Goal: Task Accomplishment & Management: Use online tool/utility

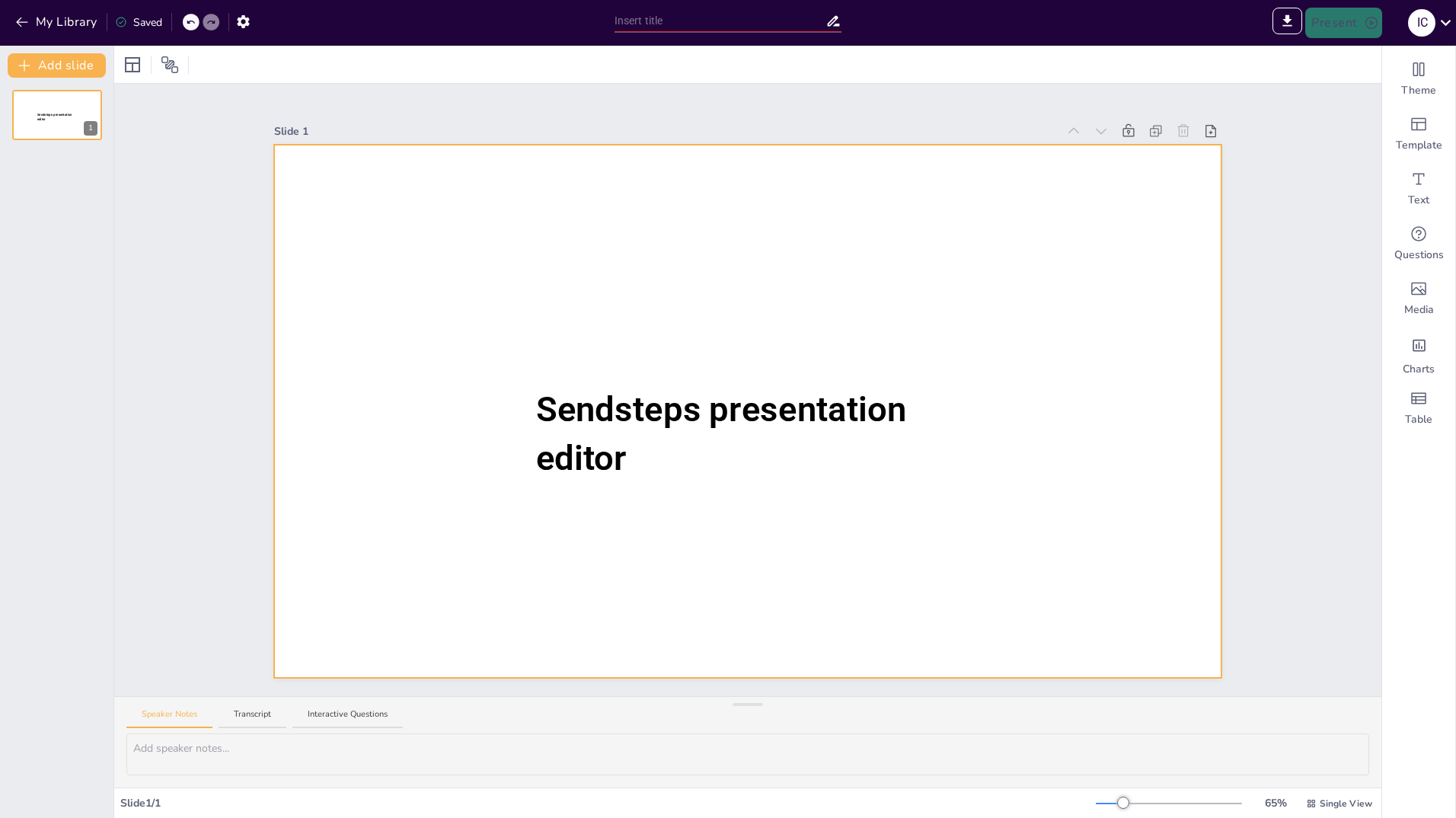
type input "New Sendsteps"
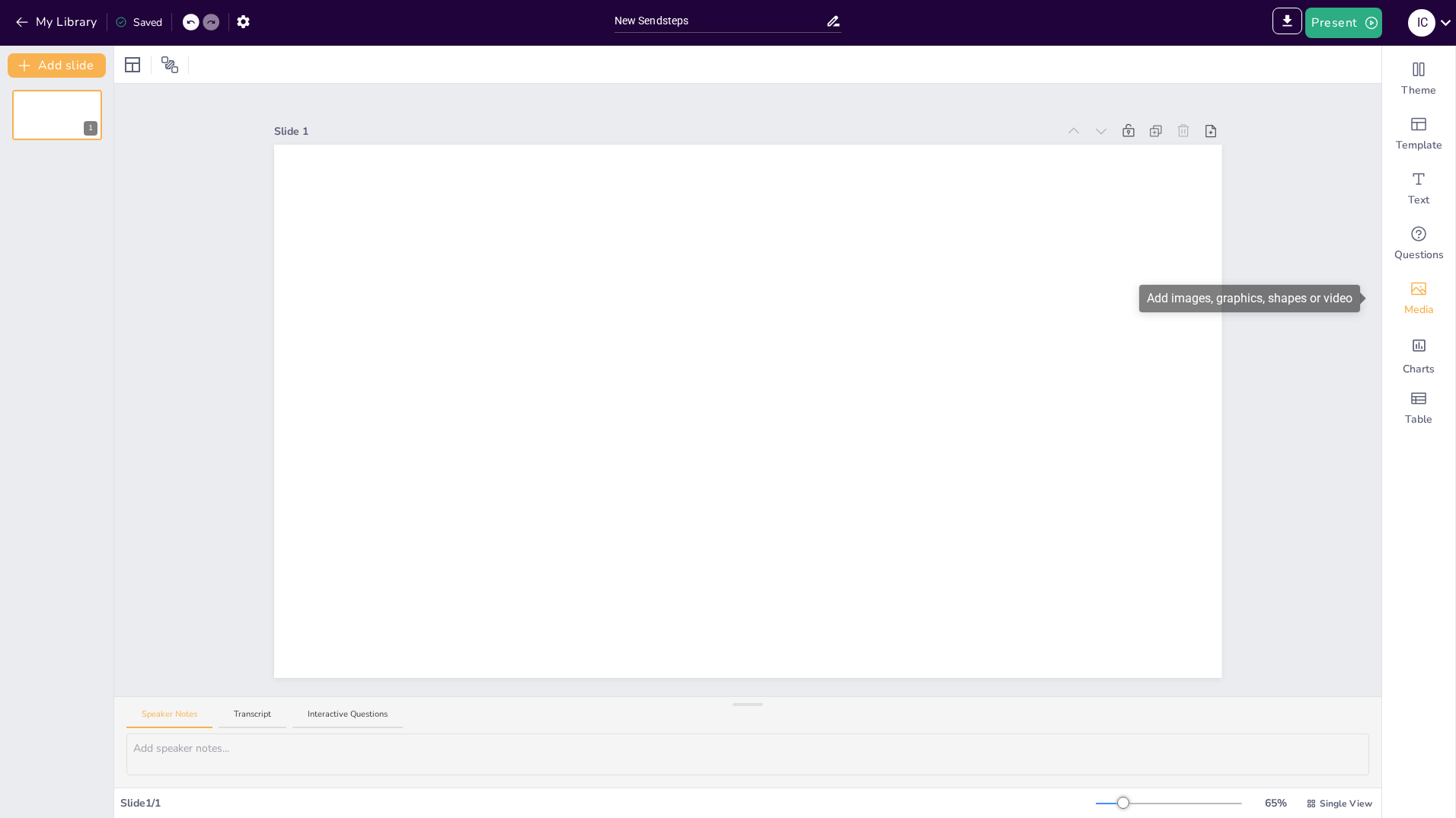
click at [1414, 289] on icon "Add images, graphics, shapes or video" at bounding box center [1419, 289] width 19 height 19
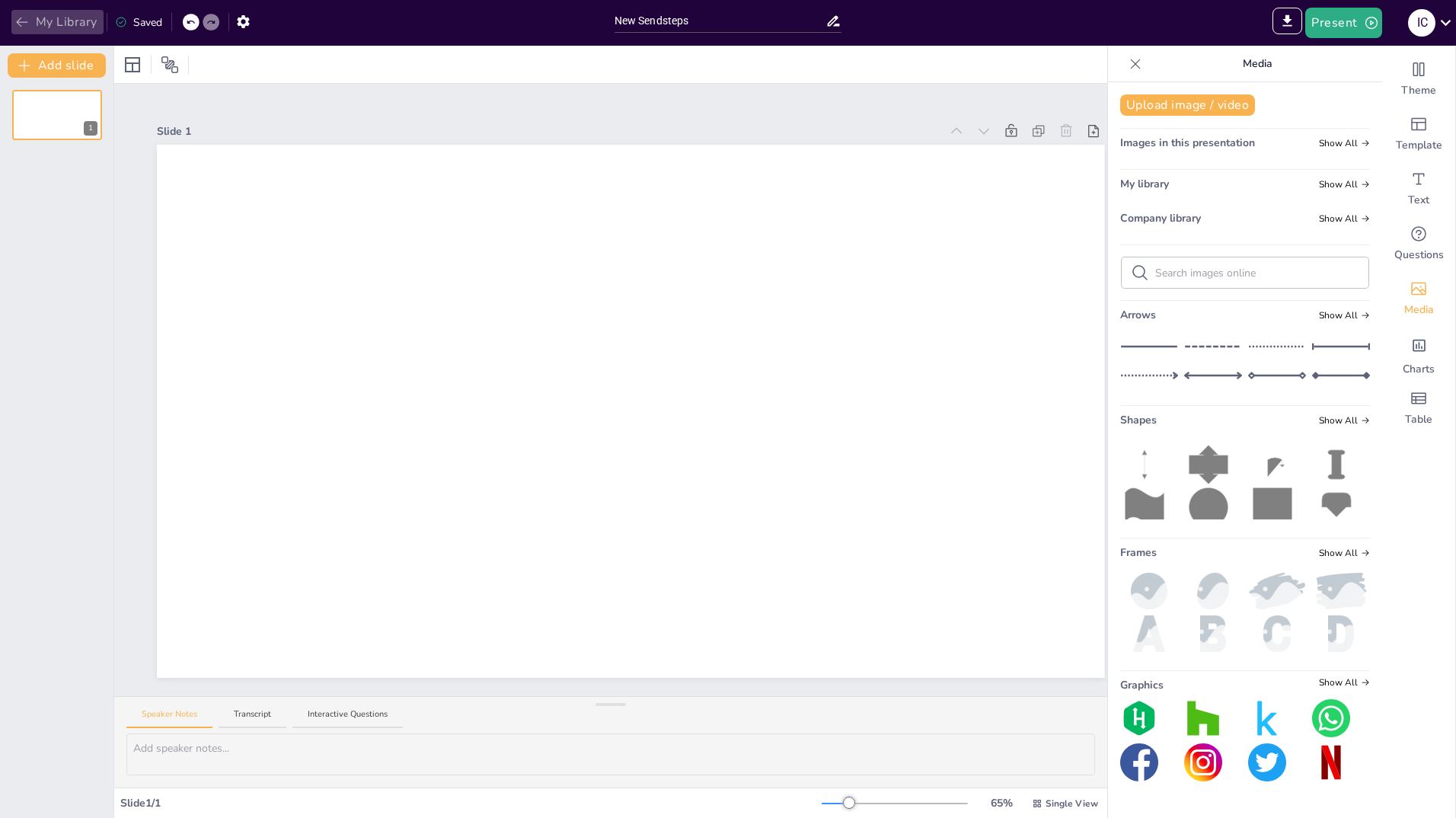
click at [30, 21] on button "My Library" at bounding box center [58, 22] width 92 height 25
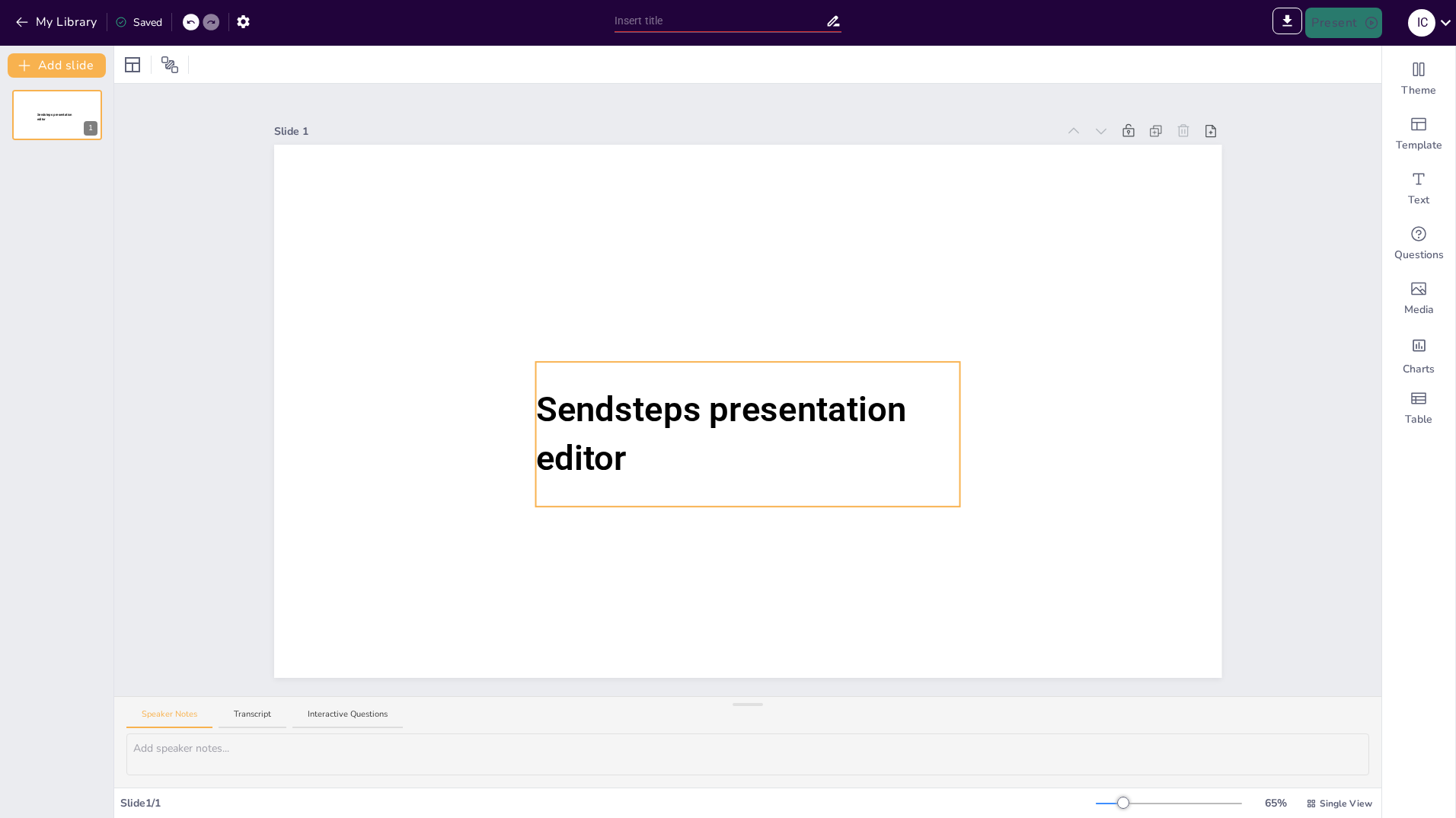
type input "New Sendsteps"
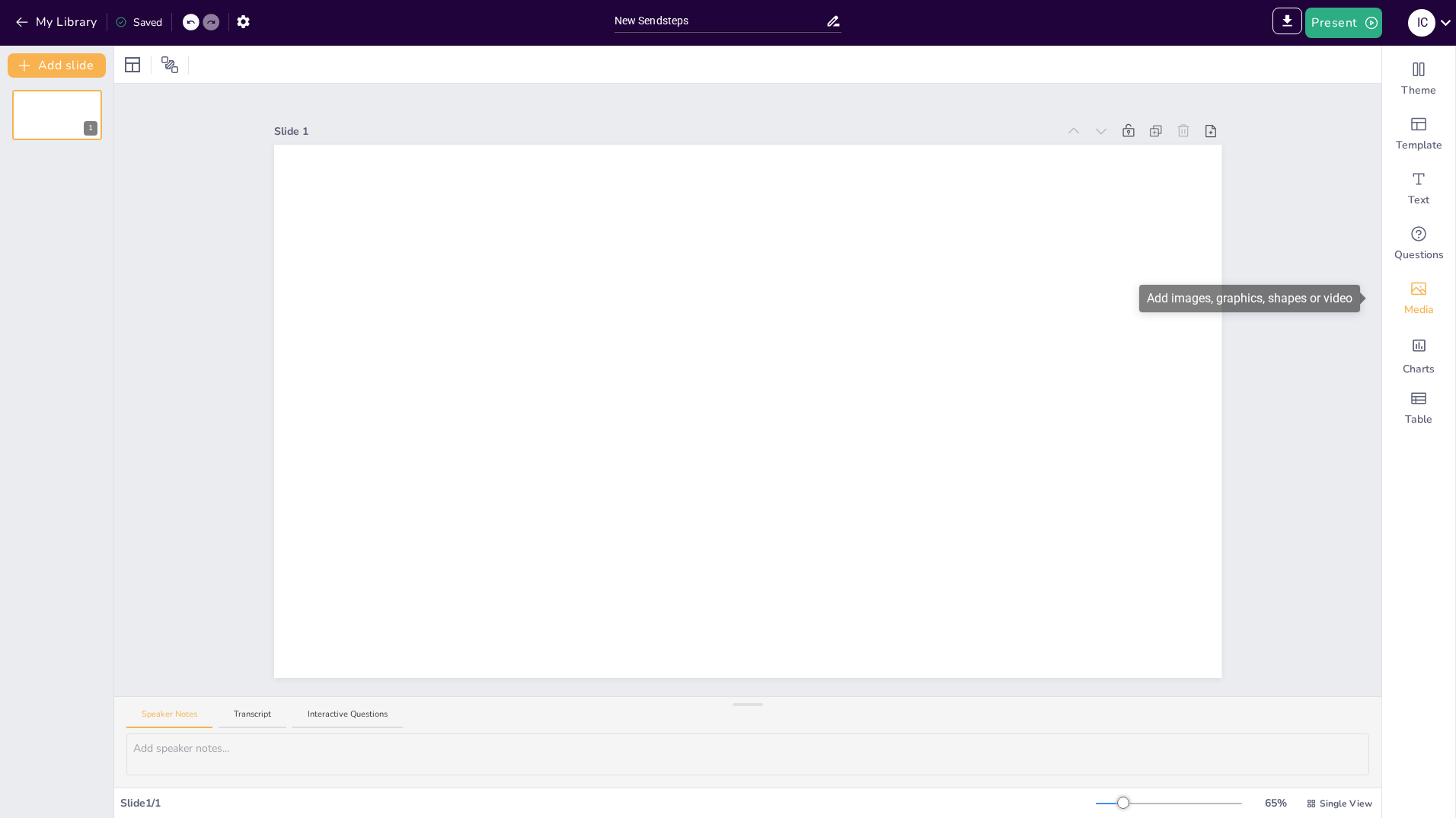
click at [1414, 289] on icon "Add images, graphics, shapes or video" at bounding box center [1419, 289] width 15 height 13
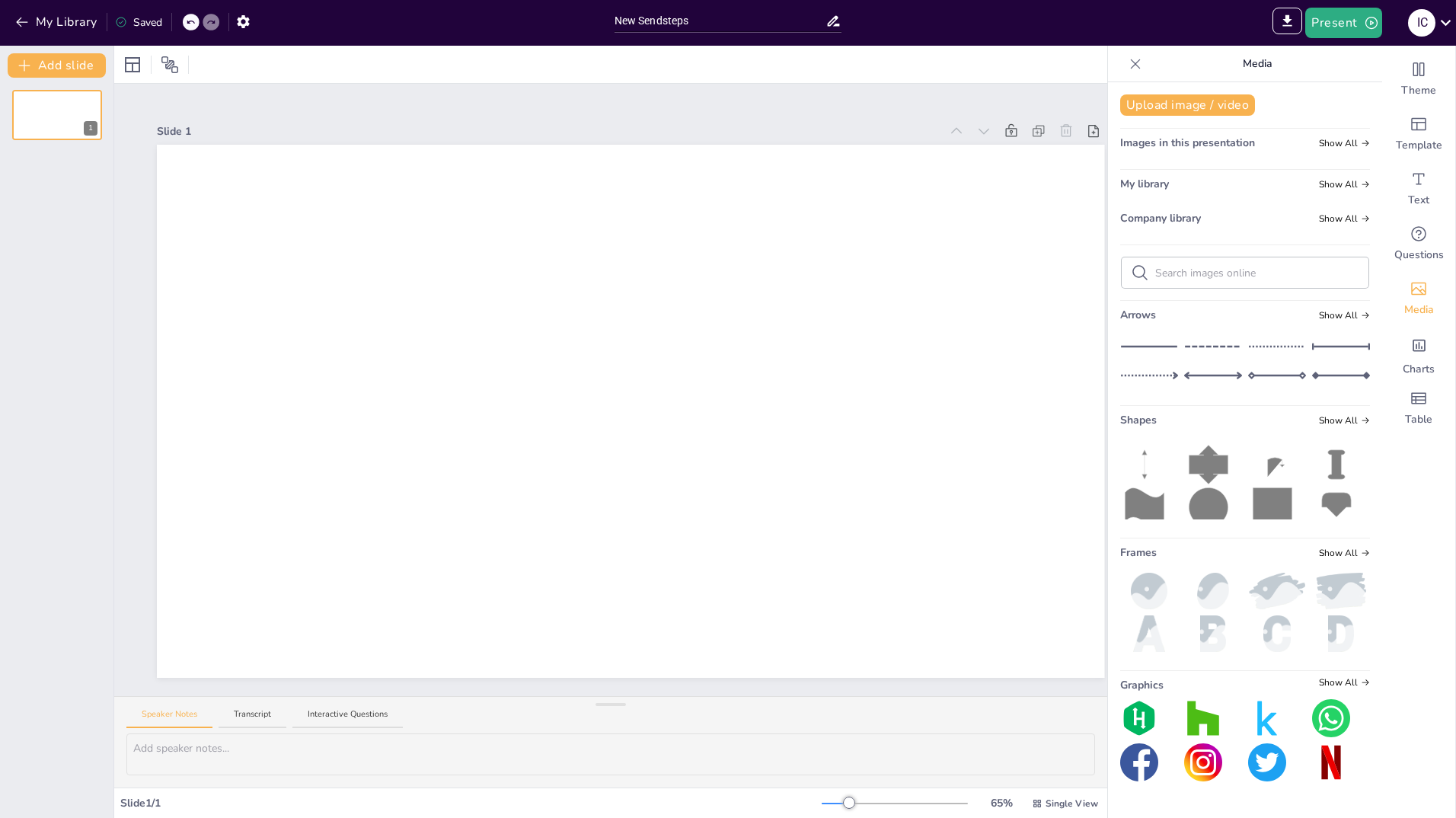
click at [1138, 183] on span "My library" at bounding box center [1144, 184] width 49 height 16
click at [1329, 181] on span "Show All" at bounding box center [1344, 184] width 51 height 11
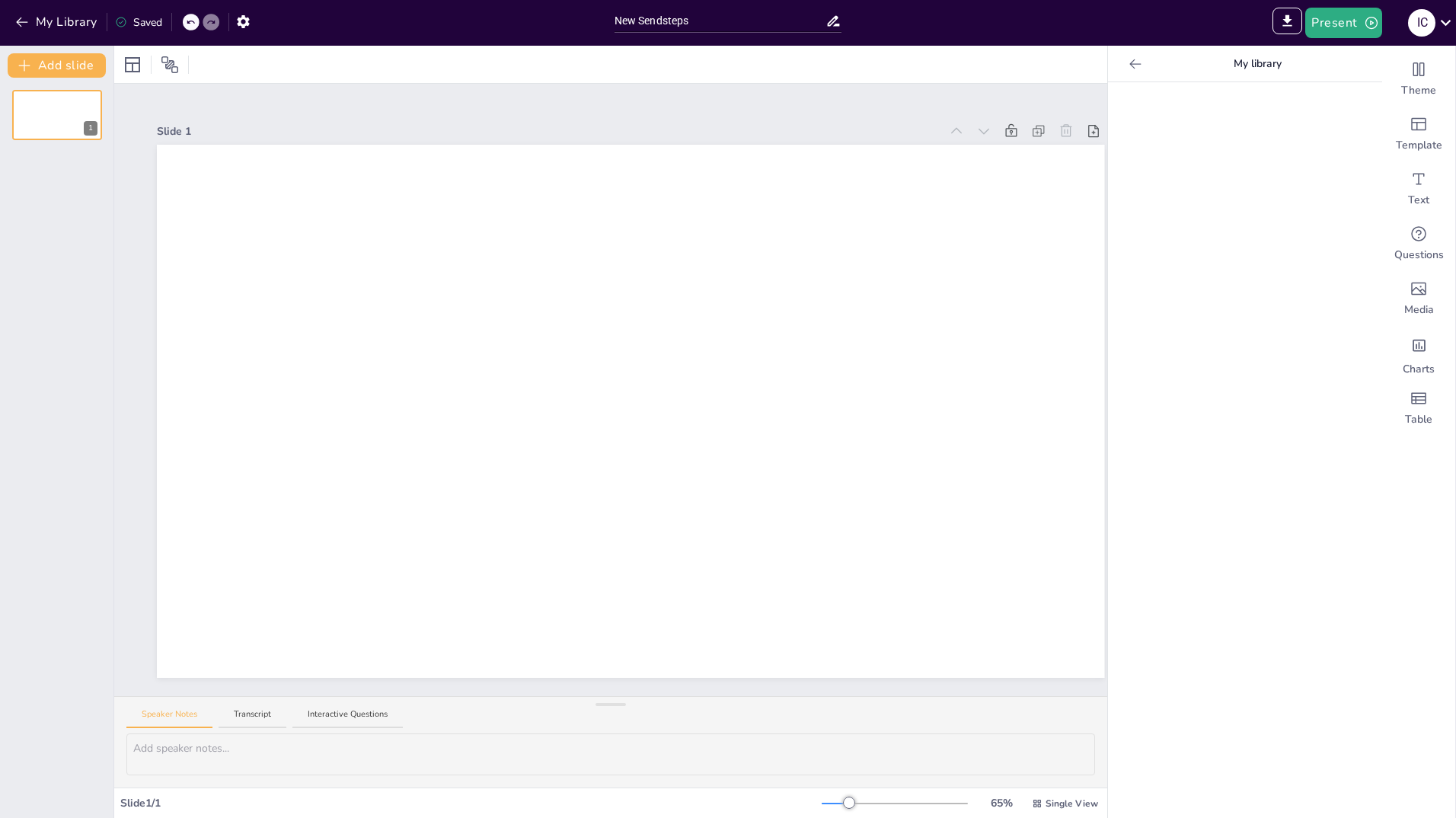
click at [1128, 65] on icon at bounding box center [1135, 64] width 15 height 15
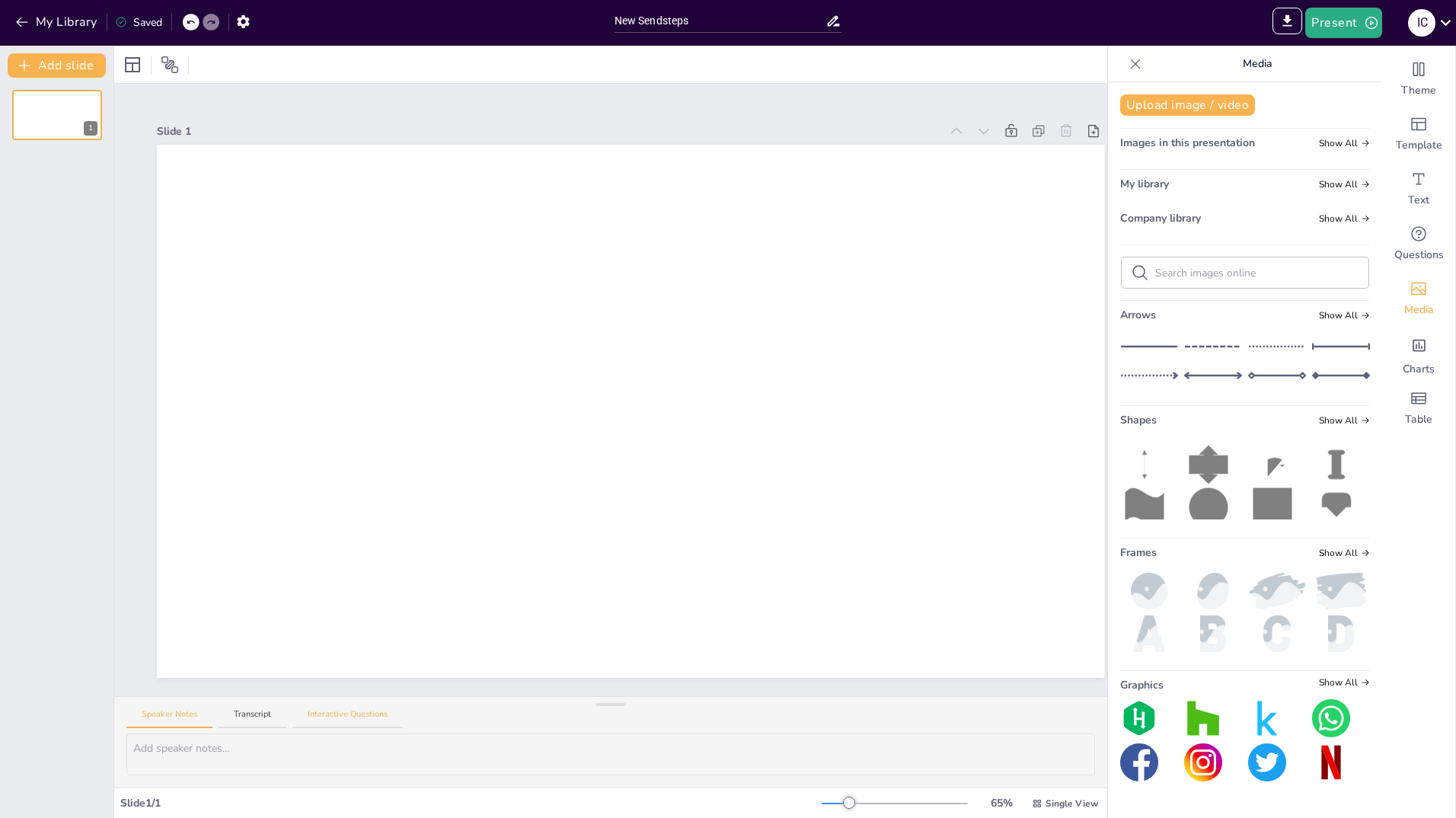
click at [327, 713] on button "Interactive Questions" at bounding box center [347, 718] width 111 height 20
click at [156, 715] on button "Speaker Notes" at bounding box center [169, 718] width 86 height 20
click at [166, 61] on icon at bounding box center [170, 65] width 19 height 19
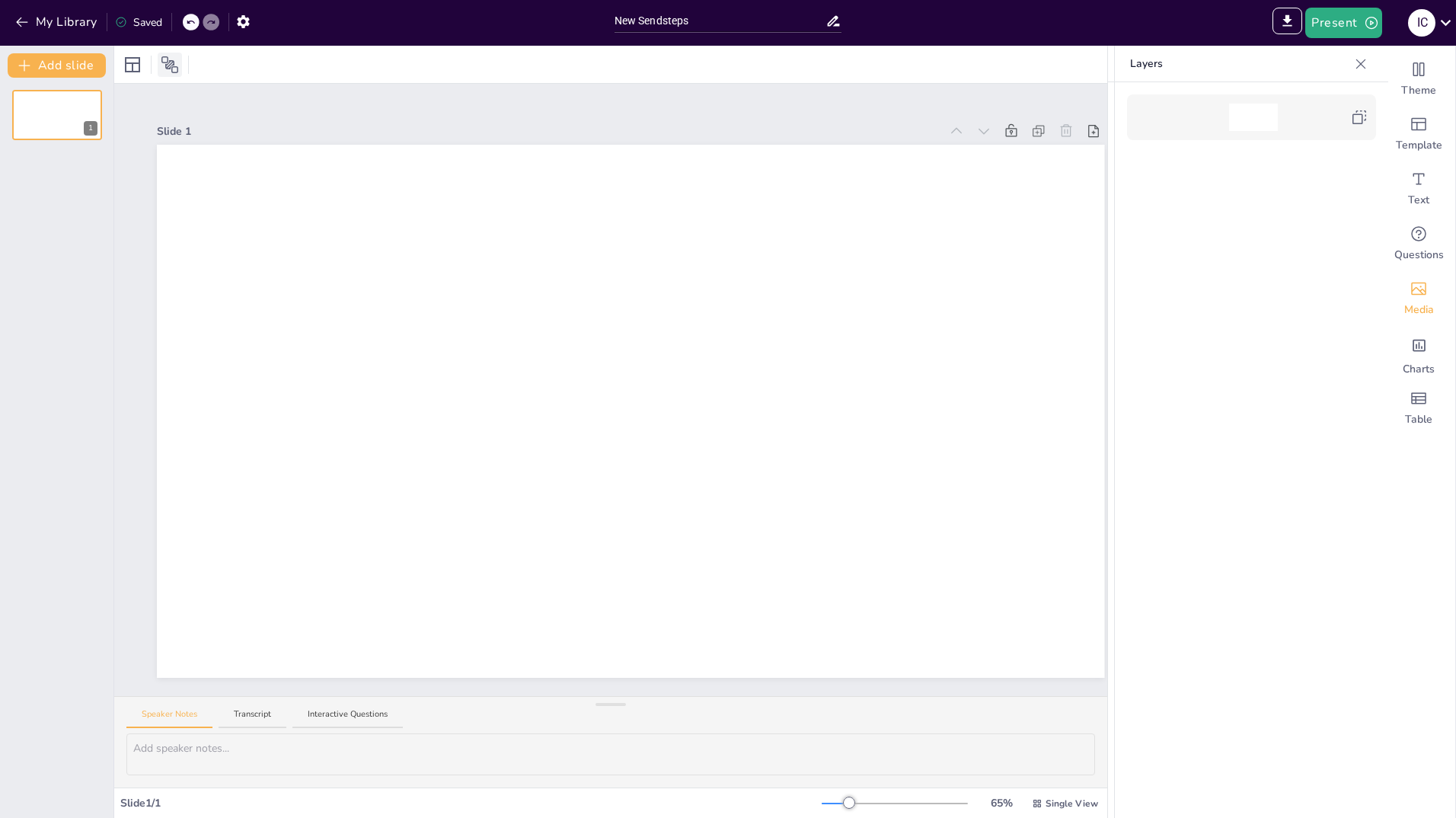
click at [166, 61] on icon at bounding box center [170, 65] width 19 height 19
click at [1357, 61] on icon at bounding box center [1360, 64] width 15 height 15
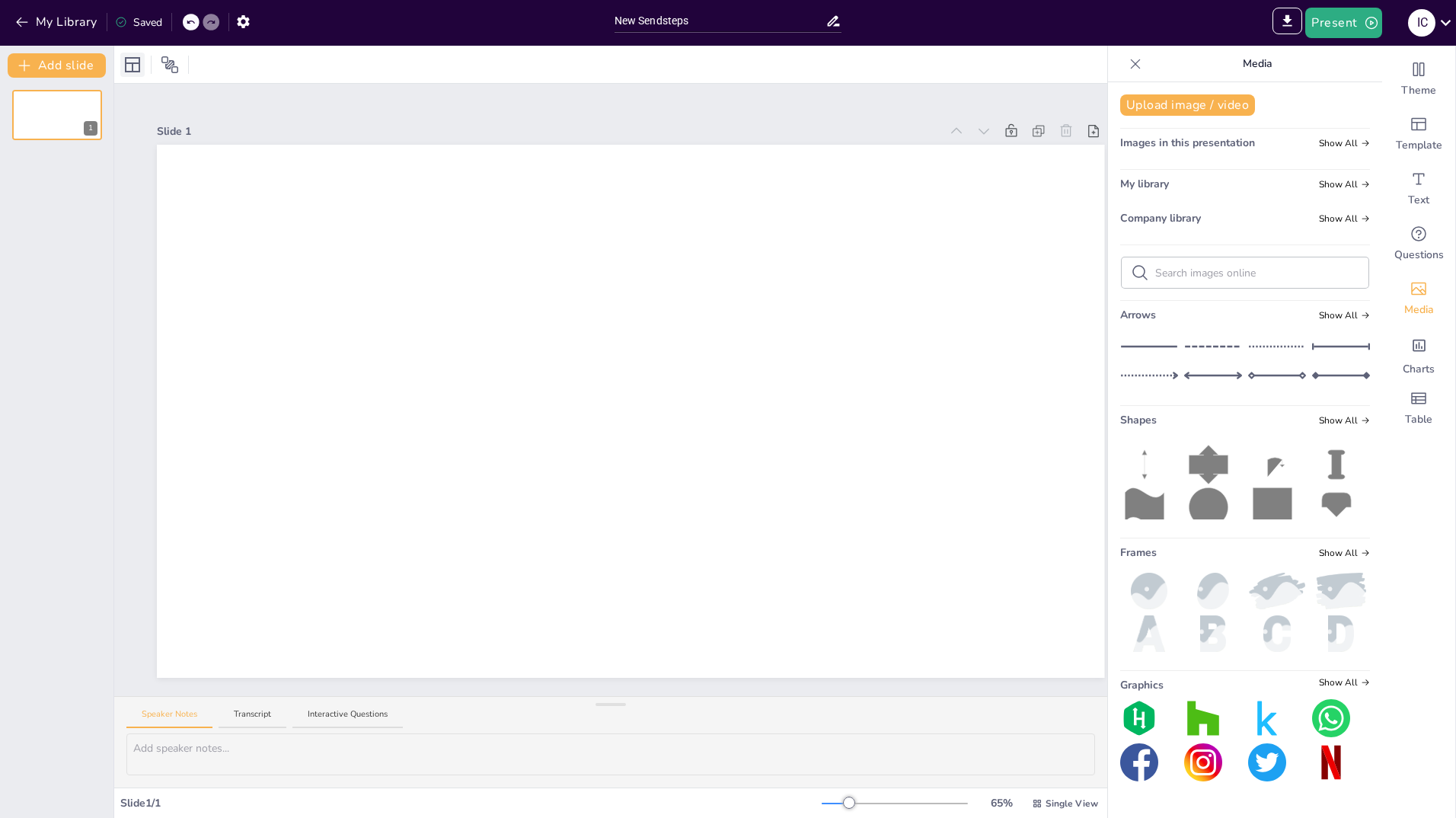
click at [135, 65] on icon at bounding box center [132, 65] width 19 height 19
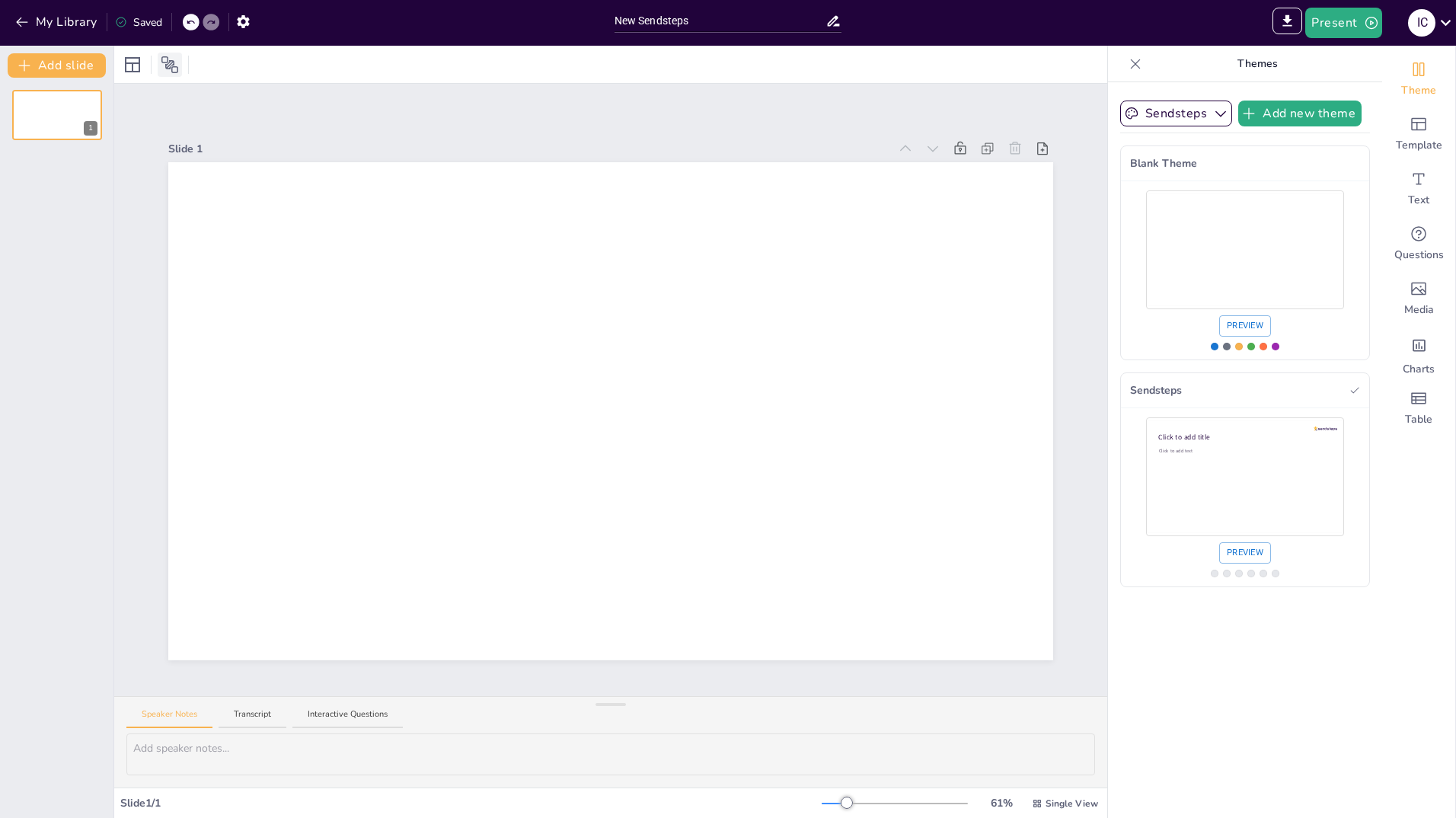
click at [170, 63] on icon at bounding box center [170, 65] width 19 height 19
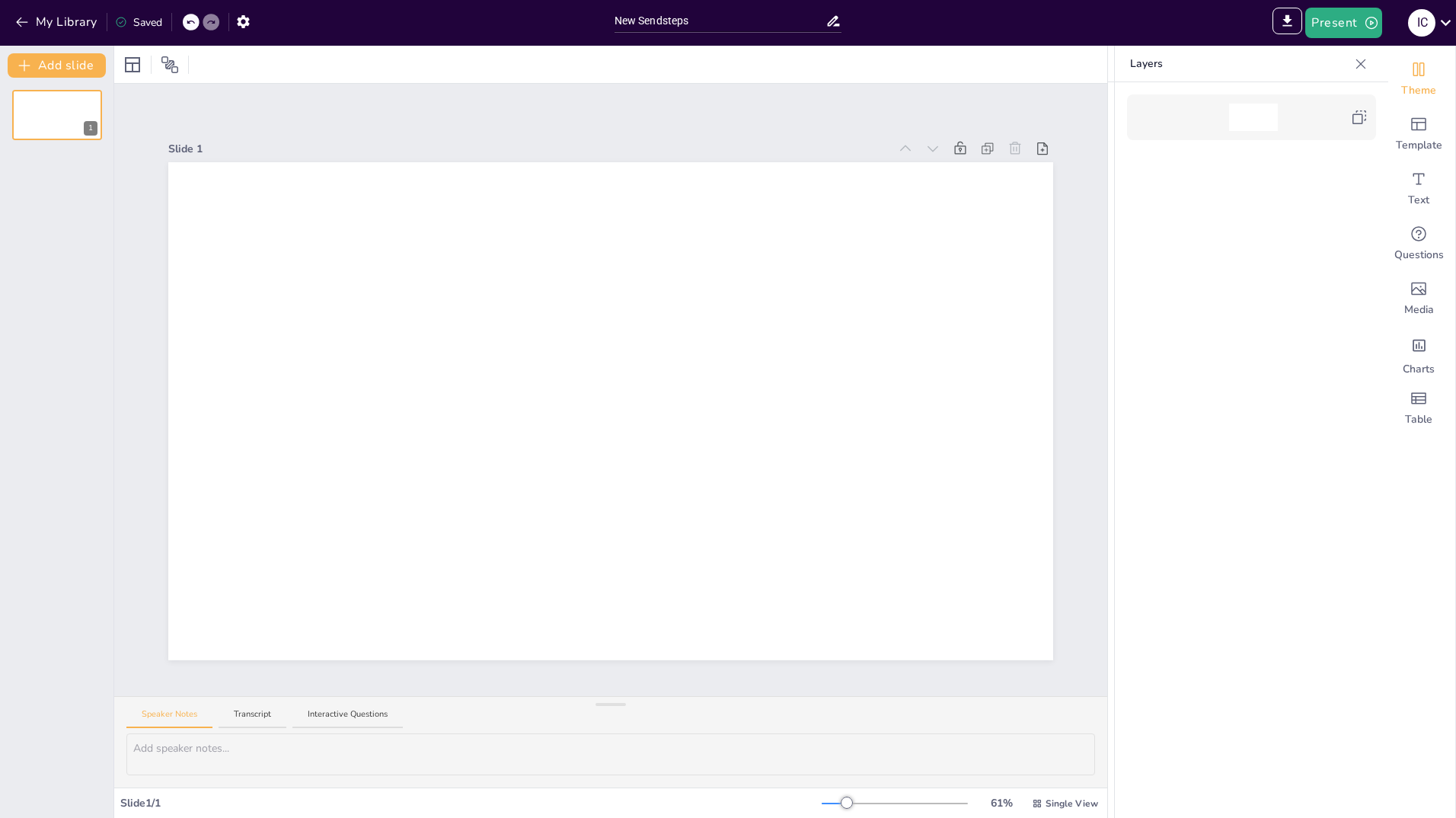
click at [1360, 58] on icon at bounding box center [1360, 64] width 15 height 15
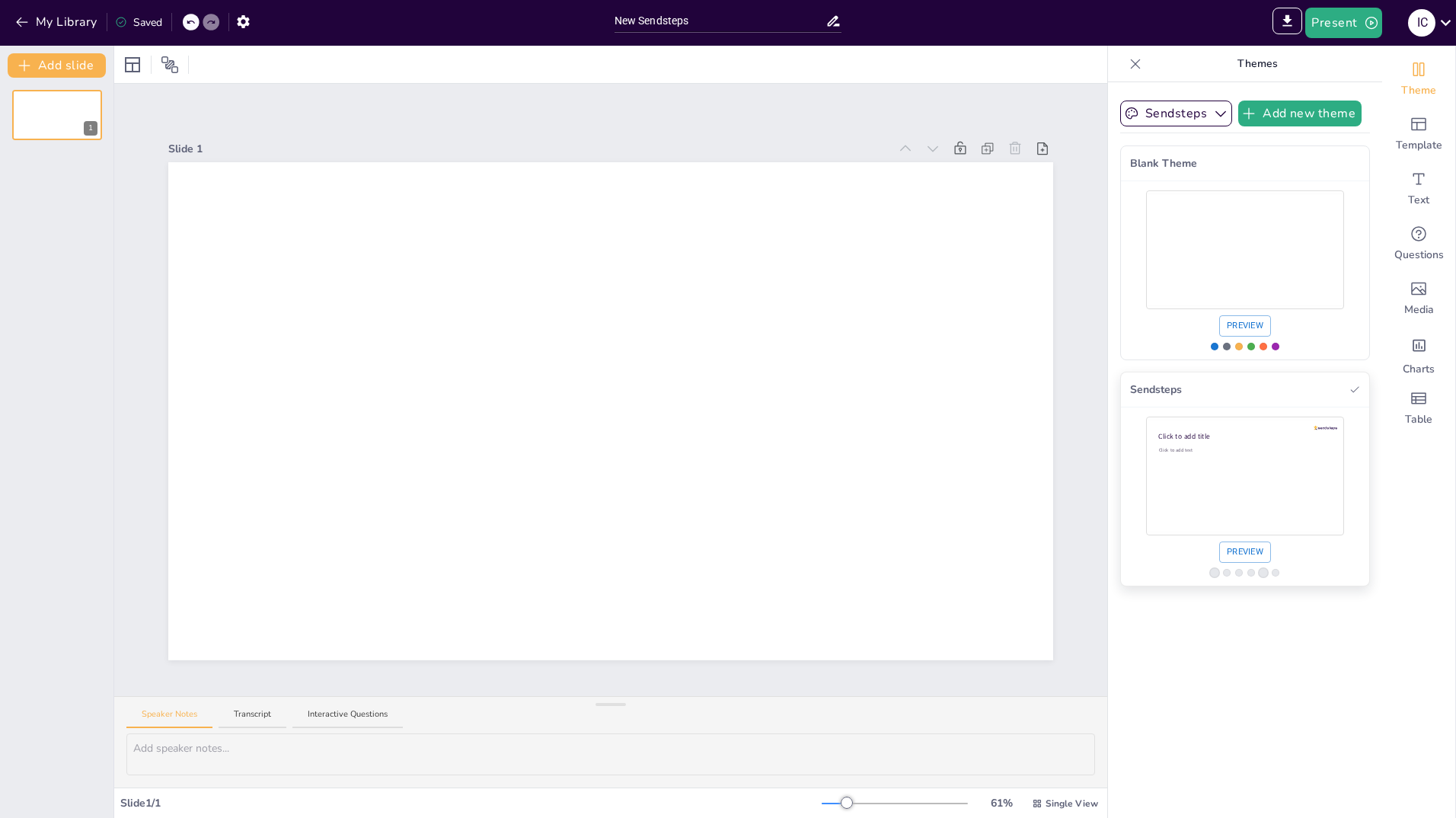
click at [1159, 437] on span "Click to add title" at bounding box center [1184, 436] width 51 height 10
click at [1159, 434] on span "Click to add title" at bounding box center [1184, 436] width 51 height 10
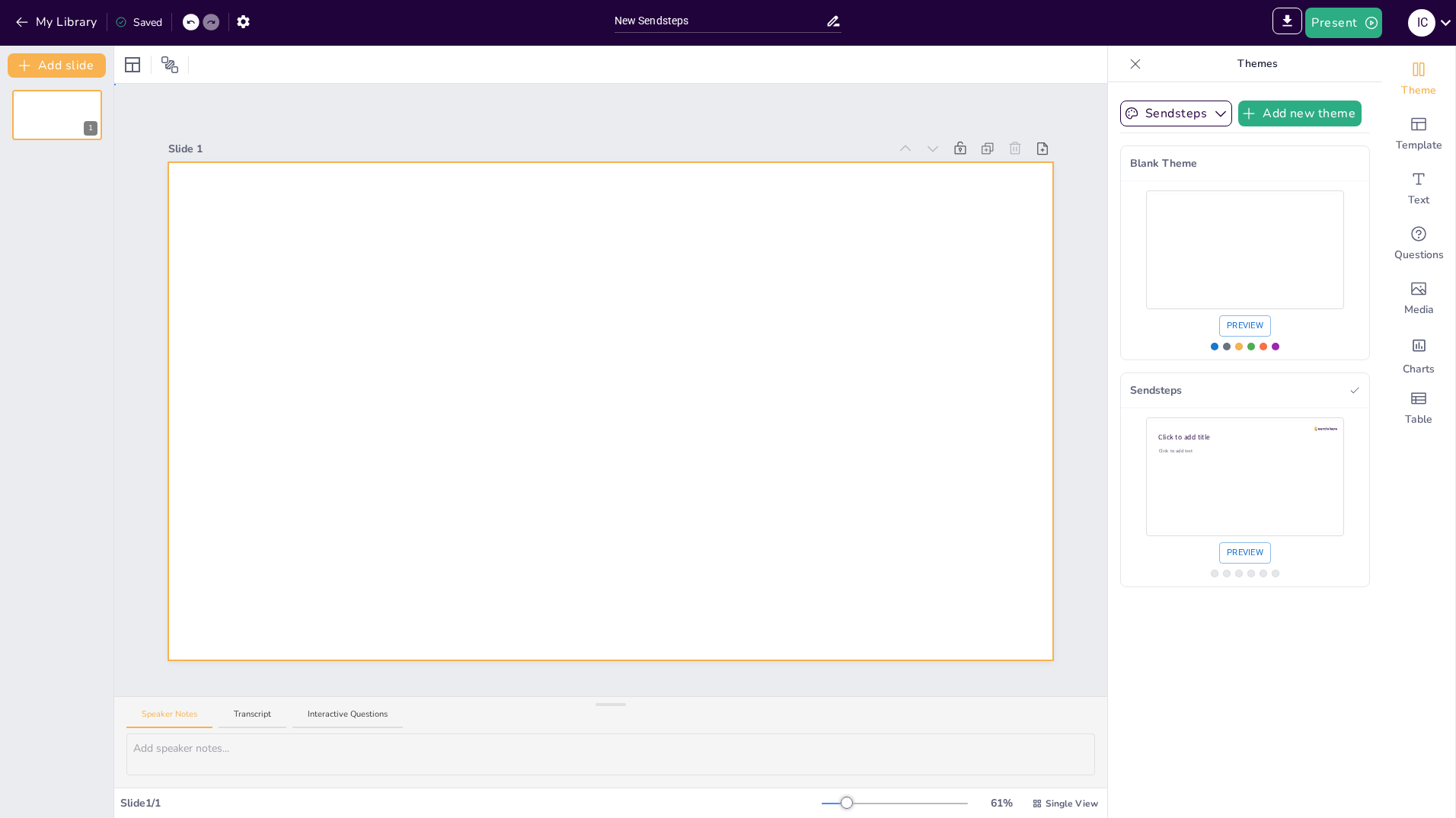
click at [242, 220] on div at bounding box center [611, 411] width 885 height 498
click at [131, 52] on div at bounding box center [133, 65] width 25 height 25
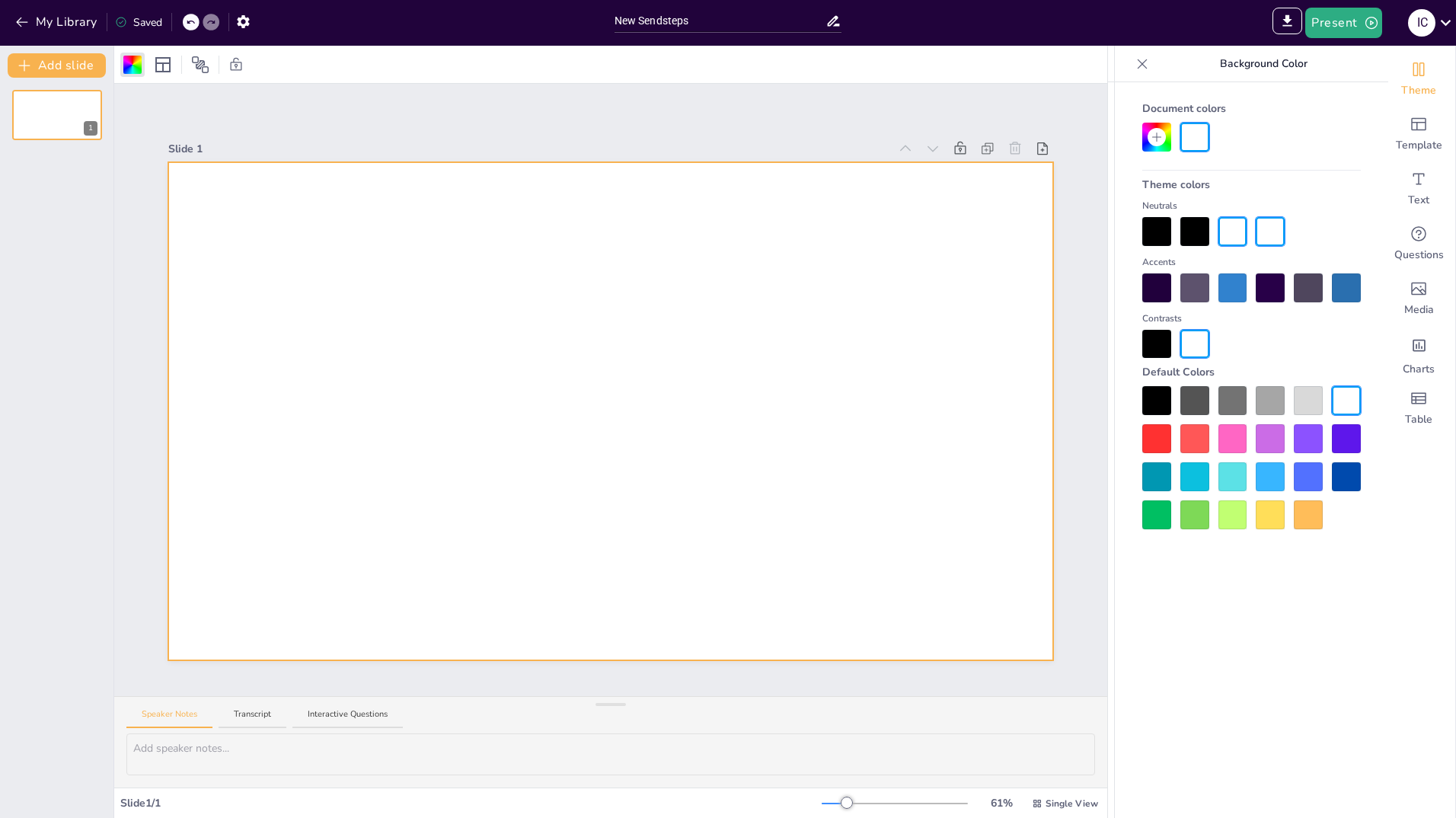
click at [1233, 444] on div at bounding box center [1233, 438] width 29 height 29
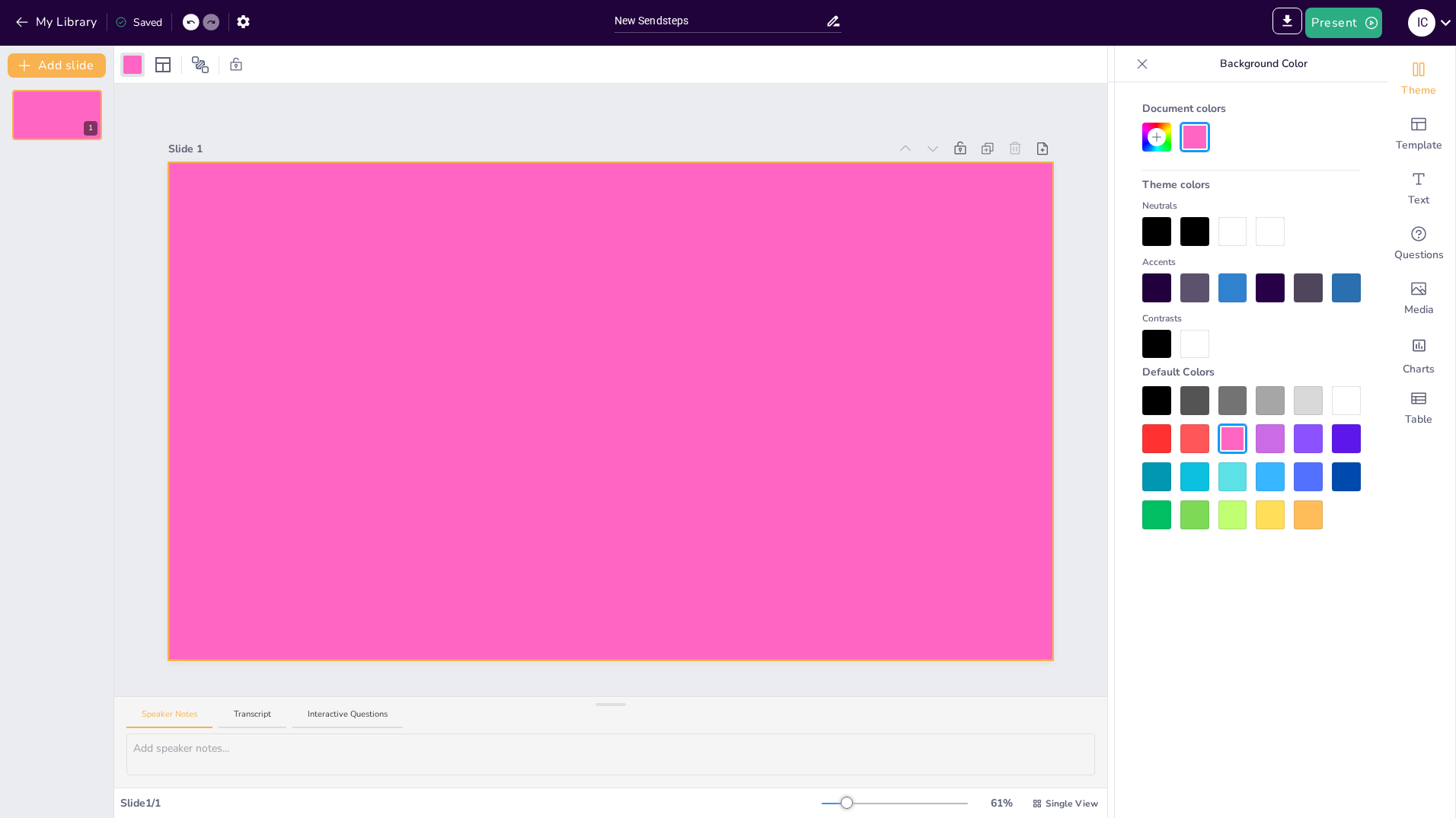
click at [1313, 516] on div at bounding box center [1308, 514] width 29 height 29
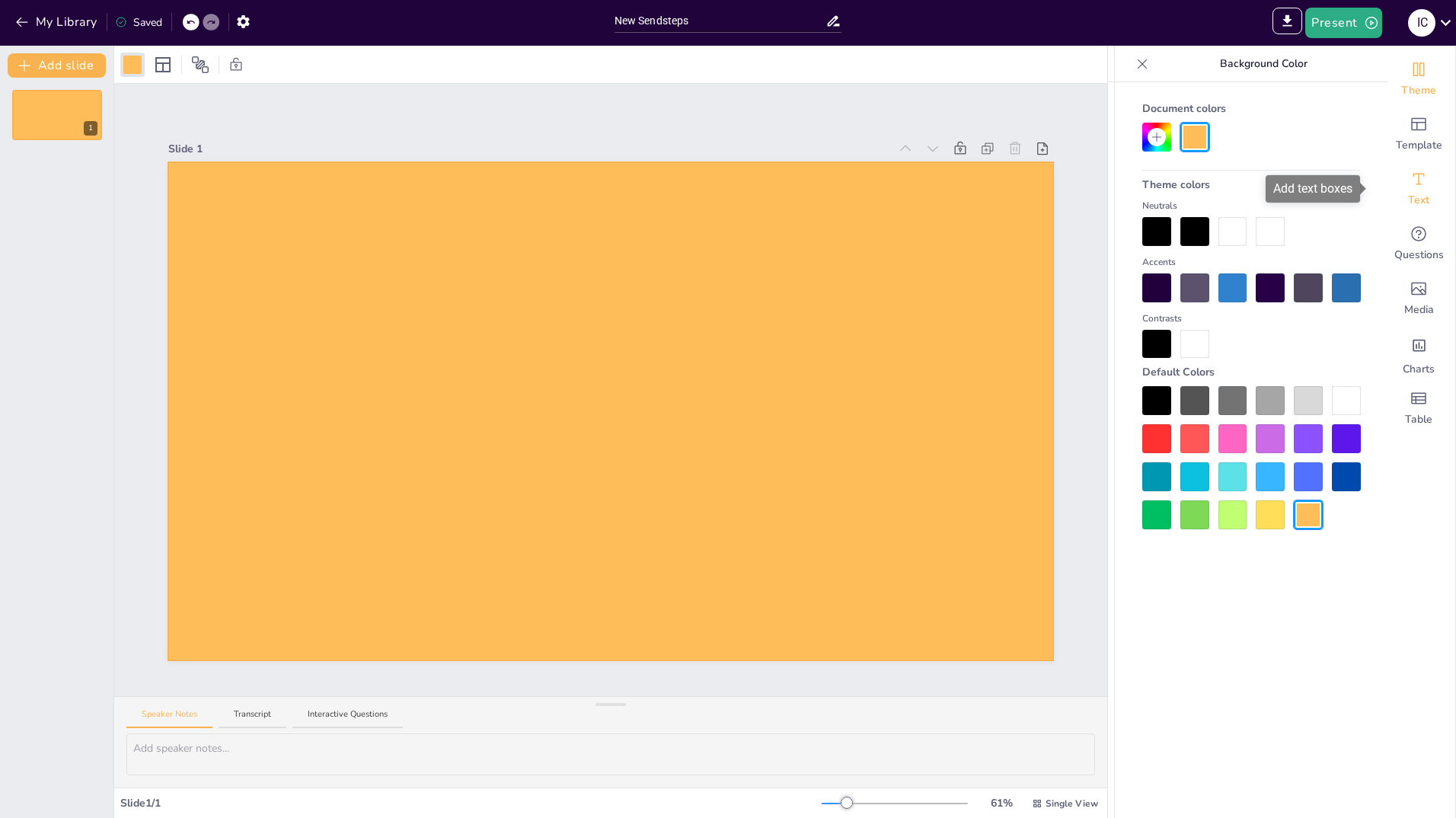
click at [1409, 196] on span "Text" at bounding box center [1419, 200] width 21 height 15
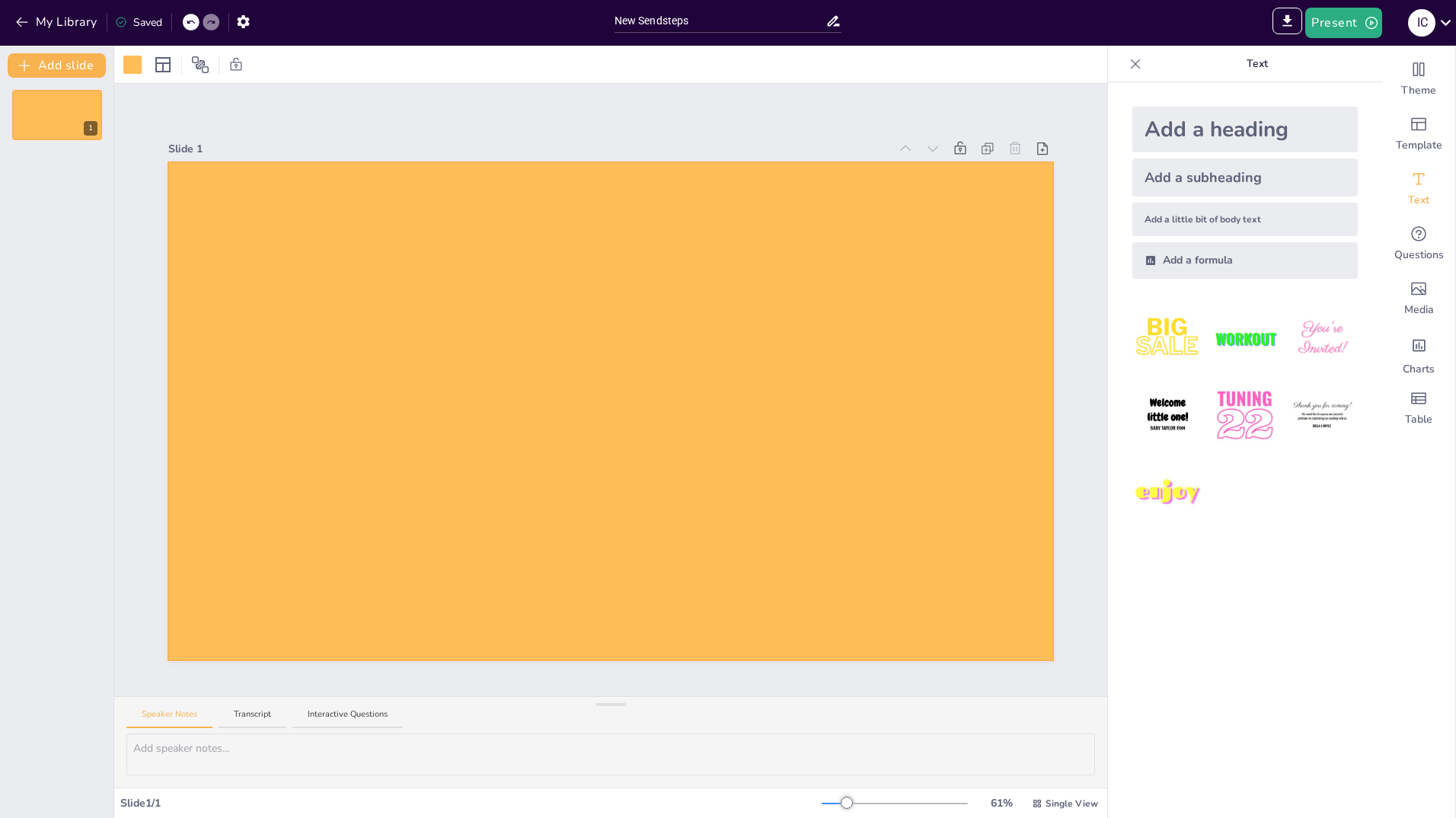
click at [1155, 490] on img at bounding box center [1168, 493] width 71 height 71
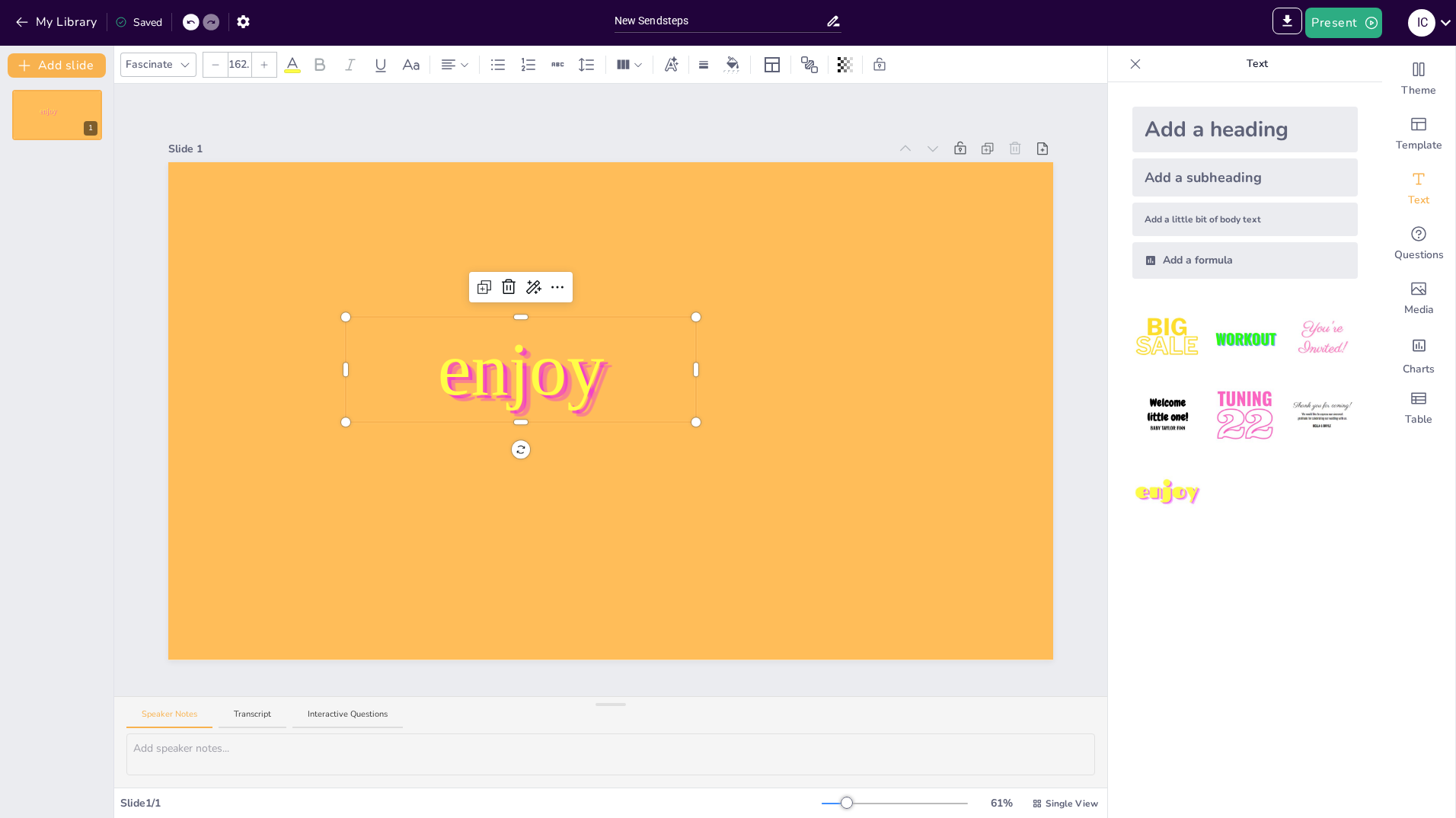
click at [606, 383] on p "enjoy" at bounding box center [521, 370] width 351 height 105
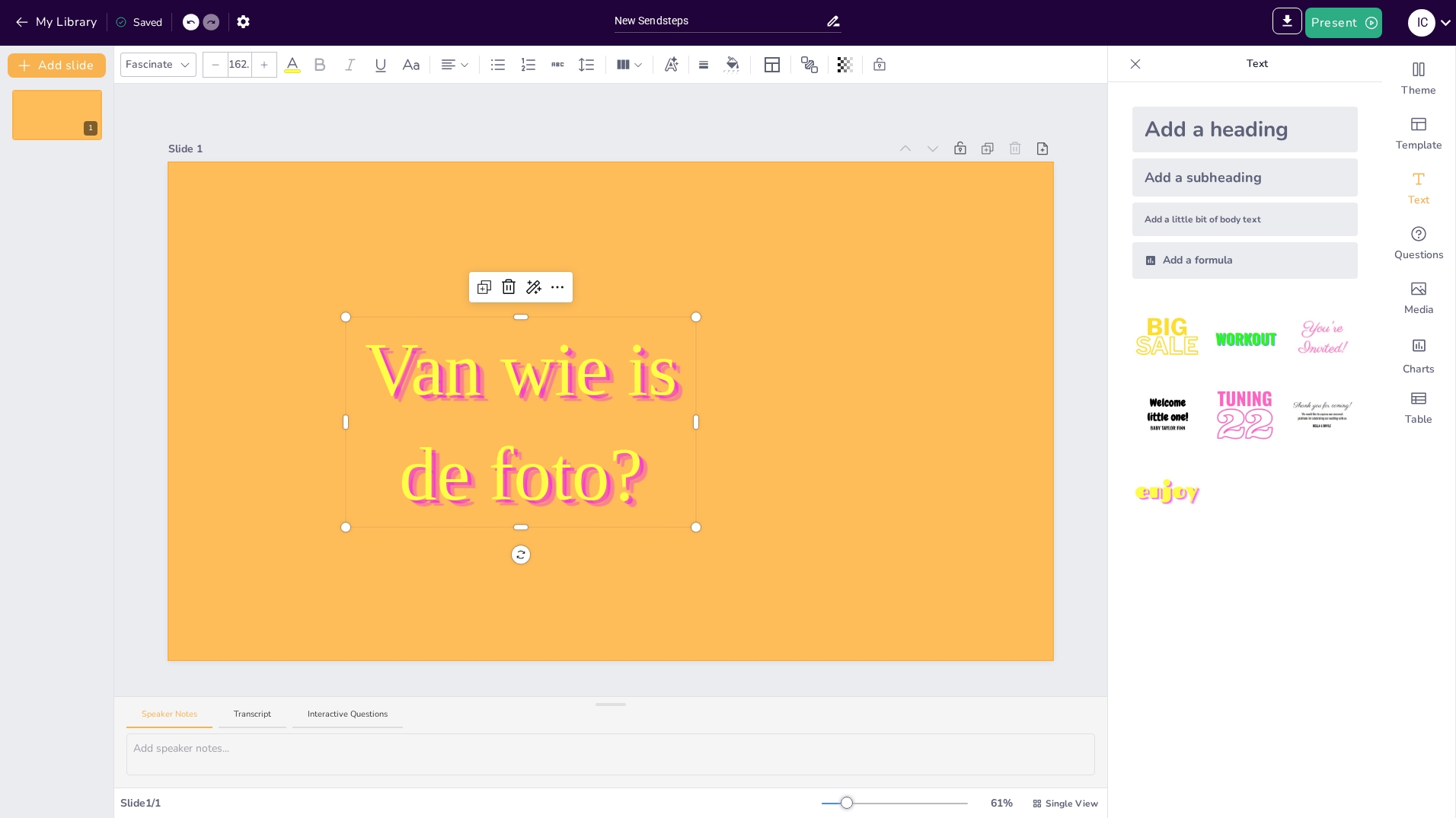
click at [843, 453] on div at bounding box center [611, 411] width 885 height 498
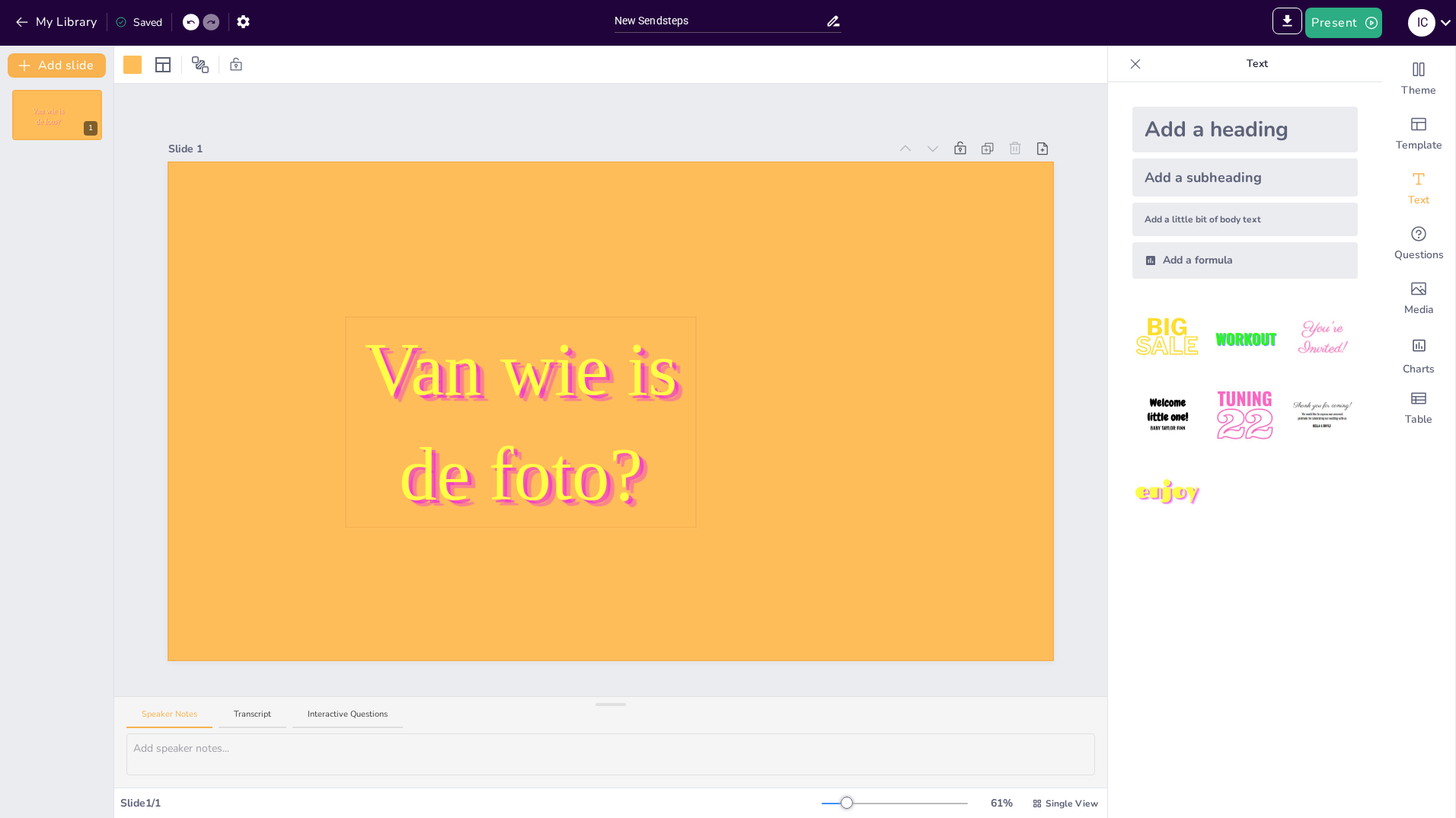
click at [467, 428] on span "Van wie is de foto?" at bounding box center [520, 421] width 312 height 189
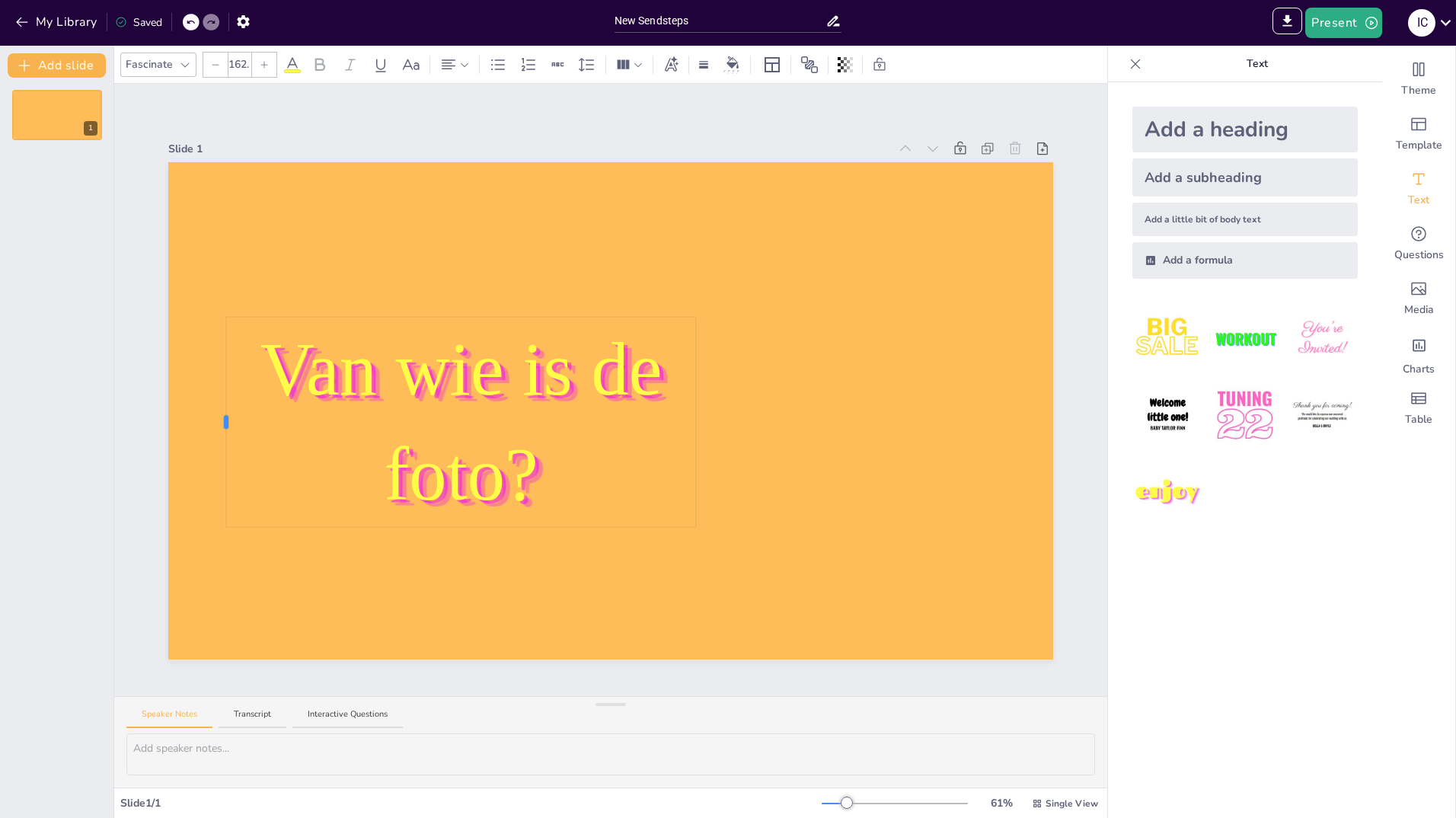
drag, startPoint x: 334, startPoint y: 414, endPoint x: 214, endPoint y: 411, distance: 120.0
click at [224, 415] on div at bounding box center [226, 421] width 4 height 13
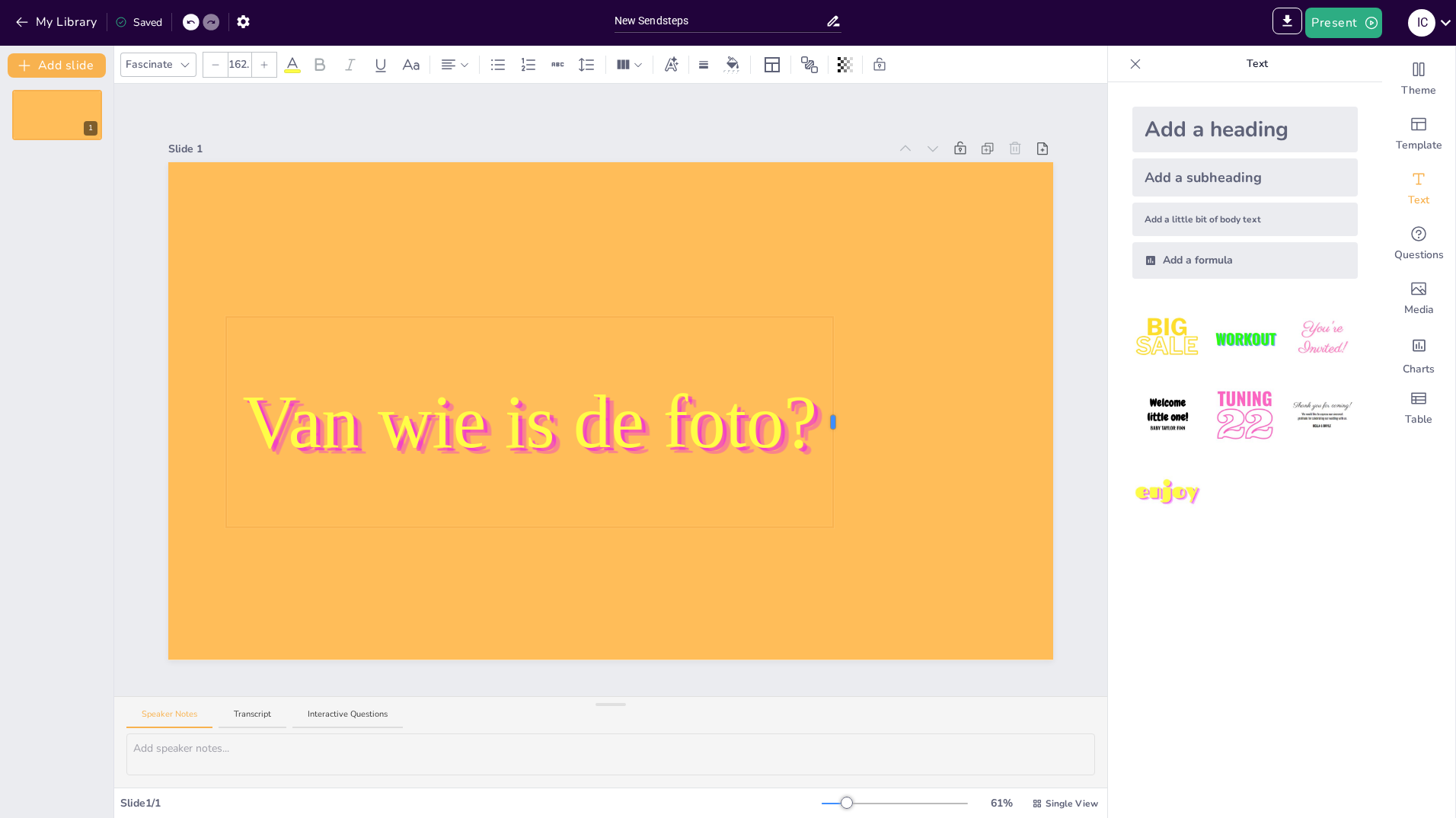
drag, startPoint x: 686, startPoint y: 416, endPoint x: 823, endPoint y: 422, distance: 137.1
click at [831, 422] on div at bounding box center [833, 421] width 4 height 13
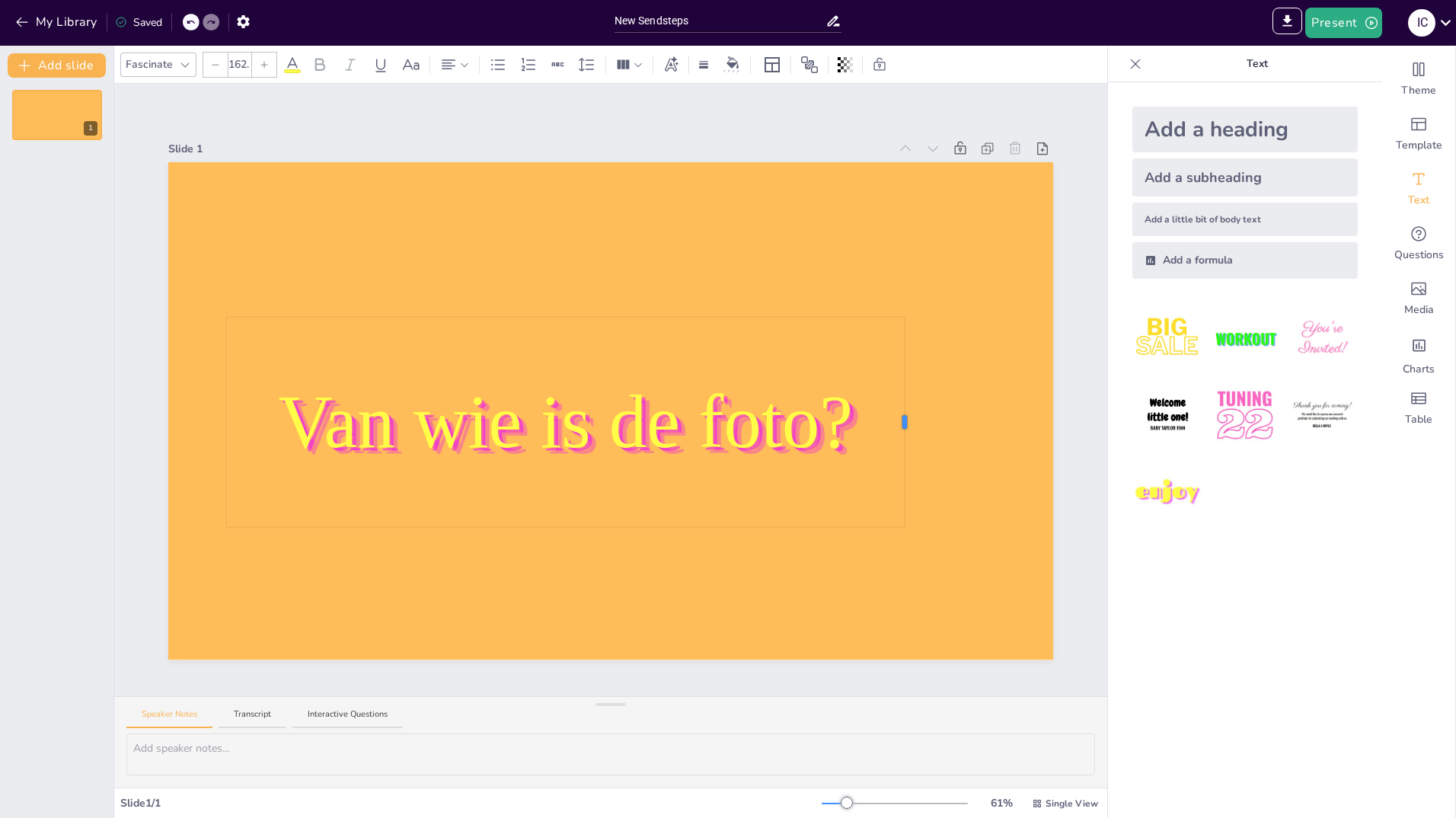
drag, startPoint x: 824, startPoint y: 416, endPoint x: 896, endPoint y: 417, distance: 72.0
click at [903, 417] on div at bounding box center [905, 421] width 4 height 13
click at [635, 384] on span "Van wie is de foto?" at bounding box center [566, 421] width 575 height 83
click at [848, 429] on p "Van wie is de foto?" at bounding box center [566, 421] width 679 height 105
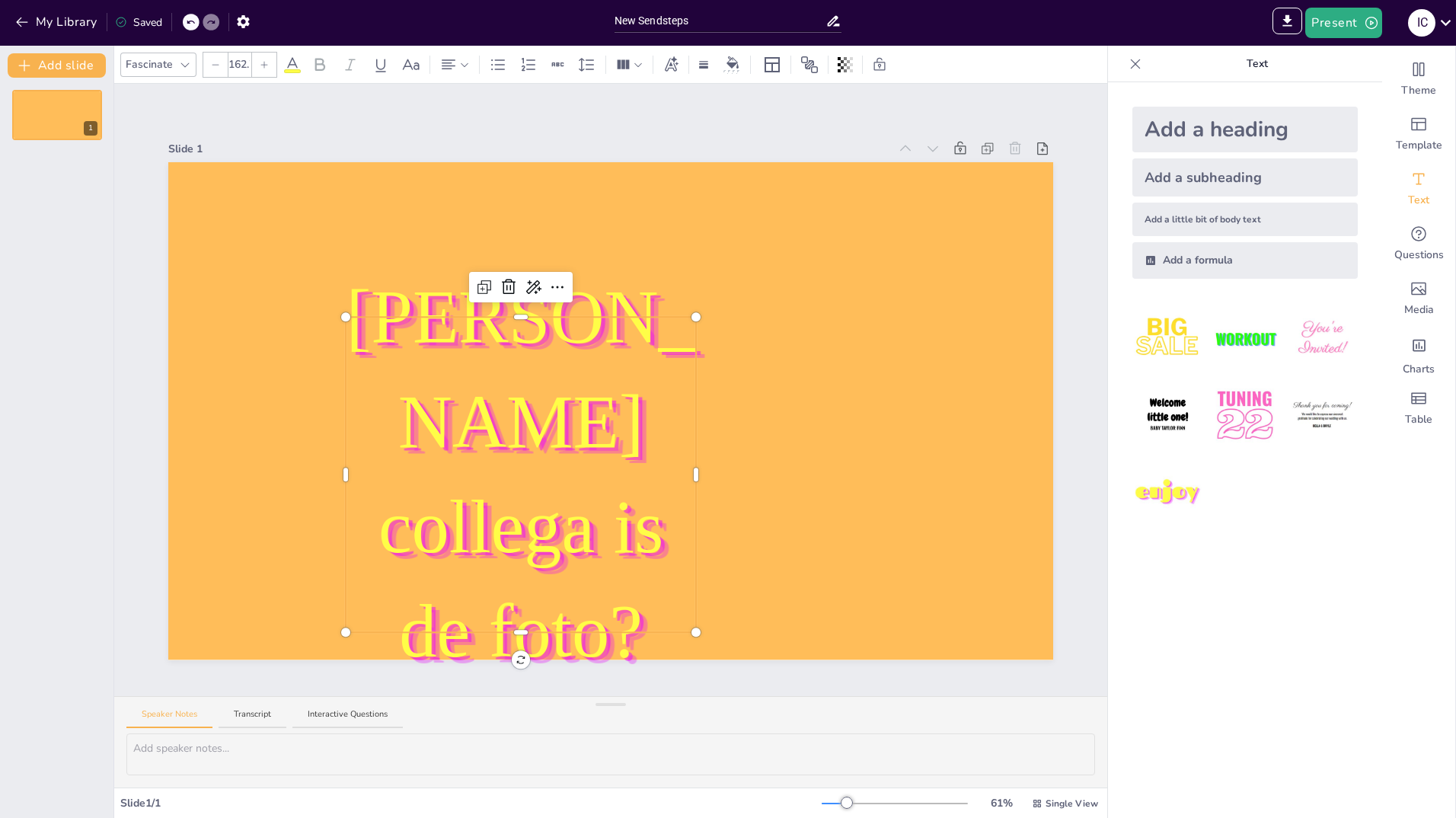
click at [376, 414] on p "Van welke collega is de foto?" at bounding box center [521, 475] width 351 height 420
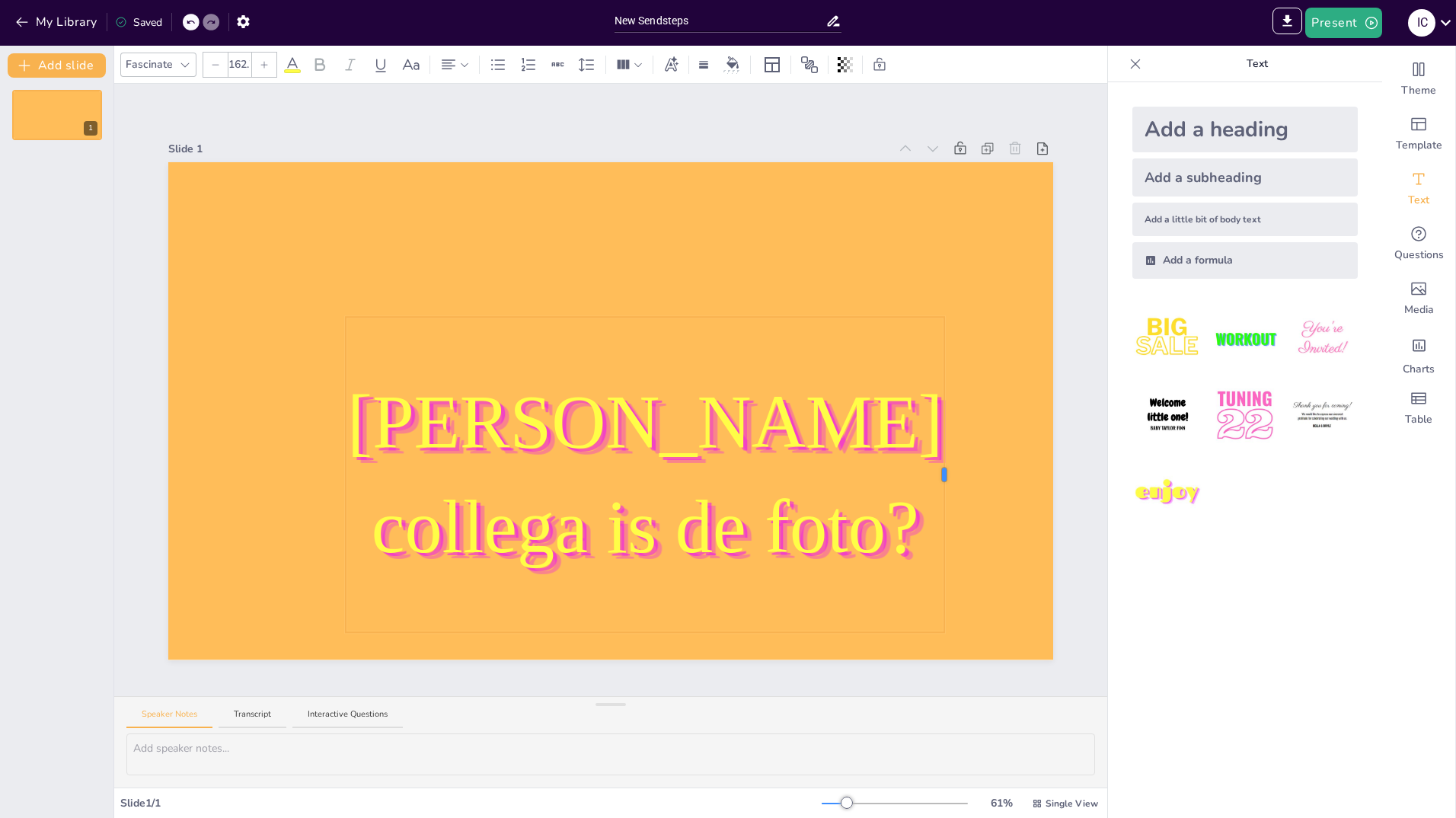
drag, startPoint x: 686, startPoint y: 464, endPoint x: 935, endPoint y: 458, distance: 249.1
click at [935, 458] on div "Van welke collega is de foto?" at bounding box center [611, 411] width 885 height 498
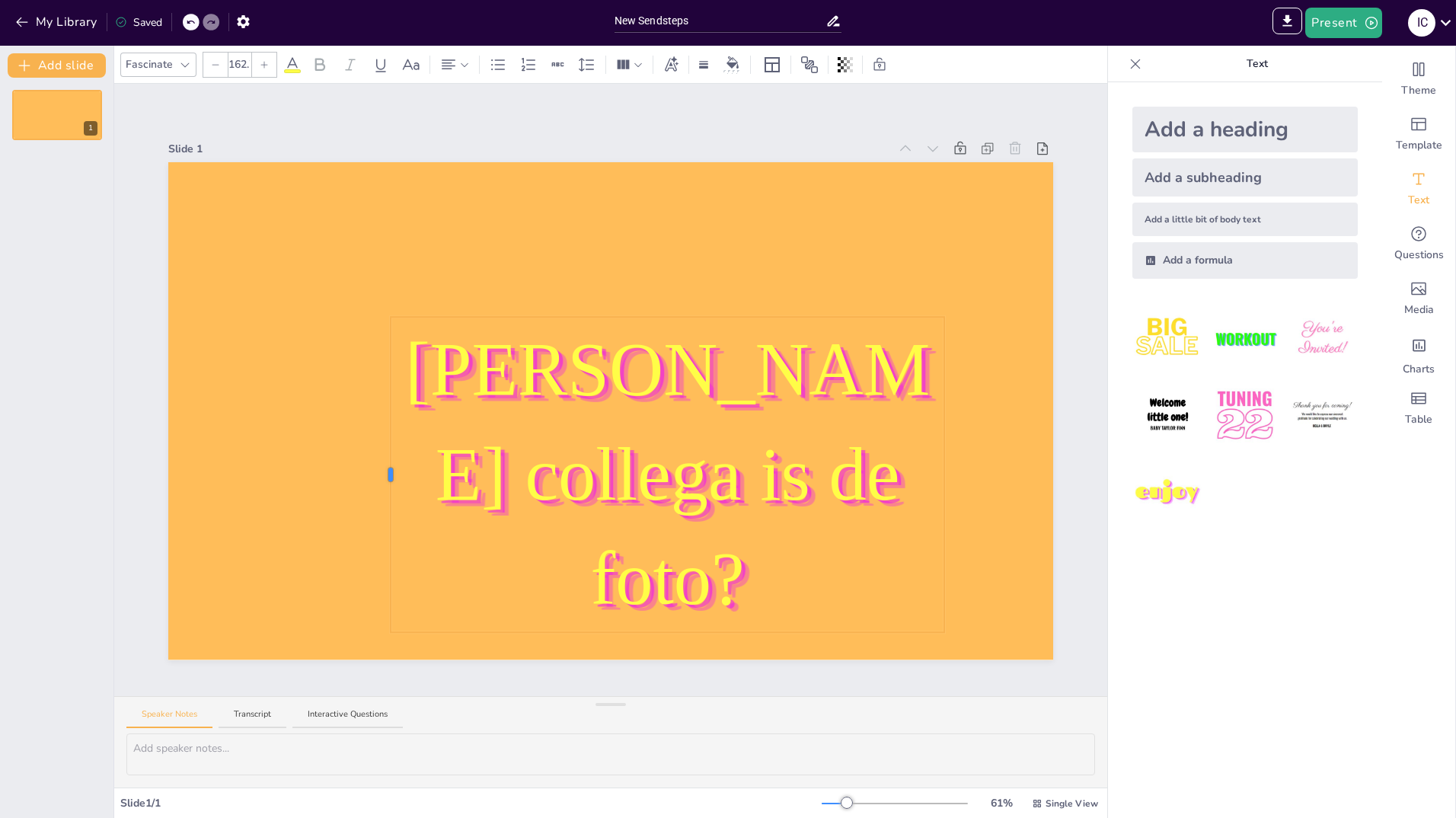
click at [378, 434] on div at bounding box center [611, 411] width 885 height 498
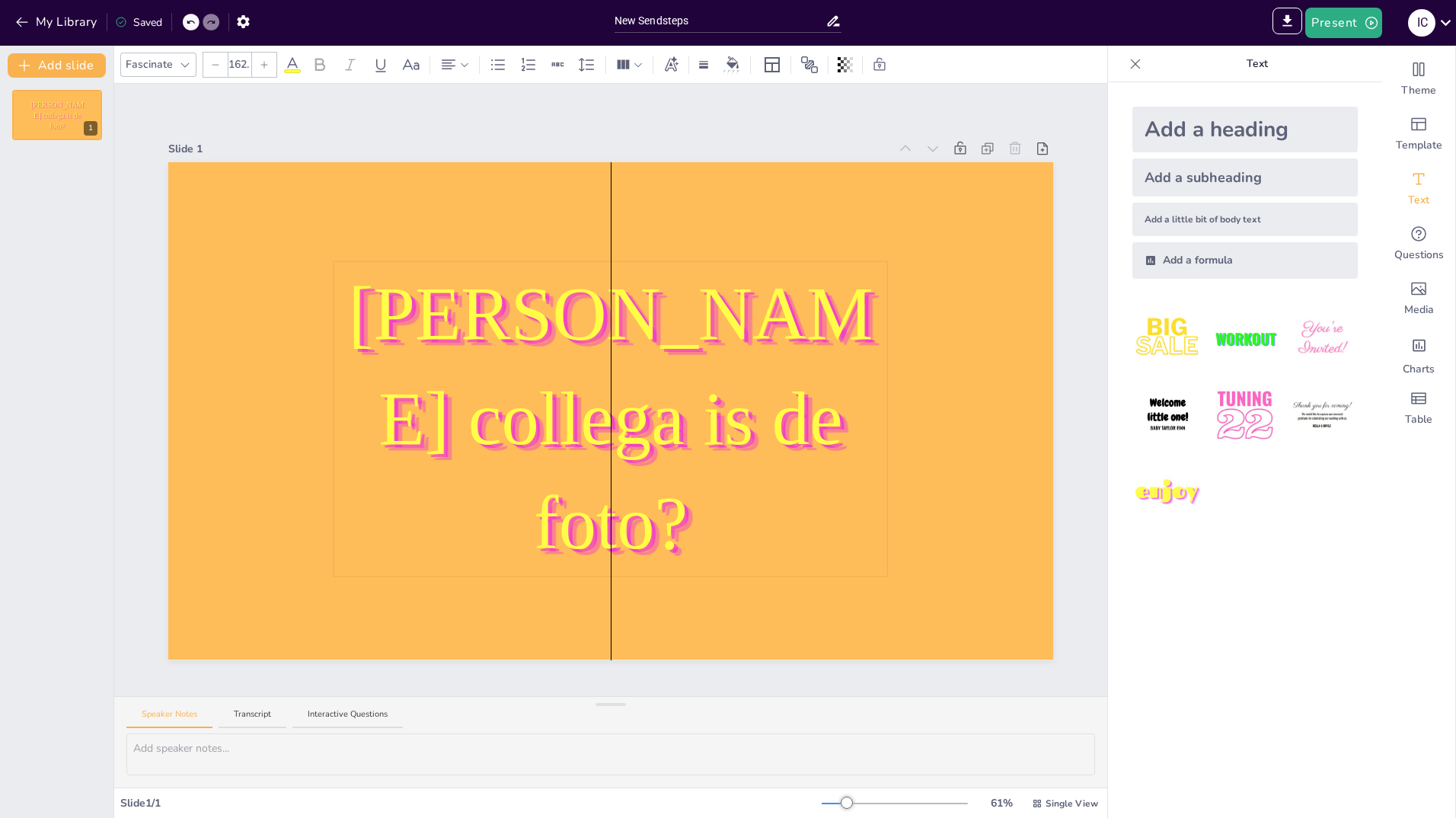
drag, startPoint x: 490, startPoint y: 423, endPoint x: 434, endPoint y: 368, distance: 78.5
click at [434, 368] on span "Van welke collega is de foto?" at bounding box center [610, 418] width 525 height 293
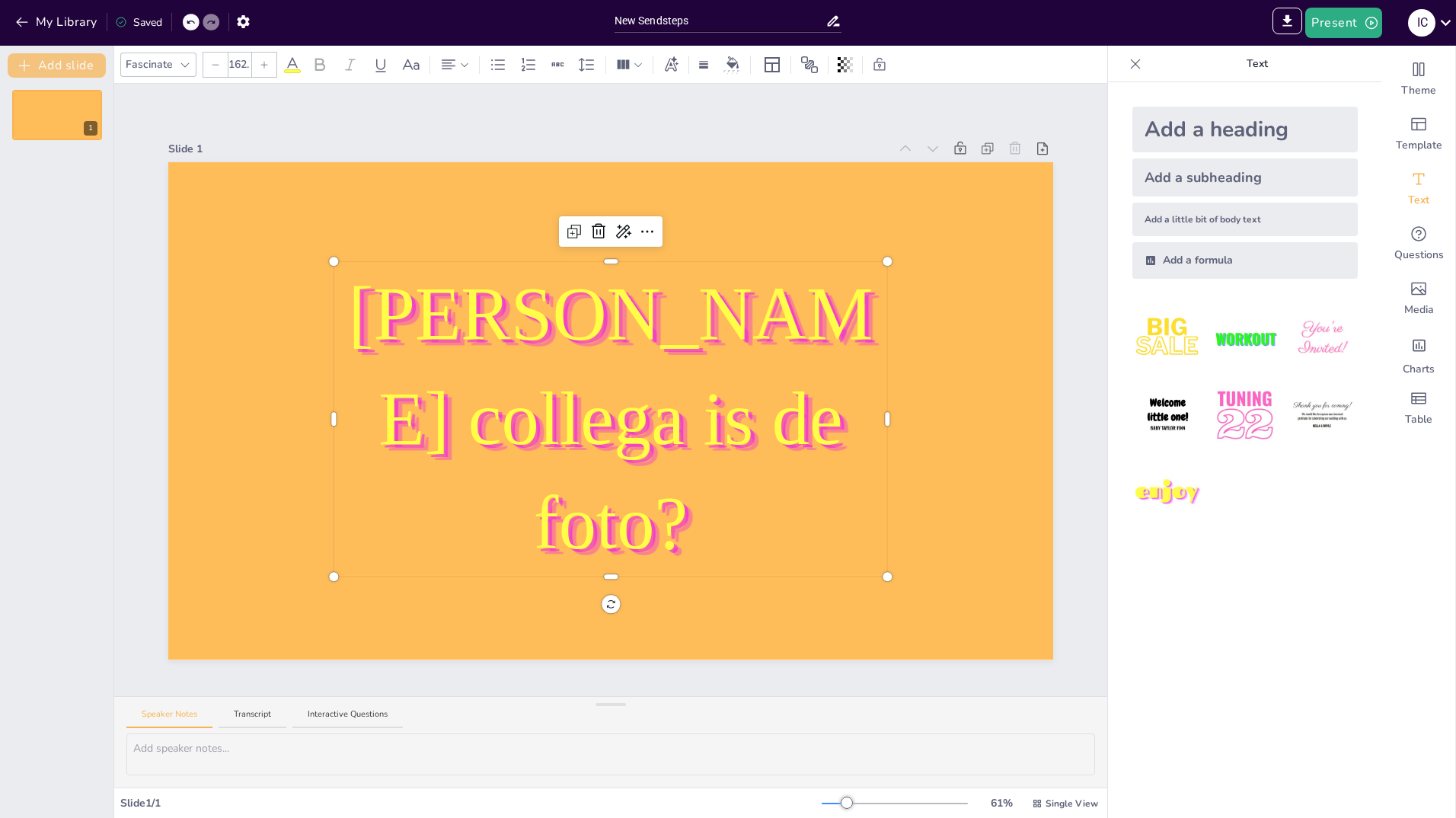
click at [89, 68] on button "Add slide" at bounding box center [57, 66] width 98 height 25
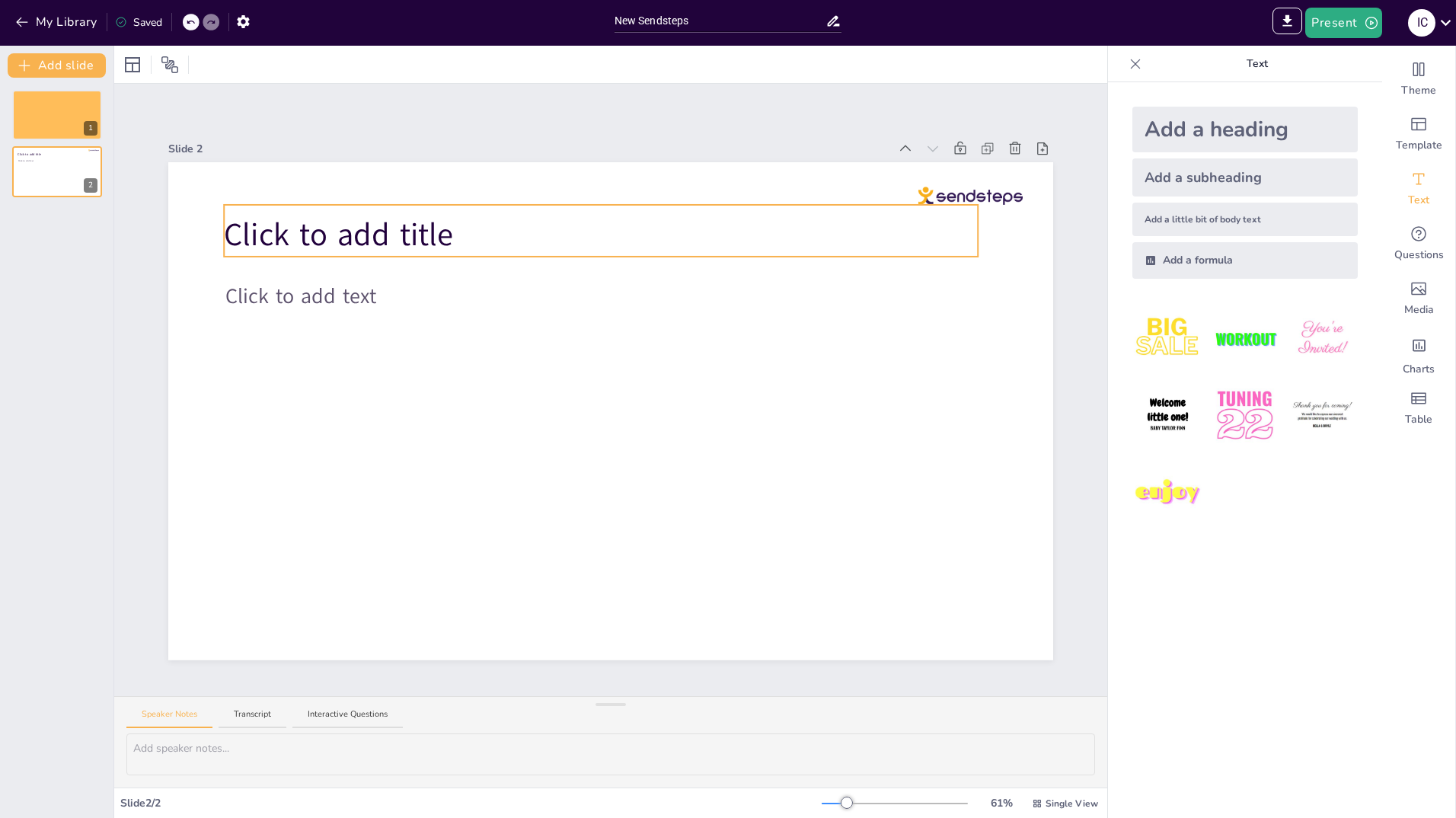
click at [343, 230] on span "Click to add title" at bounding box center [338, 235] width 229 height 42
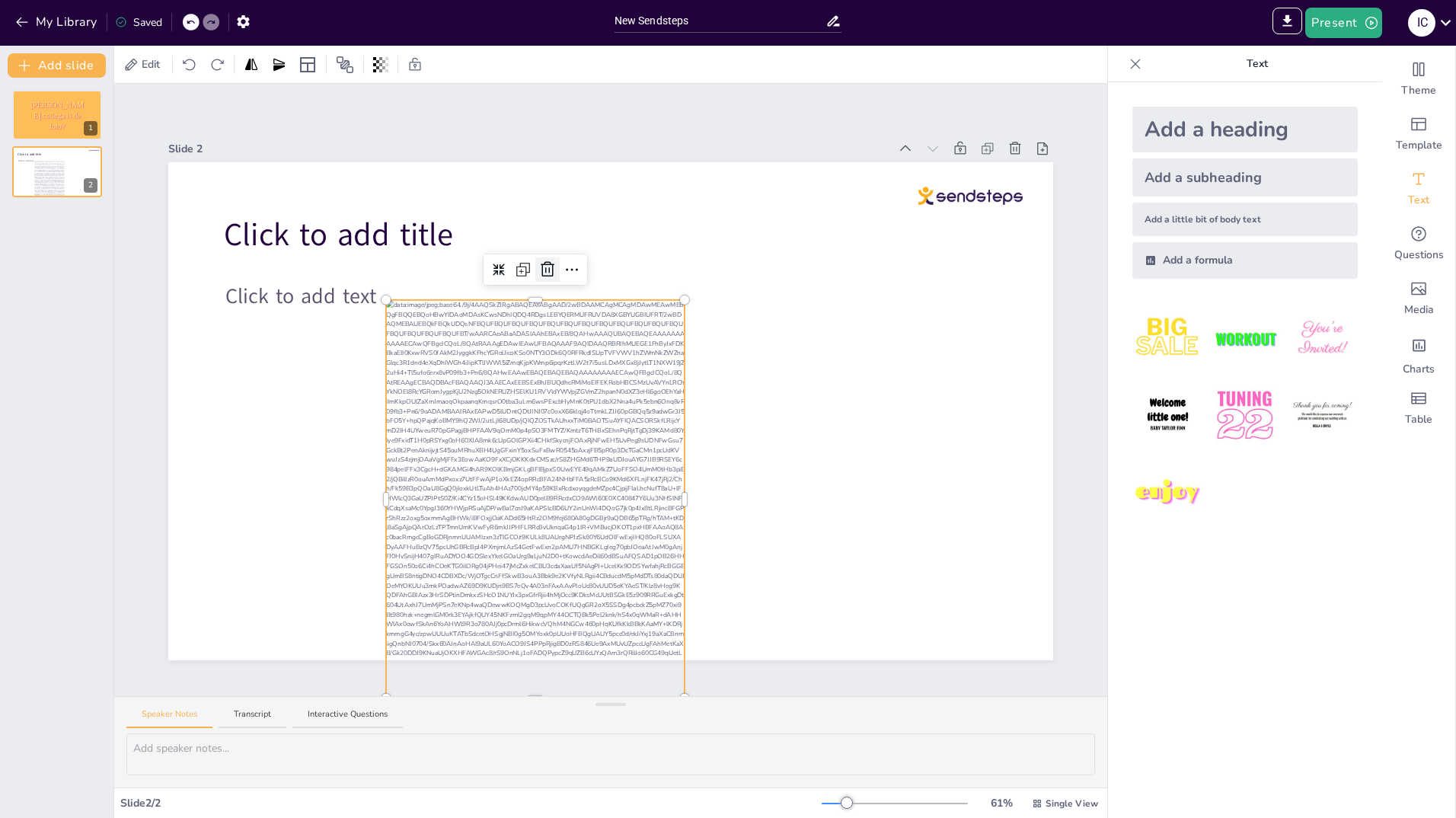
click at [543, 263] on icon at bounding box center [547, 269] width 19 height 19
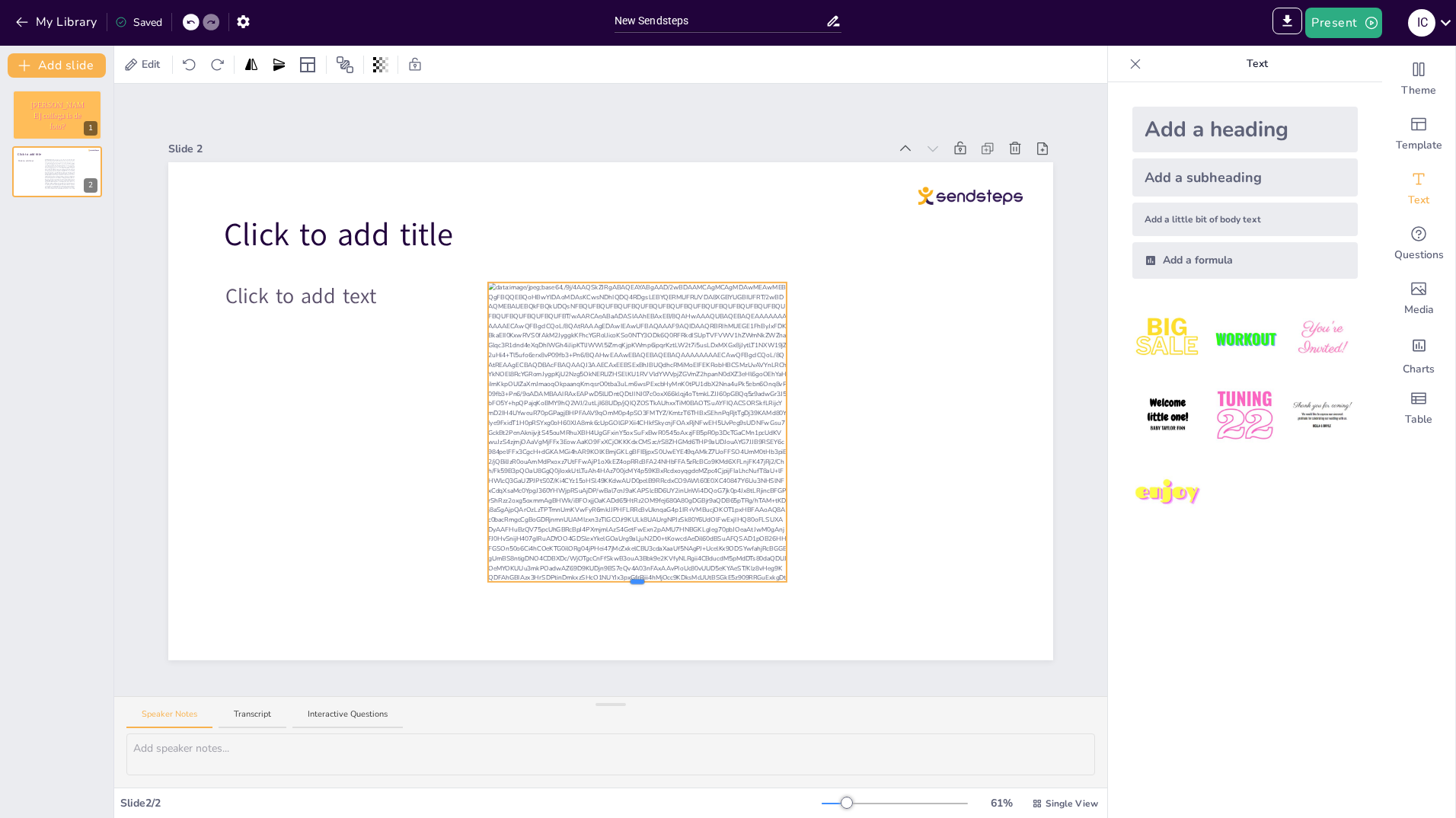
drag, startPoint x: 627, startPoint y: 675, endPoint x: 636, endPoint y: 573, distance: 102.4
click at [636, 573] on div "Click to add title Click to add text" at bounding box center [611, 411] width 885 height 498
click at [643, 243] on icon at bounding box center [650, 252] width 19 height 19
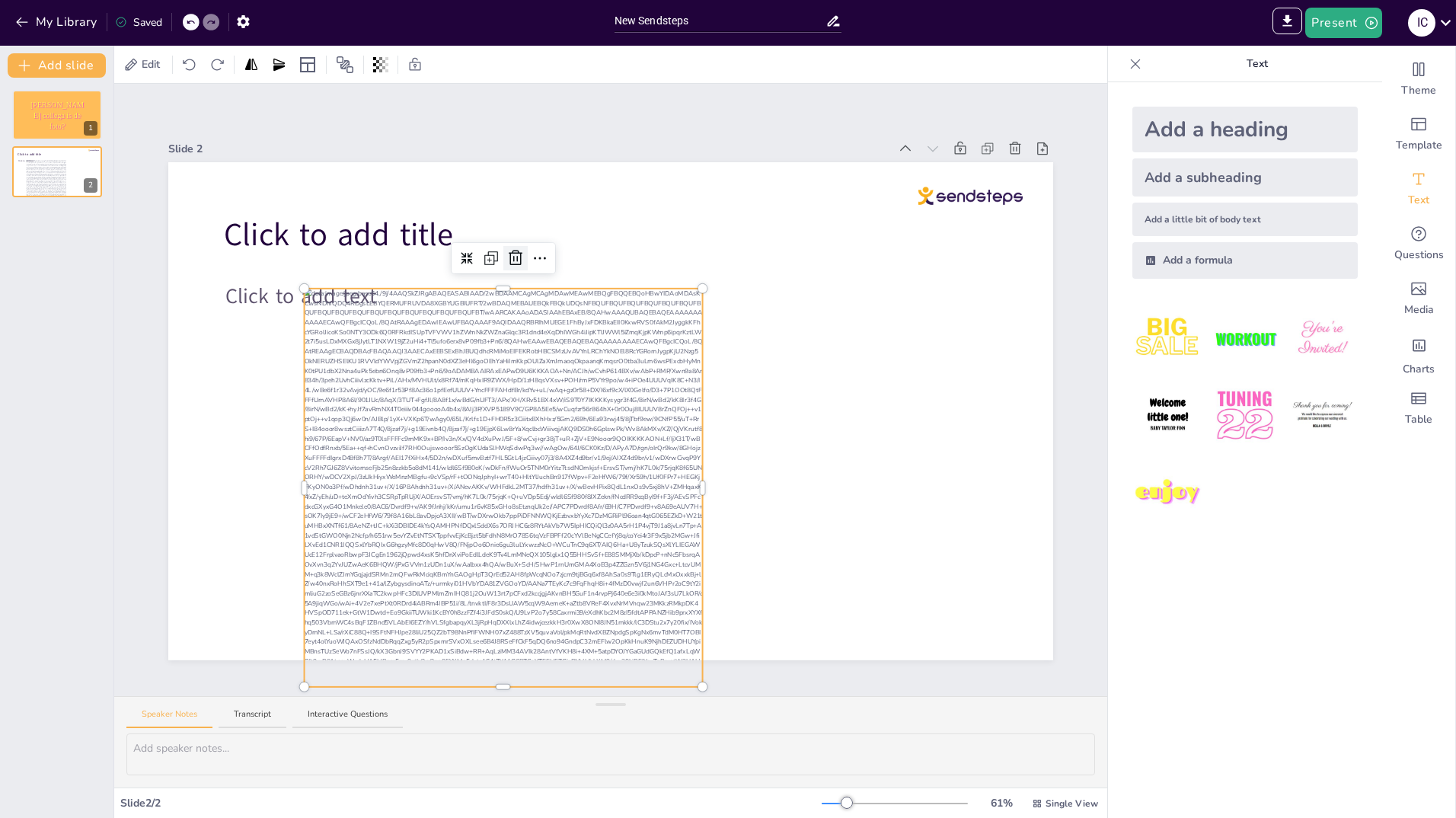
click at [509, 254] on icon at bounding box center [515, 258] width 13 height 15
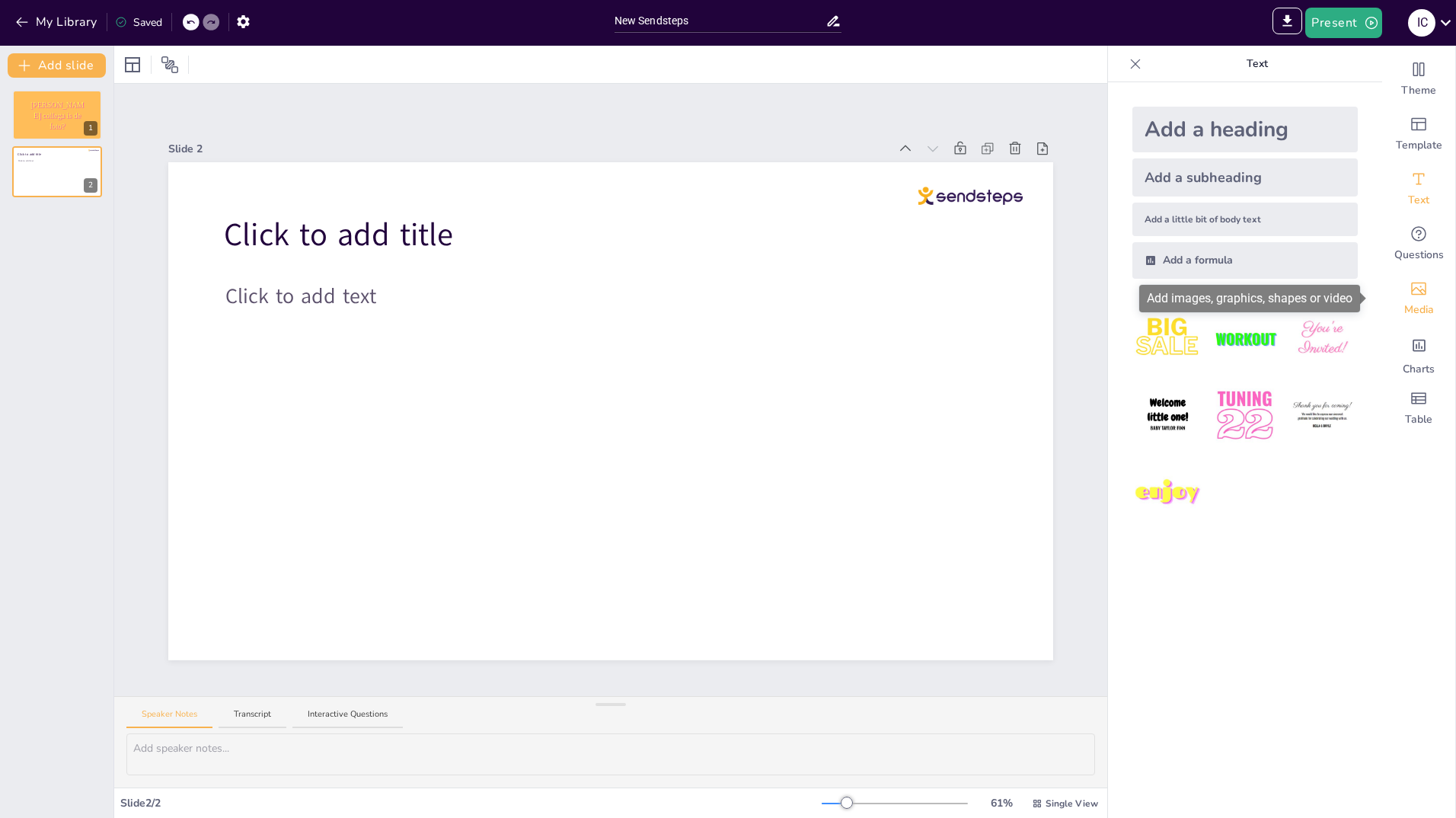
click at [1414, 282] on icon "Add images, graphics, shapes or video" at bounding box center [1419, 289] width 19 height 19
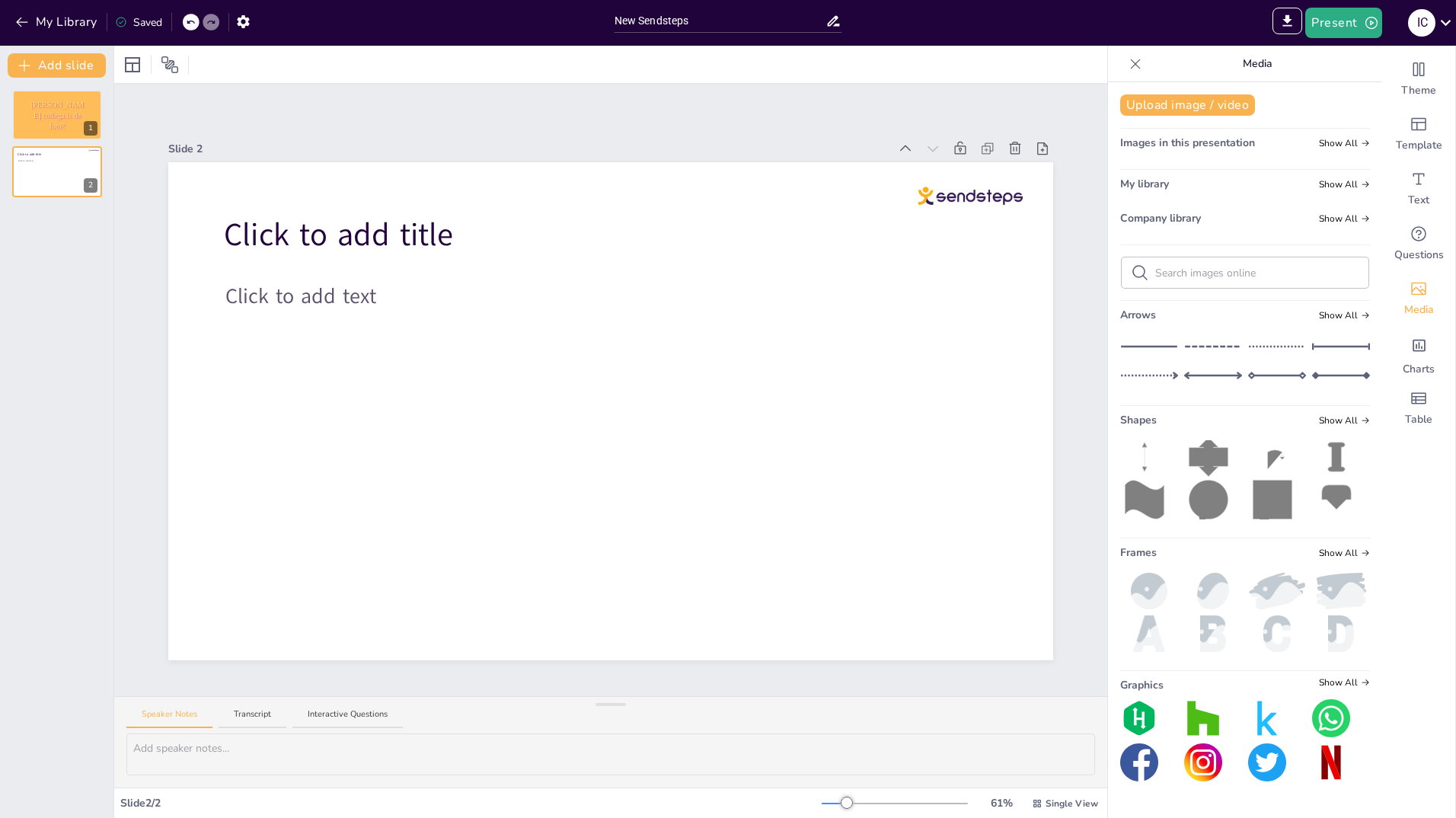
scroll to position [12, 0]
click at [1167, 103] on button "Upload image / video" at bounding box center [1188, 105] width 135 height 21
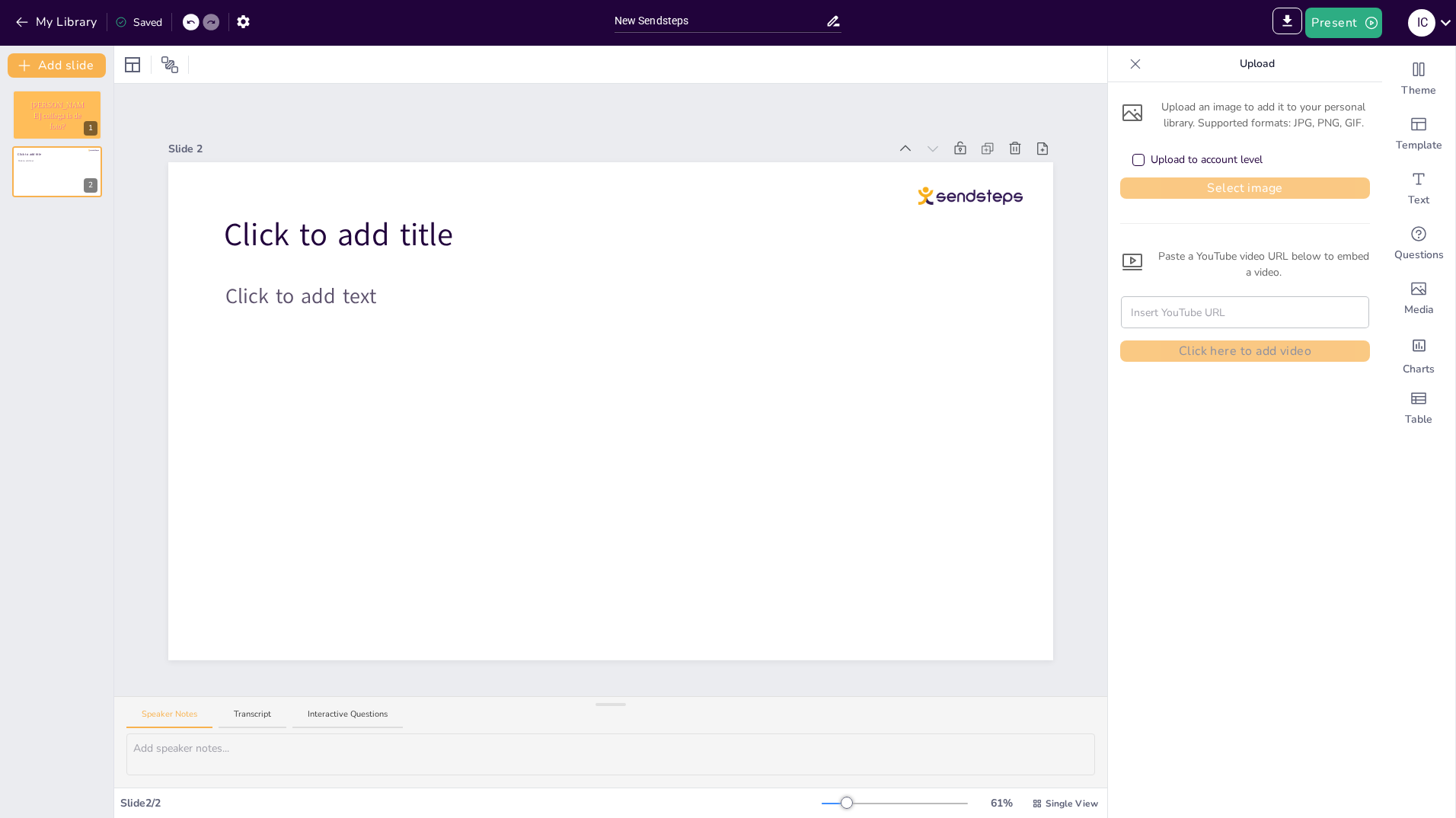
click at [1228, 181] on button "Select image" at bounding box center [1245, 188] width 250 height 21
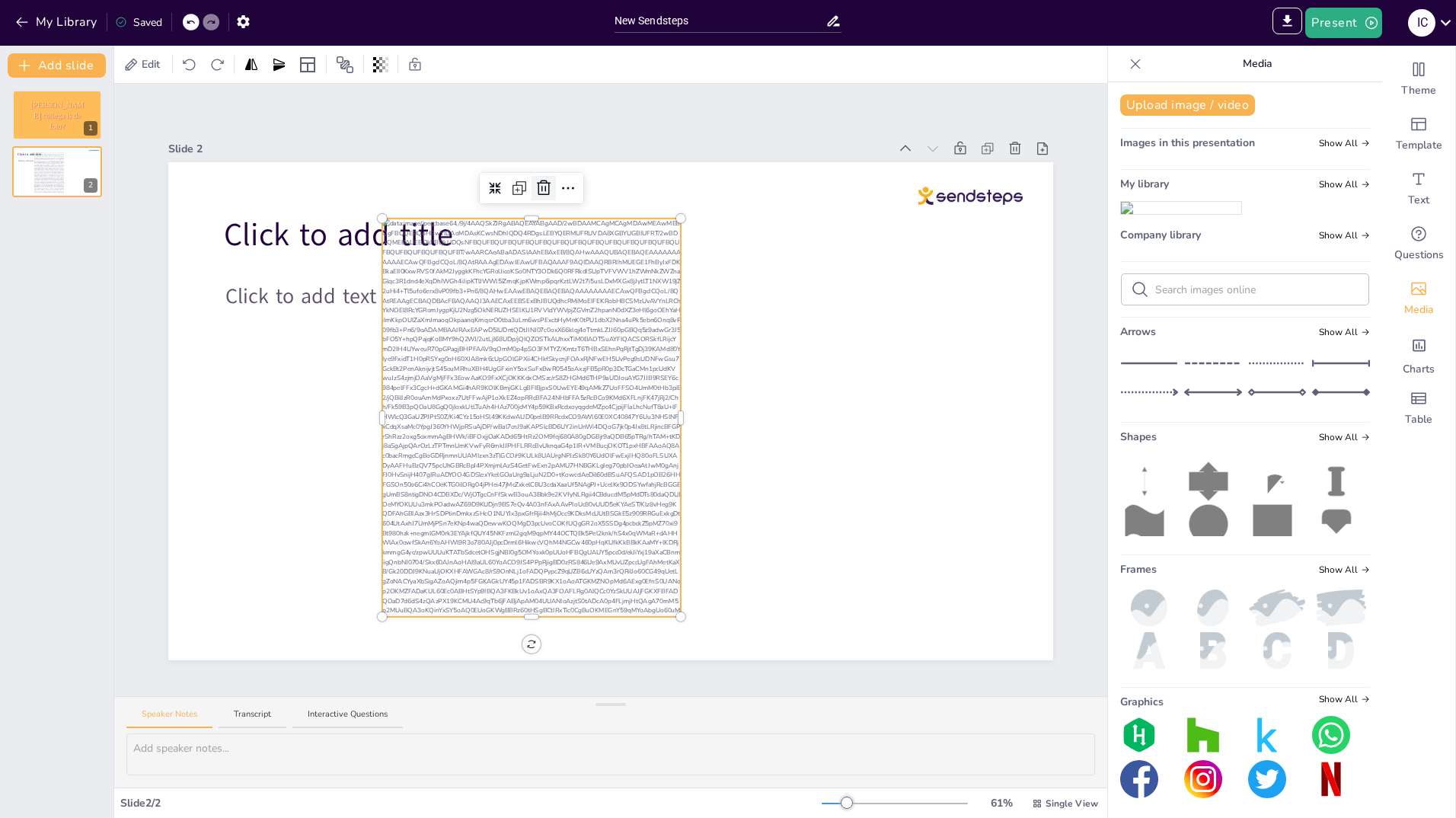
click at [536, 182] on icon at bounding box center [543, 188] width 19 height 19
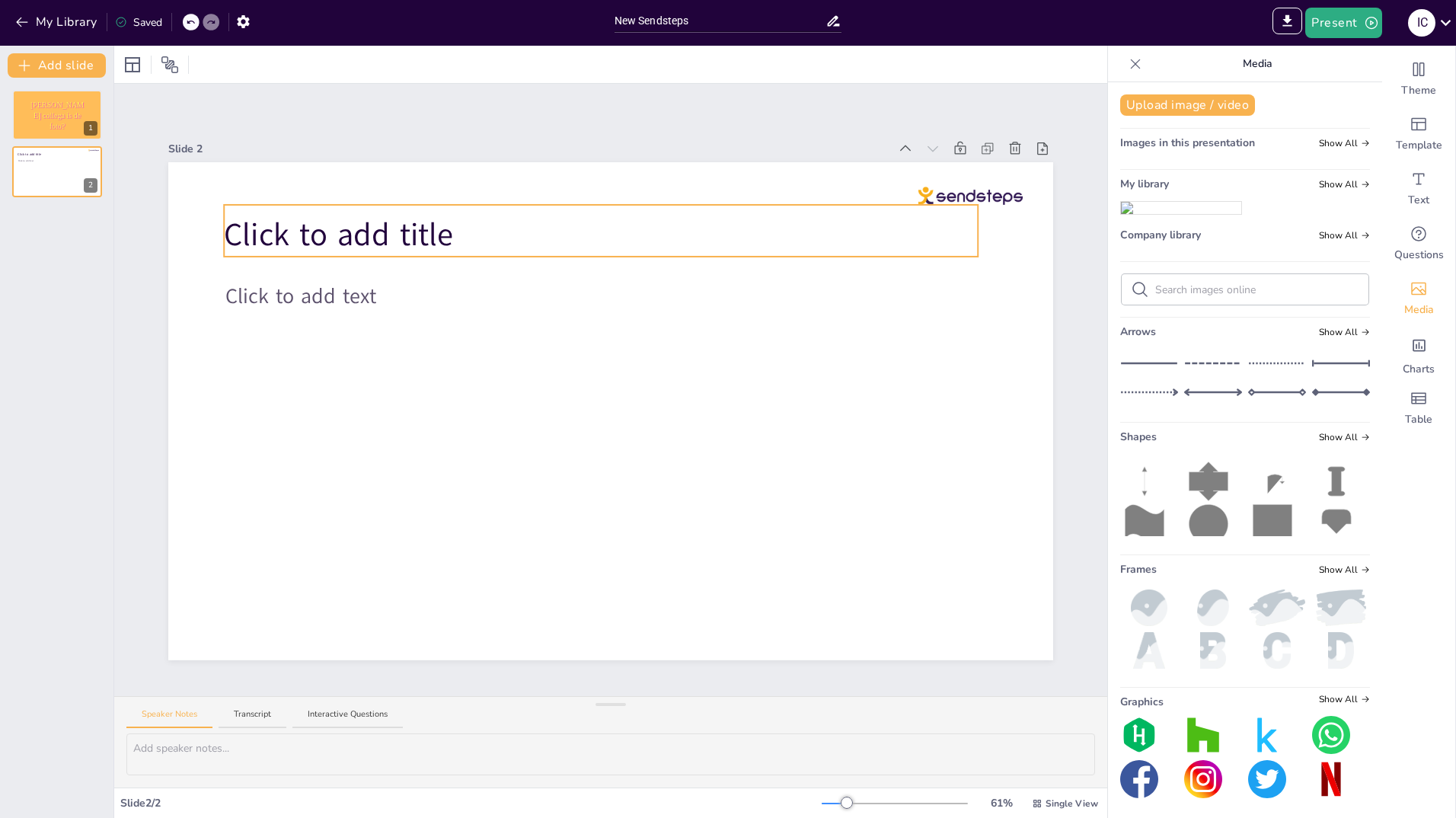
click at [243, 231] on span "Click to add title" at bounding box center [338, 235] width 229 height 42
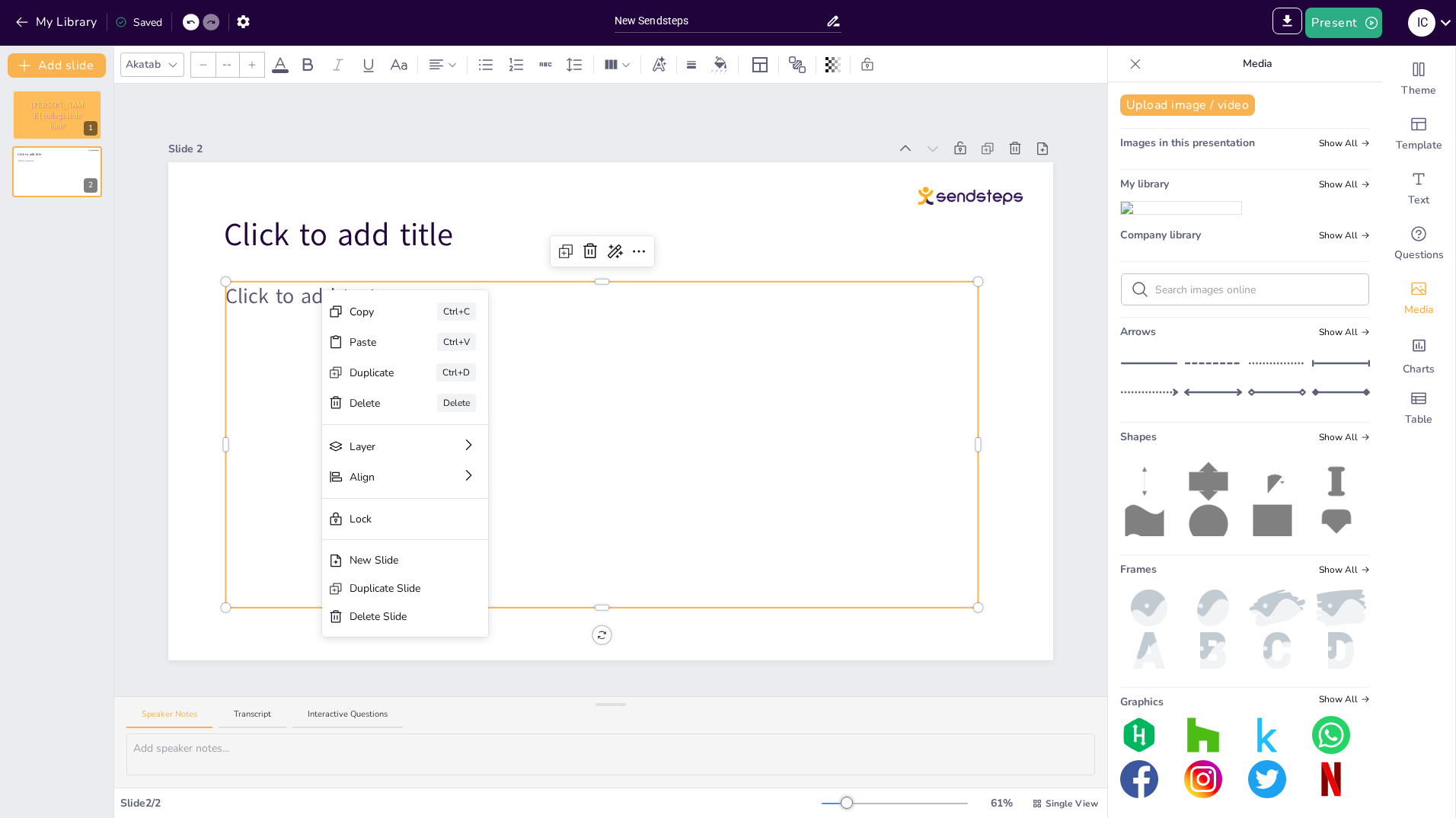
type input "45"
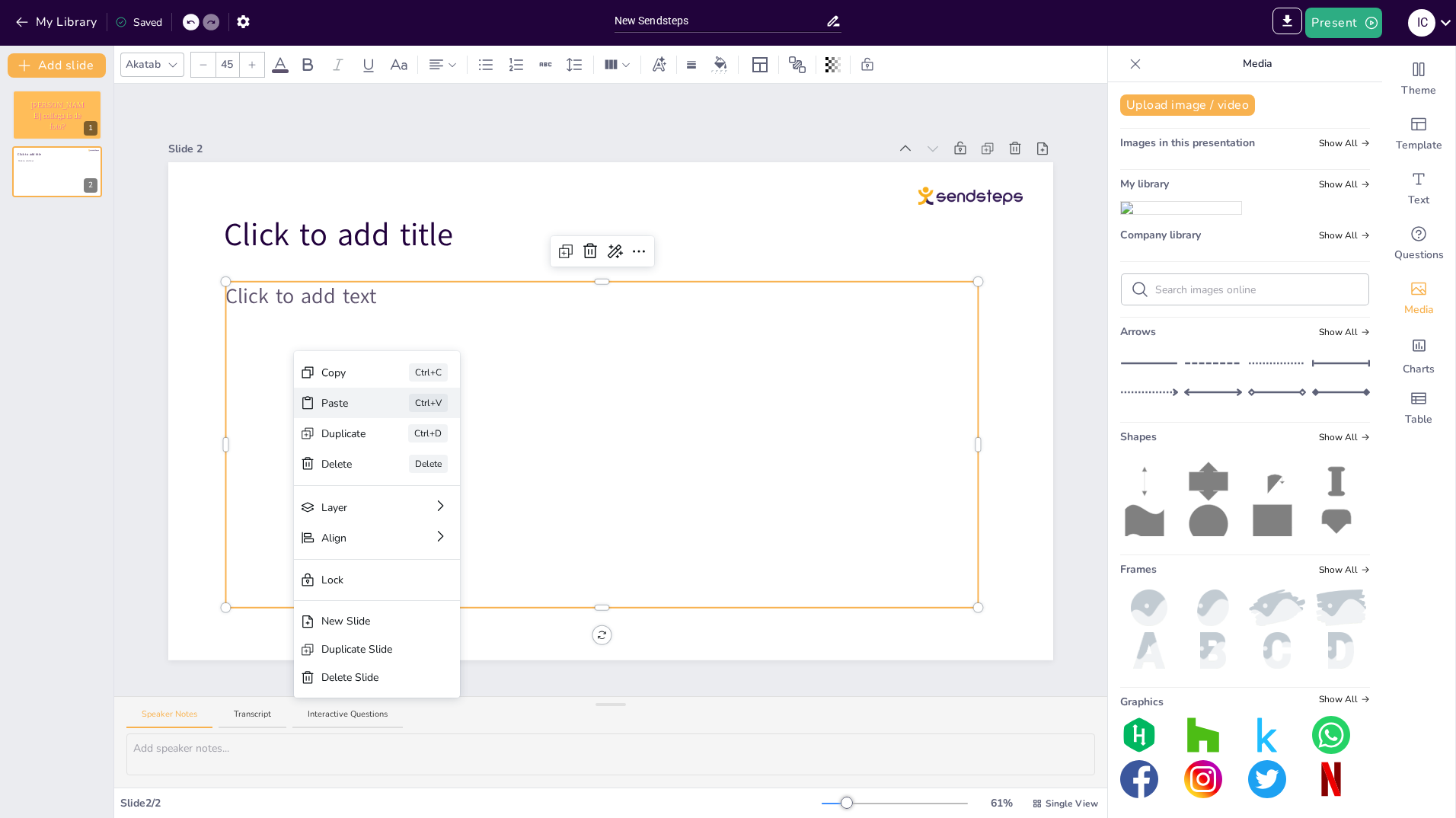
click at [329, 397] on div "Paste" at bounding box center [343, 404] width 45 height 16
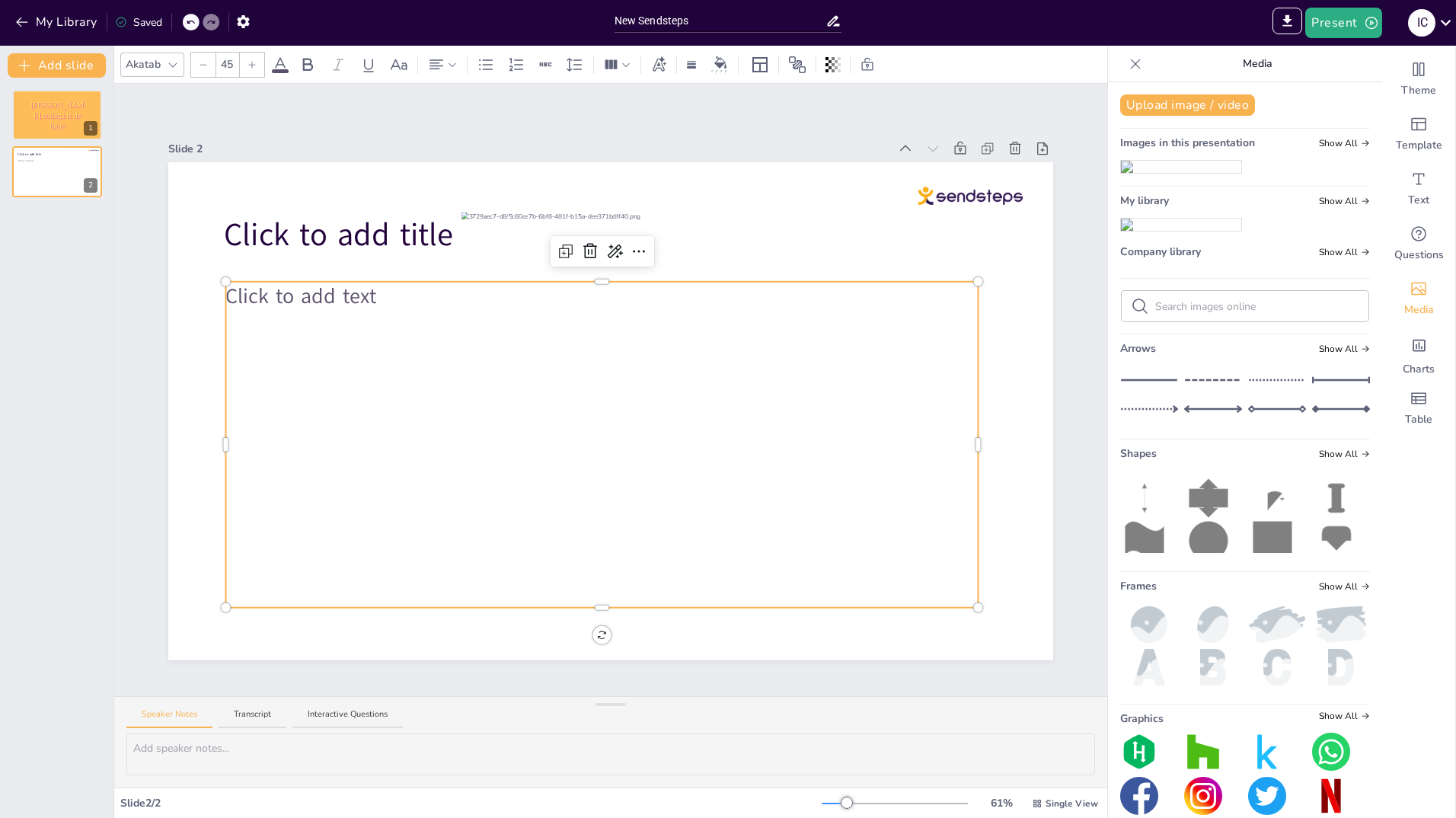
click at [761, 372] on div "Click to add text" at bounding box center [602, 444] width 752 height 326
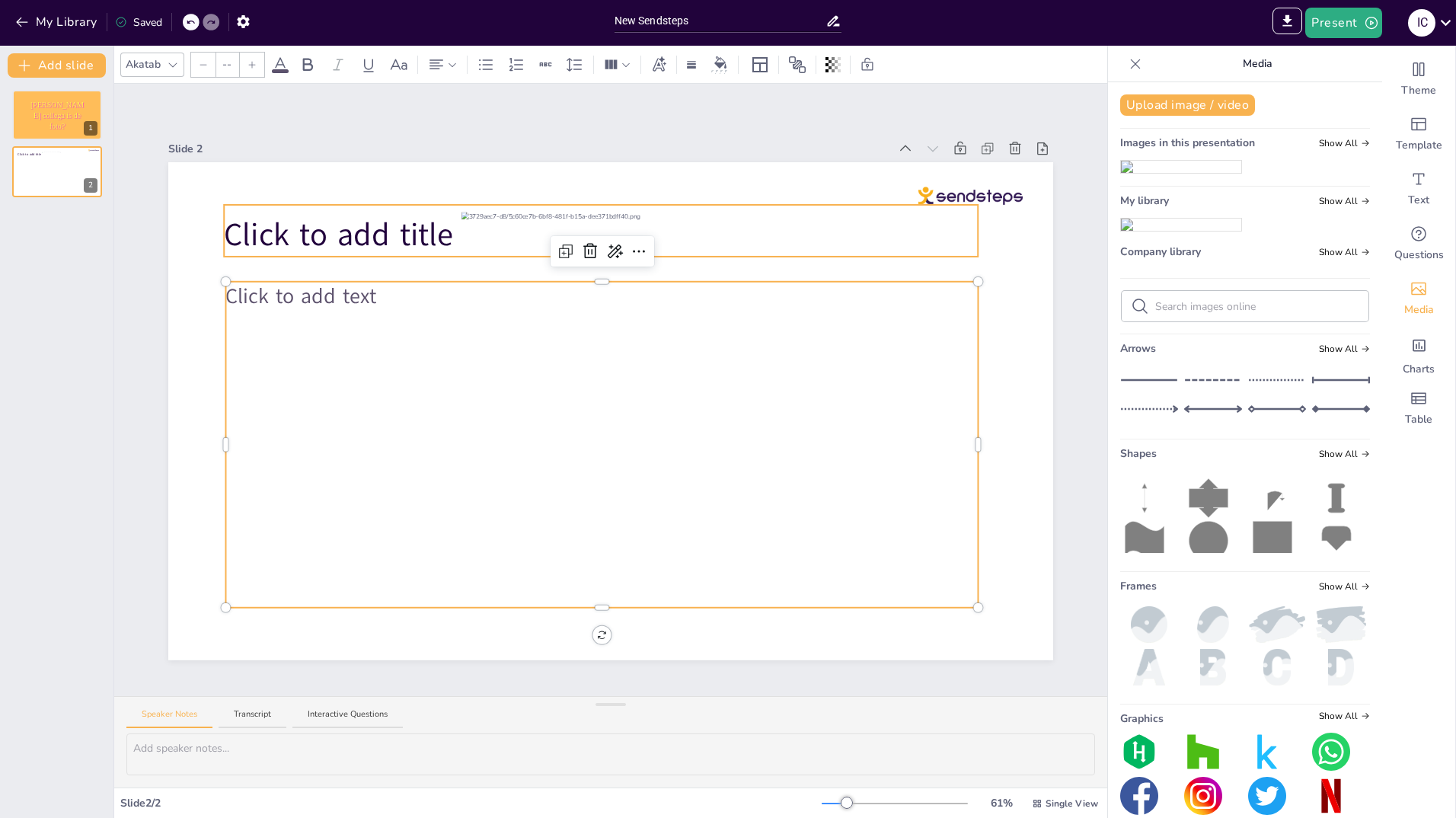
type input "68"
click at [407, 226] on span "Click to add title" at bounding box center [338, 235] width 229 height 42
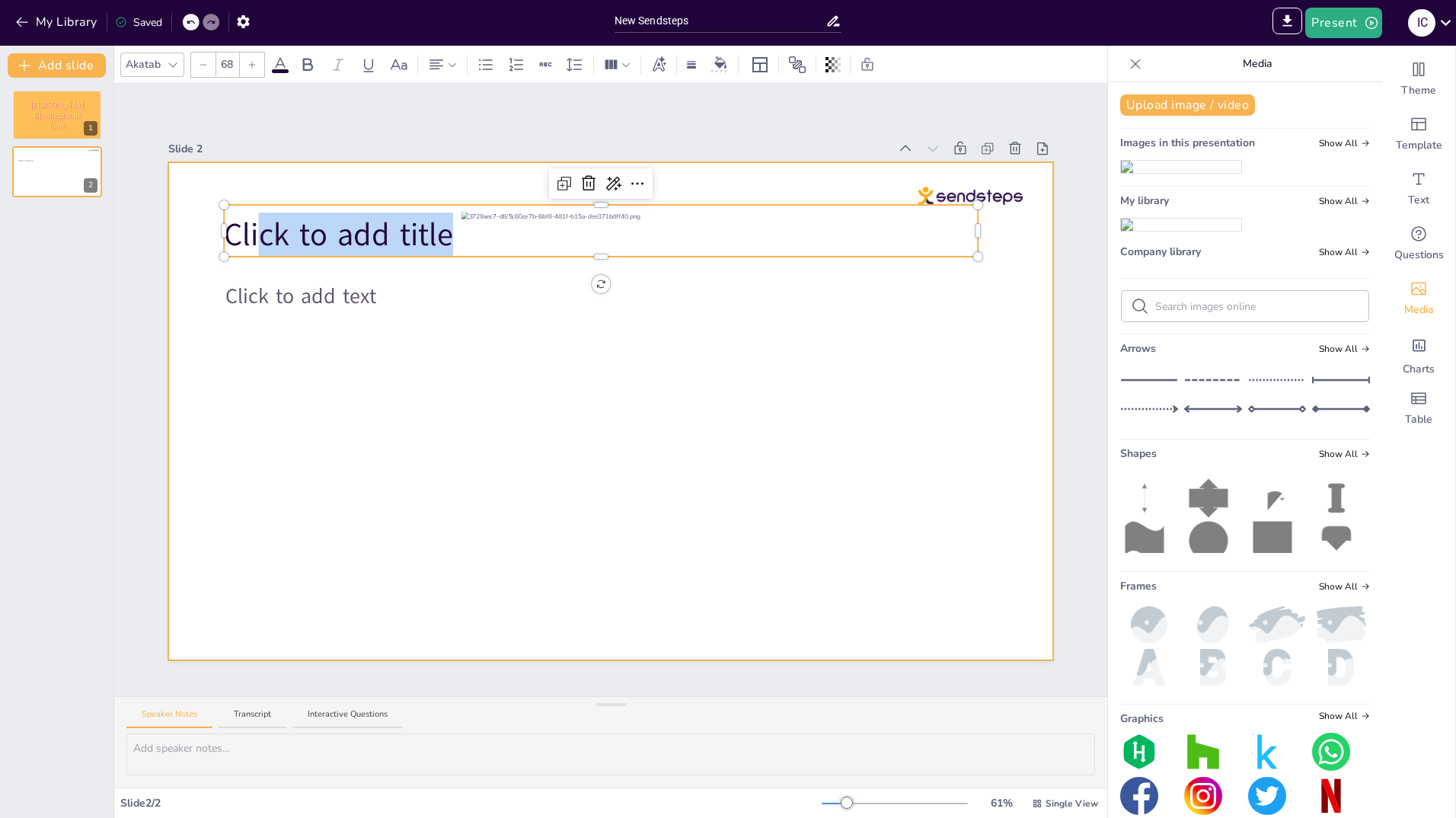
drag, startPoint x: 443, startPoint y: 229, endPoint x: 194, endPoint y: 221, distance: 249.1
click at [194, 221] on div "Click to add text Click to add title" at bounding box center [611, 411] width 885 height 498
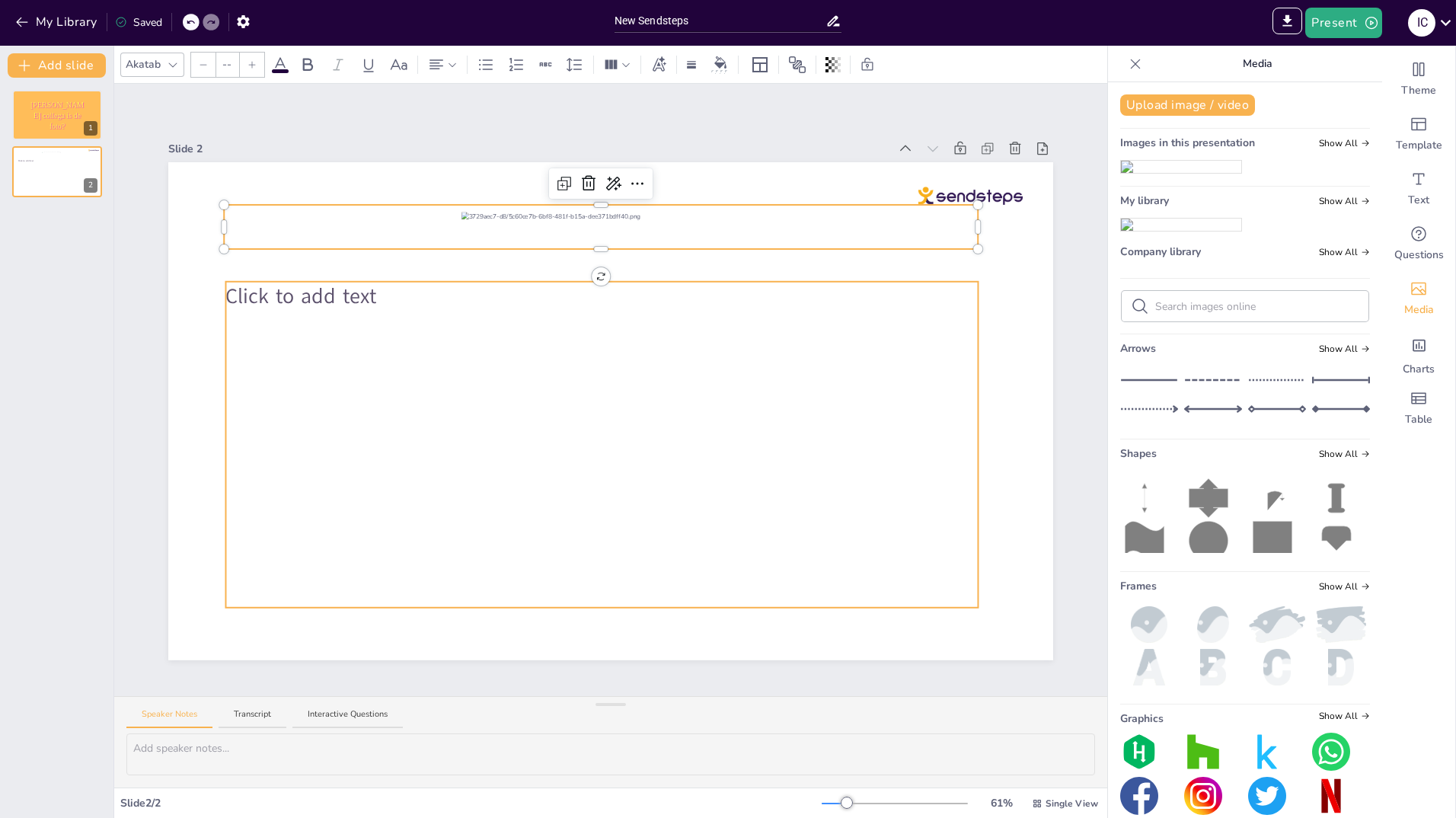
type input "45"
click at [884, 336] on div "Click to add text" at bounding box center [602, 444] width 752 height 326
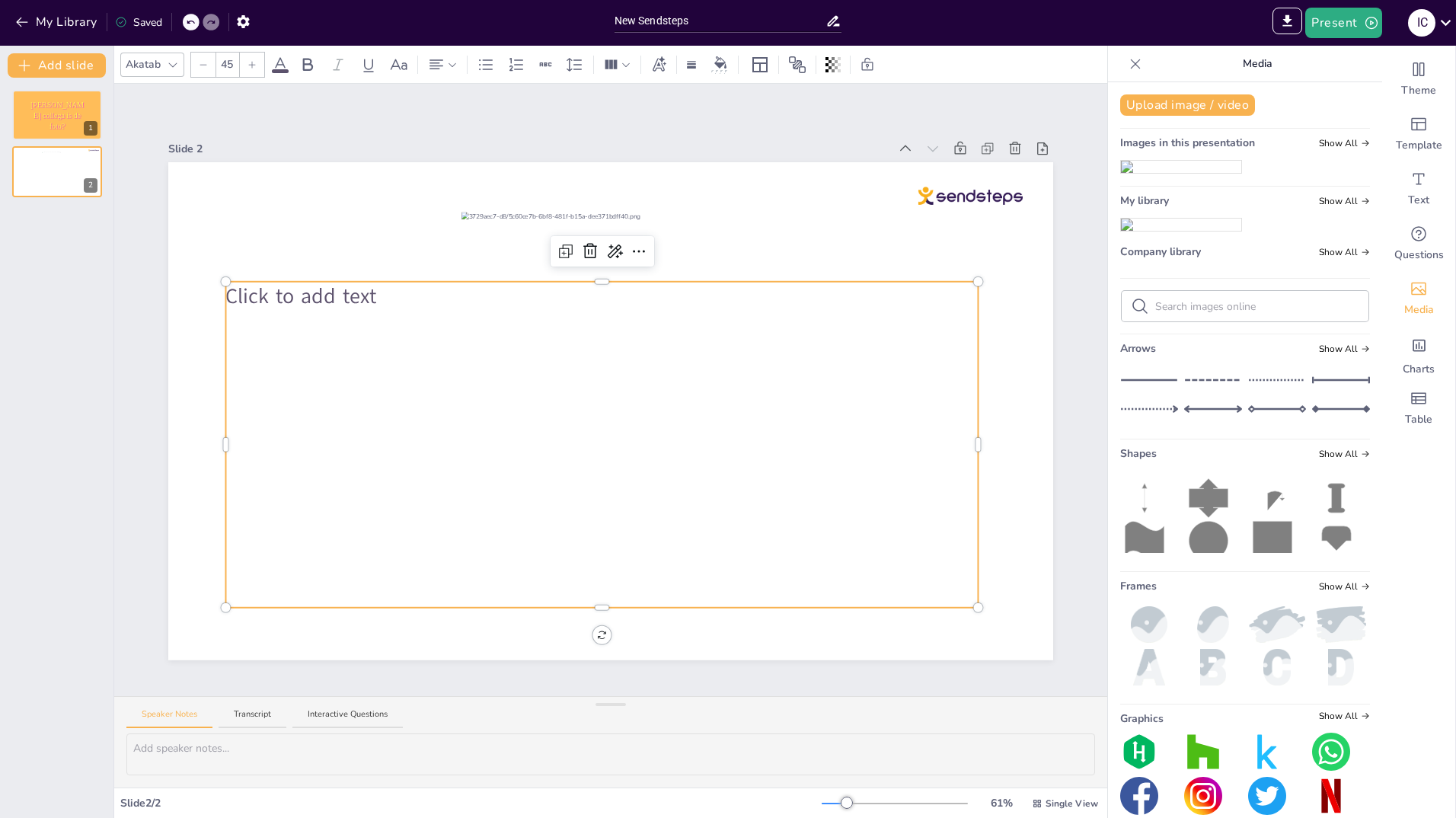
click at [639, 477] on div "Click to add text" at bounding box center [602, 444] width 752 height 326
click at [52, 109] on span "Van welke collega is de foto?" at bounding box center [57, 116] width 54 height 30
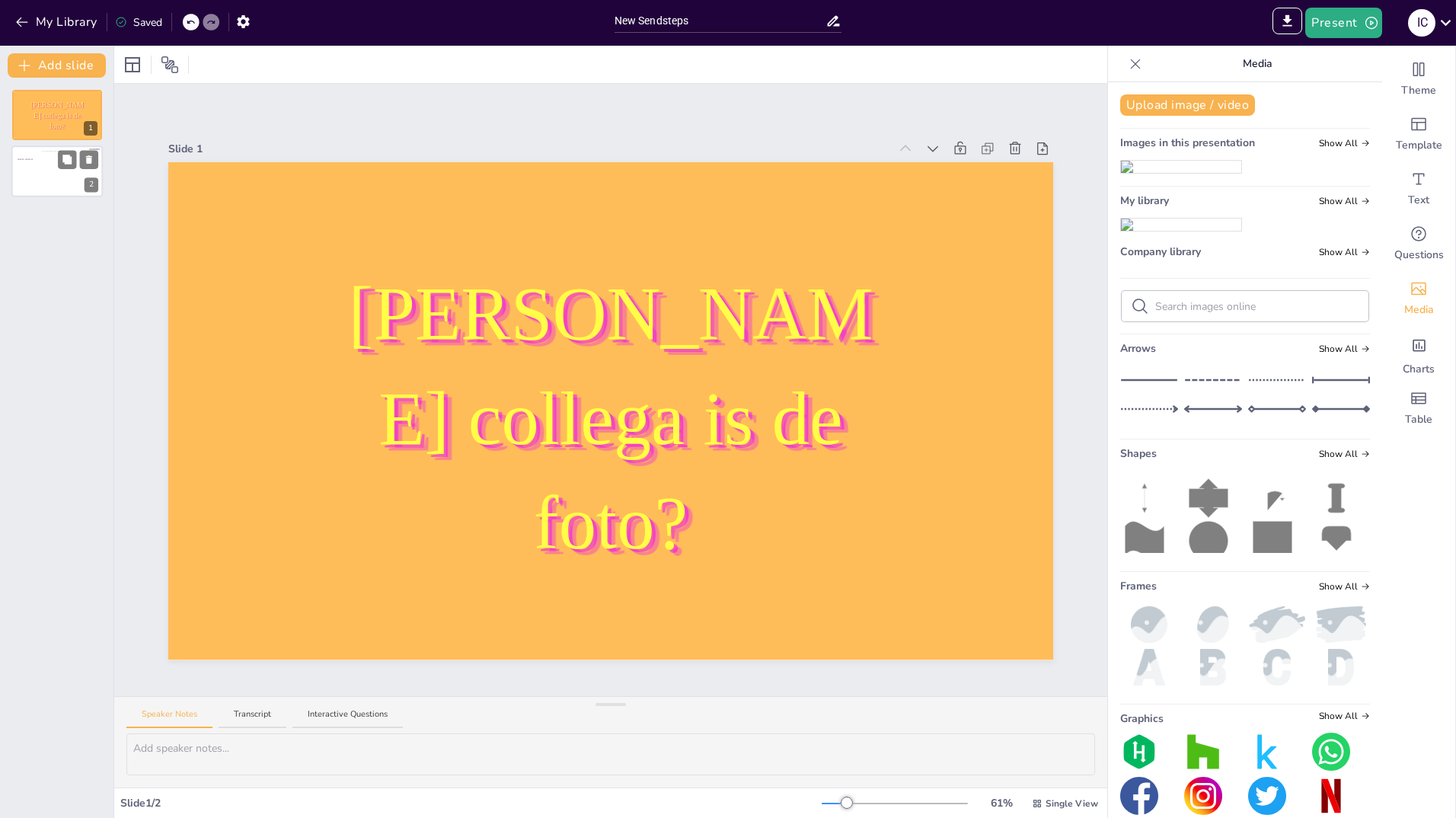
click at [53, 172] on div at bounding box center [57, 171] width 31 height 41
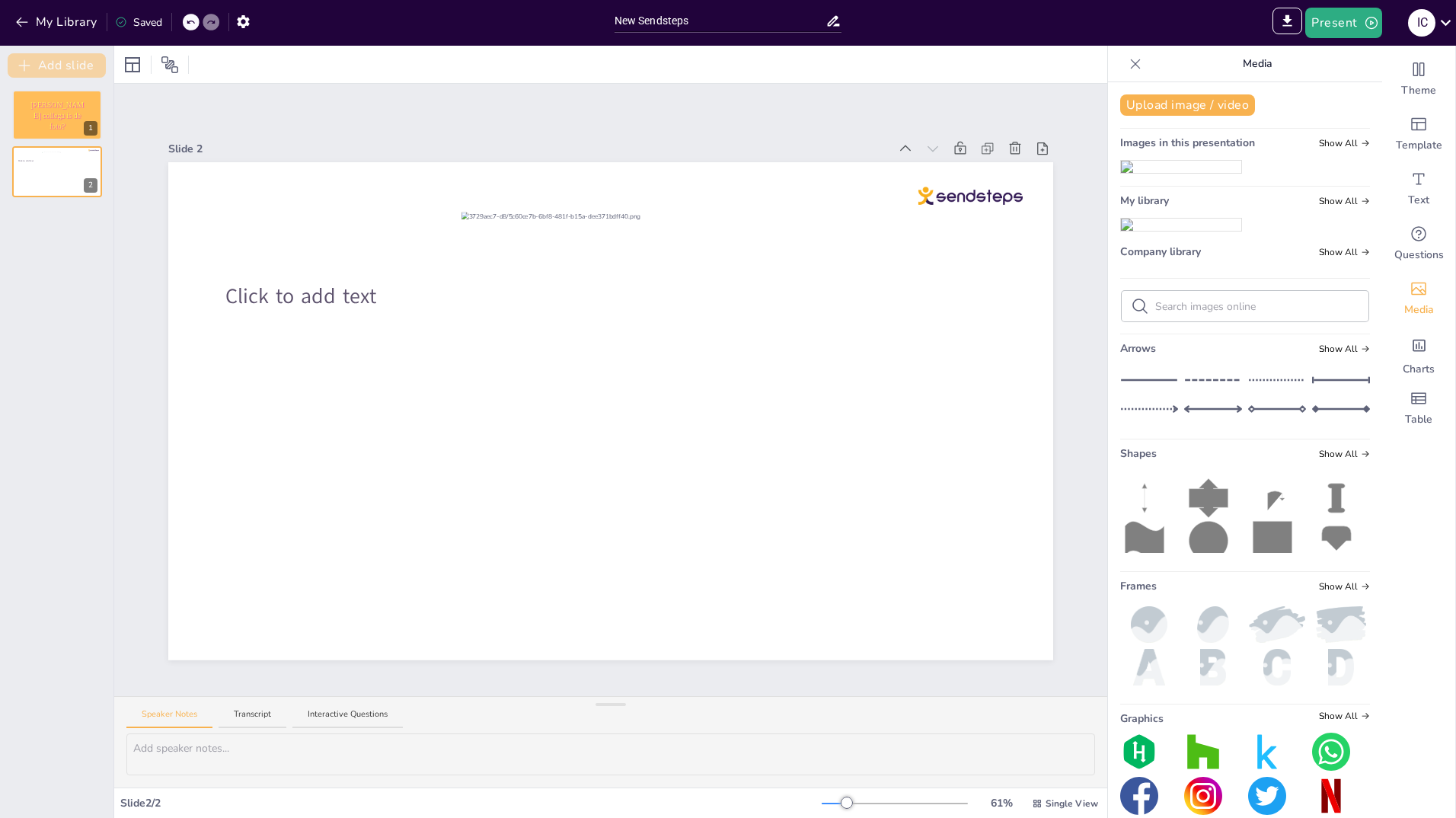
click at [46, 68] on button "Add slide" at bounding box center [57, 66] width 98 height 25
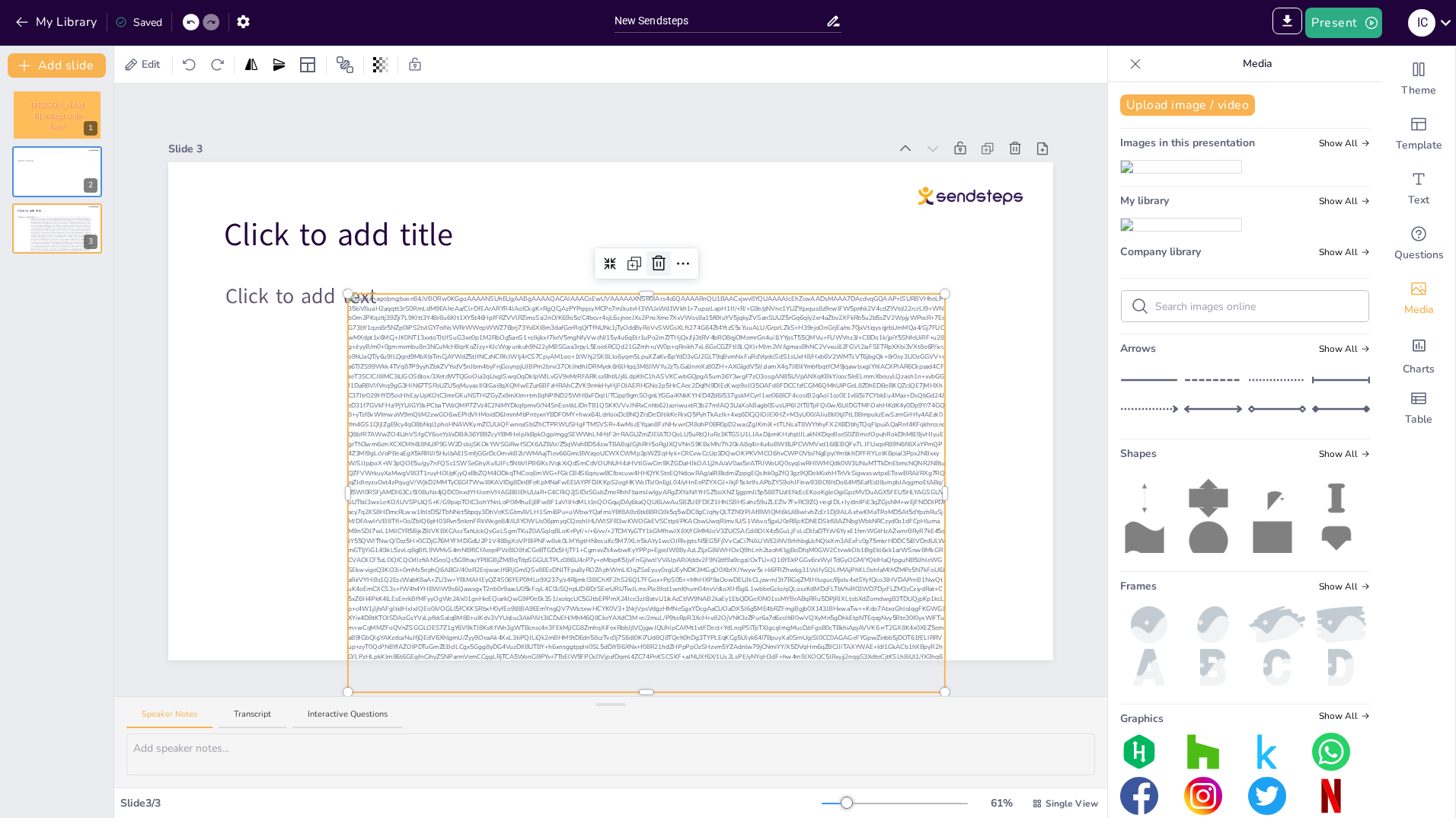
click at [652, 256] on icon at bounding box center [659, 263] width 13 height 15
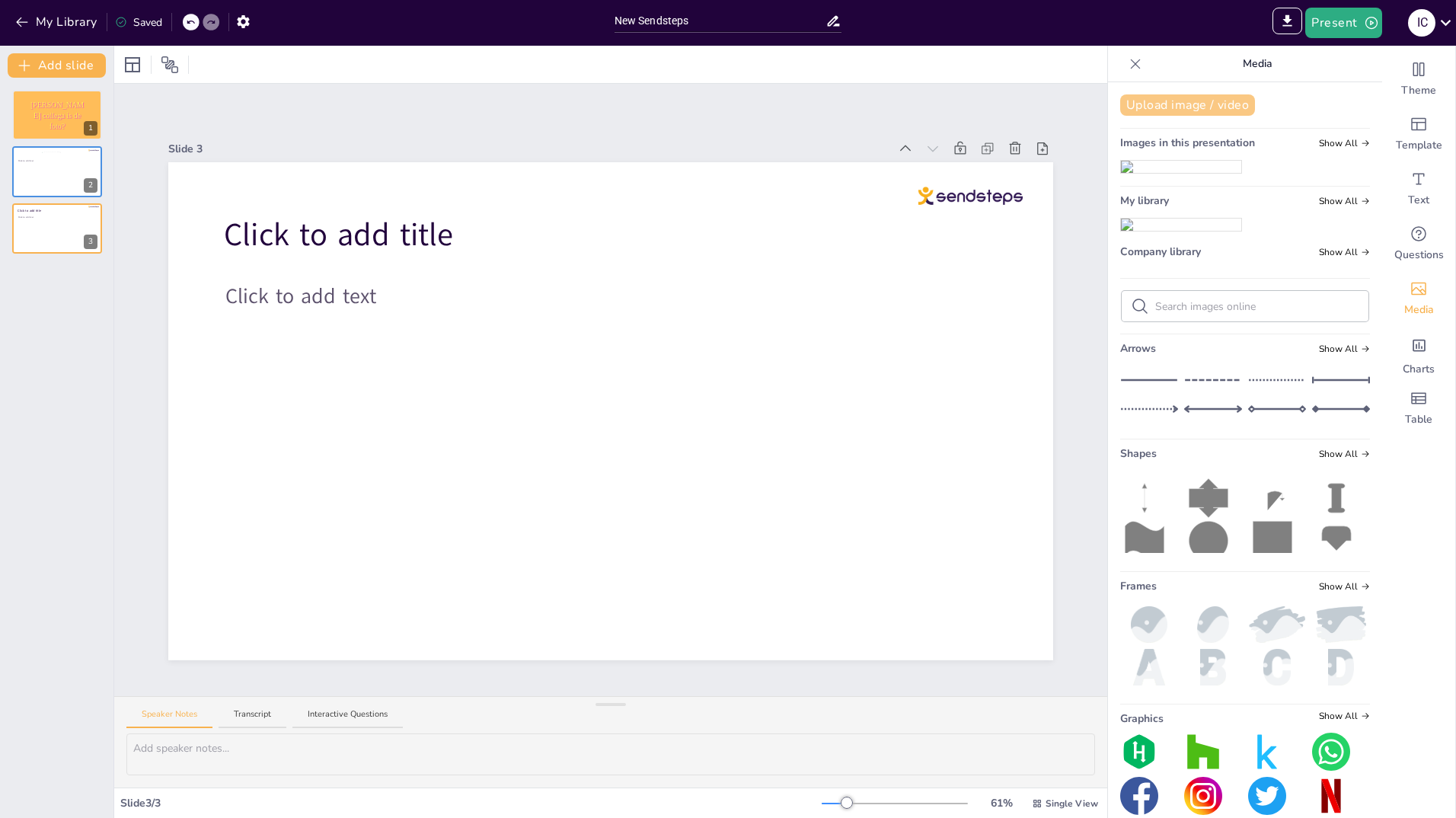
click at [1174, 108] on button "Upload image / video" at bounding box center [1188, 105] width 135 height 21
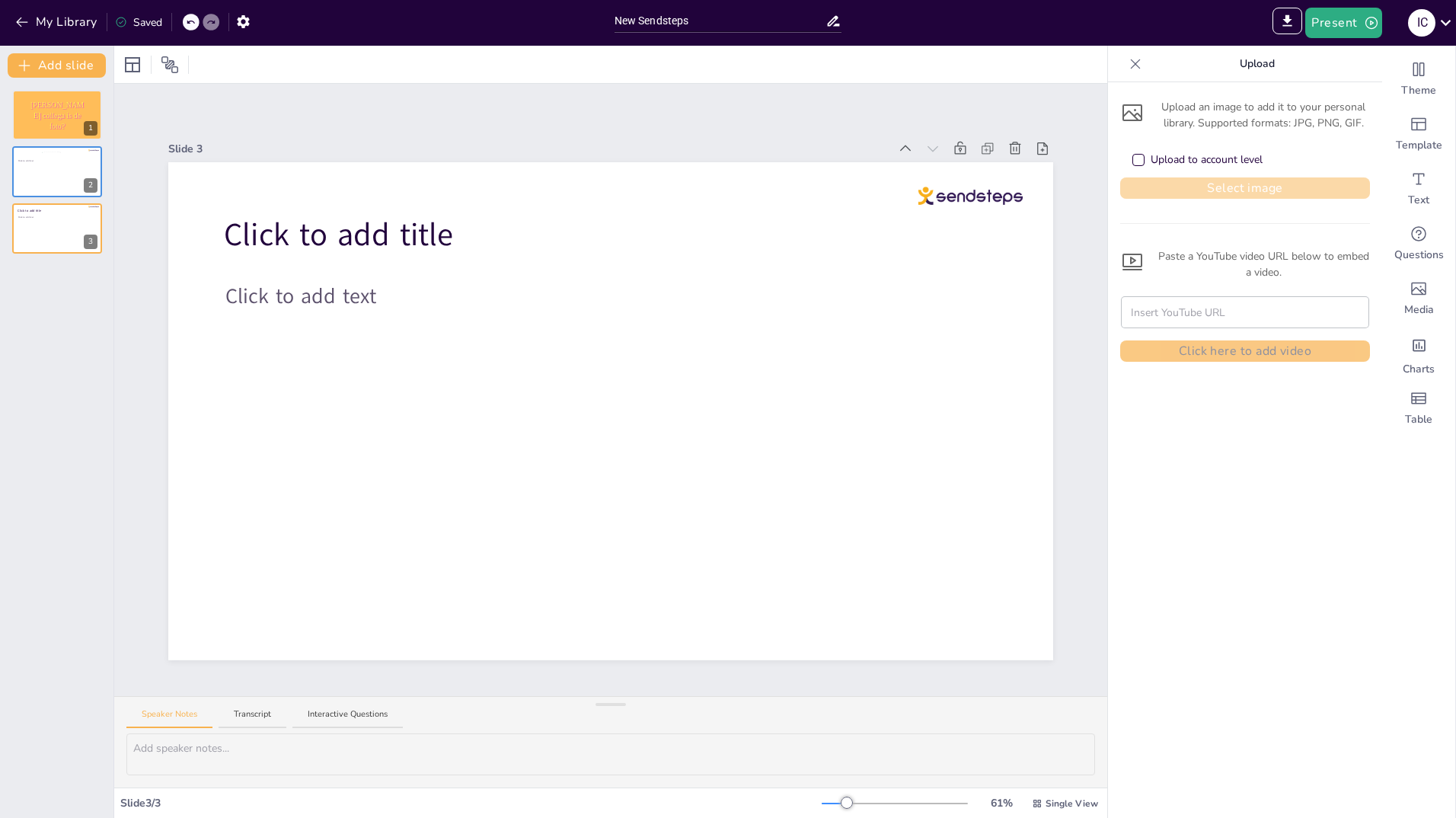
click at [1192, 183] on button "Select image" at bounding box center [1245, 188] width 250 height 21
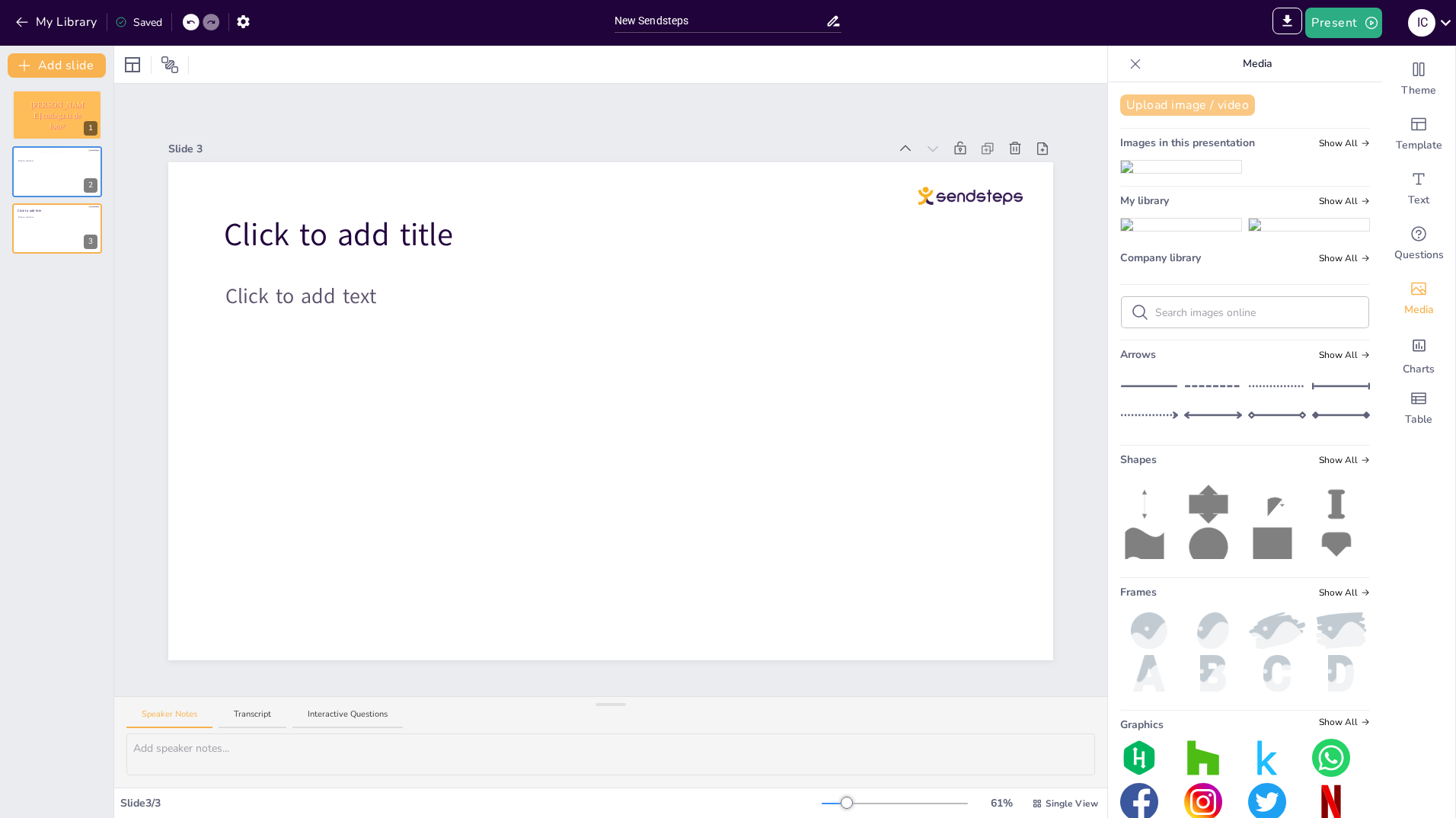
click at [1155, 103] on button "Upload image / video" at bounding box center [1188, 105] width 135 height 21
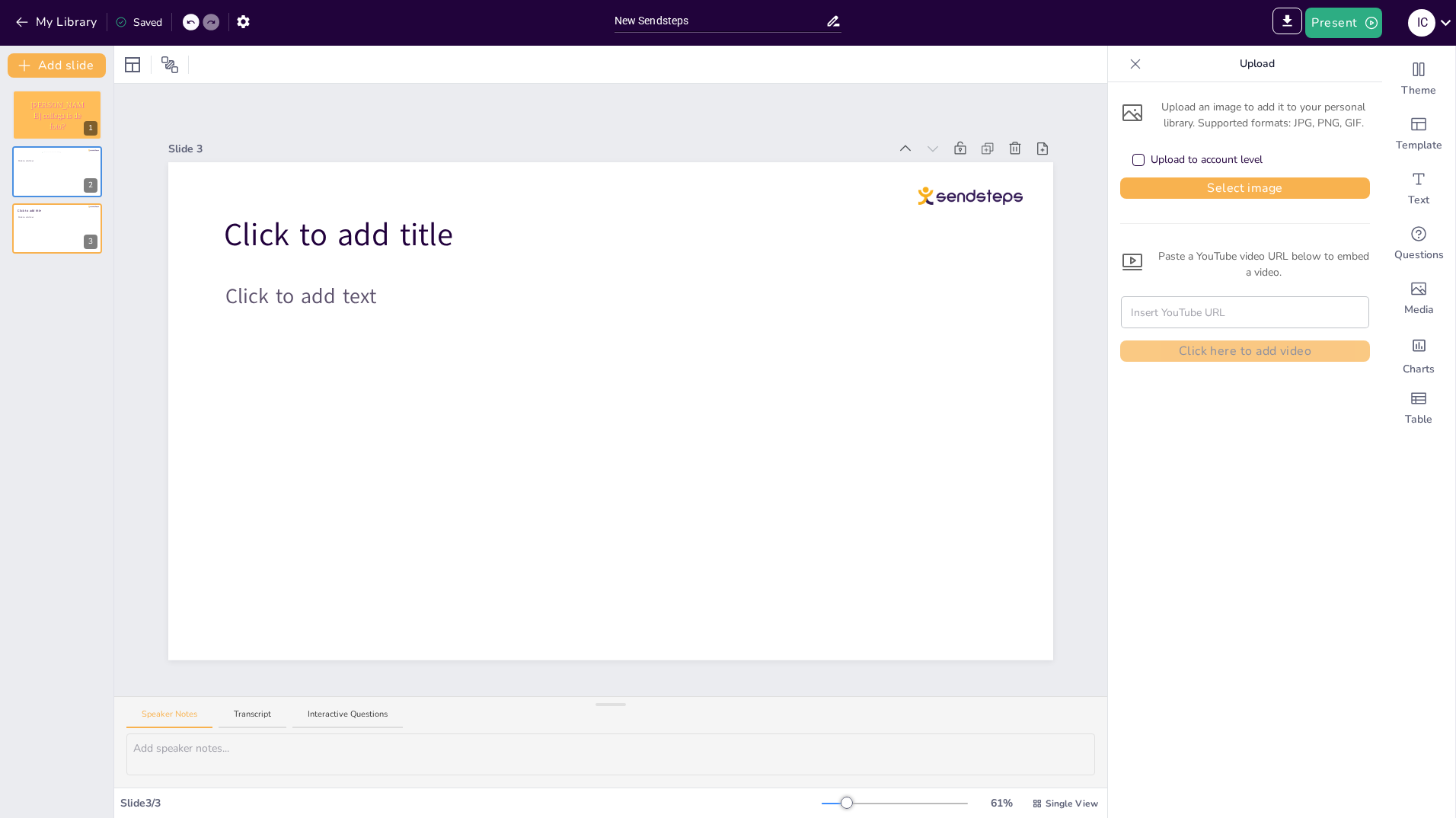
click at [1238, 110] on div "Upload an image to add it to your personal library. Supported formats: JPG, PNG…" at bounding box center [1245, 115] width 250 height 32
click at [1224, 186] on button "Select image" at bounding box center [1245, 188] width 250 height 21
click at [1204, 259] on div "Paste a YouTube video URL below to embed a video." at bounding box center [1245, 265] width 250 height 32
click at [1149, 187] on button "Select image" at bounding box center [1245, 188] width 250 height 21
click at [1208, 183] on button "Select image" at bounding box center [1245, 188] width 250 height 21
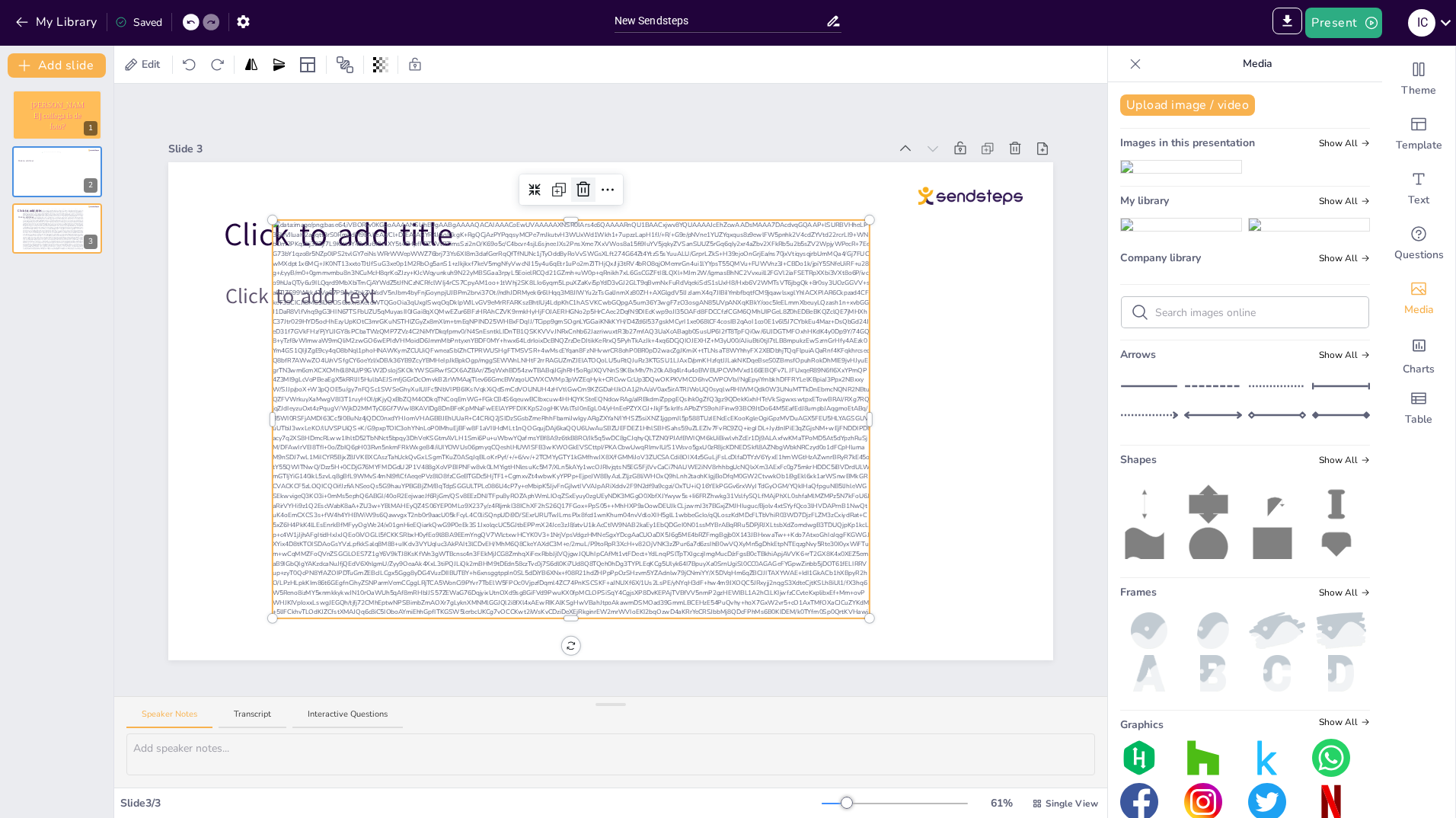
click at [574, 181] on icon at bounding box center [583, 189] width 19 height 19
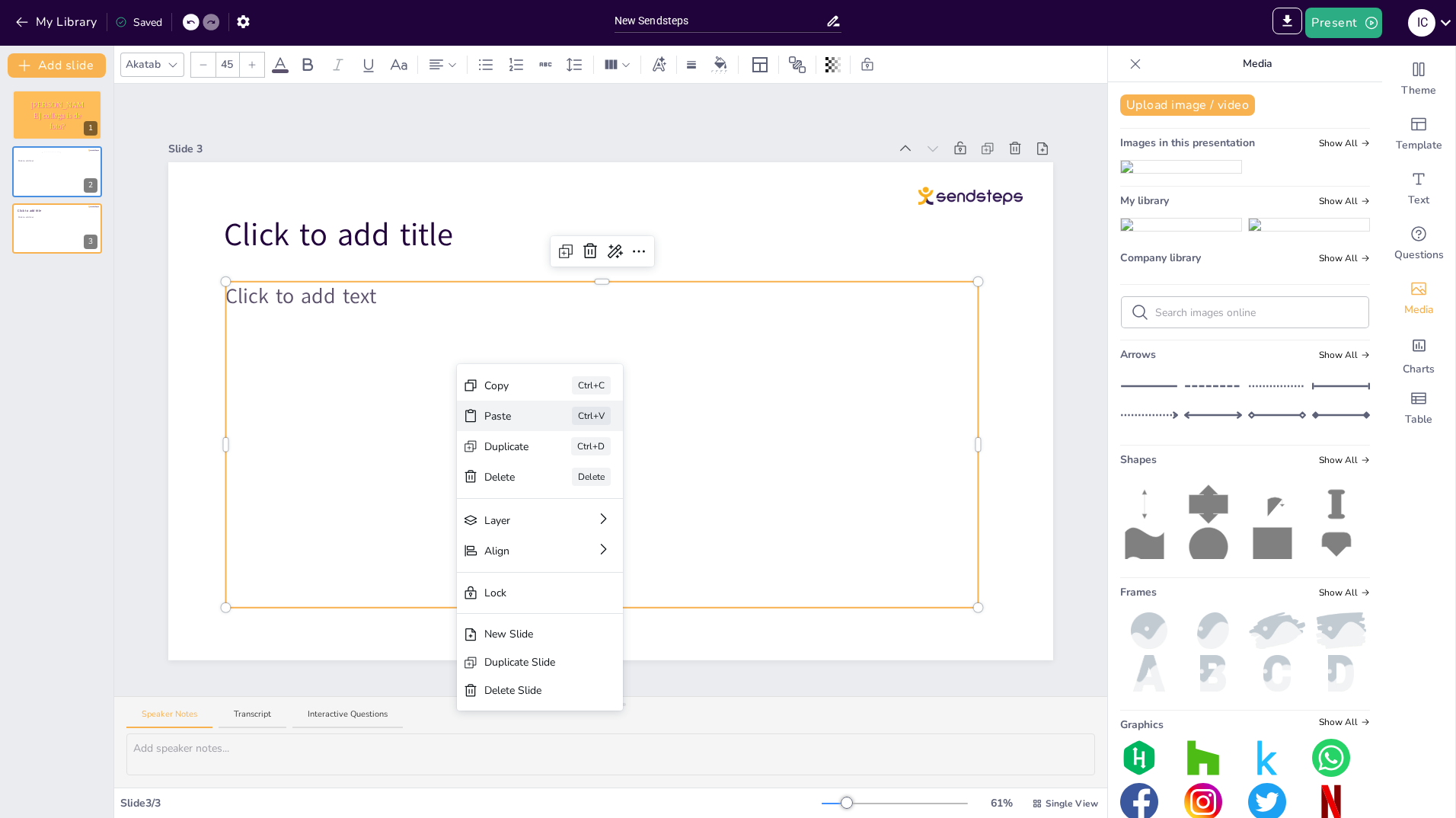
click at [493, 409] on div "Paste" at bounding box center [506, 416] width 45 height 16
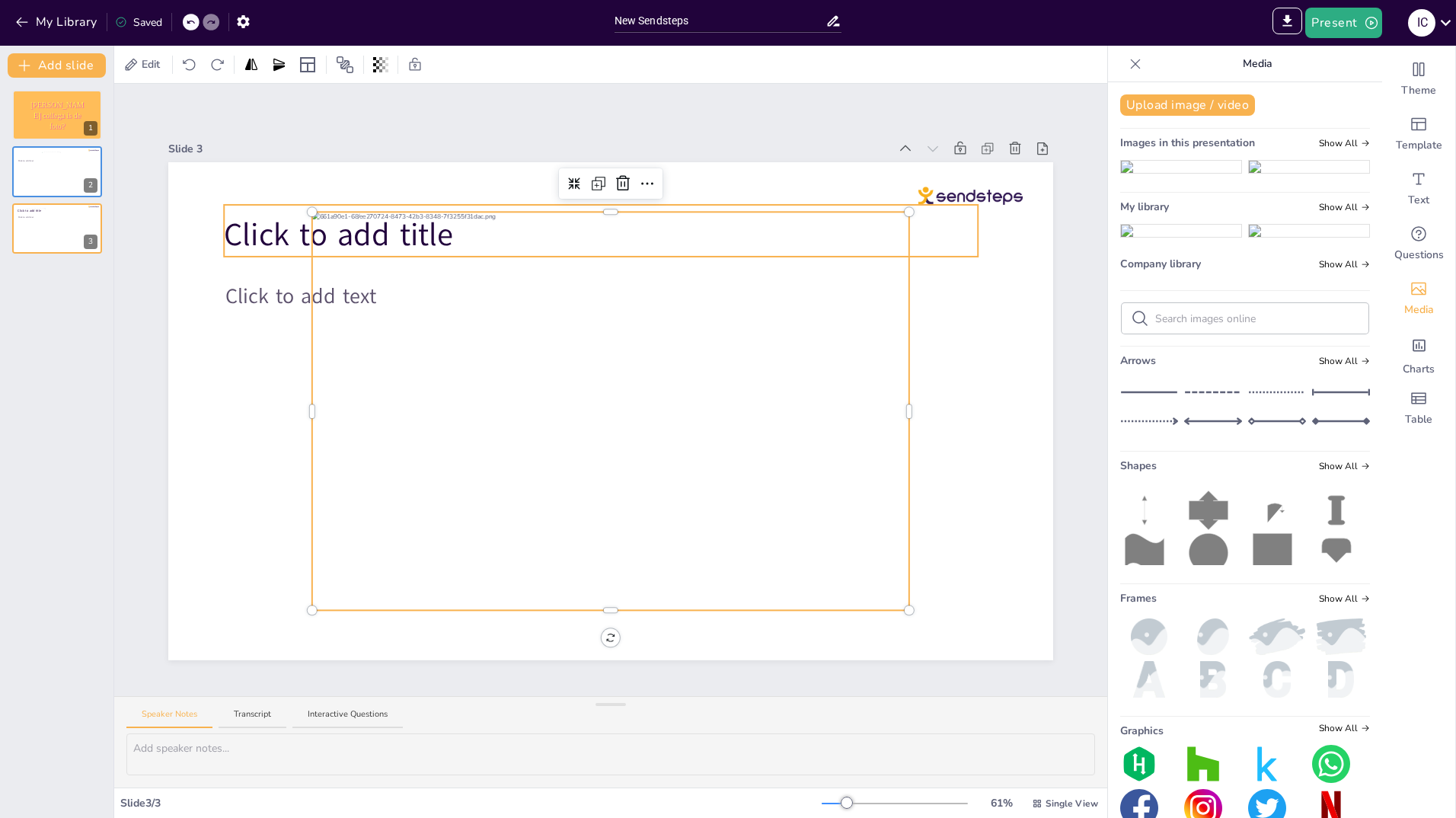
click at [246, 227] on span "Click to add title" at bounding box center [338, 235] width 229 height 42
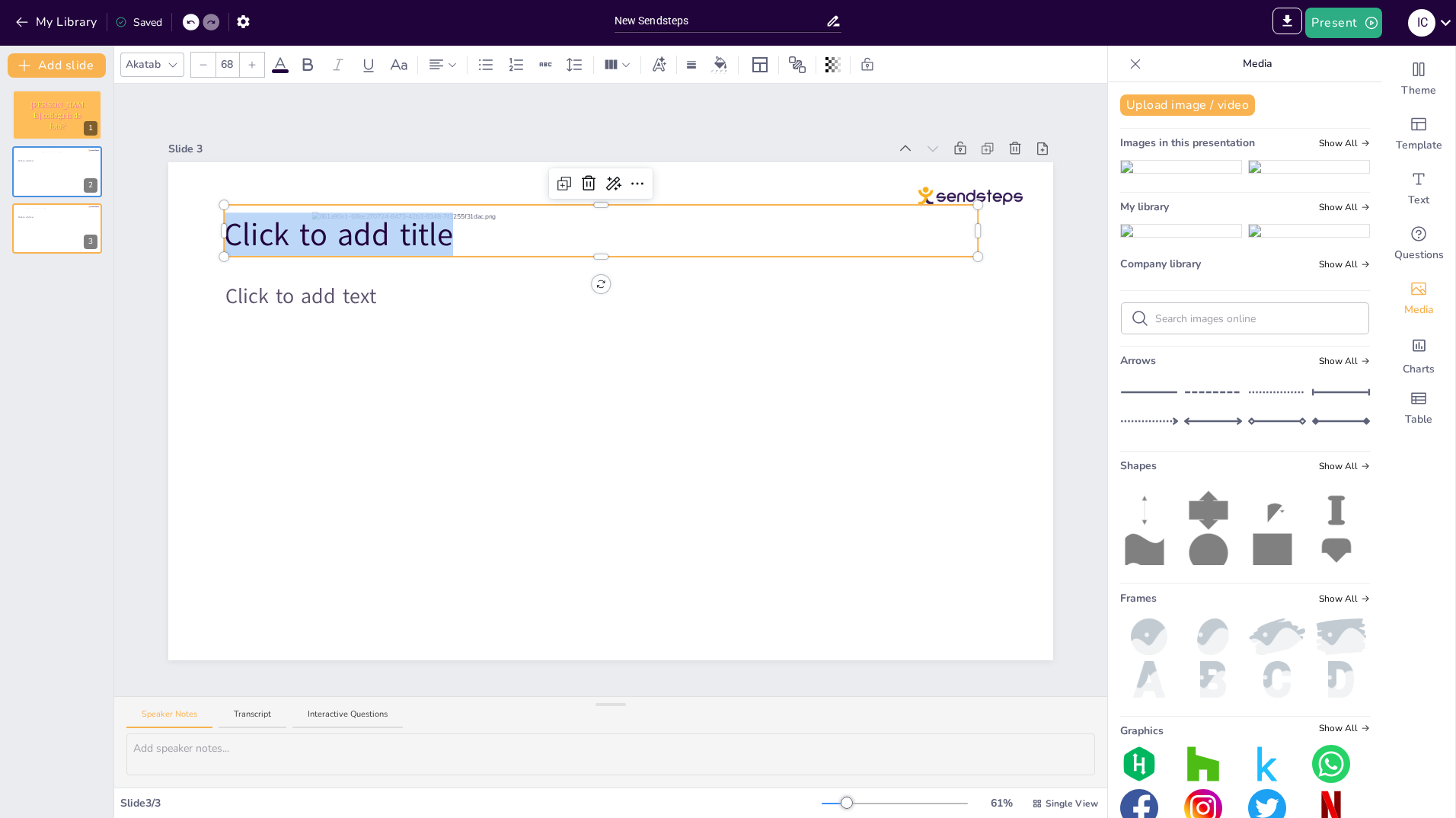
drag, startPoint x: 469, startPoint y: 232, endPoint x: 218, endPoint y: 231, distance: 251.0
click at [218, 231] on div "Click to add text Click to add title" at bounding box center [611, 411] width 885 height 498
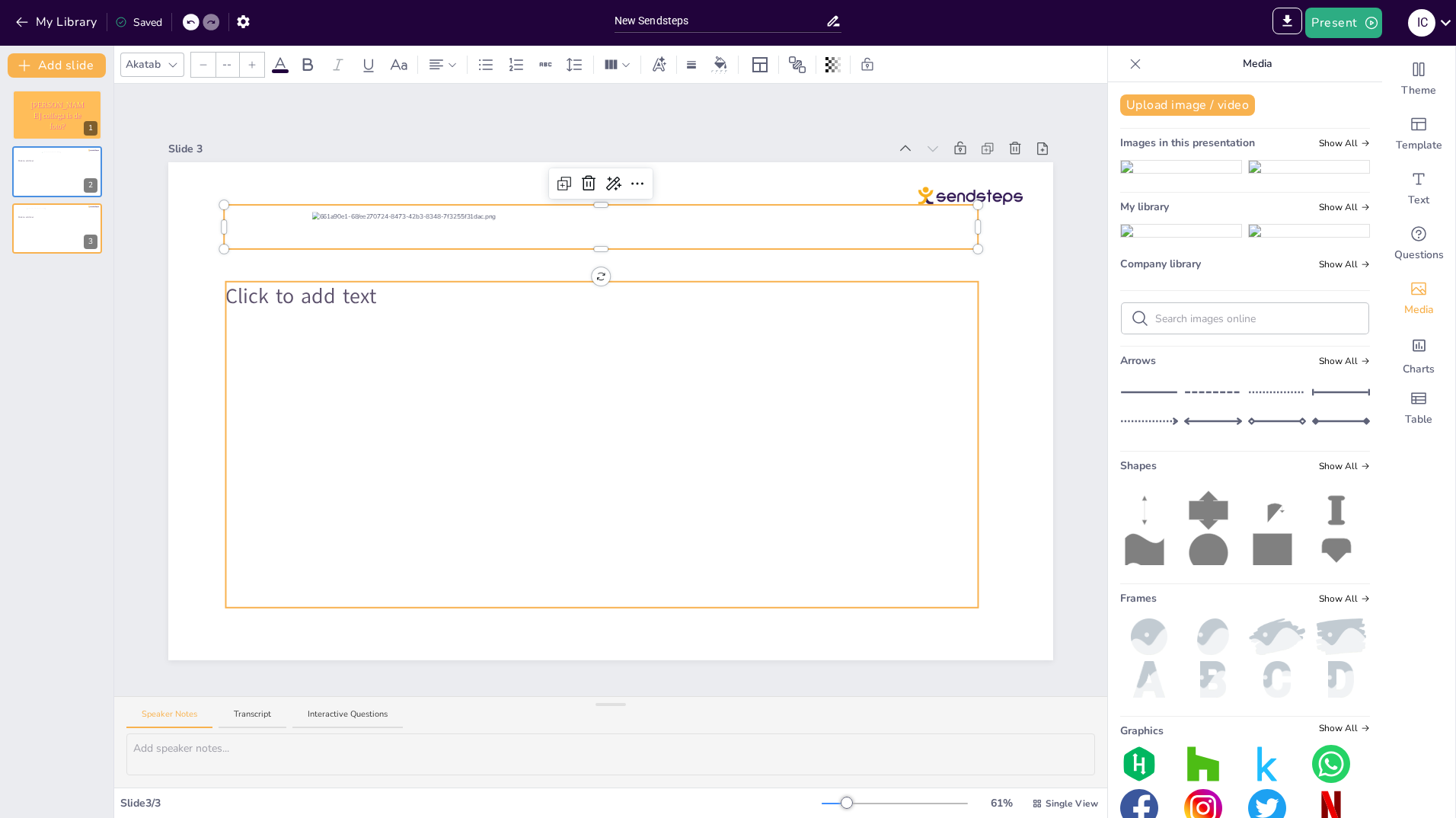
type input "45"
click at [952, 399] on div "Click to add text" at bounding box center [602, 444] width 752 height 326
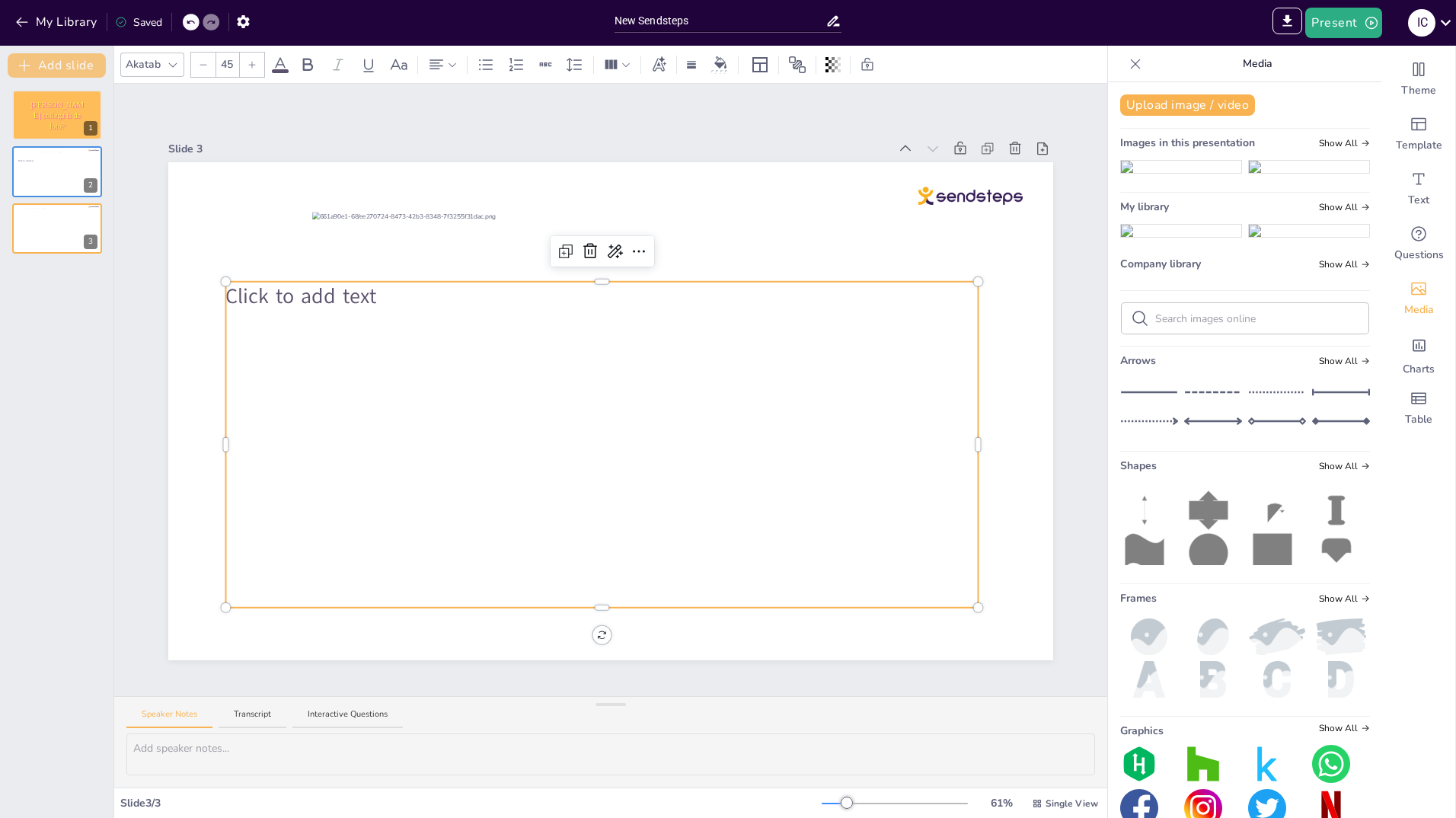
click at [59, 59] on button "Add slide" at bounding box center [57, 66] width 98 height 25
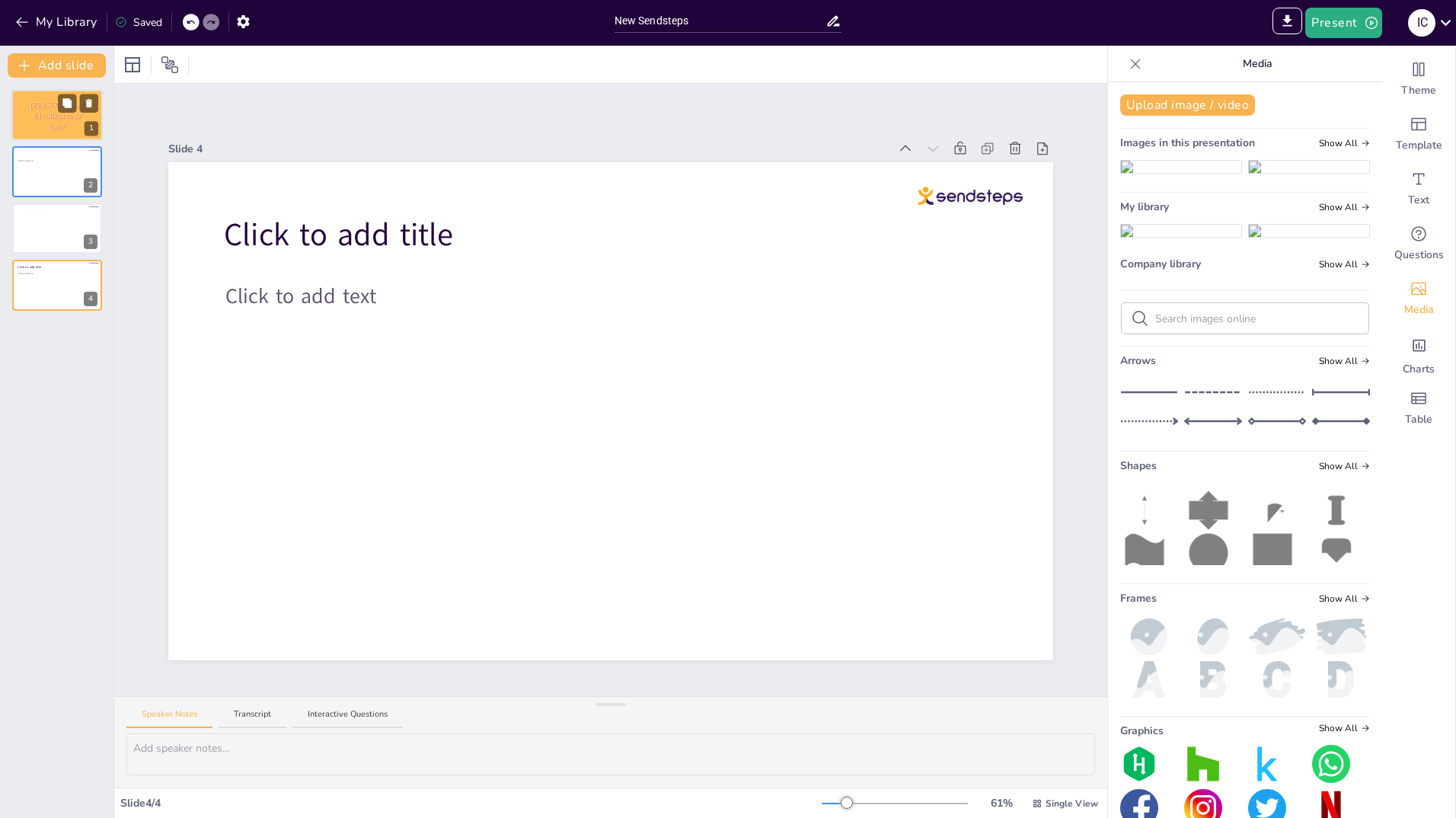
click at [52, 98] on div at bounding box center [57, 115] width 91 height 52
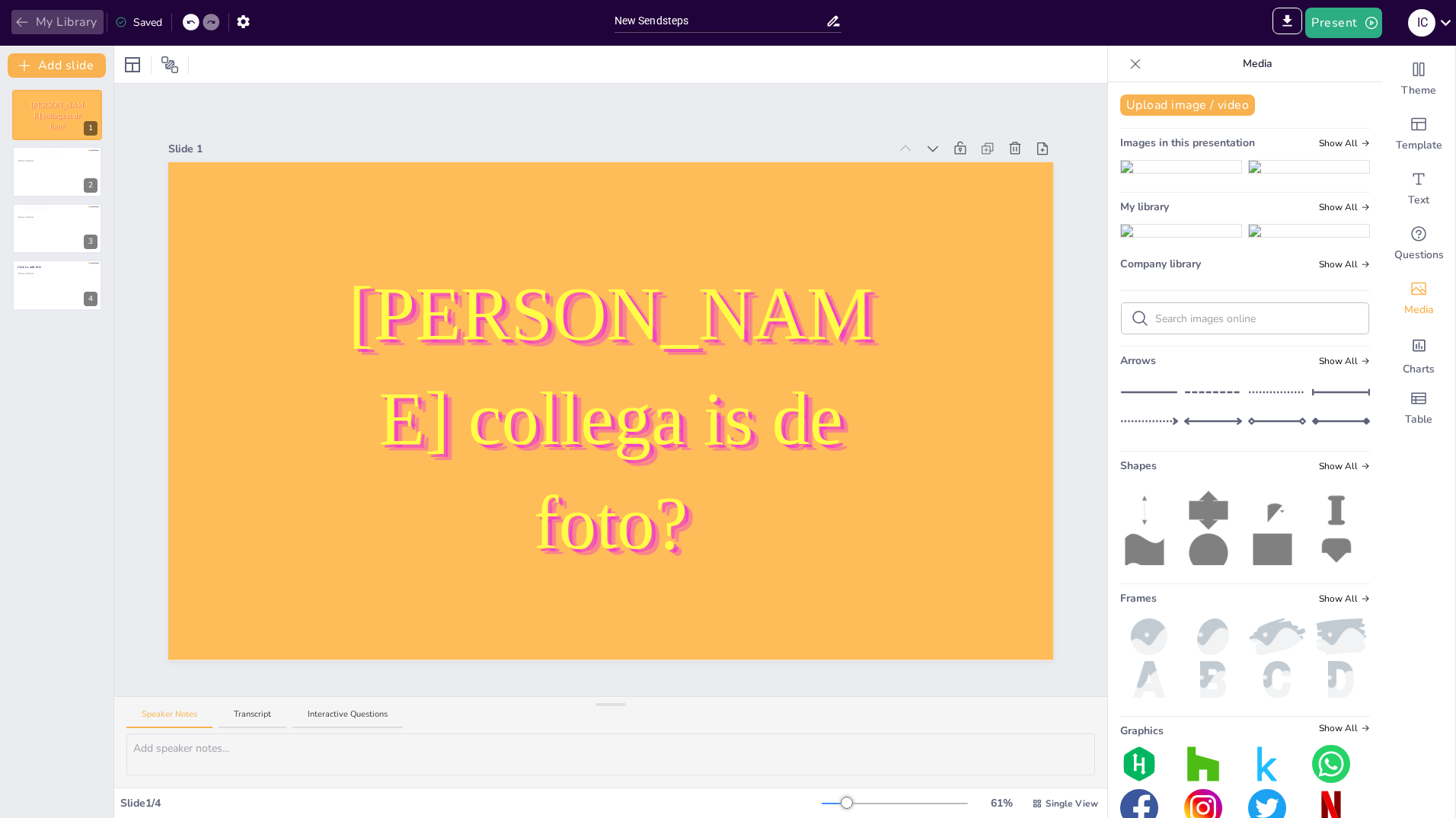
click at [32, 22] on button "My Library" at bounding box center [58, 22] width 92 height 25
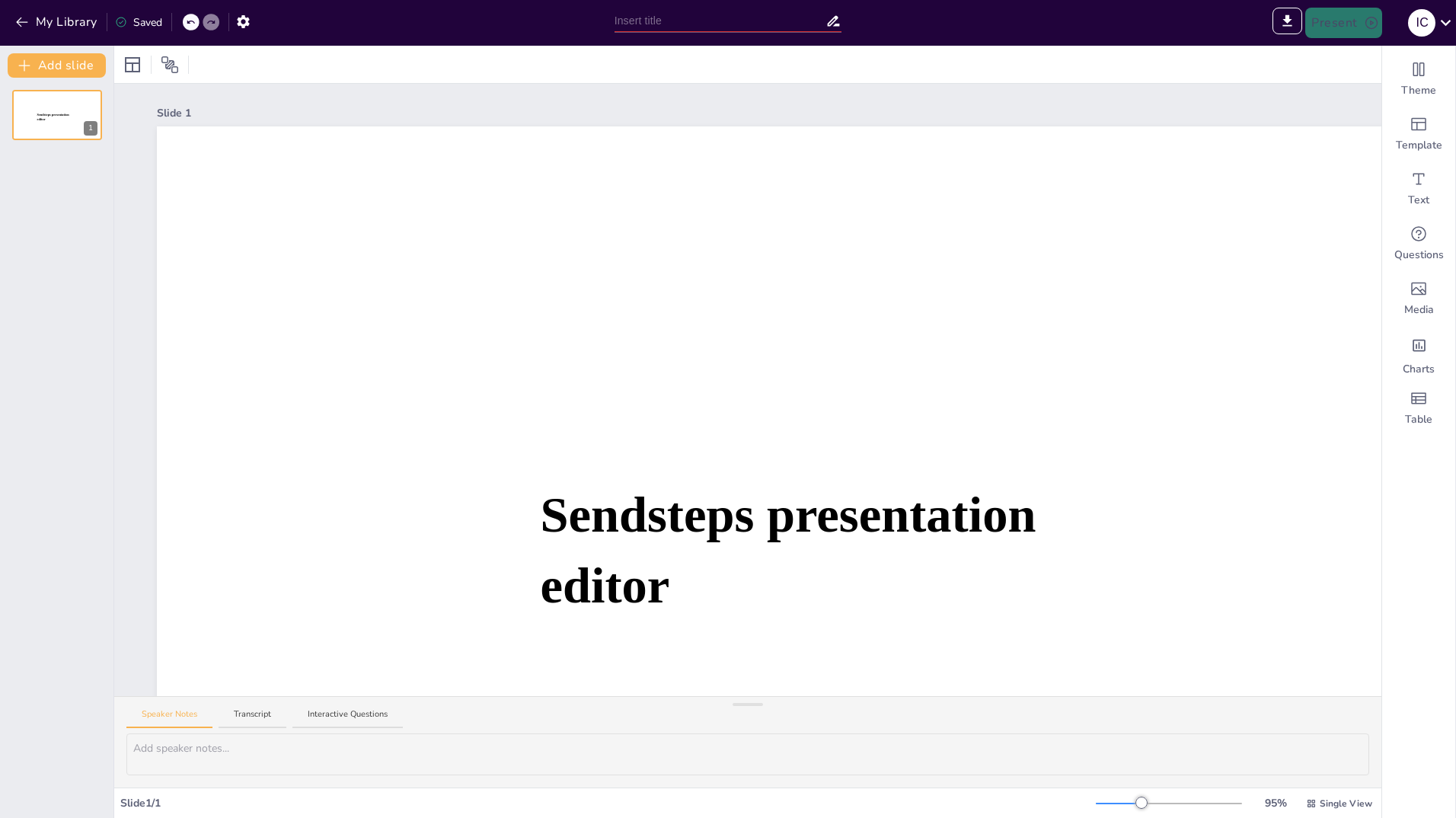
type input "New Sendsteps"
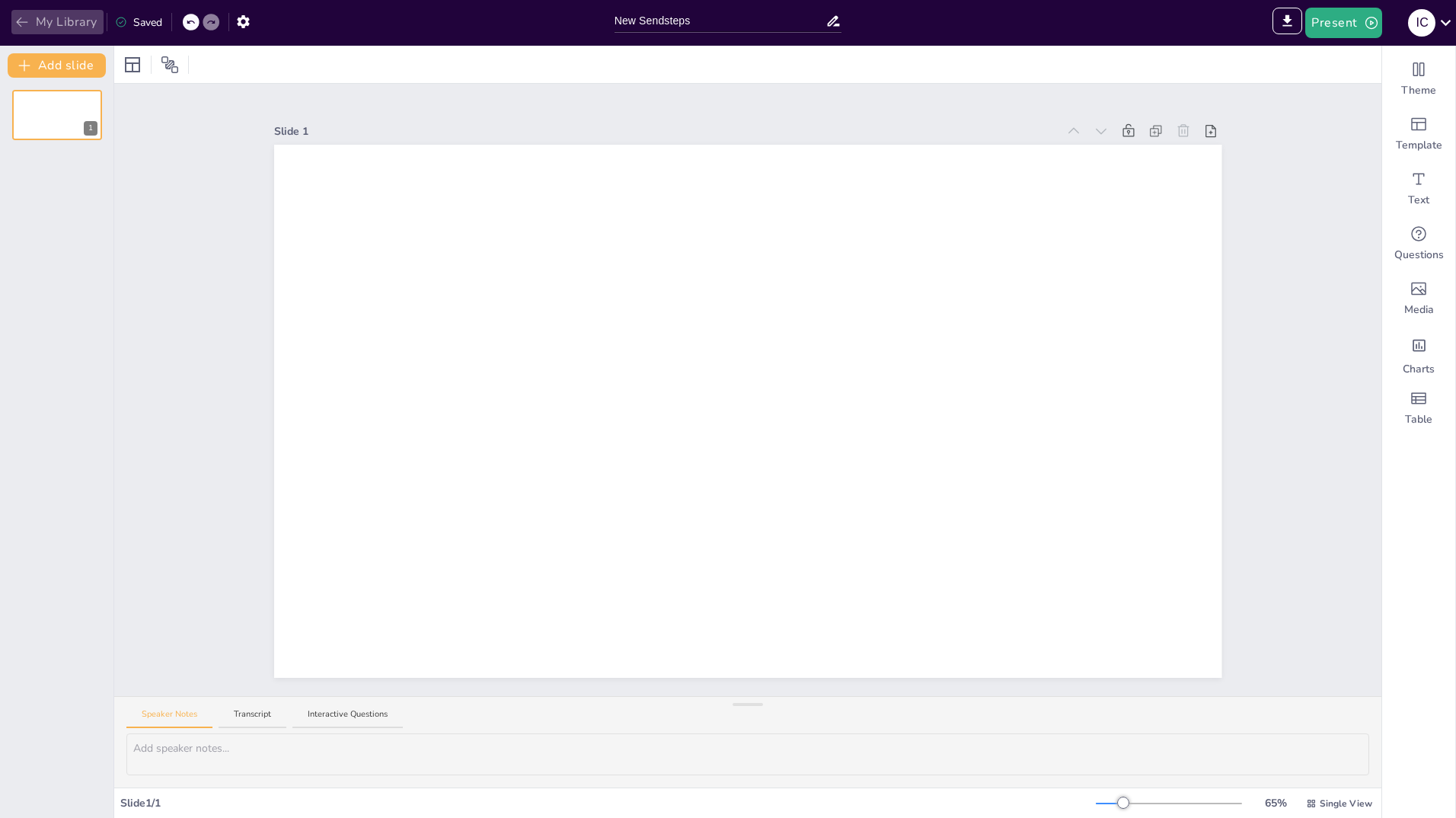
click at [21, 21] on icon "button" at bounding box center [21, 21] width 15 height 15
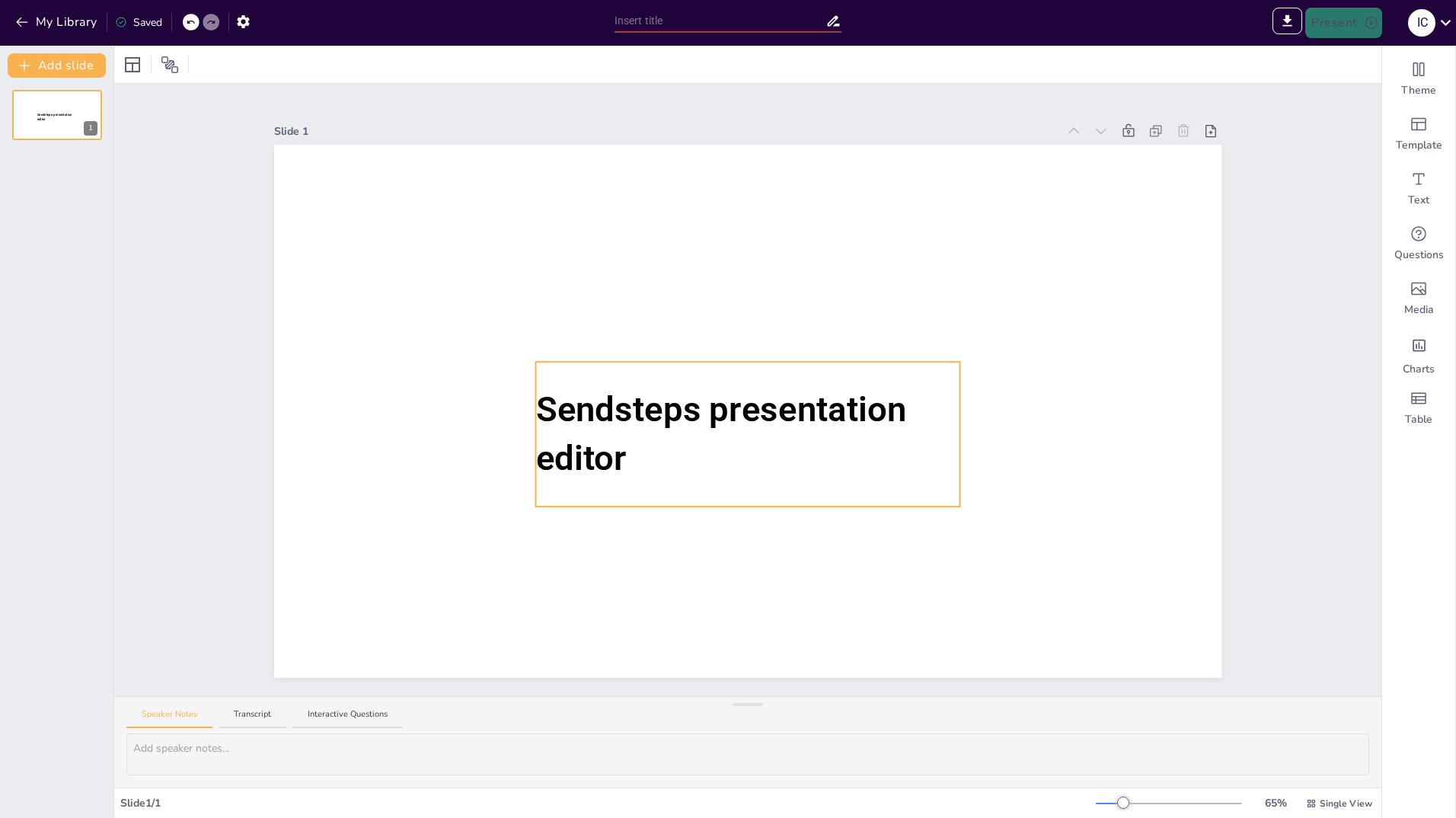
type input "New Sendsteps"
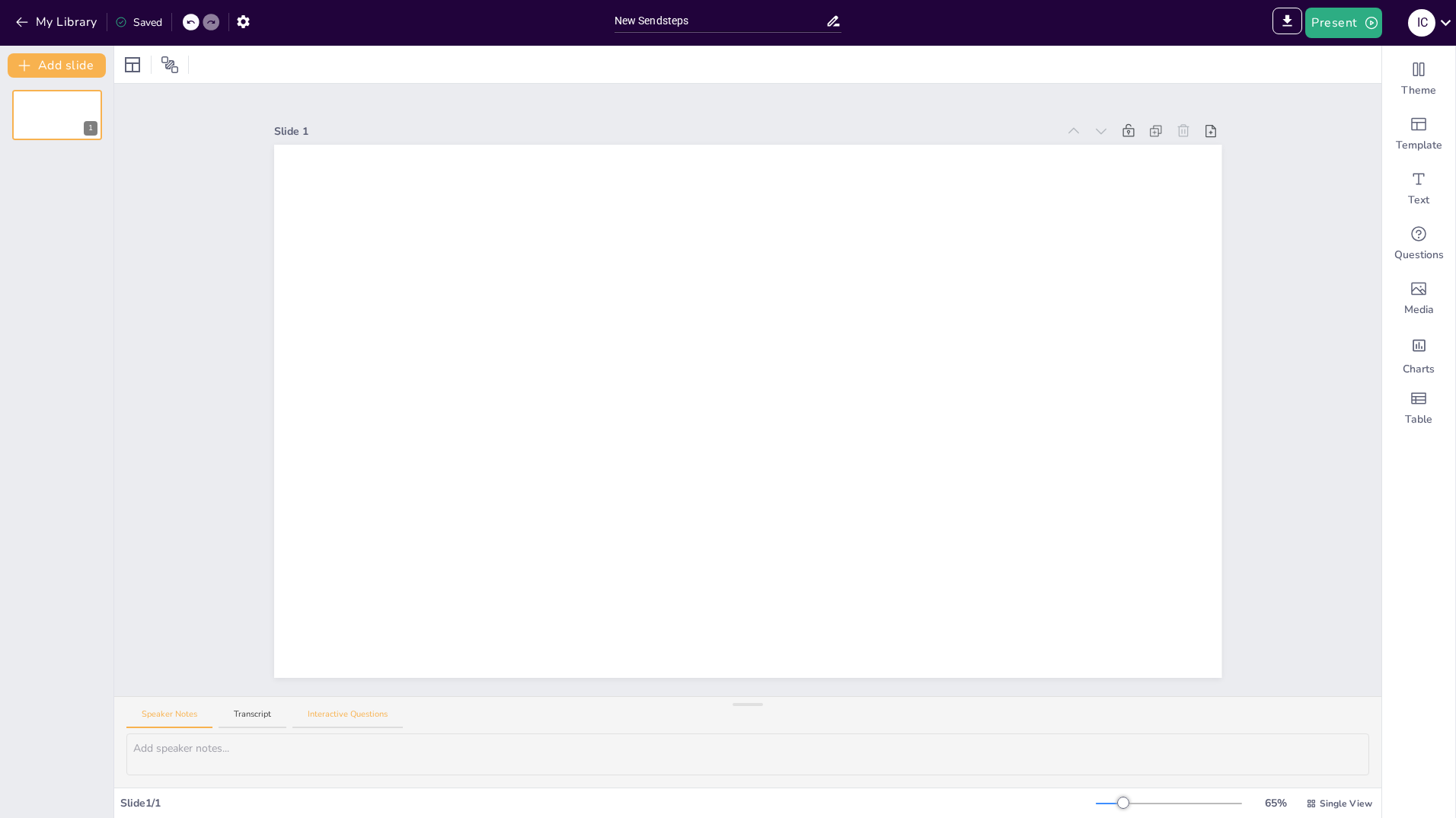
click at [351, 718] on button "Interactive Questions" at bounding box center [347, 718] width 111 height 20
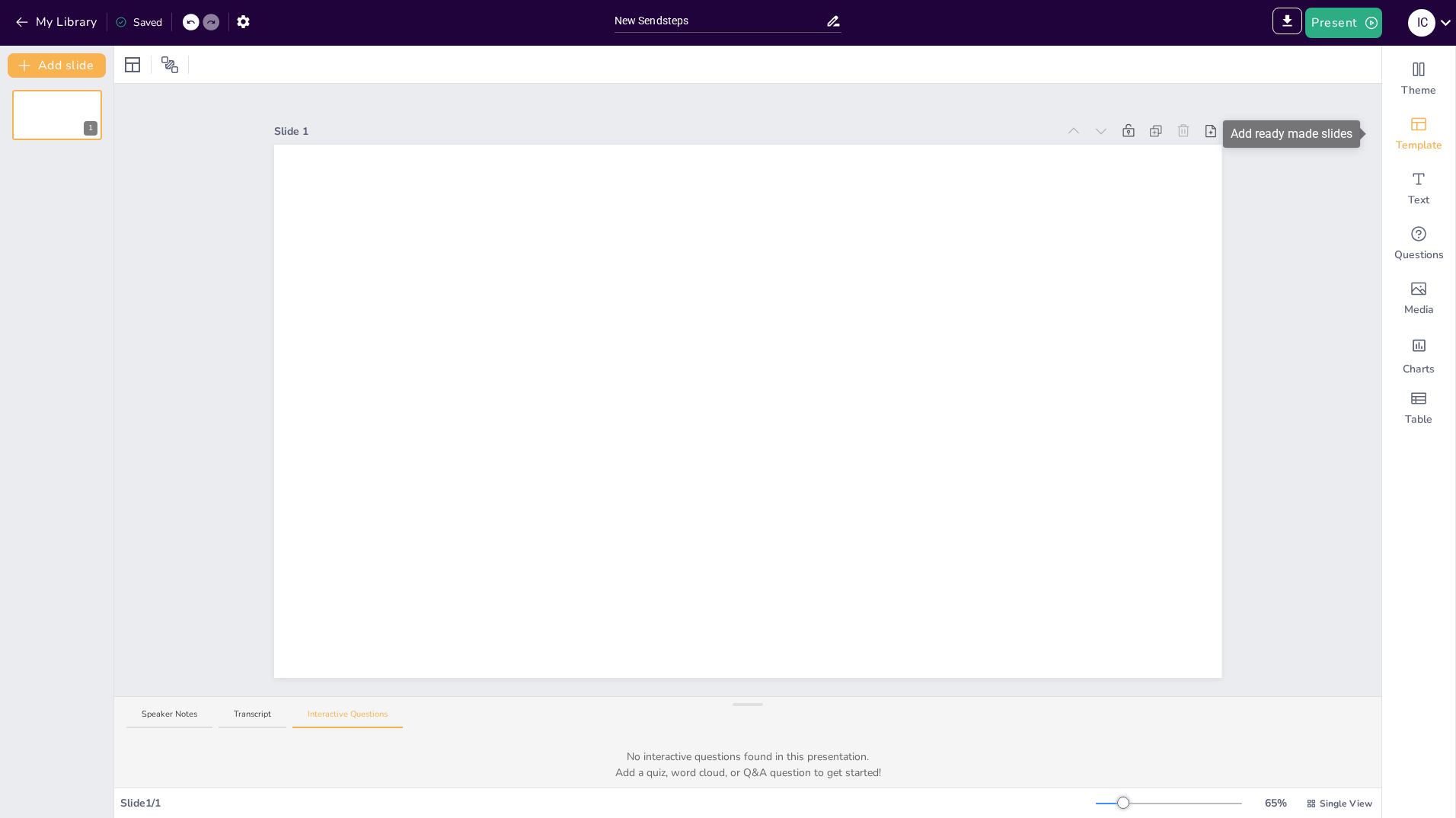
click at [1398, 140] on span "Template" at bounding box center [1419, 145] width 46 height 15
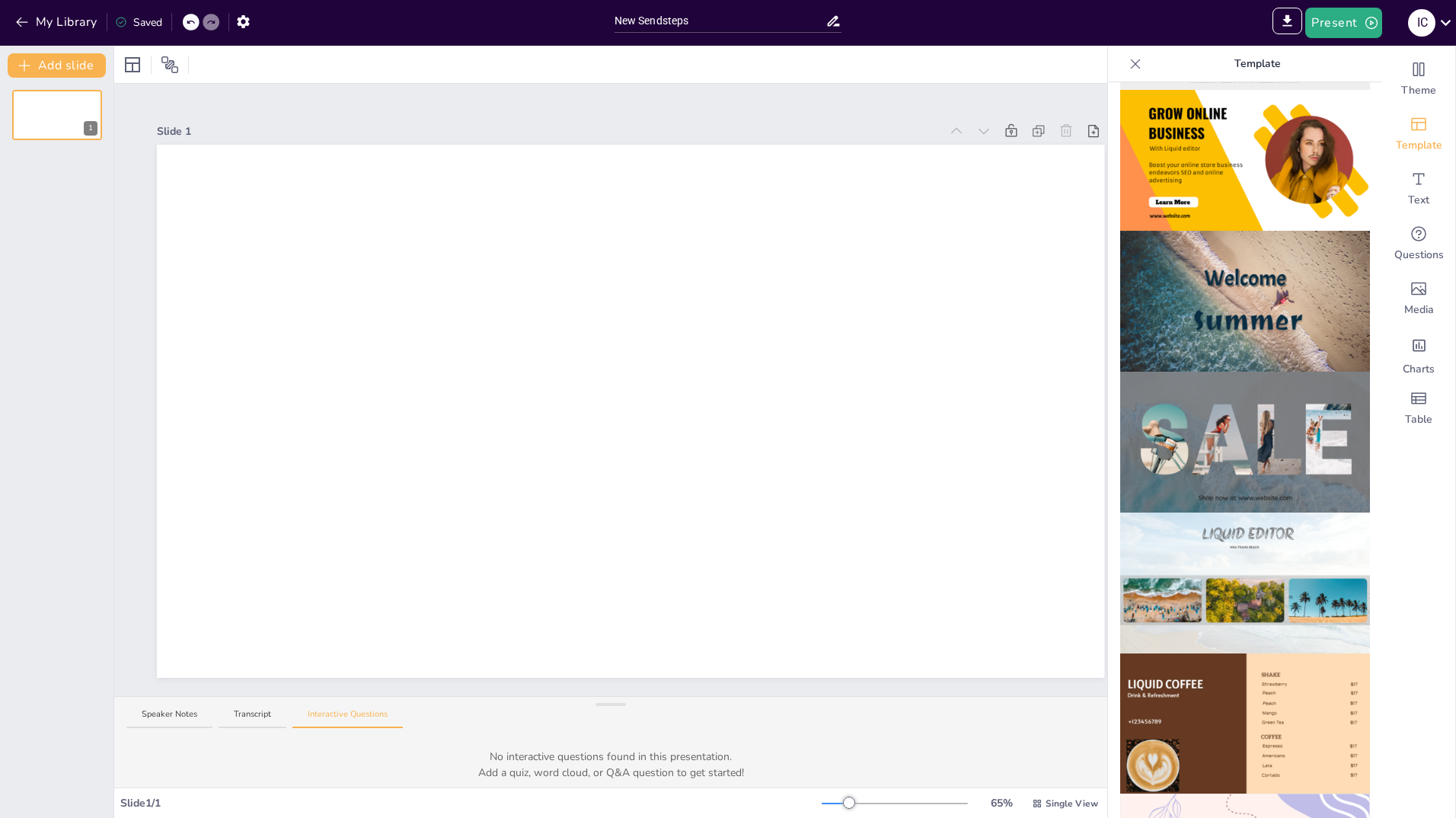
scroll to position [285, 0]
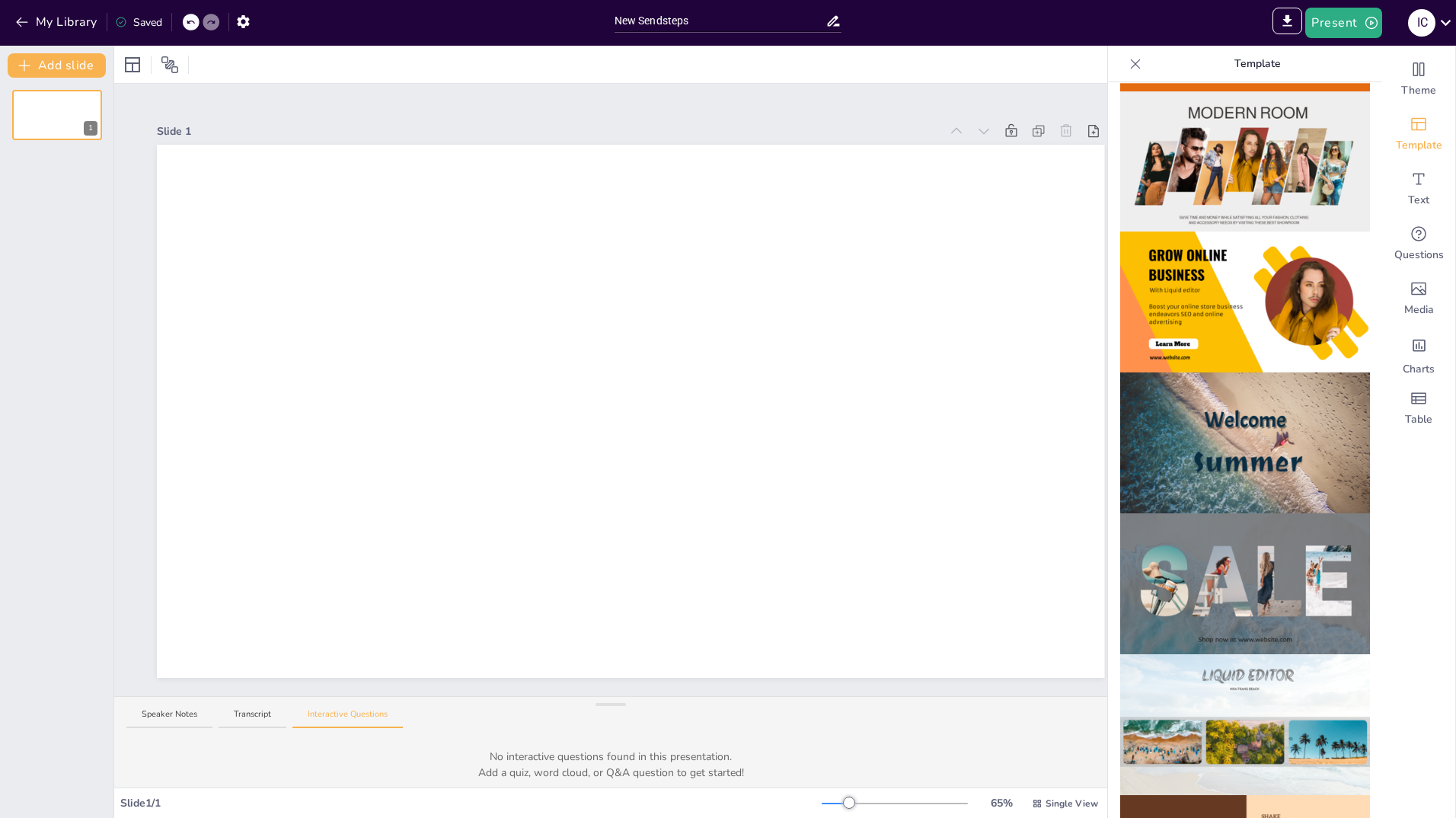
click at [1256, 408] on img at bounding box center [1245, 443] width 250 height 141
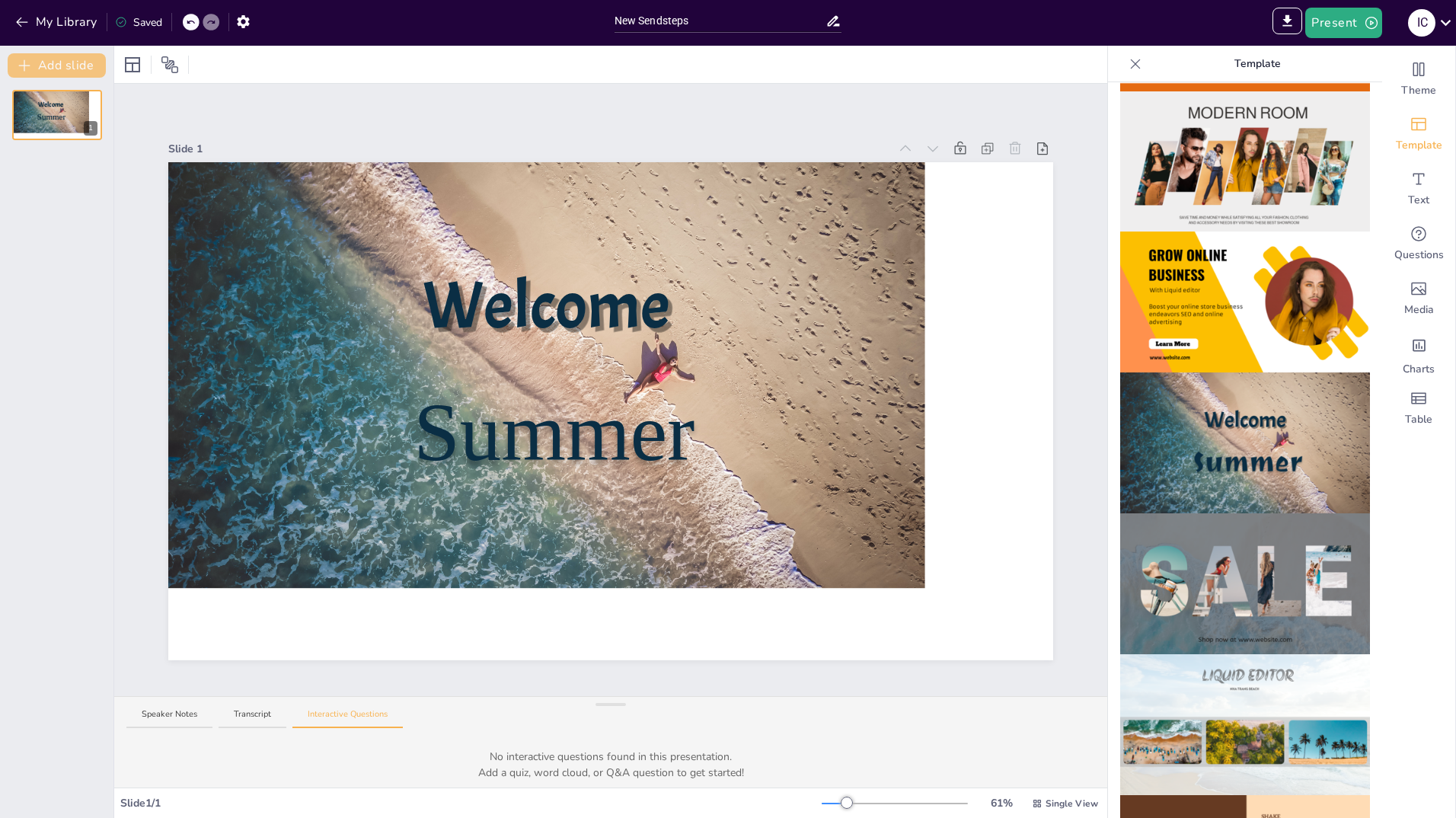
click at [58, 63] on button "Add slide" at bounding box center [57, 66] width 98 height 25
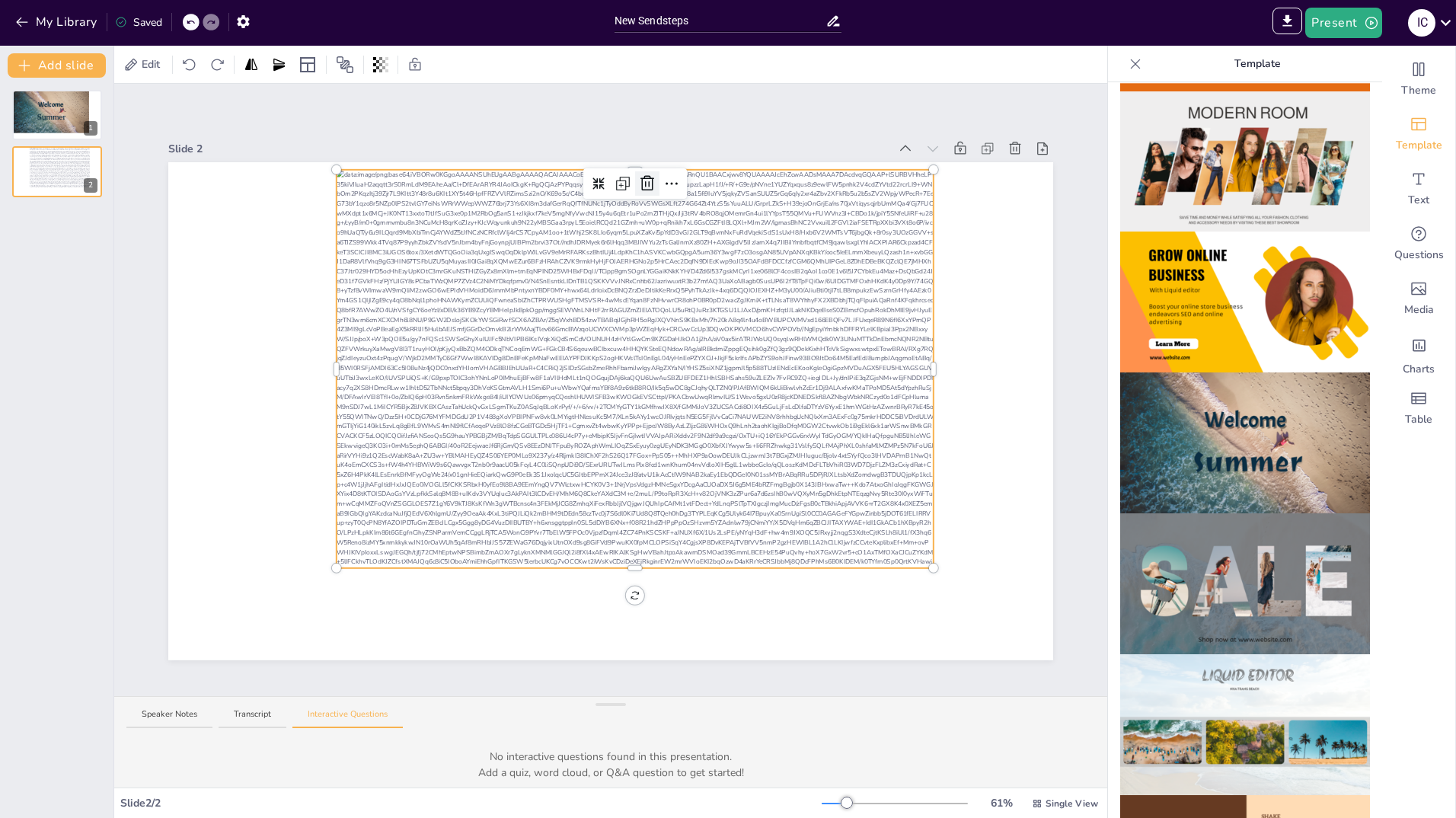
click at [641, 180] on icon at bounding box center [647, 183] width 13 height 15
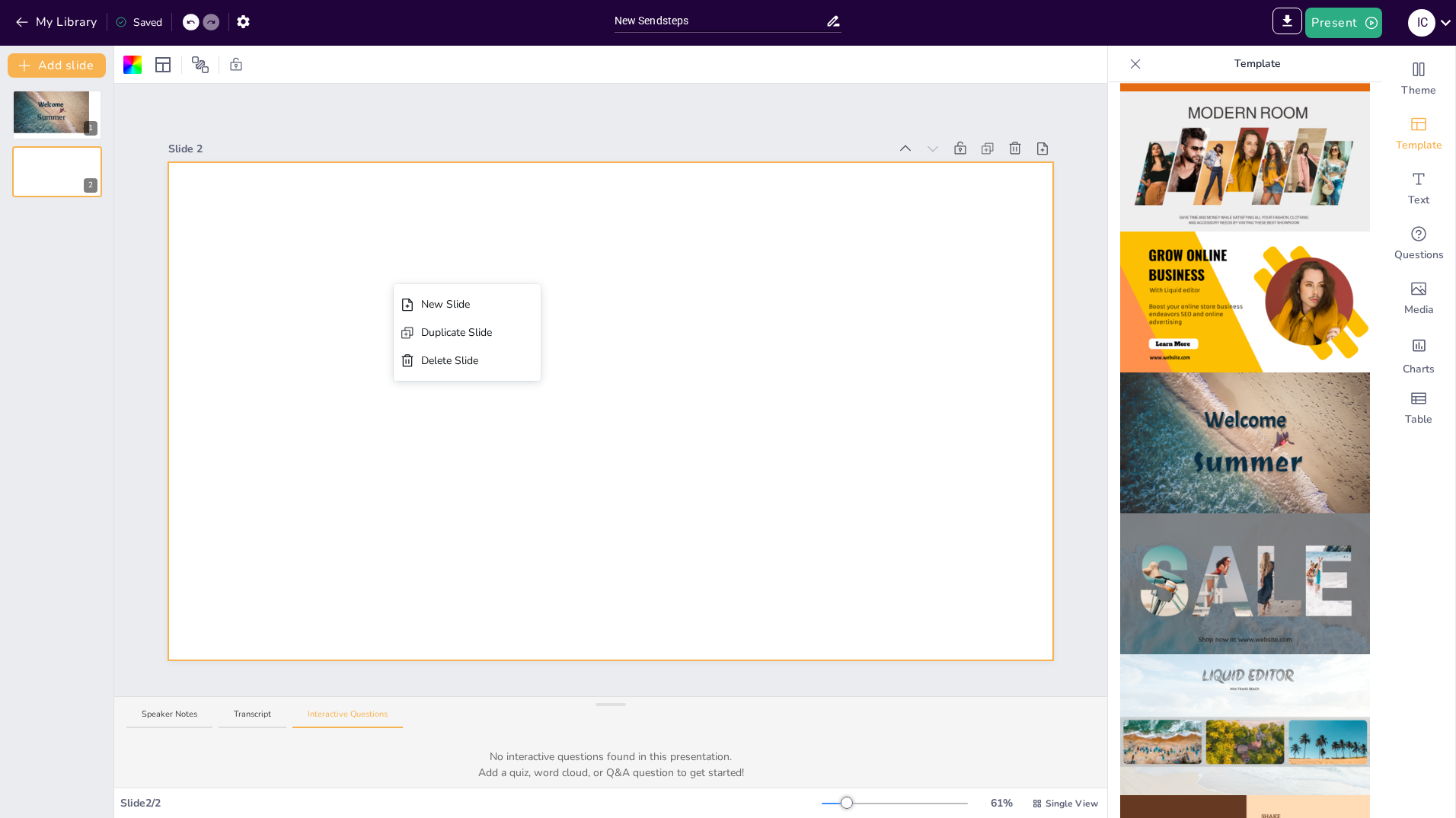
click at [438, 260] on div at bounding box center [611, 411] width 885 height 498
click at [474, 162] on div at bounding box center [611, 162] width 885 height 0
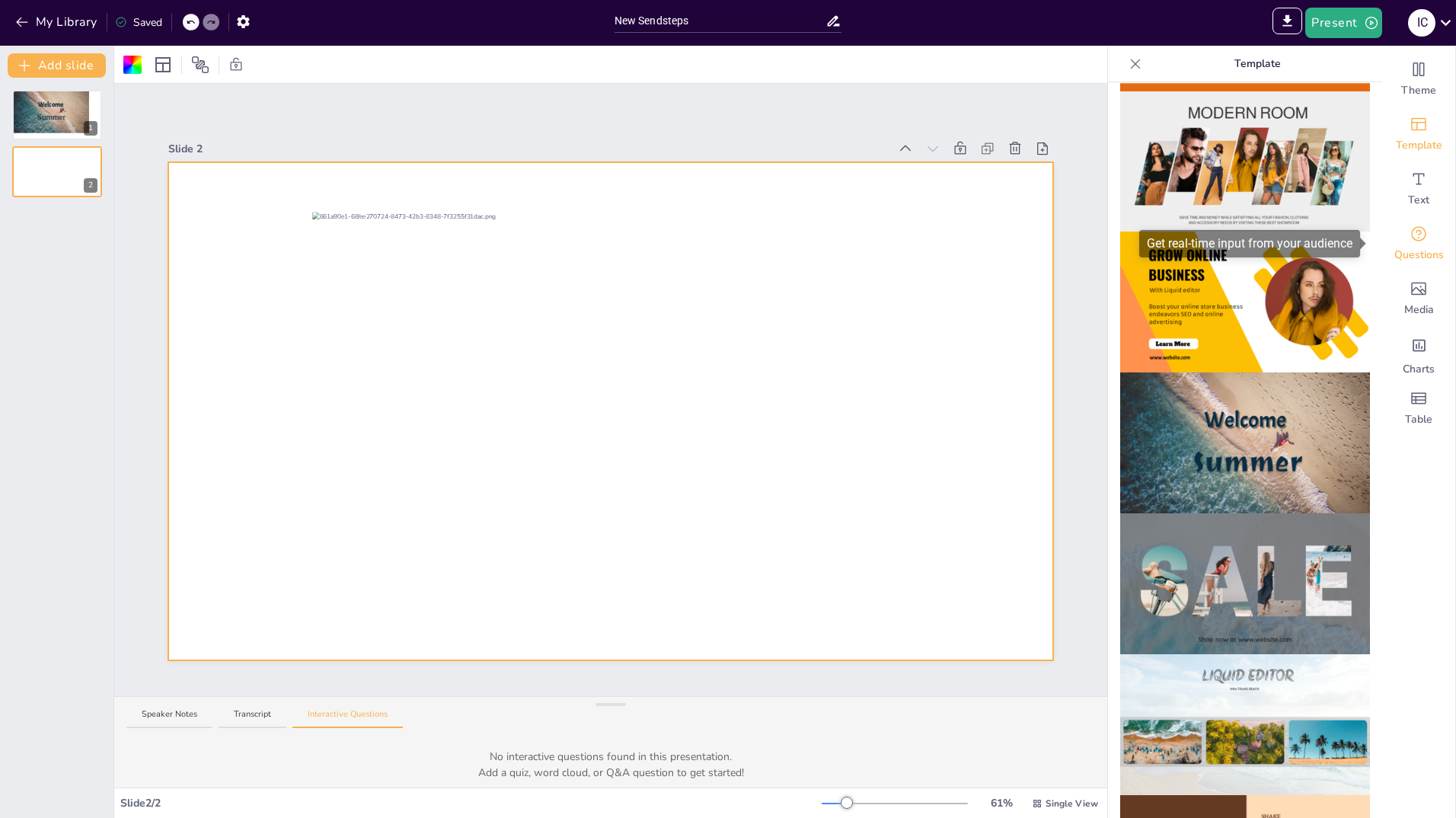
click at [1410, 237] on icon "Get real-time input from your audience" at bounding box center [1419, 234] width 19 height 19
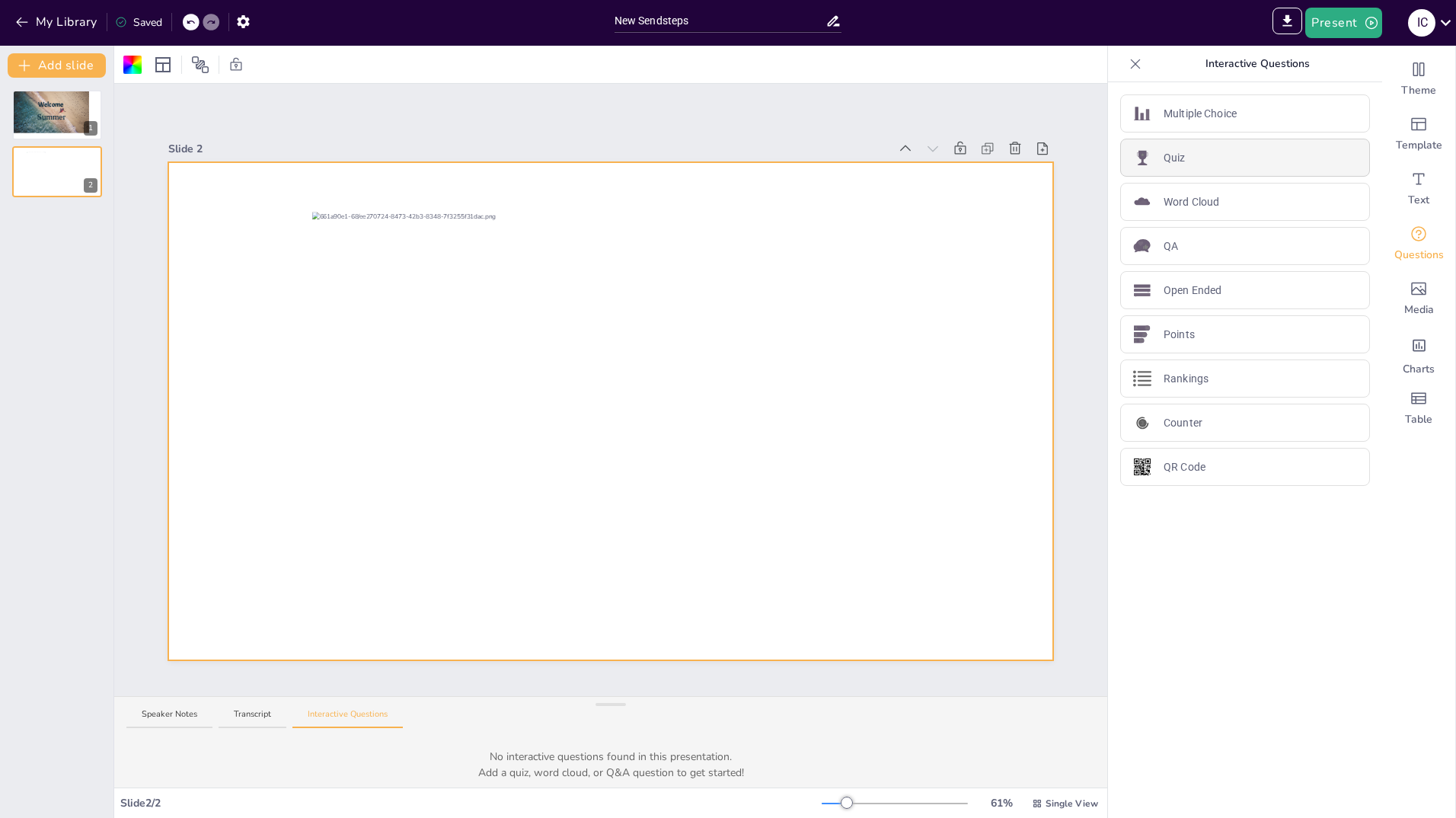
click at [1212, 160] on div "Quiz" at bounding box center [1245, 158] width 250 height 38
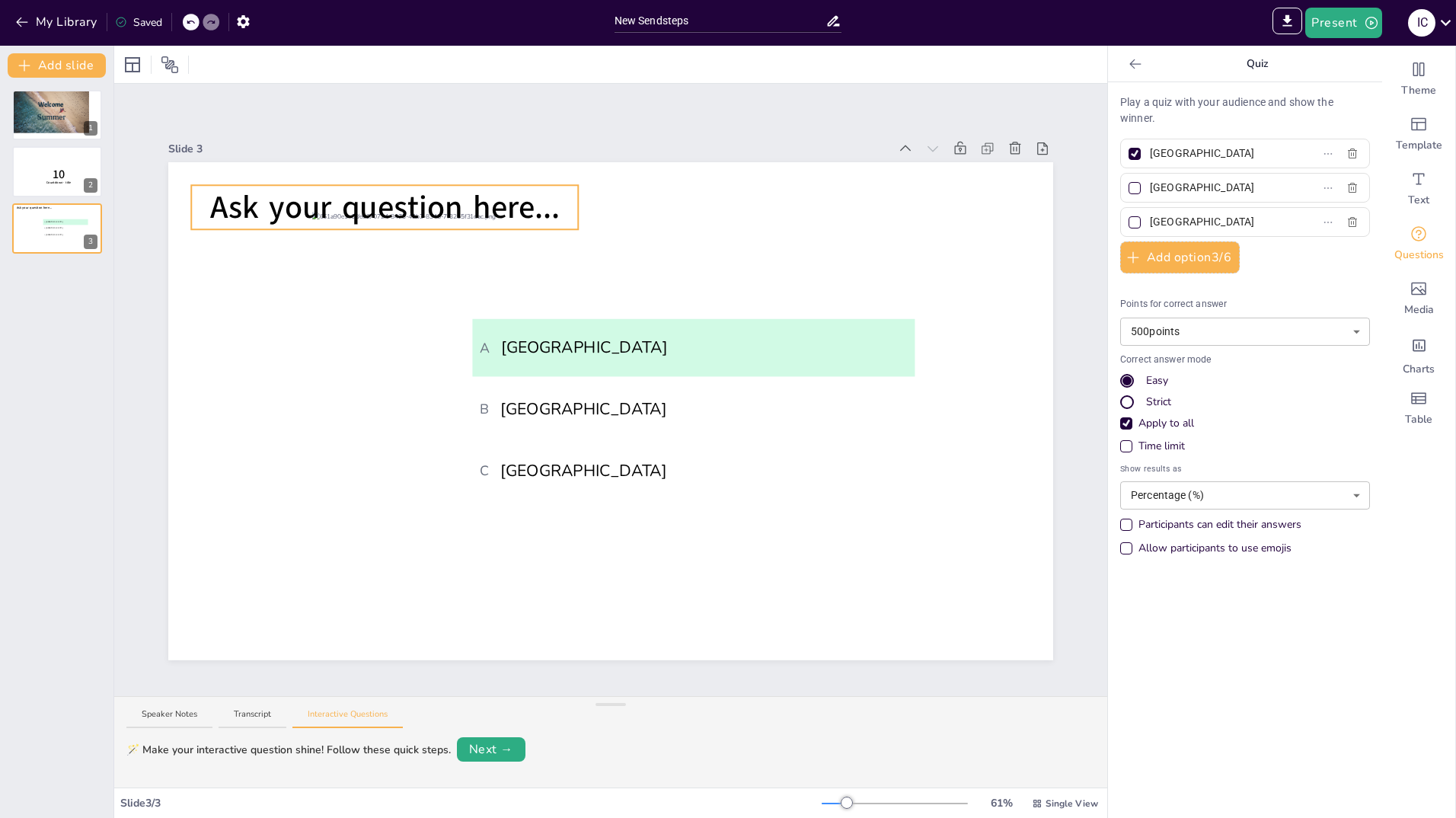
click at [468, 203] on span "Ask your question here..." at bounding box center [384, 207] width 350 height 42
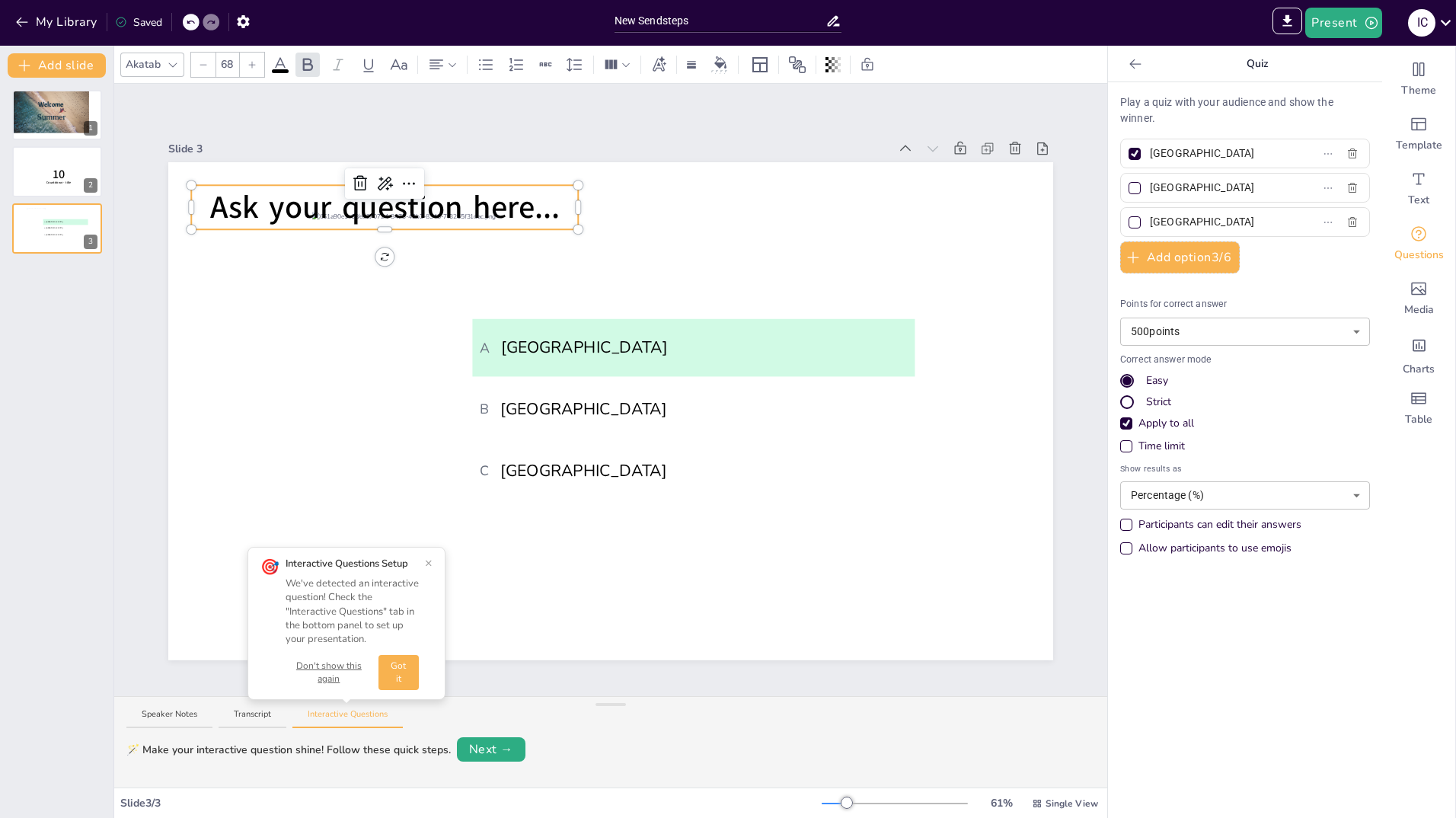
click at [520, 204] on span "Ask your question here..." at bounding box center [384, 207] width 350 height 42
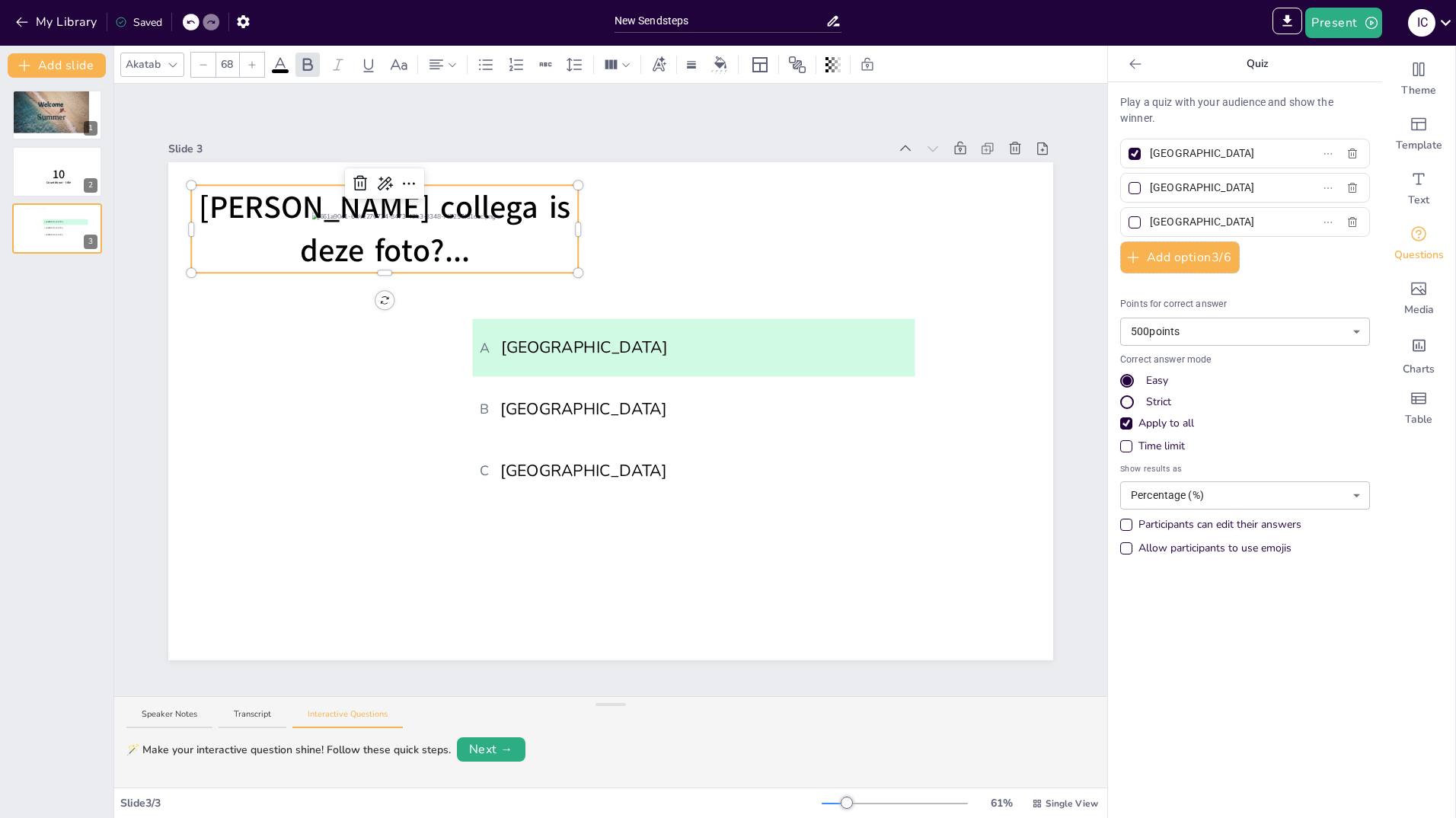
click at [1215, 150] on input "[GEOGRAPHIC_DATA]" at bounding box center [1221, 153] width 142 height 22
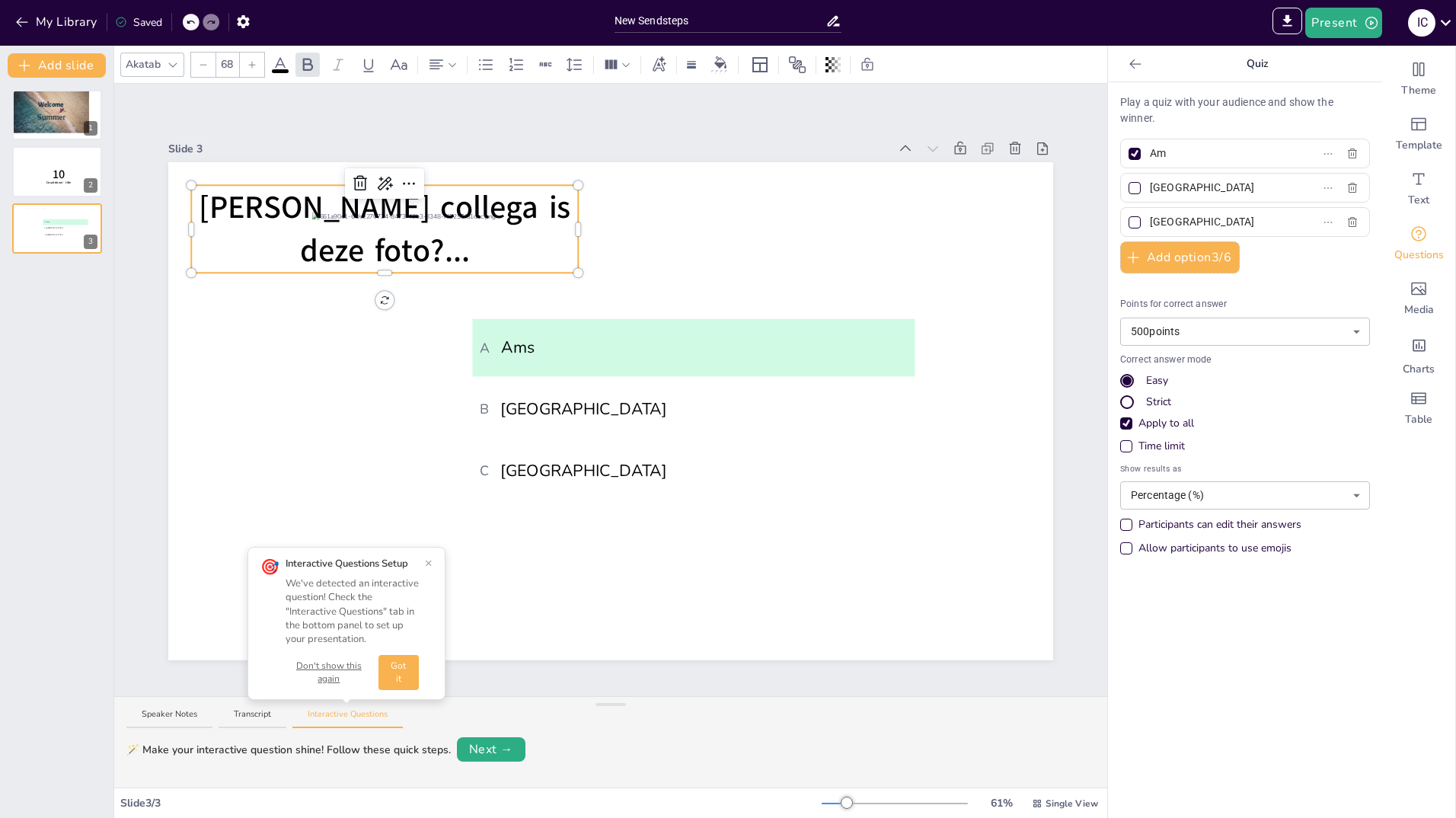
type input "A"
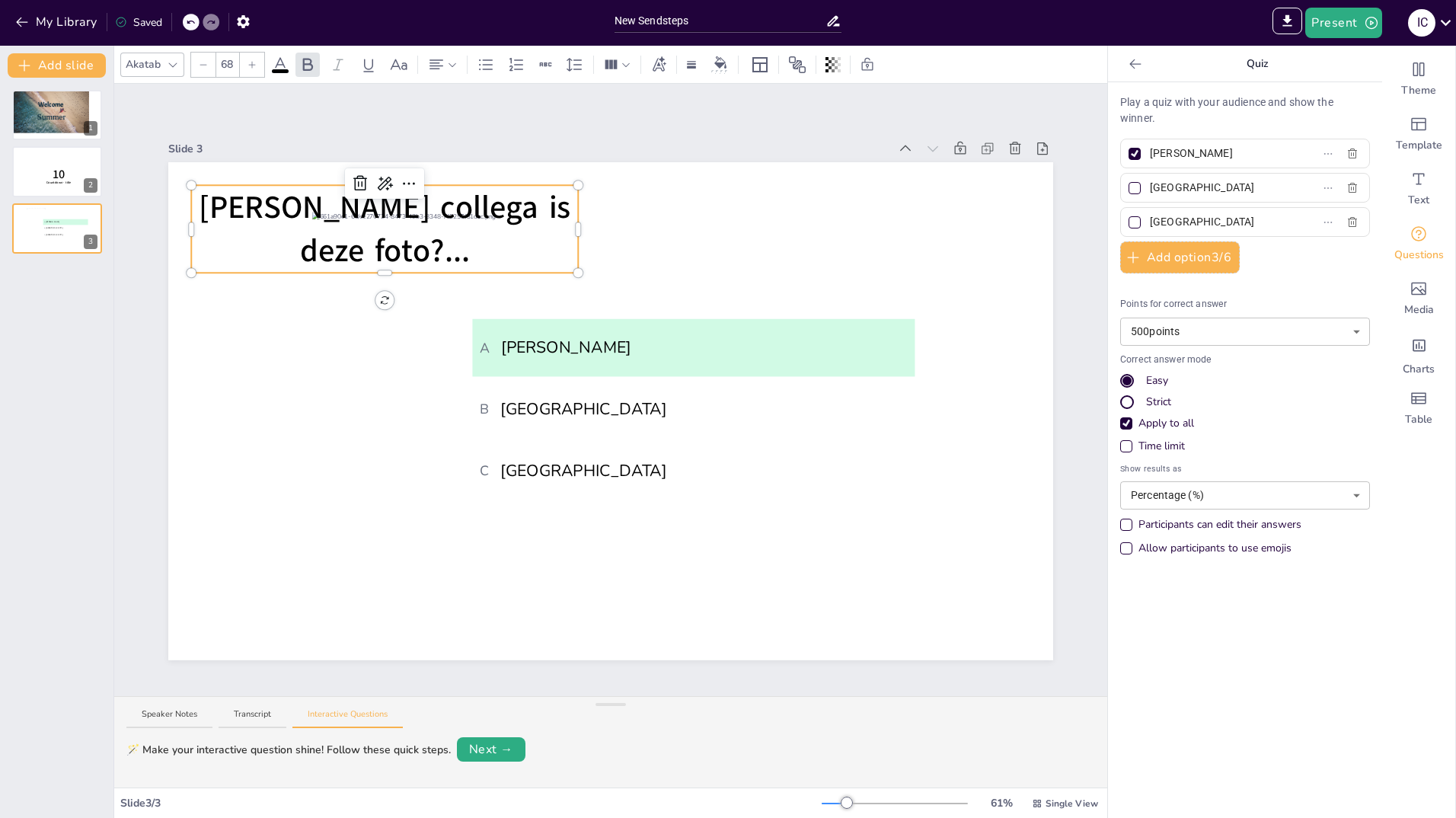
click at [1155, 155] on input "[PERSON_NAME]" at bounding box center [1221, 153] width 142 height 22
drag, startPoint x: 1167, startPoint y: 149, endPoint x: 1129, endPoint y: 152, distance: 38.1
click at [1129, 152] on label "[PERSON_NAME]" at bounding box center [1221, 153] width 190 height 22
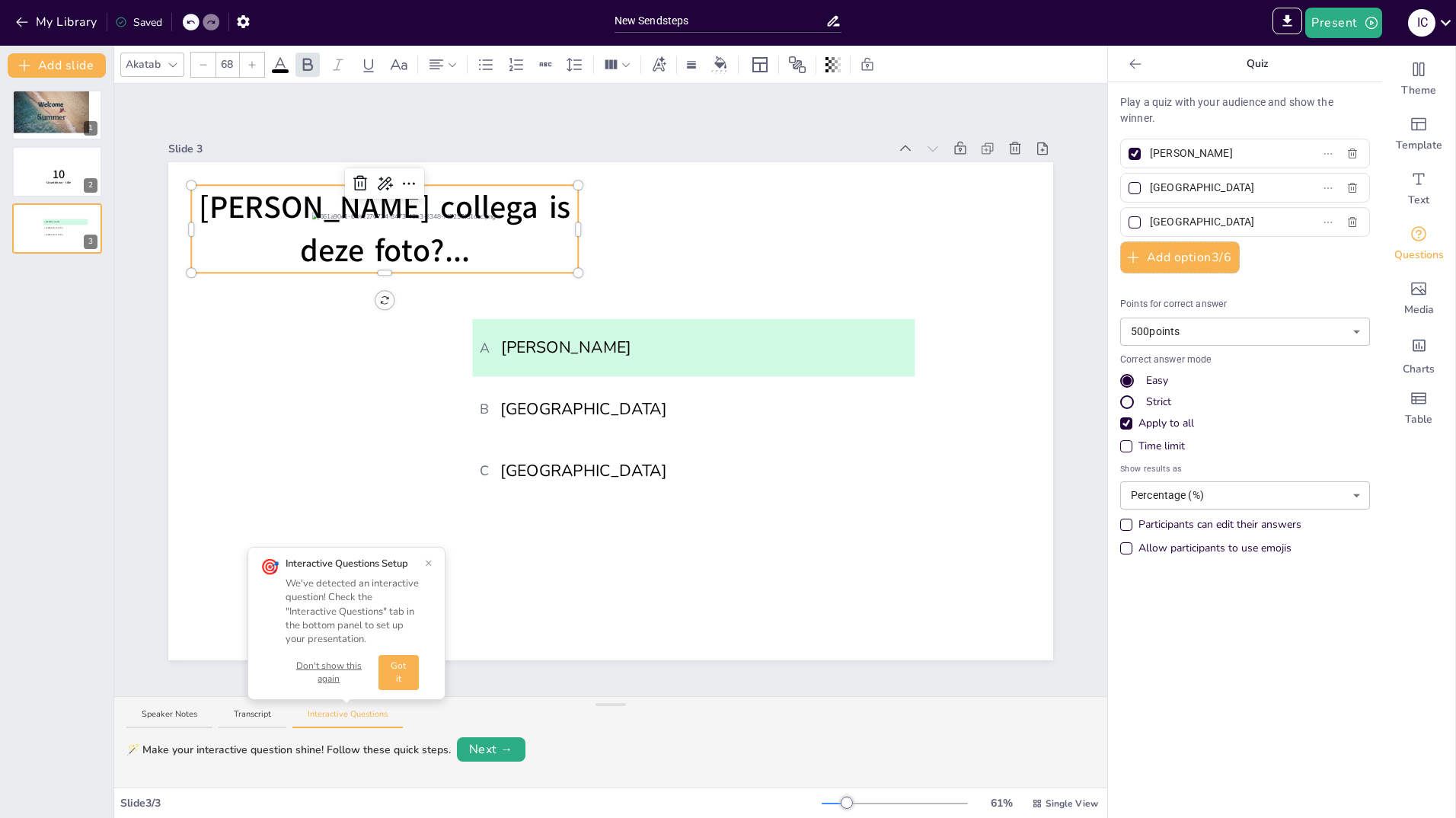
type input "[PERSON_NAME]"
click at [1198, 183] on input "[GEOGRAPHIC_DATA]" at bounding box center [1221, 188] width 142 height 22
type input "R"
type input "[PERSON_NAME]"
drag, startPoint x: 1193, startPoint y: 224, endPoint x: 1138, endPoint y: 226, distance: 55.0
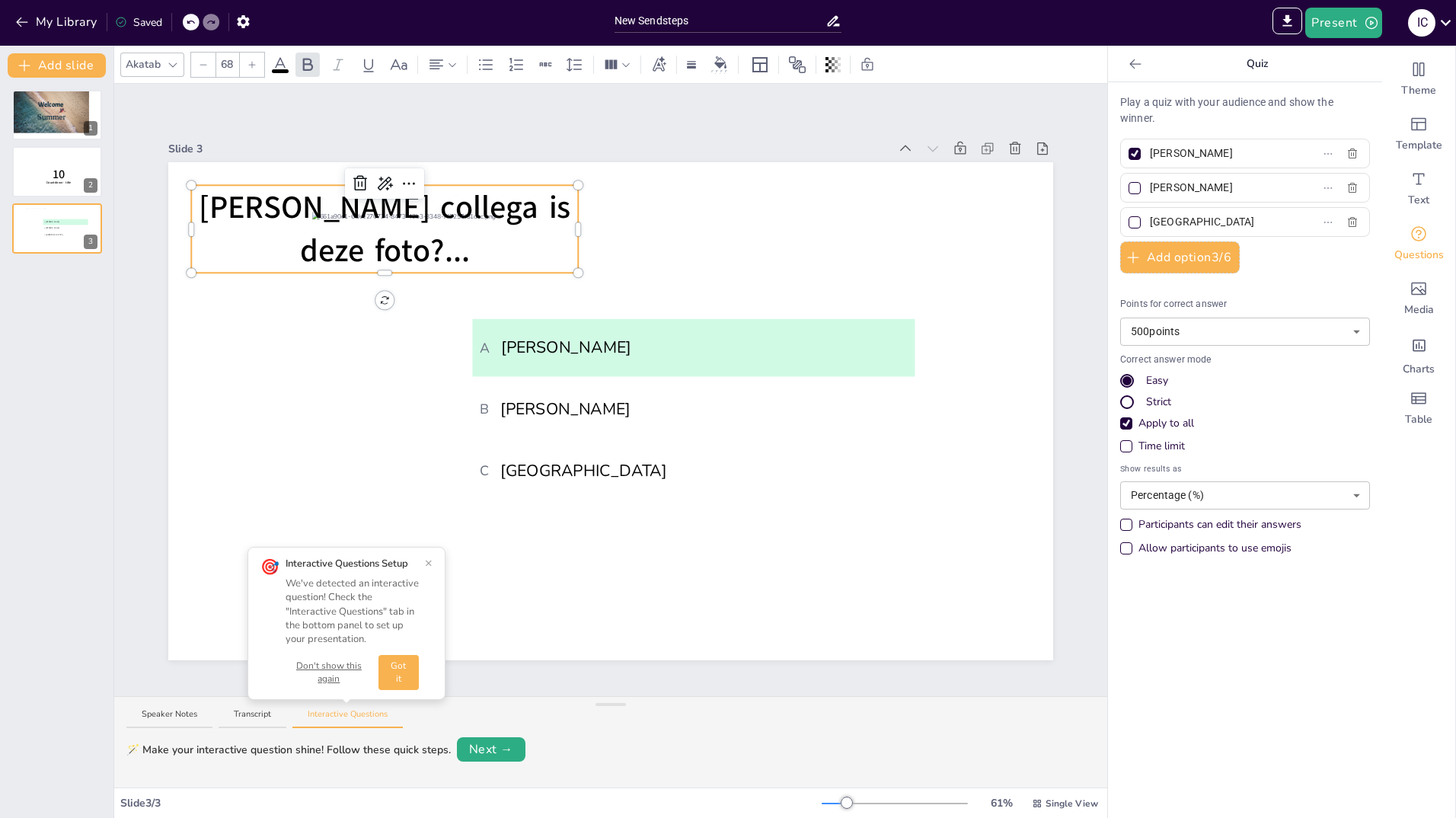
click at [1144, 226] on span "[GEOGRAPHIC_DATA]" at bounding box center [1214, 221] width 142 height 22
type input "[PERSON_NAME]"
click at [1199, 659] on div "Play a quiz with your audience and show the winner. [PERSON_NAME] [PERSON_NAME]…" at bounding box center [1245, 450] width 274 height 736
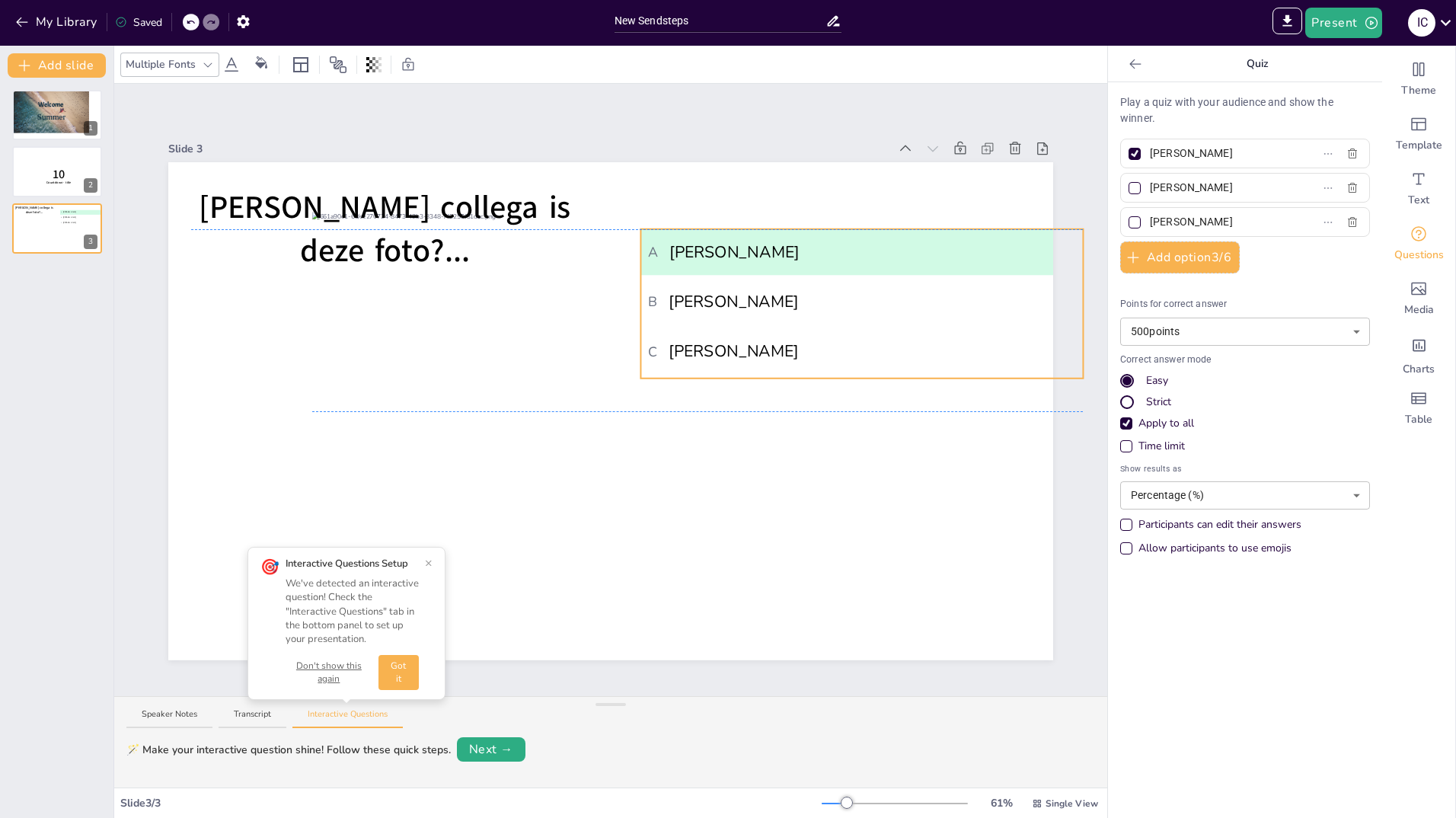
drag, startPoint x: 590, startPoint y: 342, endPoint x: 759, endPoint y: 249, distance: 192.9
click at [759, 249] on span "A Alain" at bounding box center [862, 252] width 428 height 25
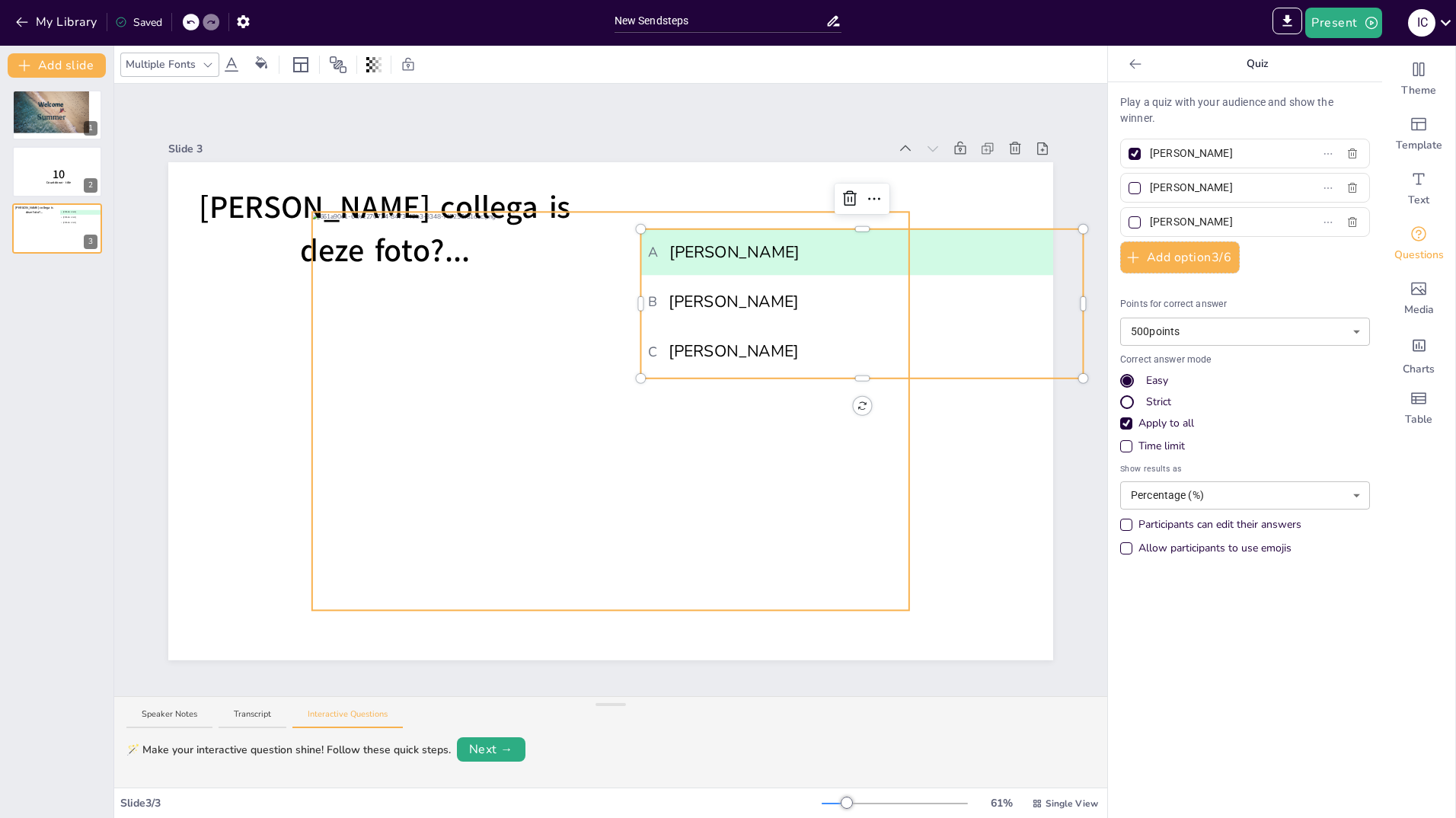
click at [890, 591] on div at bounding box center [611, 412] width 597 height 398
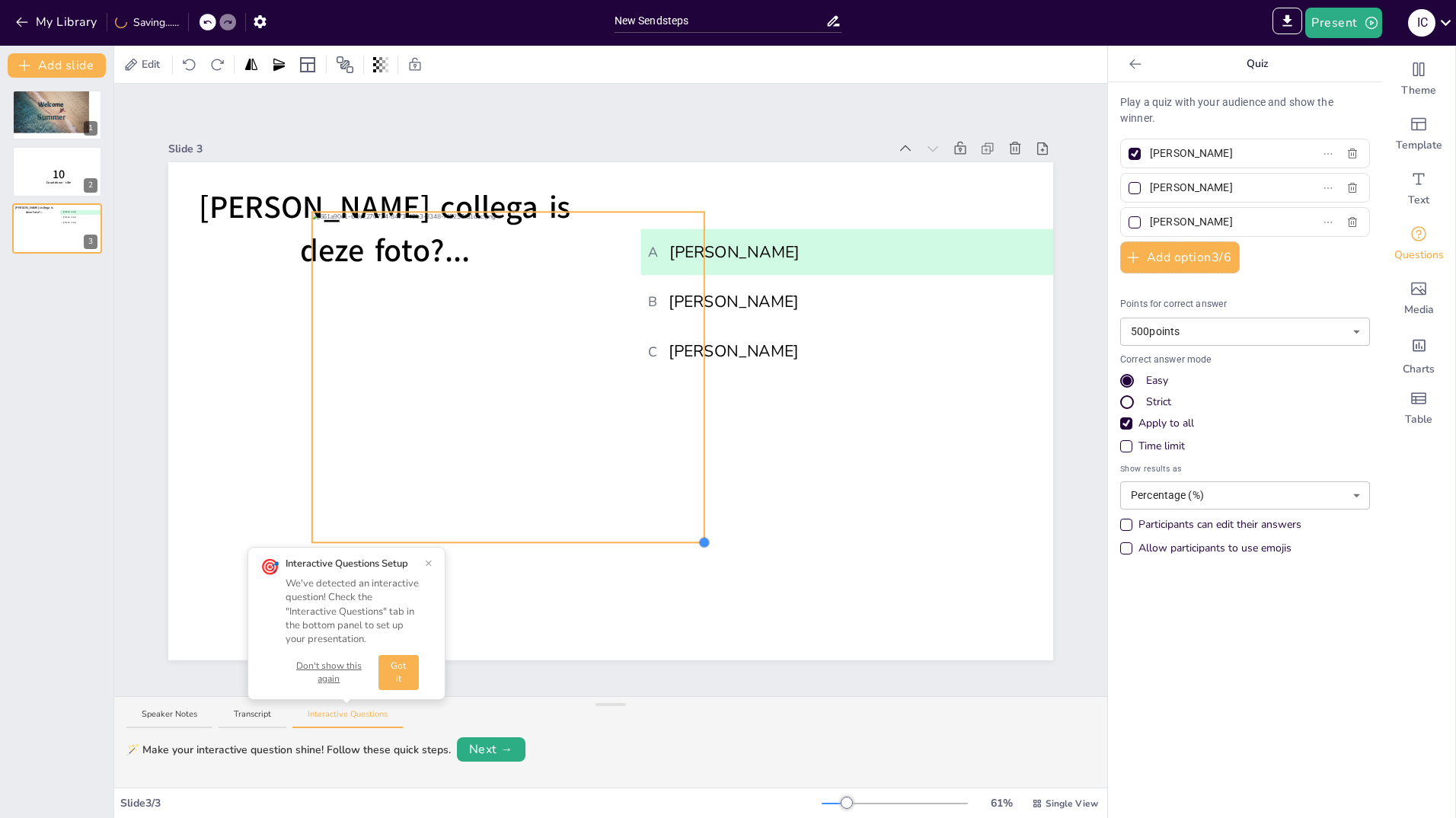
drag, startPoint x: 900, startPoint y: 605, endPoint x: 696, endPoint y: 537, distance: 215.0
click at [698, 537] on div at bounding box center [705, 543] width 12 height 12
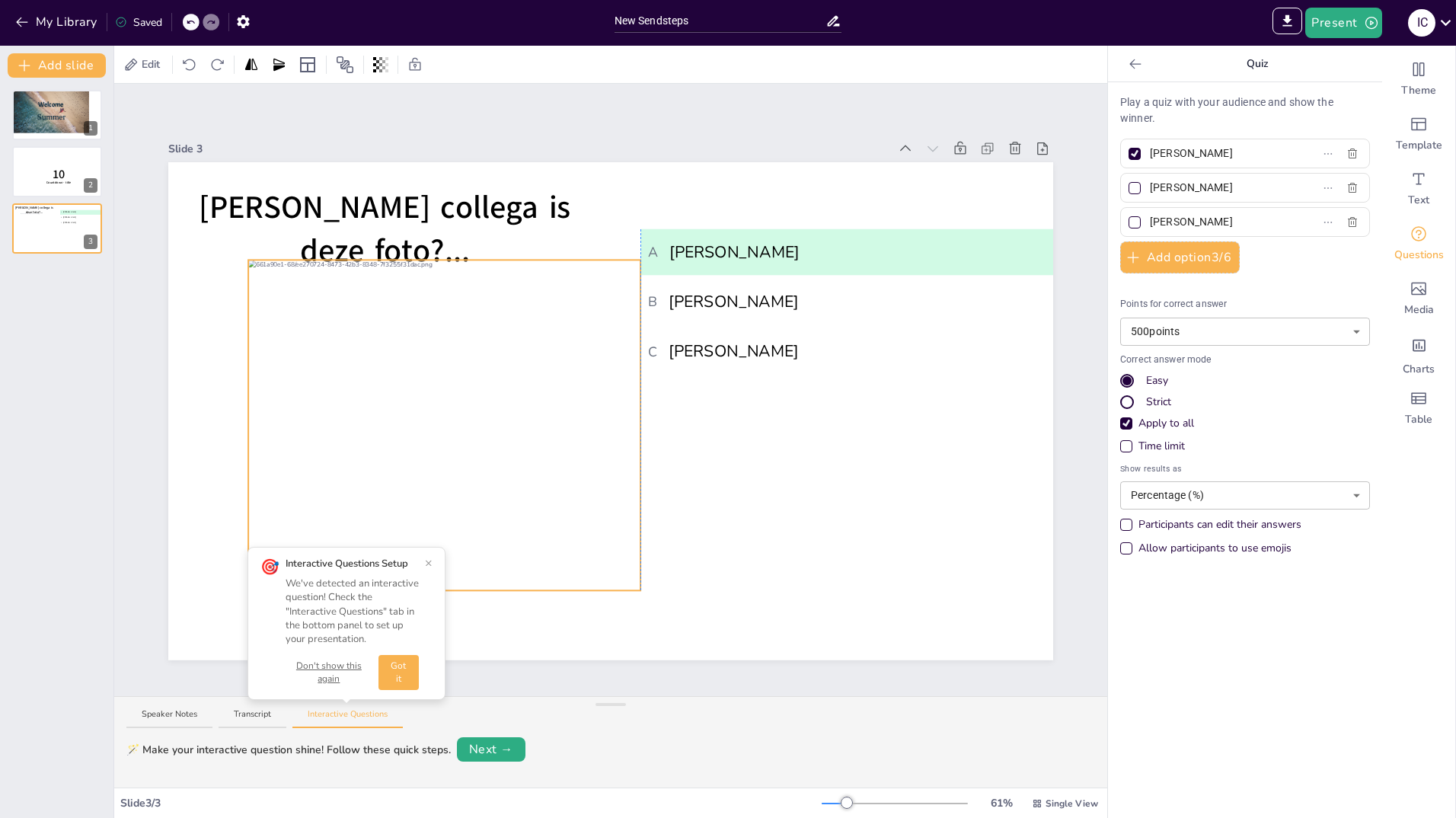
drag, startPoint x: 490, startPoint y: 366, endPoint x: 420, endPoint y: 413, distance: 84.3
click at [420, 413] on div at bounding box center [444, 391] width 392 height 262
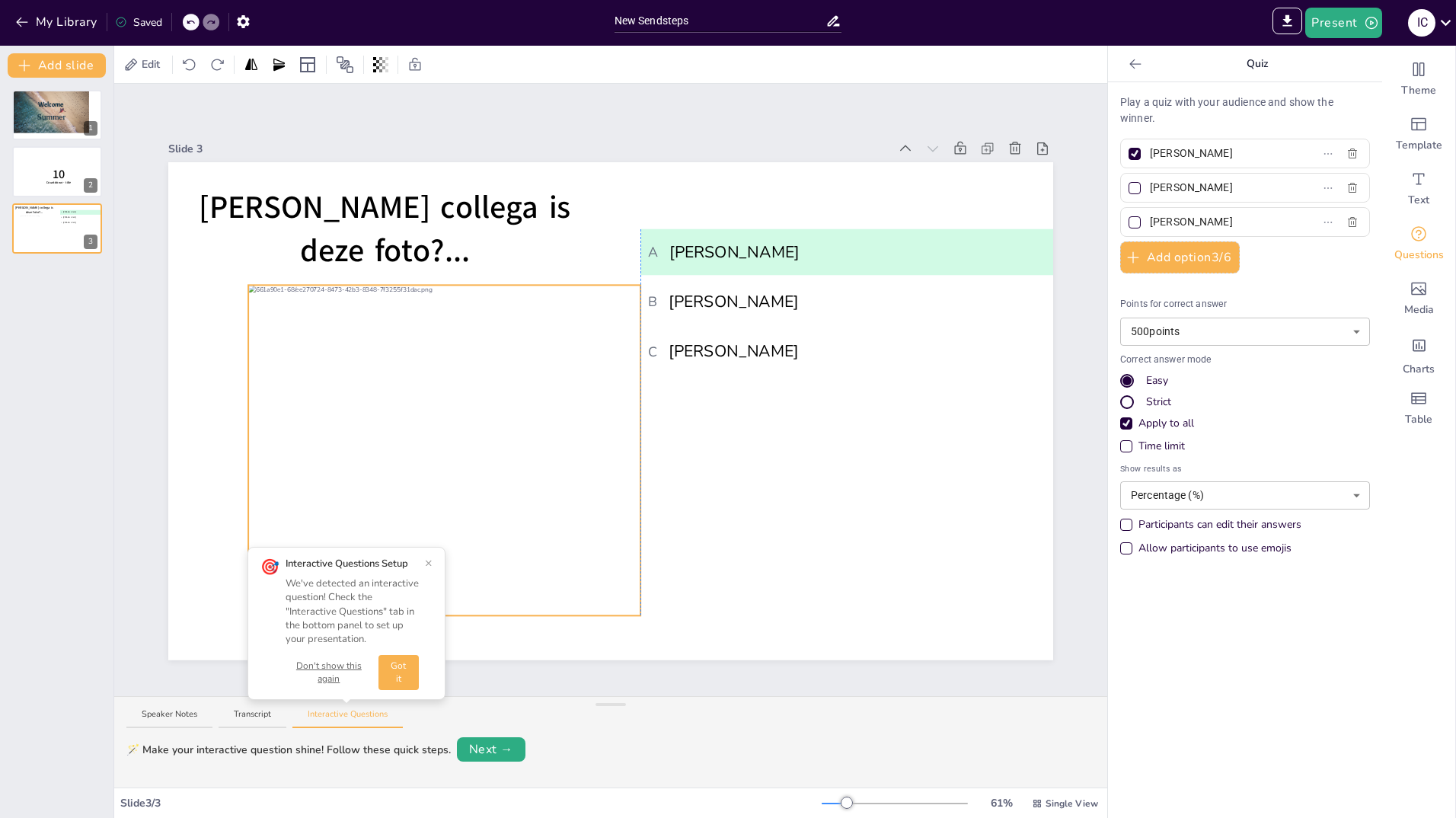
drag, startPoint x: 445, startPoint y: 369, endPoint x: 440, endPoint y: 395, distance: 26.5
click at [440, 395] on div at bounding box center [444, 417] width 392 height 262
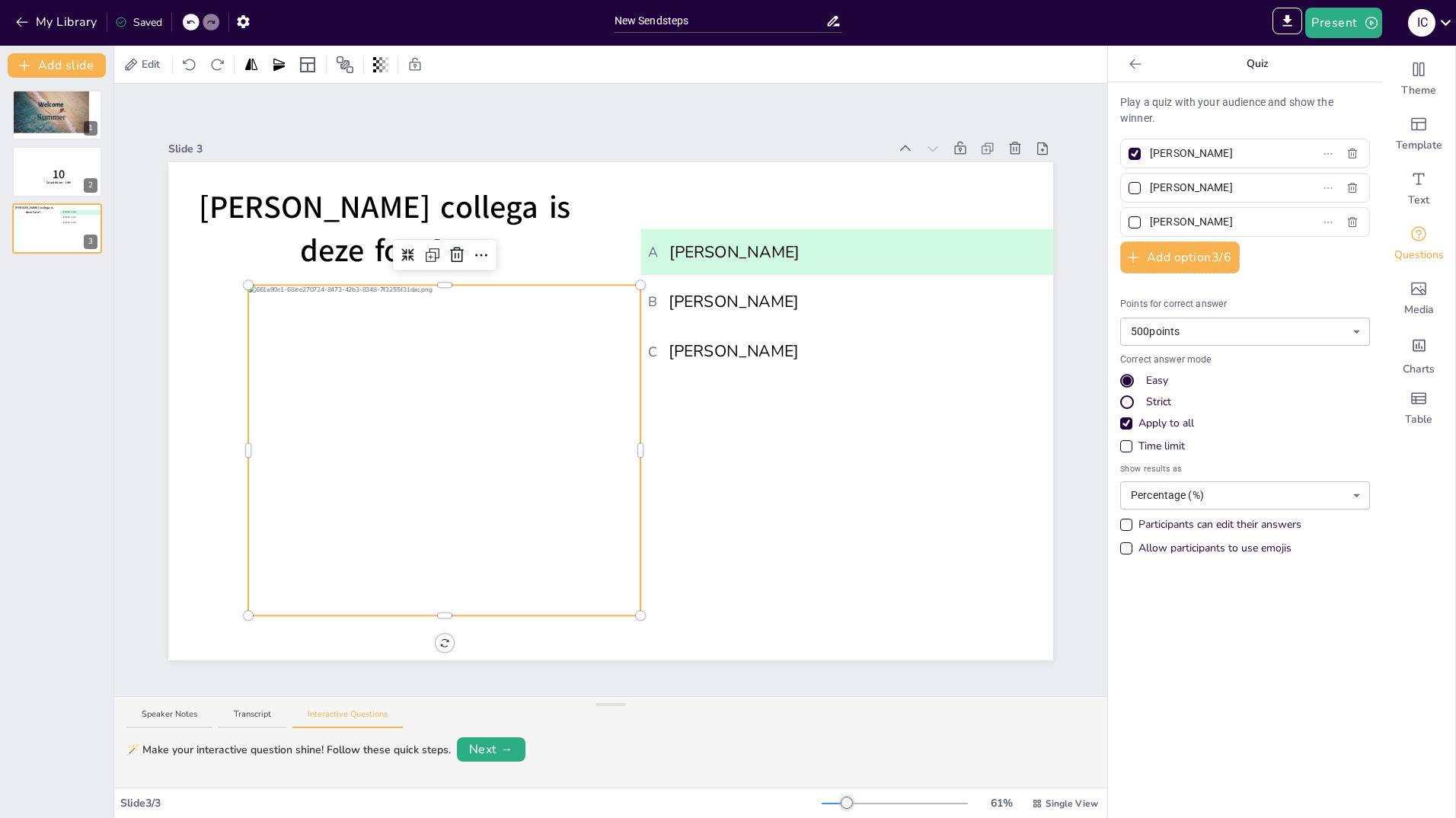
click at [1231, 675] on div "Play a quiz with your audience and show the winner. [PERSON_NAME] [PERSON_NAME]…" at bounding box center [1245, 450] width 274 height 736
click at [494, 749] on button "Next →" at bounding box center [490, 750] width 68 height 25
click at [494, 749] on button "Edit" at bounding box center [480, 750] width 49 height 21
click at [459, 751] on input at bounding box center [501, 750] width 91 height 25
type input "2025"
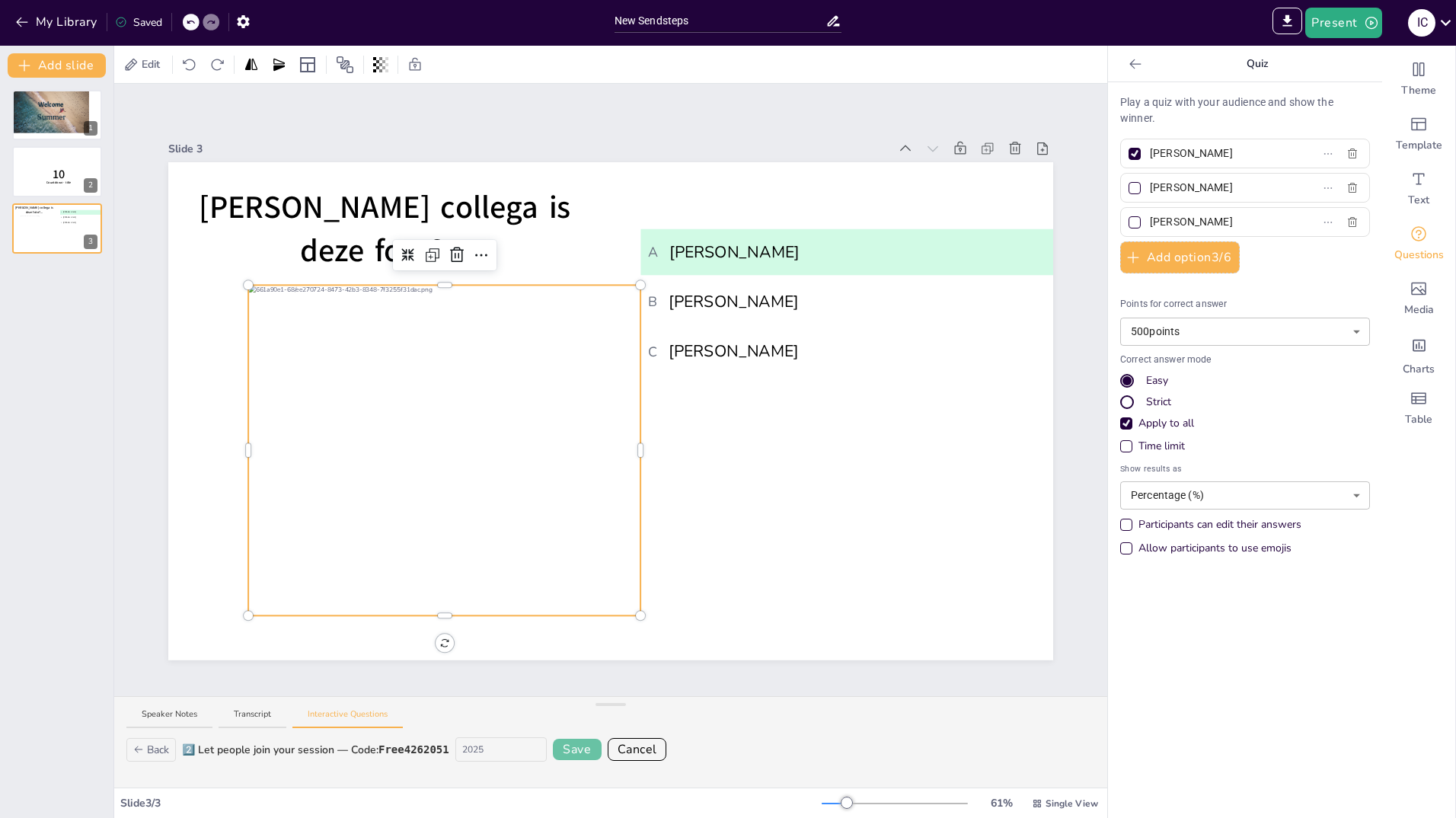
click at [574, 750] on button "Save" at bounding box center [577, 750] width 49 height 21
click at [544, 754] on button "Next →" at bounding box center [542, 750] width 63 height 21
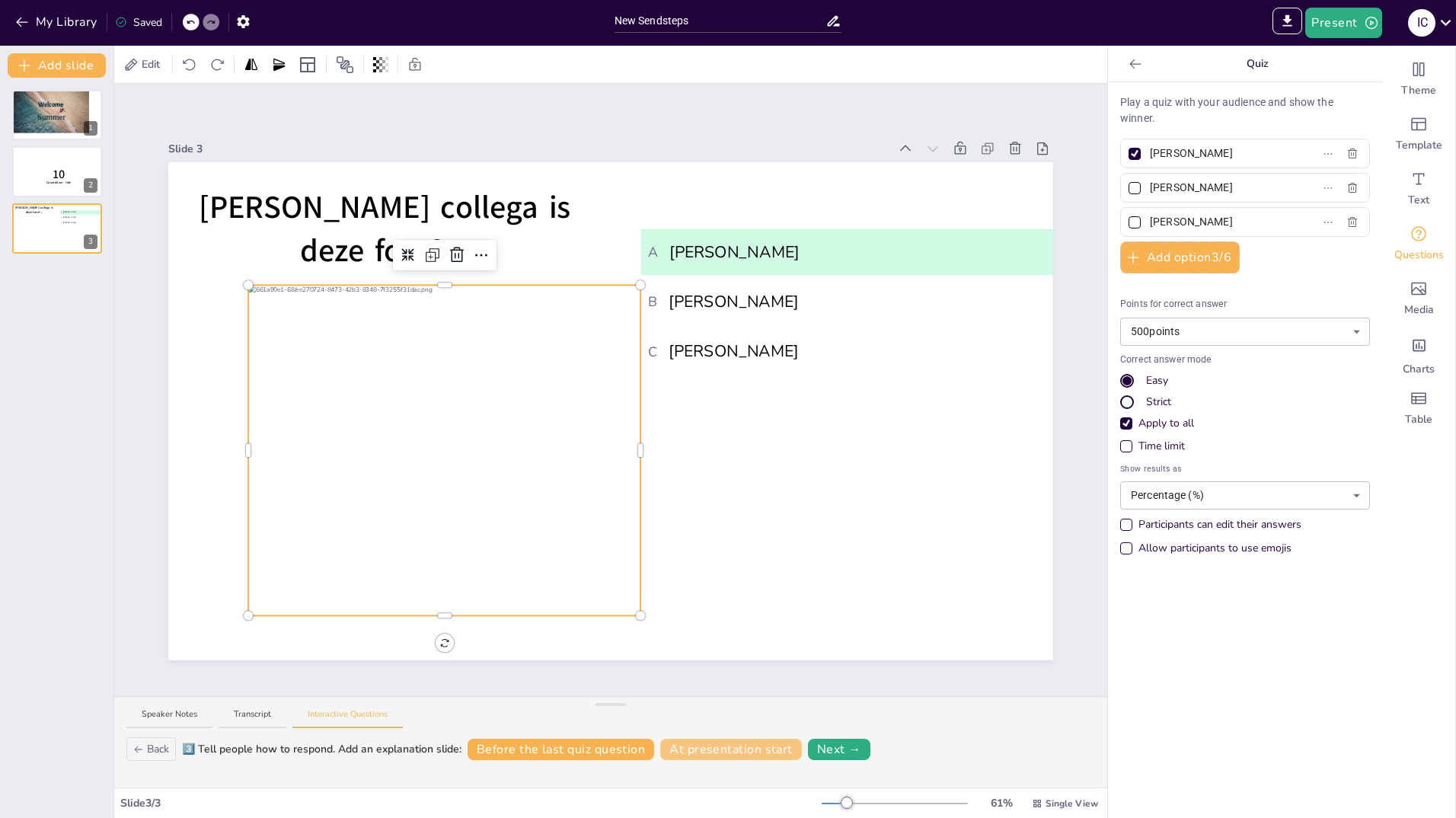
click at [758, 746] on button "At presentation start" at bounding box center [731, 750] width 142 height 21
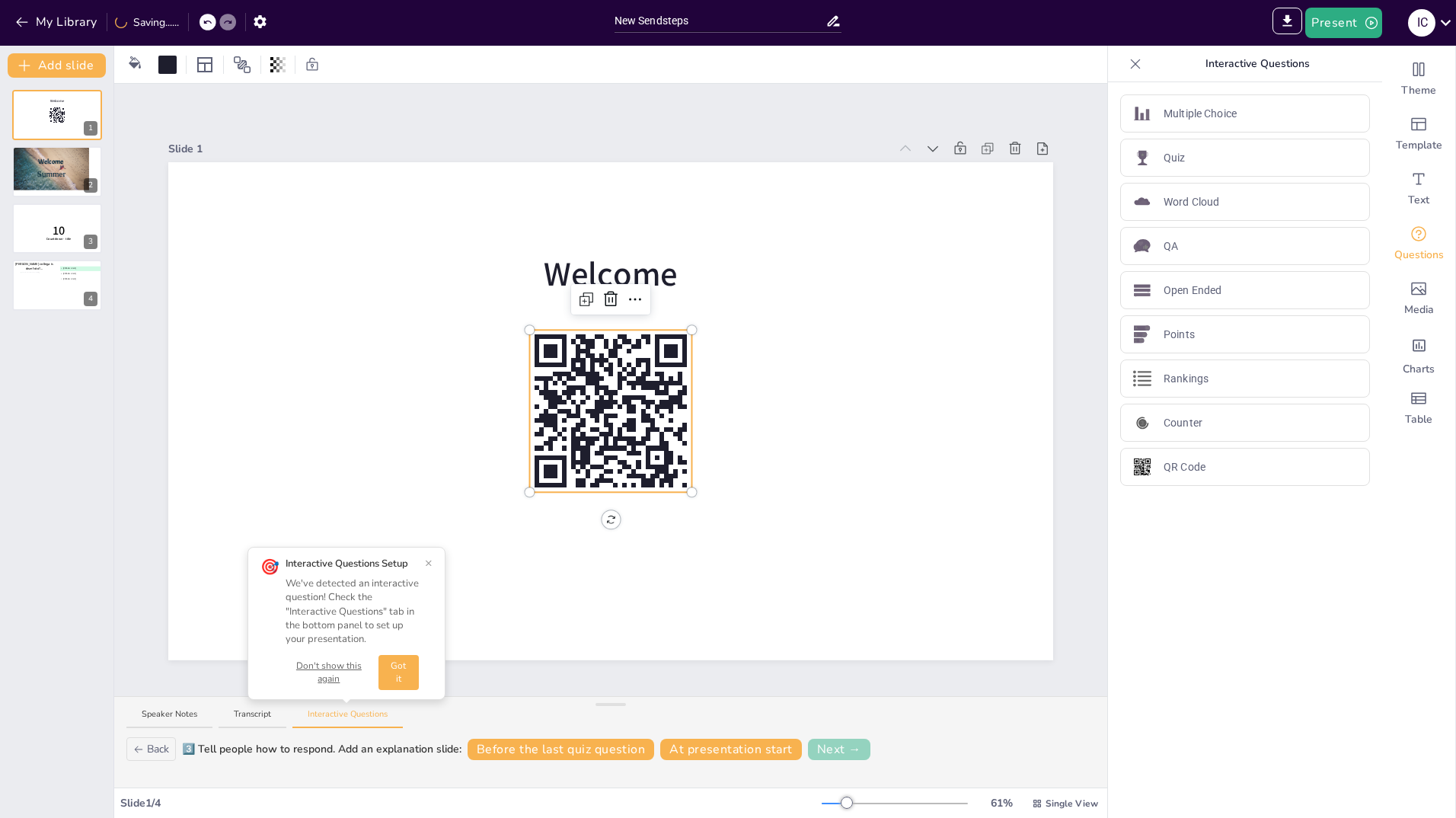
click at [846, 750] on button "Next →" at bounding box center [839, 750] width 63 height 21
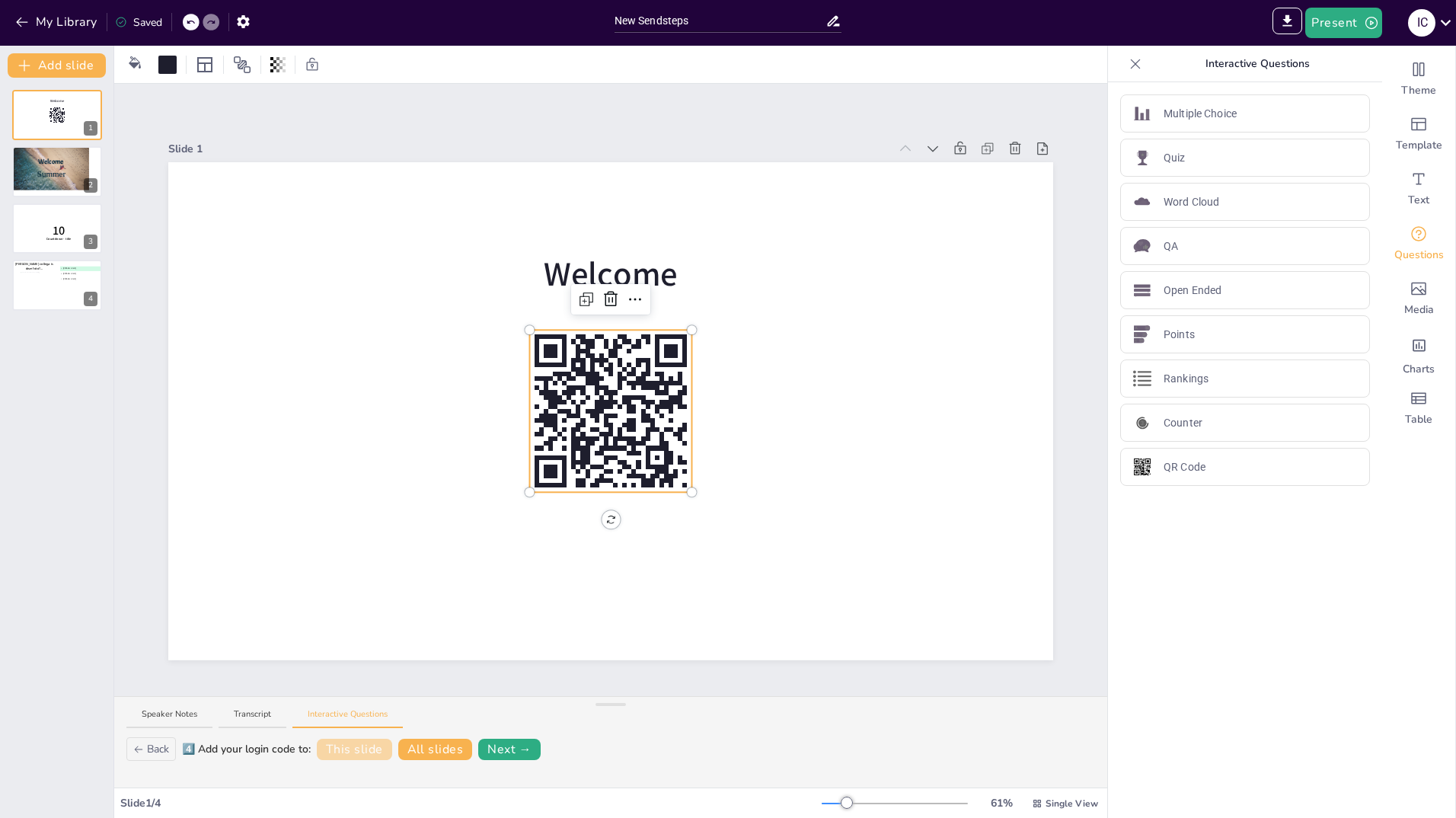
click at [363, 752] on button "This slide" at bounding box center [354, 750] width 75 height 21
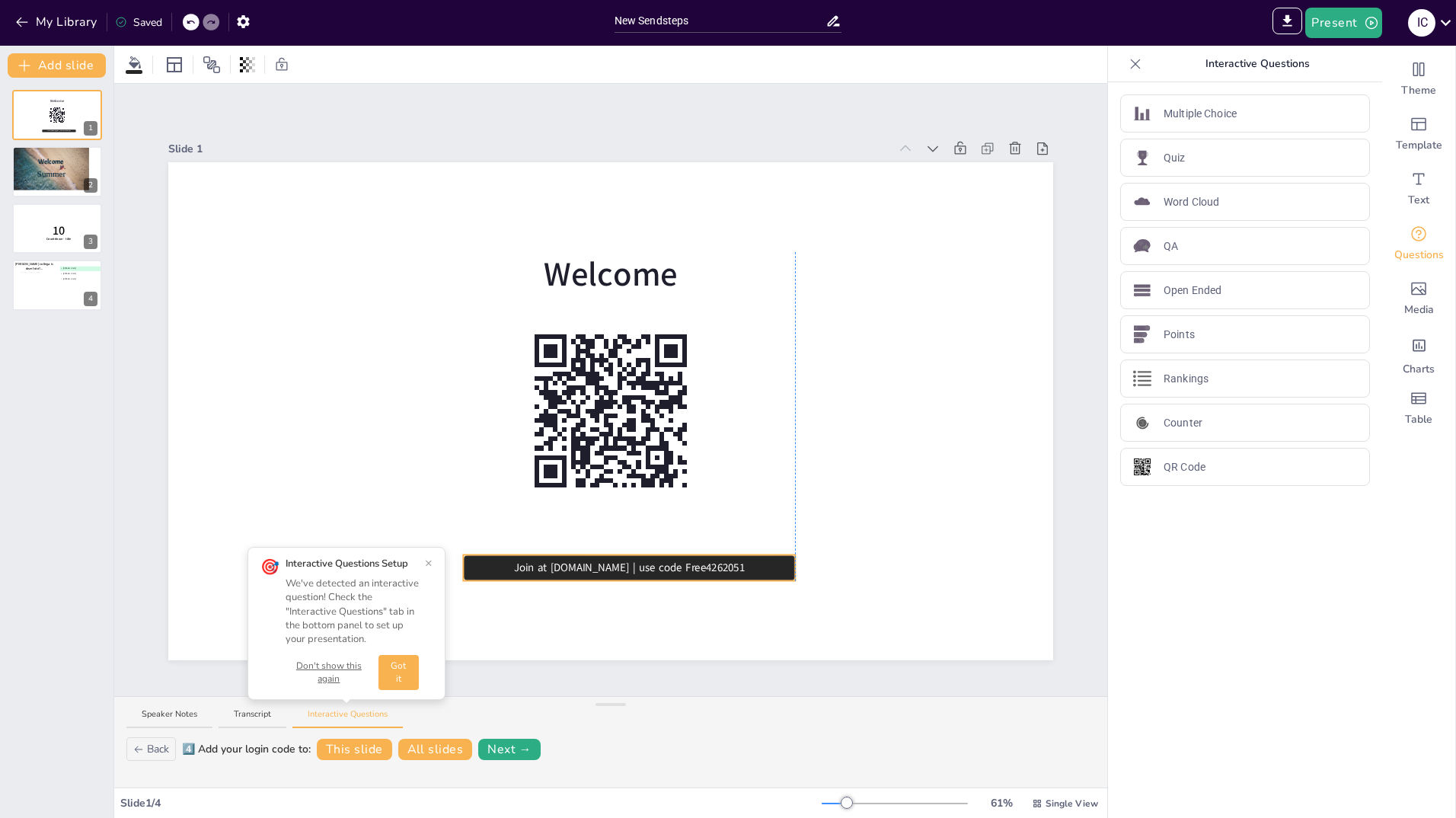
drag, startPoint x: 768, startPoint y: 182, endPoint x: 520, endPoint y: 564, distance: 455.4
click at [520, 564] on icon at bounding box center [628, 567] width 332 height 26
click at [663, 257] on span "Welcome" at bounding box center [610, 275] width 134 height 46
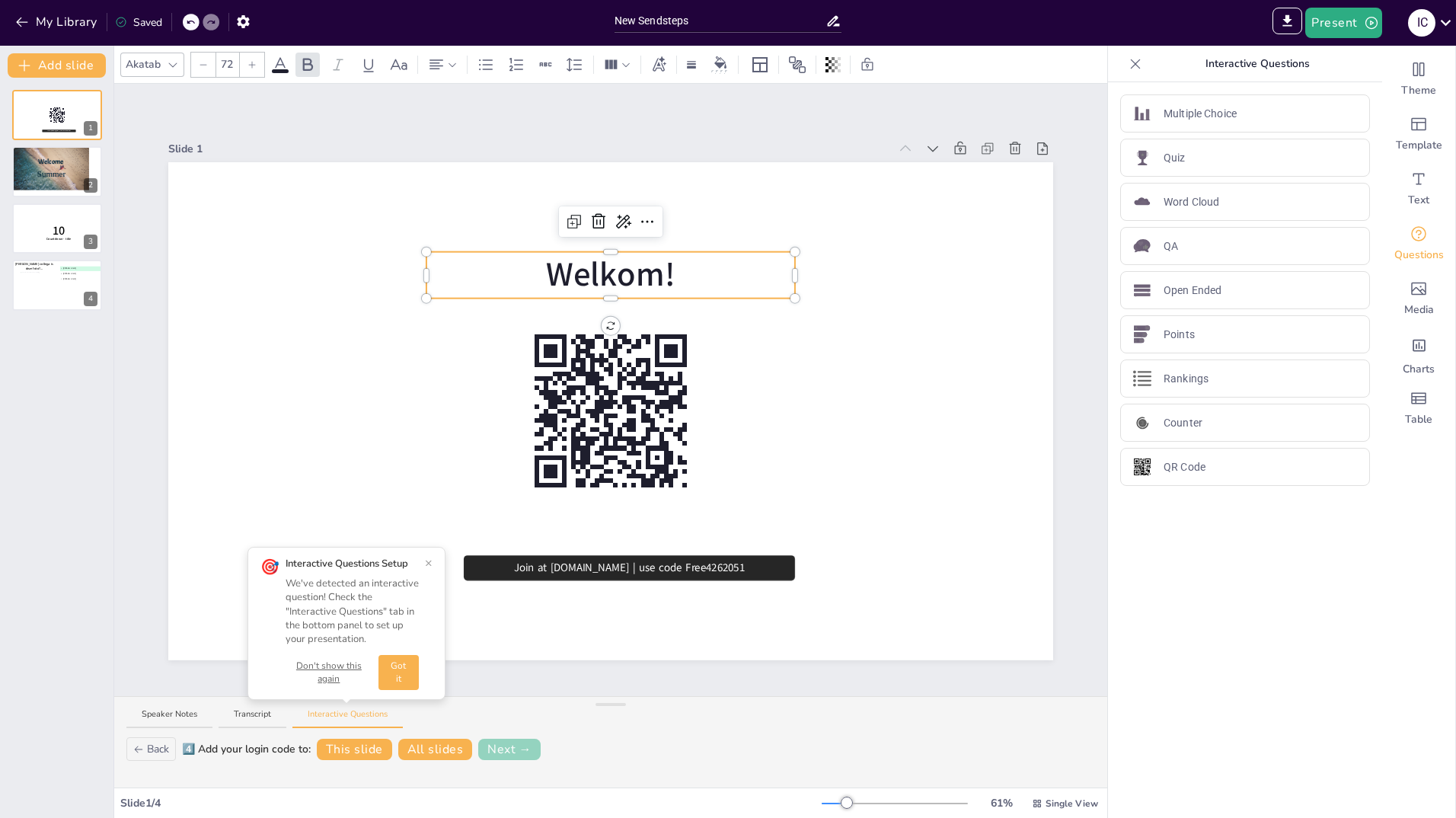
click at [512, 745] on button "Next →" at bounding box center [509, 750] width 63 height 21
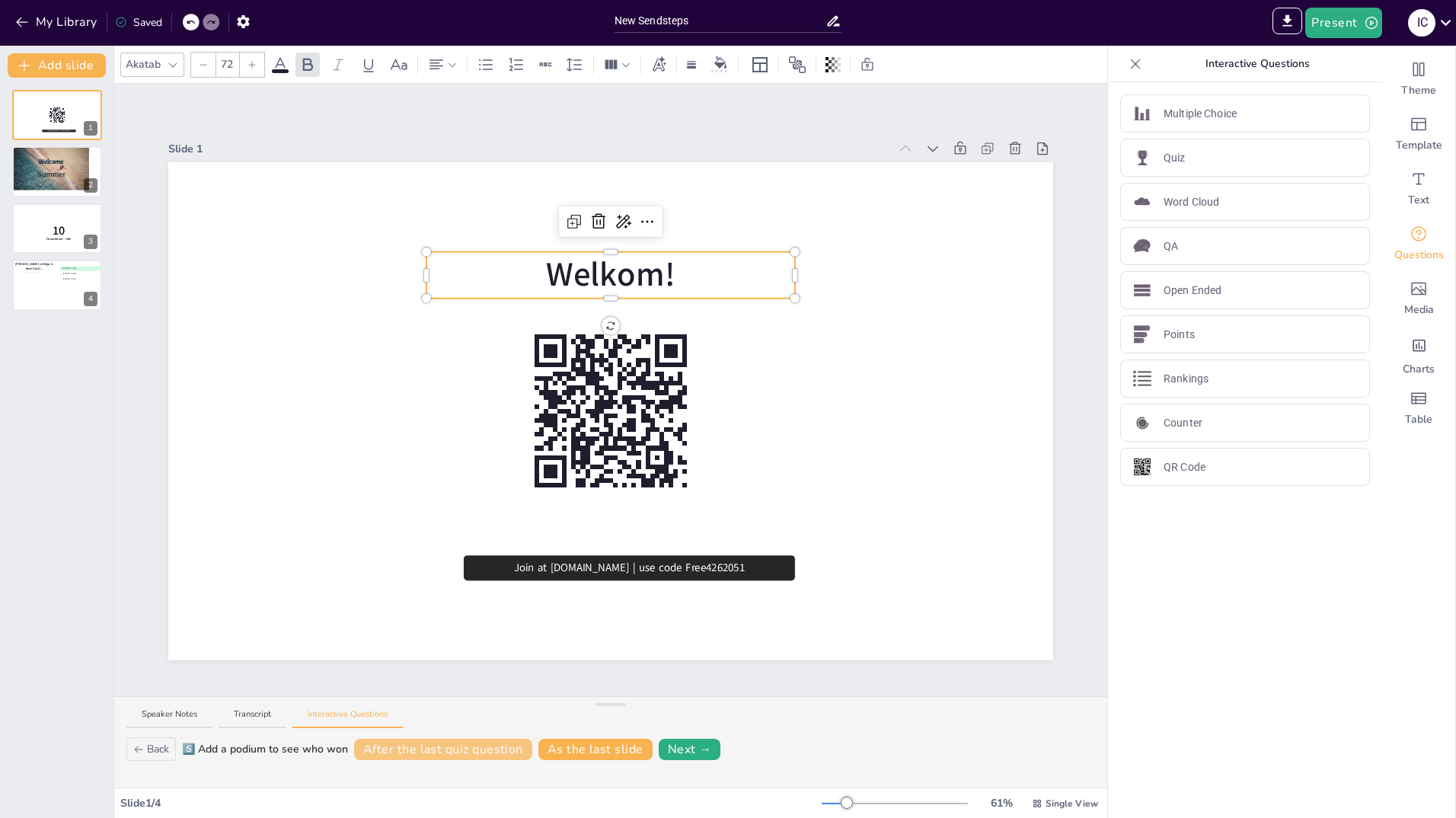
click at [466, 748] on button "After the last quiz question" at bounding box center [443, 750] width 178 height 21
type input "64"
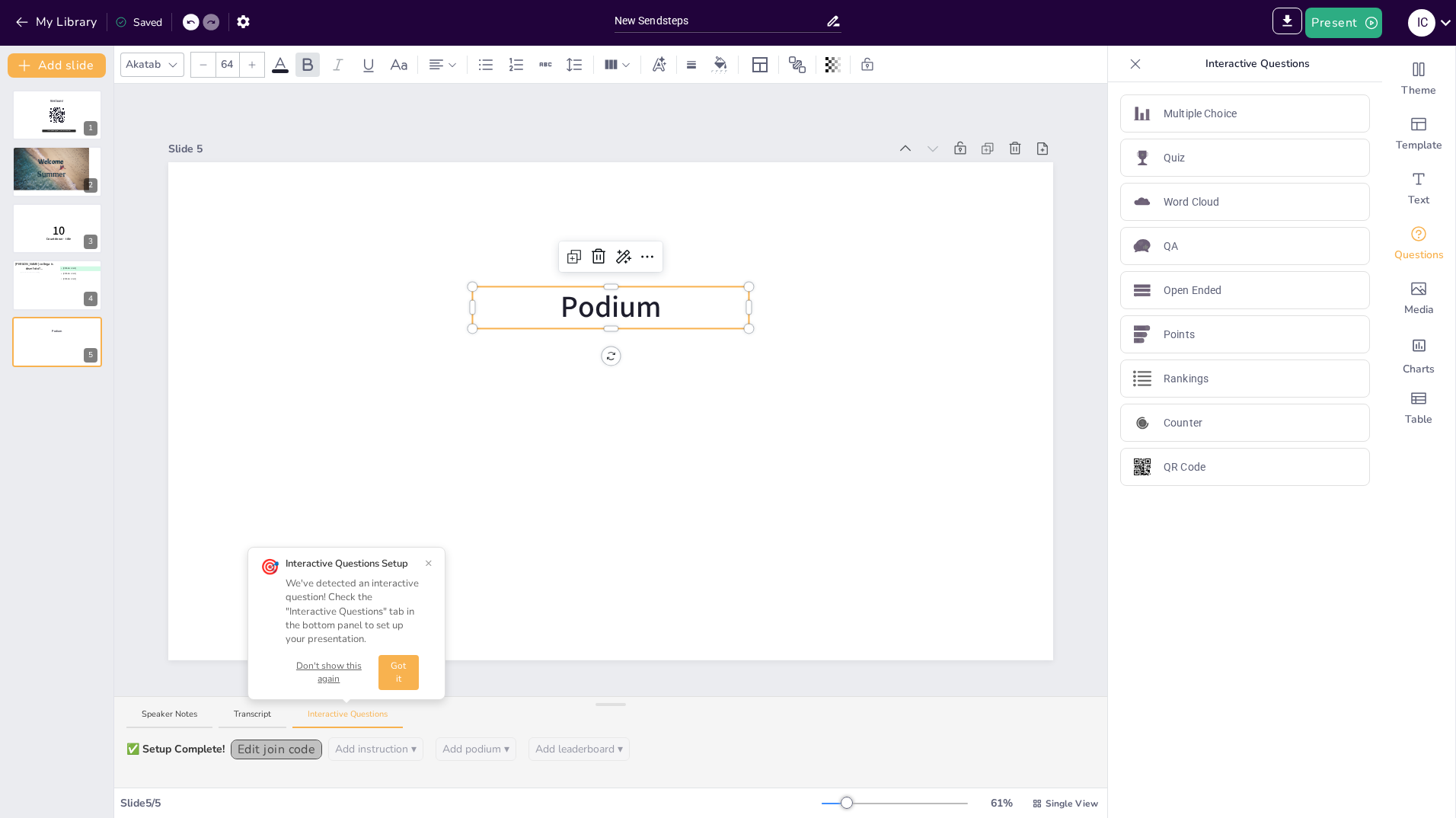
click at [280, 751] on button "Edit join code" at bounding box center [276, 750] width 91 height 19
click at [280, 751] on input at bounding box center [276, 750] width 91 height 21
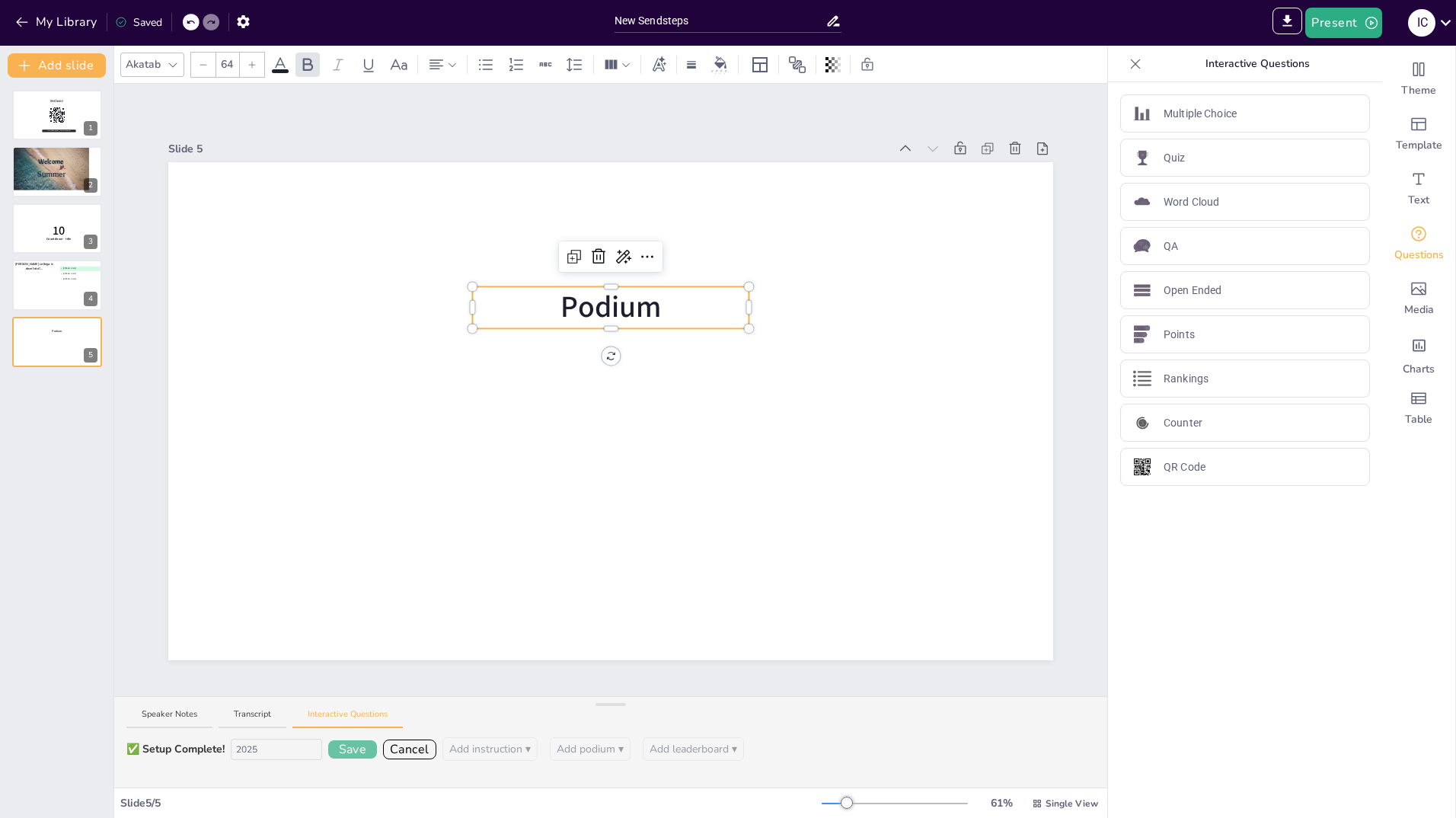
type input "2025"
click at [374, 751] on button "Save" at bounding box center [352, 749] width 49 height 19
click at [44, 106] on div at bounding box center [57, 115] width 91 height 52
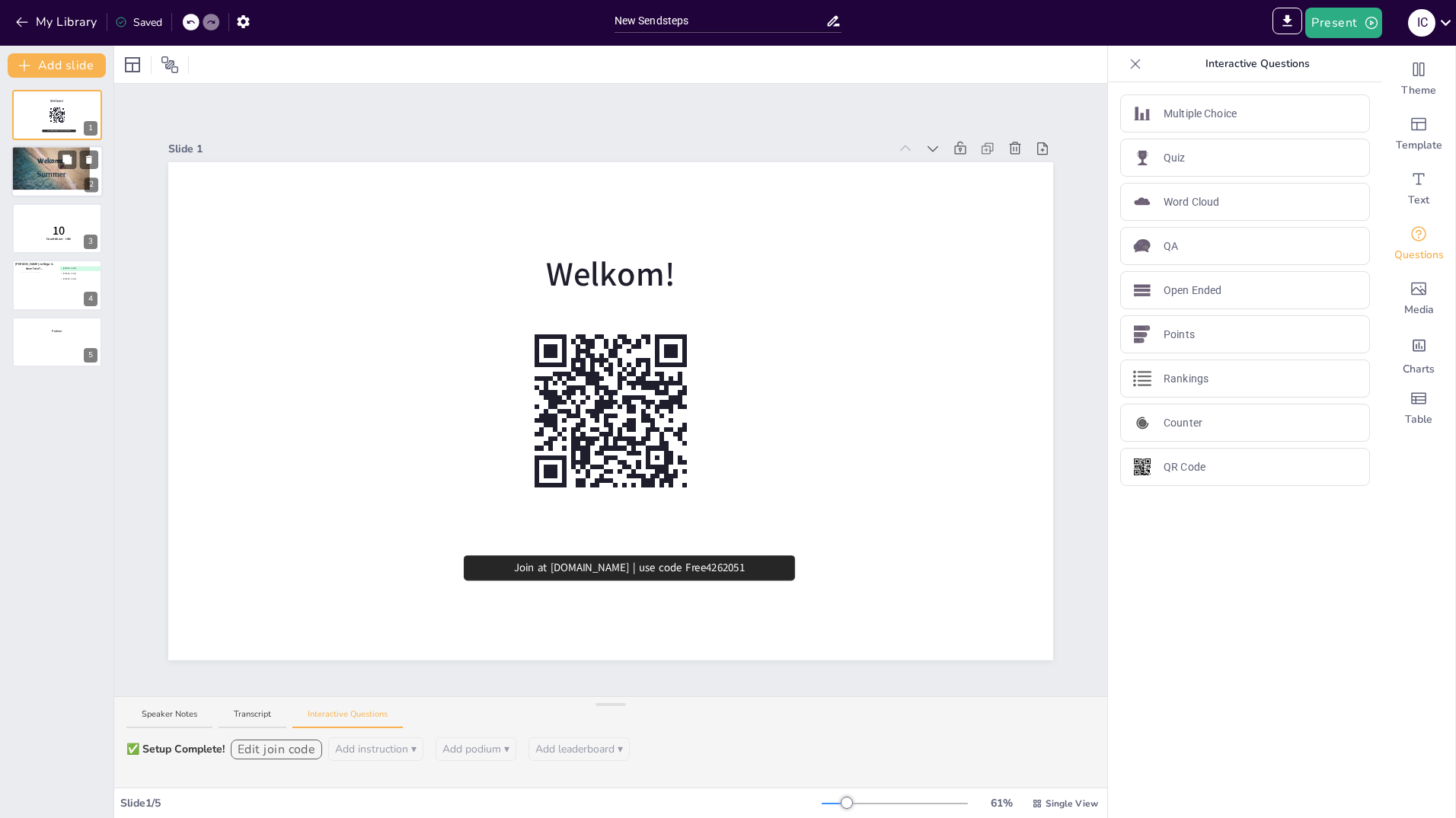
click at [44, 169] on span "Summer" at bounding box center [50, 174] width 29 height 9
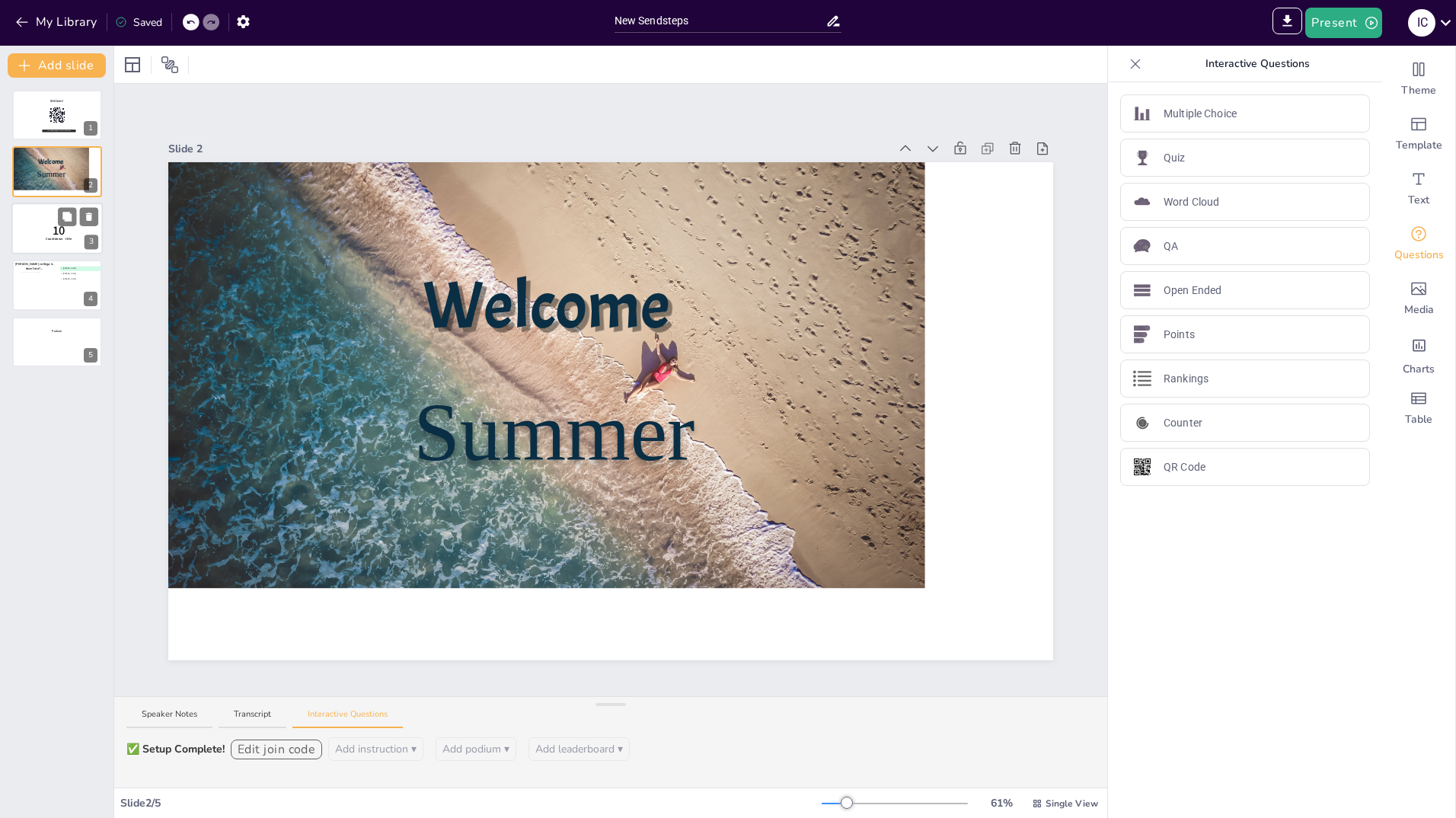
click at [42, 228] on p "10" at bounding box center [59, 230] width 41 height 17
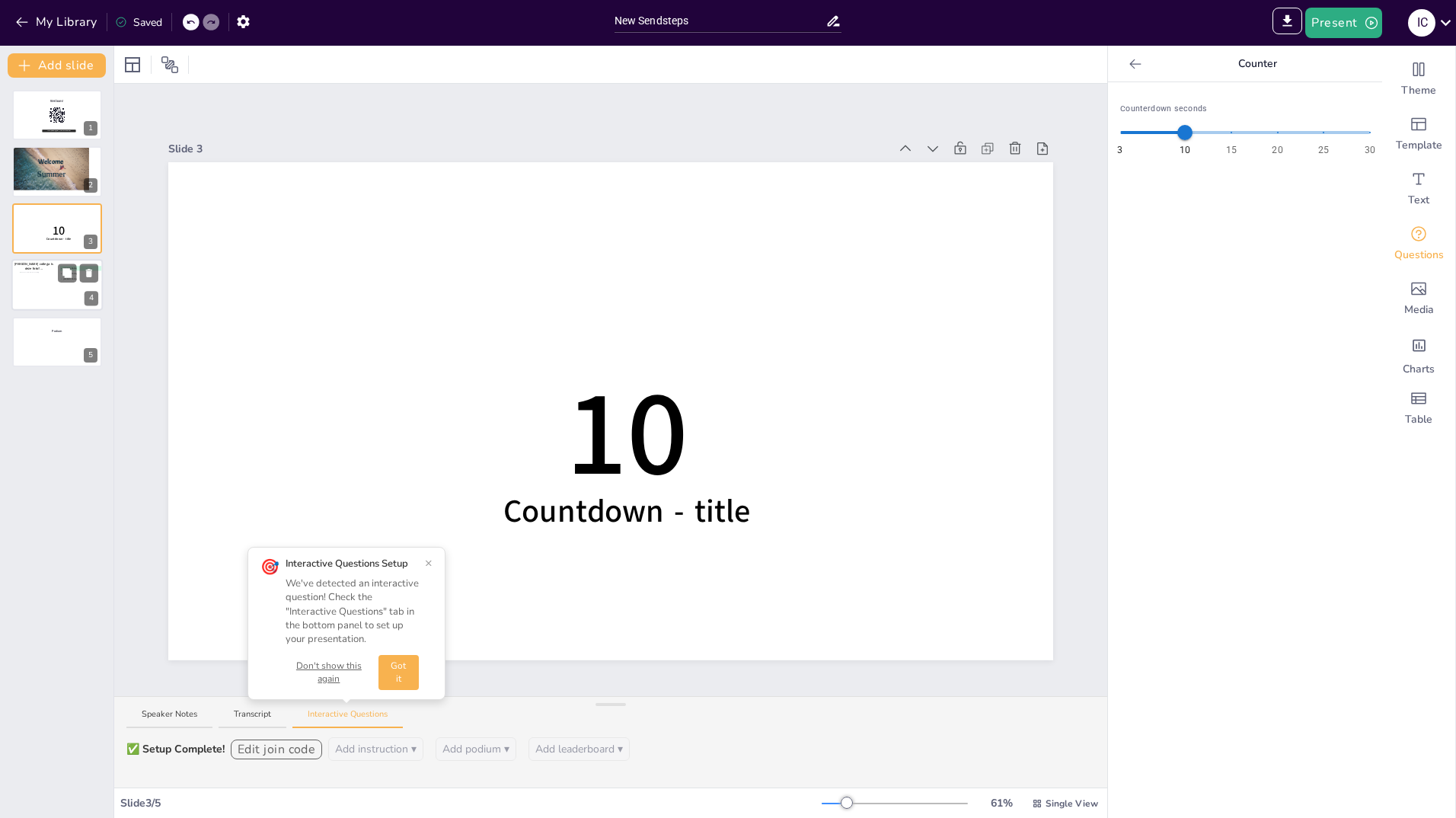
click at [29, 289] on div at bounding box center [40, 285] width 41 height 27
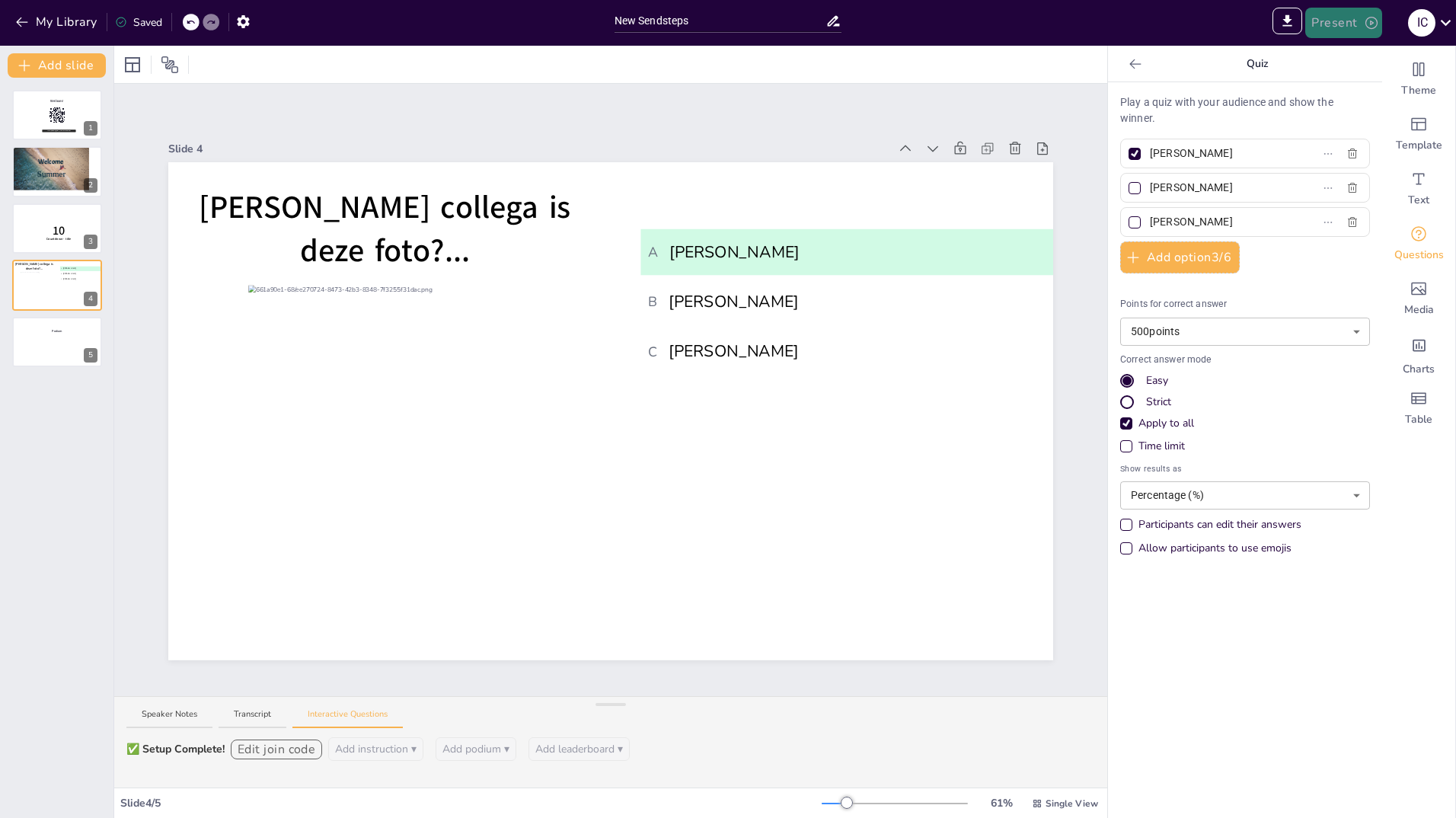
click at [1346, 25] on button "Present" at bounding box center [1344, 23] width 76 height 30
click at [1348, 63] on li "Preview presentation" at bounding box center [1367, 57] width 119 height 25
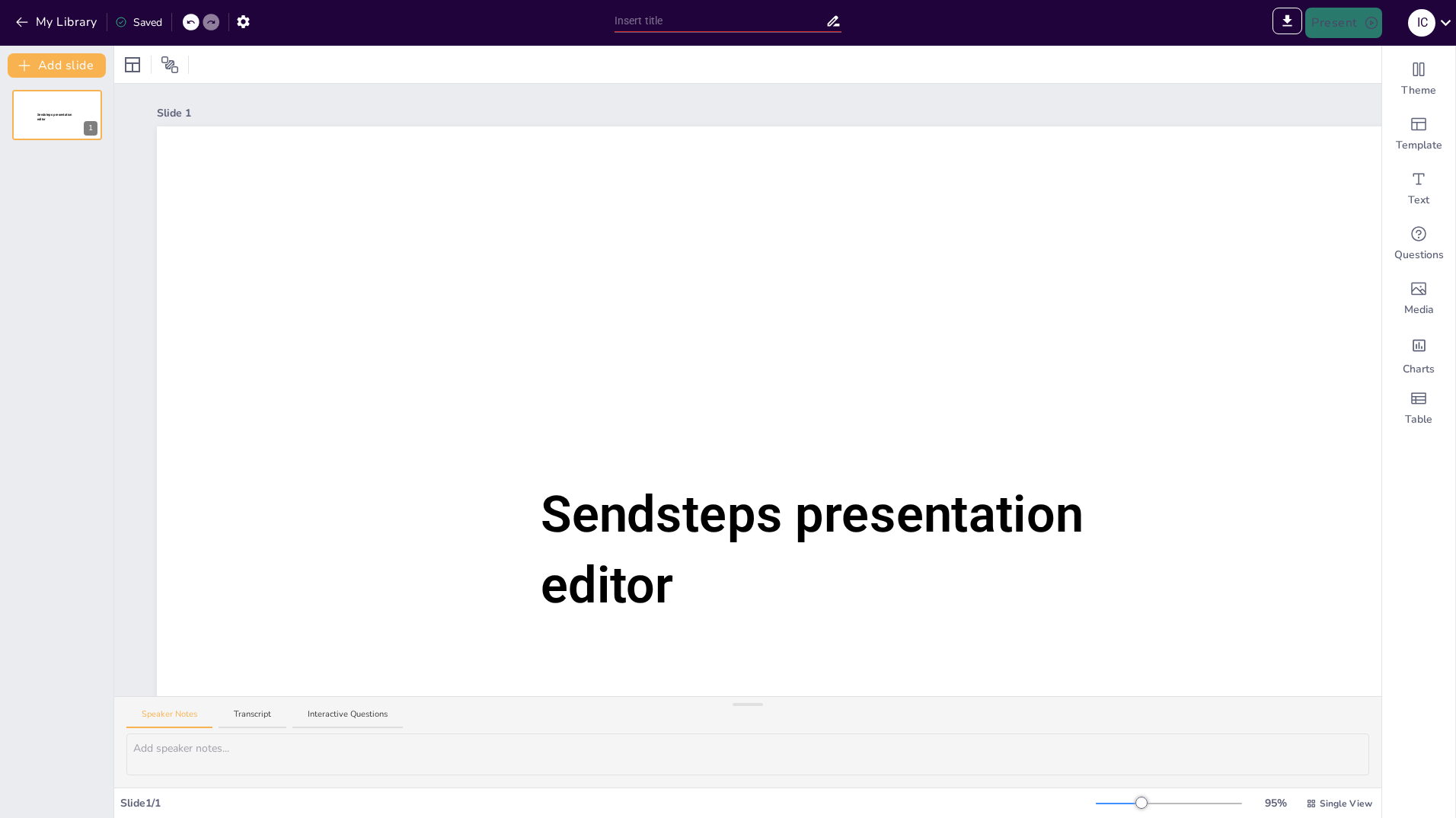
type input "Sendsteps presentation"
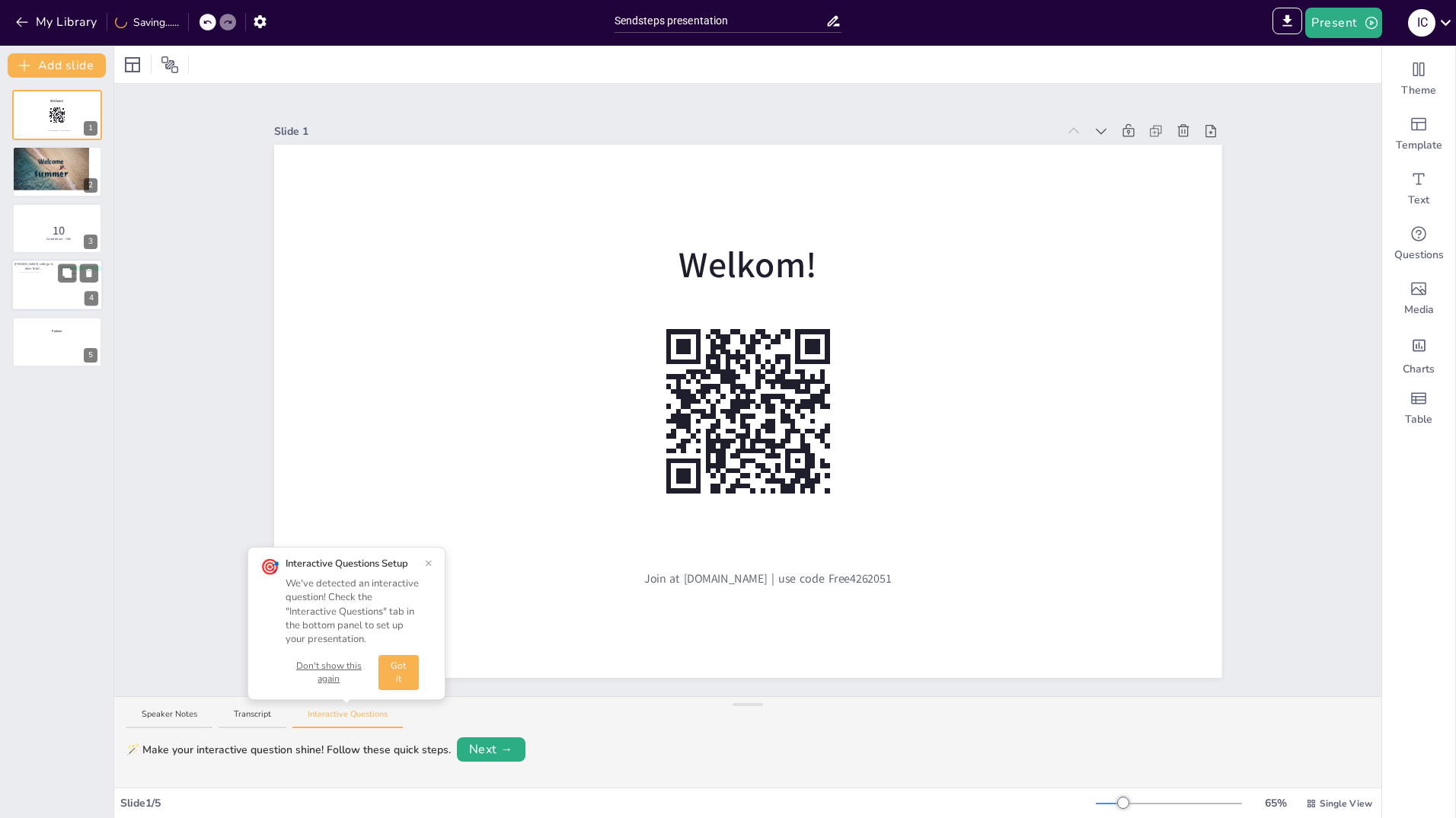
click at [38, 295] on div at bounding box center [40, 285] width 41 height 27
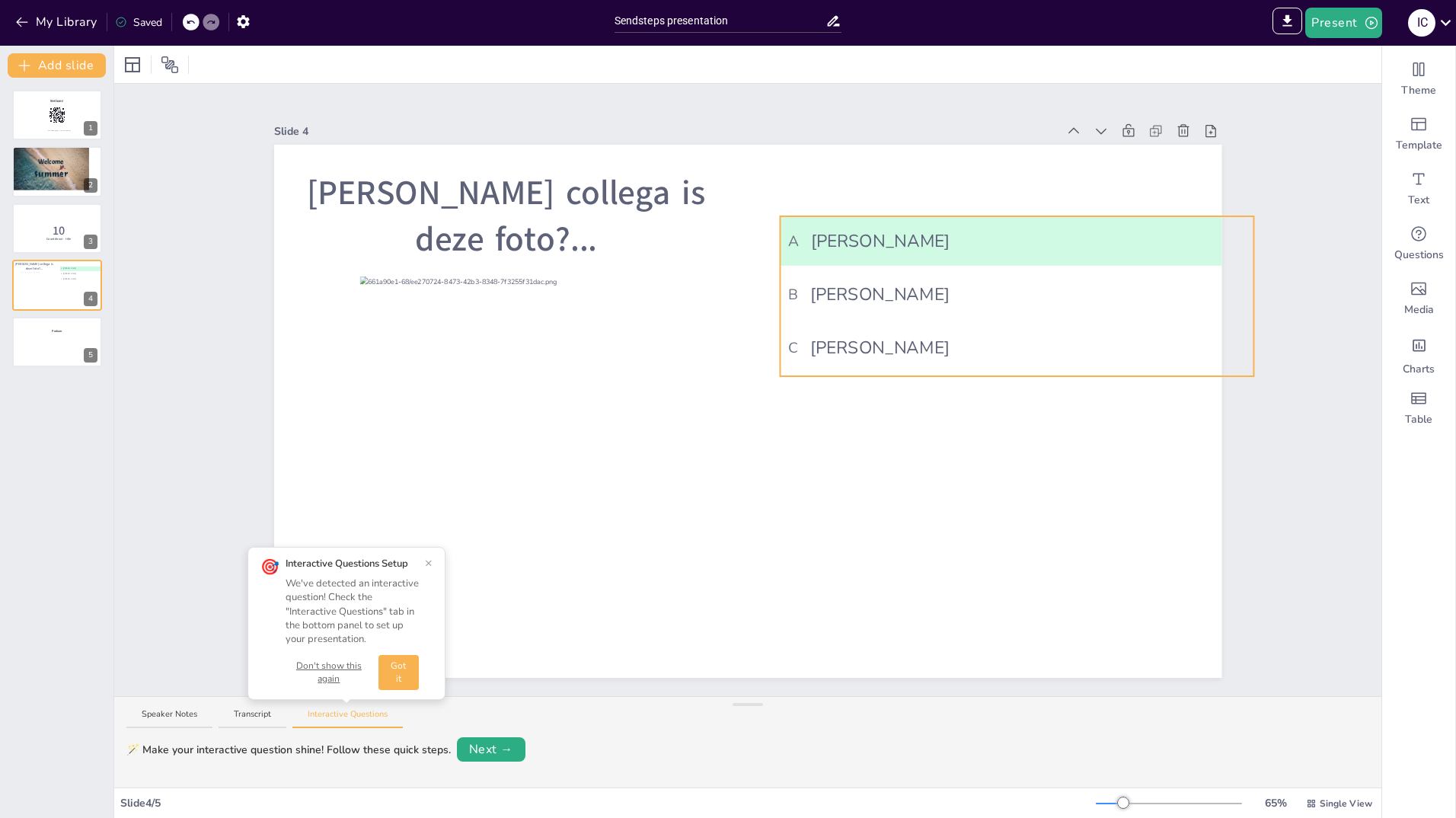
click at [855, 346] on span "C [PERSON_NAME]" at bounding box center [1017, 347] width 458 height 26
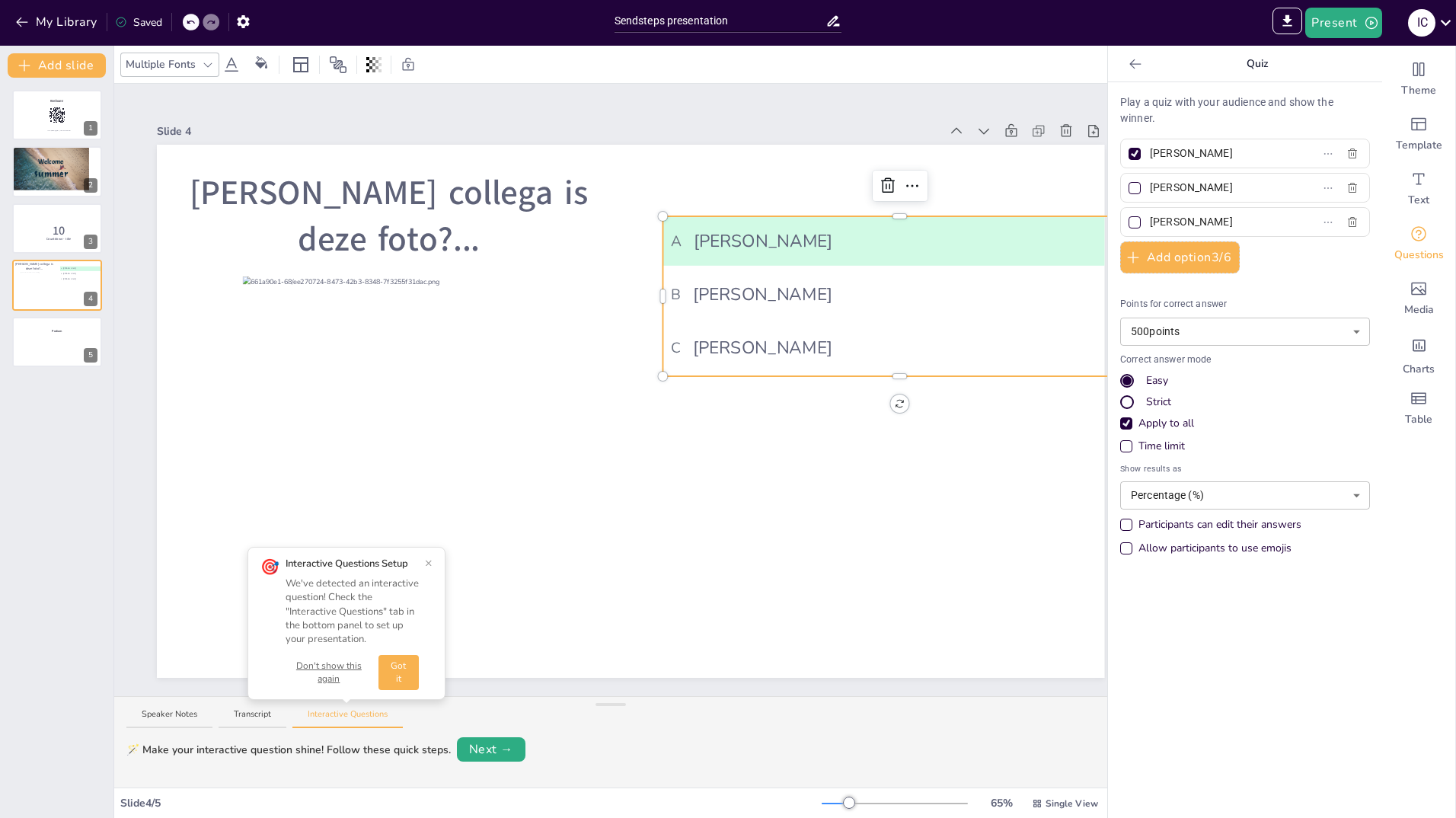
click at [723, 340] on span "C [PERSON_NAME]" at bounding box center [899, 347] width 458 height 26
click at [830, 323] on li "C [PERSON_NAME]" at bounding box center [899, 348] width 474 height 50
click at [1206, 204] on div "Play a quiz with your audience and show the winner. [PERSON_NAME] [PERSON_NAME]…" at bounding box center [1245, 329] width 250 height 470
click at [1190, 210] on div "[PERSON_NAME]" at bounding box center [1245, 222] width 250 height 30
click at [1175, 222] on input "[PERSON_NAME]" at bounding box center [1221, 221] width 142 height 22
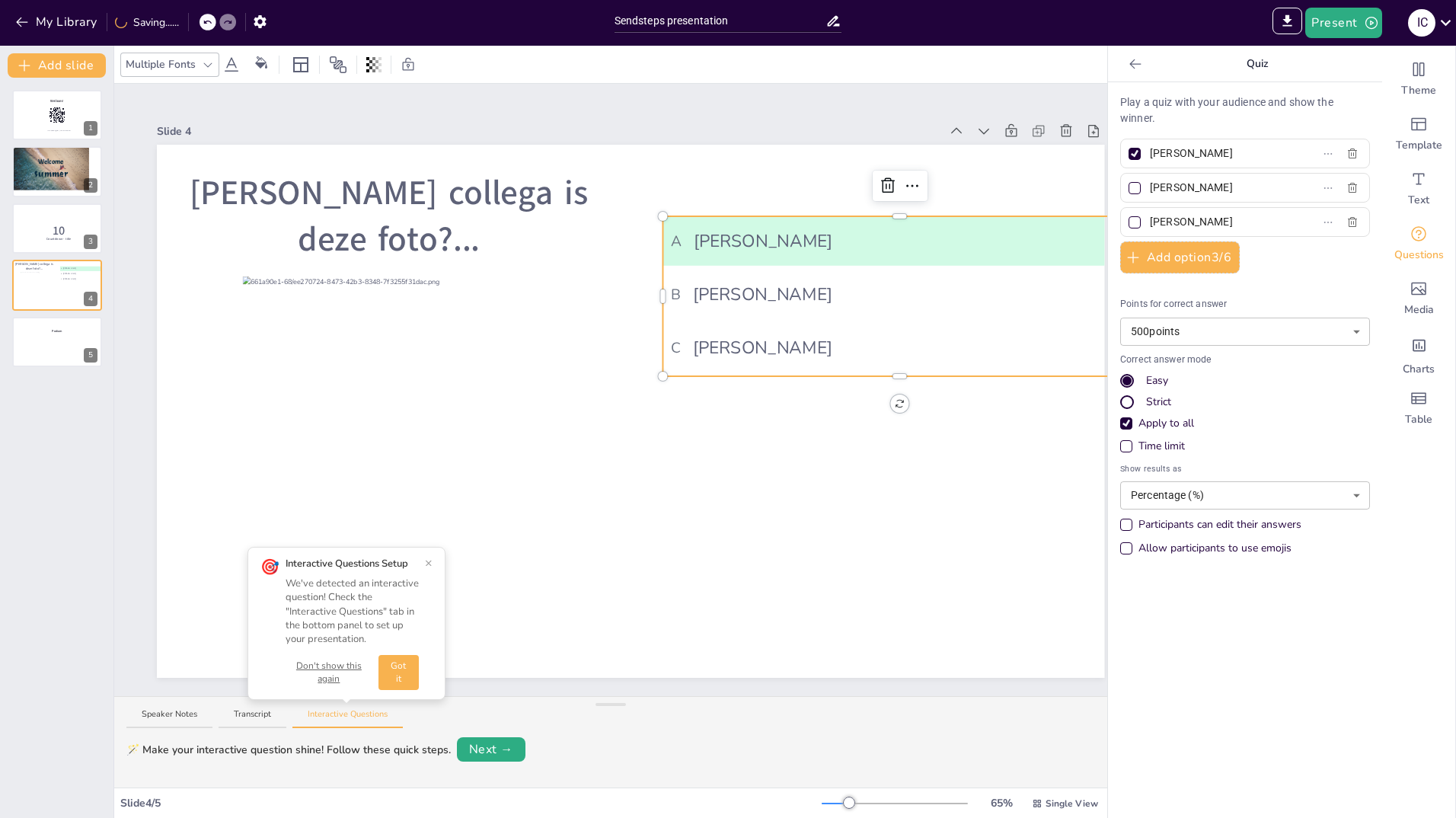
type input "[PERSON_NAME]"
click at [1315, 663] on div "Play a quiz with your audience and show the winner. [PERSON_NAME] [PERSON_NAME]…" at bounding box center [1245, 450] width 274 height 736
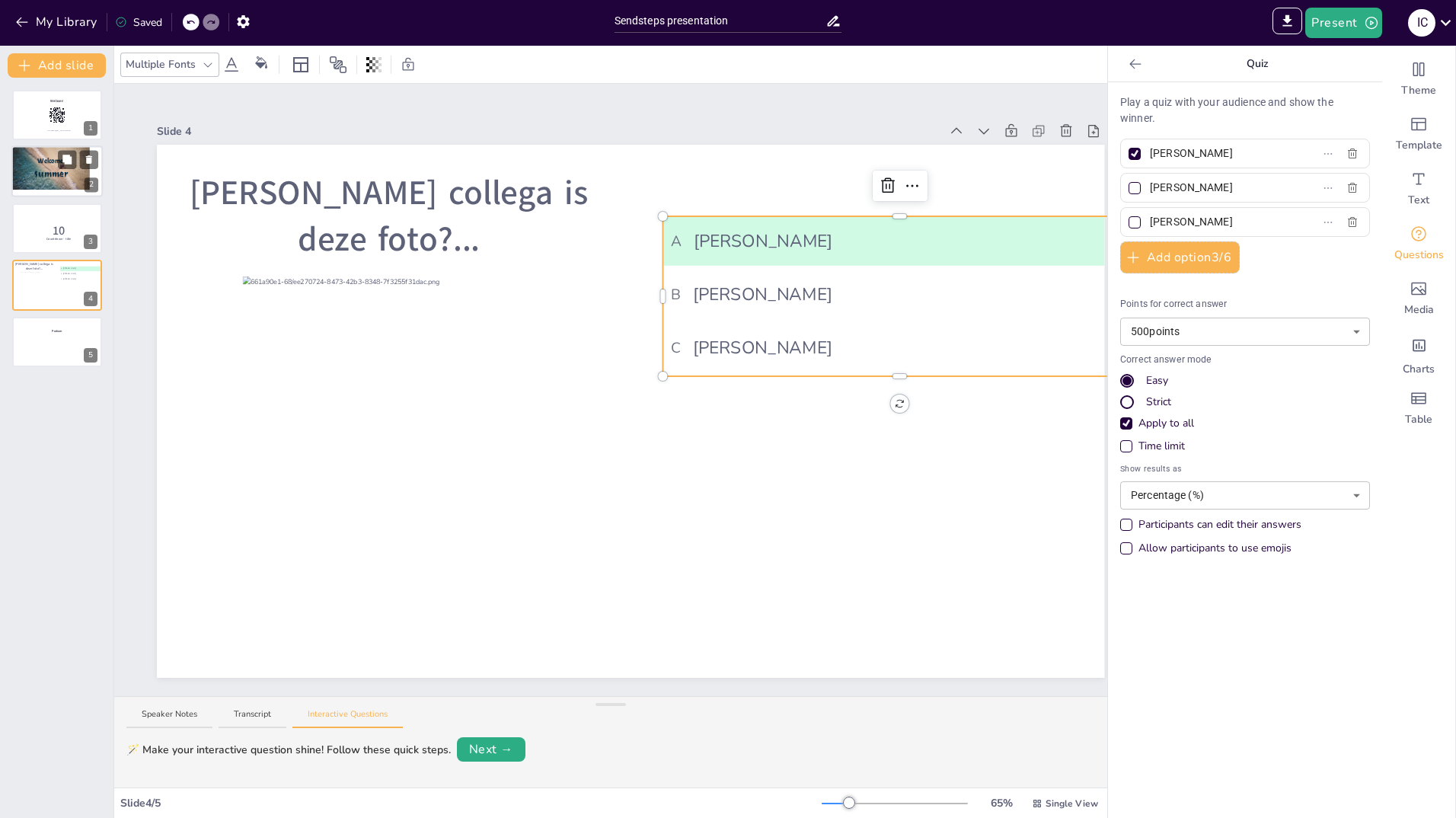
click at [42, 166] on p "Welcome" at bounding box center [50, 160] width 38 height 10
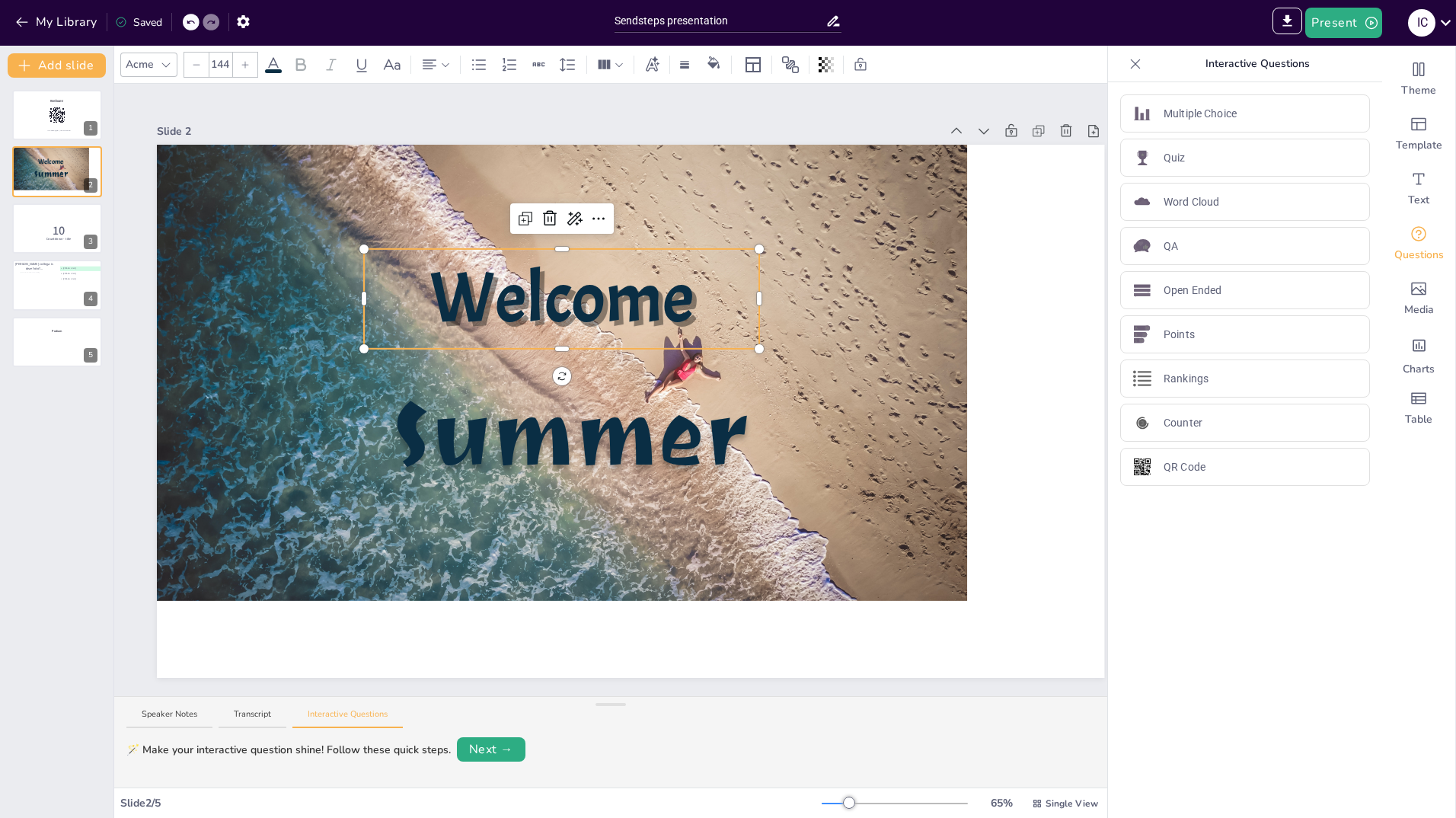
click at [720, 337] on div "Welcome Summer" at bounding box center [630, 411] width 947 height 533
click at [685, 300] on span "Welcome" at bounding box center [561, 299] width 265 height 90
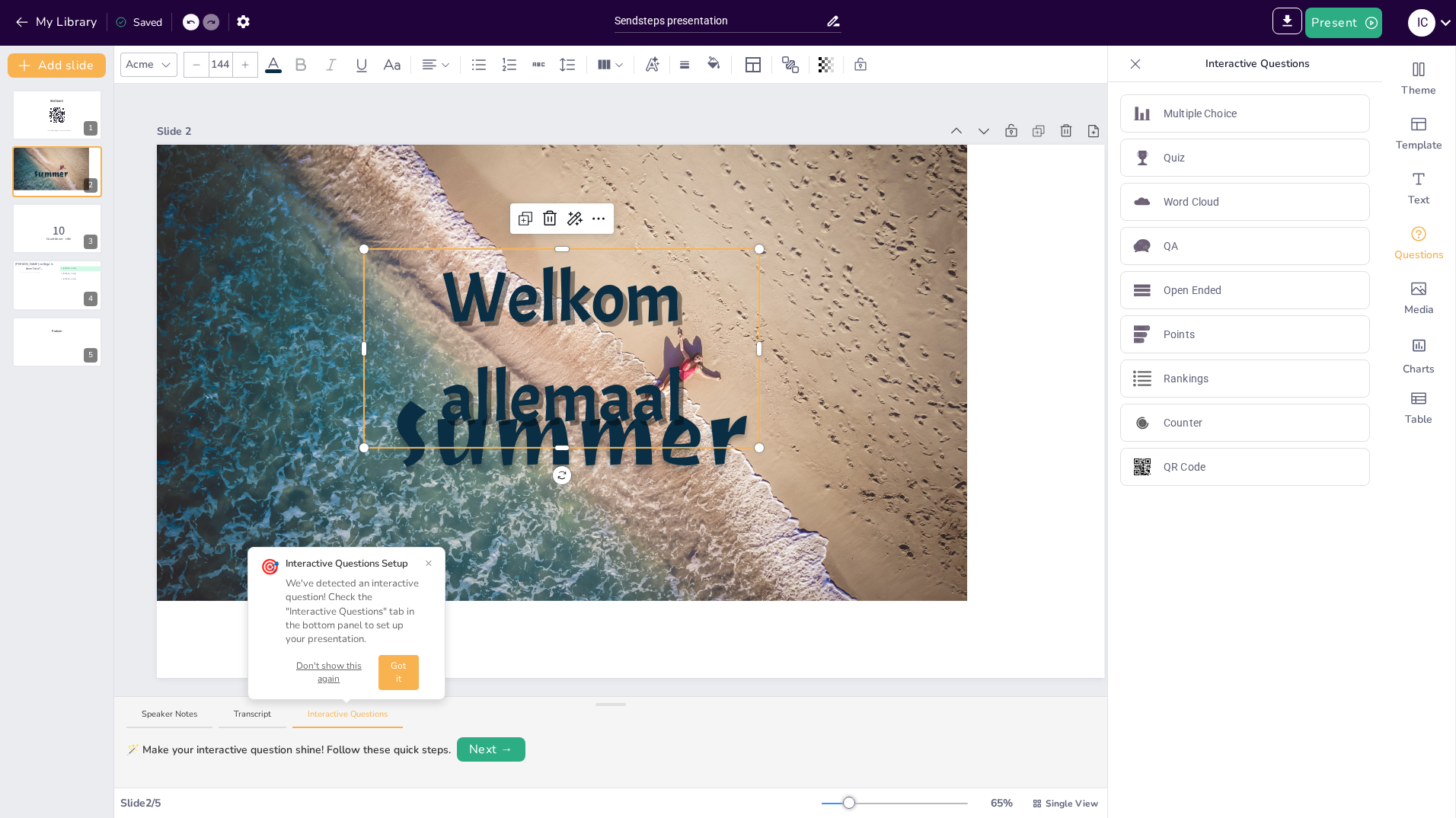
click at [642, 442] on div at bounding box center [561, 444] width 396 height 6
click at [642, 444] on span "Summer" at bounding box center [570, 434] width 354 height 119
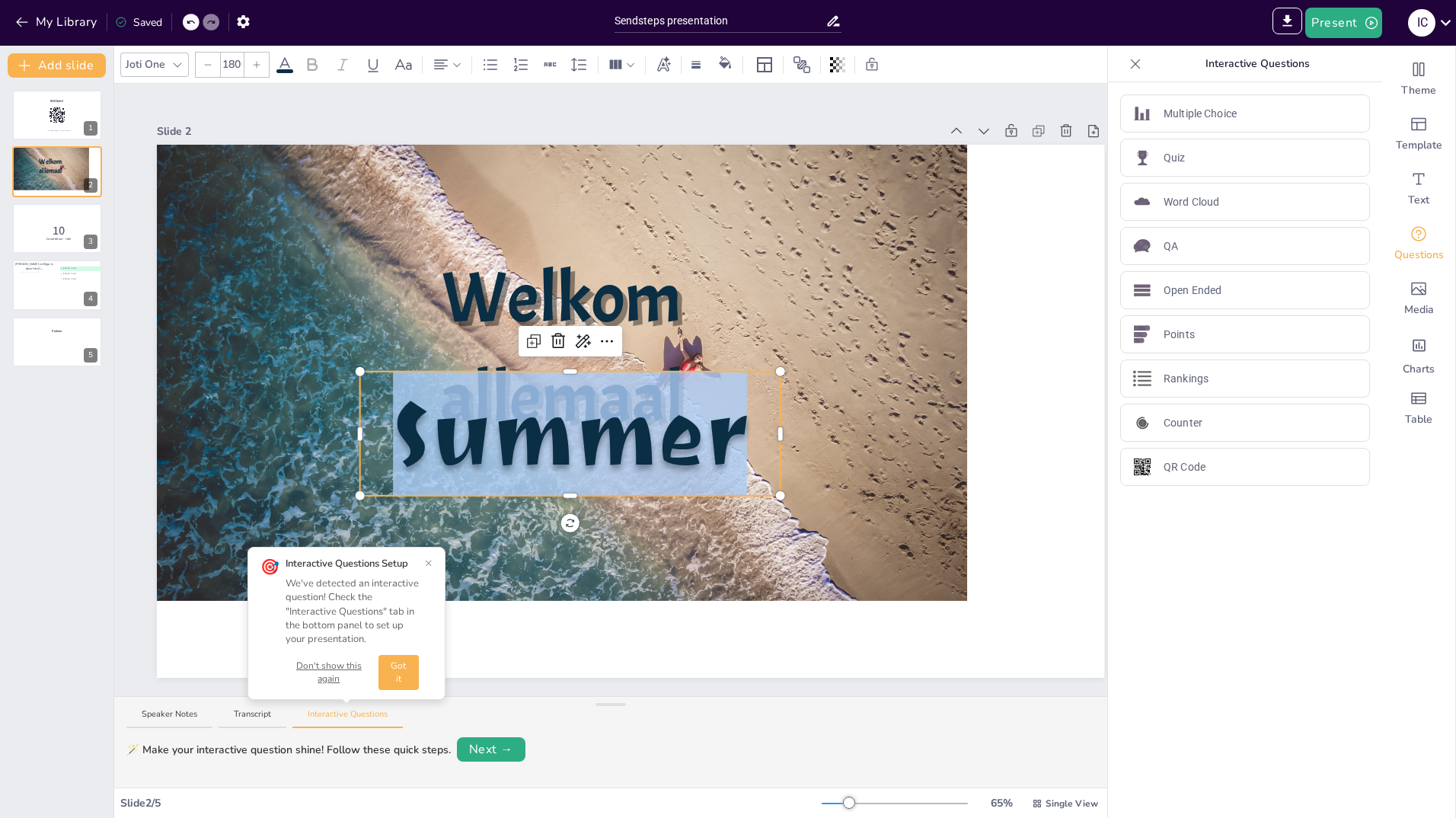
drag, startPoint x: 735, startPoint y: 445, endPoint x: 412, endPoint y: 461, distance: 323.4
click at [412, 461] on span "Summer" at bounding box center [570, 434] width 354 height 119
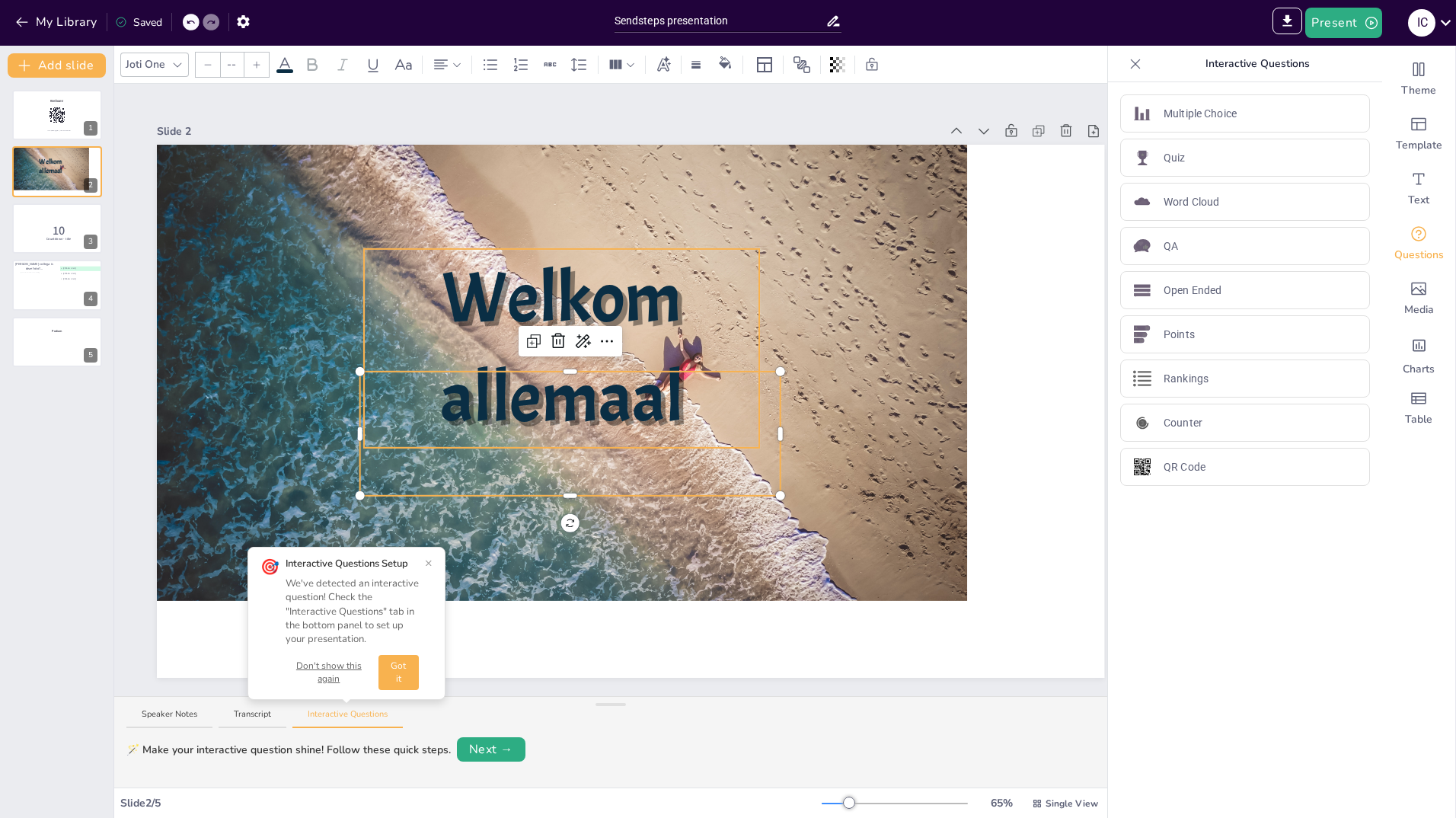
type input "144"
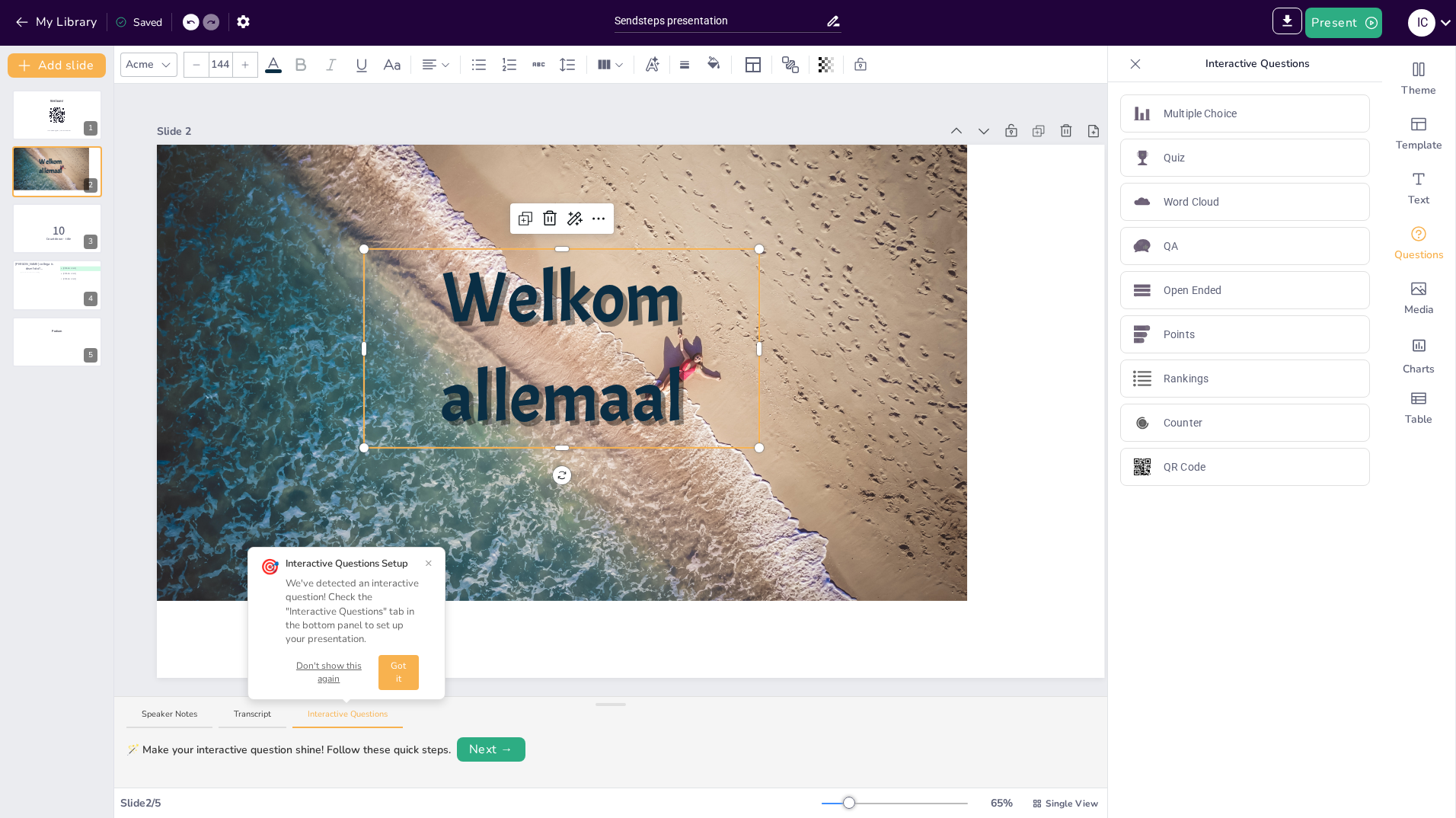
click at [560, 297] on span "Welkom allemaal" at bounding box center [561, 349] width 243 height 189
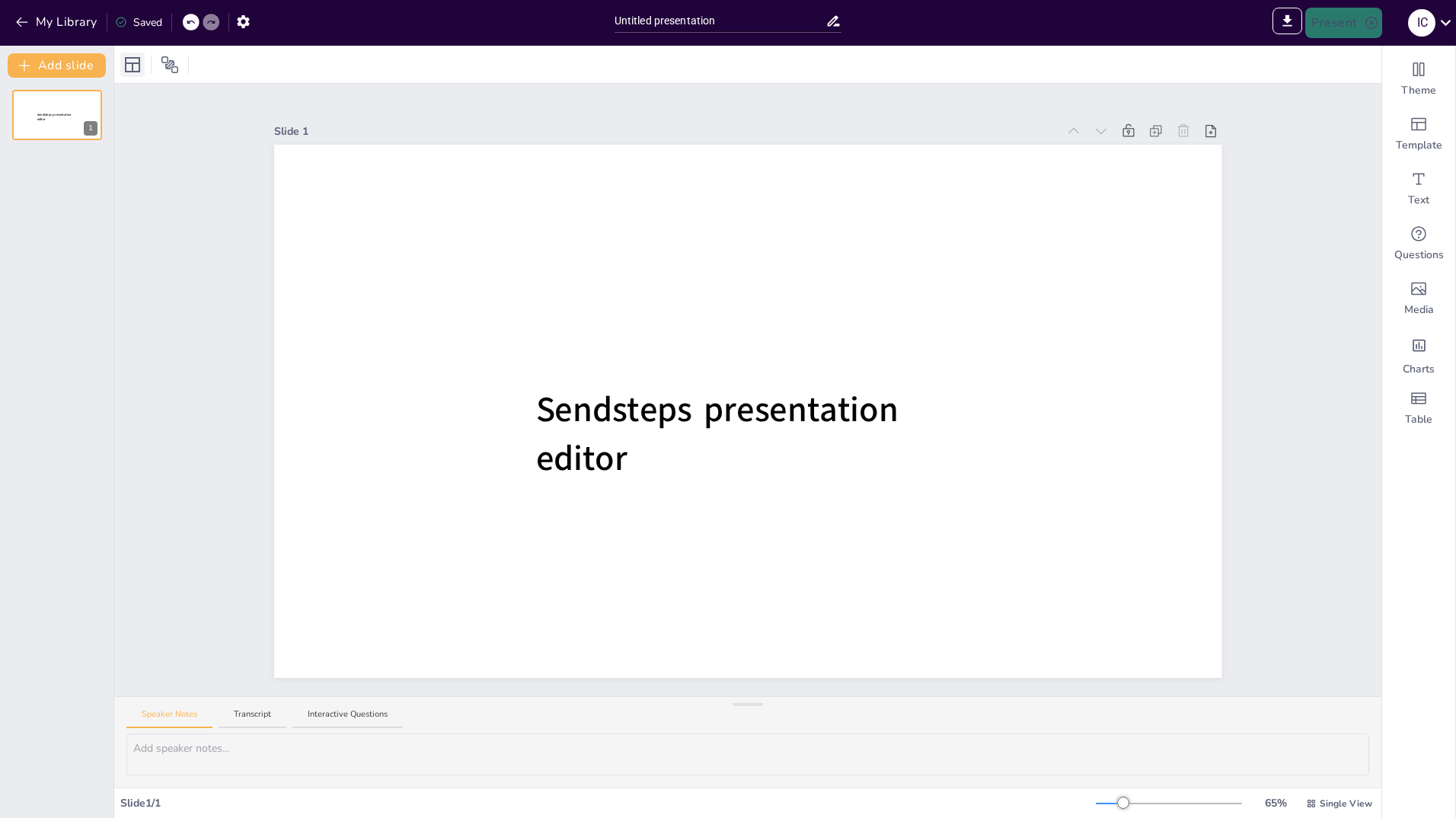
type input "Sendsteps presentation"
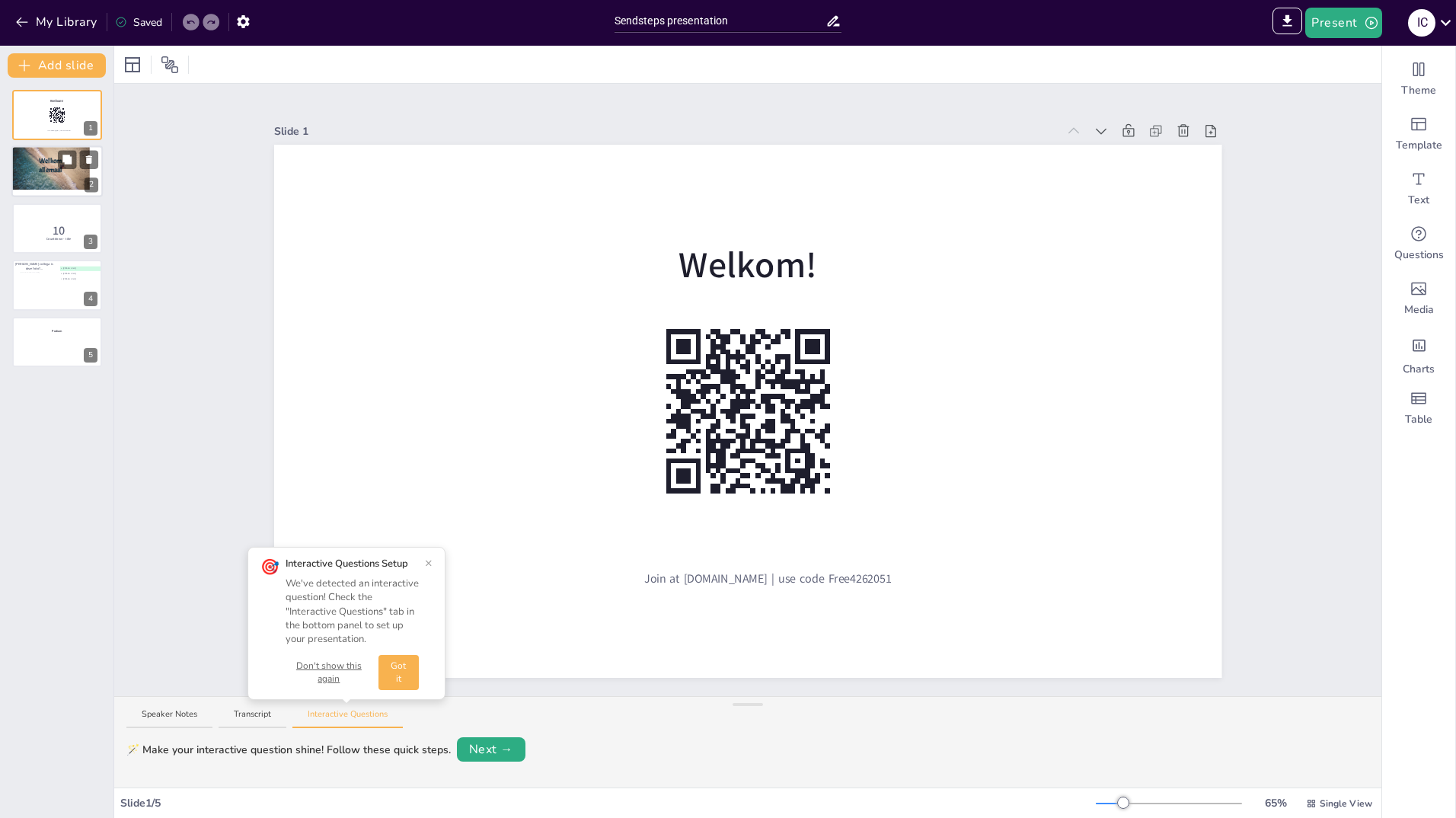
click at [56, 161] on span "Welkom allemaal" at bounding box center [50, 166] width 24 height 19
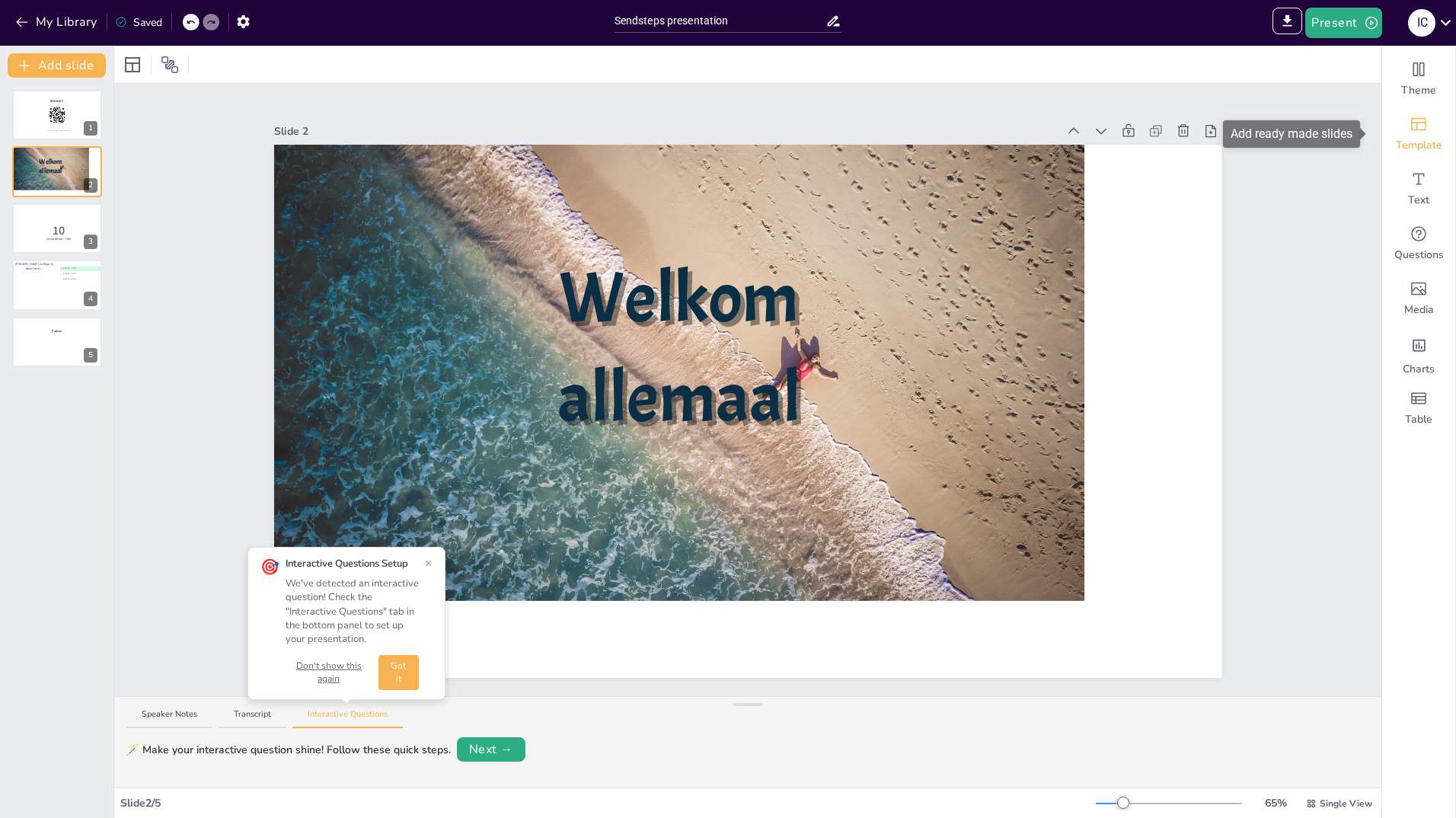
click at [1396, 150] on span "Template" at bounding box center [1419, 145] width 46 height 15
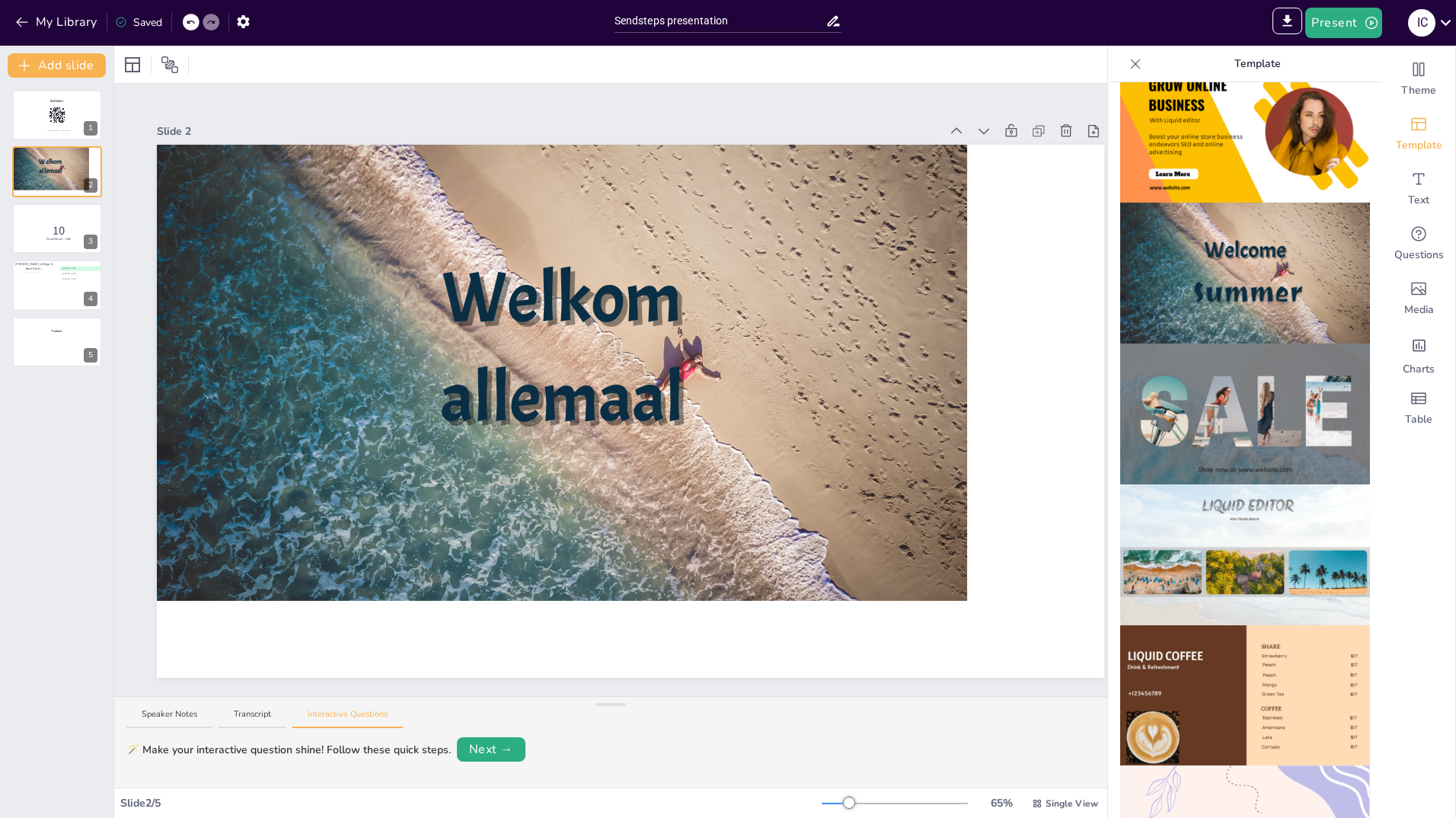
scroll to position [457, 0]
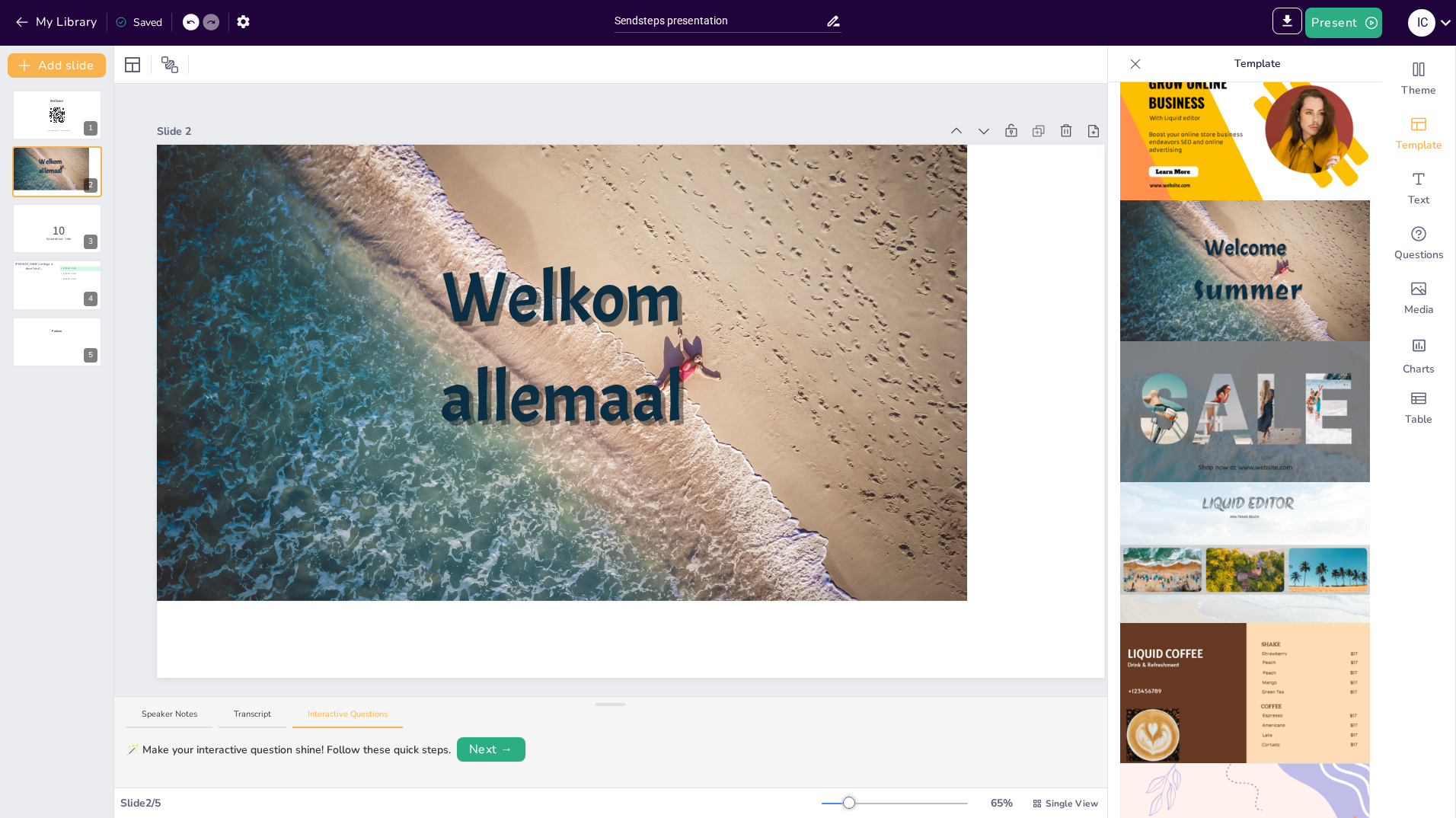
click at [1249, 489] on img at bounding box center [1245, 552] width 250 height 141
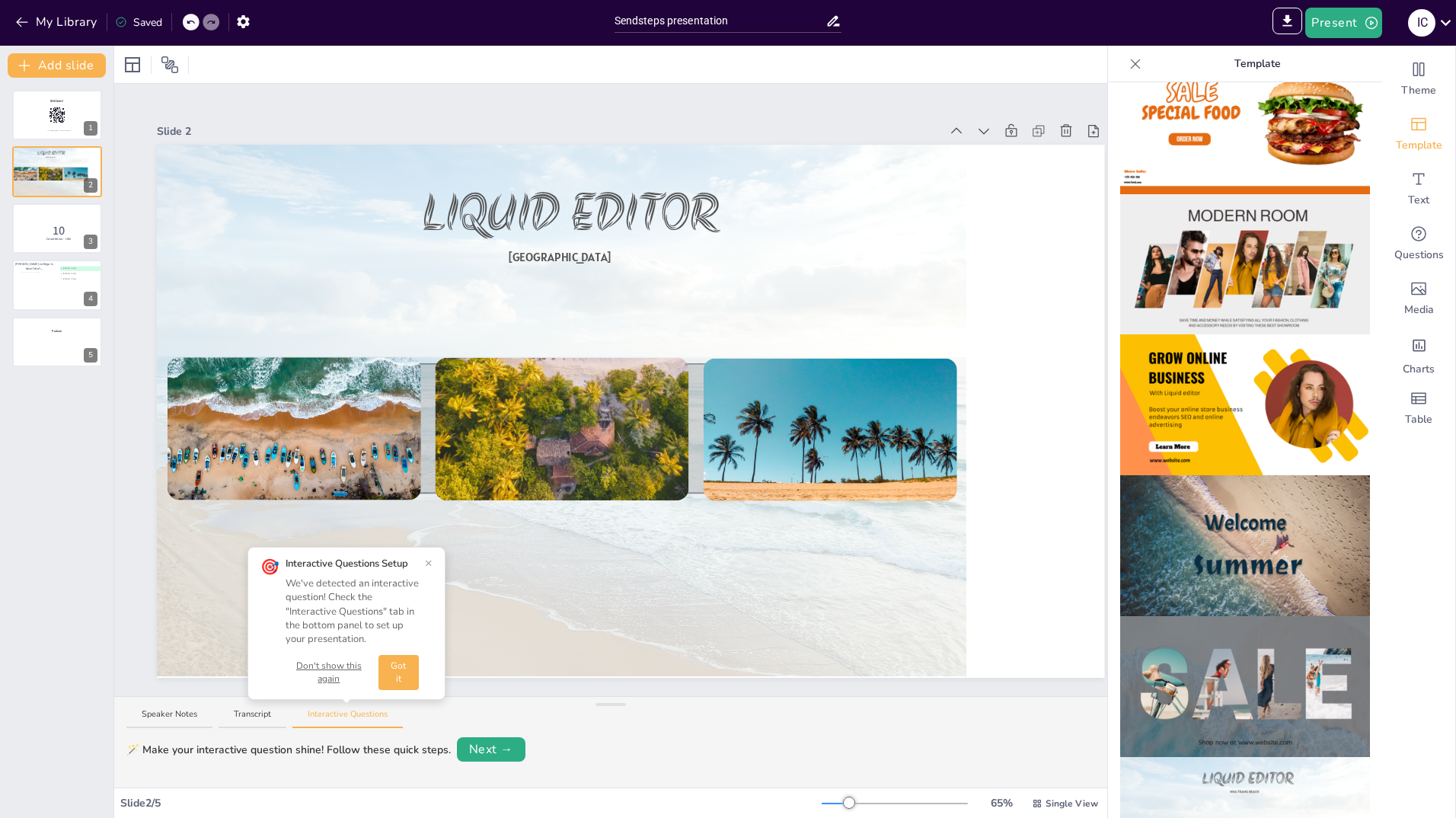
scroll to position [152, 0]
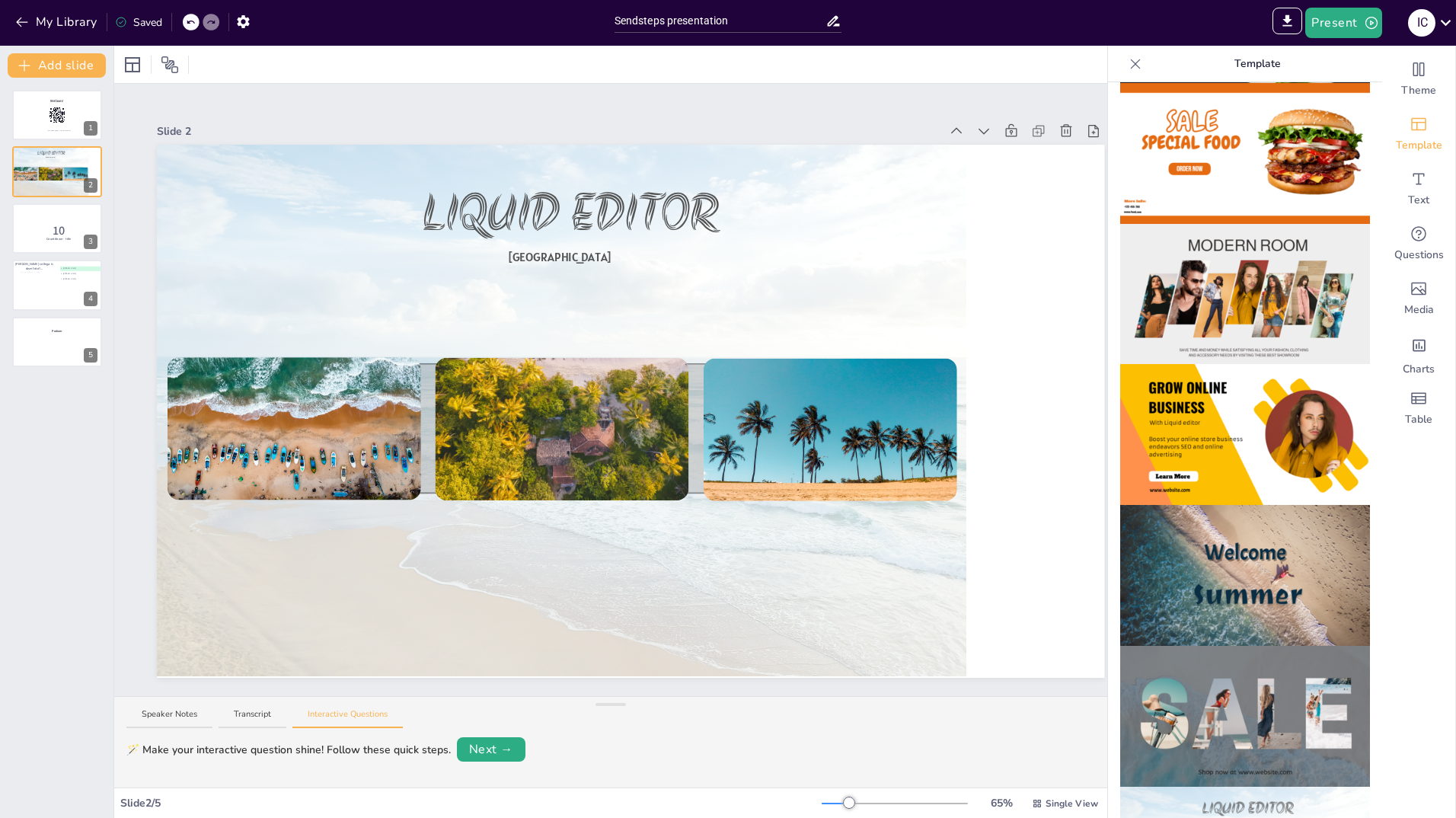
click at [1266, 269] on img at bounding box center [1245, 294] width 250 height 141
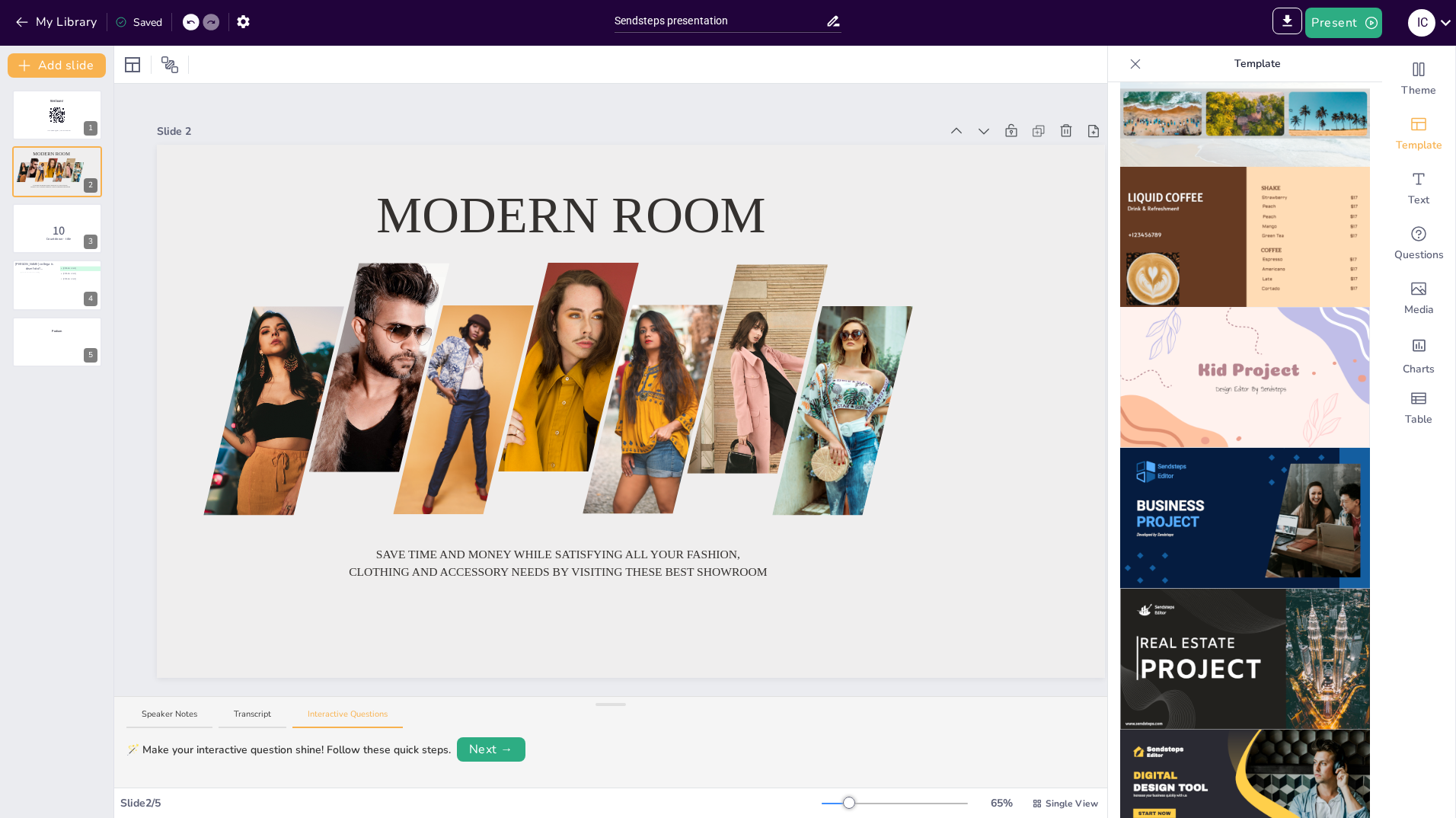
scroll to position [894, 0]
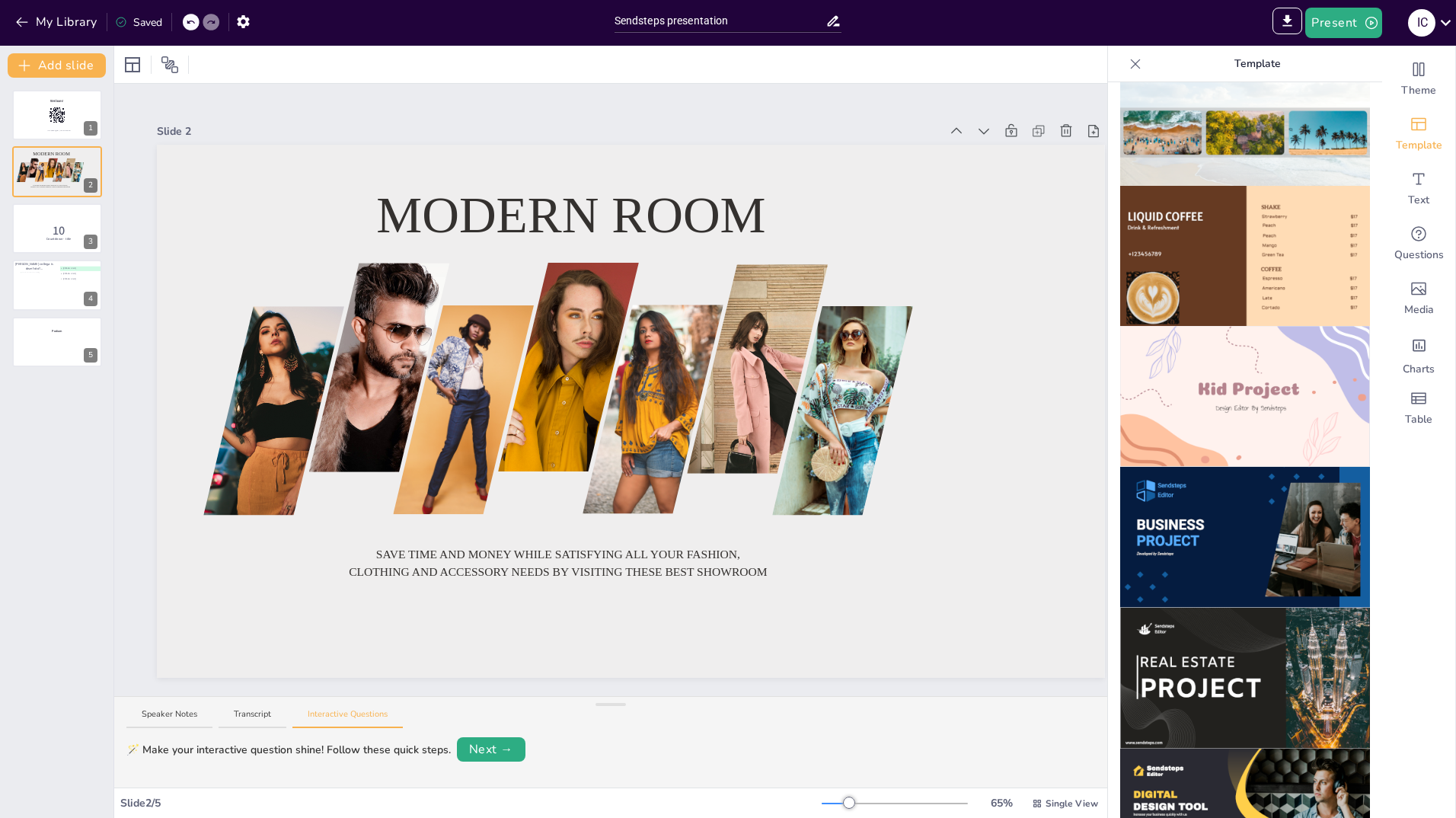
click at [1252, 401] on img at bounding box center [1245, 396] width 250 height 141
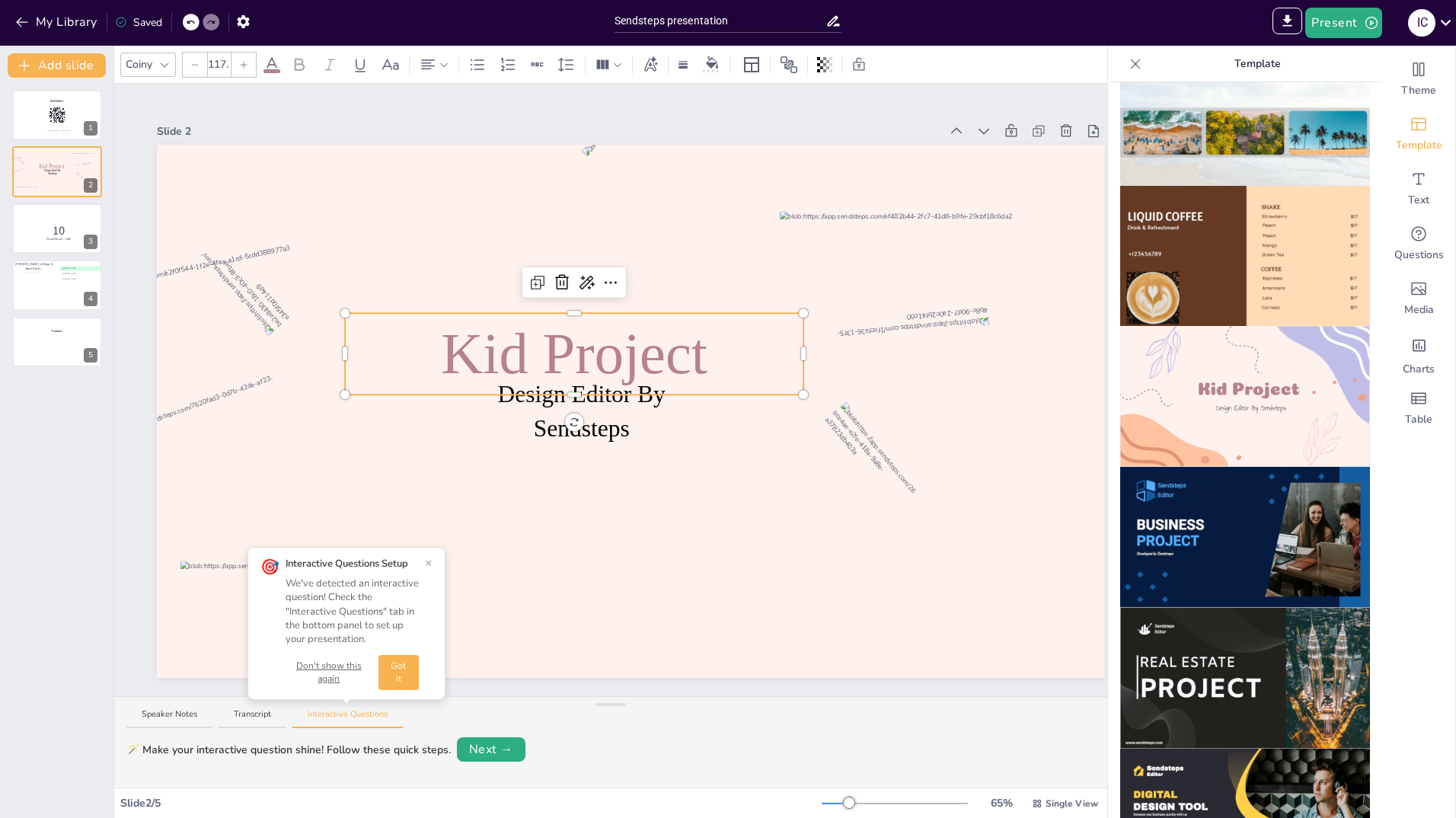
click at [705, 361] on span "Kid Project" at bounding box center [574, 352] width 266 height 65
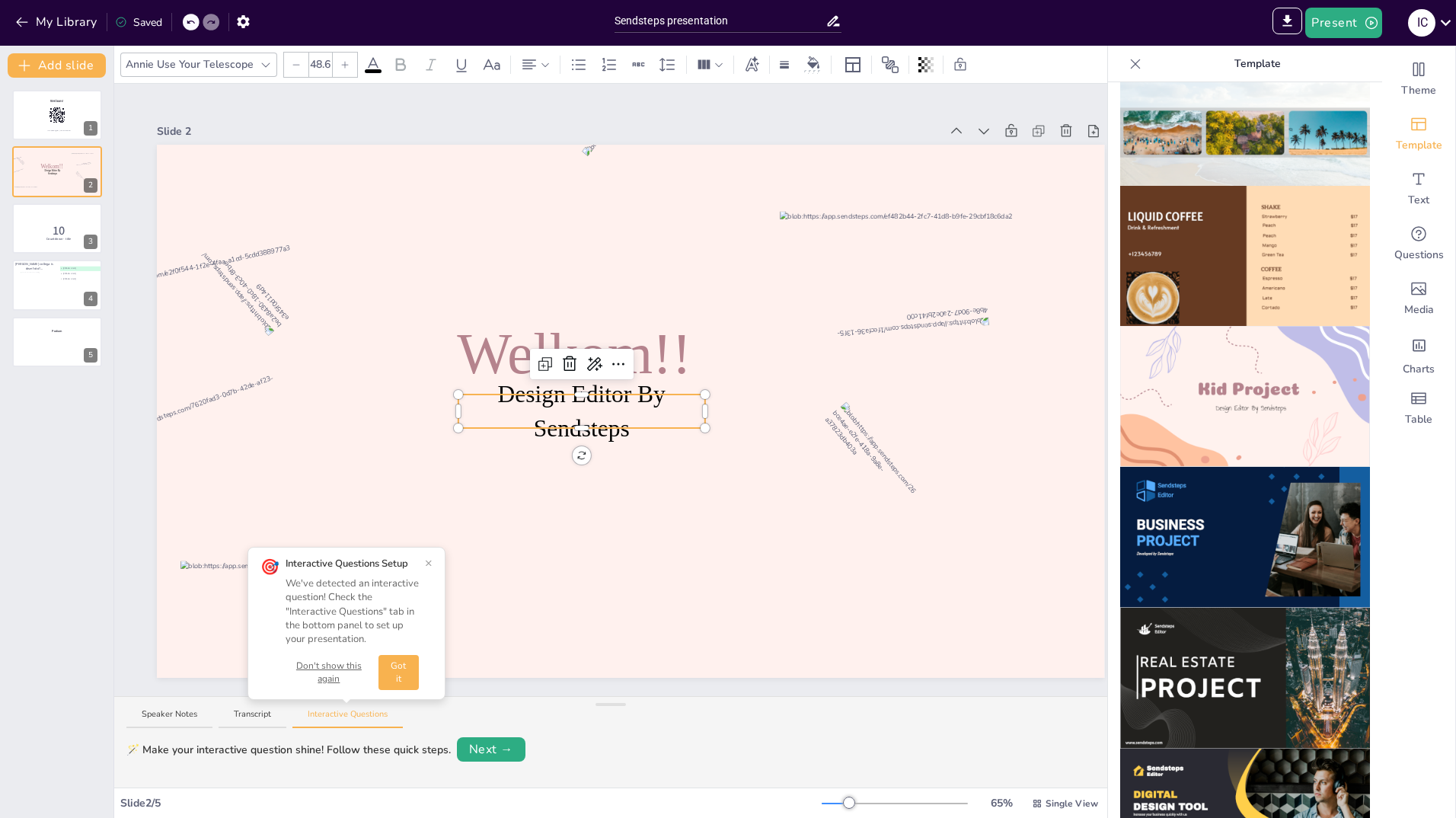
click at [641, 394] on div "Design Editor By Sendsteps Welkom!!" at bounding box center [630, 411] width 947 height 533
type input "48.6"
click at [605, 422] on div "Design Editor By Sendsteps Welkom!!" at bounding box center [630, 411] width 947 height 533
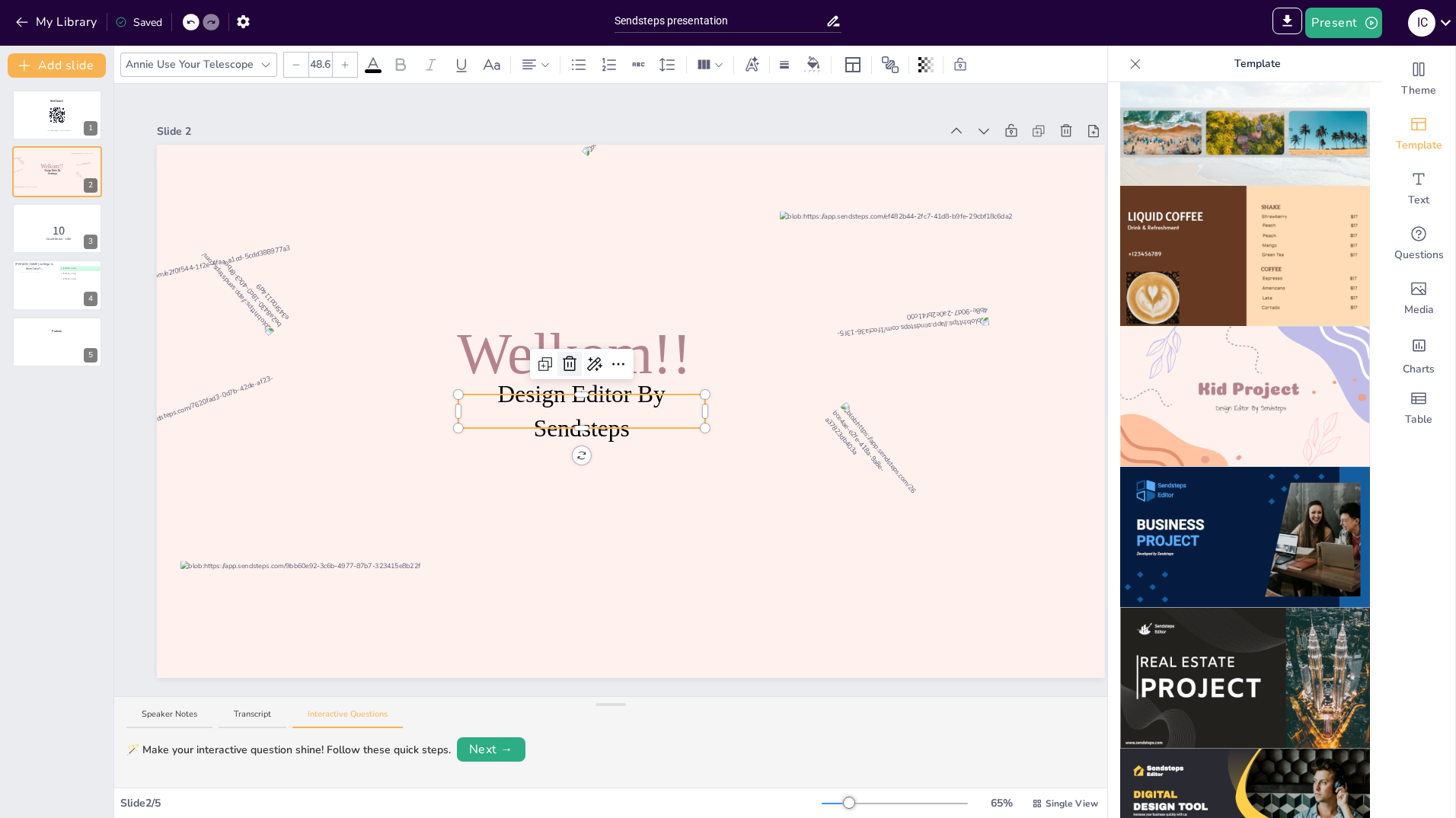
click at [570, 359] on icon at bounding box center [569, 364] width 19 height 19
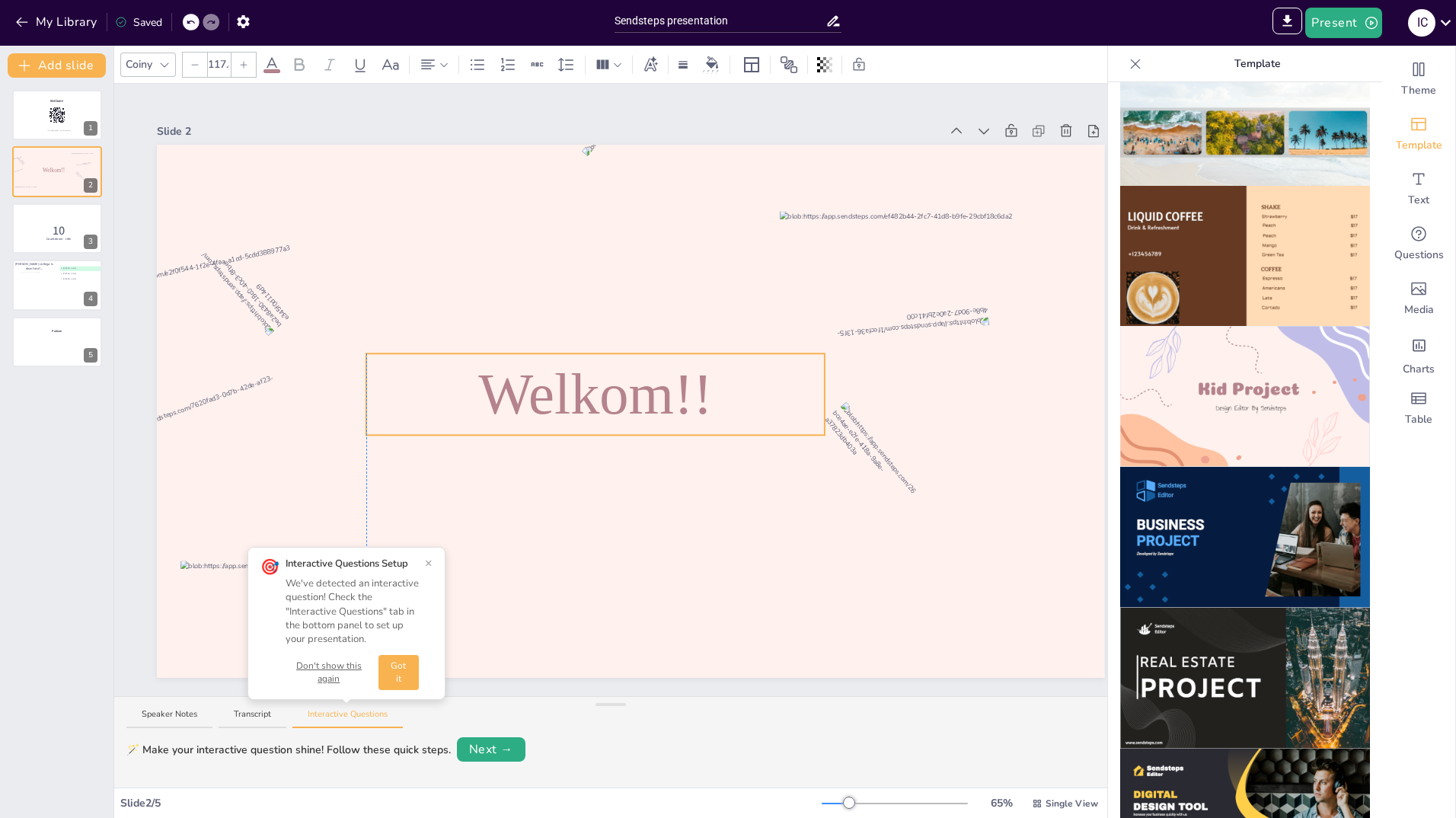
drag, startPoint x: 582, startPoint y: 367, endPoint x: 598, endPoint y: 407, distance: 43.1
click at [598, 407] on span "Welkom!!" at bounding box center [595, 393] width 235 height 65
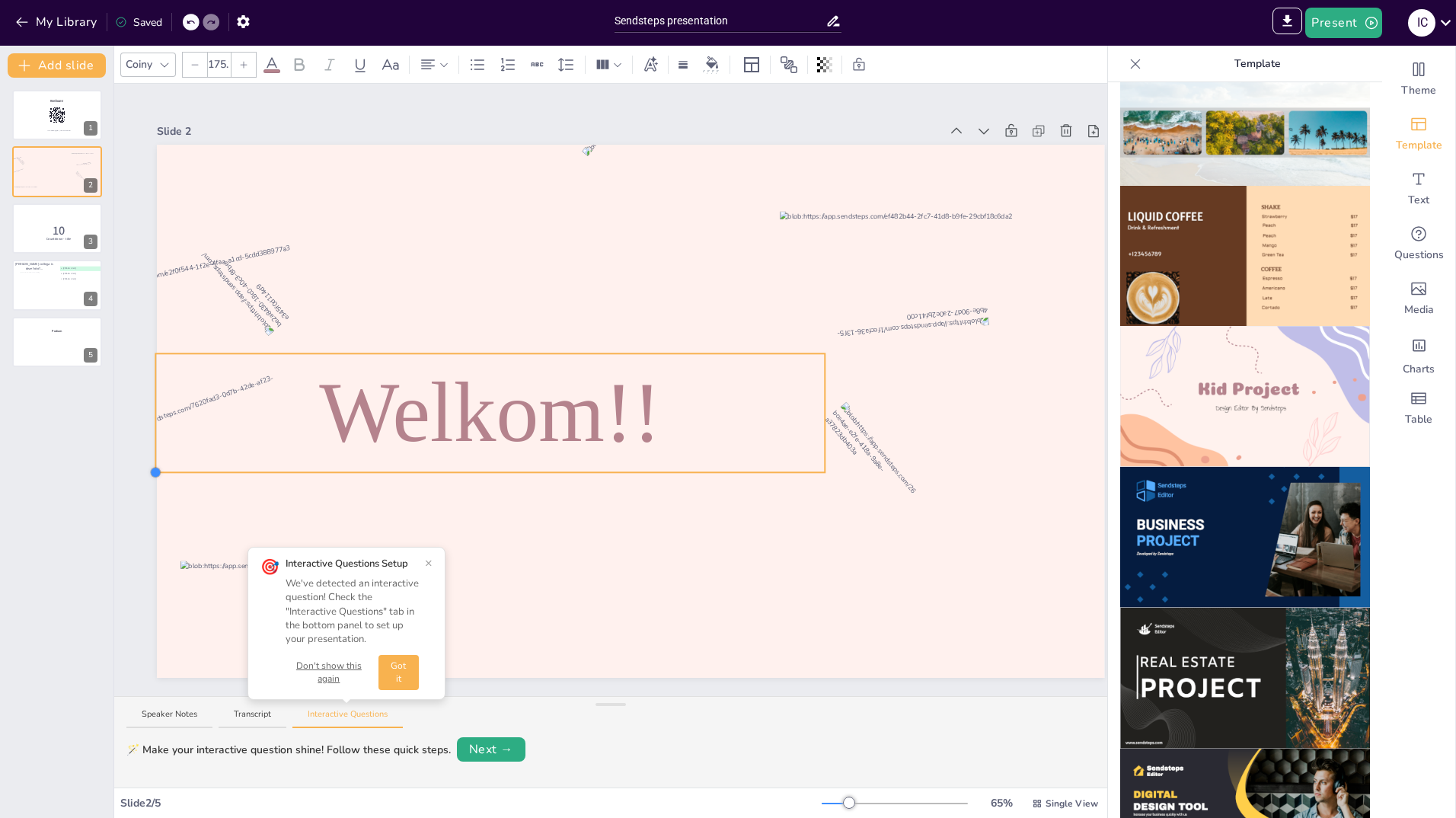
type input "176.3"
drag, startPoint x: 366, startPoint y: 432, endPoint x: 292, endPoint y: 473, distance: 84.6
click at [292, 473] on div "Welkom!!" at bounding box center [630, 411] width 947 height 533
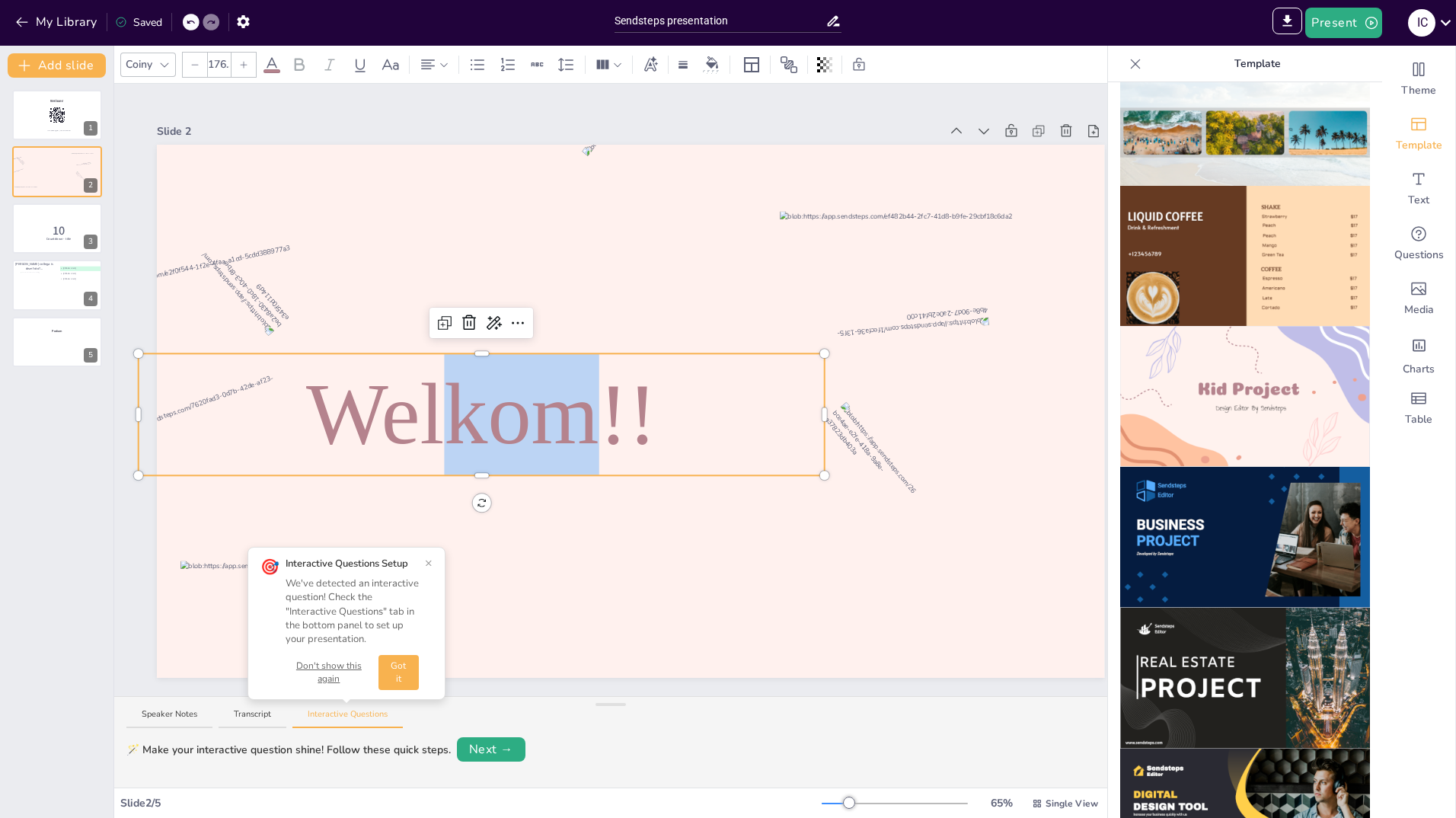
drag, startPoint x: 464, startPoint y: 421, endPoint x: 596, endPoint y: 418, distance: 132.0
click at [596, 418] on span "Welkom!!" at bounding box center [481, 413] width 351 height 97
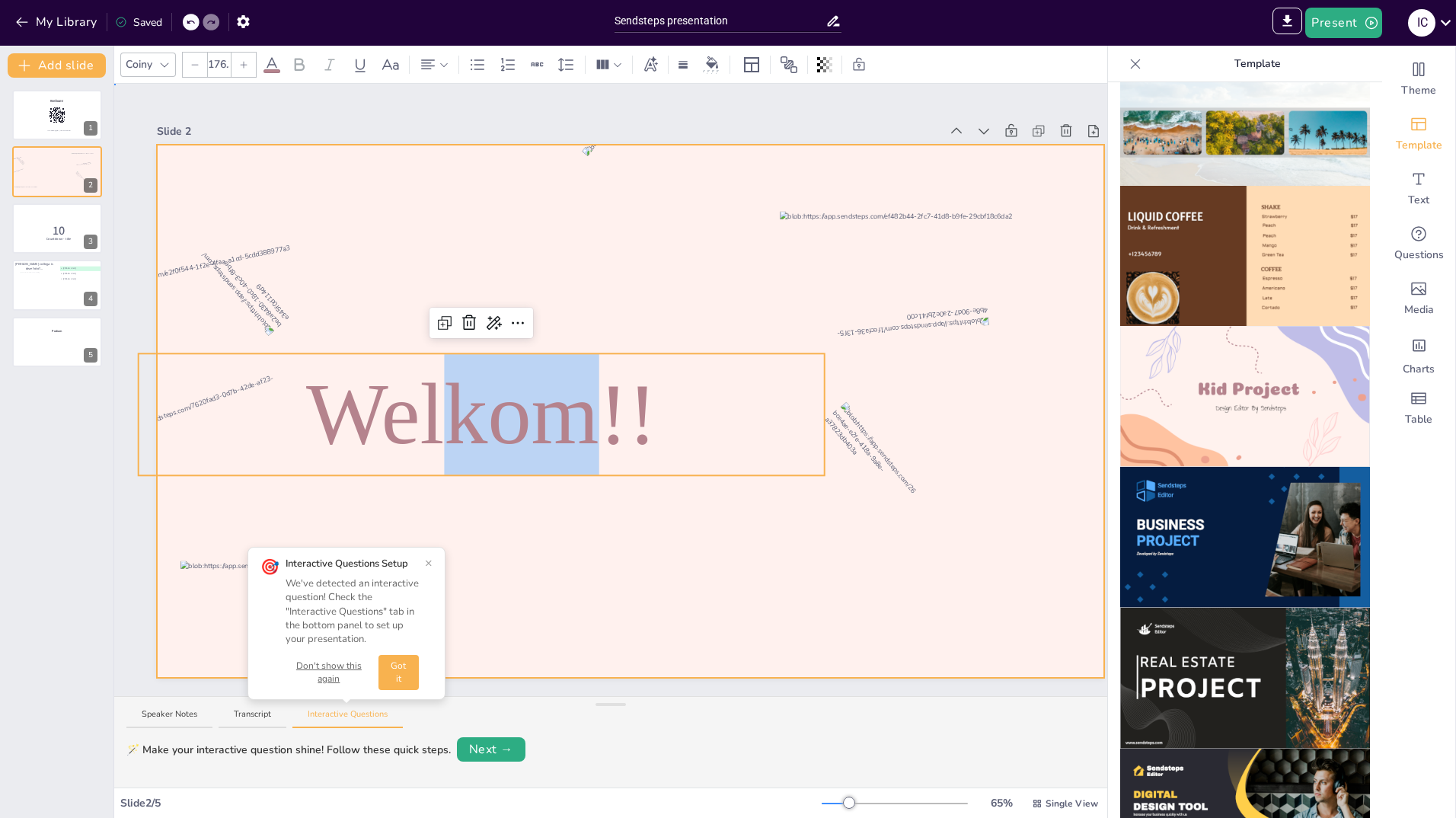
click at [723, 329] on div at bounding box center [630, 411] width 947 height 533
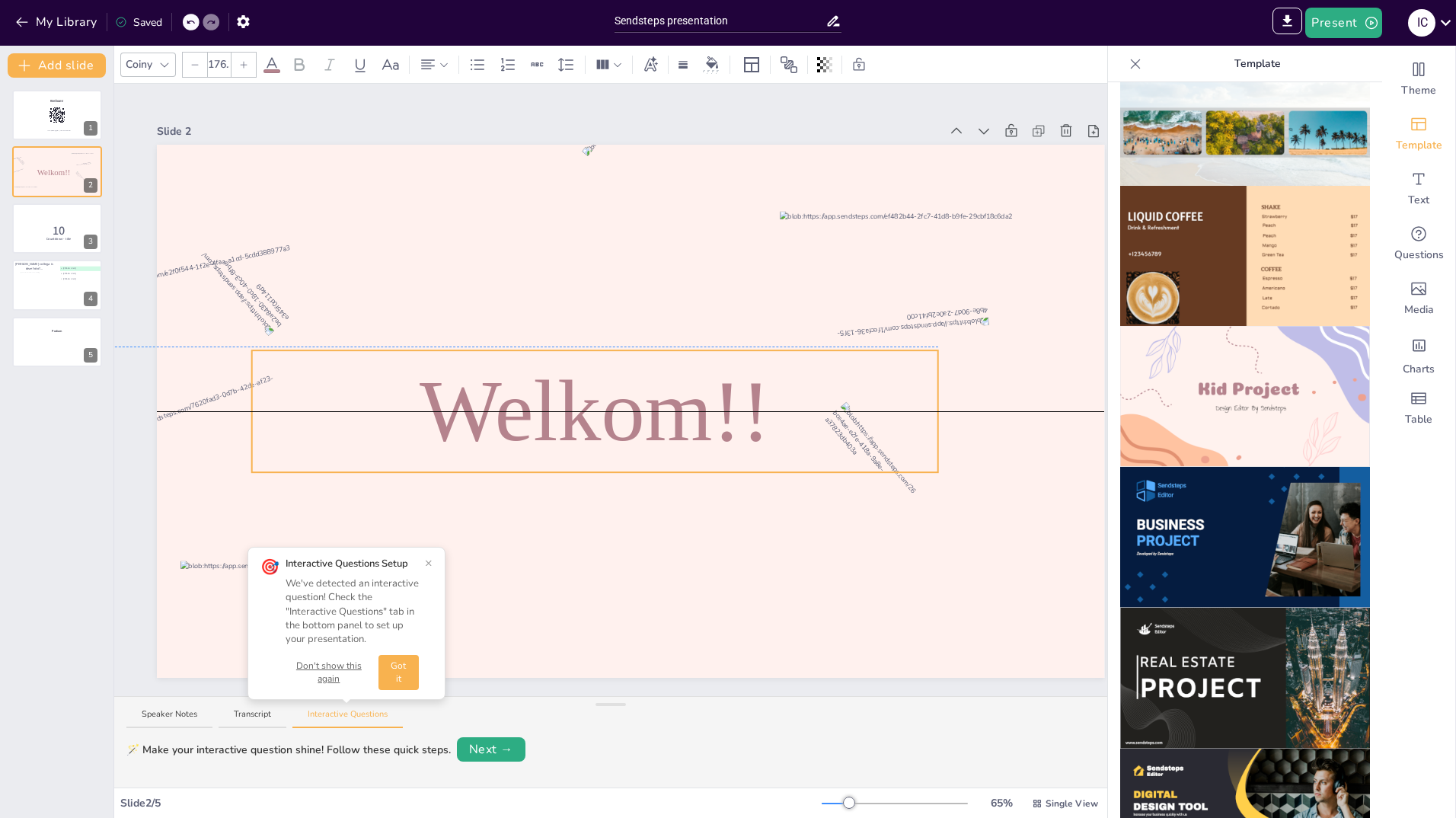
drag, startPoint x: 521, startPoint y: 410, endPoint x: 636, endPoint y: 402, distance: 115.3
click at [636, 402] on span "Welkom!!" at bounding box center [595, 411] width 351 height 97
click at [773, 413] on p "Welkom!!" at bounding box center [595, 412] width 686 height 122
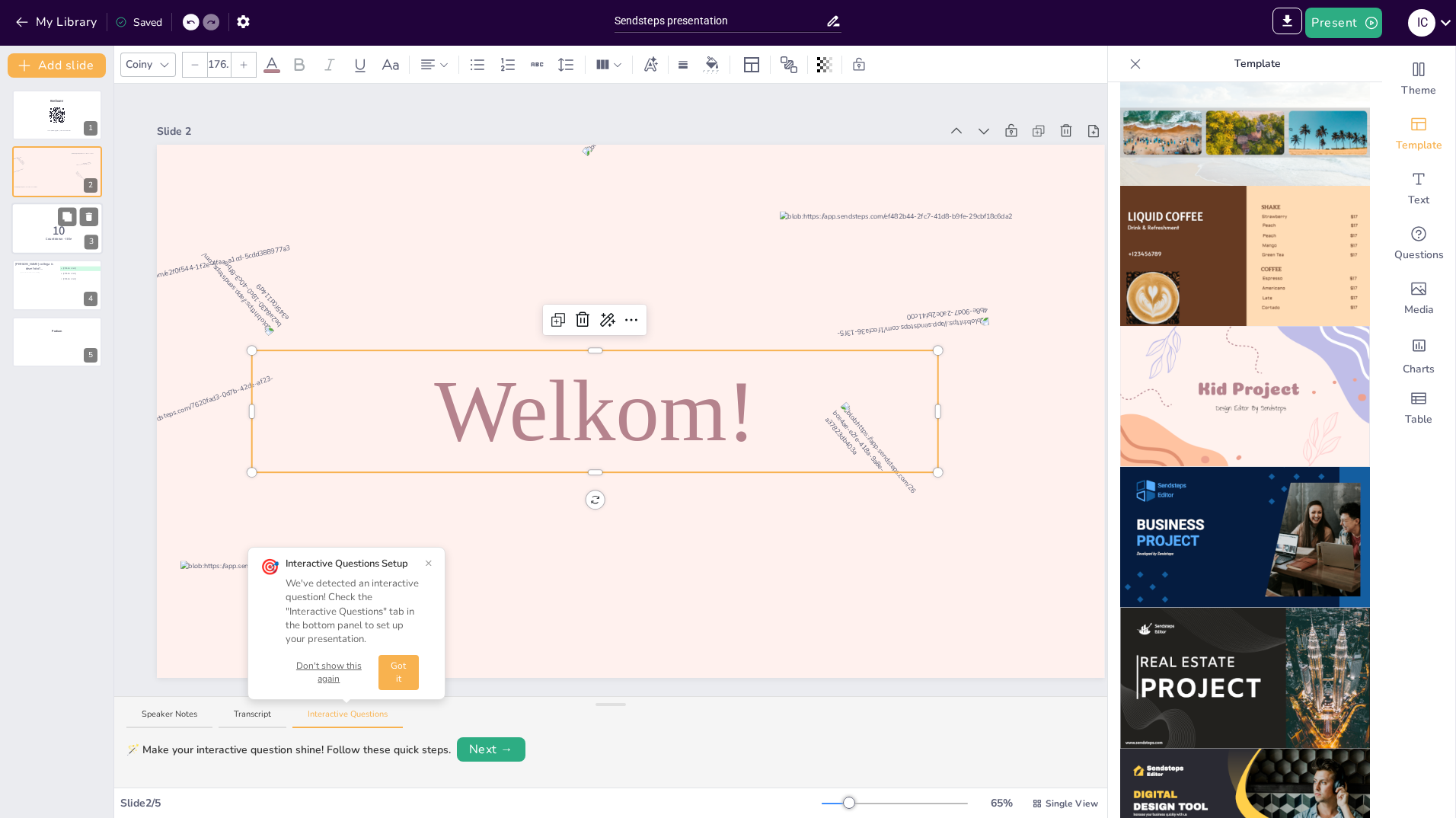
click at [35, 220] on div at bounding box center [57, 228] width 91 height 52
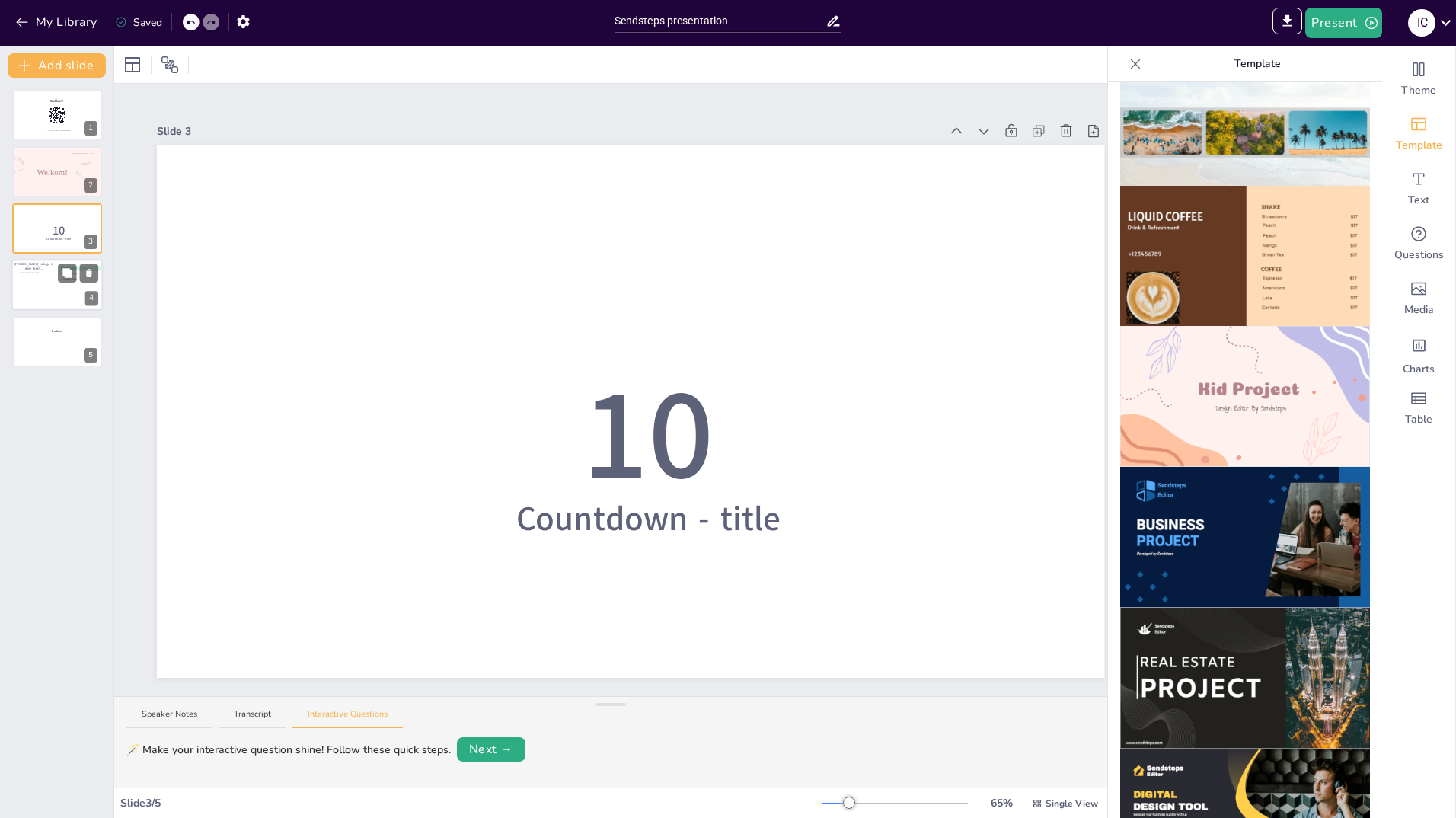
click at [32, 290] on div at bounding box center [40, 285] width 41 height 27
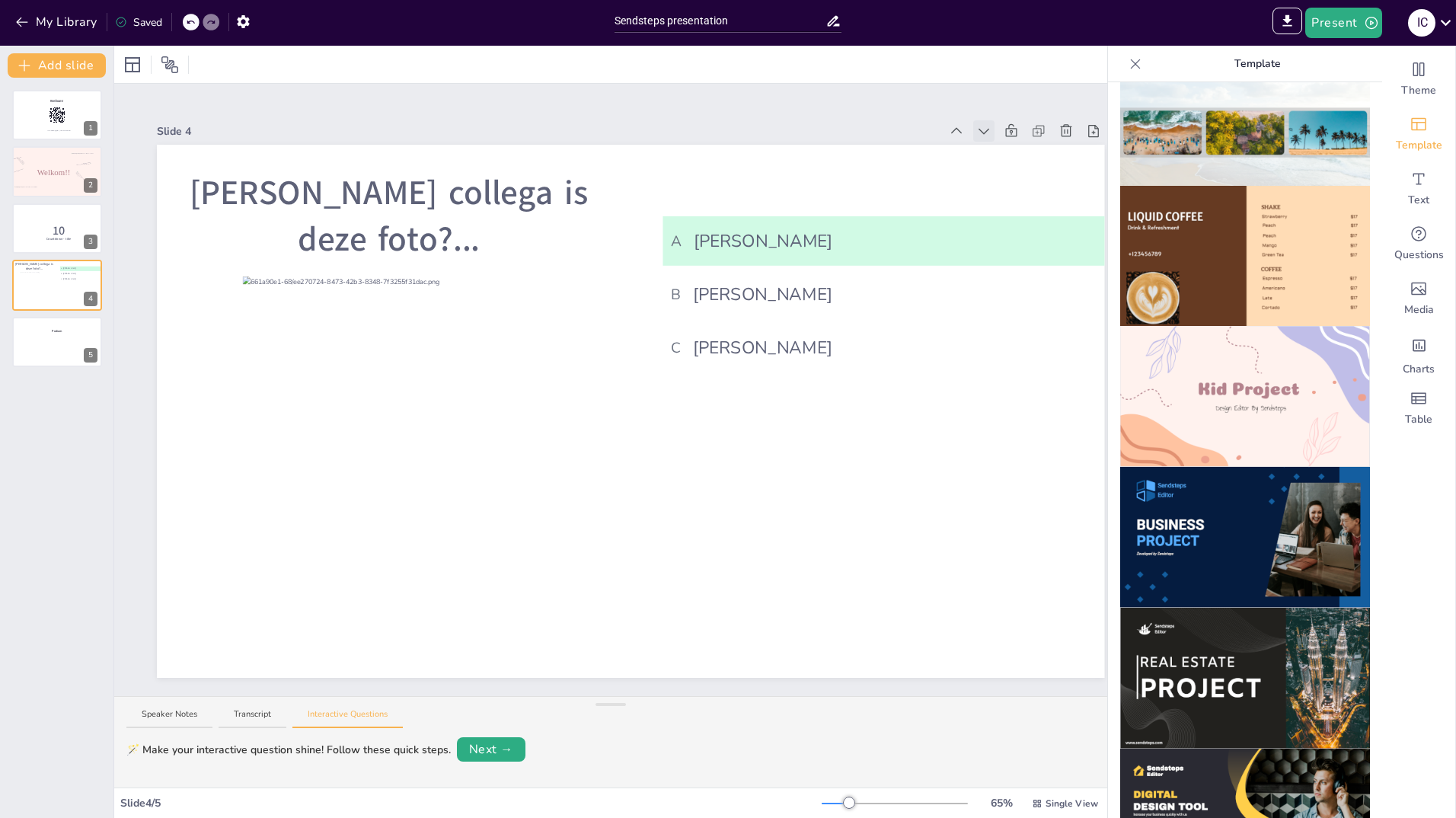
click at [982, 128] on icon at bounding box center [985, 131] width 11 height 6
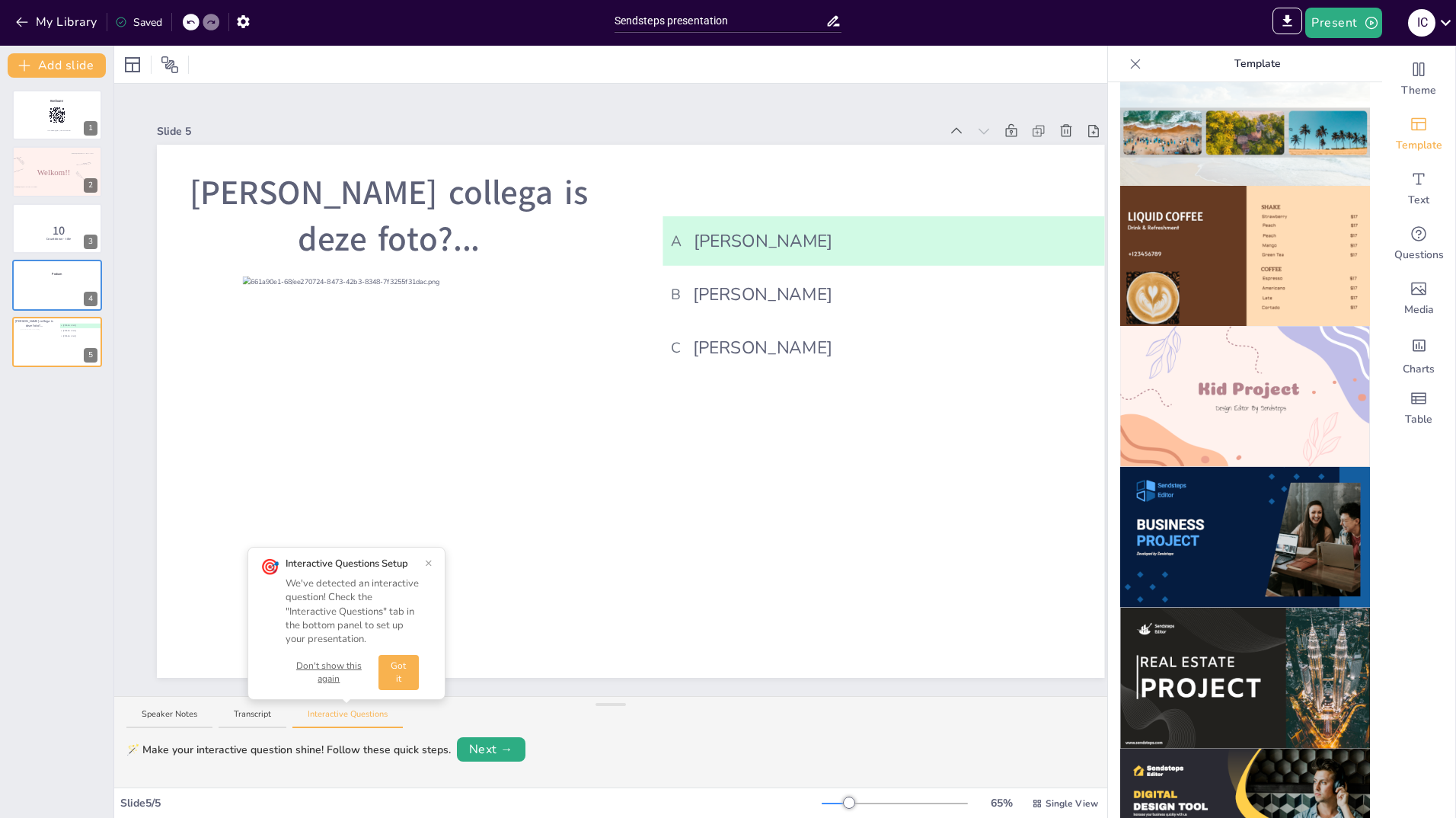
click at [431, 559] on button "×" at bounding box center [428, 563] width 8 height 12
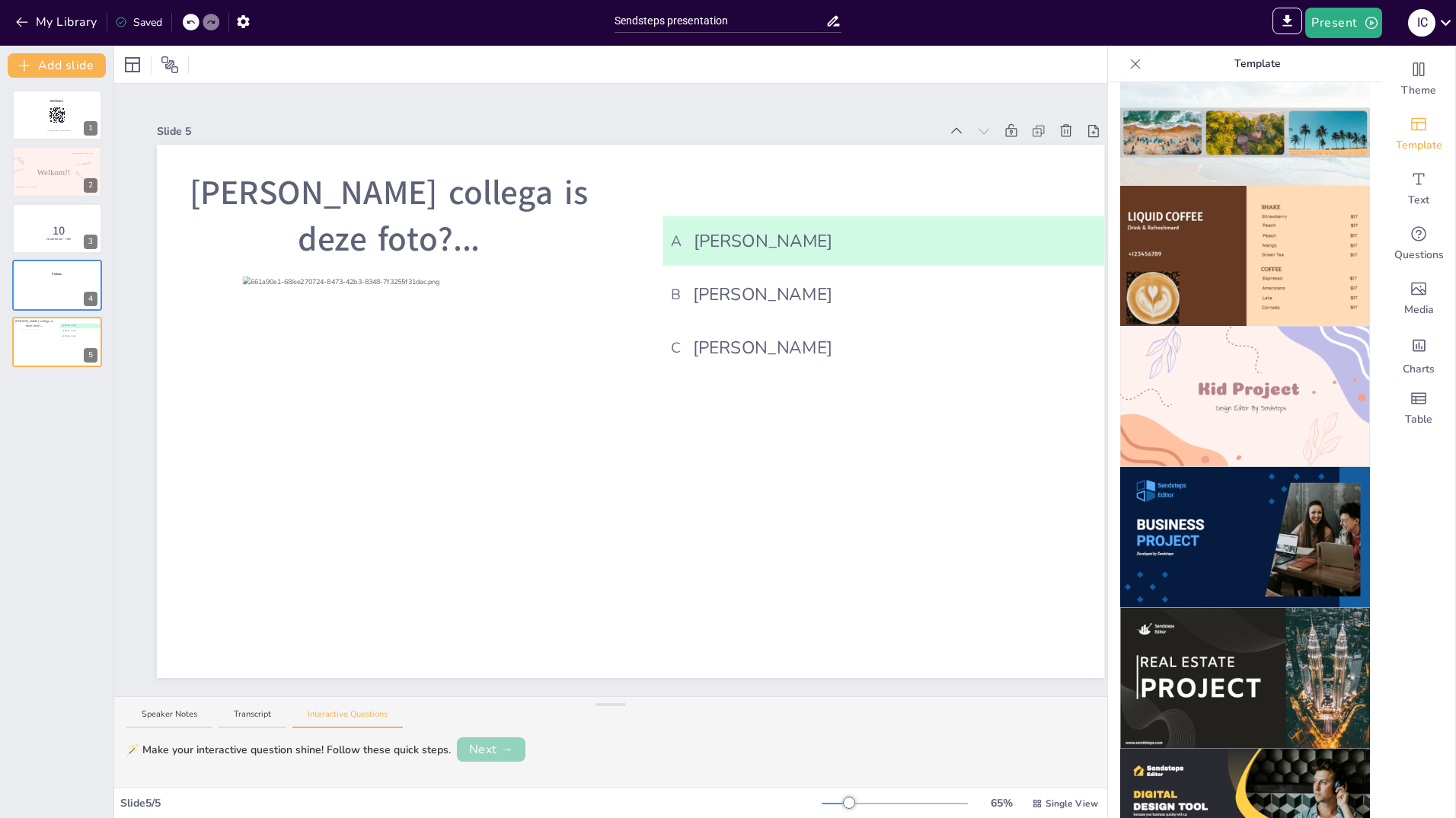
click at [502, 745] on button "Next →" at bounding box center [490, 750] width 68 height 25
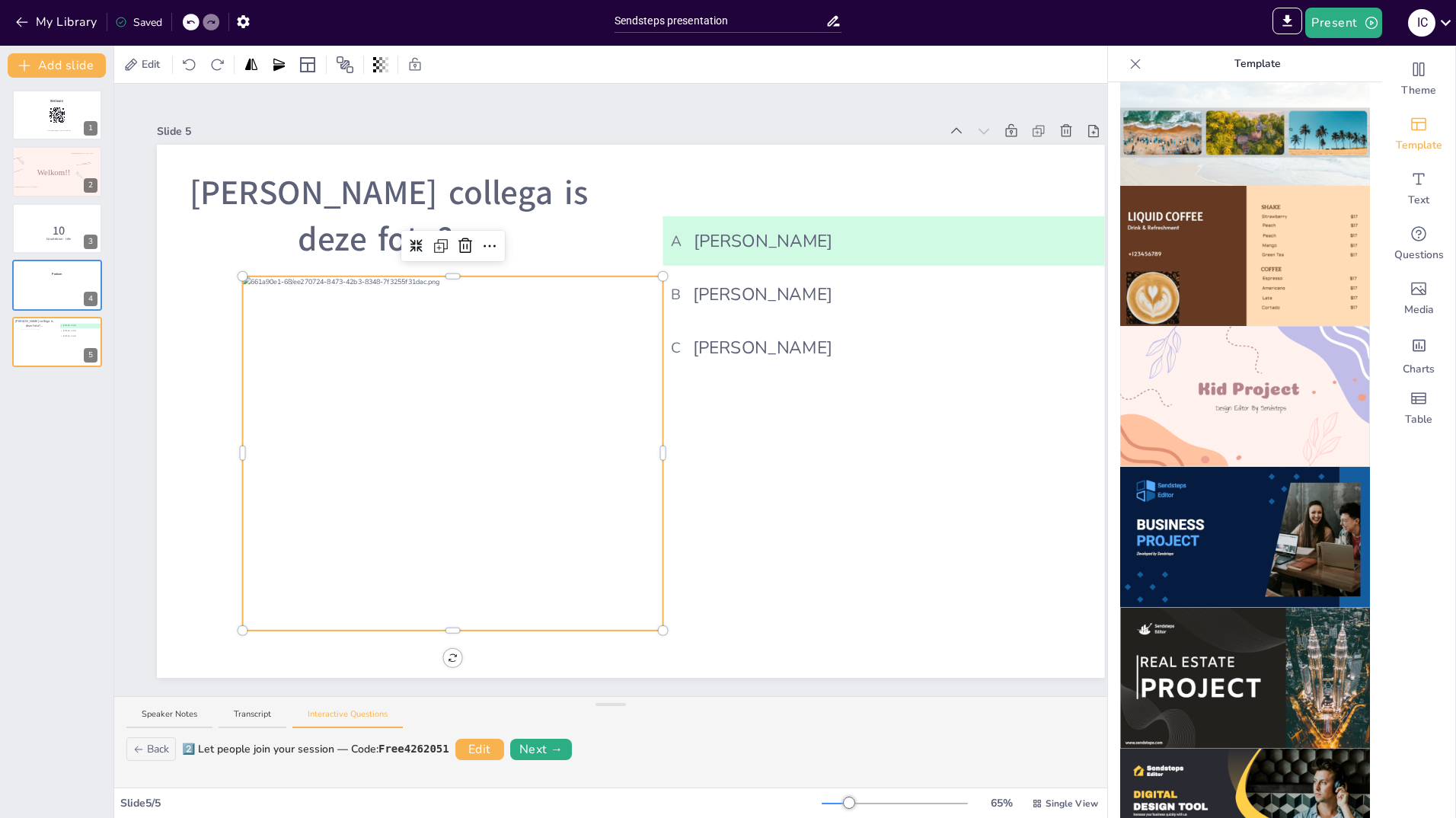
click at [497, 618] on div "Van welke collega is deze foto?... A Alain B Mike C Rick H" at bounding box center [630, 411] width 947 height 533
click at [42, 405] on div "Welkom! Join at sendsteps.me | use code Free4262051 1 Welkom!! 2 10 Countdown -…" at bounding box center [57, 448] width 113 height 740
click at [62, 66] on button "Add slide" at bounding box center [57, 66] width 98 height 25
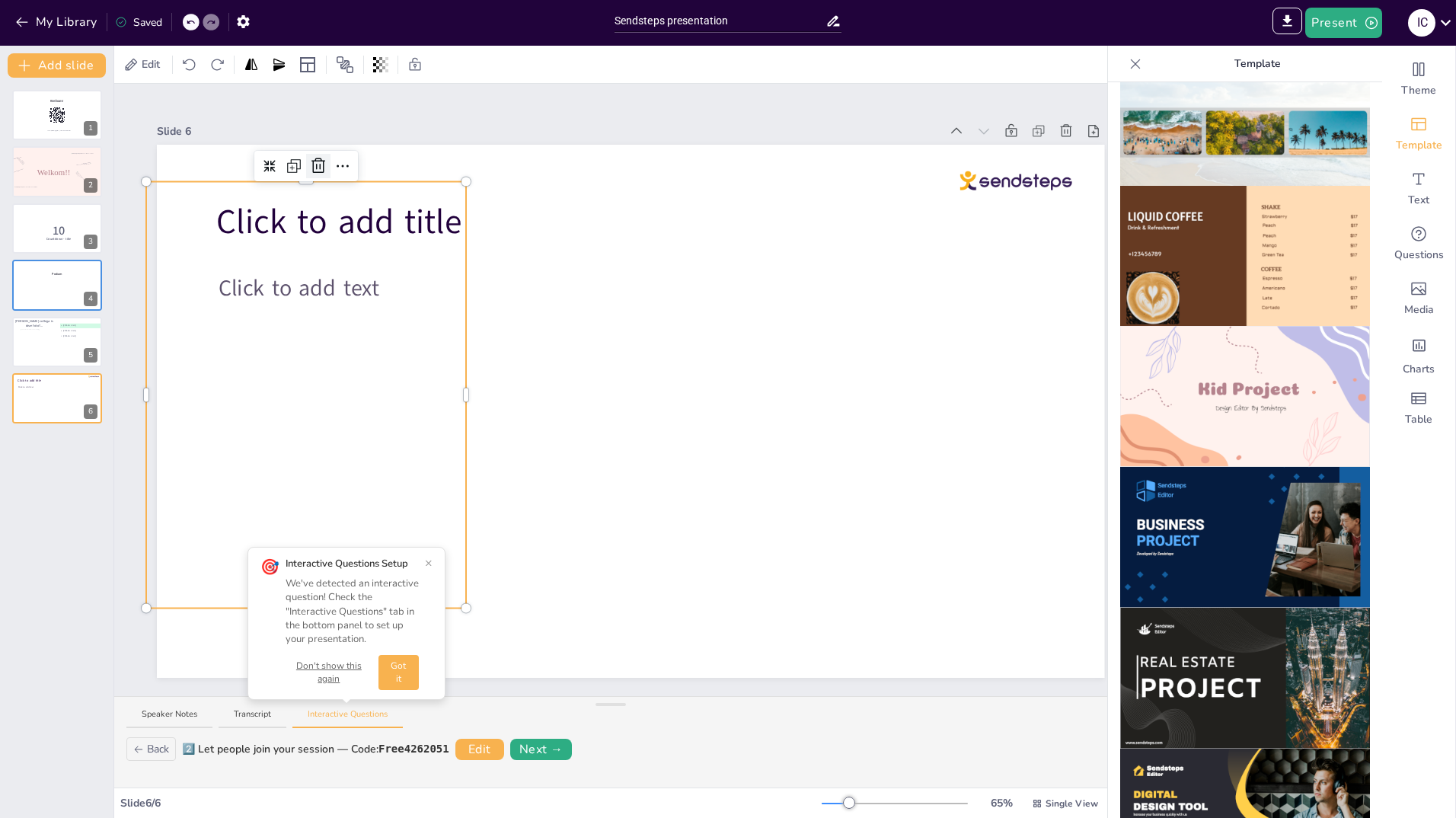
click at [321, 165] on icon at bounding box center [318, 166] width 19 height 19
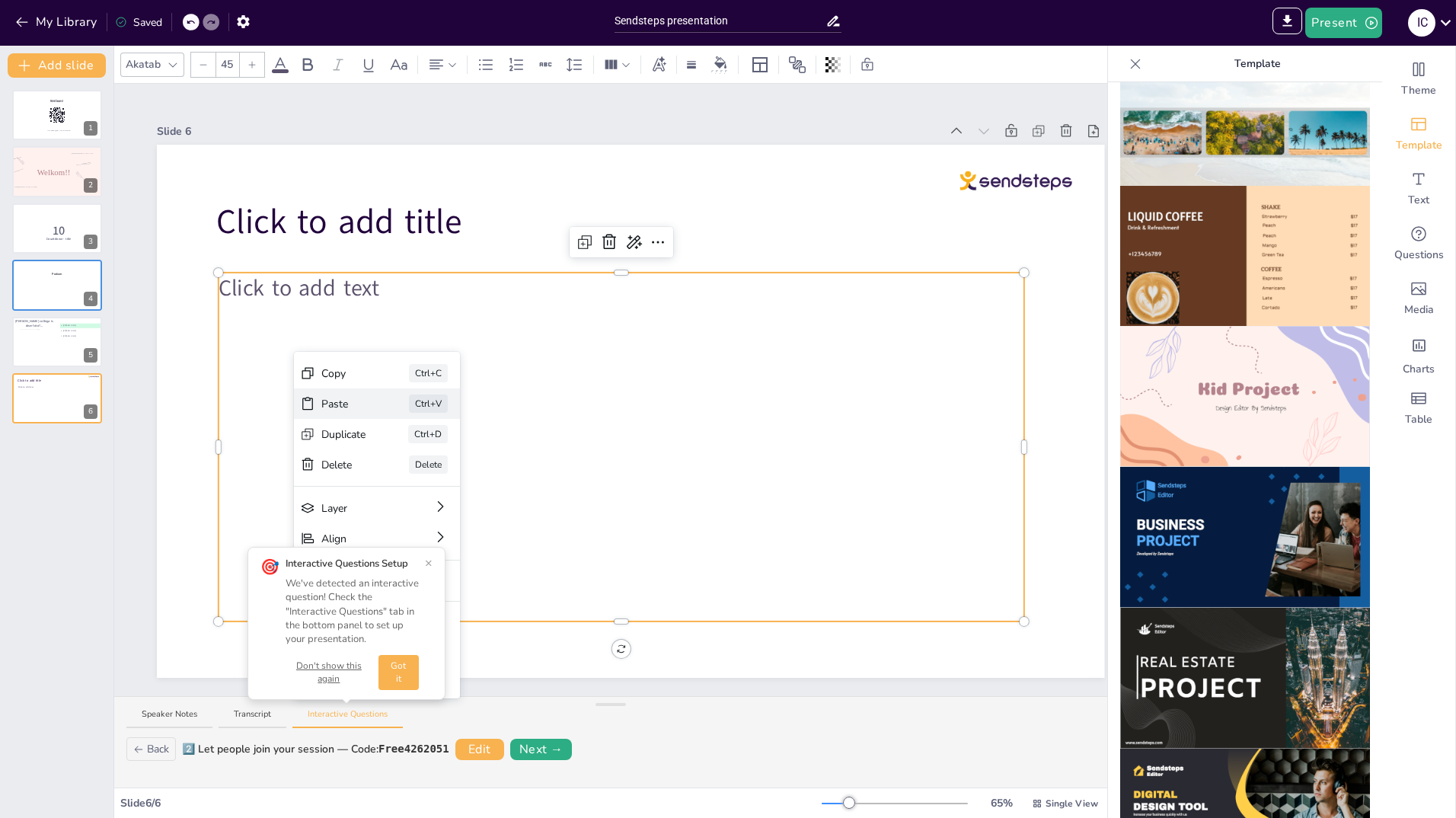
click at [333, 401] on div "Paste" at bounding box center [343, 404] width 45 height 16
click at [528, 376] on div "Click to add text" at bounding box center [621, 447] width 805 height 349
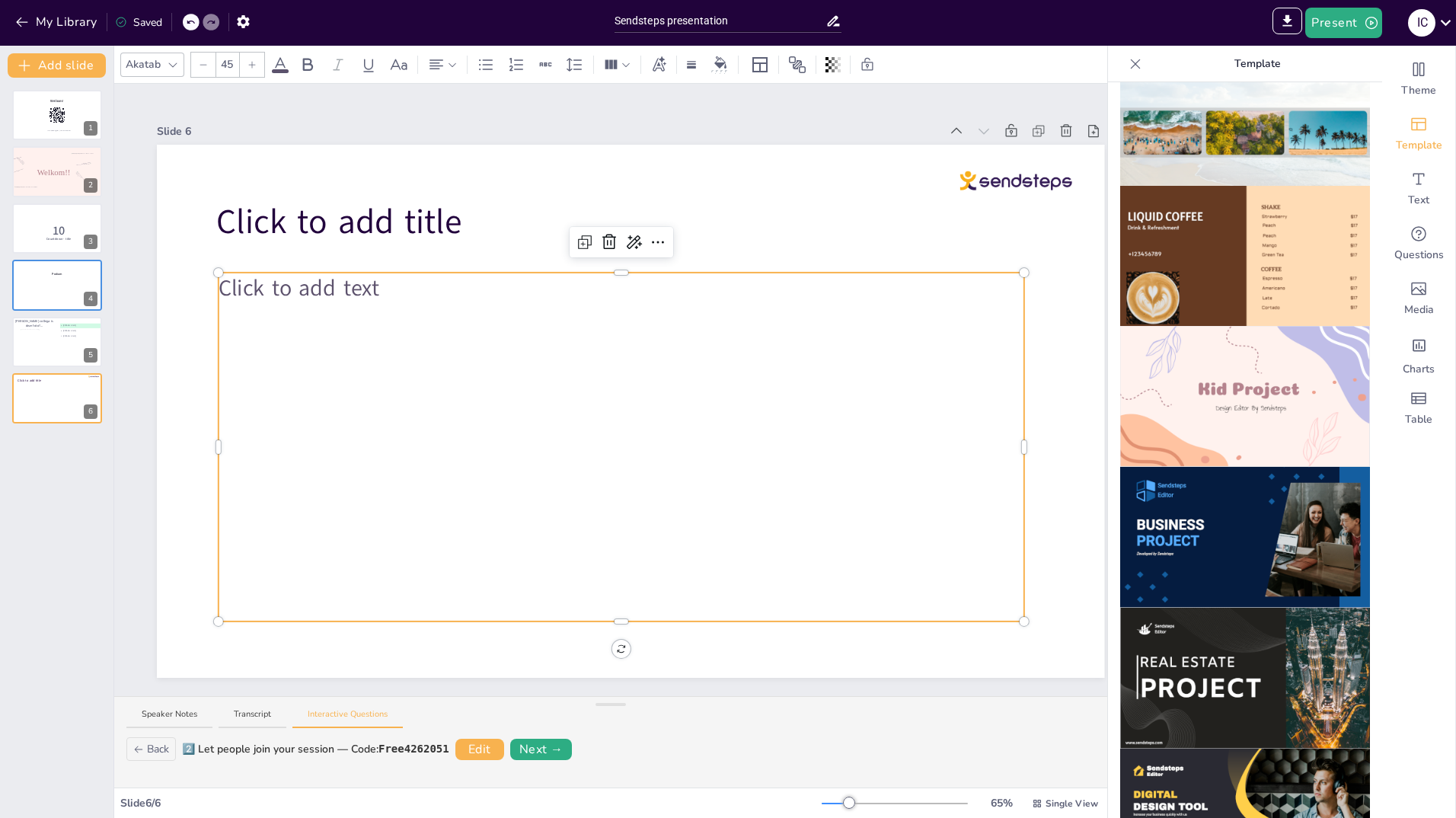
drag, startPoint x: 783, startPoint y: 404, endPoint x: 684, endPoint y: 404, distance: 99.0
click at [684, 404] on div "Click to add text" at bounding box center [621, 447] width 805 height 349
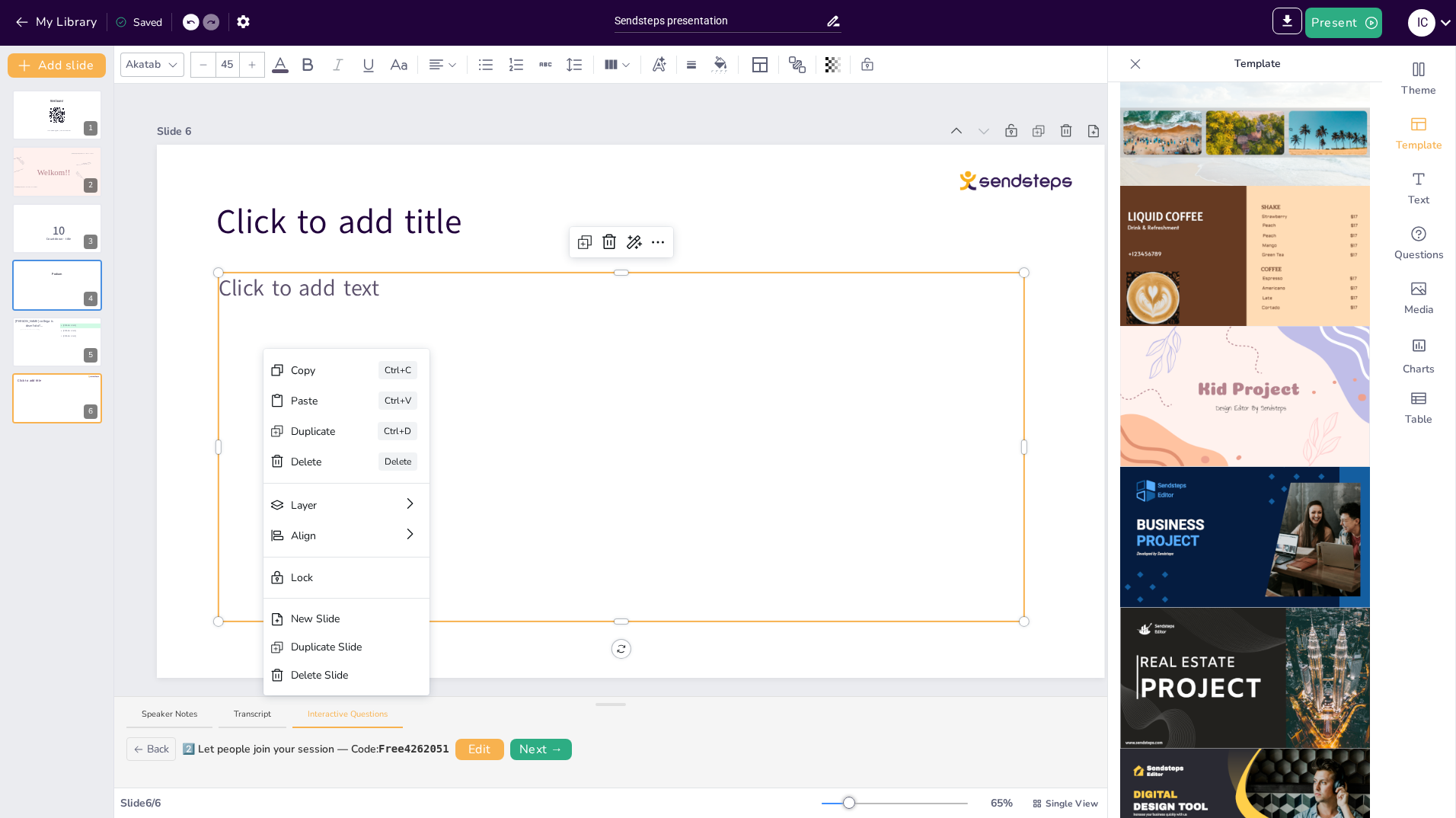
click at [305, 336] on div "Click to add text" at bounding box center [621, 447] width 805 height 349
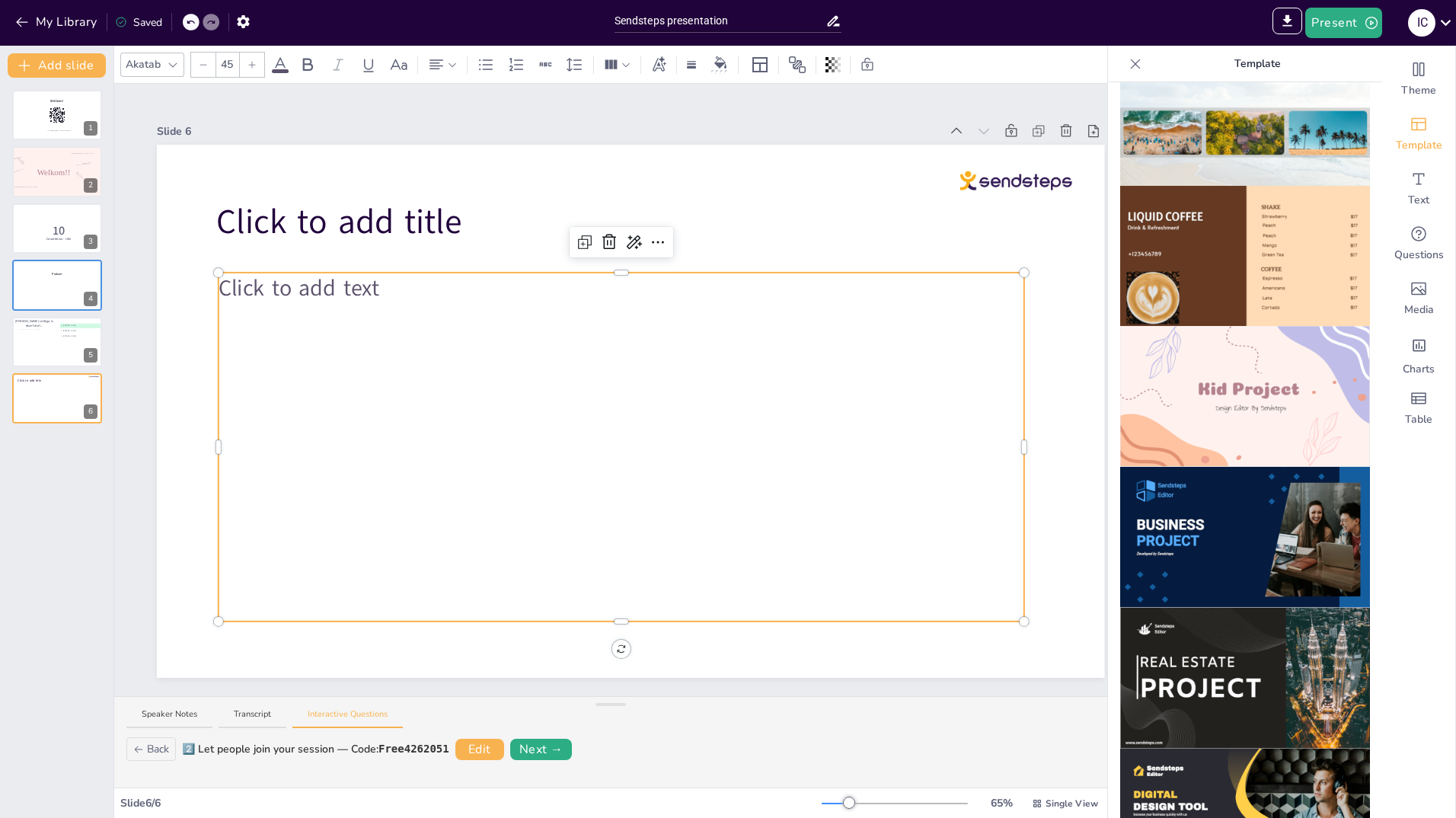
drag, startPoint x: 946, startPoint y: 409, endPoint x: 954, endPoint y: 412, distance: 8.5
click at [947, 409] on div "Click to add text" at bounding box center [621, 447] width 805 height 349
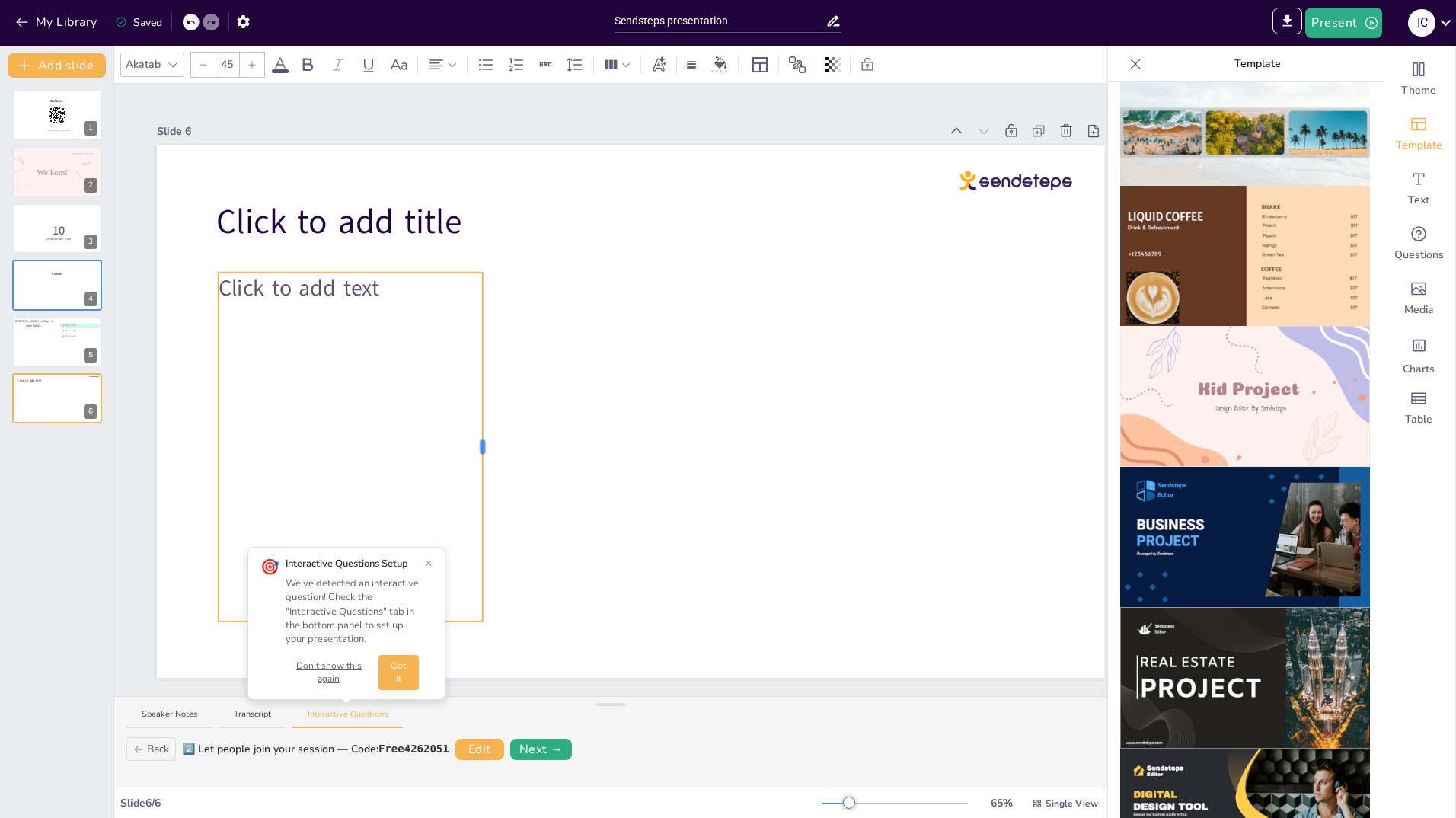
drag, startPoint x: 1026, startPoint y: 440, endPoint x: 484, endPoint y: 442, distance: 542.0
click at [484, 442] on div at bounding box center [482, 446] width 4 height 13
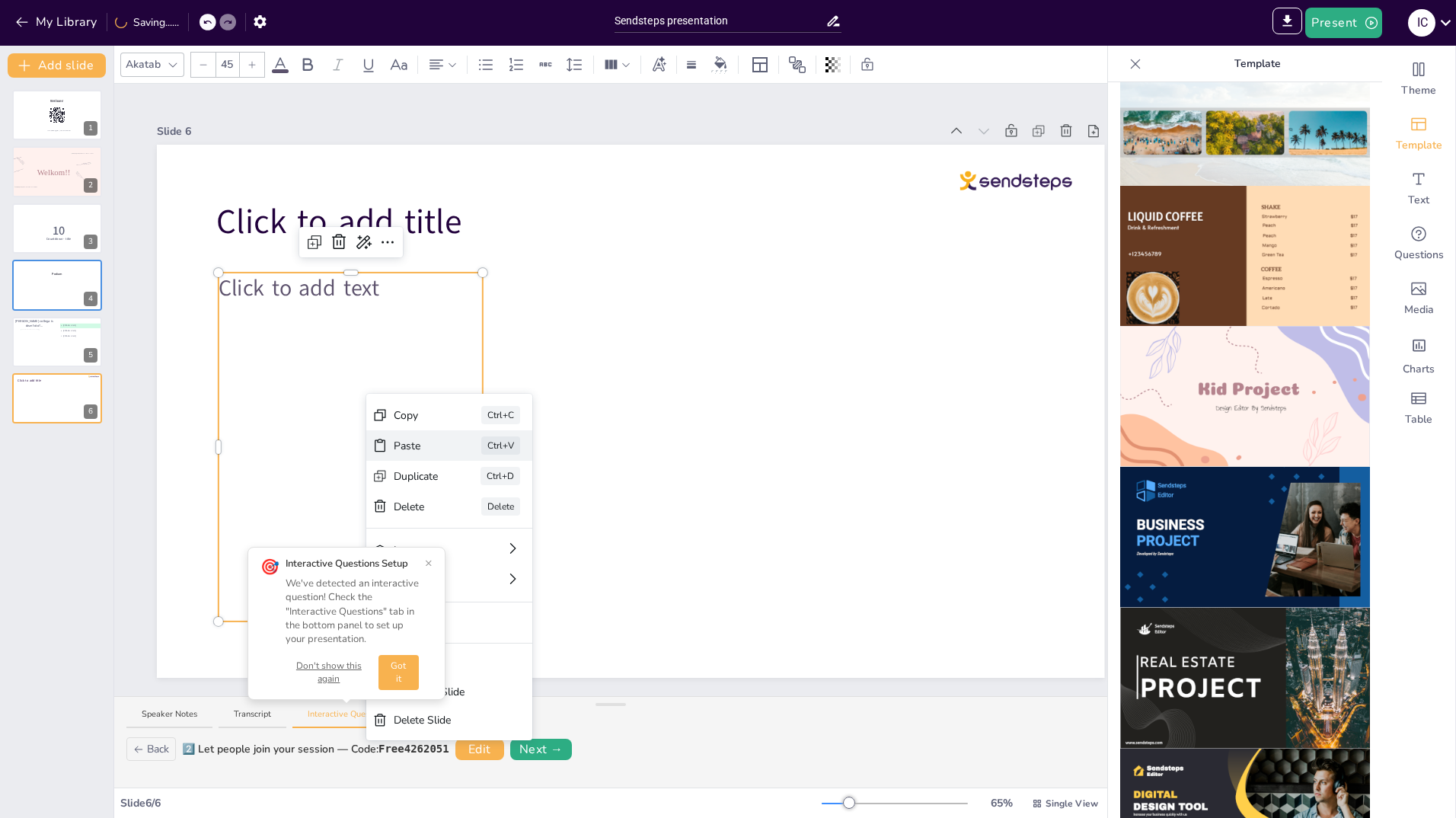
click at [397, 444] on div "Paste" at bounding box center [416, 446] width 45 height 16
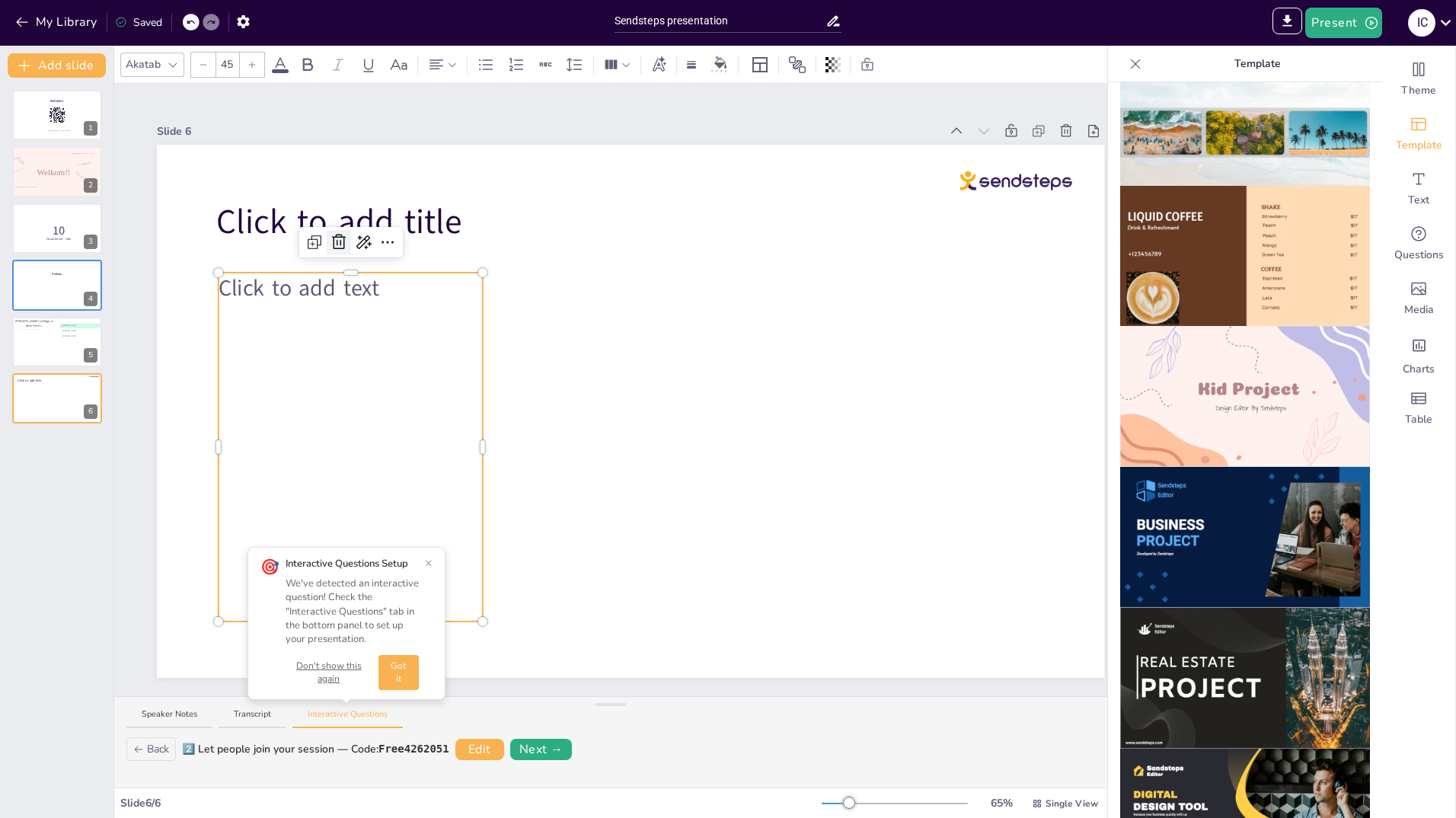
click at [335, 240] on icon at bounding box center [339, 242] width 19 height 19
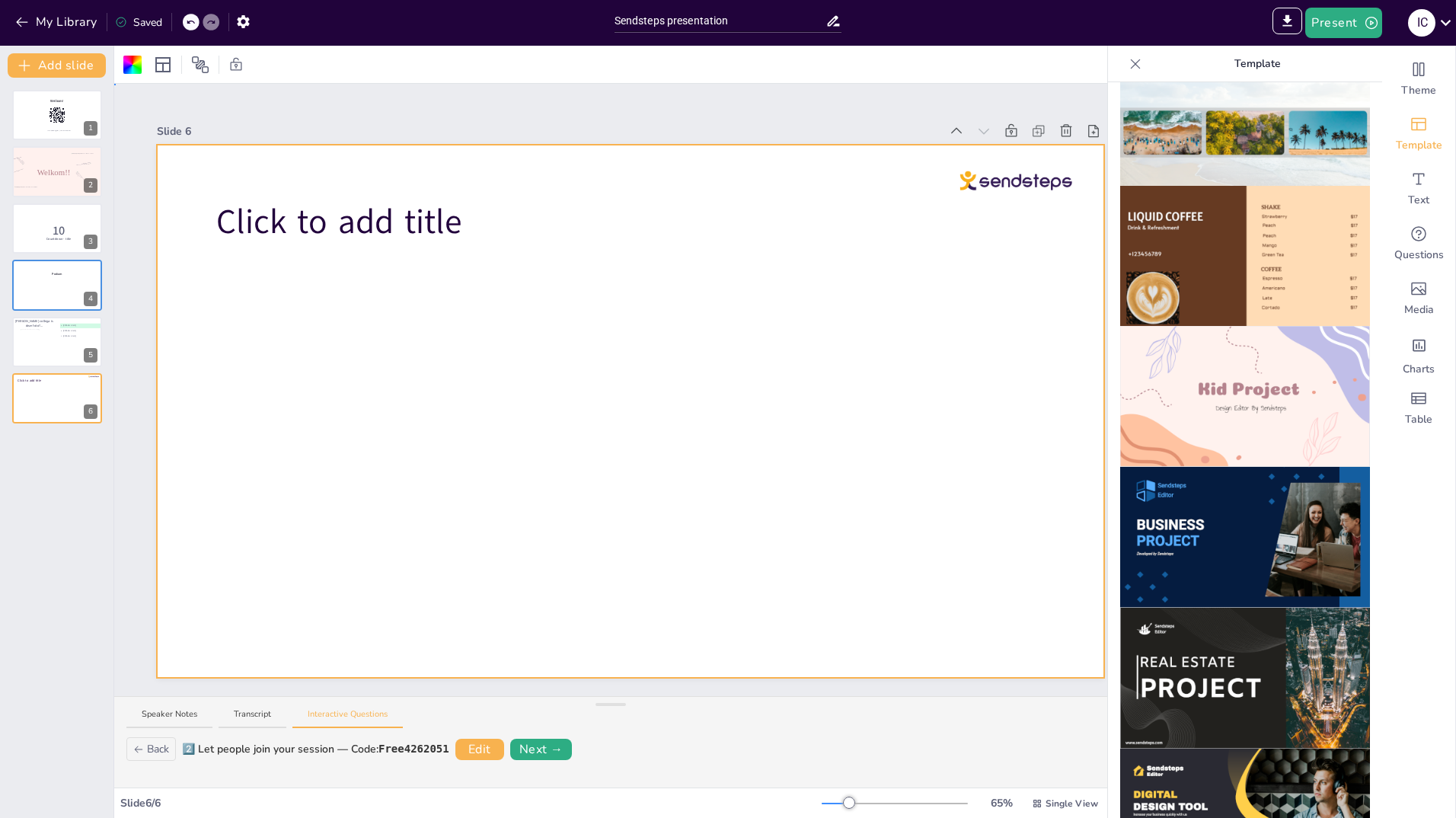
click at [301, 349] on div at bounding box center [630, 411] width 947 height 533
click at [1131, 63] on icon at bounding box center [1136, 63] width 10 height 10
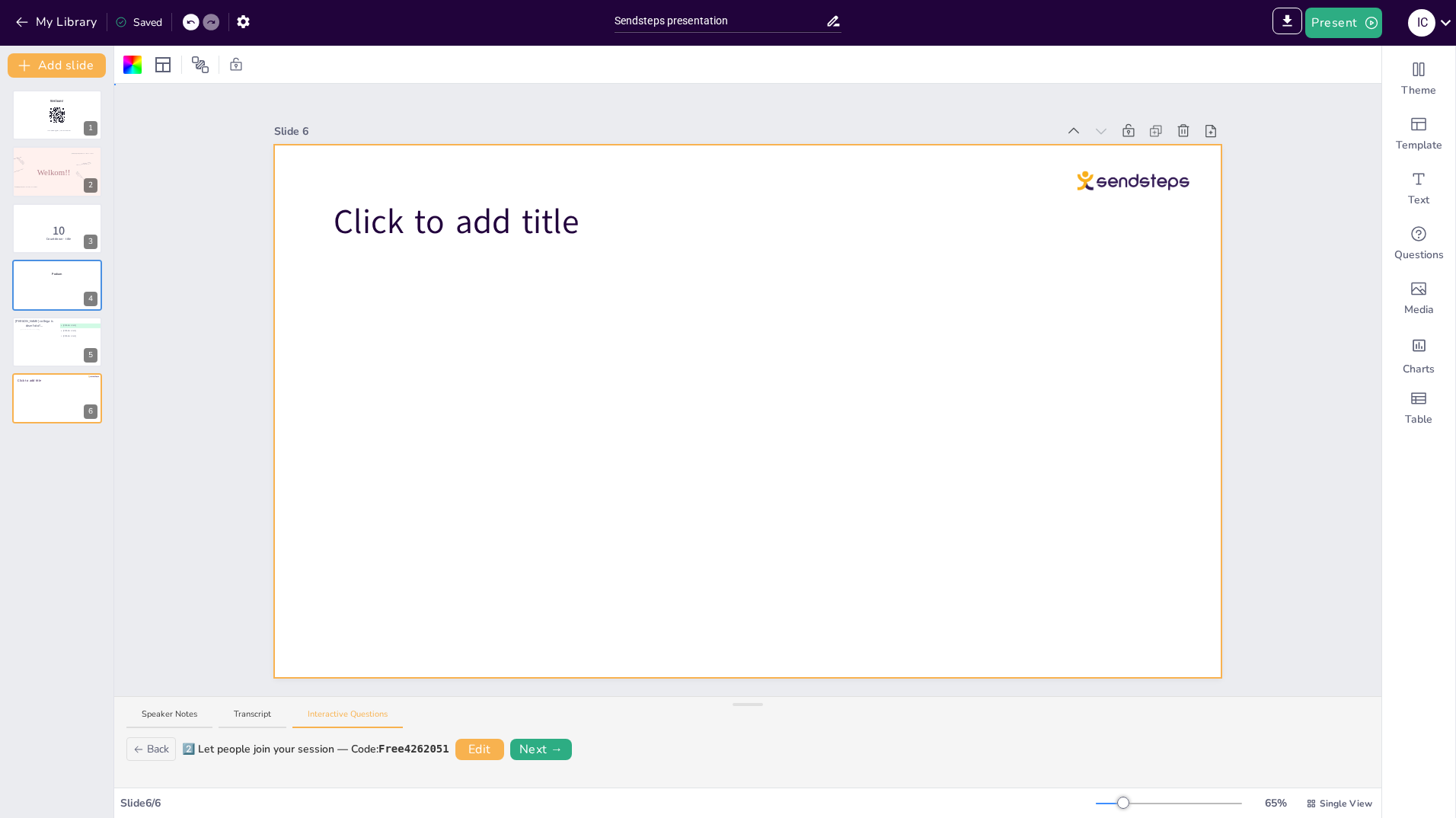
click at [412, 309] on div at bounding box center [748, 411] width 947 height 533
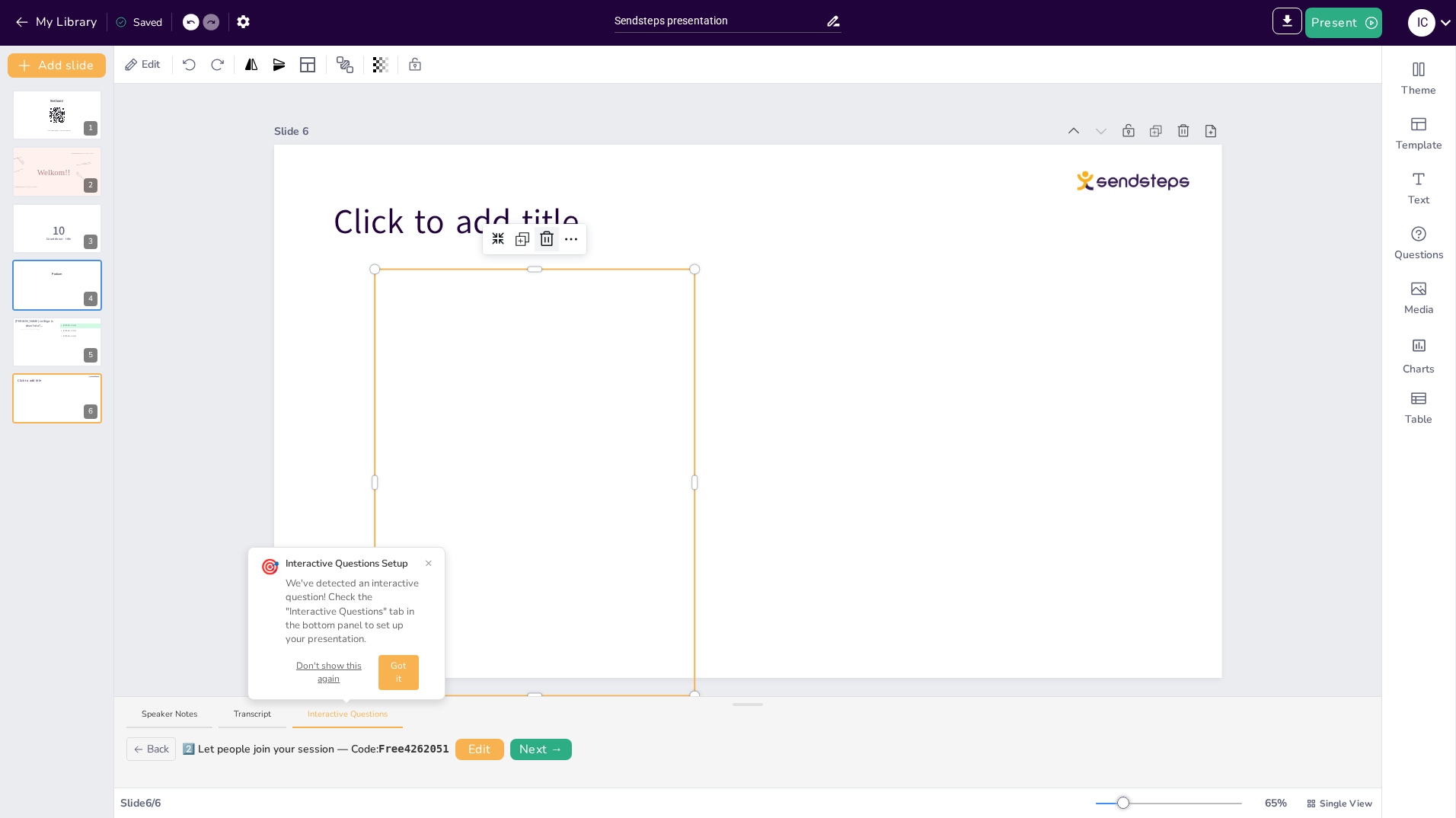
click at [538, 234] on icon at bounding box center [547, 239] width 19 height 19
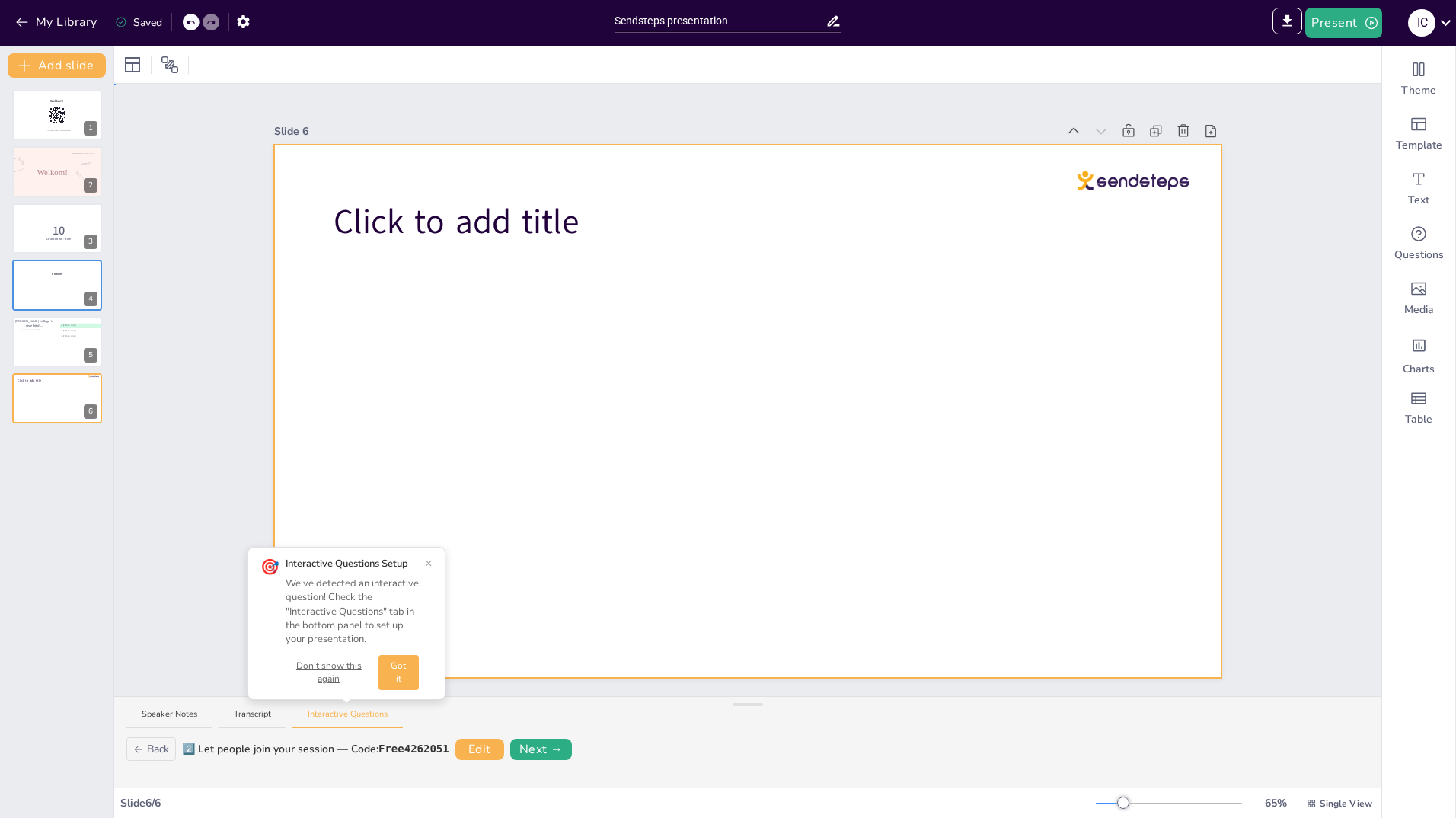
click at [441, 322] on div at bounding box center [748, 411] width 947 height 533
click at [489, 561] on div at bounding box center [748, 411] width 947 height 533
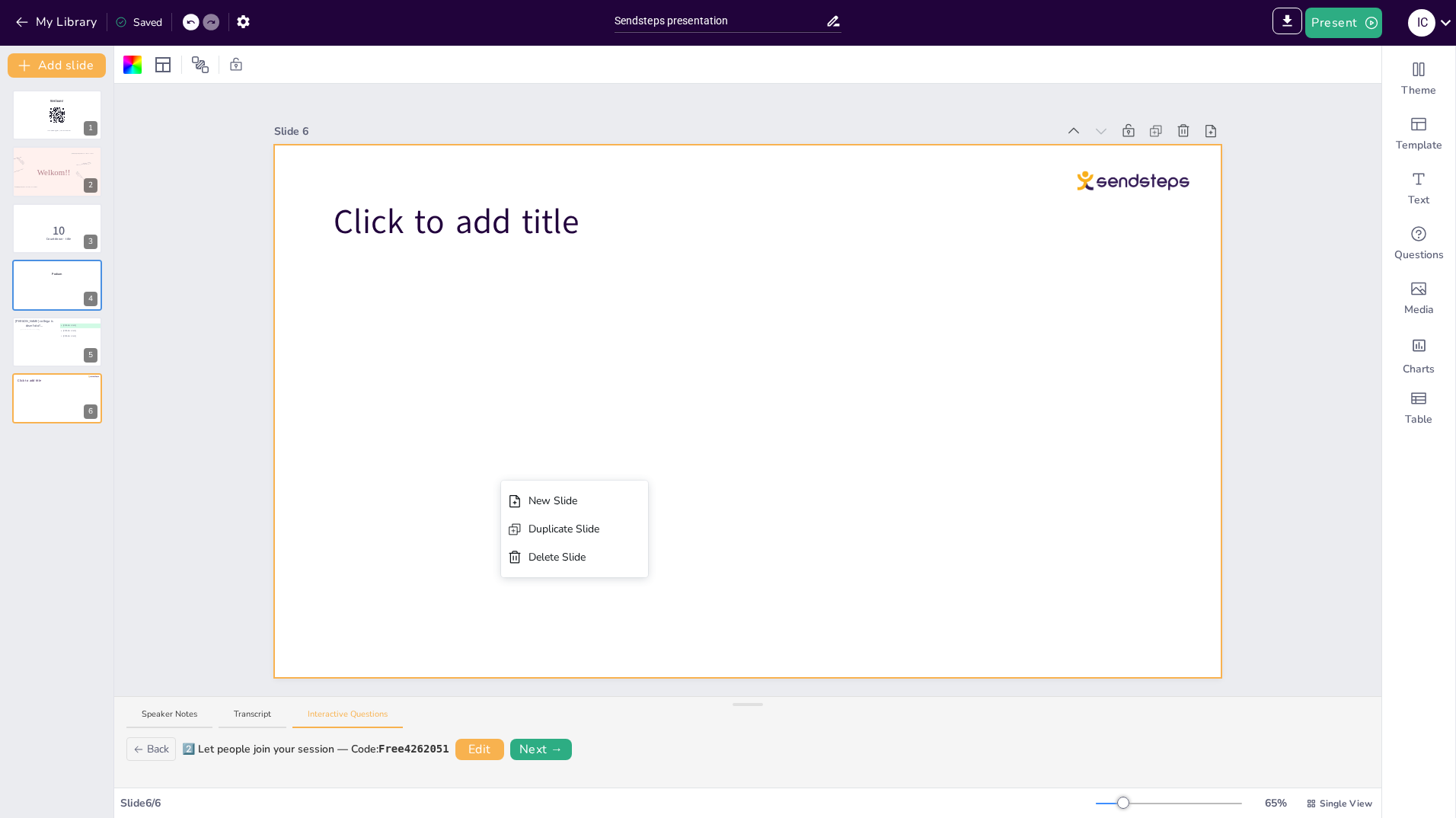
click at [456, 390] on div at bounding box center [748, 411] width 947 height 533
click at [404, 463] on div at bounding box center [748, 411] width 947 height 533
click at [518, 428] on div "New Slide" at bounding box center [522, 427] width 71 height 16
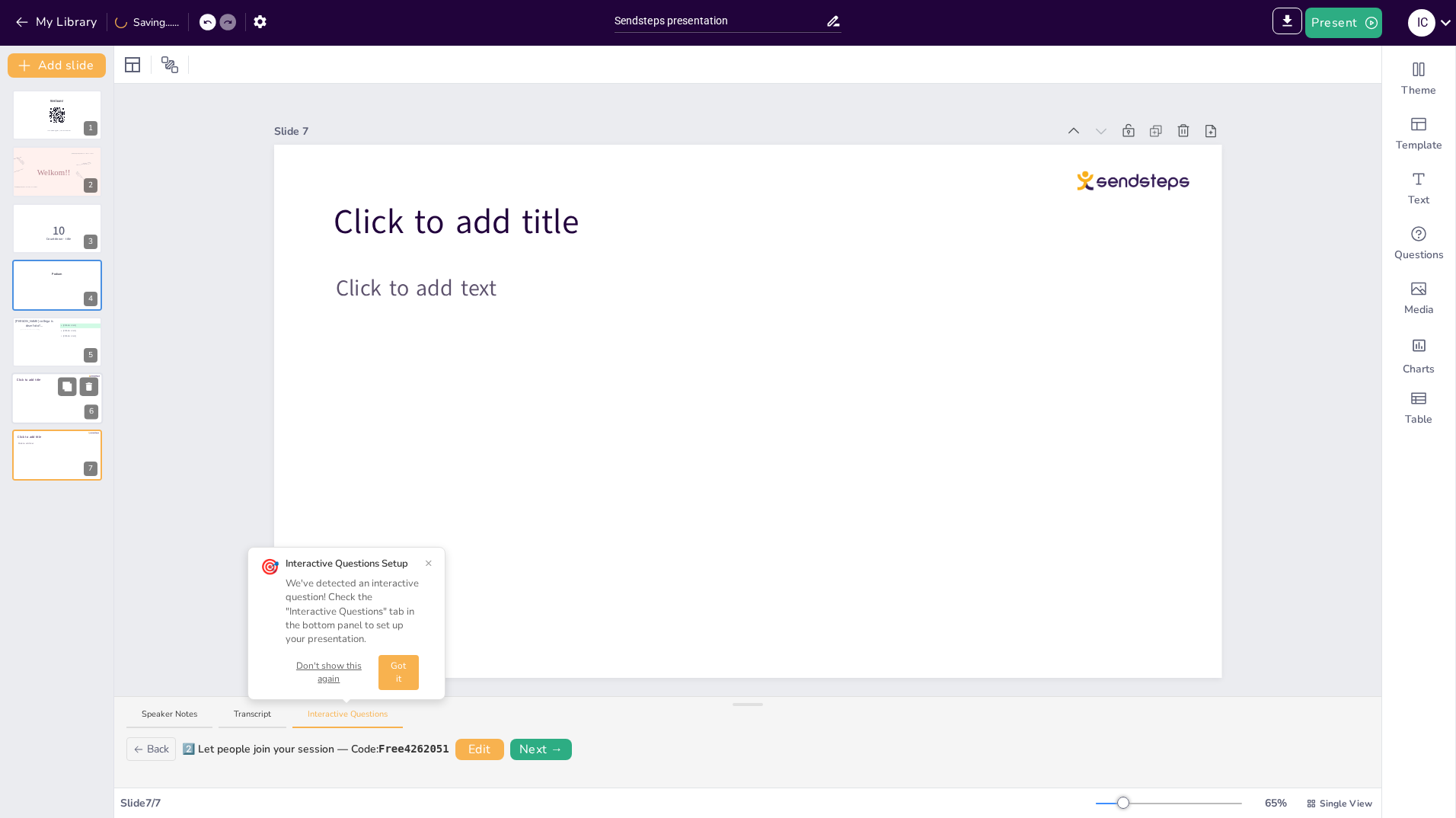
click at [53, 399] on div at bounding box center [57, 398] width 91 height 52
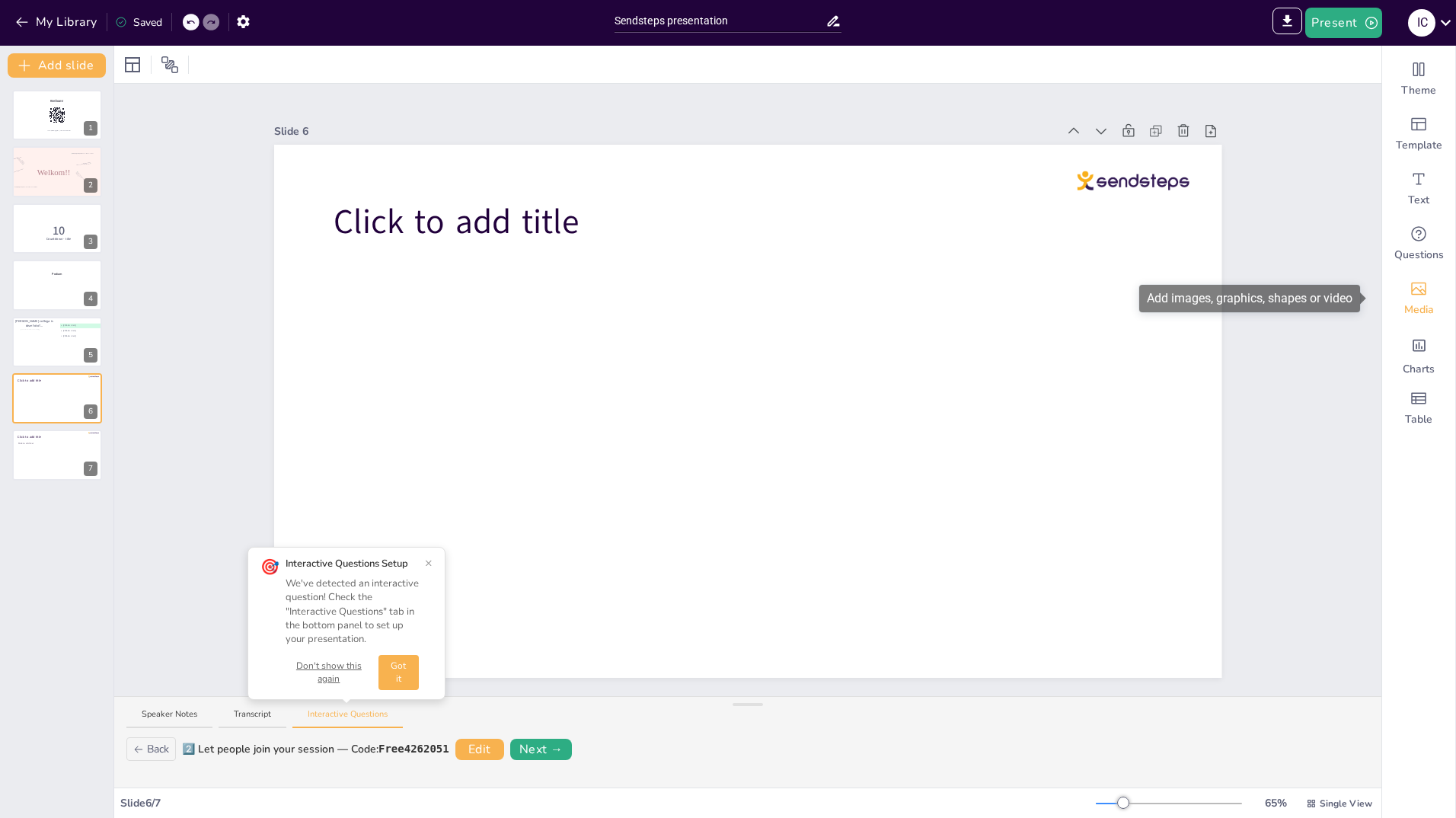
click at [1412, 287] on icon "Add images, graphics, shapes or video" at bounding box center [1419, 289] width 19 height 19
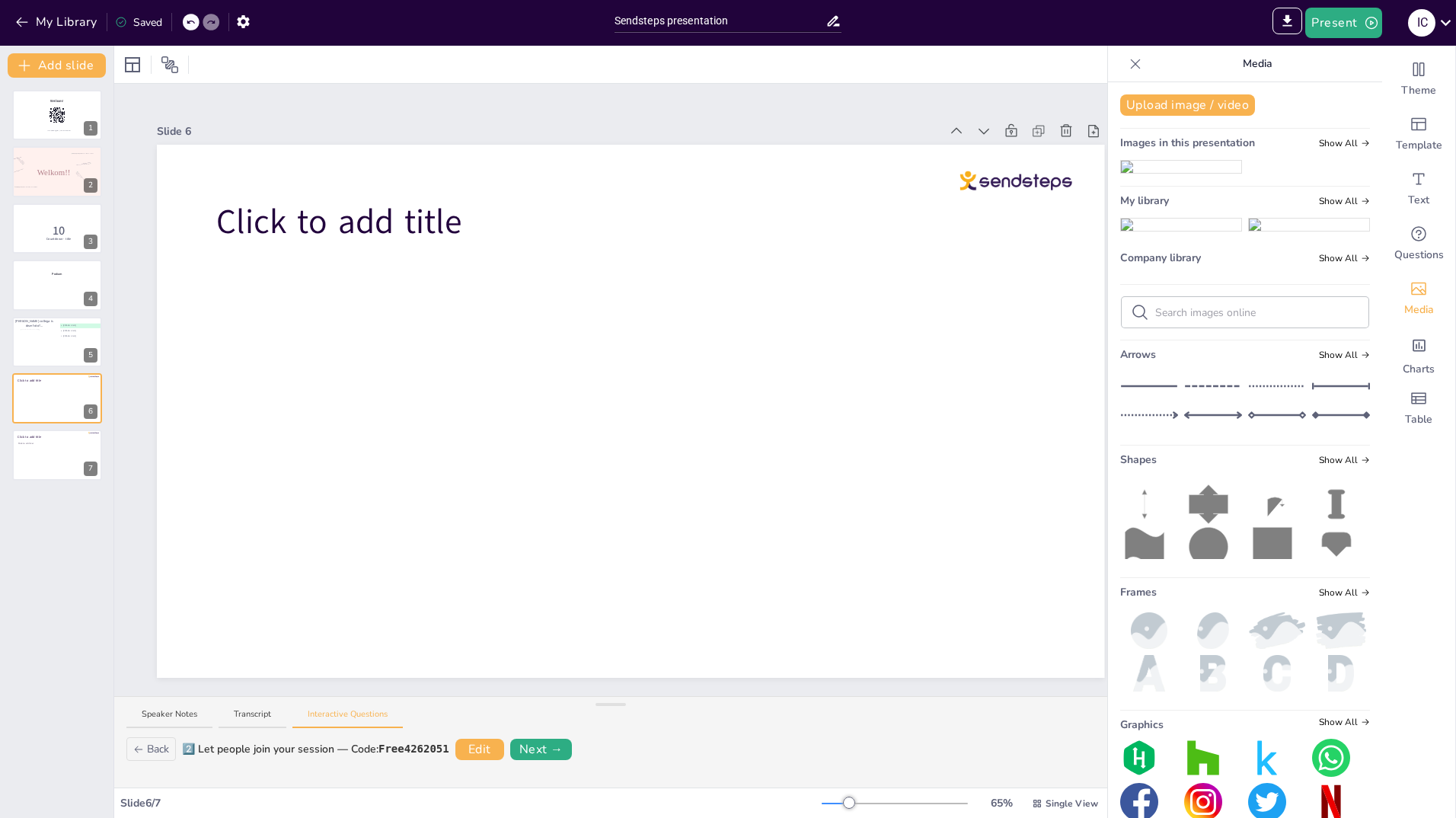
click at [1176, 231] on img at bounding box center [1182, 225] width 120 height 12
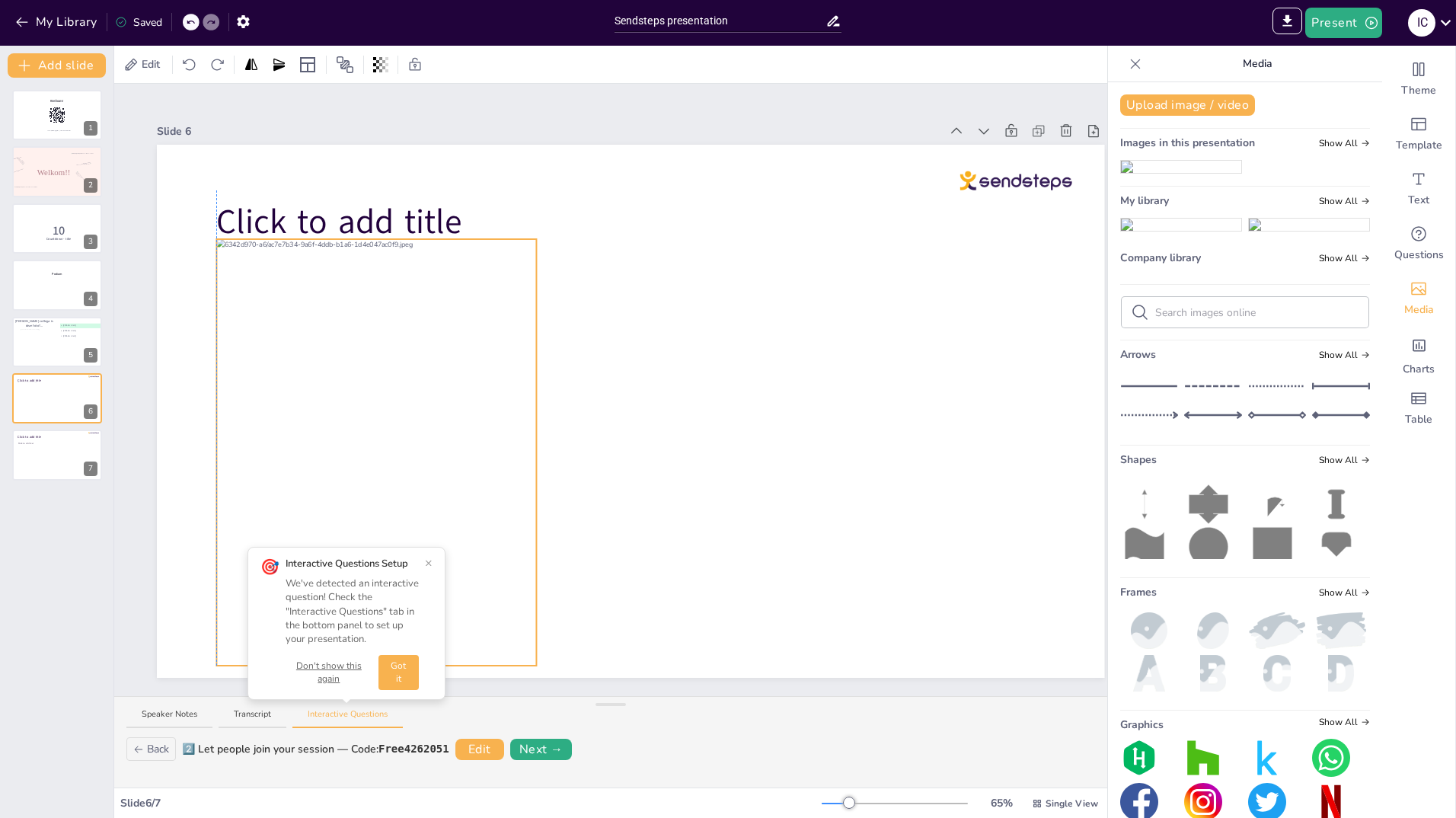
drag, startPoint x: 517, startPoint y: 401, endPoint x: 383, endPoint y: 389, distance: 134.5
click at [383, 389] on div at bounding box center [375, 452] width 320 height 427
click at [432, 560] on button "×" at bounding box center [428, 563] width 8 height 12
drag, startPoint x: 376, startPoint y: 661, endPoint x: 392, endPoint y: 606, distance: 57.3
click at [392, 606] on div "Slide 1 Welkom! Join at sendsteps.me | use code Free4262051 Slide 2 Welkom!! Sl…" at bounding box center [611, 390] width 993 height 613
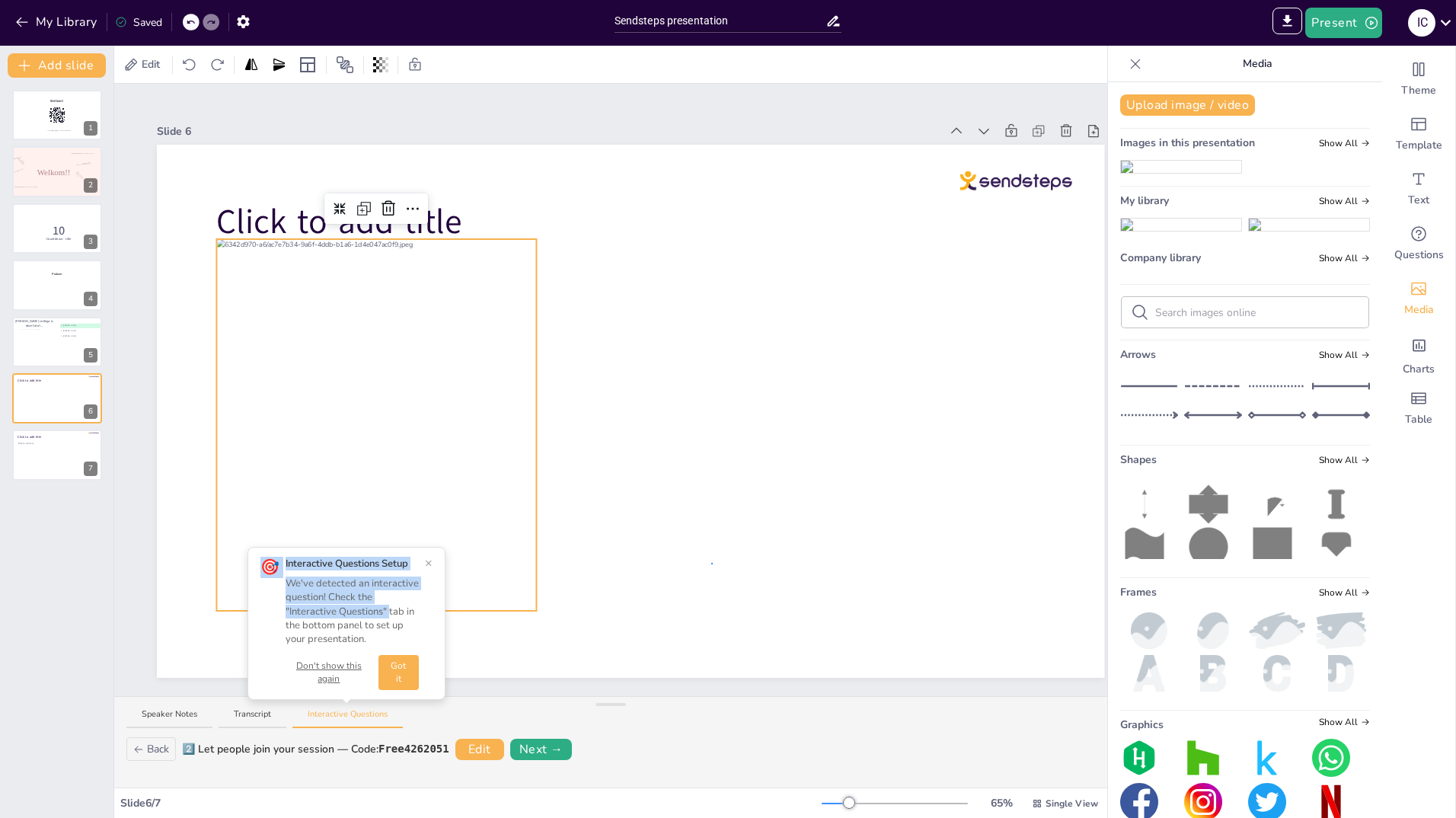
drag, startPoint x: 392, startPoint y: 606, endPoint x: 712, endPoint y: 563, distance: 322.9
drag, startPoint x: 387, startPoint y: 303, endPoint x: 389, endPoint y: 322, distance: 19.1
click at [389, 322] on div at bounding box center [375, 473] width 320 height 427
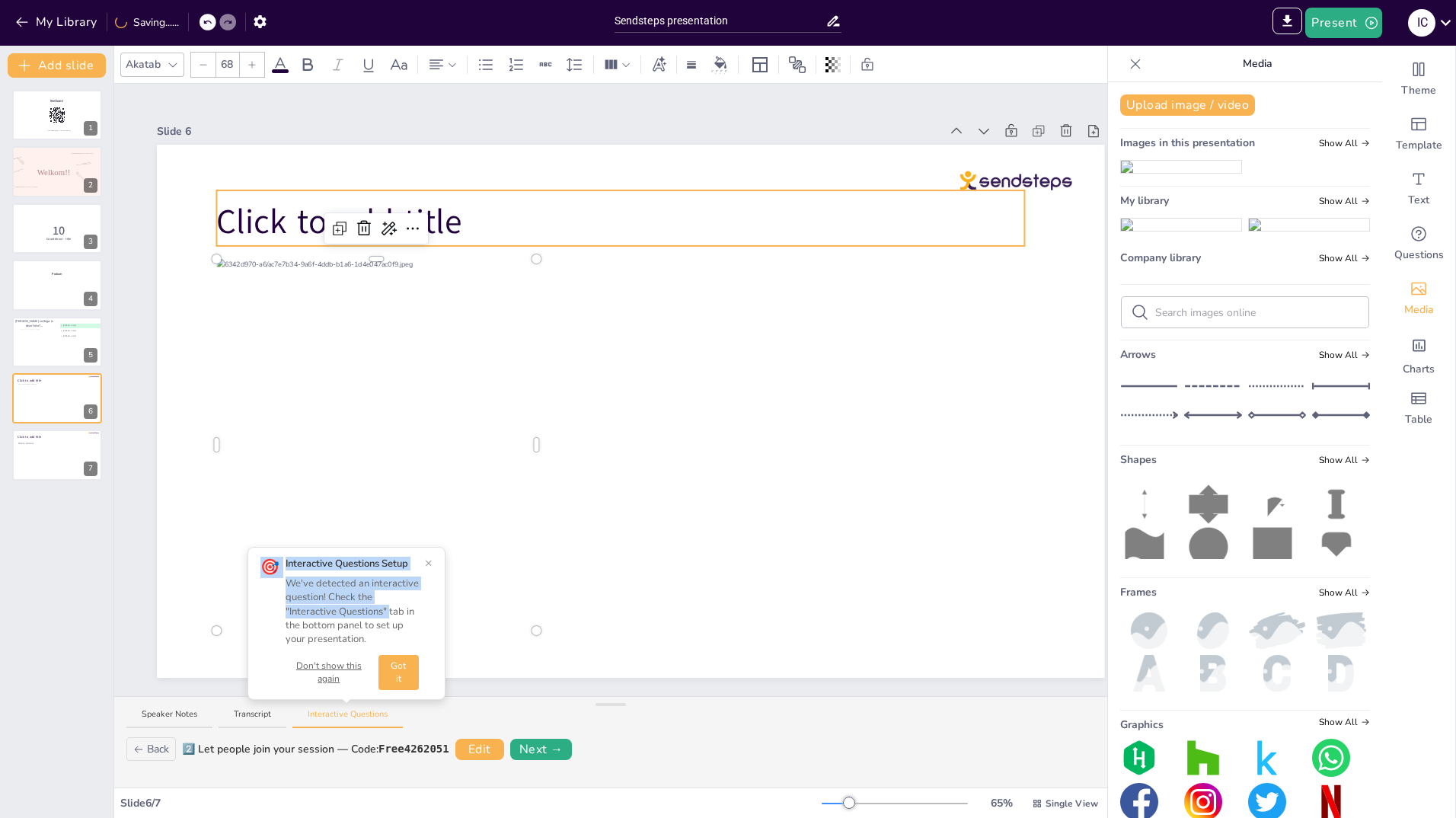
click at [468, 223] on p "Click to add title" at bounding box center [620, 222] width 808 height 47
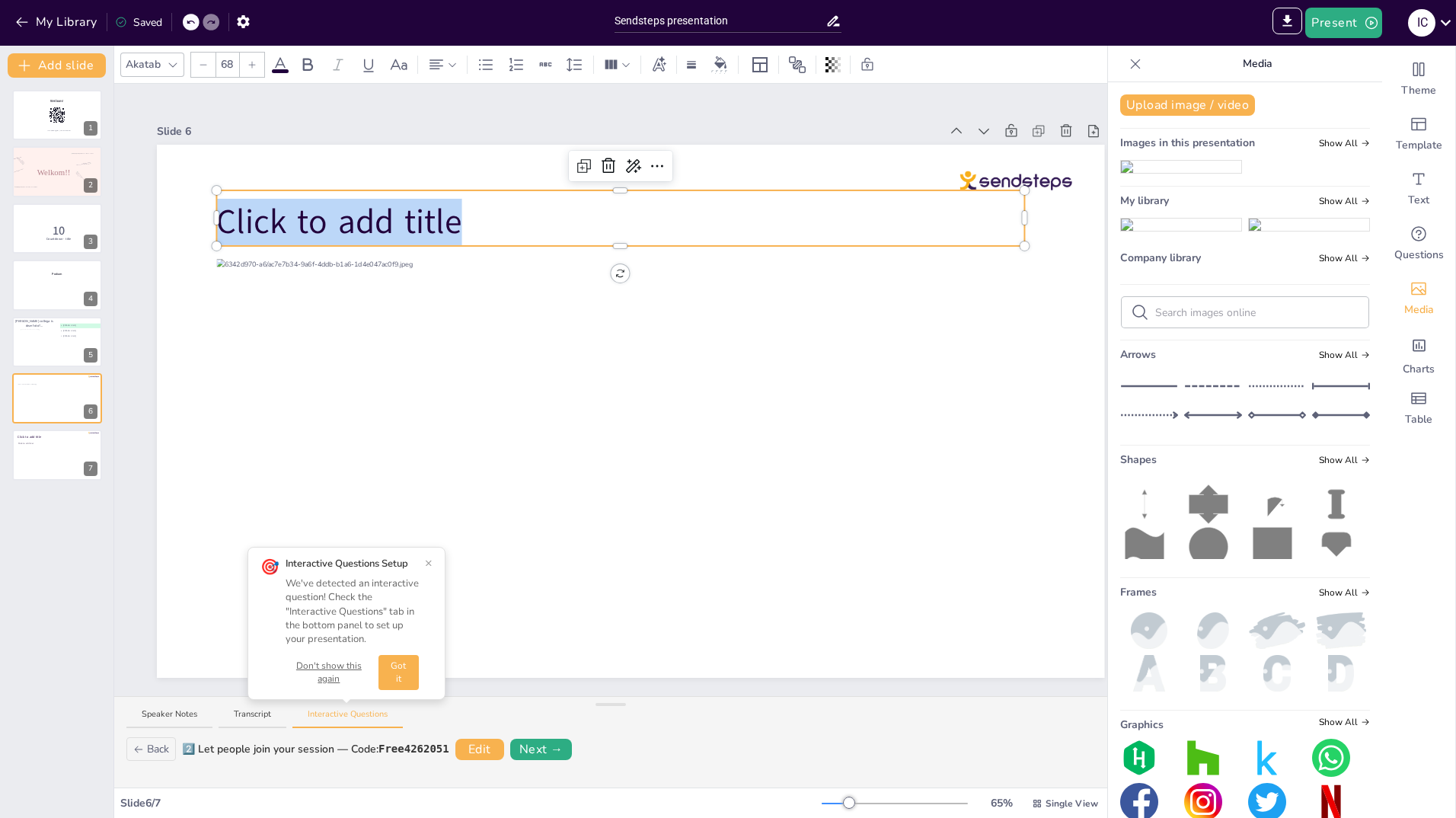
drag, startPoint x: 468, startPoint y: 223, endPoint x: 220, endPoint y: 228, distance: 248.1
click at [220, 228] on div "Click to add title" at bounding box center [630, 411] width 947 height 533
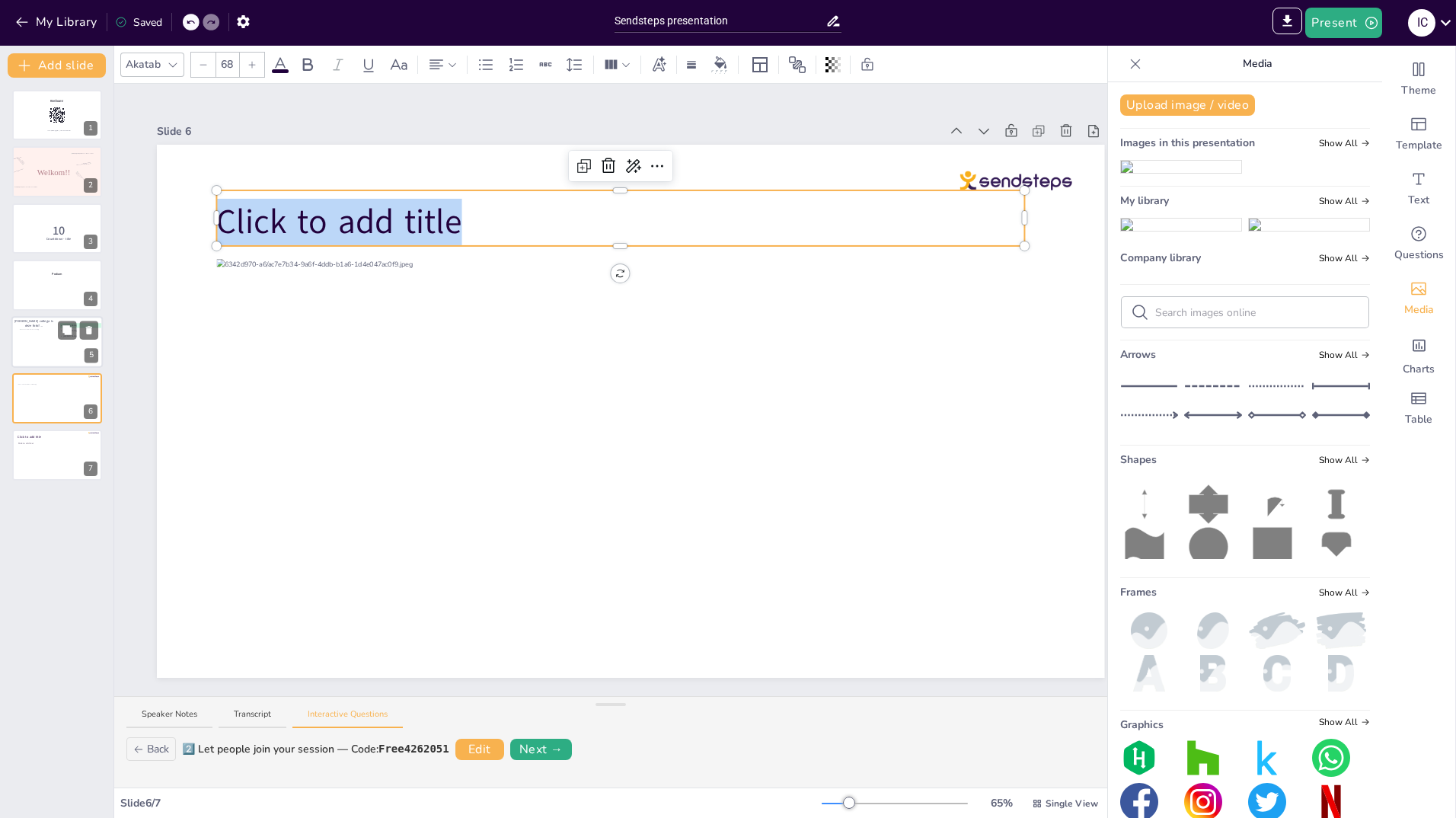
click at [56, 355] on div at bounding box center [40, 343] width 41 height 27
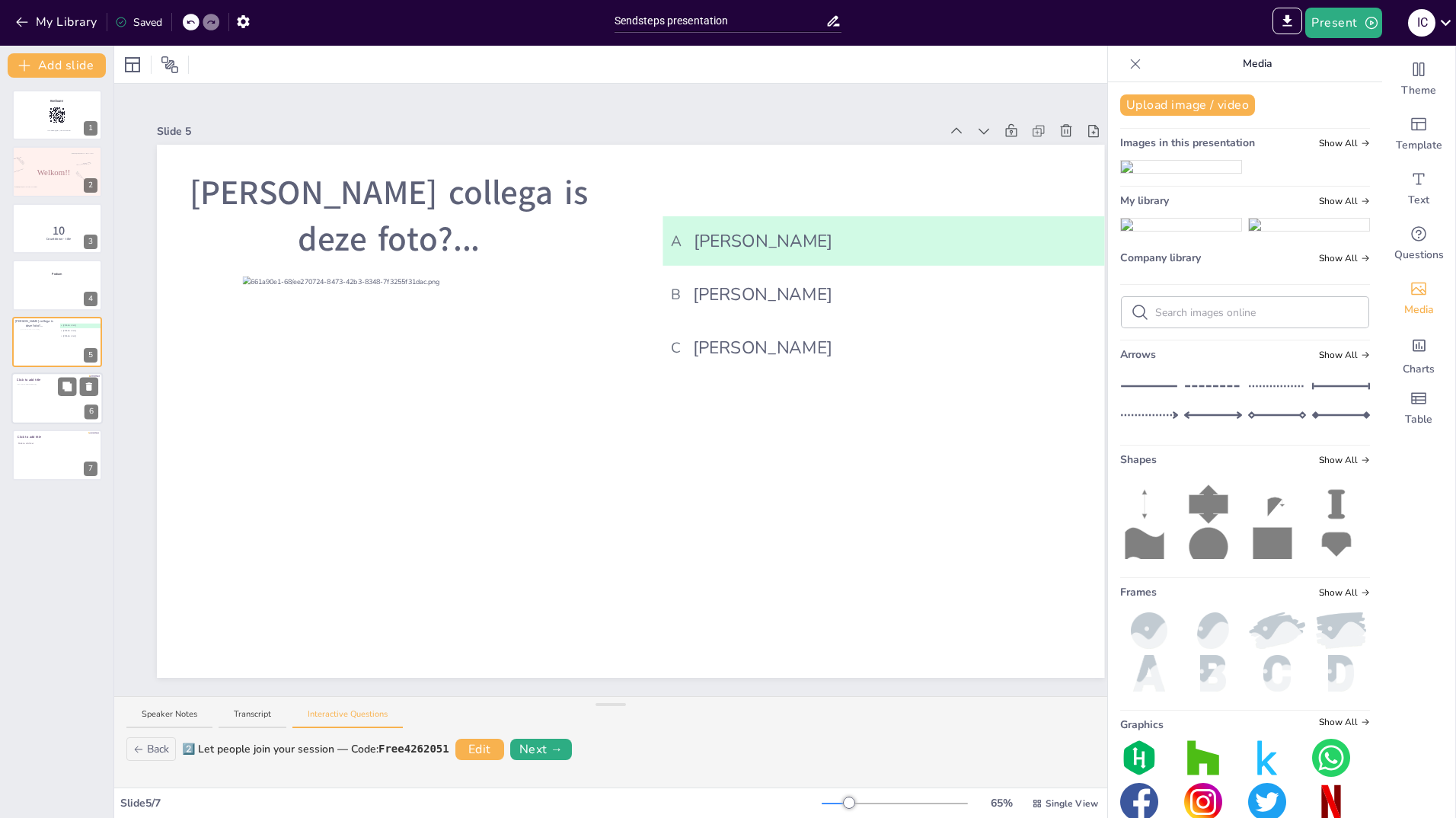
click at [42, 405] on div at bounding box center [32, 405] width 31 height 41
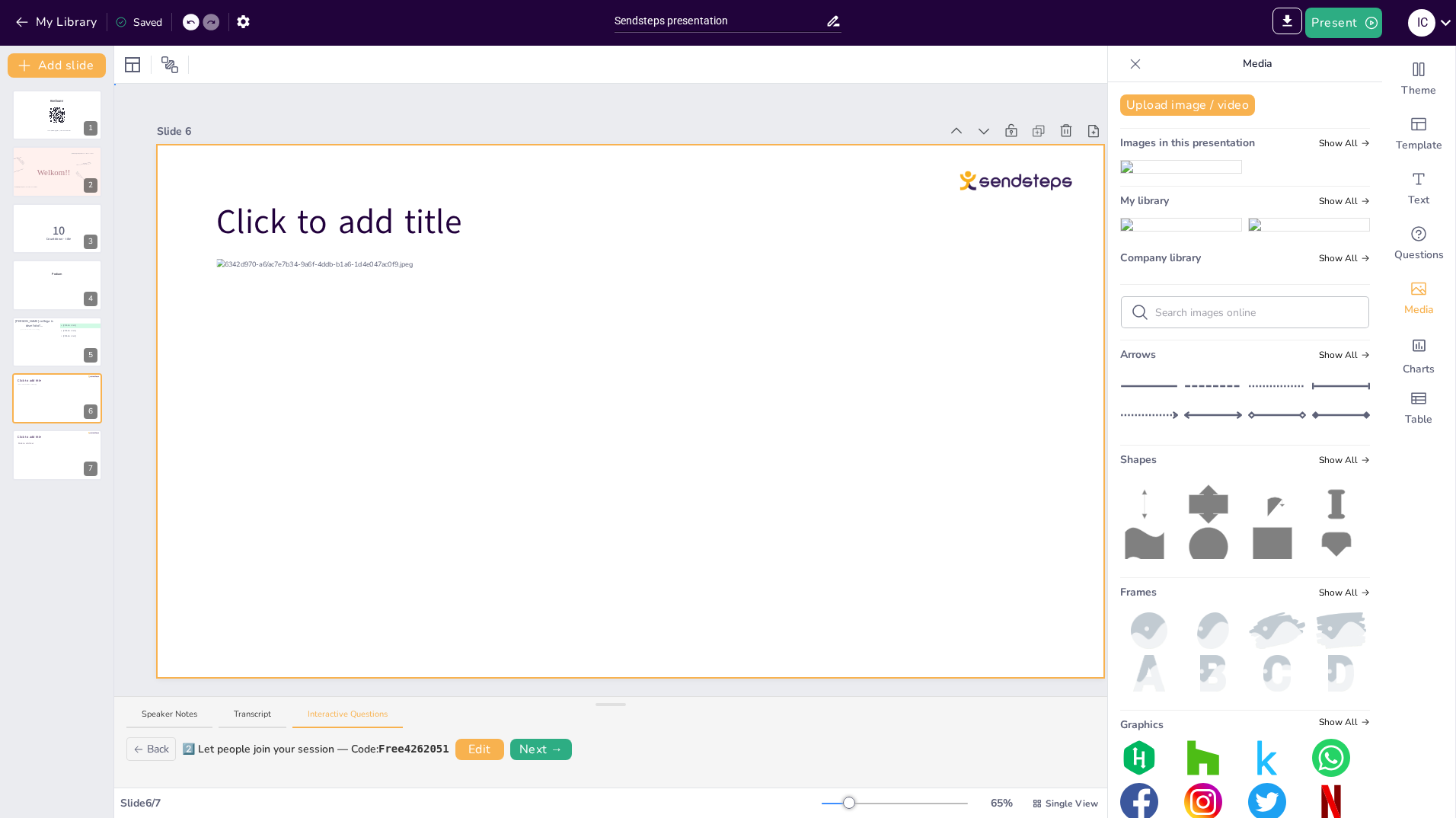
click at [714, 318] on div at bounding box center [630, 411] width 947 height 533
click at [336, 718] on button "Interactive Questions" at bounding box center [347, 718] width 111 height 20
click at [249, 708] on button "Transcript" at bounding box center [252, 718] width 68 height 20
click at [162, 712] on button "Speaker Notes" at bounding box center [169, 718] width 86 height 20
click at [353, 713] on button "Interactive Questions" at bounding box center [347, 718] width 111 height 20
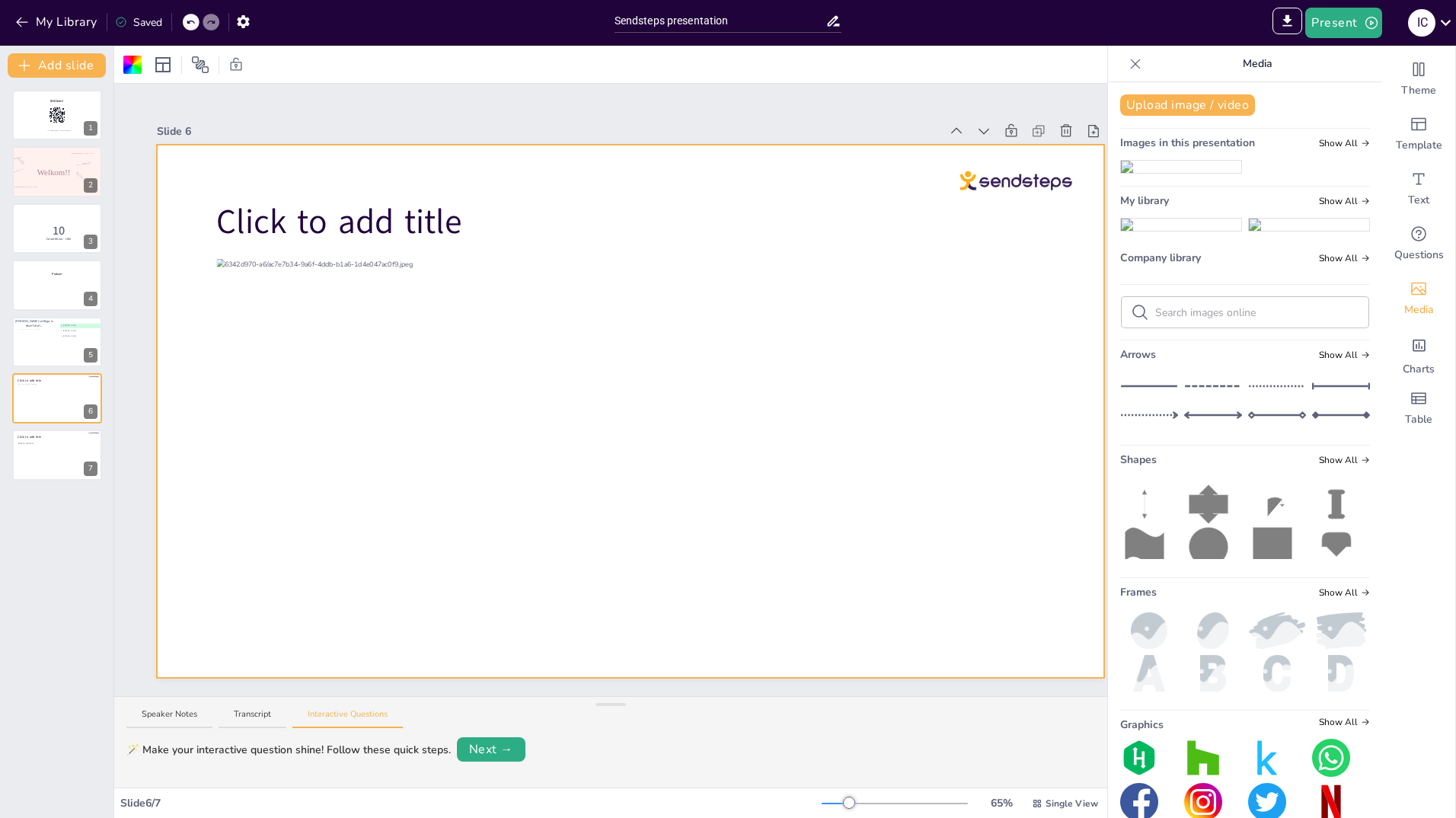
click at [1412, 544] on div "Theme Template Text Questions Media Charts Table" at bounding box center [1419, 432] width 73 height 773
click at [1410, 232] on icon "Get real-time input from your audience" at bounding box center [1419, 234] width 19 height 19
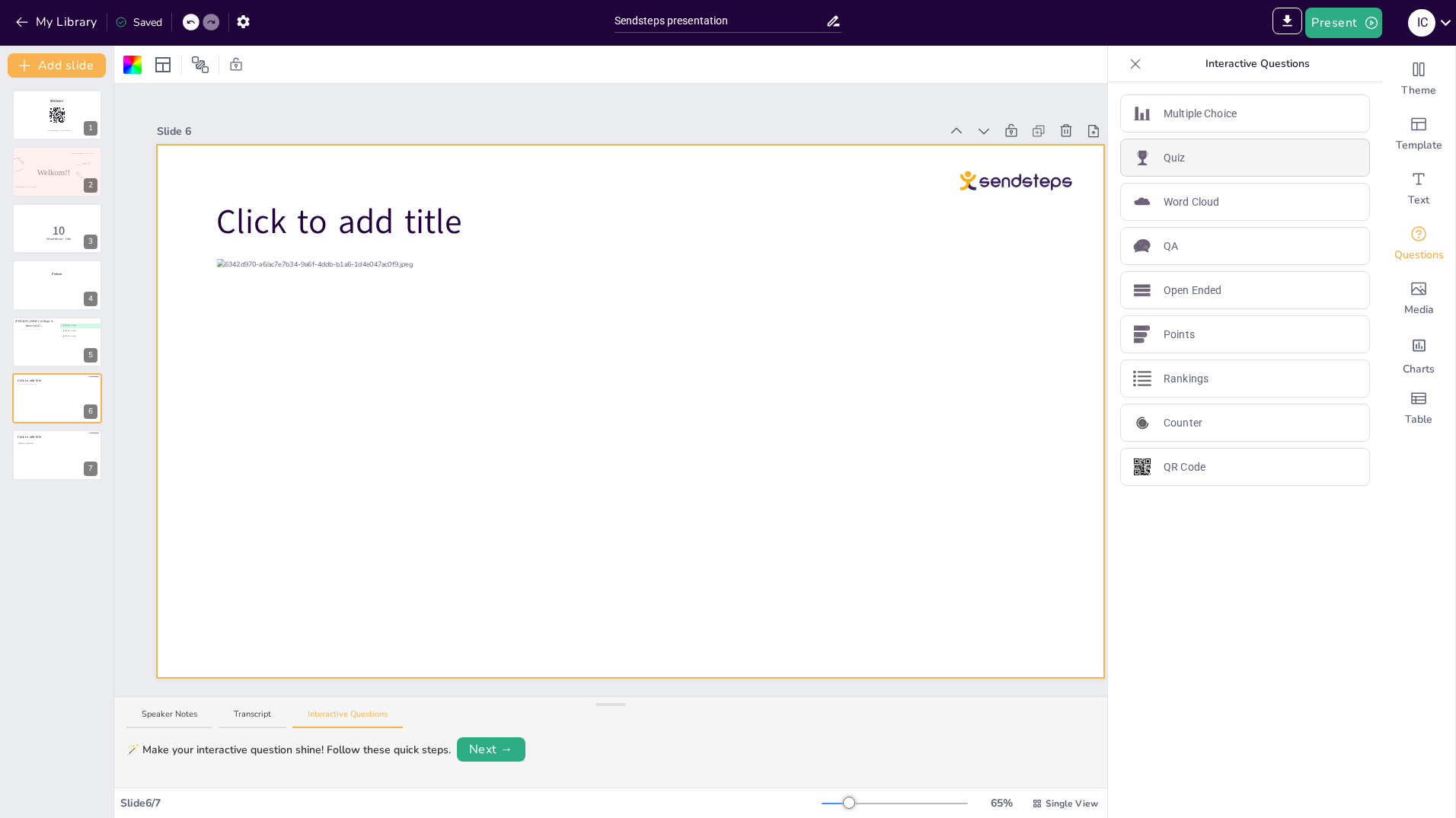
click at [1207, 156] on div "Quiz" at bounding box center [1245, 158] width 250 height 38
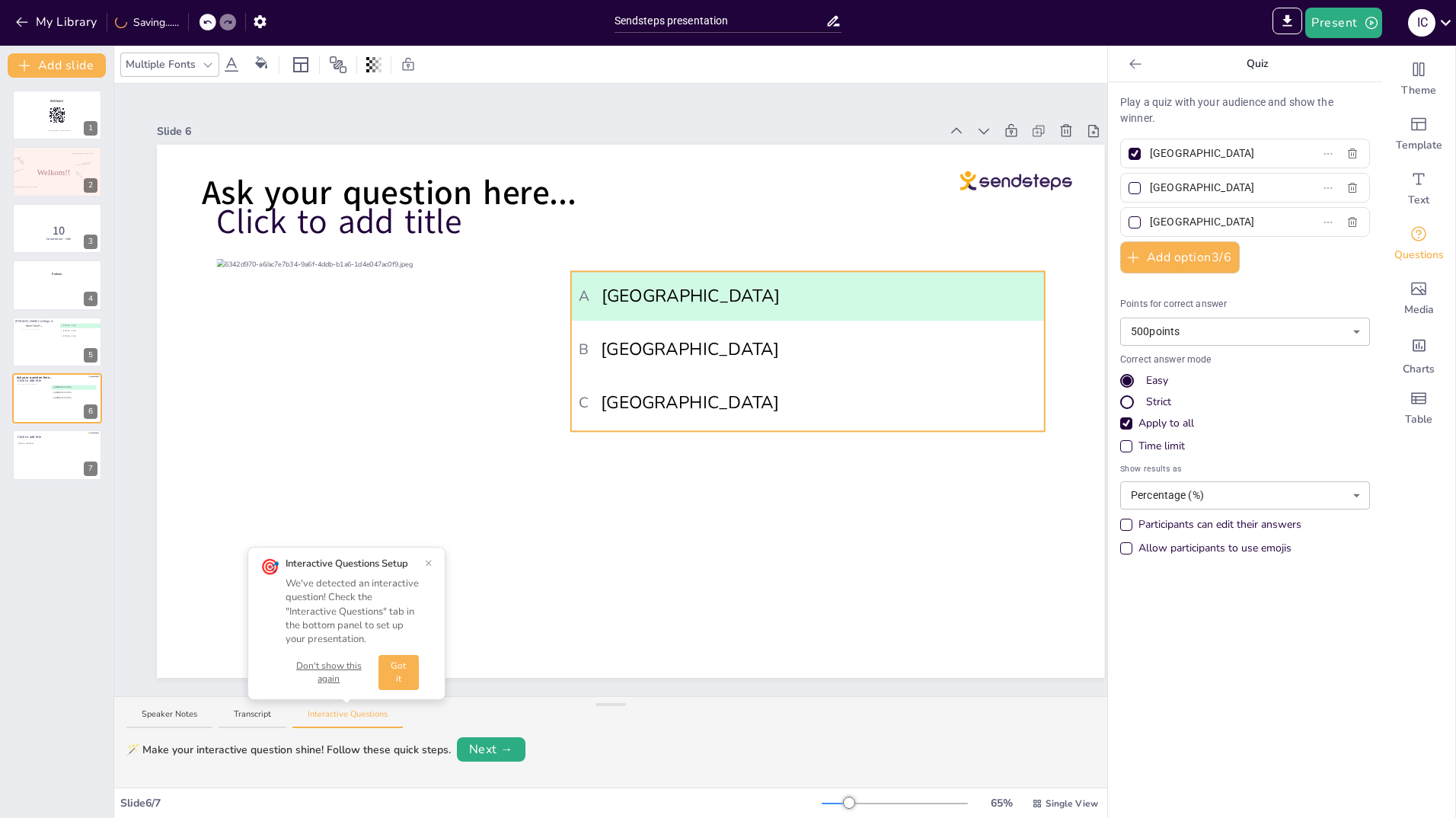
drag, startPoint x: 638, startPoint y: 340, endPoint x: 727, endPoint y: 298, distance: 98.4
click at [727, 298] on span "A Amsterdam" at bounding box center [807, 296] width 458 height 26
click at [1237, 150] on input "Amsterdam" at bounding box center [1221, 153] width 142 height 22
type input "A"
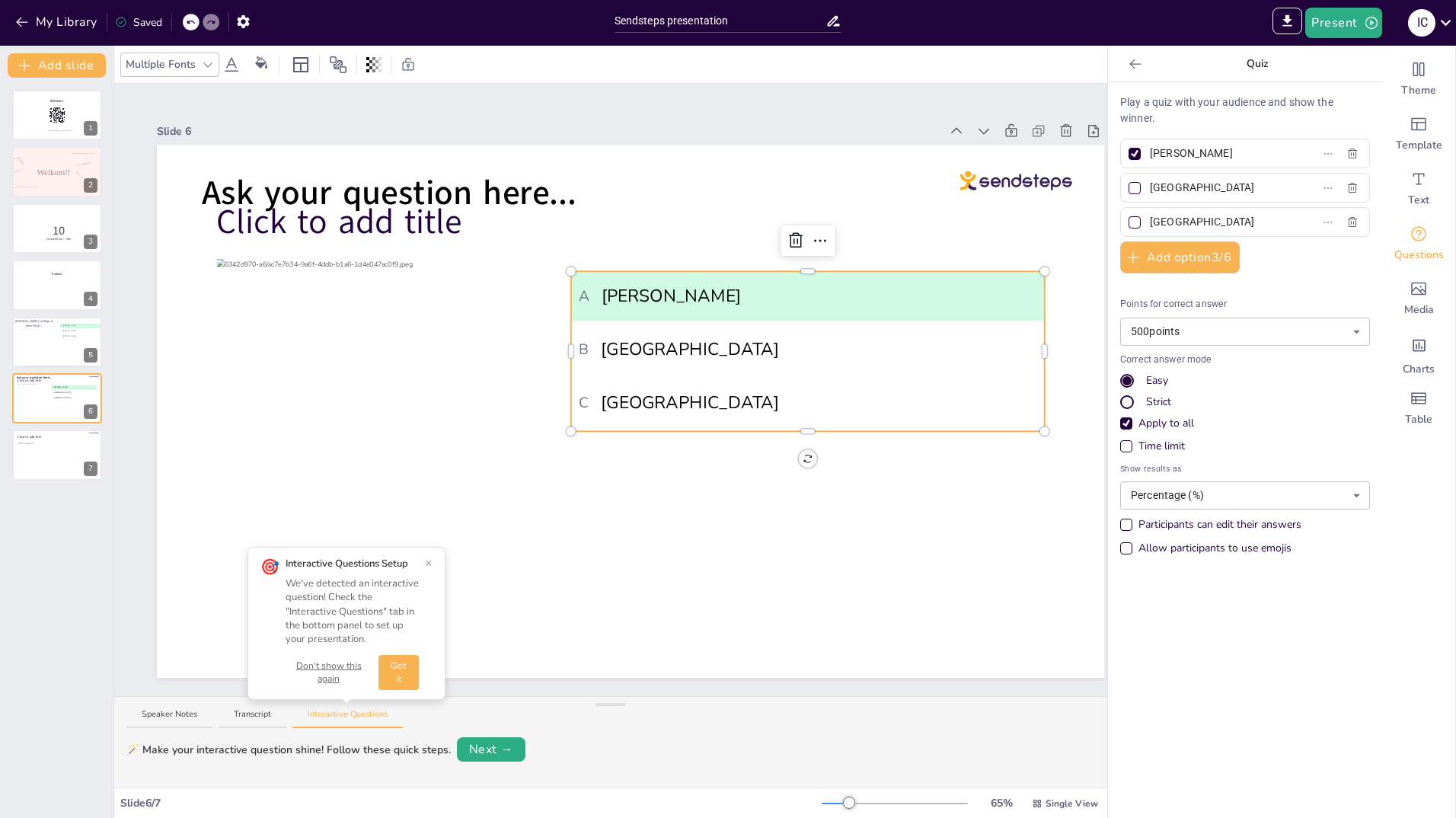
type input "Willeke"
click at [1207, 191] on input "Rotterdam" at bounding box center [1221, 188] width 142 height 22
type input "R"
type input "Marcha"
click at [1216, 221] on input "The Hague" at bounding box center [1221, 221] width 142 height 22
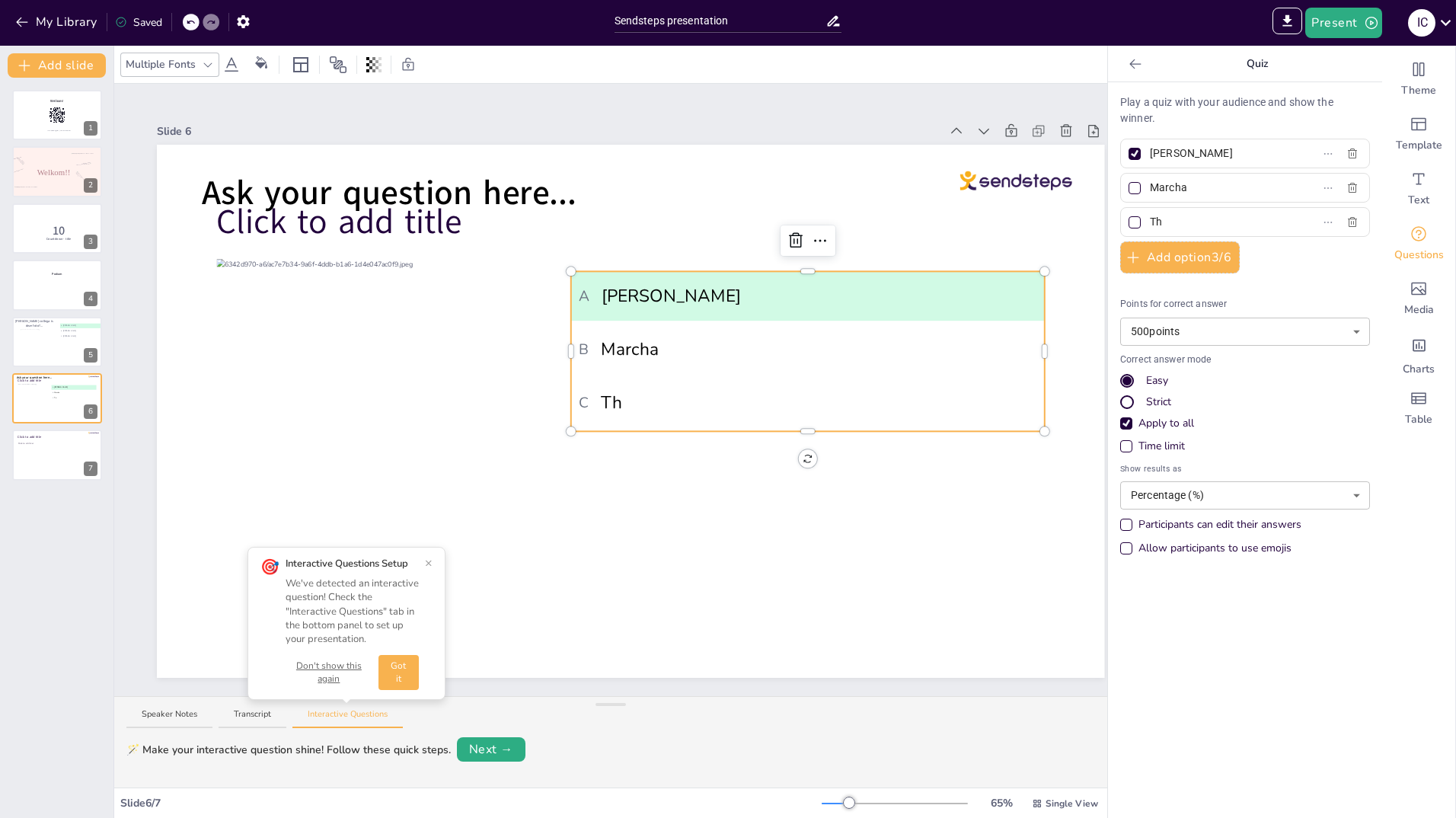
type input "T"
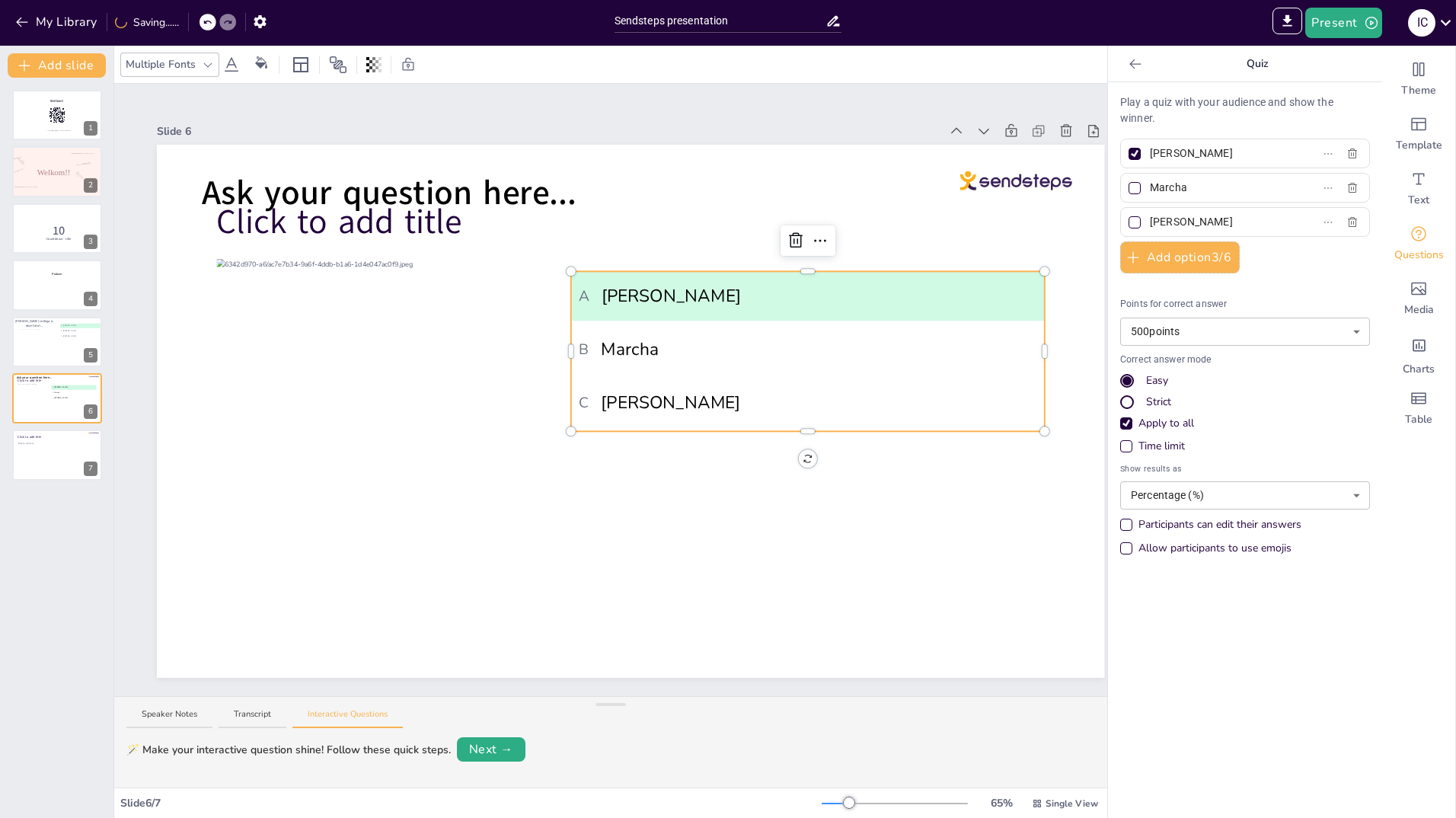
type input "[PERSON_NAME]"
click at [1129, 219] on div at bounding box center [1135, 222] width 12 height 12
click at [1150, 219] on input "[PERSON_NAME]" at bounding box center [1221, 221] width 142 height 22
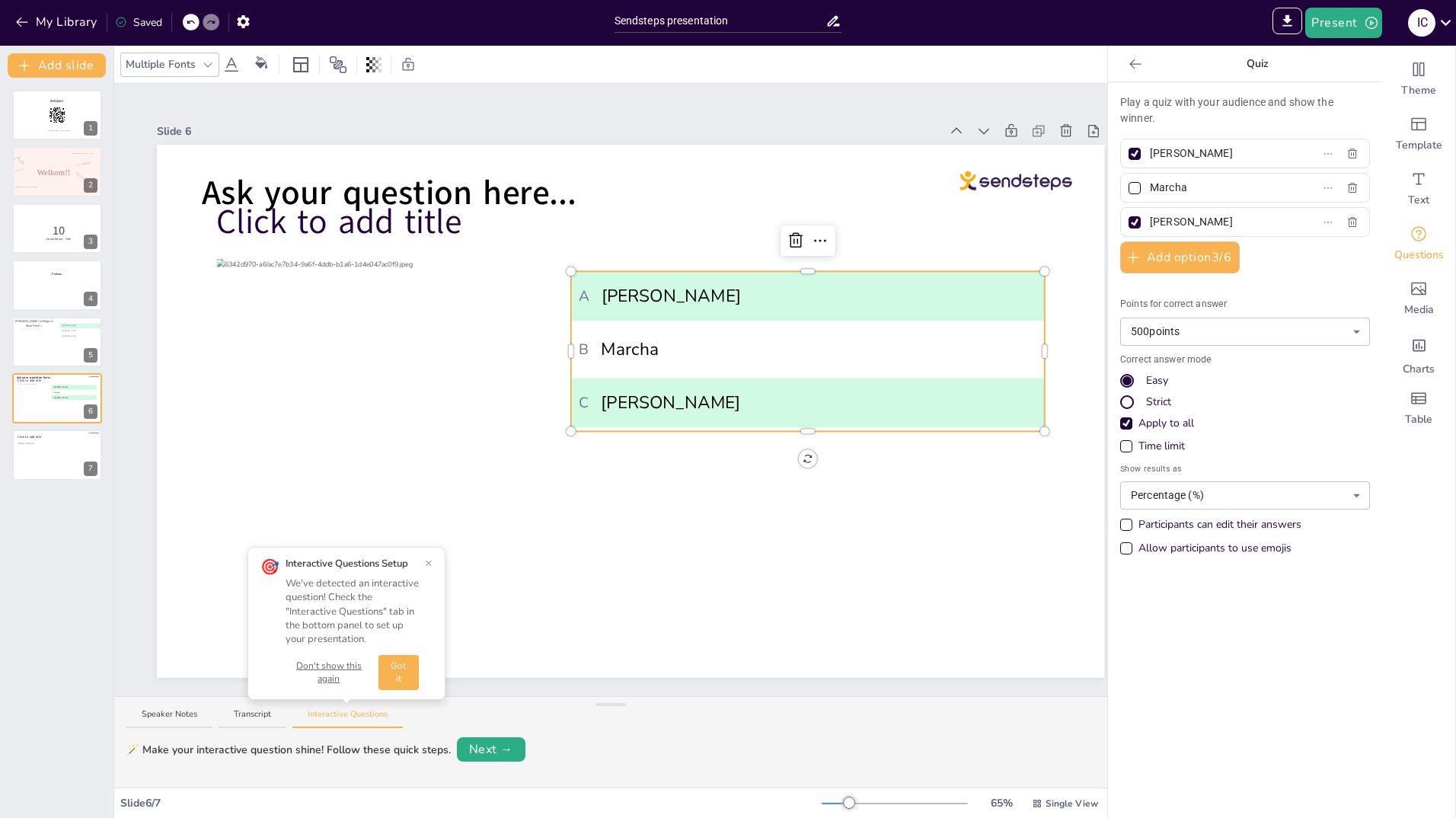
click at [1131, 150] on div at bounding box center [1135, 154] width 8 height 8
click at [1150, 150] on input "Willeke" at bounding box center [1221, 153] width 142 height 22
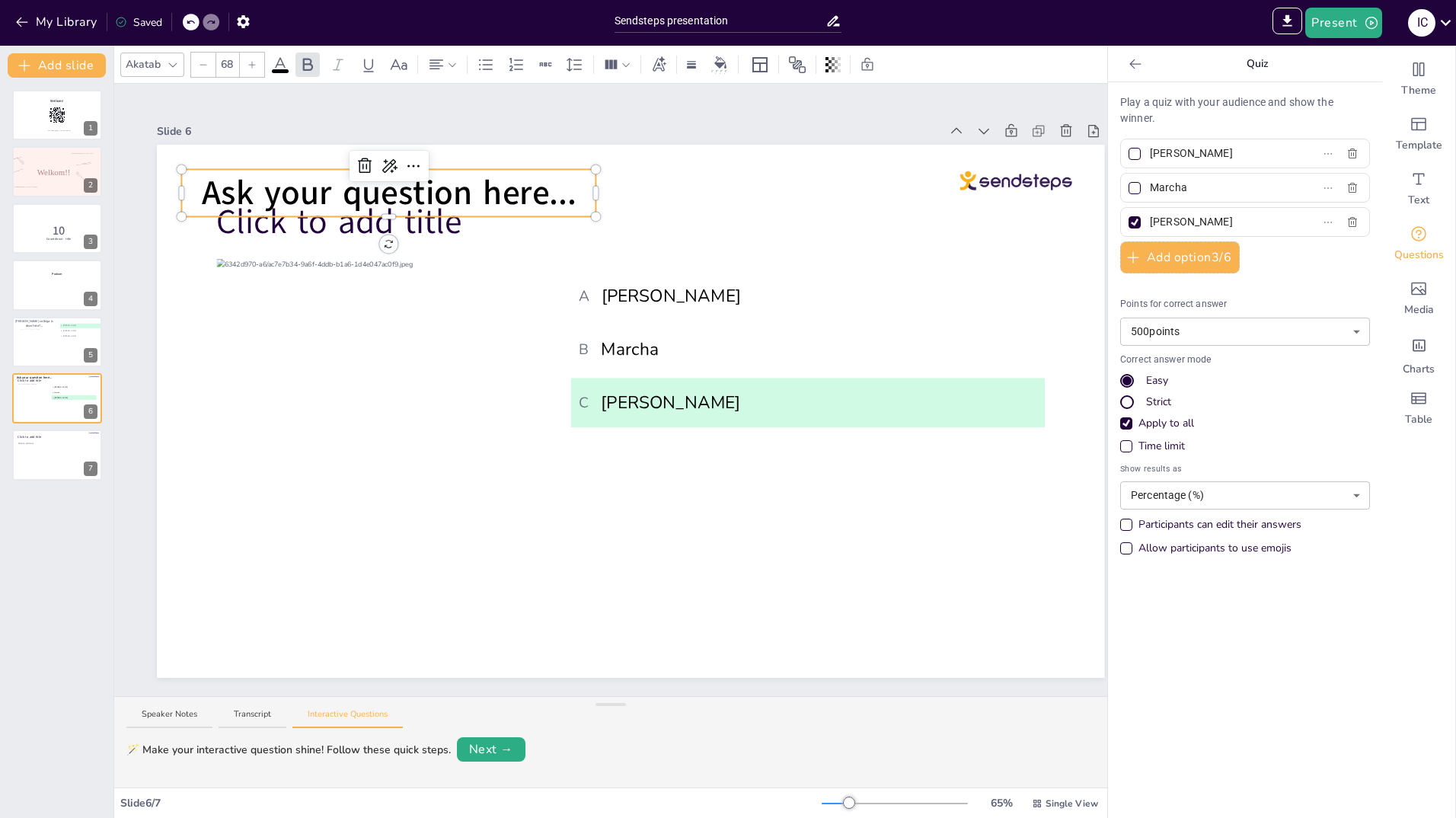
click at [364, 180] on span "Ask your question here..." at bounding box center [389, 193] width 374 height 46
click at [359, 163] on icon at bounding box center [364, 166] width 13 height 15
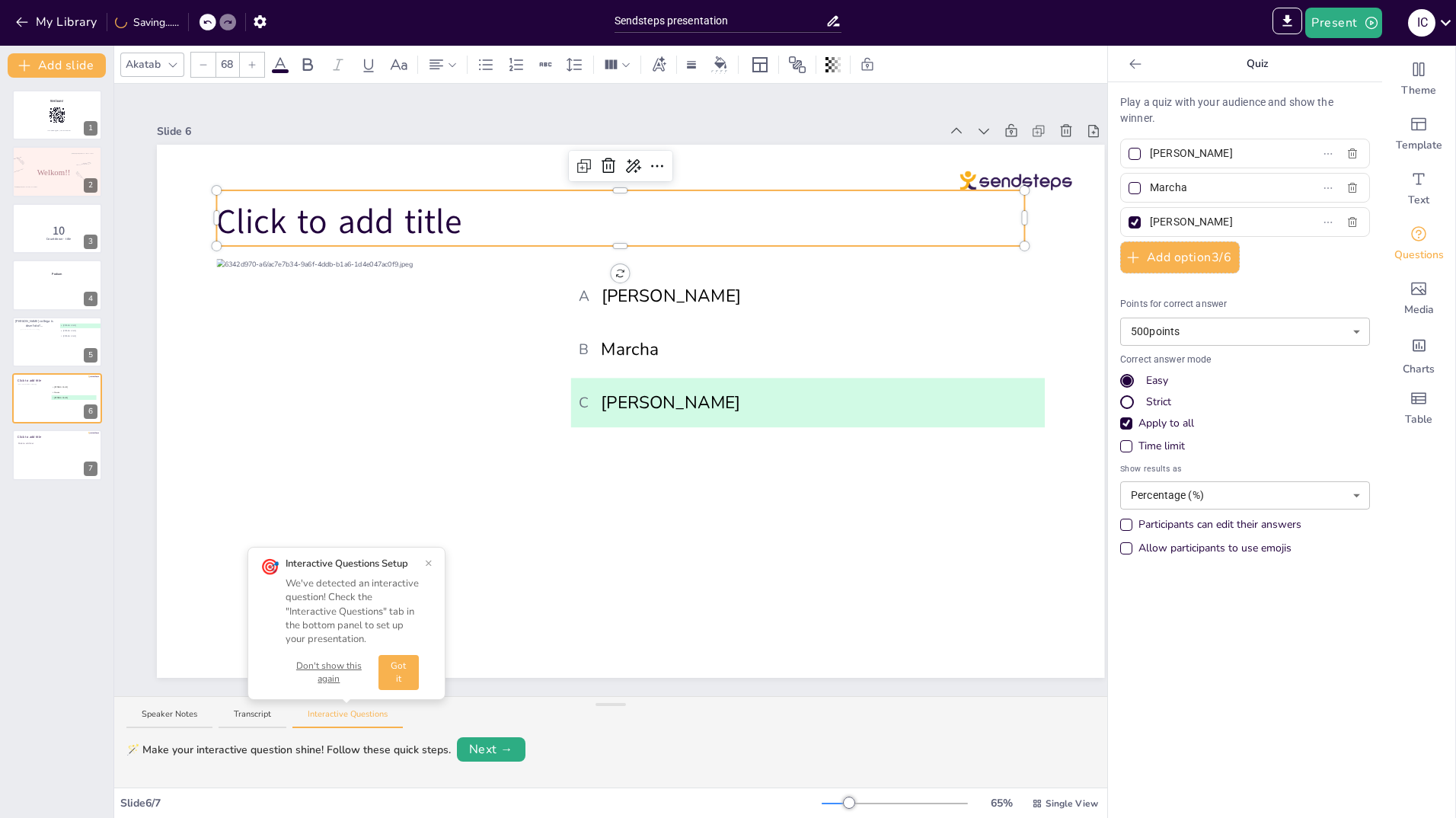
click at [358, 218] on span "Click to add title" at bounding box center [338, 222] width 245 height 46
click at [607, 158] on icon at bounding box center [608, 166] width 13 height 15
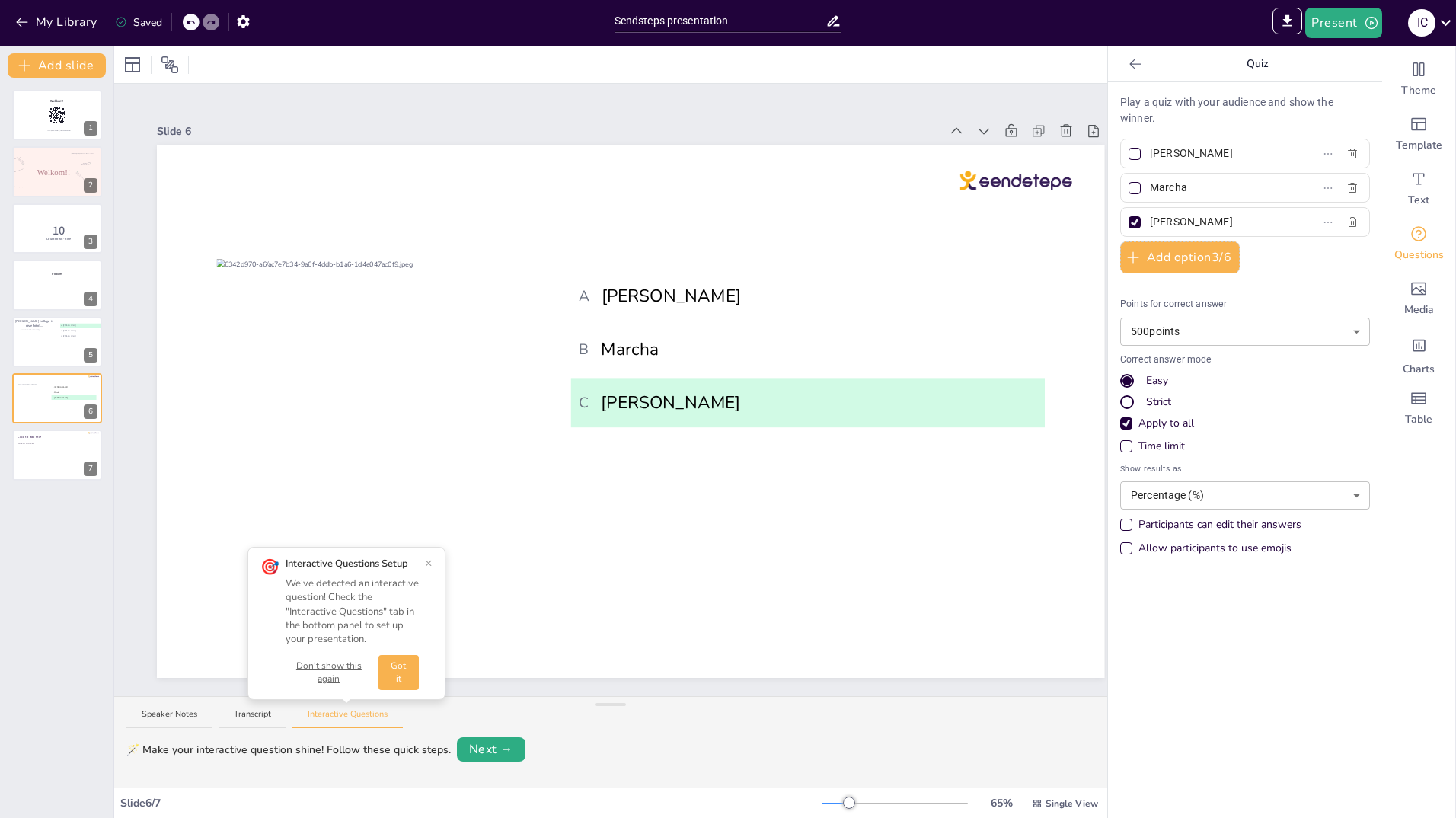
click at [427, 560] on button "×" at bounding box center [428, 563] width 8 height 12
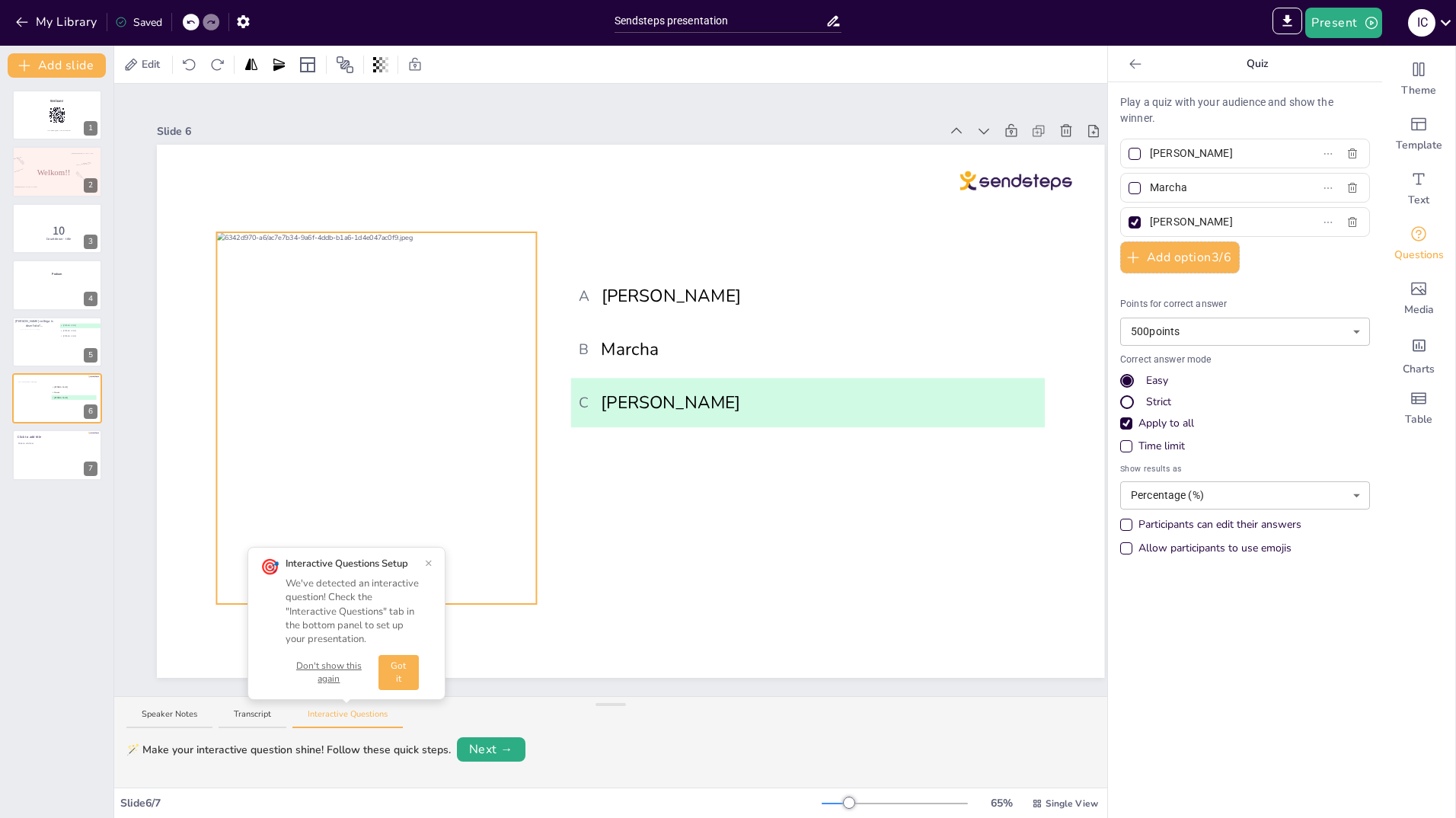
drag, startPoint x: 374, startPoint y: 282, endPoint x: 374, endPoint y: 256, distance: 26.0
click at [374, 256] on div at bounding box center [375, 445] width 320 height 427
drag, startPoint x: 538, startPoint y: 413, endPoint x: 565, endPoint y: 417, distance: 27.3
click at [565, 417] on div at bounding box center [561, 418] width 4 height 13
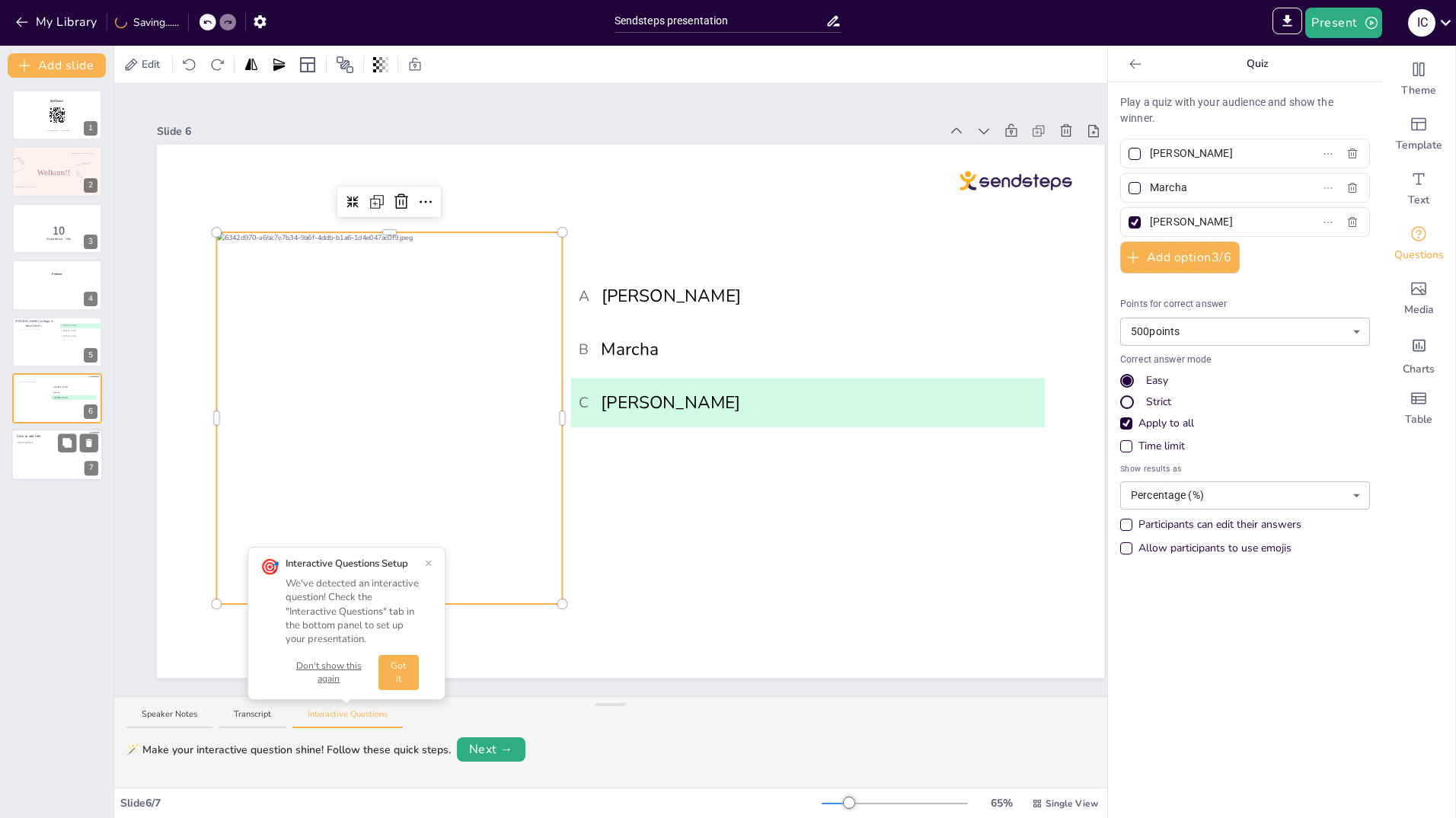
click at [38, 461] on div "Click to add text" at bounding box center [57, 459] width 78 height 34
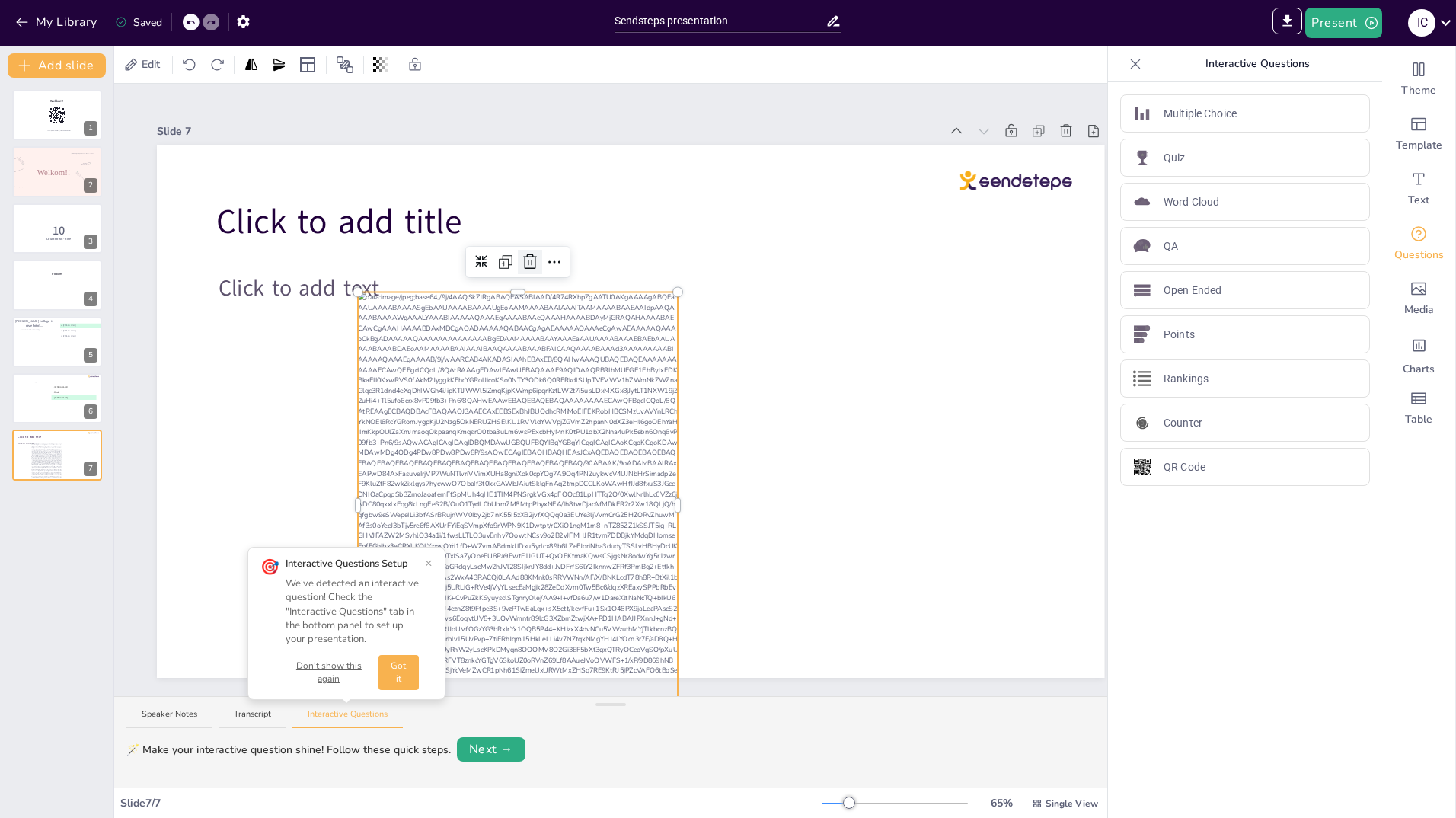
click at [527, 254] on icon at bounding box center [529, 261] width 13 height 15
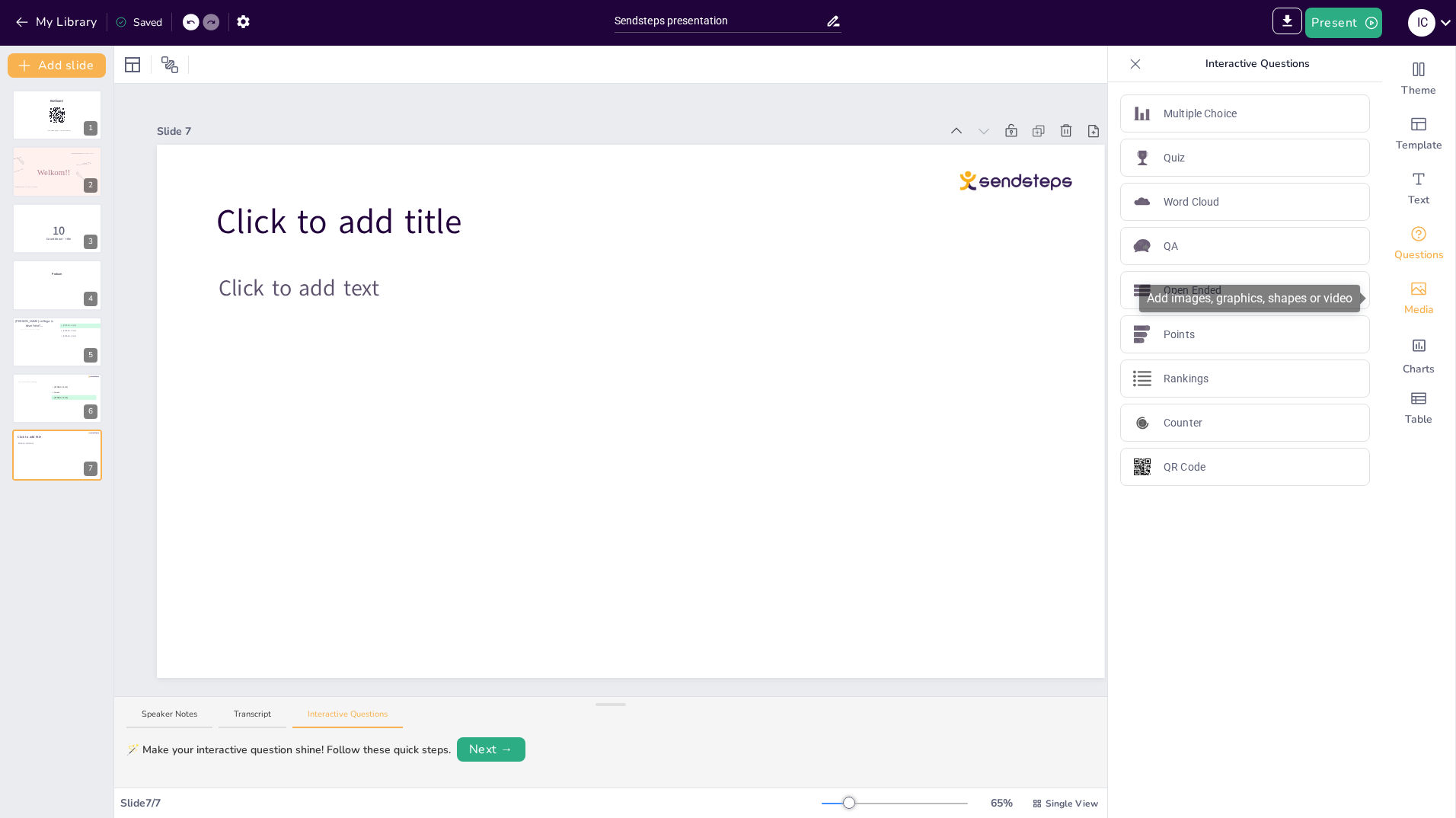
click at [1412, 293] on icon "Add images, graphics, shapes or video" at bounding box center [1419, 289] width 15 height 13
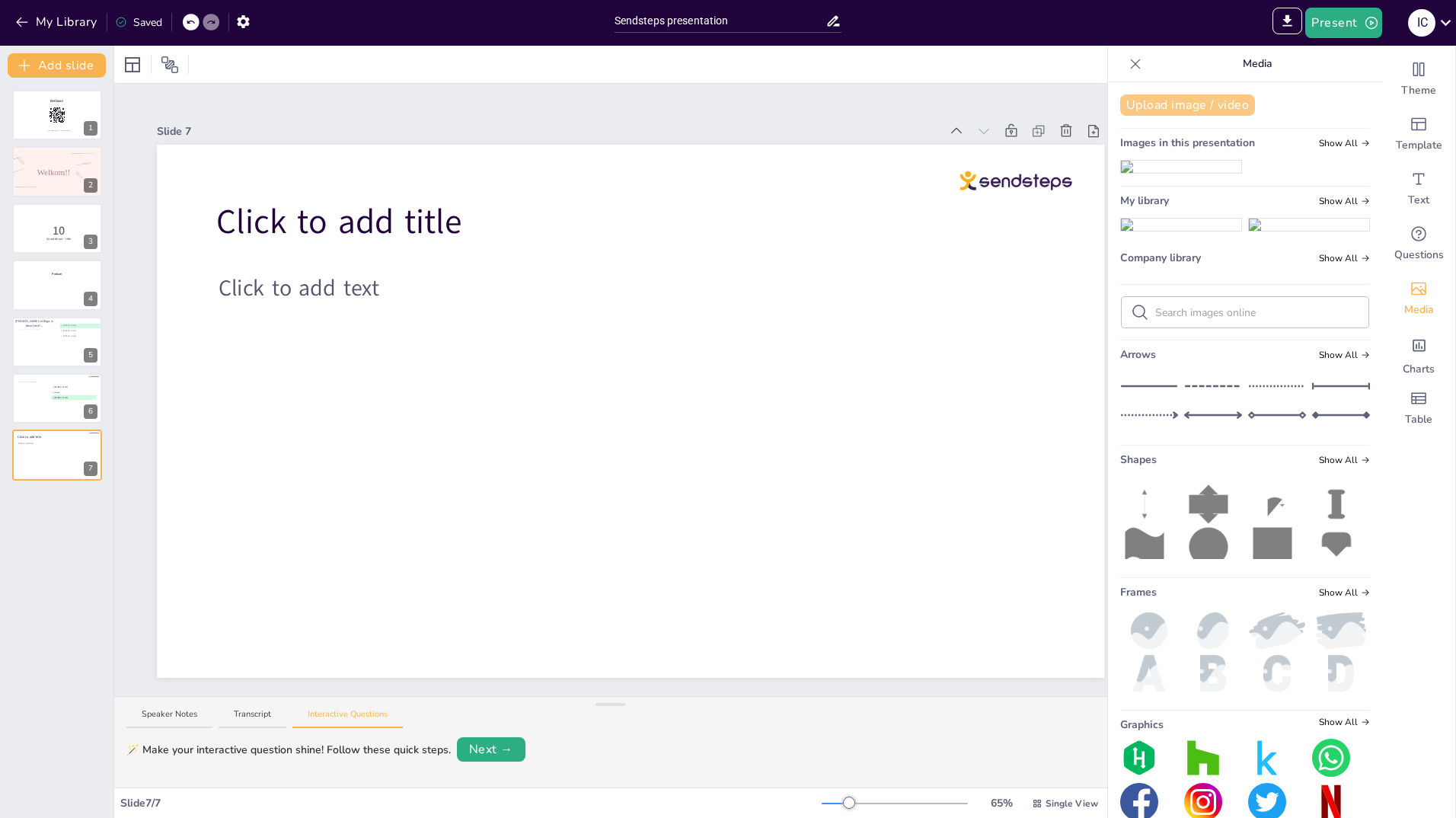
click at [1165, 101] on button "Upload image / video" at bounding box center [1188, 105] width 135 height 21
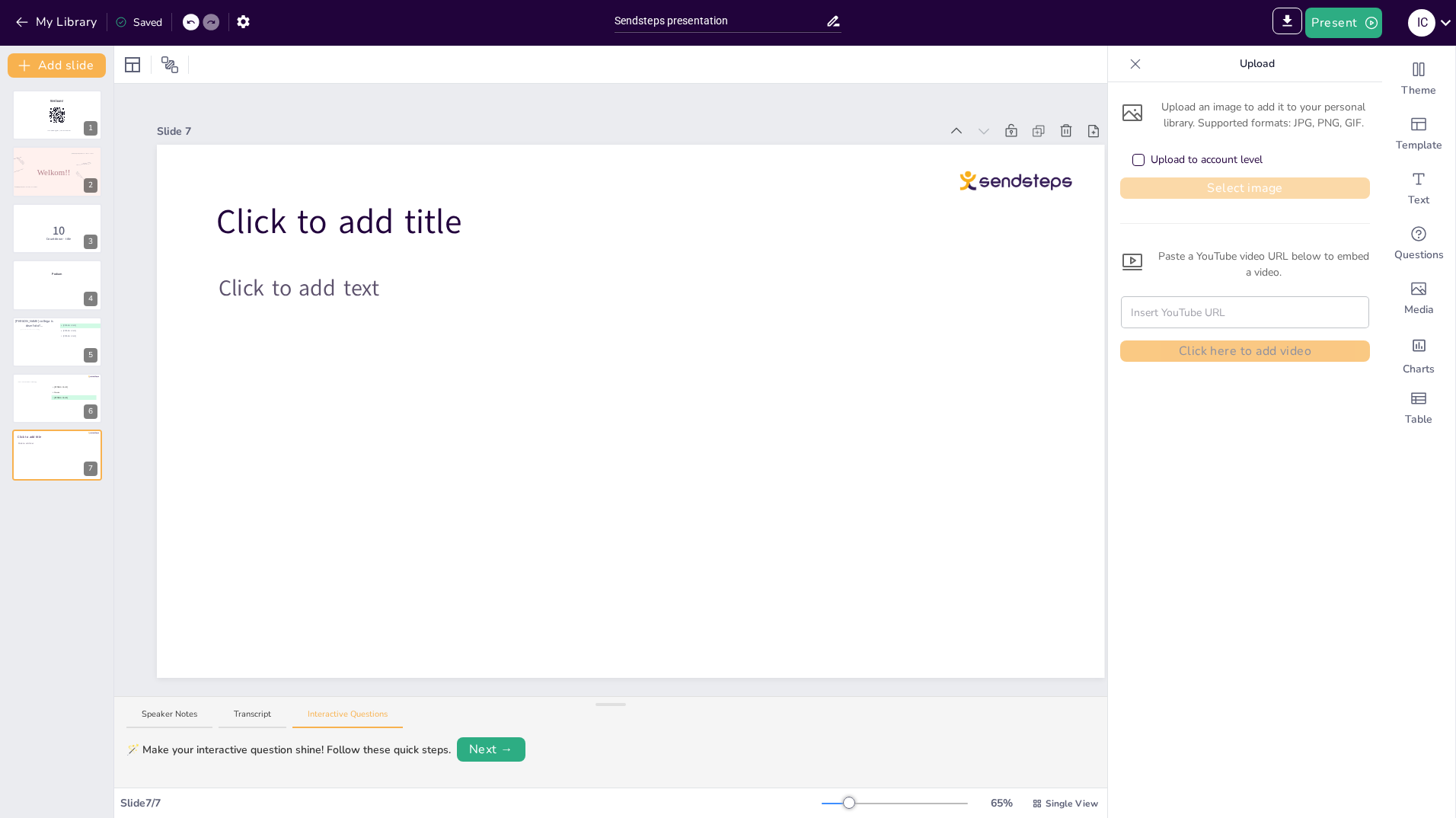
click at [1188, 191] on button "Select image" at bounding box center [1245, 188] width 250 height 21
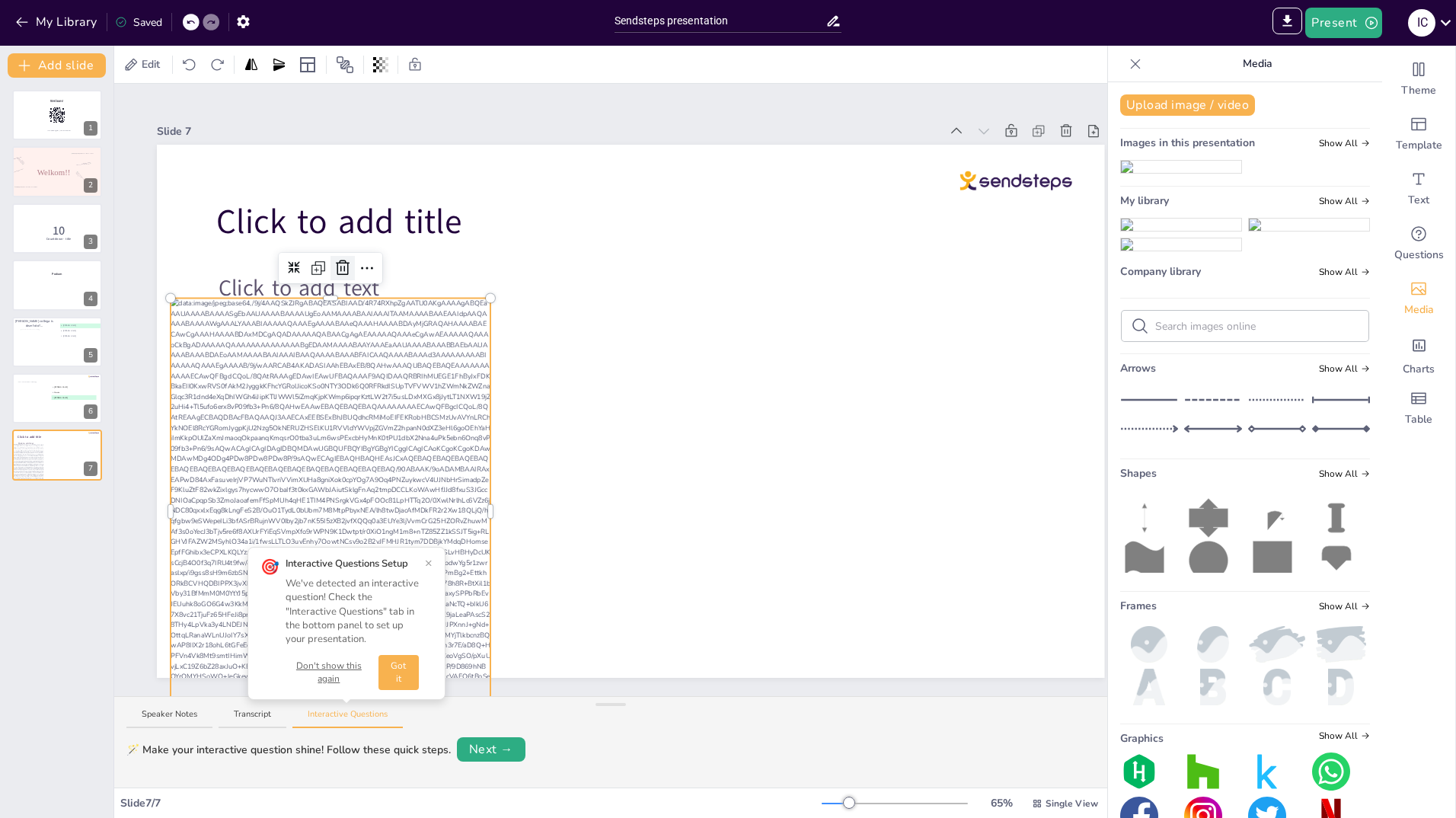
click at [344, 263] on icon at bounding box center [342, 266] width 13 height 15
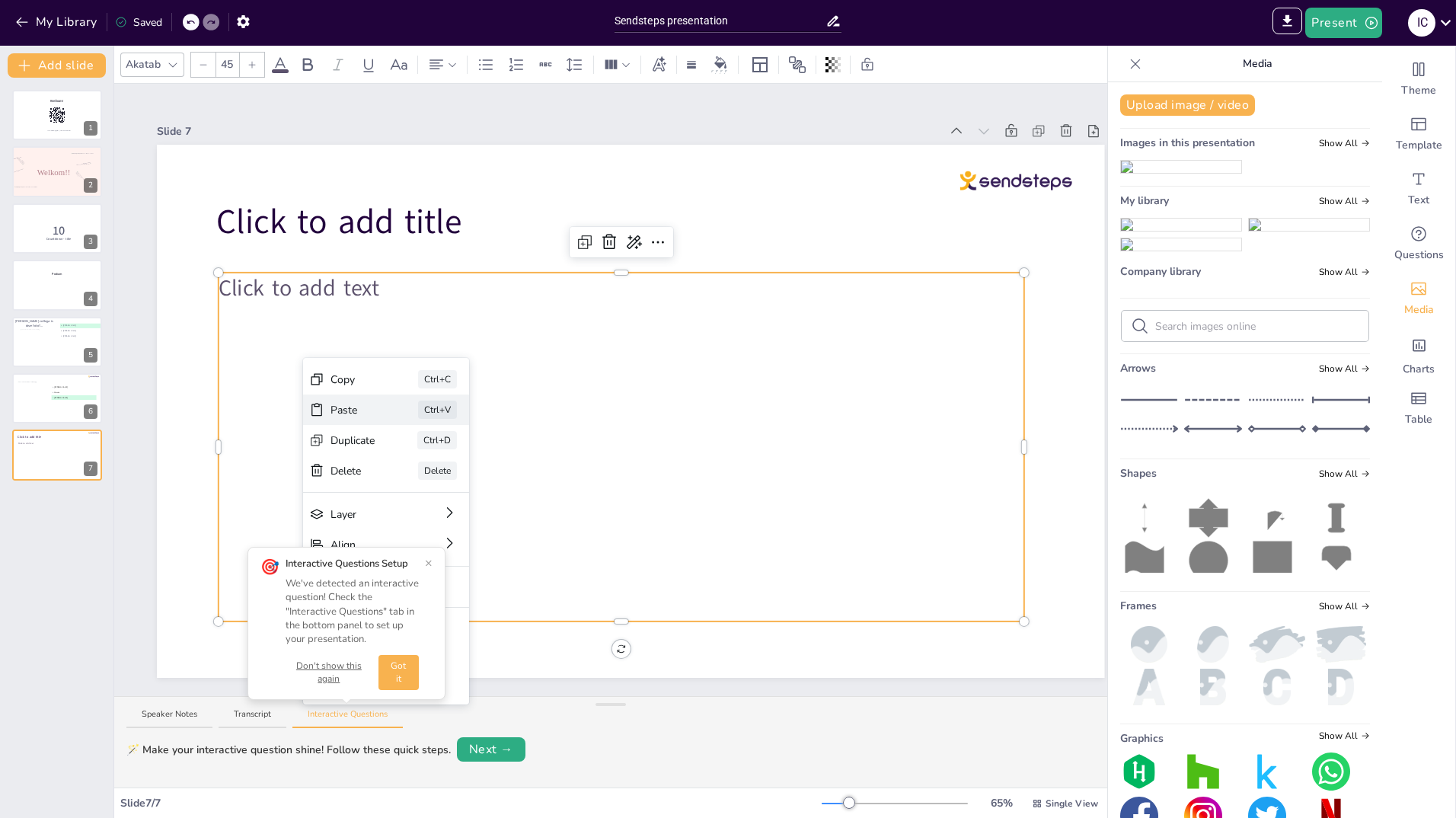
click at [331, 402] on div "Paste" at bounding box center [352, 410] width 45 height 16
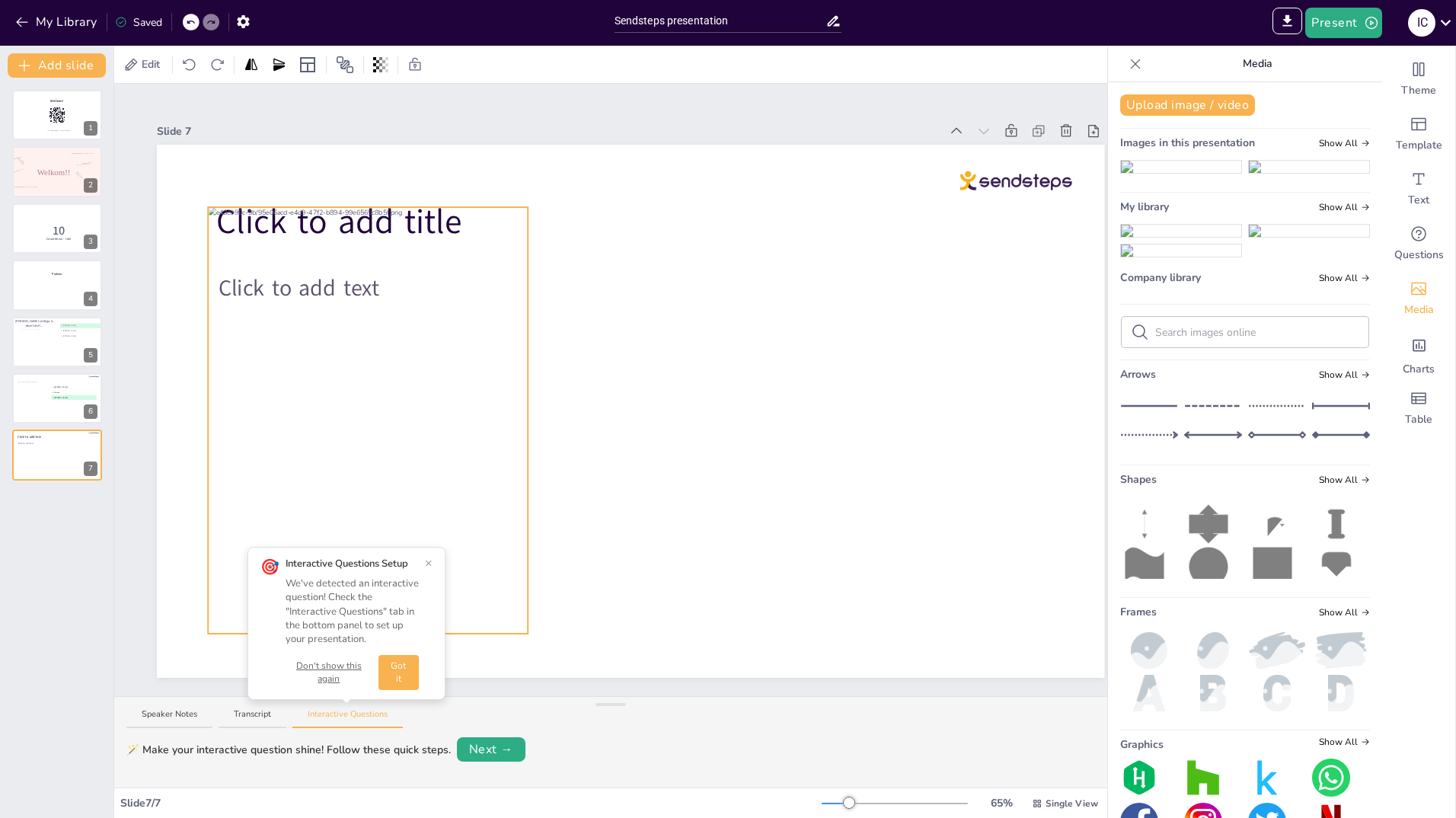
drag, startPoint x: 555, startPoint y: 375, endPoint x: 292, endPoint y: 385, distance: 263.2
click at [292, 385] on div at bounding box center [367, 421] width 320 height 427
drag, startPoint x: 369, startPoint y: 201, endPoint x: 369, endPoint y: 266, distance: 65.0
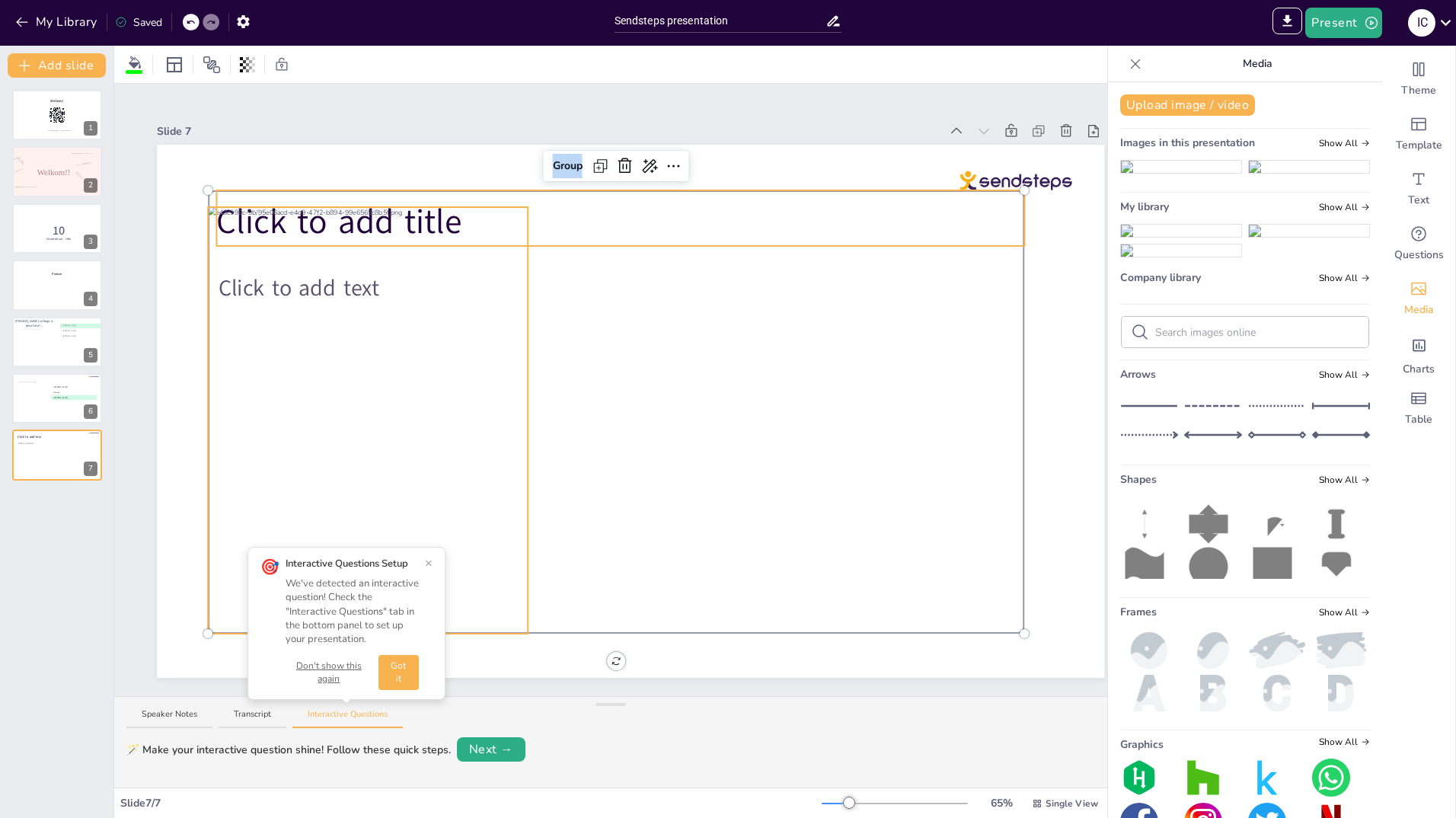
click at [354, 207] on div at bounding box center [367, 421] width 320 height 427
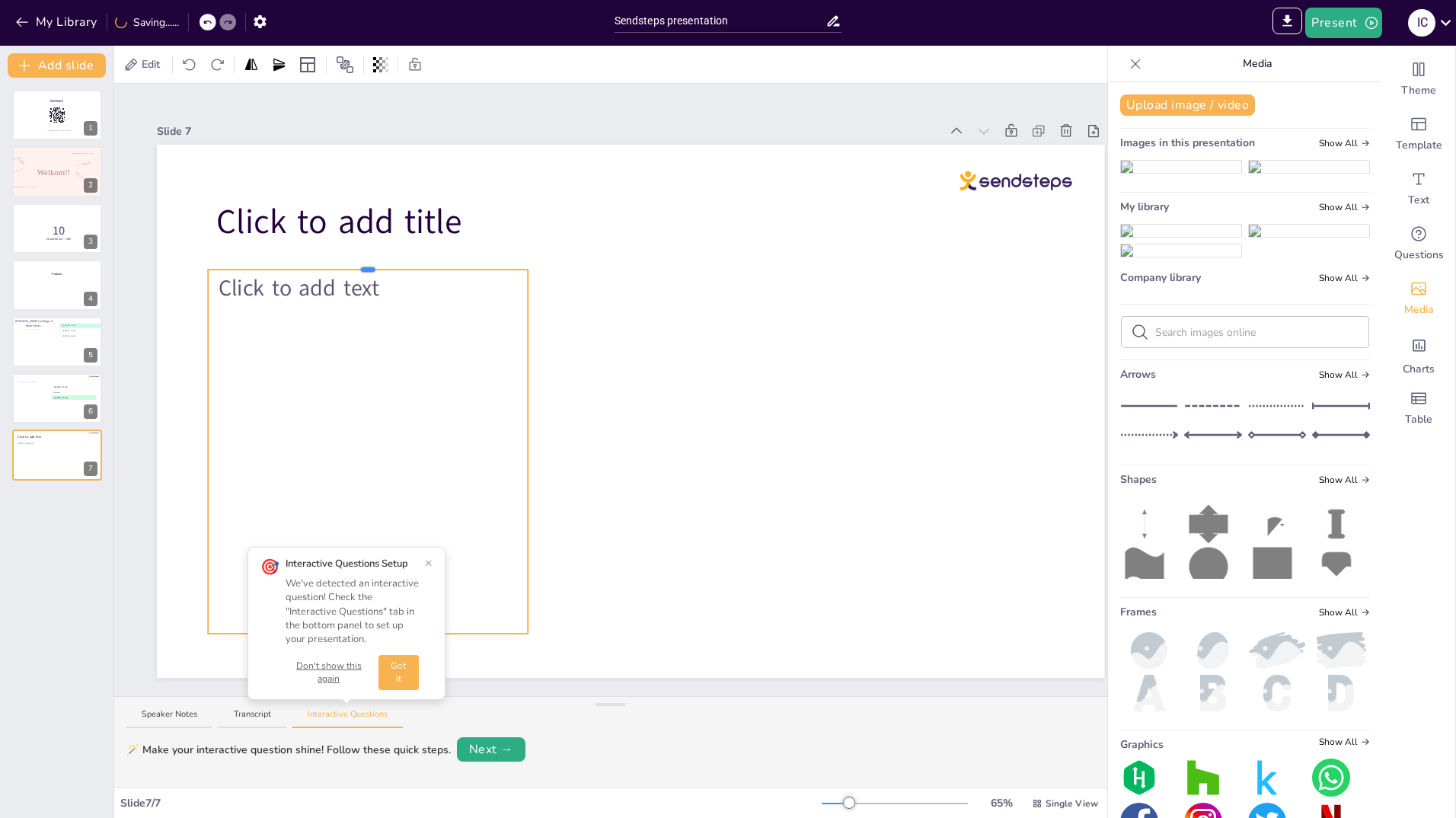
click at [385, 263] on div at bounding box center [630, 411] width 947 height 533
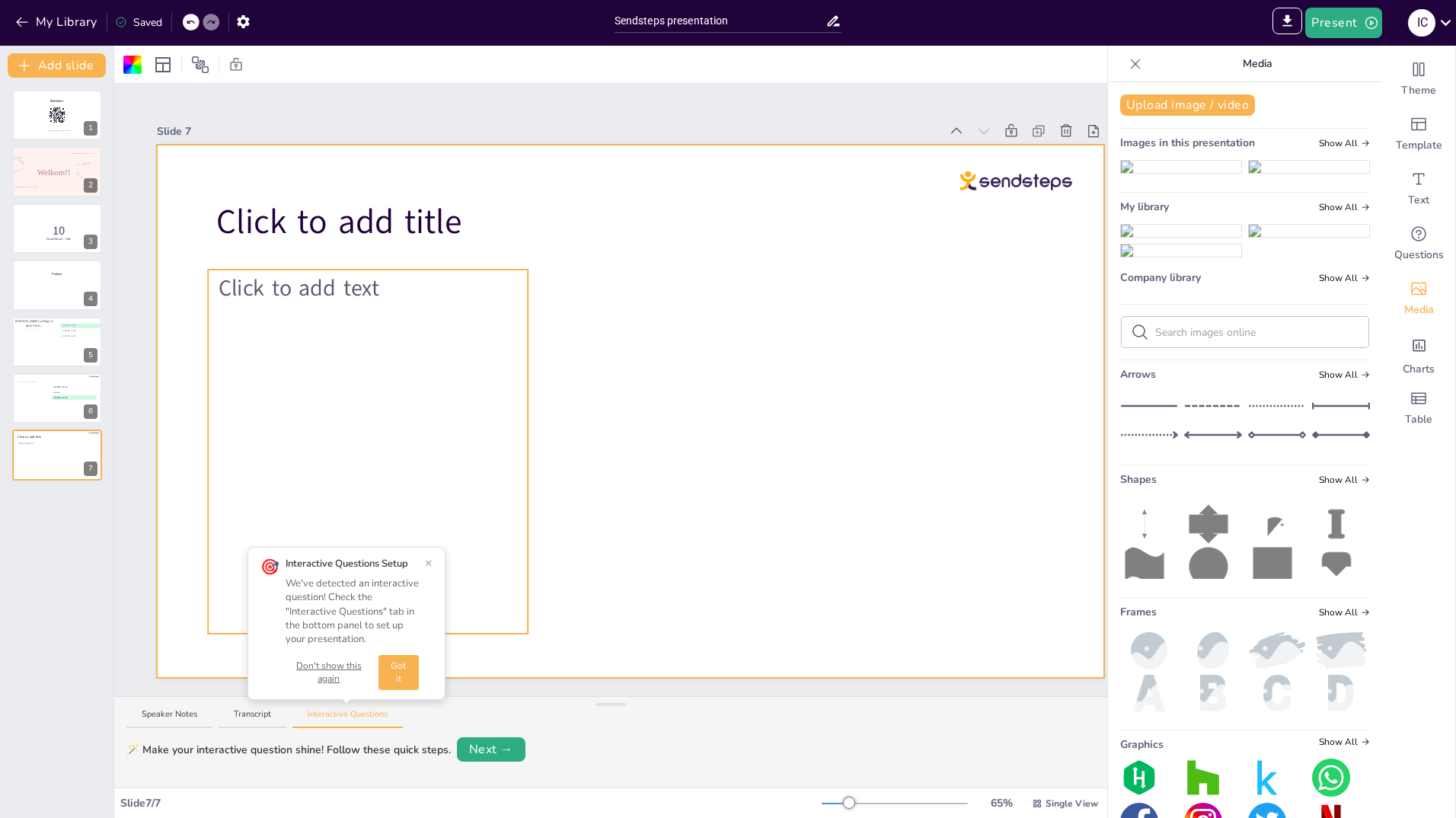
click at [371, 276] on div at bounding box center [367, 421] width 320 height 427
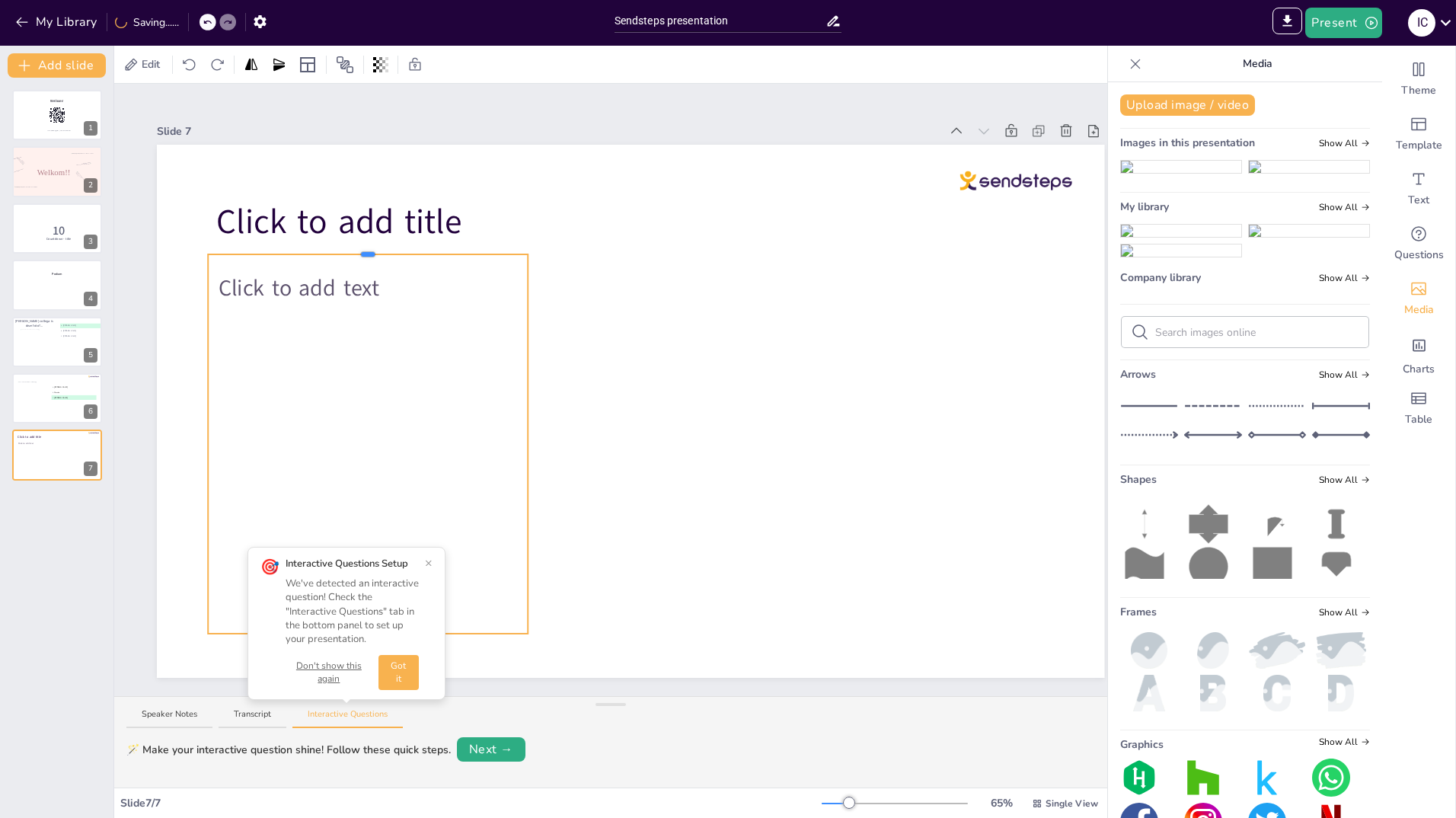
click at [397, 247] on div at bounding box center [630, 411] width 947 height 533
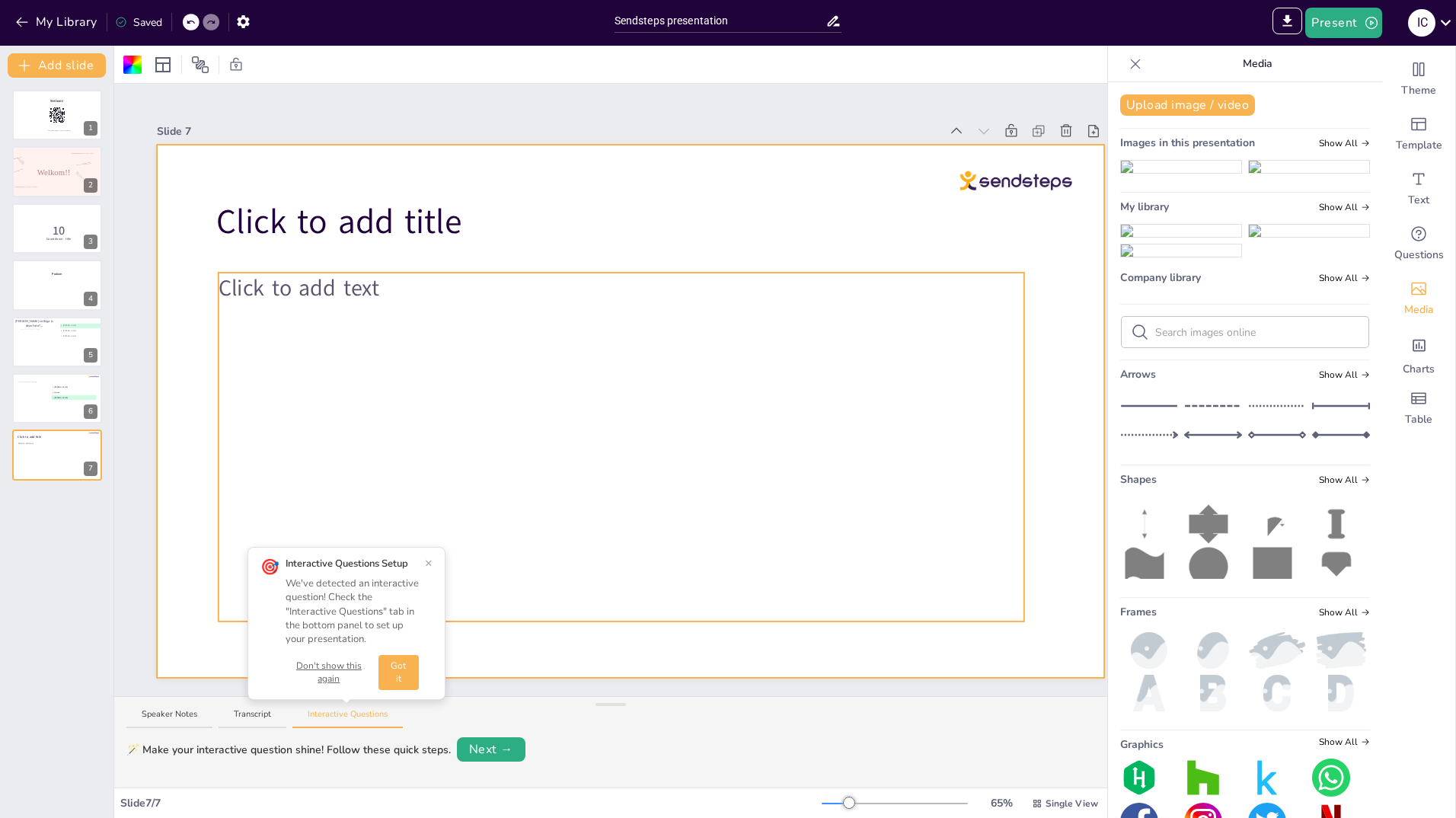
click at [720, 352] on div "Click to add text" at bounding box center [621, 447] width 805 height 349
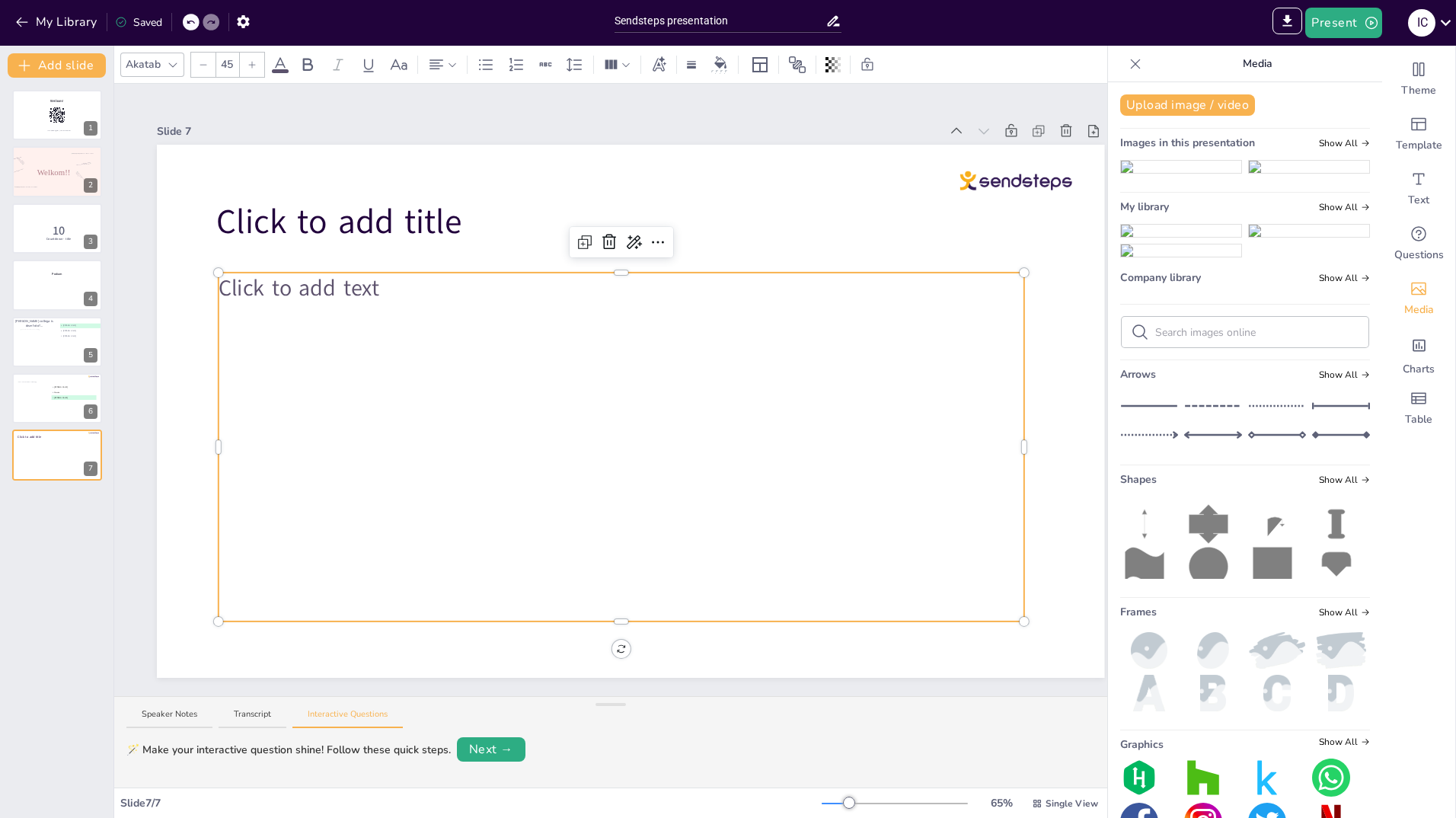
click at [885, 297] on p "Click to add text" at bounding box center [621, 288] width 805 height 31
click at [585, 239] on icon at bounding box center [583, 243] width 9 height 9
type input "45"
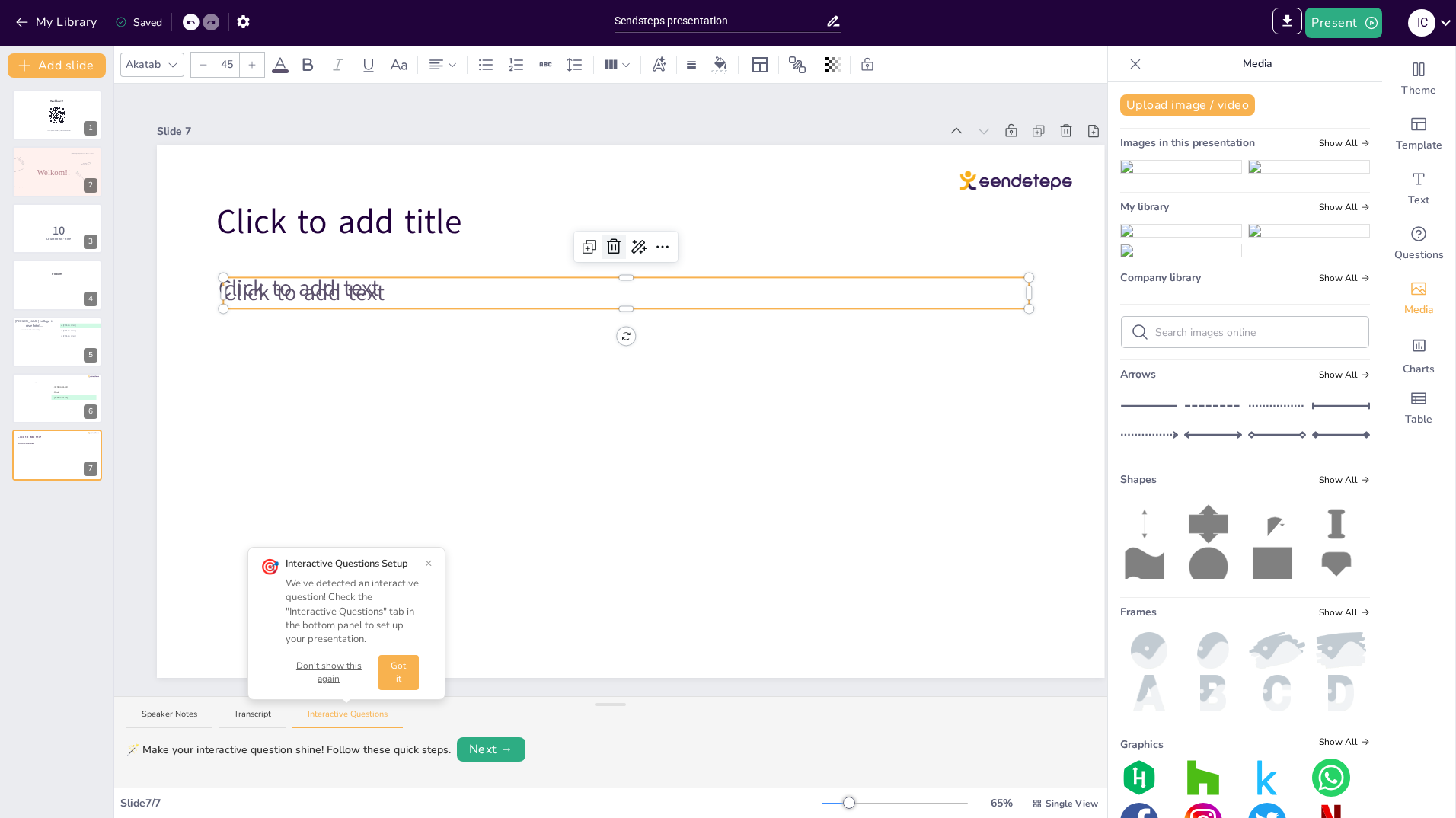
click at [610, 239] on icon at bounding box center [613, 246] width 13 height 15
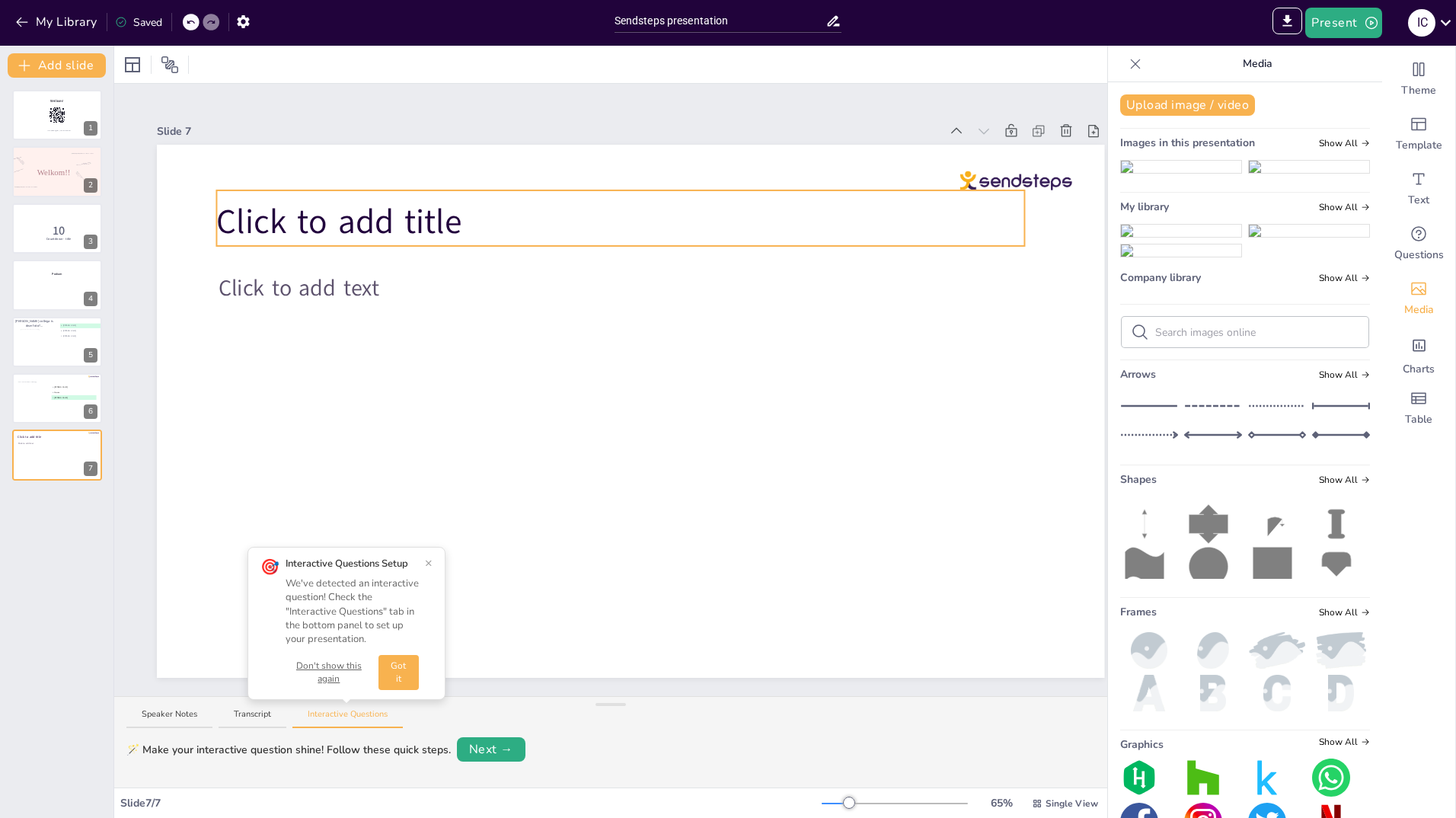
click at [452, 200] on span "Click to add title" at bounding box center [338, 222] width 245 height 46
click at [609, 158] on icon at bounding box center [608, 166] width 19 height 19
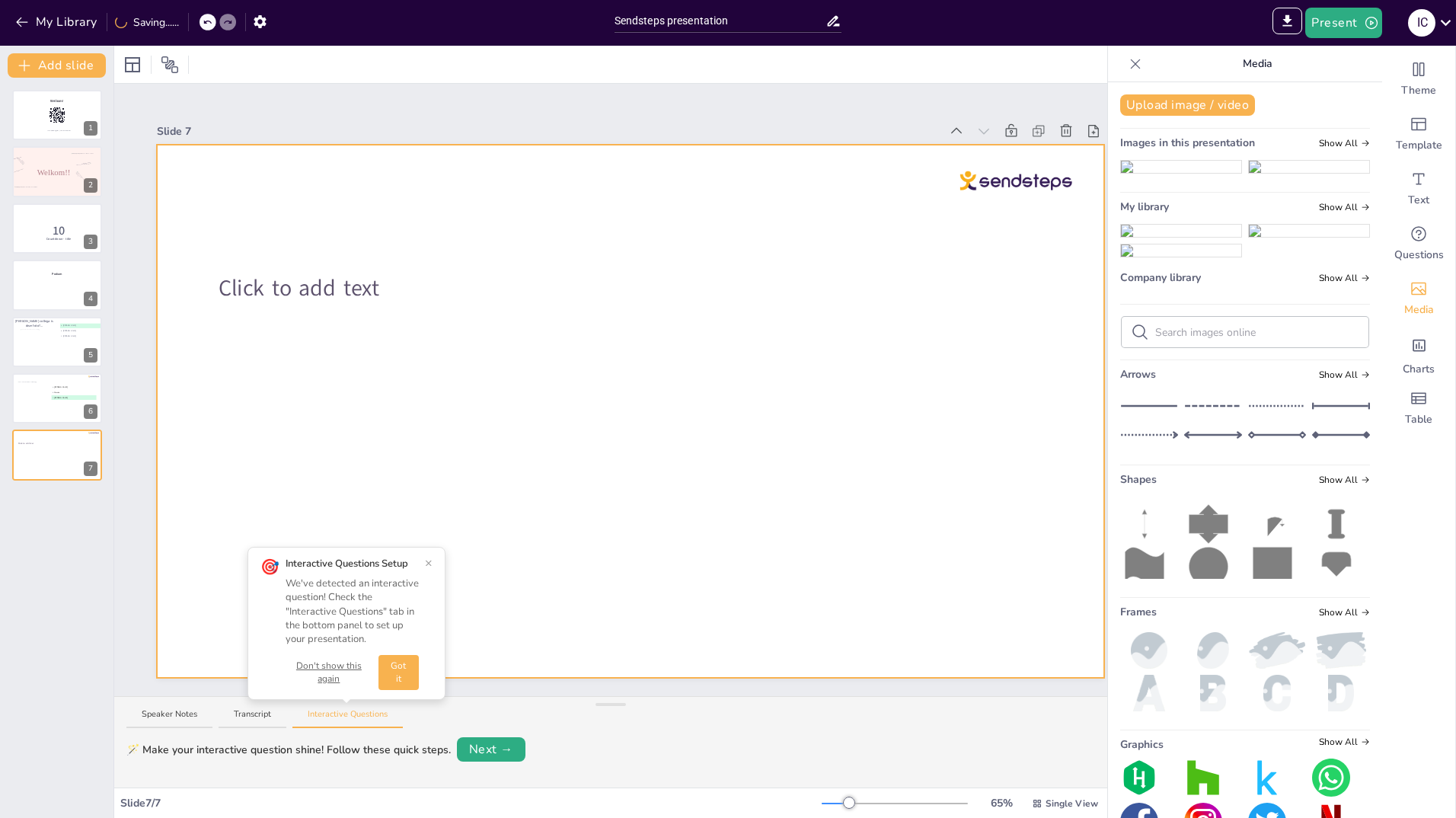
click at [659, 254] on div at bounding box center [630, 411] width 947 height 533
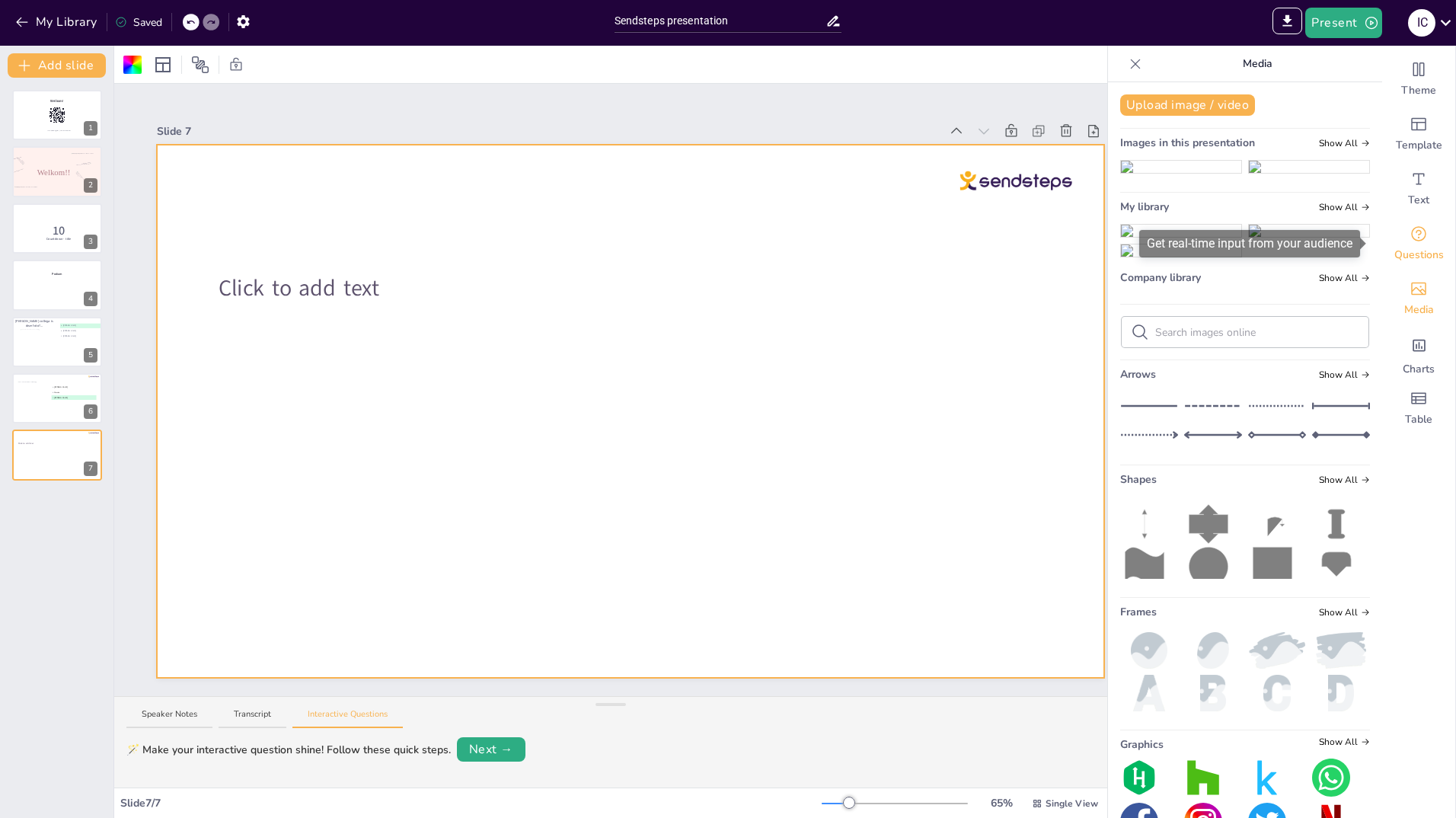
click at [1410, 238] on icon "Get real-time input from your audience" at bounding box center [1419, 234] width 19 height 19
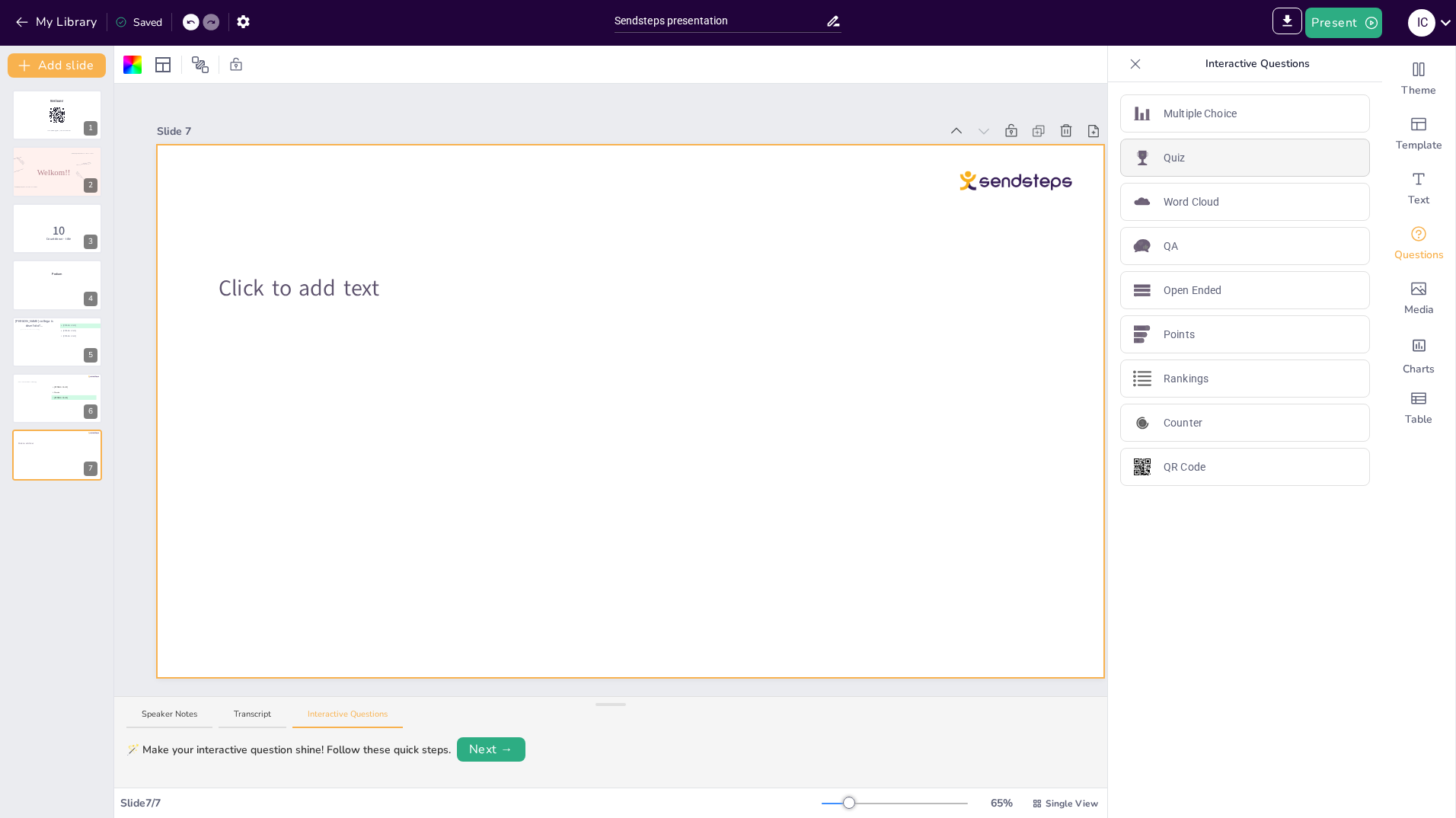
click at [1188, 161] on div "Quiz" at bounding box center [1245, 158] width 250 height 38
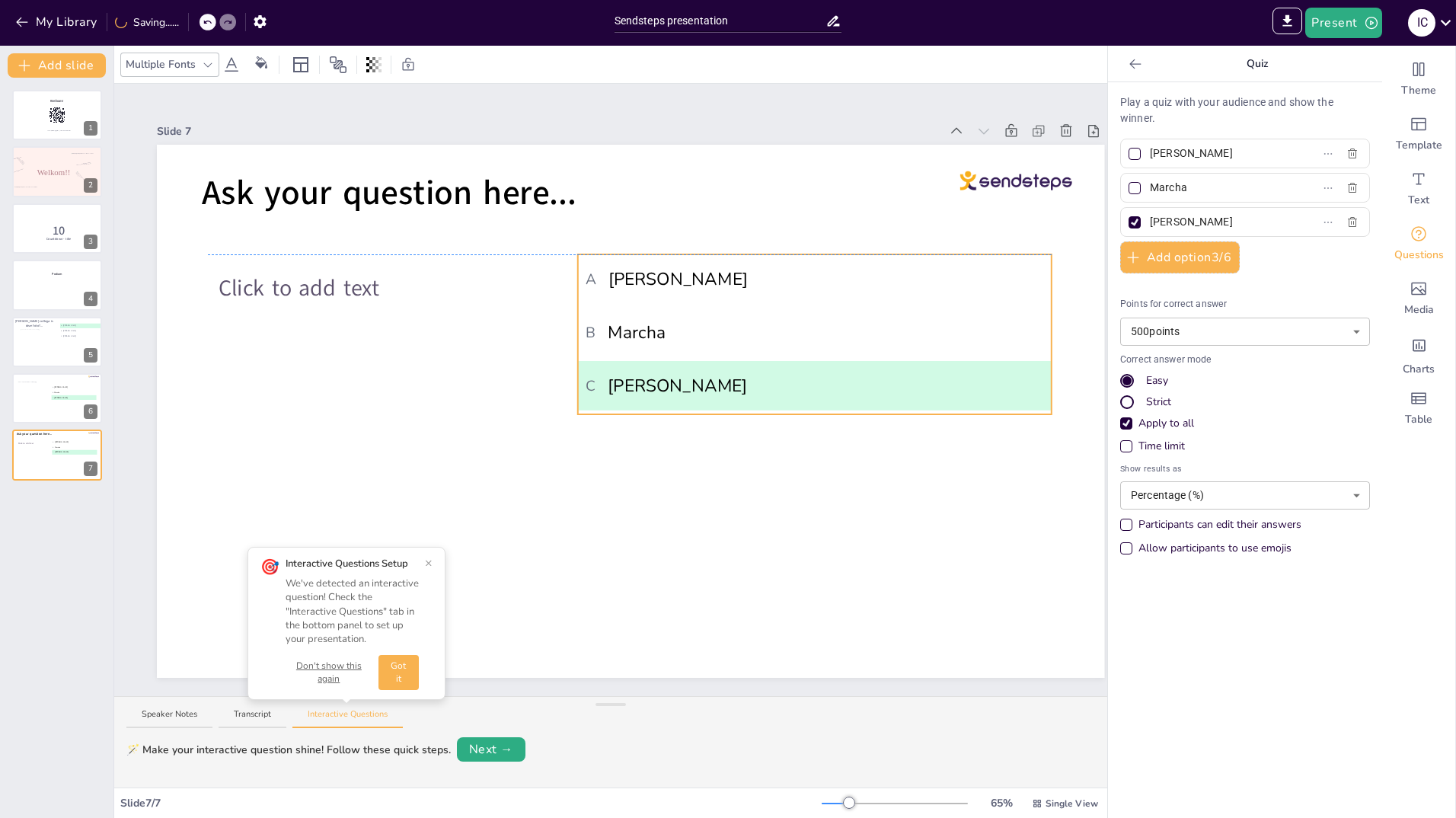
drag, startPoint x: 682, startPoint y: 315, endPoint x: 762, endPoint y: 267, distance: 93.3
click at [762, 267] on li "A Willeke" at bounding box center [814, 279] width 474 height 50
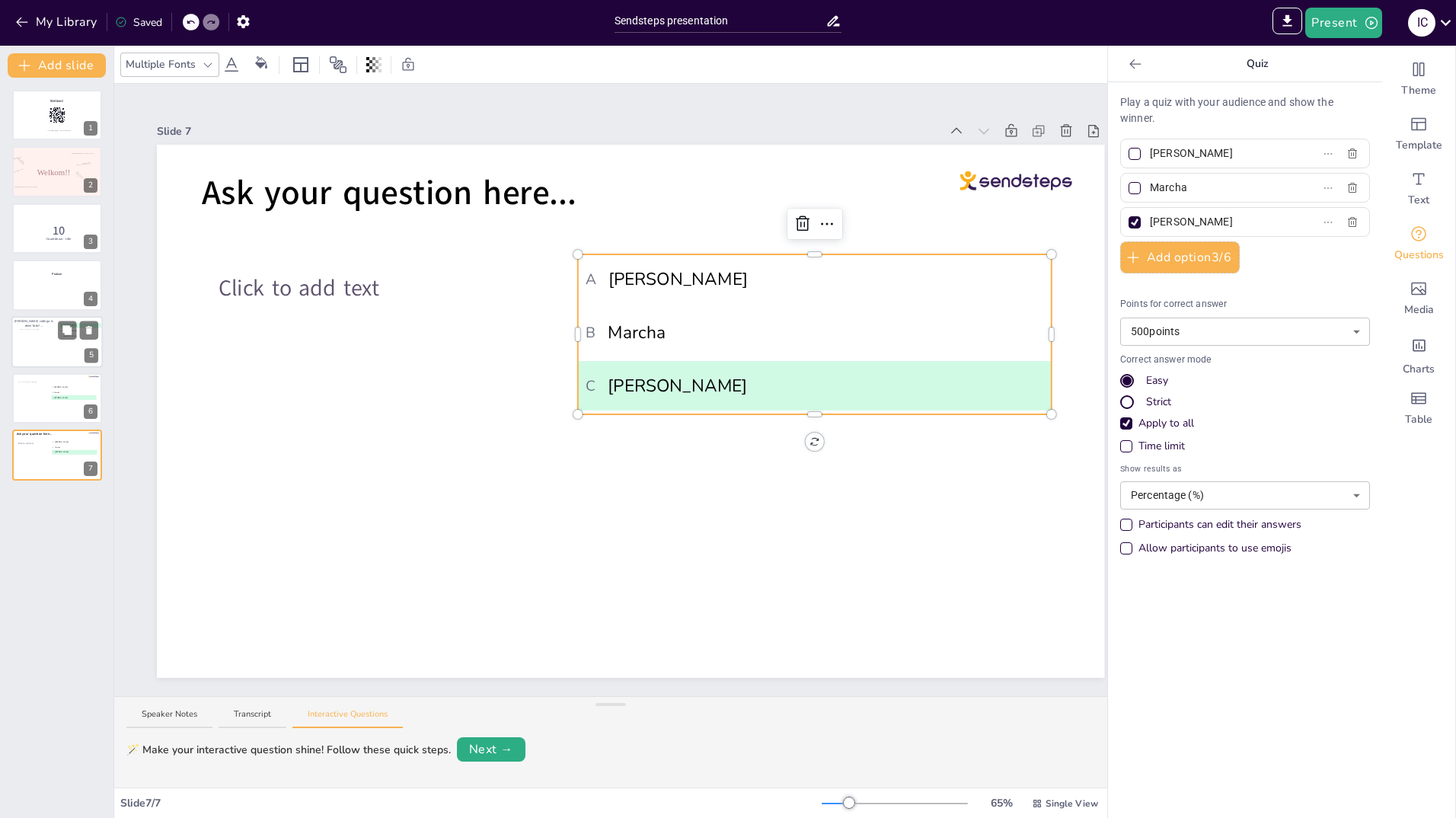
click at [62, 341] on div at bounding box center [57, 342] width 91 height 52
type input "[PERSON_NAME]"
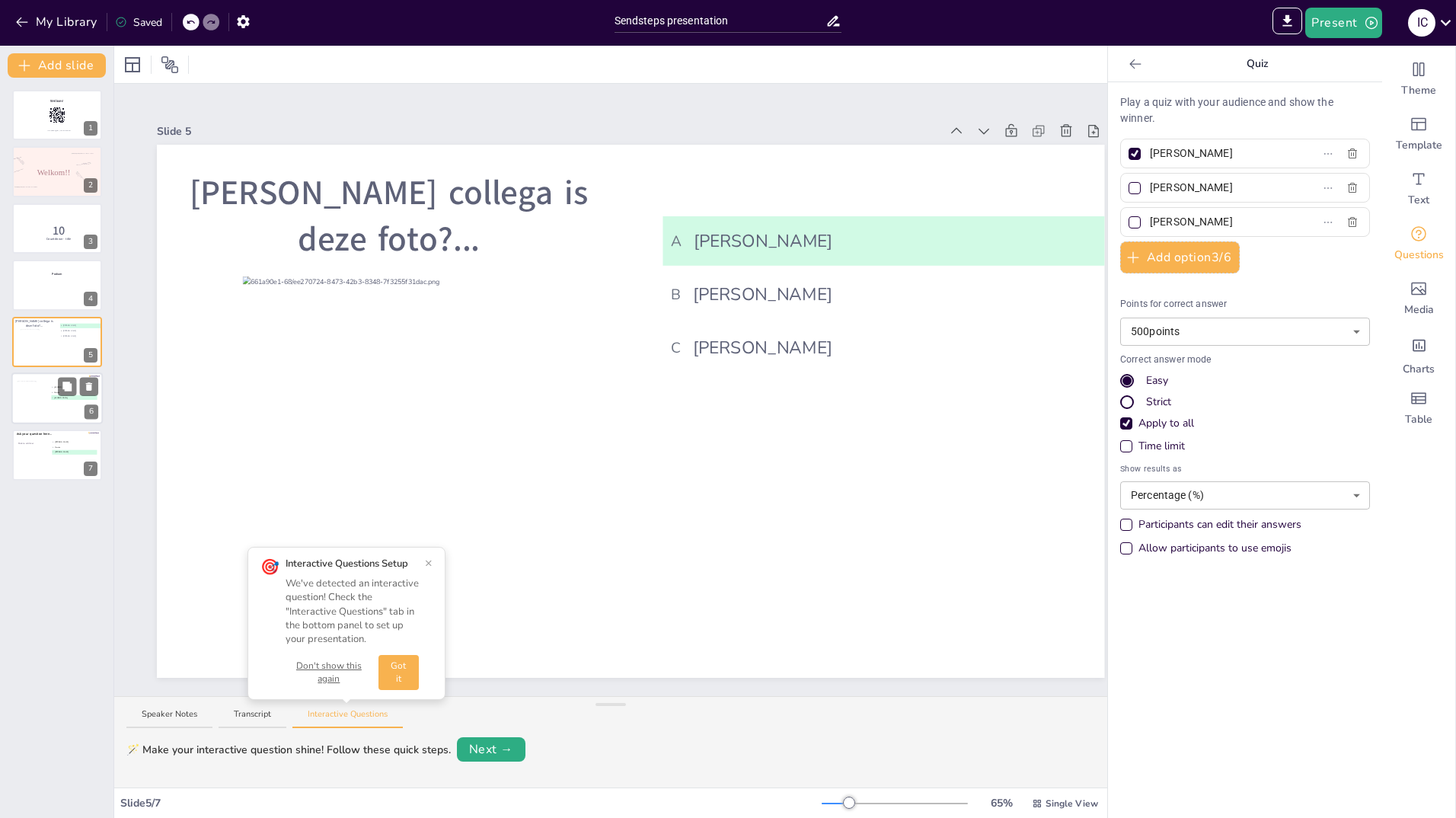
click at [52, 397] on span "C" at bounding box center [52, 397] width 1 height 3
type input "Willeke"
type input "Marcha"
type input "[PERSON_NAME]"
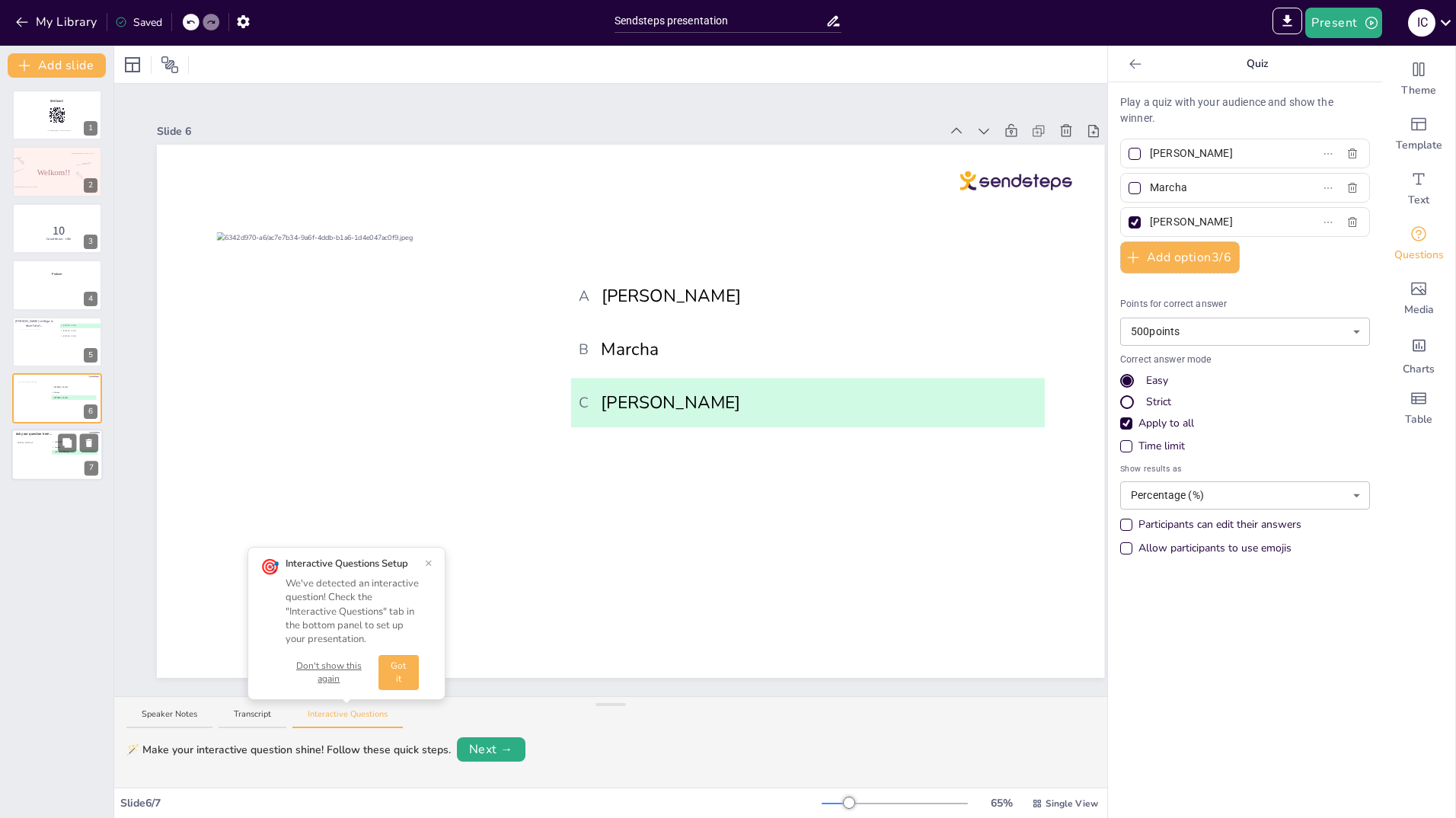
click at [40, 440] on div at bounding box center [31, 456] width 31 height 41
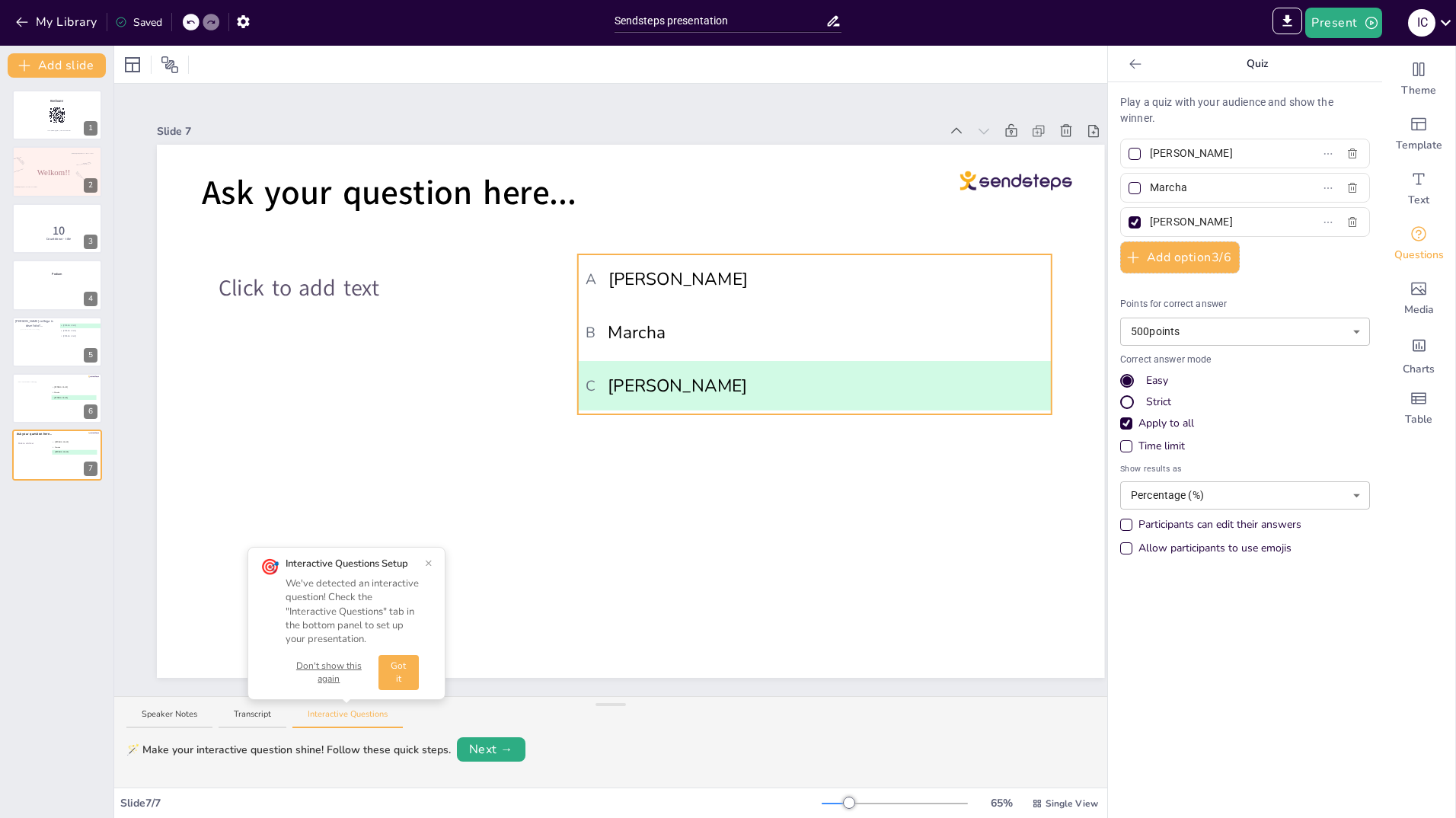
click at [671, 292] on li "A Willeke" at bounding box center [814, 279] width 474 height 50
click at [685, 267] on span "A Willeke" at bounding box center [814, 278] width 458 height 26
click at [1199, 151] on input "Willeke" at bounding box center [1221, 153] width 142 height 22
type input "W"
type input "[PERSON_NAME]"
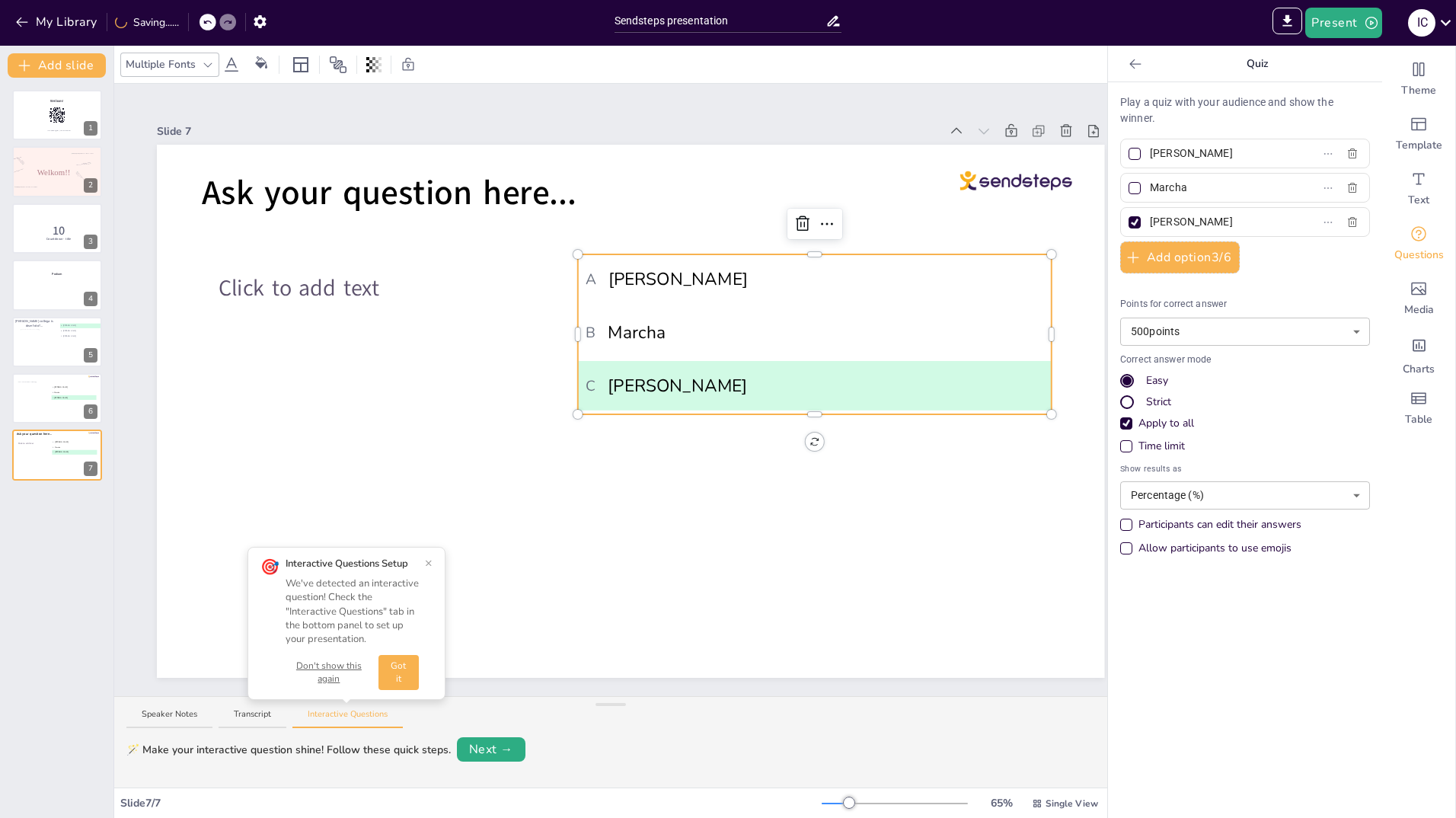
click at [1183, 183] on input "Marcha" at bounding box center [1221, 188] width 142 height 22
type input "M"
type input "Soraja"
click at [1206, 218] on input "[PERSON_NAME]" at bounding box center [1221, 221] width 142 height 22
type input "A"
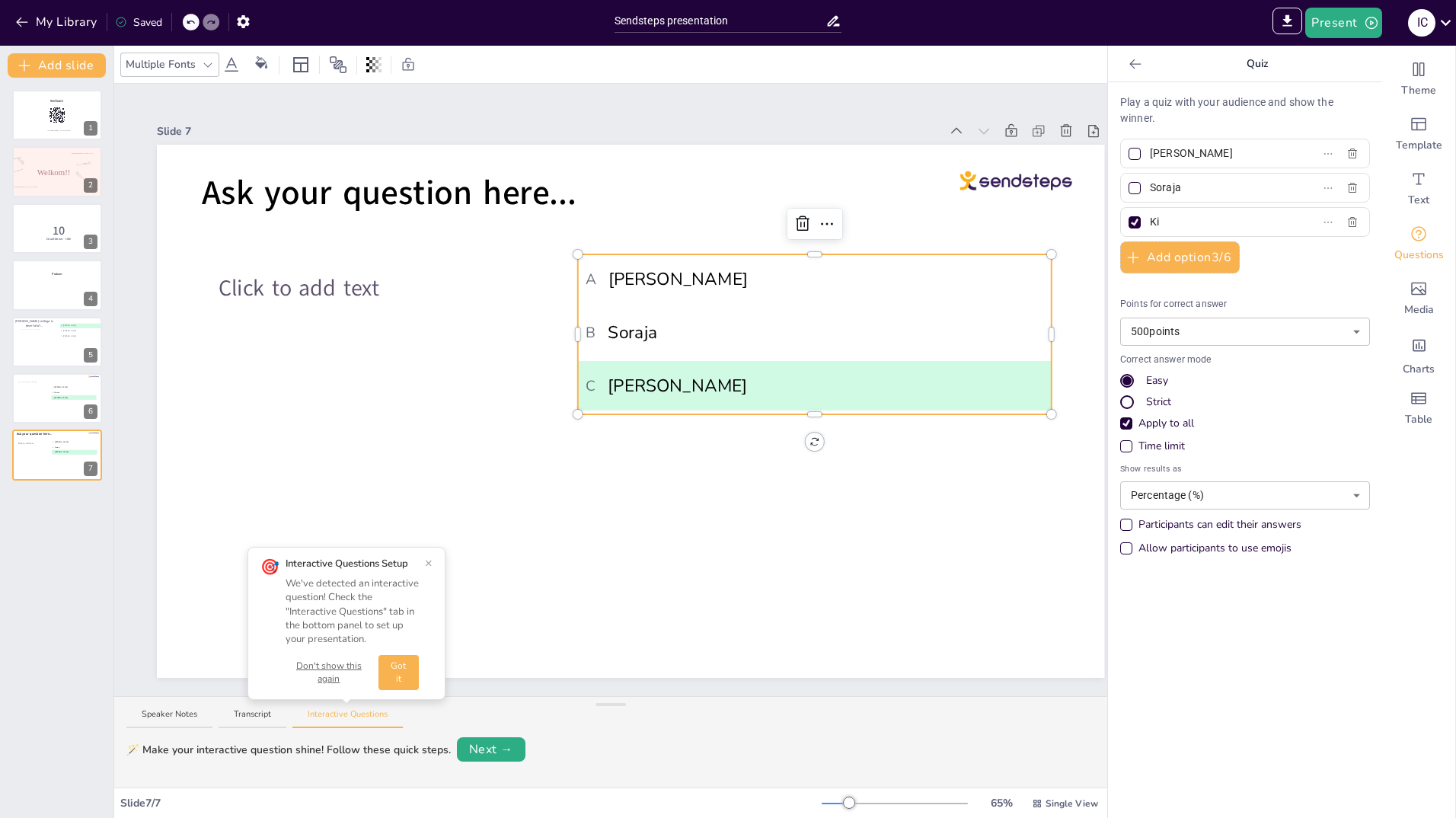
type input "K"
type input "Asia"
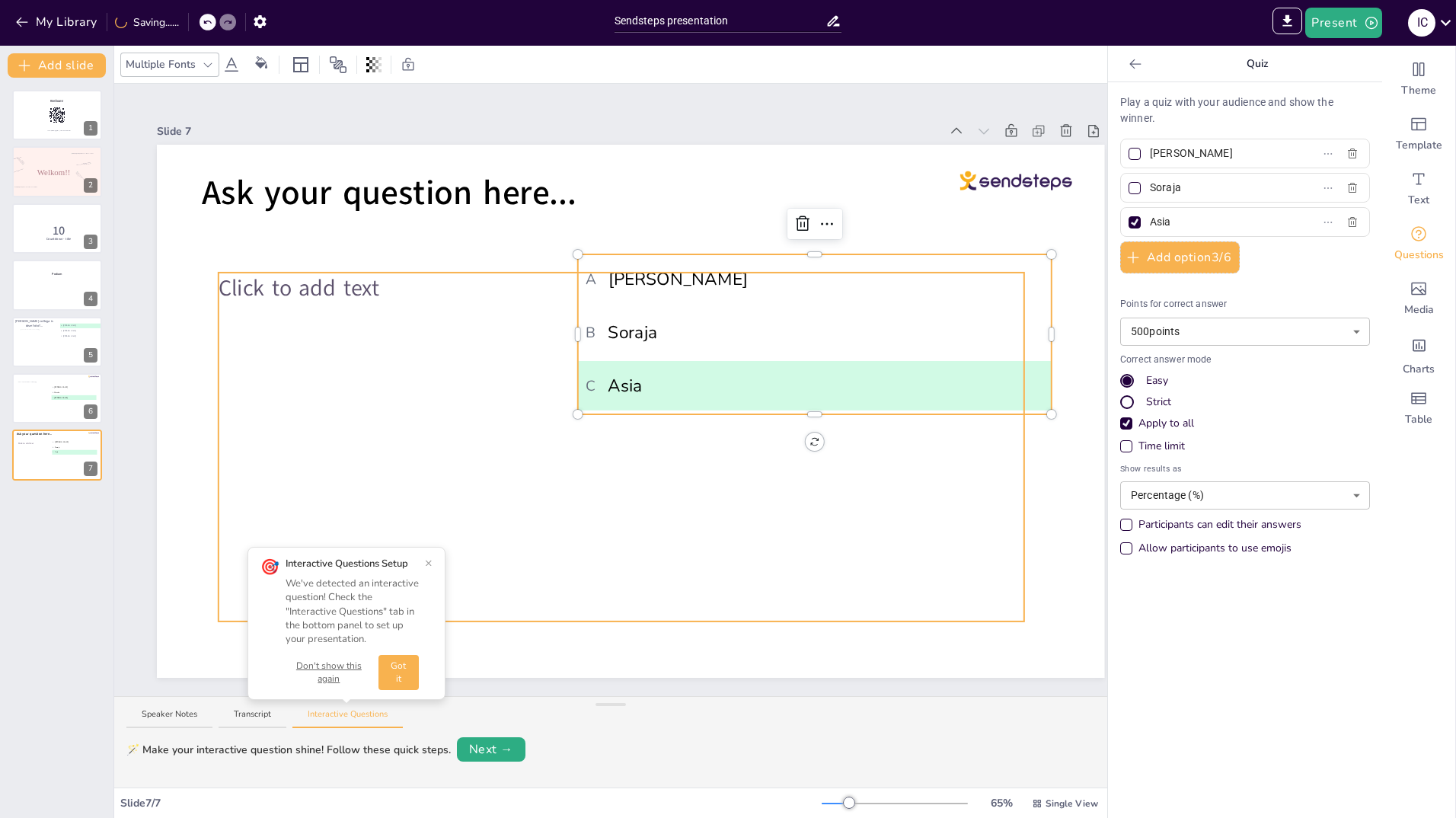
click at [921, 505] on div "Click to add text" at bounding box center [621, 447] width 805 height 349
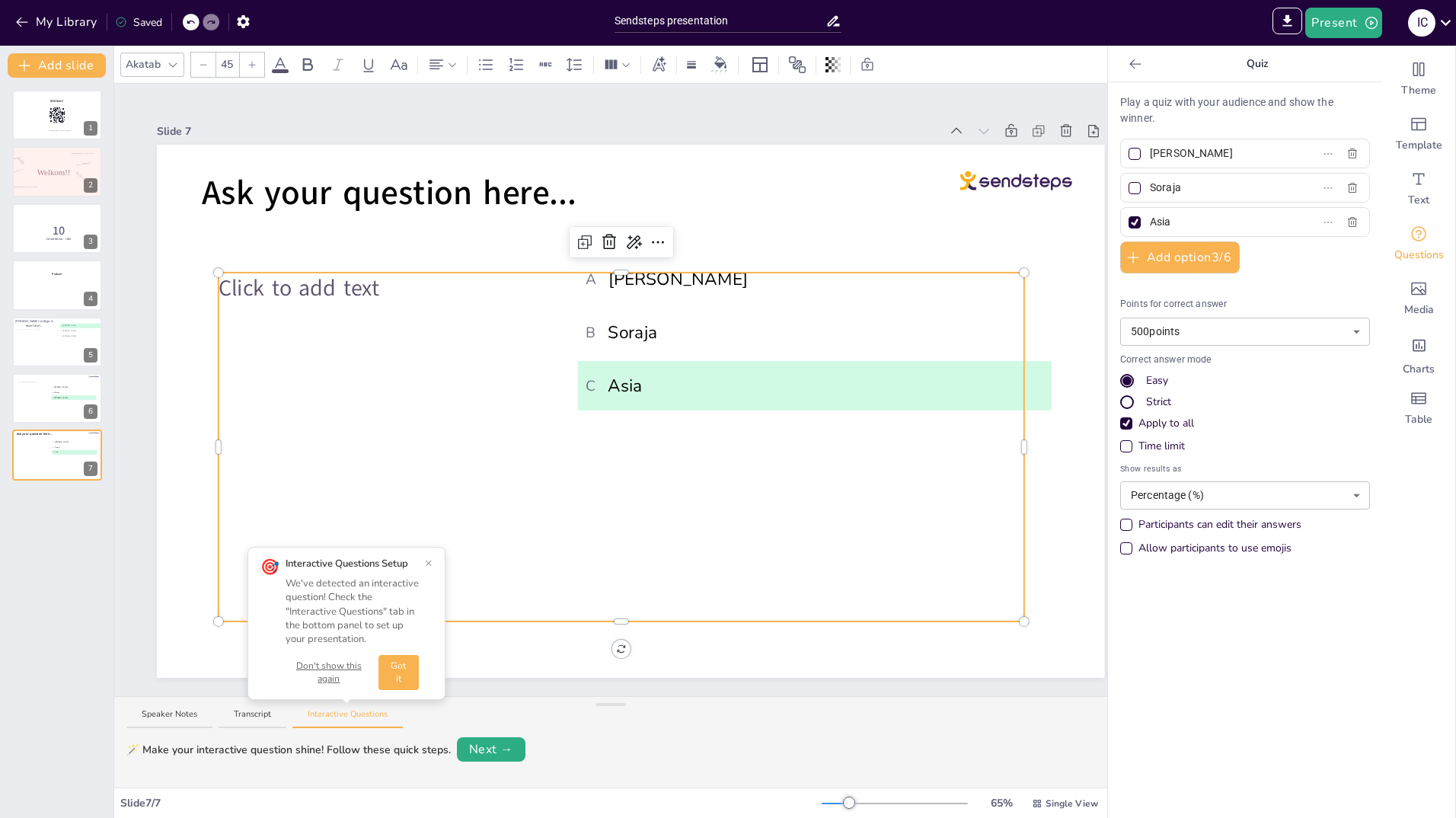
click at [463, 494] on div "Click to add text" at bounding box center [621, 447] width 805 height 349
click at [358, 276] on span "Click to add text" at bounding box center [299, 288] width 161 height 30
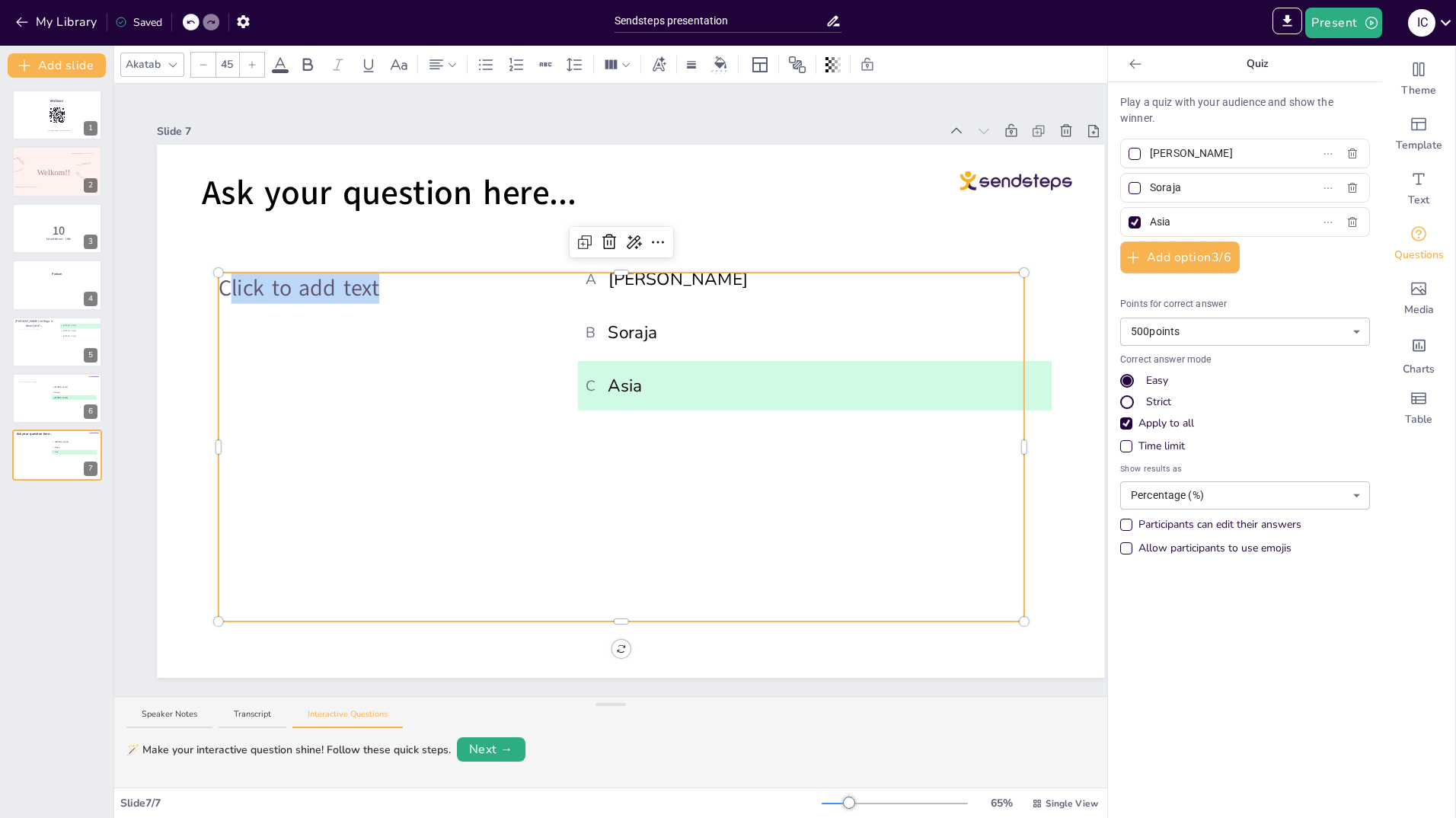
drag, startPoint x: 386, startPoint y: 284, endPoint x: 234, endPoint y: 282, distance: 152.0
click at [234, 282] on p "Click to add text" at bounding box center [621, 288] width 805 height 31
click at [609, 236] on icon at bounding box center [609, 242] width 19 height 19
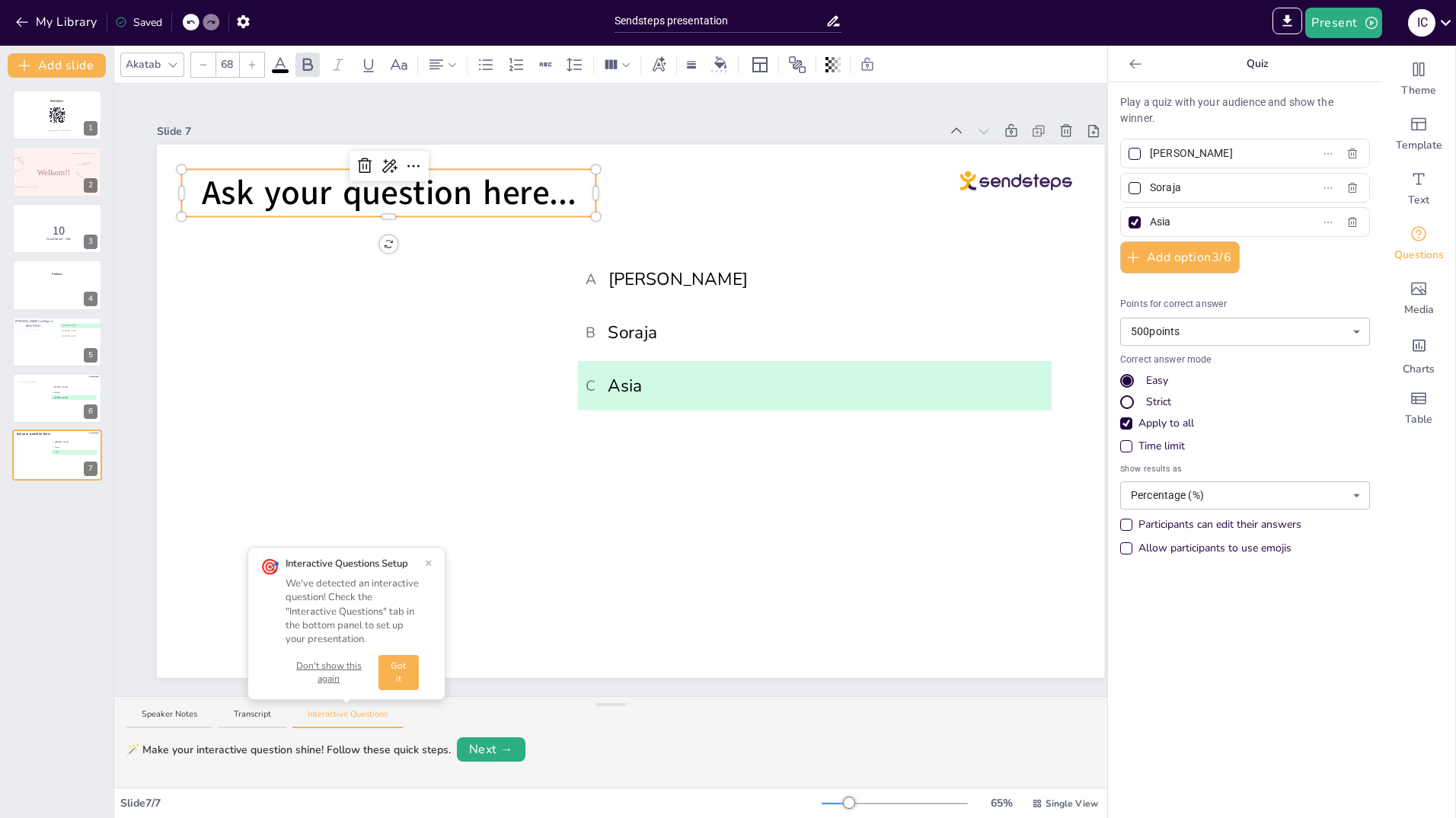
click at [554, 197] on span "Ask your question here..." at bounding box center [389, 193] width 374 height 46
click at [369, 158] on icon at bounding box center [364, 166] width 13 height 15
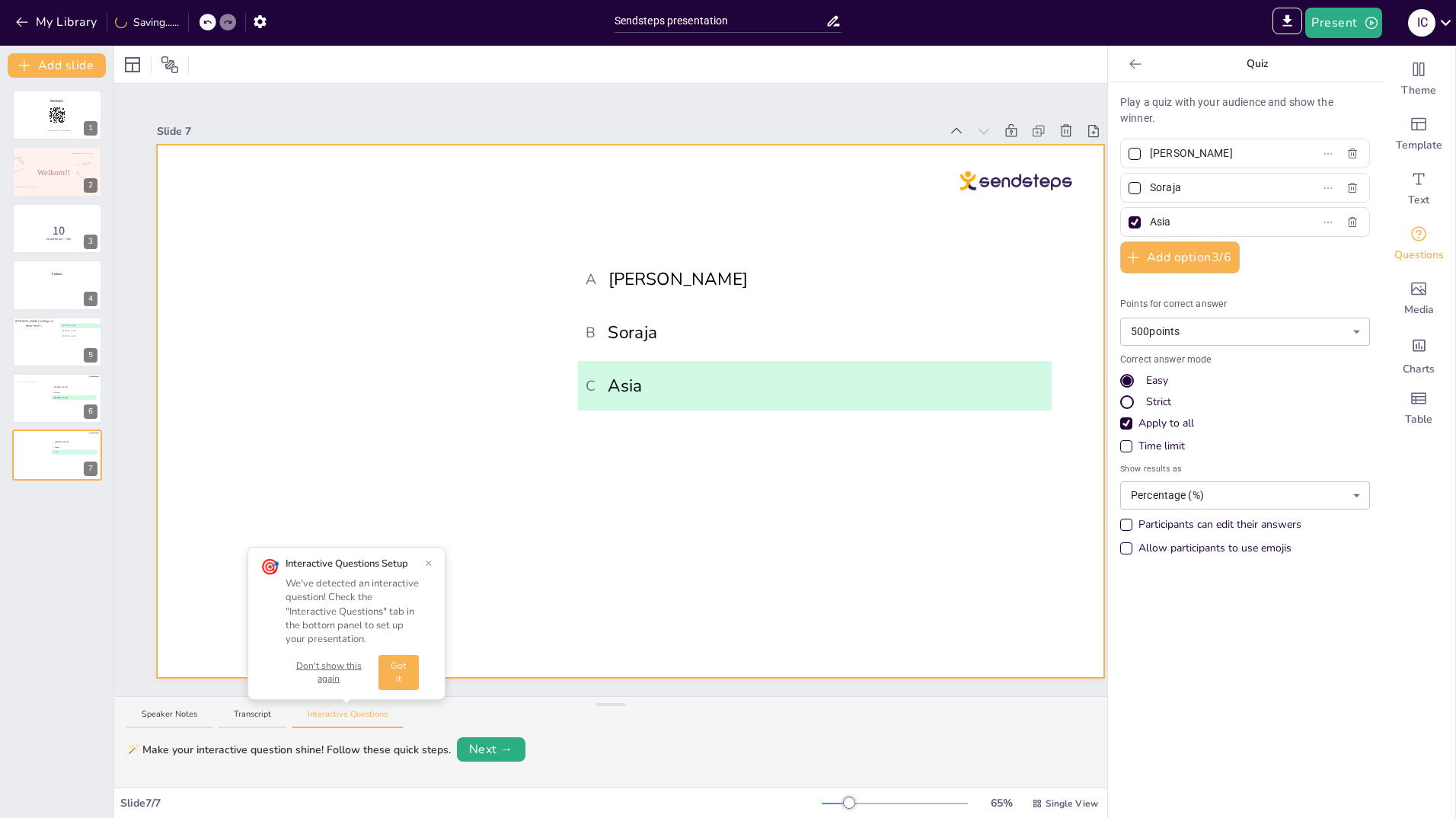
click at [374, 266] on div at bounding box center [367, 421] width 320 height 427
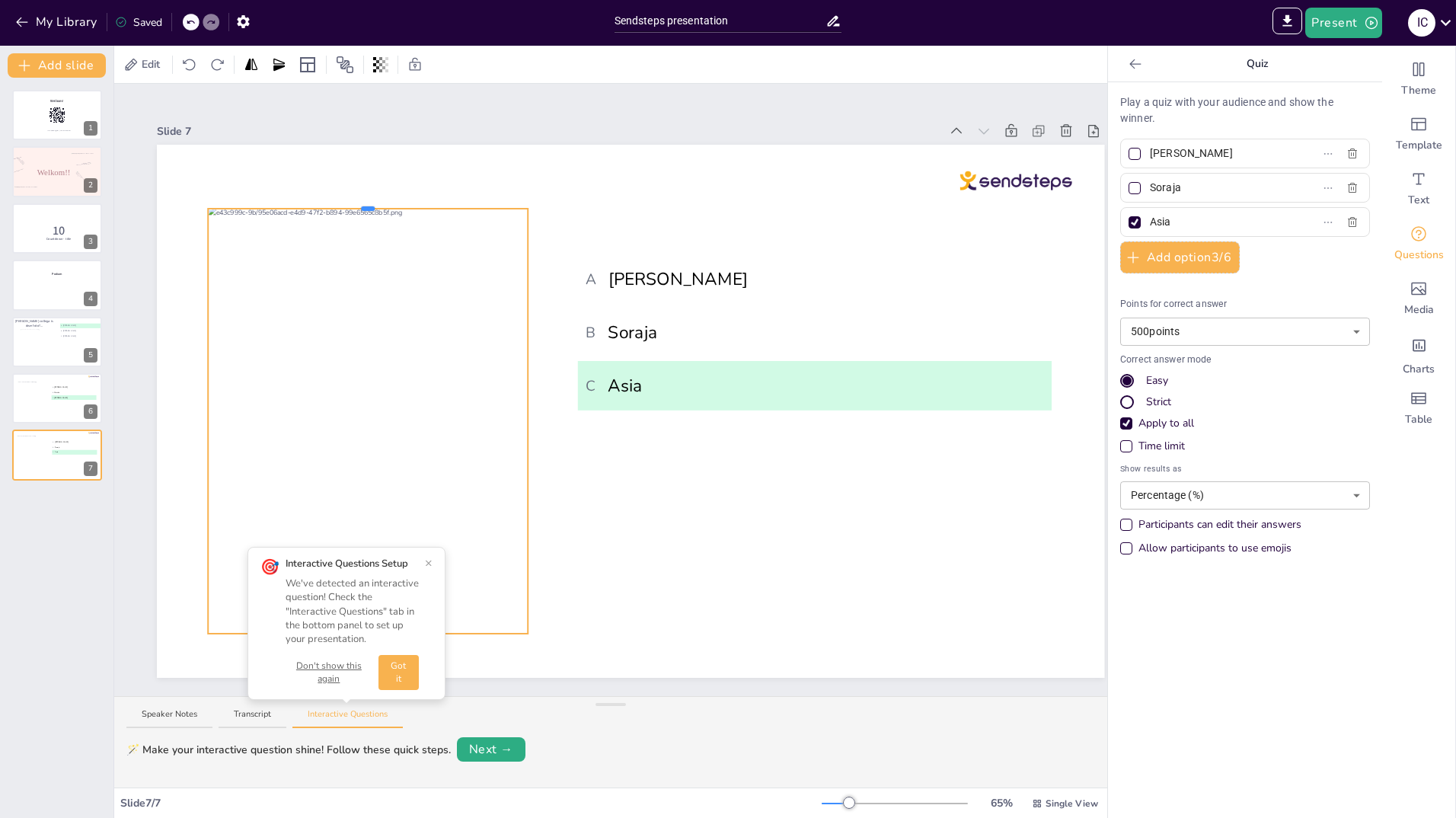
drag, startPoint x: 368, startPoint y: 247, endPoint x: 368, endPoint y: 201, distance: 46.0
click at [368, 206] on div at bounding box center [367, 208] width 13 height 4
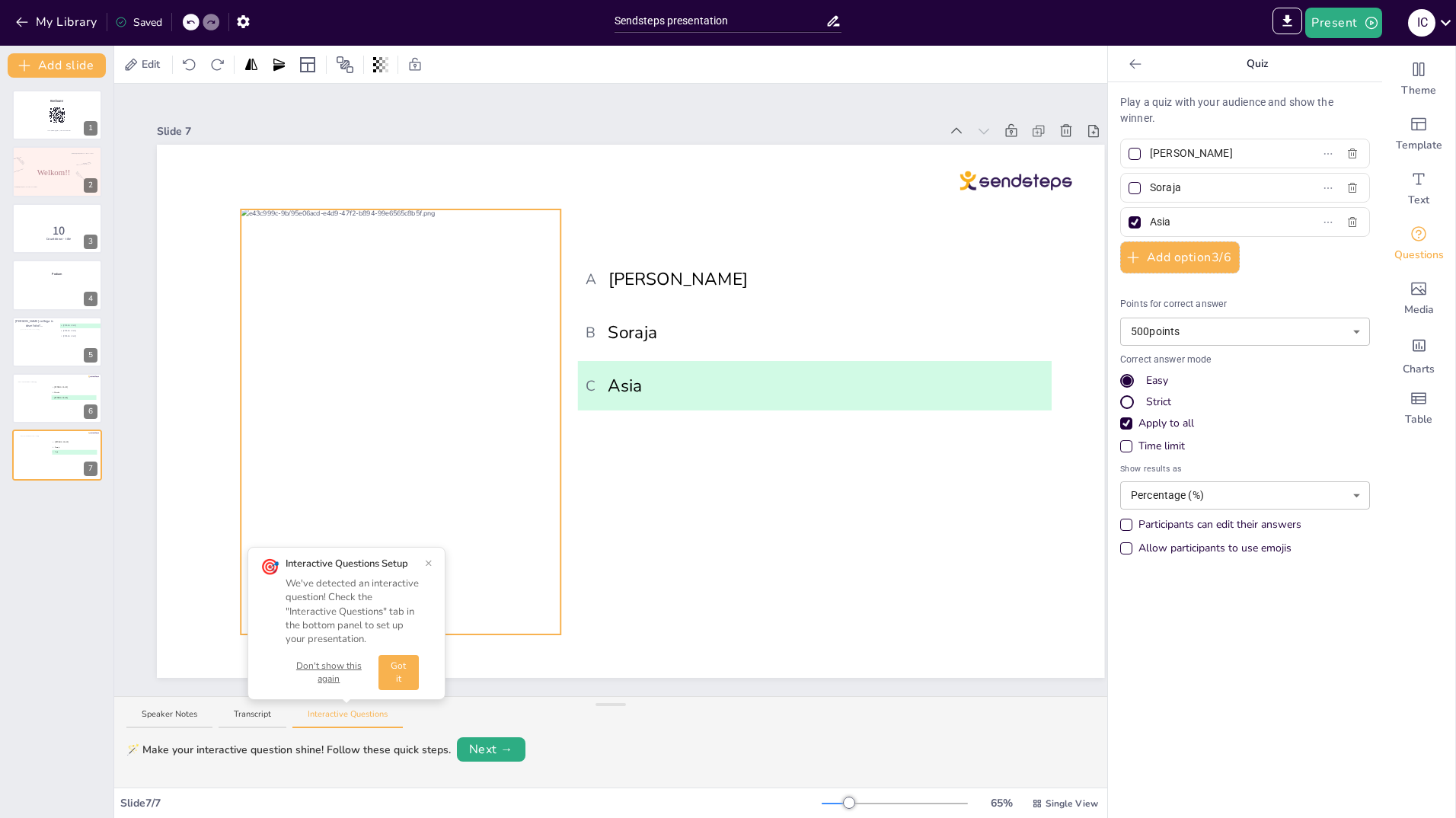
drag, startPoint x: 479, startPoint y: 358, endPoint x: 512, endPoint y: 359, distance: 33.0
click at [512, 359] on div at bounding box center [400, 421] width 320 height 427
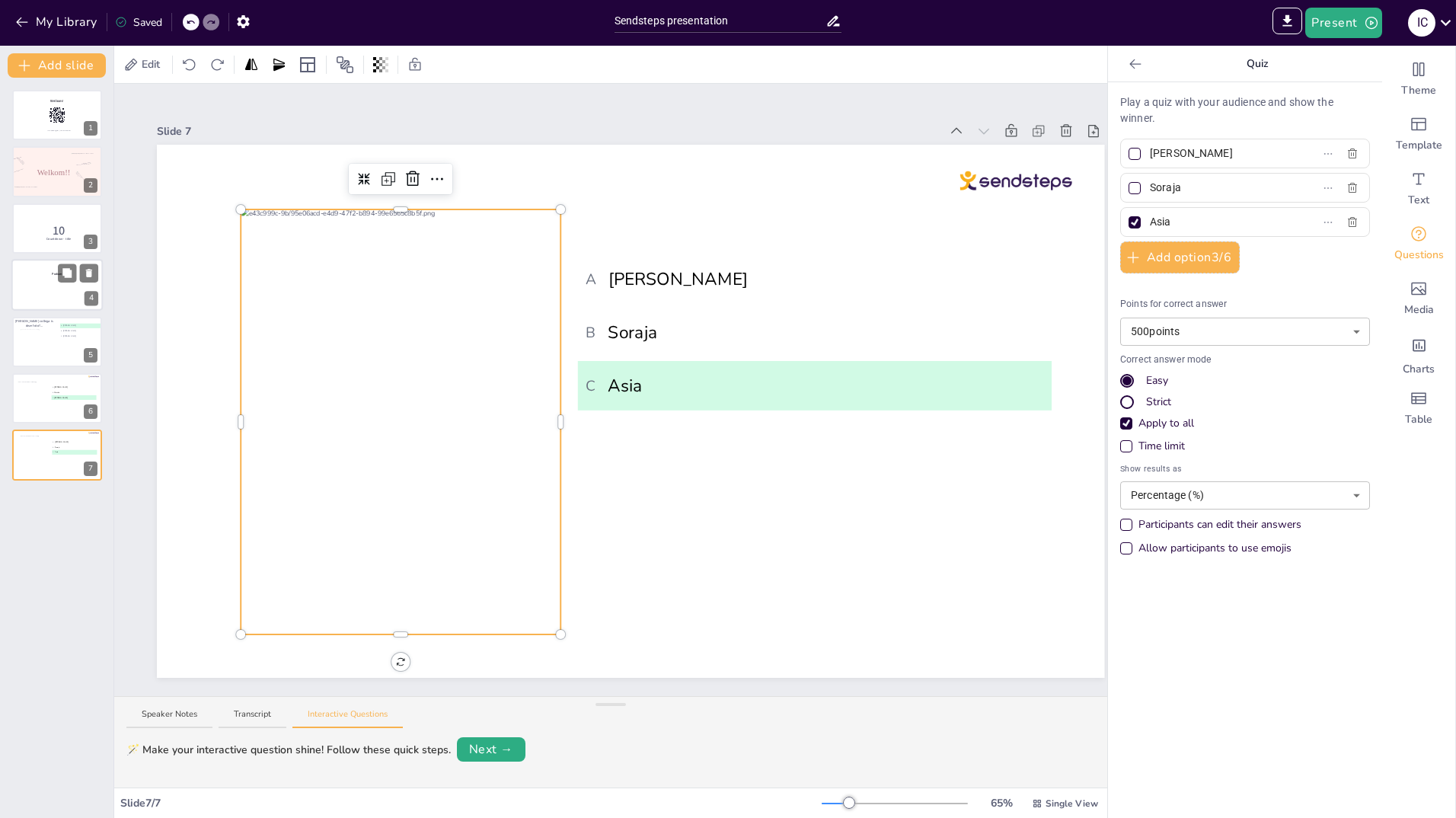
click at [46, 282] on div at bounding box center [57, 285] width 91 height 52
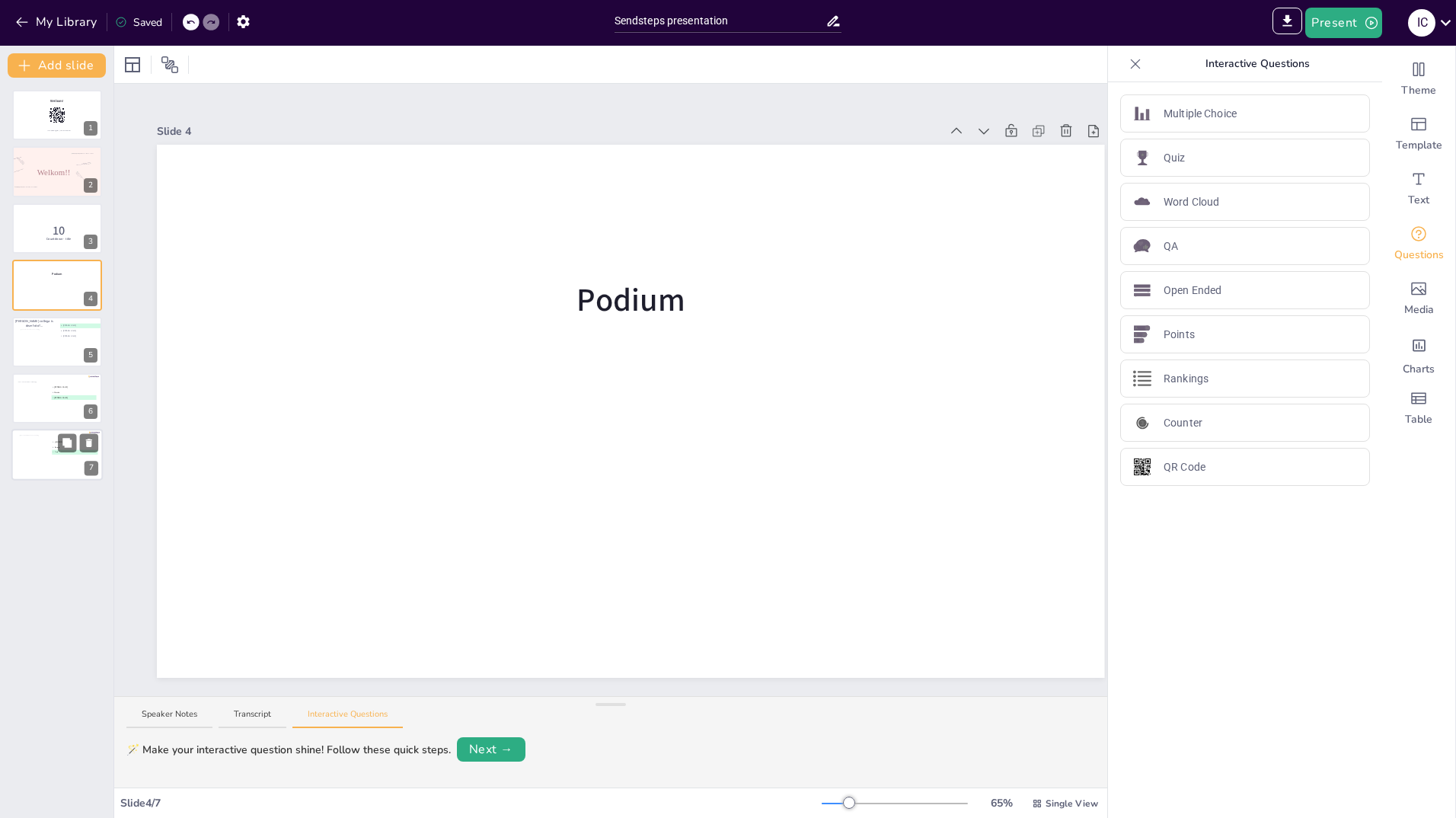
click at [39, 456] on div at bounding box center [35, 456] width 31 height 41
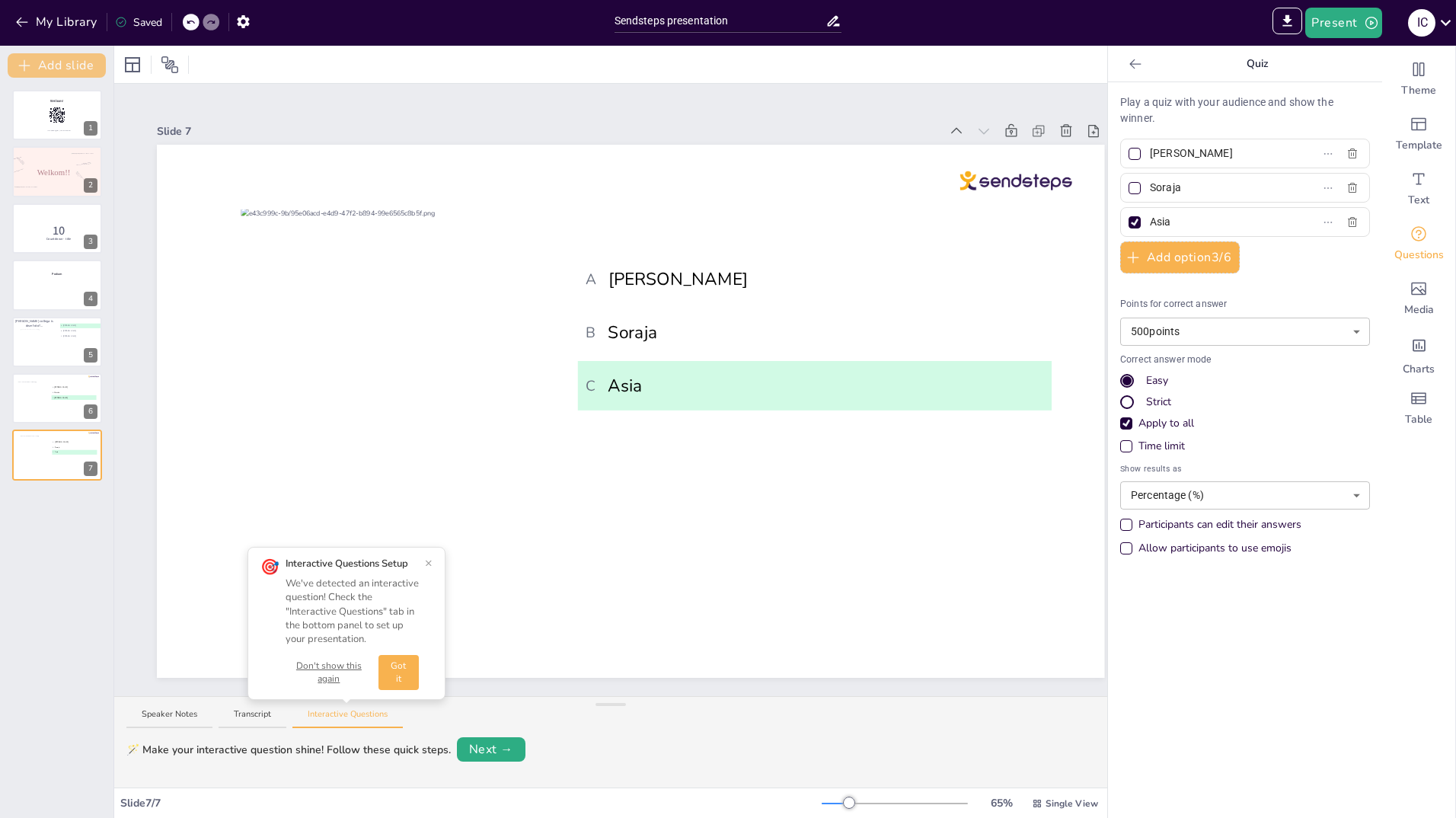
click at [54, 66] on button "Add slide" at bounding box center [57, 66] width 98 height 25
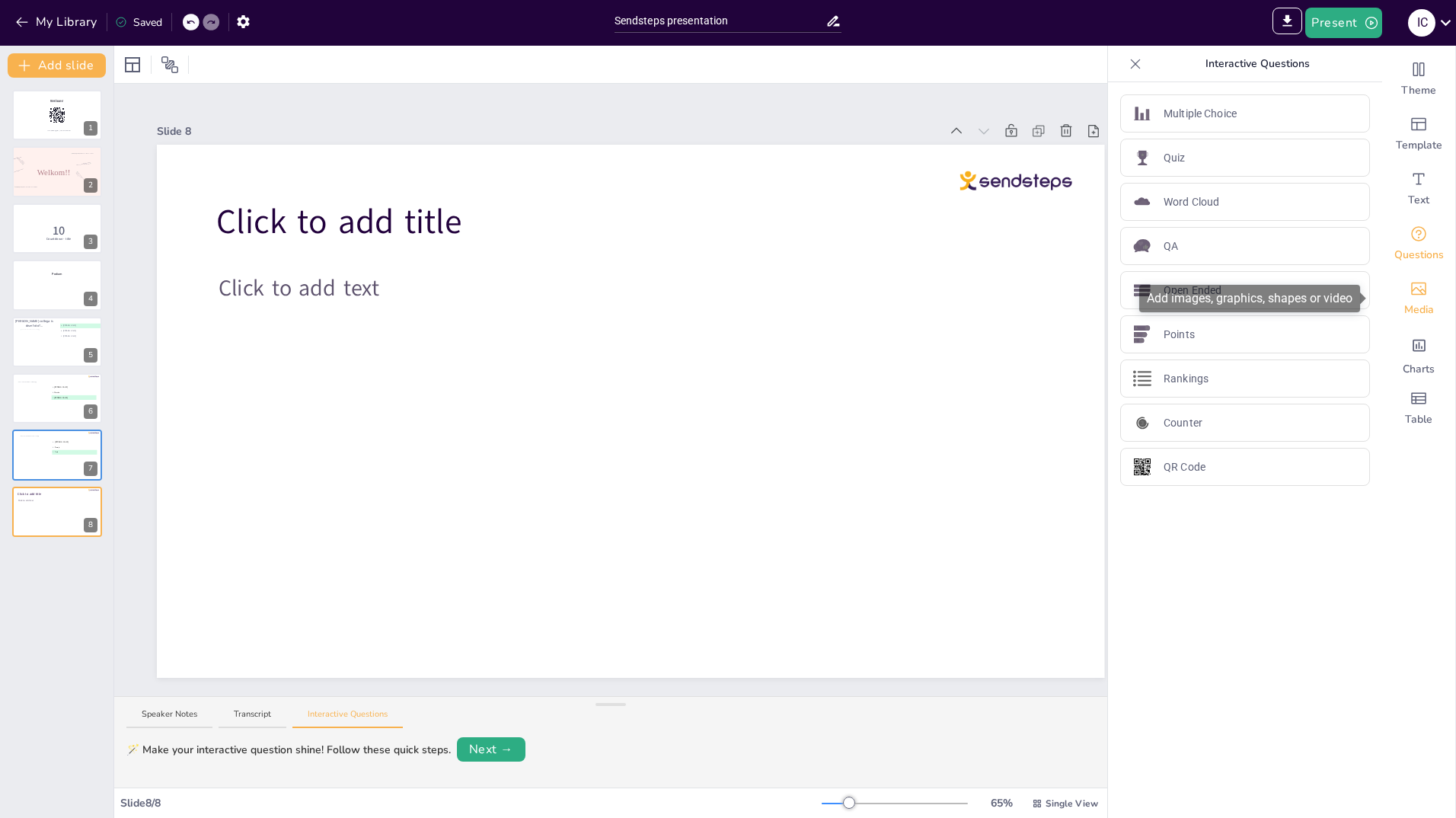
click at [1412, 289] on icon "Add images, graphics, shapes or video" at bounding box center [1419, 289] width 19 height 19
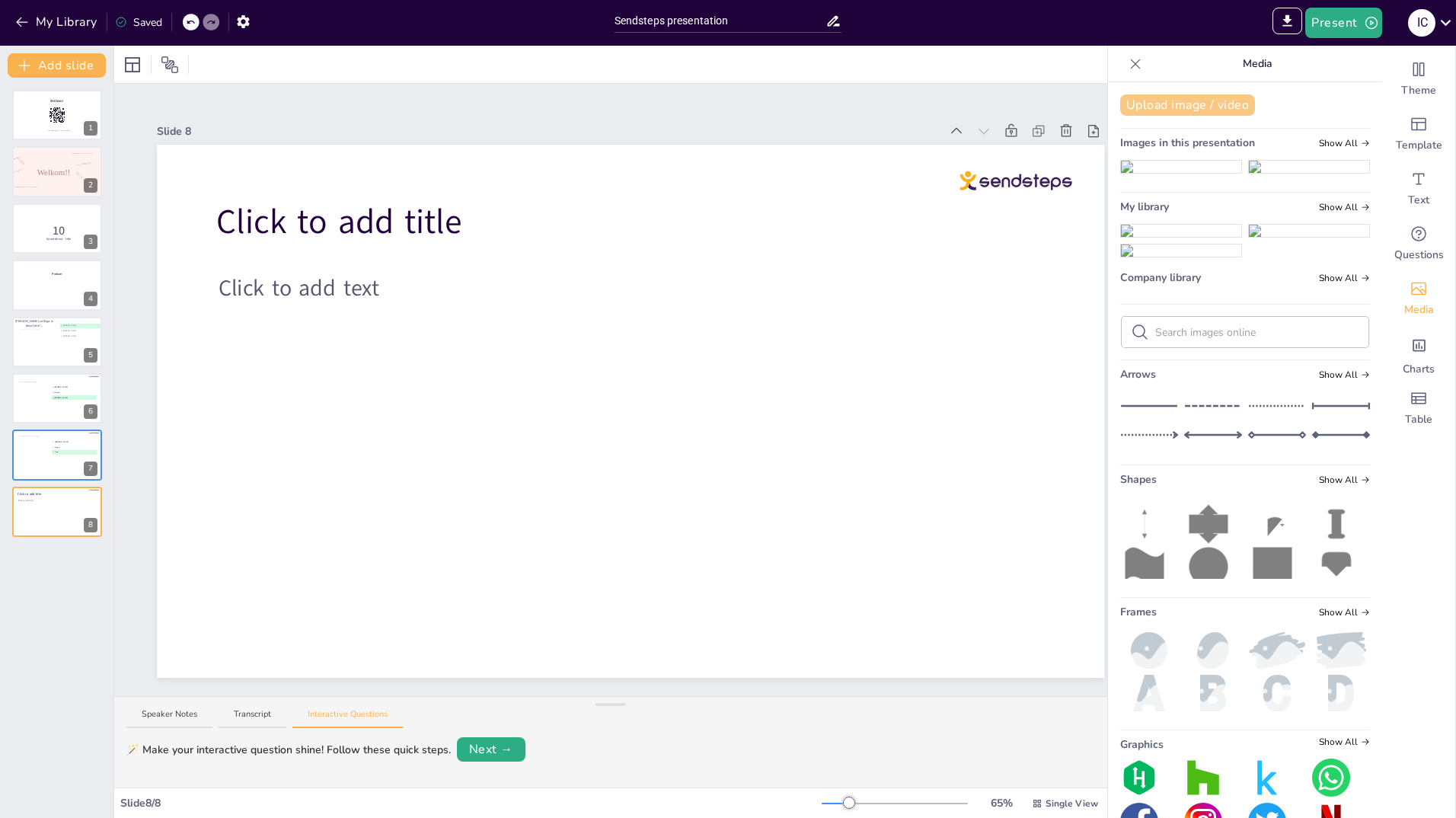
click at [1193, 104] on button "Upload image / video" at bounding box center [1188, 105] width 135 height 21
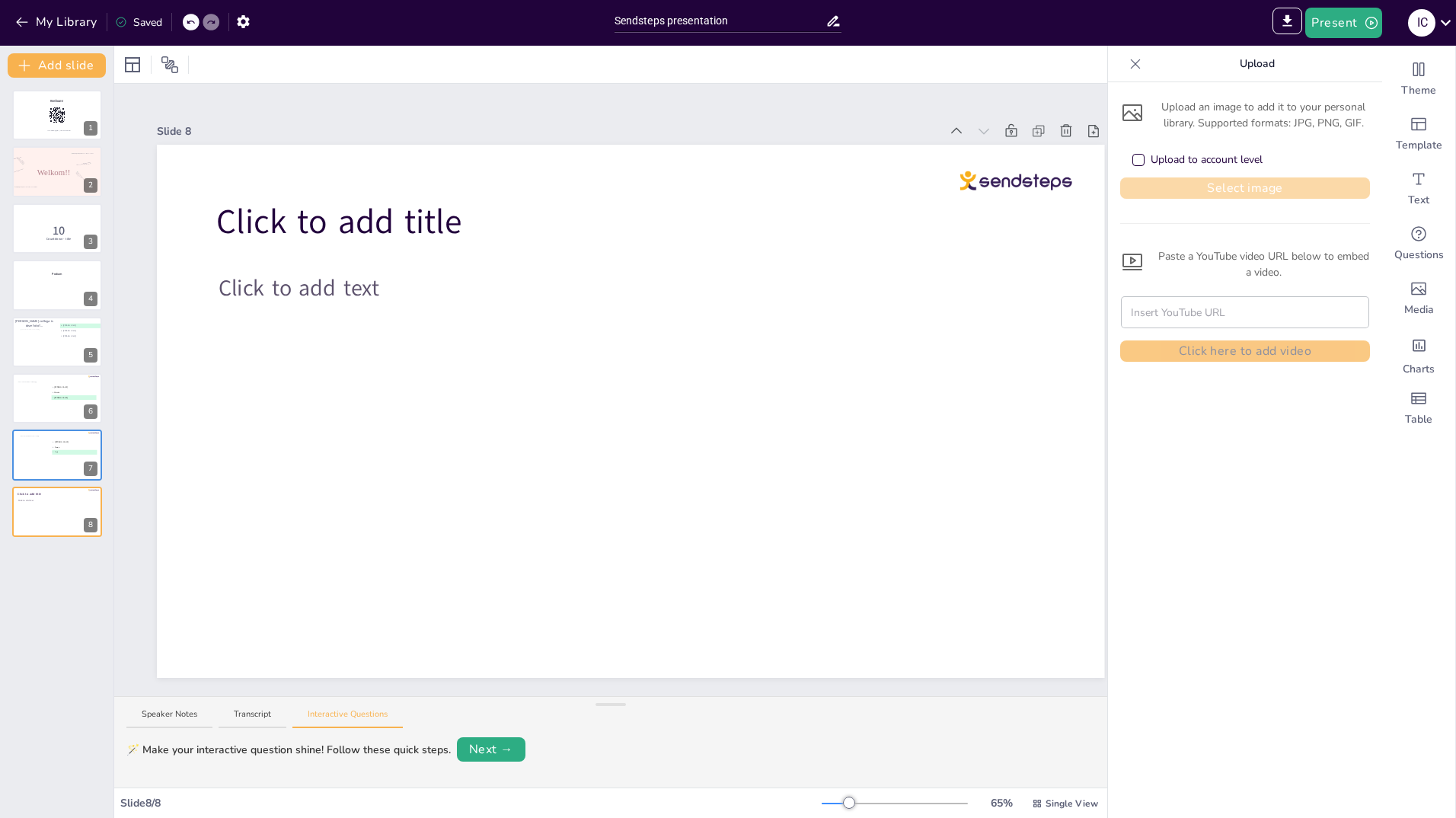
click at [1209, 183] on button "Select image" at bounding box center [1245, 188] width 250 height 21
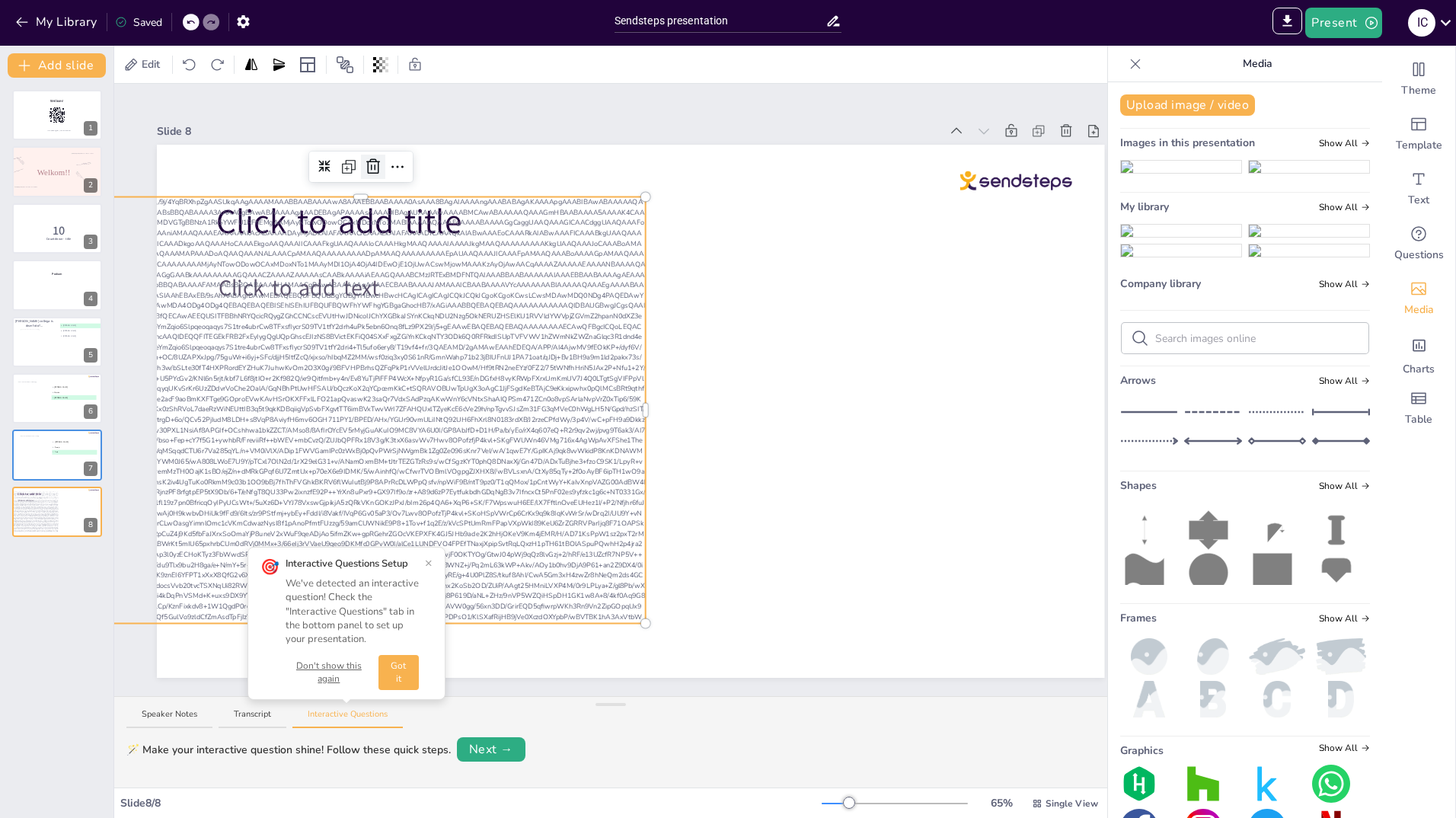
click at [371, 158] on icon at bounding box center [373, 166] width 13 height 15
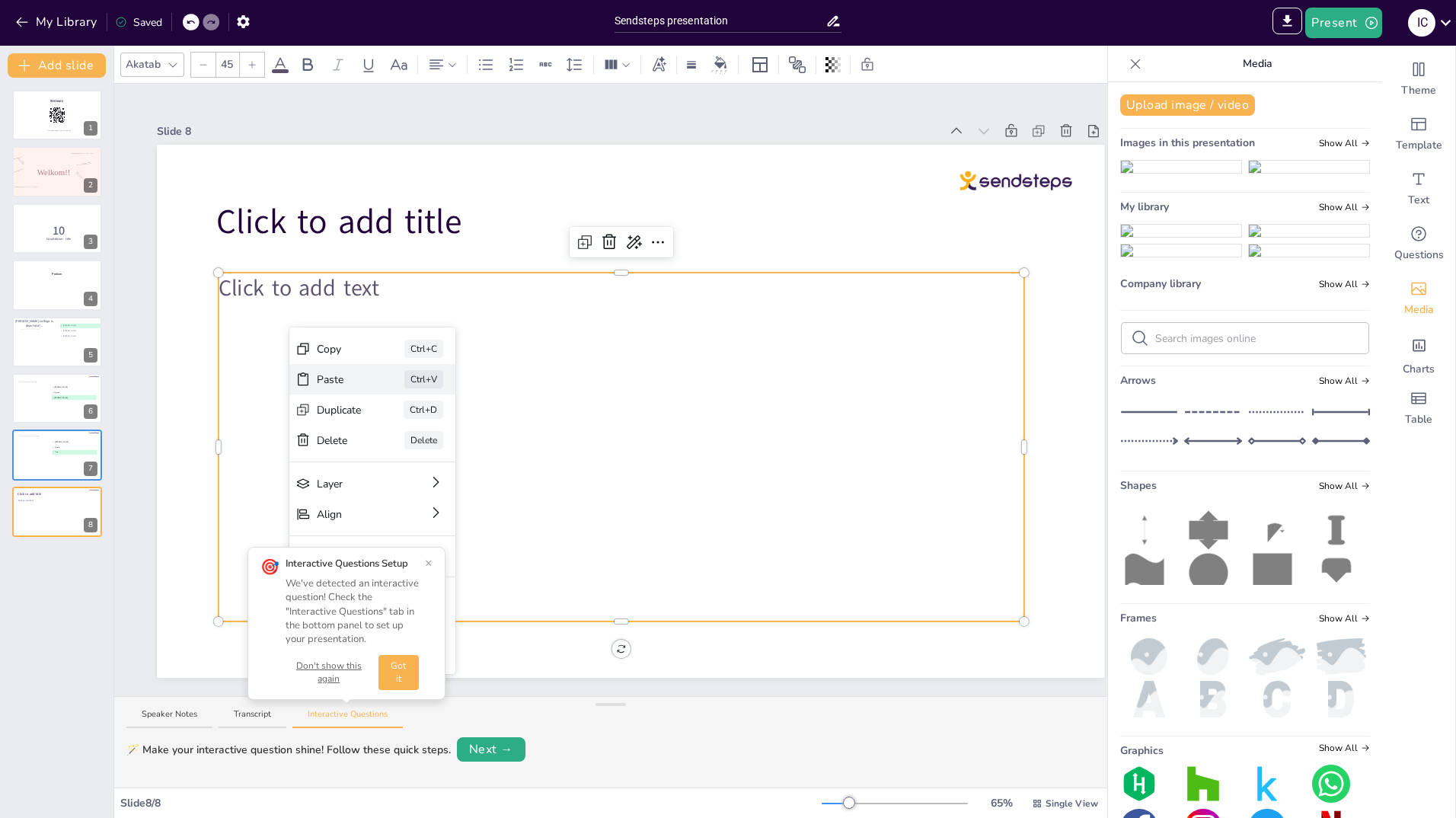
click at [339, 376] on div "Paste" at bounding box center [339, 380] width 45 height 16
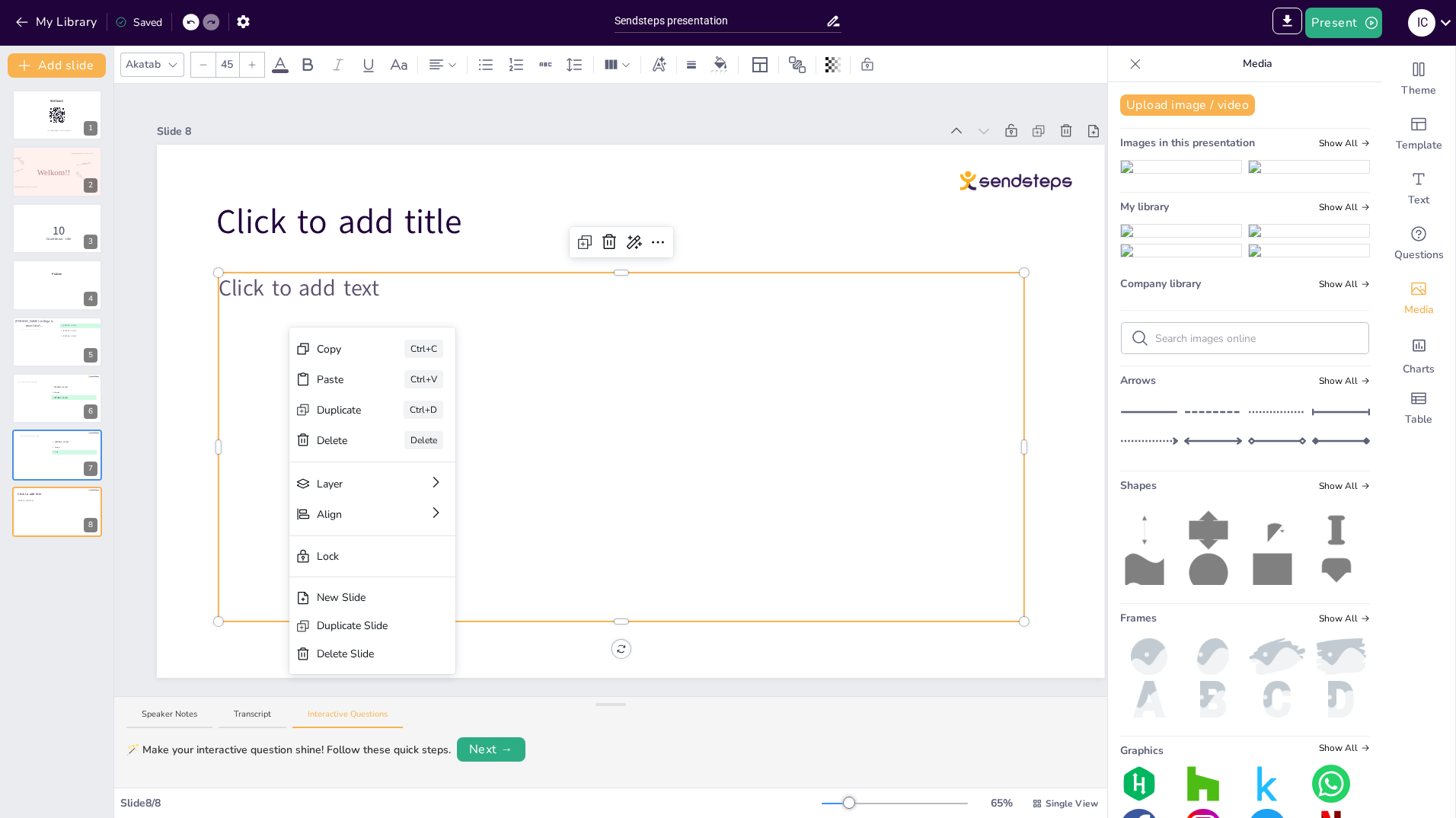
click at [592, 390] on div "Click to add text" at bounding box center [621, 447] width 805 height 349
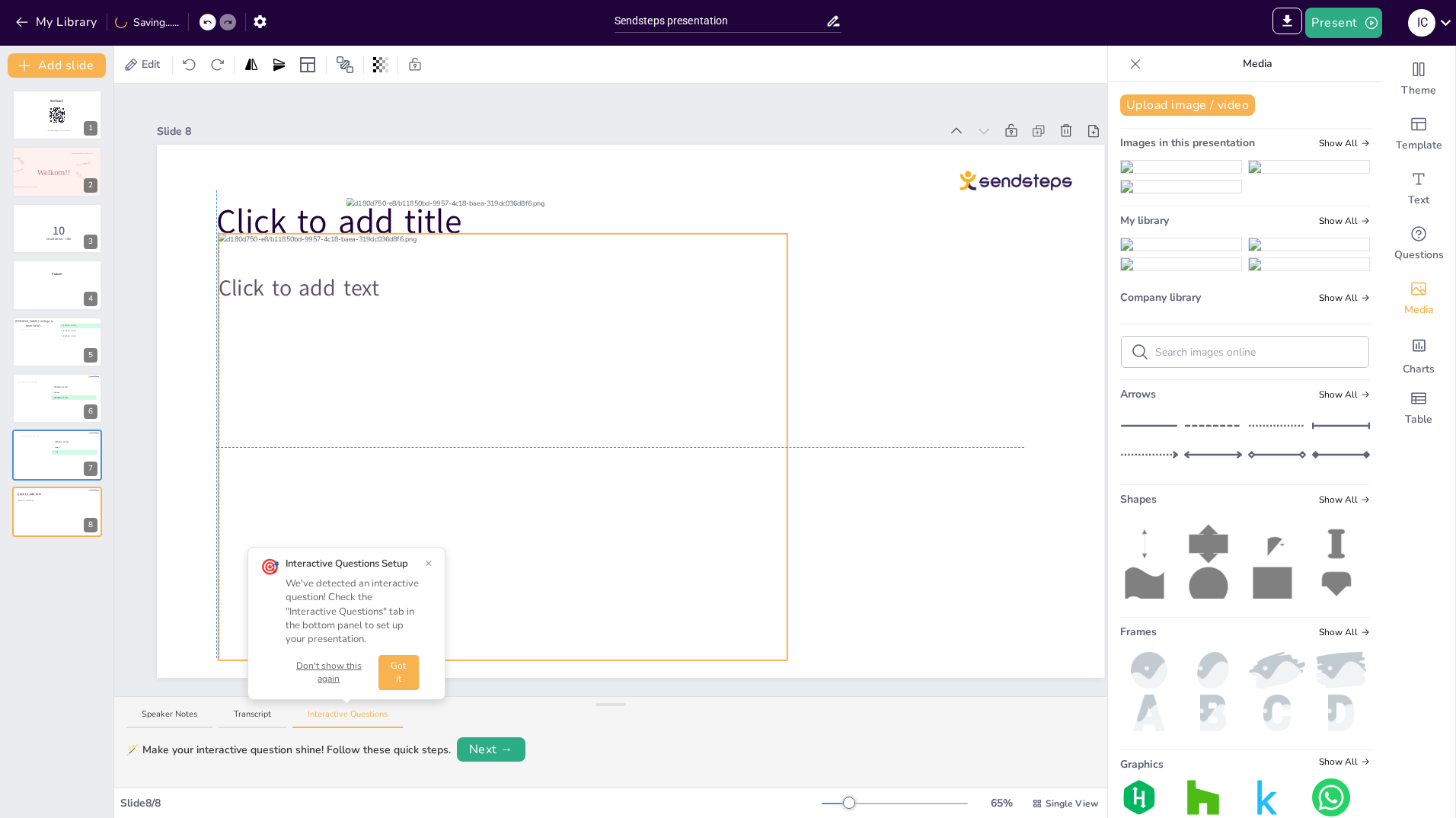
drag, startPoint x: 1148, startPoint y: 470, endPoint x: 565, endPoint y: 408, distance: 586.3
click at [565, 408] on div at bounding box center [503, 447] width 569 height 427
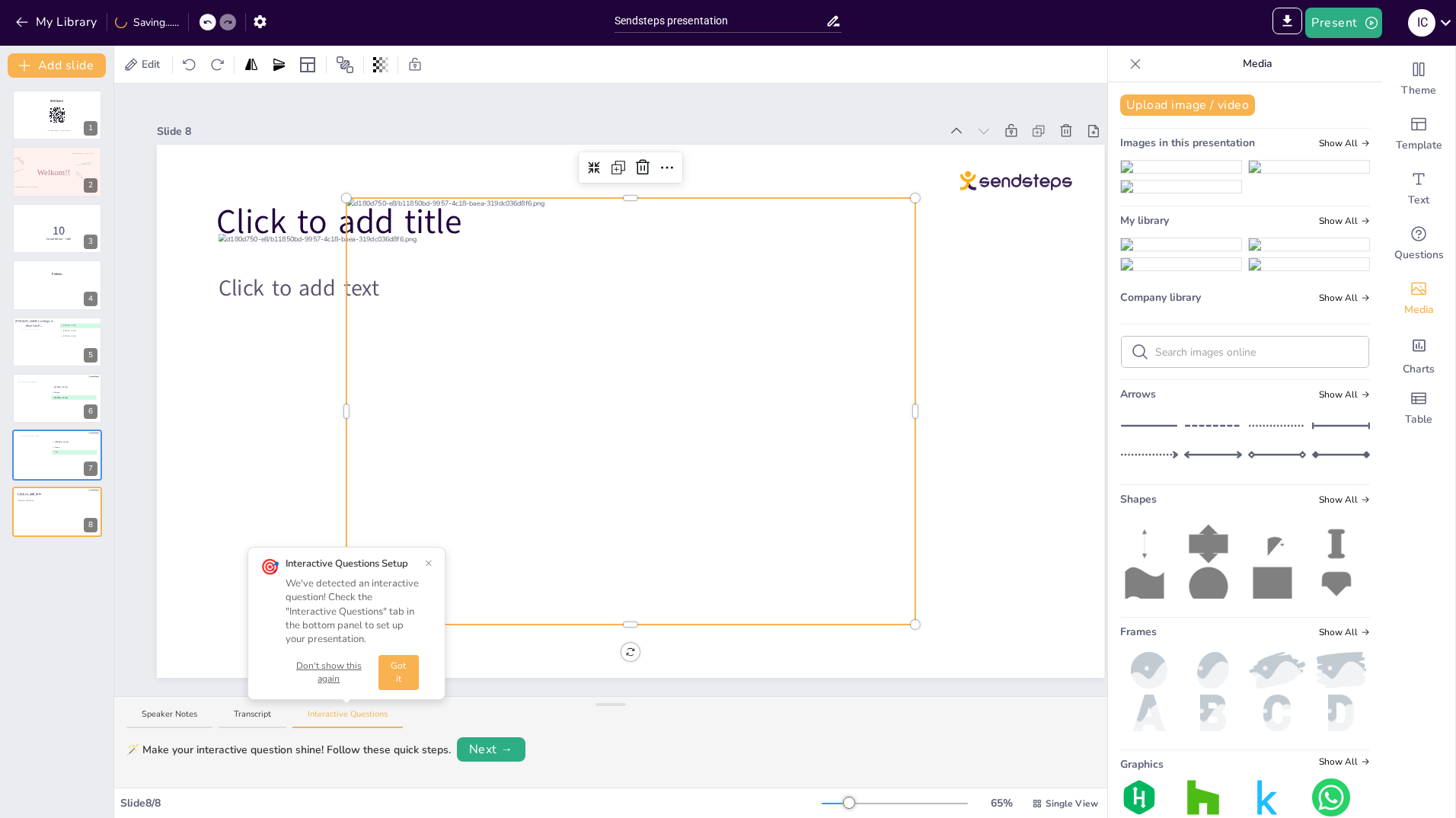
click at [895, 297] on div at bounding box center [631, 412] width 569 height 427
click at [647, 162] on icon at bounding box center [643, 167] width 19 height 19
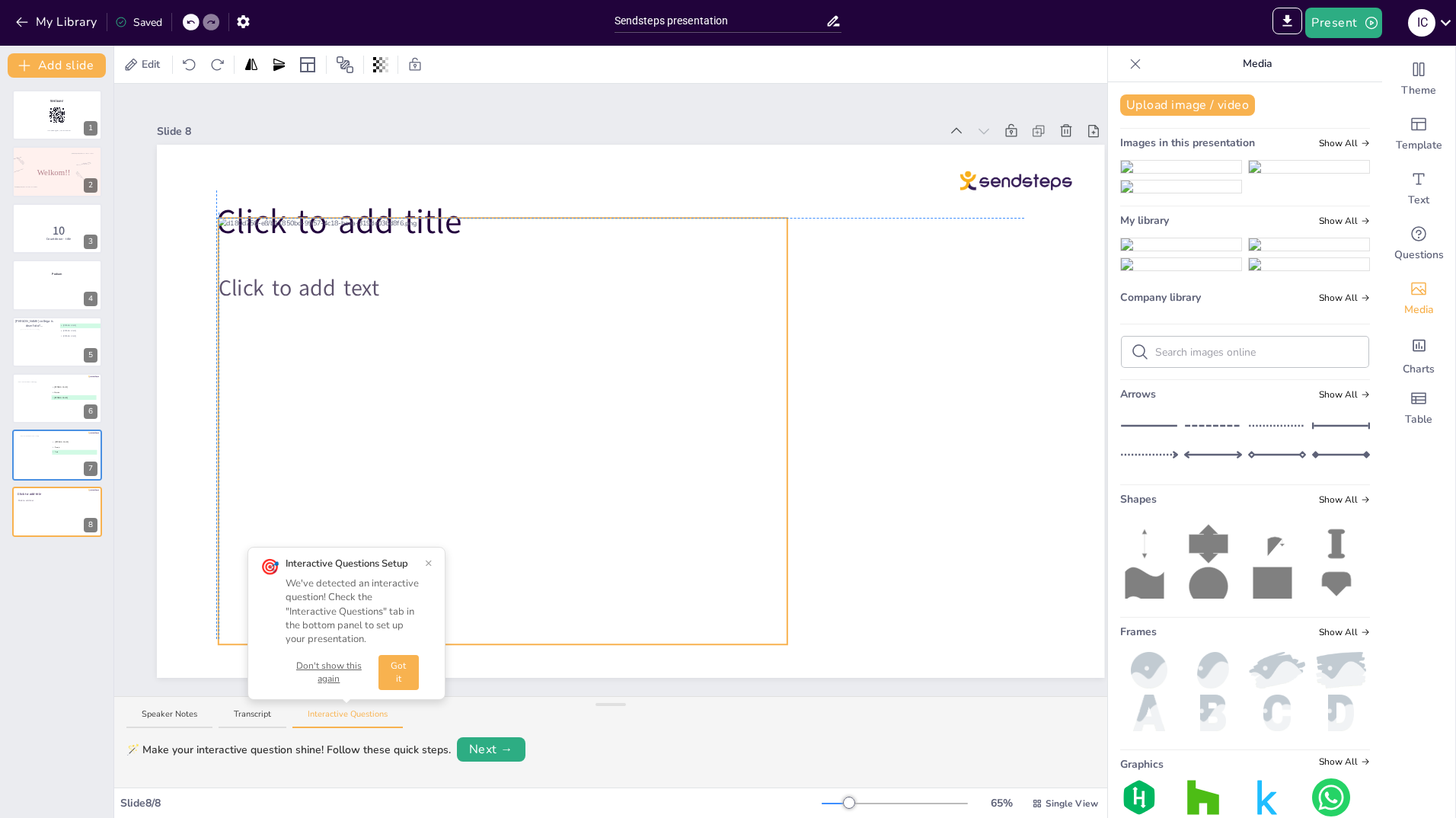
drag, startPoint x: 489, startPoint y: 367, endPoint x: 486, endPoint y: 347, distance: 20.2
click at [486, 347] on div at bounding box center [503, 431] width 569 height 427
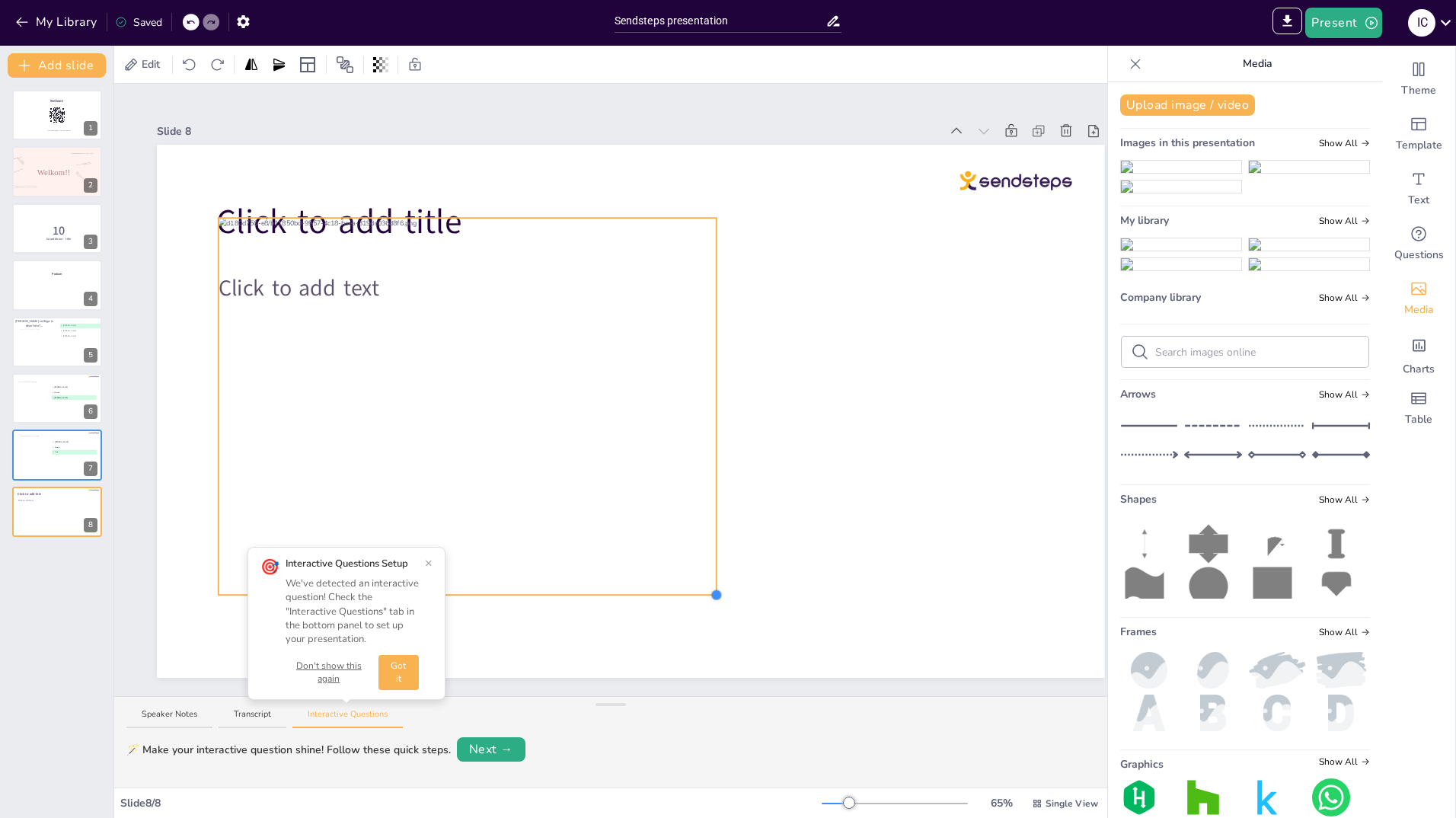
drag, startPoint x: 788, startPoint y: 640, endPoint x: 717, endPoint y: 590, distance: 86.8
click at [717, 590] on div at bounding box center [716, 595] width 12 height 12
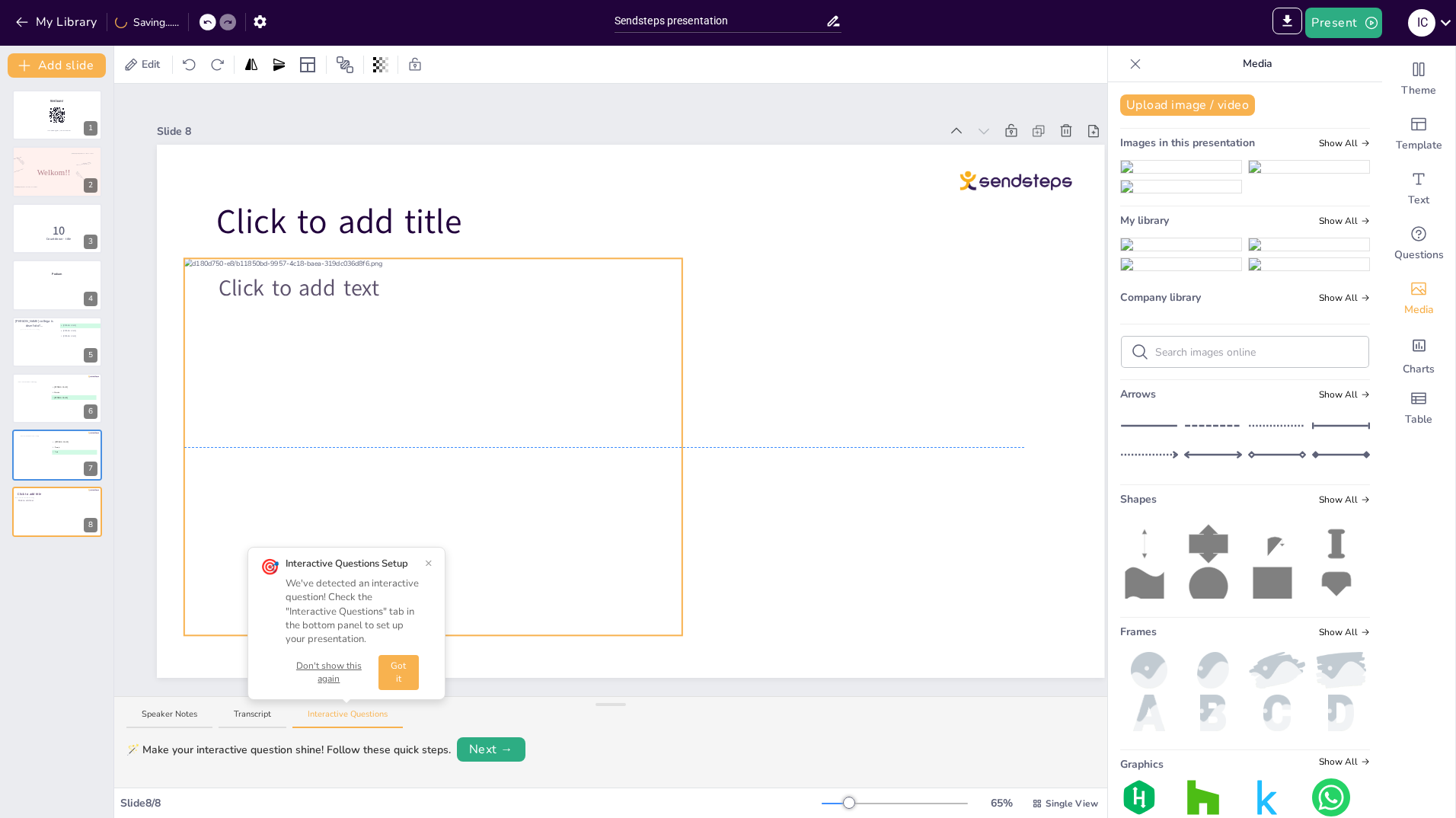
drag, startPoint x: 369, startPoint y: 383, endPoint x: 346, endPoint y: 413, distance: 37.8
click at [346, 413] on div at bounding box center [433, 445] width 498 height 374
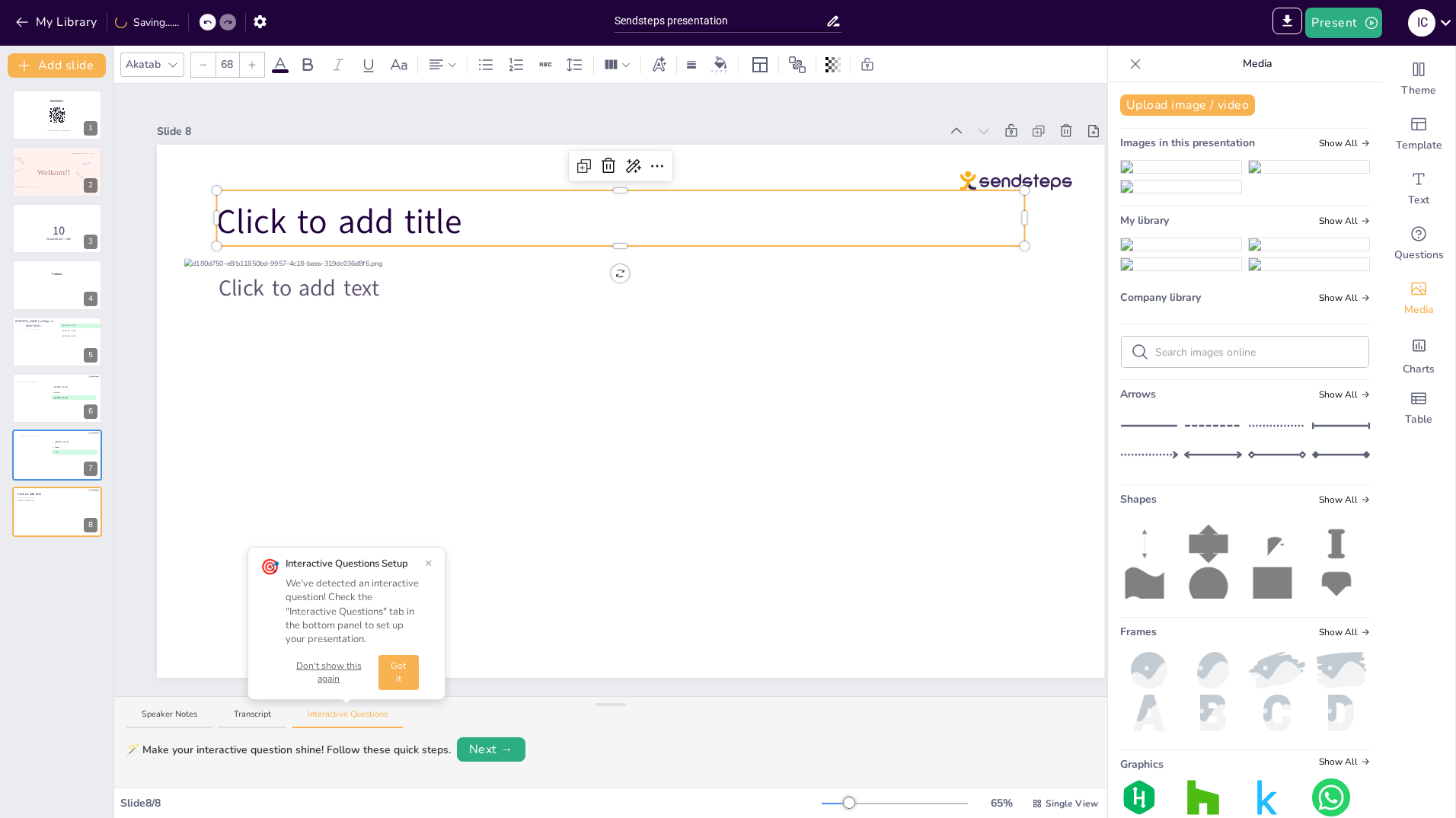
click at [320, 212] on span "Click to add title" at bounding box center [338, 222] width 245 height 46
click at [467, 216] on p "Click to add title" at bounding box center [620, 222] width 808 height 47
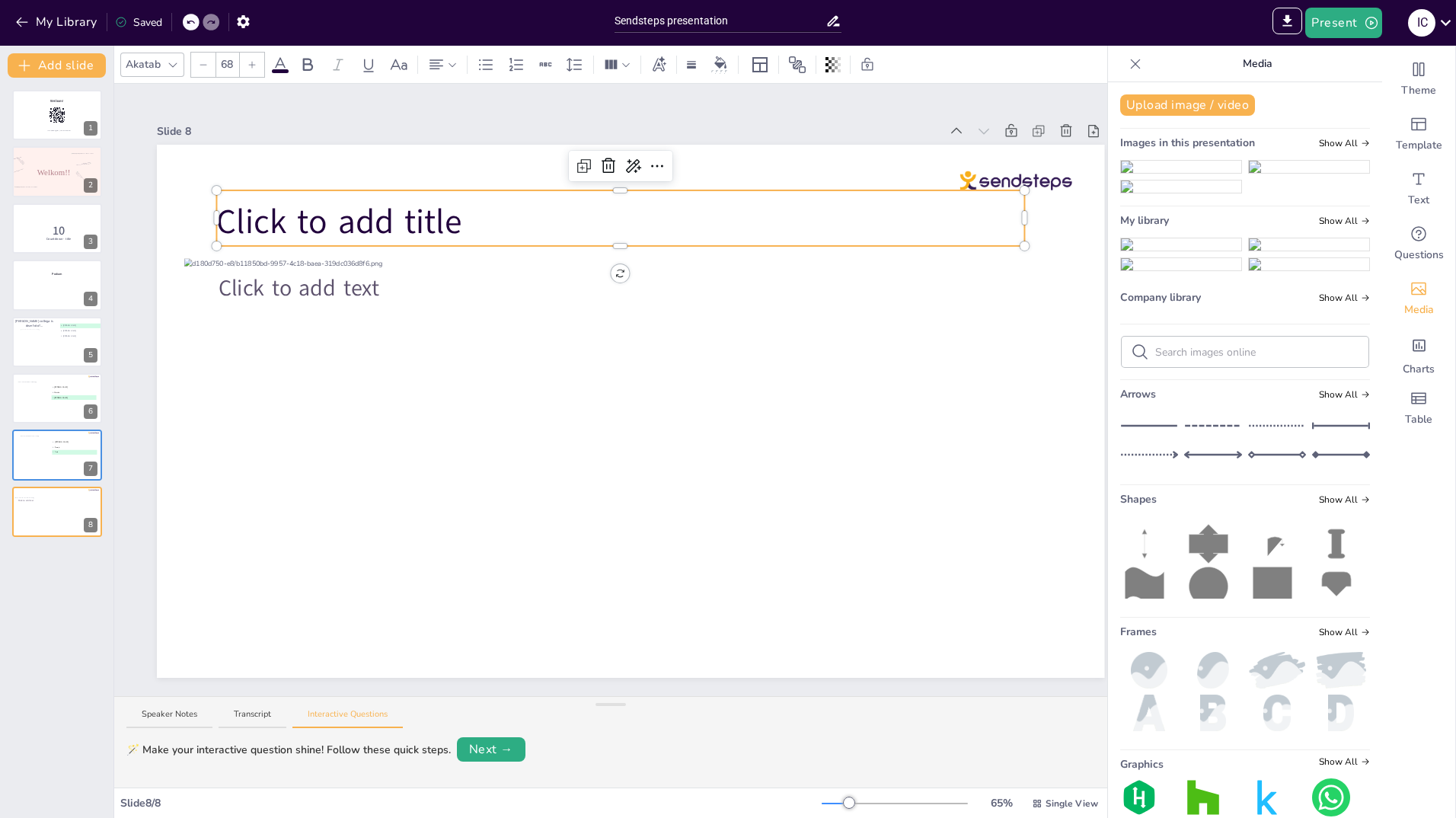
click at [466, 216] on p "Click to add title" at bounding box center [620, 222] width 808 height 47
click at [609, 157] on icon at bounding box center [608, 166] width 19 height 19
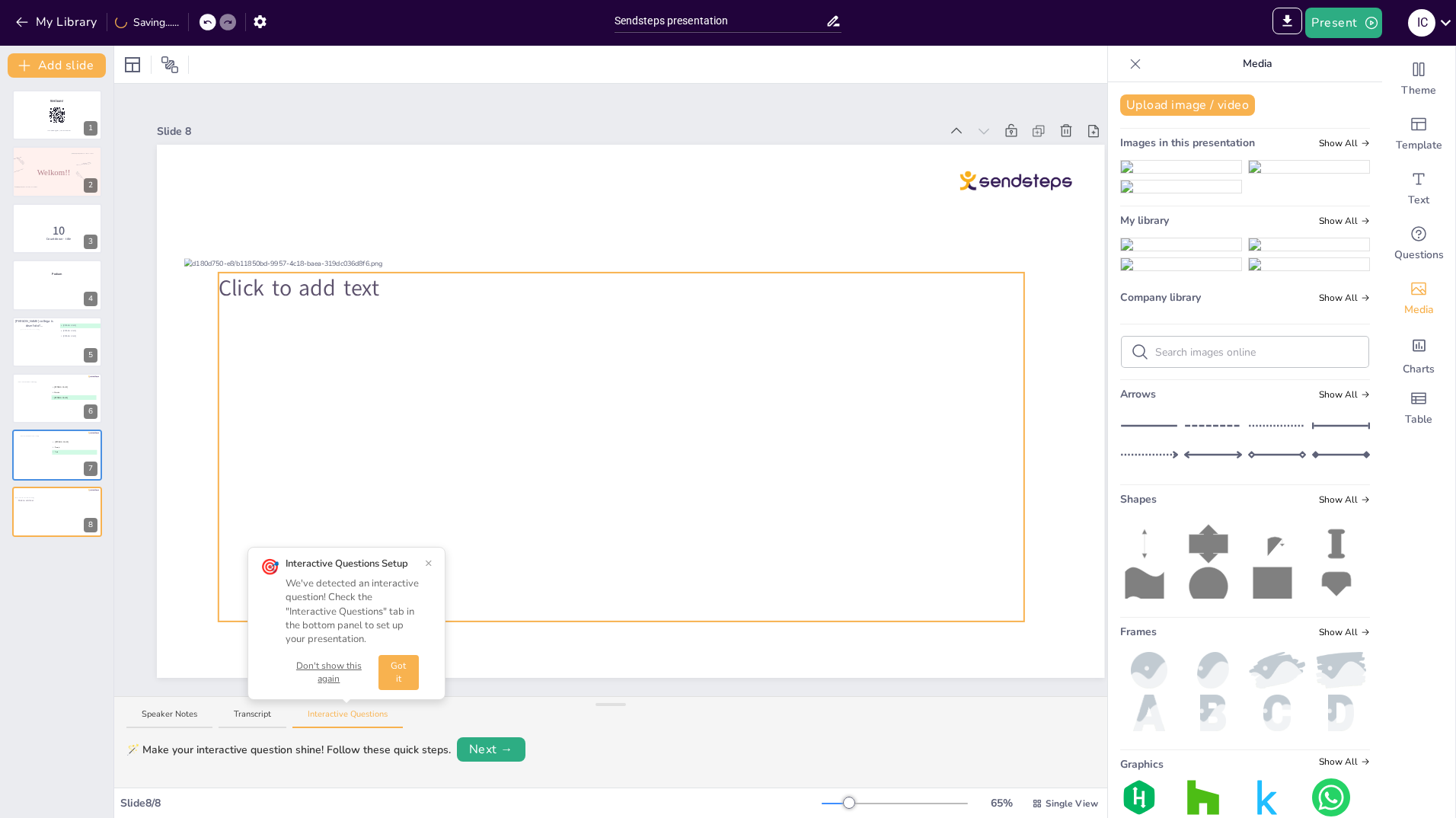
click at [821, 425] on div "Click to add text" at bounding box center [621, 447] width 805 height 349
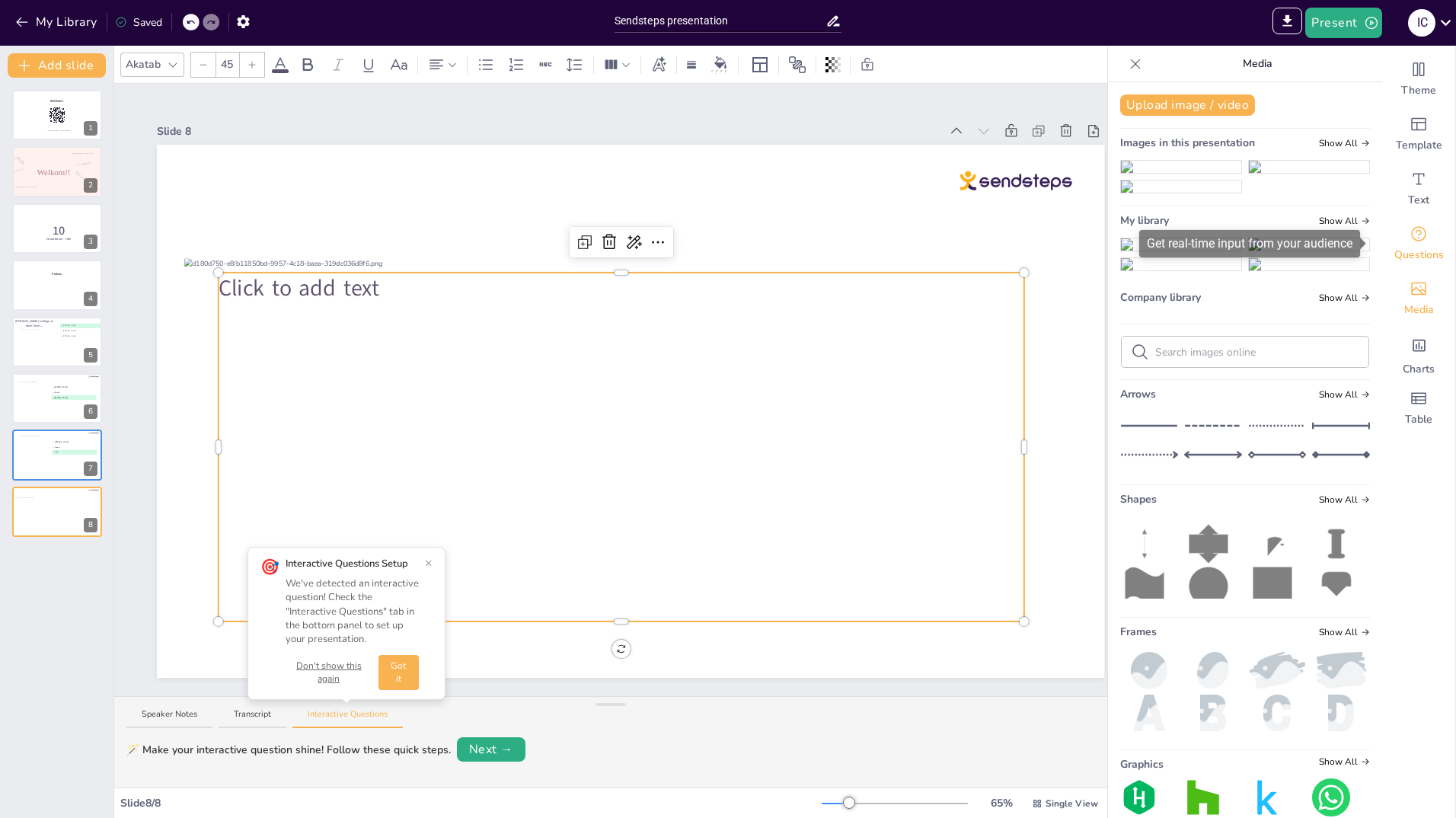
click at [1410, 243] on icon "Get real-time input from your audience" at bounding box center [1419, 234] width 19 height 19
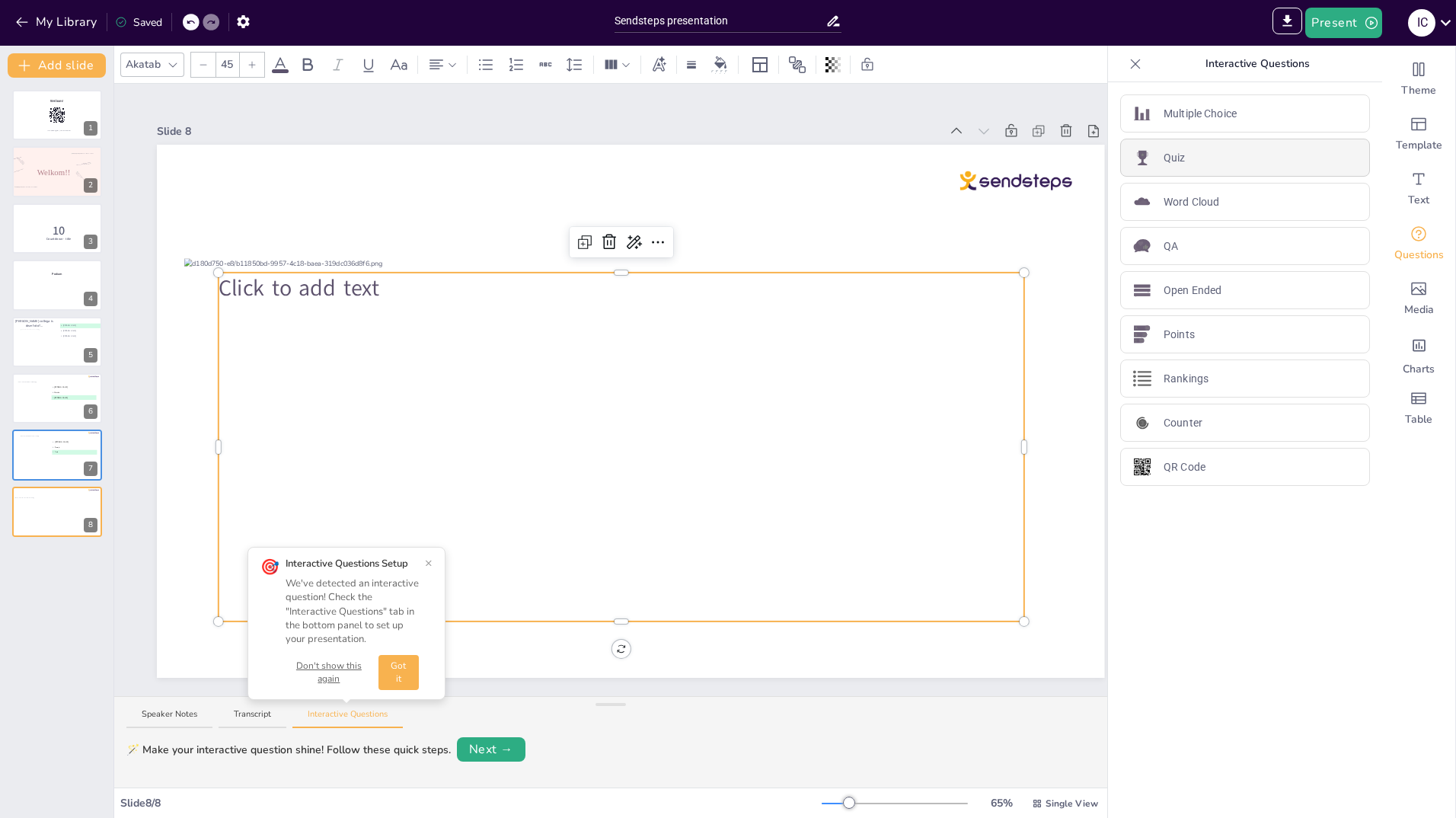
click at [1206, 162] on div "Quiz" at bounding box center [1245, 158] width 250 height 38
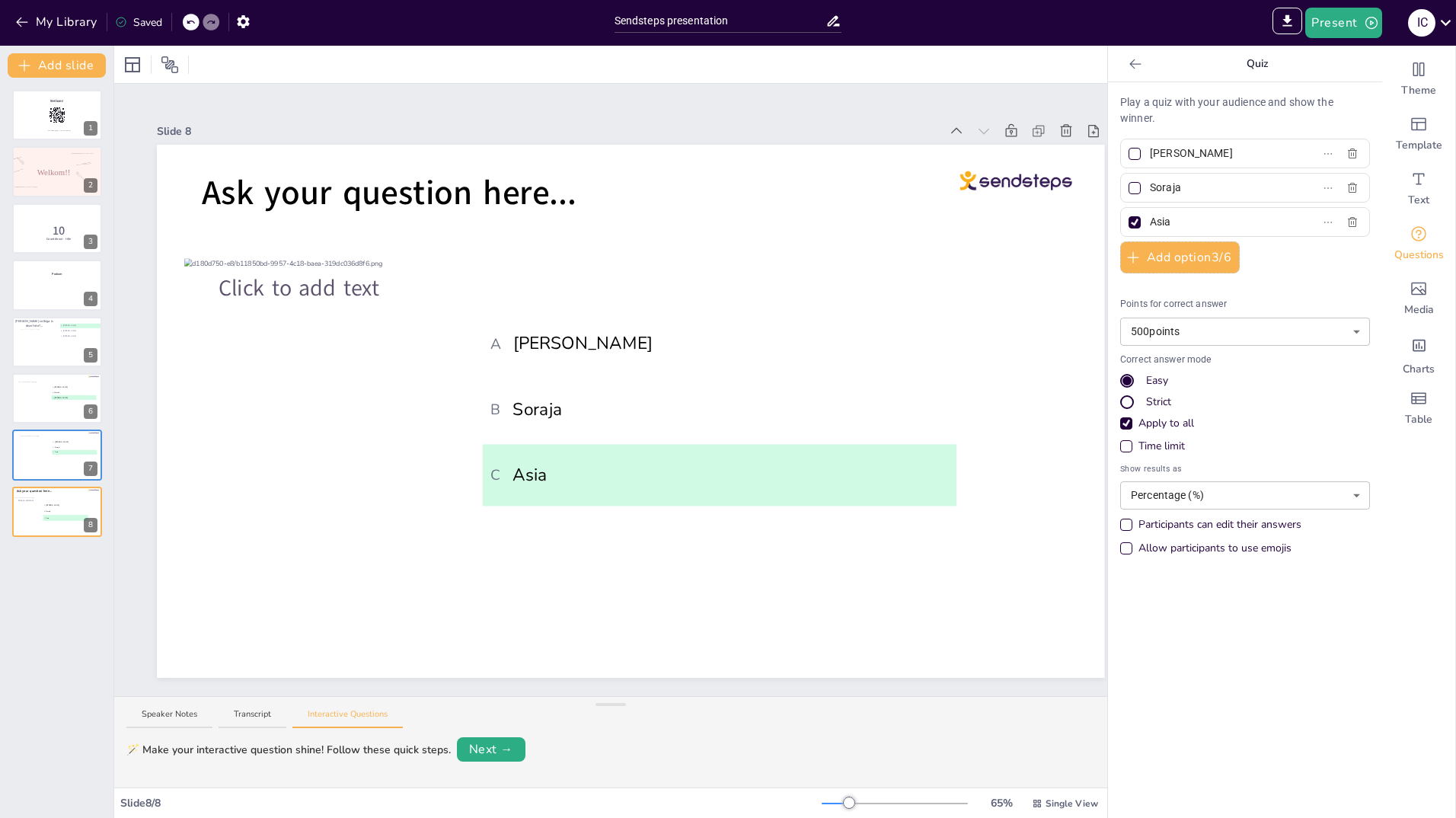
click at [1206, 162] on input "[PERSON_NAME]" at bounding box center [1221, 153] width 142 height 22
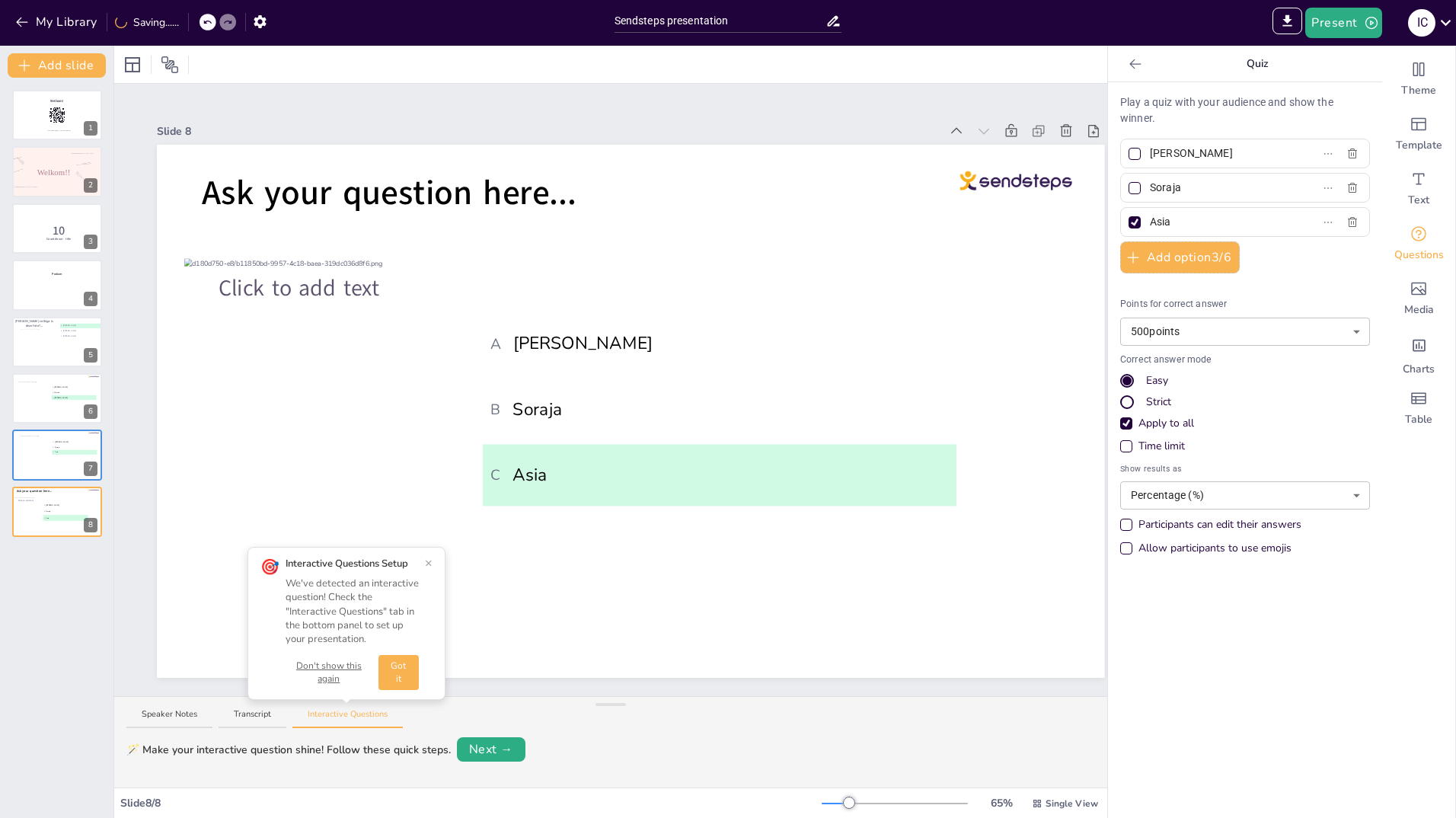
type input "Willeke"
click at [1198, 183] on input "Soraja" at bounding box center [1221, 188] width 142 height 22
type input "S"
type input "[PERSON_NAME]"
click at [1188, 216] on input "Asia" at bounding box center [1221, 221] width 142 height 22
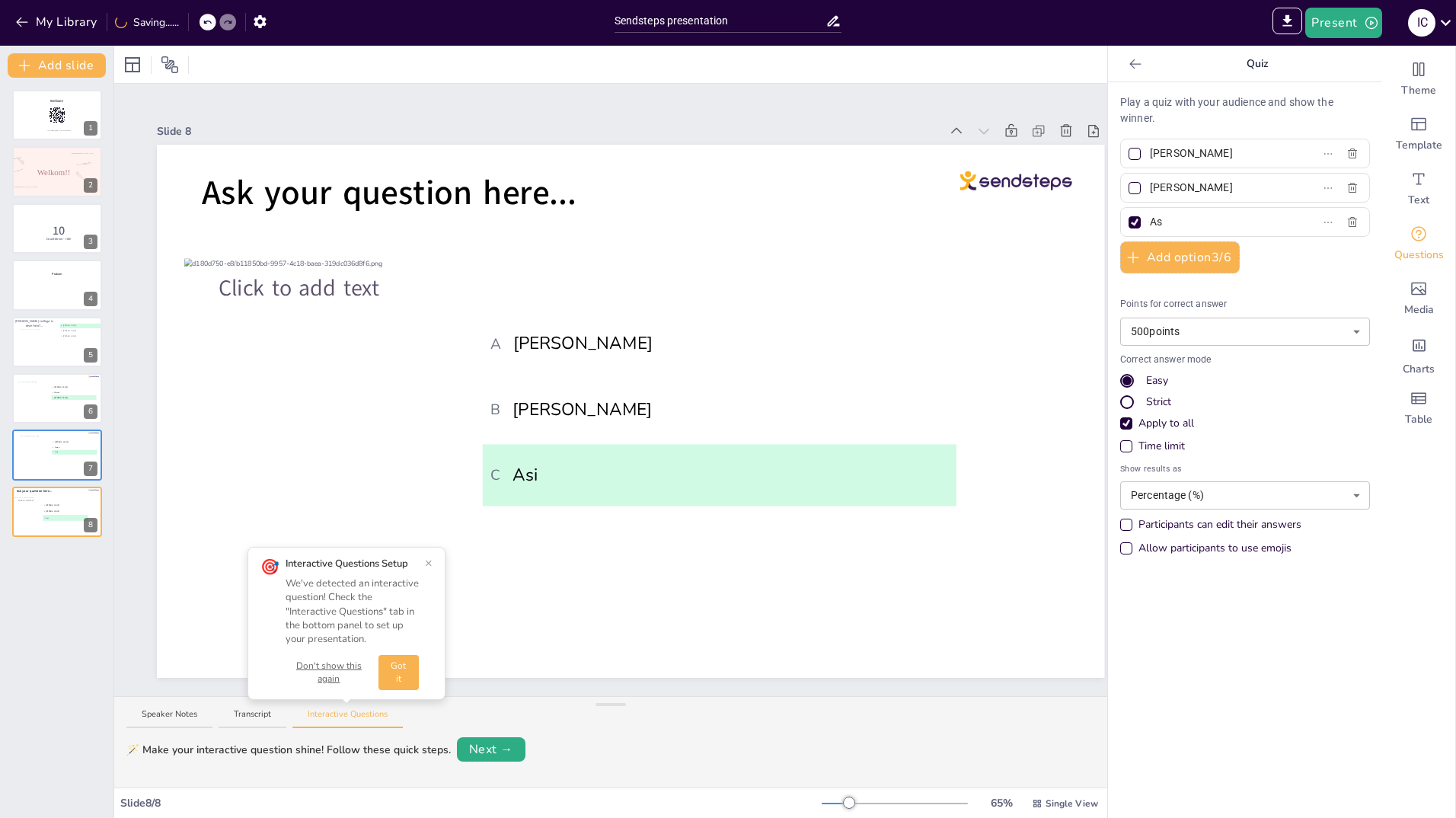
type input "A"
click at [1188, 216] on input "Jantine" at bounding box center [1221, 221] width 142 height 22
drag, startPoint x: 1180, startPoint y: 222, endPoint x: 1133, endPoint y: 224, distance: 47.0
click at [1144, 224] on span "Jantine" at bounding box center [1214, 221] width 142 height 22
type input "Jantine"
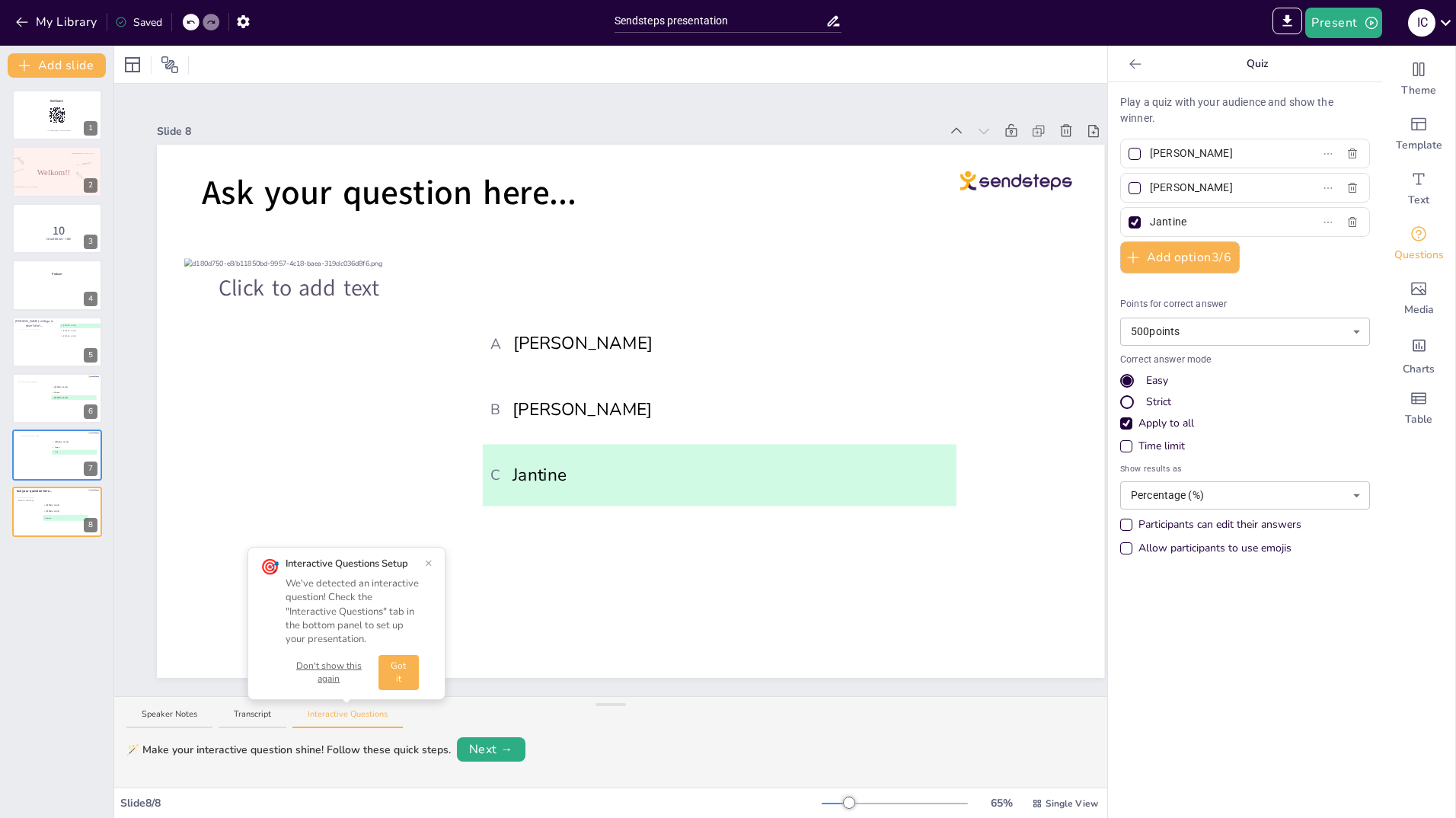
drag, startPoint x: 1176, startPoint y: 153, endPoint x: 1134, endPoint y: 156, distance: 42.1
click at [1144, 156] on span "Willeke" at bounding box center [1214, 153] width 142 height 22
paste input "Jantin"
type input "Jantine"
click at [1129, 153] on div at bounding box center [1135, 154] width 12 height 12
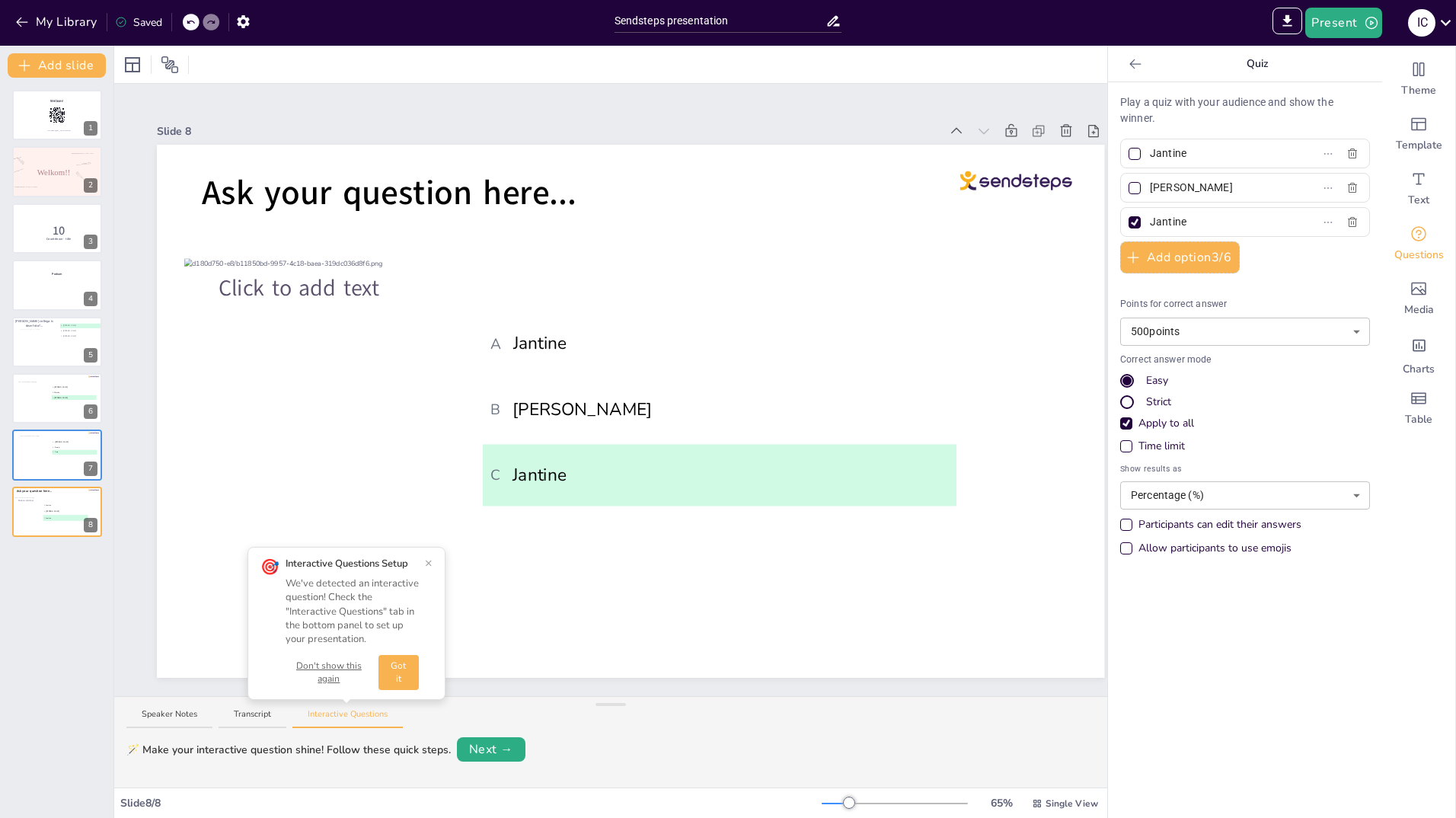
click at [1150, 153] on input "Jantine" at bounding box center [1221, 153] width 142 height 22
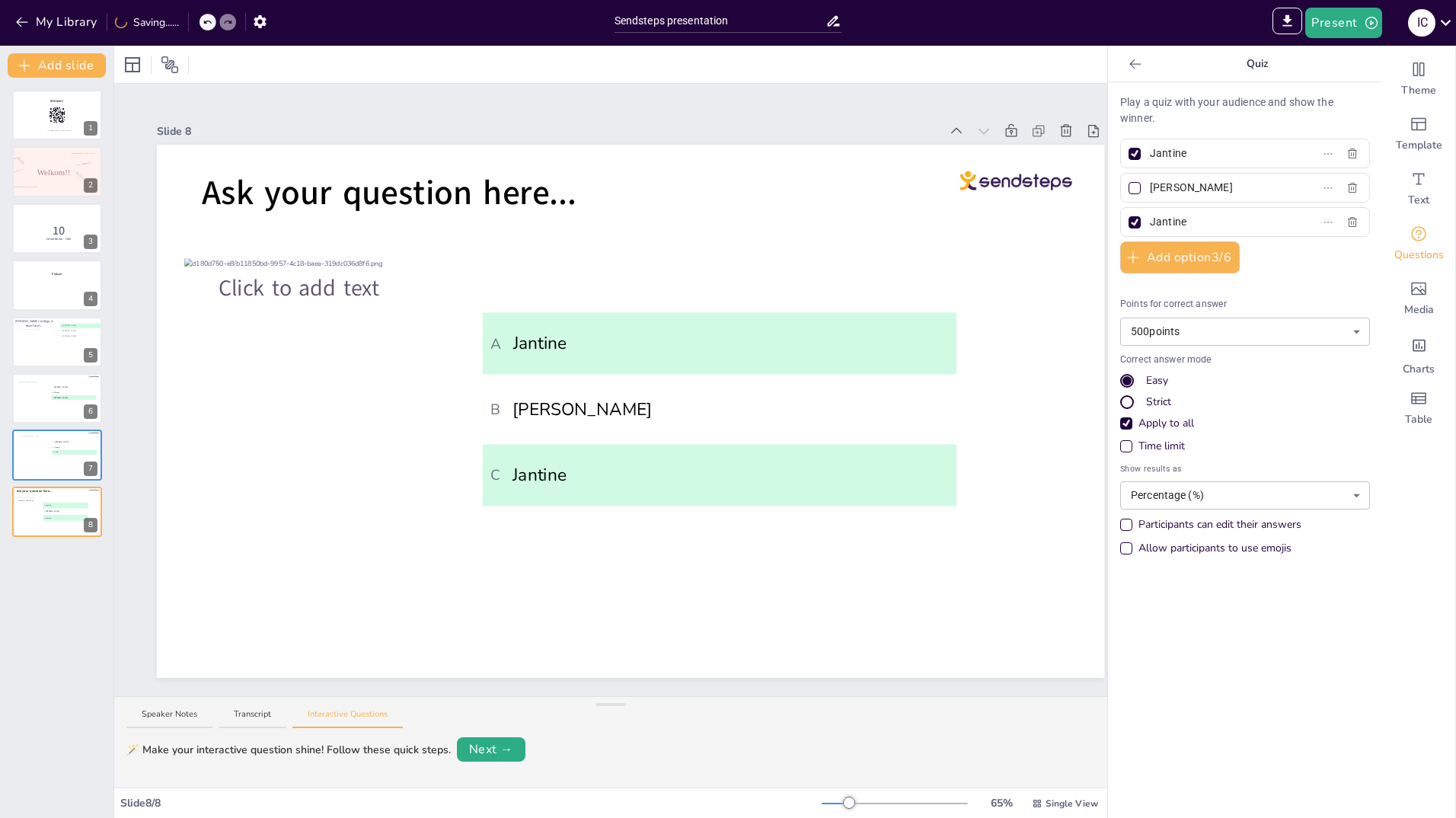
click at [1129, 217] on div at bounding box center [1135, 222] width 12 height 12
click at [1150, 217] on input "Jantine" at bounding box center [1221, 221] width 142 height 22
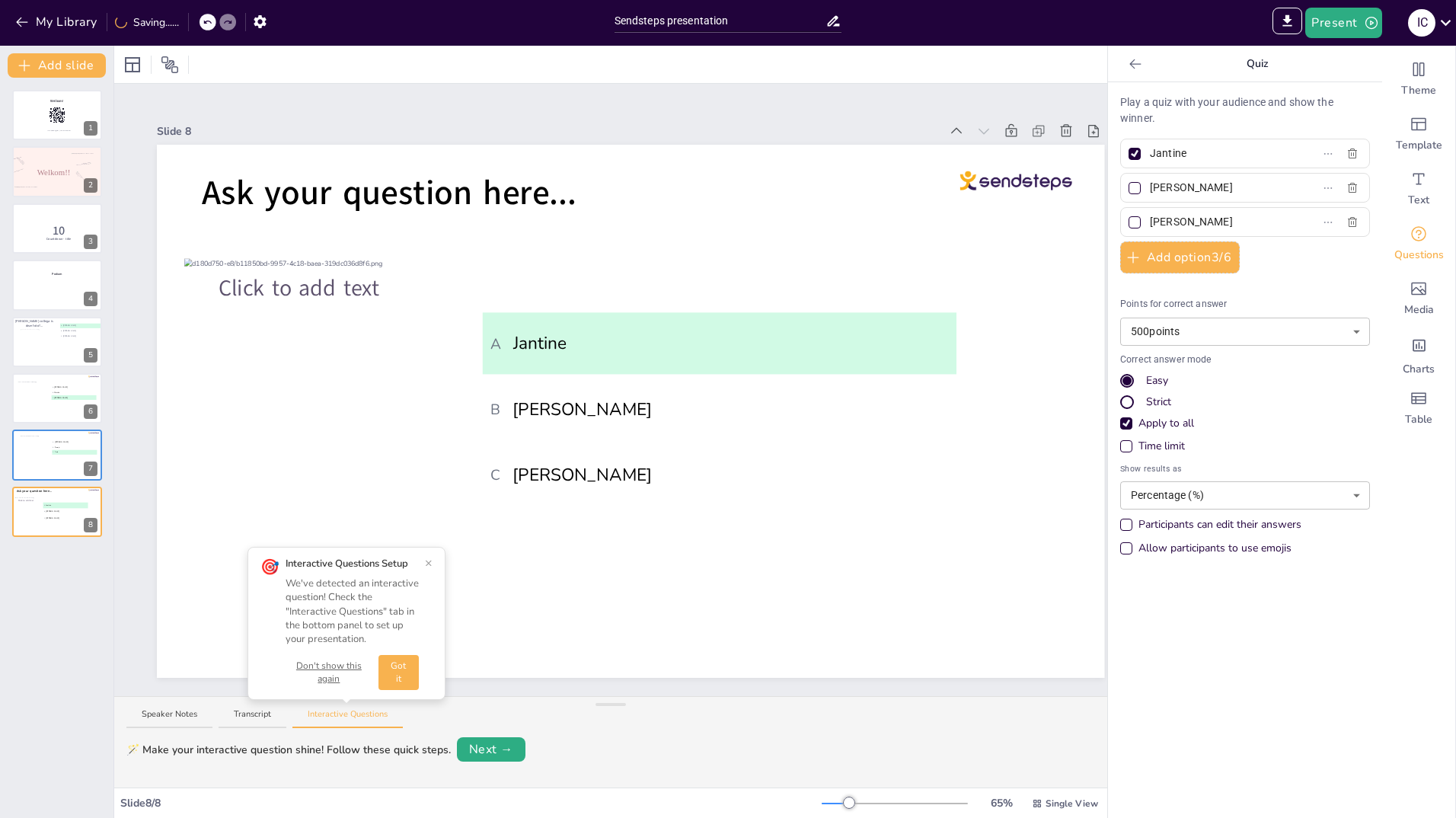
type input "Willeke"
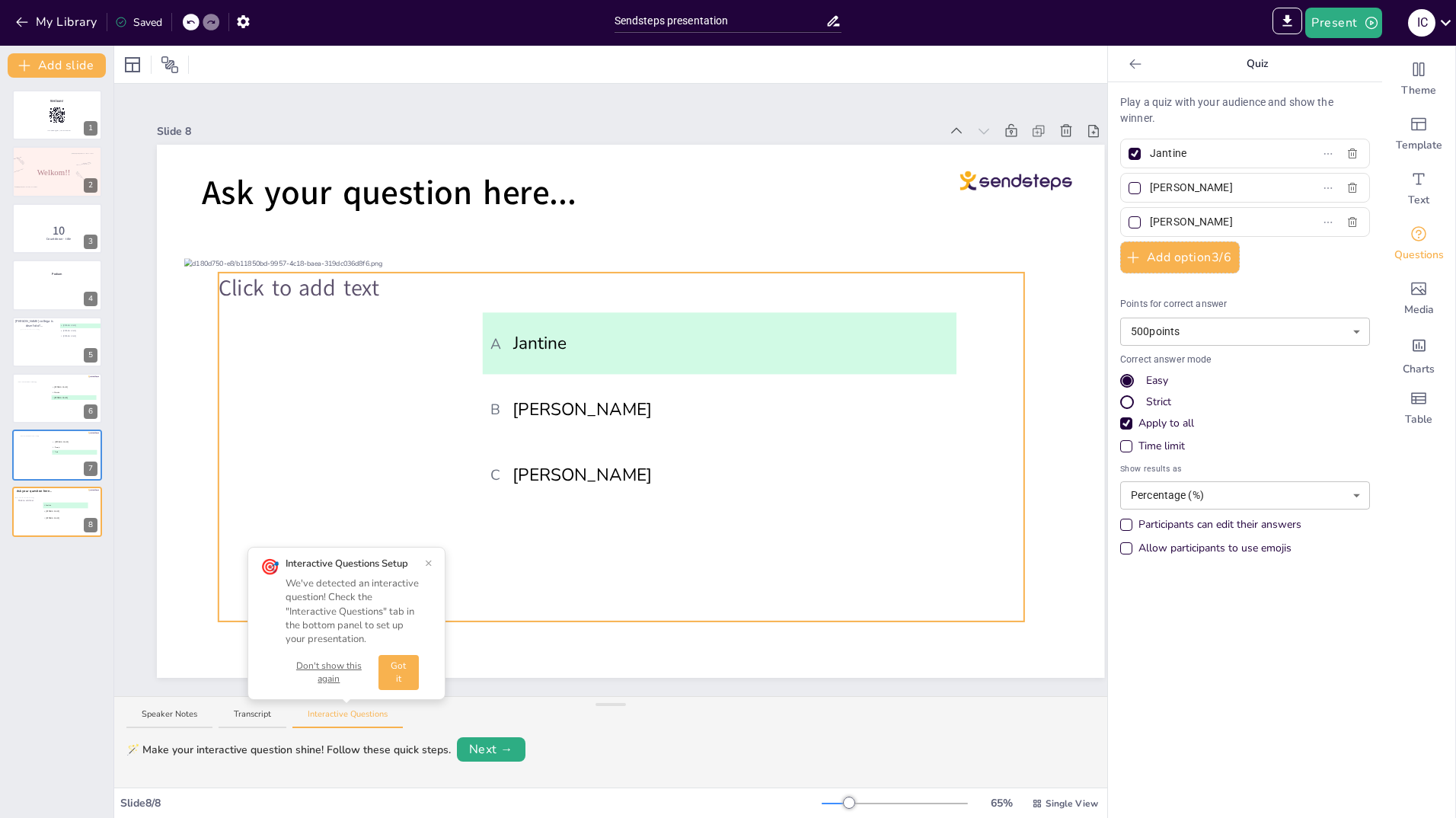
click at [926, 507] on div "Click to add text" at bounding box center [621, 447] width 805 height 349
drag, startPoint x: 641, startPoint y: 336, endPoint x: 732, endPoint y: 336, distance: 91.0
click at [732, 336] on div "Click to add text" at bounding box center [621, 447] width 805 height 349
click at [721, 300] on div "Click to add text" at bounding box center [621, 447] width 805 height 349
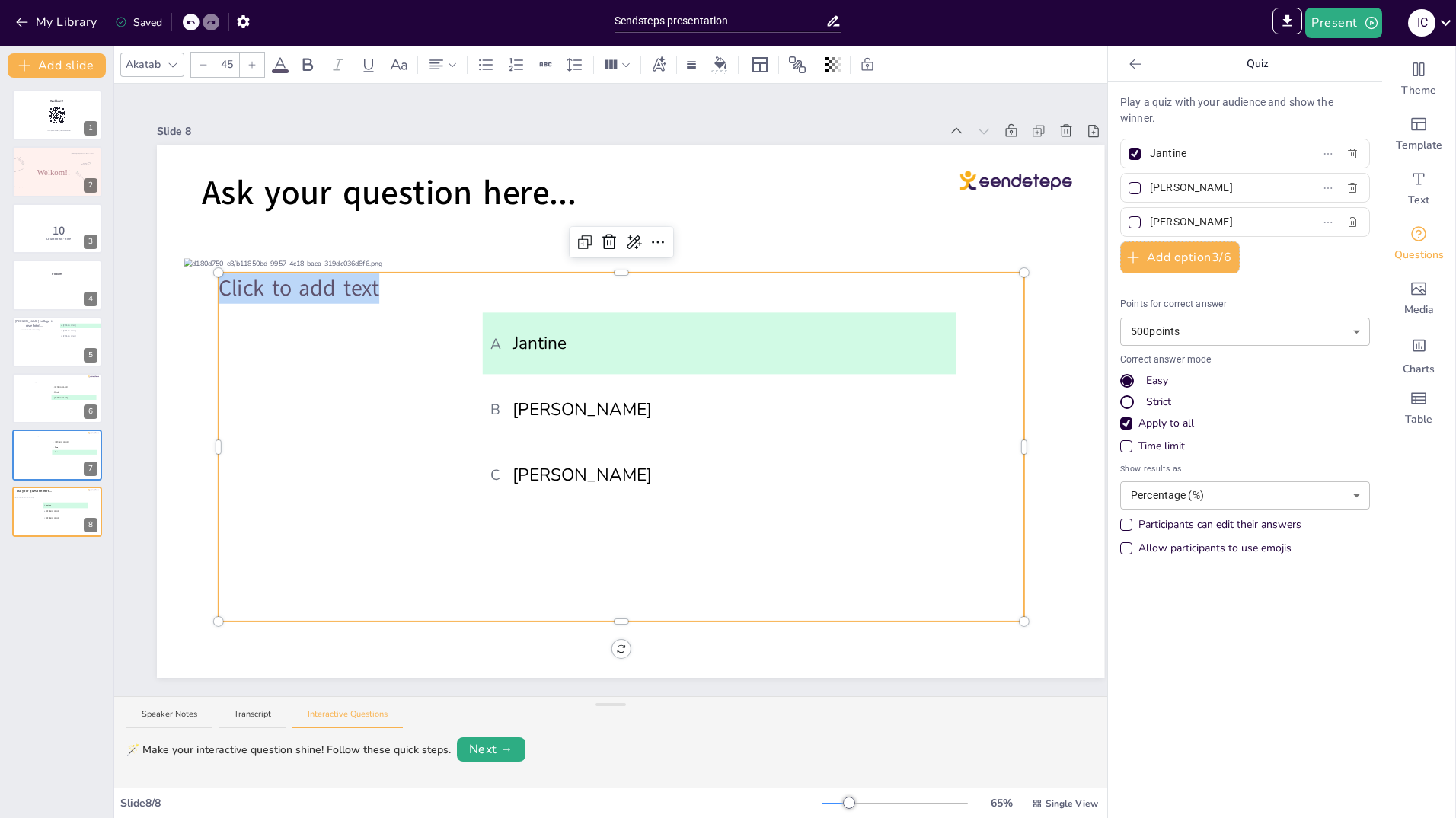
drag, startPoint x: 571, startPoint y: 341, endPoint x: 670, endPoint y: 346, distance: 99.1
click at [670, 346] on div "Click to add text" at bounding box center [621, 447] width 805 height 349
click at [363, 282] on span "Click to add text" at bounding box center [299, 288] width 161 height 30
click at [610, 235] on icon at bounding box center [609, 242] width 19 height 19
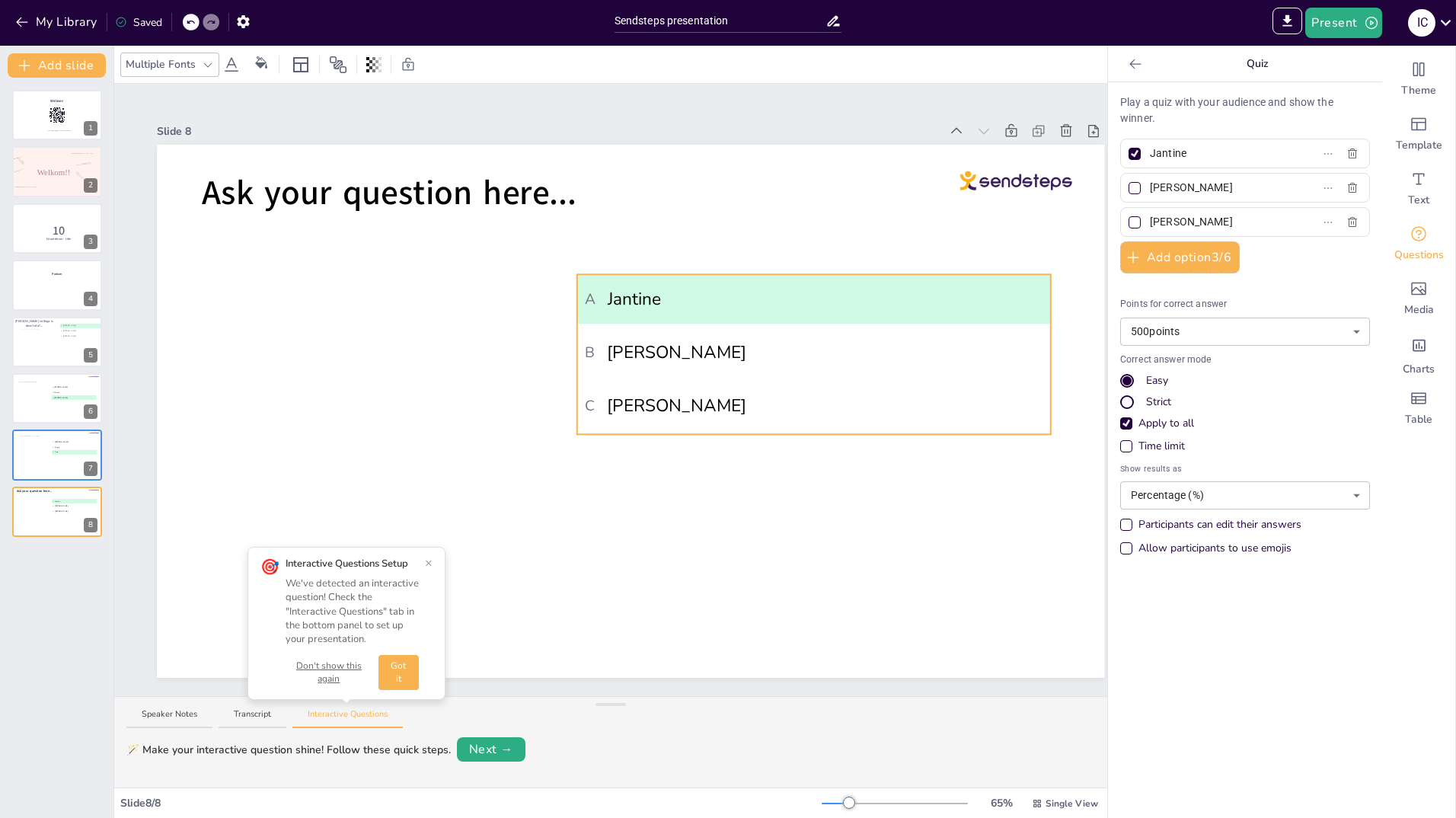
drag, startPoint x: 594, startPoint y: 342, endPoint x: 677, endPoint y: 303, distance: 91.7
click at [677, 303] on span "A Jantine" at bounding box center [813, 299] width 458 height 26
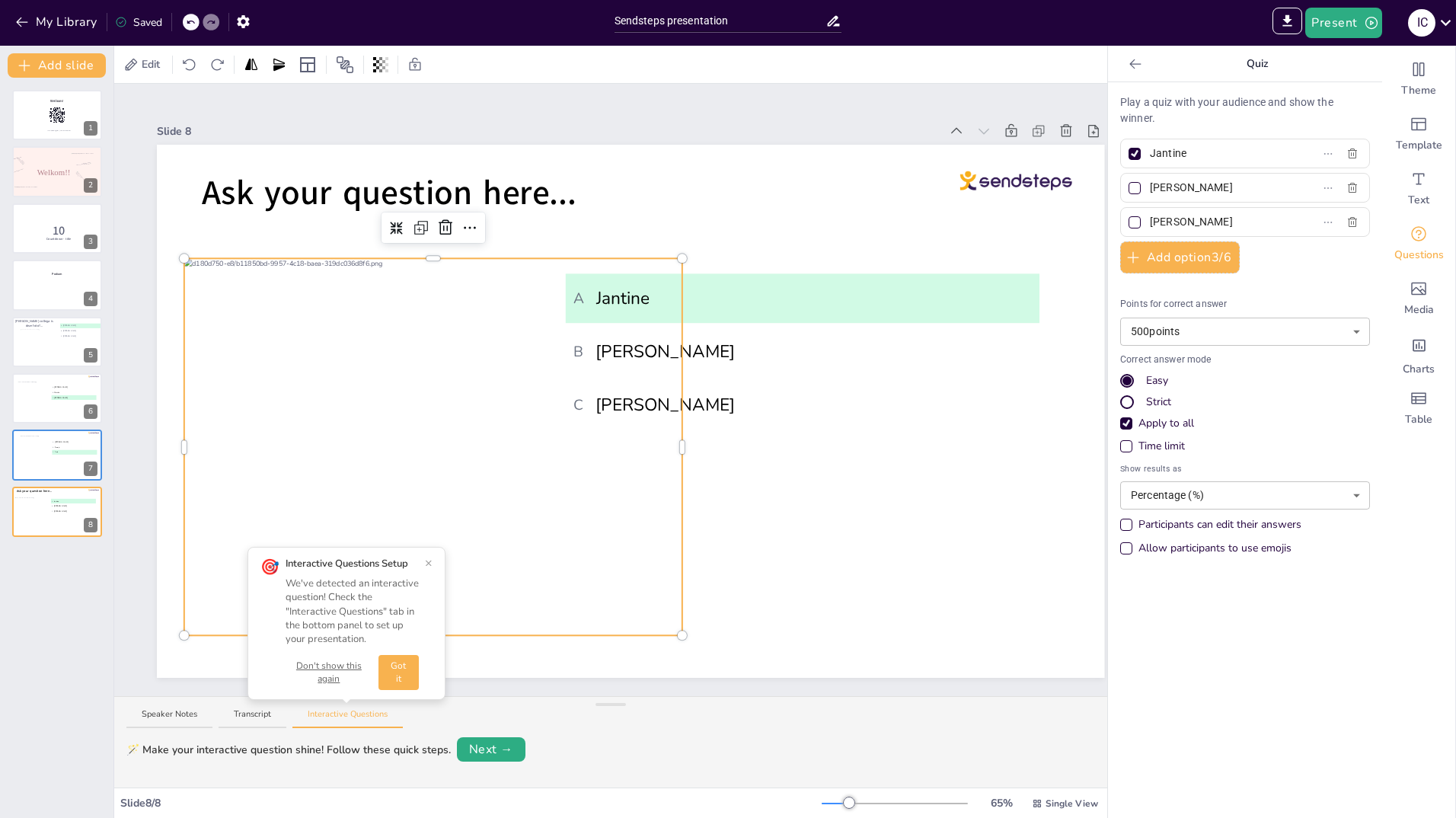
click at [667, 478] on div at bounding box center [433, 445] width 498 height 374
drag, startPoint x: 683, startPoint y: 440, endPoint x: 594, endPoint y: 444, distance: 89.1
click at [594, 444] on div at bounding box center [592, 446] width 4 height 13
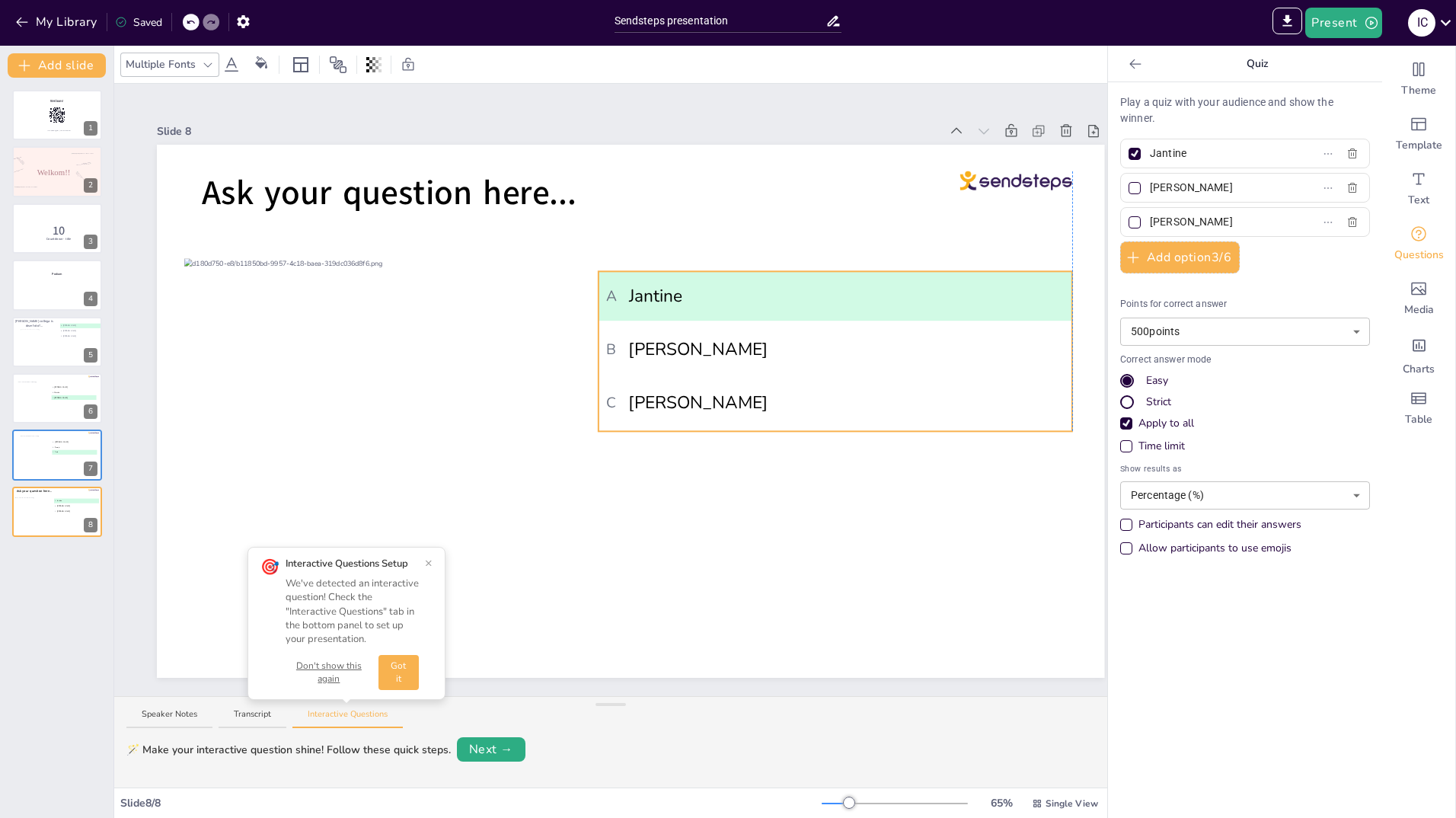
drag, startPoint x: 723, startPoint y: 303, endPoint x: 756, endPoint y: 300, distance: 33.1
click at [756, 300] on span "A Jantine" at bounding box center [835, 296] width 458 height 26
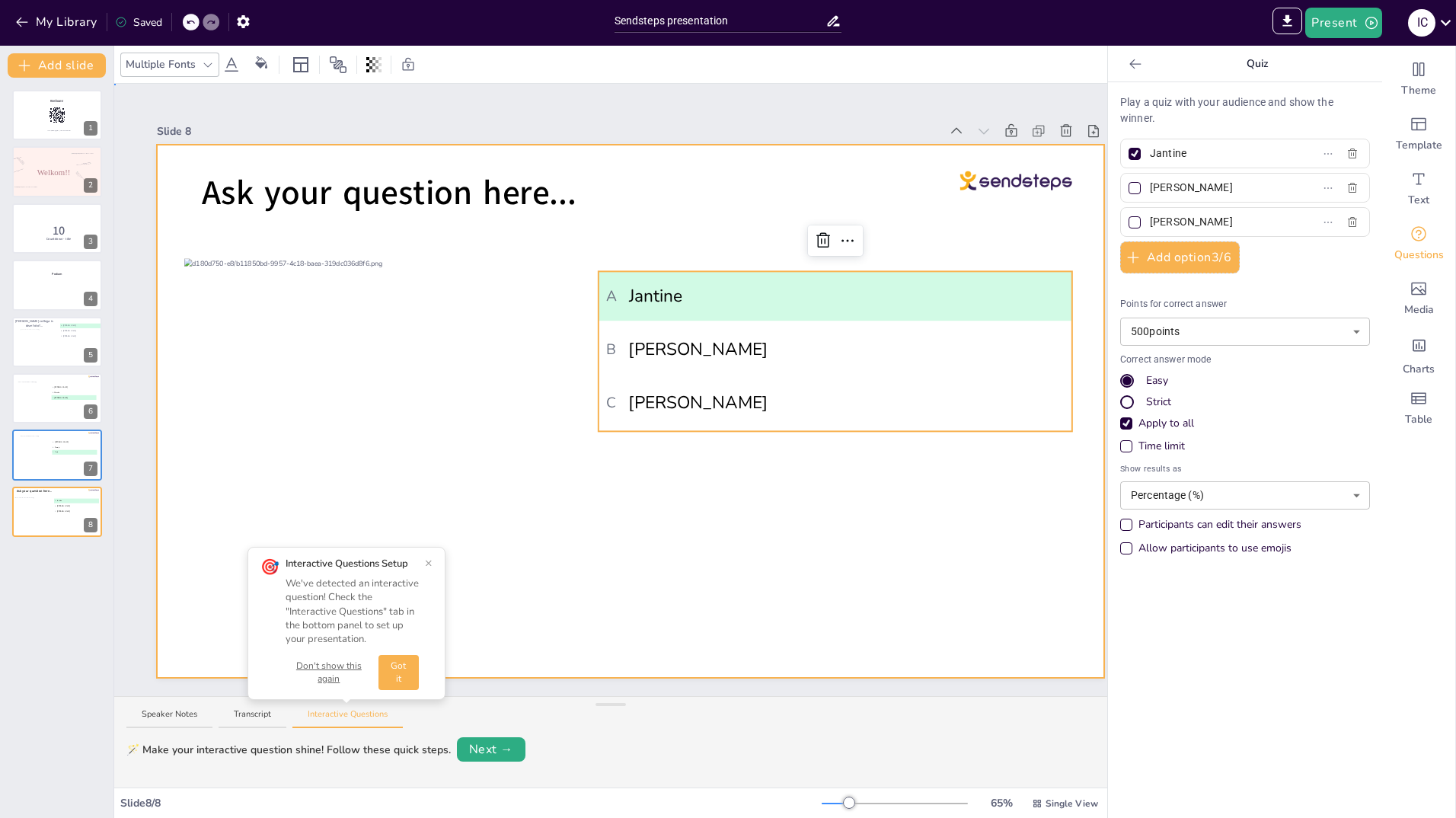
click at [724, 512] on div at bounding box center [630, 411] width 947 height 533
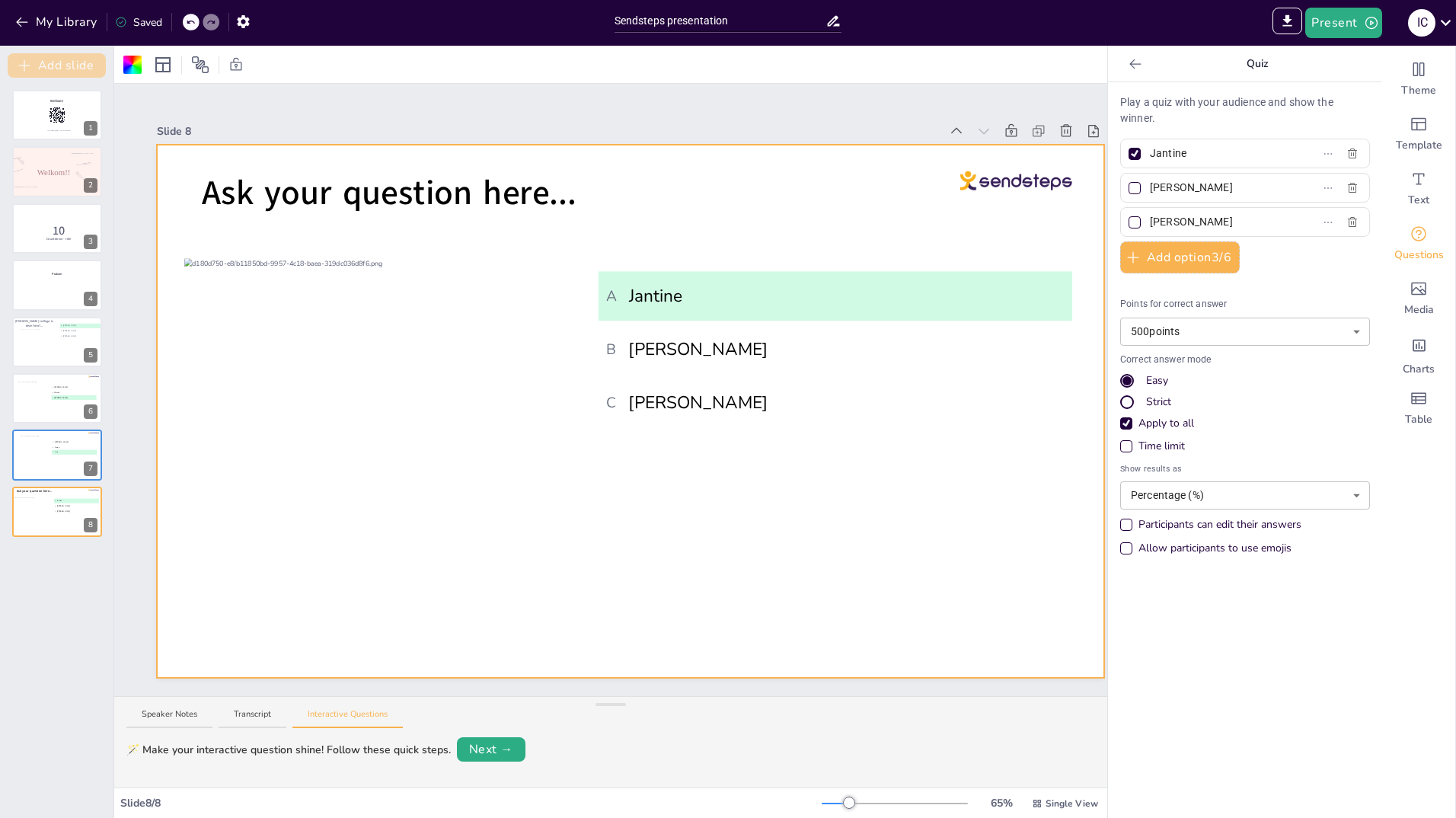
click at [58, 62] on button "Add slide" at bounding box center [57, 66] width 98 height 25
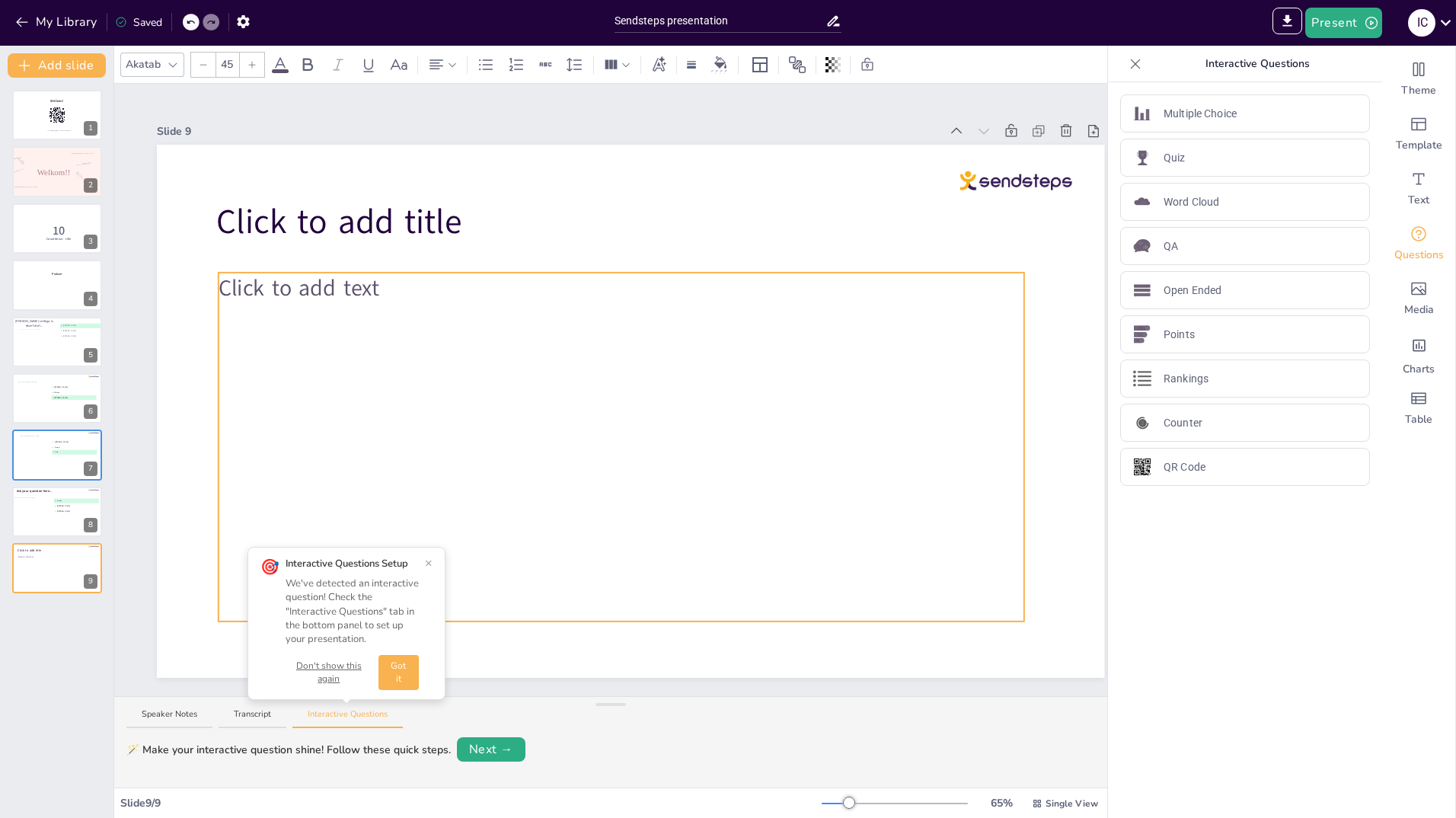
click at [232, 314] on div "Click to add text" at bounding box center [621, 447] width 805 height 349
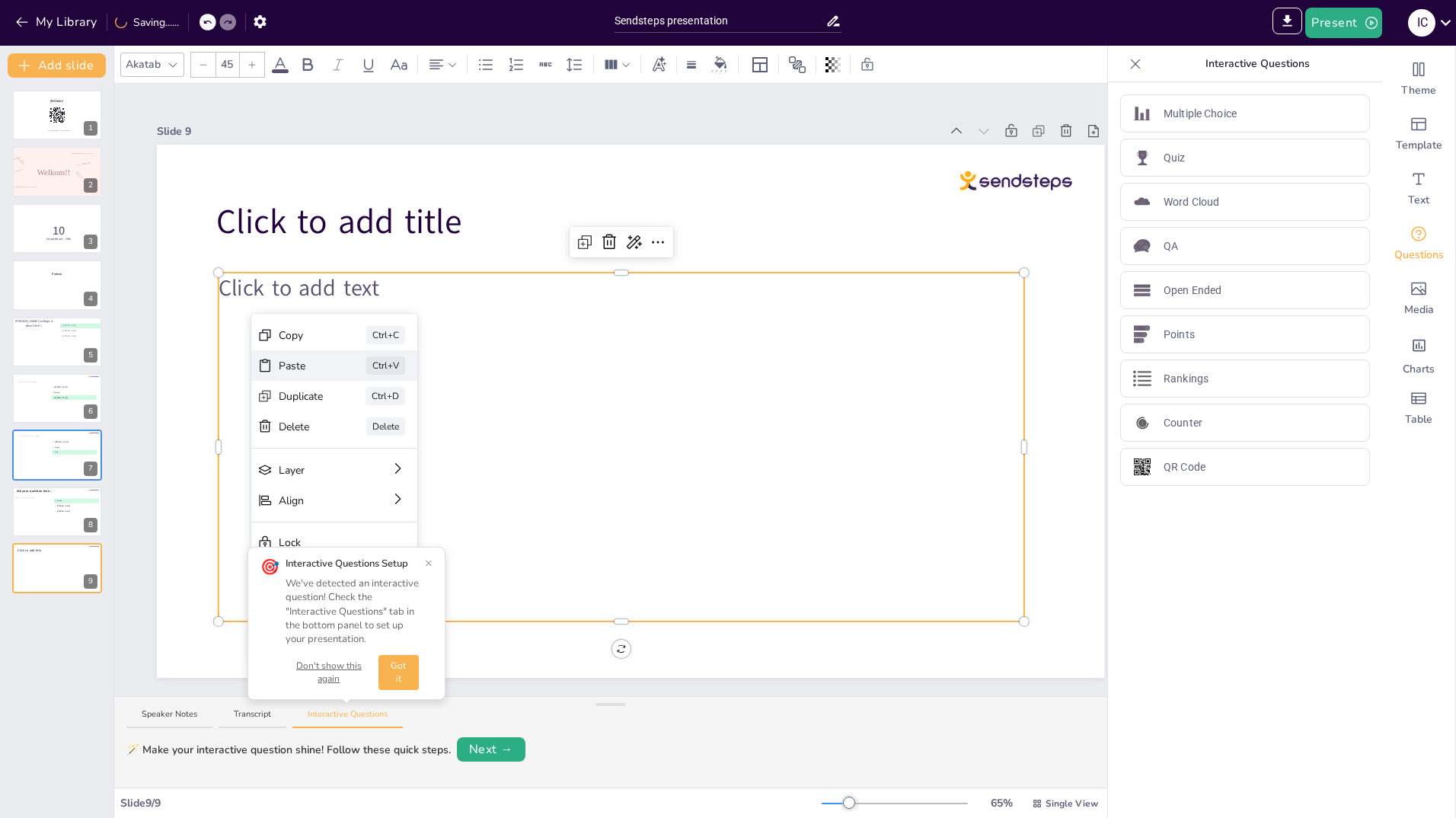
click at [309, 368] on div "Paste" at bounding box center [301, 366] width 45 height 16
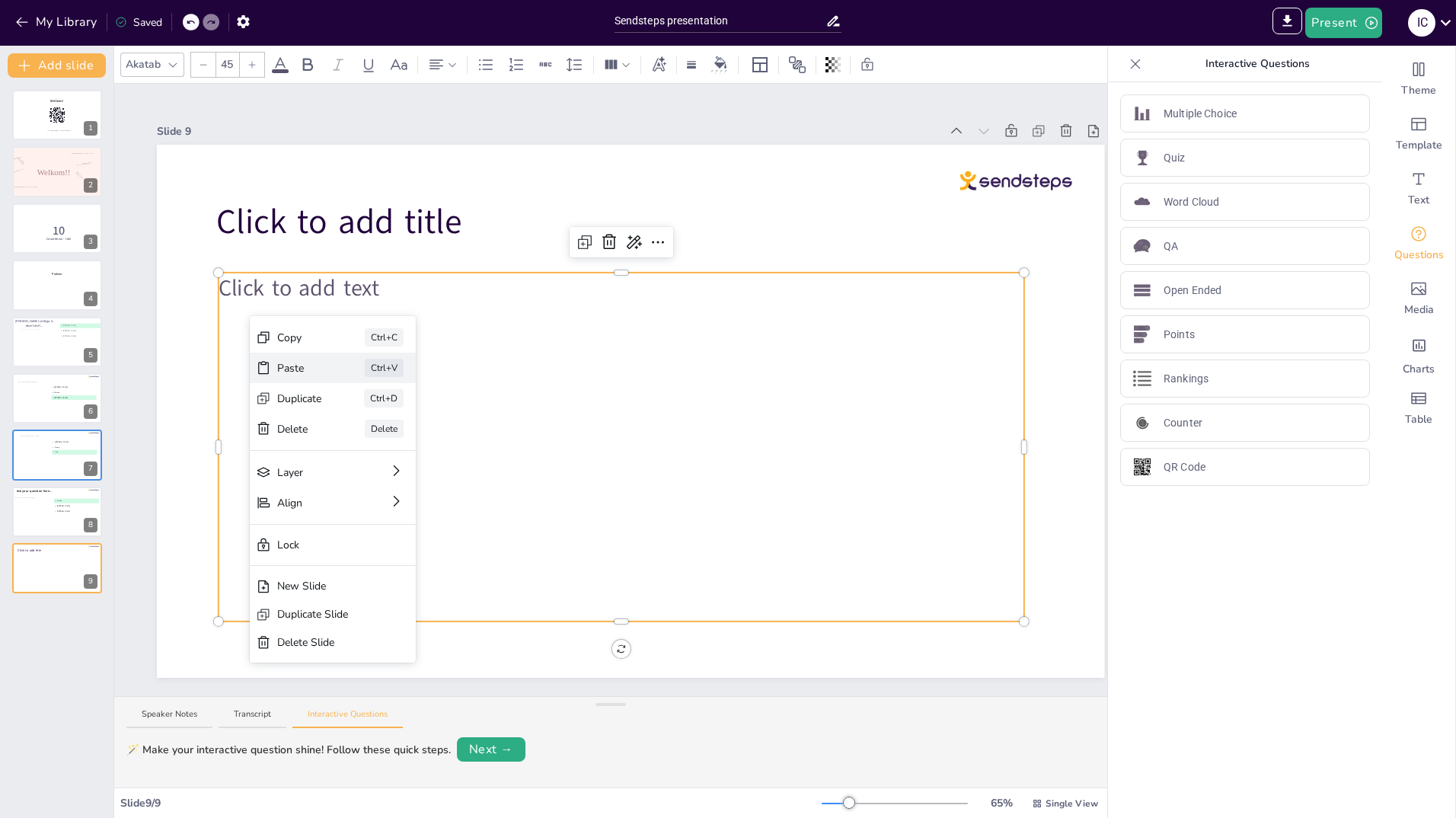
click at [277, 362] on div "Paste" at bounding box center [299, 368] width 45 height 16
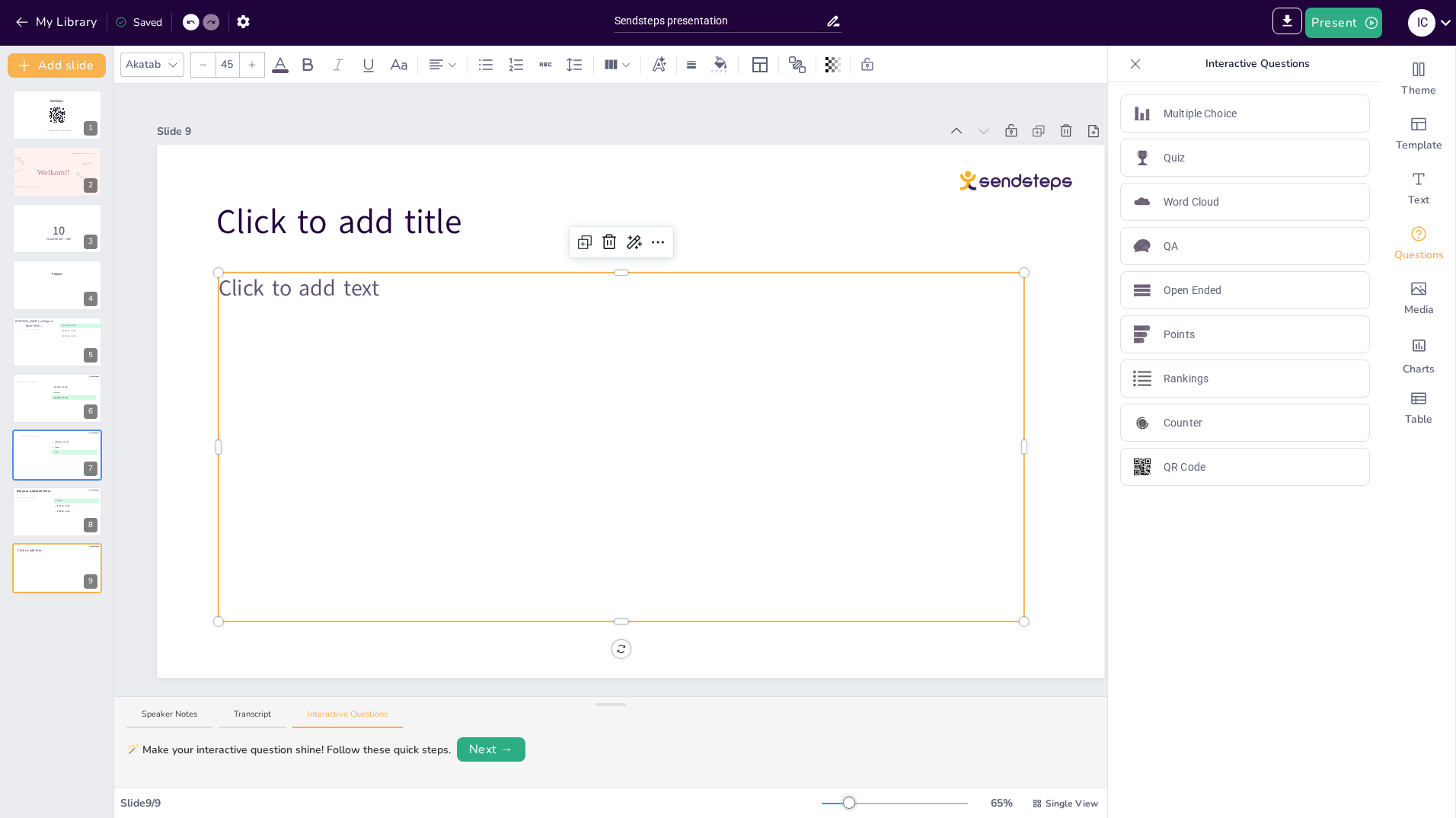
click at [277, 362] on div "Click to add text" at bounding box center [621, 447] width 805 height 349
click at [583, 242] on icon at bounding box center [583, 243] width 4 height 4
type input "45"
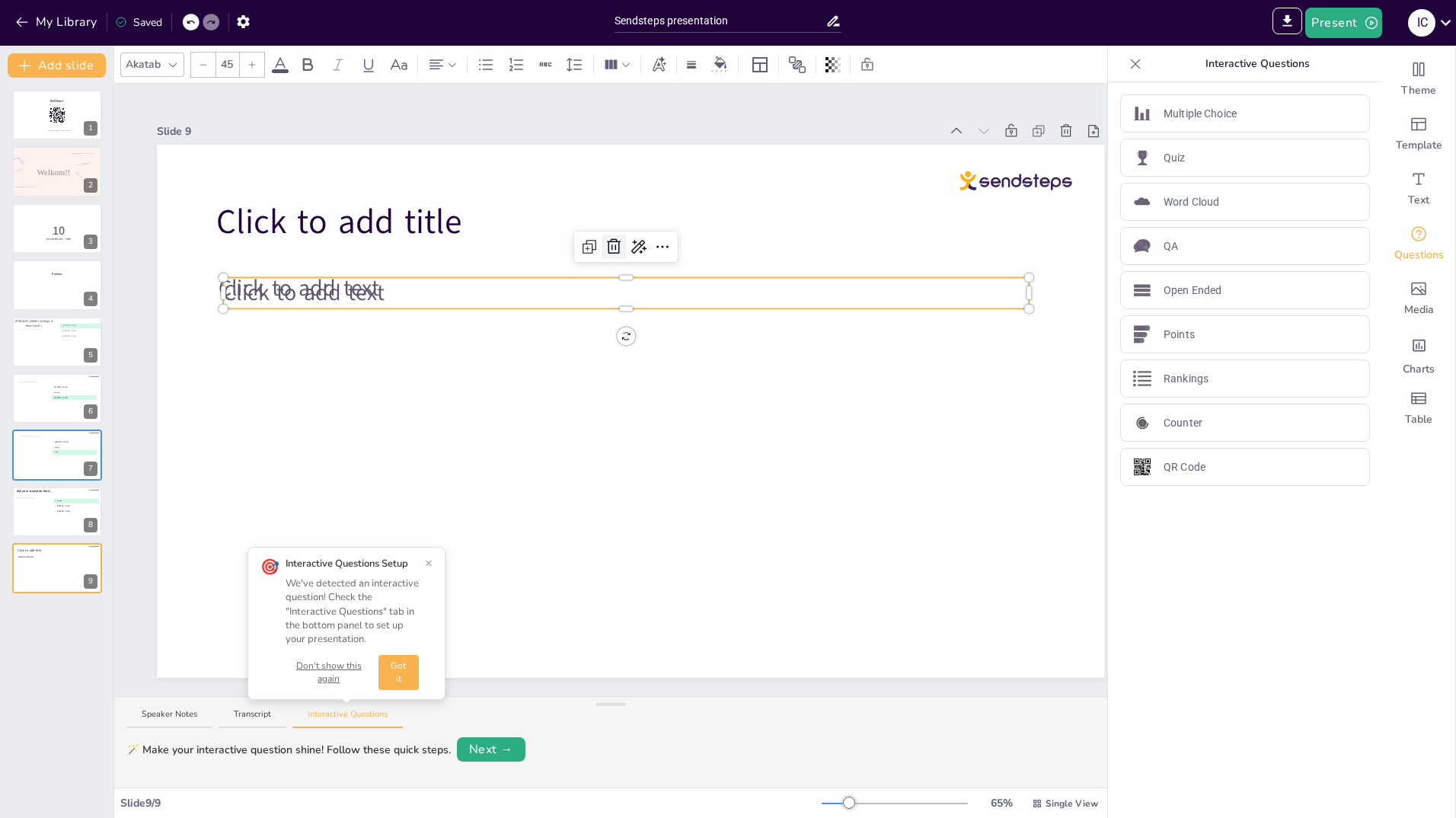
click at [614, 239] on icon at bounding box center [613, 246] width 19 height 19
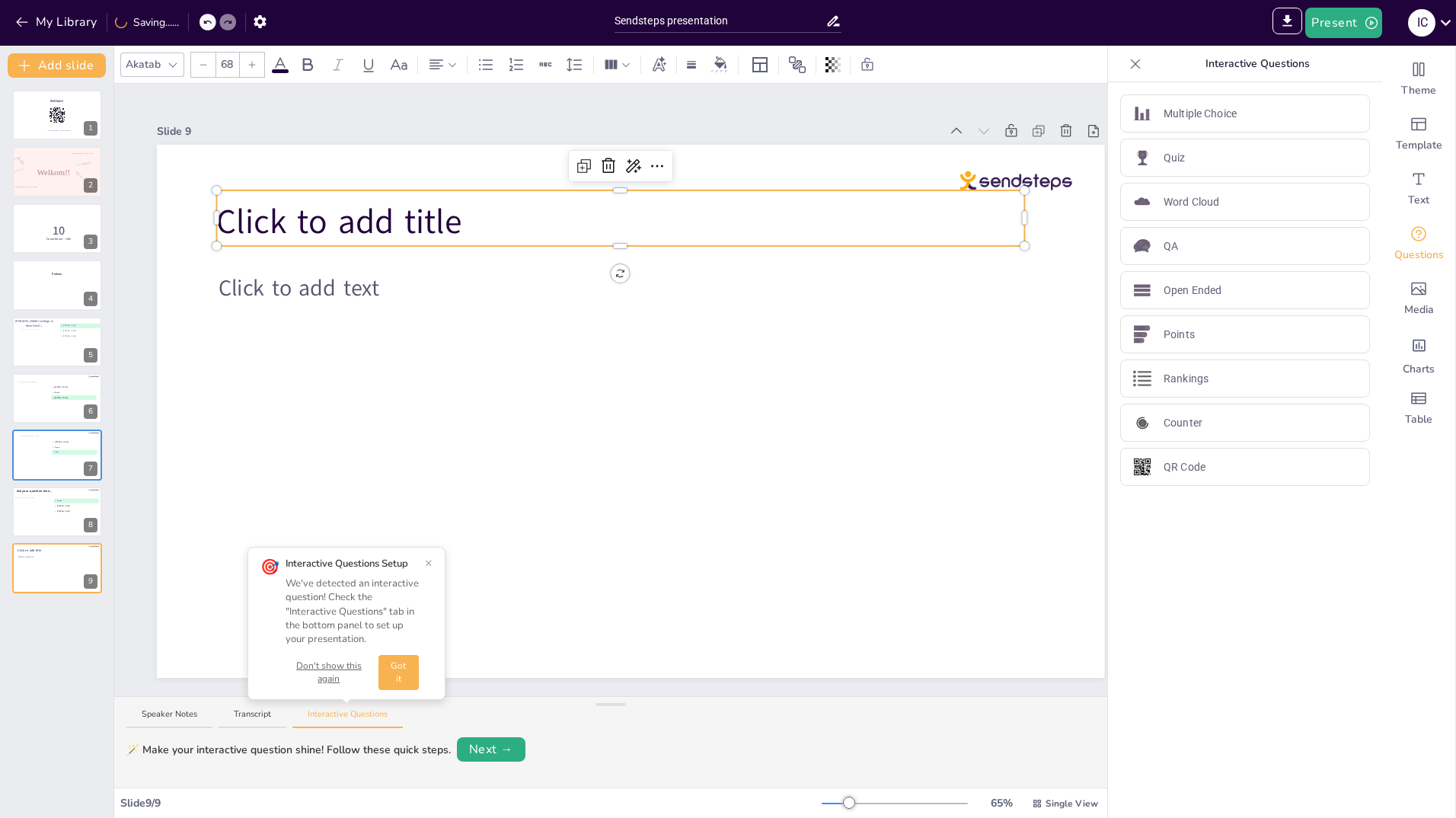
click at [987, 209] on p "Click to add title" at bounding box center [620, 222] width 808 height 47
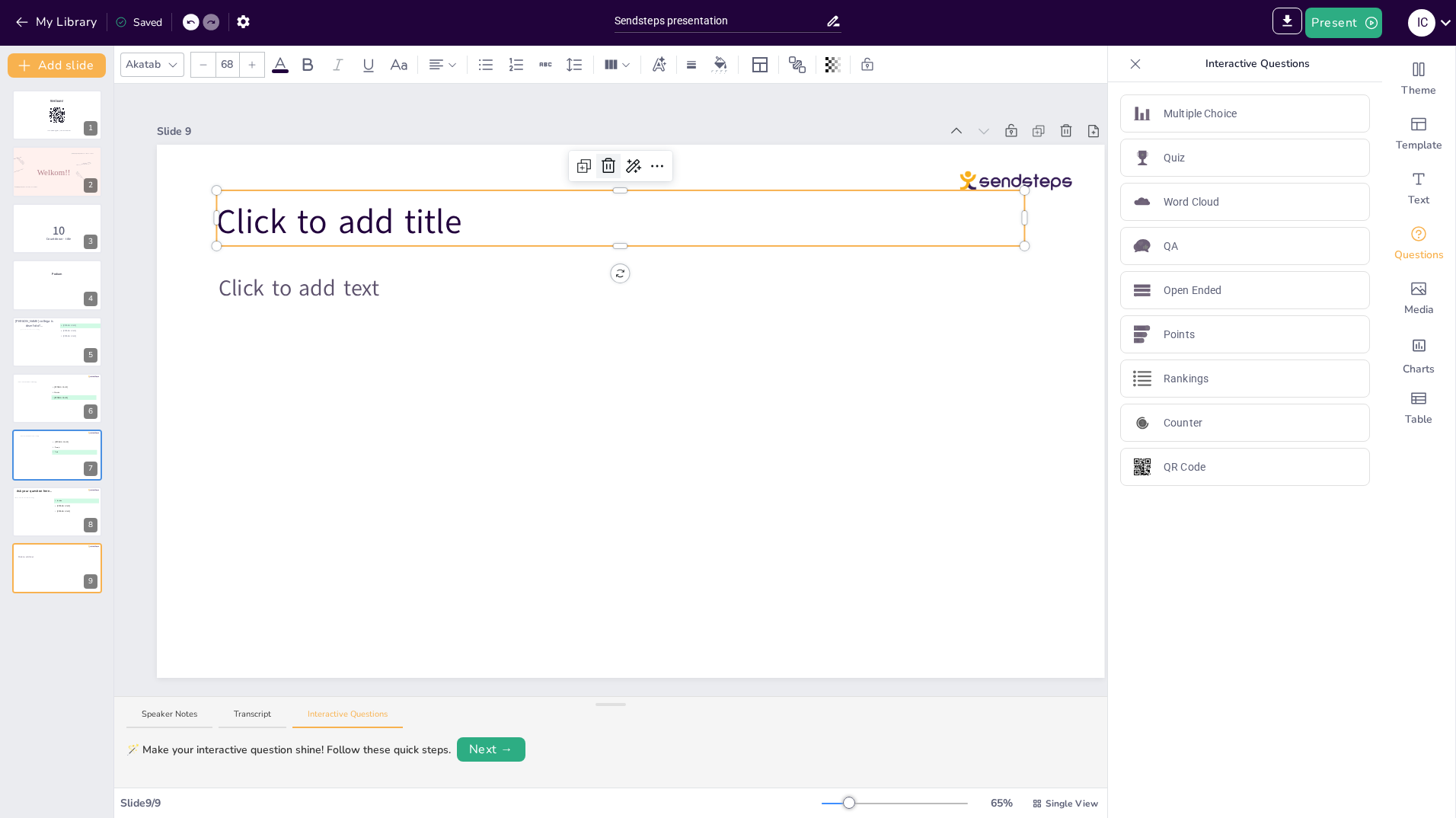
click at [610, 158] on icon at bounding box center [608, 166] width 13 height 15
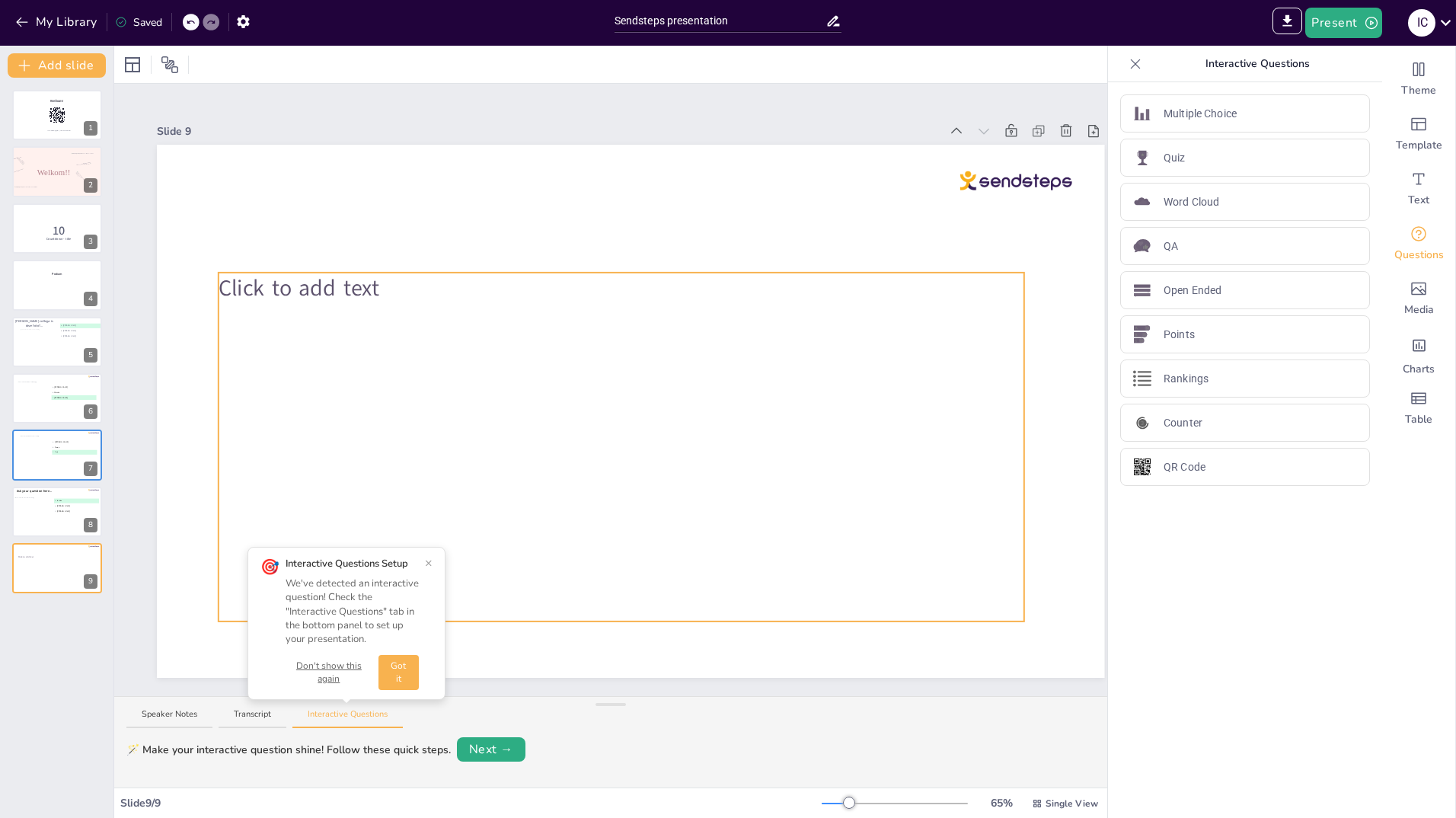
click at [374, 276] on span "Click to add text" at bounding box center [299, 288] width 161 height 30
click at [636, 233] on icon at bounding box center [634, 242] width 19 height 19
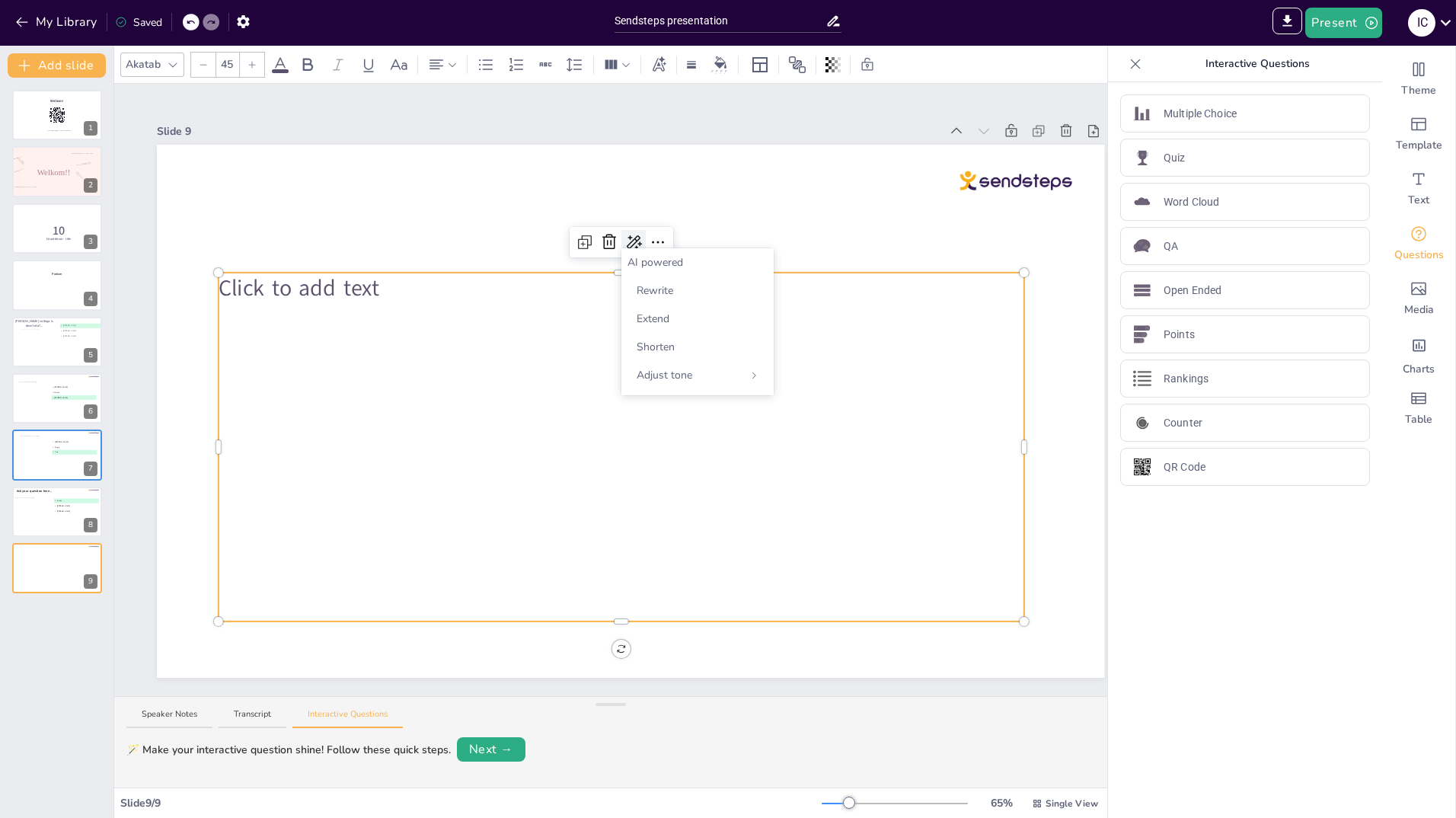
click at [633, 233] on icon at bounding box center [634, 242] width 19 height 19
click at [654, 233] on icon at bounding box center [658, 242] width 19 height 19
click at [597, 313] on div "Click to add text" at bounding box center [621, 447] width 805 height 349
click at [1414, 290] on icon "Add images, graphics, shapes or video" at bounding box center [1419, 289] width 19 height 19
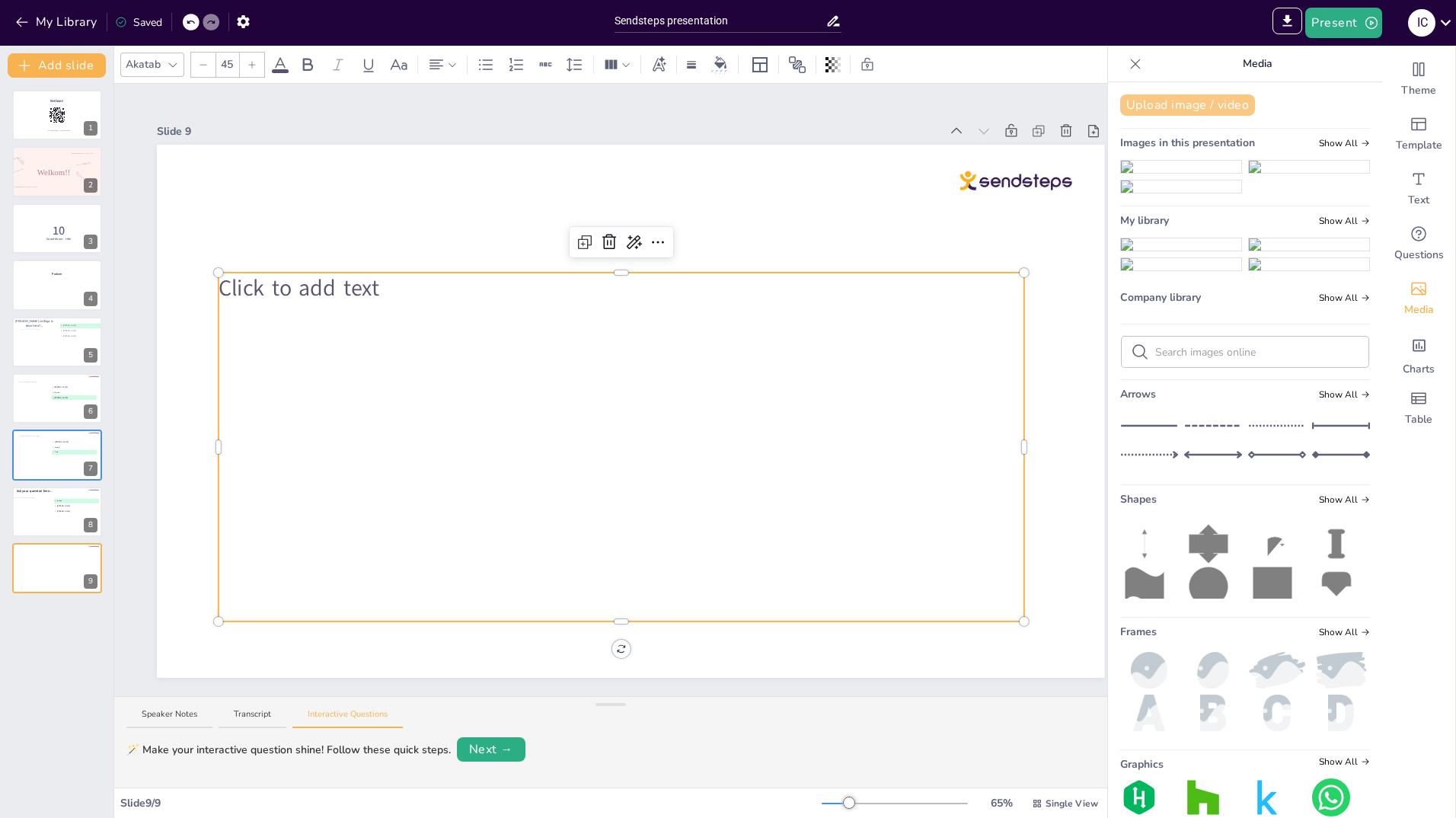
click at [1205, 111] on button "Upload image / video" at bounding box center [1188, 105] width 135 height 21
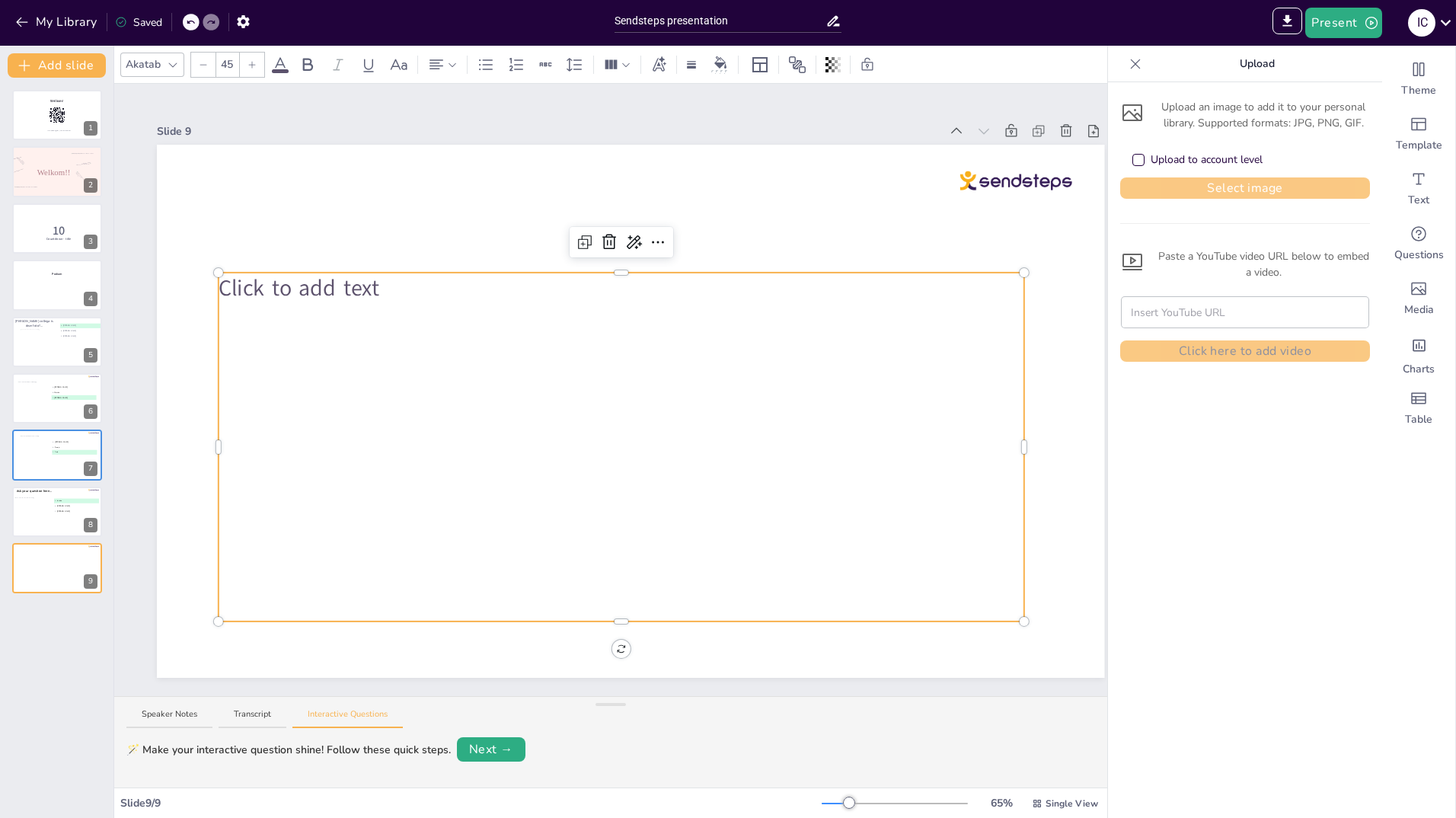
click at [1208, 189] on button "Select image" at bounding box center [1245, 188] width 250 height 21
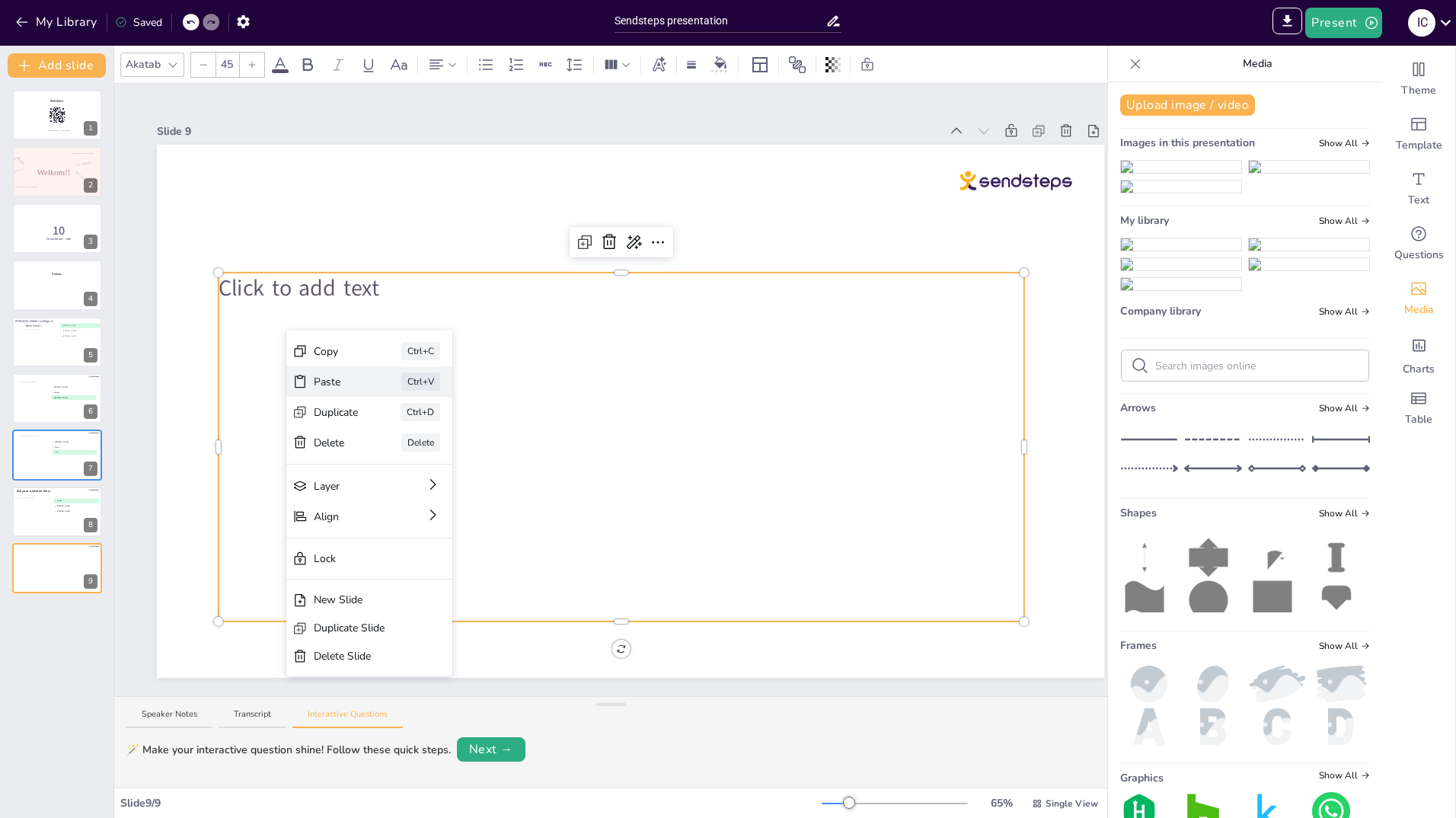
click at [321, 377] on div "Paste" at bounding box center [336, 382] width 45 height 16
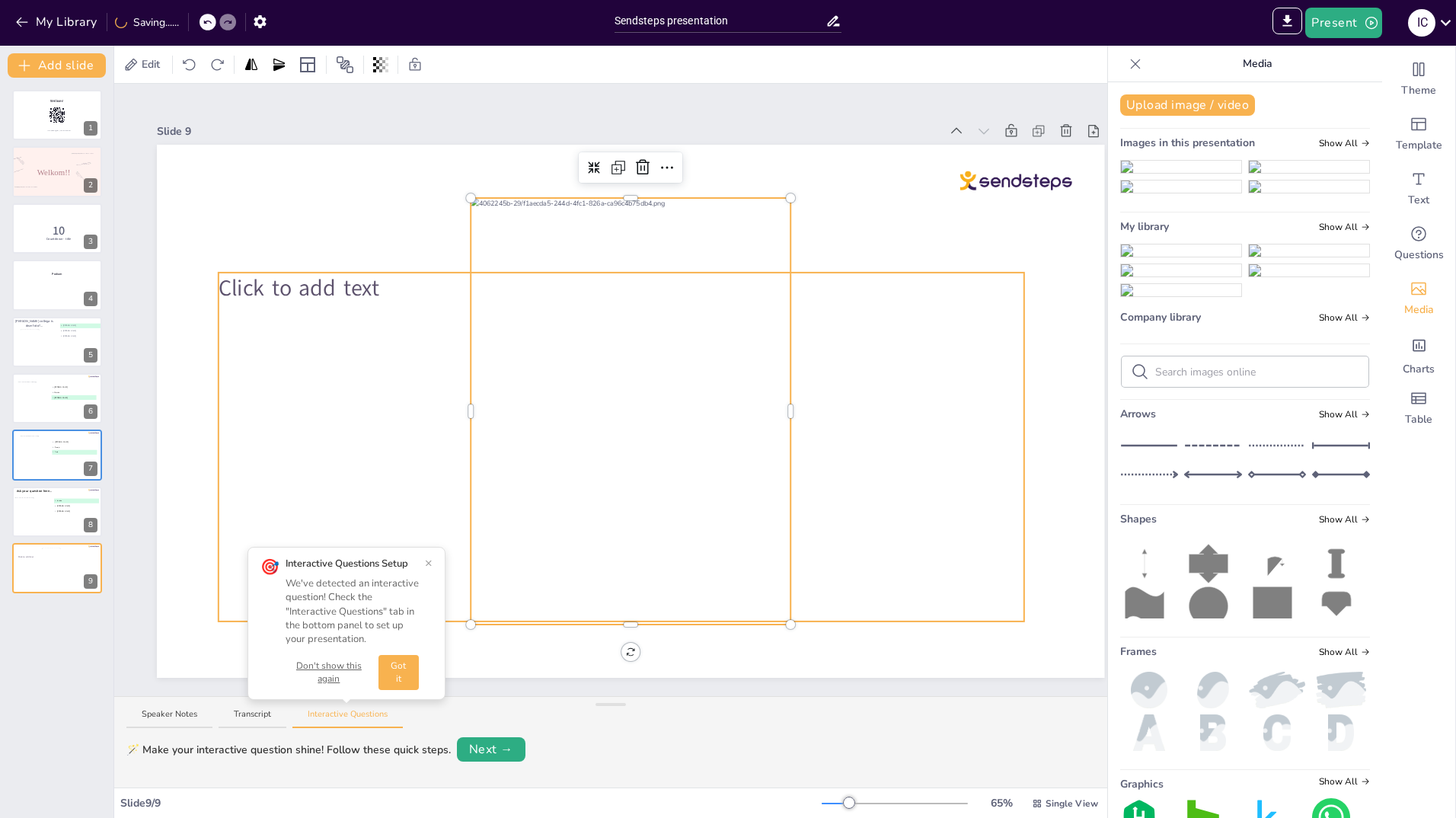
click at [380, 286] on span "Click to add text" at bounding box center [299, 288] width 161 height 30
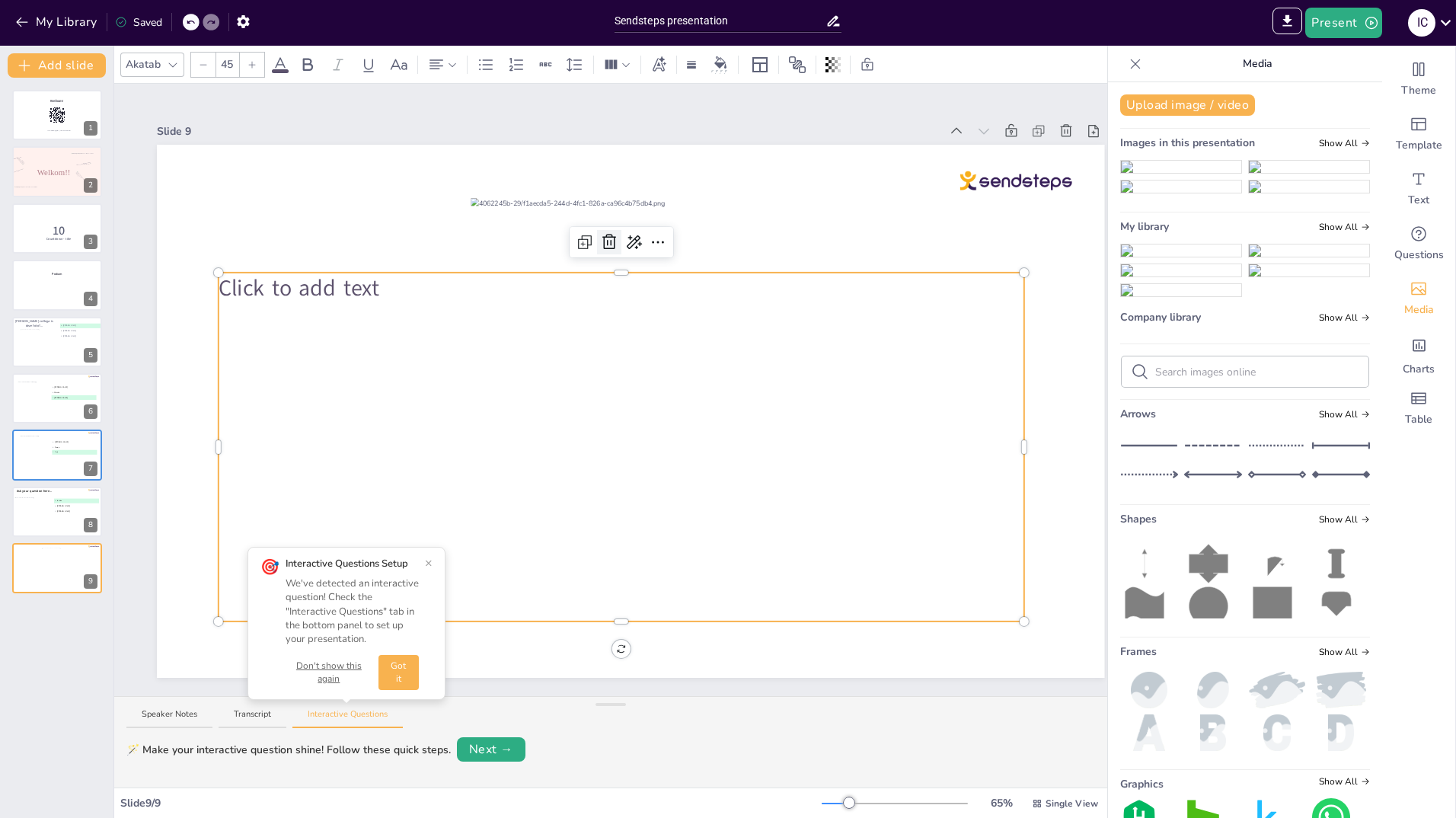
click at [612, 239] on icon at bounding box center [609, 242] width 19 height 19
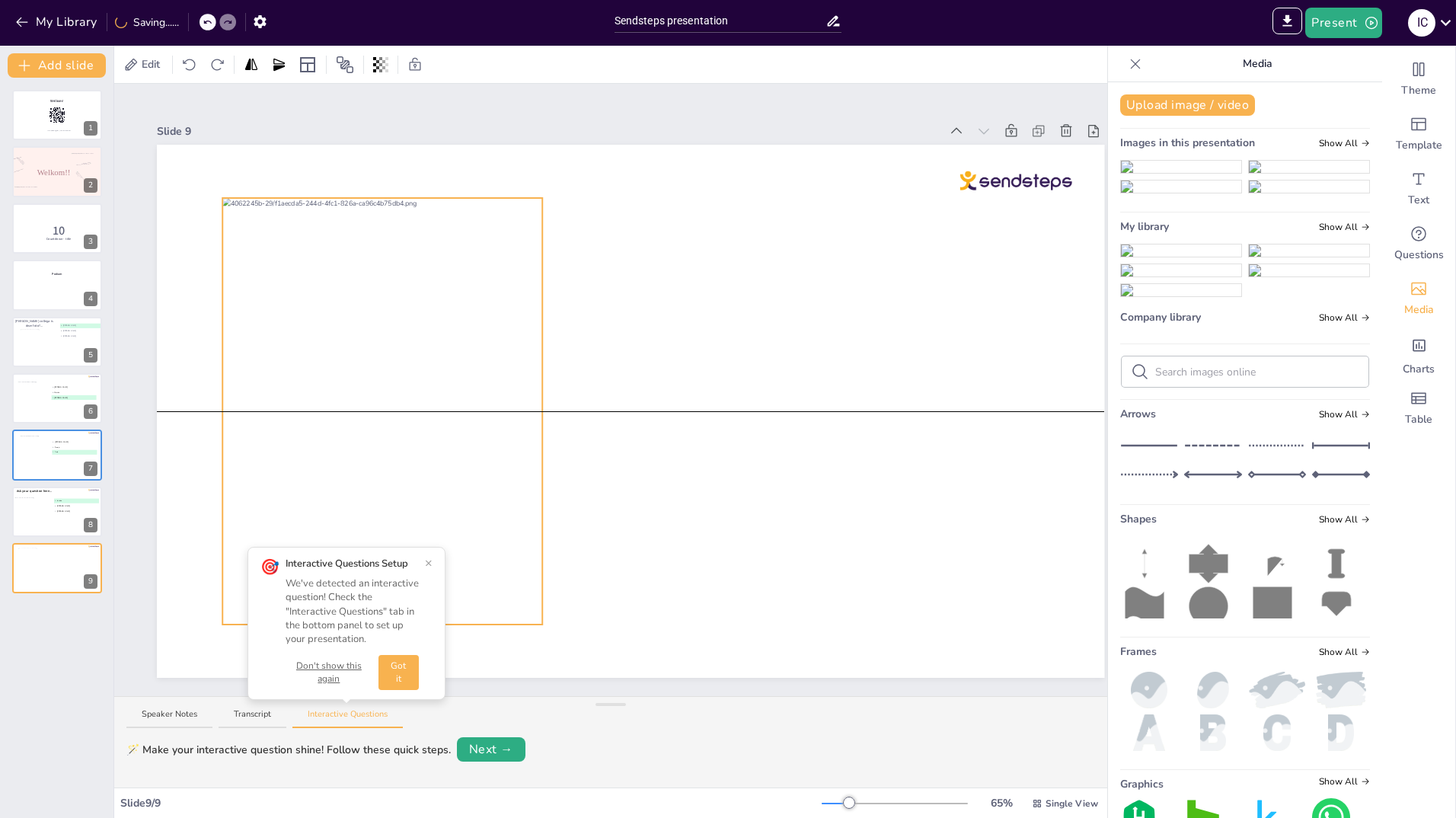
drag, startPoint x: 539, startPoint y: 335, endPoint x: 291, endPoint y: 335, distance: 248.0
click at [291, 335] on div at bounding box center [381, 412] width 320 height 427
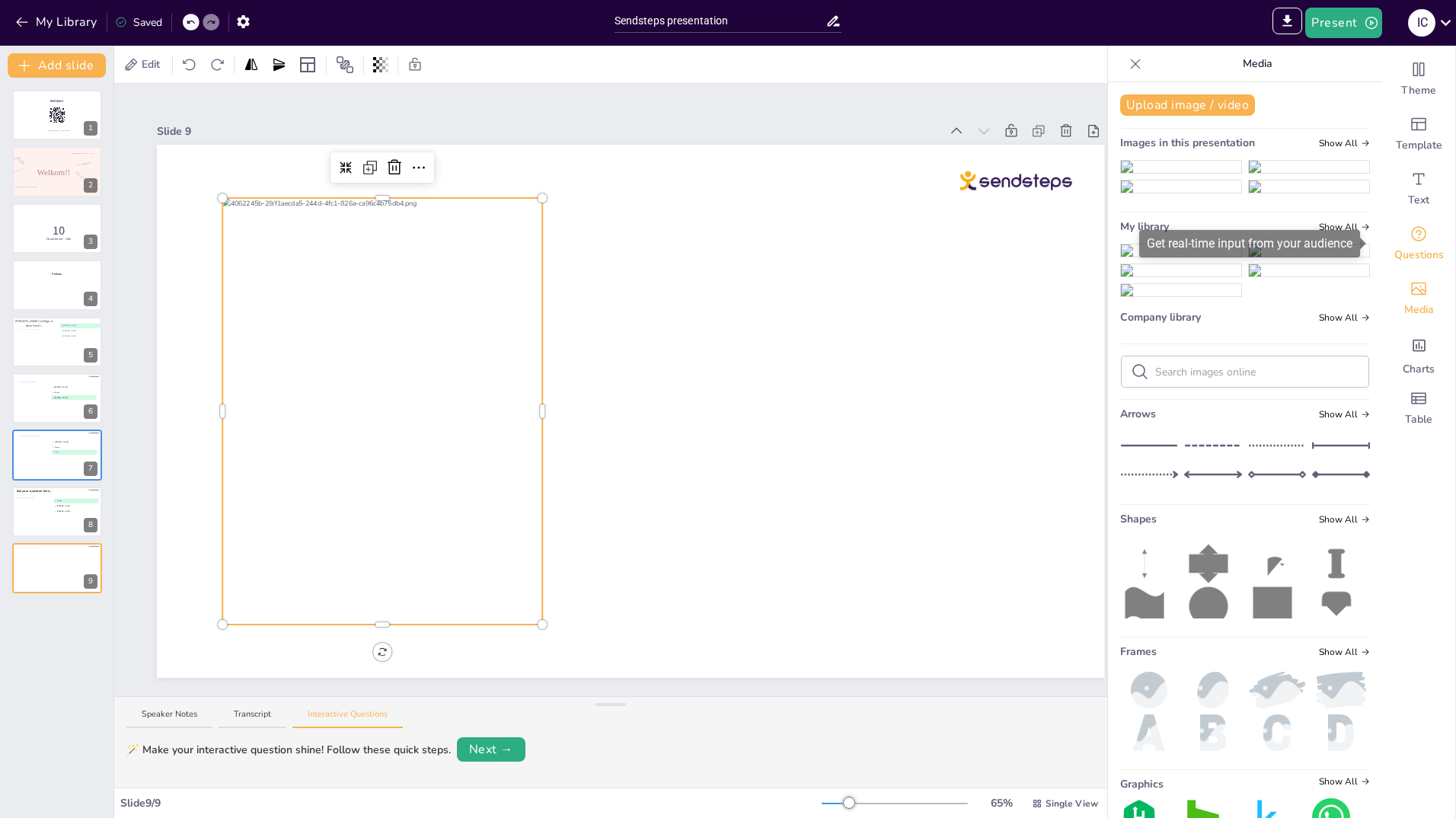
click at [1410, 232] on icon "Get real-time input from your audience" at bounding box center [1419, 234] width 19 height 19
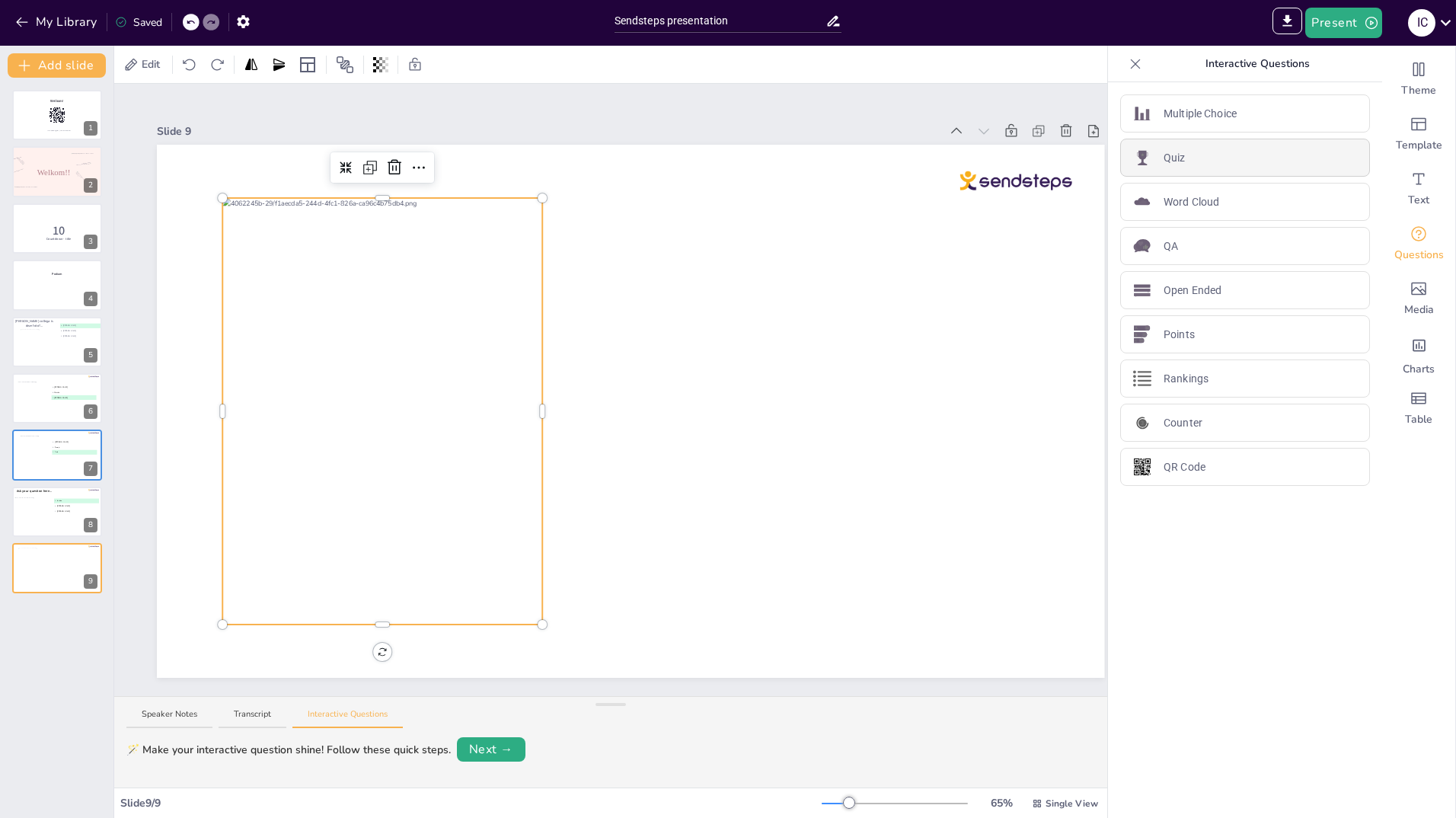
click at [1171, 156] on p "Quiz" at bounding box center [1175, 158] width 22 height 16
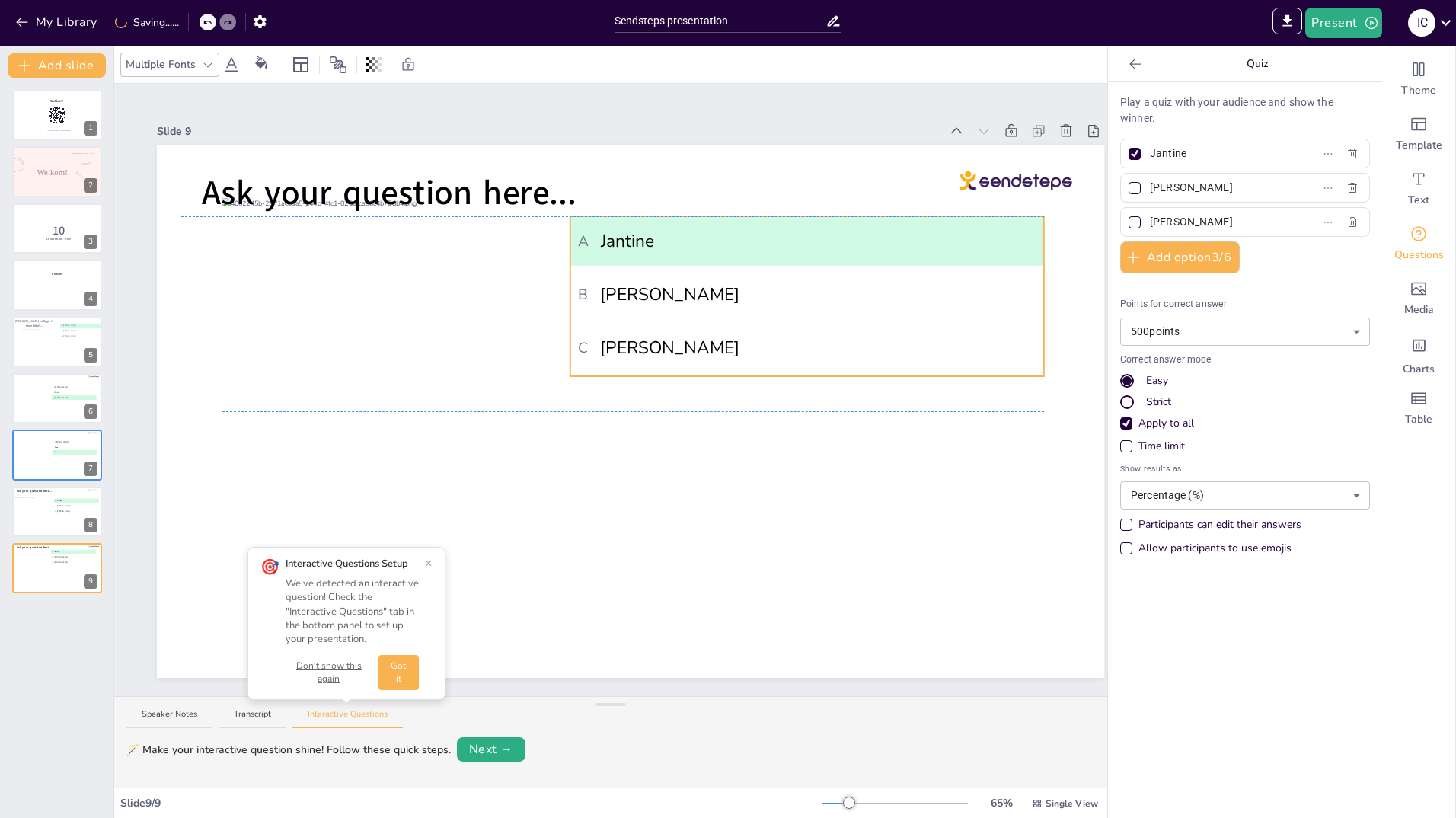
drag, startPoint x: 724, startPoint y: 335, endPoint x: 797, endPoint y: 247, distance: 114.3
click at [797, 247] on span "A Jantine" at bounding box center [806, 240] width 458 height 26
click at [1179, 155] on input "Jantine" at bounding box center [1221, 153] width 142 height 22
type input "J"
click at [1184, 185] on input "[PERSON_NAME]" at bounding box center [1221, 188] width 142 height 22
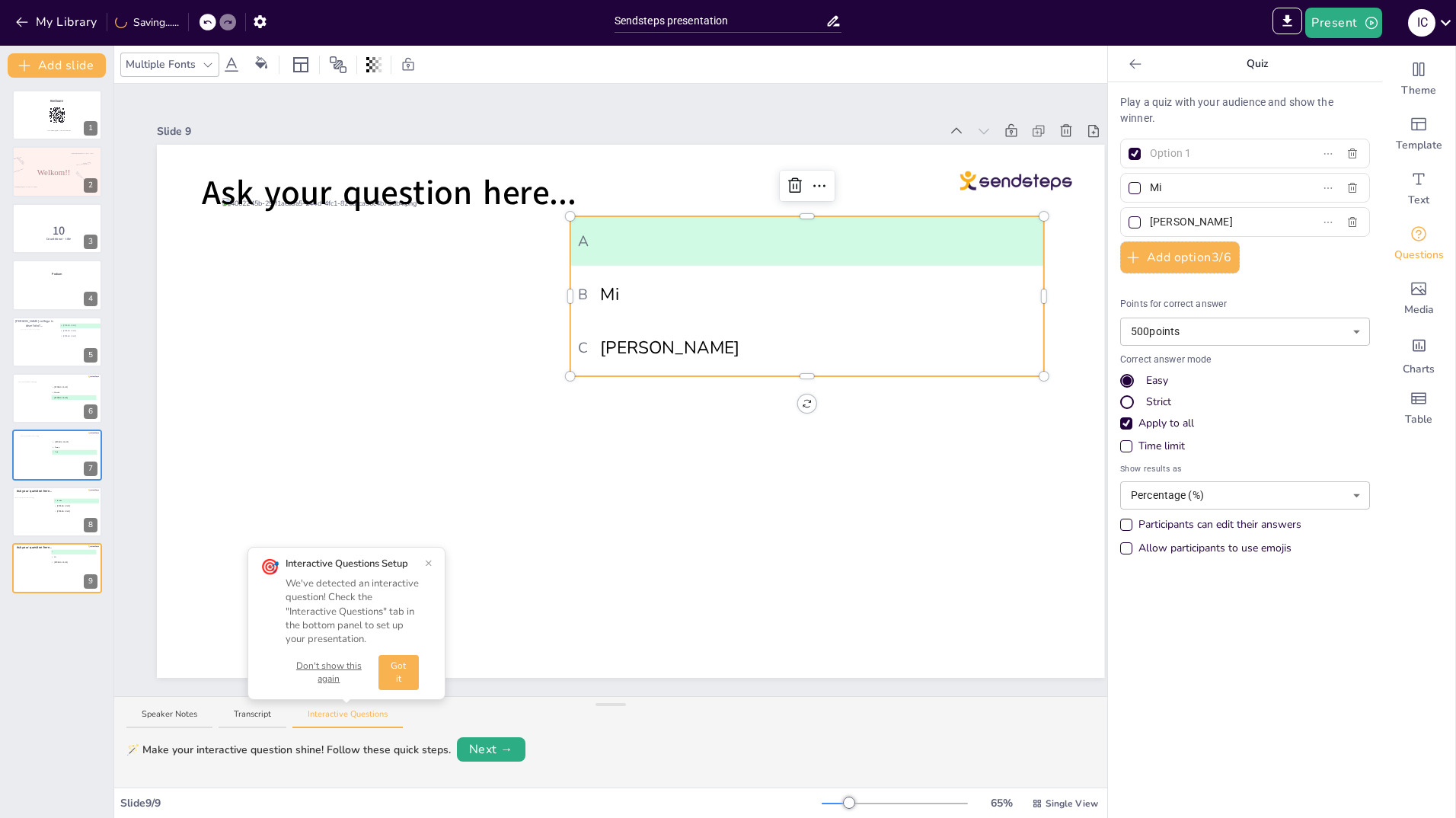
type input "M"
click at [1175, 222] on input "Willeke" at bounding box center [1221, 221] width 142 height 22
type input "W"
click at [1129, 150] on div at bounding box center [1135, 154] width 12 height 12
click at [1150, 150] on input "text" at bounding box center [1221, 153] width 142 height 22
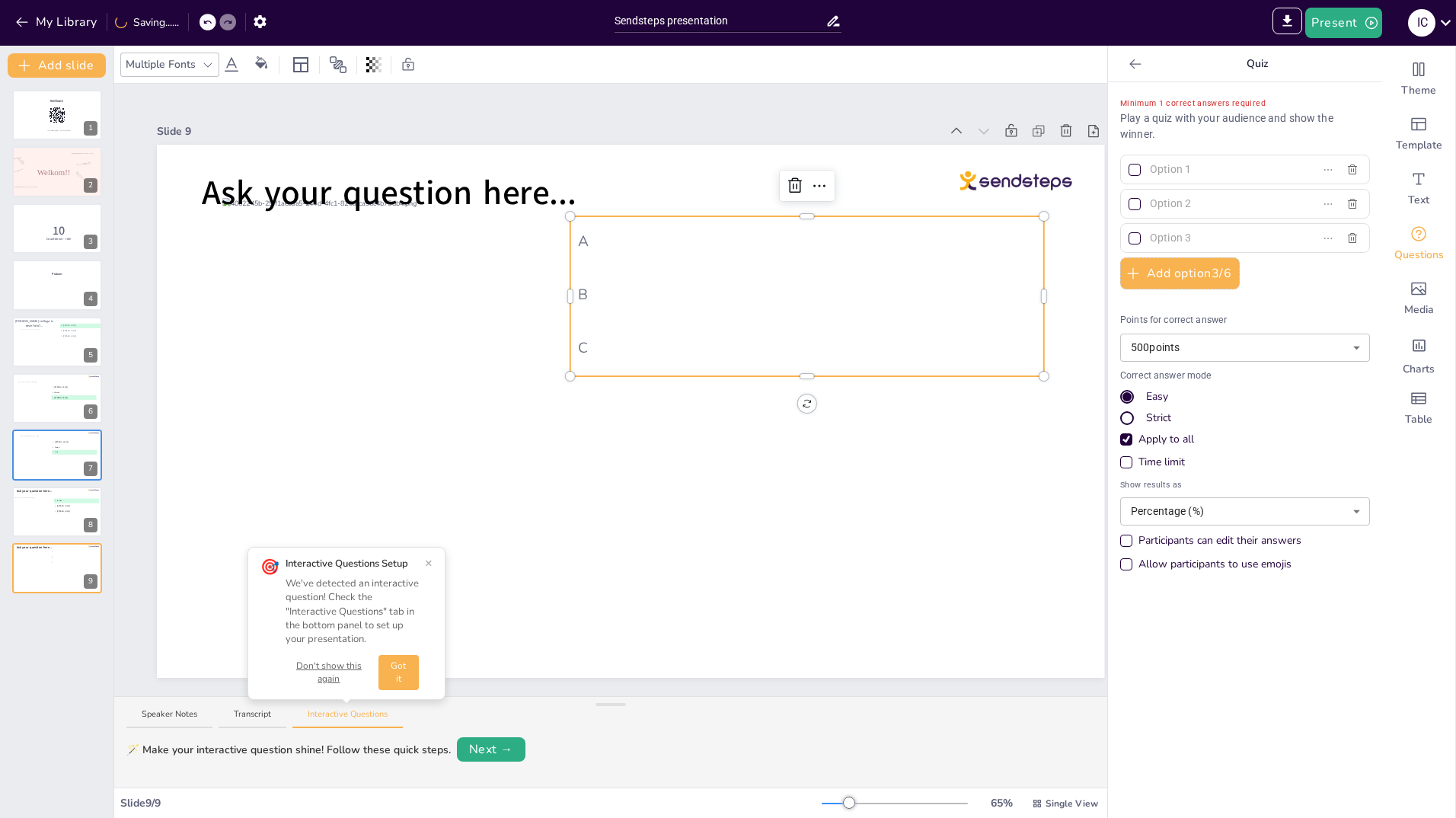
click at [1129, 198] on div at bounding box center [1135, 204] width 12 height 12
click at [1150, 198] on input "text" at bounding box center [1221, 204] width 142 height 22
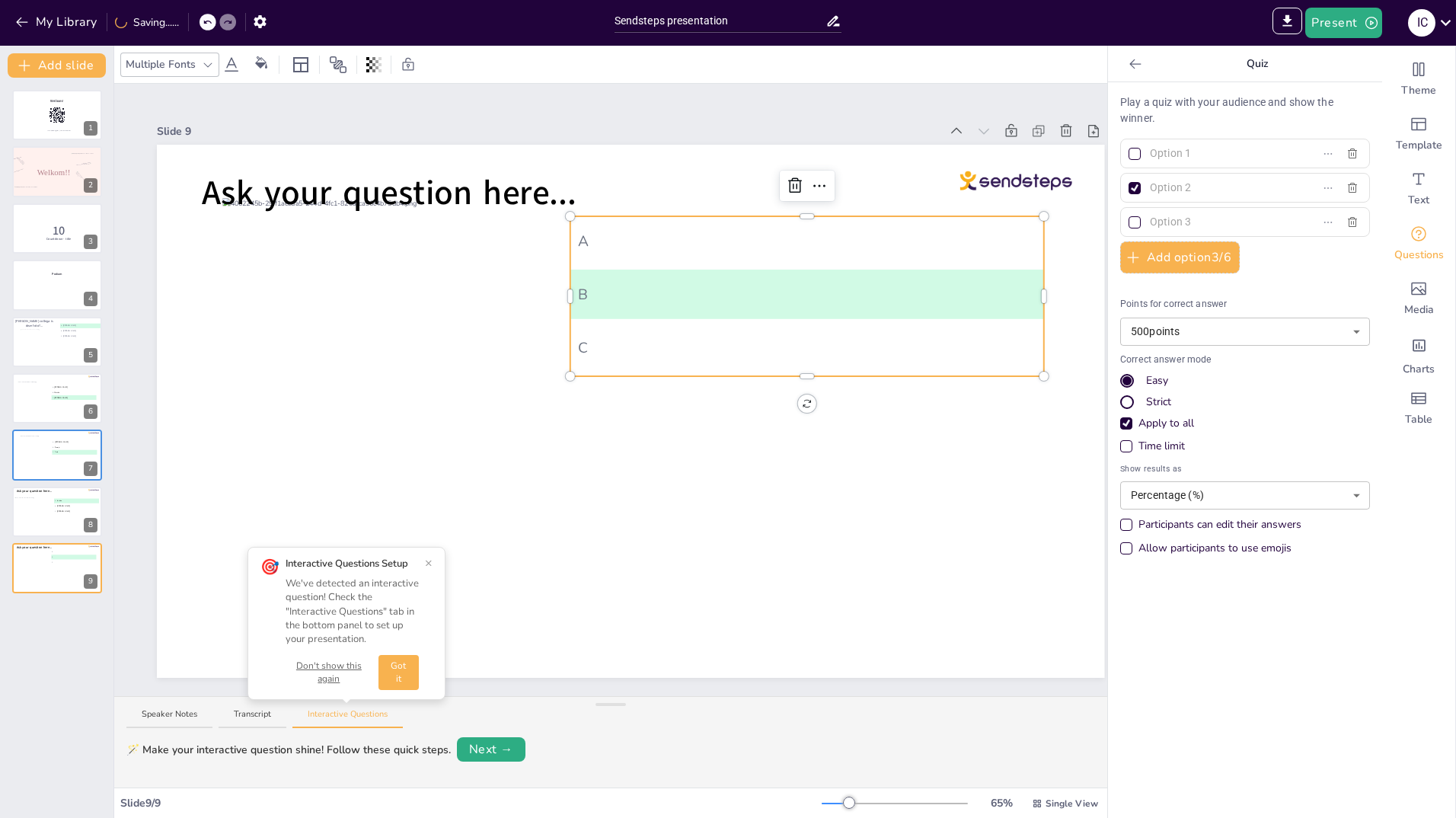
click at [1159, 185] on input "text" at bounding box center [1221, 188] width 142 height 22
type input "[PERSON_NAME]"
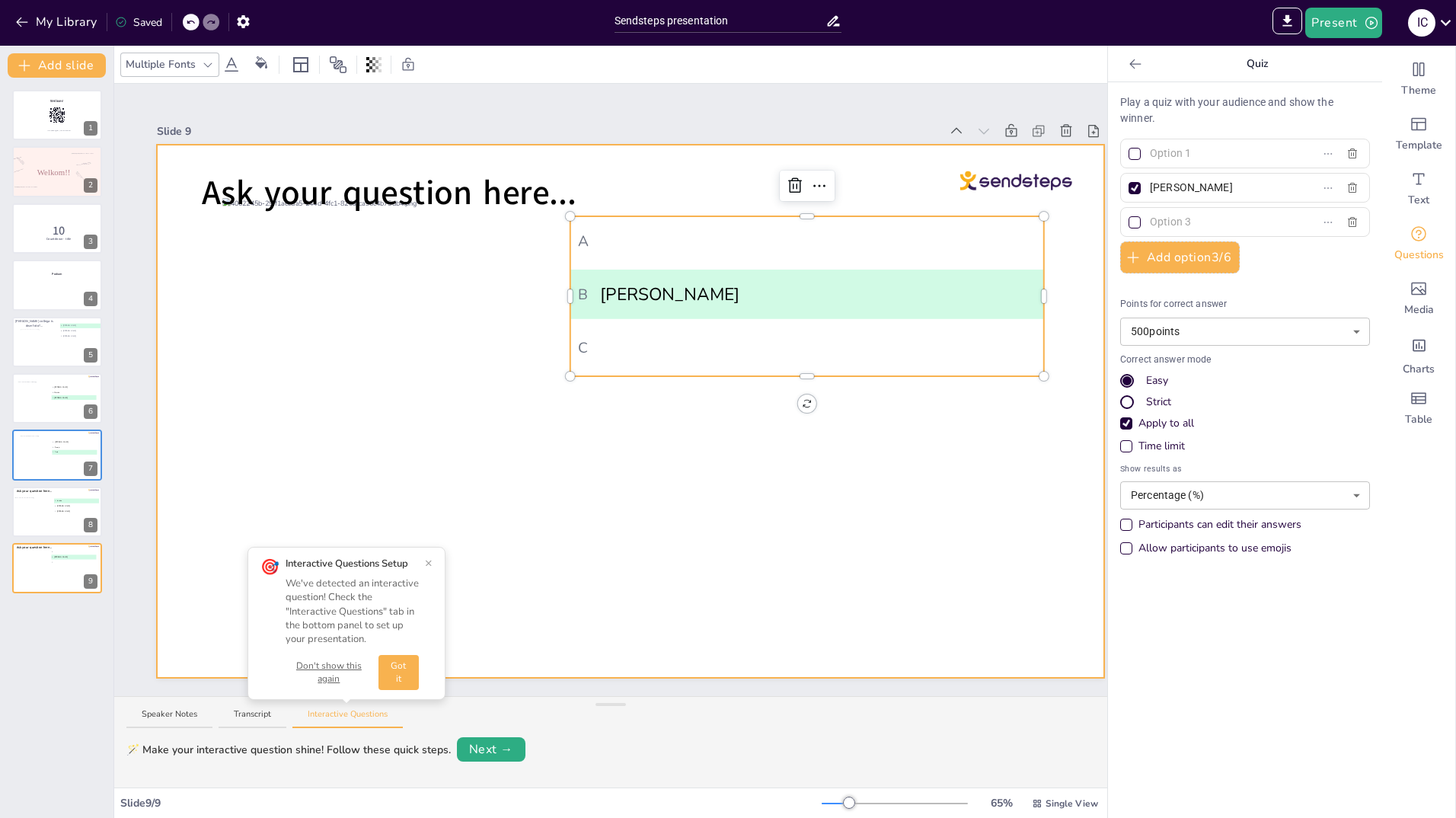
click at [825, 507] on div at bounding box center [630, 411] width 947 height 533
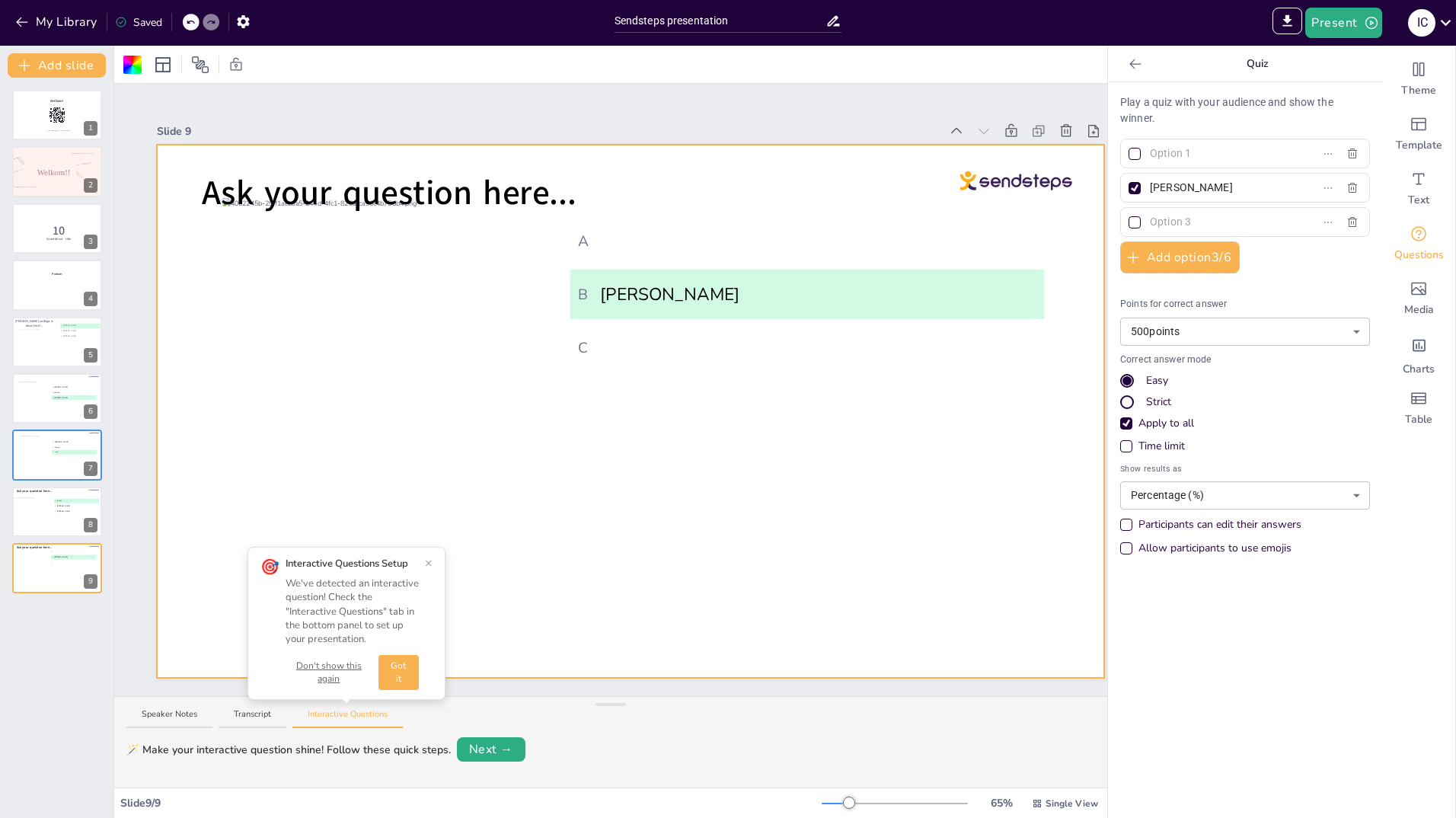
click at [1150, 150] on input "text" at bounding box center [1221, 153] width 142 height 22
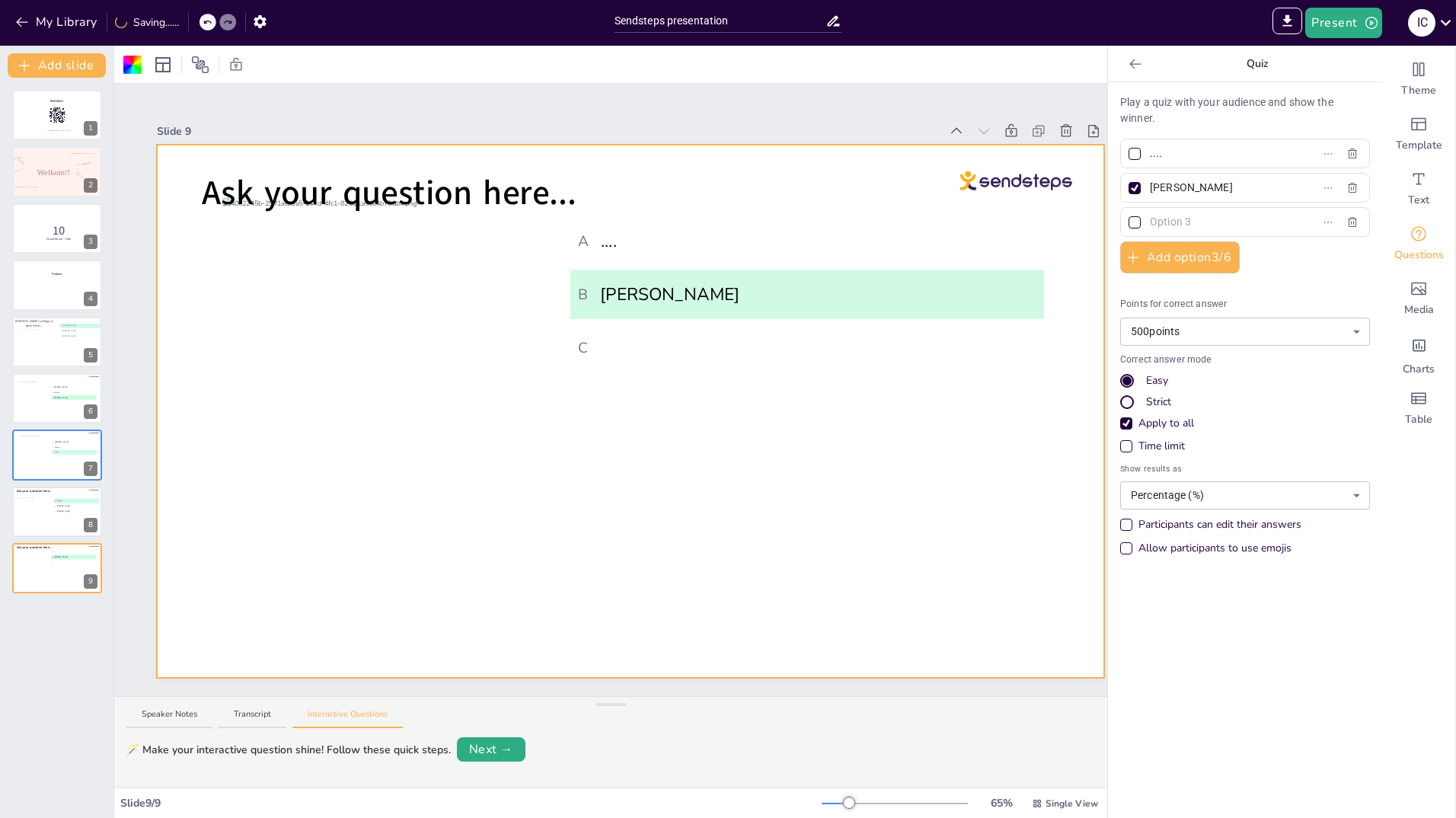
type input "...."
click at [1150, 220] on input "text" at bounding box center [1221, 221] width 142 height 22
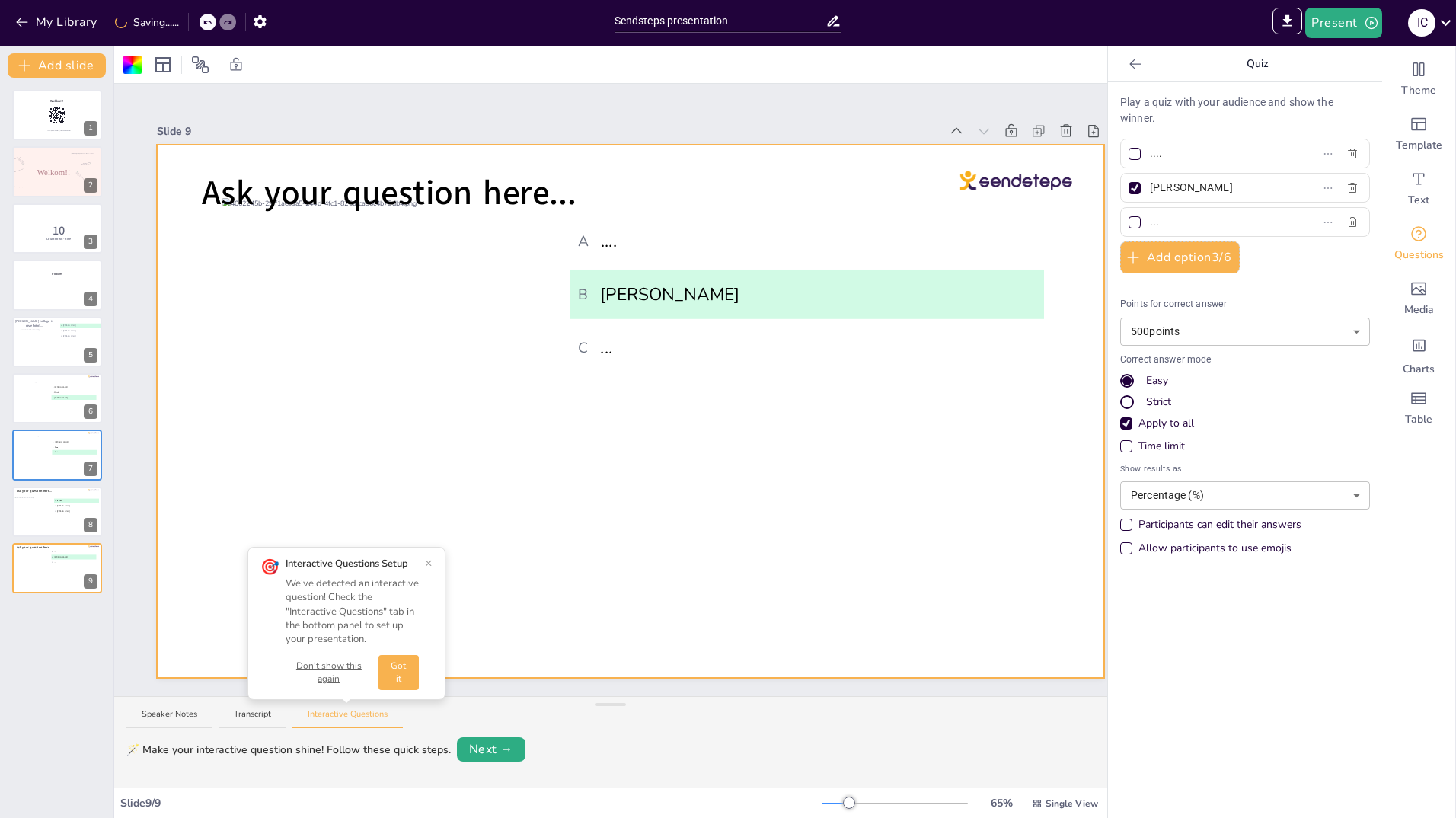
type input "..."
click at [767, 478] on div at bounding box center [630, 411] width 947 height 533
click at [430, 563] on button "×" at bounding box center [428, 563] width 8 height 12
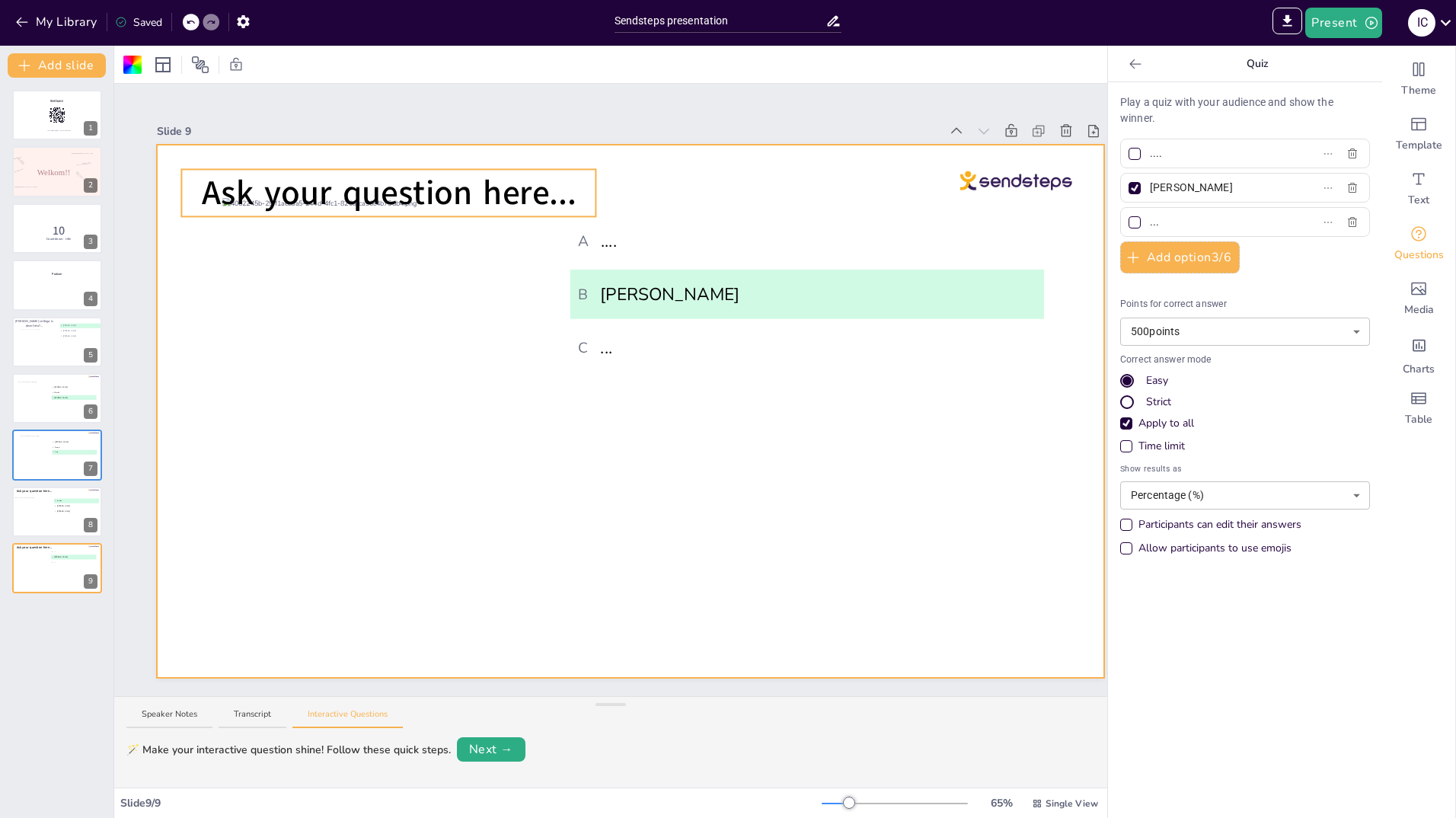
click at [543, 186] on span "Ask your question here..." at bounding box center [389, 193] width 374 height 46
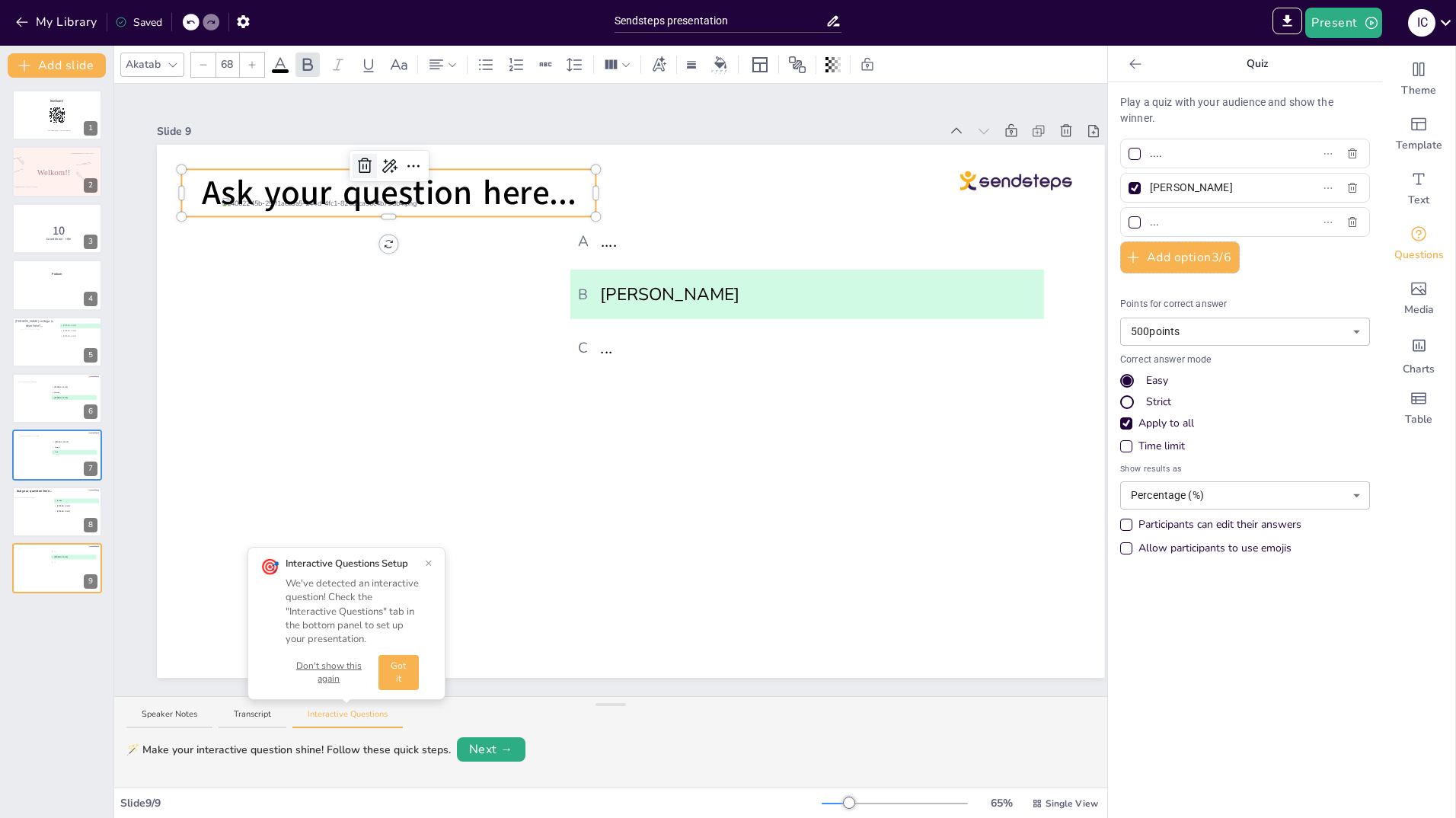
click at [367, 157] on icon at bounding box center [365, 166] width 19 height 19
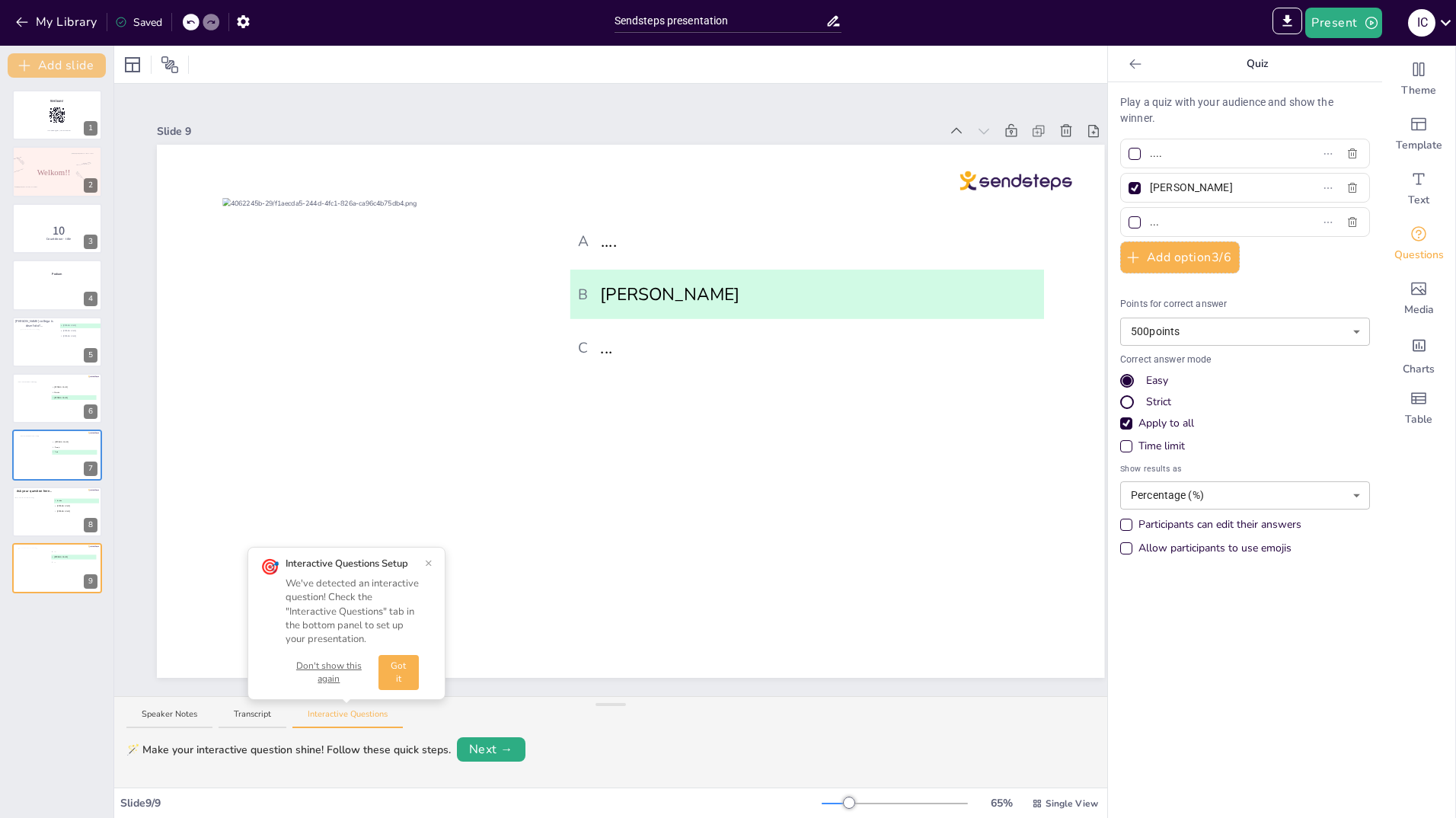
click at [66, 62] on button "Add slide" at bounding box center [57, 66] width 98 height 25
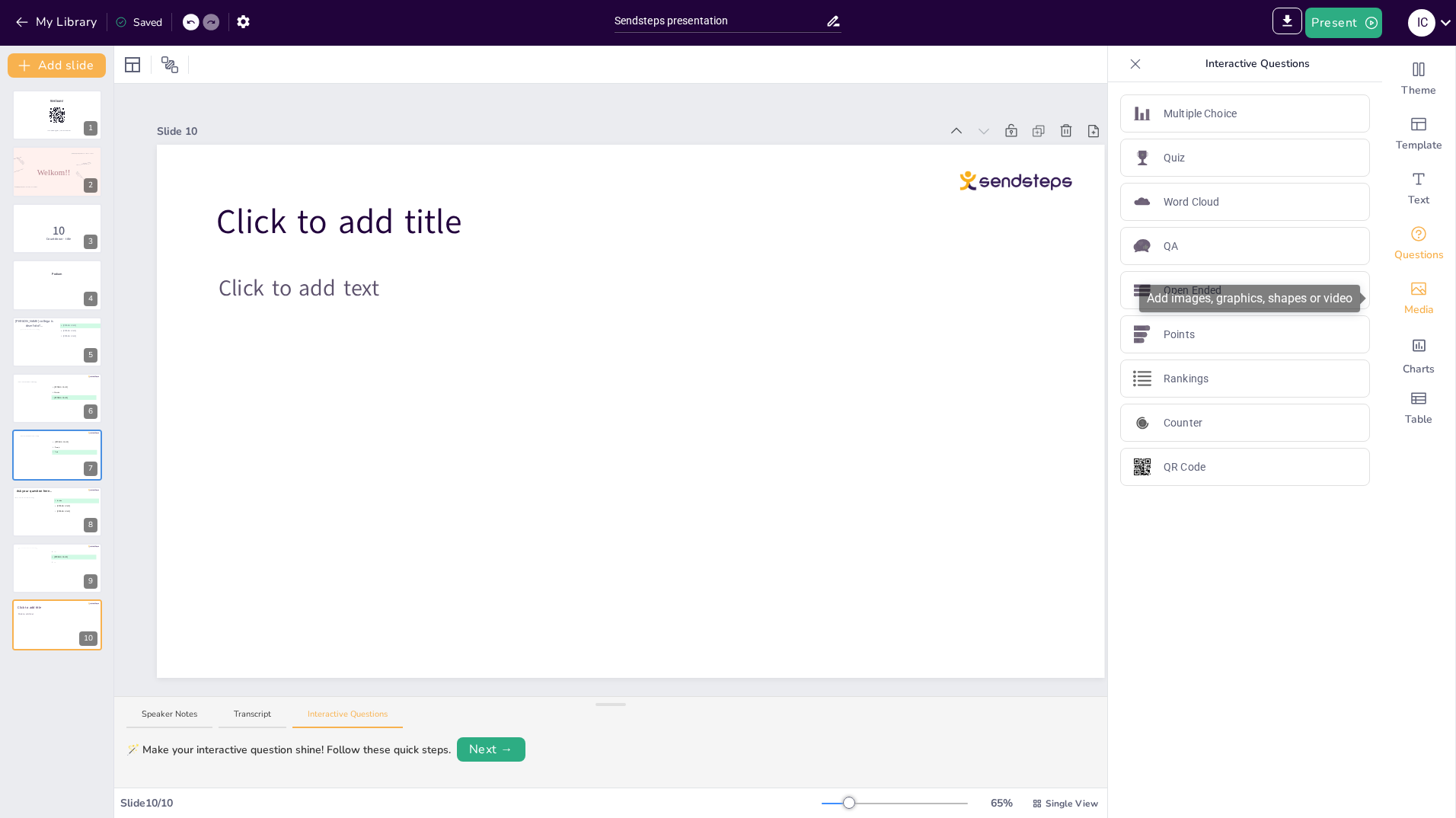
click at [1410, 290] on icon "Add images, graphics, shapes or video" at bounding box center [1419, 289] width 19 height 19
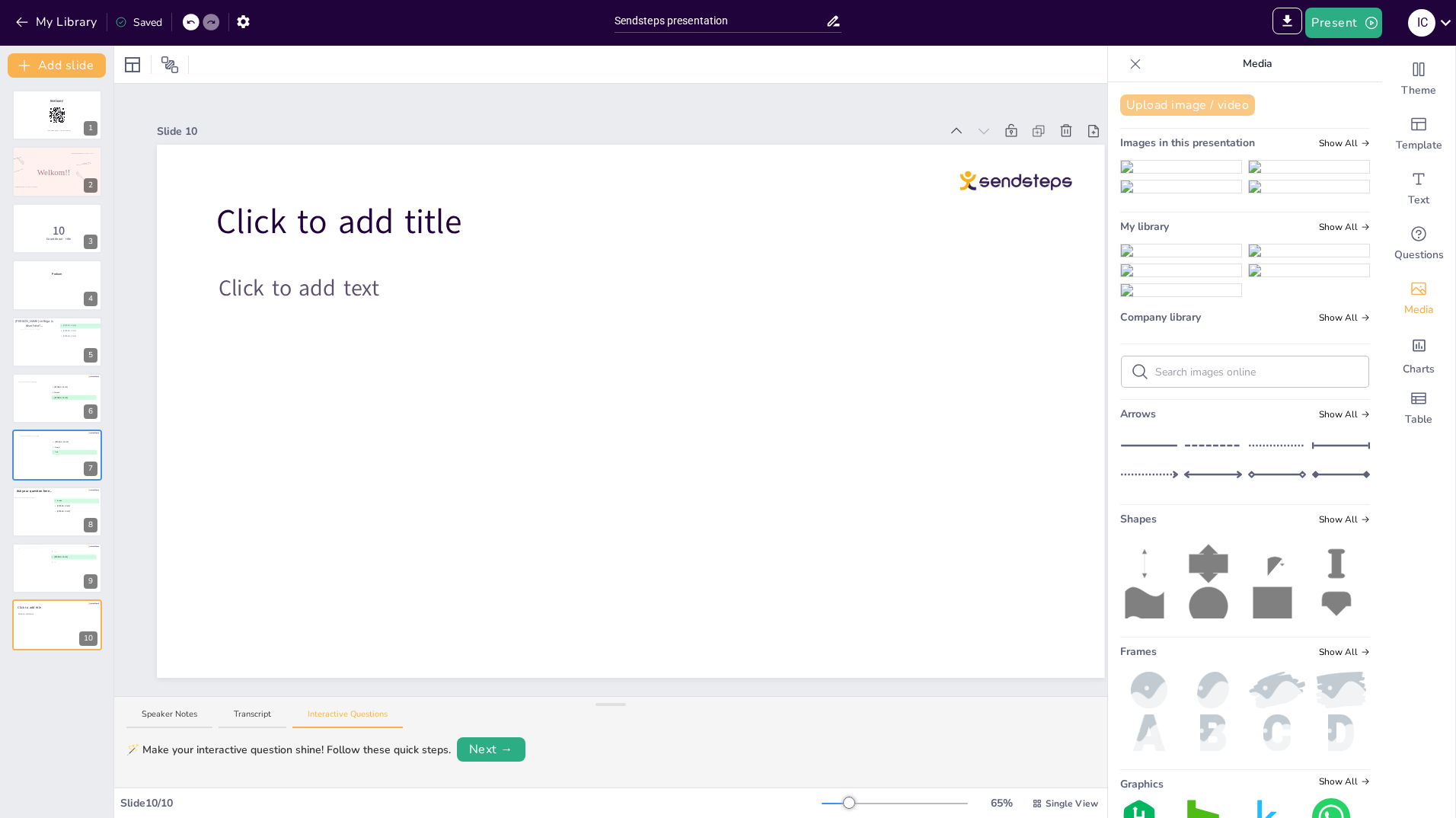
click at [1167, 104] on button "Upload image / video" at bounding box center [1188, 105] width 135 height 21
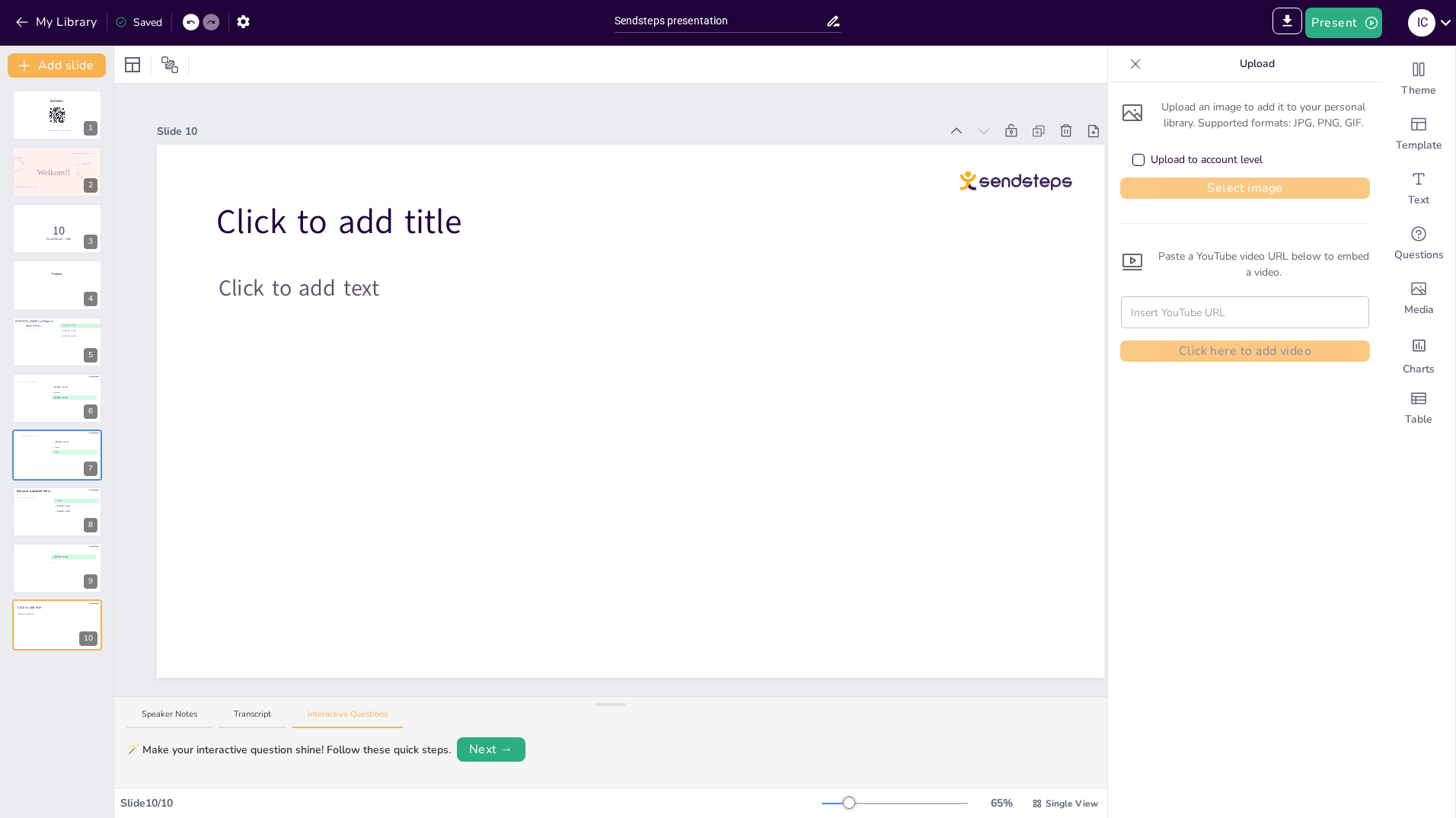
click at [1198, 192] on button "Select image" at bounding box center [1245, 188] width 250 height 21
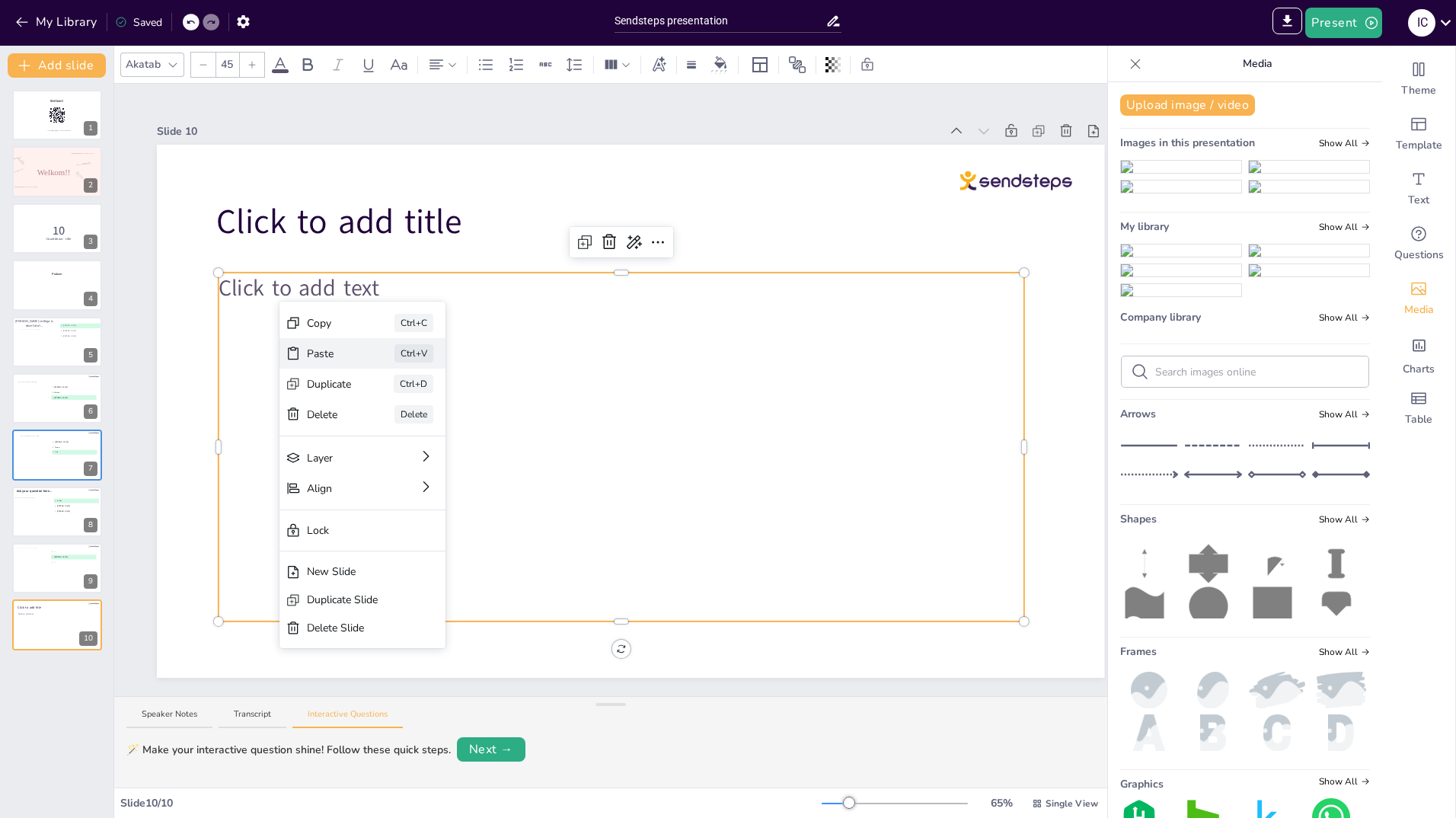
click at [319, 350] on div "Paste" at bounding box center [329, 354] width 45 height 16
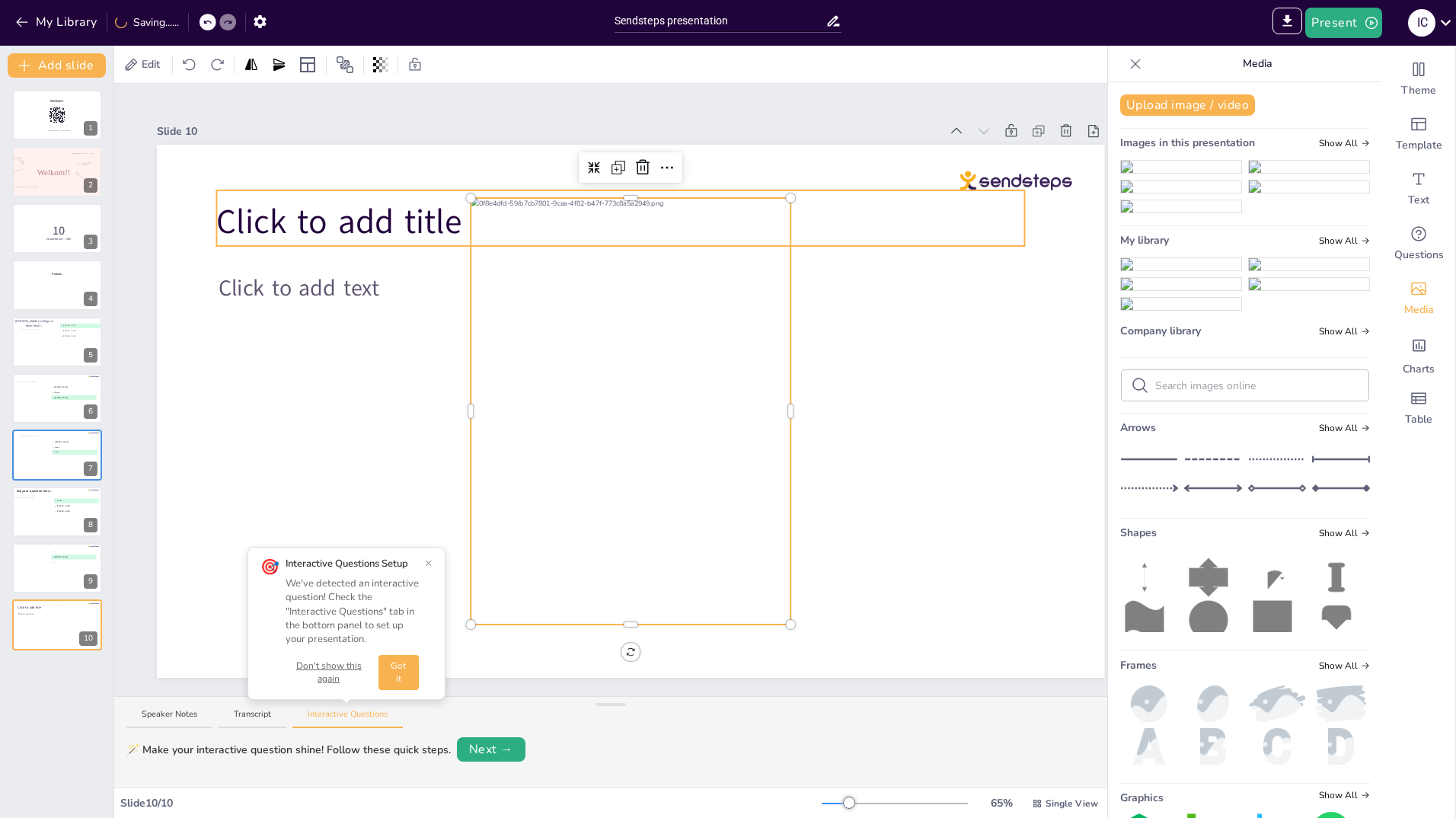
click at [407, 211] on span "Click to add title" at bounding box center [338, 222] width 245 height 46
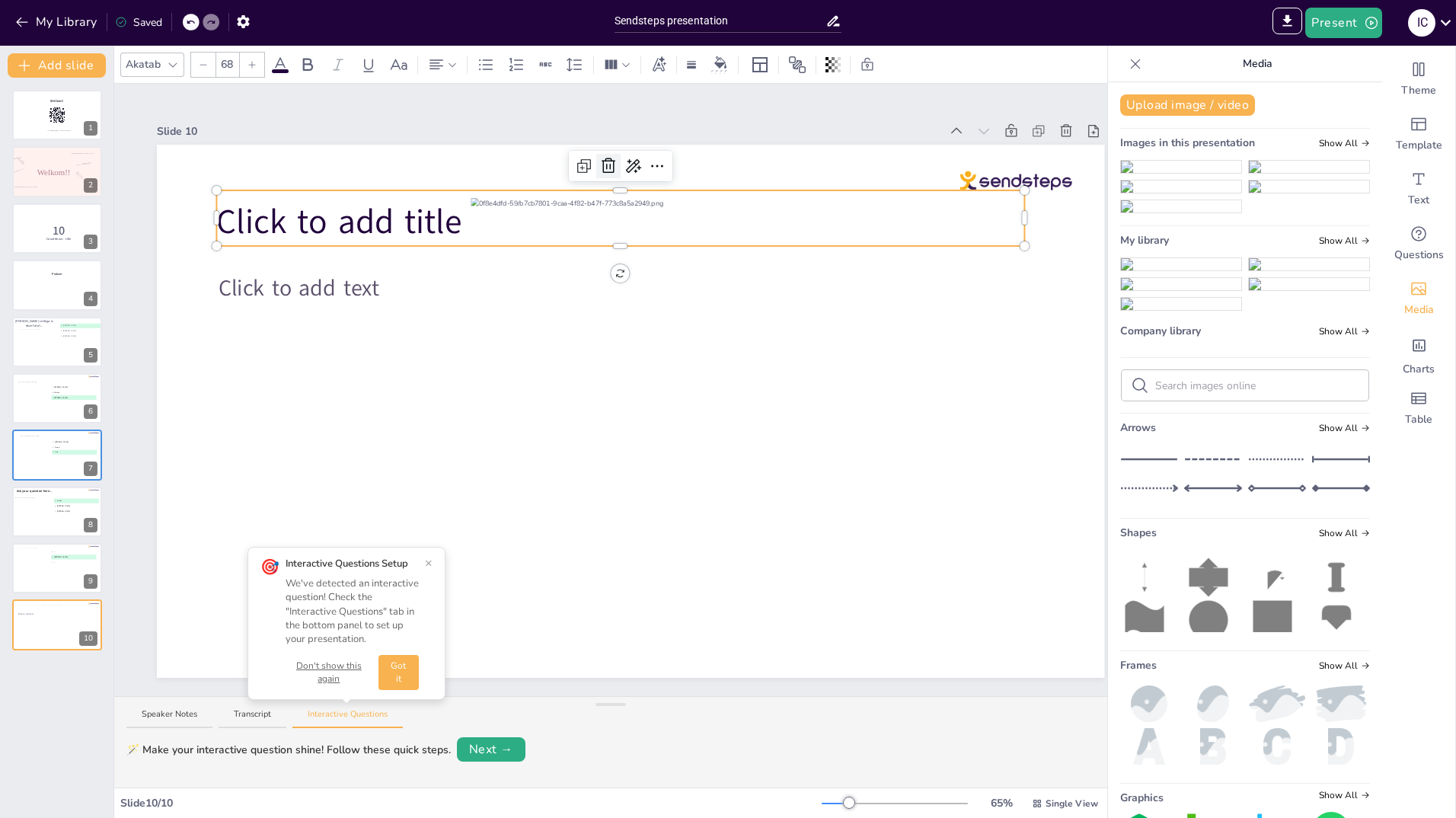
click at [605, 158] on icon at bounding box center [608, 166] width 19 height 19
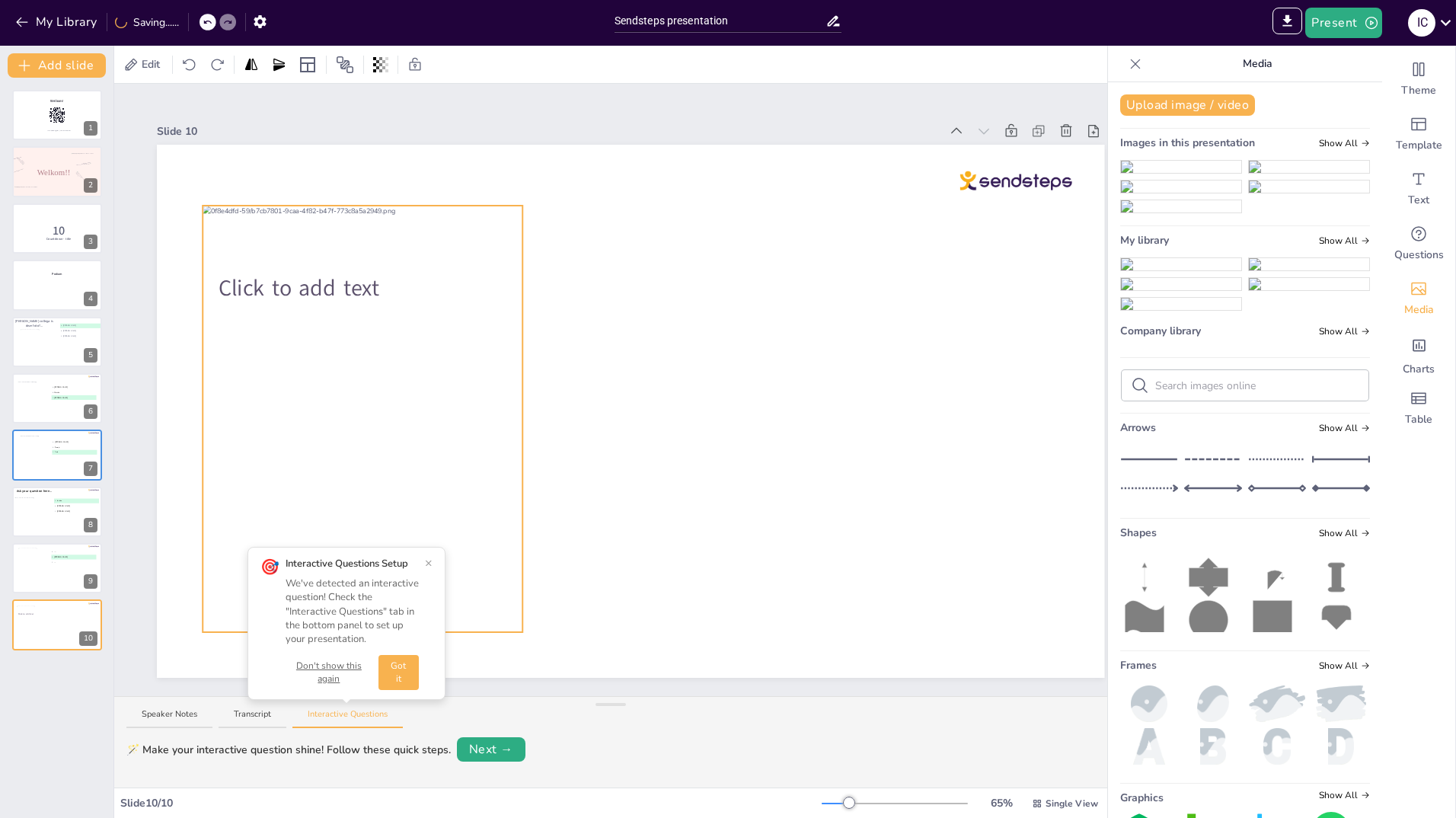
drag, startPoint x: 517, startPoint y: 317, endPoint x: 249, endPoint y: 325, distance: 268.1
click at [249, 325] on div at bounding box center [362, 419] width 320 height 427
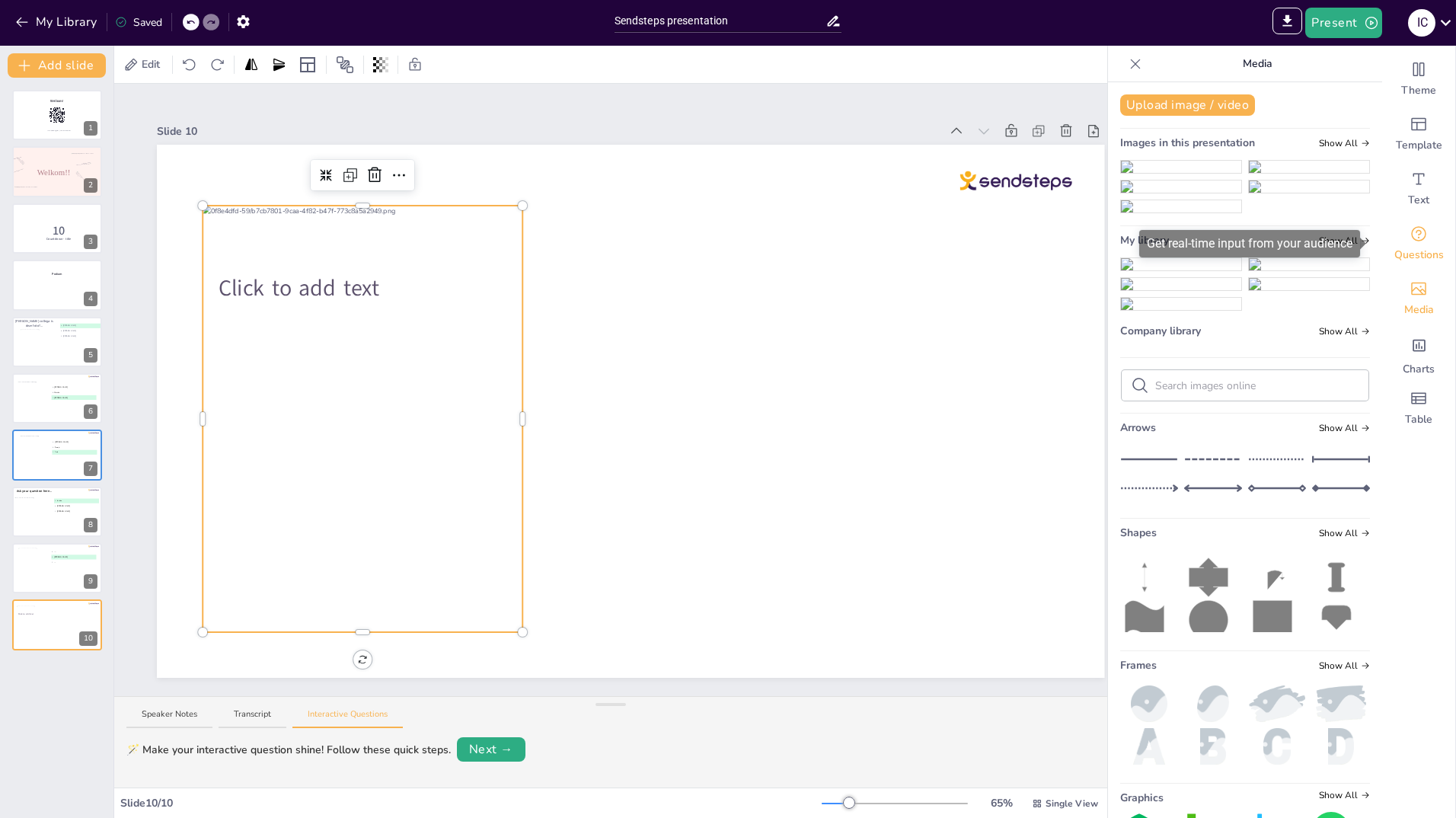
click at [1413, 255] on span "Questions" at bounding box center [1420, 255] width 50 height 15
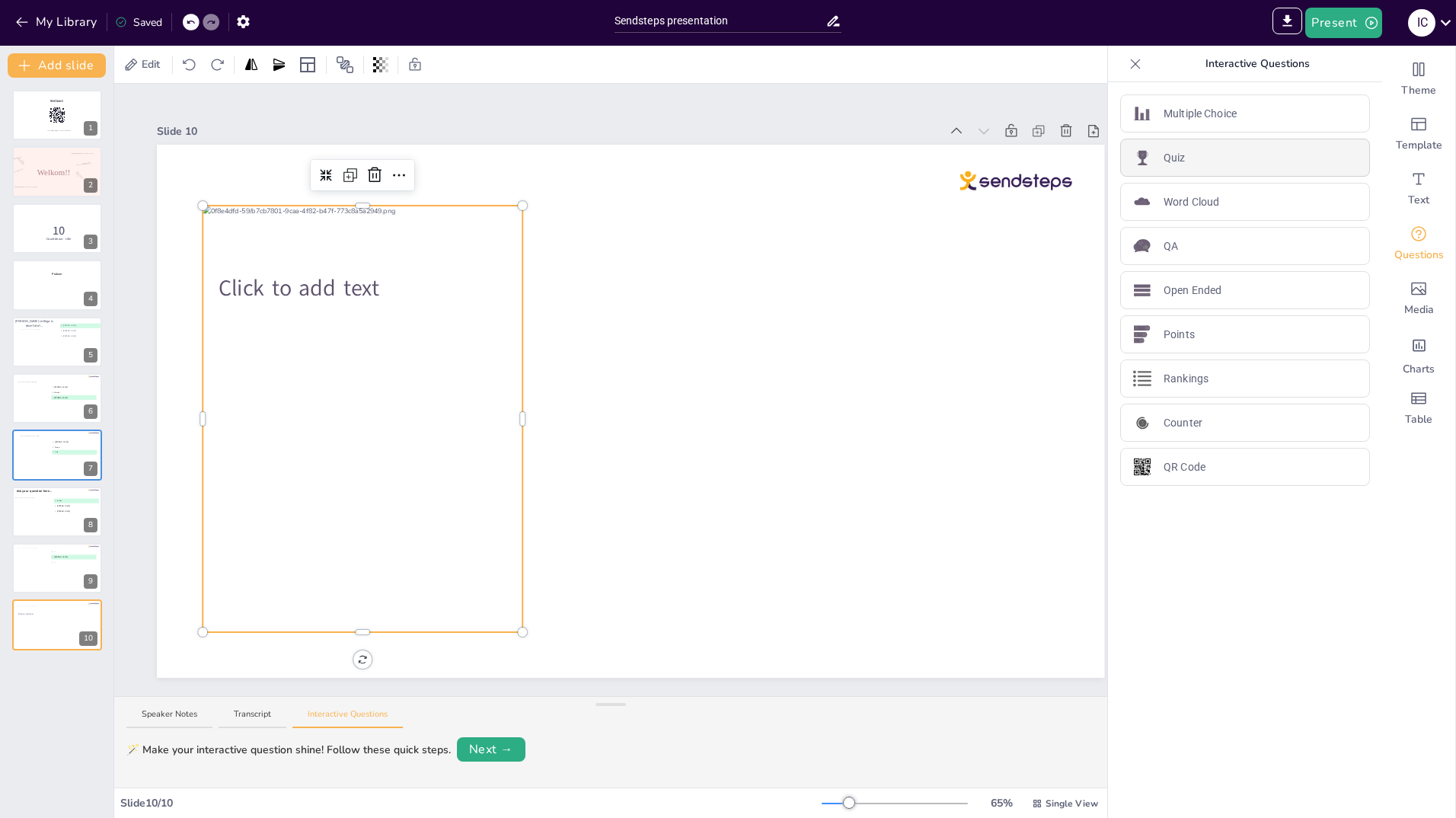
click at [1183, 154] on div "Quiz" at bounding box center [1245, 158] width 250 height 38
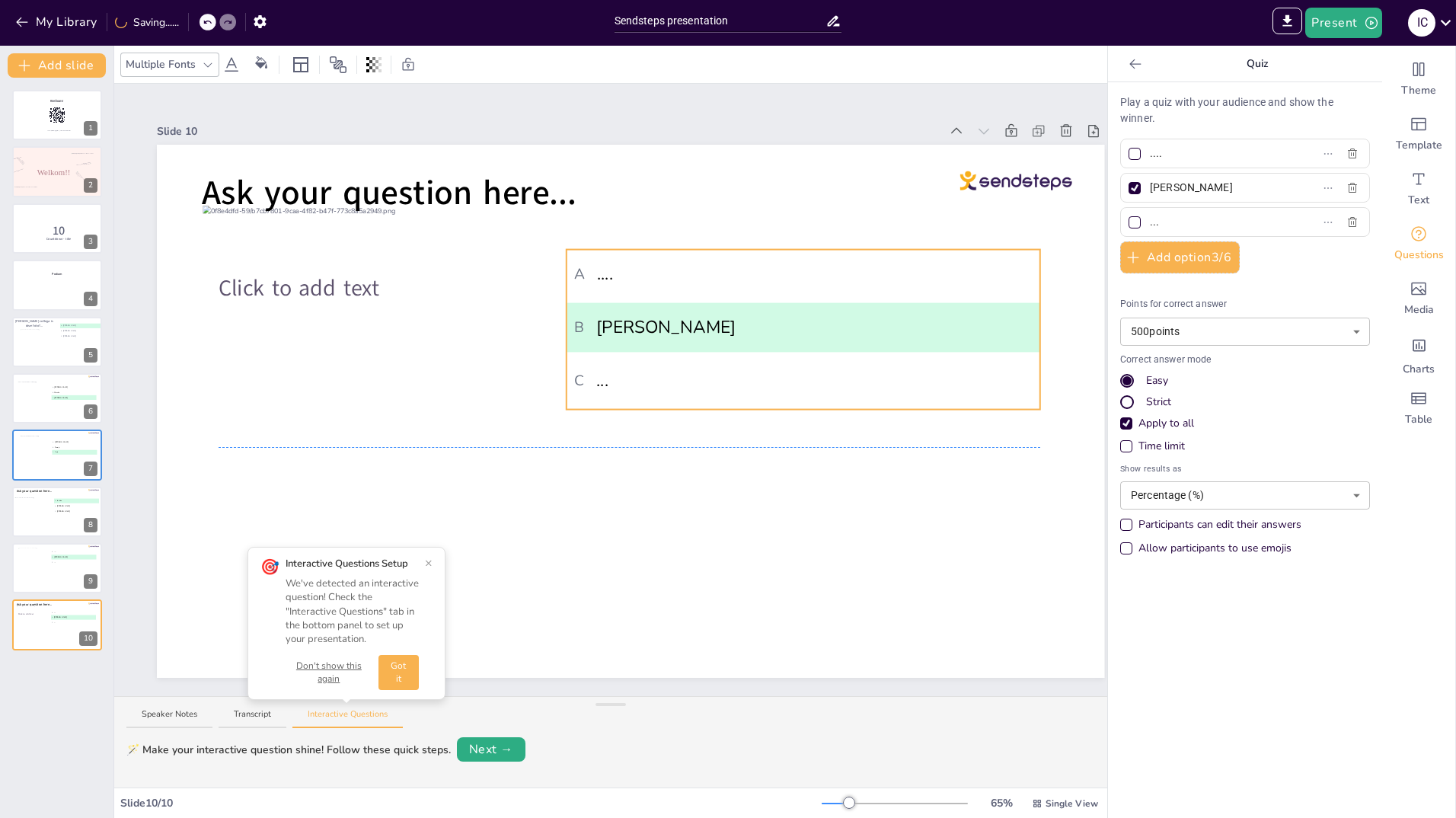
drag, startPoint x: 683, startPoint y: 341, endPoint x: 762, endPoint y: 279, distance: 100.4
click at [762, 279] on span "A ...." at bounding box center [803, 274] width 458 height 26
click at [1190, 184] on input "[PERSON_NAME]" at bounding box center [1221, 188] width 142 height 22
type input "J"
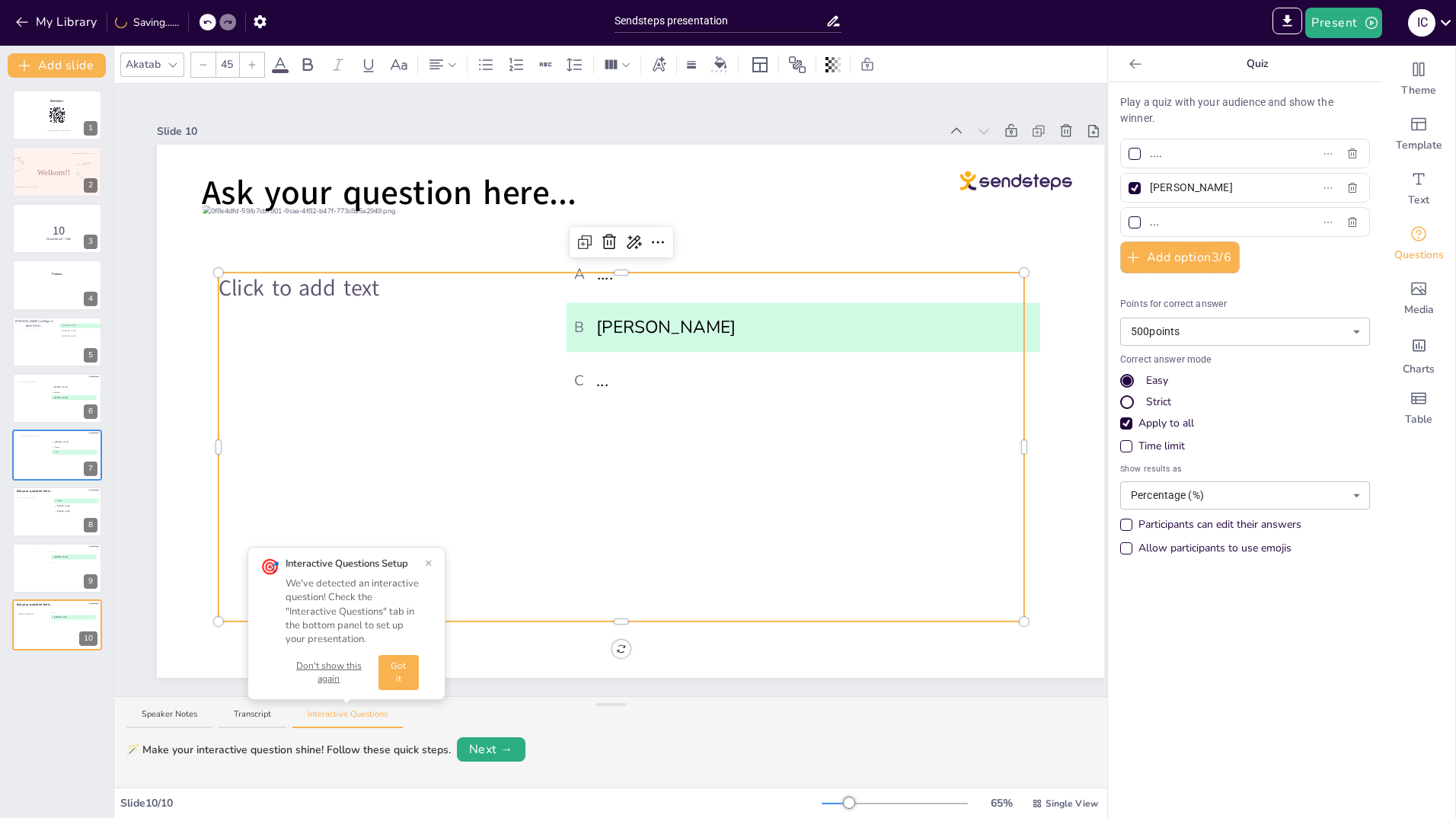
click at [903, 489] on div "Click to add text" at bounding box center [621, 447] width 805 height 349
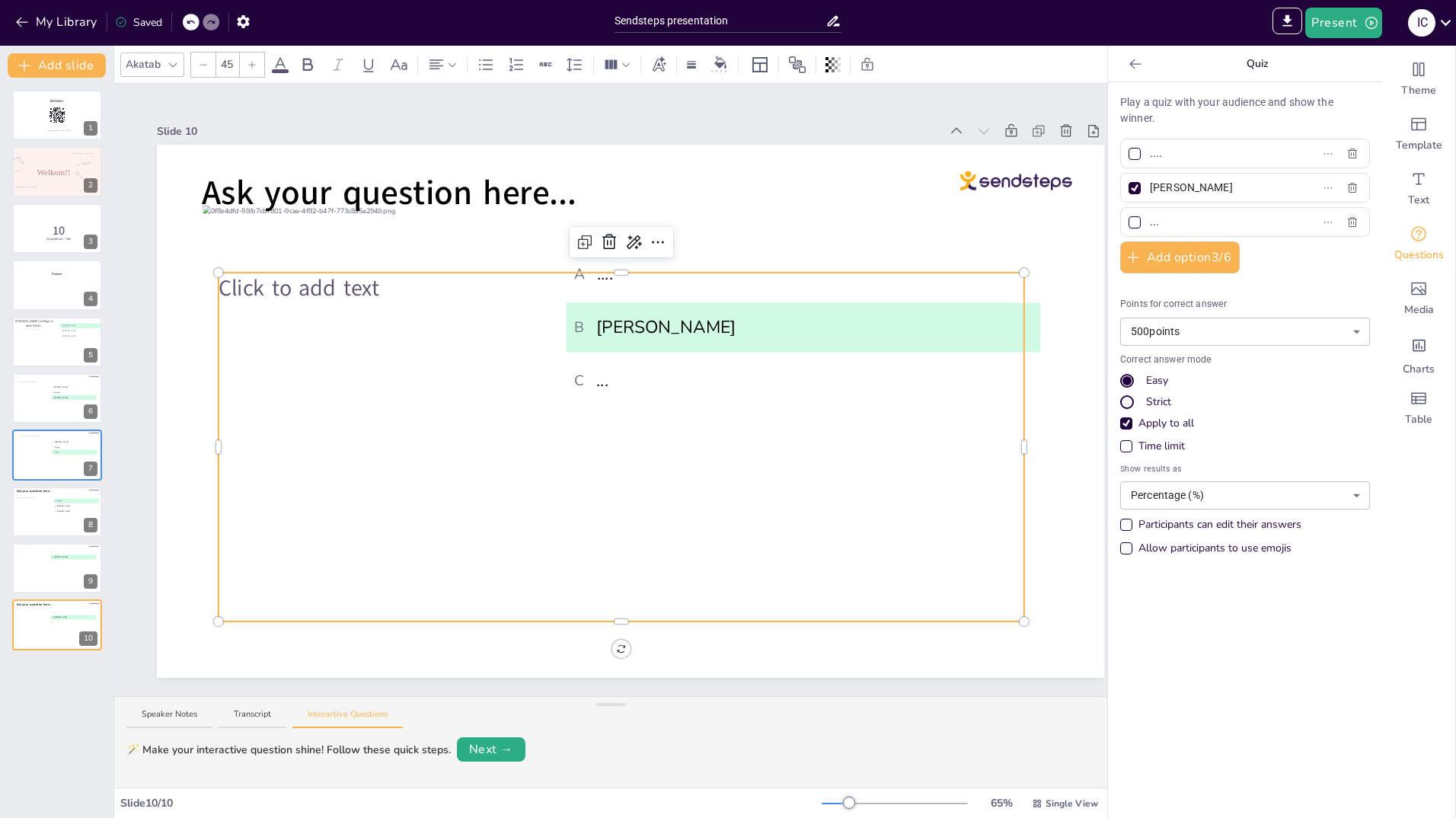
drag, startPoint x: 1198, startPoint y: 190, endPoint x: 1130, endPoint y: 194, distance: 68.1
click at [1130, 194] on label "Kimberley" at bounding box center [1221, 188] width 190 height 22
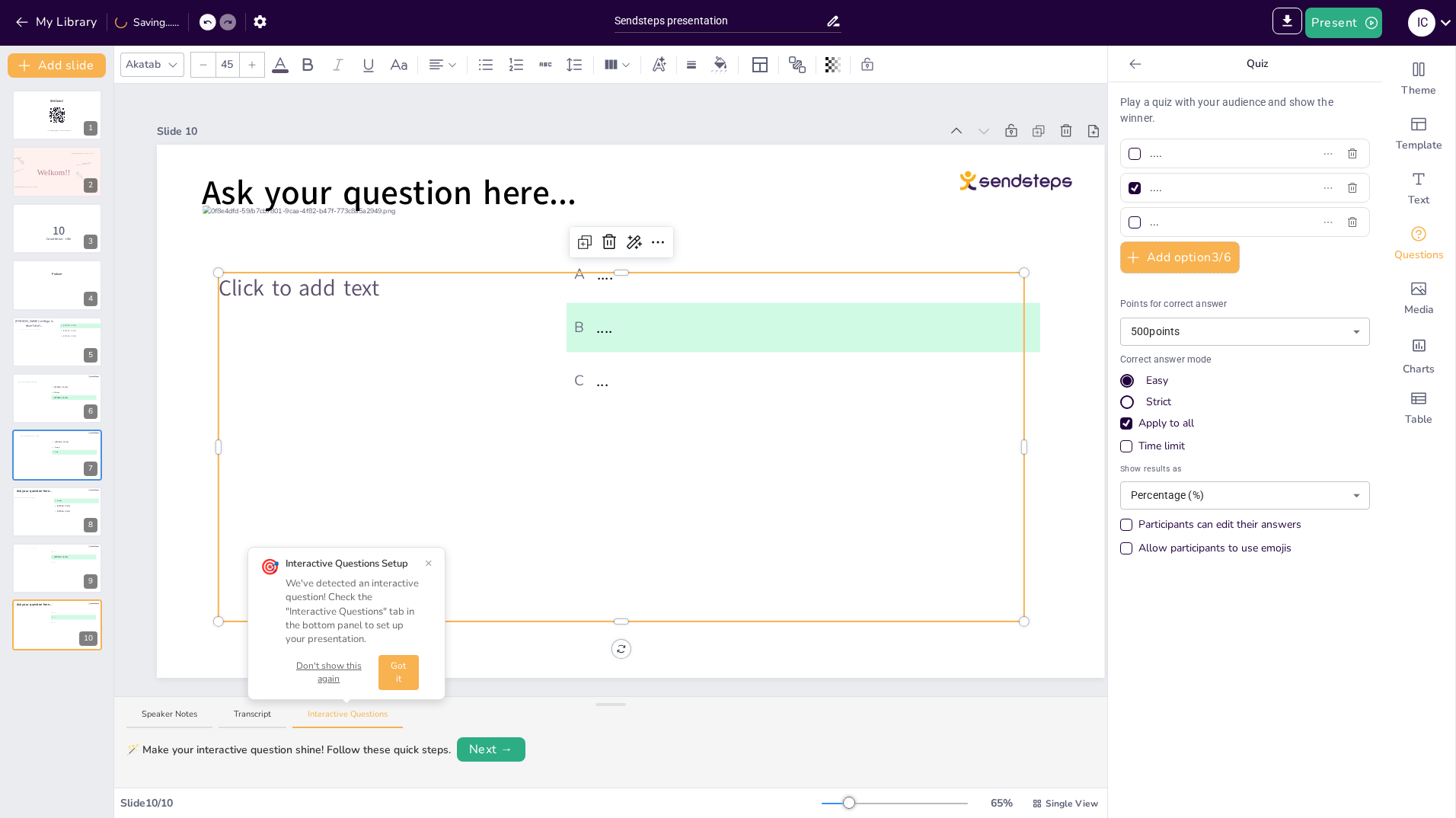
type input "...."
click at [1129, 188] on div at bounding box center [1135, 189] width 12 height 12
click at [1150, 188] on input "...." at bounding box center [1221, 188] width 142 height 22
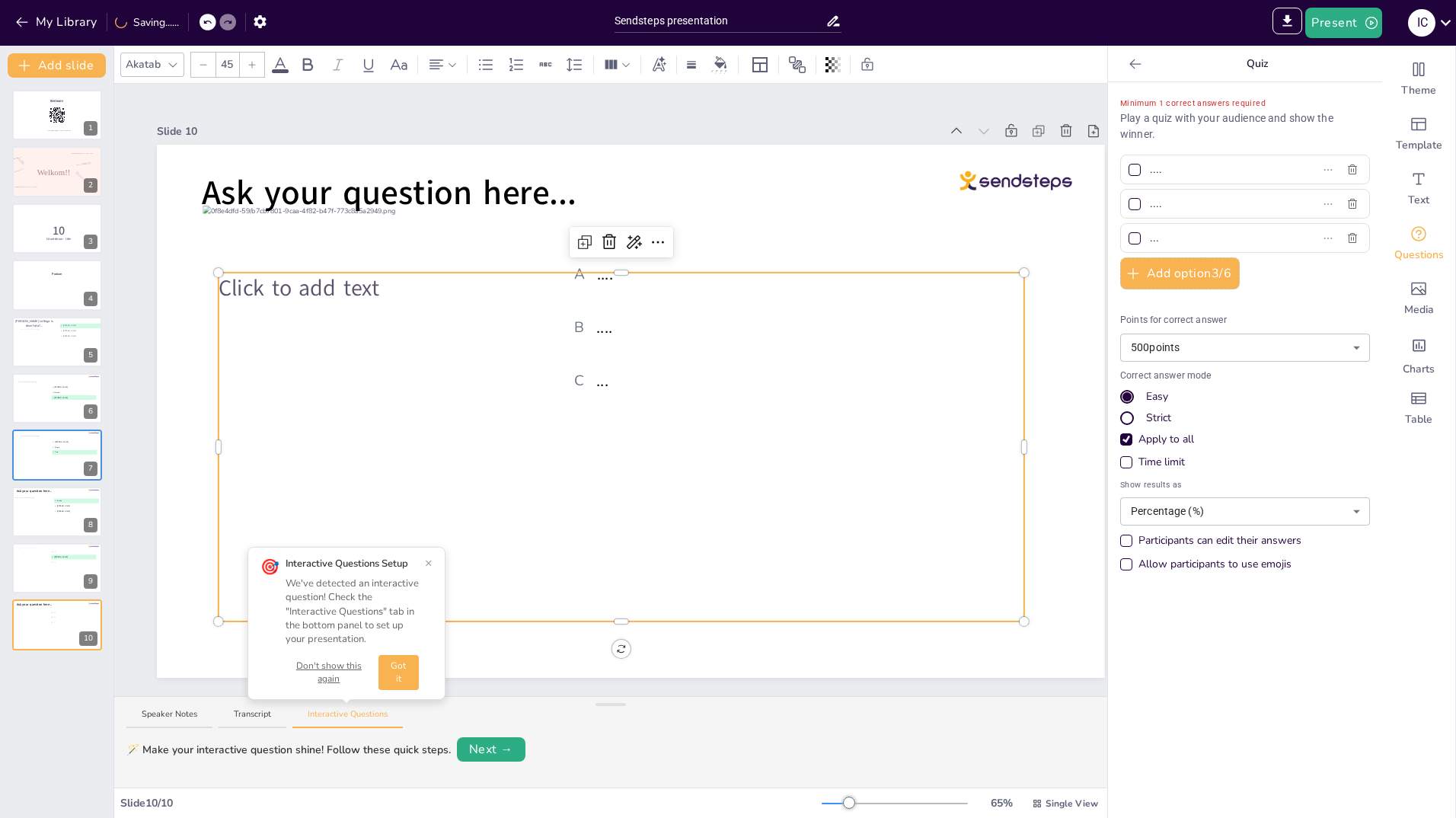
click at [1129, 235] on div at bounding box center [1135, 238] width 12 height 12
click at [1150, 235] on input "..." at bounding box center [1221, 237] width 142 height 22
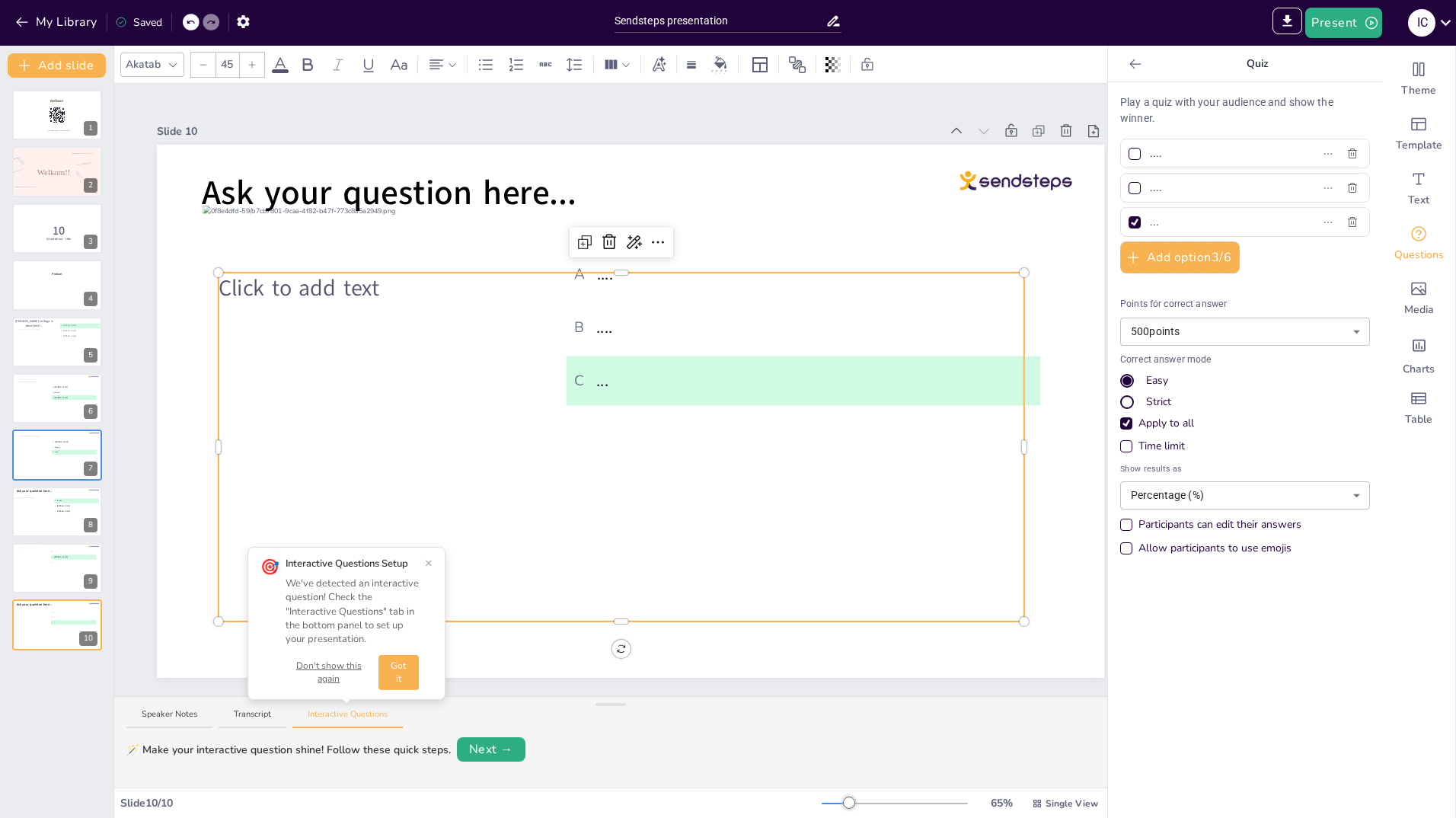
drag, startPoint x: 1155, startPoint y: 227, endPoint x: 1134, endPoint y: 234, distance: 22.1
click at [1134, 234] on div "..." at bounding box center [1245, 222] width 250 height 30
paste input "Kimberley"
type input "Kimberley"
click at [665, 549] on div "Click to add text" at bounding box center [621, 447] width 805 height 349
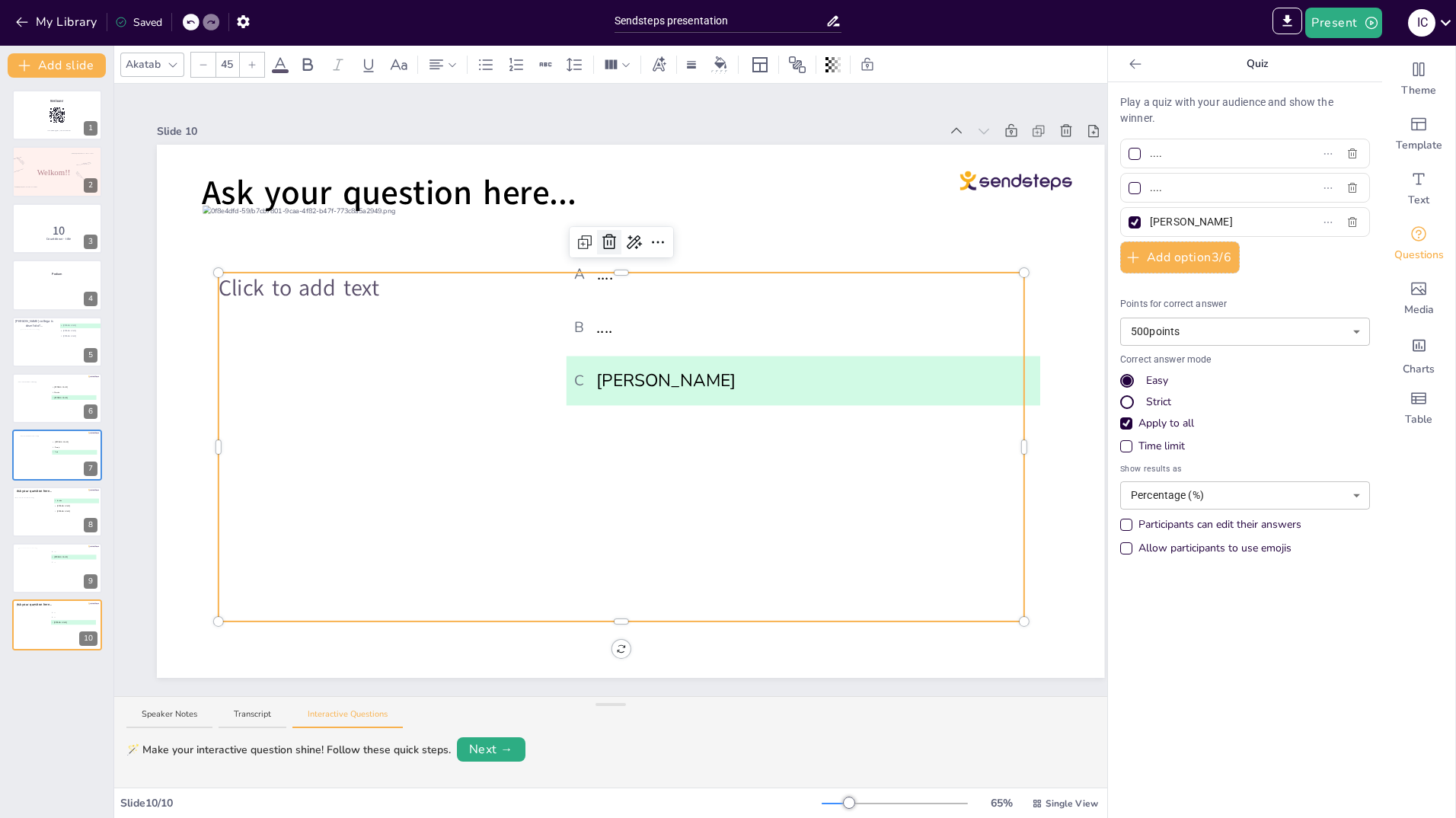
click at [614, 234] on icon at bounding box center [609, 241] width 13 height 15
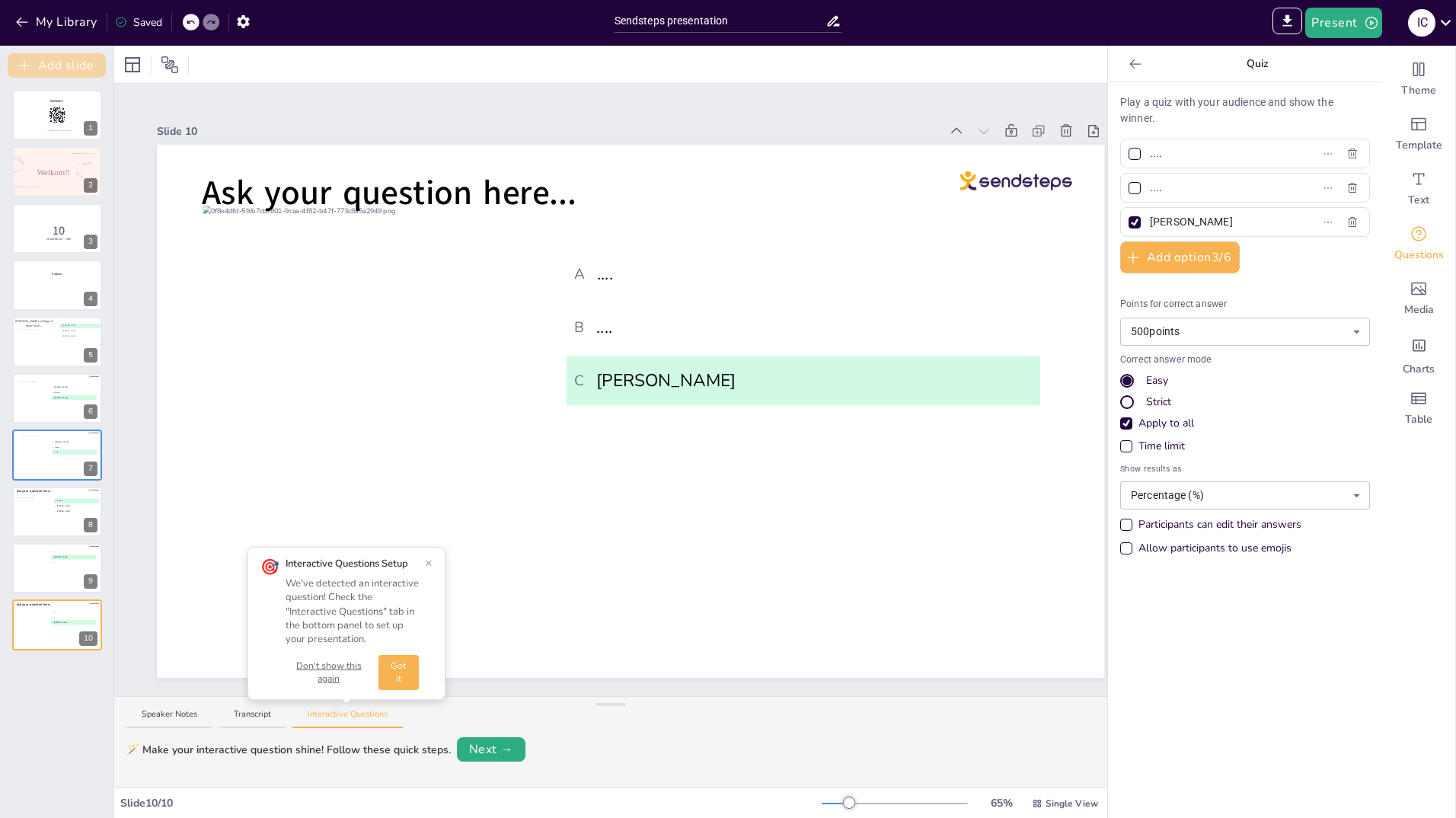
click at [42, 66] on button "Add slide" at bounding box center [57, 66] width 98 height 25
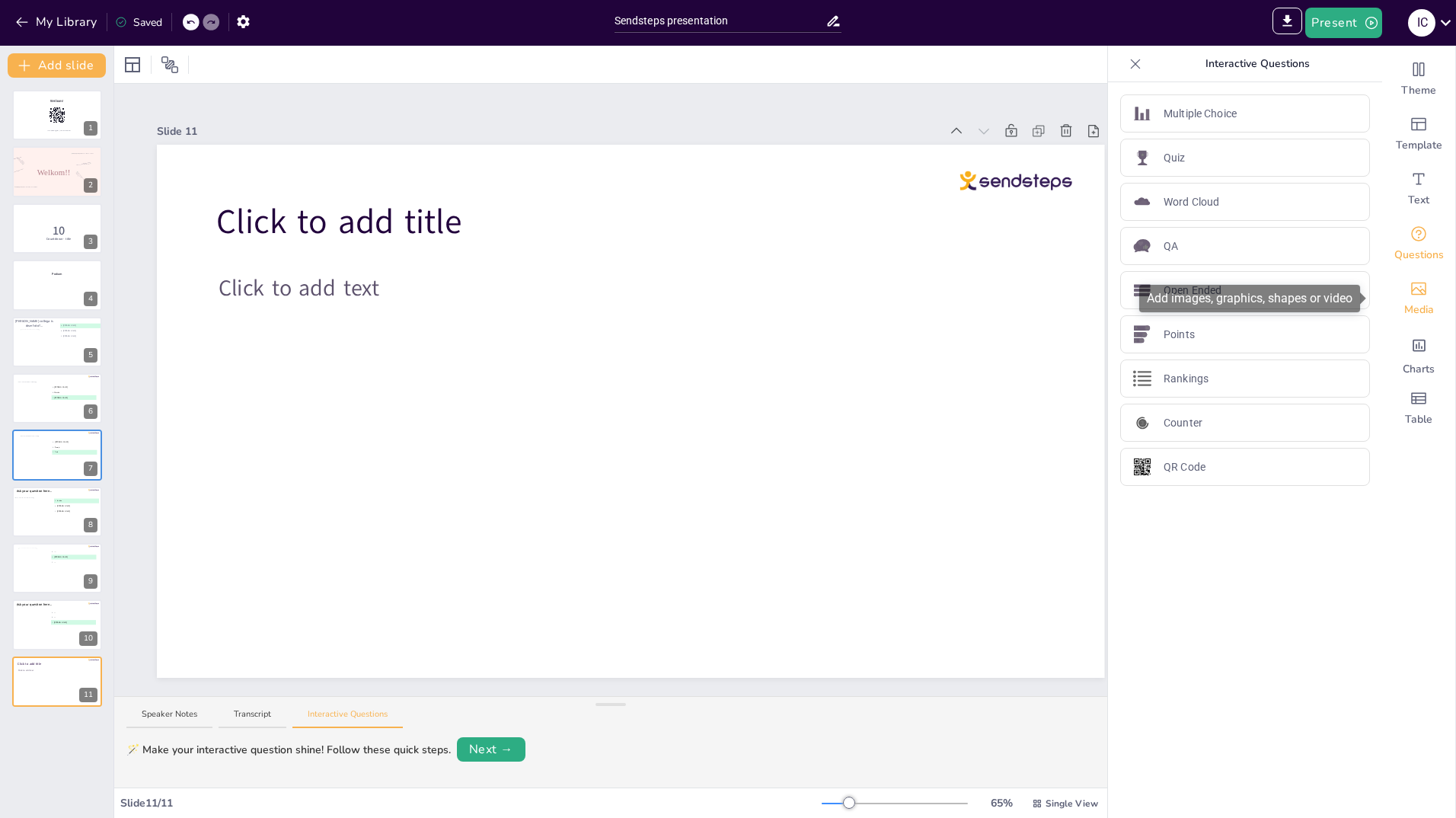
click at [1414, 301] on div "Media" at bounding box center [1419, 298] width 73 height 55
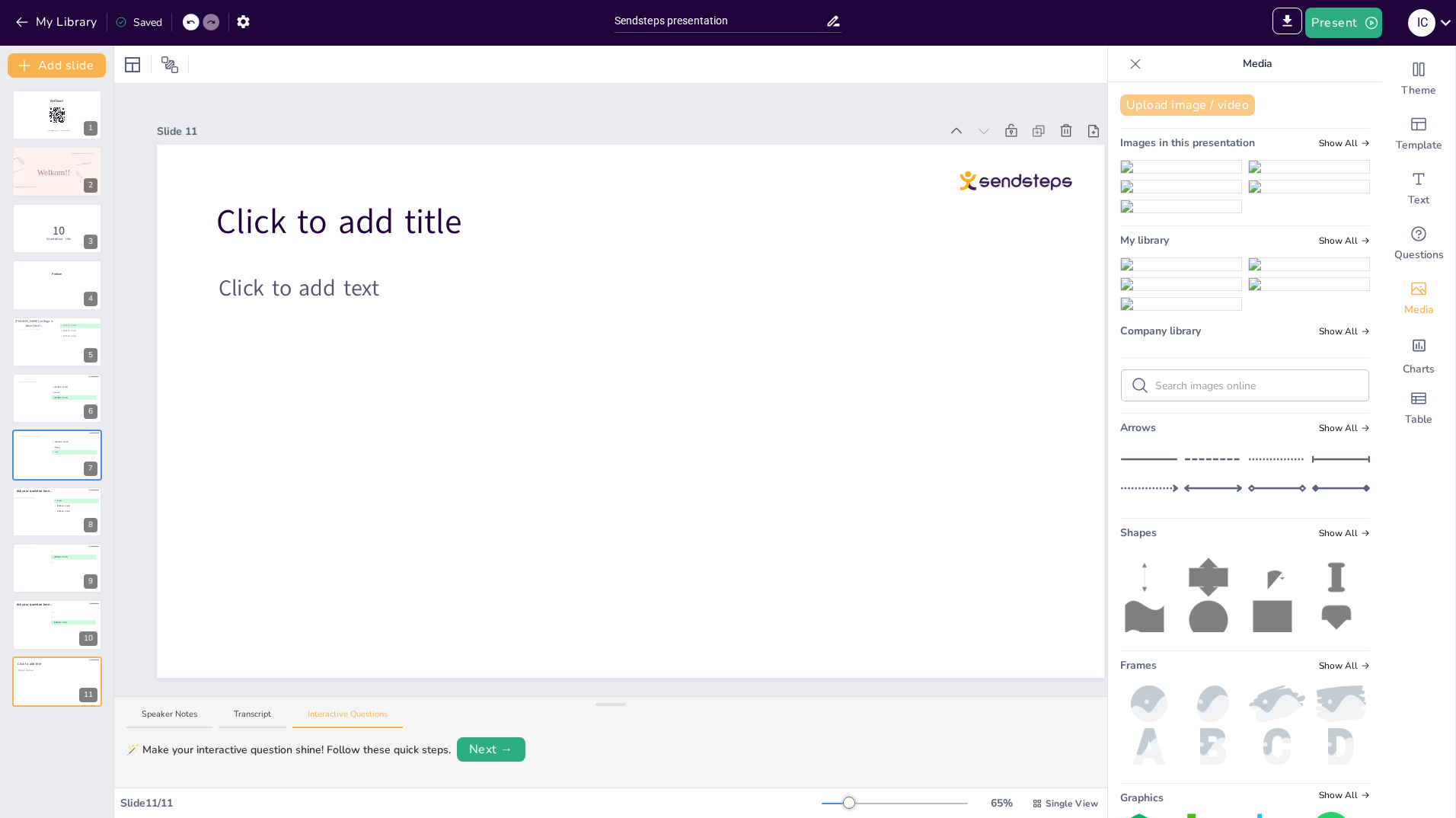
click at [1172, 100] on button "Upload image / video" at bounding box center [1188, 105] width 135 height 21
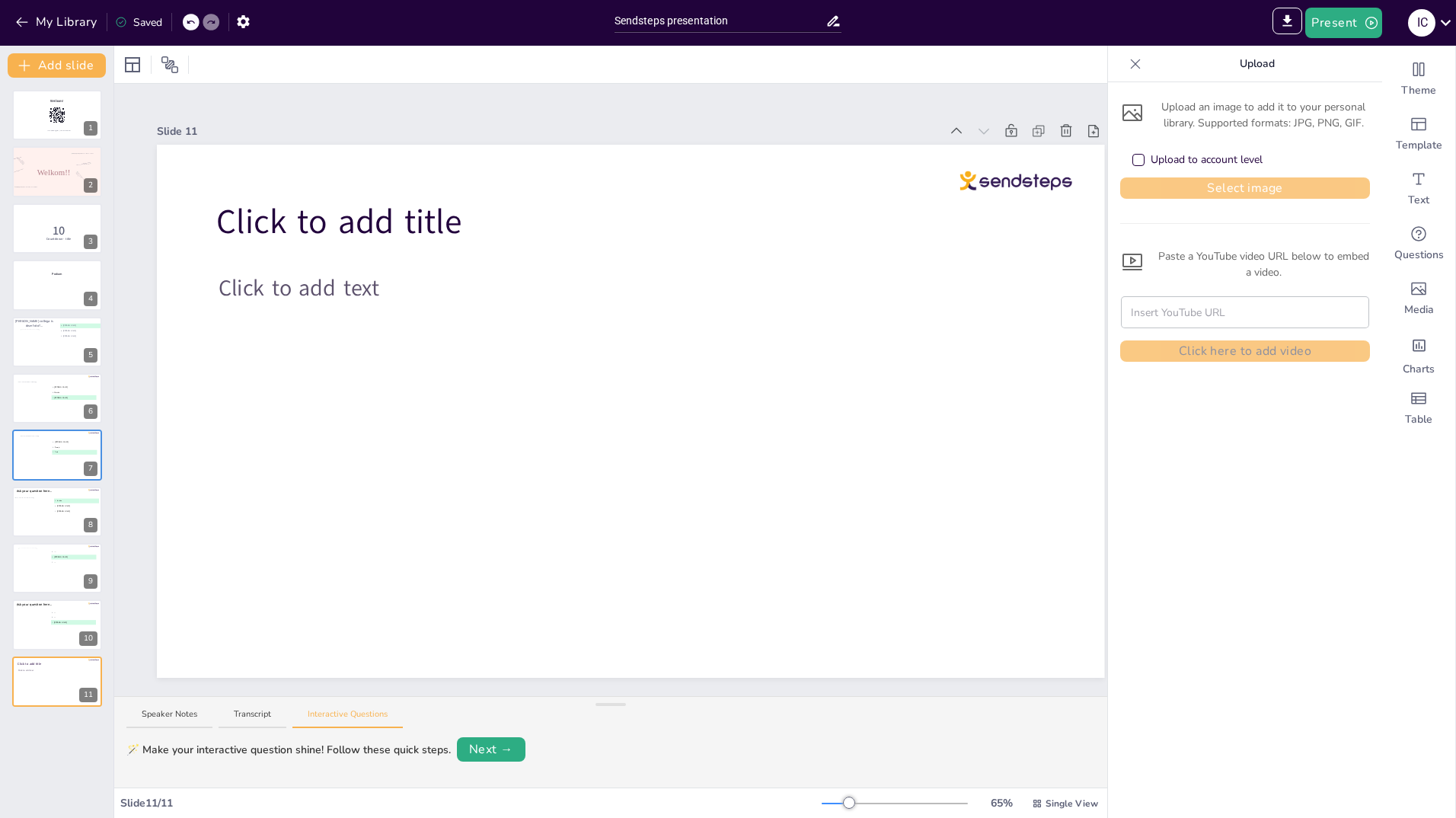
click at [1168, 189] on button "Select image" at bounding box center [1245, 188] width 250 height 21
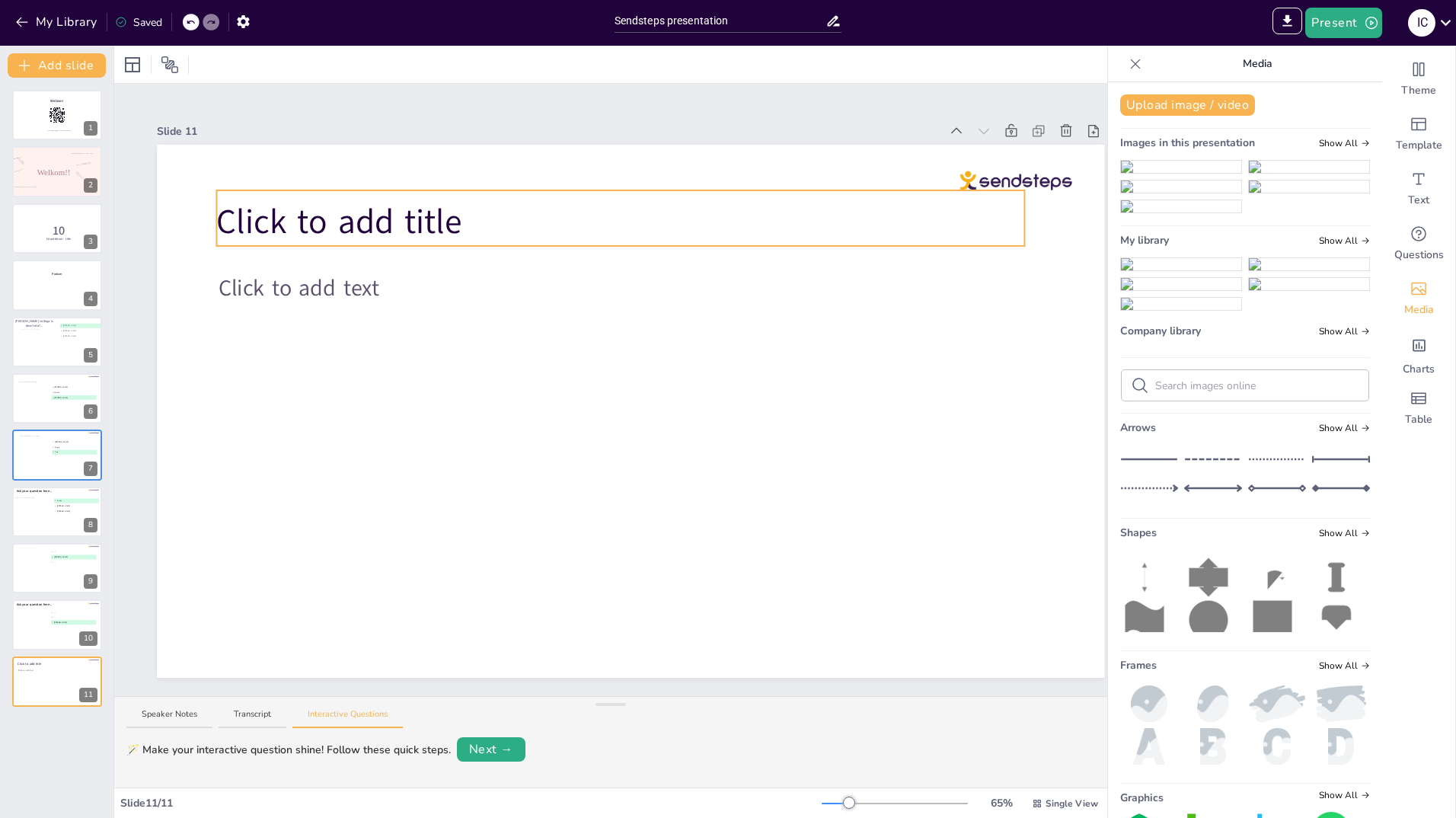
click at [361, 217] on span "Click to add title" at bounding box center [338, 222] width 245 height 46
click at [609, 161] on icon at bounding box center [608, 166] width 19 height 19
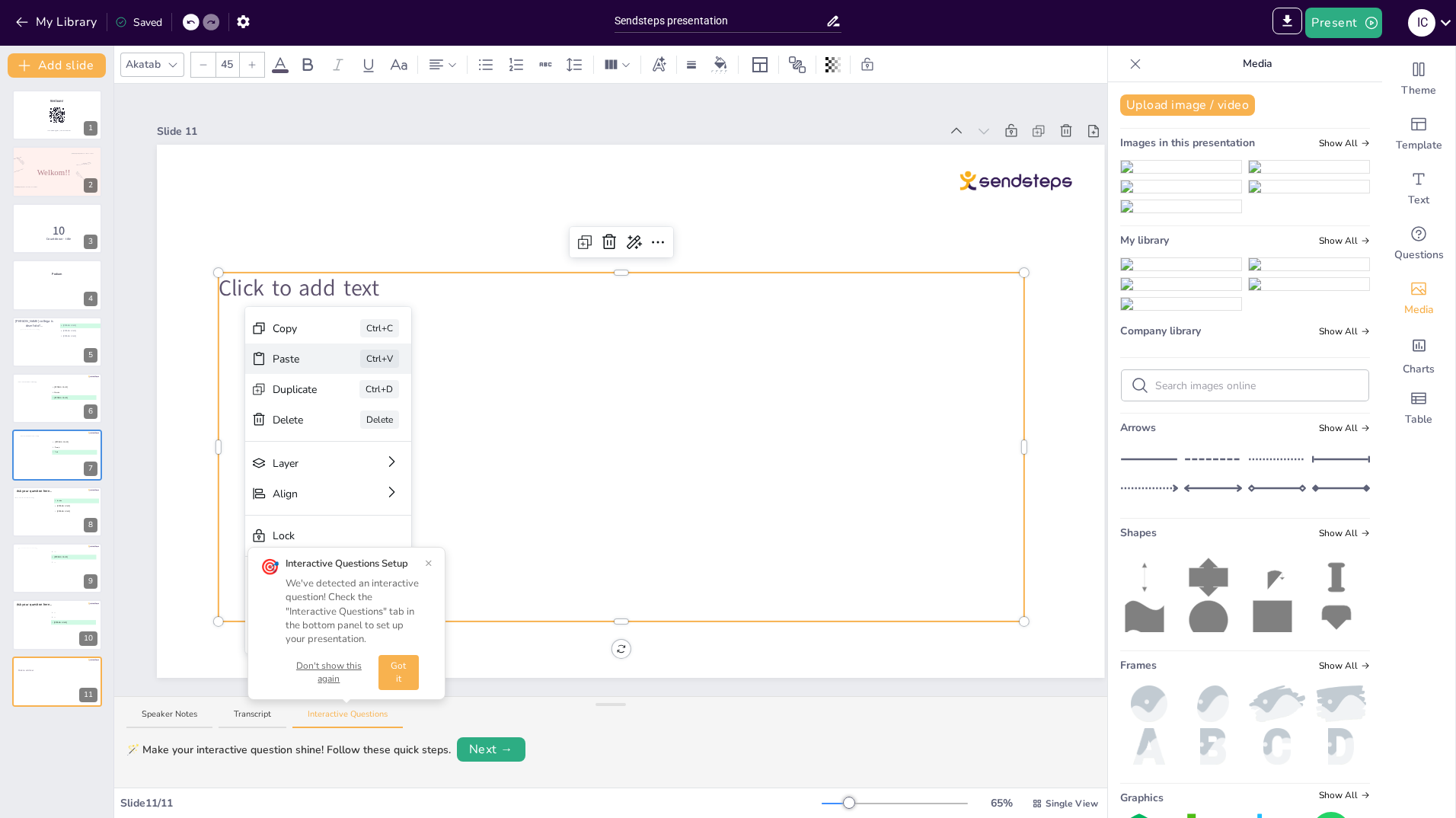
click at [270, 352] on div "Paste Ctrl+V" at bounding box center [328, 359] width 166 height 30
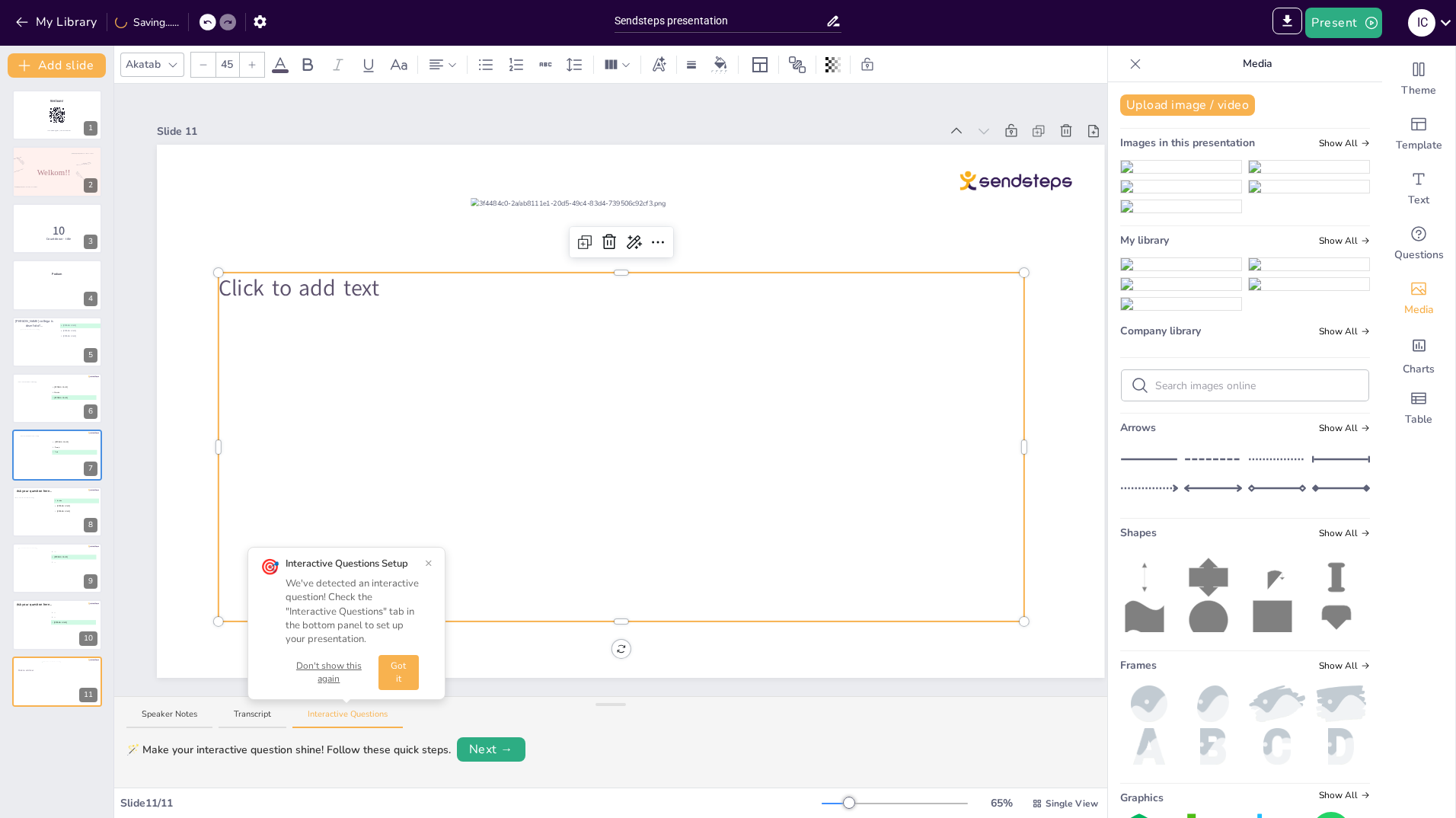
click at [398, 359] on div "Click to add text" at bounding box center [621, 447] width 805 height 349
click at [609, 235] on icon at bounding box center [609, 242] width 19 height 19
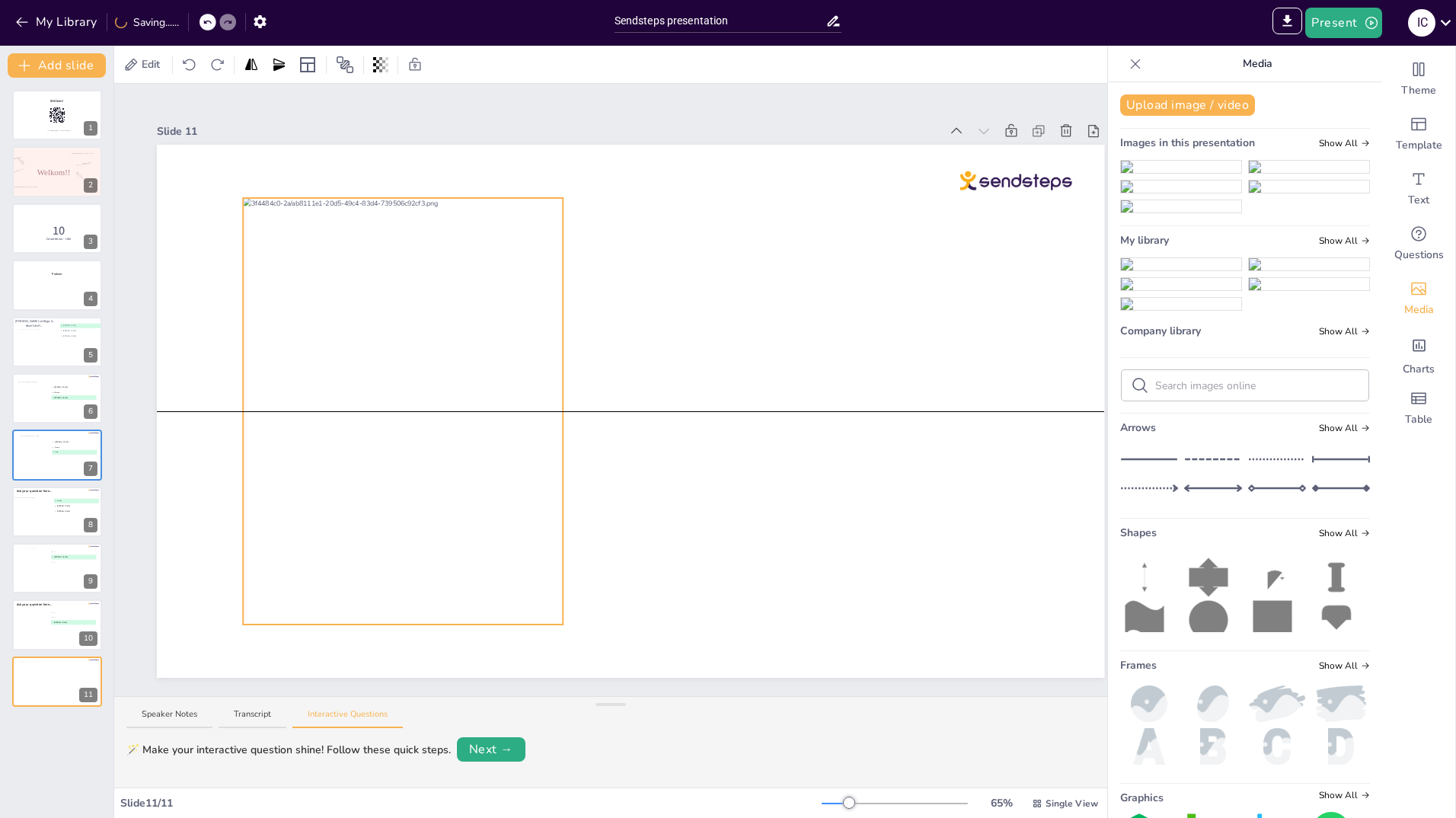
drag, startPoint x: 614, startPoint y: 237, endPoint x: 386, endPoint y: 237, distance: 228.0
click at [386, 237] on div at bounding box center [403, 412] width 320 height 427
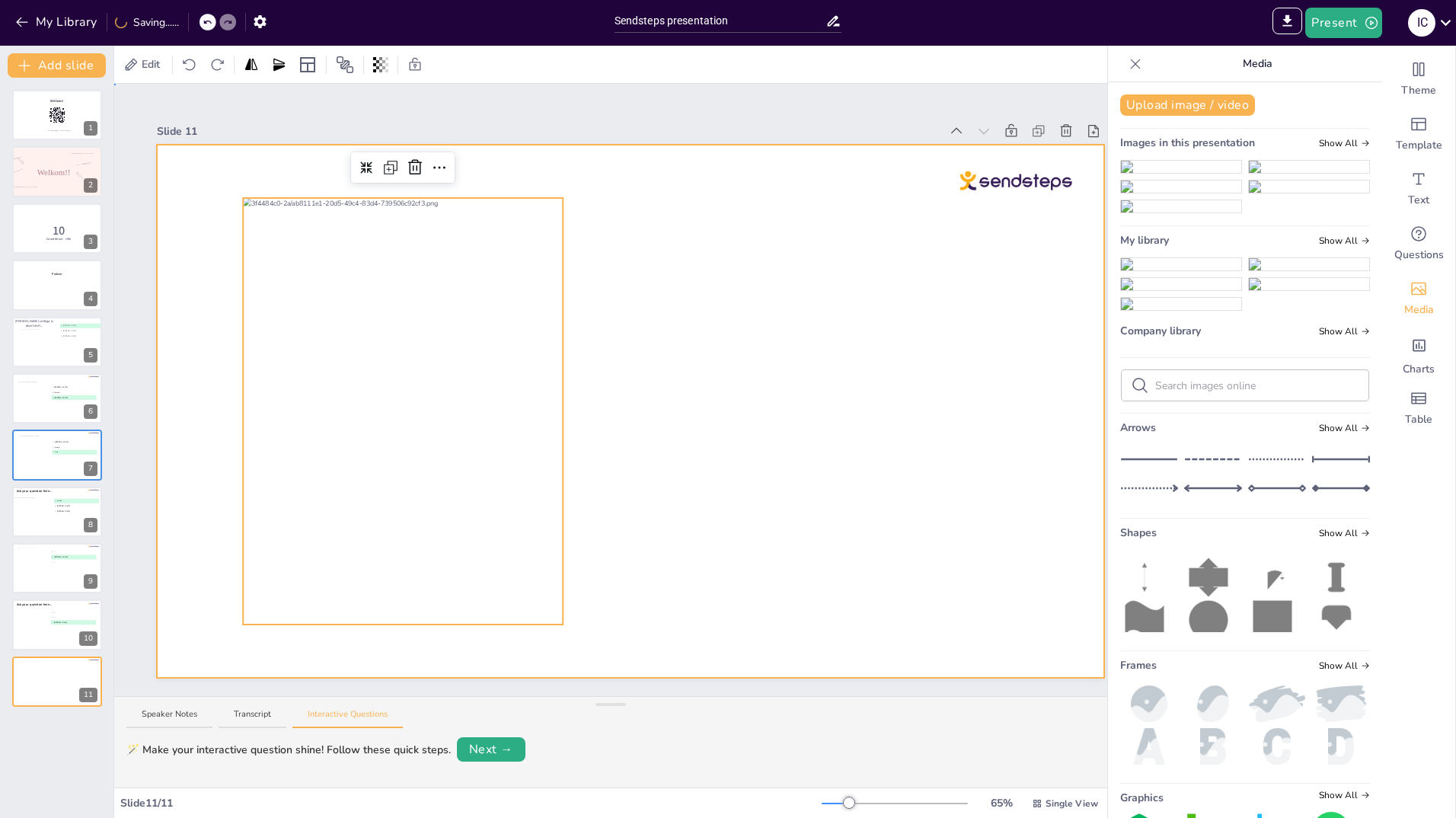
click at [944, 303] on div at bounding box center [630, 411] width 947 height 533
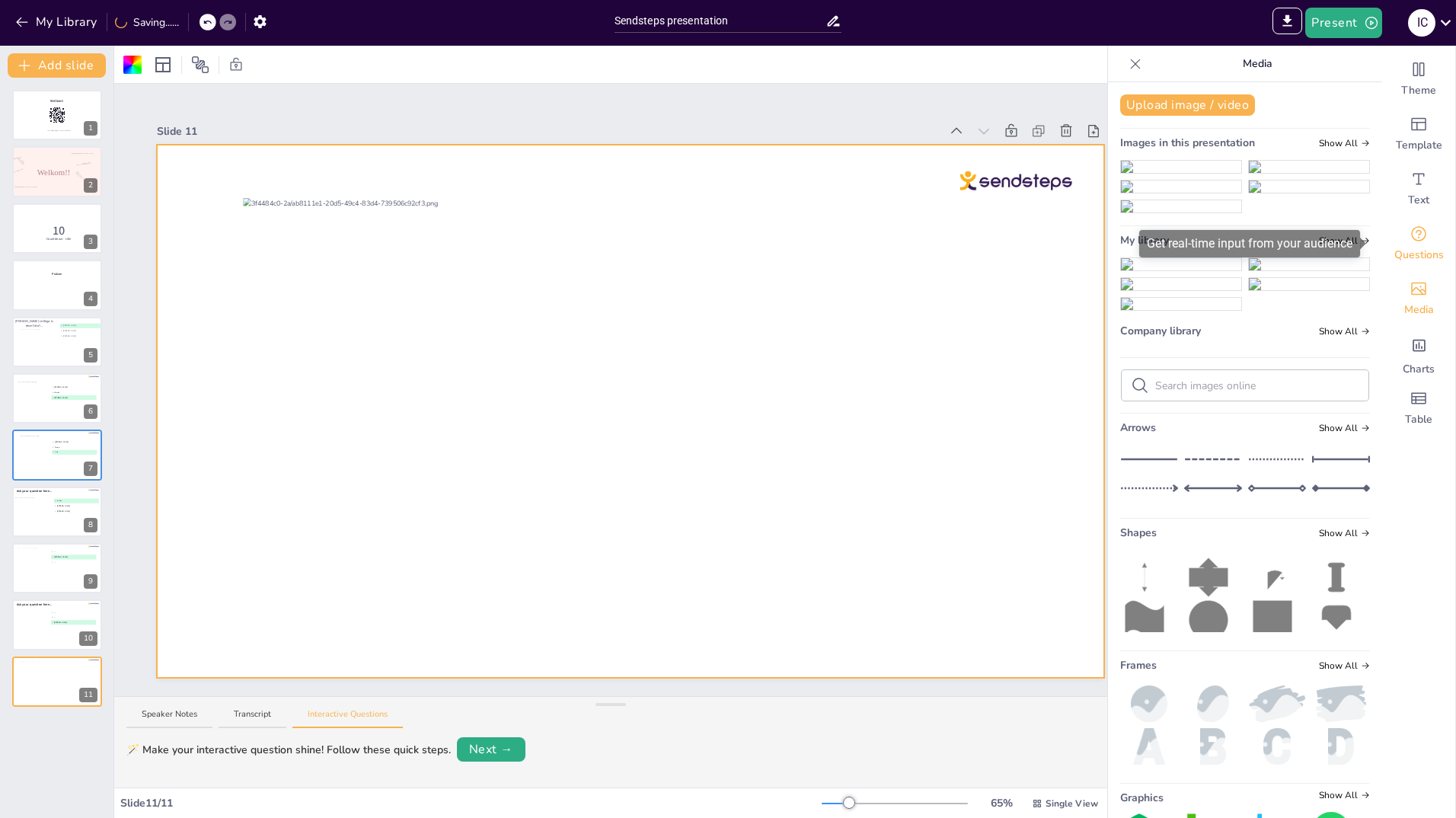
click at [1410, 243] on icon "Get real-time input from your audience" at bounding box center [1419, 234] width 19 height 19
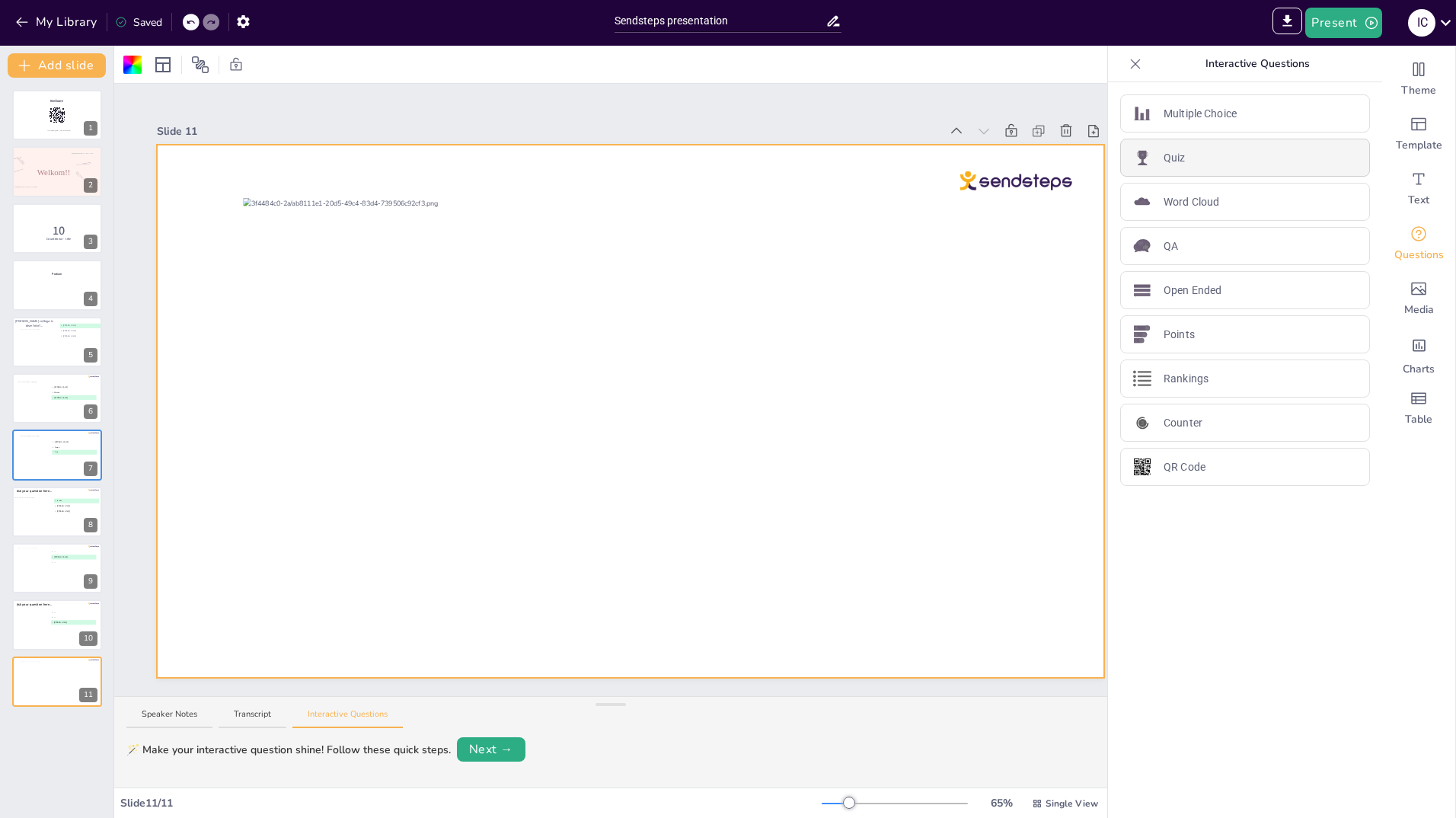
click at [1175, 157] on div "Quiz" at bounding box center [1245, 158] width 250 height 38
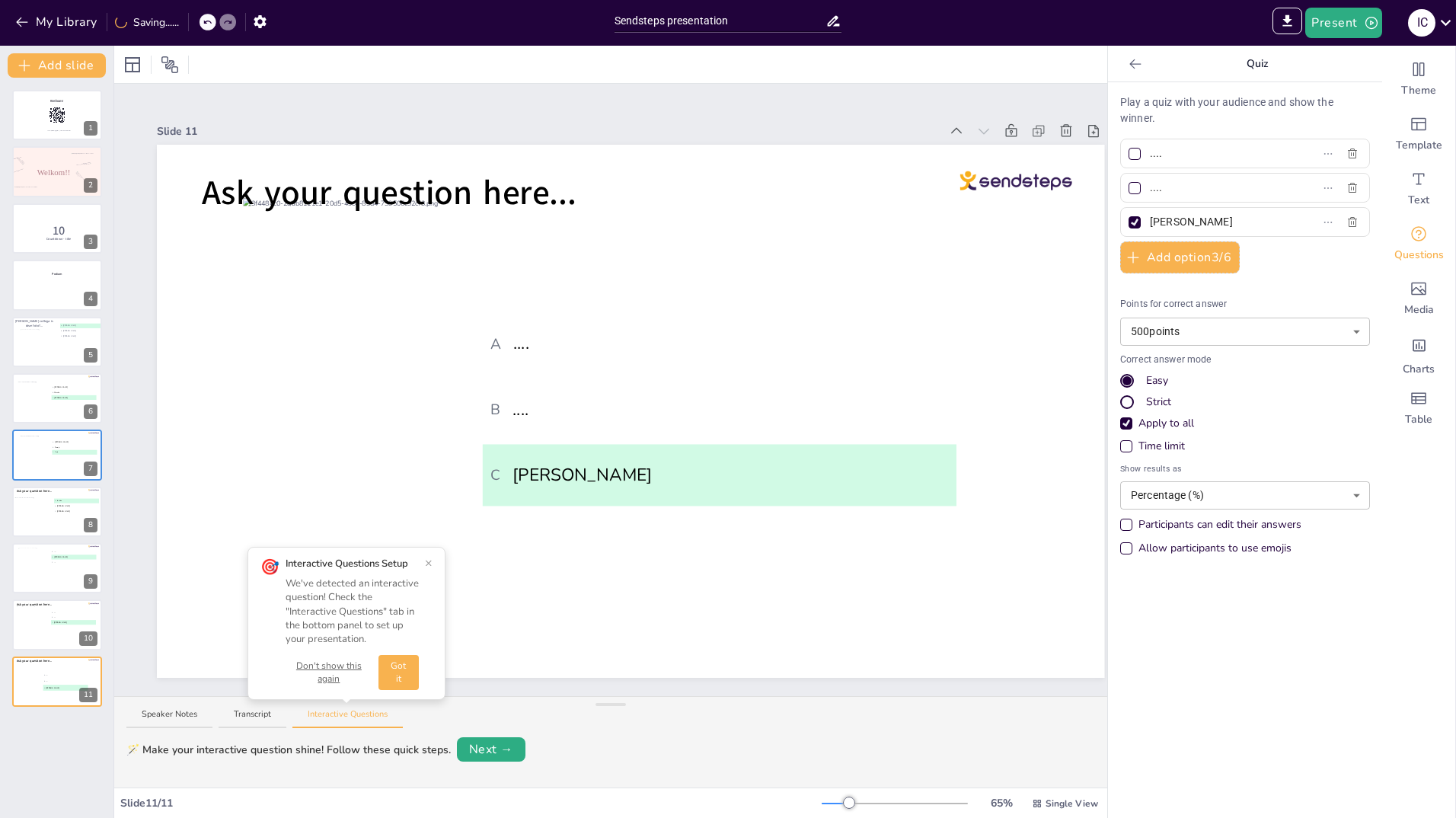
drag, startPoint x: 1194, startPoint y: 220, endPoint x: 1138, endPoint y: 222, distance: 56.0
click at [1144, 222] on span "Kimberley" at bounding box center [1214, 221] width 142 height 22
click at [1129, 154] on div at bounding box center [1135, 154] width 12 height 12
click at [1150, 154] on input "...." at bounding box center [1221, 153] width 142 height 22
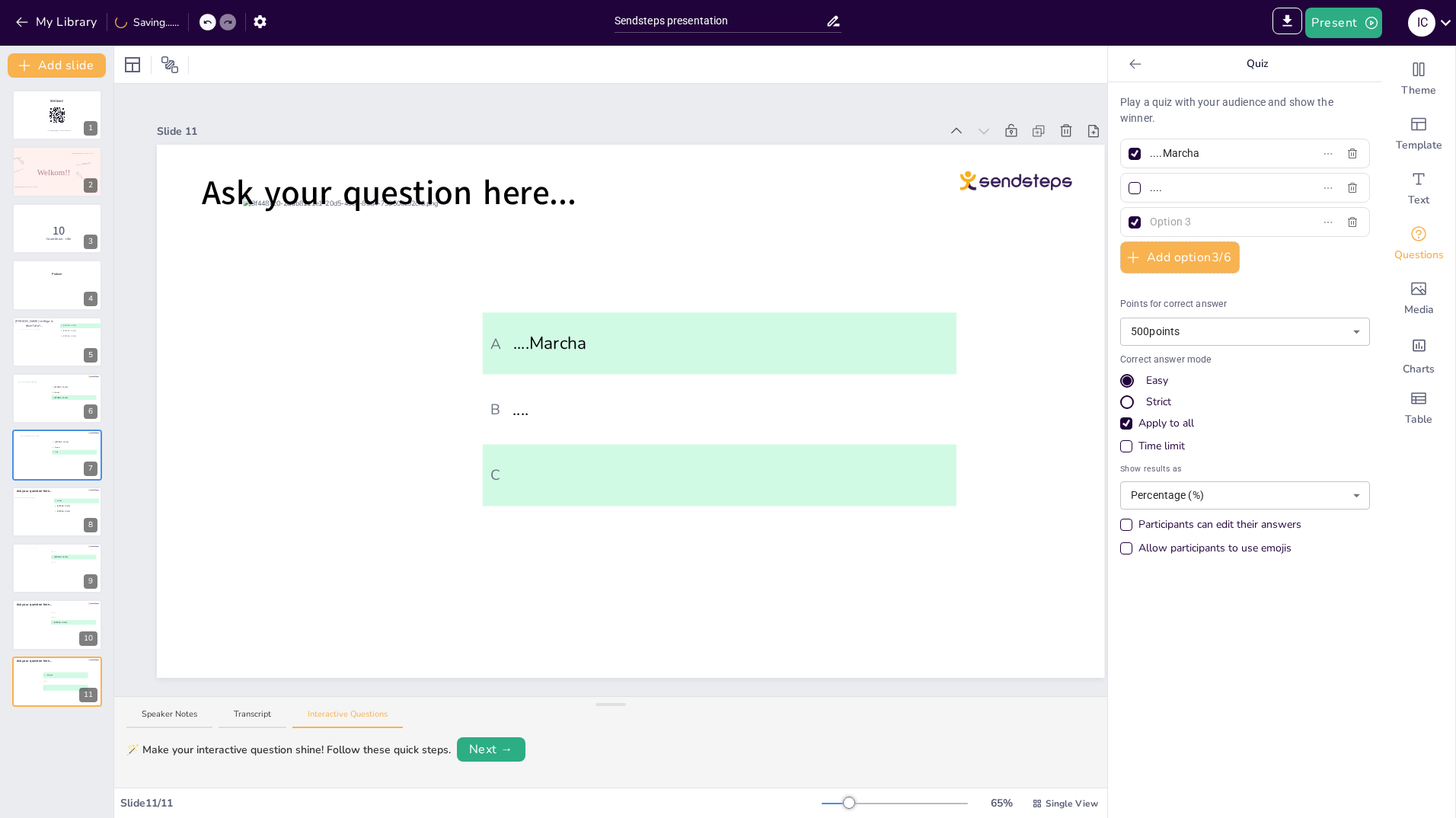
type input "....Marcha"
click at [1194, 222] on input "text" at bounding box center [1221, 221] width 142 height 22
click at [1129, 222] on div at bounding box center [1135, 222] width 12 height 12
click at [1150, 222] on input "text" at bounding box center [1221, 221] width 142 height 22
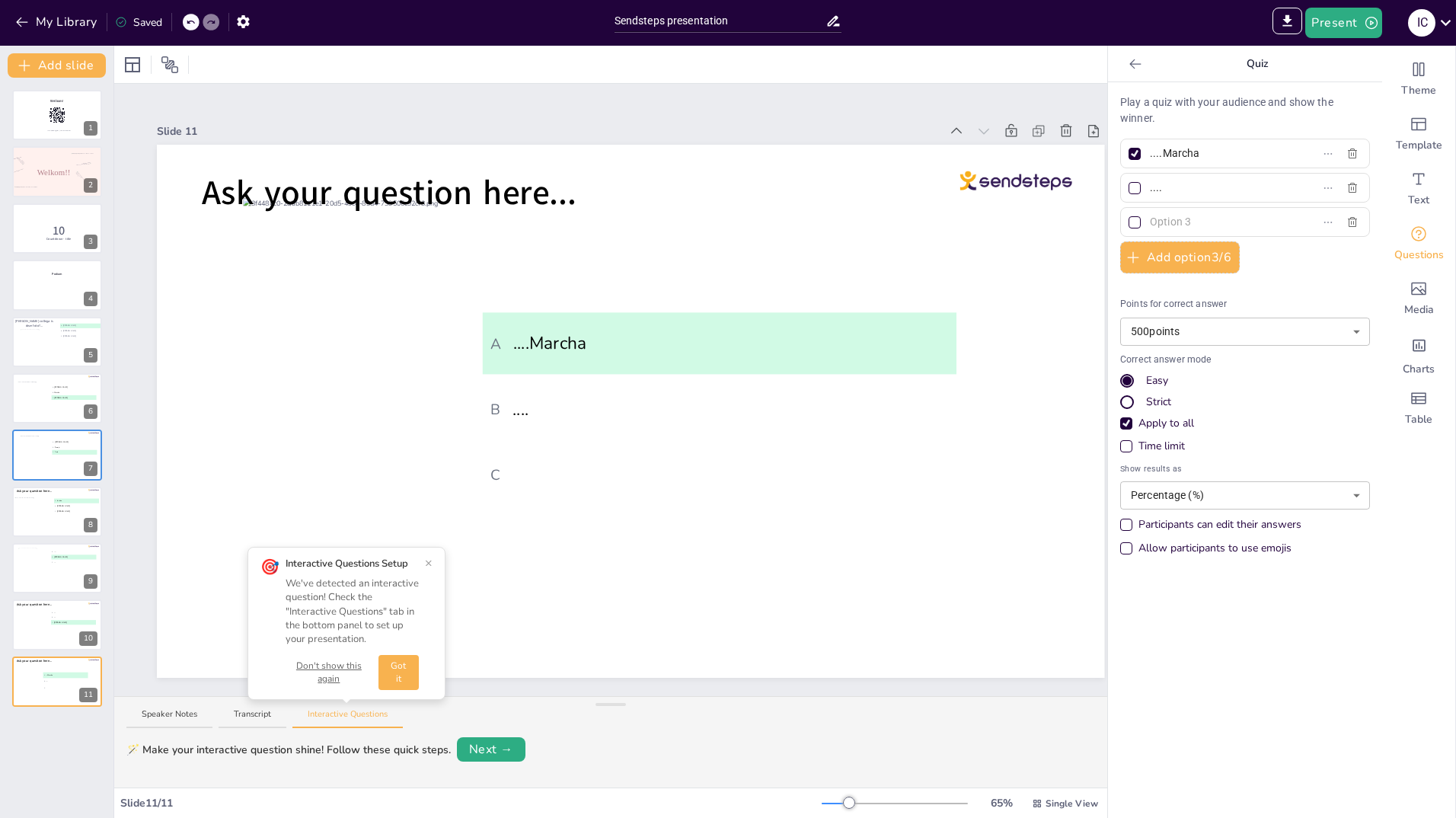
click at [1159, 221] on input "text" at bounding box center [1221, 221] width 142 height 22
type input "......"
click at [1152, 154] on input "....Marcha" at bounding box center [1221, 153] width 142 height 22
type input "Marcha"
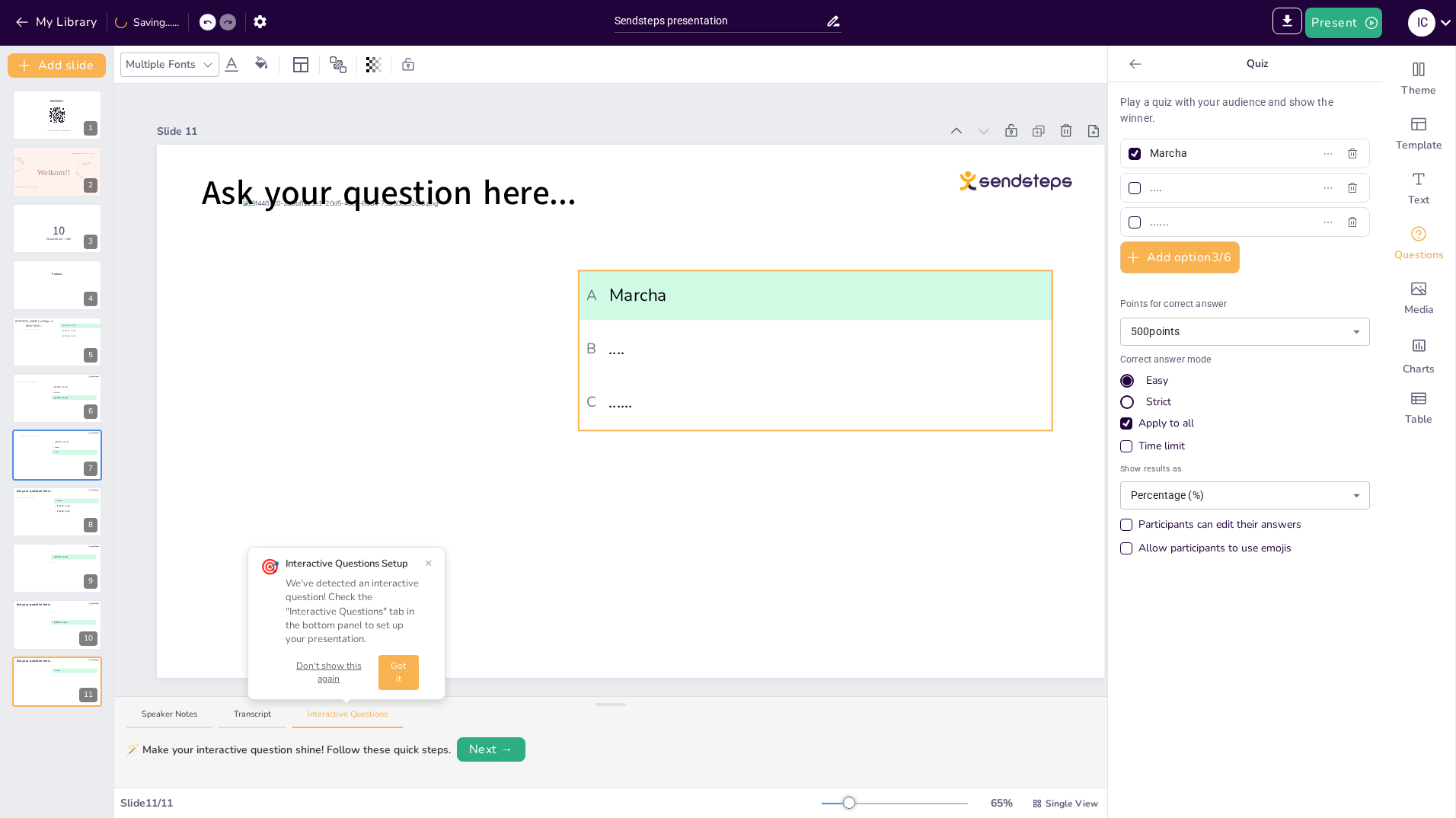
drag, startPoint x: 794, startPoint y: 336, endPoint x: 890, endPoint y: 295, distance: 104.4
click at [890, 295] on span "A Marcha" at bounding box center [815, 295] width 458 height 26
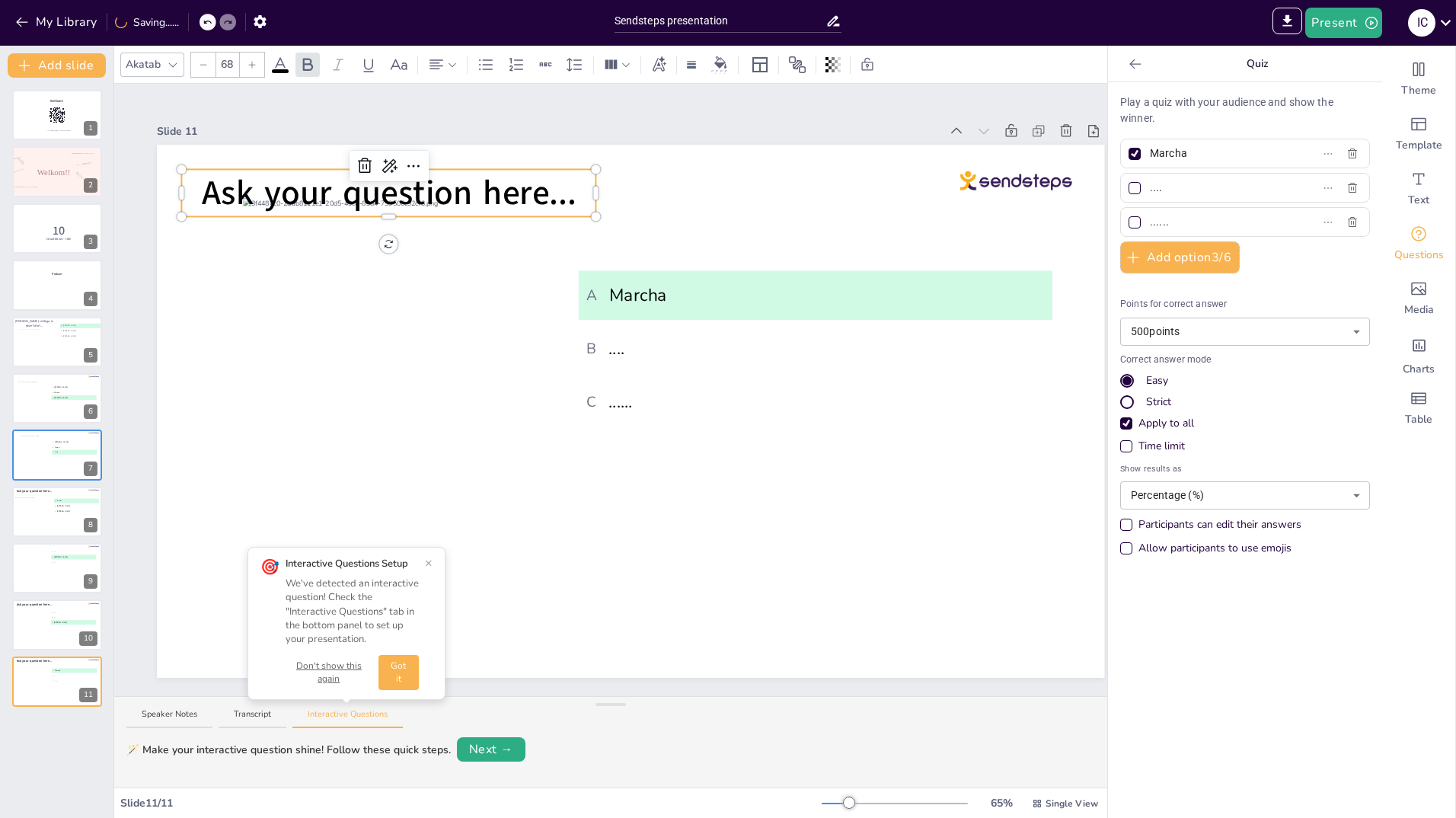
click at [459, 172] on span "Ask your question here..." at bounding box center [389, 193] width 374 height 46
click at [358, 157] on icon at bounding box center [365, 166] width 19 height 19
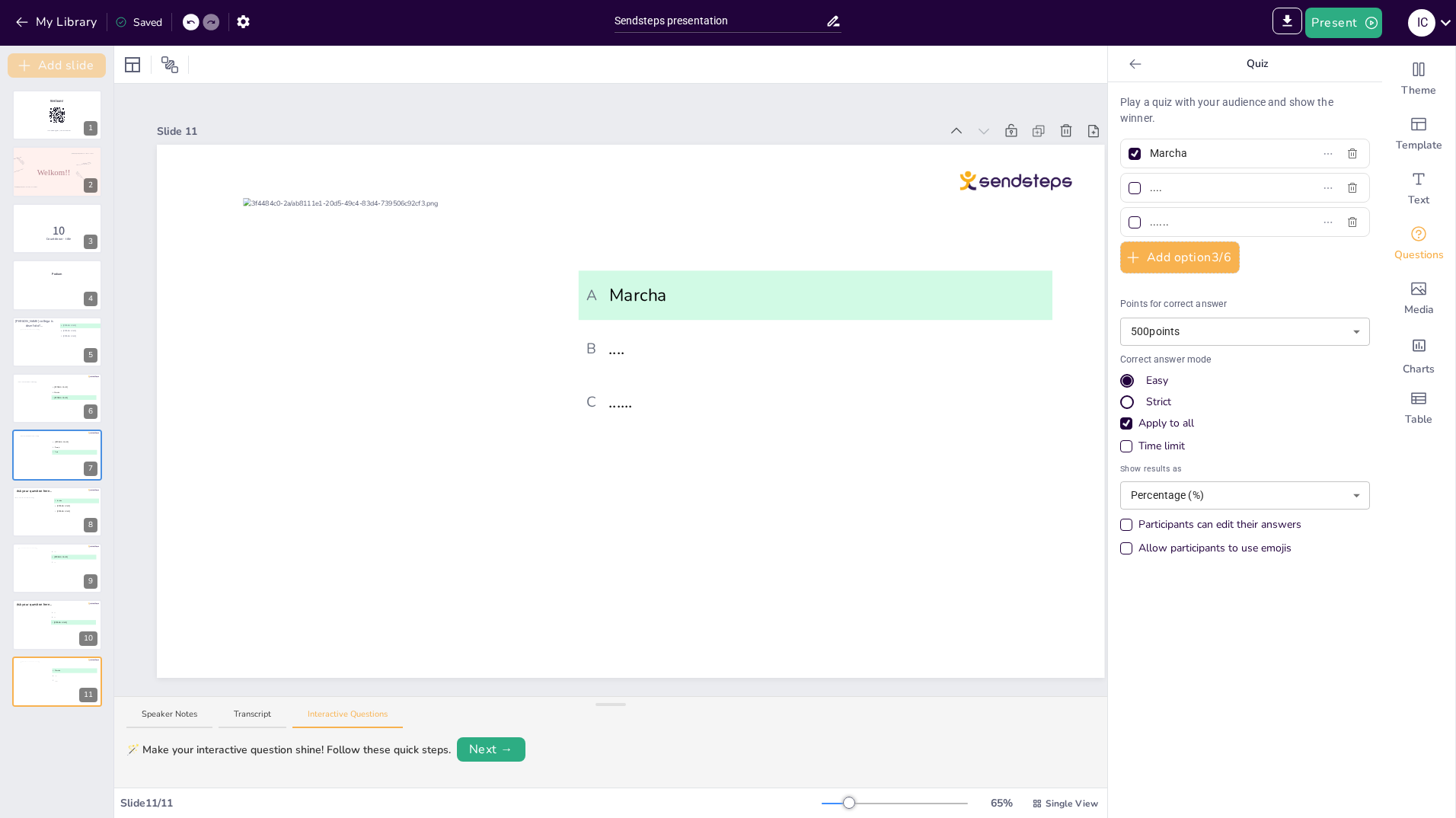
click at [54, 65] on button "Add slide" at bounding box center [57, 66] width 98 height 25
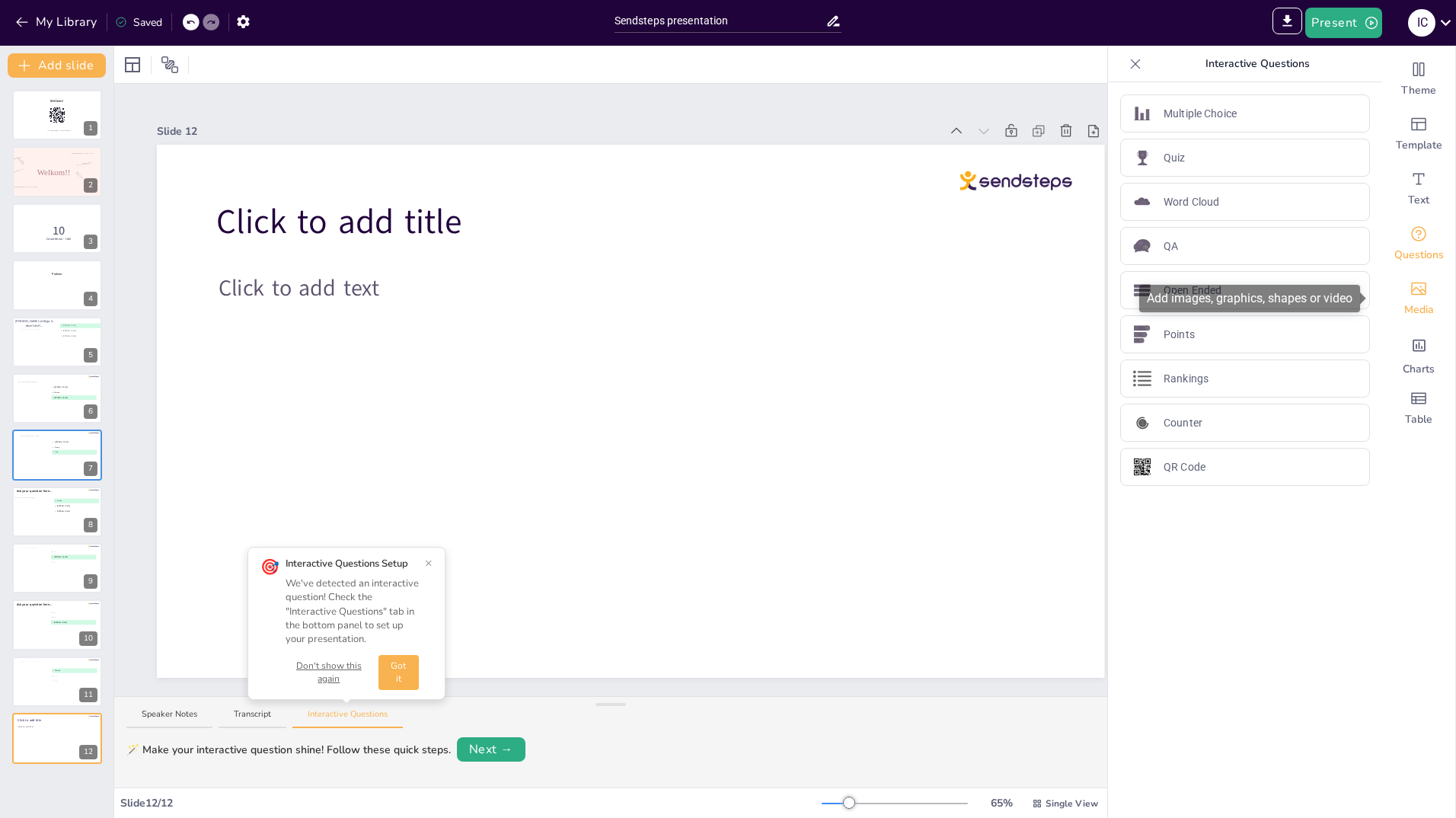
click at [1414, 295] on icon "Add images, graphics, shapes or video" at bounding box center [1419, 289] width 15 height 13
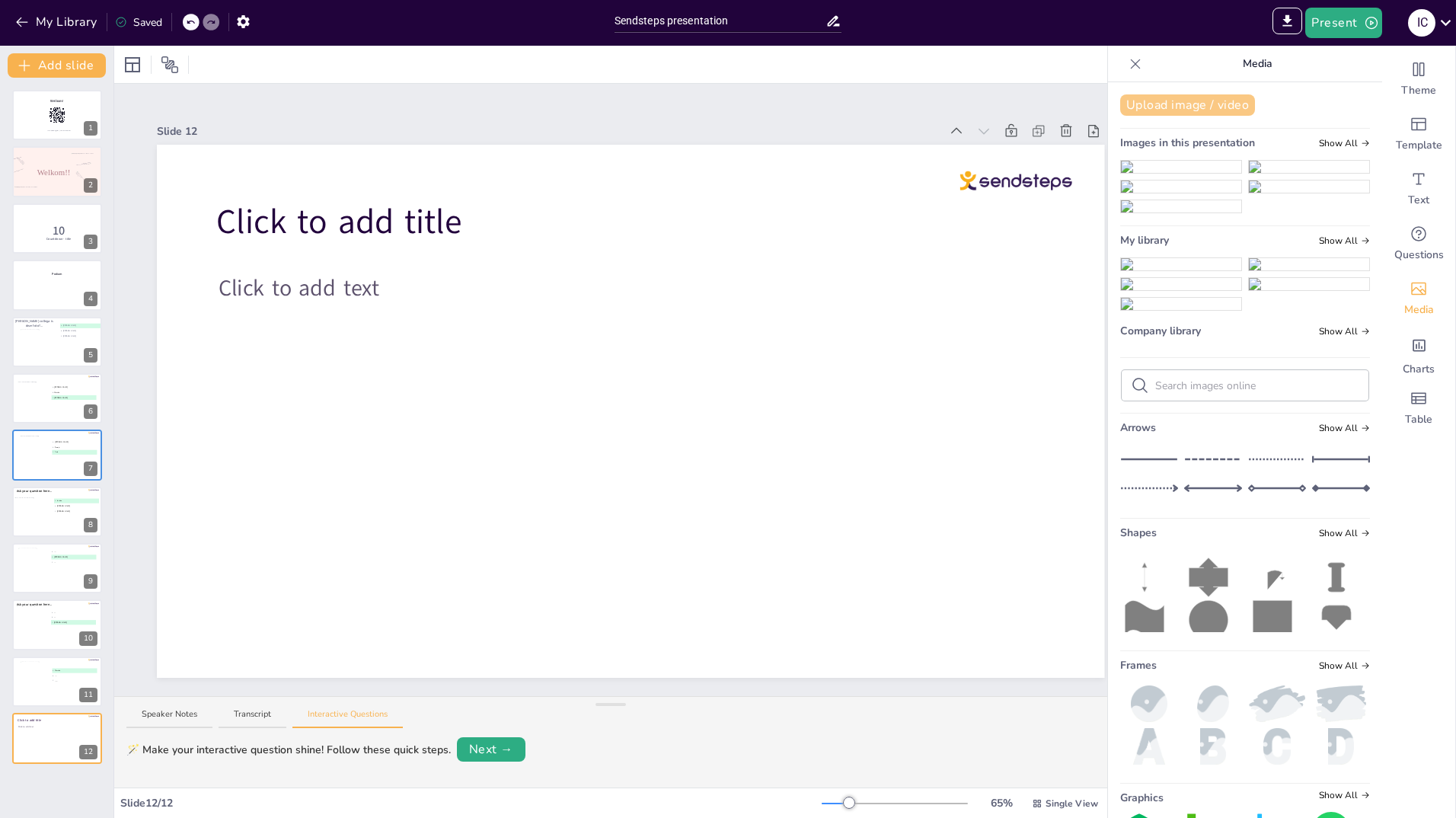
click at [1193, 111] on button "Upload image / video" at bounding box center [1188, 105] width 135 height 21
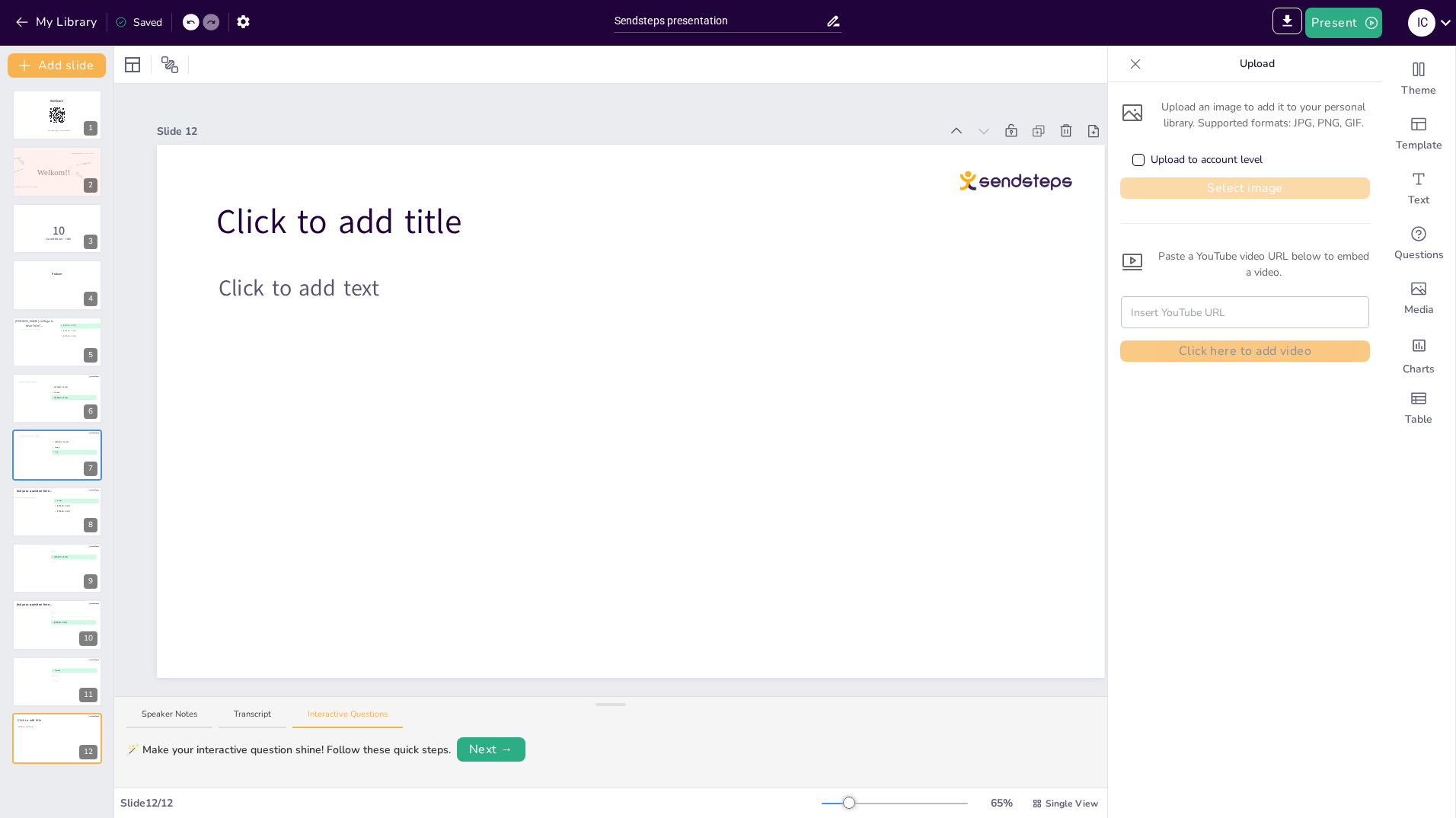
click at [1199, 192] on button "Select image" at bounding box center [1245, 188] width 250 height 21
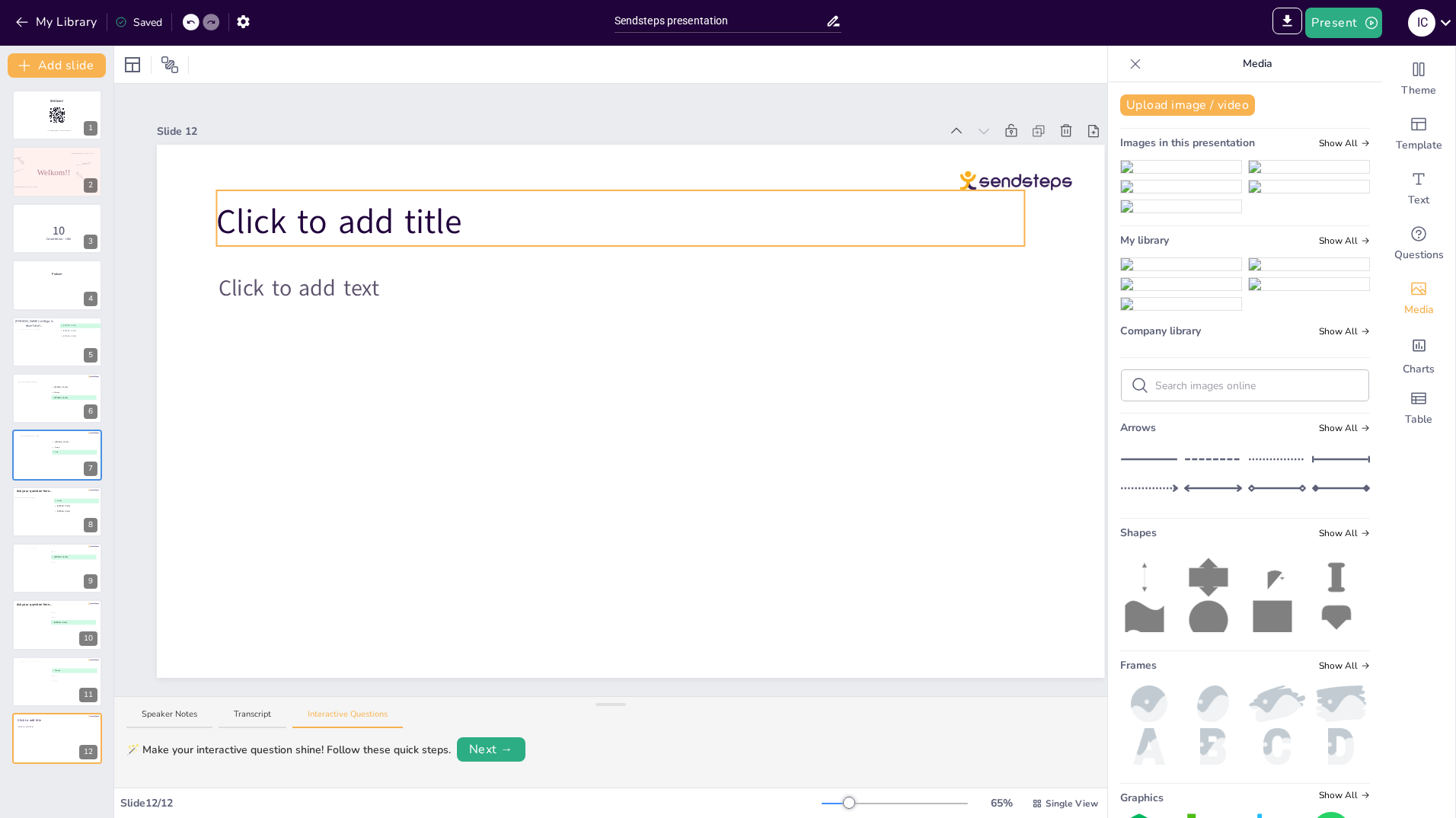
click at [268, 220] on span "Click to add title" at bounding box center [338, 222] width 245 height 46
click at [602, 157] on icon at bounding box center [608, 166] width 19 height 19
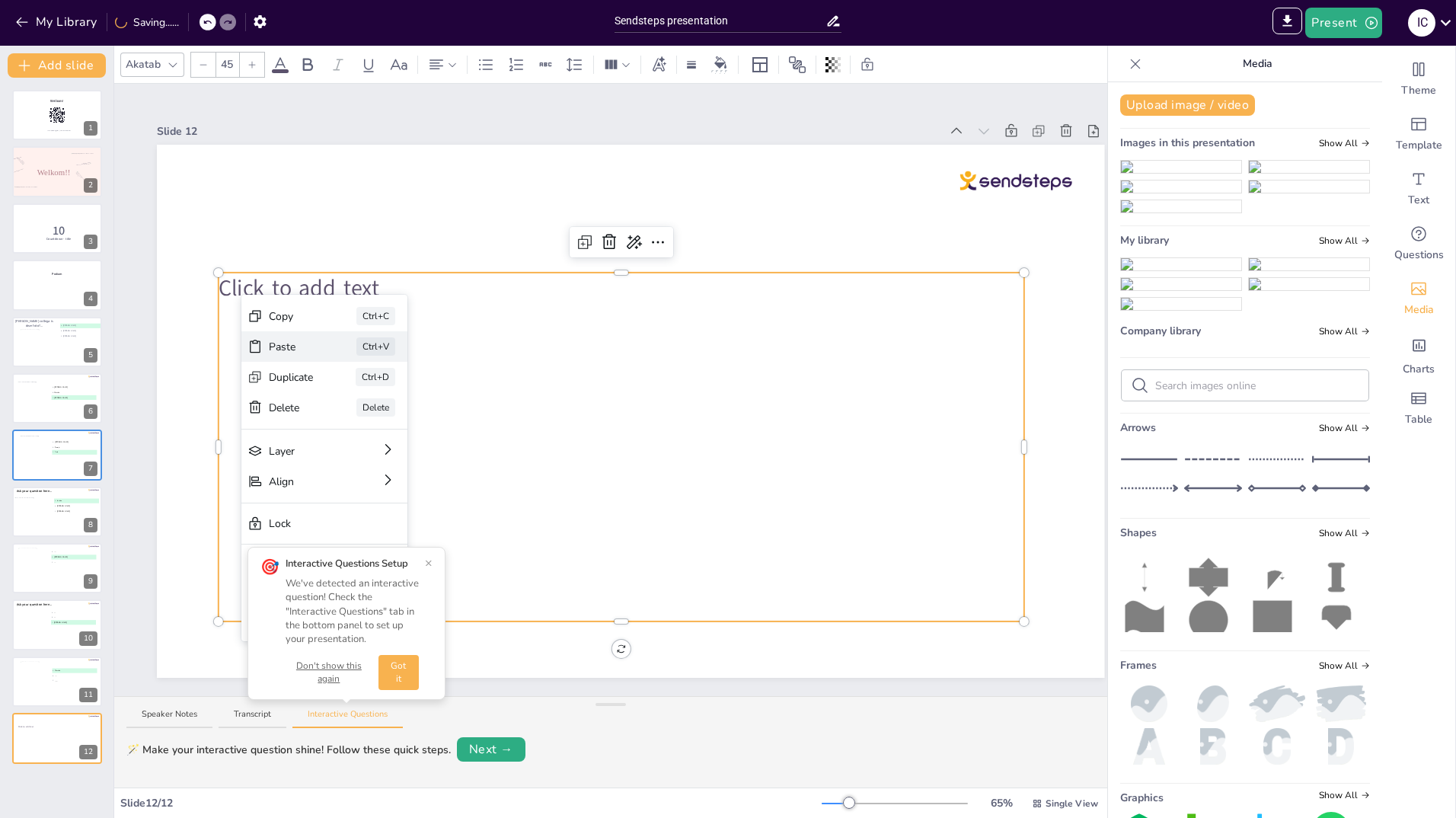
click at [274, 347] on div "Paste" at bounding box center [291, 347] width 45 height 16
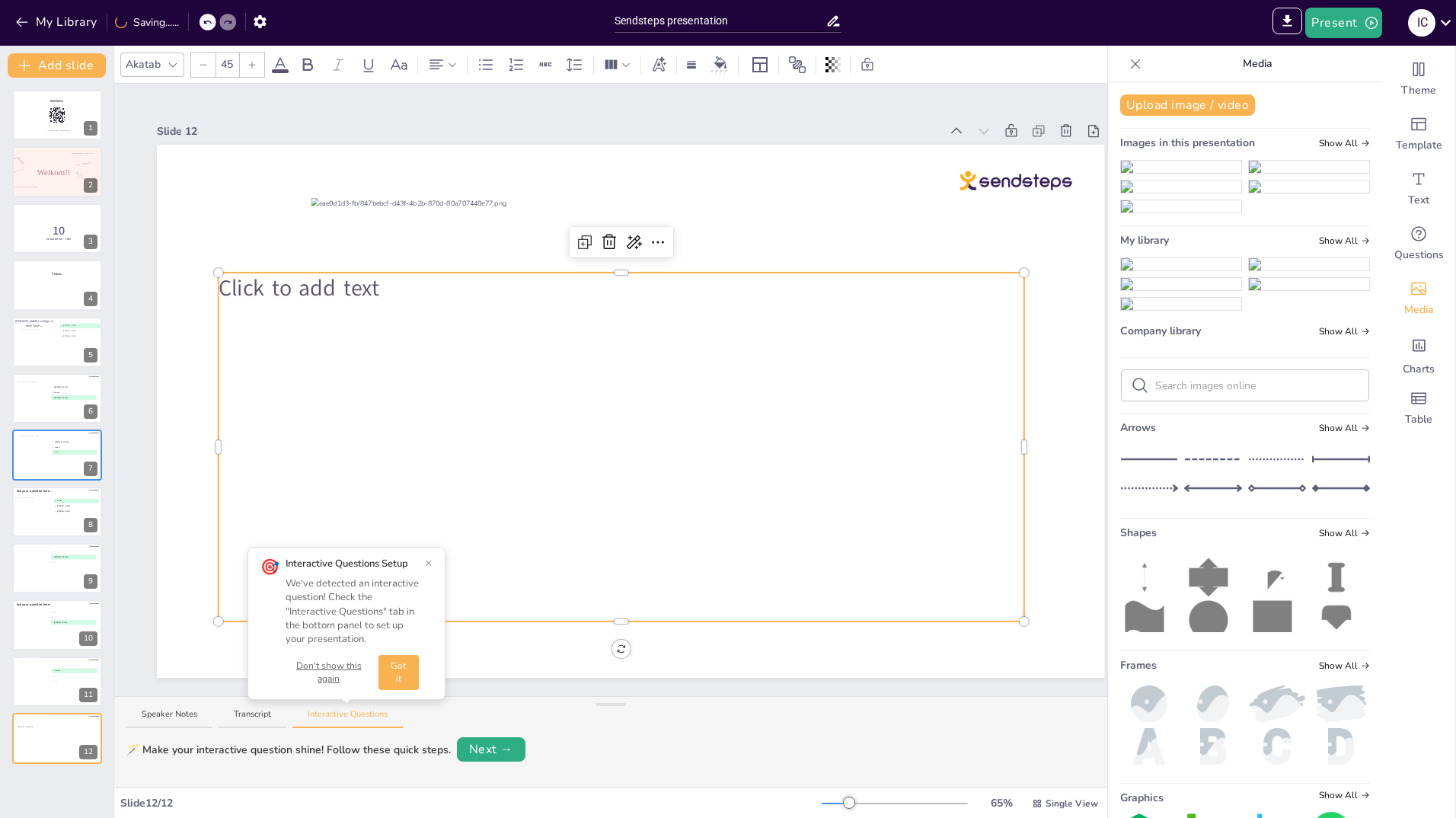
click at [268, 343] on div "Click to add text" at bounding box center [621, 447] width 805 height 349
click at [613, 235] on icon at bounding box center [609, 242] width 19 height 19
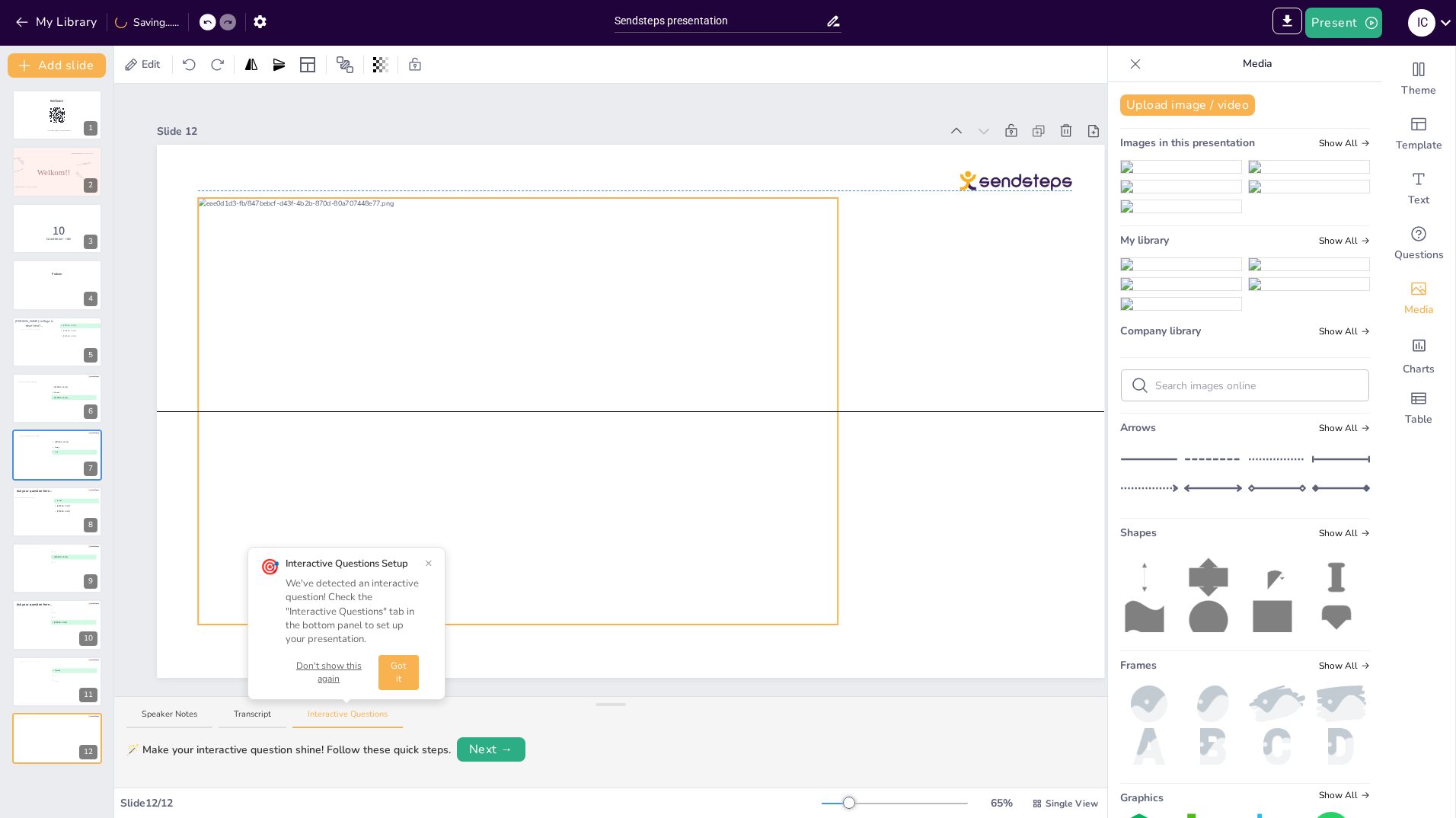
drag, startPoint x: 778, startPoint y: 363, endPoint x: 666, endPoint y: 359, distance: 112.1
click at [666, 359] on div at bounding box center [518, 412] width 640 height 427
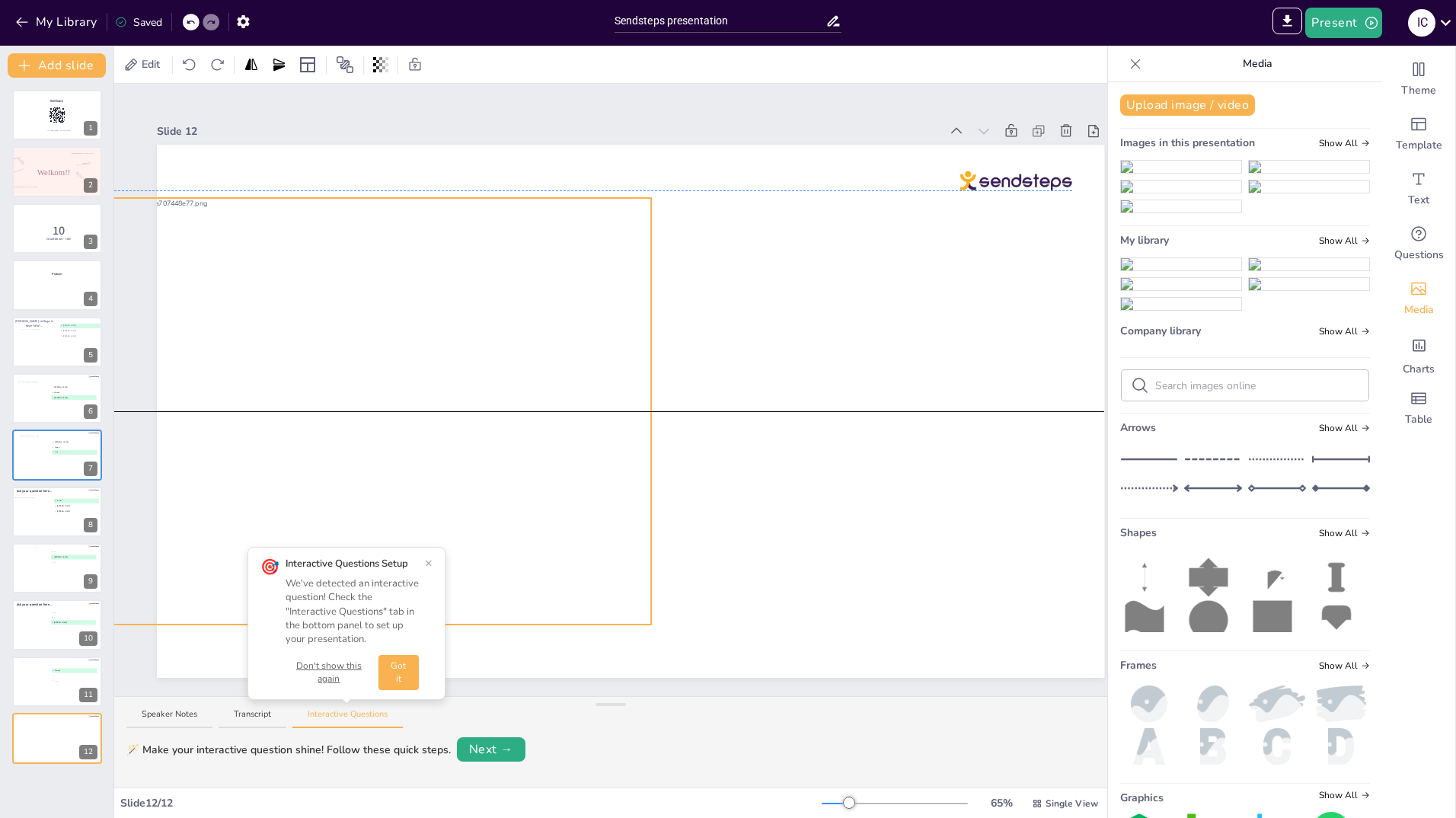
drag, startPoint x: 838, startPoint y: 409, endPoint x: 651, endPoint y: 405, distance: 187.0
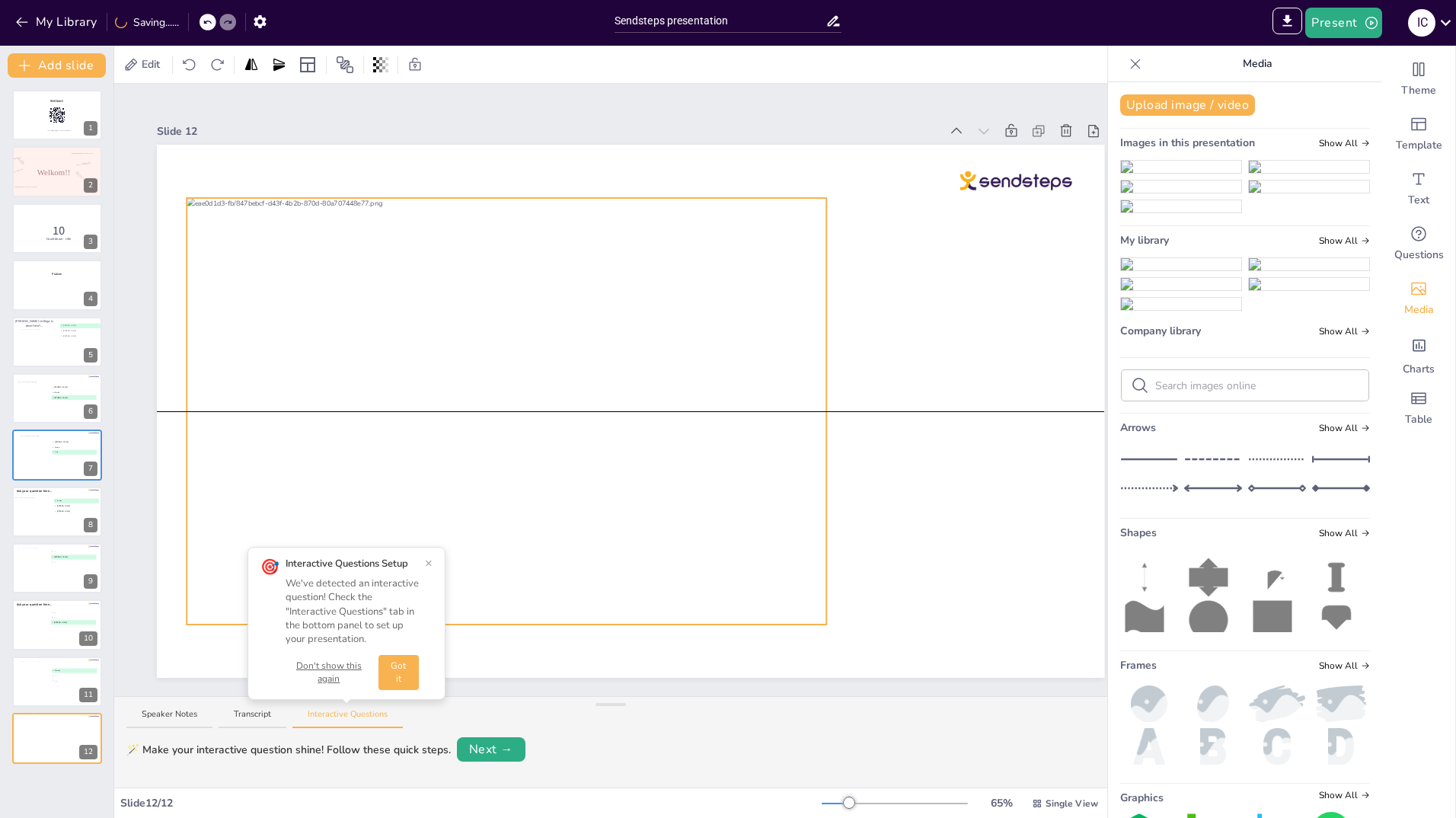
drag, startPoint x: 389, startPoint y: 213, endPoint x: 576, endPoint y: 216, distance: 187.0
click at [576, 216] on div at bounding box center [506, 412] width 640 height 427
drag, startPoint x: 839, startPoint y: 407, endPoint x: 828, endPoint y: 413, distance: 12.5
click at [828, 413] on div at bounding box center [630, 411] width 947 height 533
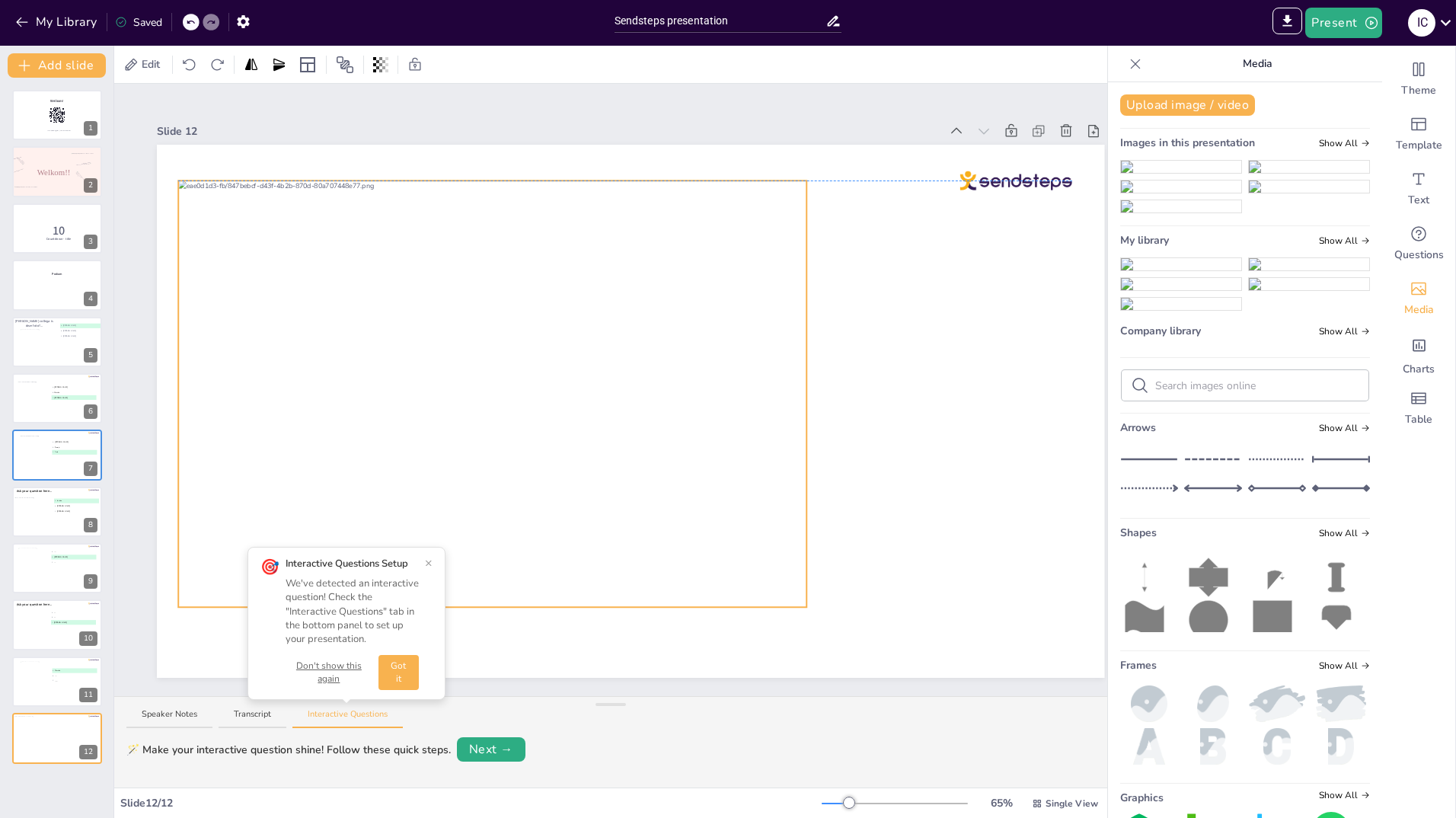
drag, startPoint x: 407, startPoint y: 210, endPoint x: 281, endPoint y: 307, distance: 159.0
click at [388, 194] on div at bounding box center [497, 394] width 640 height 427
drag, startPoint x: 177, startPoint y: 390, endPoint x: 270, endPoint y: 389, distance: 93.0
click at [270, 389] on div at bounding box center [272, 393] width 4 height 13
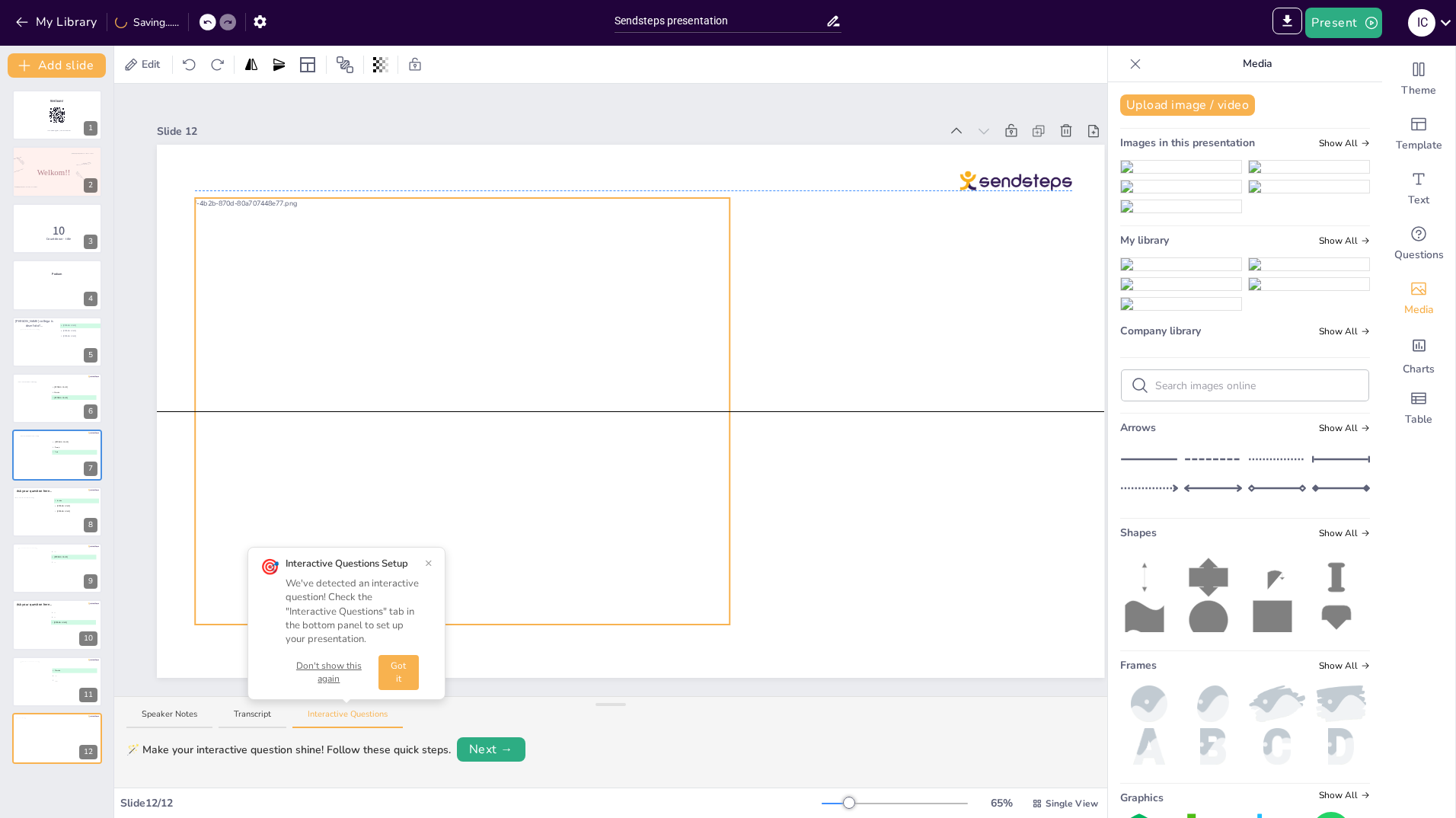
drag, startPoint x: 651, startPoint y: 196, endPoint x: 574, endPoint y: 208, distance: 77.9
click at [574, 208] on div at bounding box center [420, 412] width 640 height 427
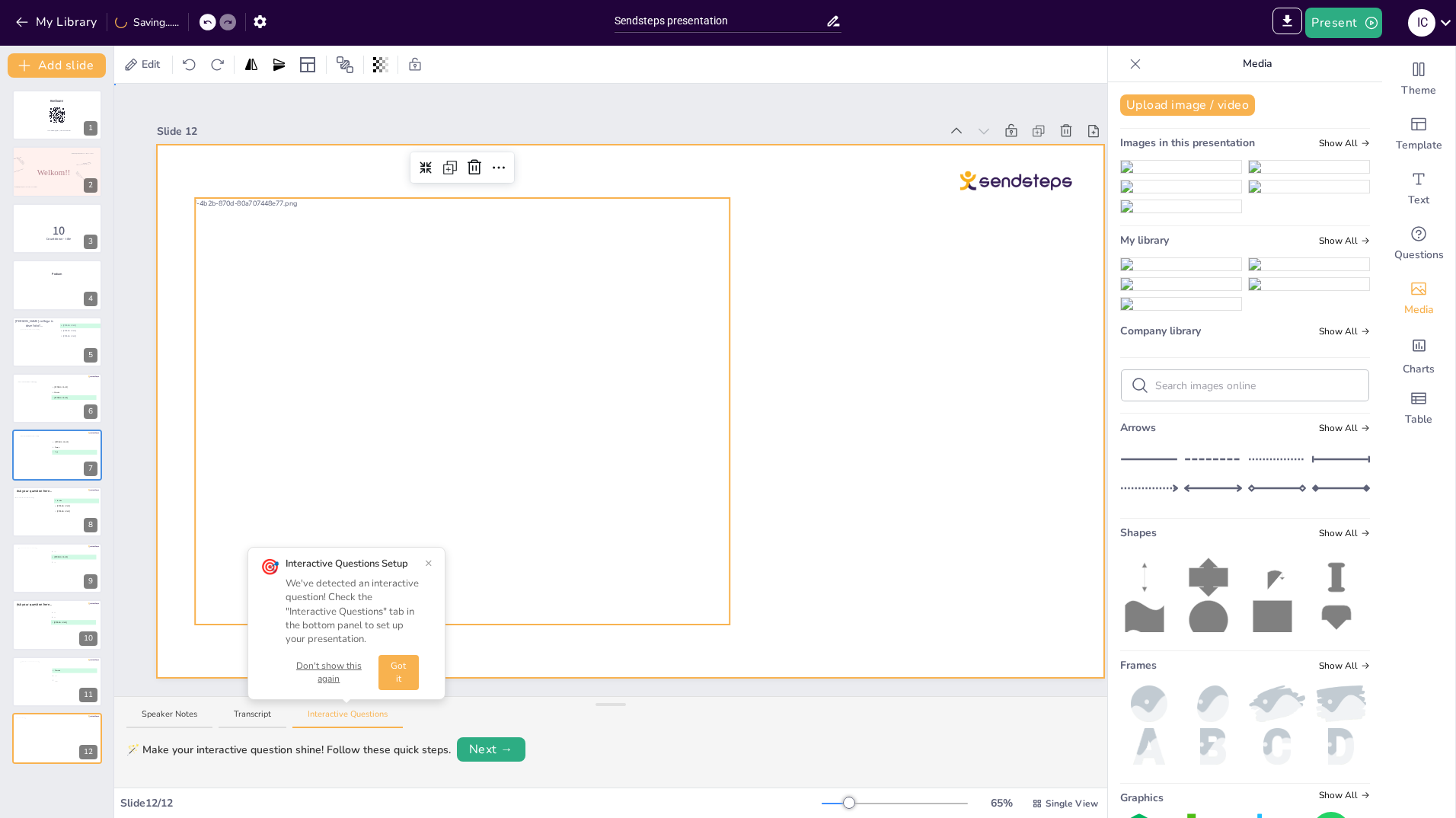
click at [884, 286] on div at bounding box center [630, 411] width 947 height 533
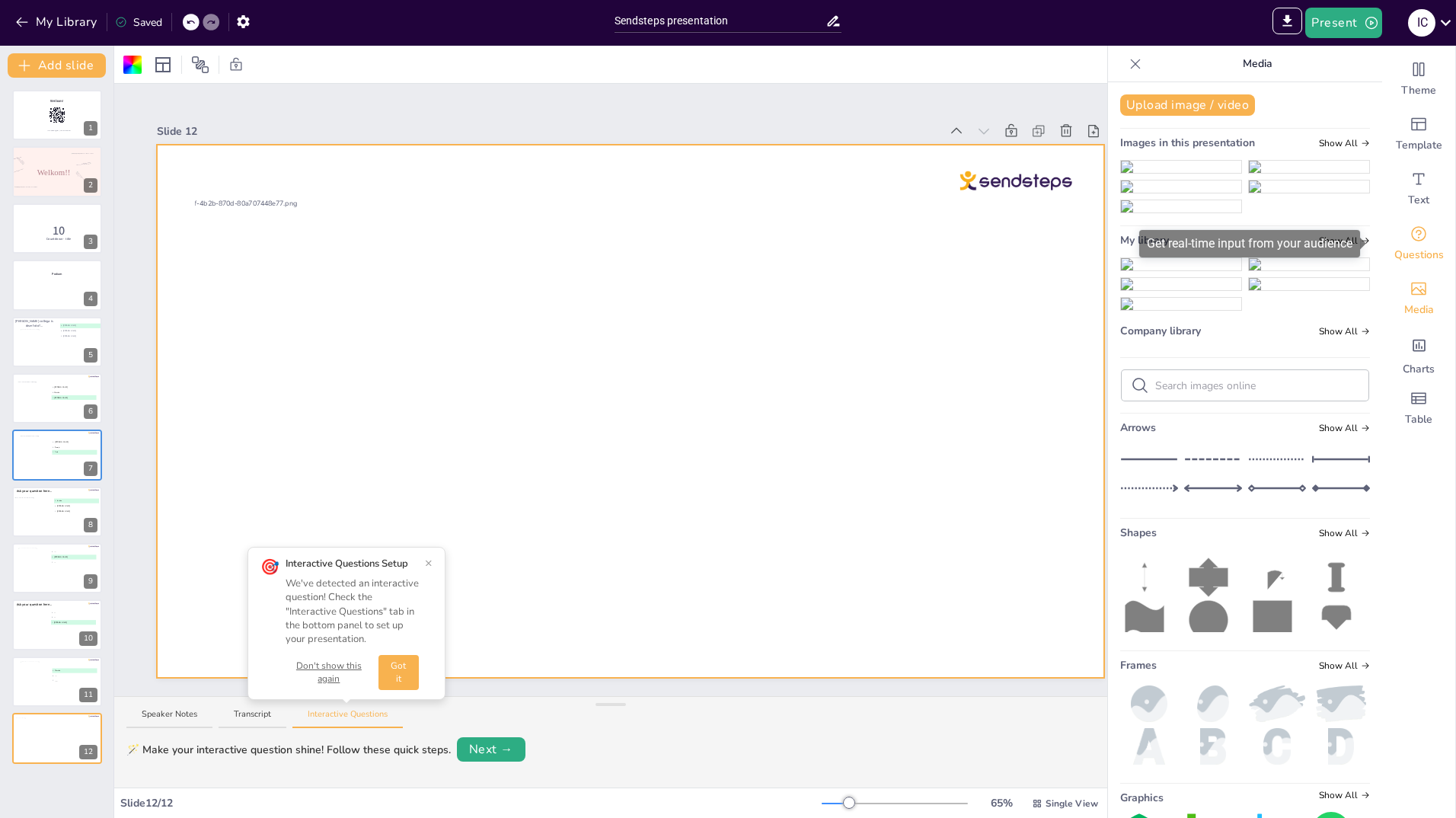
click at [1412, 235] on icon "Get real-time input from your audience" at bounding box center [1419, 234] width 19 height 19
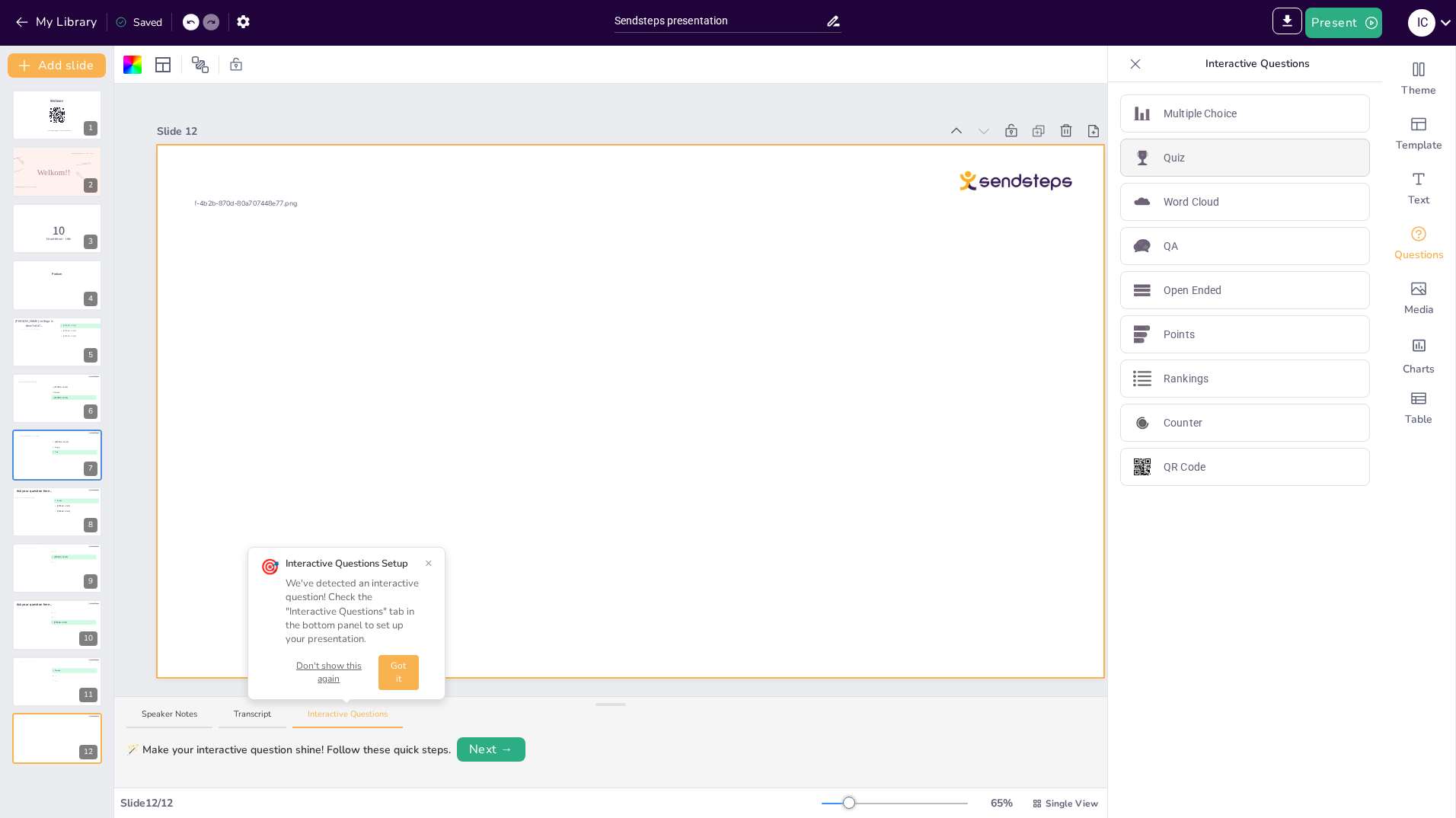
click at [1181, 161] on div "Quiz" at bounding box center [1245, 158] width 250 height 38
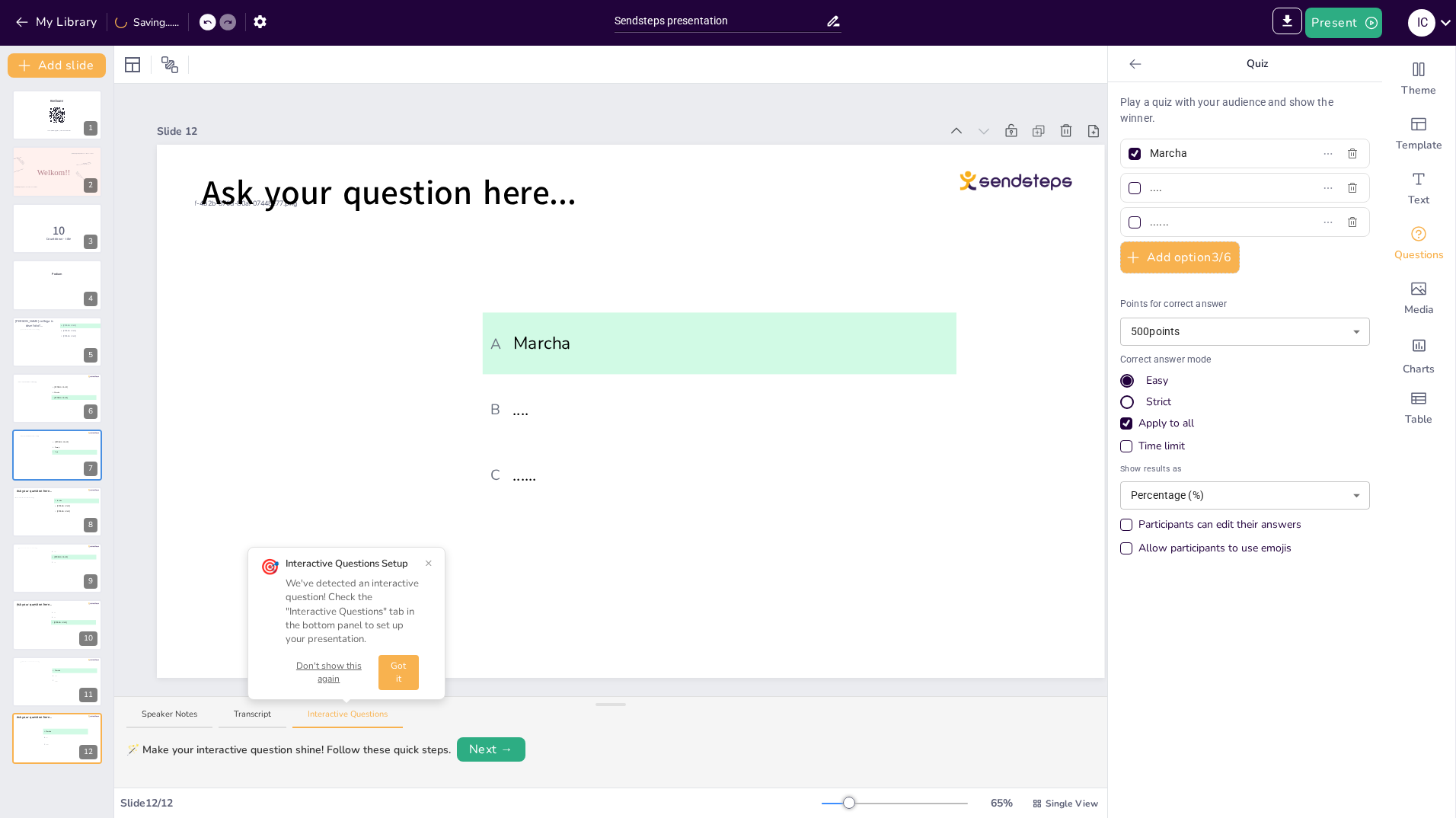
drag, startPoint x: 1198, startPoint y: 155, endPoint x: 1142, endPoint y: 158, distance: 56.1
click at [1150, 158] on input "Marcha" at bounding box center [1221, 153] width 142 height 22
click at [1129, 154] on div at bounding box center [1135, 154] width 12 height 12
click at [1150, 154] on input "text" at bounding box center [1221, 153] width 142 height 22
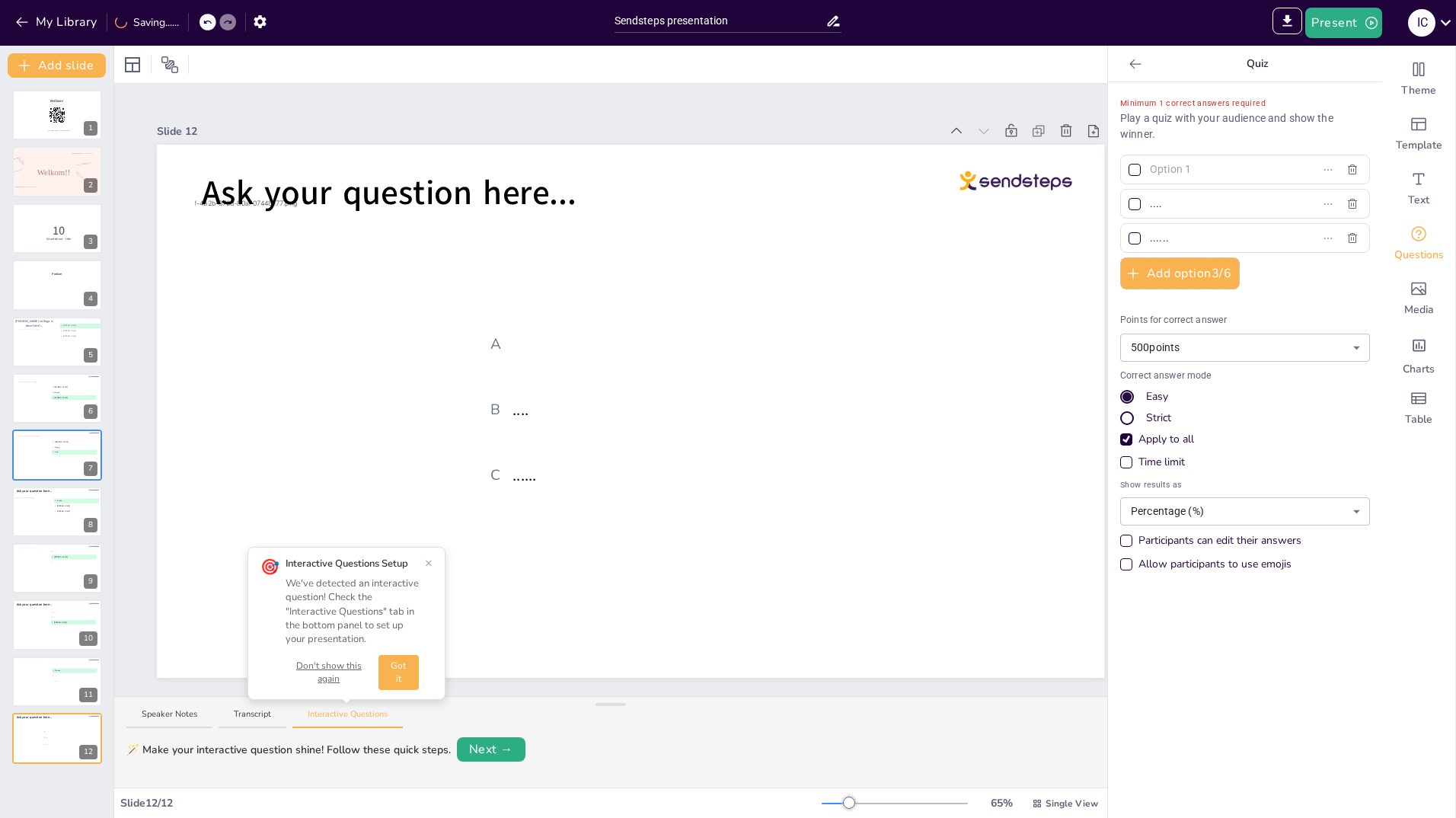
click at [1129, 200] on div at bounding box center [1135, 204] width 12 height 12
click at [1150, 200] on input "...." at bounding box center [1221, 204] width 142 height 22
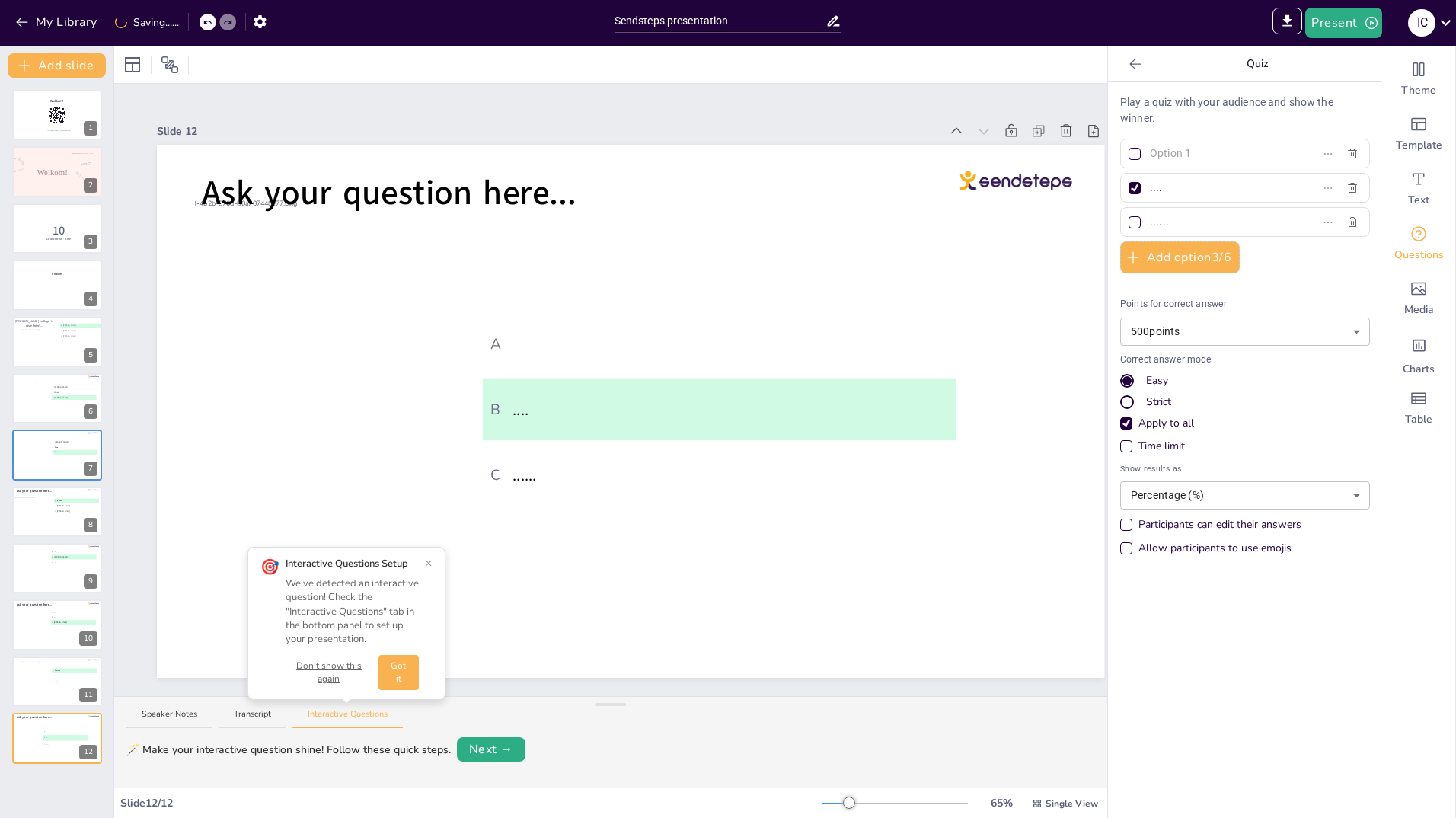
click at [1170, 192] on input "...." at bounding box center [1221, 188] width 142 height 22
type input "."
type input "Meryem"
click at [1166, 148] on input "text" at bounding box center [1221, 153] width 142 height 22
type input "....."
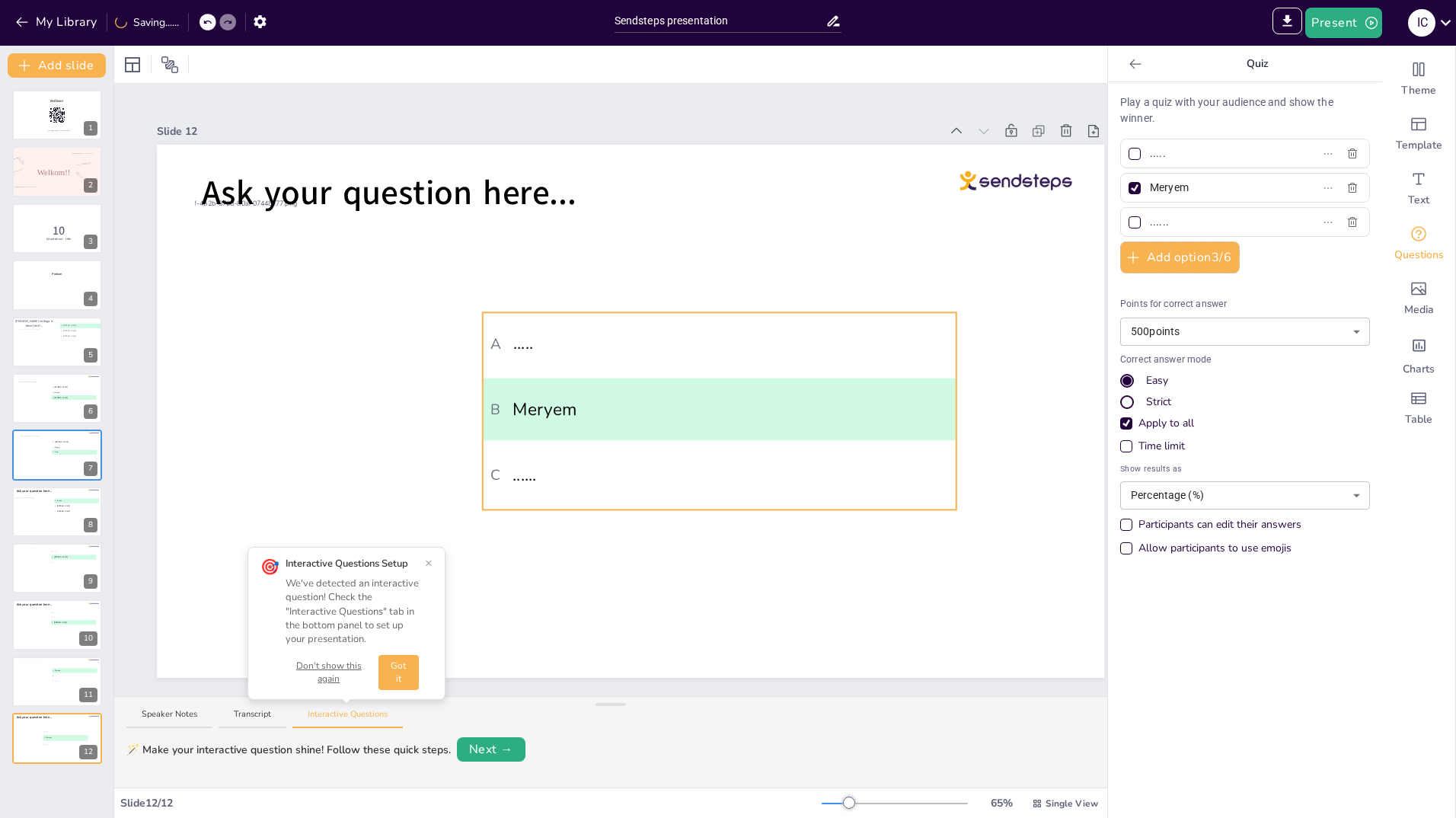
click at [759, 358] on li "A ....." at bounding box center [720, 343] width 474 height 62
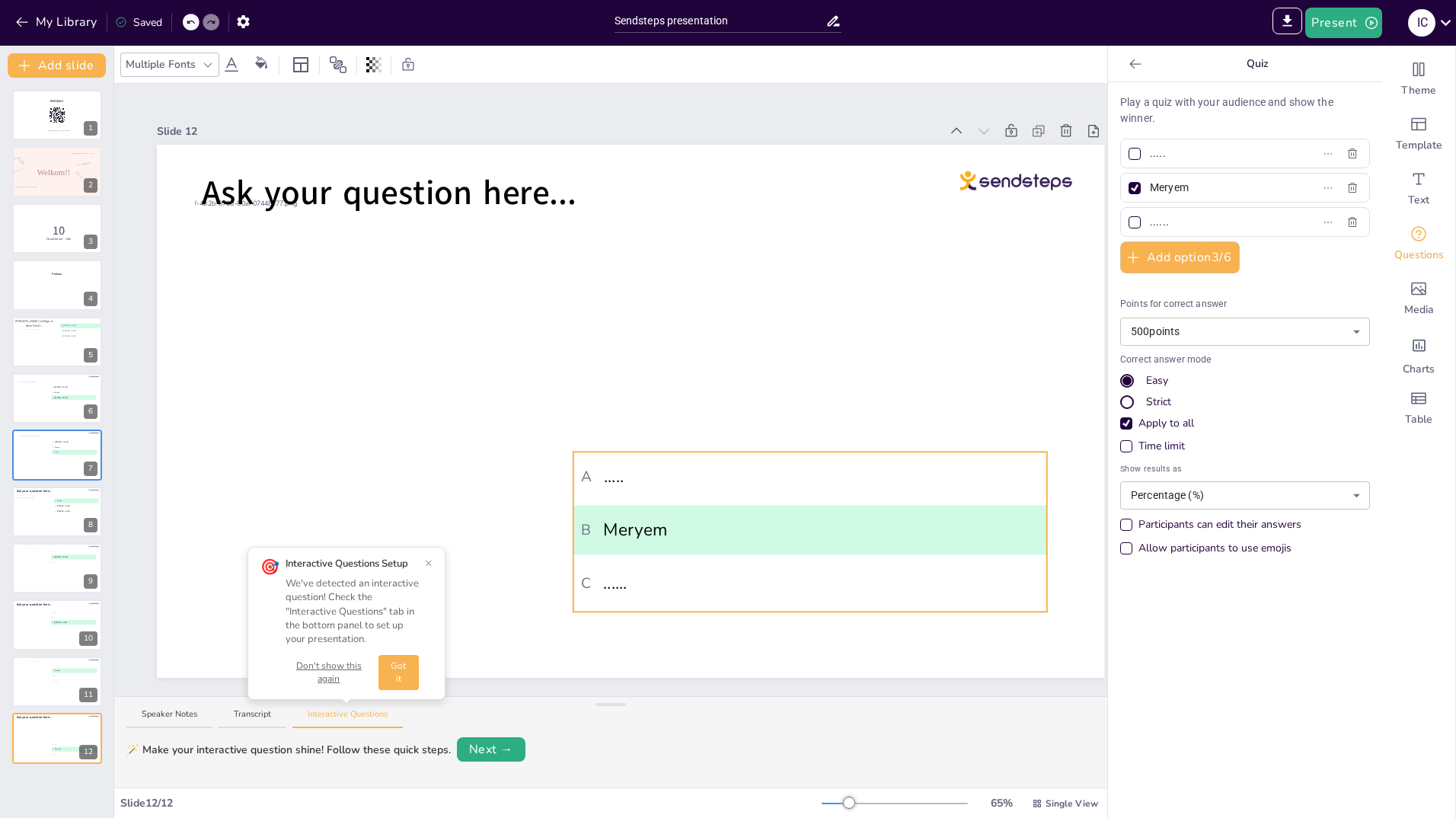
drag, startPoint x: 763, startPoint y: 344, endPoint x: 854, endPoint y: 483, distance: 166.1
click at [854, 483] on span "A ....." at bounding box center [810, 476] width 458 height 26
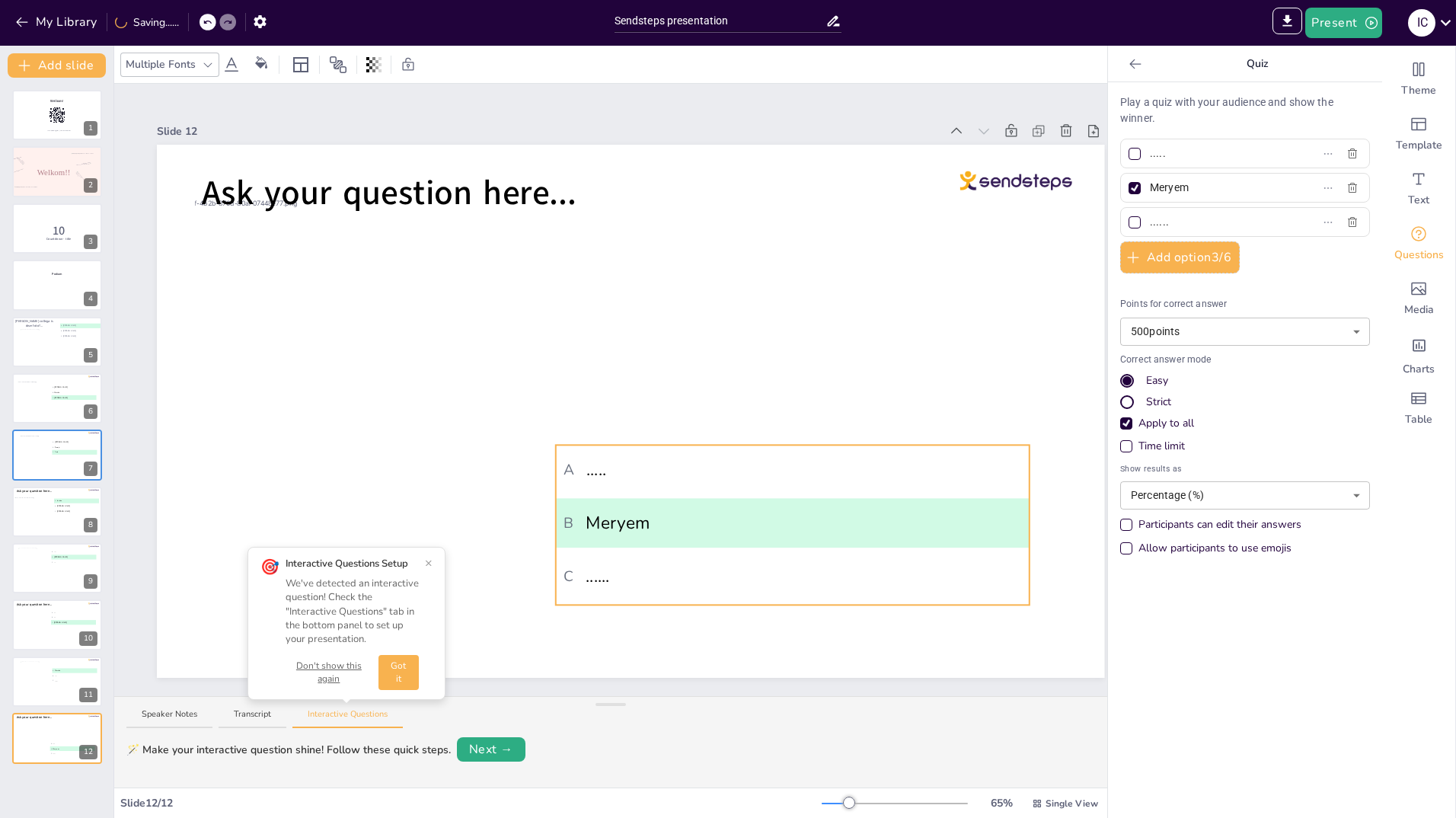
drag, startPoint x: 827, startPoint y: 487, endPoint x: 809, endPoint y: 480, distance: 19.3
click at [809, 480] on li "A ....." at bounding box center [792, 470] width 474 height 50
click at [49, 61] on button "Add slide" at bounding box center [57, 66] width 98 height 25
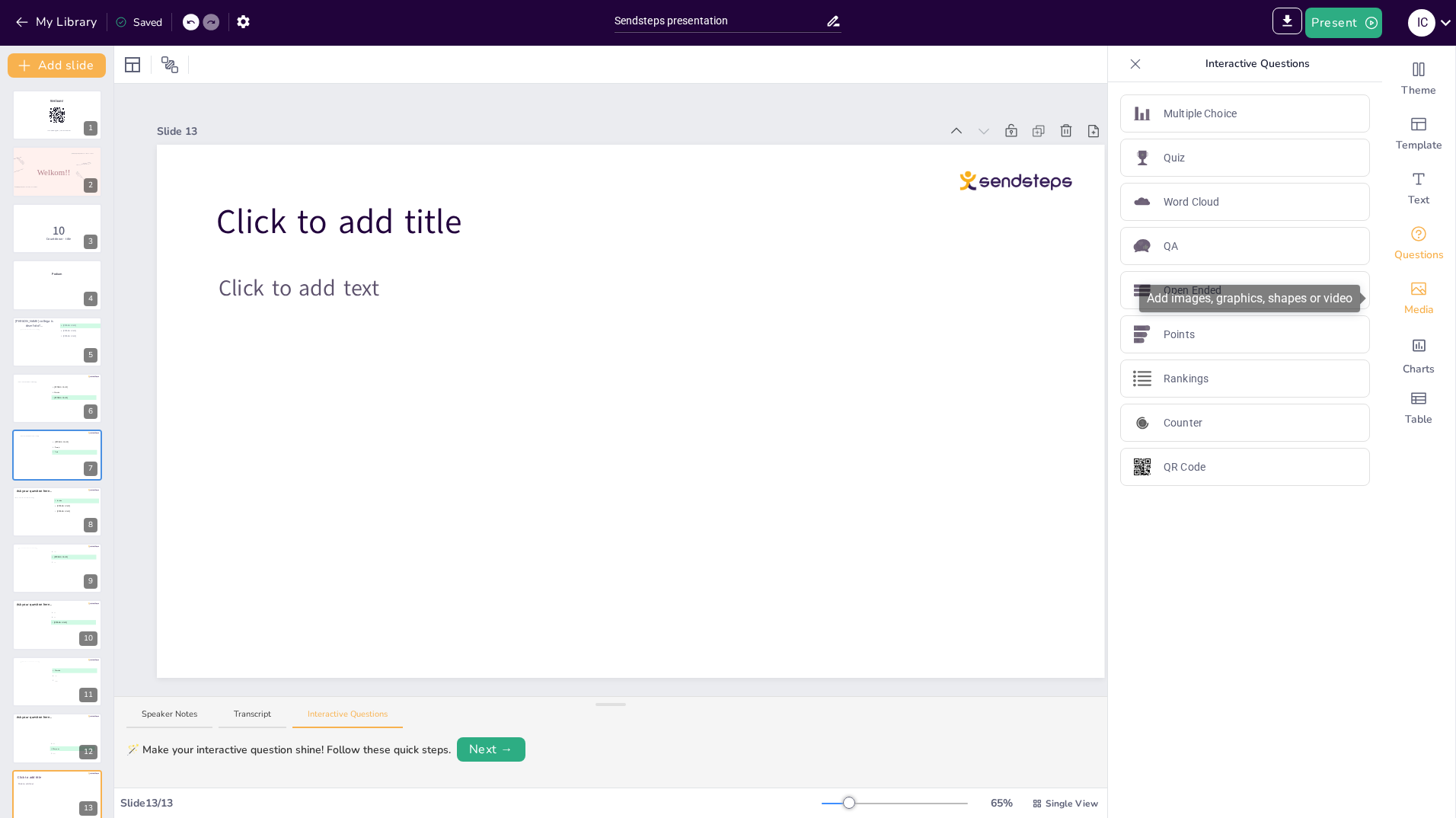
click at [1412, 295] on icon "Add images, graphics, shapes or video" at bounding box center [1419, 289] width 15 height 13
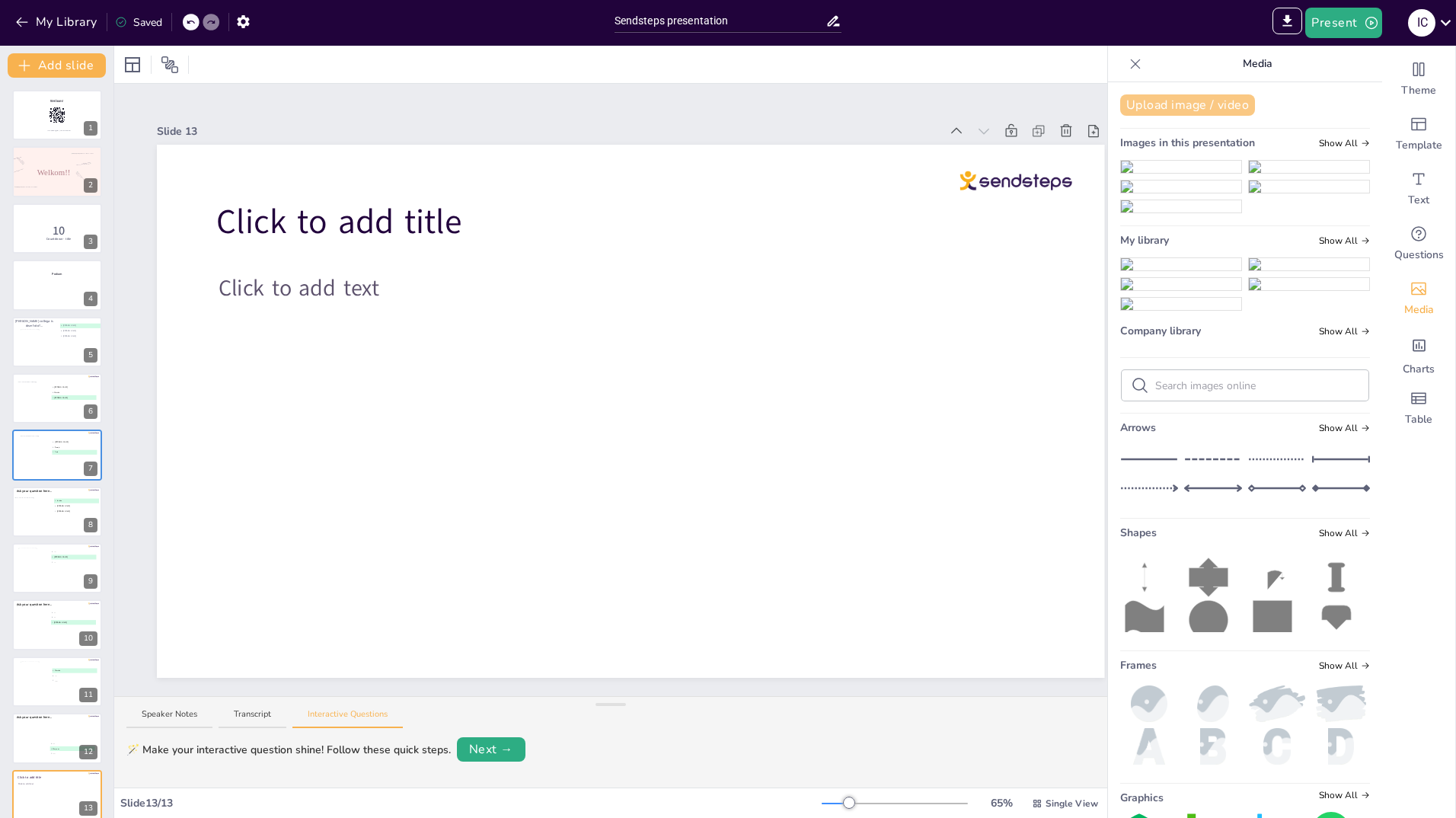
click at [1192, 96] on button "Upload image / video" at bounding box center [1188, 105] width 135 height 21
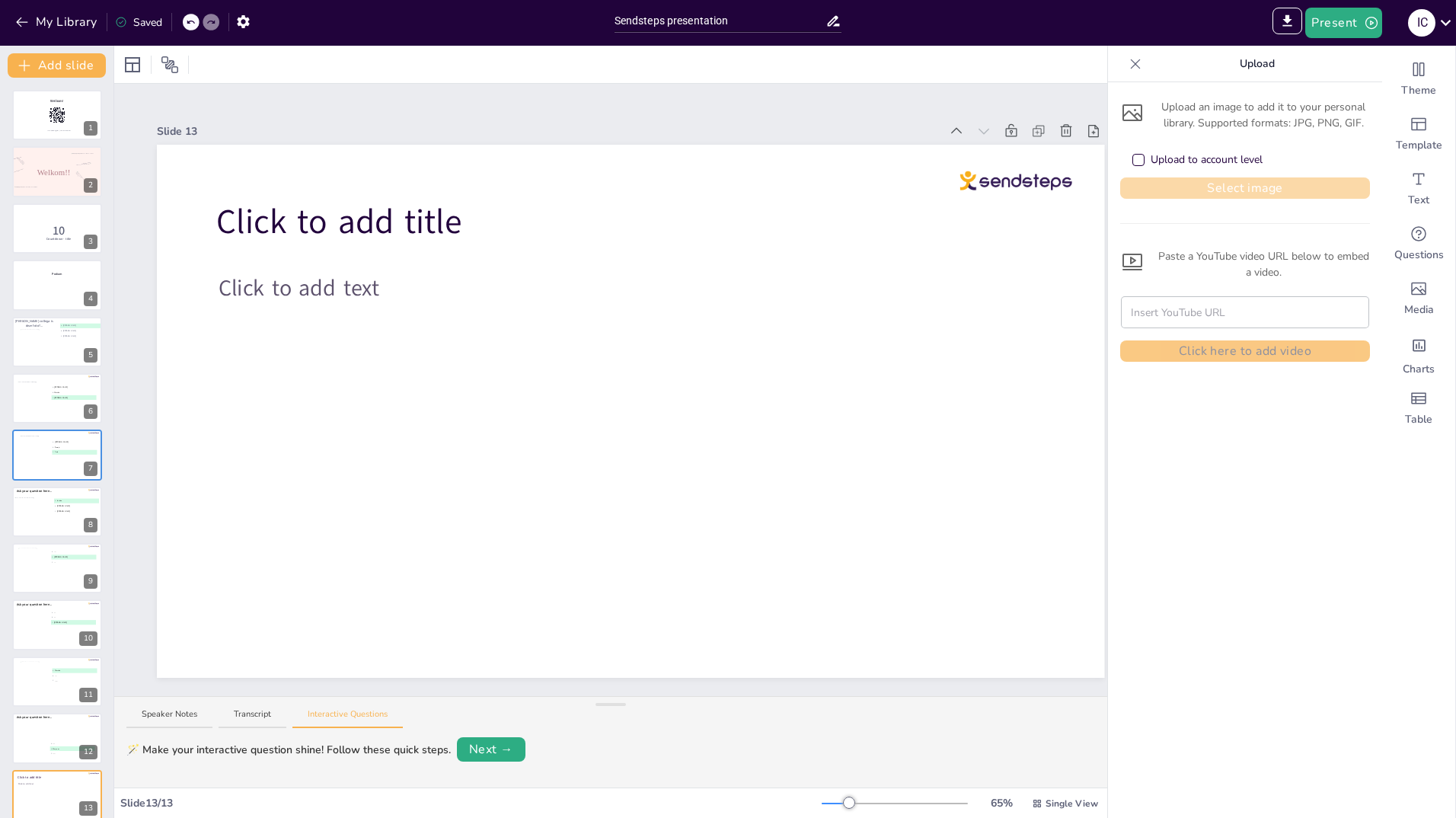
click at [1187, 184] on button "Select image" at bounding box center [1245, 188] width 250 height 21
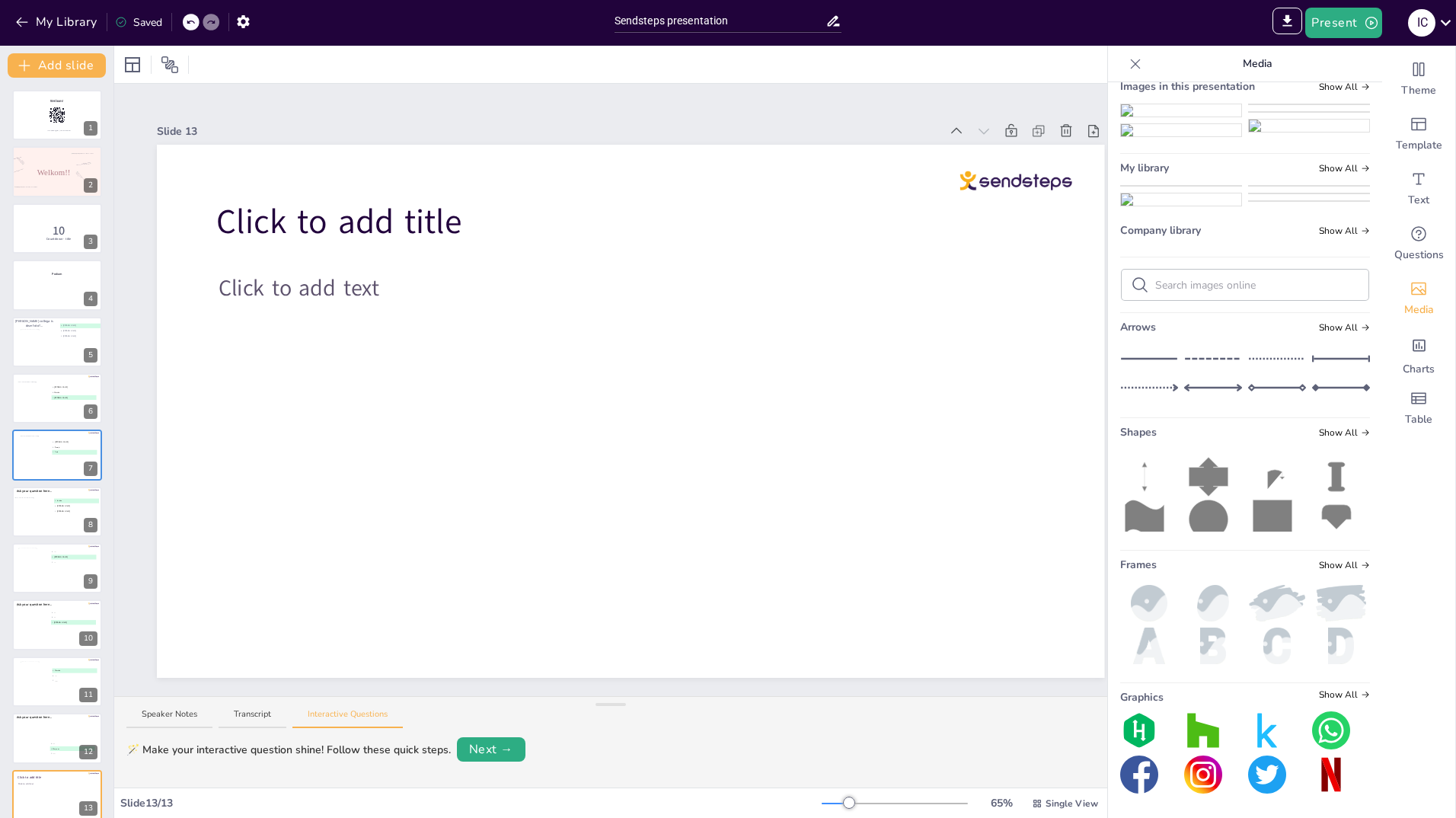
scroll to position [305, 0]
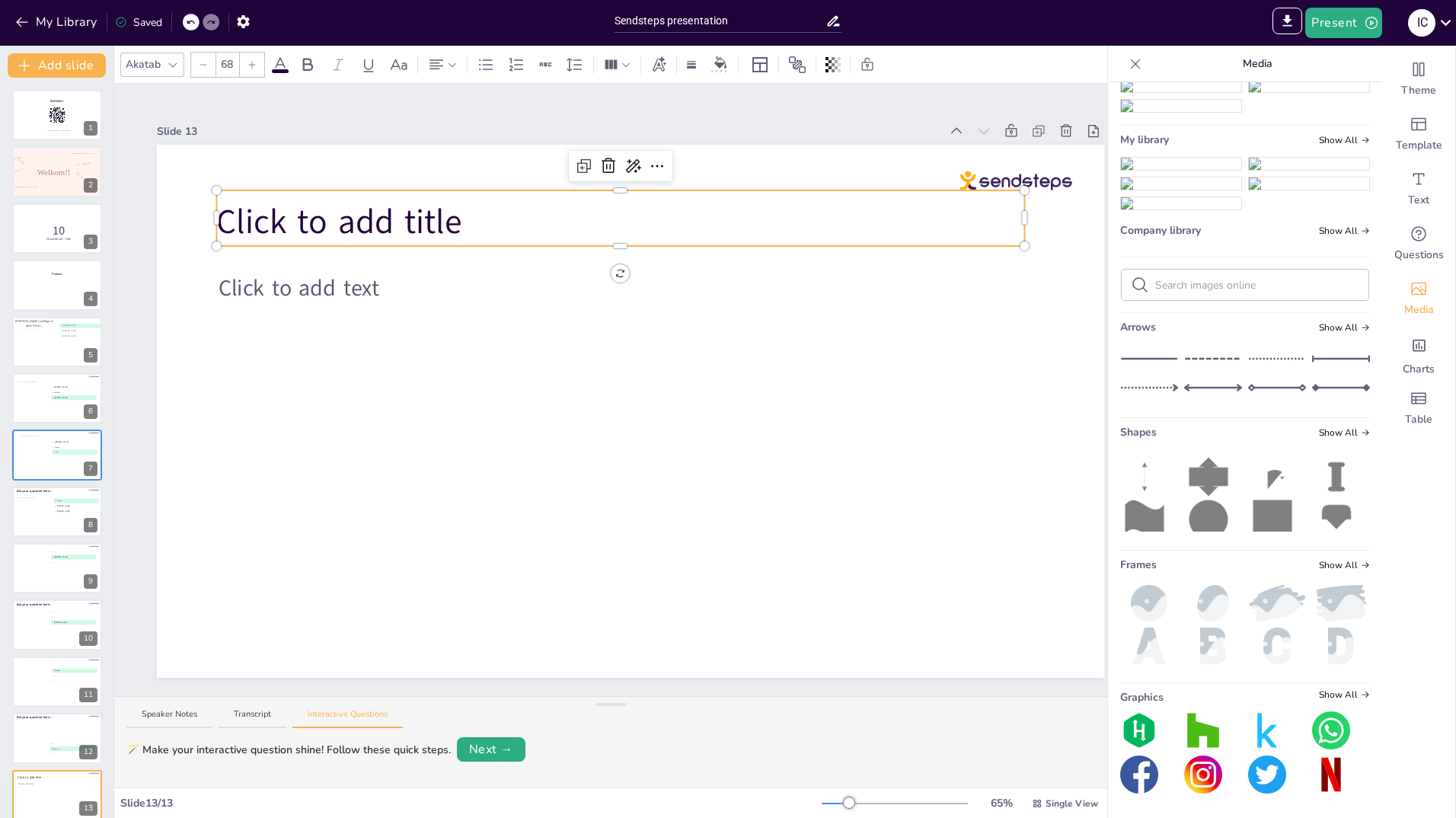
click at [458, 211] on span "Click to add title" at bounding box center [338, 222] width 245 height 46
click at [606, 158] on icon at bounding box center [608, 166] width 13 height 15
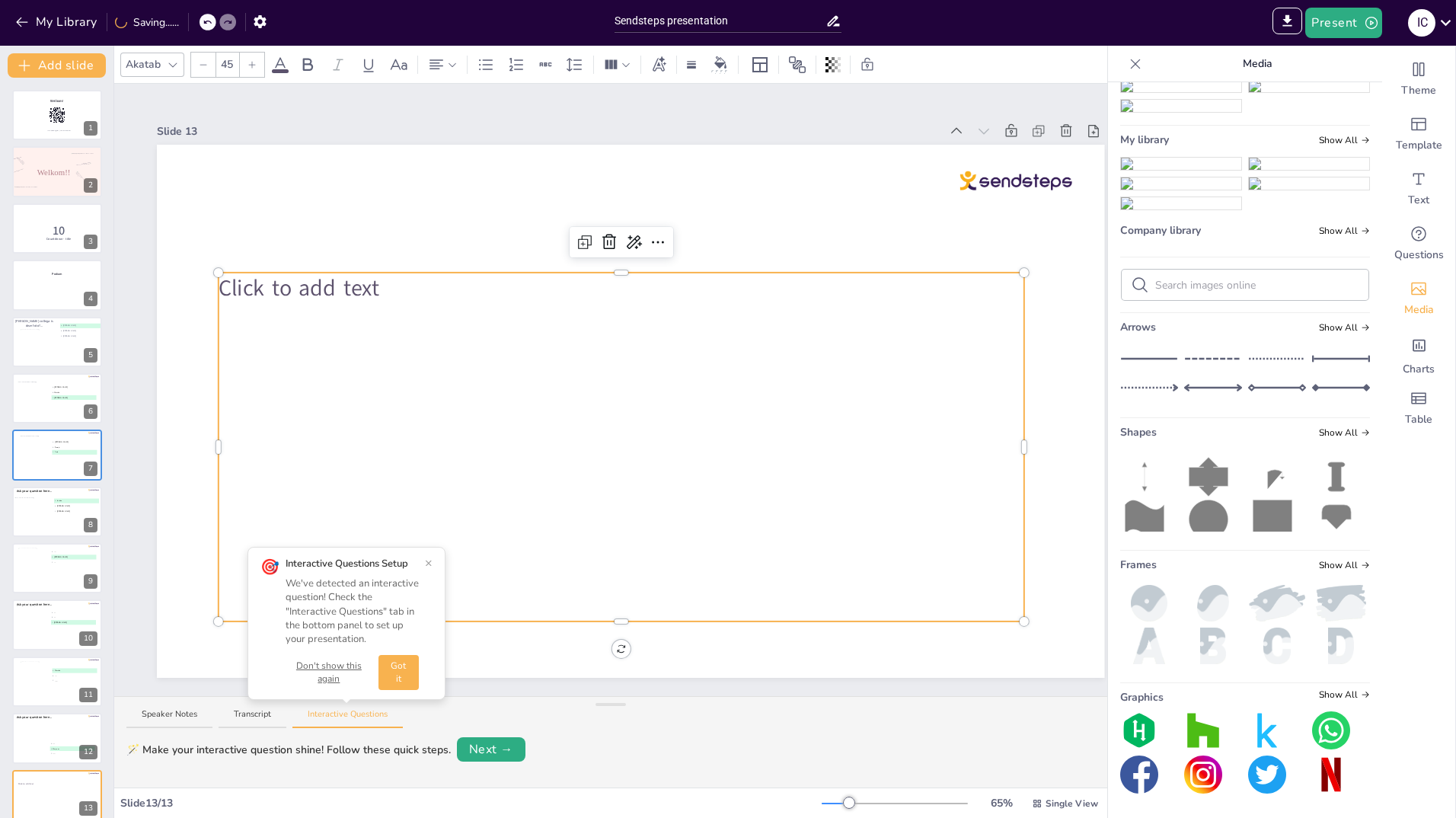
click at [265, 297] on span "Click to add text" at bounding box center [299, 288] width 161 height 30
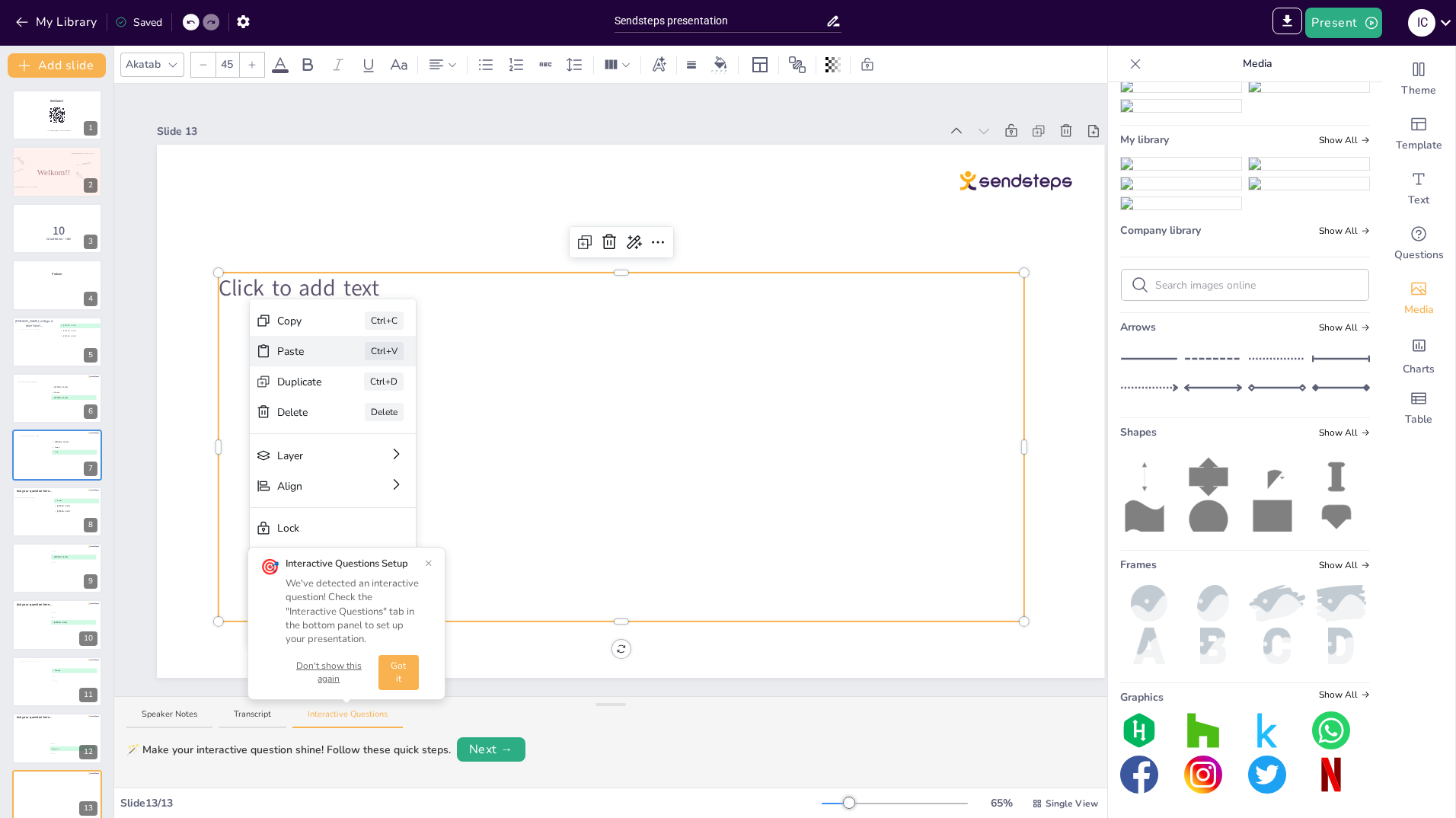
click at [291, 347] on div "Paste" at bounding box center [299, 351] width 45 height 16
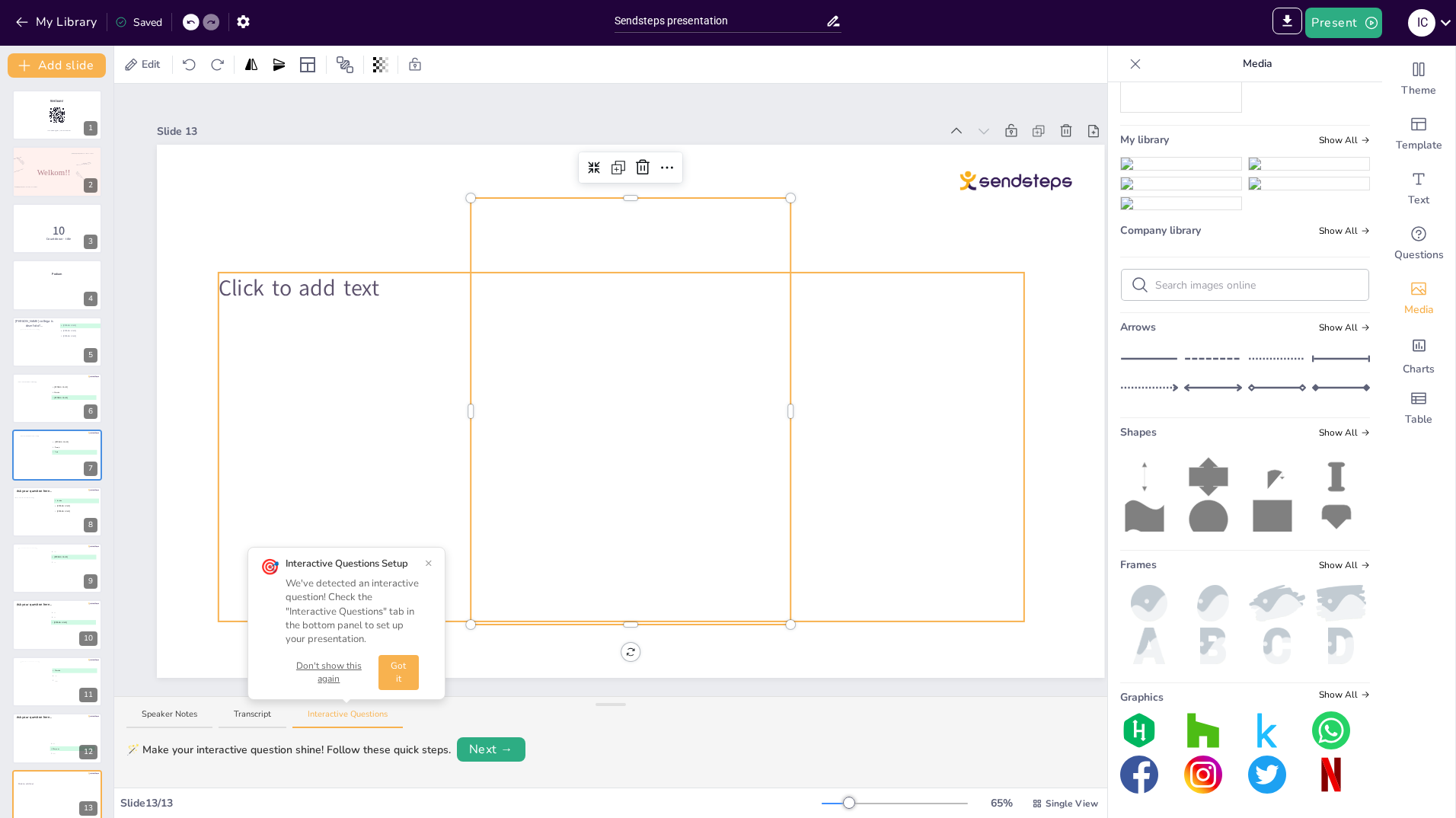
scroll to position [382, 0]
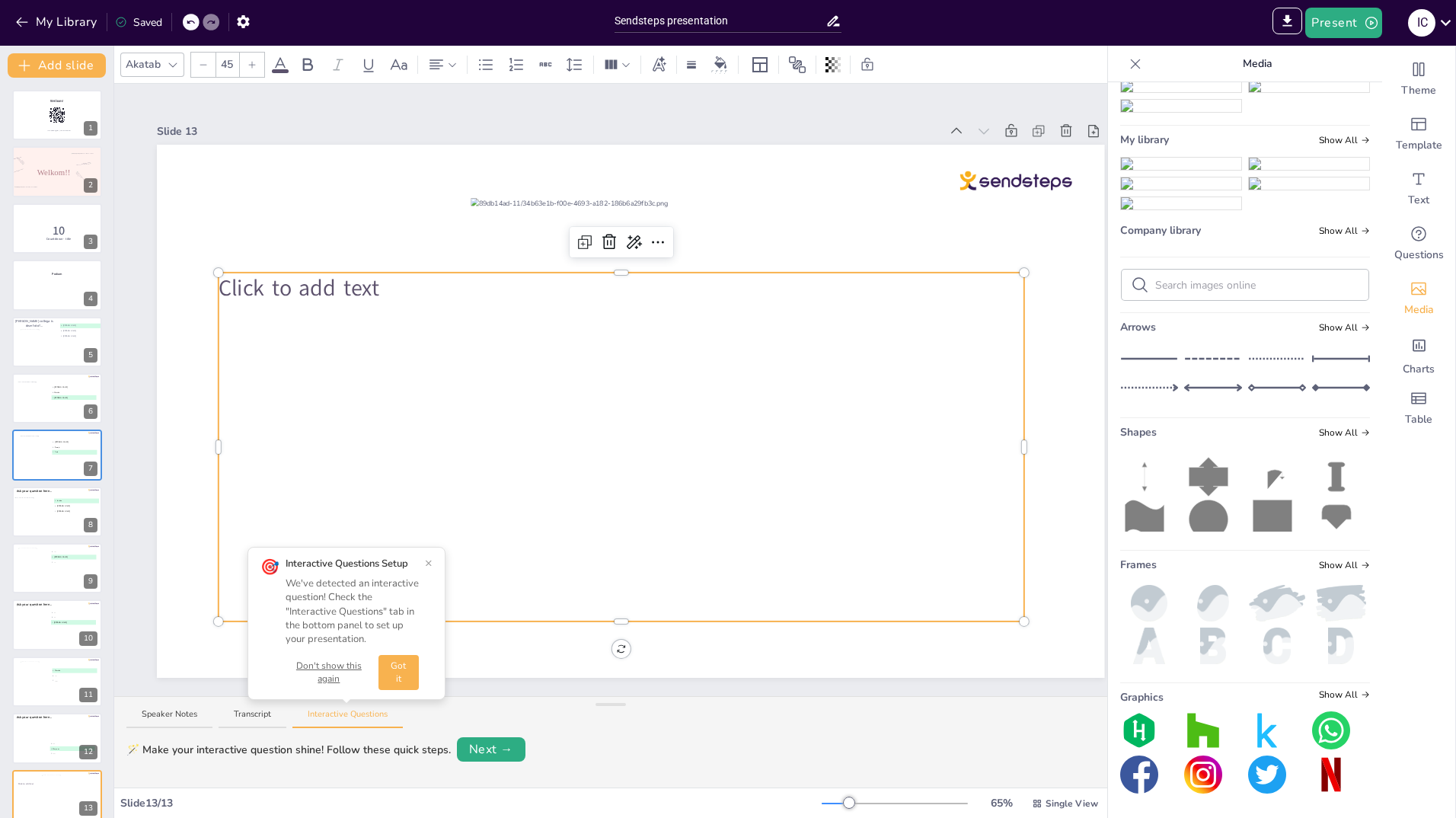
click at [328, 337] on div "Click to add text" at bounding box center [621, 447] width 805 height 349
click at [611, 240] on icon at bounding box center [609, 242] width 19 height 19
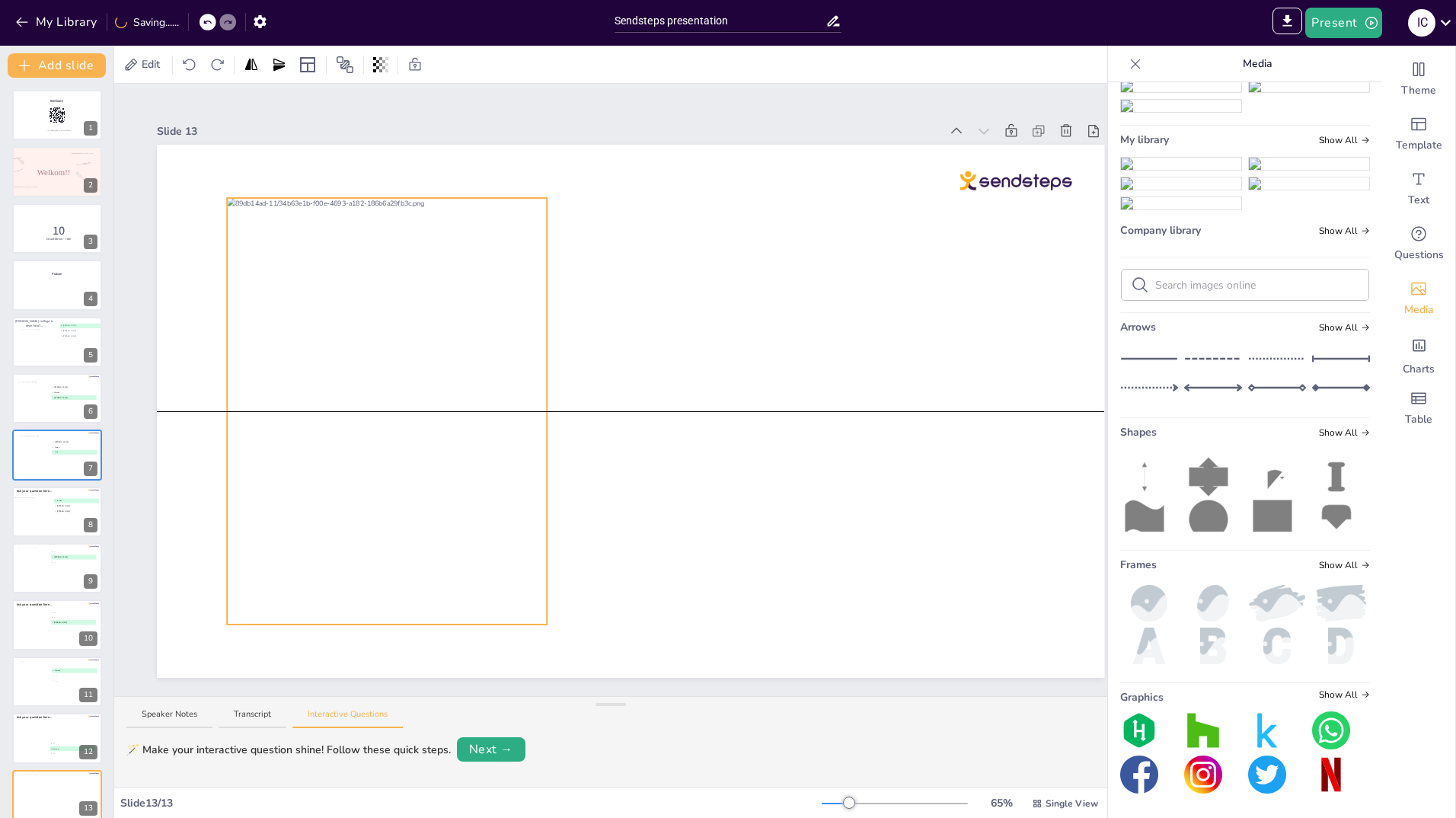
drag, startPoint x: 615, startPoint y: 367, endPoint x: 372, endPoint y: 371, distance: 243.0
click at [372, 371] on div at bounding box center [386, 412] width 320 height 427
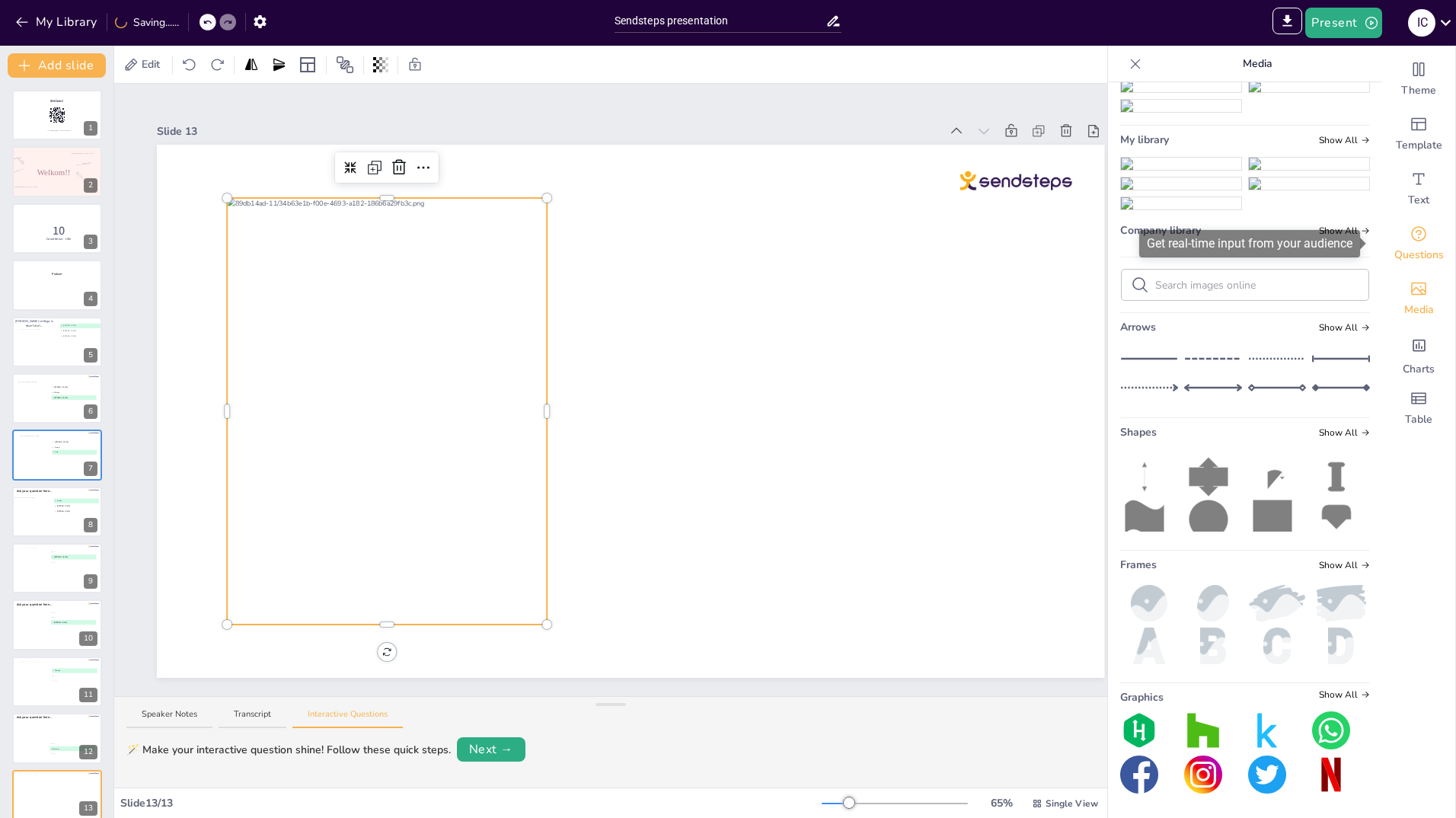
click at [1415, 233] on icon "Get real-time input from your audience" at bounding box center [1419, 234] width 19 height 19
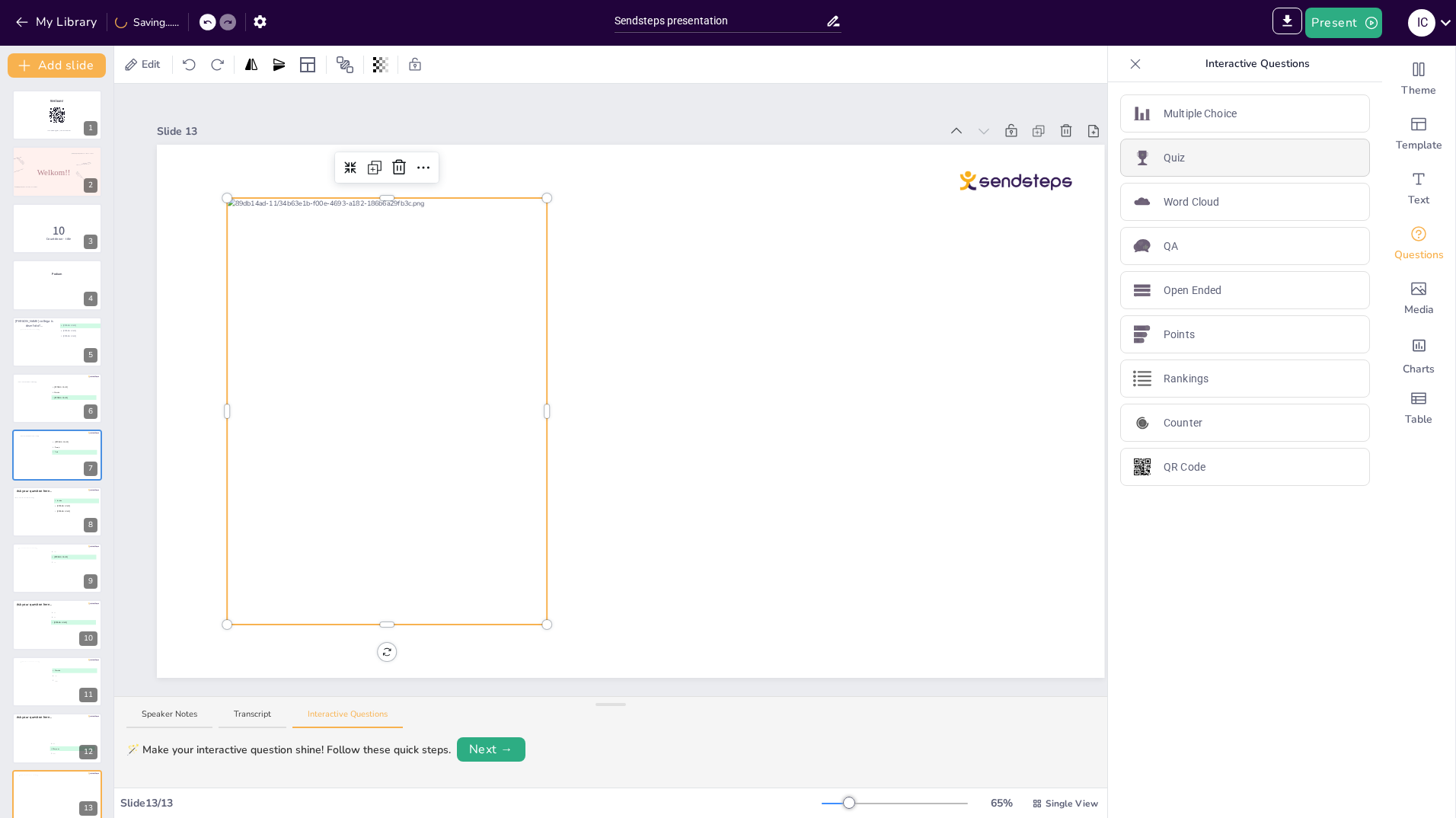
click at [1164, 155] on p "Quiz" at bounding box center [1175, 158] width 22 height 16
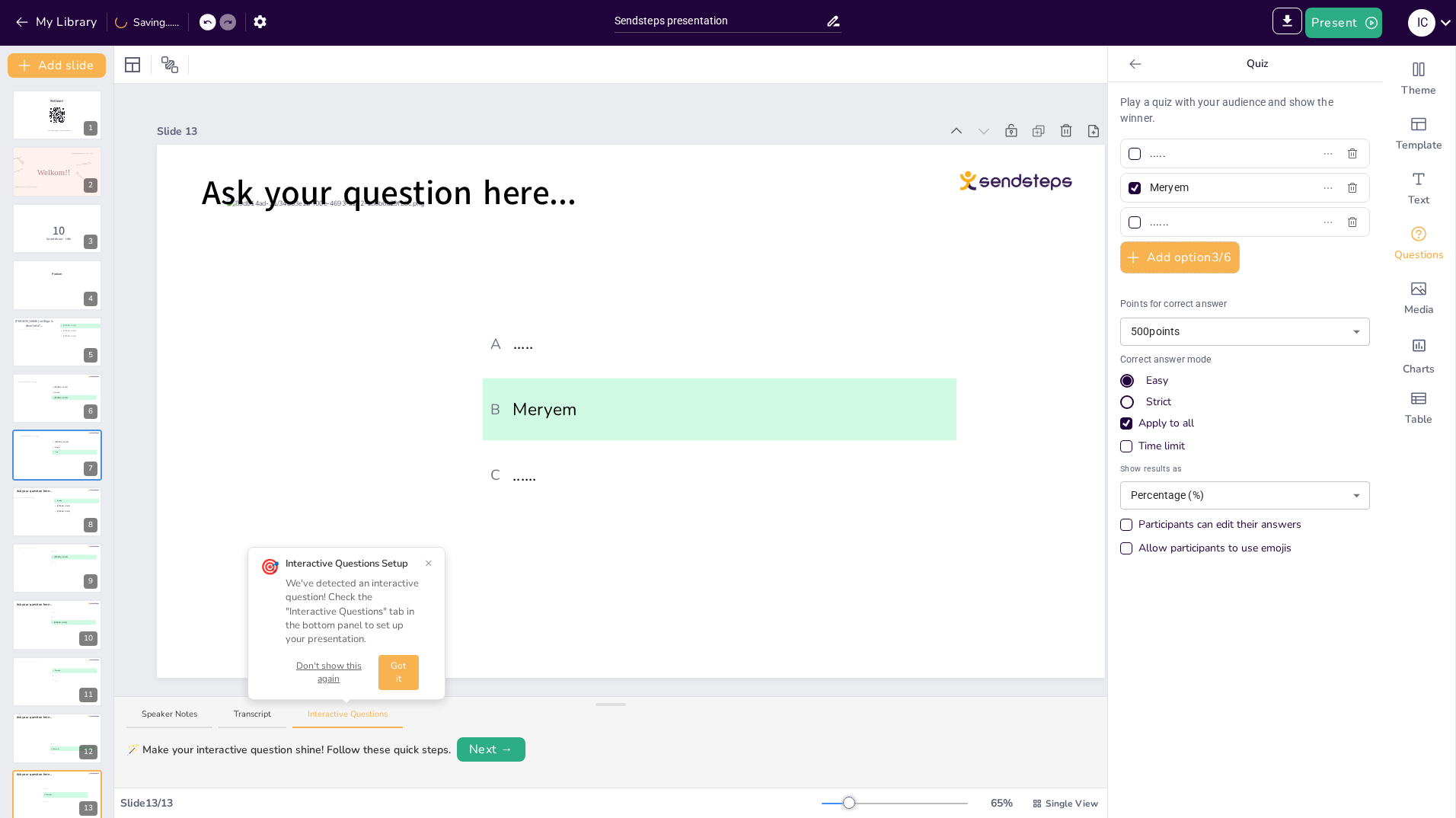
drag, startPoint x: 1183, startPoint y: 189, endPoint x: 1138, endPoint y: 189, distance: 45.0
click at [1144, 189] on span "Meryem" at bounding box center [1214, 188] width 142 height 22
type input "[PERSON_NAME]"
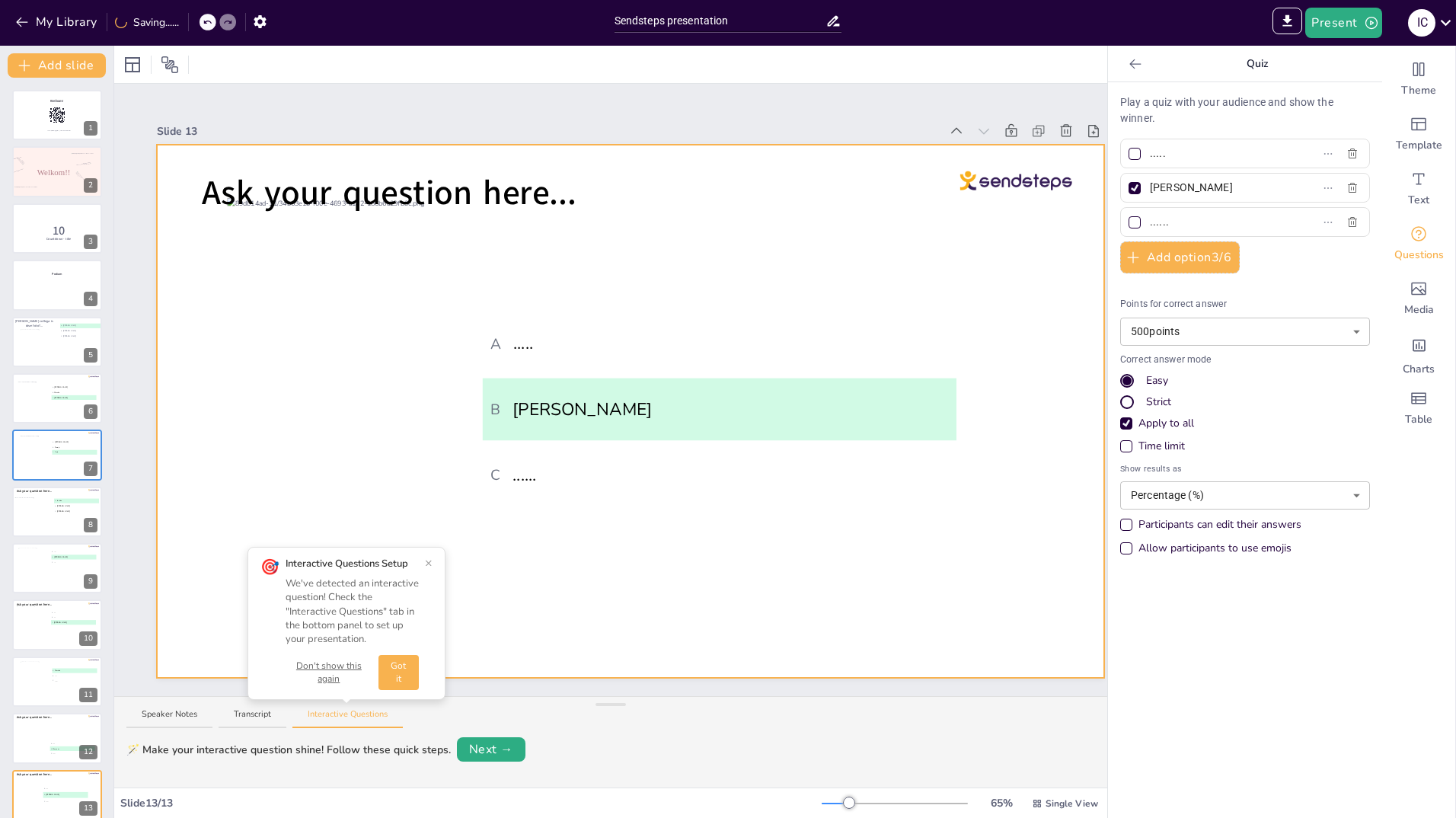
click at [885, 303] on div at bounding box center [630, 411] width 947 height 533
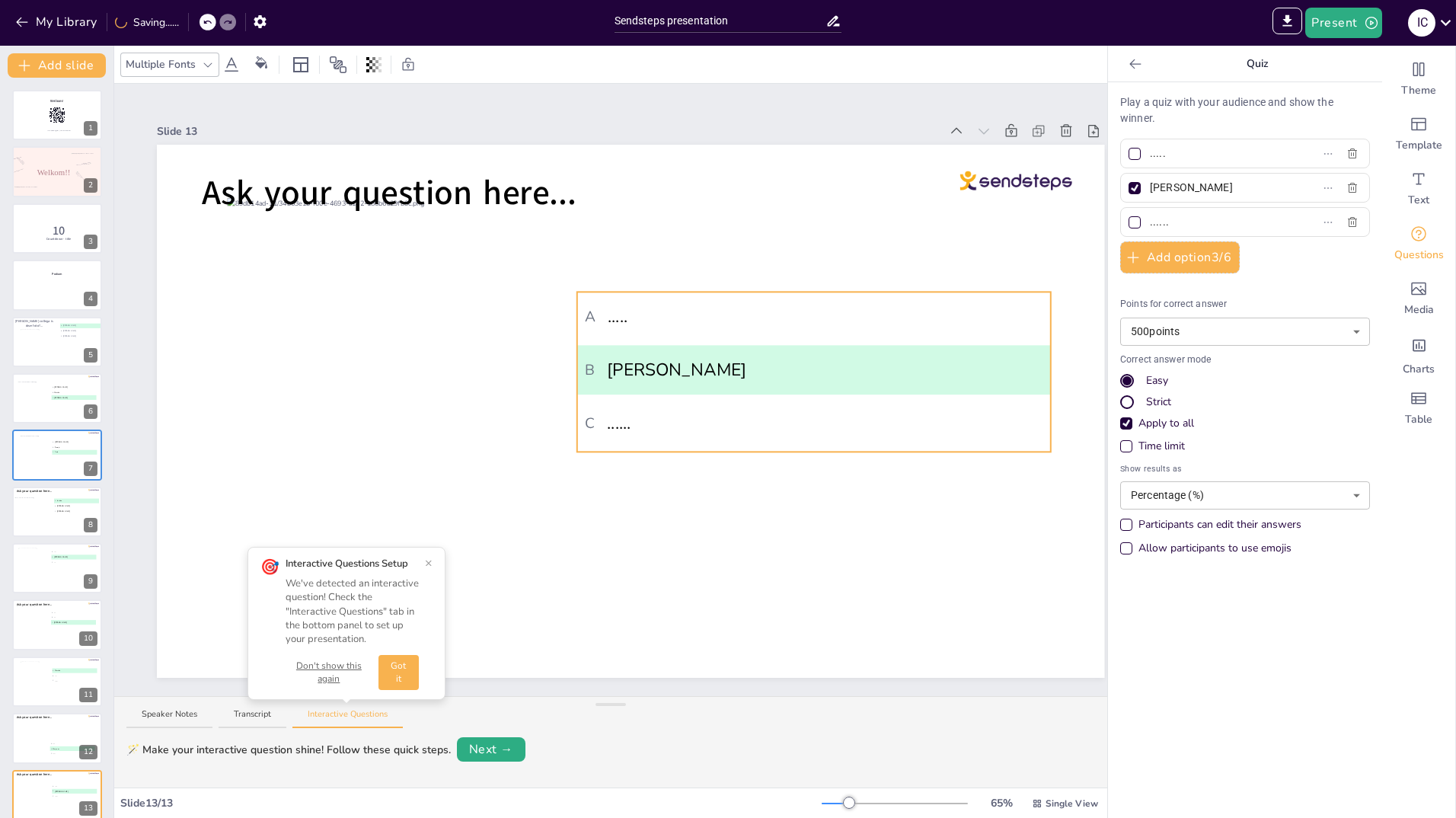
drag, startPoint x: 711, startPoint y: 352, endPoint x: 805, endPoint y: 331, distance: 96.3
click at [805, 331] on li "A ....." at bounding box center [813, 317] width 474 height 50
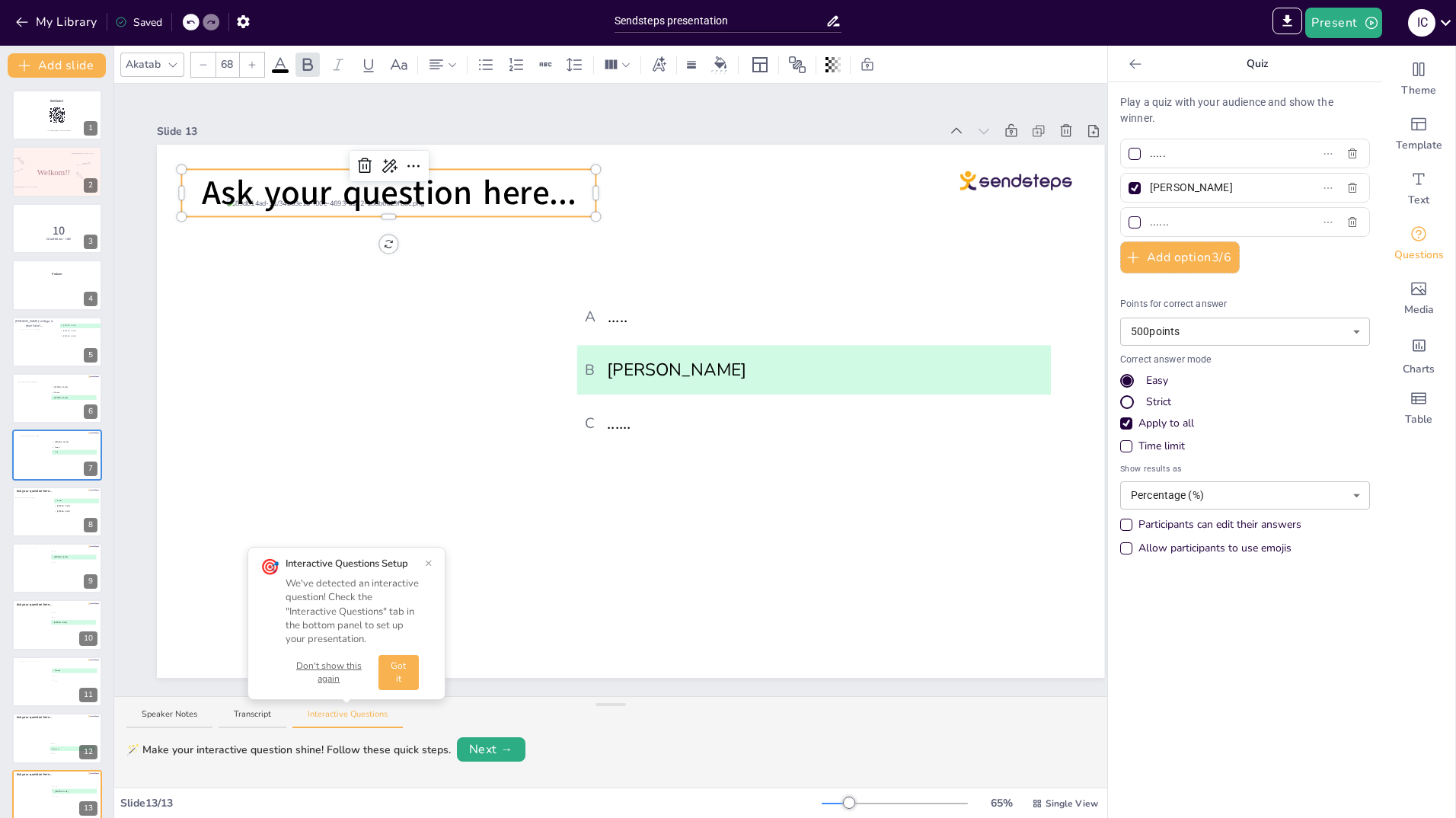
click at [567, 181] on span "Ask your question here..." at bounding box center [389, 193] width 374 height 46
click at [366, 160] on icon at bounding box center [365, 166] width 19 height 19
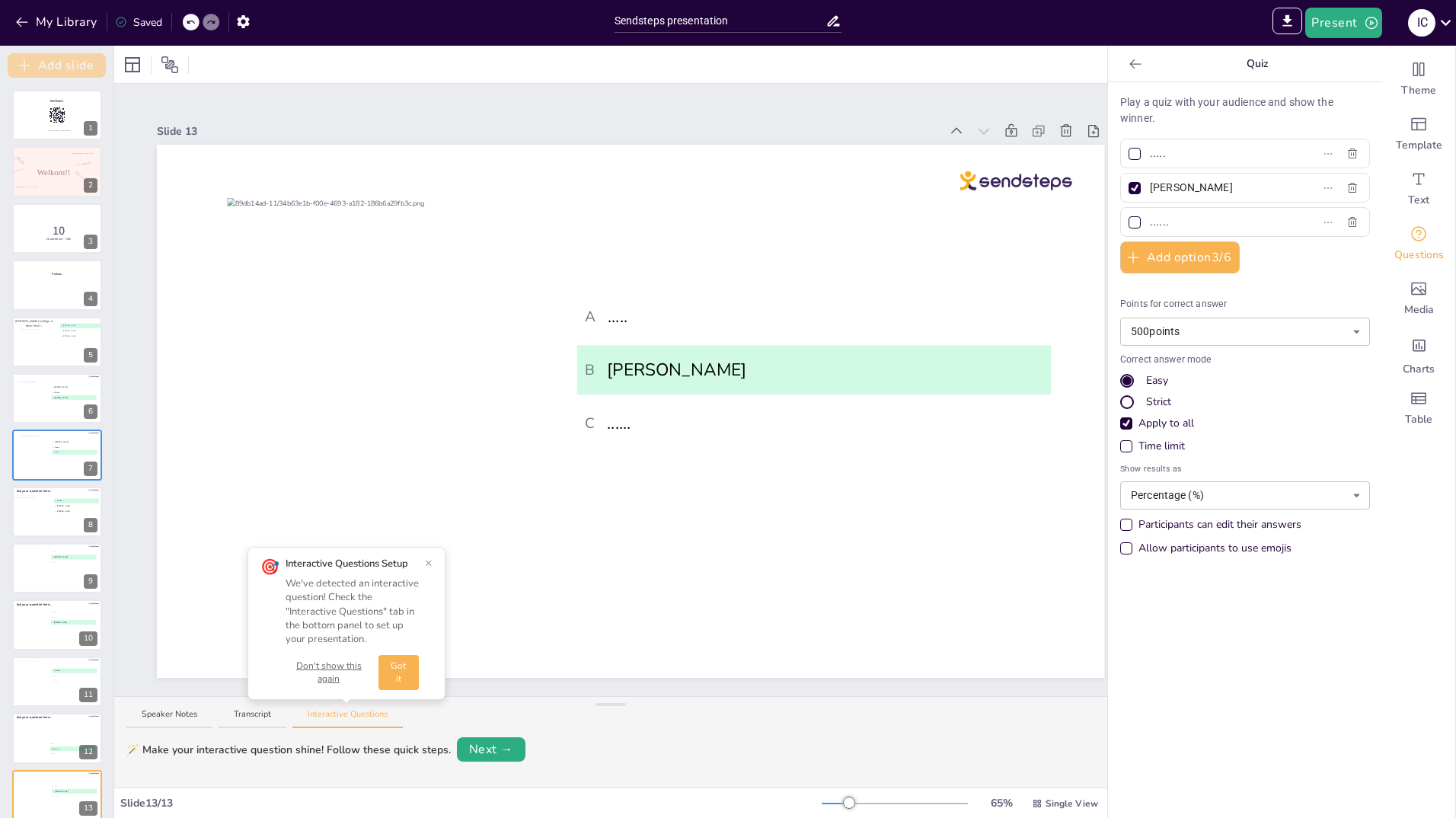
click at [50, 62] on button "Add slide" at bounding box center [57, 66] width 98 height 25
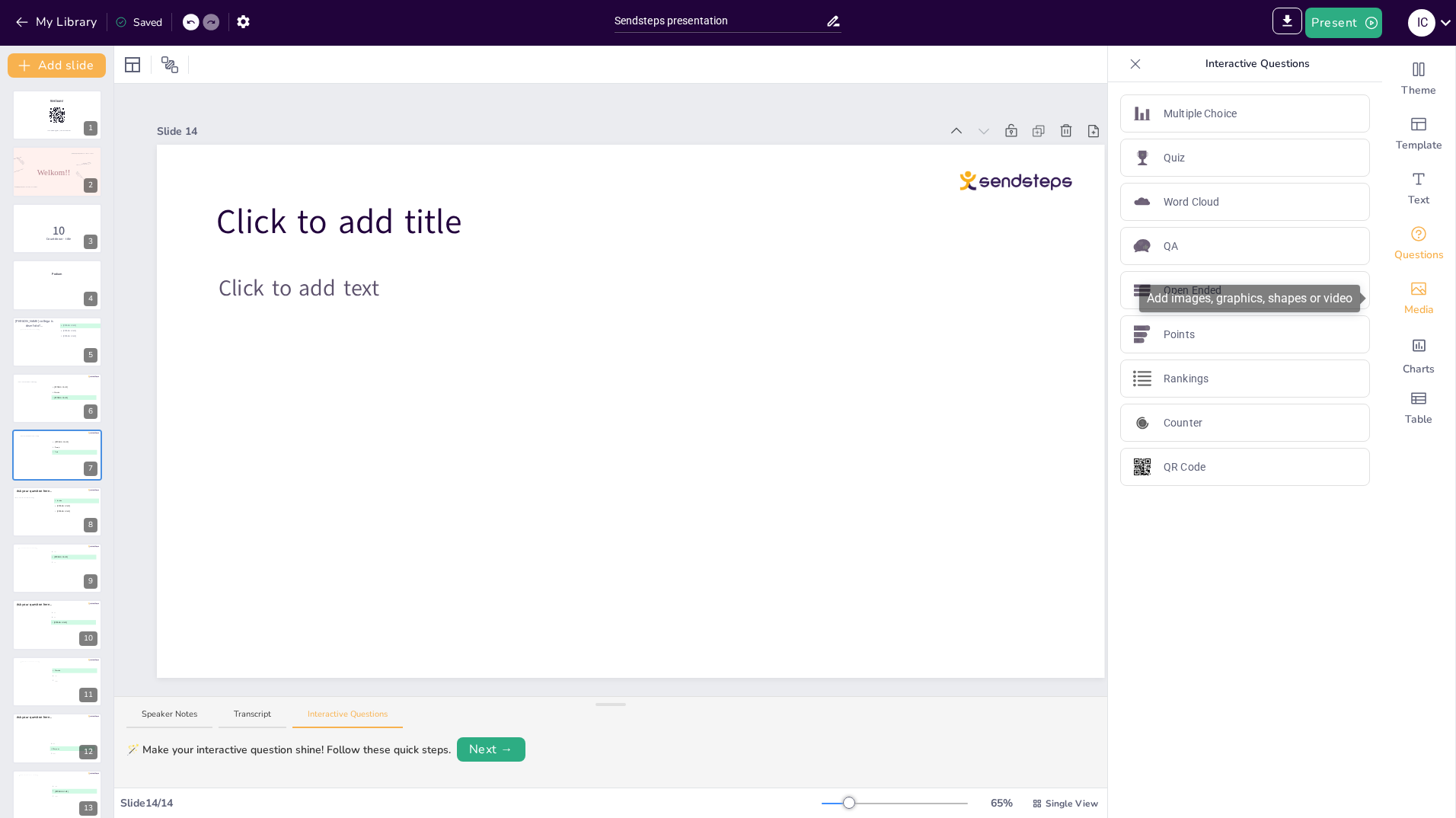
click at [1410, 297] on icon "Add images, graphics, shapes or video" at bounding box center [1419, 289] width 19 height 19
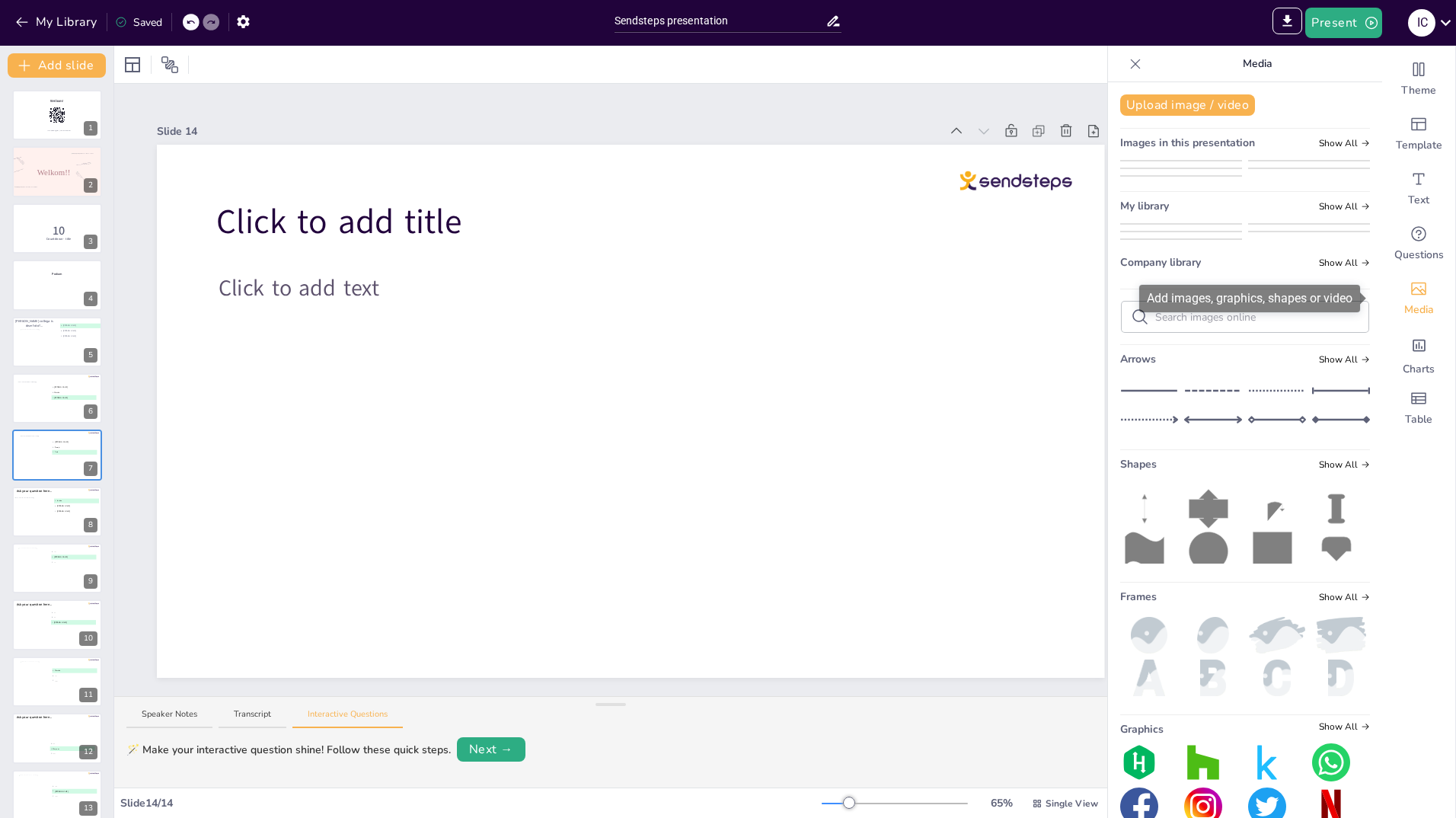
click at [1412, 294] on icon "Add images, graphics, shapes or video" at bounding box center [1419, 289] width 15 height 13
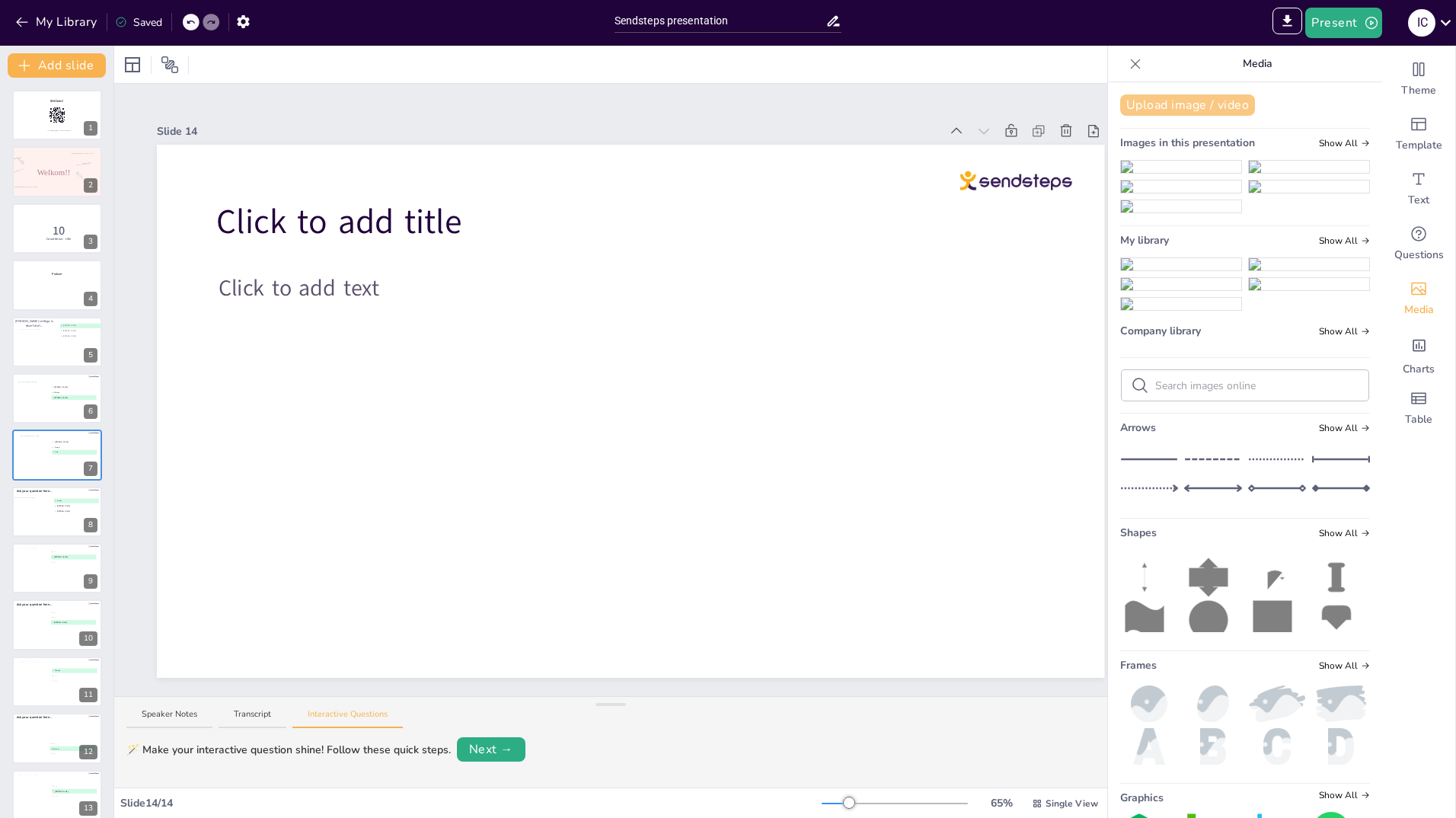
click at [1203, 104] on button "Upload image / video" at bounding box center [1188, 105] width 135 height 21
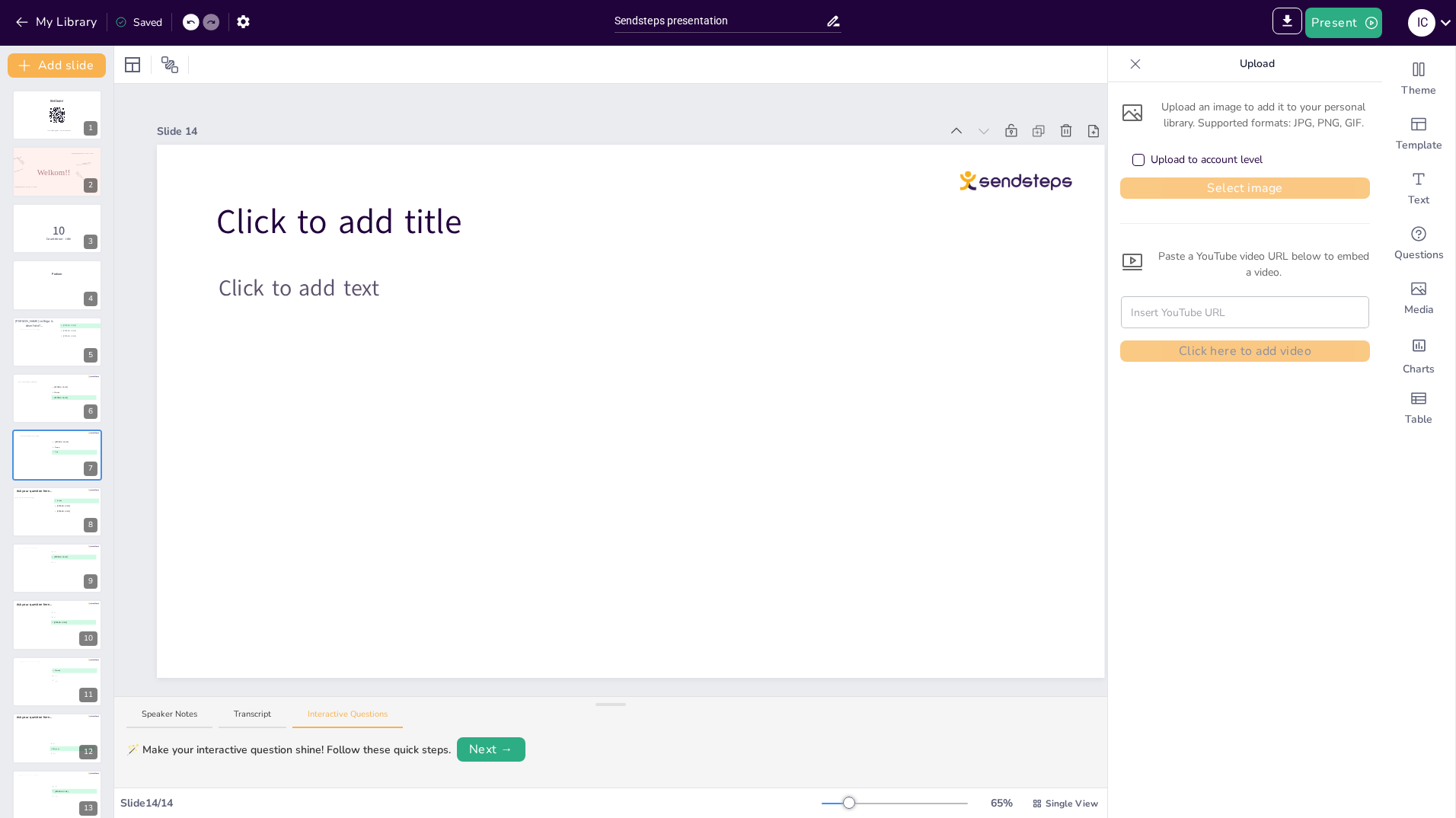
click at [1172, 184] on button "Select image" at bounding box center [1245, 188] width 250 height 21
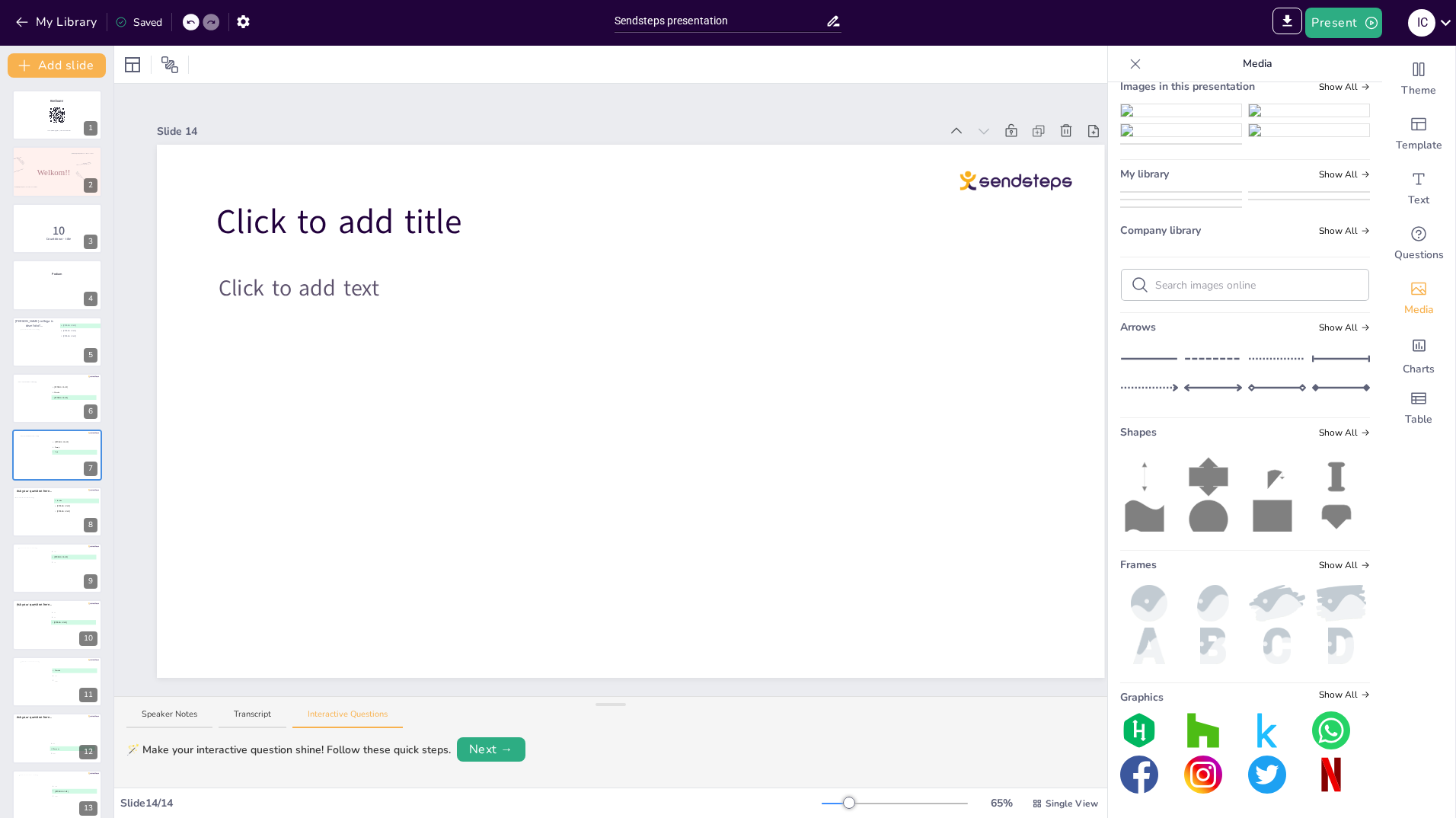
scroll to position [228, 0]
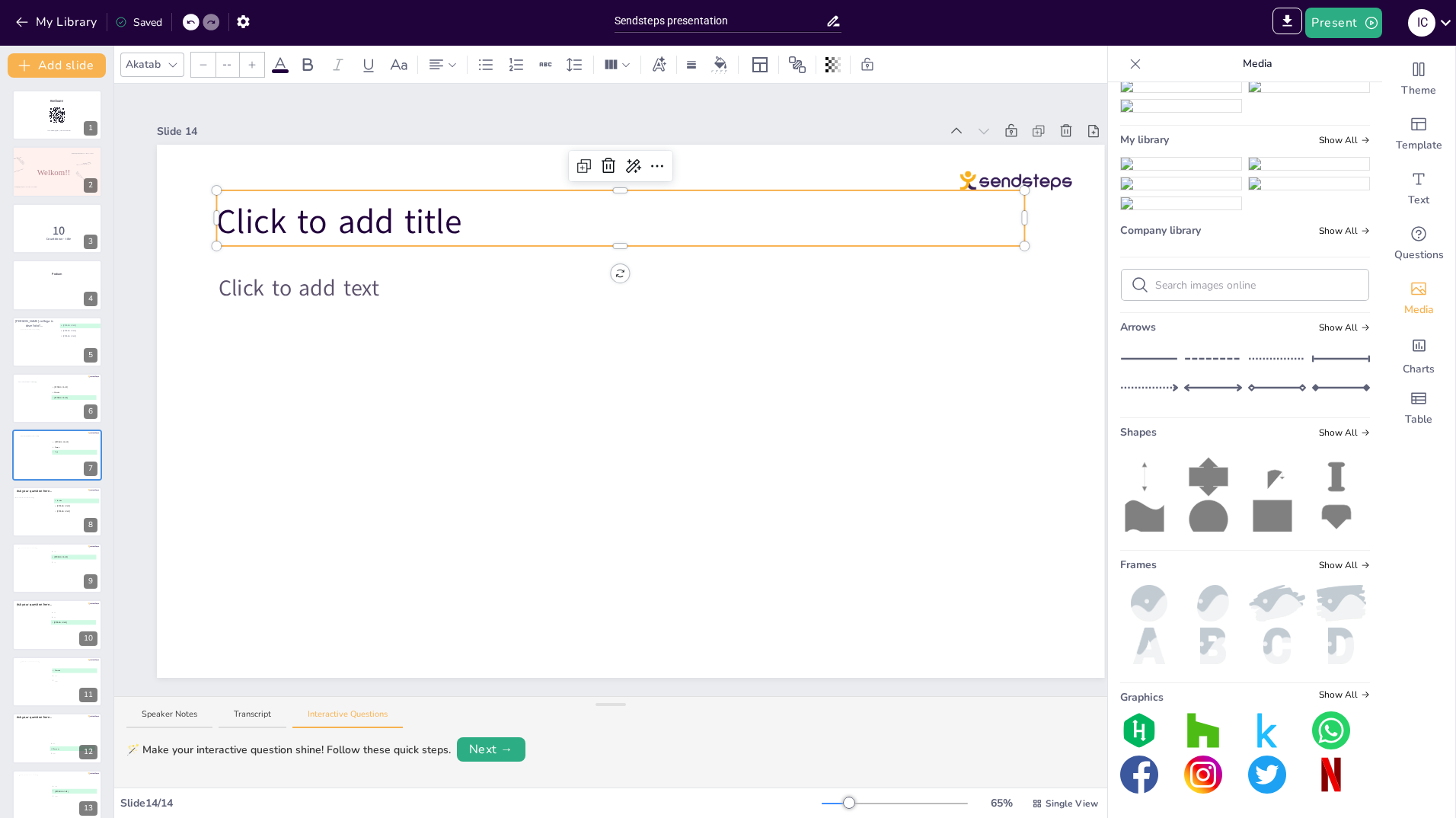
type input "68"
click at [401, 216] on span "Click to add title" at bounding box center [338, 222] width 245 height 46
click at [608, 161] on icon at bounding box center [608, 166] width 19 height 19
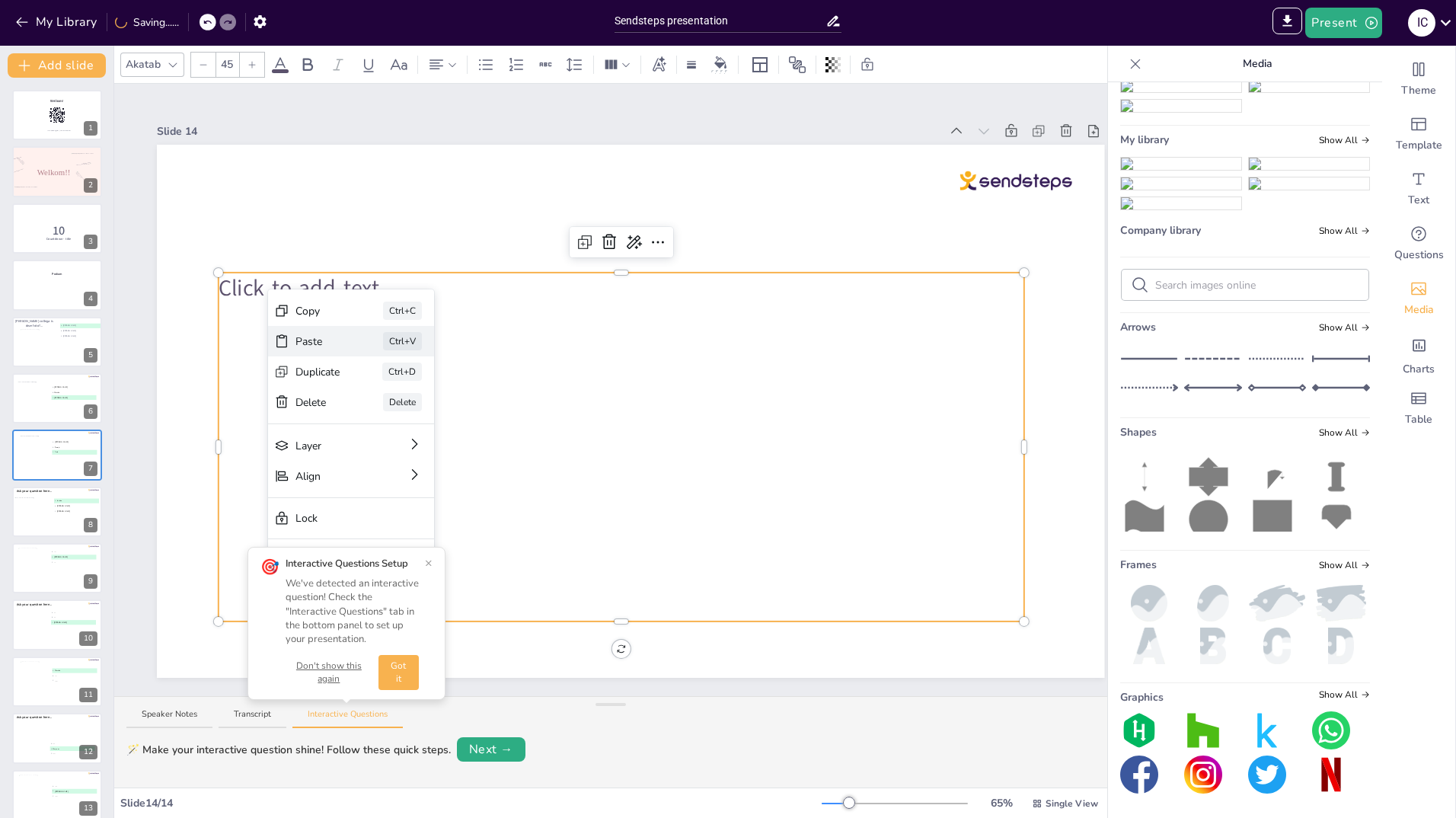
click at [302, 340] on div "Paste" at bounding box center [318, 342] width 45 height 16
click at [527, 346] on div "Click to add text" at bounding box center [621, 447] width 805 height 349
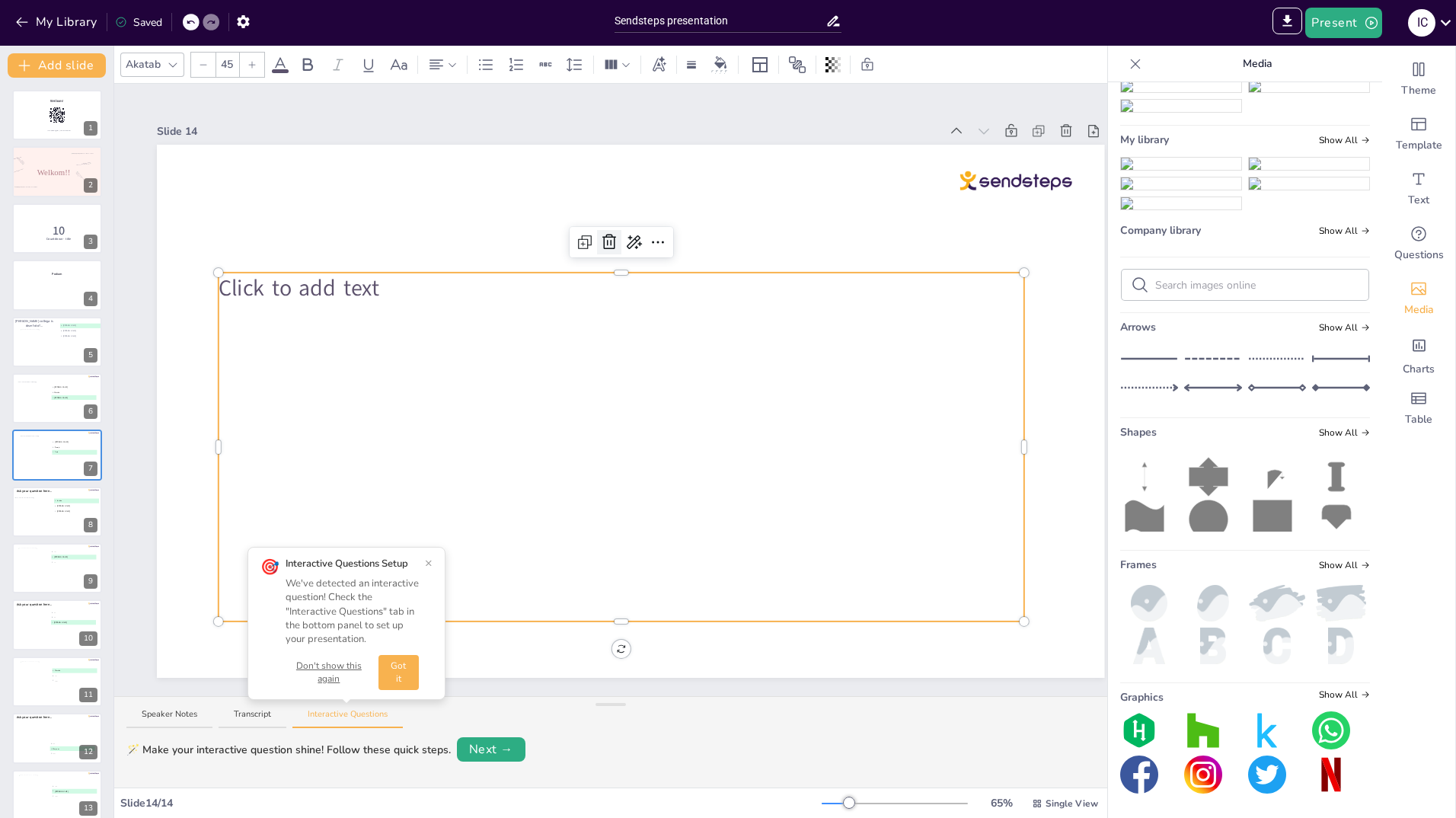
click at [612, 234] on icon at bounding box center [609, 242] width 19 height 19
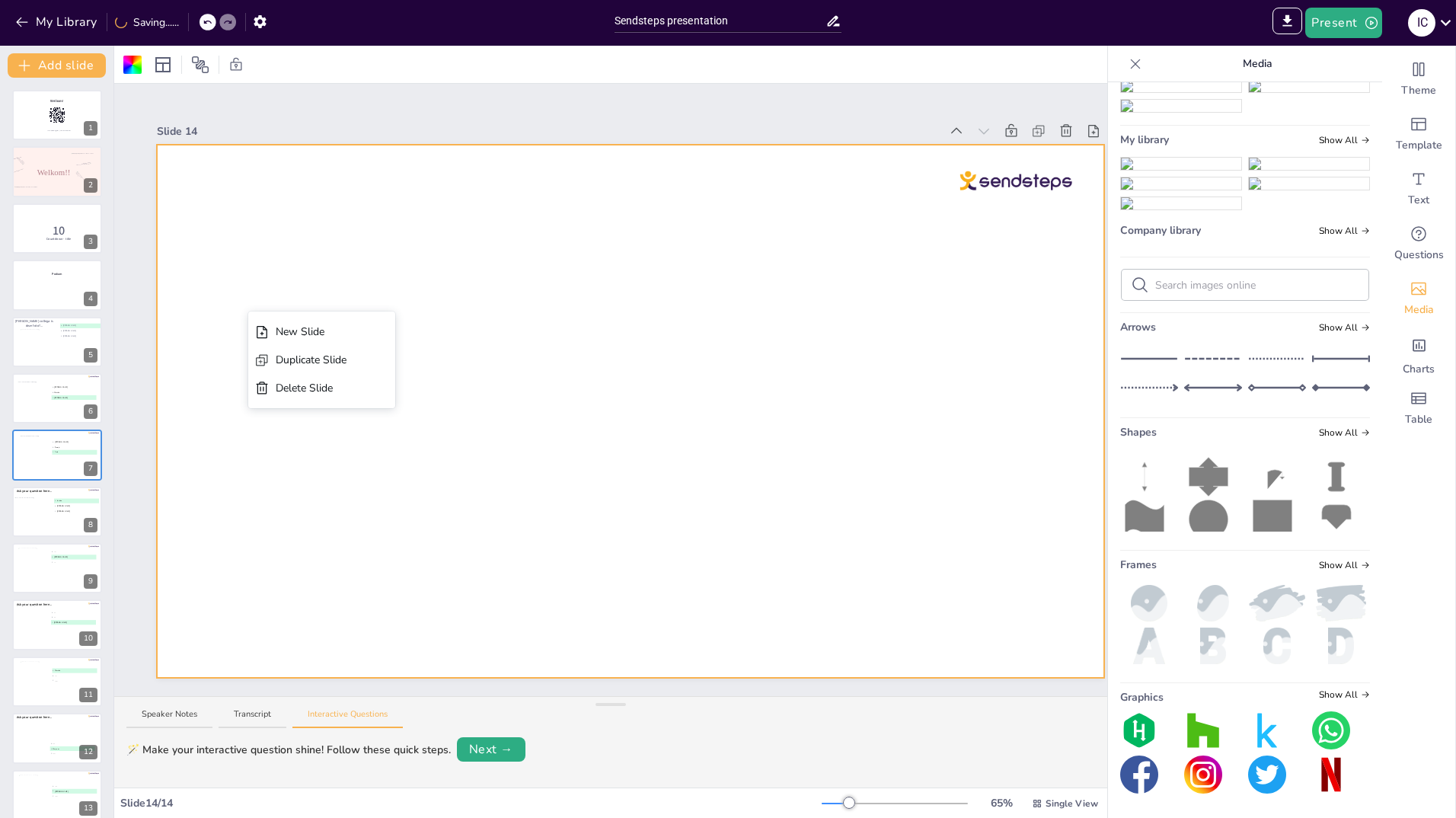
click at [272, 264] on div at bounding box center [630, 411] width 947 height 533
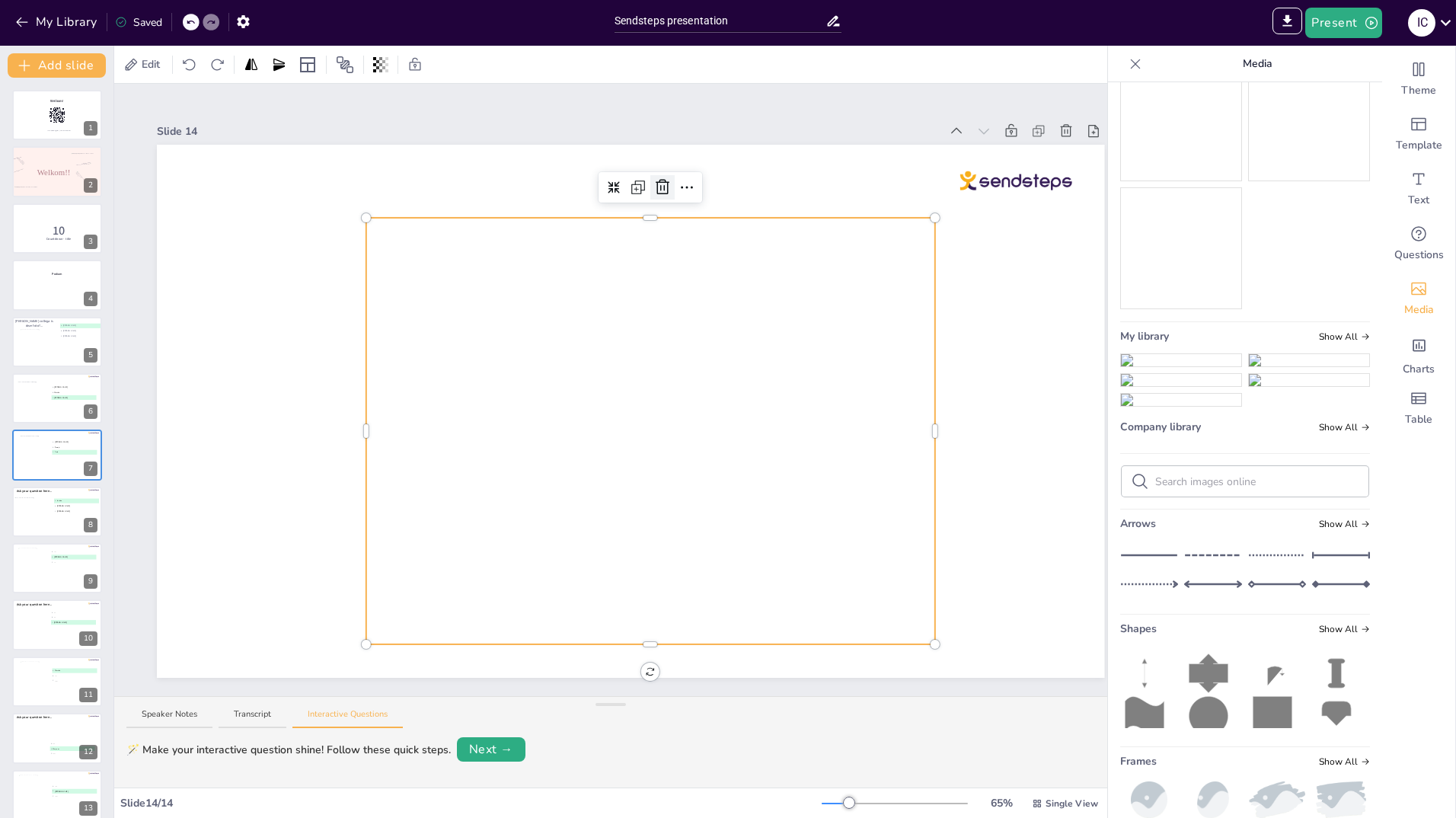
click at [664, 178] on icon at bounding box center [662, 187] width 19 height 19
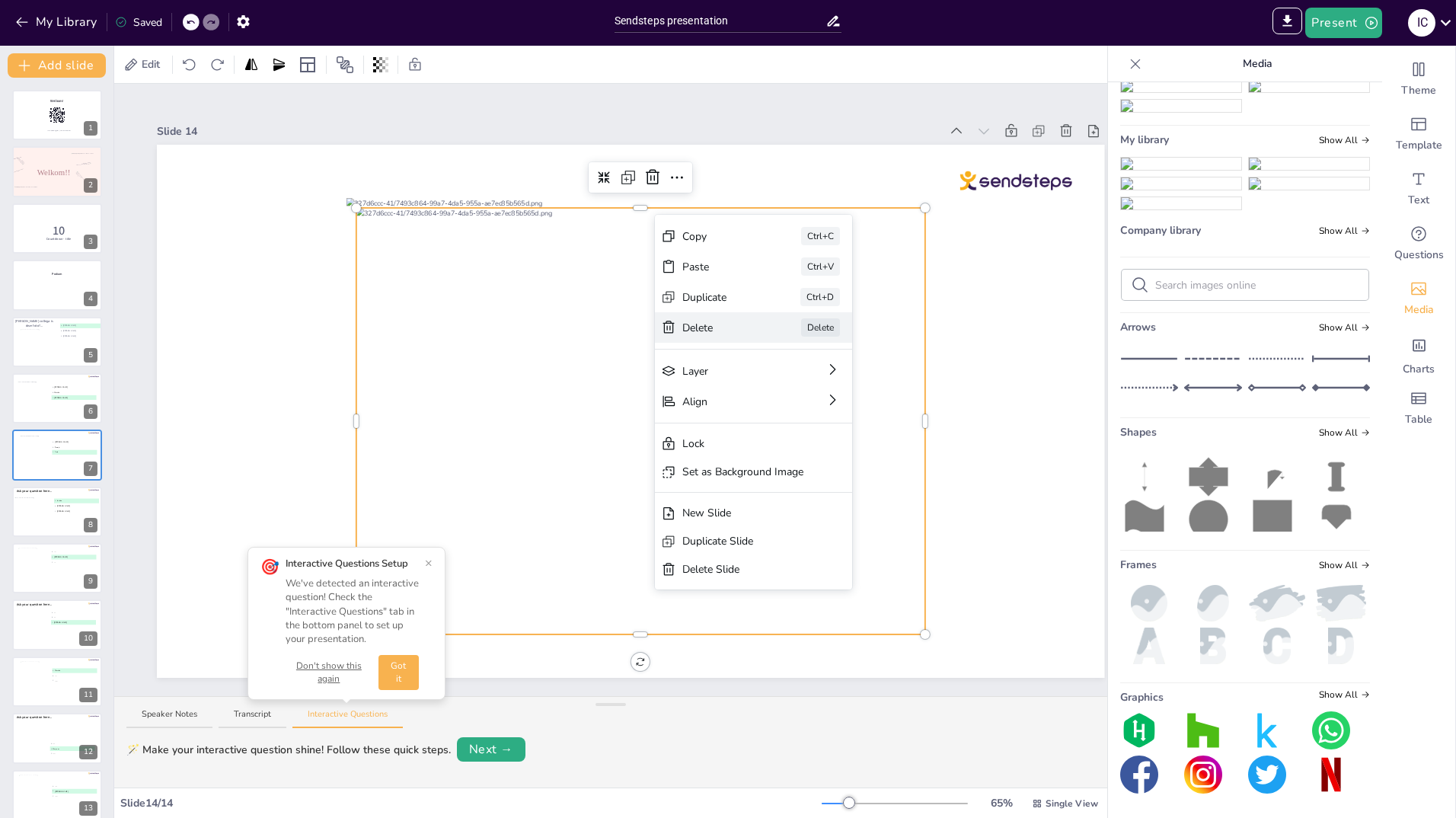
click at [713, 325] on div "Delete" at bounding box center [720, 328] width 76 height 16
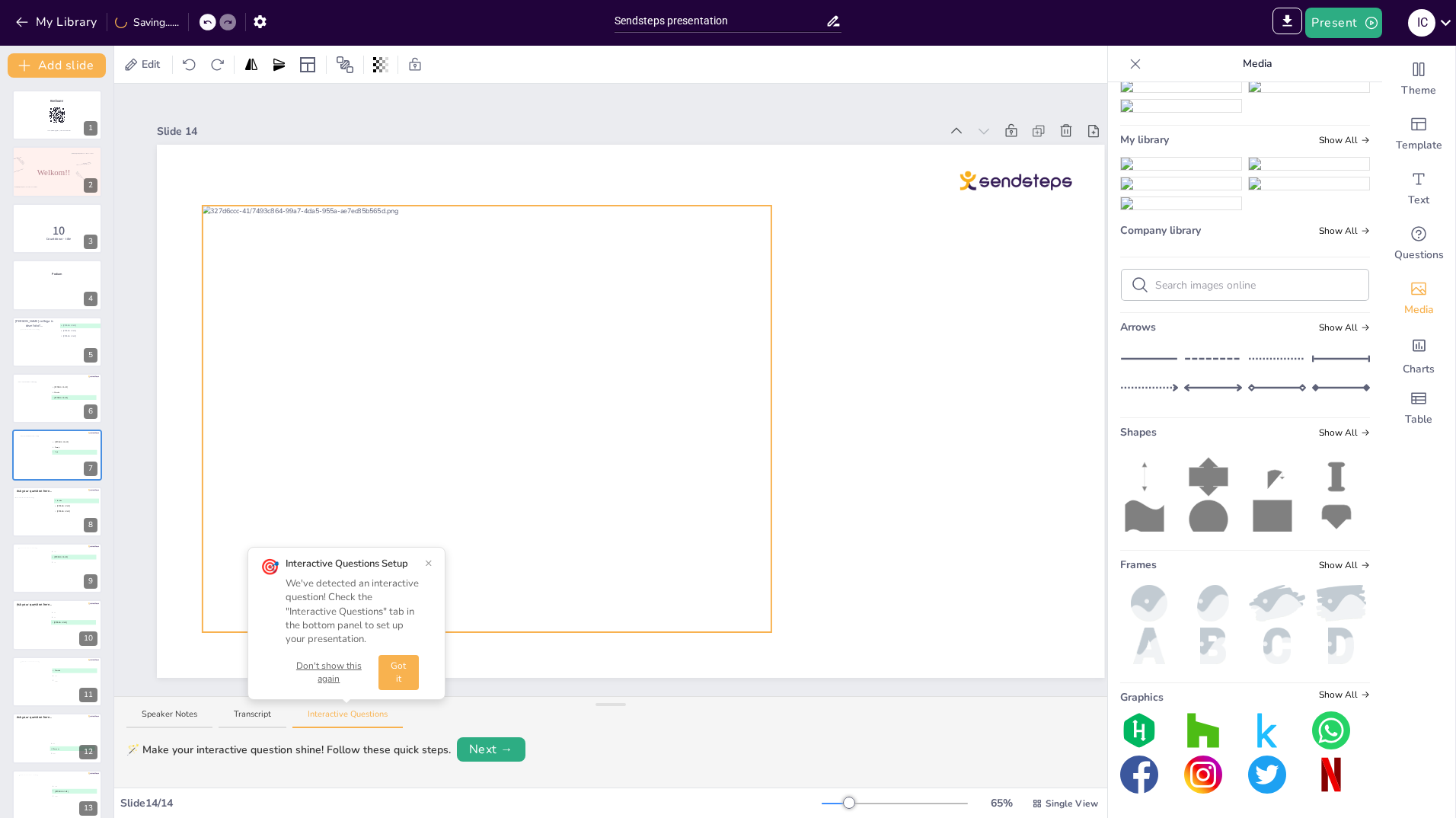
drag, startPoint x: 451, startPoint y: 253, endPoint x: 308, endPoint y: 260, distance: 143.2
click at [308, 260] on div at bounding box center [487, 419] width 569 height 427
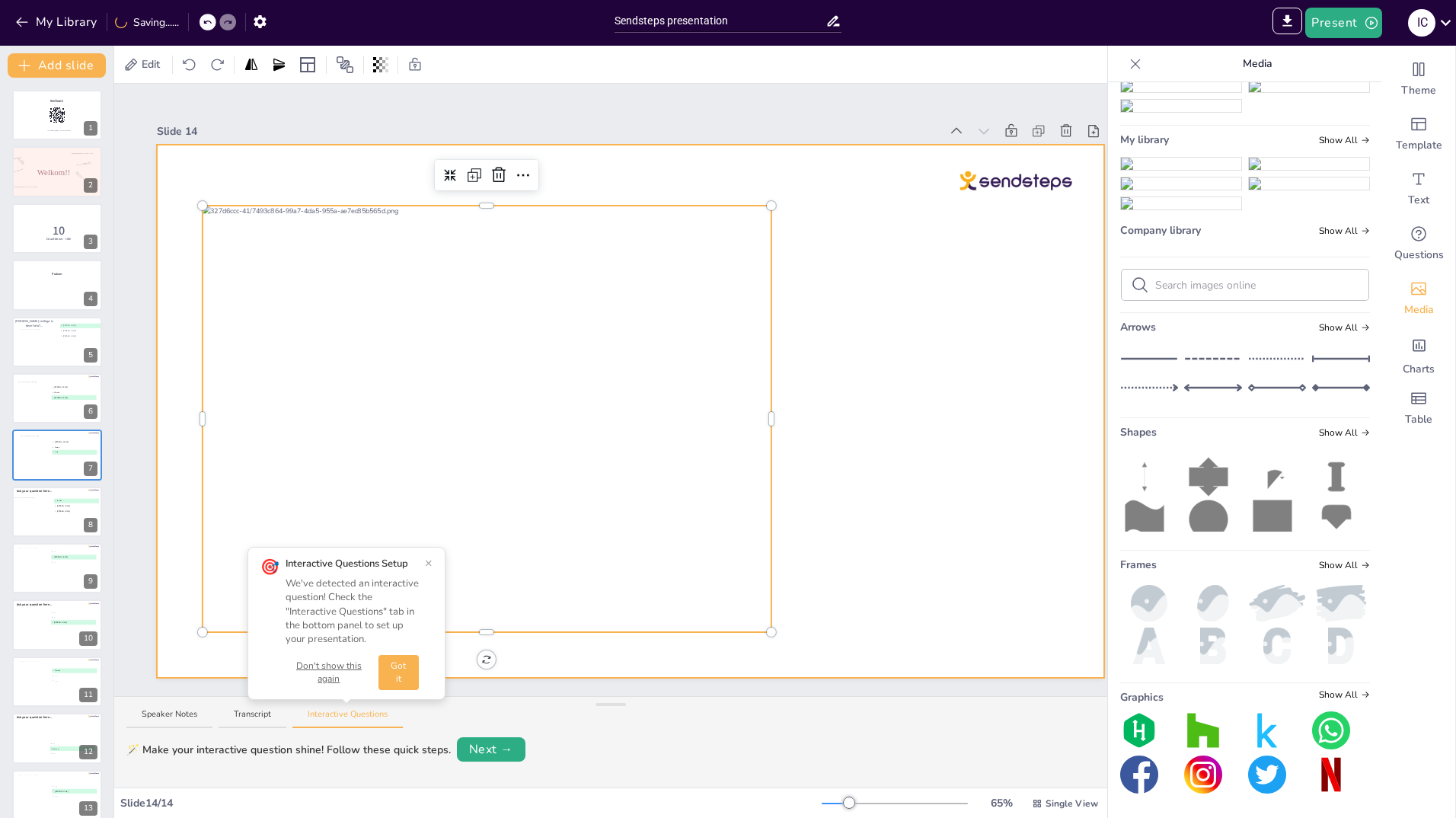
click at [834, 312] on div at bounding box center [630, 411] width 947 height 533
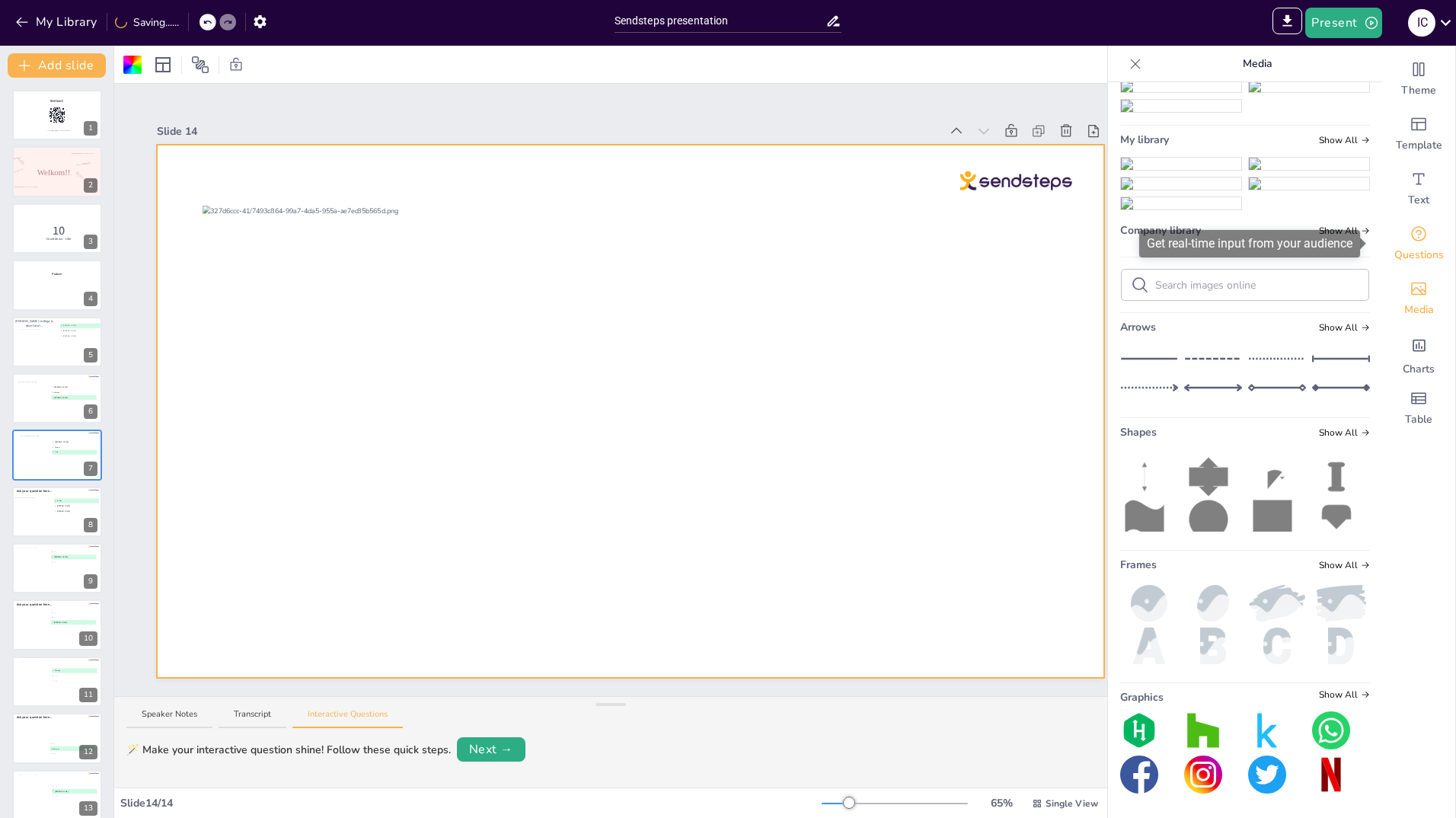
click at [1410, 237] on icon "Get real-time input from your audience" at bounding box center [1419, 234] width 19 height 19
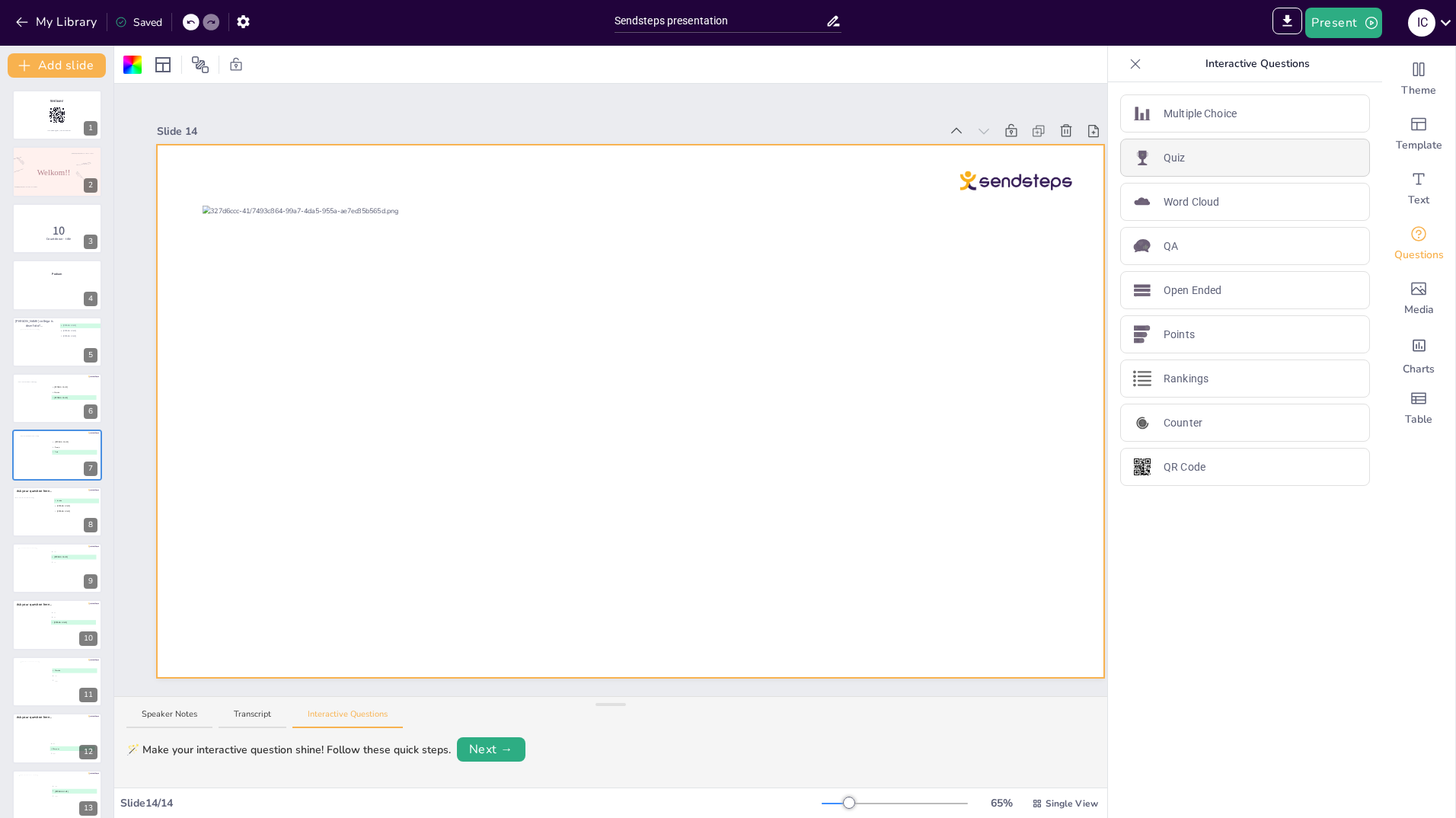
click at [1164, 156] on p "Quiz" at bounding box center [1175, 158] width 22 height 16
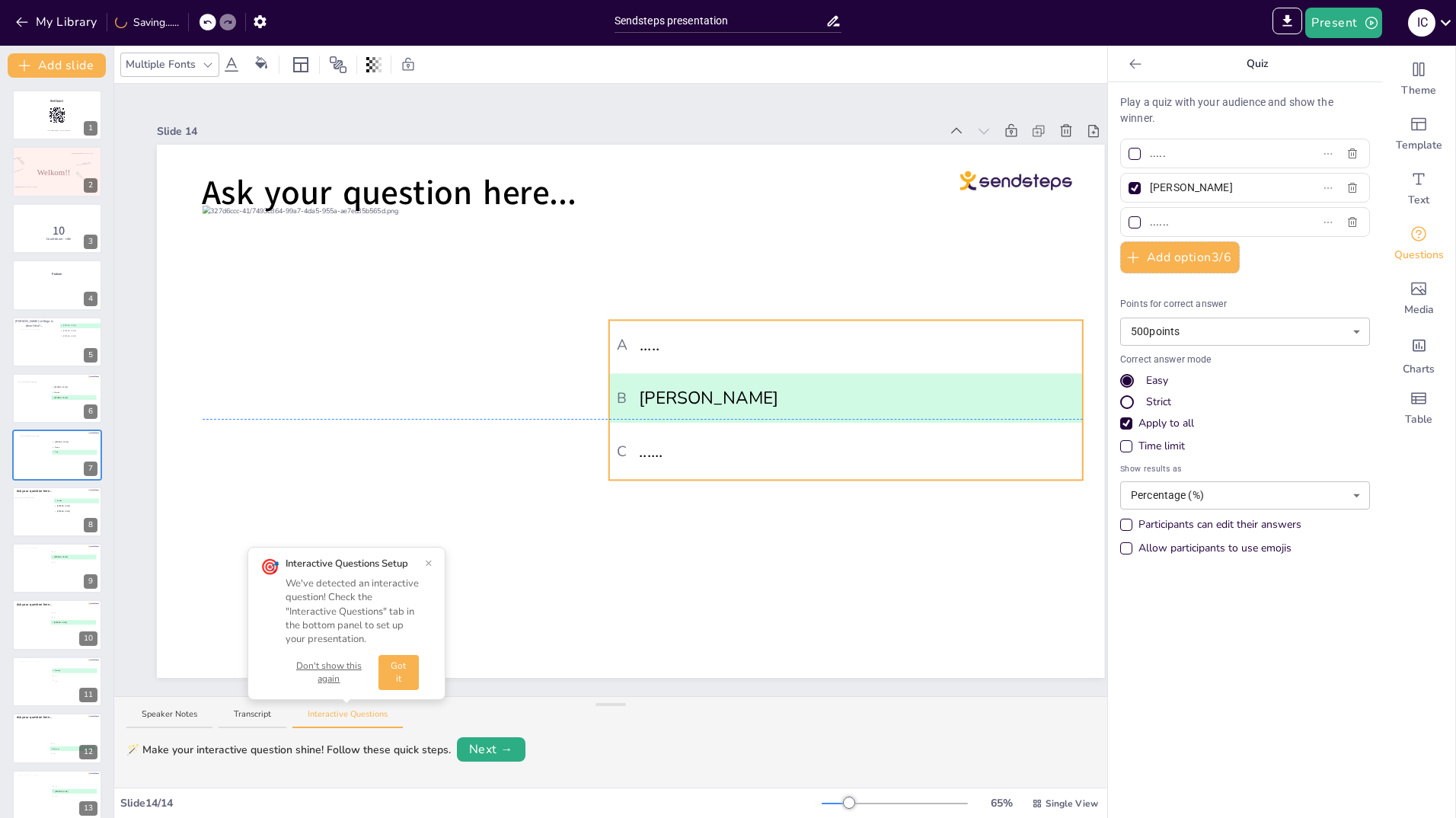
drag, startPoint x: 777, startPoint y: 336, endPoint x: 886, endPoint y: 355, distance: 110.6
click at [886, 355] on li "A ....." at bounding box center [845, 344] width 474 height 50
click at [706, 391] on span "B Pauline" at bounding box center [845, 397] width 458 height 26
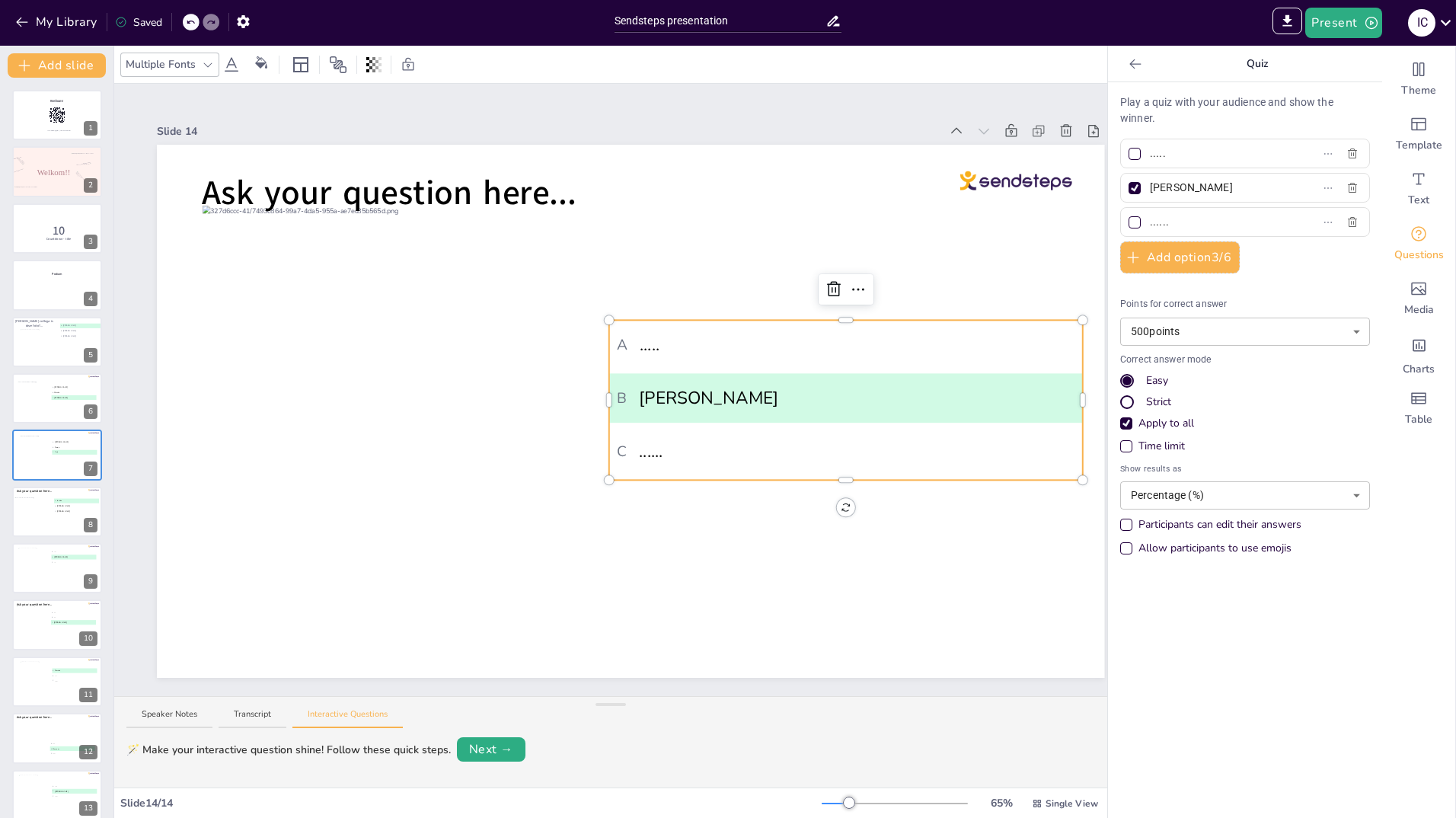
drag, startPoint x: 1188, startPoint y: 186, endPoint x: 1138, endPoint y: 189, distance: 50.1
click at [1144, 189] on span "[PERSON_NAME]" at bounding box center [1214, 188] width 142 height 22
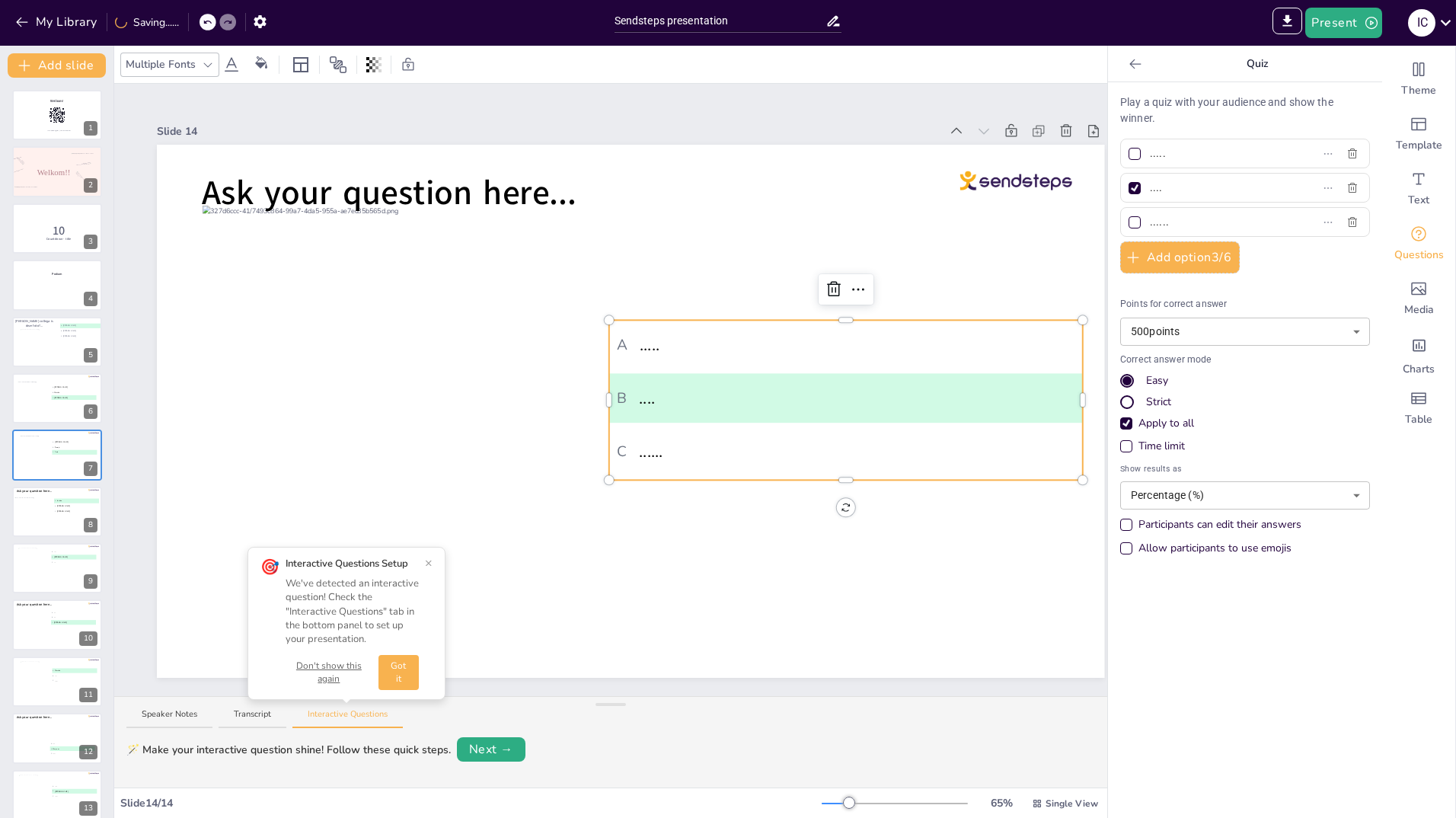
type input "...."
click at [1129, 185] on div at bounding box center [1135, 189] width 12 height 12
click at [1150, 185] on input "...." at bounding box center [1221, 188] width 142 height 22
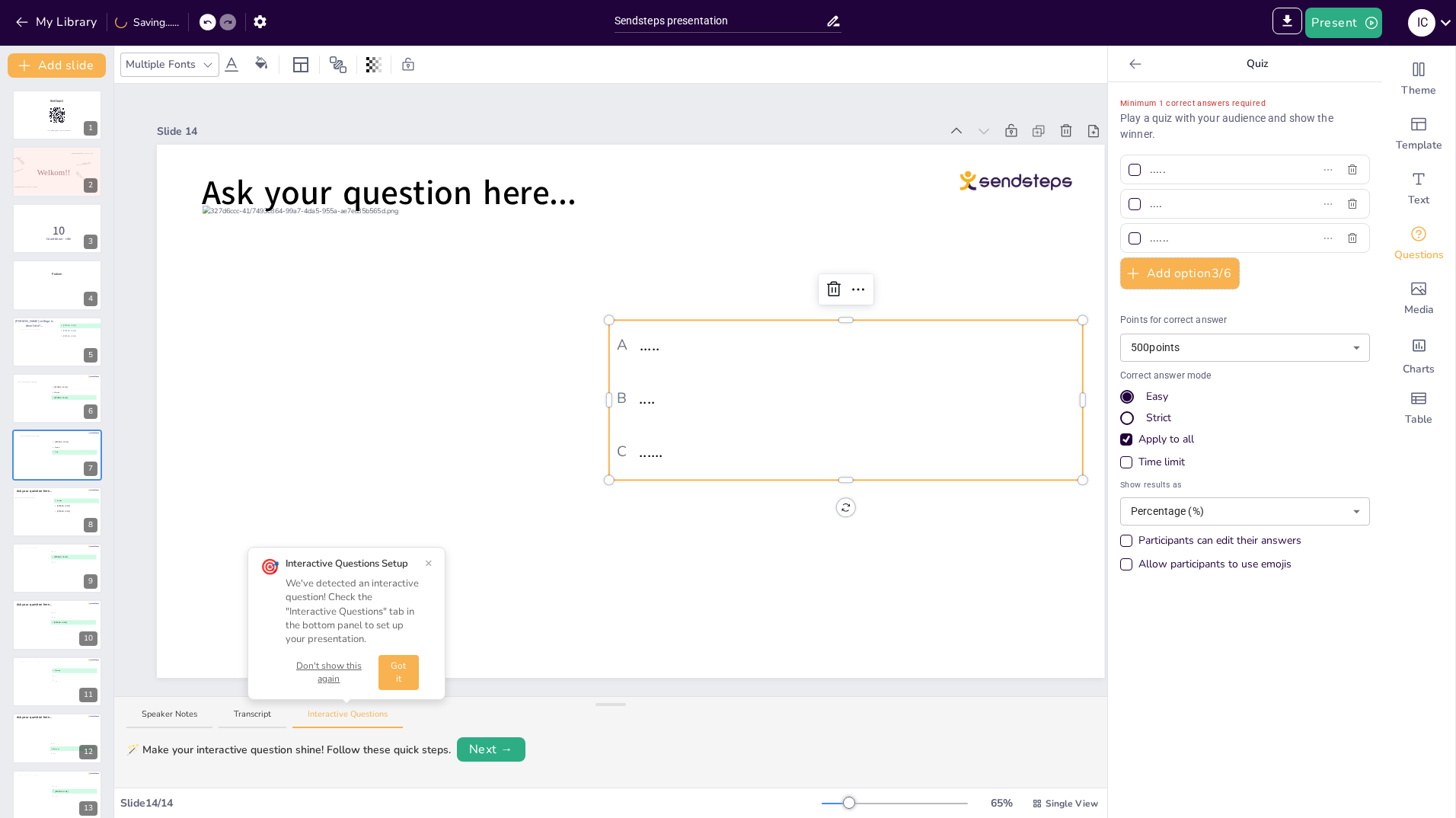
click at [1129, 235] on div at bounding box center [1135, 238] width 12 height 12
click at [1150, 235] on input "......" at bounding box center [1221, 237] width 142 height 22
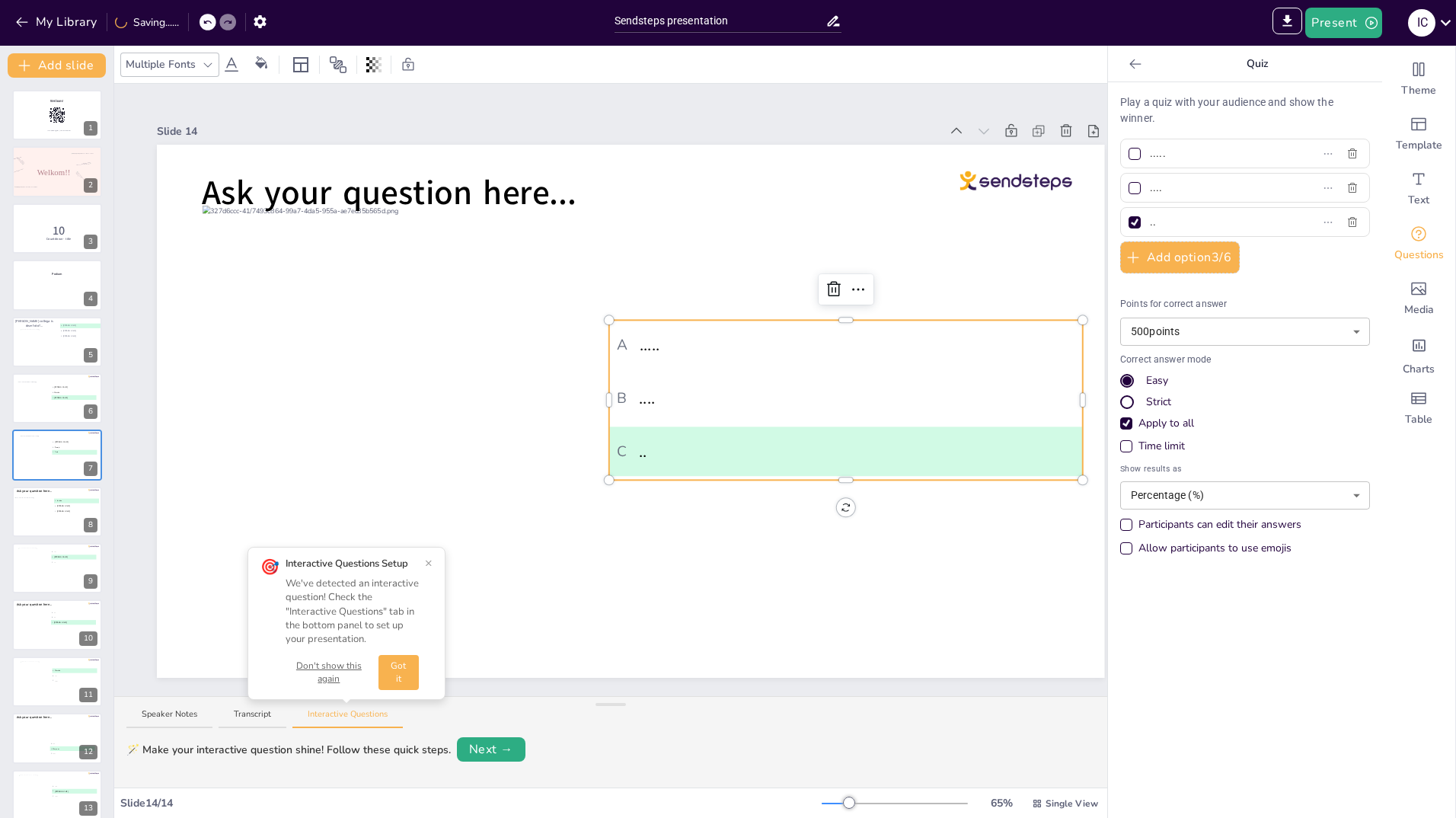
type input "."
type input "[PERSON_NAME]"
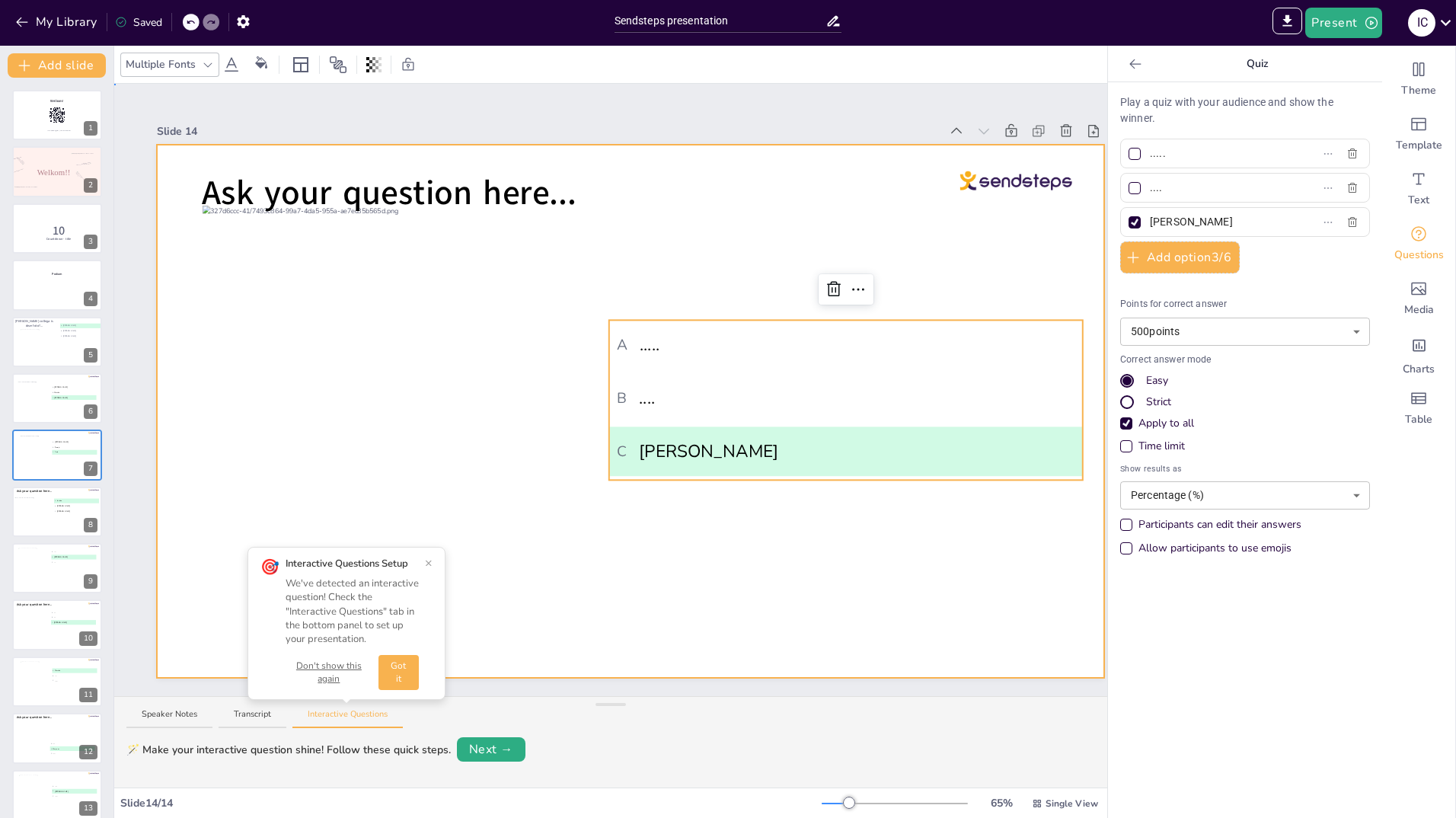
click at [978, 565] on div at bounding box center [630, 411] width 947 height 533
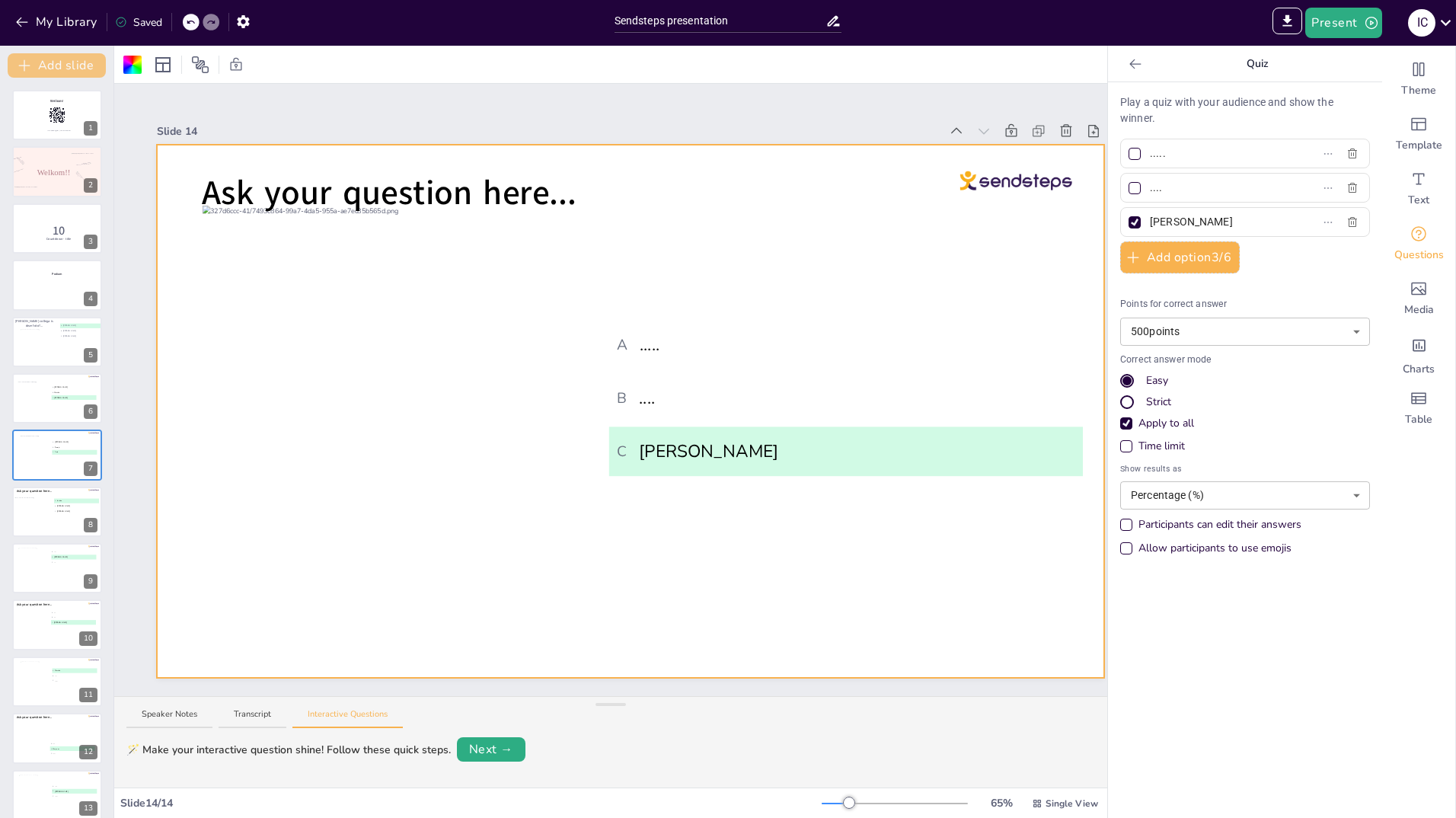
click at [63, 58] on button "Add slide" at bounding box center [57, 66] width 98 height 25
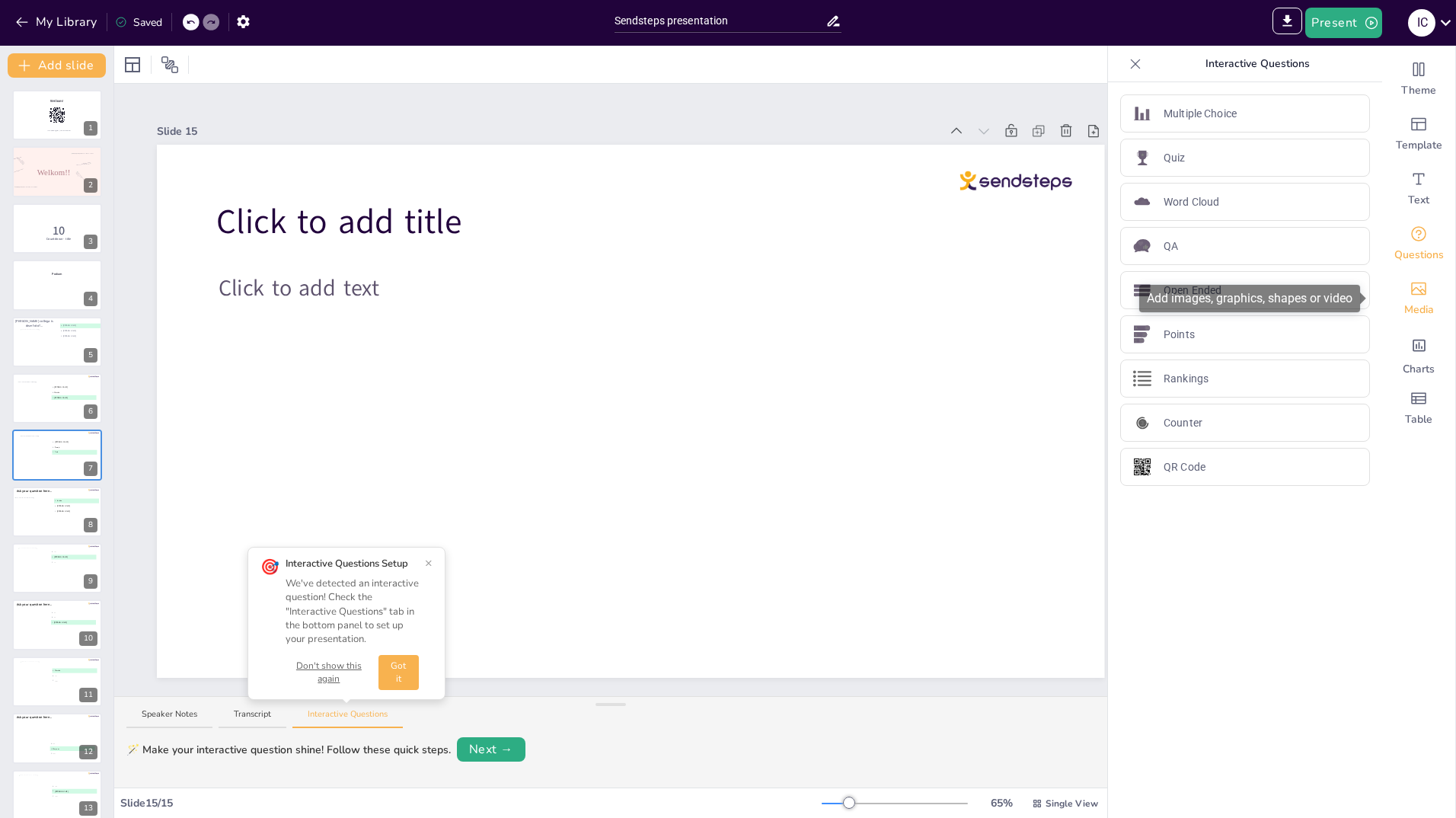
click at [1417, 291] on div "Media" at bounding box center [1419, 298] width 73 height 55
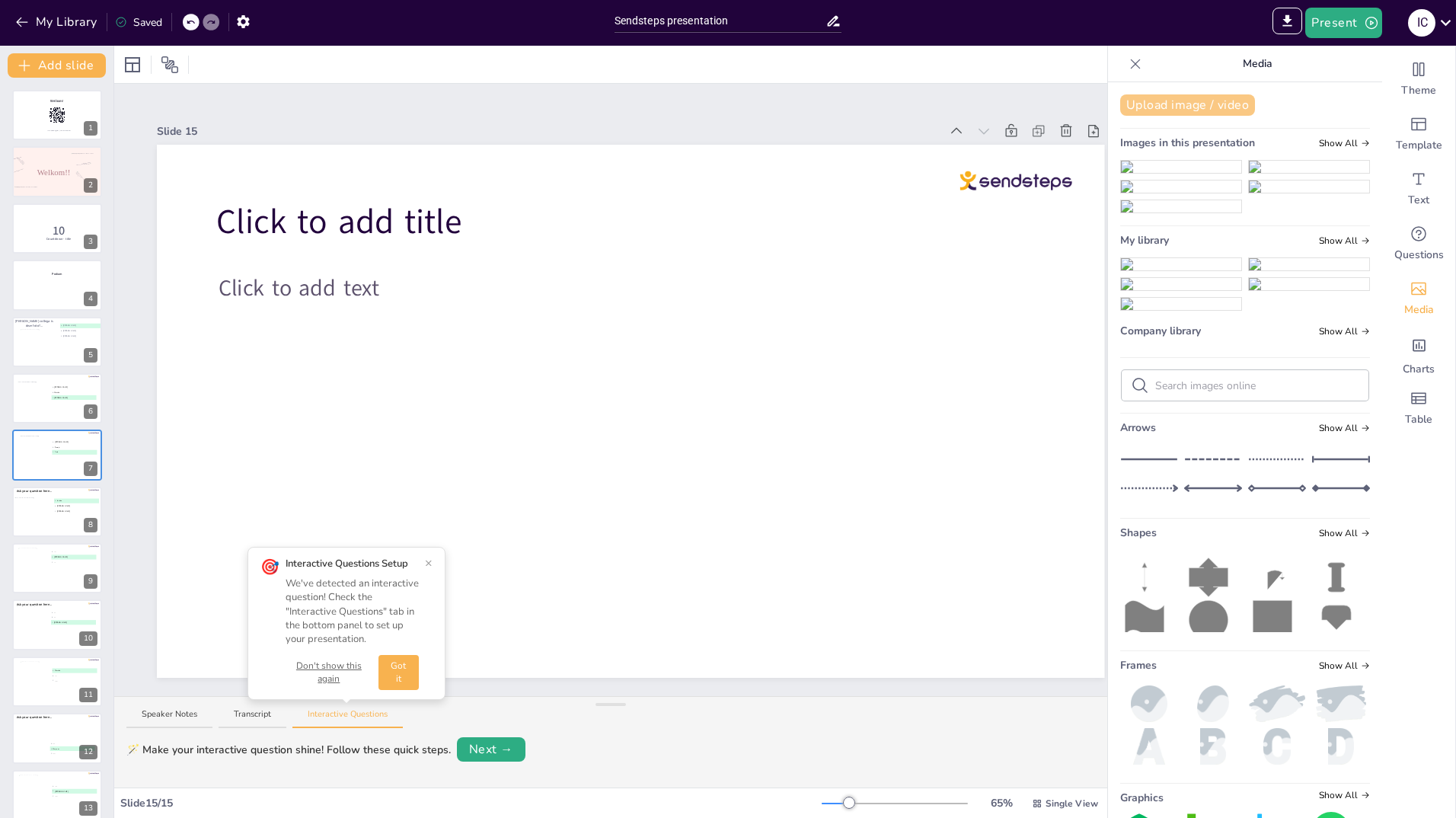
click at [1179, 107] on button "Upload image / video" at bounding box center [1188, 105] width 135 height 21
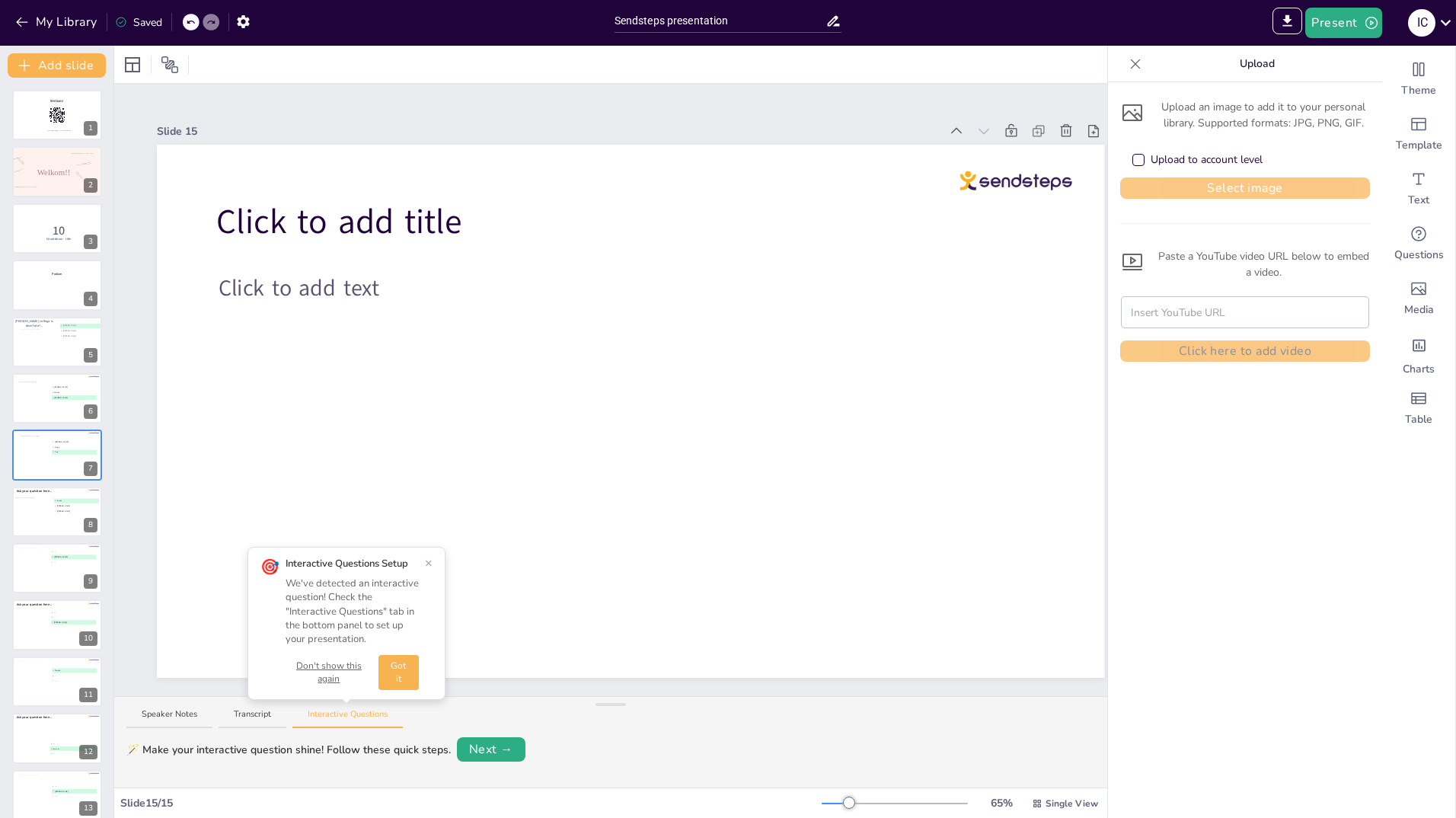
click at [1175, 187] on button "Select image" at bounding box center [1245, 188] width 250 height 21
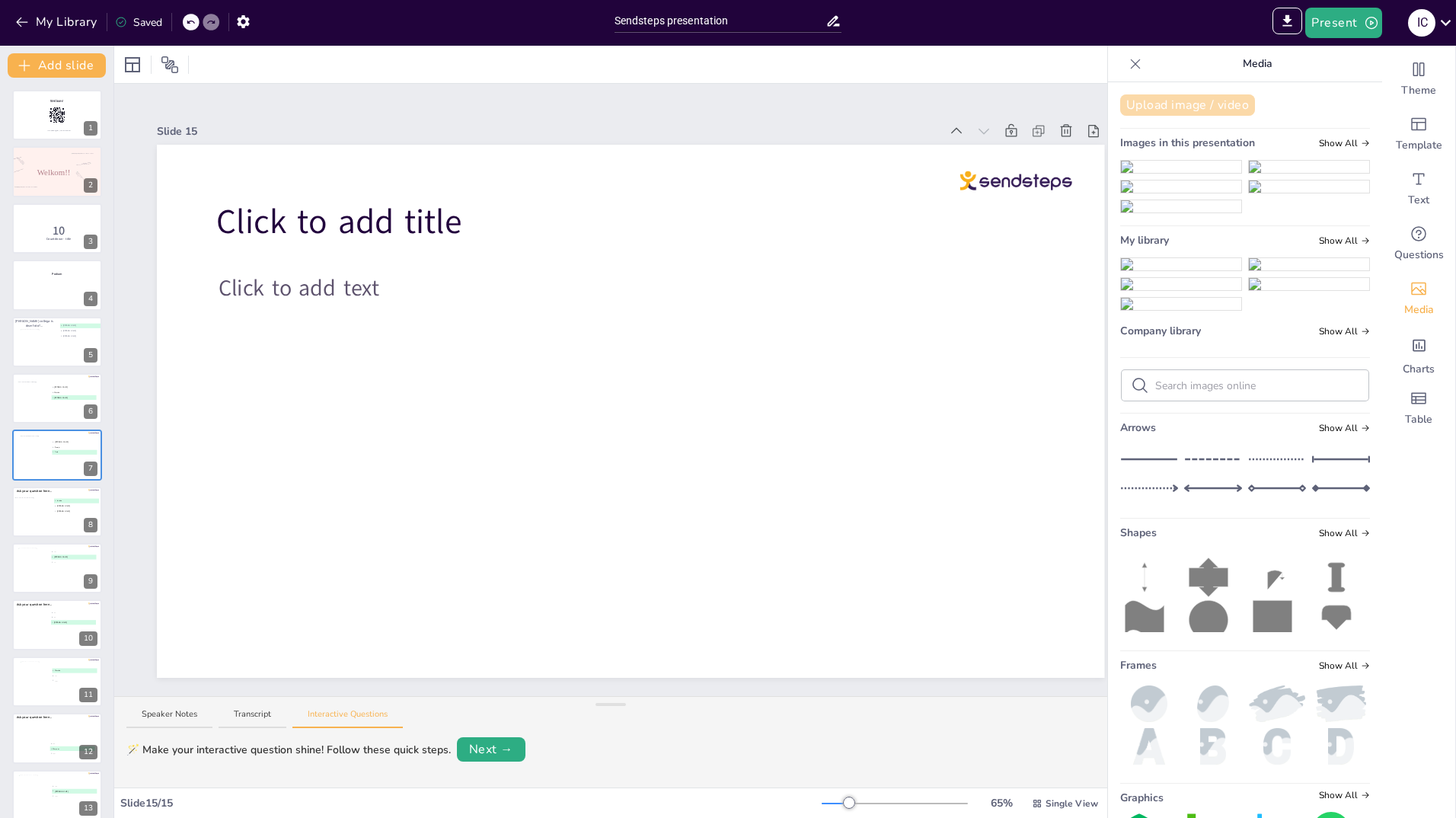
click at [1178, 104] on button "Upload image / video" at bounding box center [1188, 105] width 135 height 21
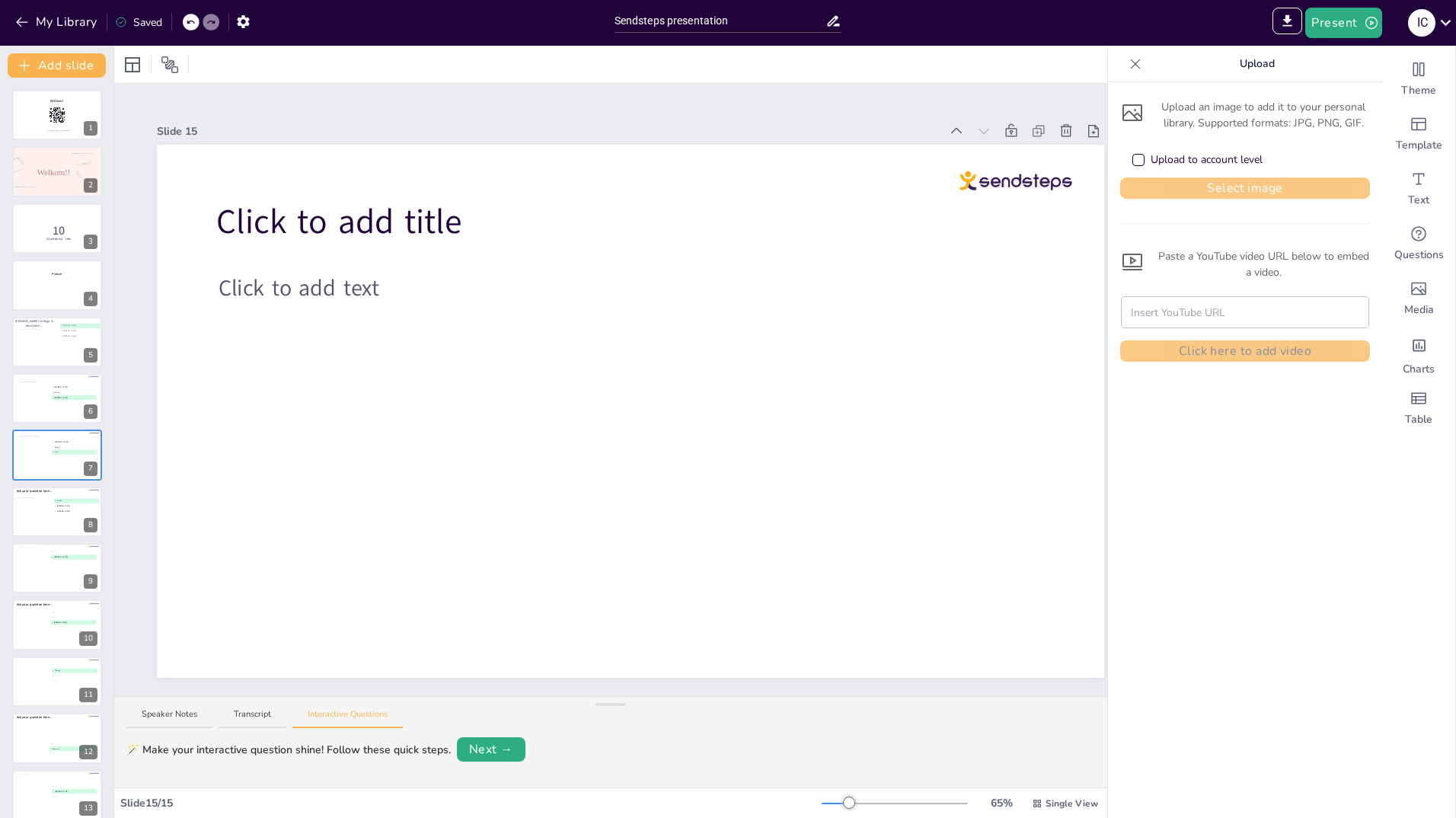
click at [1186, 183] on button "Select image" at bounding box center [1245, 188] width 250 height 21
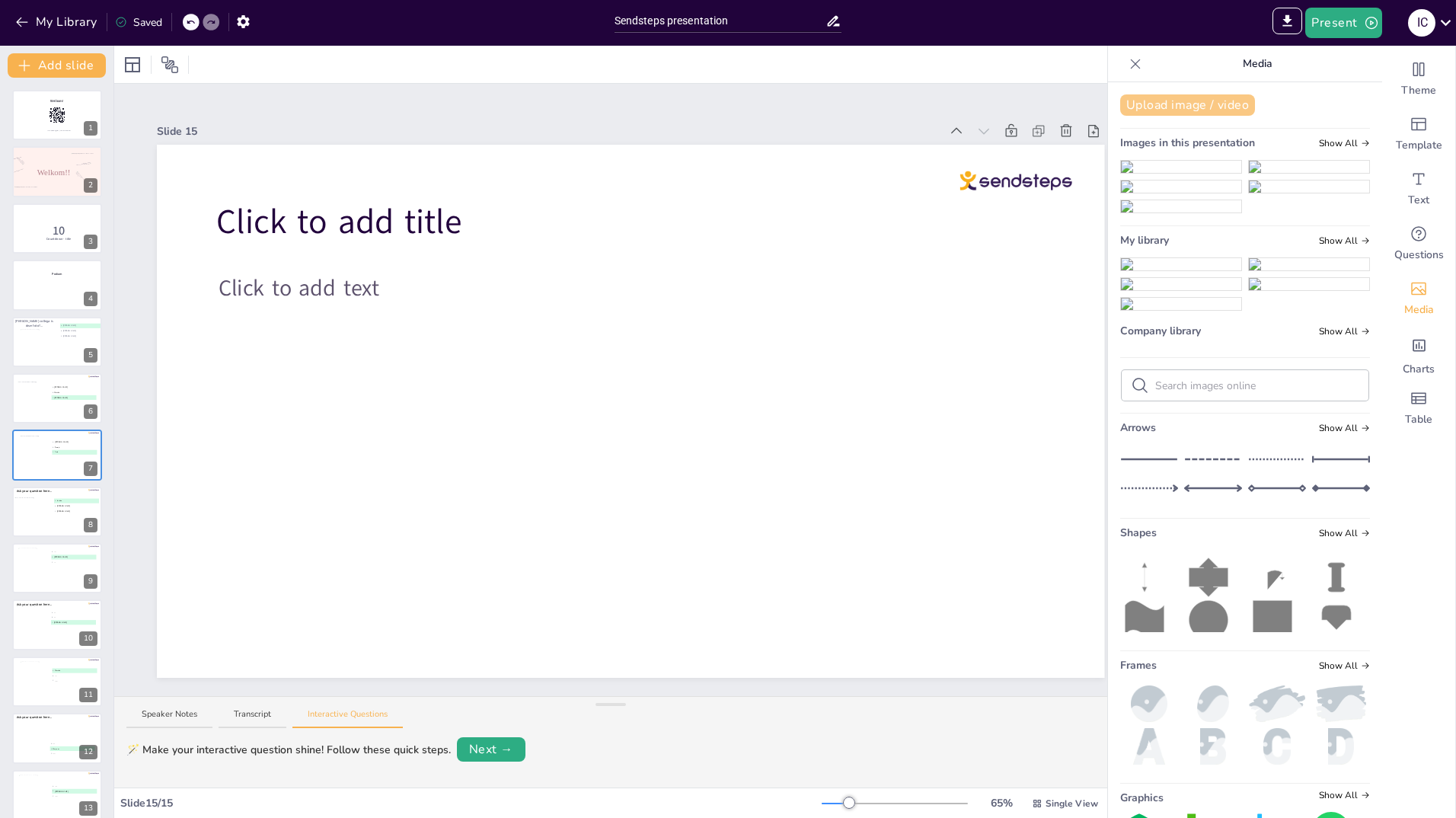
click at [1182, 98] on button "Upload image / video" at bounding box center [1188, 105] width 135 height 21
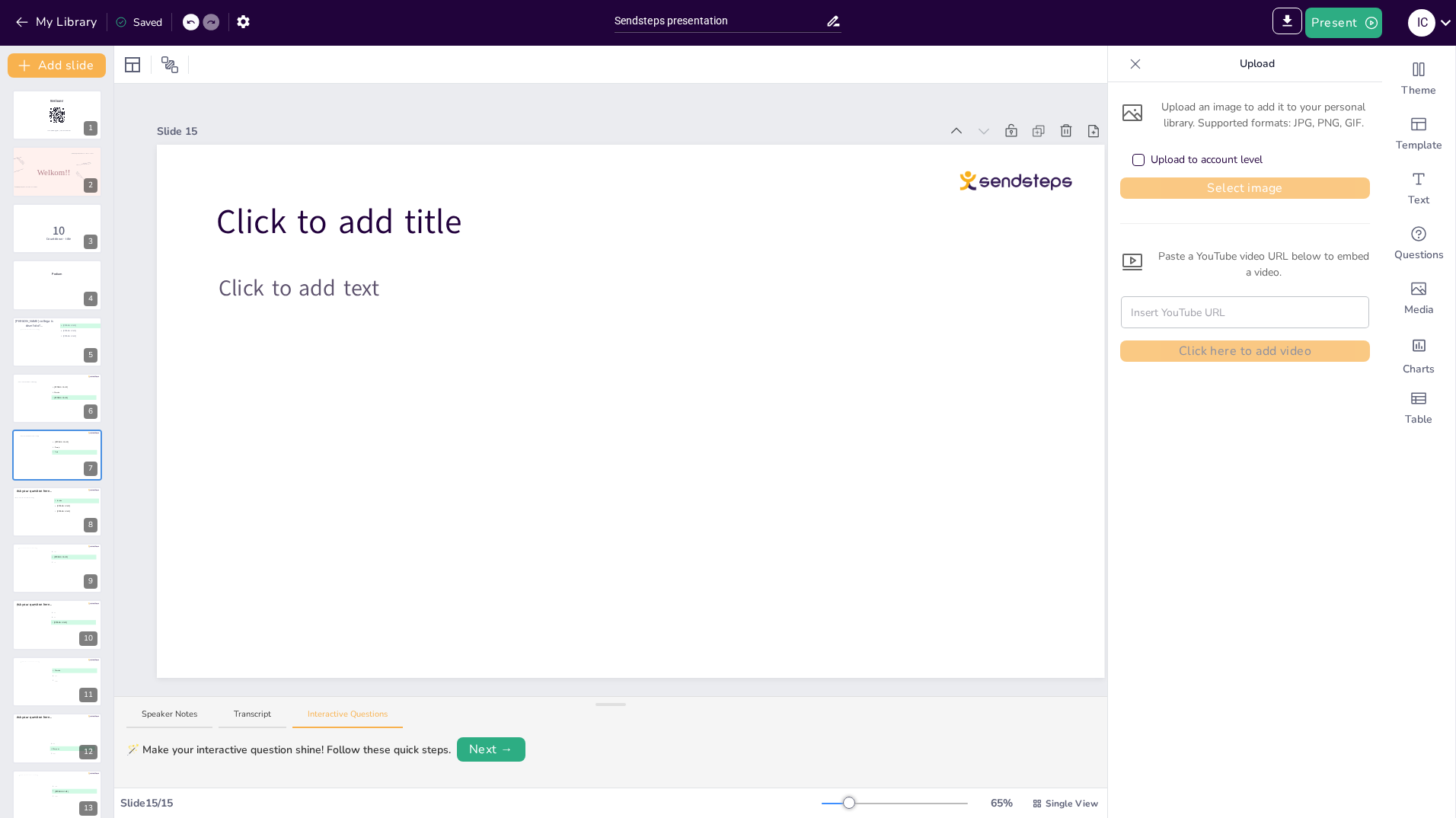
click at [1175, 190] on button "Select image" at bounding box center [1245, 188] width 250 height 21
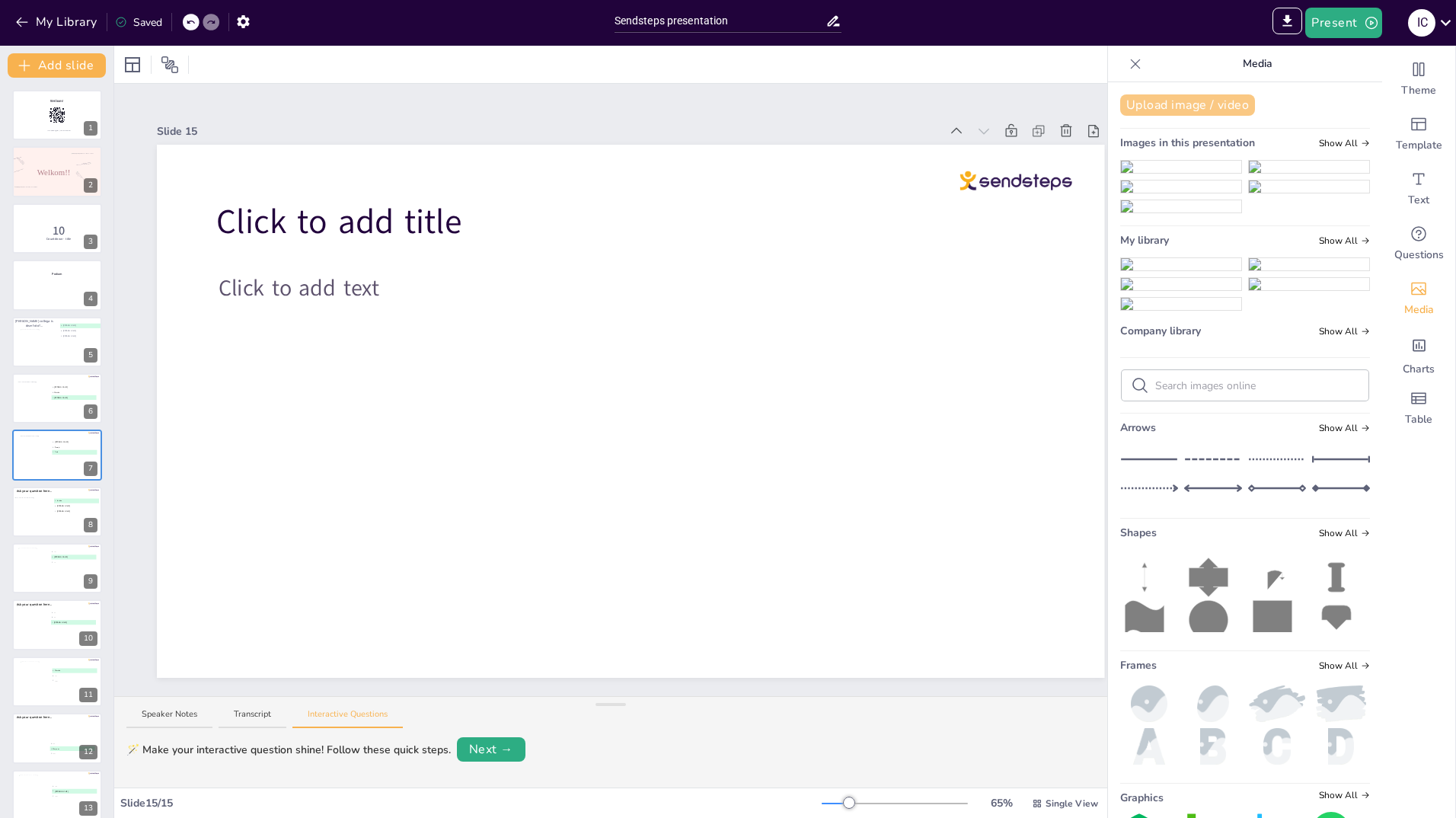
click at [1175, 101] on button "Upload image / video" at bounding box center [1188, 105] width 135 height 21
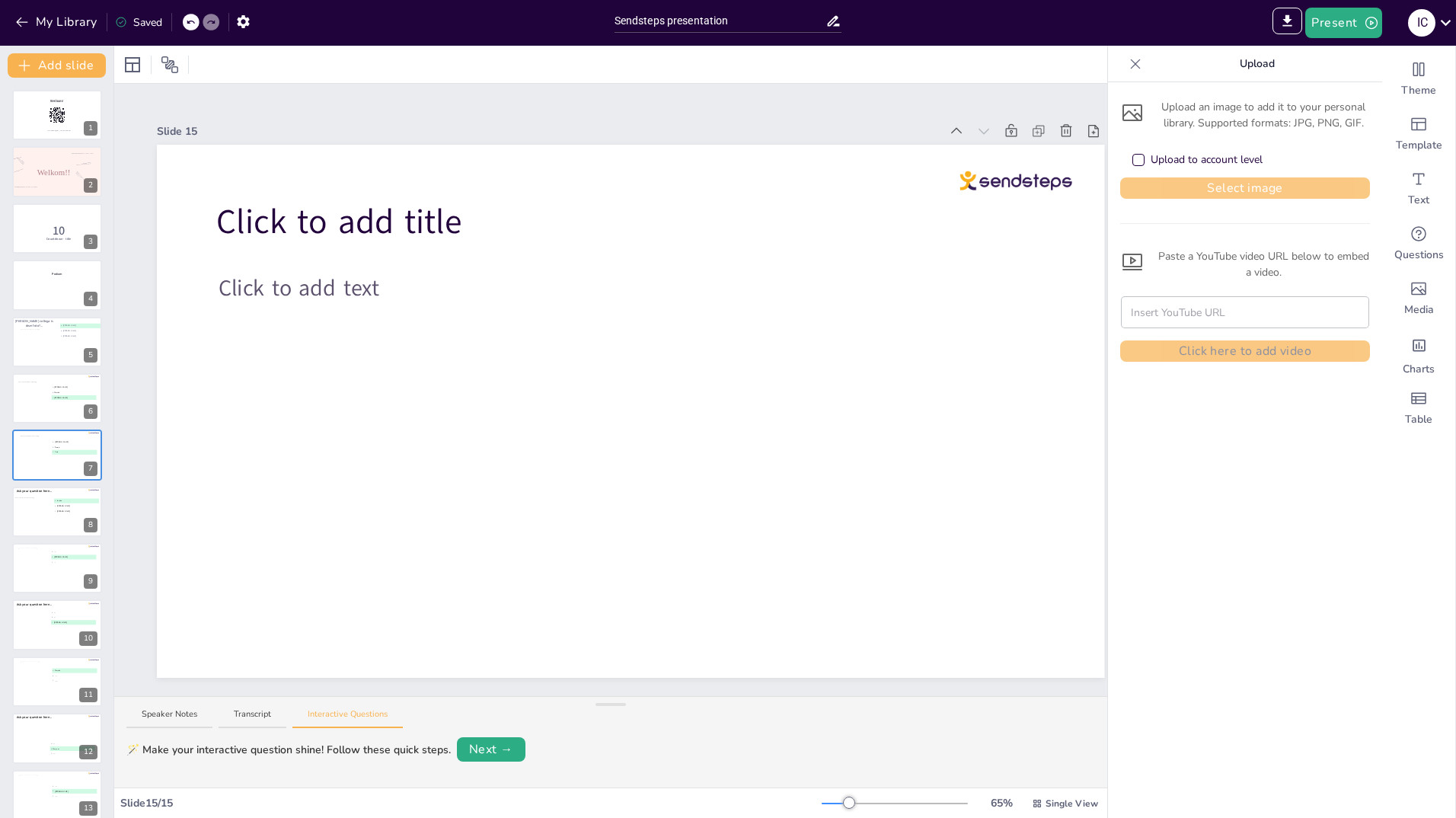
click at [1244, 185] on button "Select image" at bounding box center [1245, 188] width 250 height 21
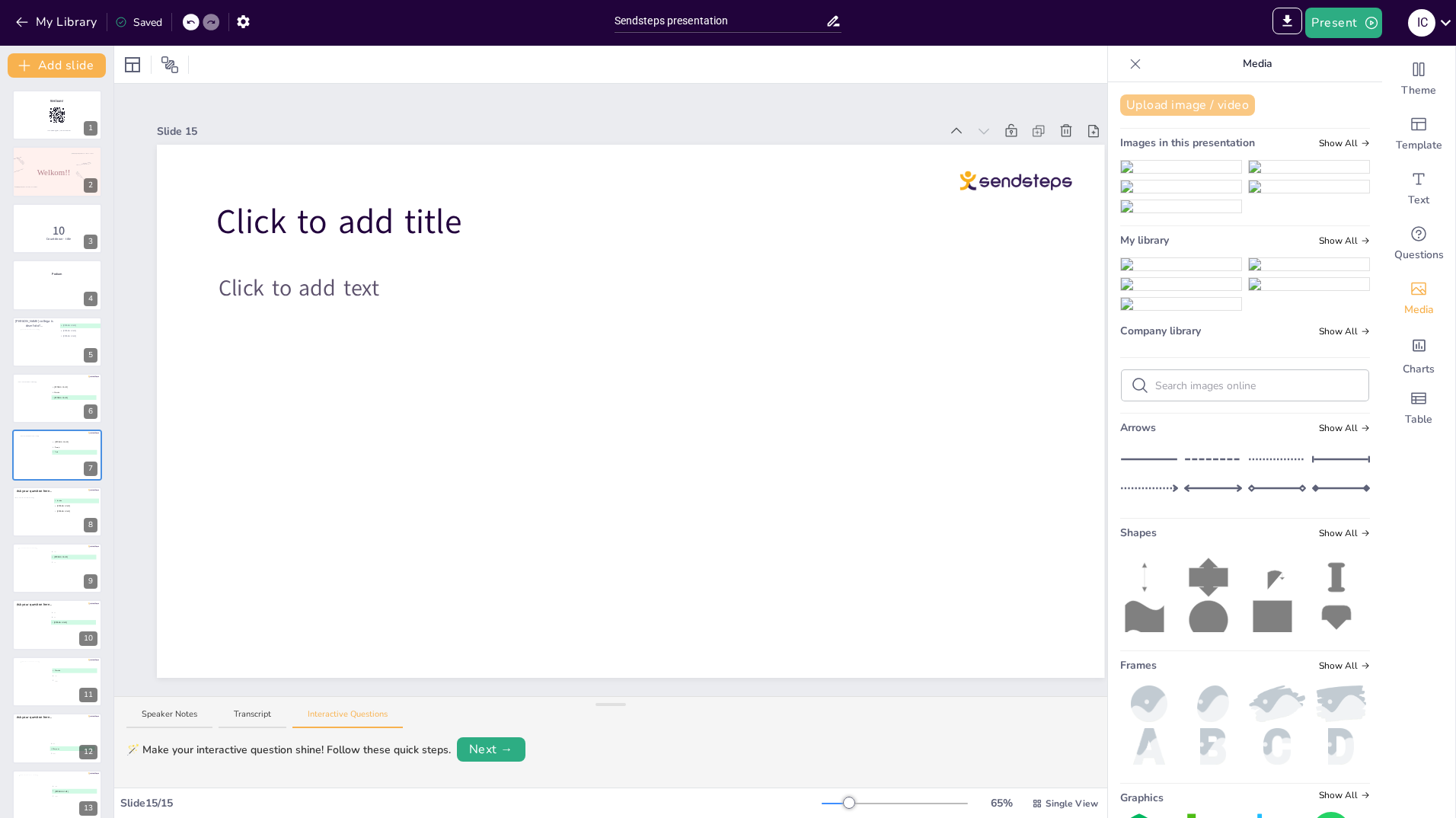
click at [1173, 104] on button "Upload image / video" at bounding box center [1188, 105] width 135 height 21
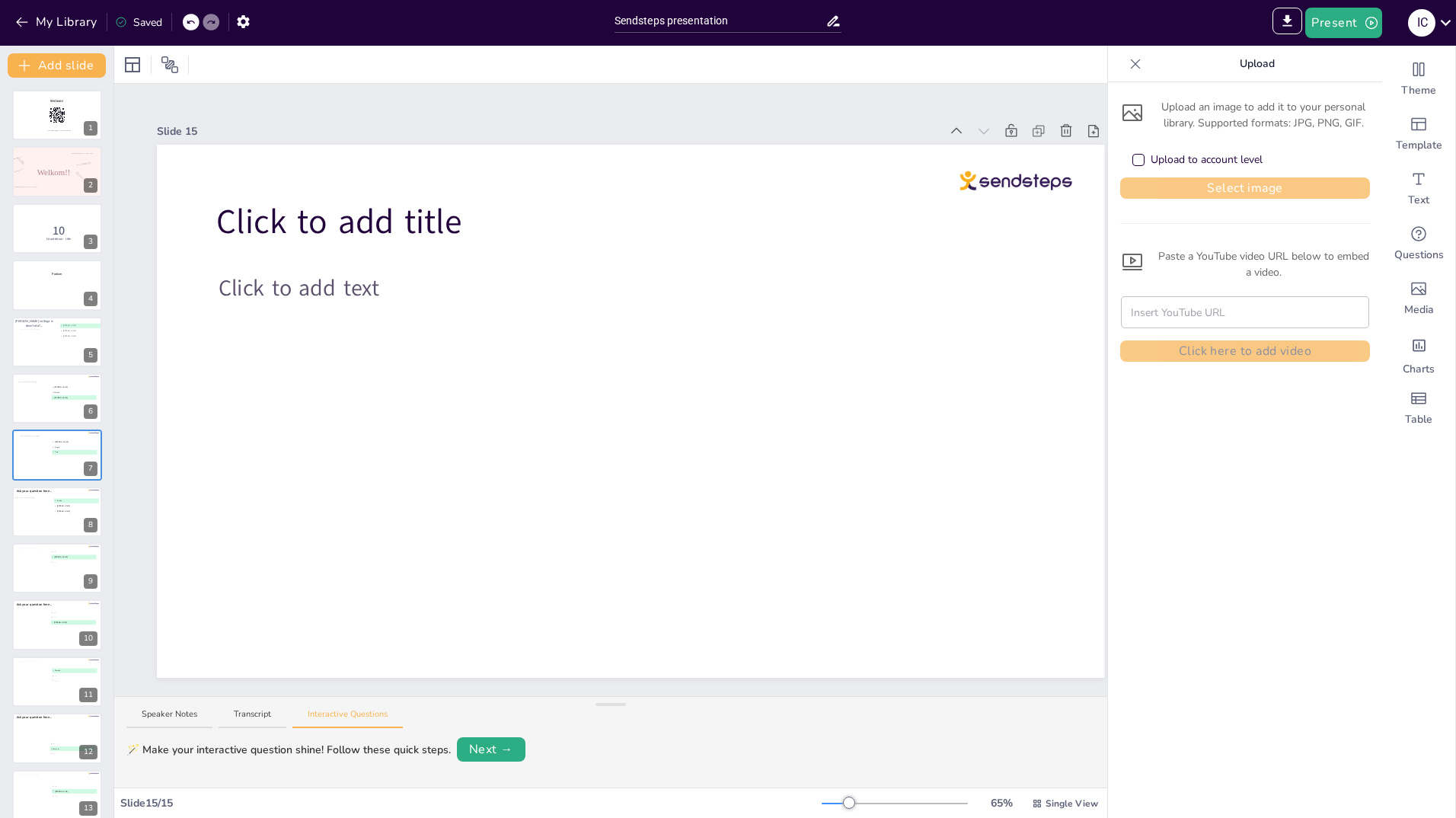
click at [1184, 182] on button "Select image" at bounding box center [1245, 188] width 250 height 21
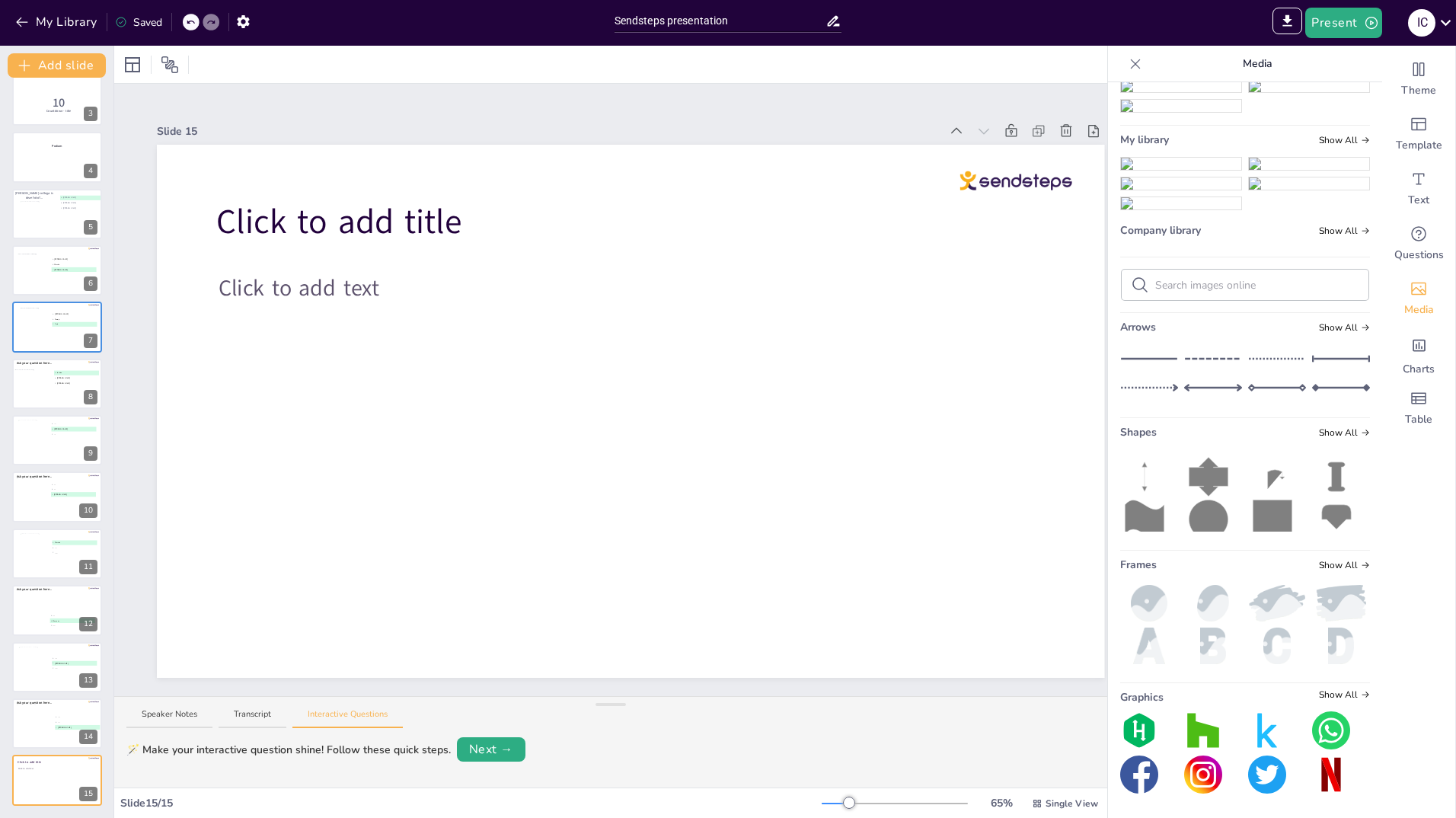
scroll to position [381, 0]
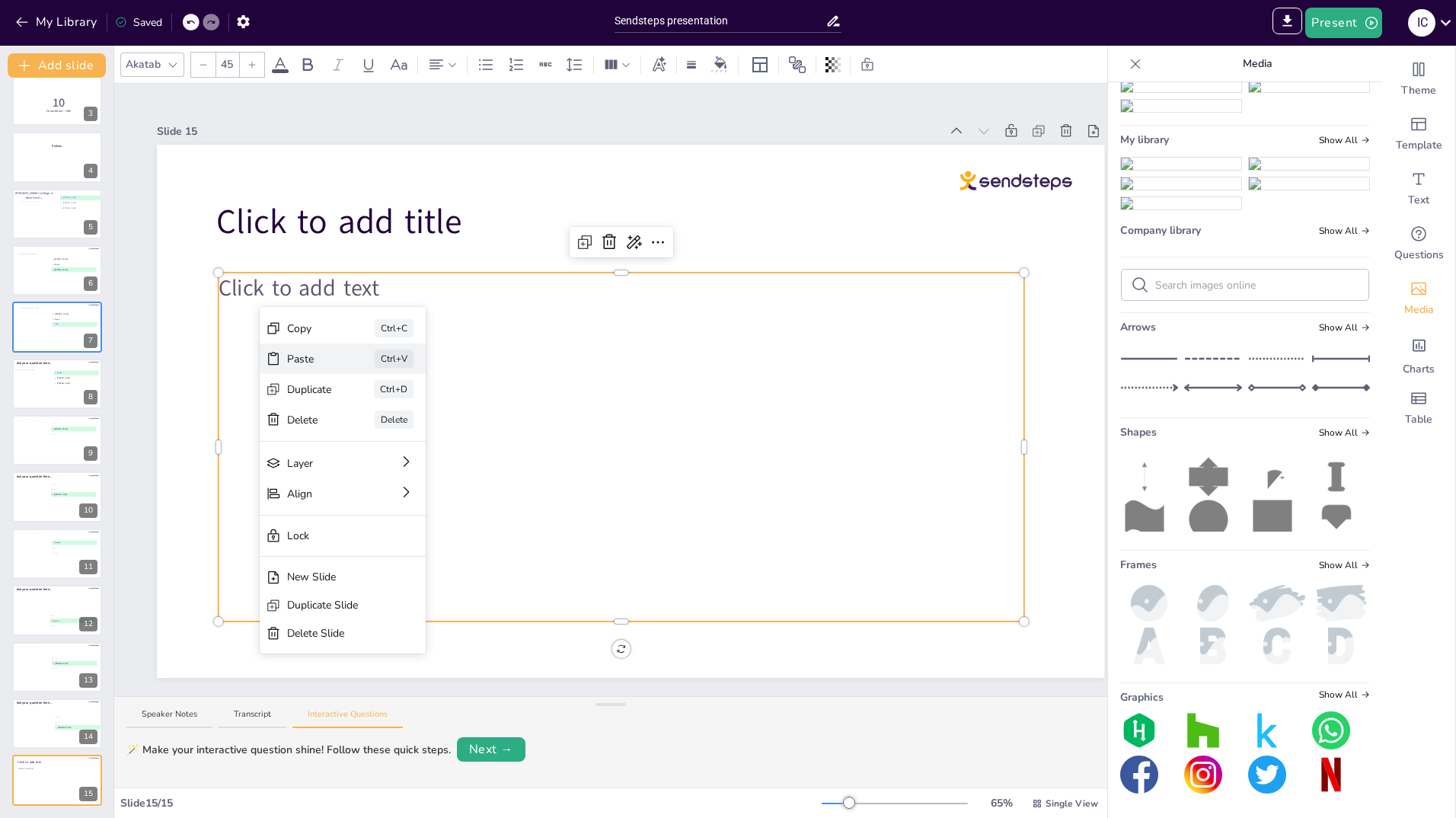
click at [296, 363] on div "Paste" at bounding box center [309, 359] width 45 height 16
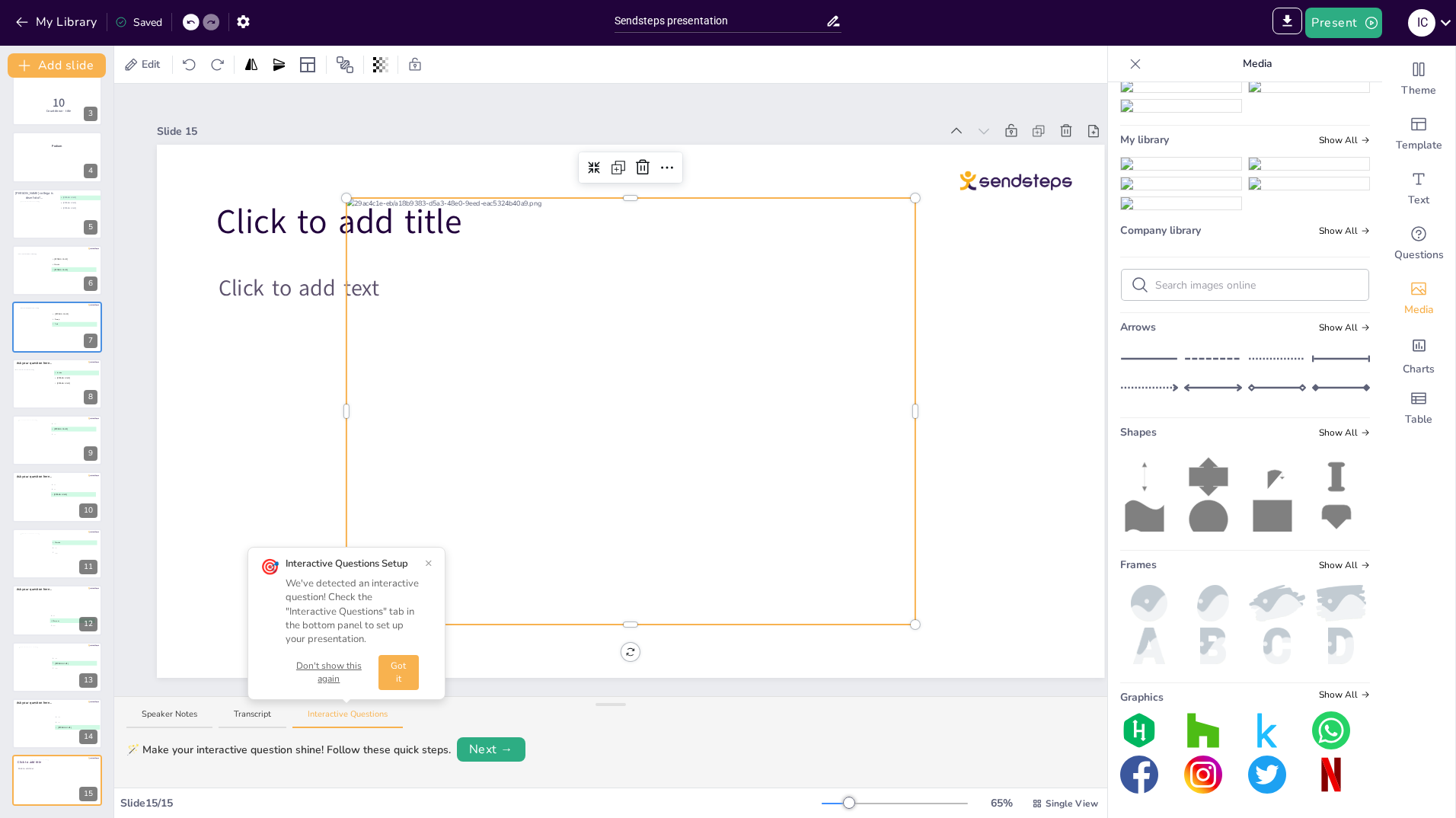
scroll to position [313, 0]
click at [396, 221] on div at bounding box center [631, 412] width 569 height 427
click at [643, 161] on icon at bounding box center [643, 167] width 19 height 19
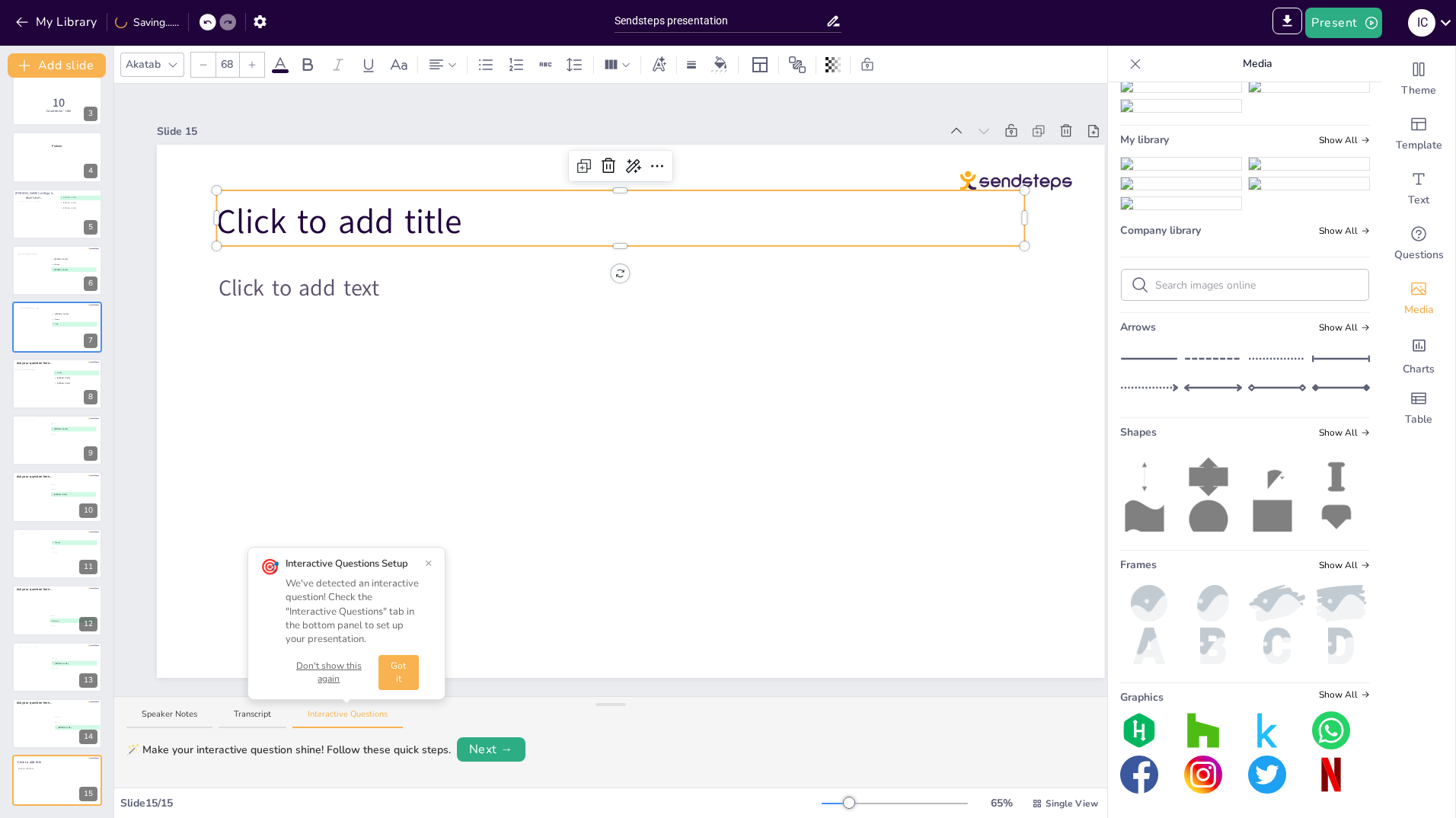
click at [411, 220] on span "Click to add title" at bounding box center [338, 222] width 245 height 46
click at [612, 158] on icon at bounding box center [608, 166] width 19 height 19
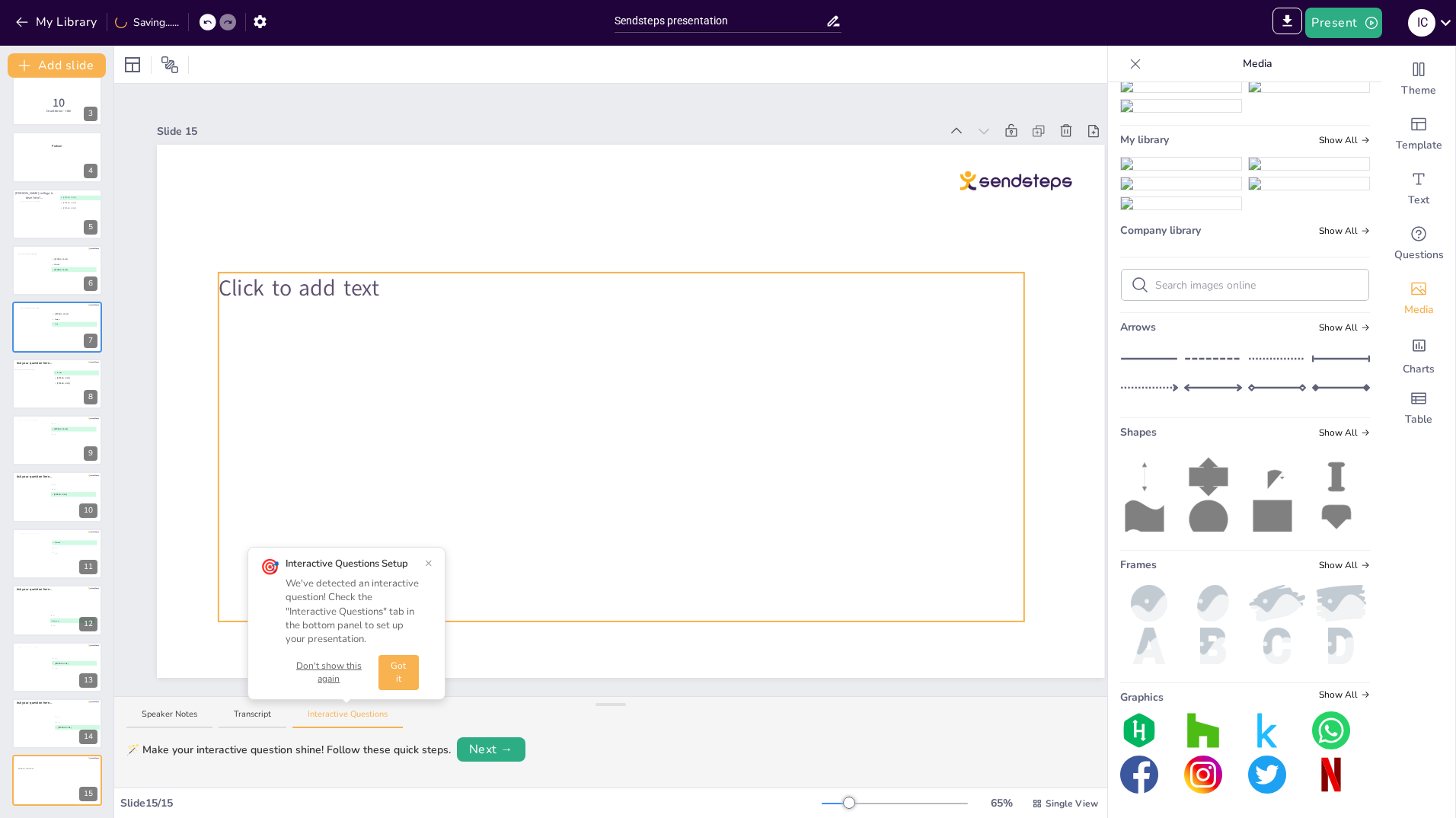
click at [254, 283] on span "Click to add text" at bounding box center [299, 288] width 161 height 30
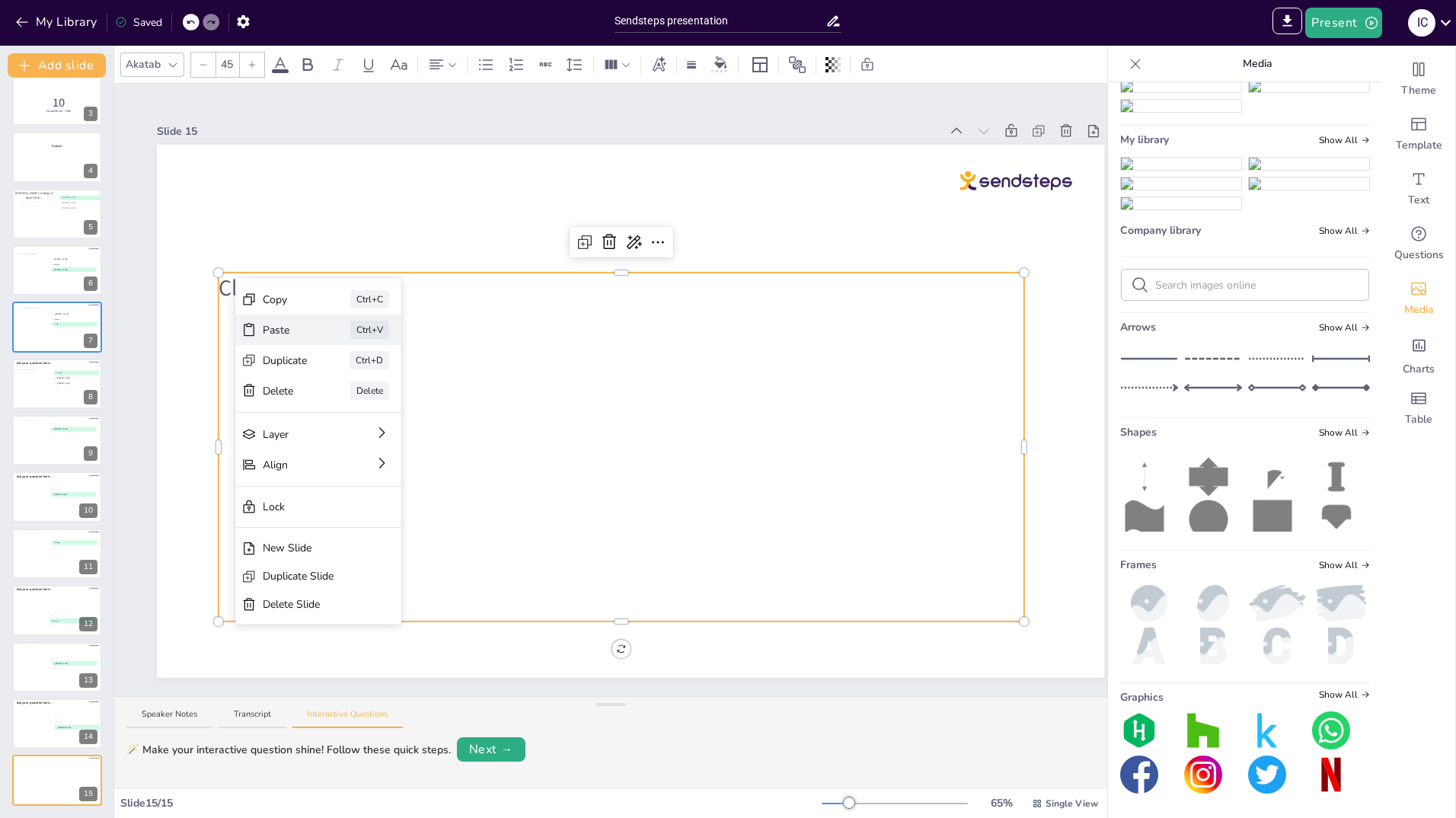
click at [269, 332] on div "Paste" at bounding box center [285, 330] width 45 height 16
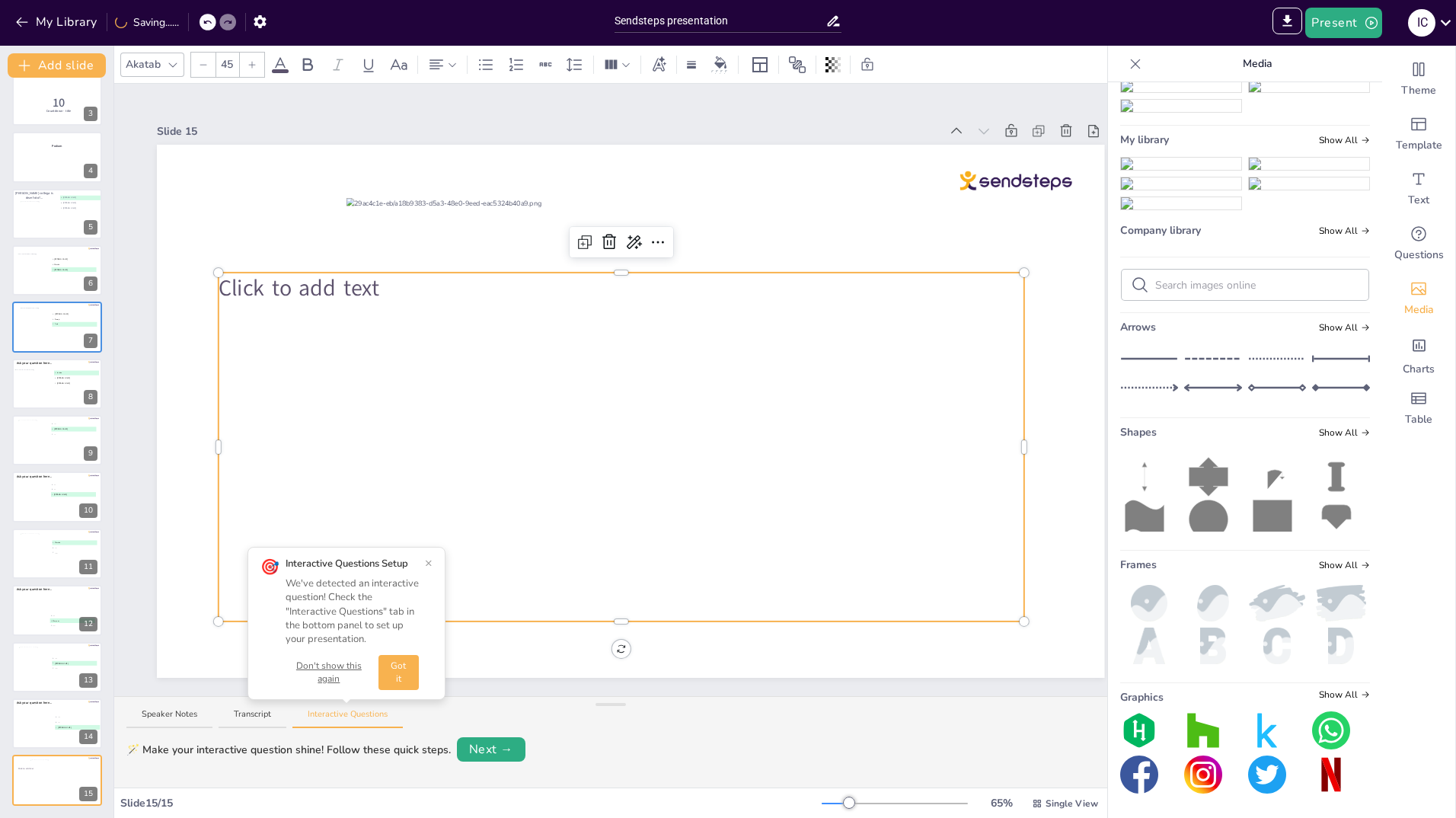
click at [292, 305] on div "Click to add text" at bounding box center [621, 447] width 805 height 349
click at [614, 238] on icon at bounding box center [609, 241] width 13 height 15
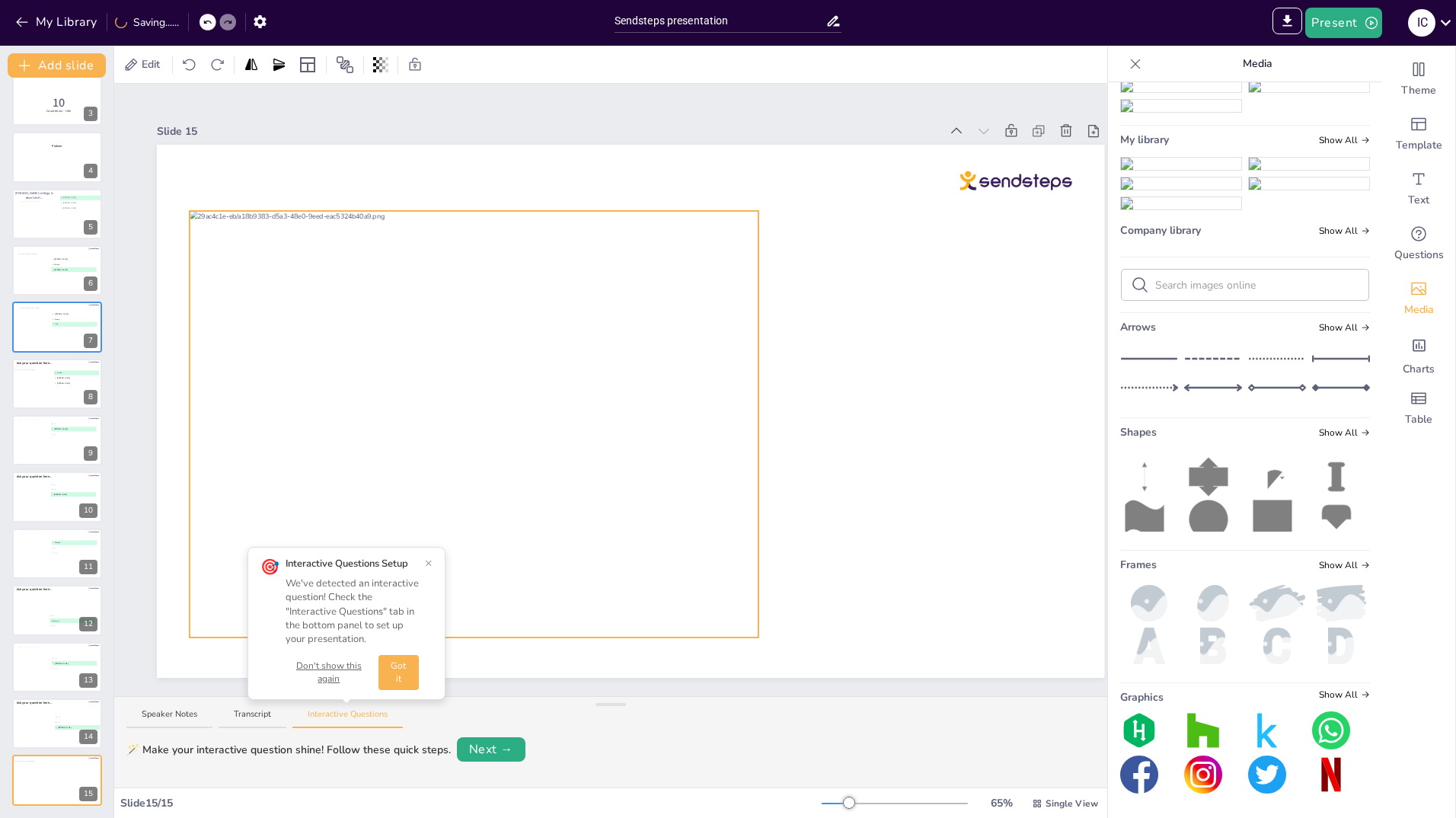
drag, startPoint x: 594, startPoint y: 242, endPoint x: 437, endPoint y: 254, distance: 157.5
click at [437, 254] on div at bounding box center [474, 424] width 569 height 427
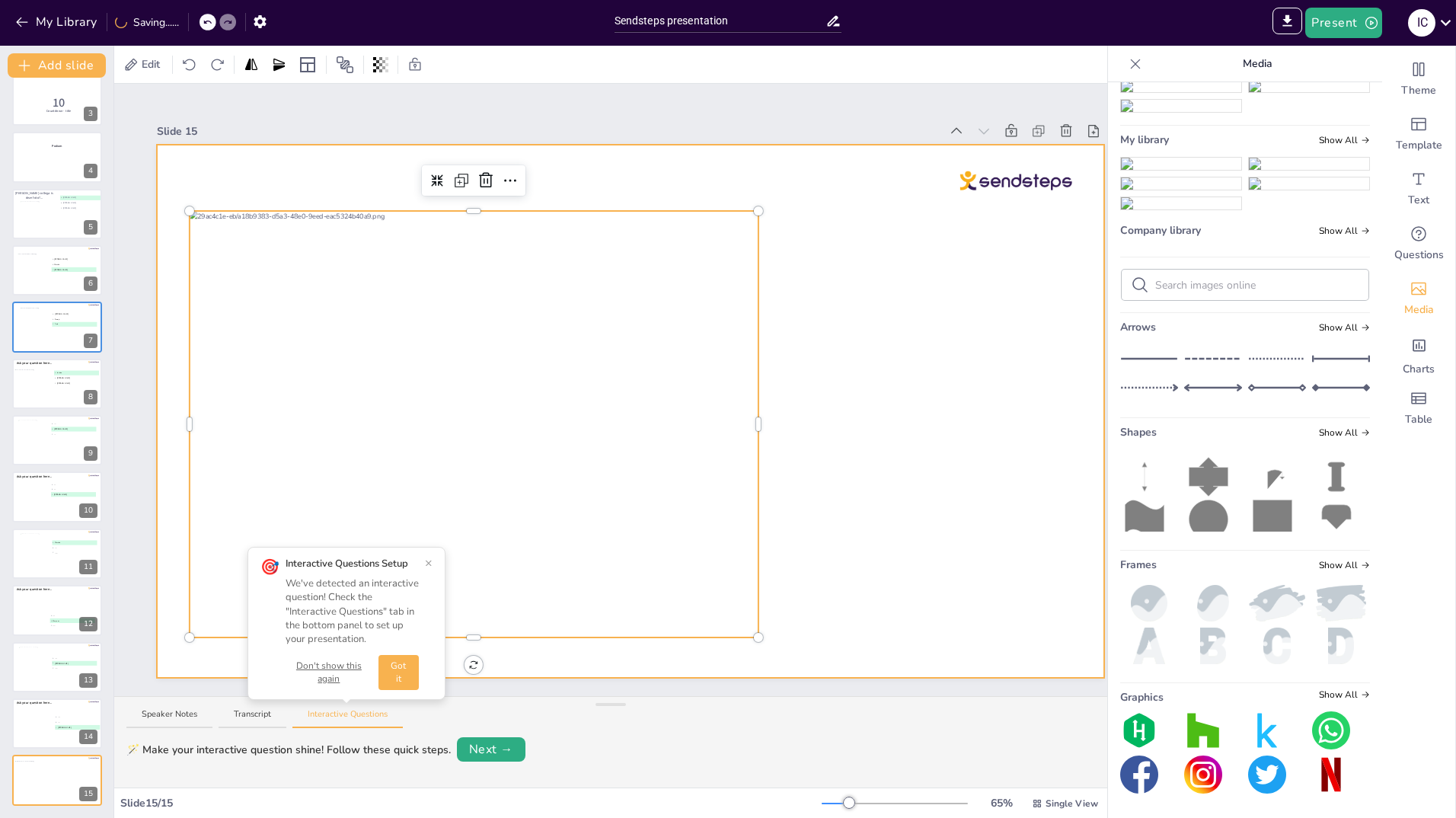
click at [887, 371] on div at bounding box center [630, 411] width 947 height 533
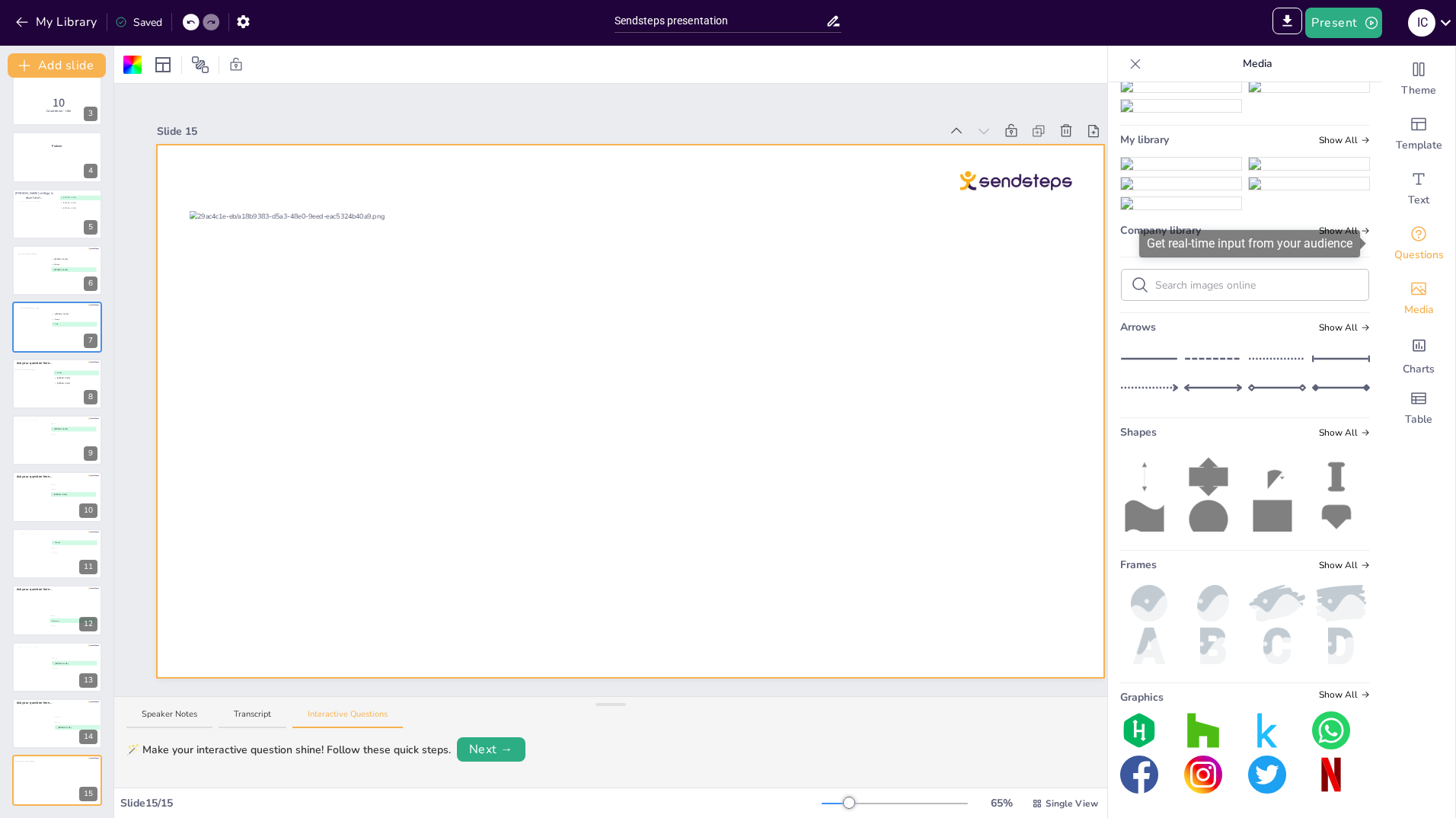
click at [1413, 242] on icon "Get real-time input from your audience" at bounding box center [1419, 234] width 19 height 19
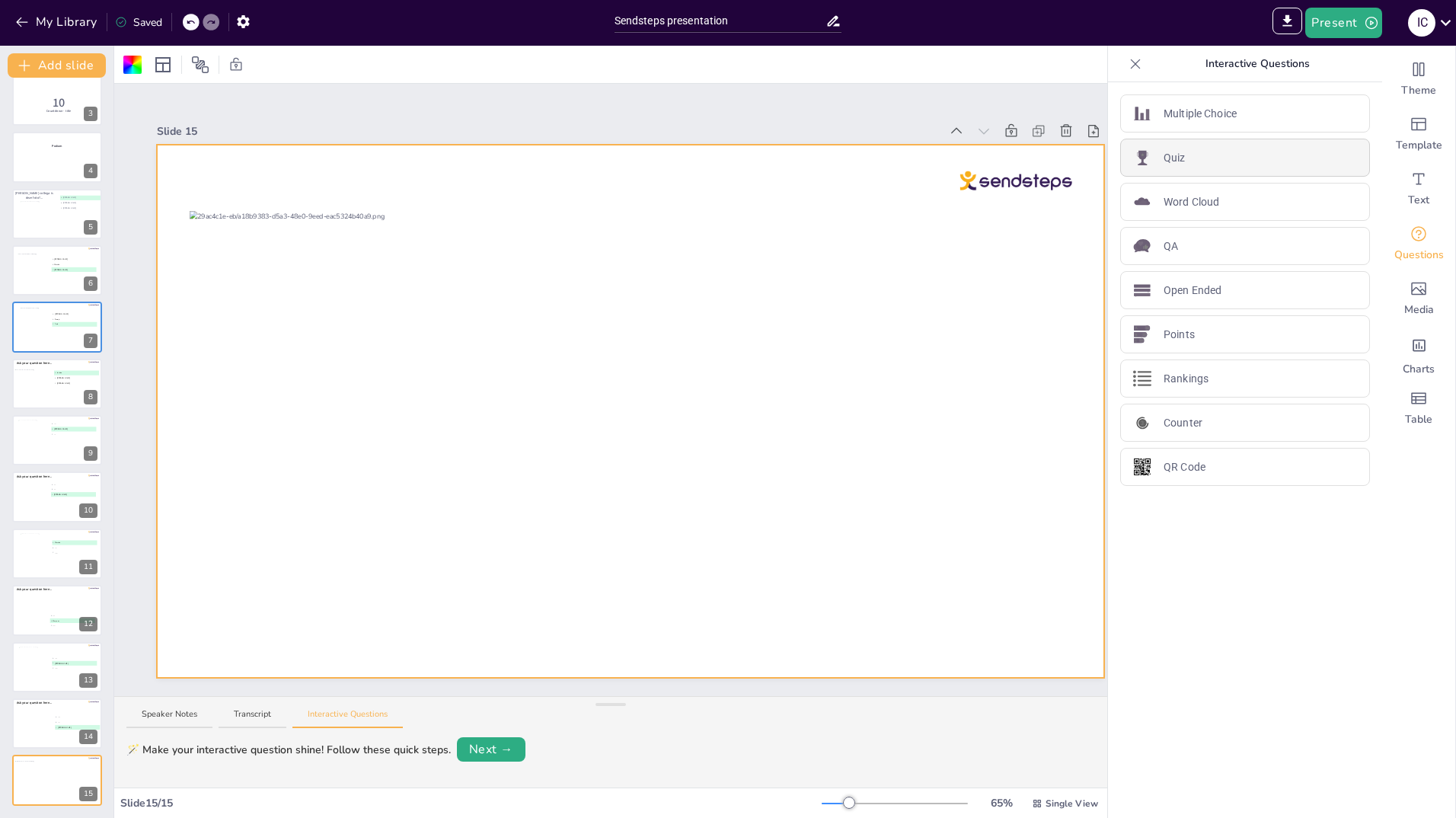
click at [1168, 150] on p "Quiz" at bounding box center [1175, 158] width 22 height 16
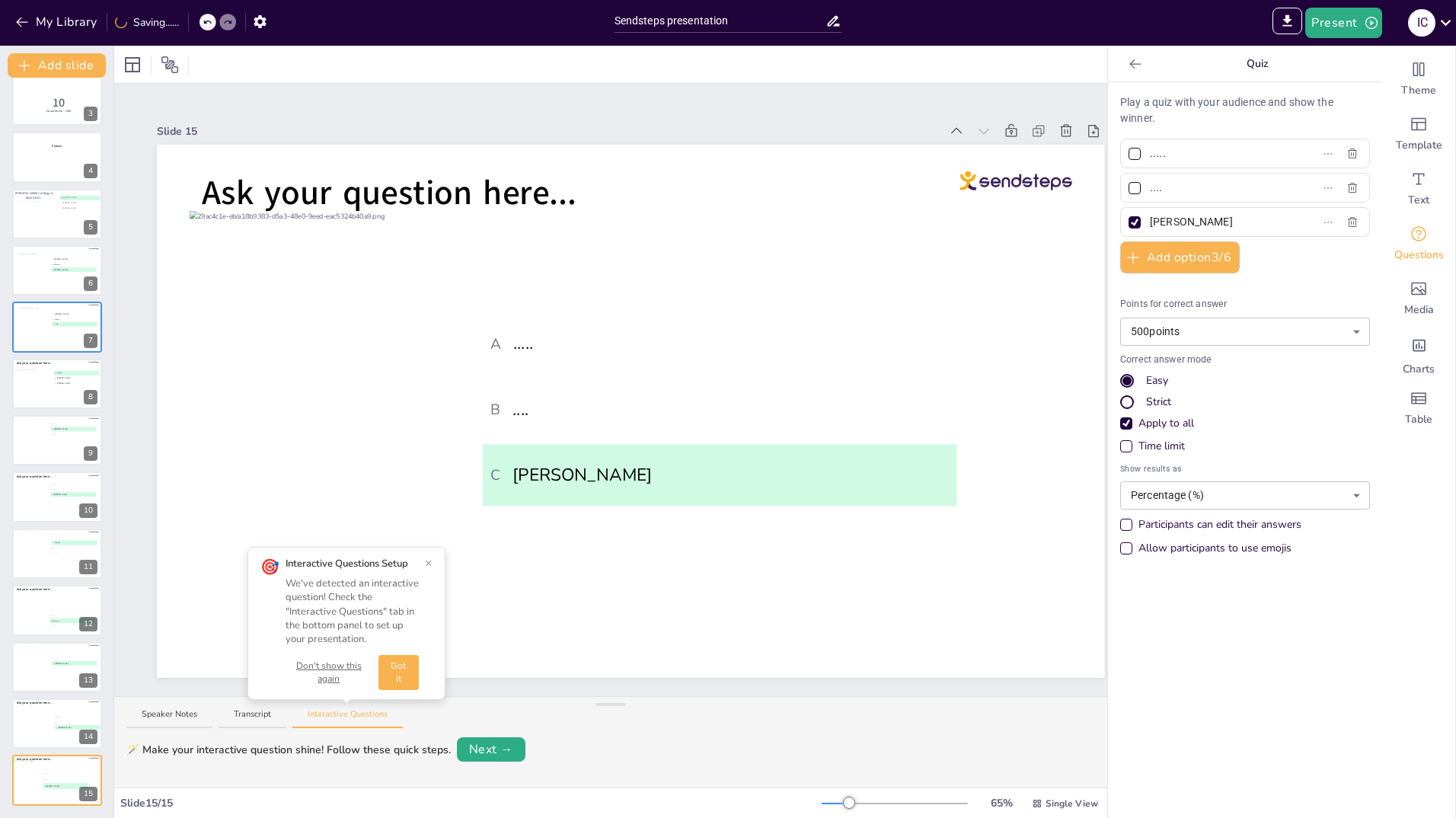
drag, startPoint x: 1186, startPoint y: 219, endPoint x: 1136, endPoint y: 225, distance: 50.4
click at [1144, 225] on span "[PERSON_NAME]" at bounding box center [1214, 221] width 142 height 22
click at [1177, 219] on input "[PERSON_NAME]" at bounding box center [1221, 221] width 142 height 22
type input "[PERSON_NAME]"
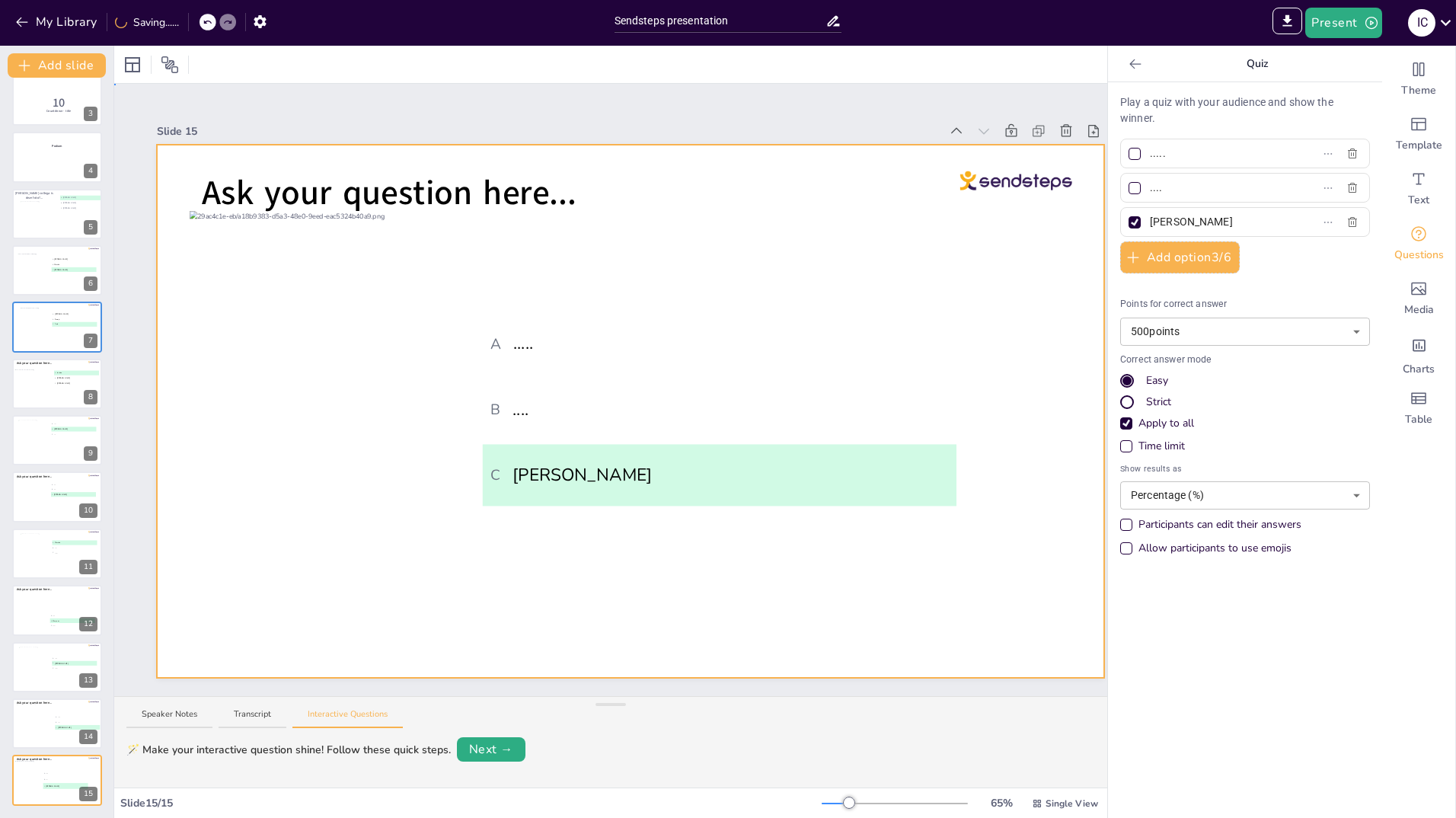
click at [833, 559] on div at bounding box center [630, 411] width 947 height 533
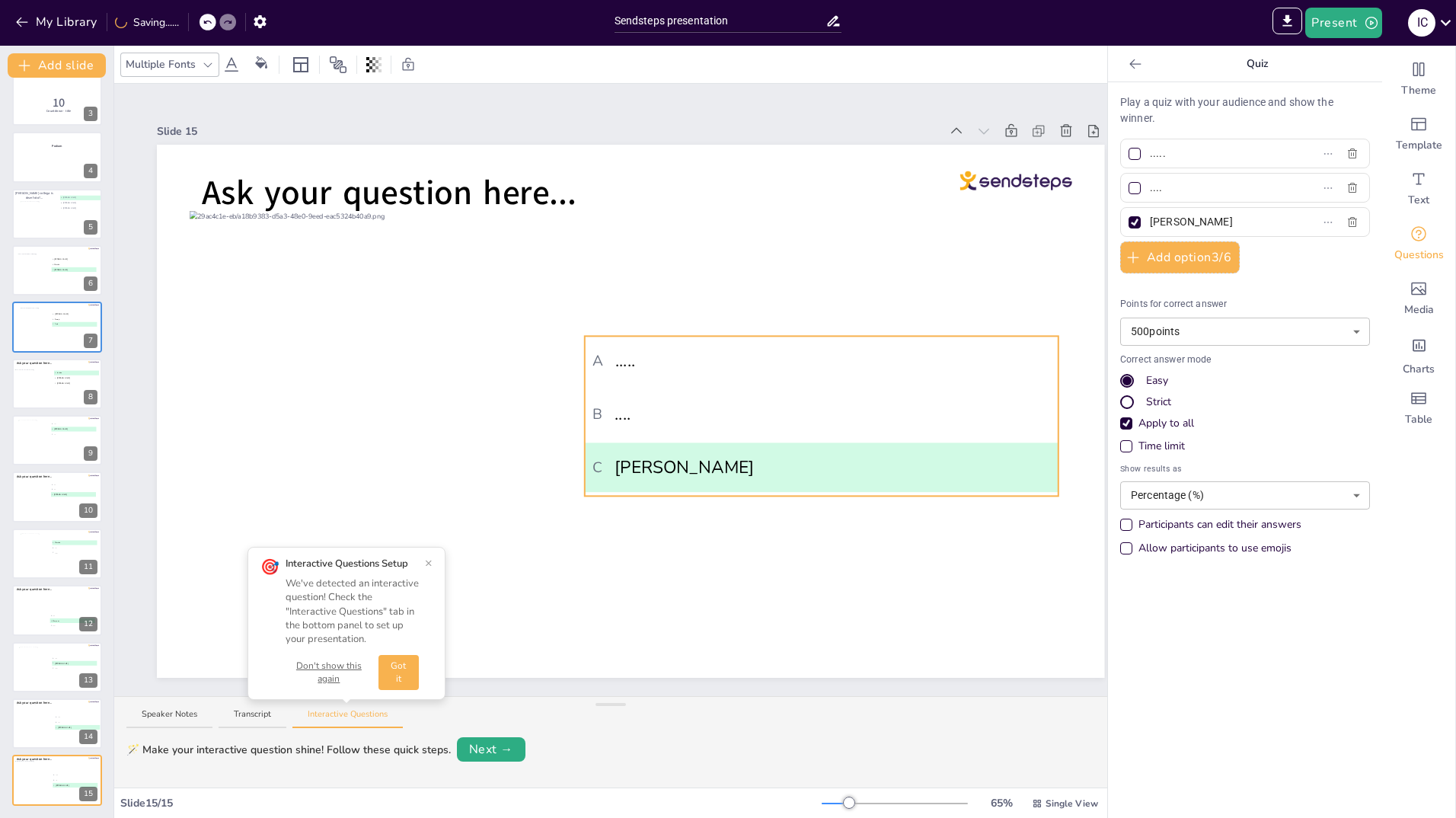
drag, startPoint x: 704, startPoint y: 345, endPoint x: 805, endPoint y: 368, distance: 103.6
click at [805, 368] on li "A ....." at bounding box center [821, 360] width 474 height 50
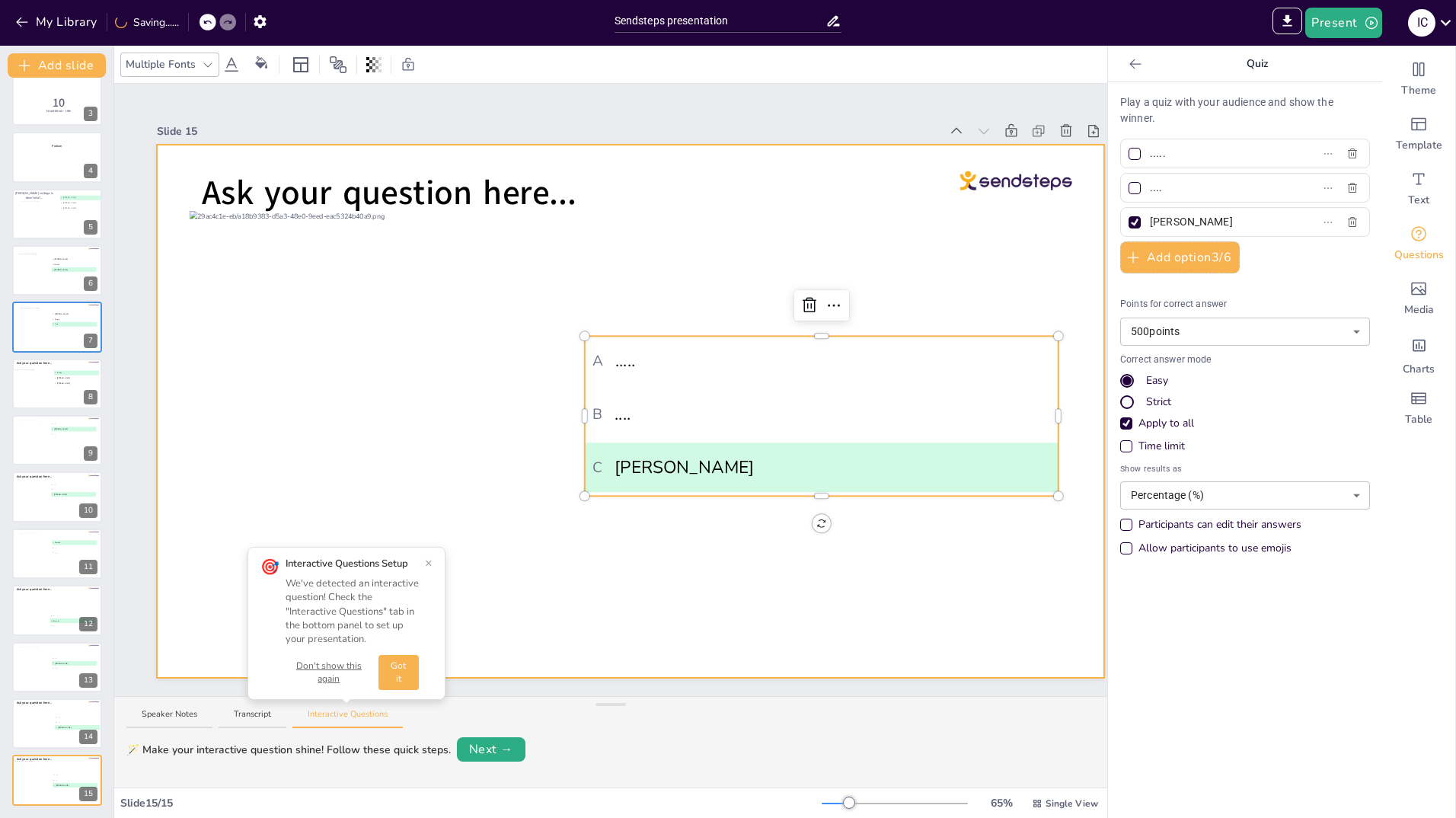
click at [880, 616] on div at bounding box center [630, 411] width 947 height 533
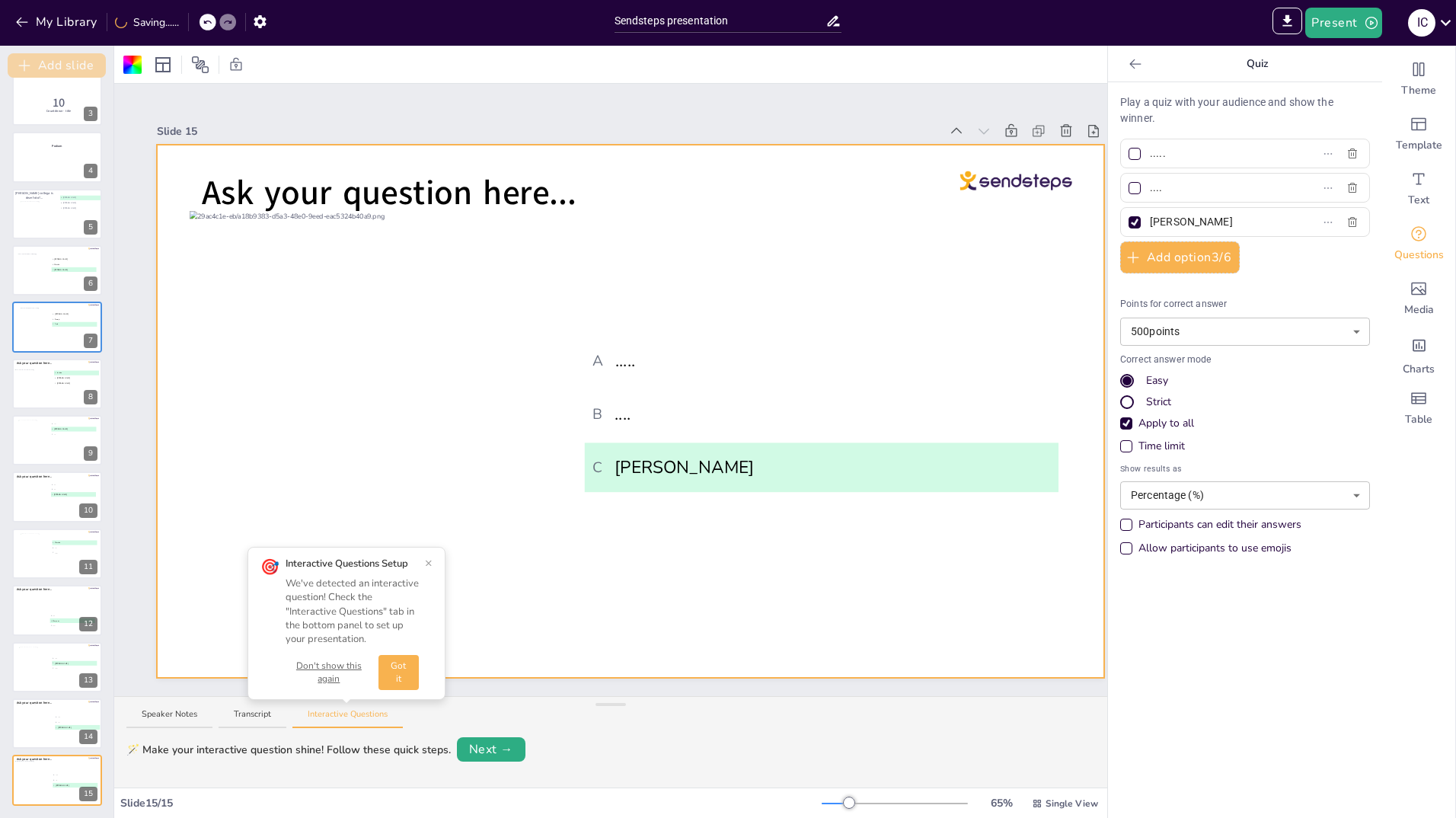
click at [48, 64] on button "Add slide" at bounding box center [57, 66] width 98 height 25
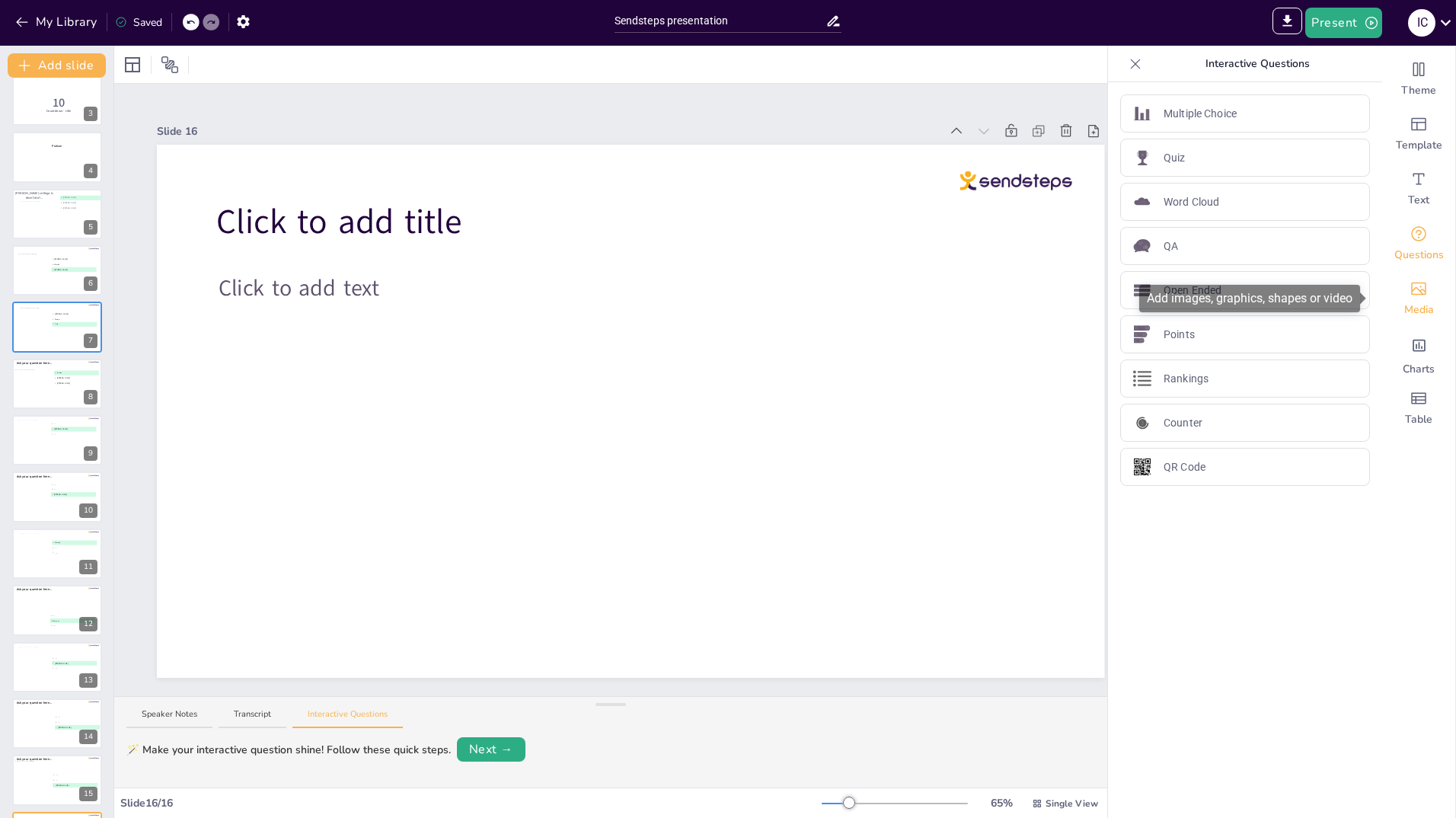
click at [1412, 294] on icon "Add images, graphics, shapes or video" at bounding box center [1419, 289] width 15 height 13
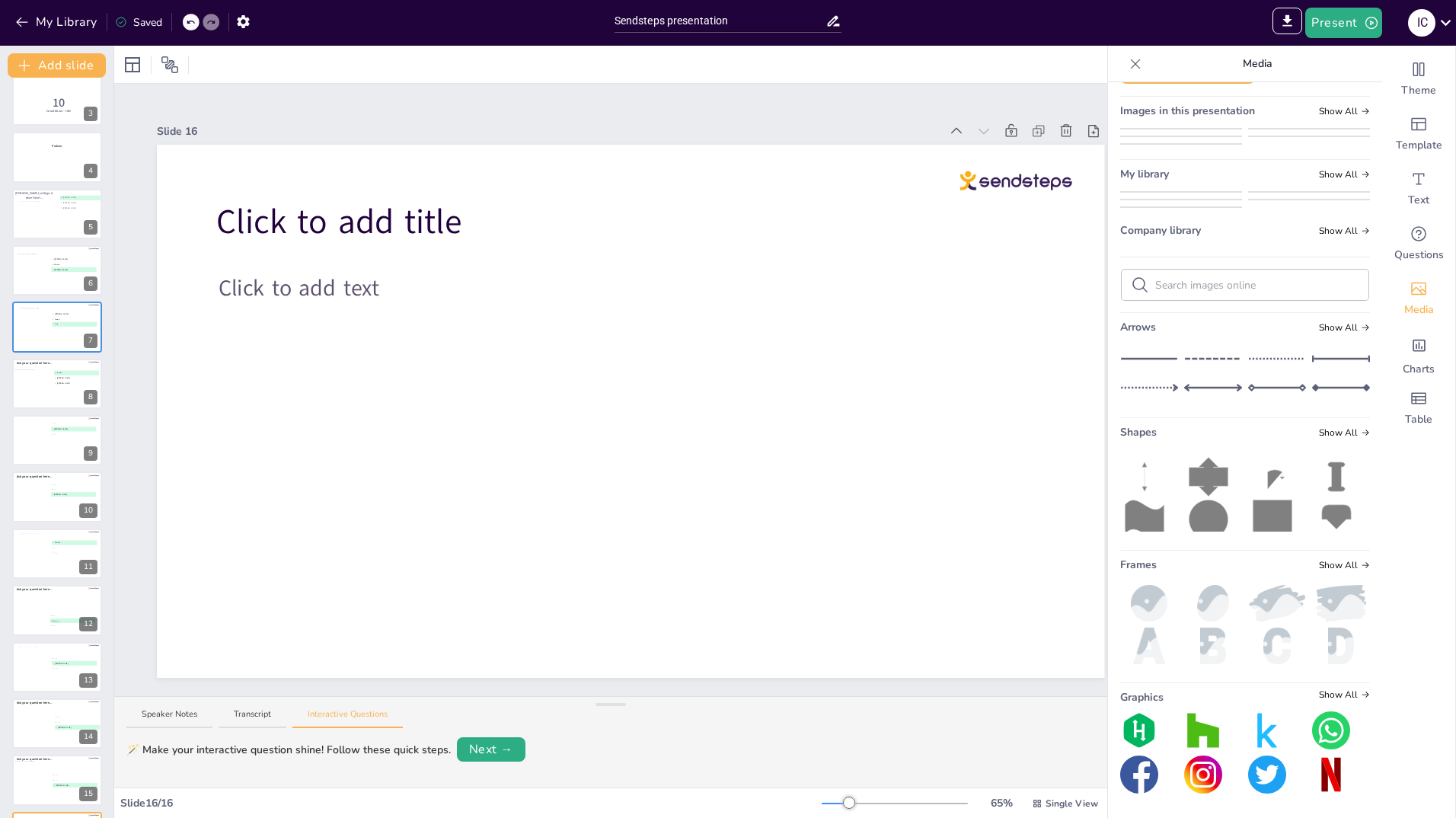
scroll to position [152, 0]
click at [1283, 170] on img at bounding box center [1309, 164] width 120 height 12
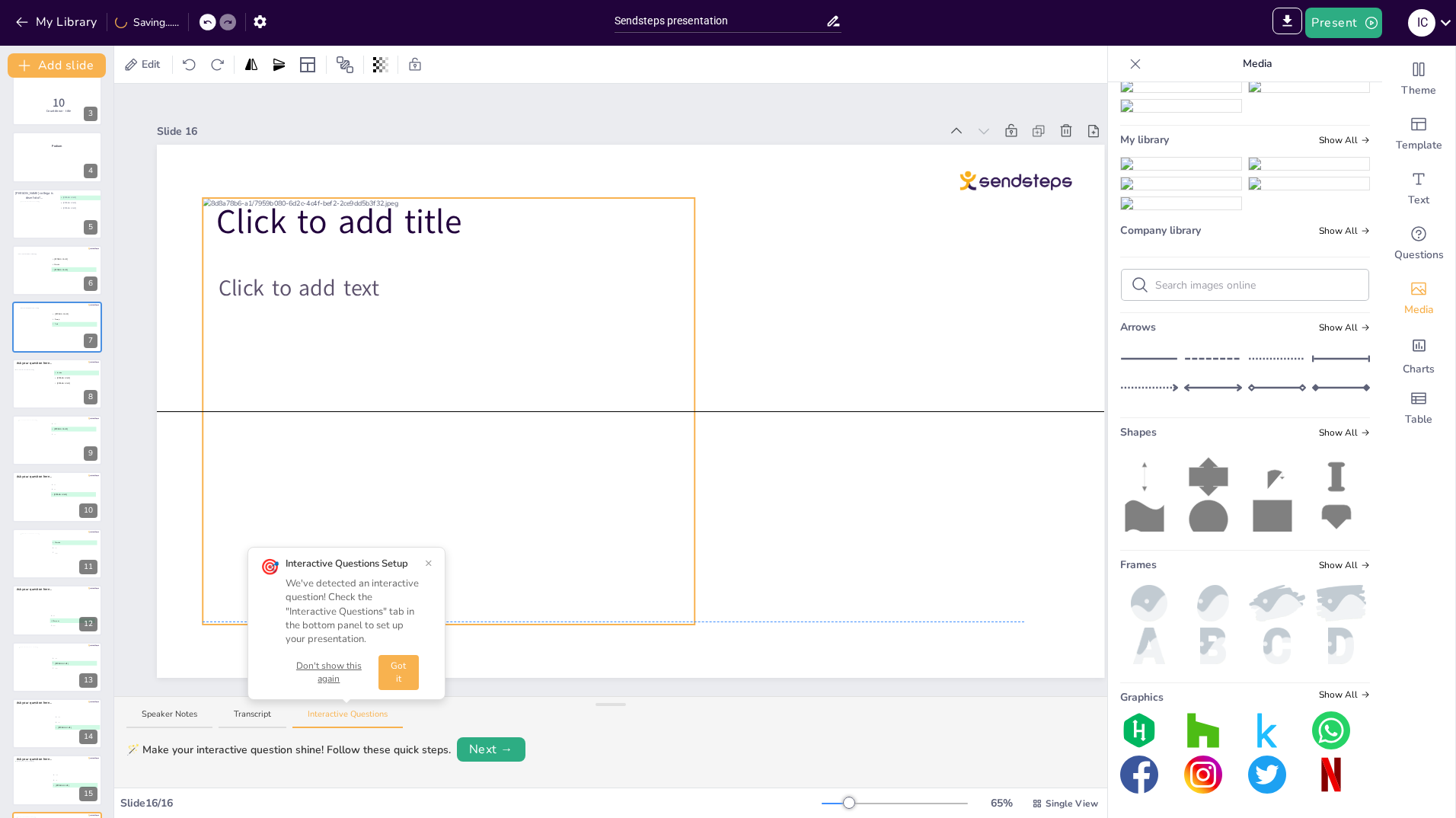
drag, startPoint x: 664, startPoint y: 305, endPoint x: 482, endPoint y: 303, distance: 182.0
click at [482, 303] on div at bounding box center [449, 412] width 492 height 427
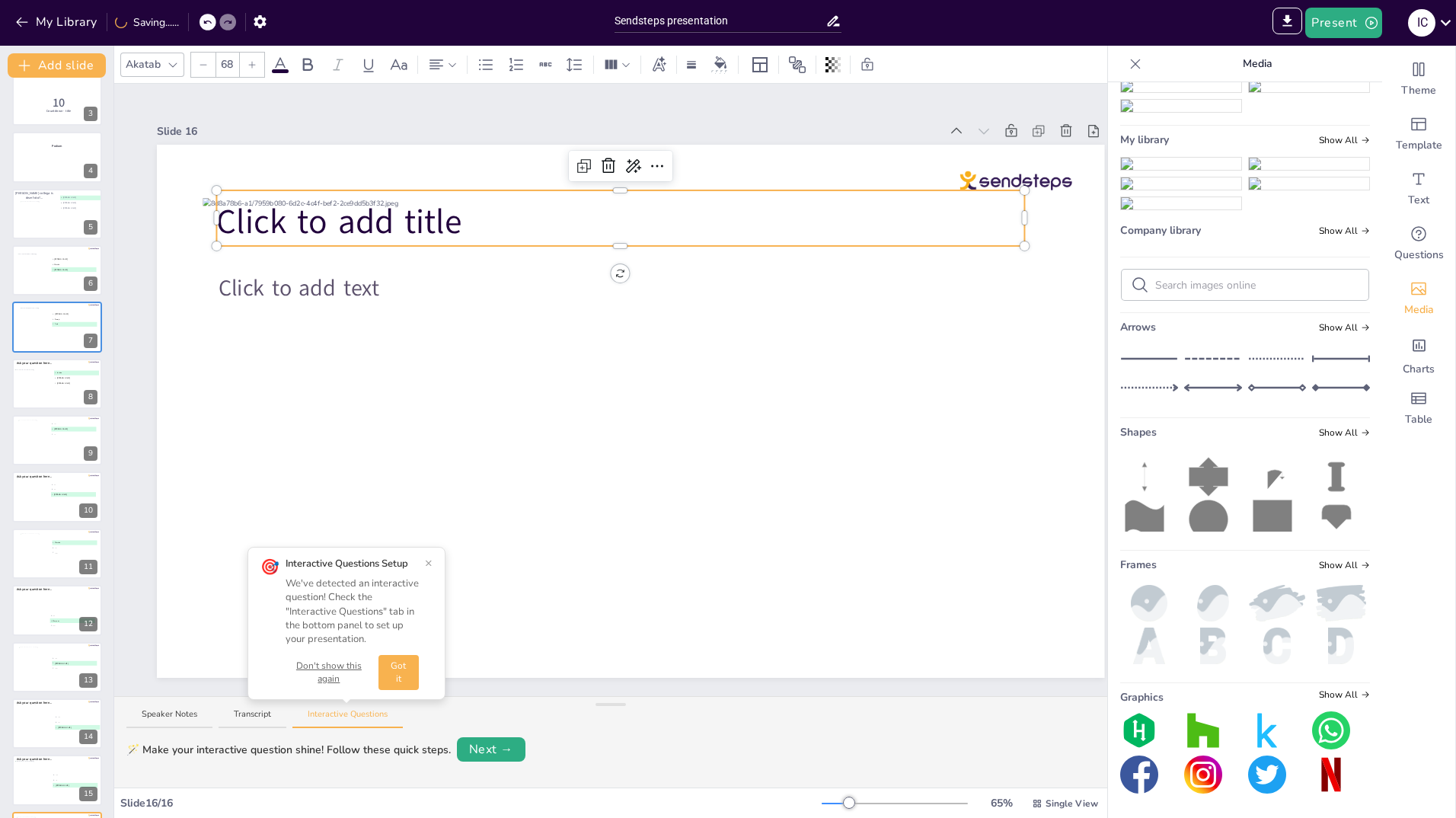
click at [740, 201] on p "Click to add title" at bounding box center [620, 222] width 808 height 47
click at [607, 162] on icon at bounding box center [608, 166] width 13 height 15
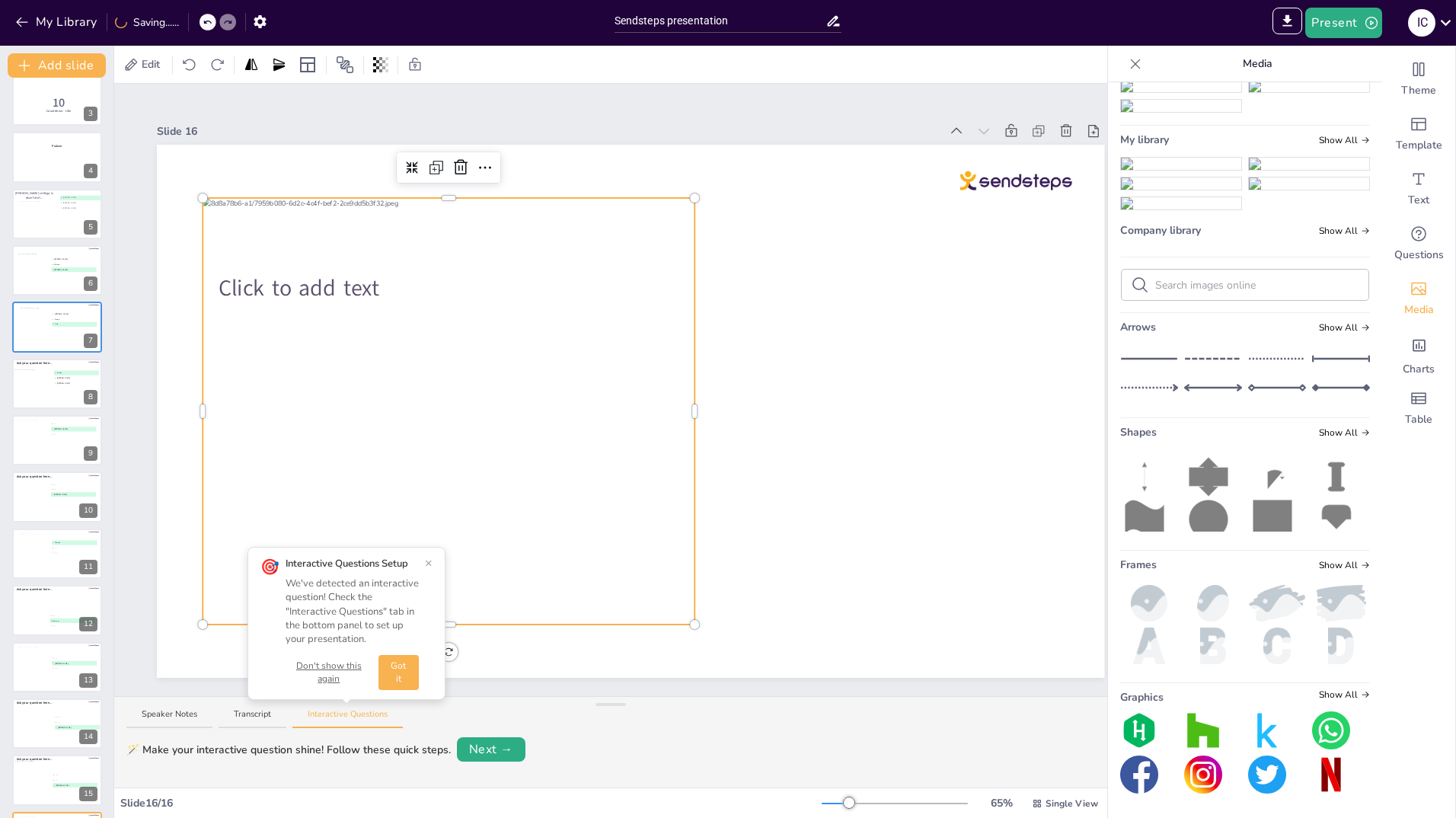
click at [545, 288] on div at bounding box center [449, 412] width 492 height 427
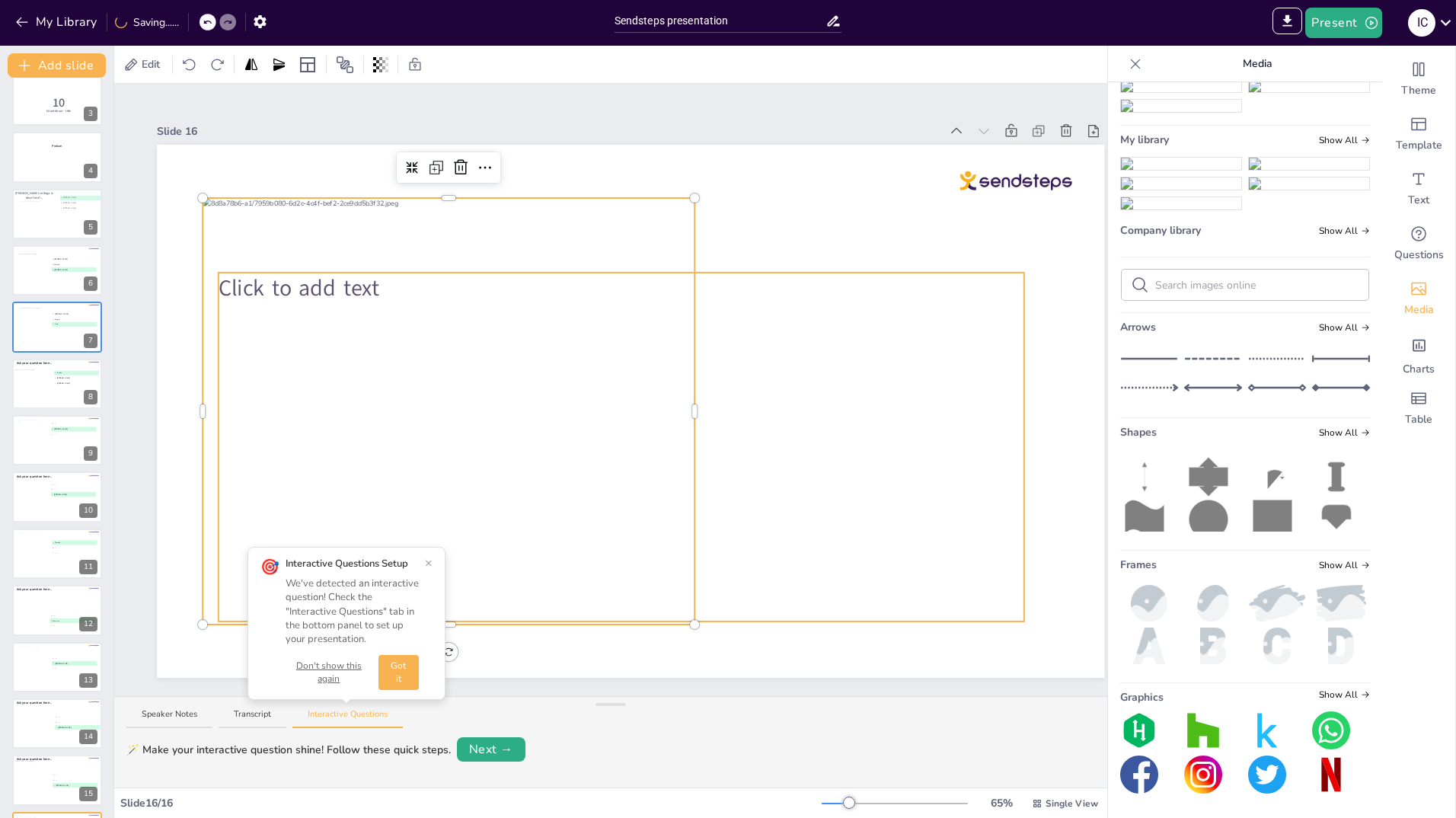
click at [719, 366] on div "Click to add text" at bounding box center [621, 447] width 805 height 349
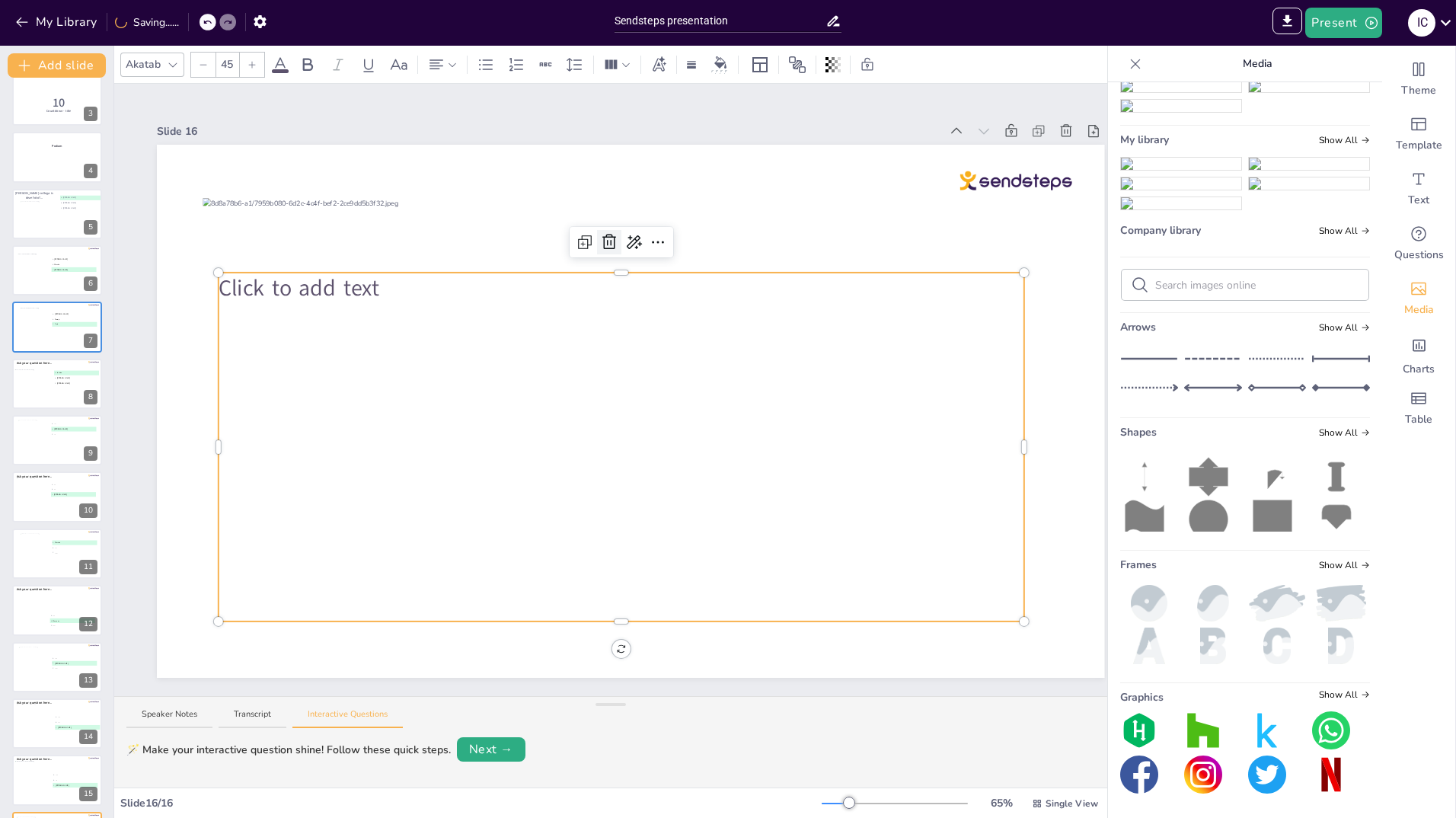
click at [605, 233] on icon at bounding box center [609, 242] width 19 height 19
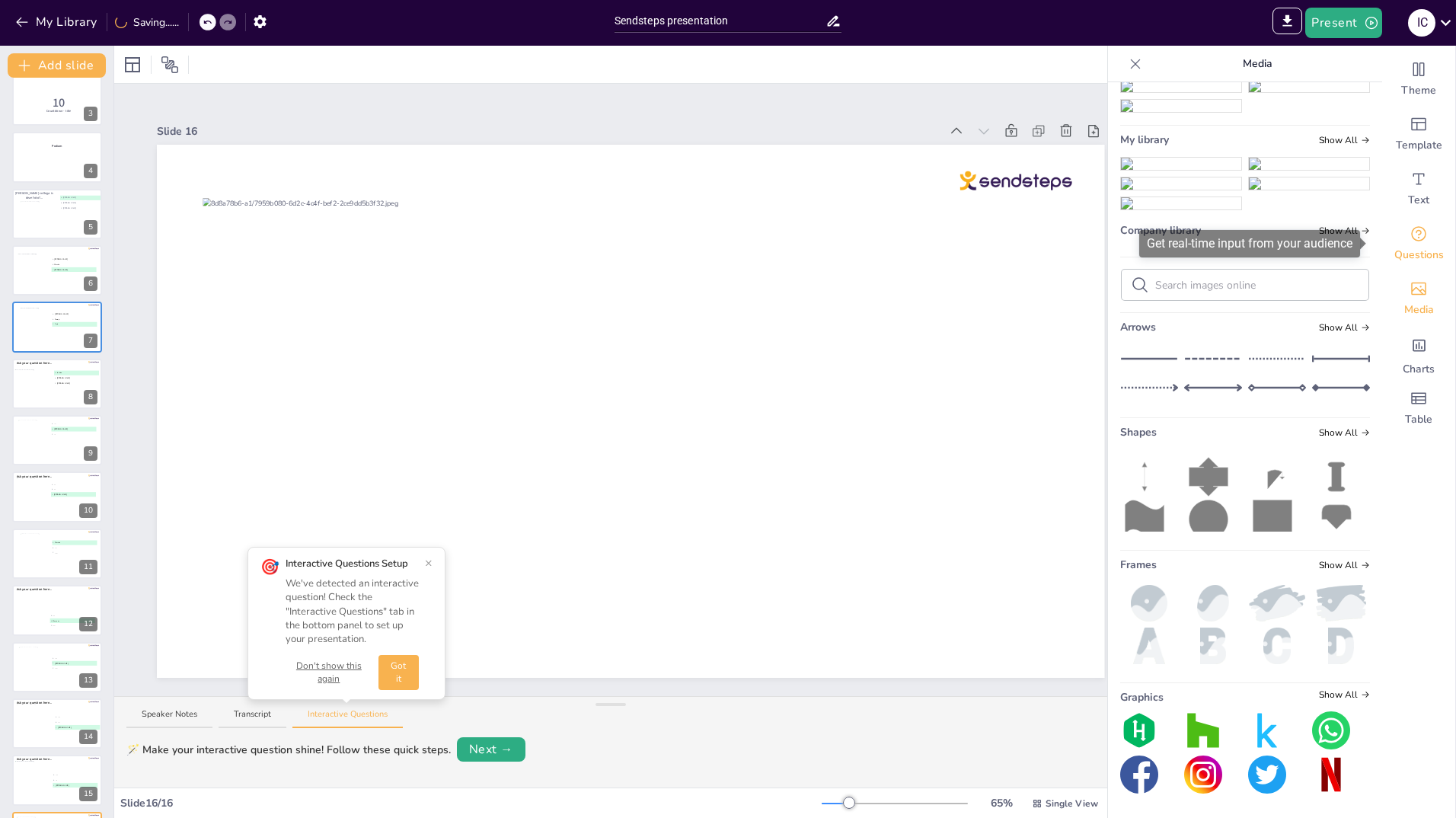
click at [1411, 238] on icon "Get real-time input from your audience" at bounding box center [1419, 234] width 19 height 19
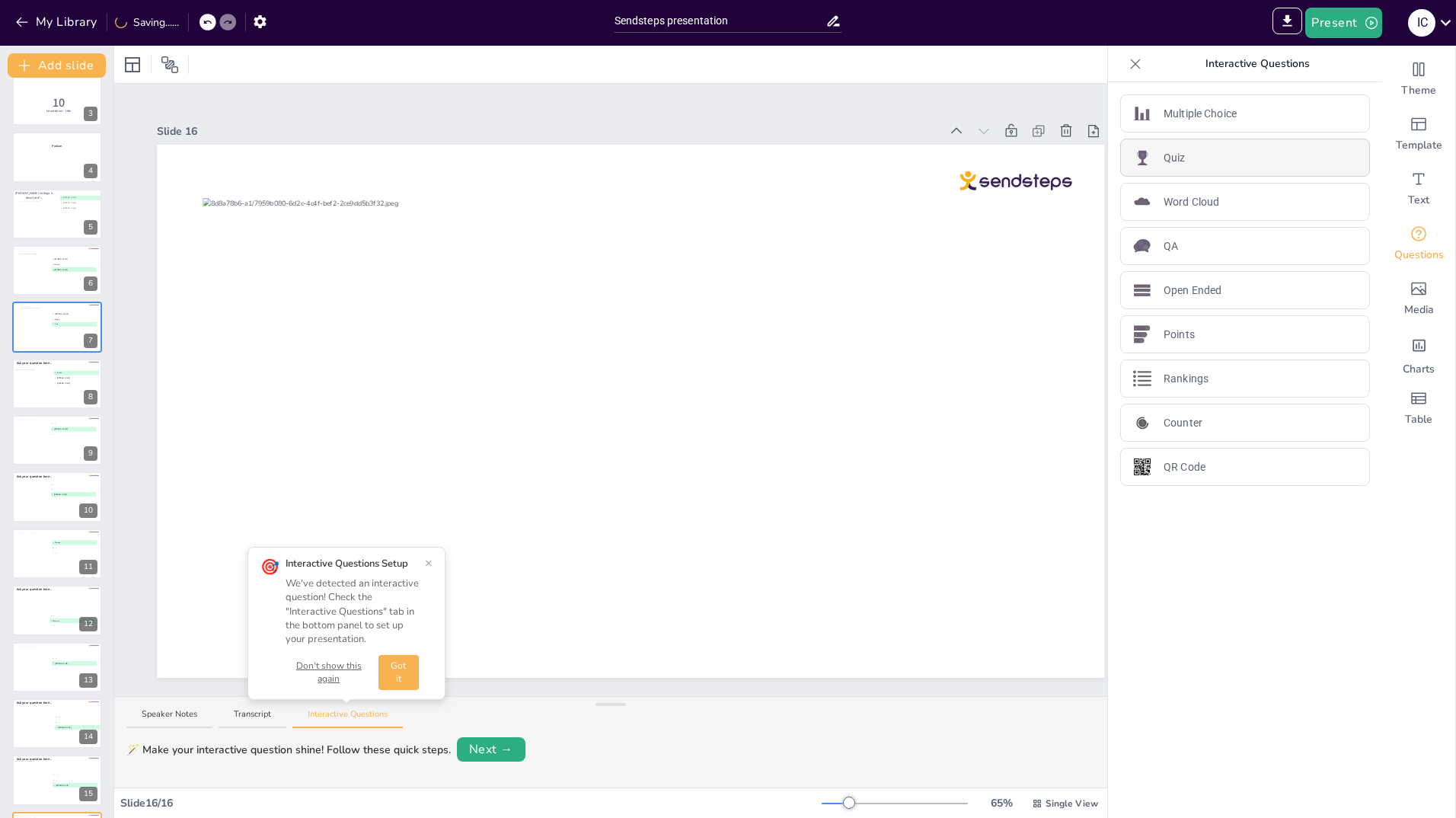
click at [1193, 156] on div "Quiz" at bounding box center [1245, 158] width 250 height 38
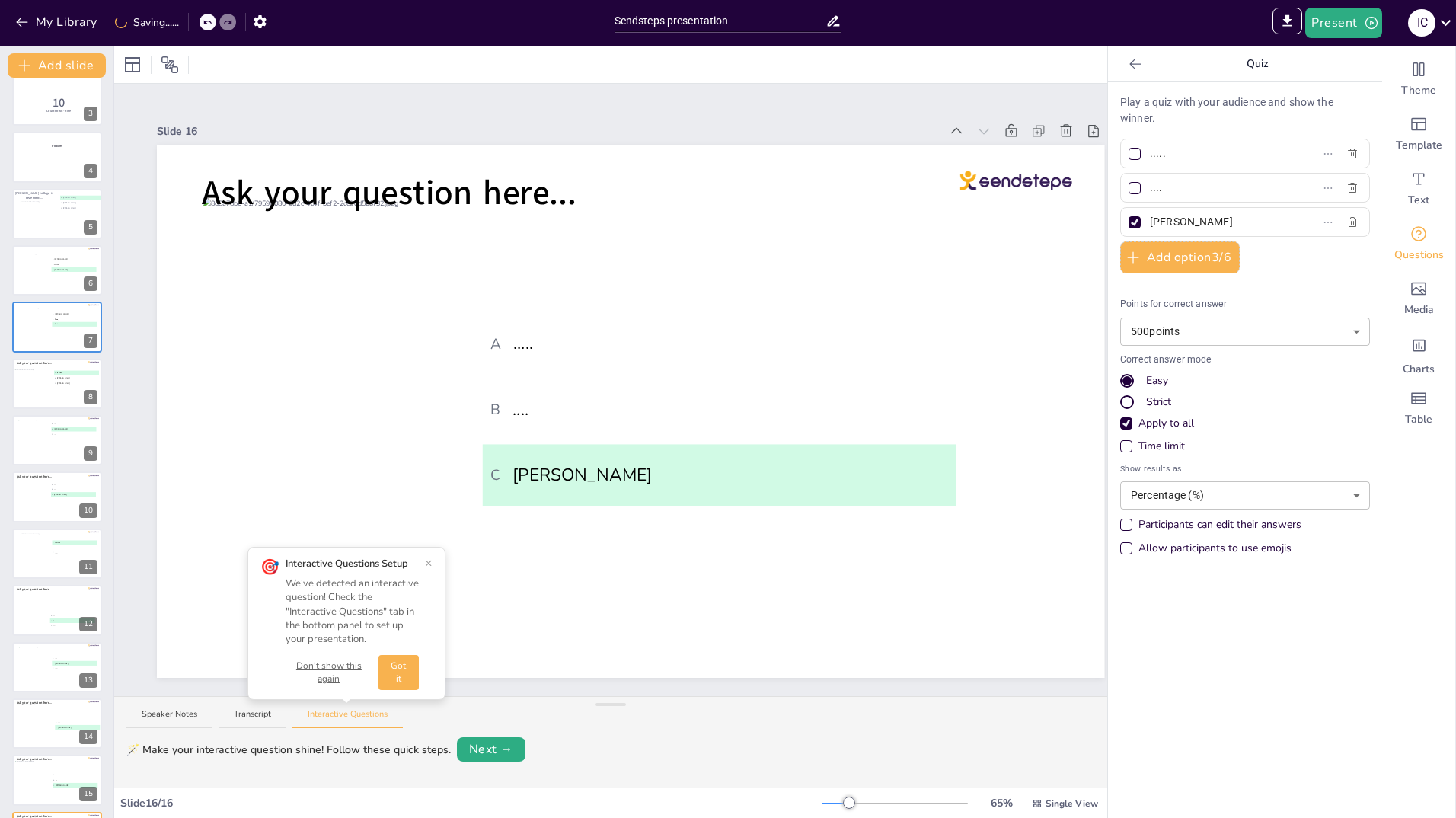
click at [1195, 223] on input "[PERSON_NAME]" at bounding box center [1221, 221] width 142 height 22
type input "P"
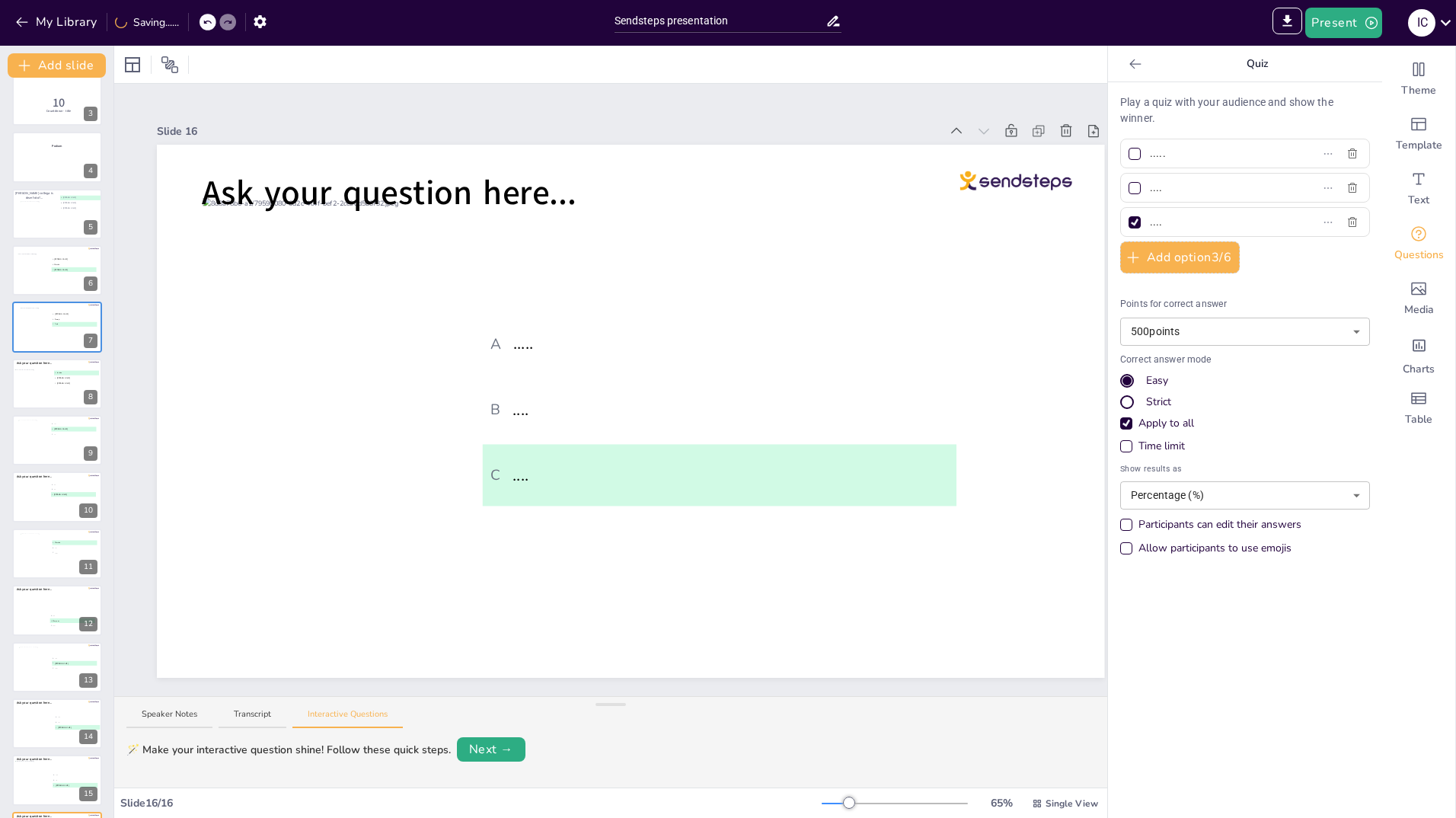
type input "...."
click at [1131, 223] on div at bounding box center [1135, 222] width 8 height 8
click at [1150, 223] on input "...." at bounding box center [1221, 221] width 142 height 22
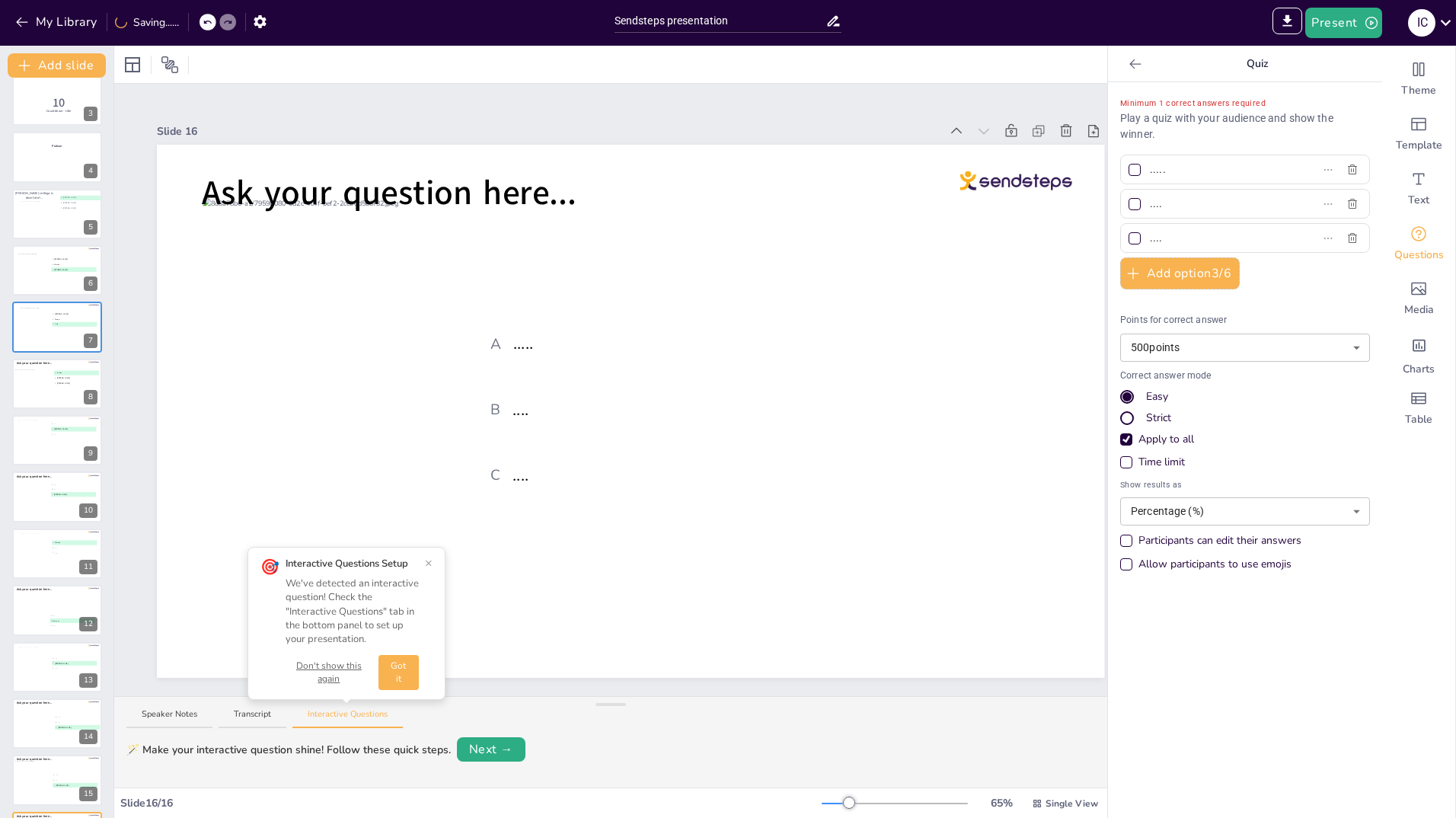
click at [1131, 204] on div at bounding box center [1135, 204] width 8 height 8
click at [1150, 204] on input "...." at bounding box center [1221, 204] width 142 height 22
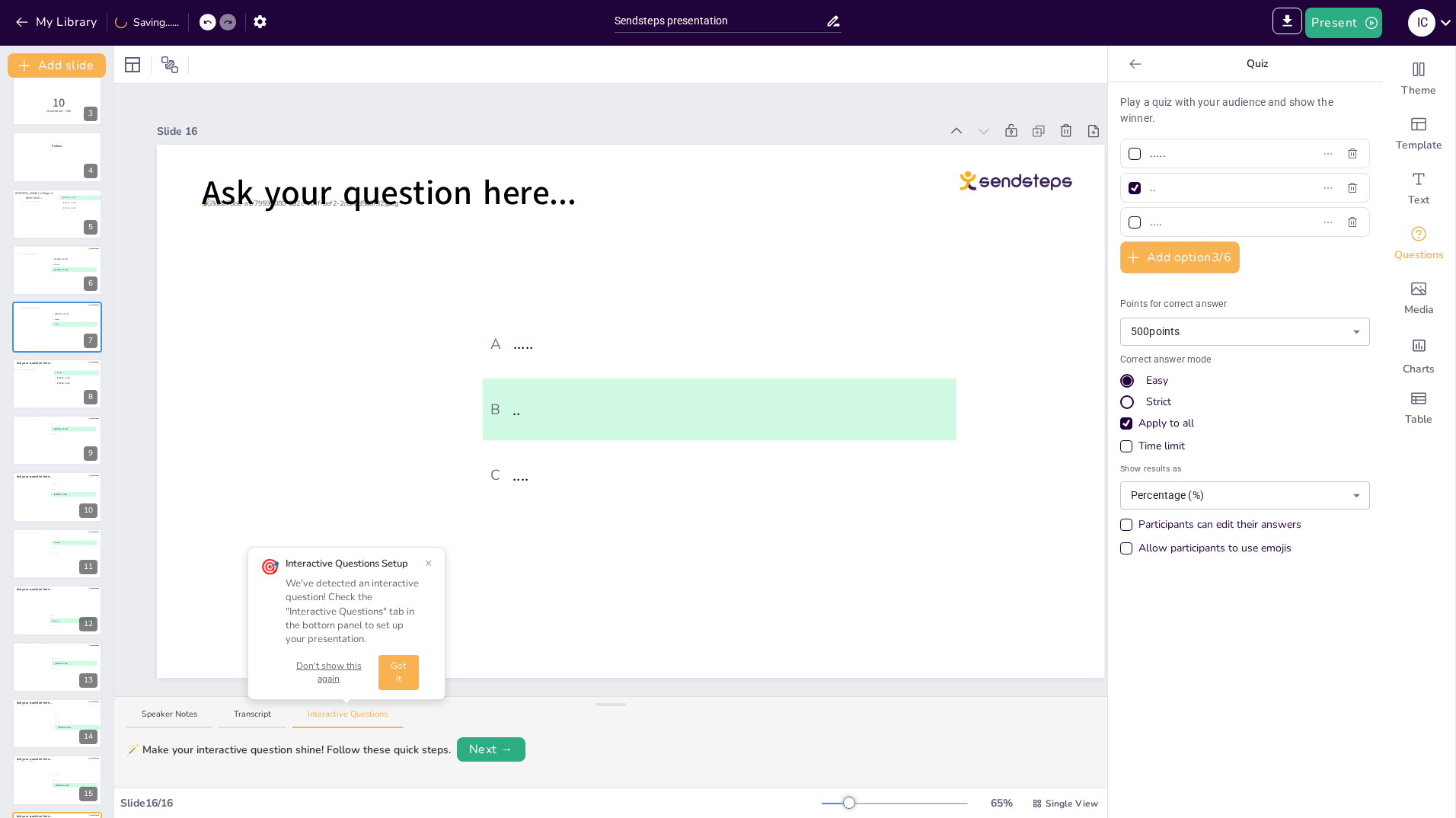
type input "."
type input "Soraja"
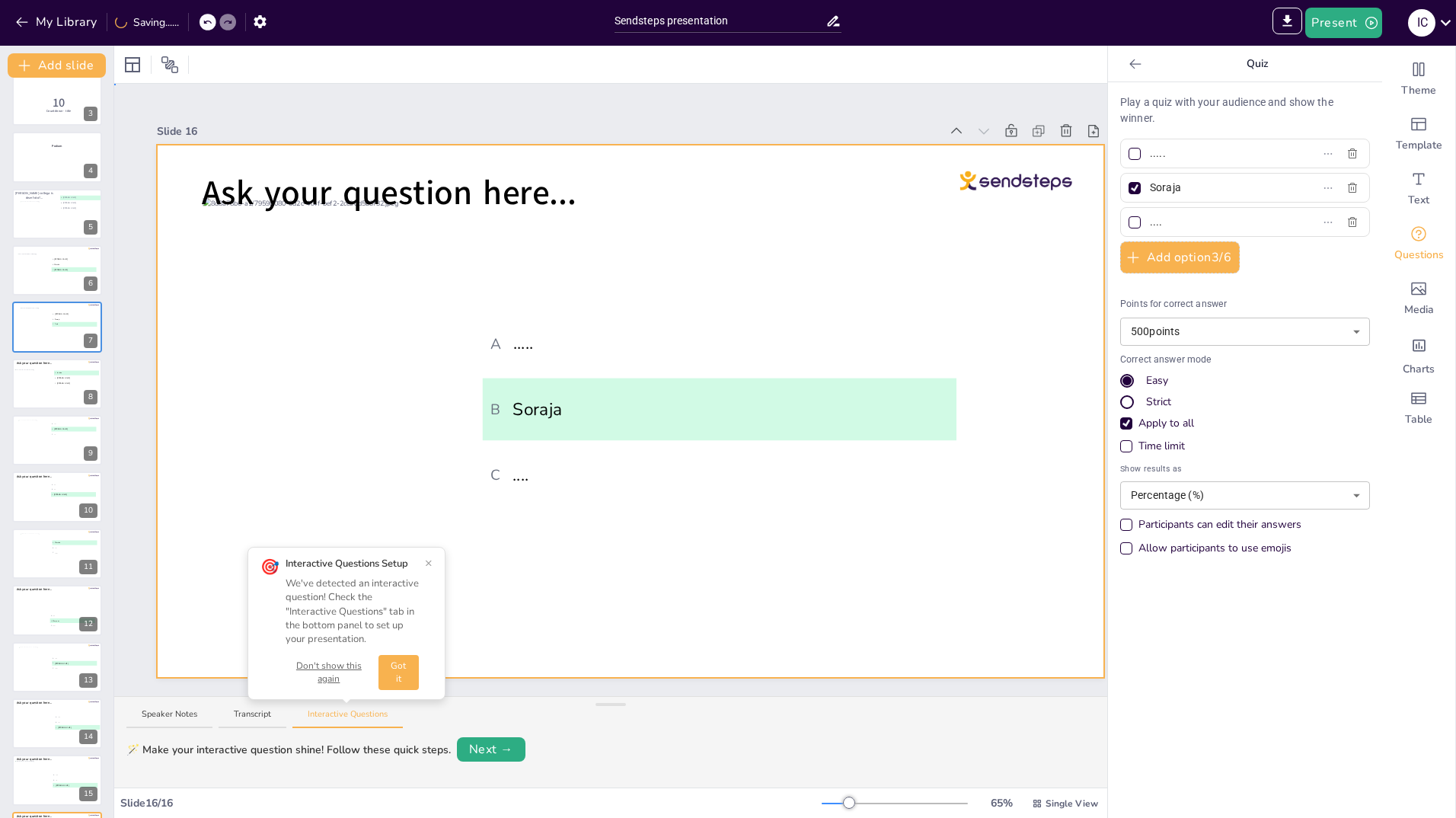
click at [937, 543] on div at bounding box center [630, 411] width 947 height 533
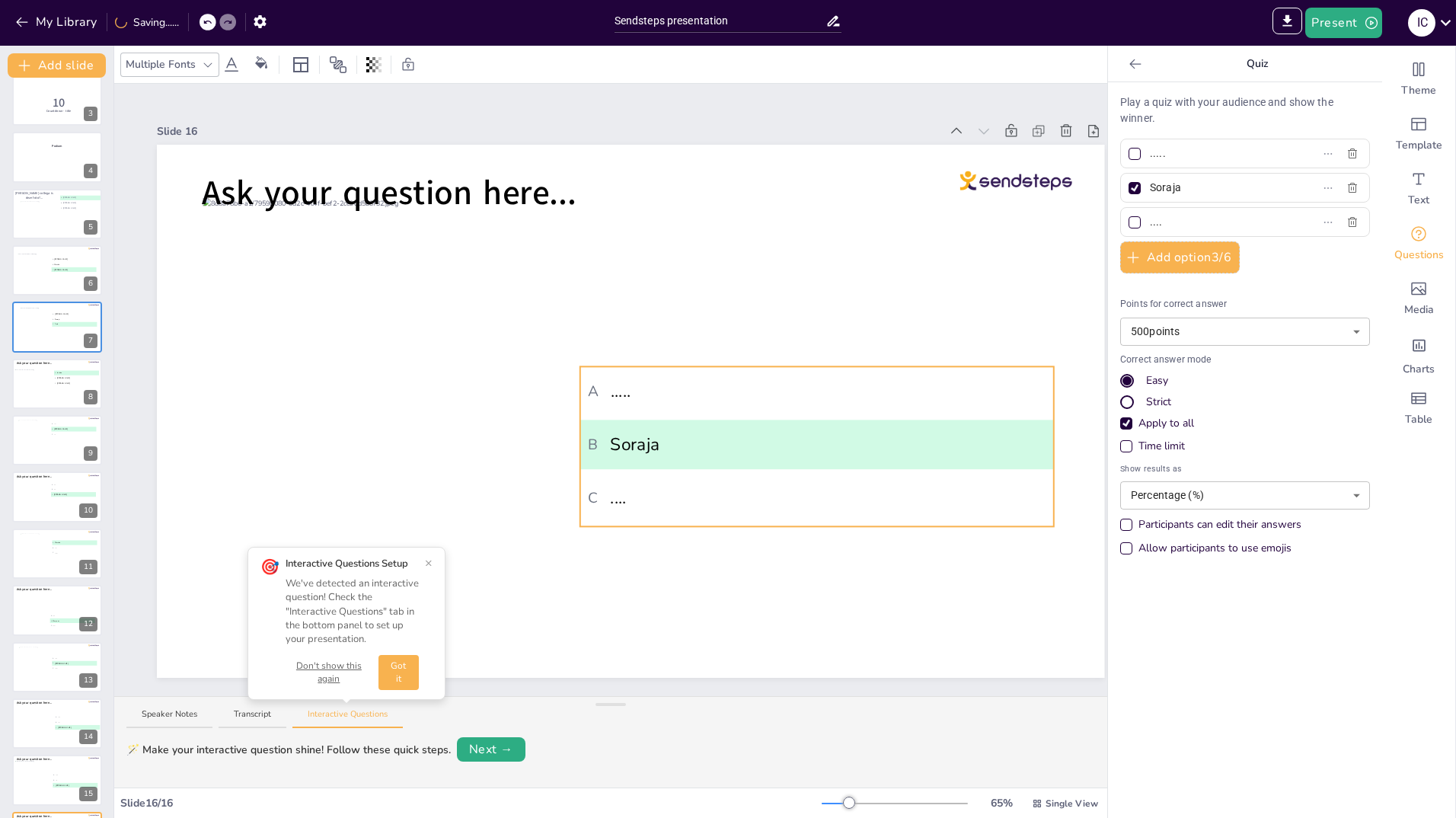
drag, startPoint x: 644, startPoint y: 347, endPoint x: 742, endPoint y: 401, distance: 111.9
click at [742, 401] on li "A ....." at bounding box center [817, 391] width 474 height 50
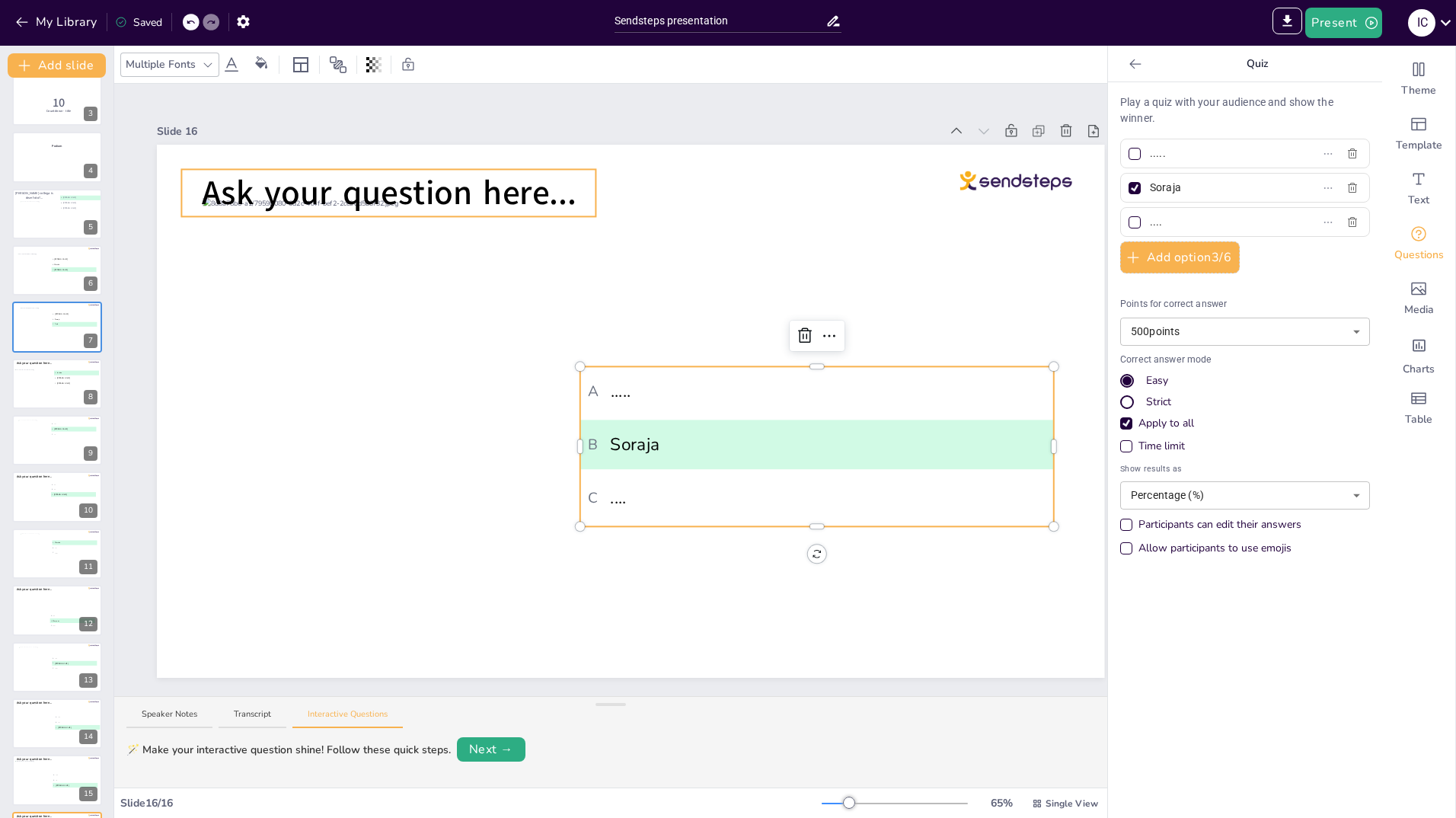
click at [461, 184] on span "Ask your question here..." at bounding box center [389, 193] width 374 height 46
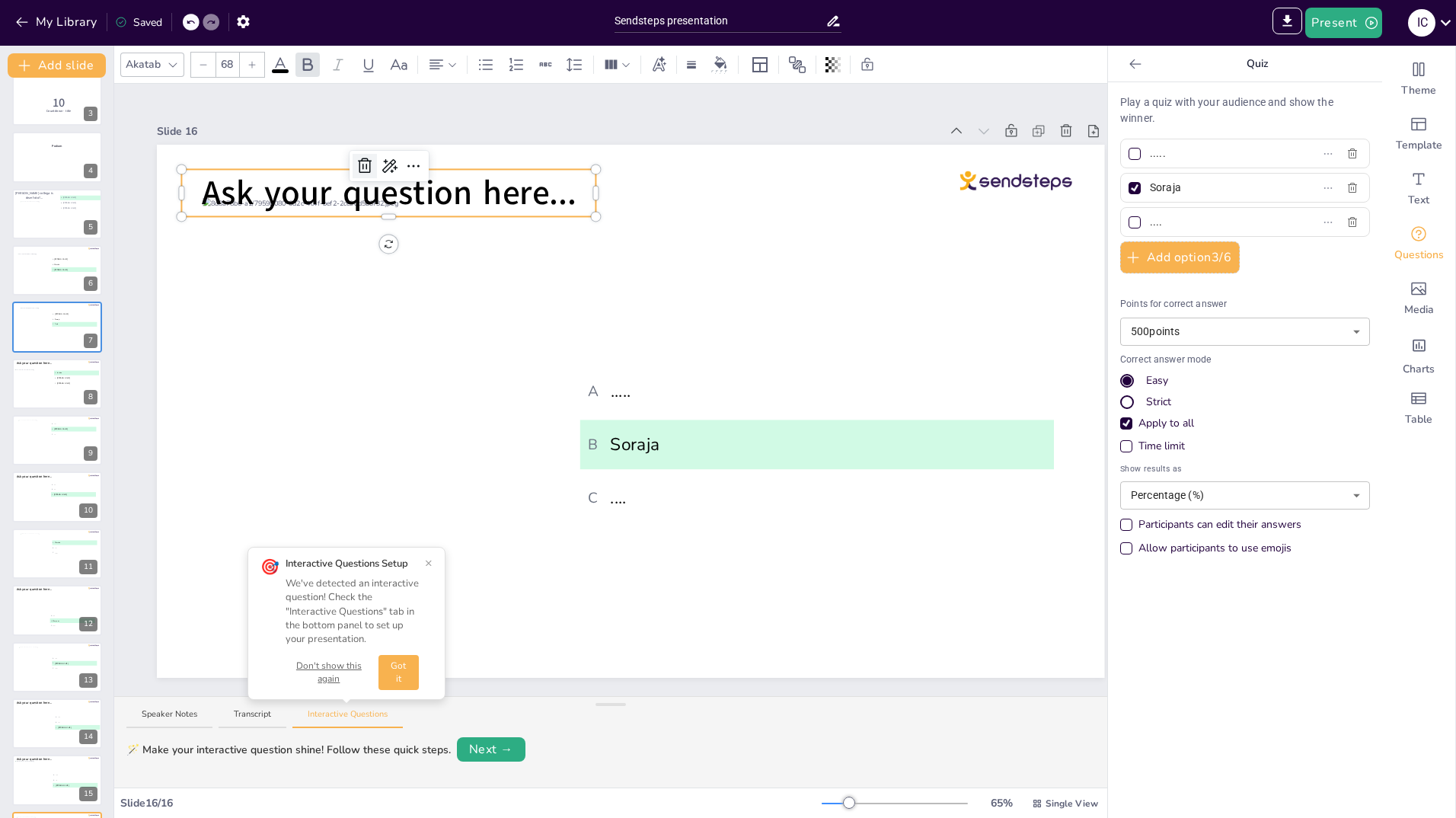
click at [365, 163] on icon at bounding box center [365, 166] width 19 height 19
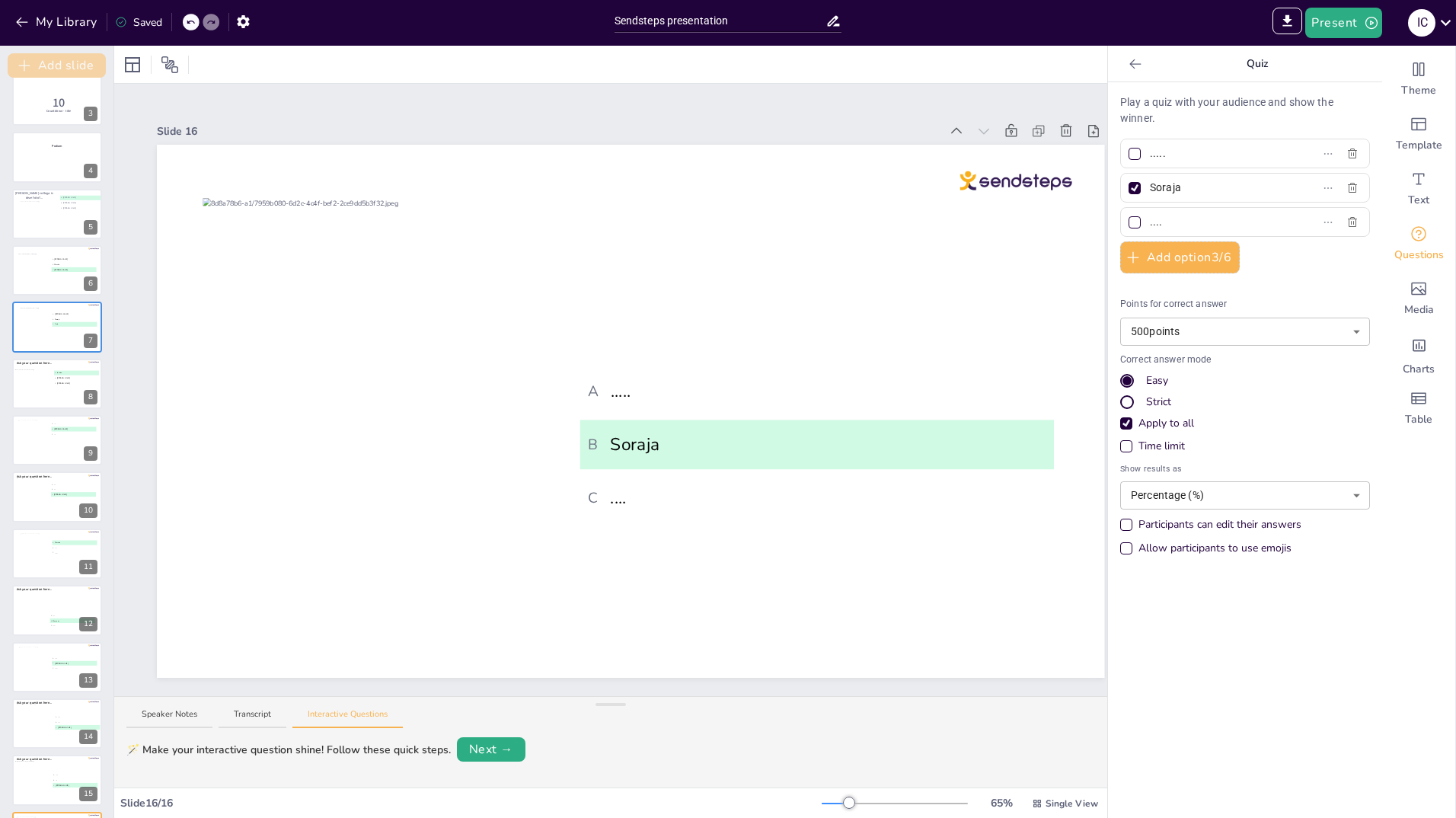
click at [60, 63] on button "Add slide" at bounding box center [57, 66] width 98 height 25
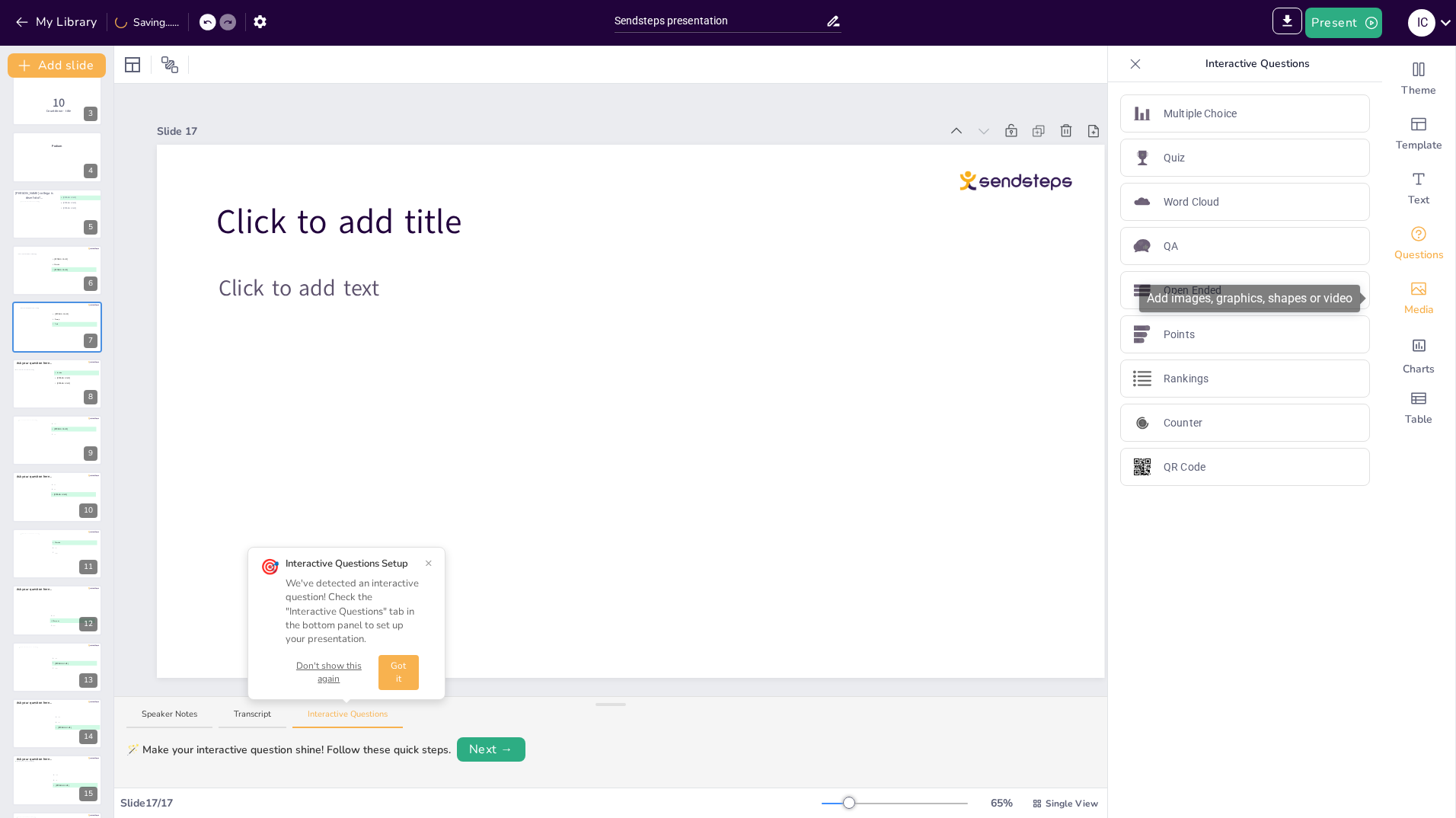
click at [1410, 297] on icon "Add images, graphics, shapes or video" at bounding box center [1419, 289] width 19 height 19
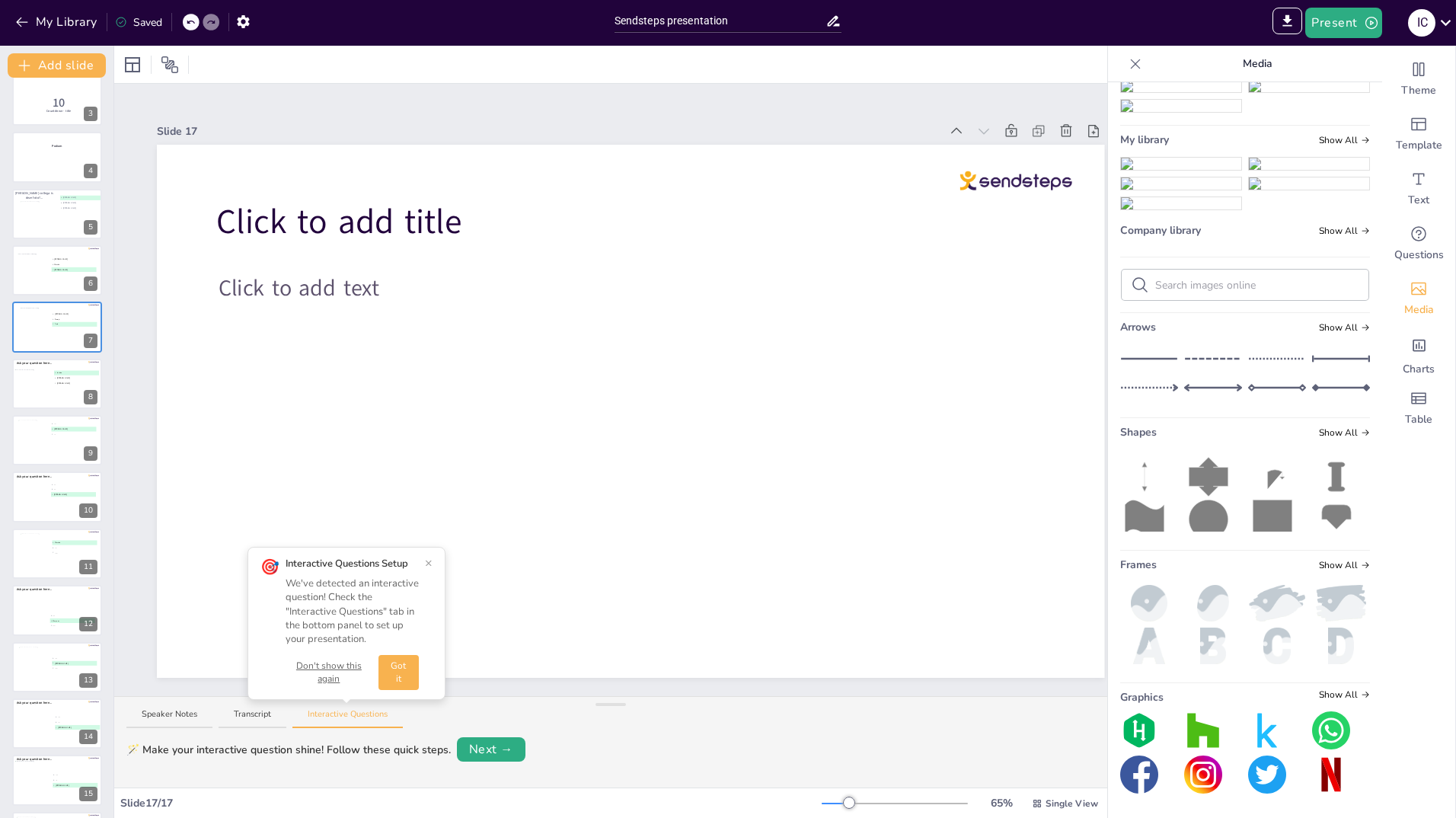
click at [1242, 210] on img at bounding box center [1182, 204] width 120 height 12
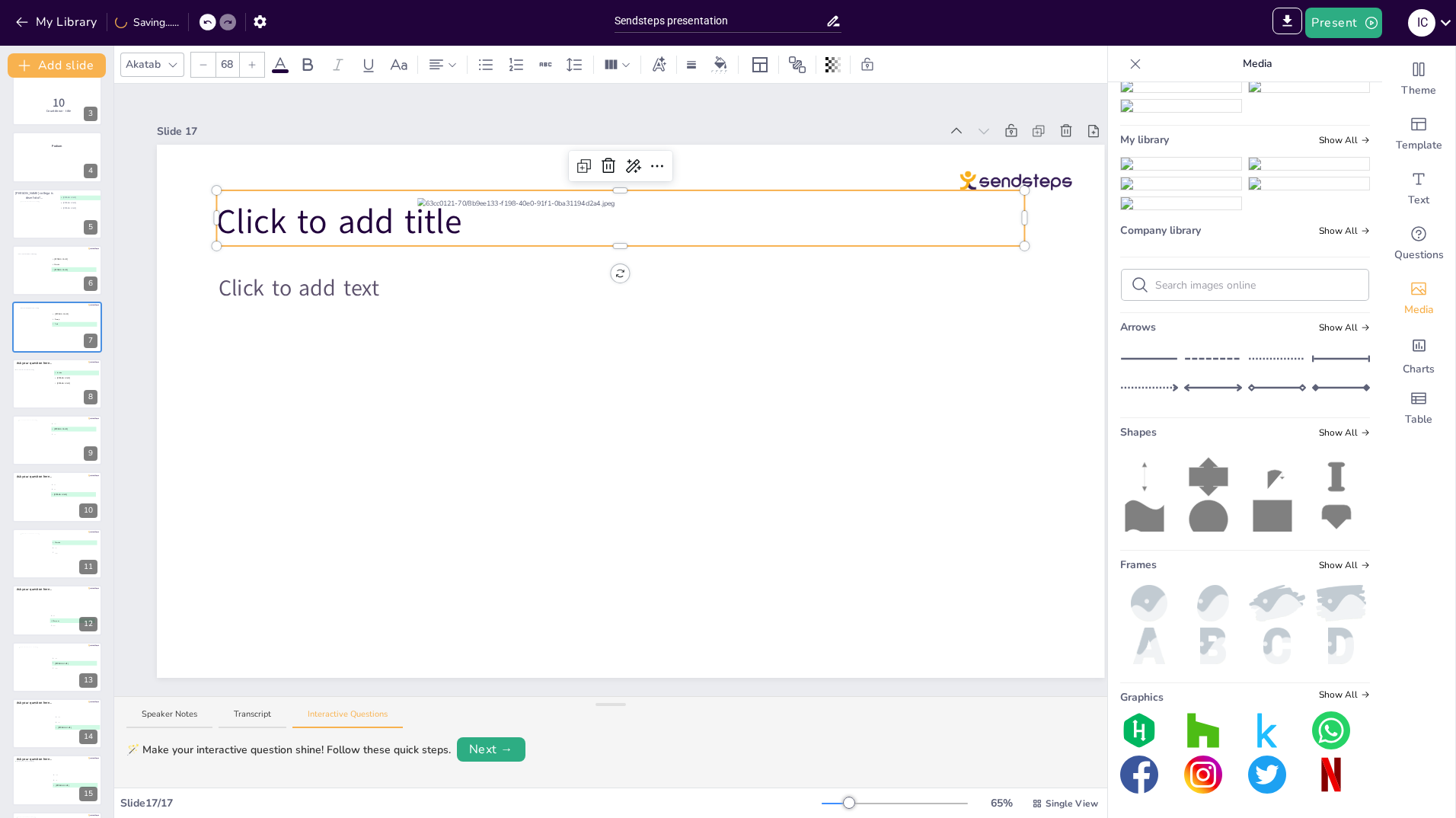
click at [358, 218] on span "Click to add title" at bounding box center [338, 222] width 245 height 46
click at [607, 161] on icon at bounding box center [608, 166] width 13 height 15
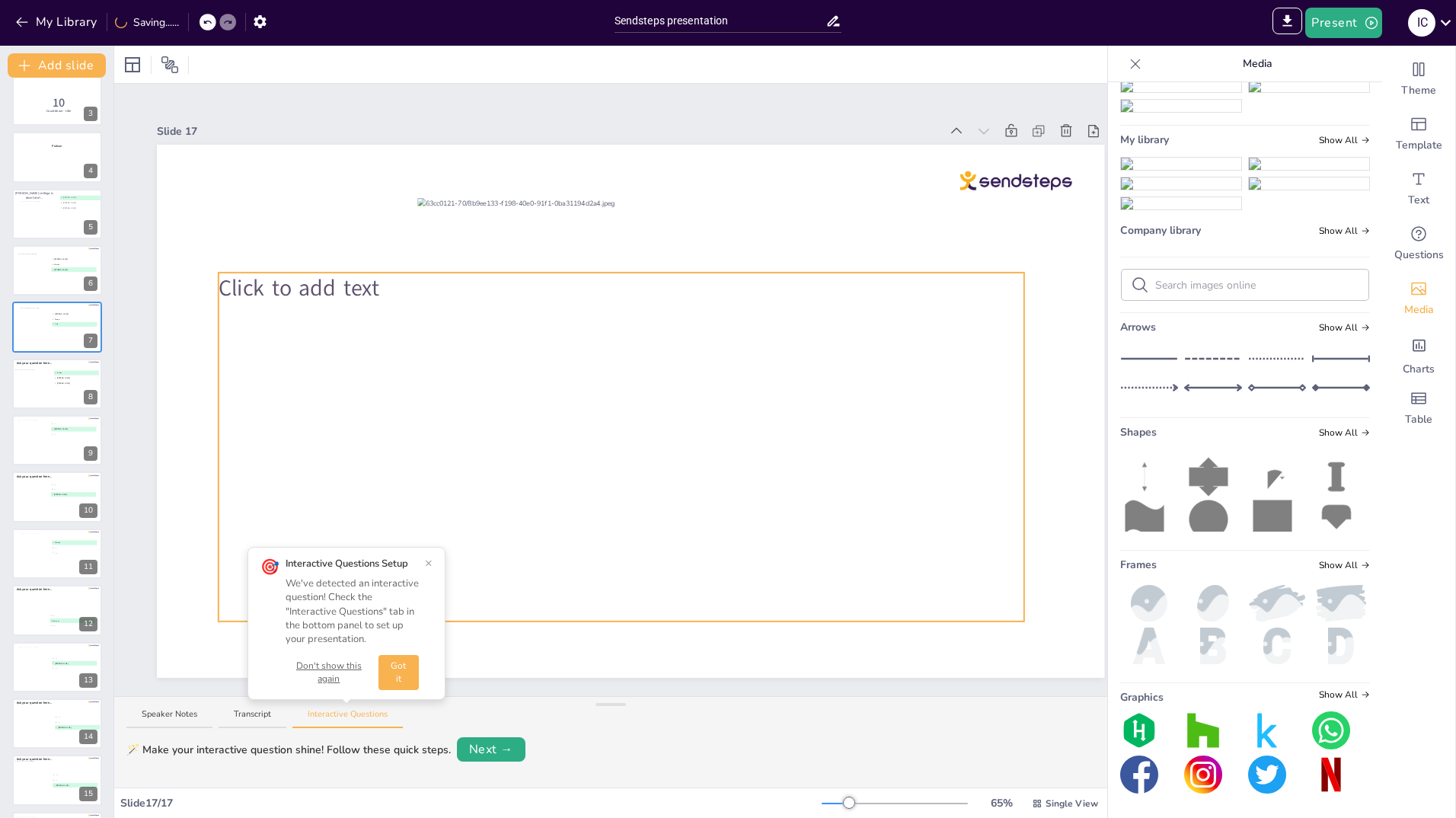
click at [303, 280] on span "Click to add text" at bounding box center [299, 288] width 161 height 30
click at [604, 235] on icon at bounding box center [609, 242] width 19 height 19
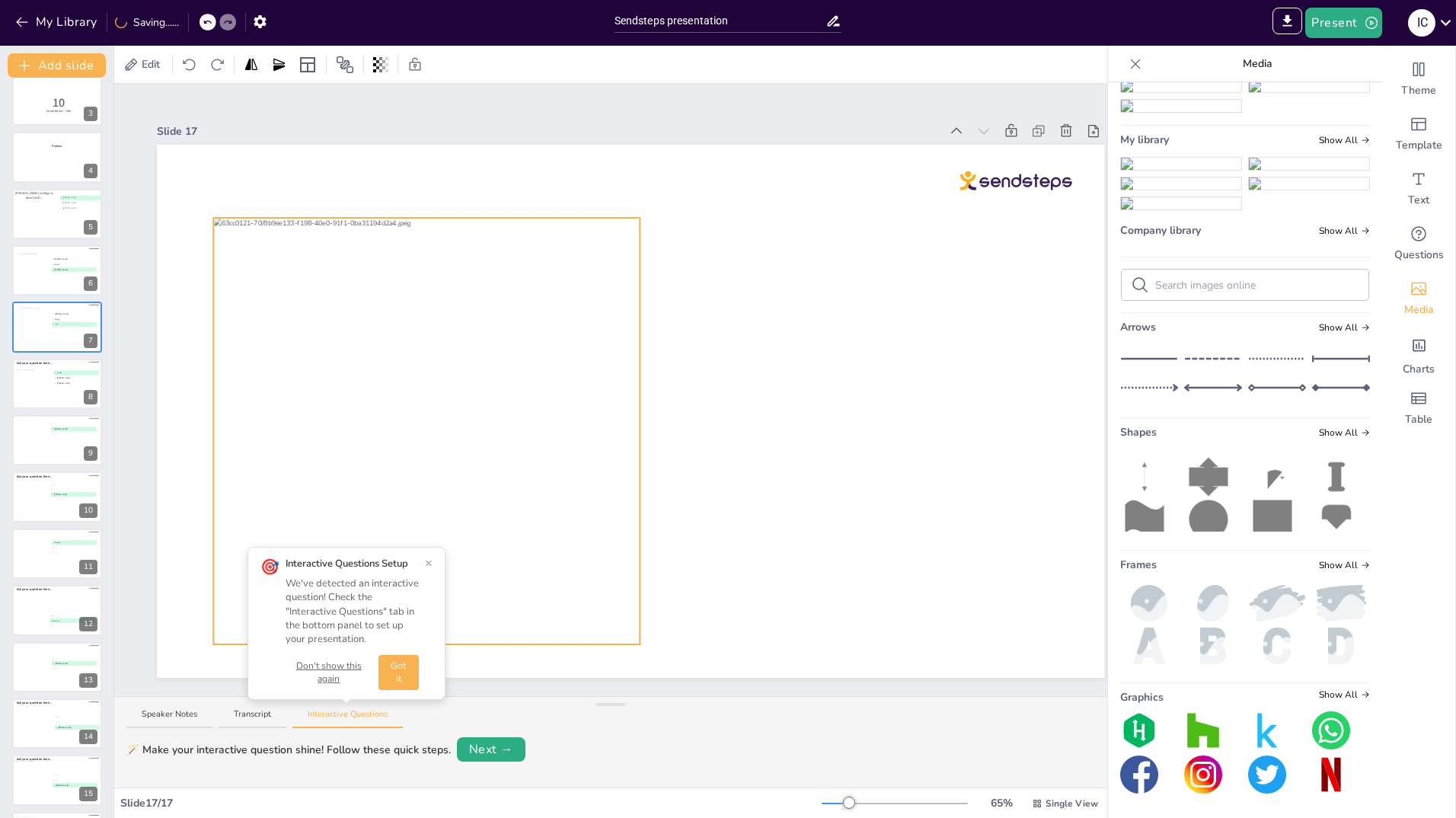
drag, startPoint x: 601, startPoint y: 366, endPoint x: 397, endPoint y: 385, distance: 204.9
click at [397, 385] on div at bounding box center [427, 431] width 427 height 427
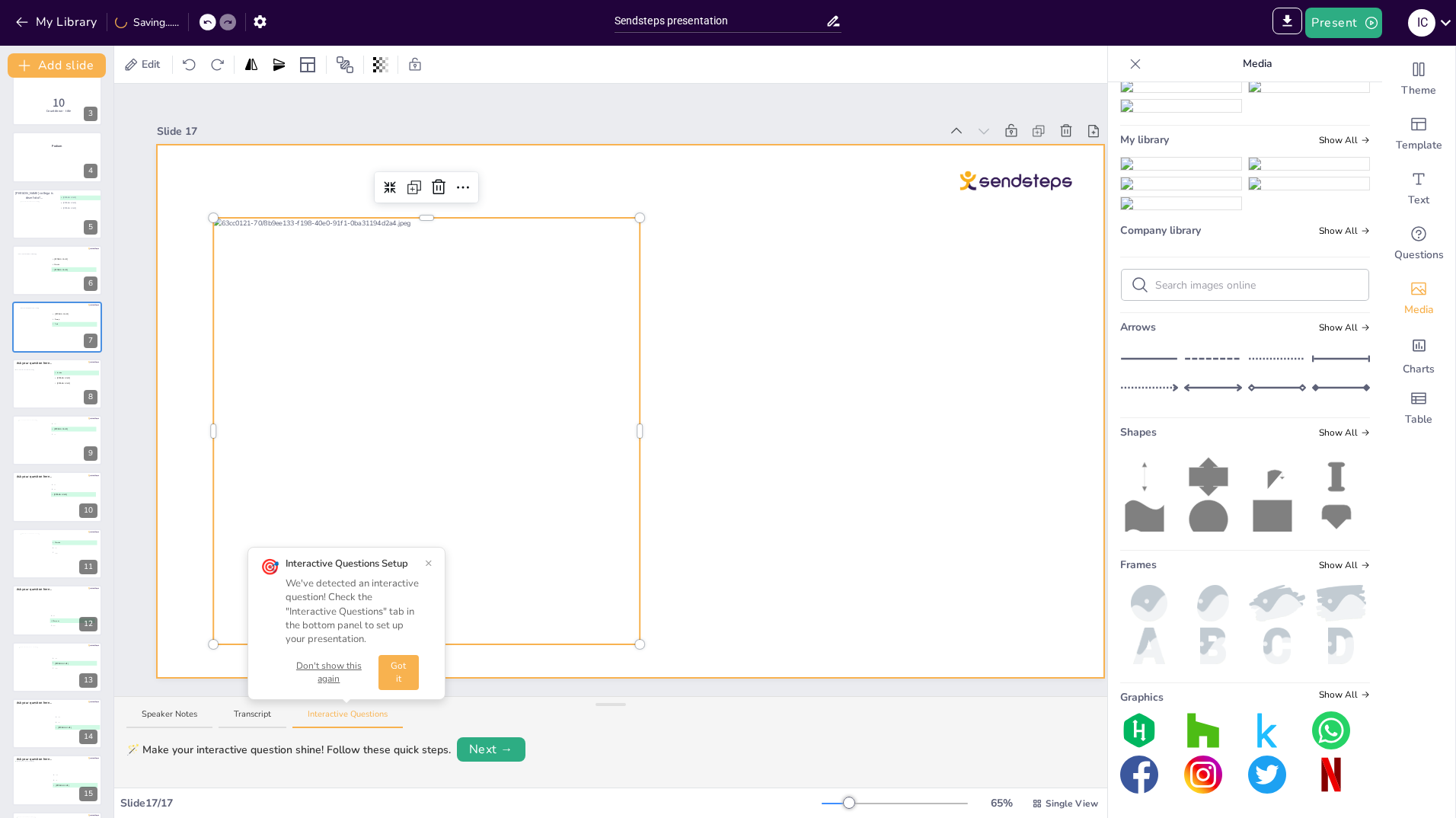
click at [768, 305] on div at bounding box center [630, 411] width 947 height 533
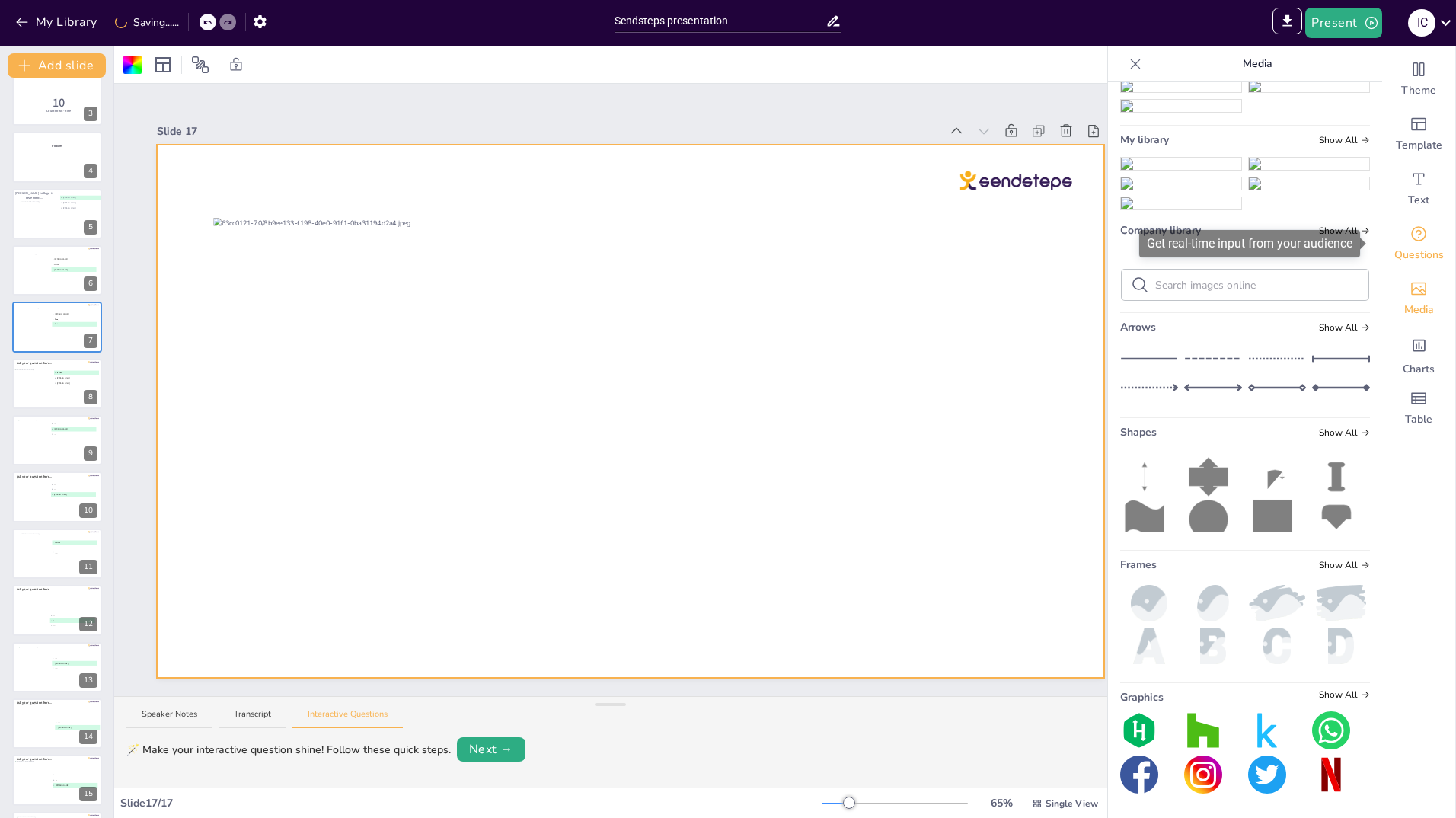
click at [1410, 242] on icon "Get real-time input from your audience" at bounding box center [1419, 234] width 19 height 19
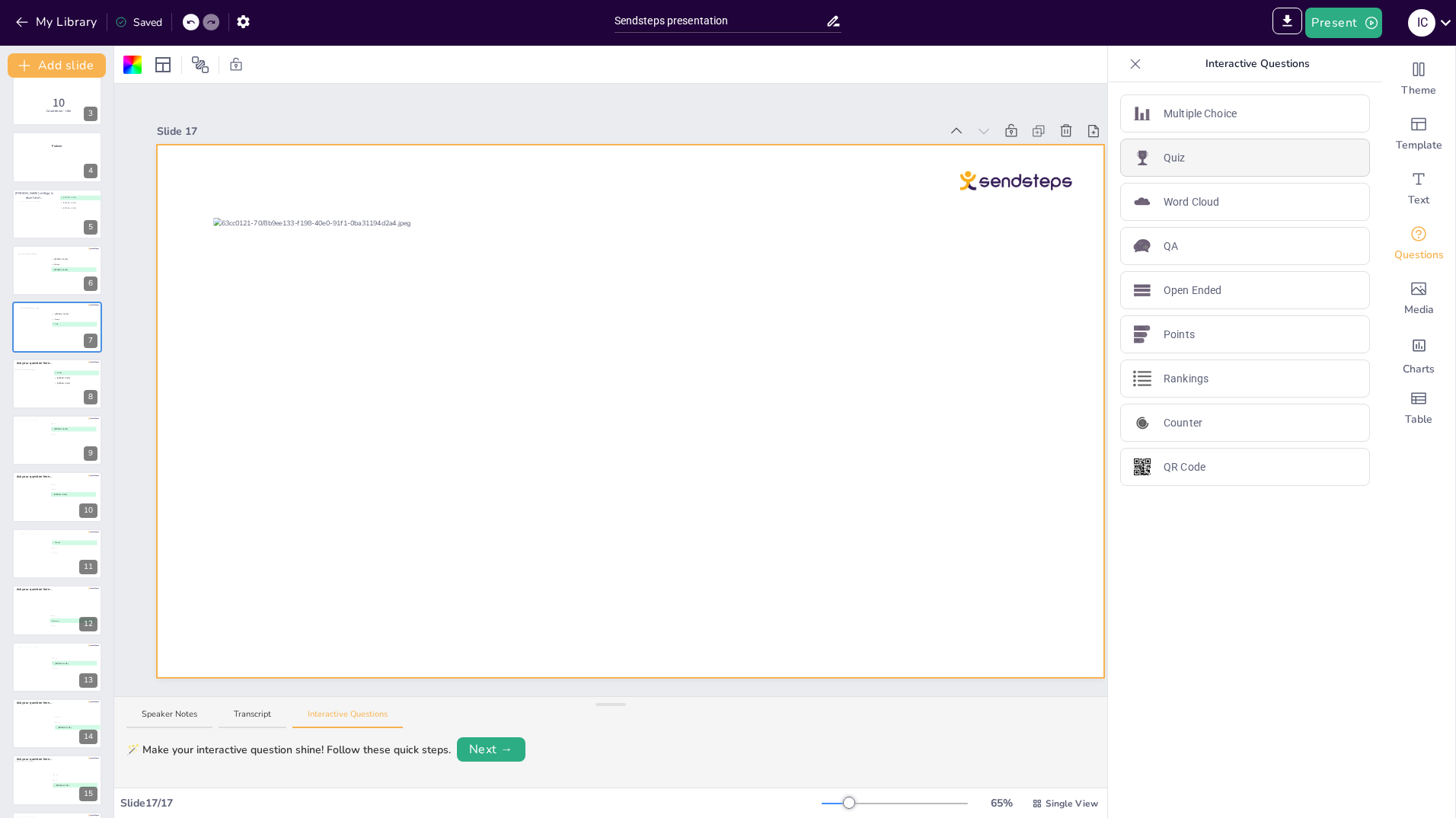
click at [1190, 157] on div "Quiz" at bounding box center [1245, 158] width 250 height 38
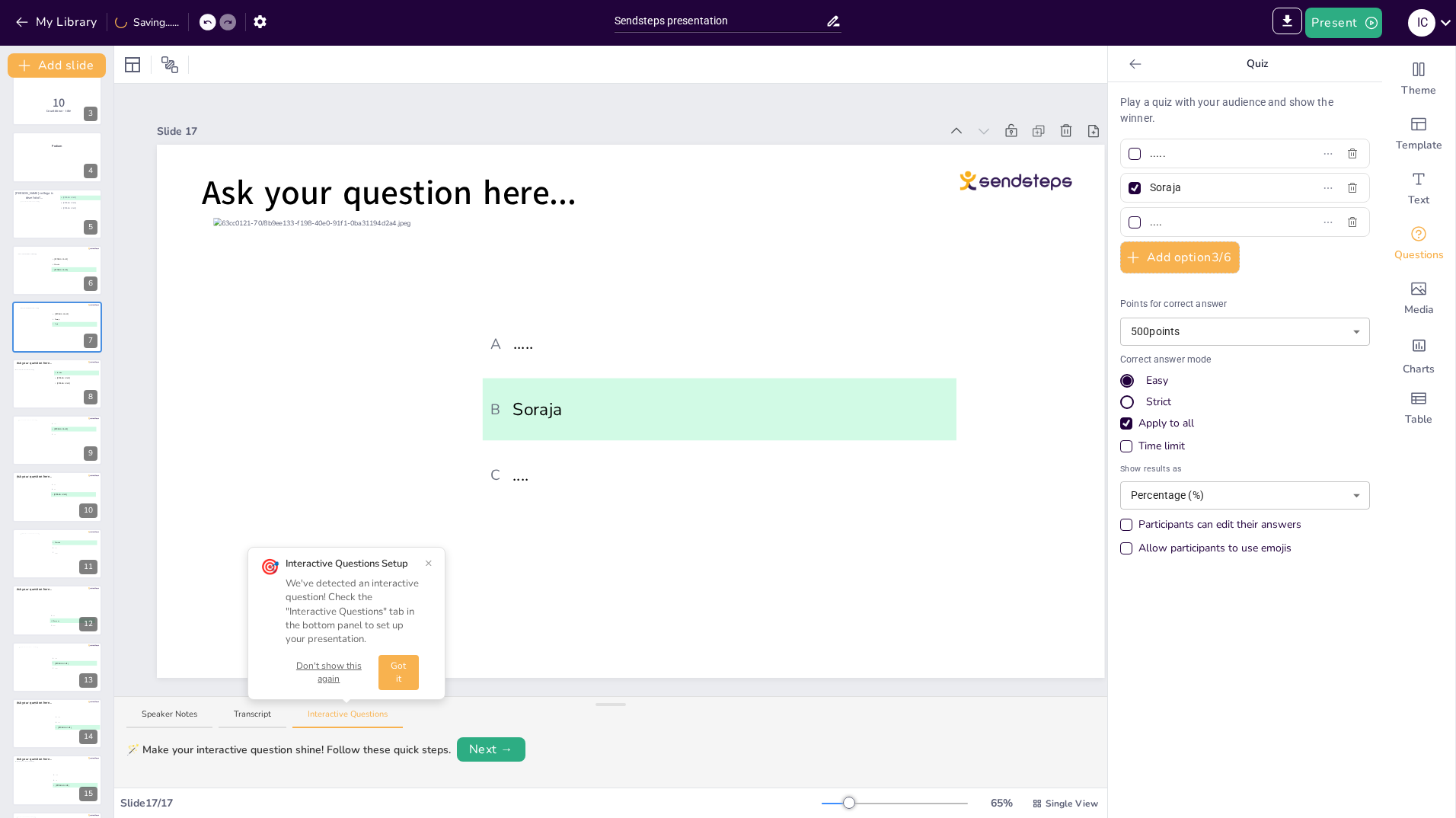
click at [1216, 183] on input "Soraja" at bounding box center [1221, 188] width 142 height 22
type input "S"
click at [1131, 189] on div at bounding box center [1135, 188] width 8 height 8
click at [1150, 189] on input "text" at bounding box center [1221, 188] width 142 height 22
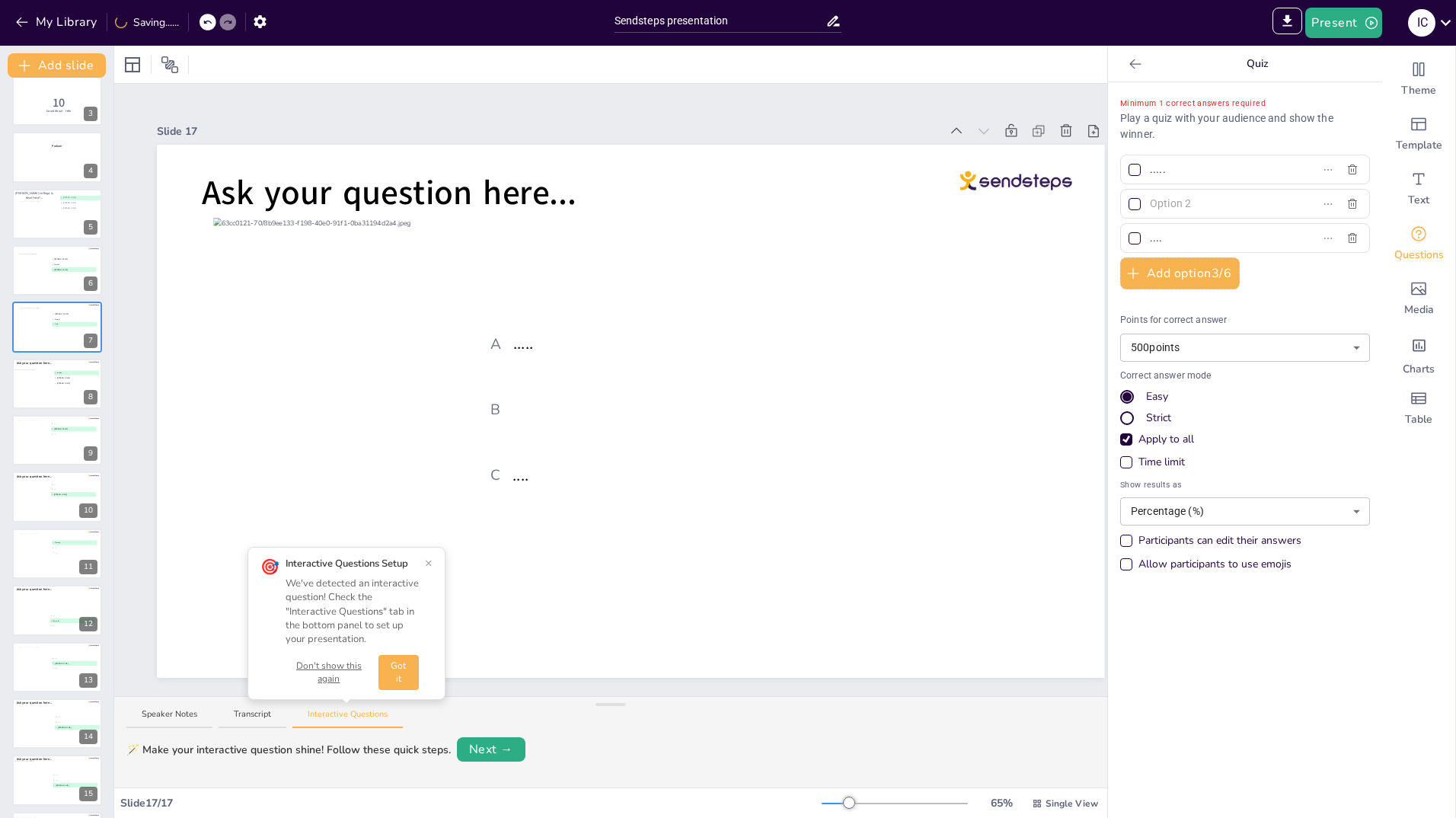
click at [1155, 209] on input "text" at bounding box center [1221, 204] width 142 height 22
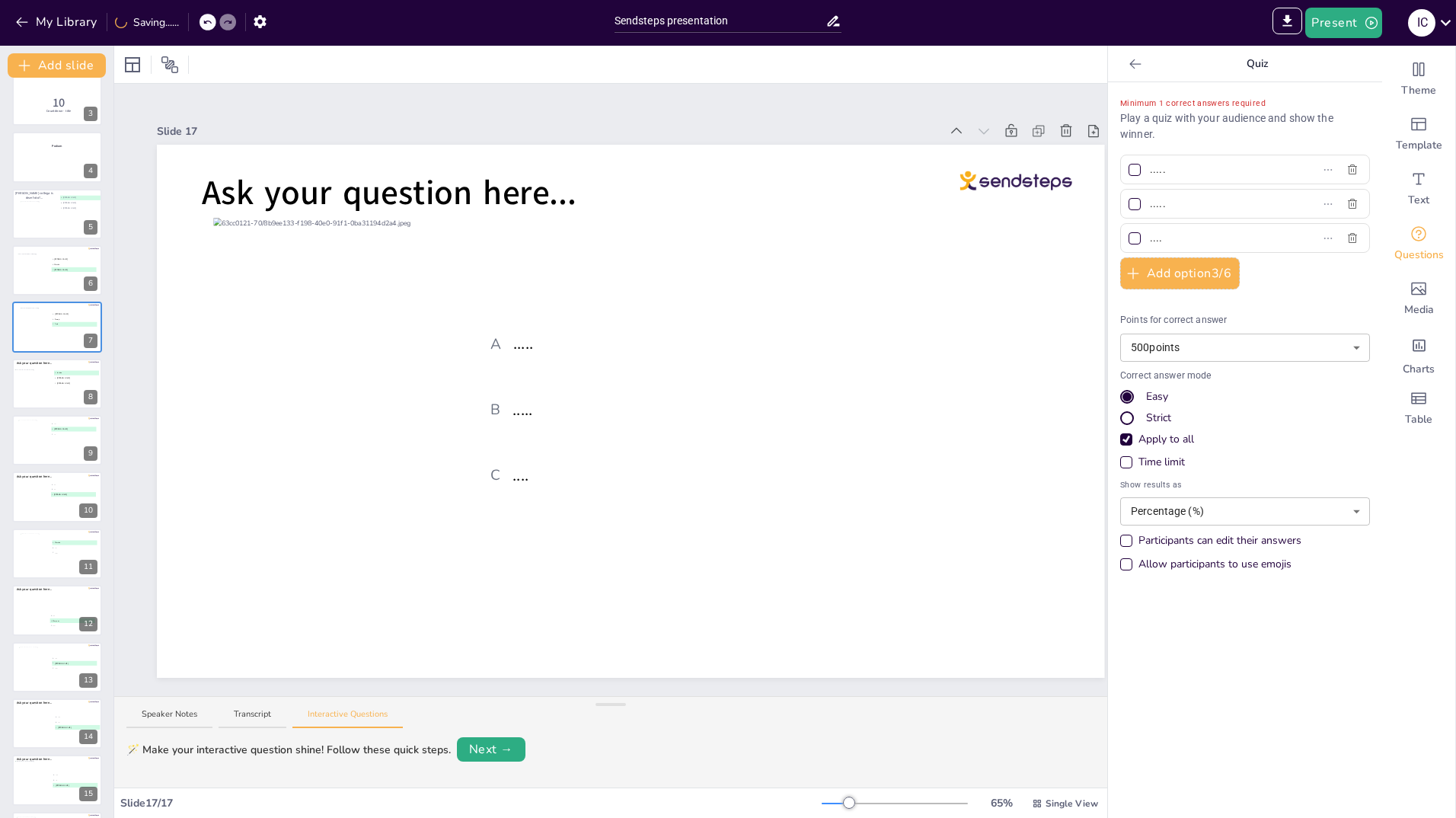
type input "....."
click at [1166, 167] on input "....." at bounding box center [1221, 169] width 142 height 22
type input "."
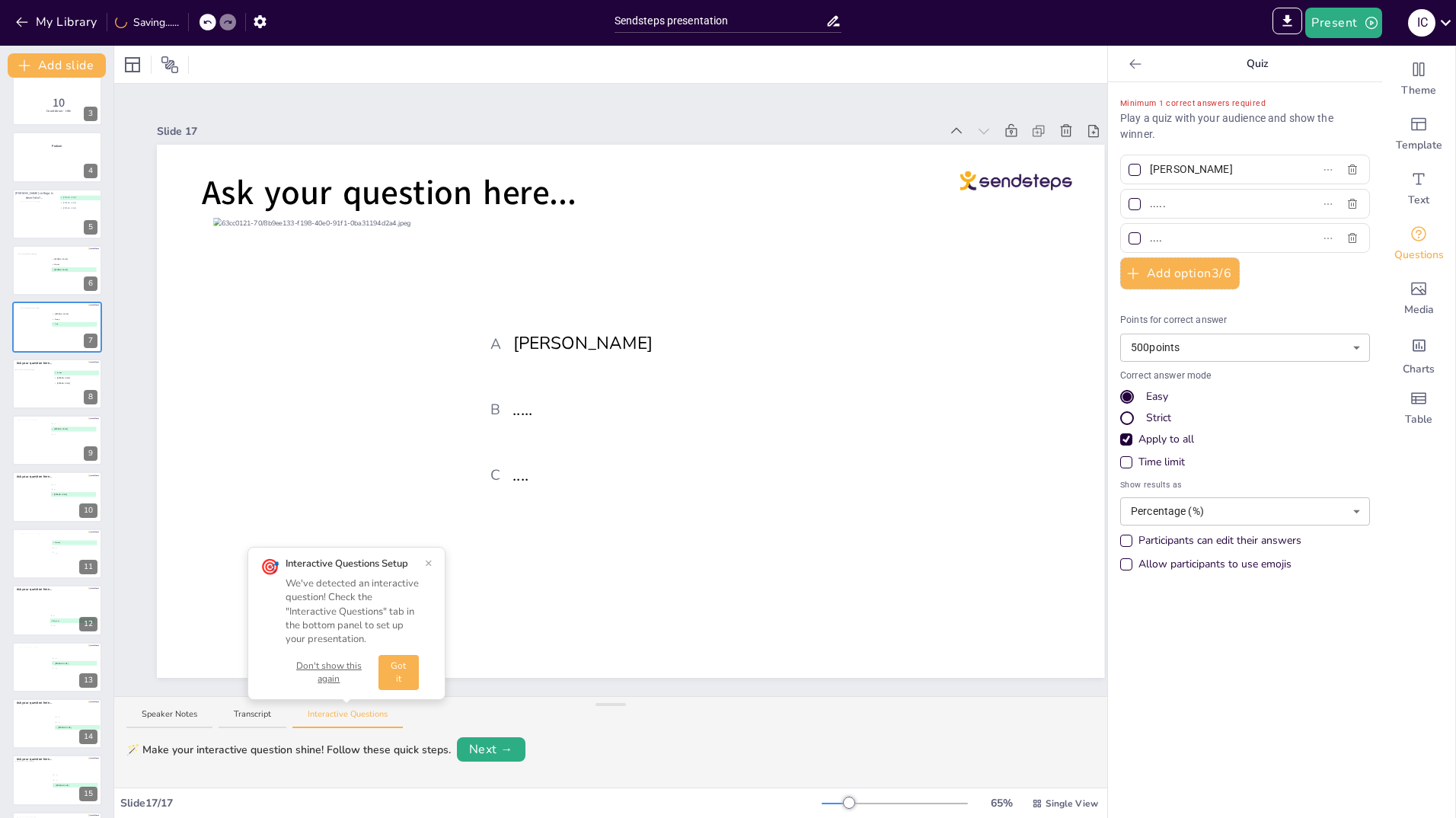
type input "Willeke"
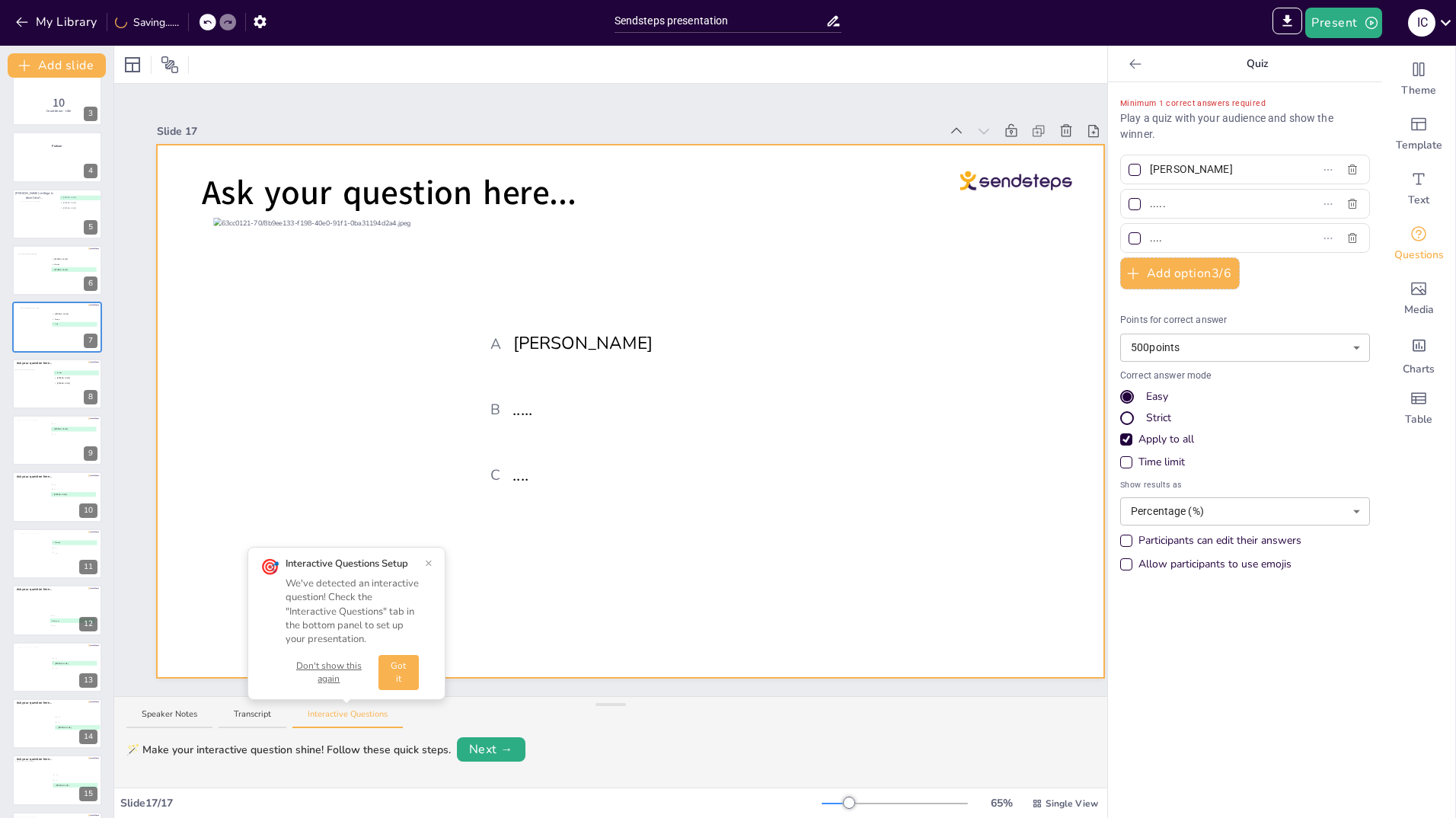
click at [785, 595] on div at bounding box center [630, 411] width 947 height 533
click at [1129, 172] on div at bounding box center [1135, 170] width 12 height 12
click at [1150, 172] on input "Willeke" at bounding box center [1221, 169] width 142 height 22
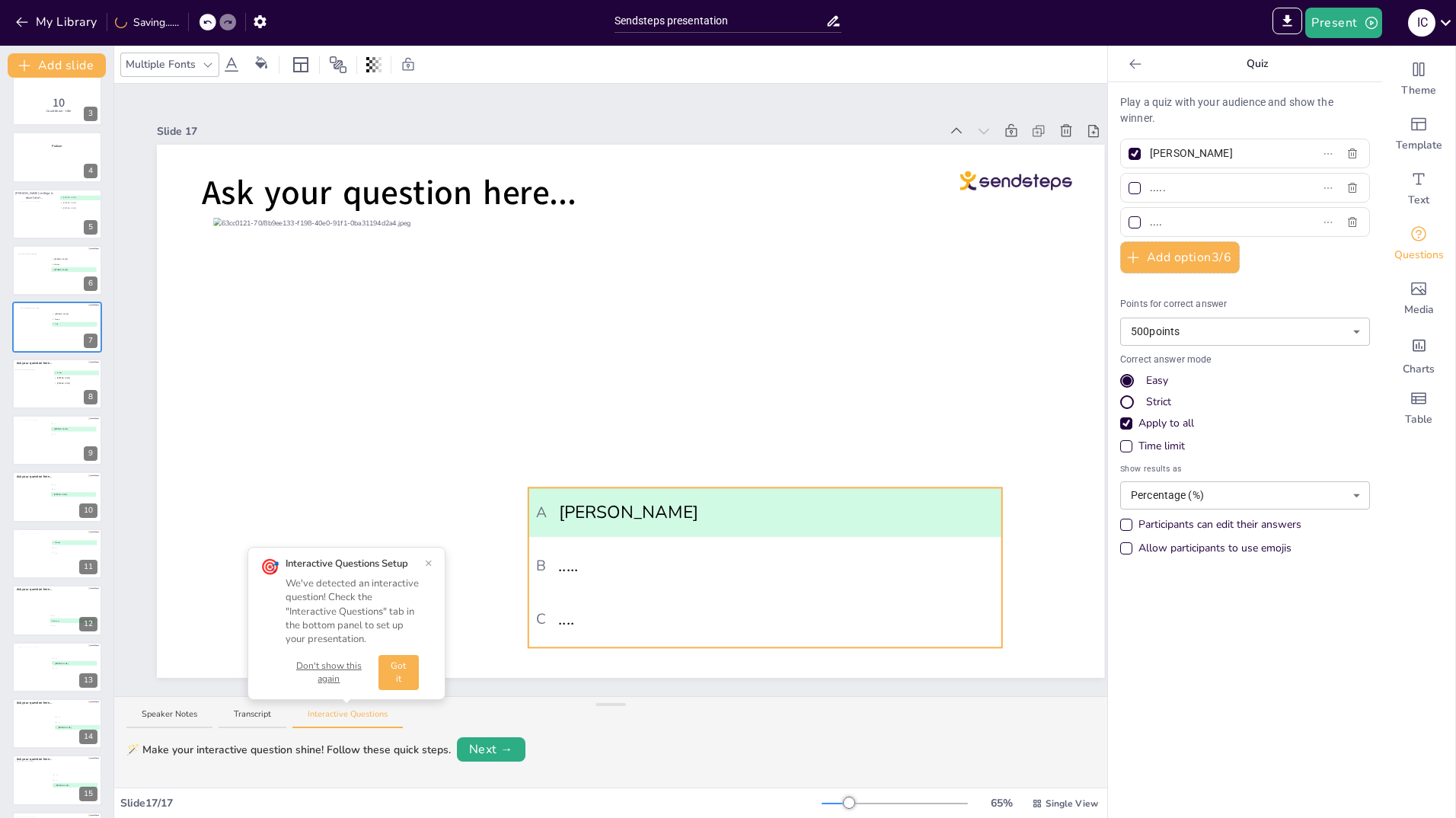
drag, startPoint x: 767, startPoint y: 354, endPoint x: 813, endPoint y: 529, distance: 180.9
click at [813, 529] on li "A Willeke" at bounding box center [765, 513] width 474 height 50
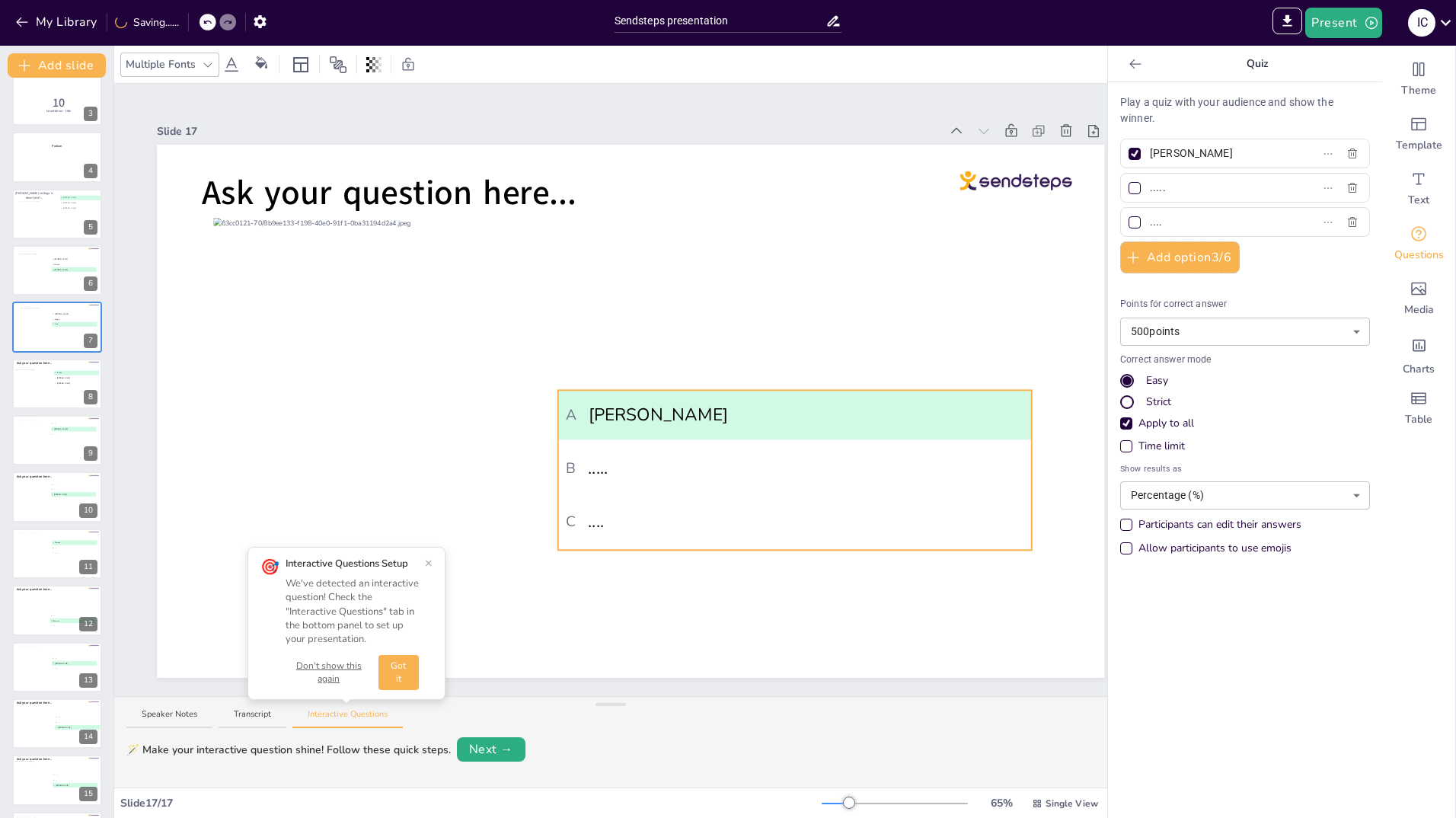
drag, startPoint x: 786, startPoint y: 496, endPoint x: 816, endPoint y: 398, distance: 102.5
click at [816, 402] on span "A Willeke" at bounding box center [794, 414] width 458 height 26
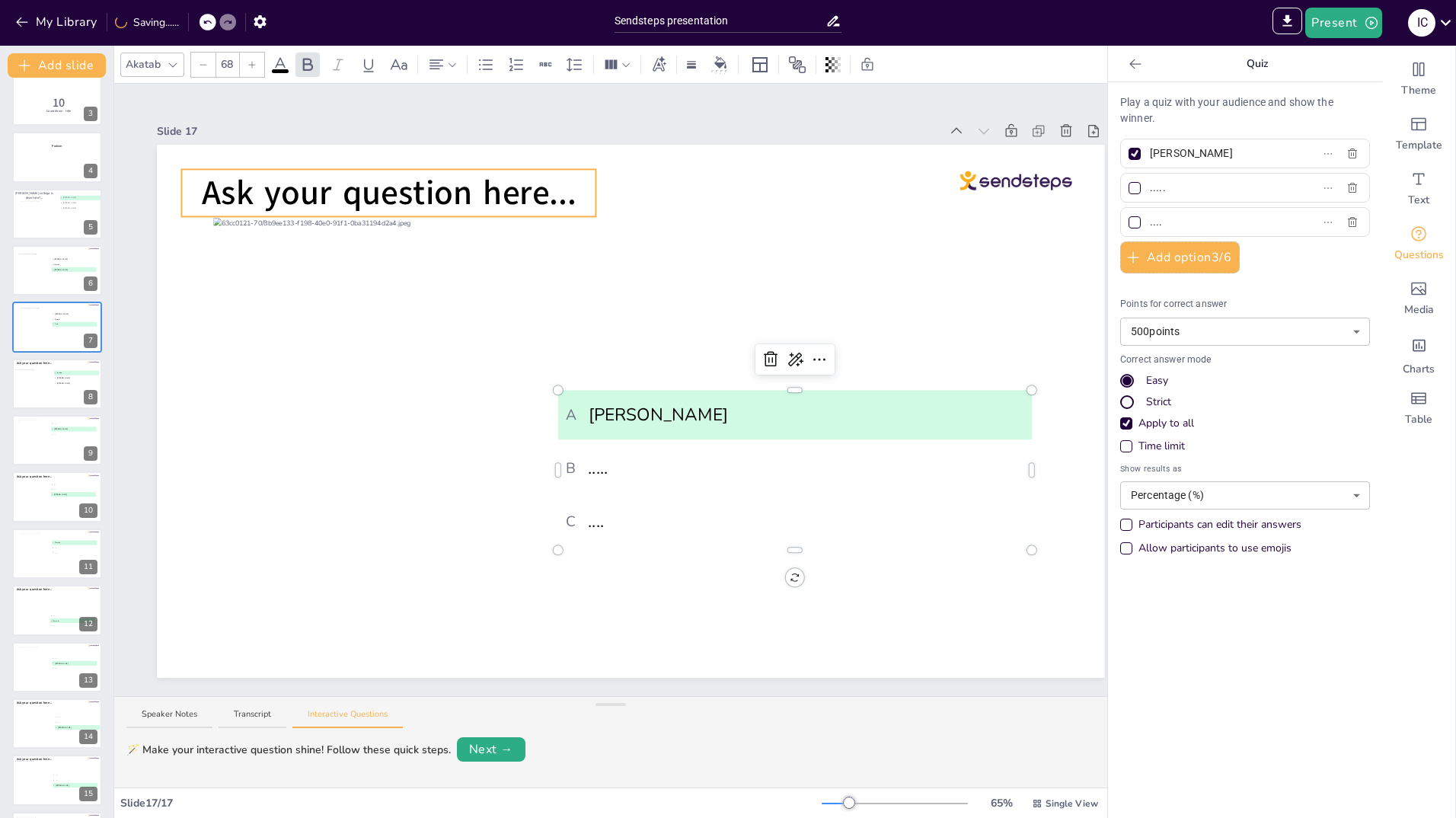
click at [571, 198] on span "Ask your question here..." at bounding box center [389, 193] width 374 height 46
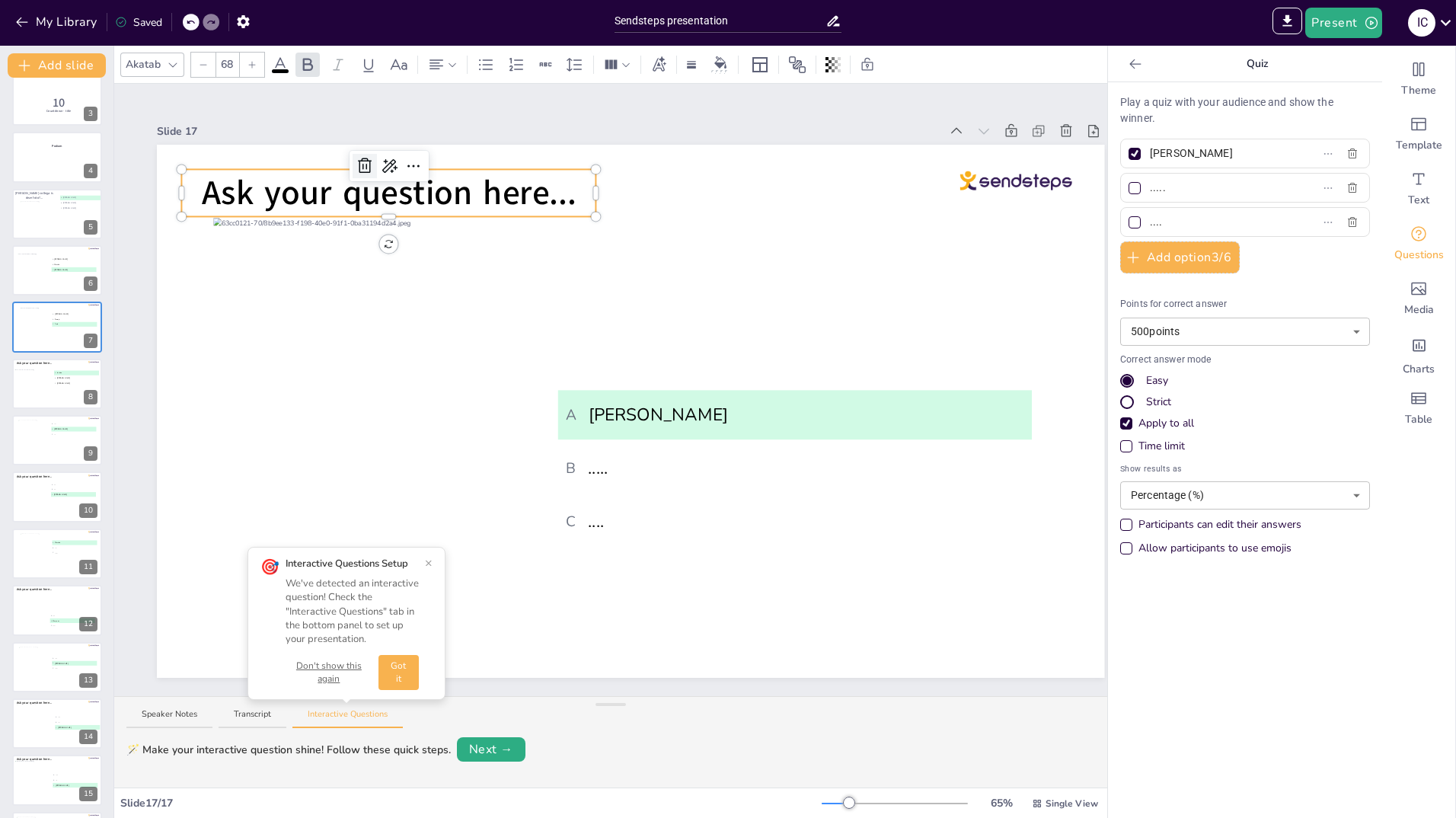
click at [371, 161] on icon at bounding box center [365, 166] width 19 height 19
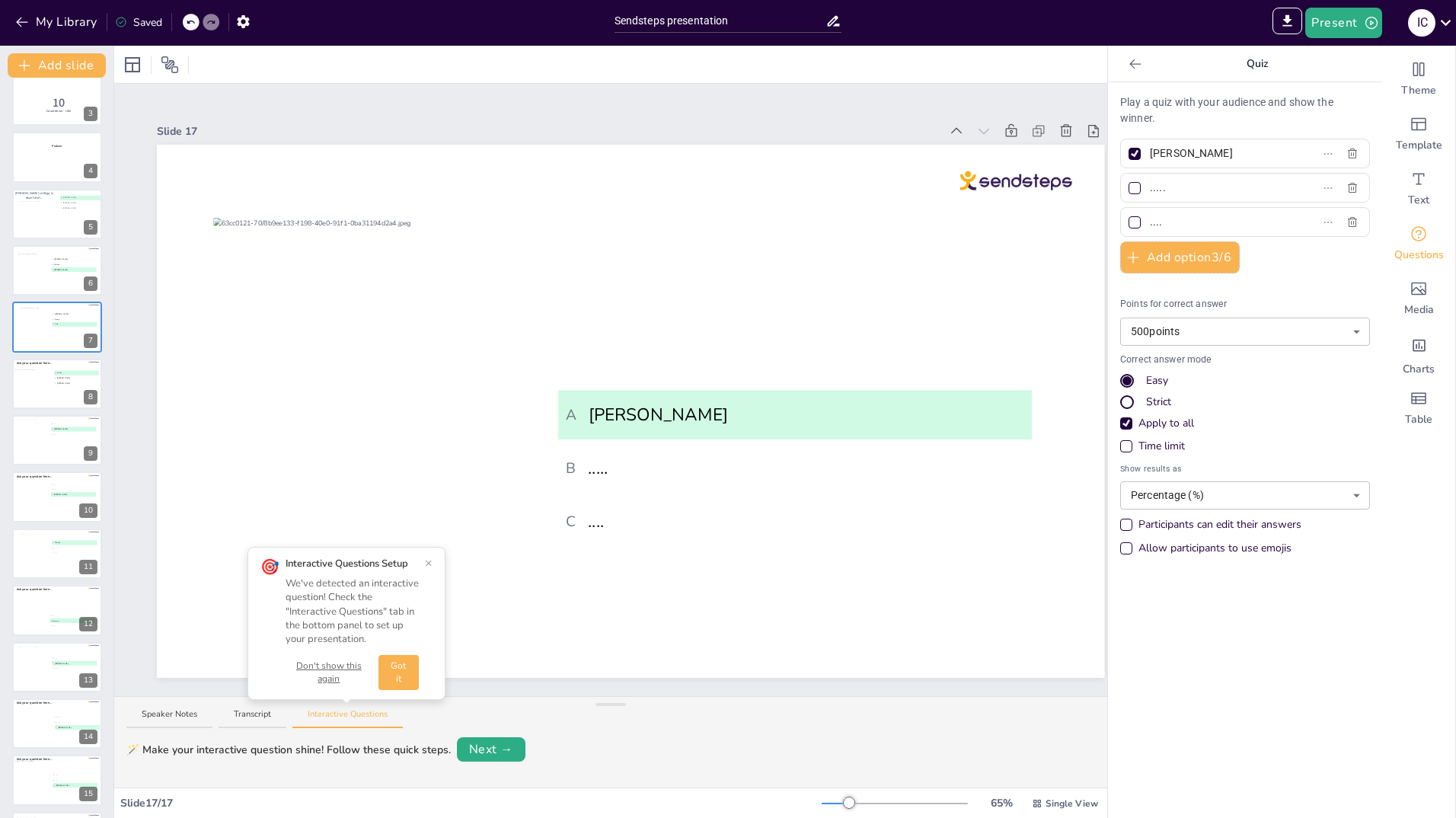
click at [431, 566] on button "×" at bounding box center [428, 563] width 8 height 12
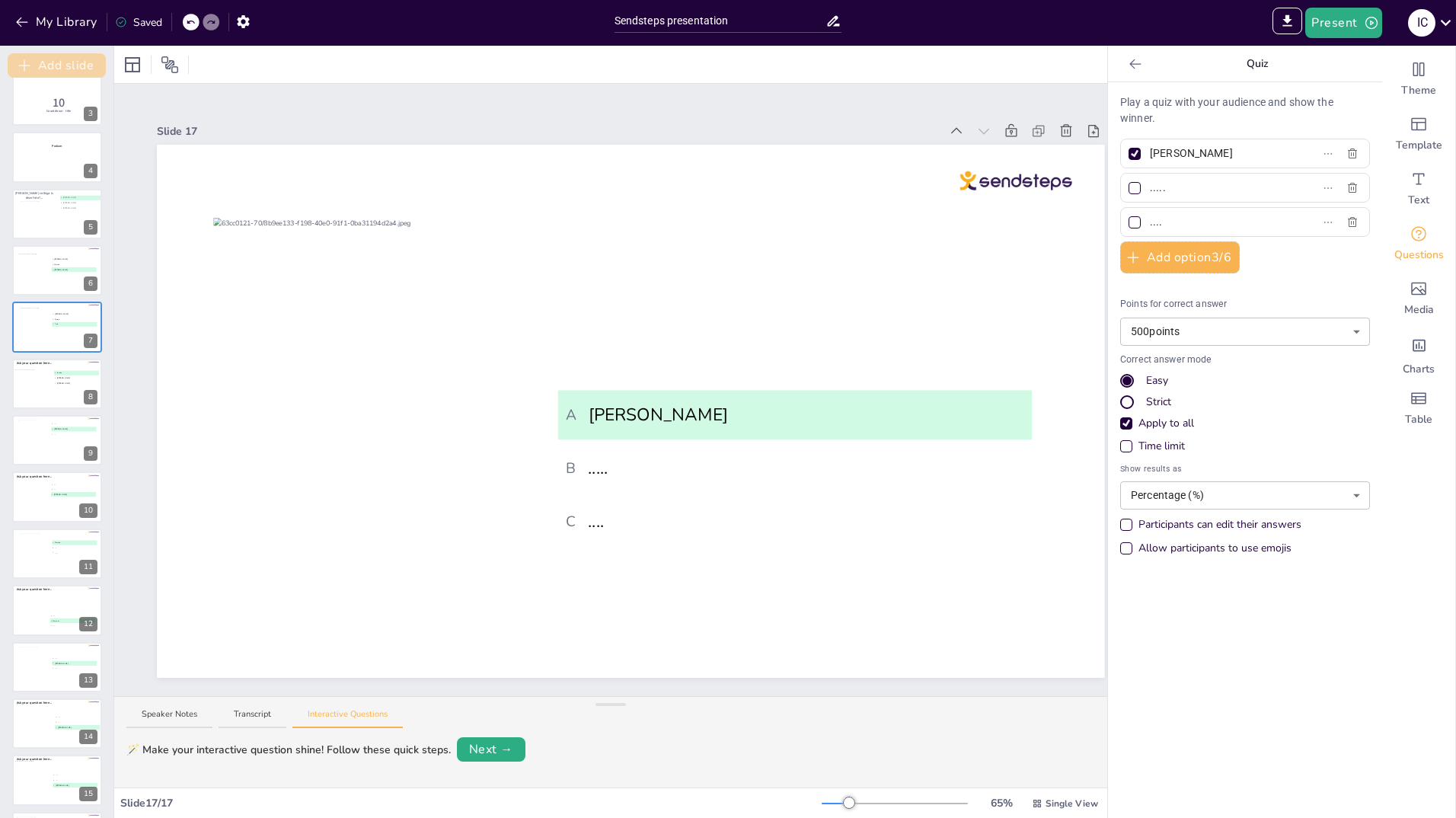
click at [57, 60] on button "Add slide" at bounding box center [57, 66] width 98 height 25
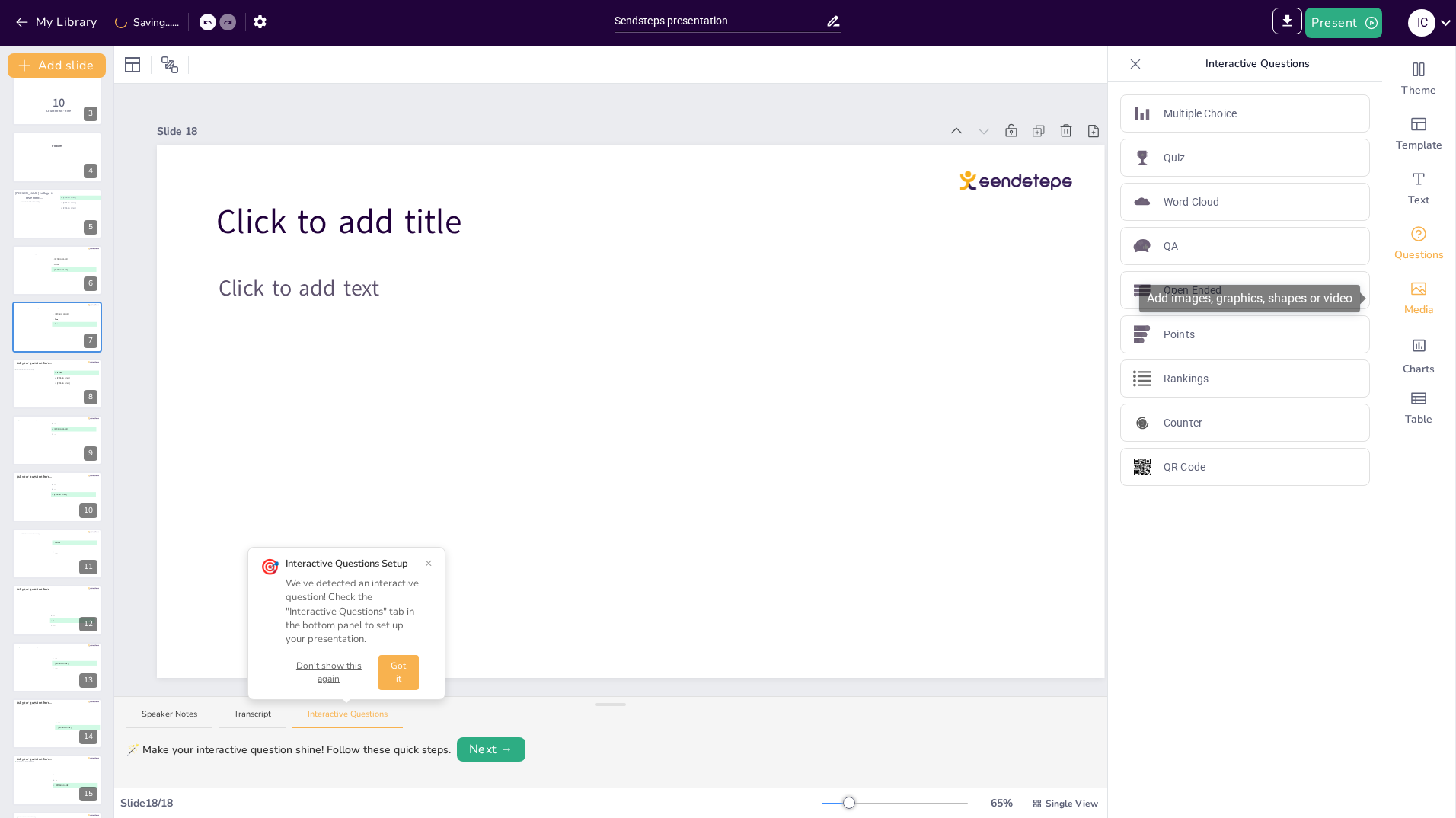
click at [1410, 292] on icon "Add images, graphics, shapes or video" at bounding box center [1419, 289] width 19 height 19
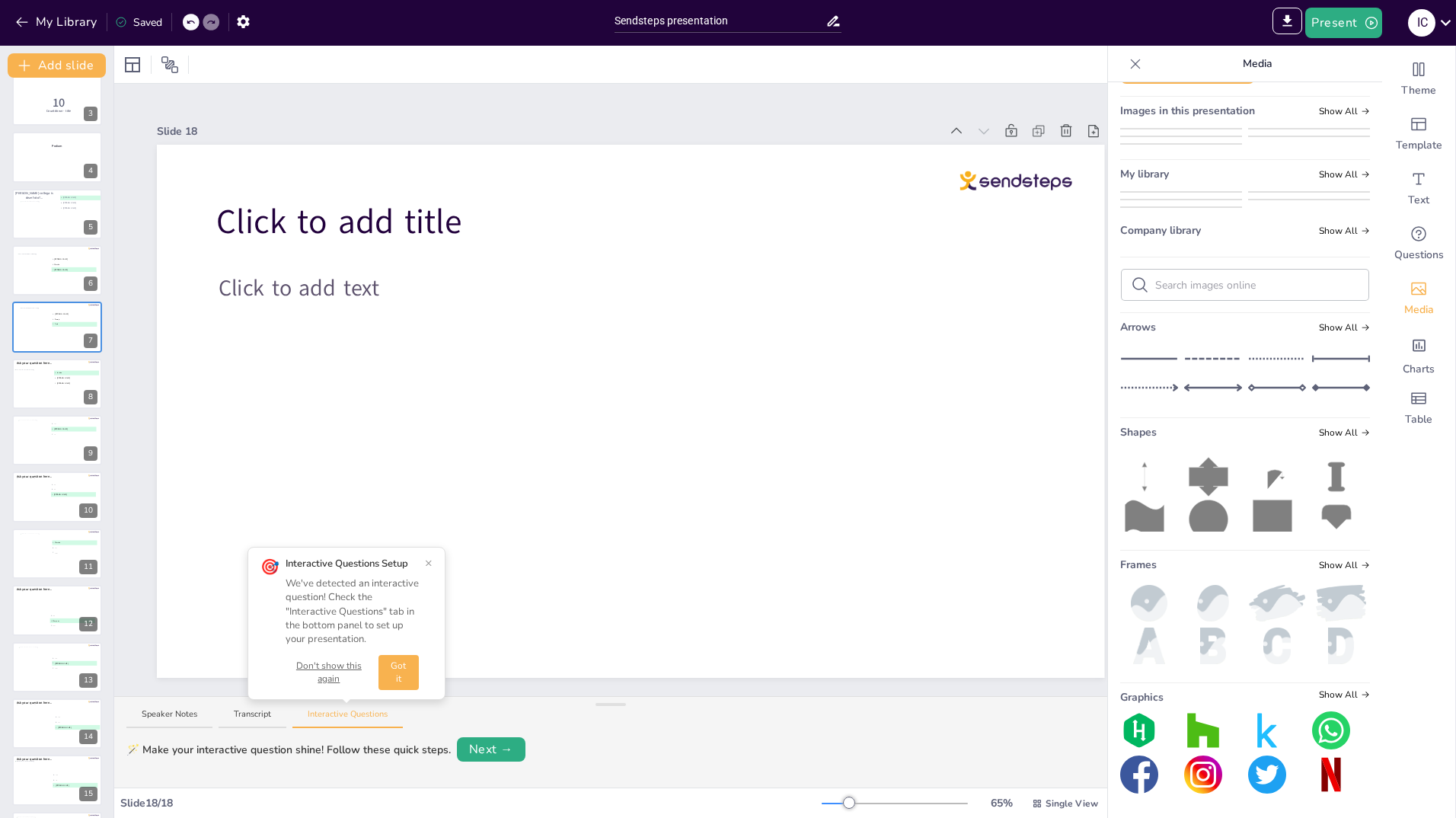
scroll to position [305, 0]
click at [1172, 189] on img at bounding box center [1182, 183] width 120 height 12
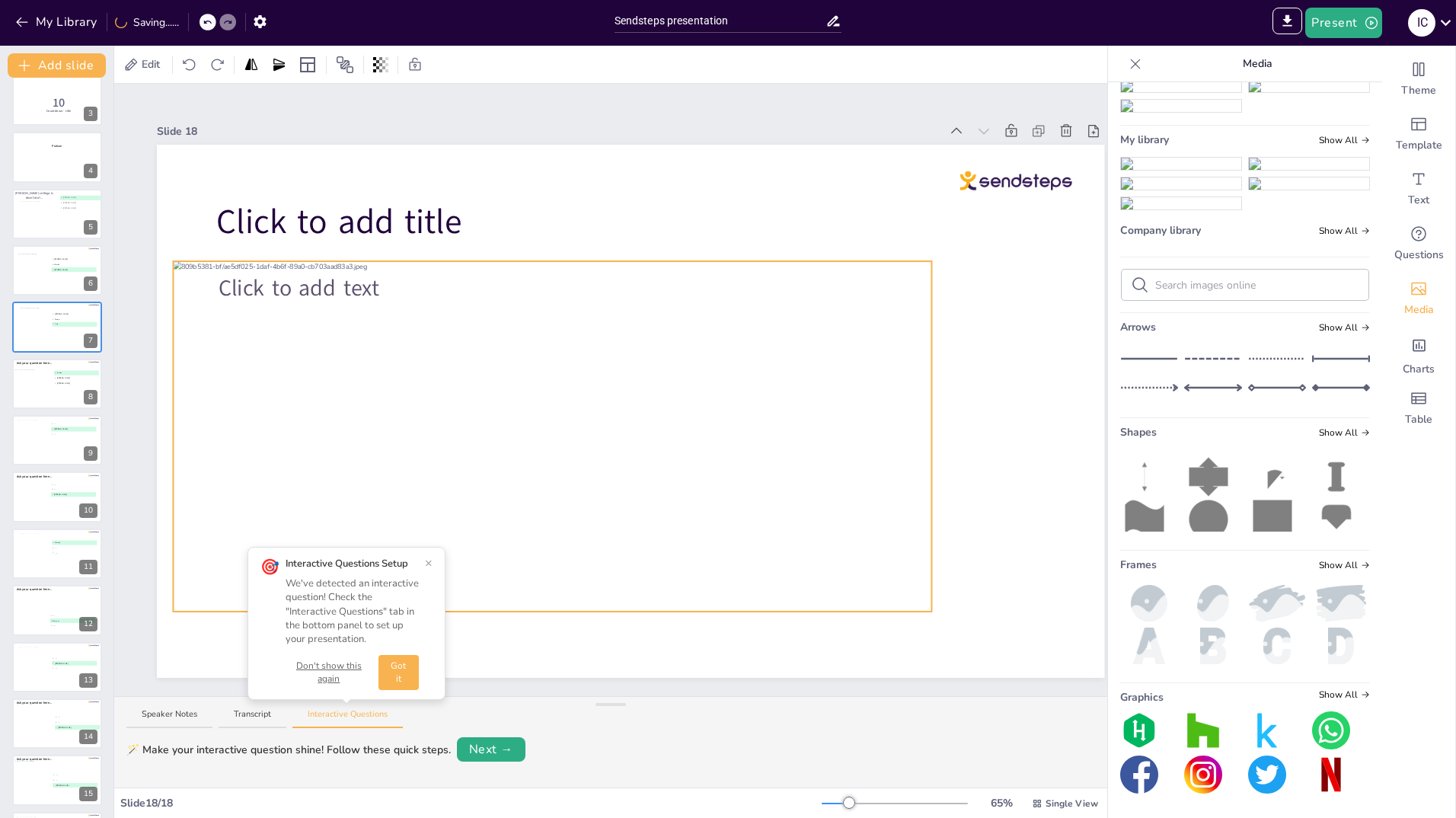
drag, startPoint x: 556, startPoint y: 440, endPoint x: 478, endPoint y: 465, distance: 81.9
click at [478, 465] on div at bounding box center [551, 436] width 759 height 351
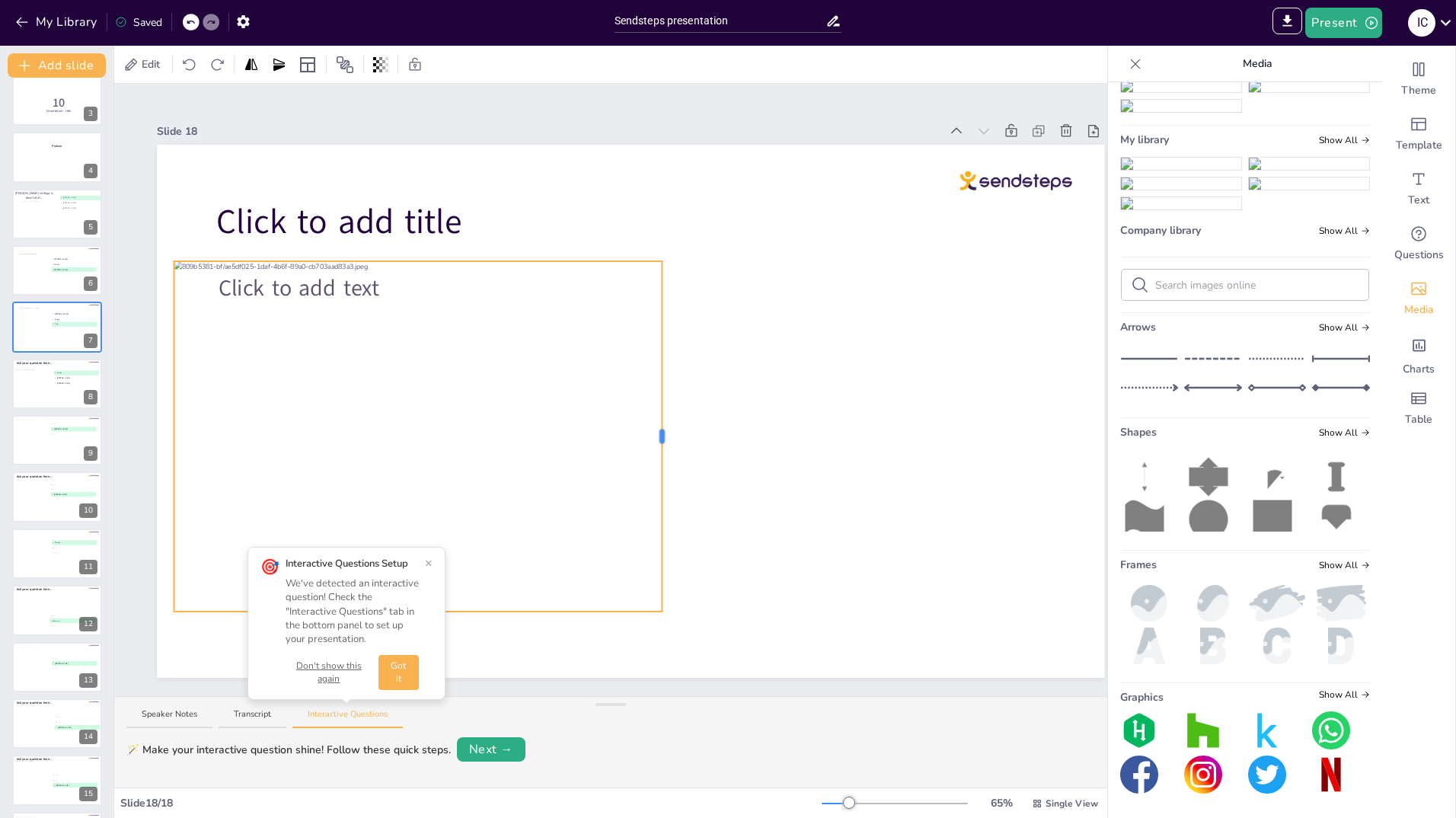
drag, startPoint x: 934, startPoint y: 431, endPoint x: 663, endPoint y: 447, distance: 271.5
click at [663, 447] on div "Click to add title Click to add text" at bounding box center [630, 411] width 947 height 533
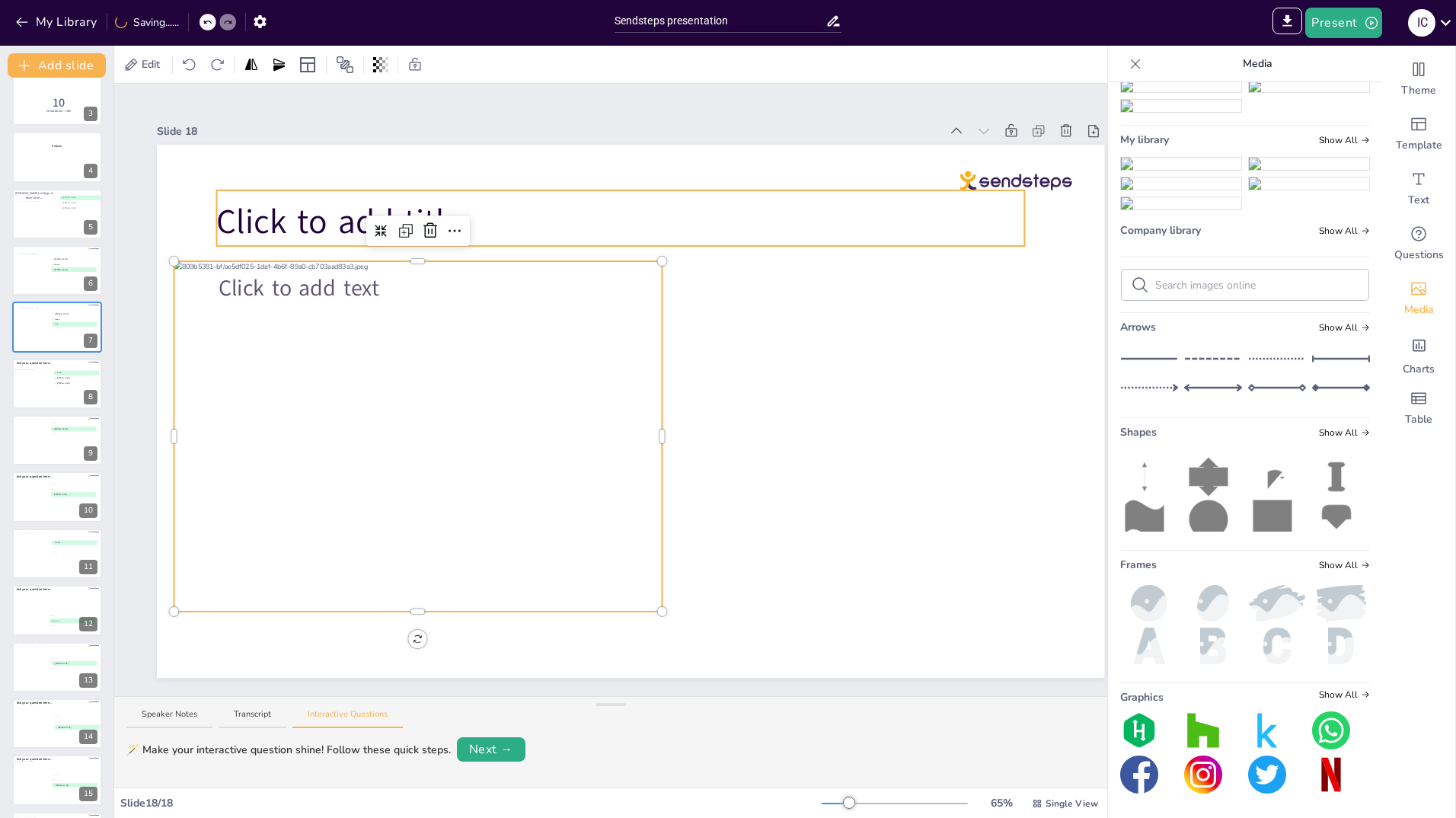
click at [288, 212] on span "Click to add title" at bounding box center [338, 222] width 245 height 46
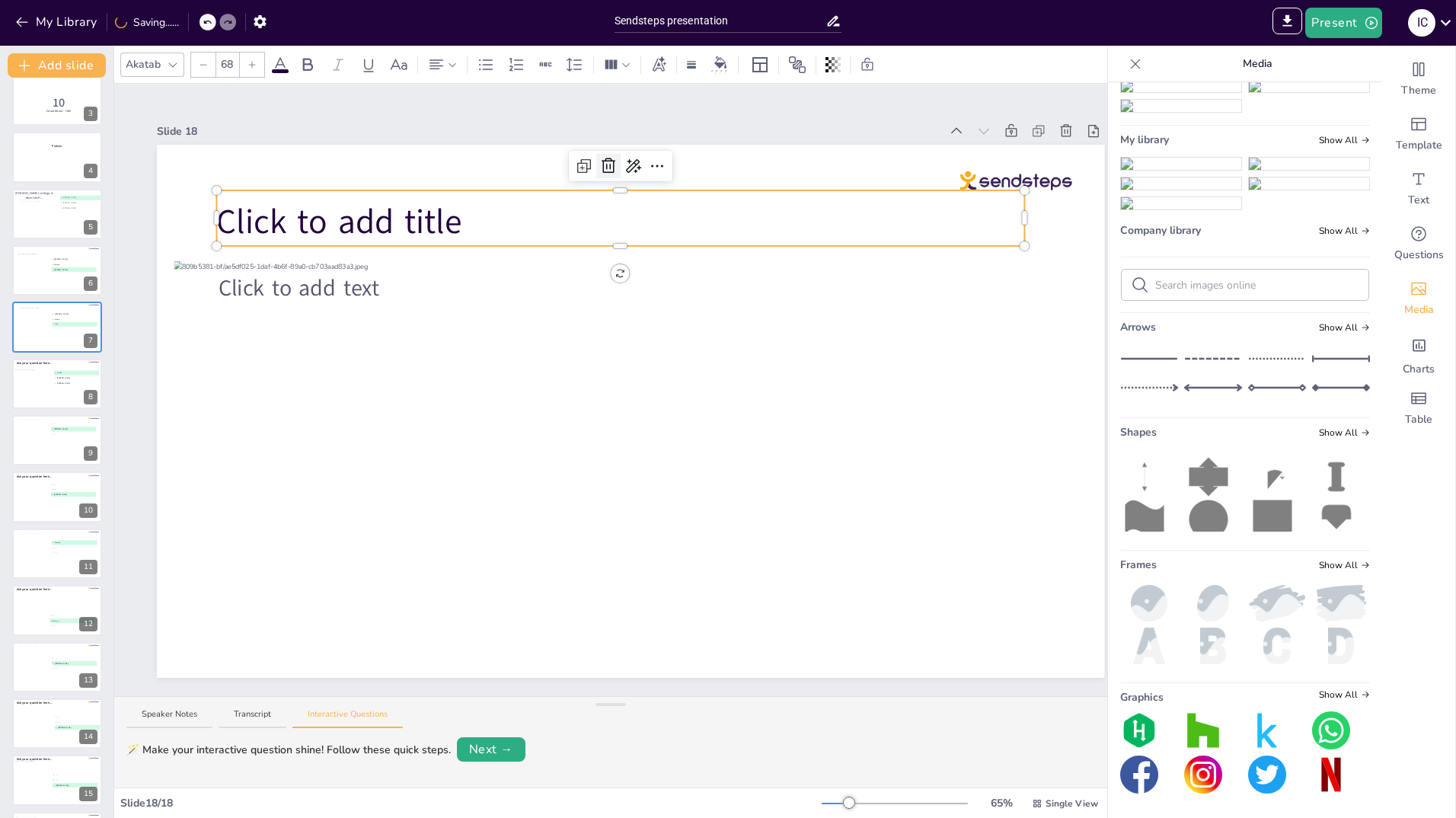
click at [609, 161] on icon at bounding box center [608, 166] width 19 height 19
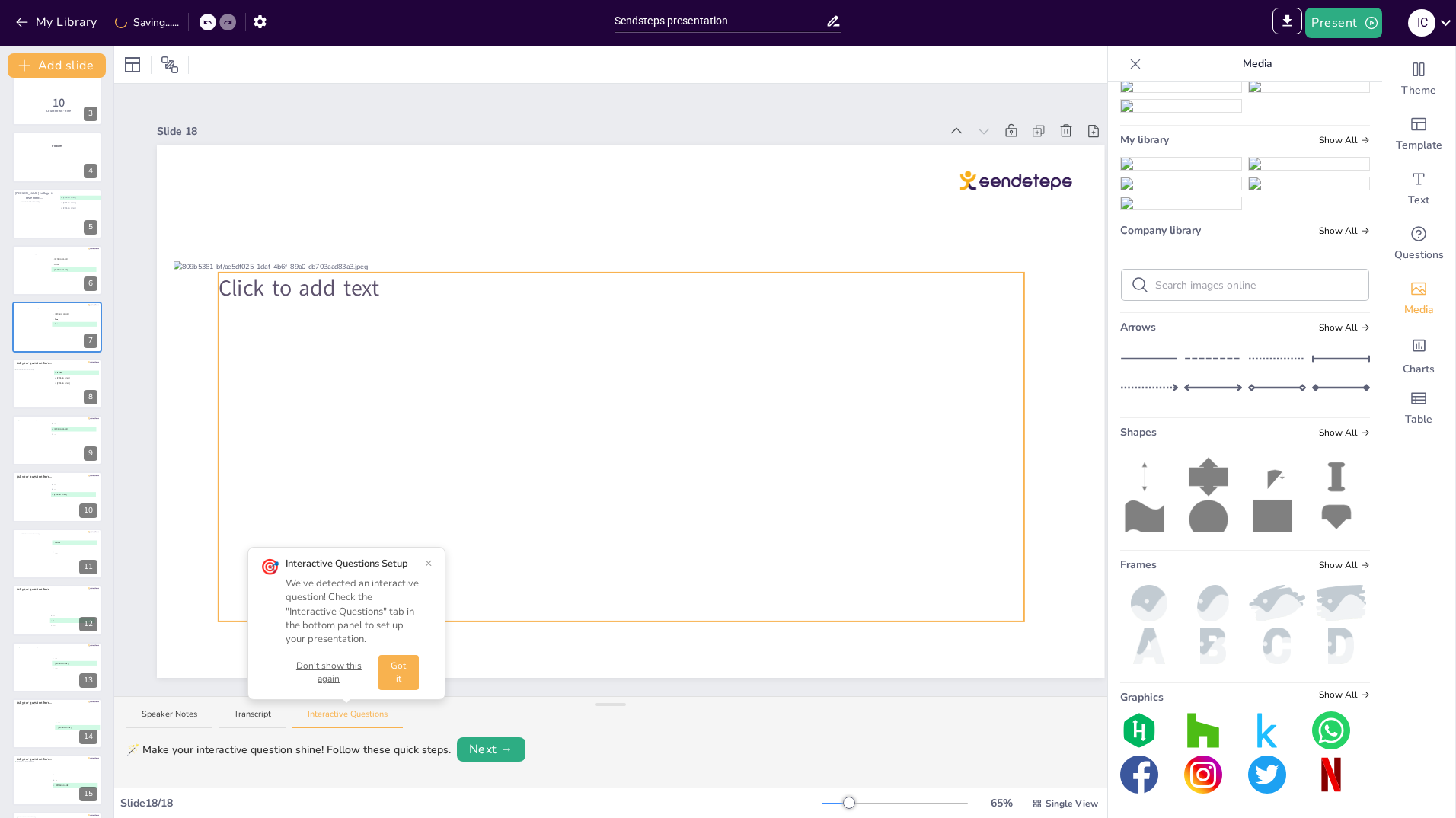
click at [788, 440] on div "Click to add text" at bounding box center [621, 447] width 805 height 349
click at [614, 235] on icon at bounding box center [609, 241] width 13 height 15
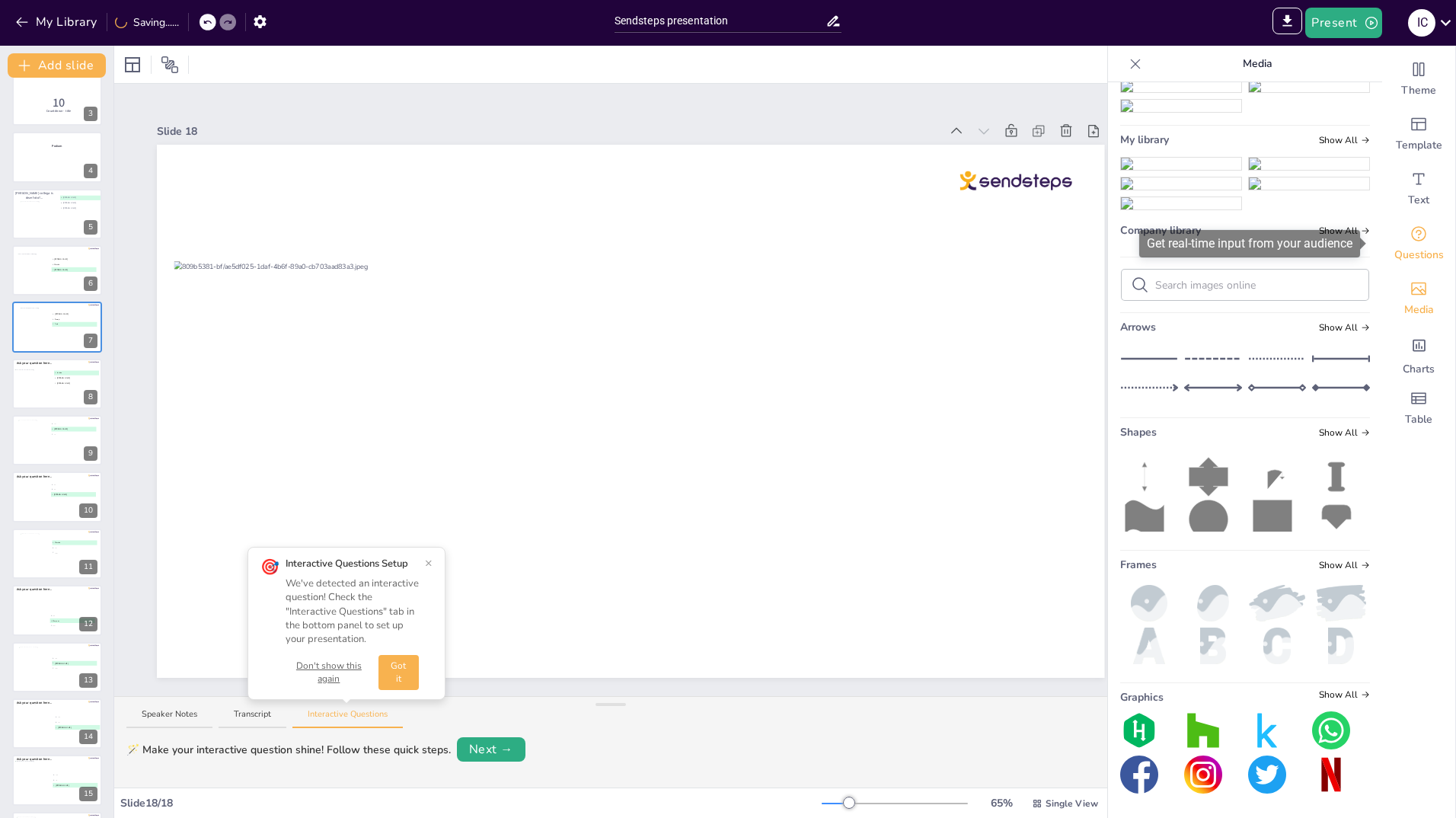
click at [1417, 237] on div "Questions" at bounding box center [1419, 243] width 73 height 55
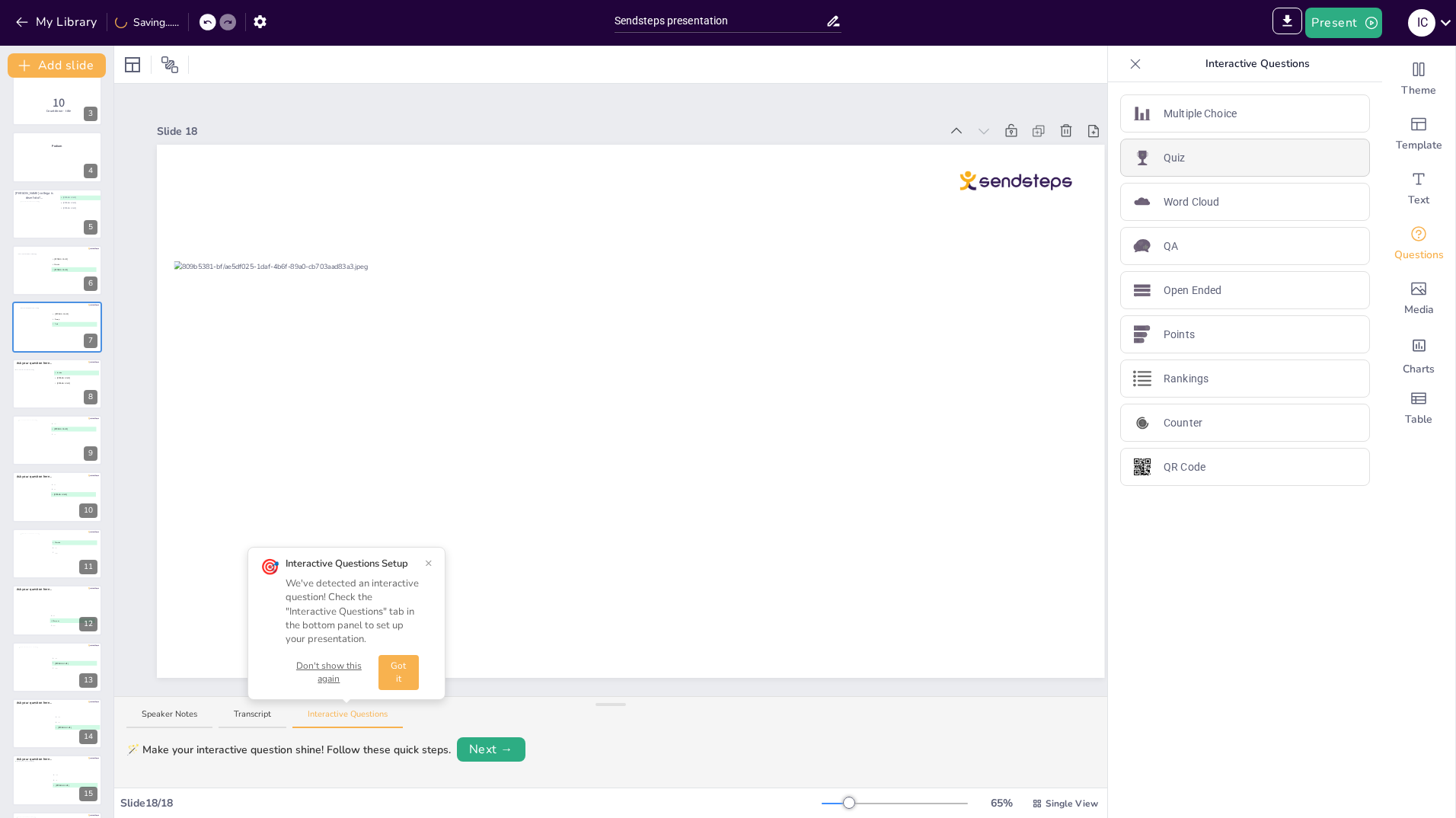
click at [1166, 151] on p "Quiz" at bounding box center [1175, 158] width 22 height 16
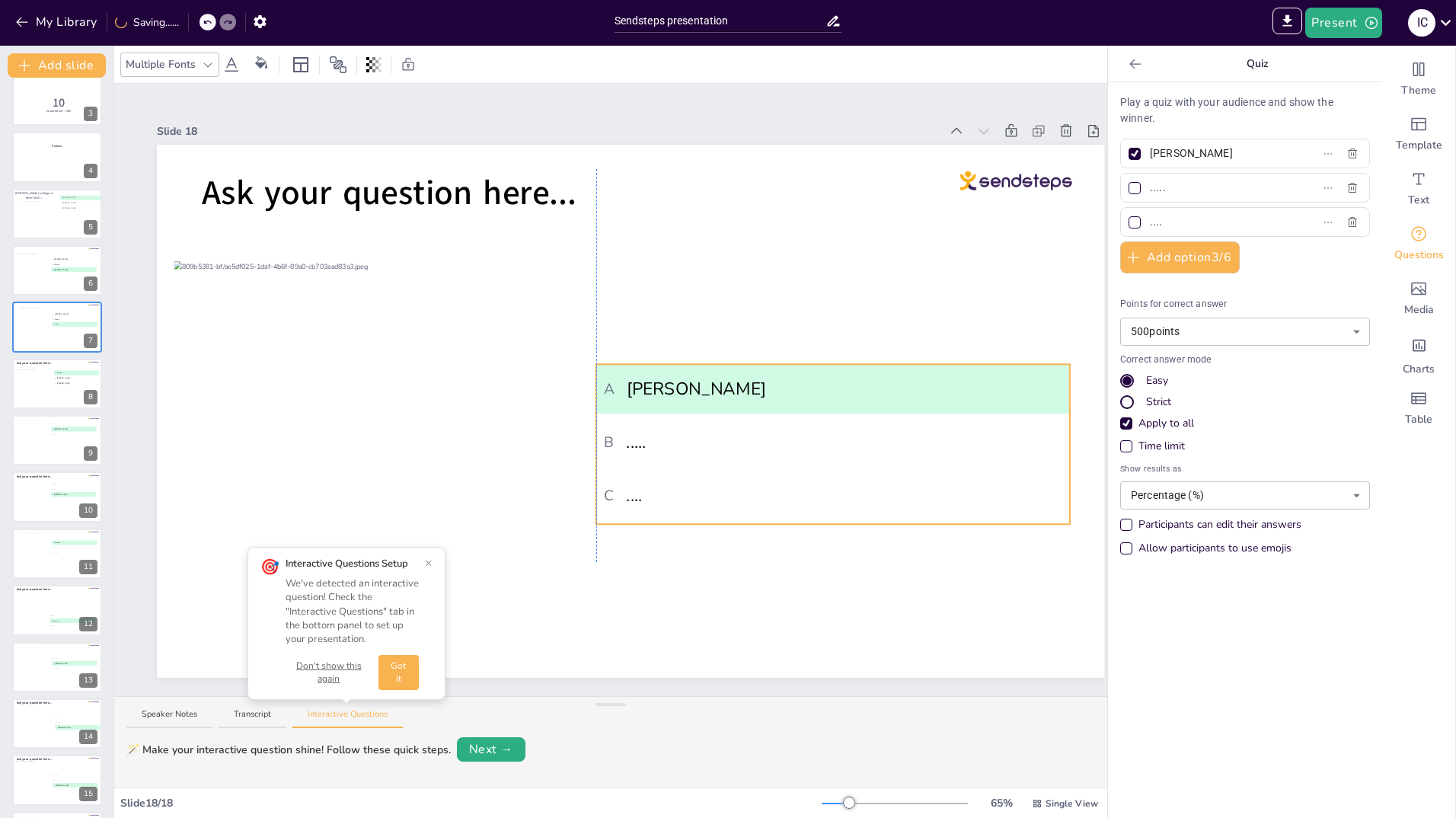
drag, startPoint x: 722, startPoint y: 343, endPoint x: 831, endPoint y: 395, distance: 120.8
click at [831, 395] on span "A Willeke" at bounding box center [832, 389] width 458 height 26
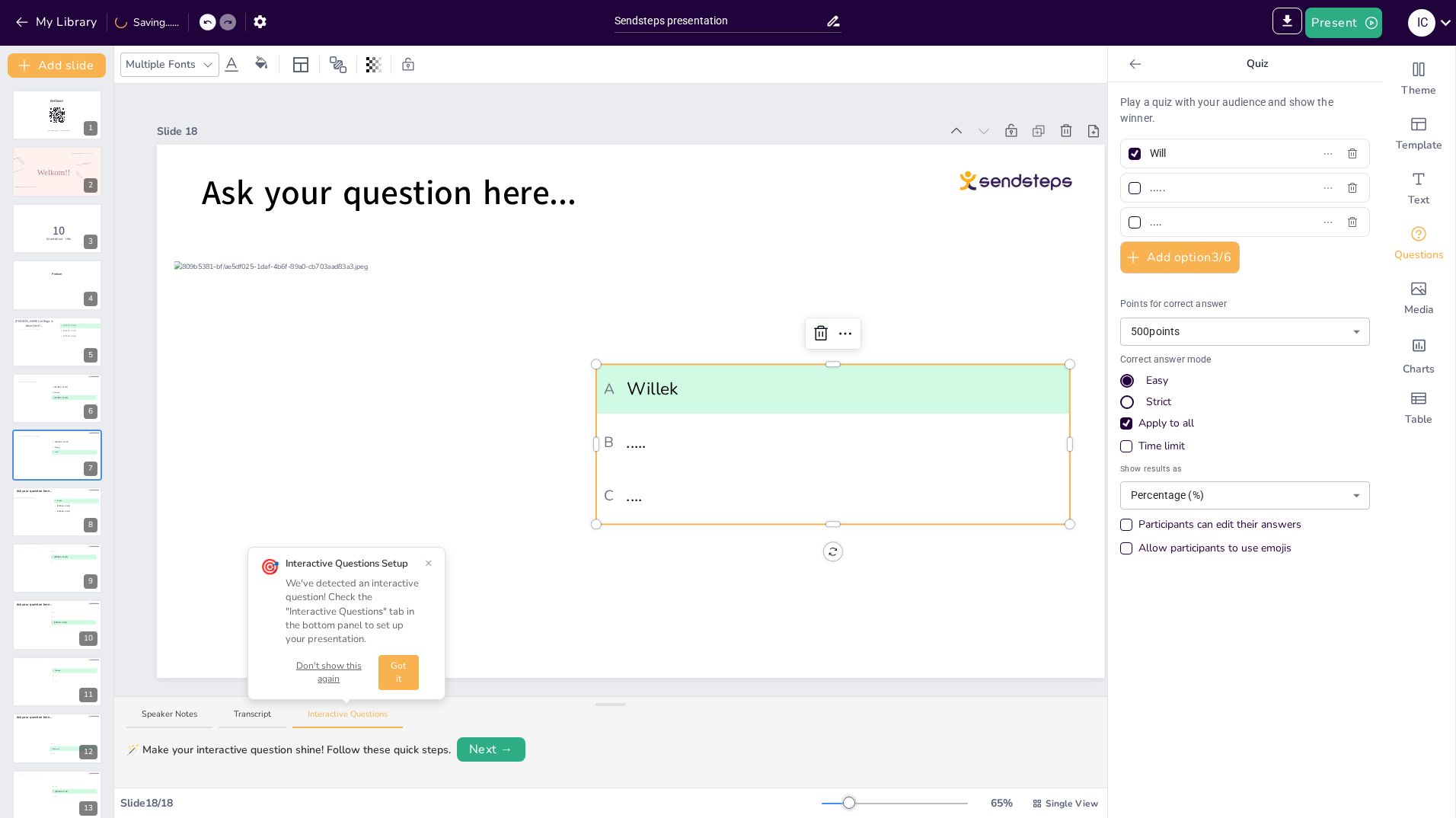
scroll to position [128, 0]
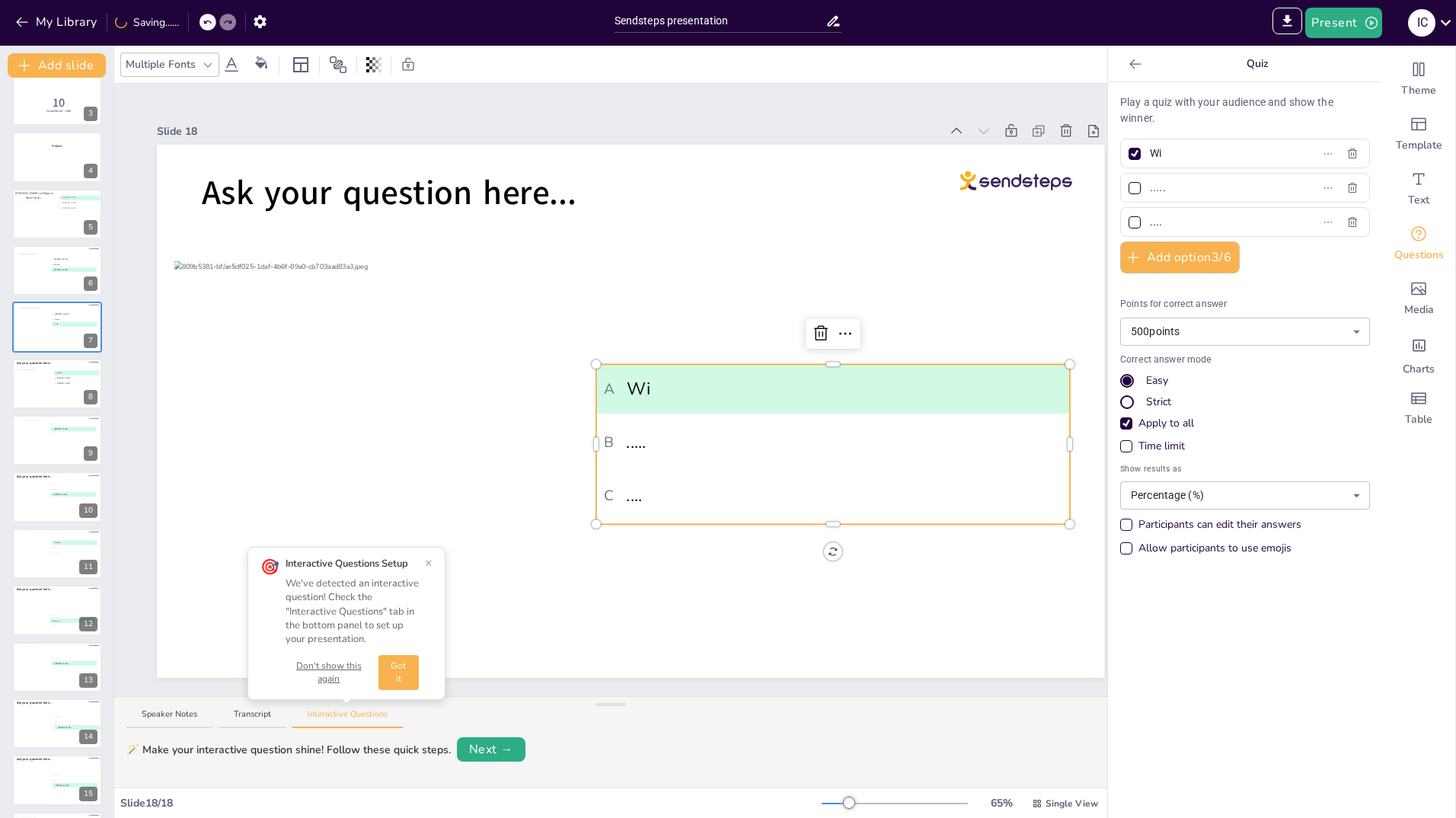
type input "W"
click at [1131, 152] on div at bounding box center [1135, 154] width 8 height 8
click at [1150, 152] on input "text" at bounding box center [1221, 153] width 142 height 22
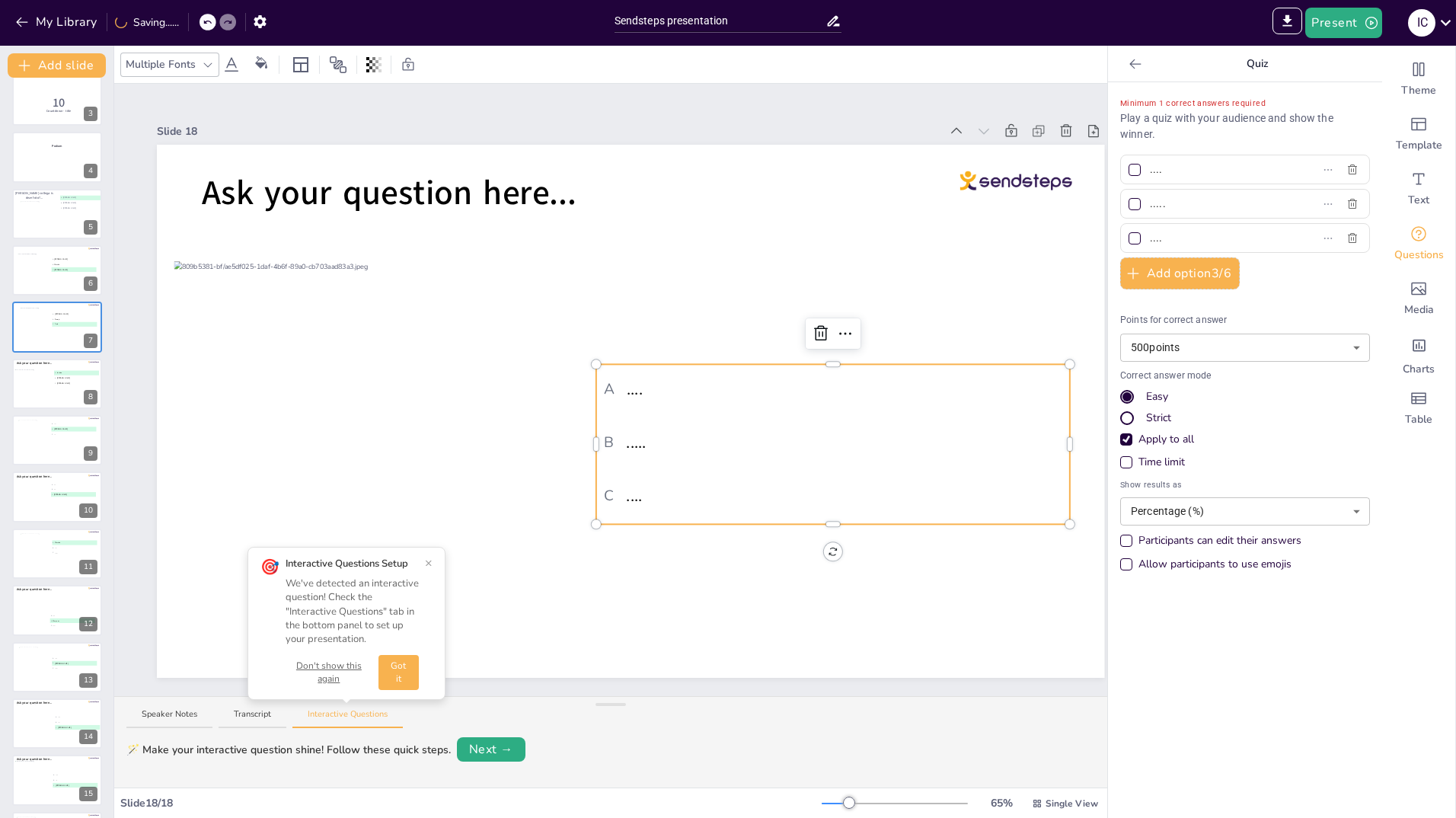
type input "...."
click at [1155, 202] on input "....." at bounding box center [1221, 204] width 142 height 22
type input "."
type input "Yvette"
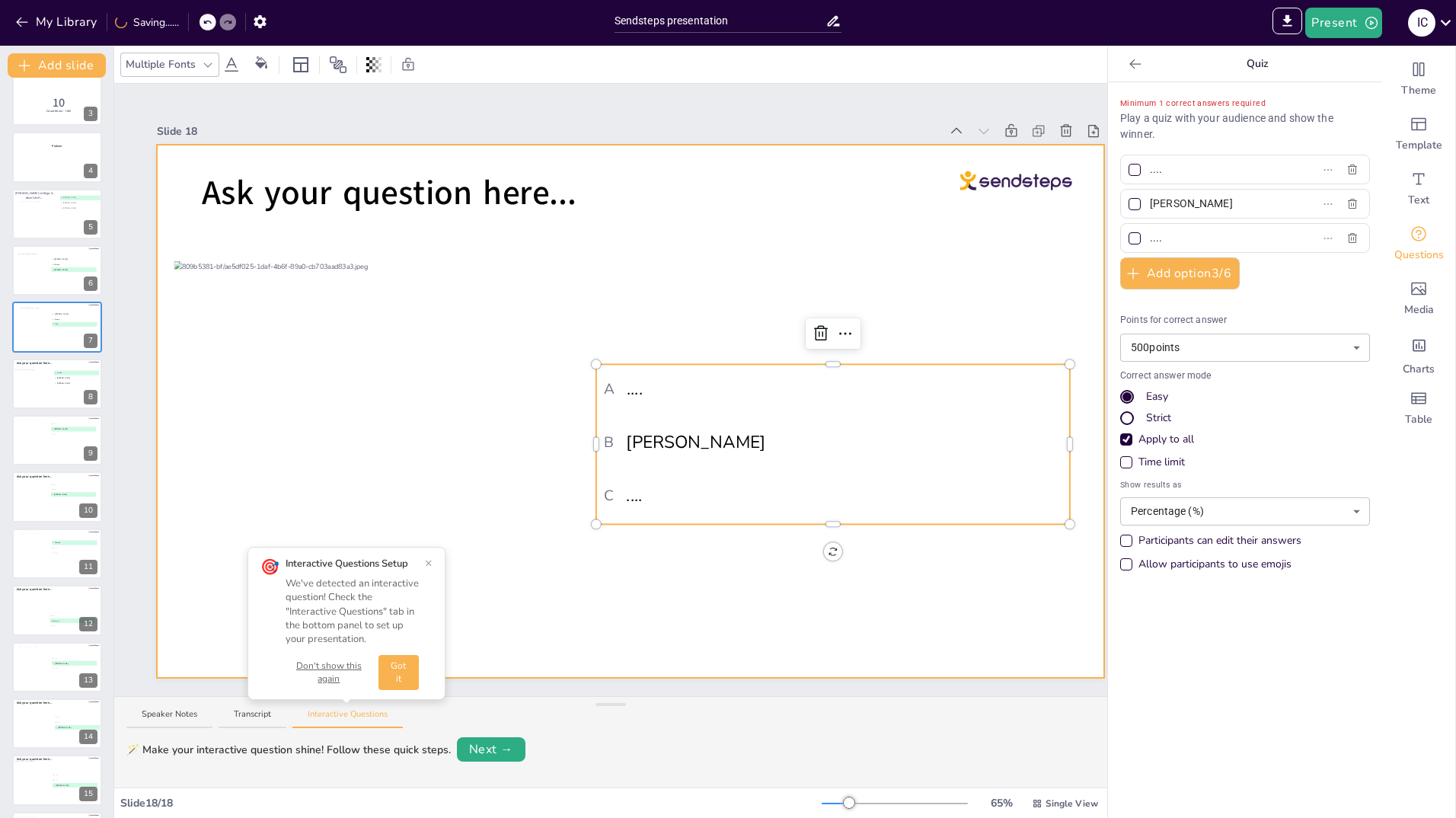
click at [859, 593] on div at bounding box center [630, 411] width 947 height 533
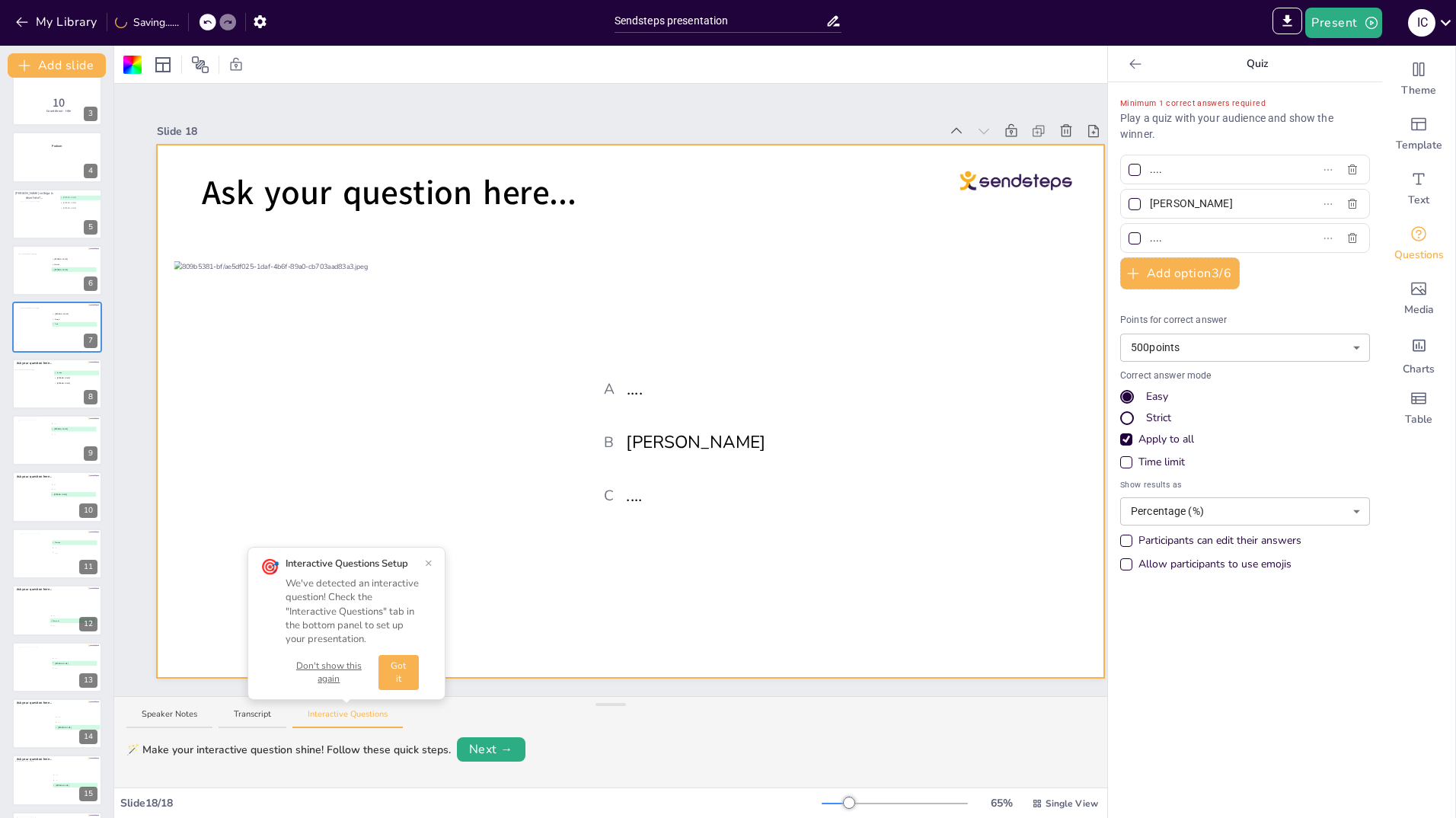
click at [1129, 204] on div at bounding box center [1135, 204] width 12 height 12
click at [1150, 204] on input "Yvette" at bounding box center [1221, 204] width 142 height 22
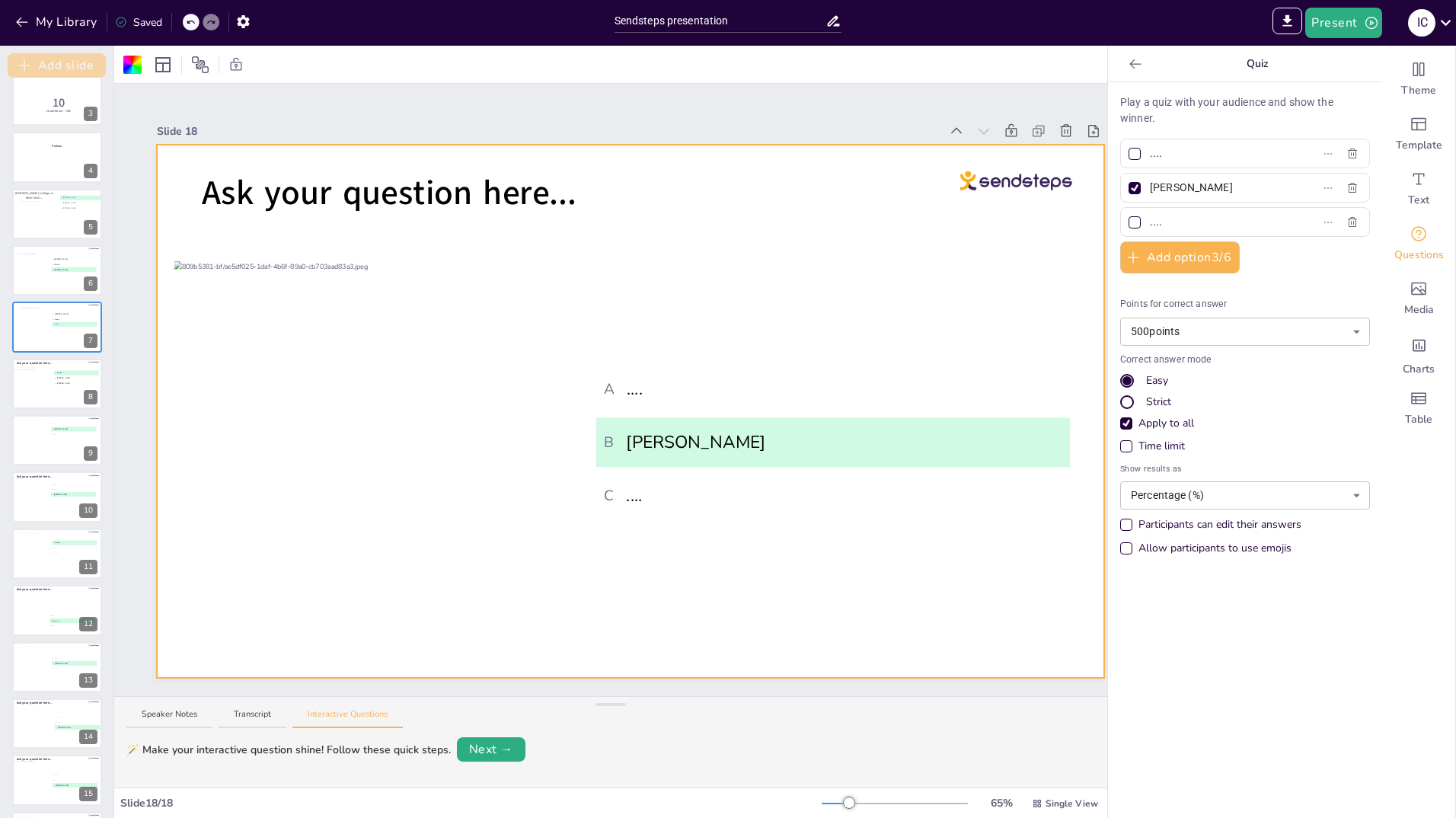
click at [43, 58] on button "Add slide" at bounding box center [57, 66] width 98 height 25
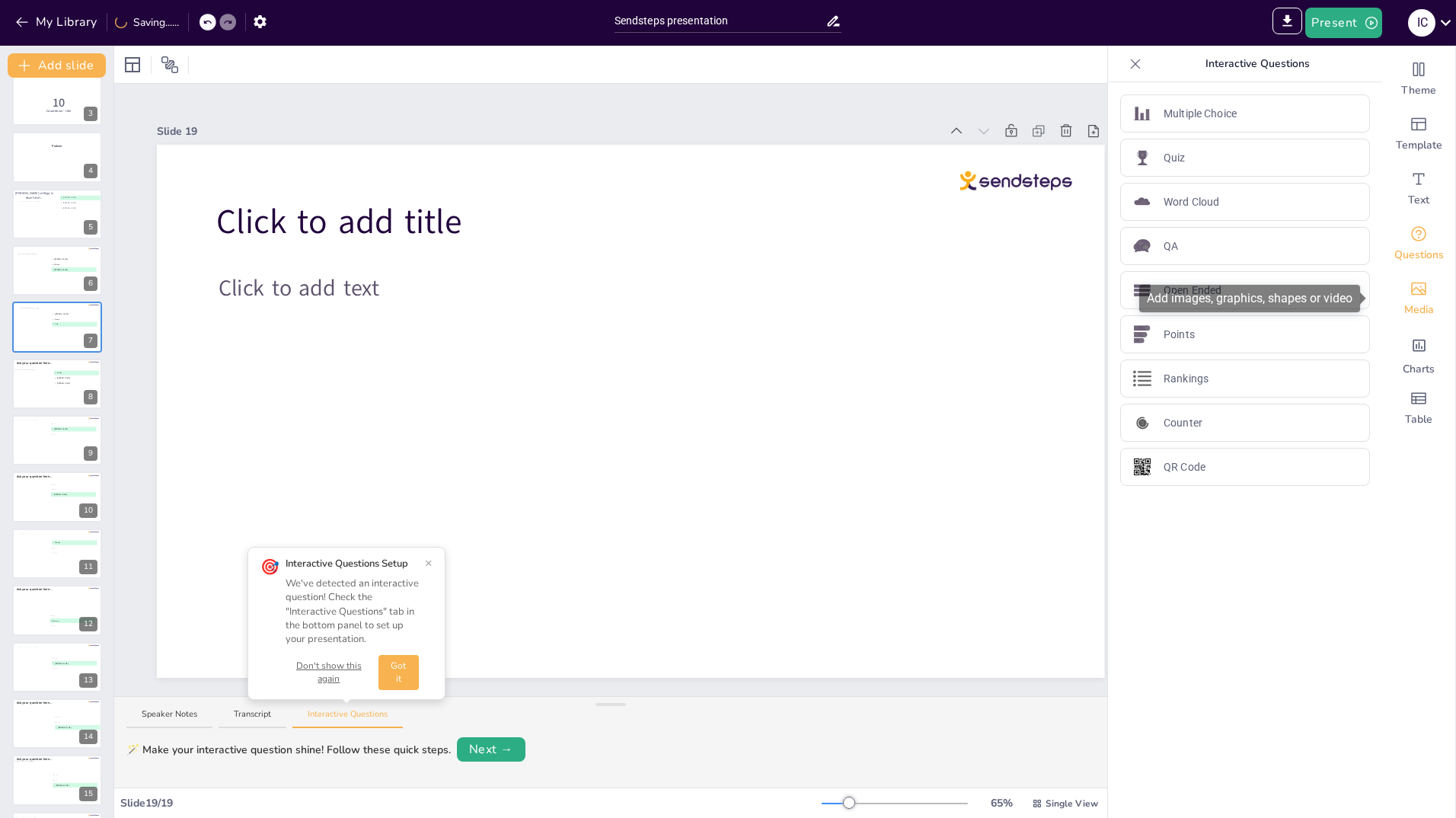
click at [1413, 290] on icon "Add images, graphics, shapes or video" at bounding box center [1419, 289] width 15 height 13
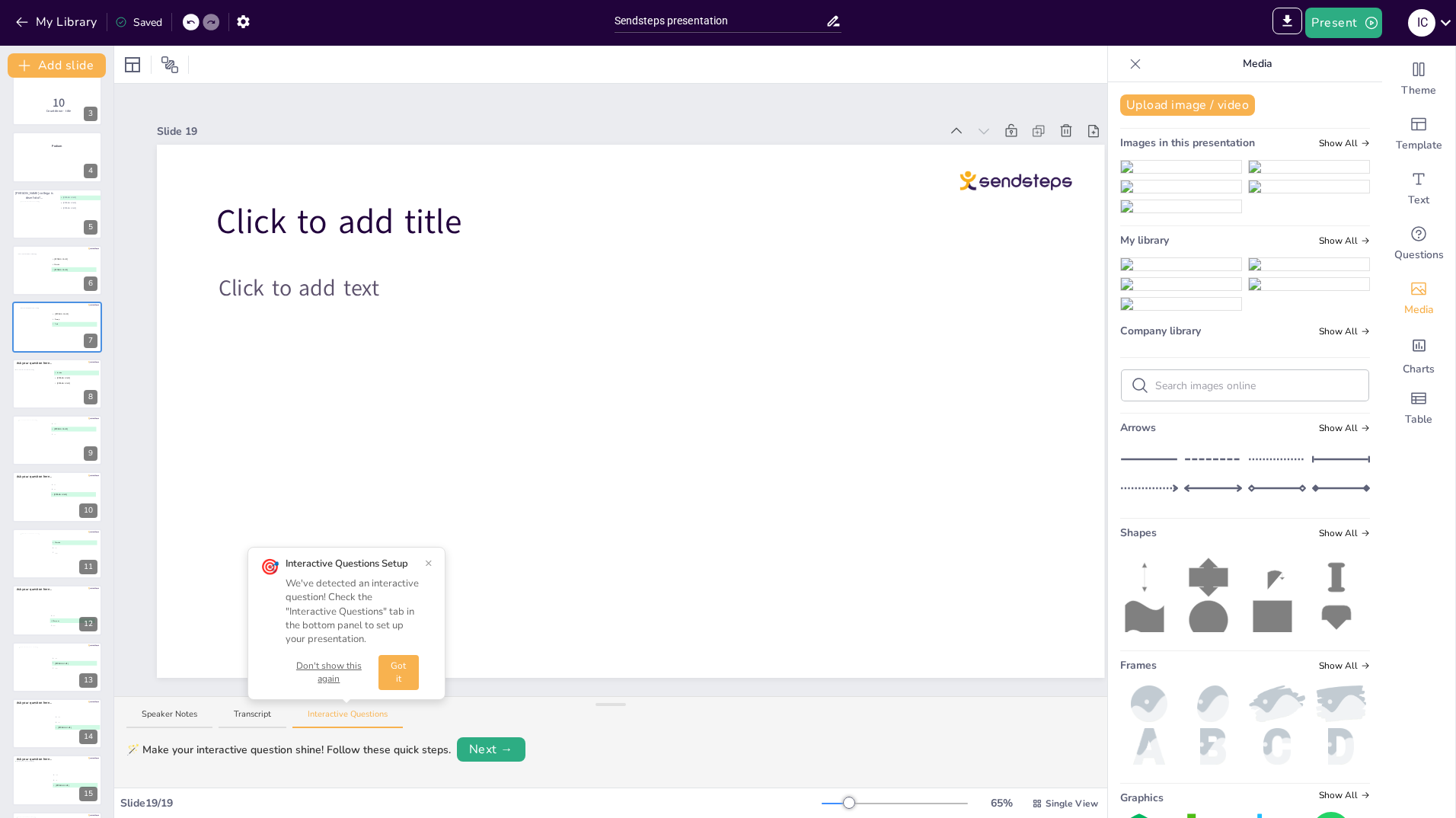
click at [1181, 270] on img at bounding box center [1182, 265] width 120 height 12
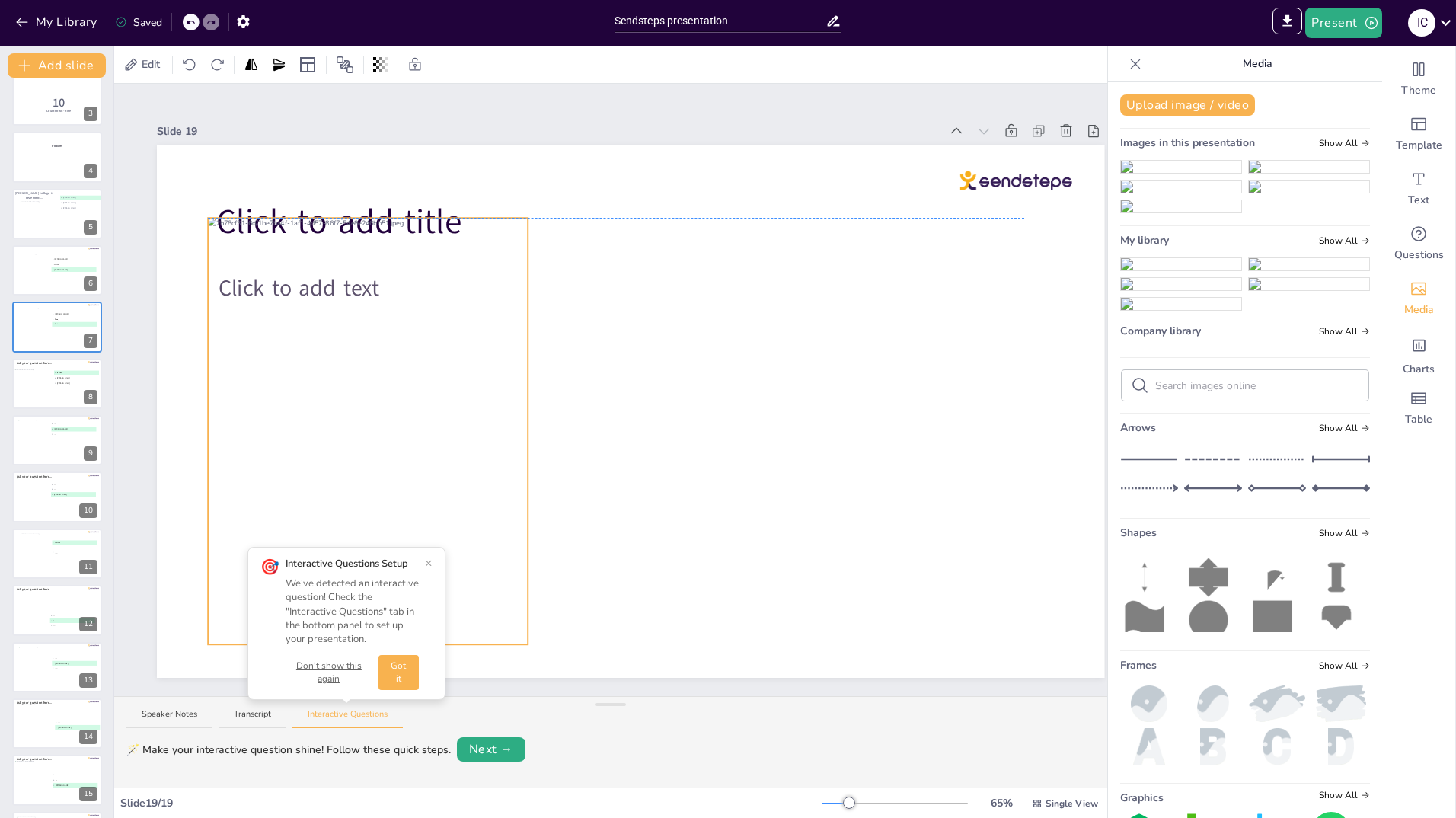
drag, startPoint x: 605, startPoint y: 389, endPoint x: 342, endPoint y: 414, distance: 264.2
click at [342, 414] on div at bounding box center [367, 431] width 320 height 427
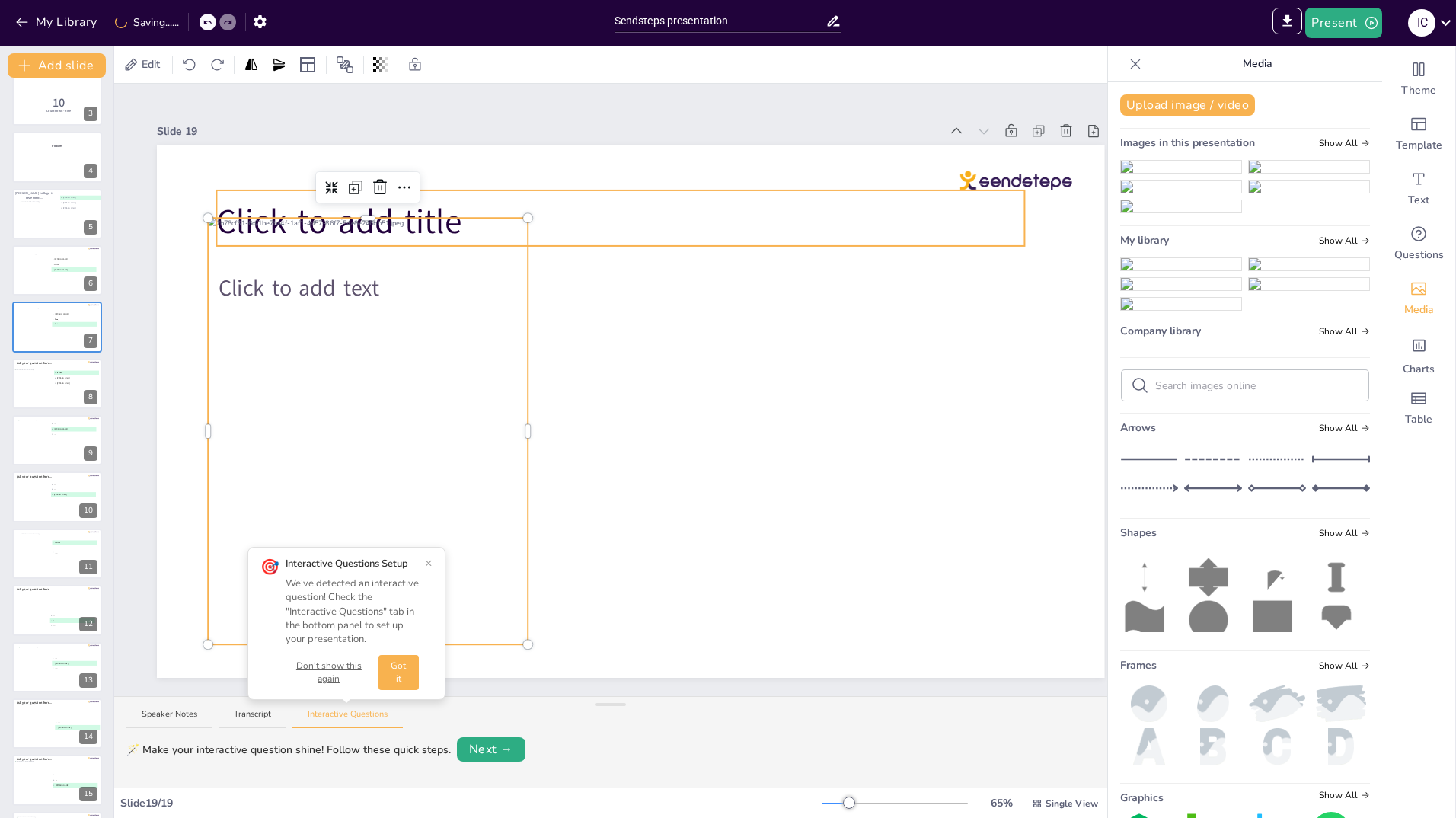
click at [451, 199] on span "Click to add title" at bounding box center [338, 222] width 245 height 46
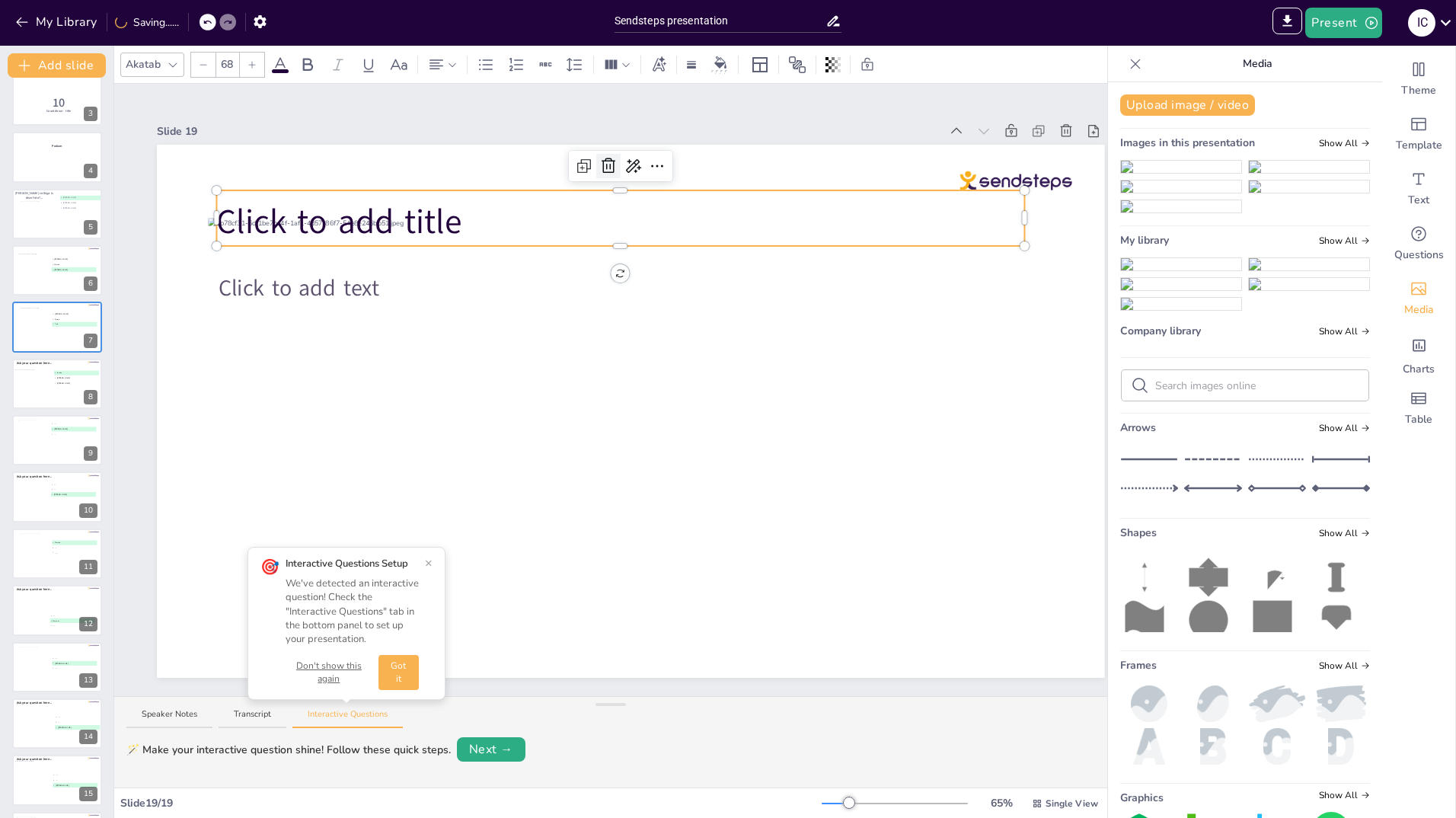
click at [608, 157] on icon at bounding box center [608, 166] width 19 height 19
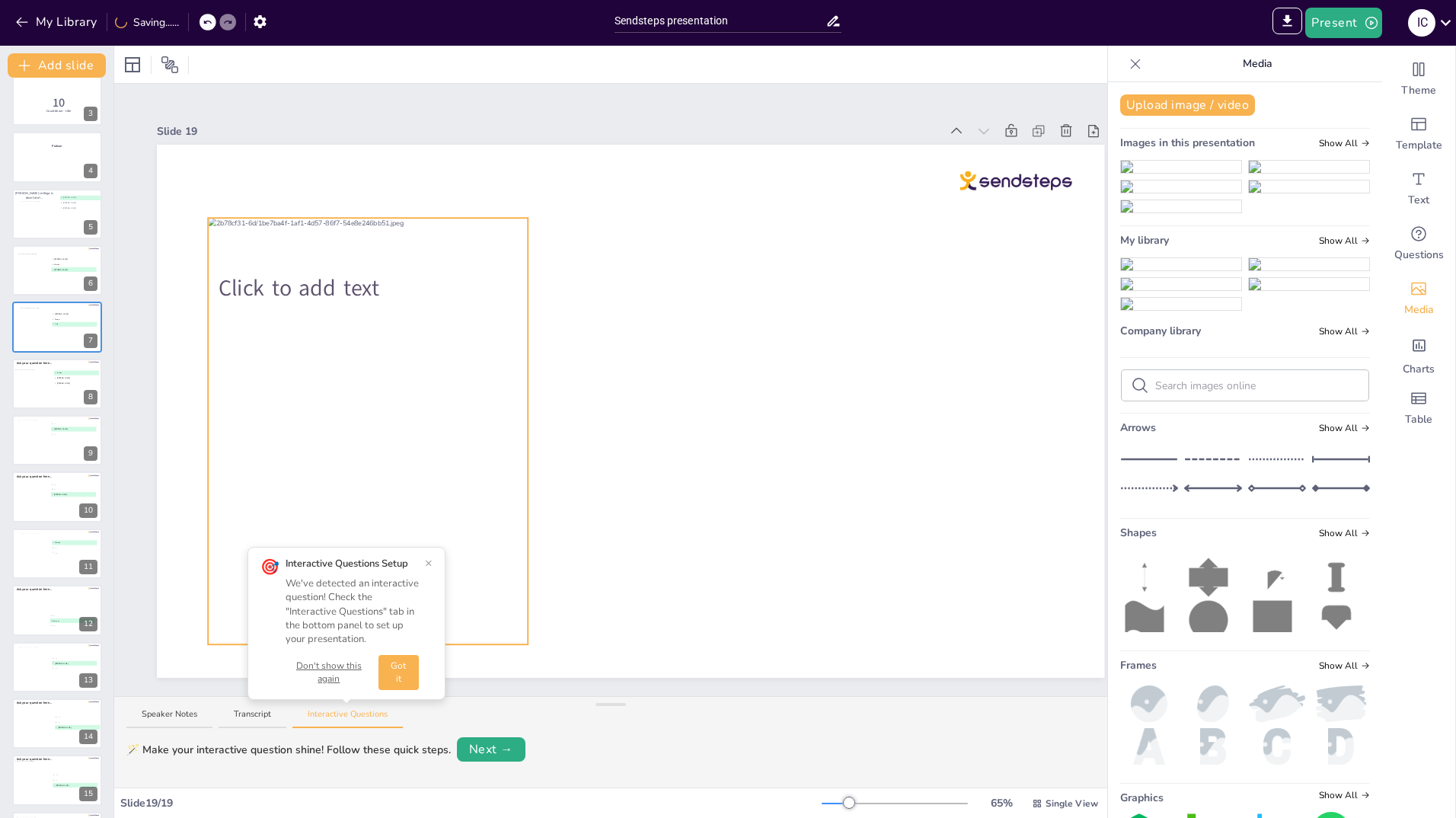
click at [327, 399] on div at bounding box center [367, 431] width 320 height 427
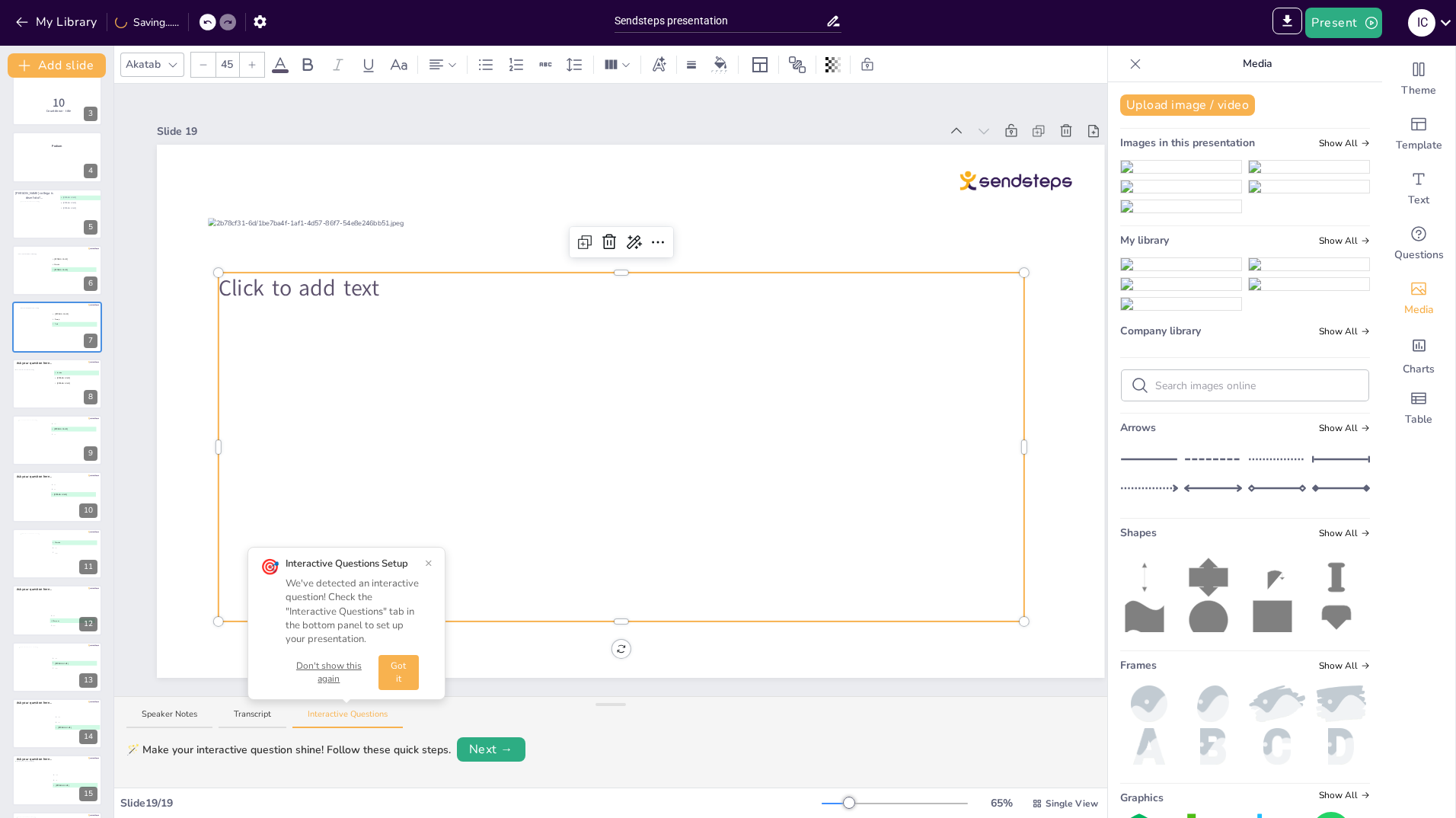
click at [620, 410] on div "Click to add text" at bounding box center [621, 447] width 805 height 349
click at [609, 235] on icon at bounding box center [609, 242] width 19 height 19
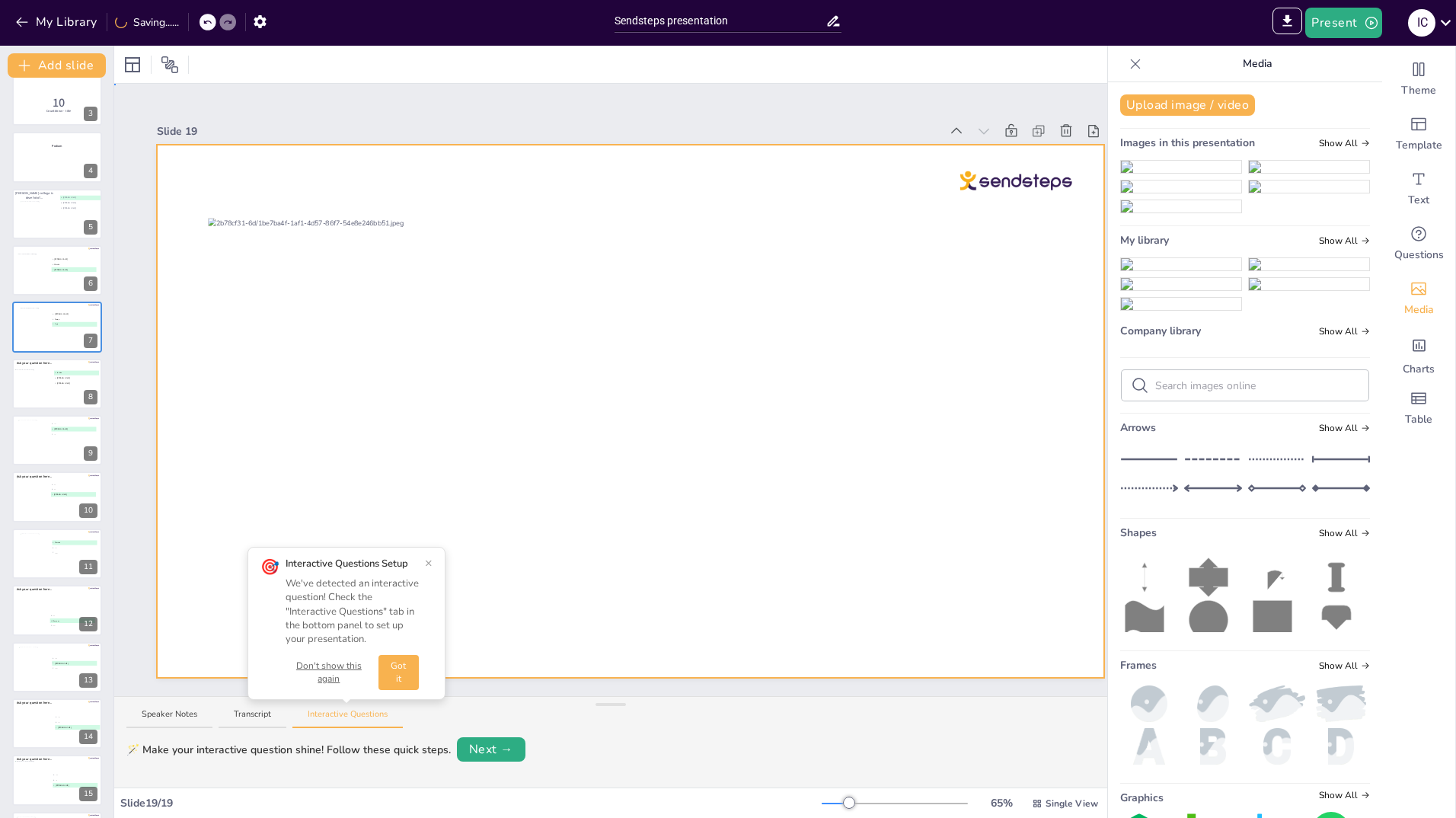
click at [575, 373] on div at bounding box center [630, 411] width 947 height 533
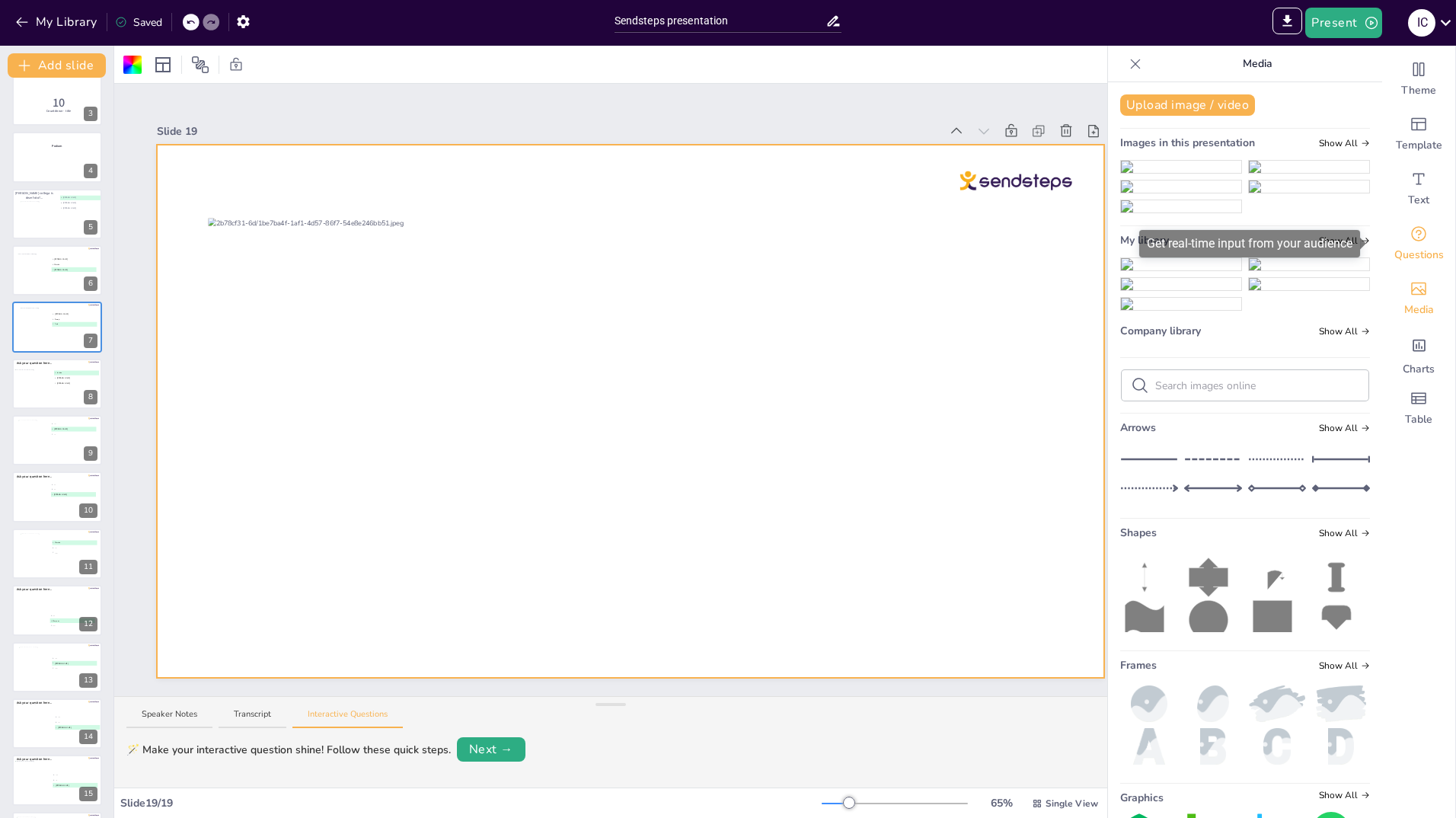
click at [1412, 240] on icon "Get real-time input from your audience" at bounding box center [1419, 234] width 15 height 15
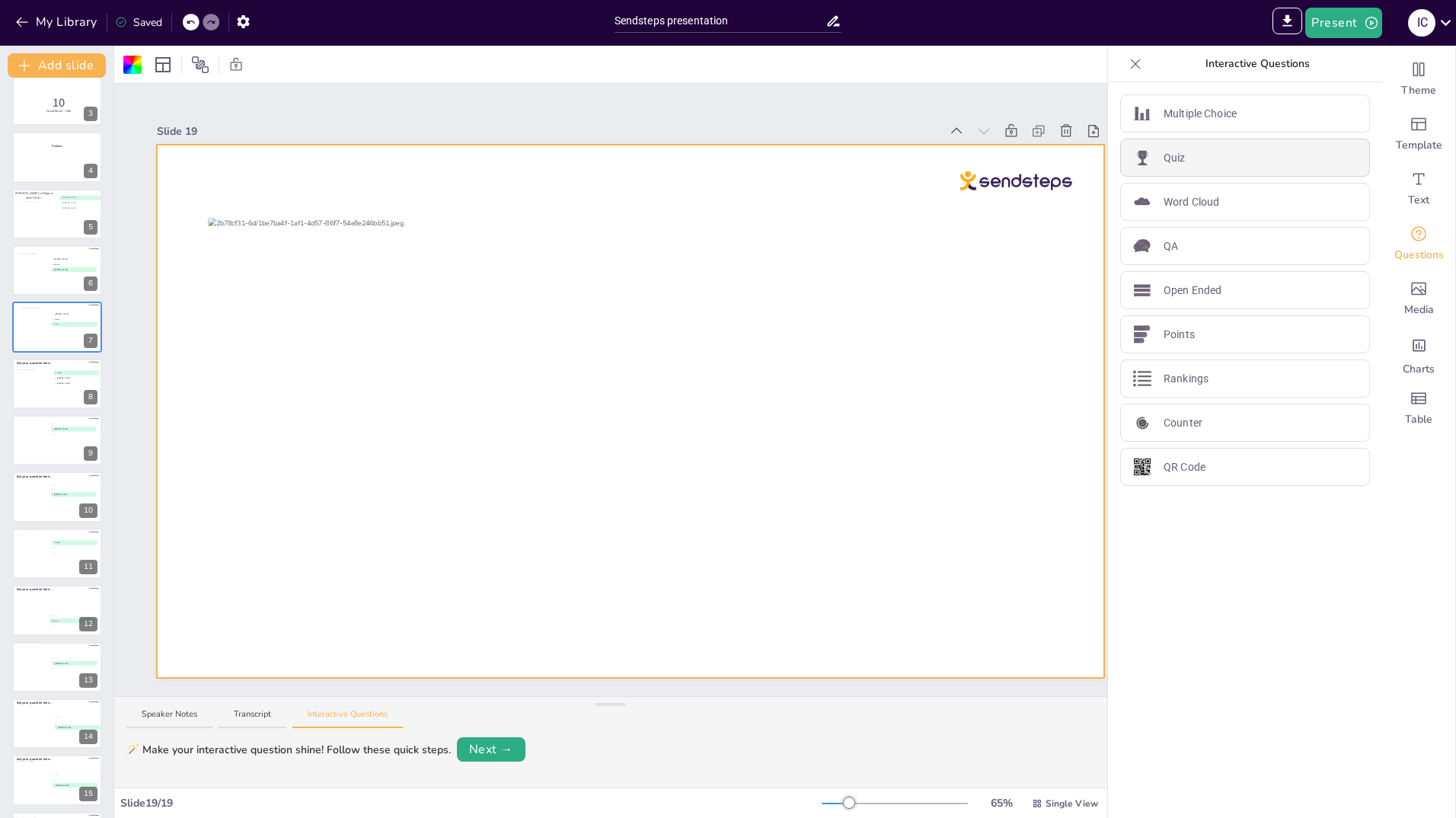
click at [1189, 158] on div "Quiz" at bounding box center [1245, 158] width 250 height 38
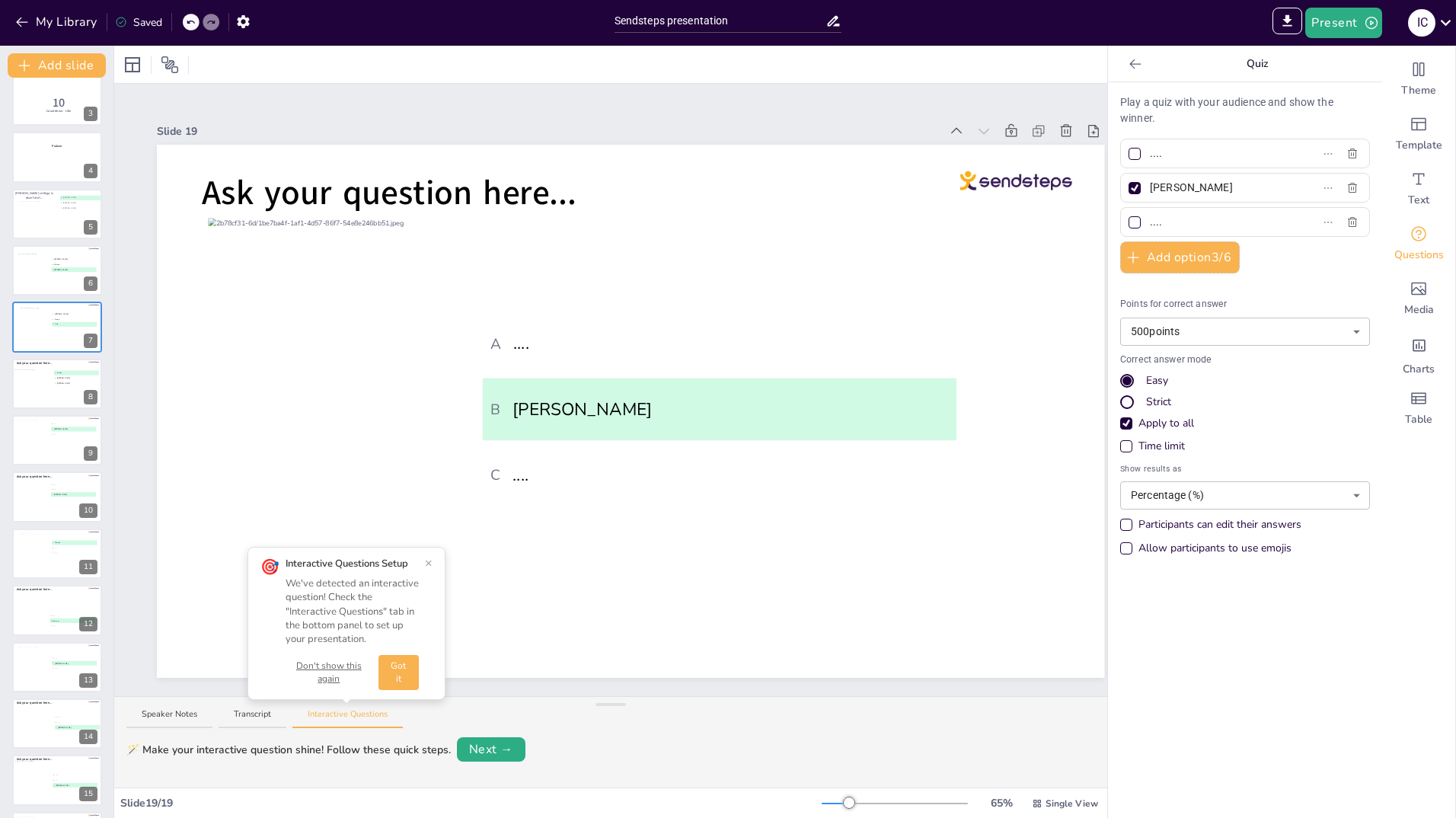
click at [1175, 188] on input "Yvette" at bounding box center [1221, 188] width 142 height 22
type input "Y"
click at [1129, 183] on div at bounding box center [1135, 189] width 12 height 12
click at [1150, 183] on input "text" at bounding box center [1221, 188] width 142 height 22
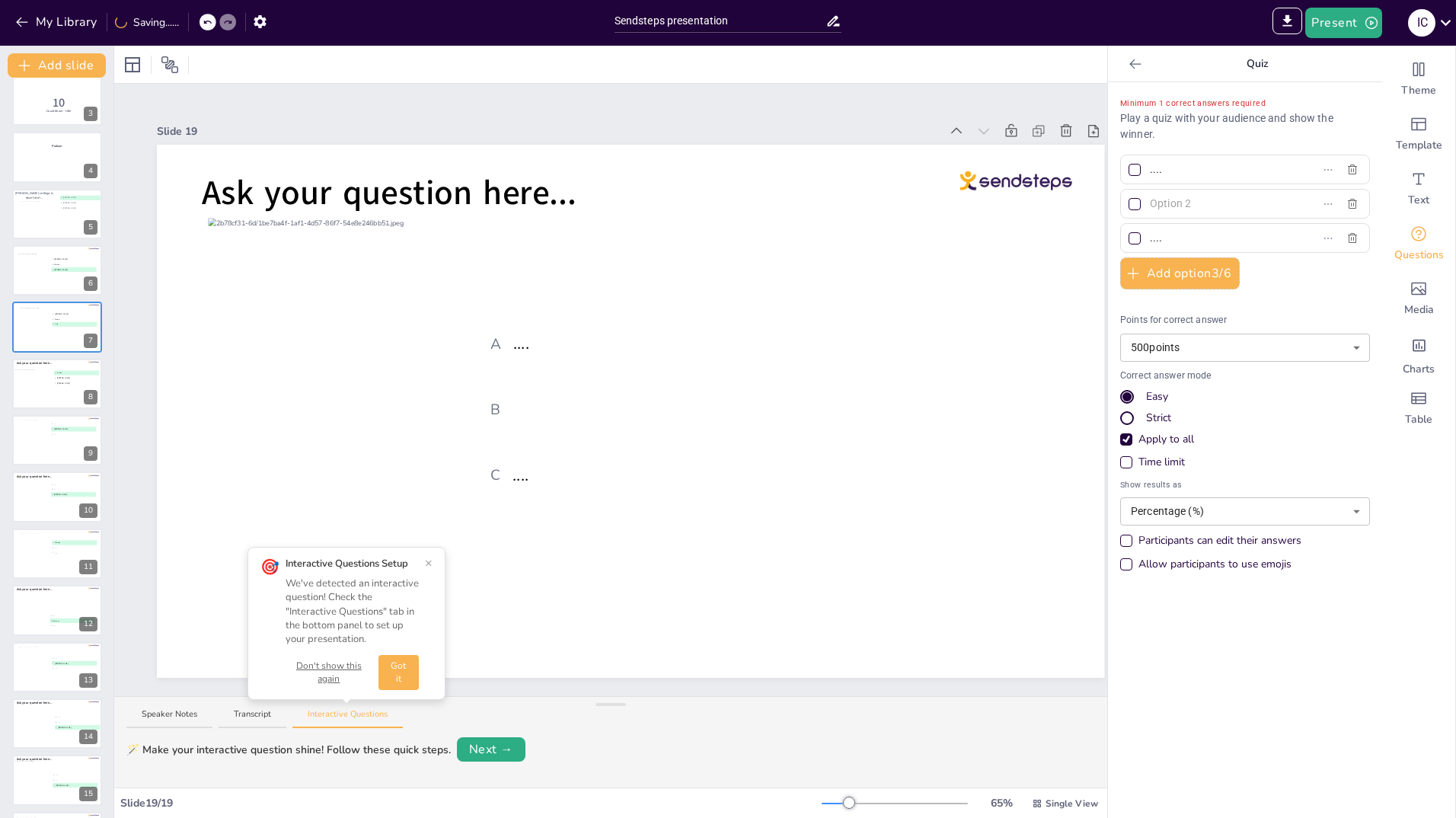
click at [1166, 204] on input "text" at bounding box center [1221, 204] width 142 height 22
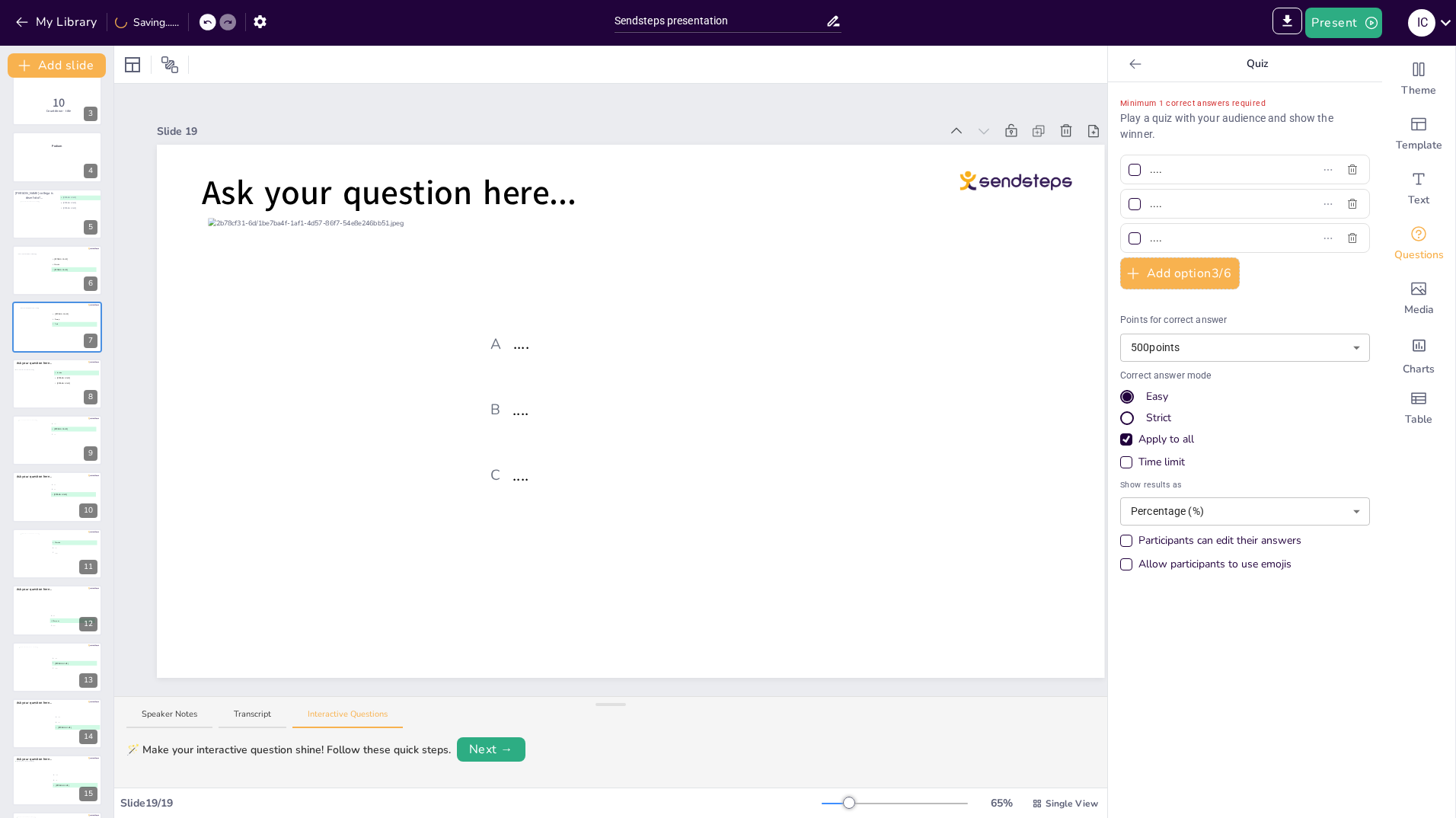
type input "...."
click at [1166, 238] on input "...." at bounding box center [1221, 237] width 142 height 22
type input "."
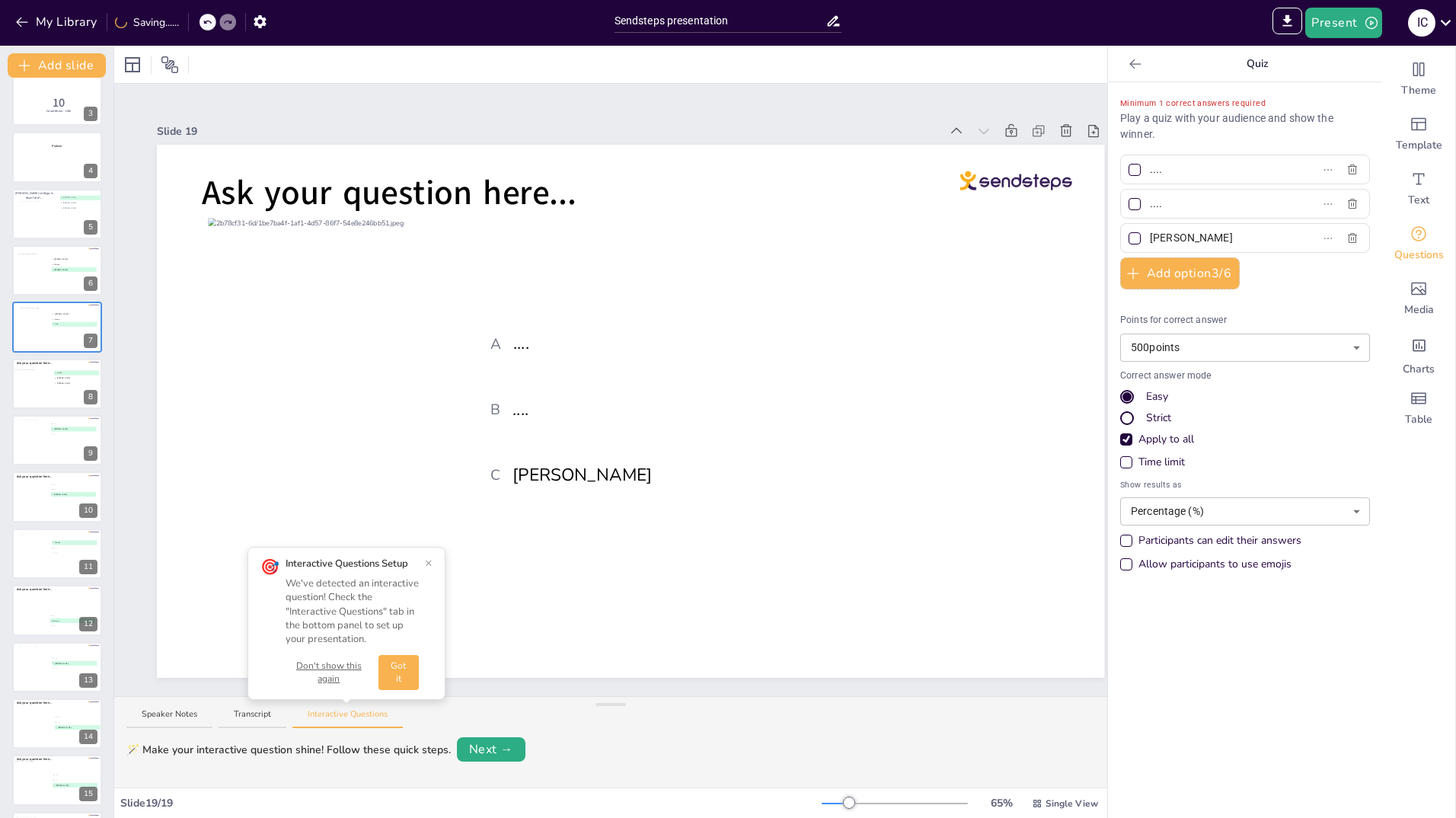
type input "[PERSON_NAME]"
click at [1129, 235] on div at bounding box center [1135, 238] width 12 height 12
click at [1150, 235] on input "[PERSON_NAME]" at bounding box center [1221, 237] width 142 height 22
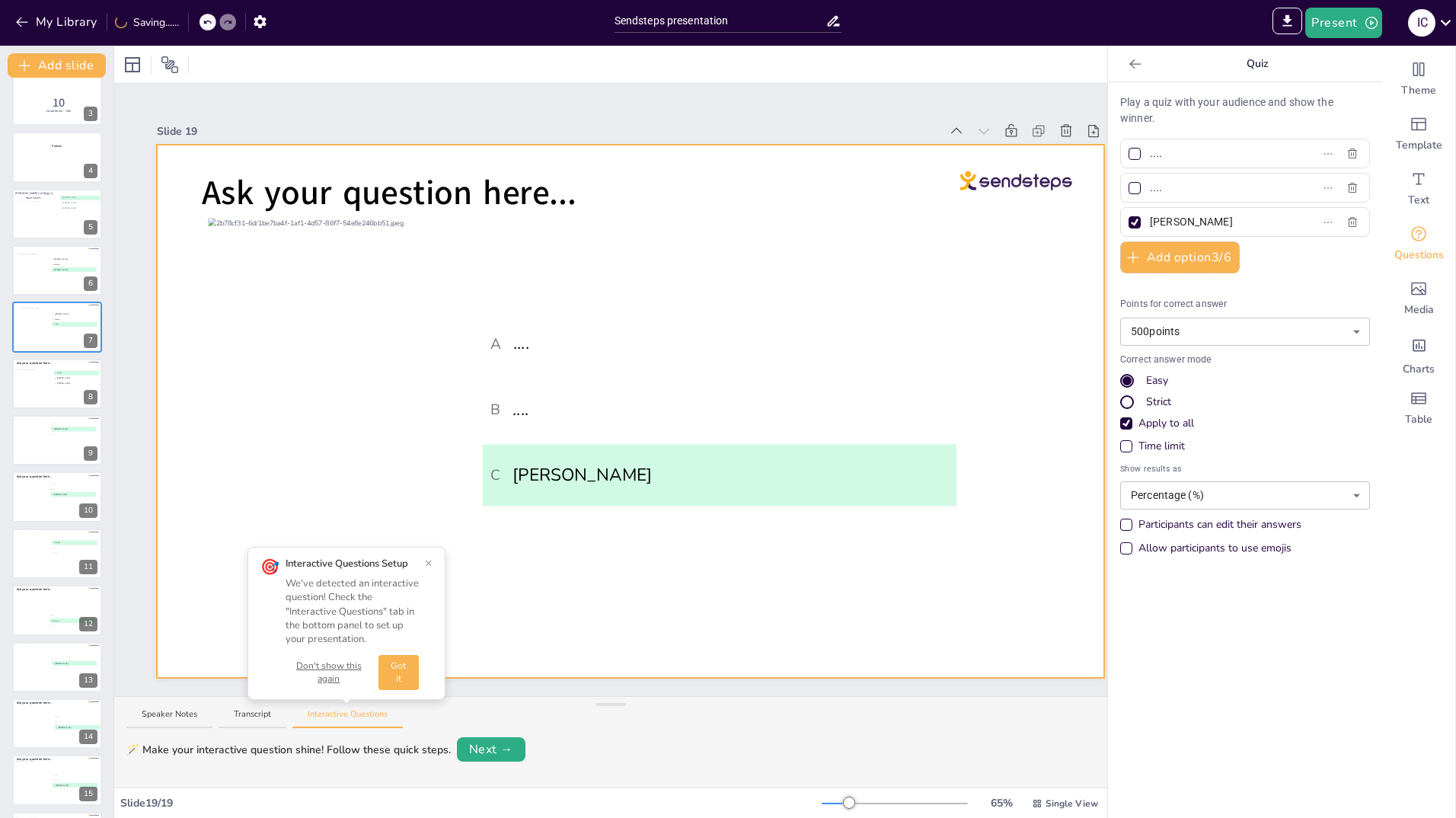
click at [611, 600] on div at bounding box center [630, 411] width 947 height 533
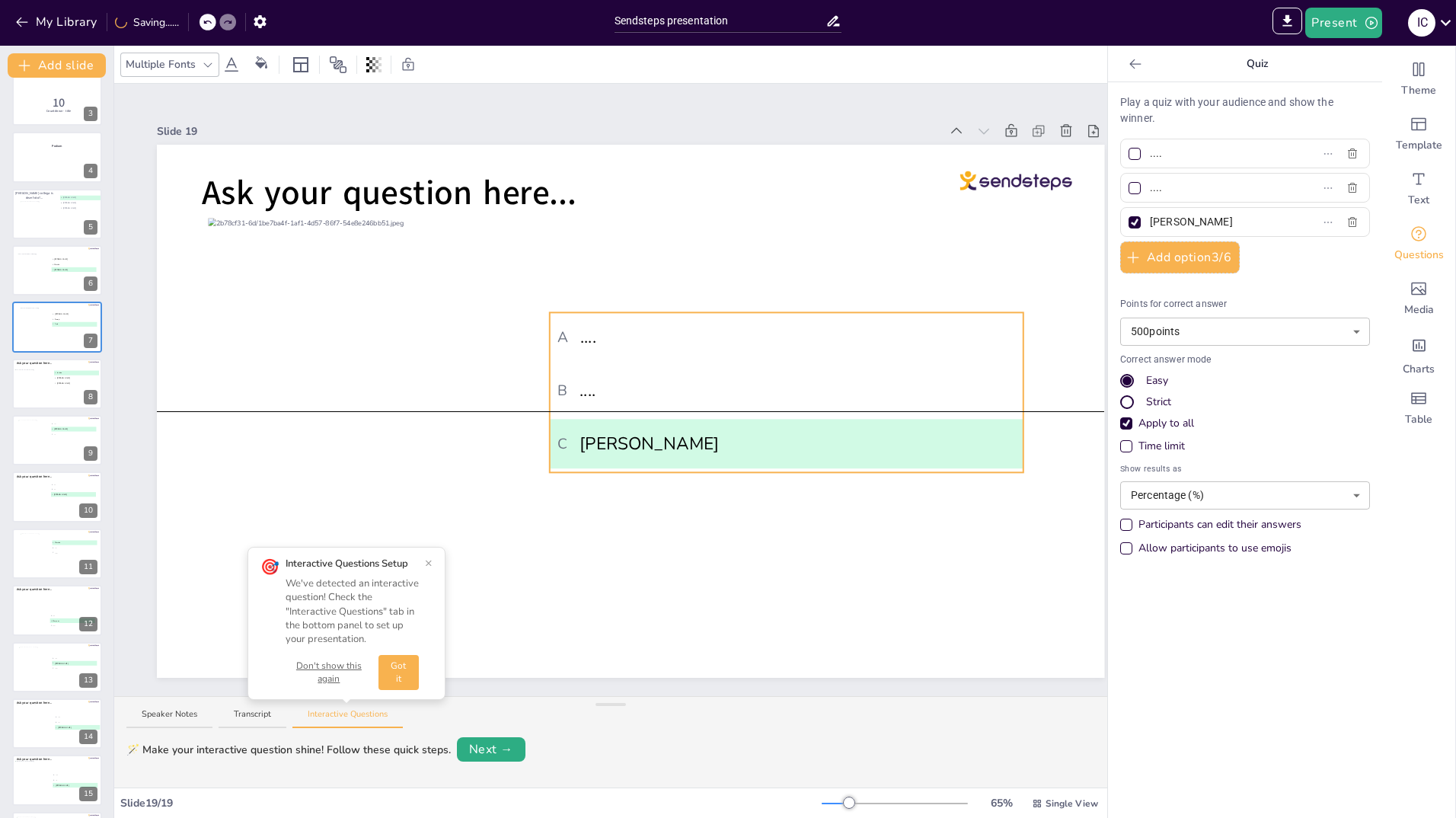
drag, startPoint x: 587, startPoint y: 342, endPoint x: 653, endPoint y: 342, distance: 66.0
click at [653, 342] on span "A ...." at bounding box center [786, 337] width 458 height 26
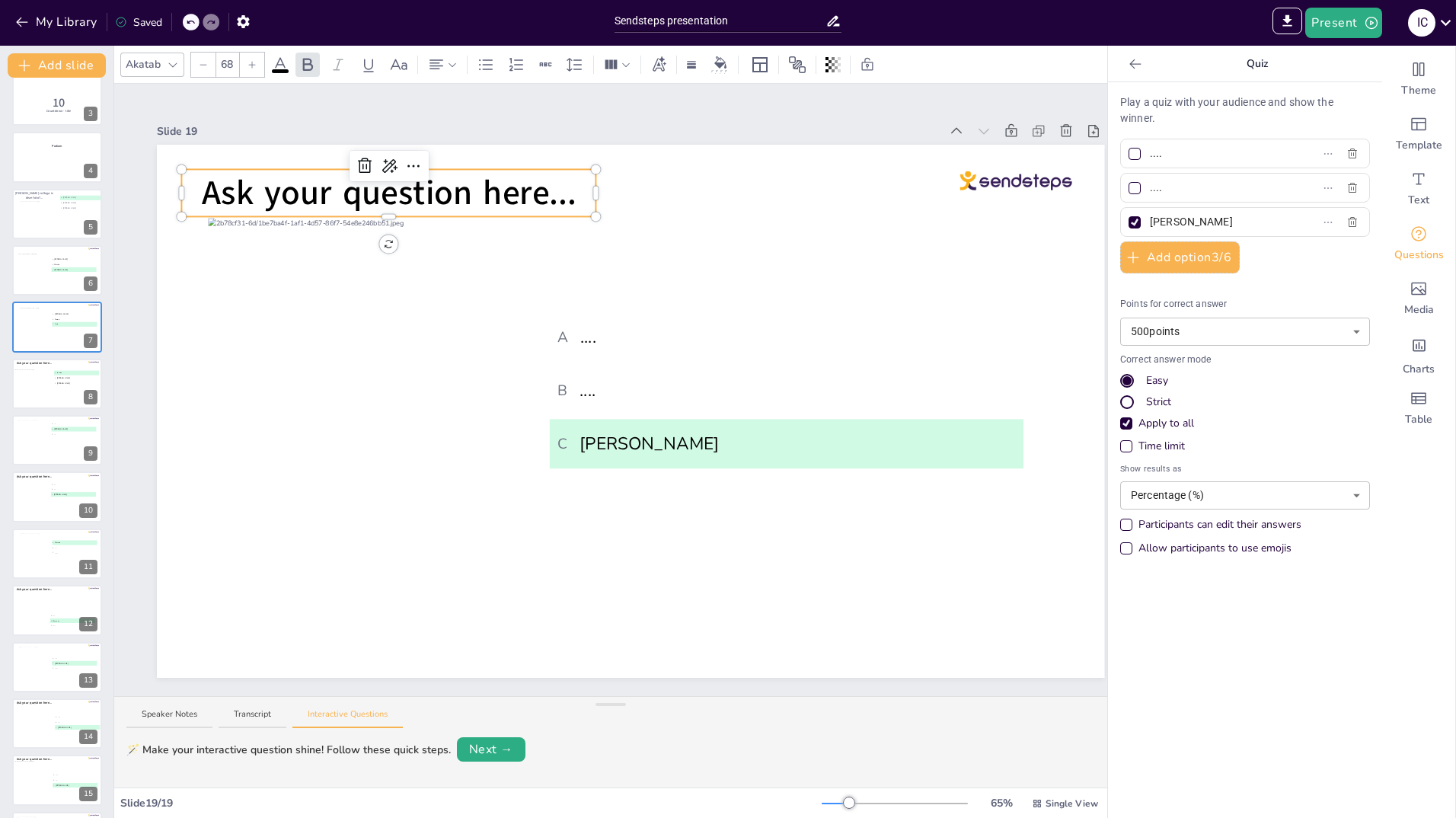
click at [559, 167] on div "Ask your question here... A .... B .... C Yvonne" at bounding box center [630, 411] width 947 height 533
click at [366, 158] on icon at bounding box center [364, 166] width 13 height 15
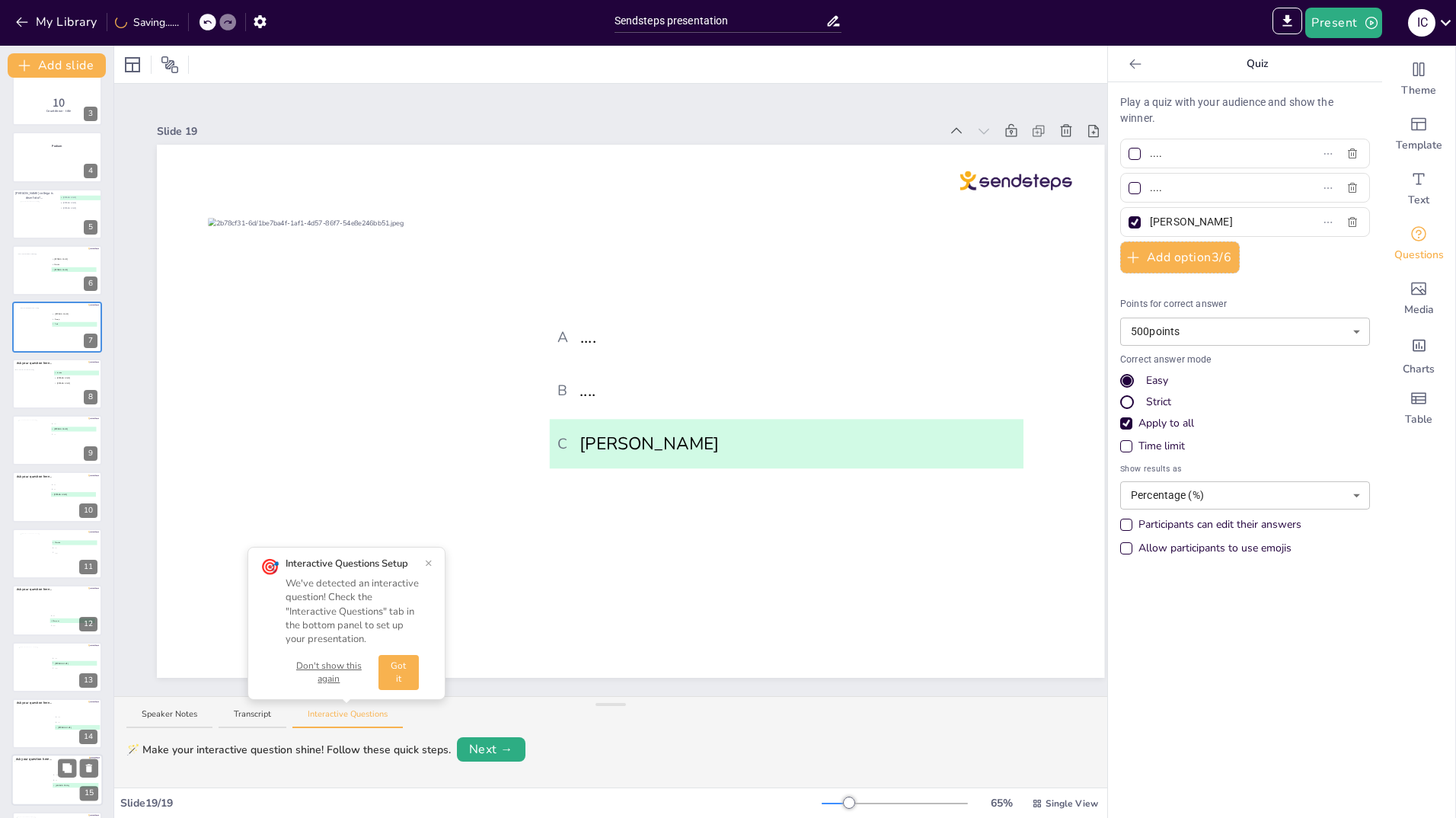
click at [34, 783] on div at bounding box center [42, 782] width 55 height 41
type input "....."
type input "[PERSON_NAME]"
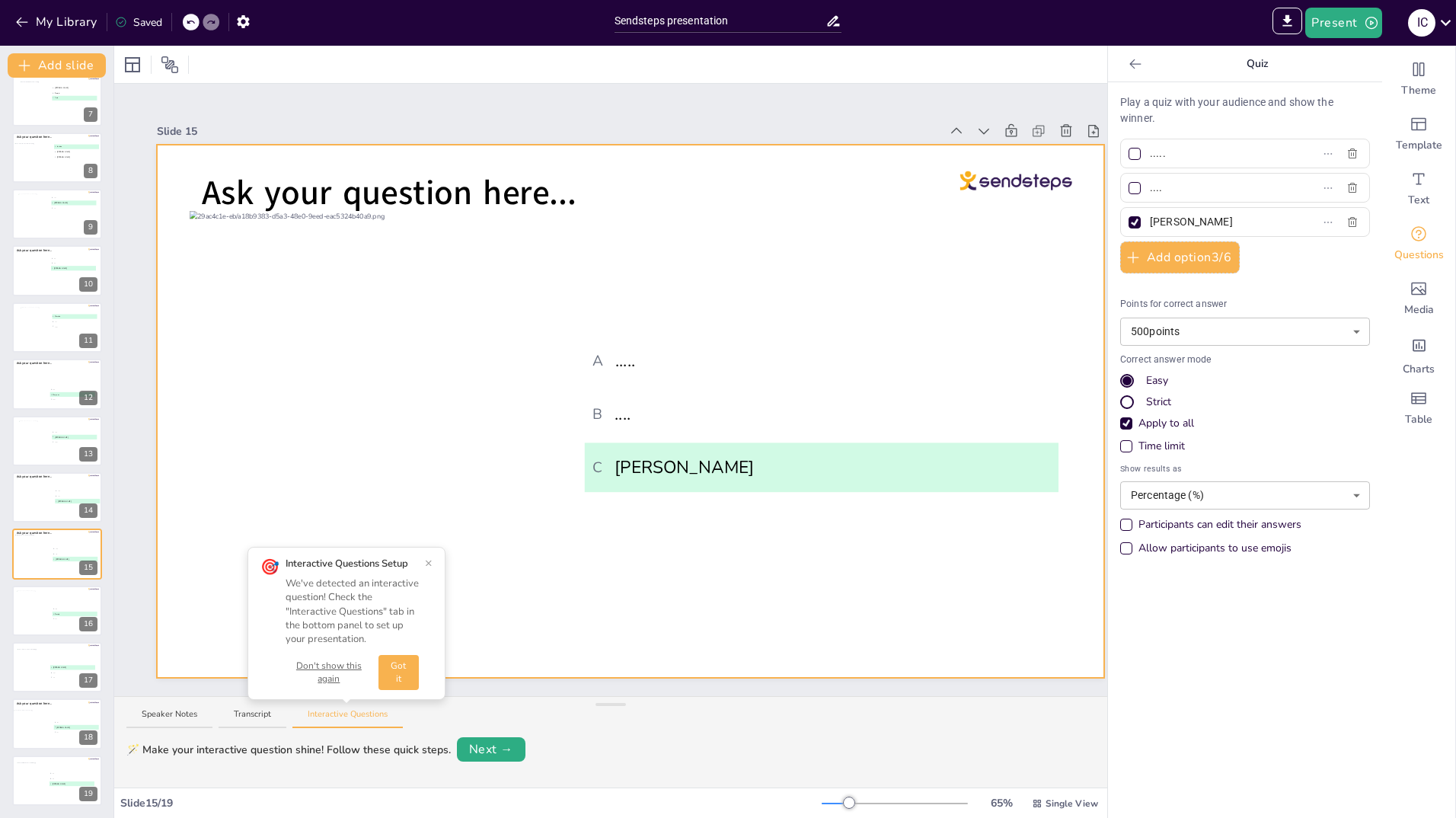
click at [648, 189] on div at bounding box center [630, 411] width 947 height 533
click at [576, 182] on p "Ask your question here..." at bounding box center [389, 192] width 414 height 47
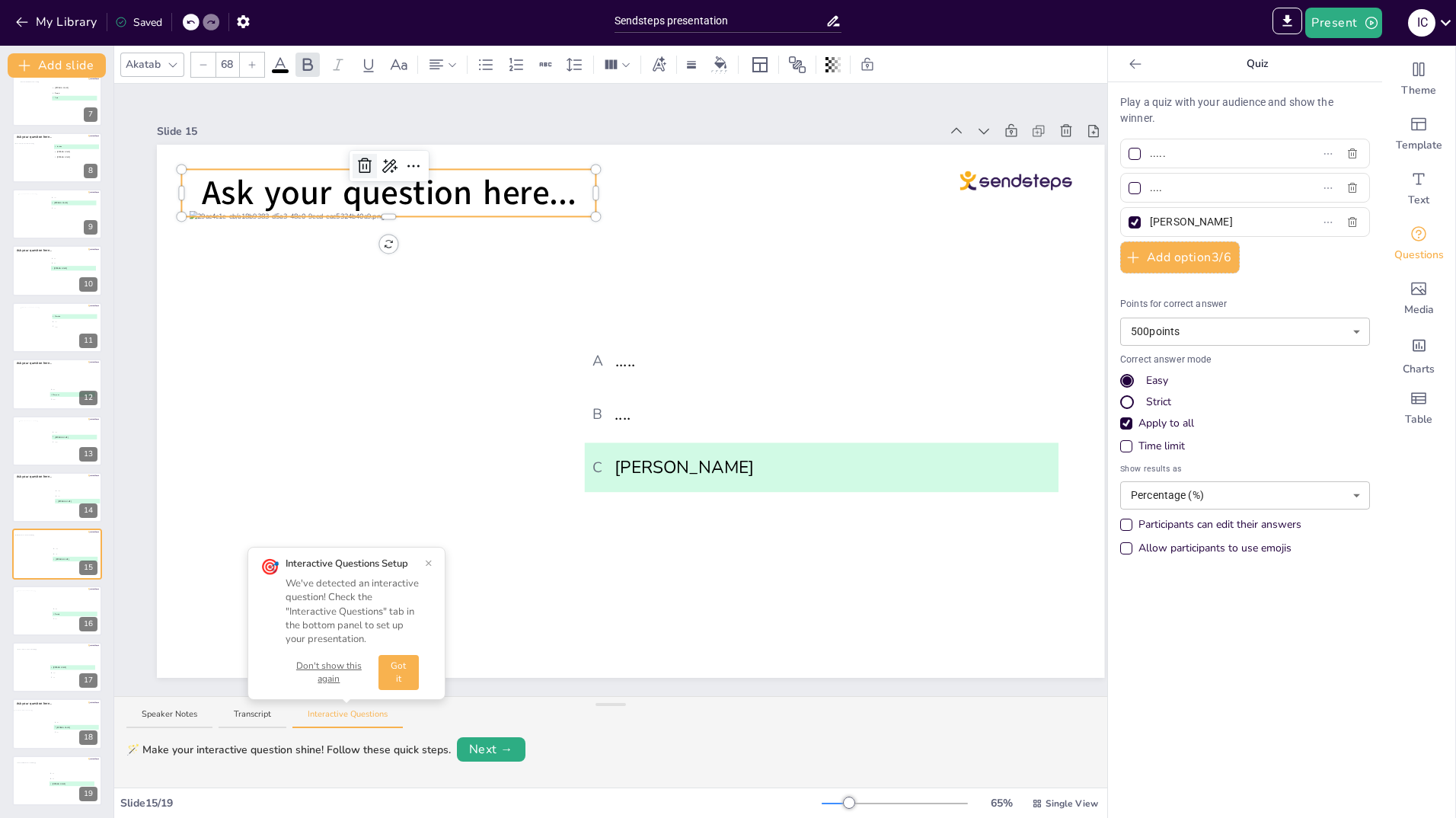
click at [363, 157] on icon at bounding box center [365, 166] width 19 height 19
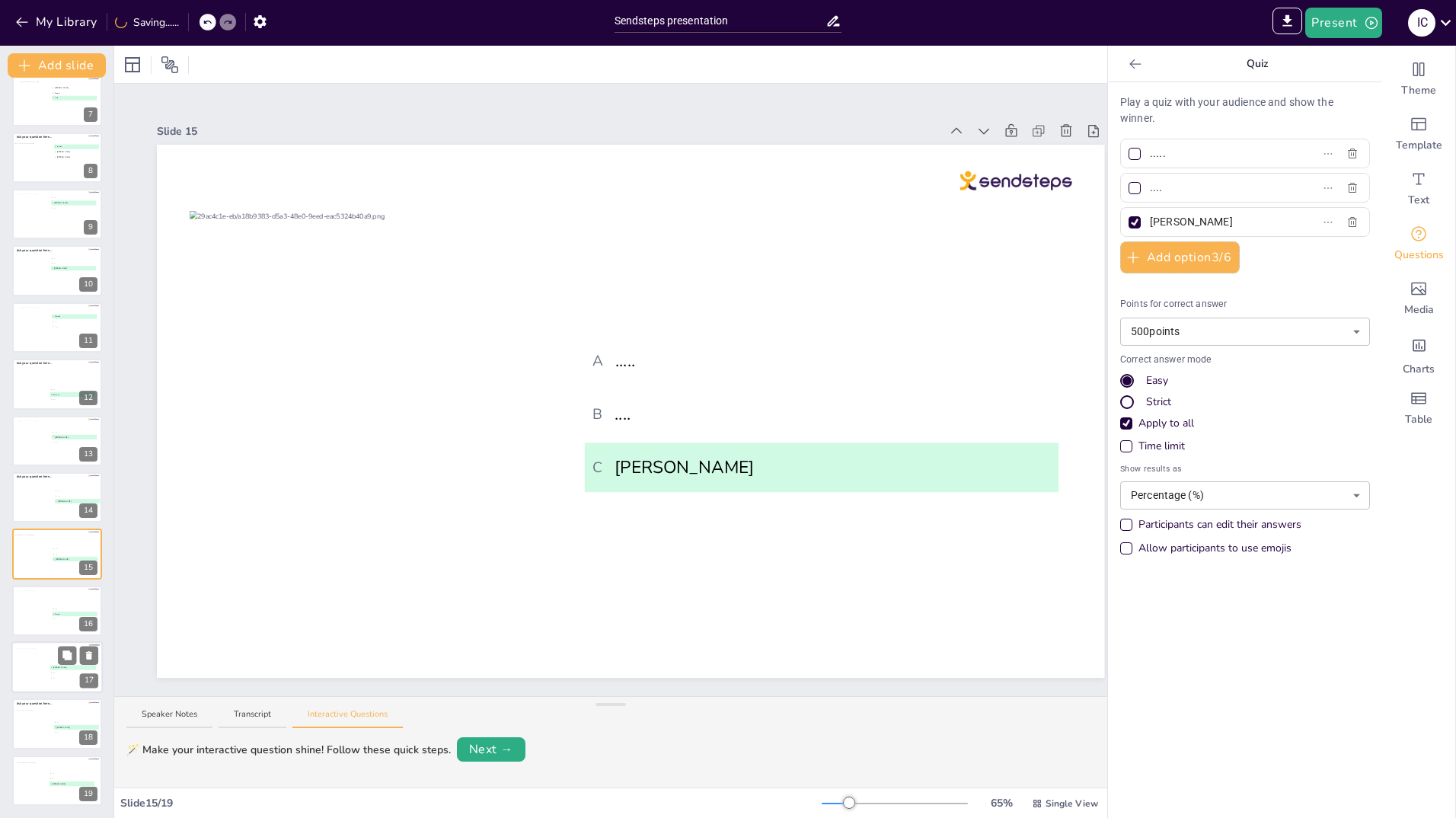
click at [28, 676] on div at bounding box center [37, 669] width 41 height 41
type input "[PERSON_NAME]"
type input "....."
type input "...."
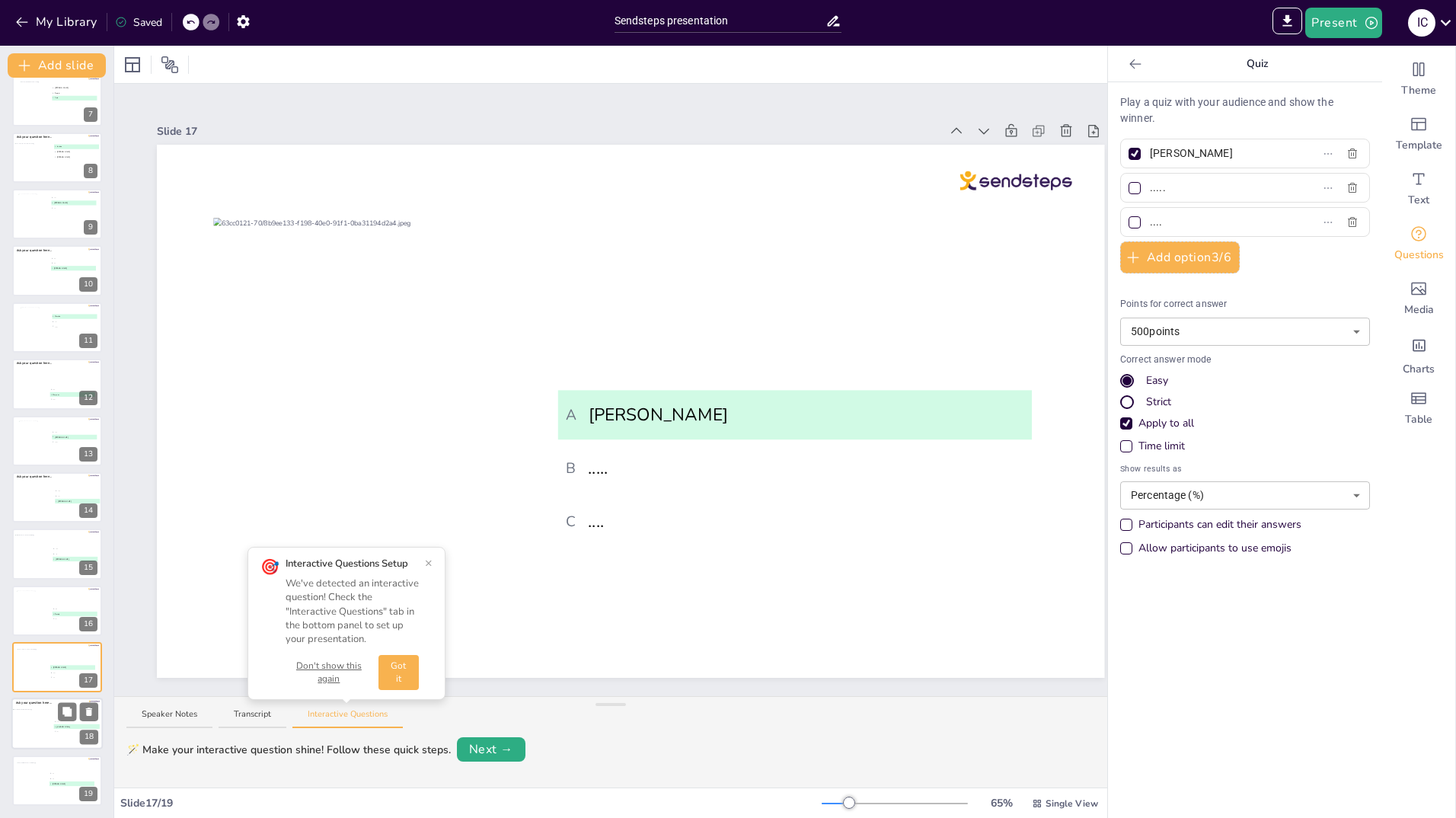
click at [17, 721] on div at bounding box center [50, 727] width 73 height 34
type input "...."
type input "Yvette"
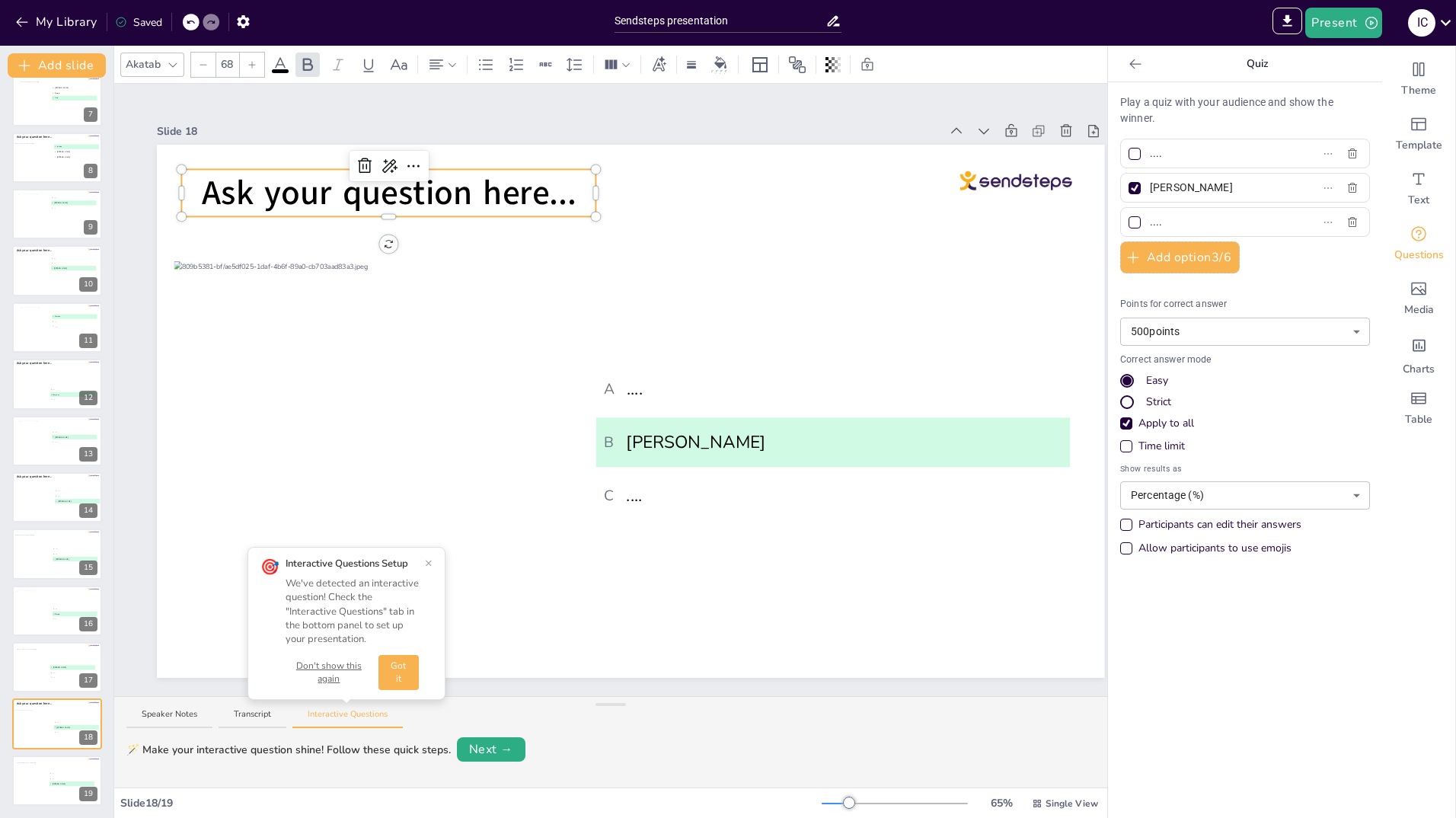
click at [543, 187] on span "Ask your question here..." at bounding box center [389, 193] width 374 height 46
click at [365, 157] on icon at bounding box center [365, 166] width 19 height 19
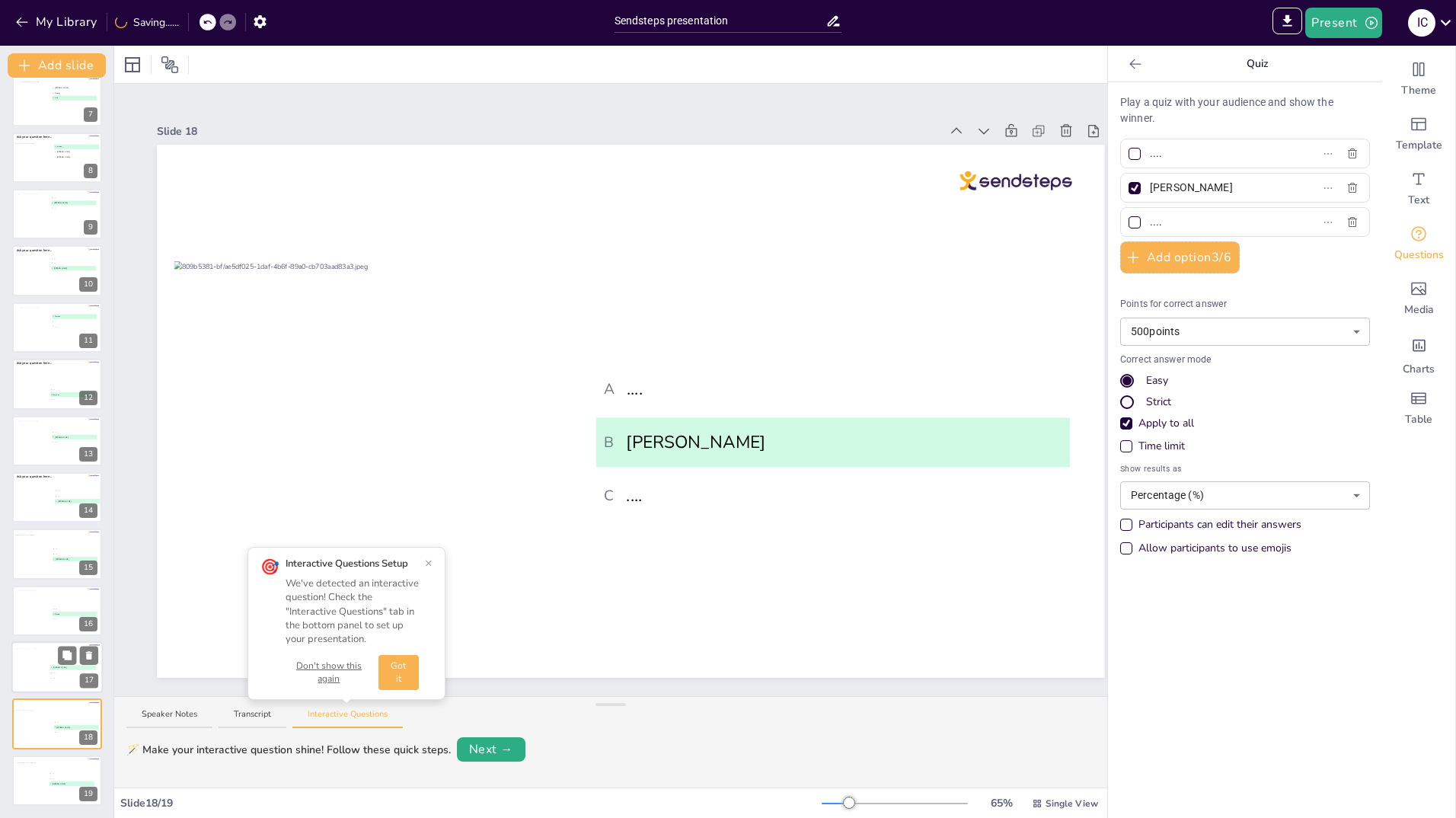
click at [30, 673] on div at bounding box center [37, 669] width 41 height 41
type input "[PERSON_NAME]"
type input "....."
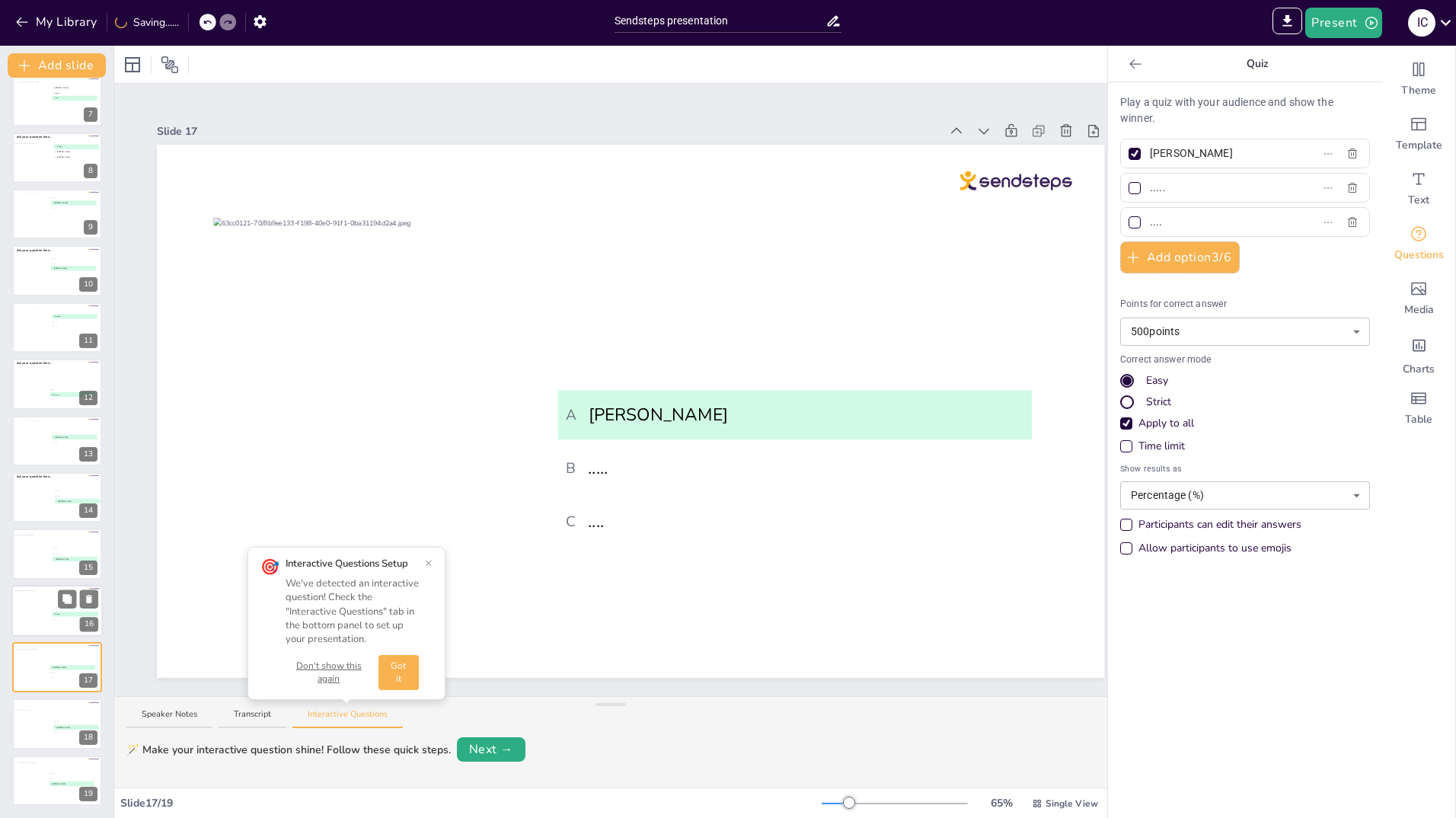
click at [29, 603] on div at bounding box center [39, 611] width 47 height 41
type input "....."
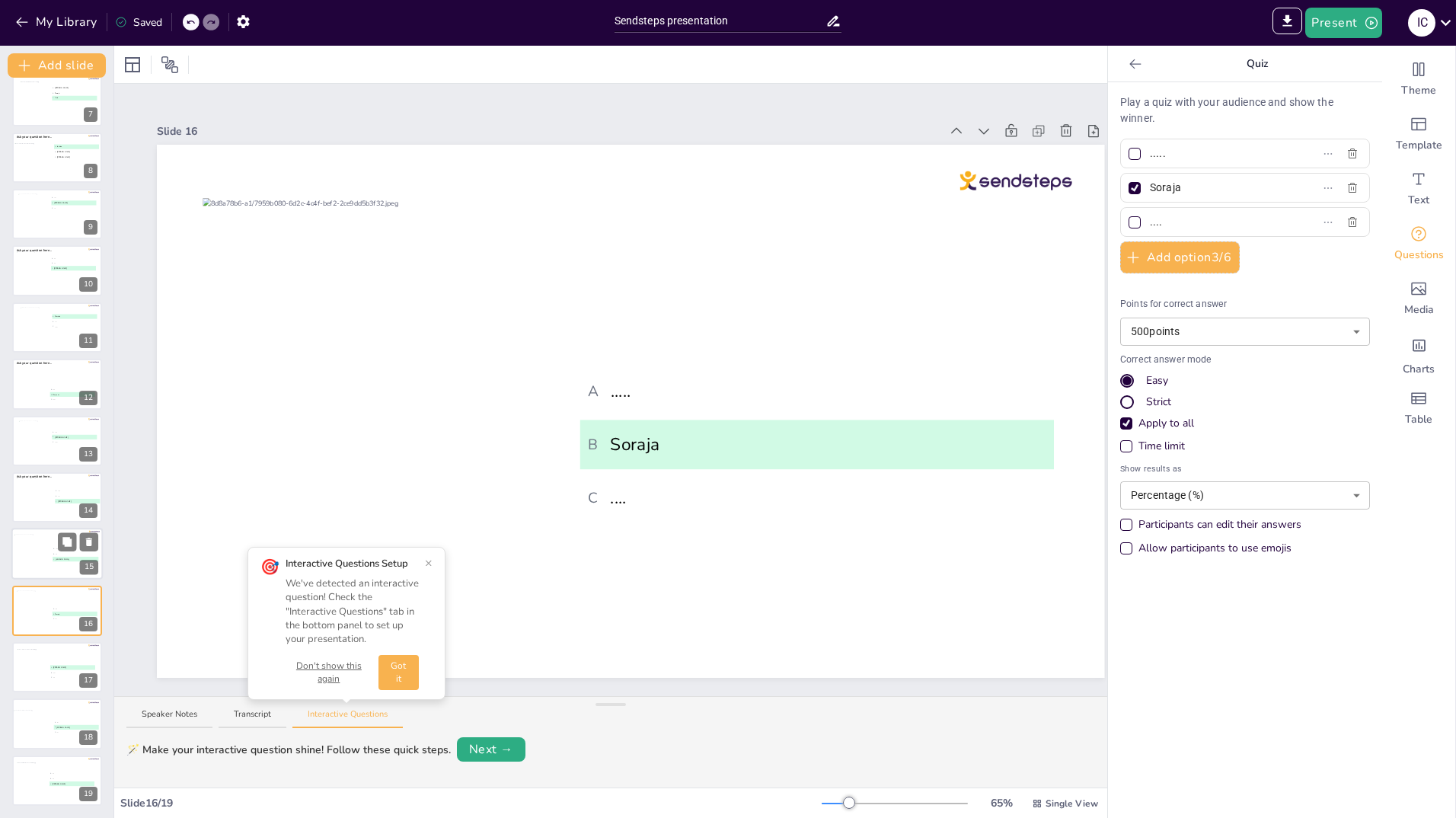
click at [28, 564] on div at bounding box center [42, 555] width 55 height 41
type input "...."
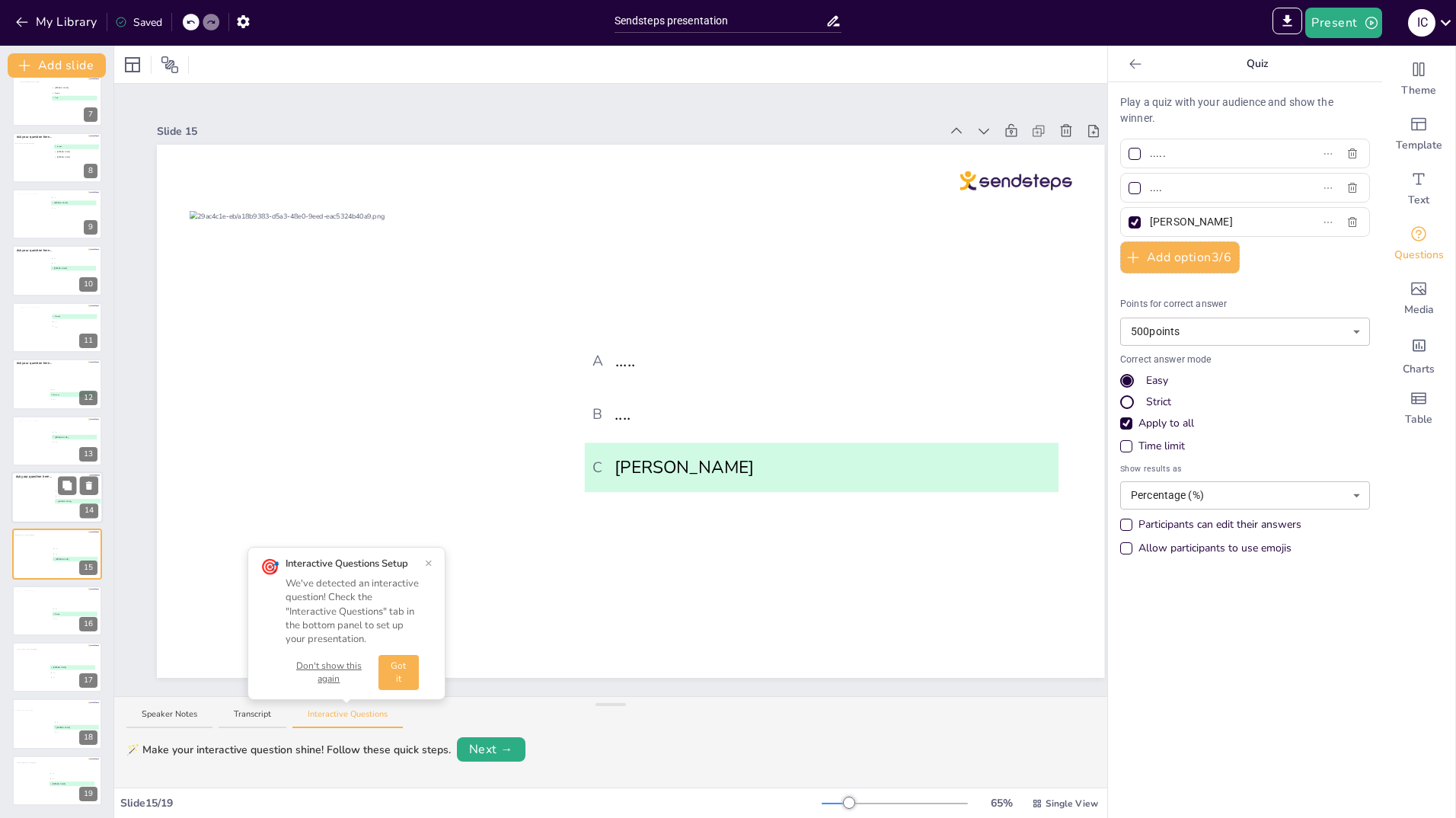
click at [30, 499] on div at bounding box center [43, 498] width 55 height 41
type input "[PERSON_NAME]"
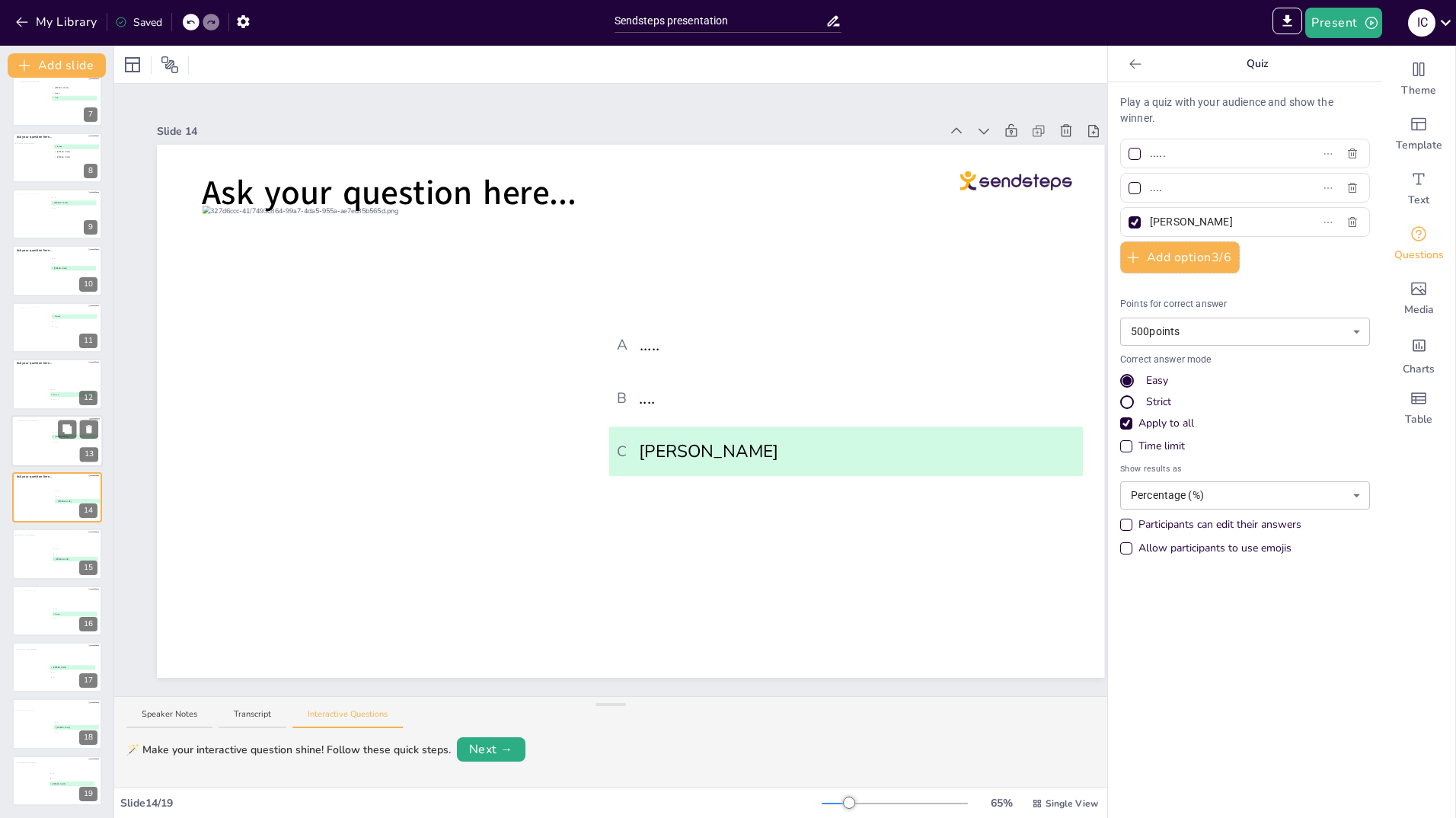
click at [41, 441] on div at bounding box center [34, 441] width 31 height 41
type input "[PERSON_NAME]"
type input "......"
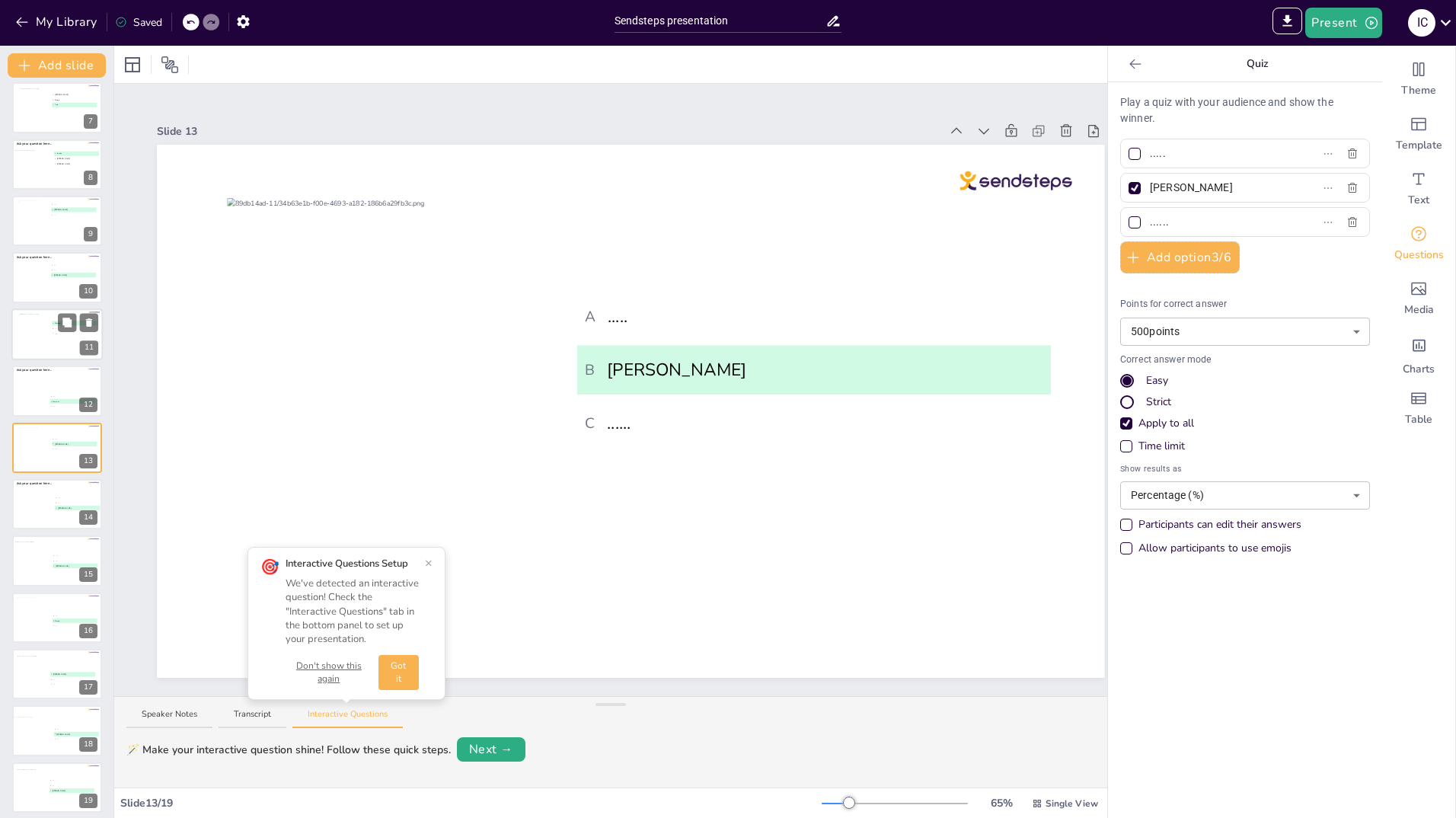
click at [42, 342] on div at bounding box center [35, 335] width 31 height 41
type input "Marcha"
type input "...."
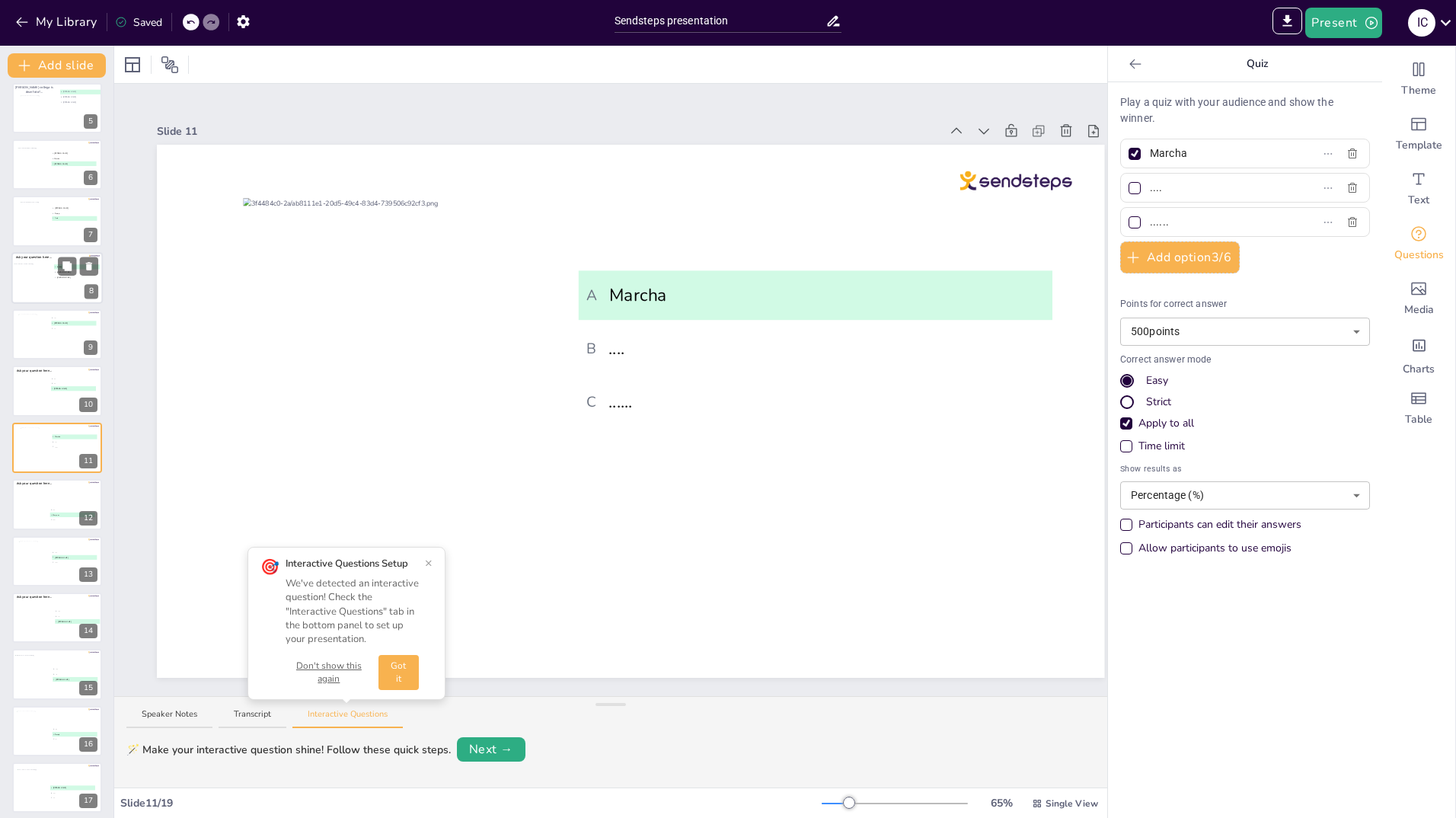
click at [37, 266] on div at bounding box center [37, 281] width 48 height 35
type input "Jantine"
type input "[PERSON_NAME]"
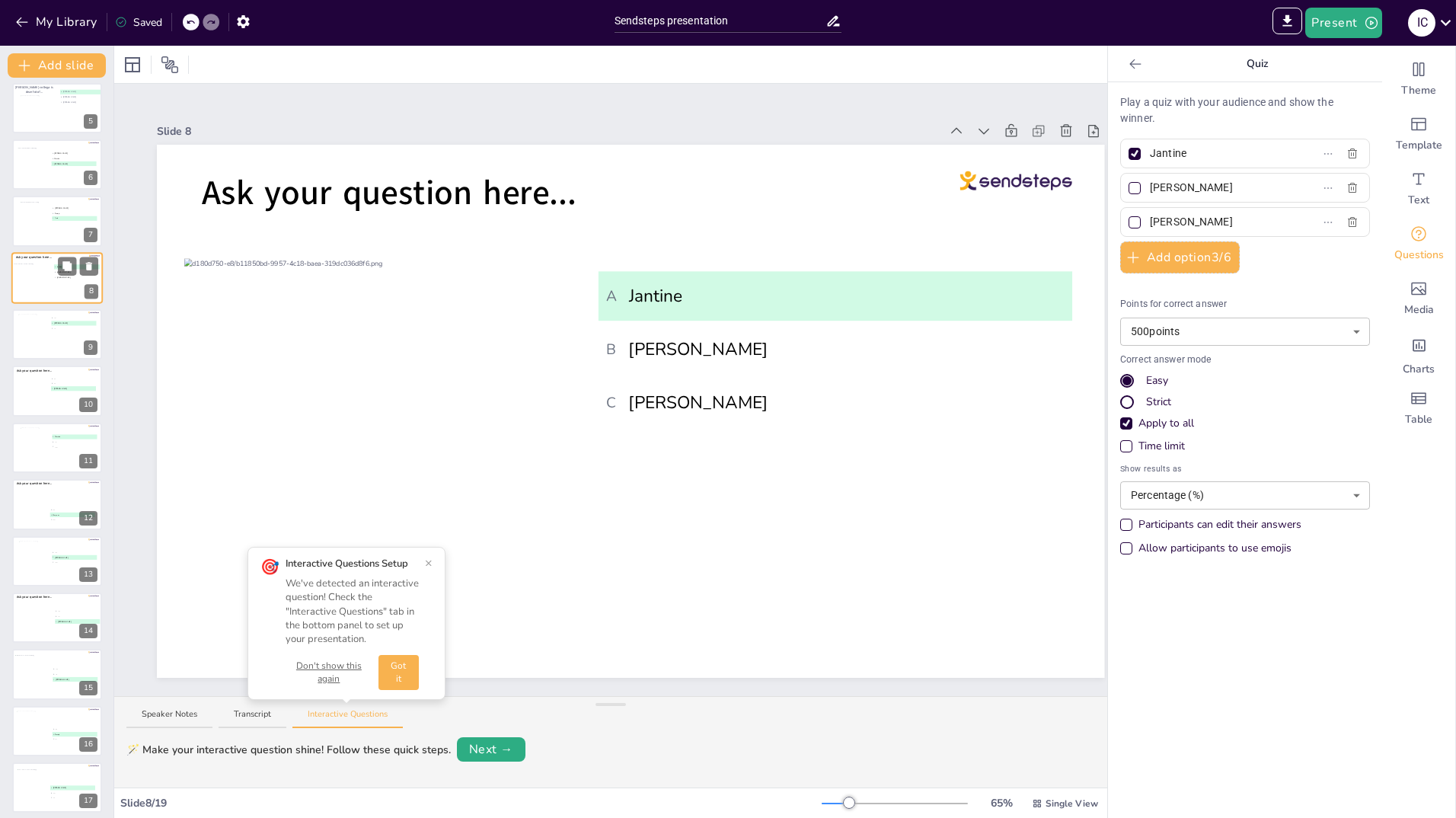
scroll to position [64, 0]
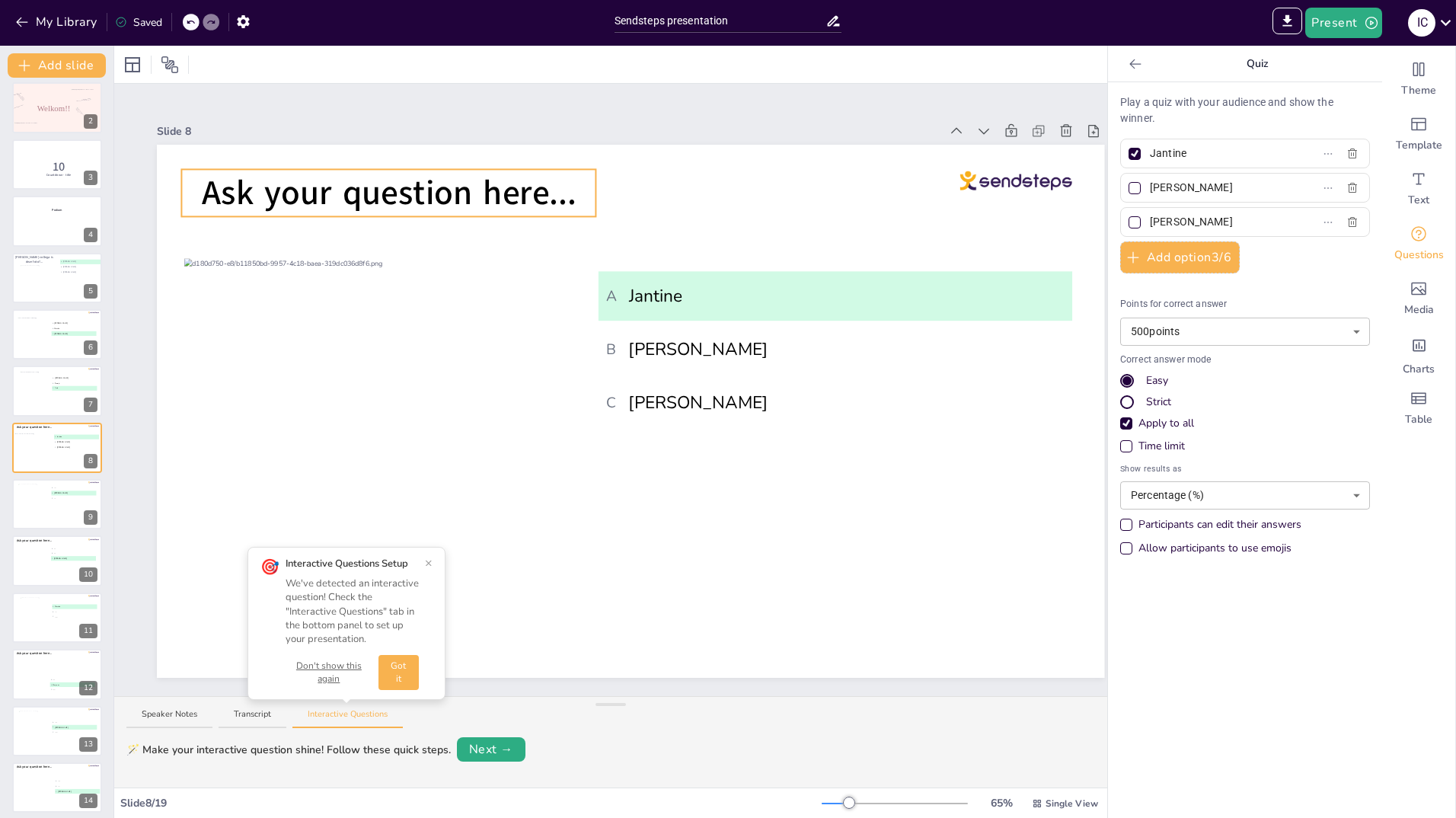
click at [543, 183] on span "Ask your question here..." at bounding box center [389, 193] width 374 height 46
click at [358, 160] on icon at bounding box center [365, 166] width 19 height 19
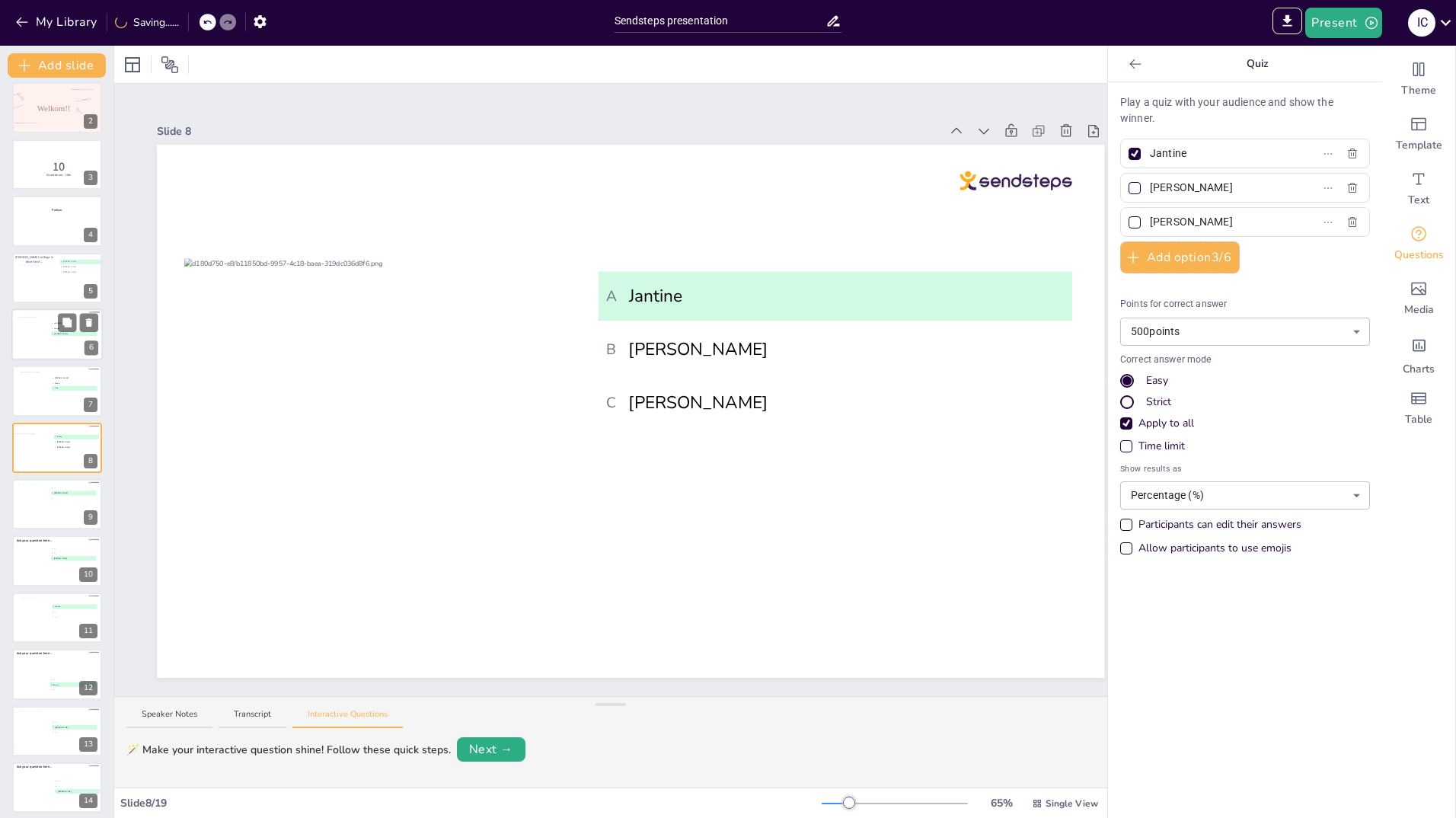
click at [40, 326] on div at bounding box center [34, 338] width 34 height 43
type input "[PERSON_NAME]"
type input "Marcha"
type input "[PERSON_NAME]"
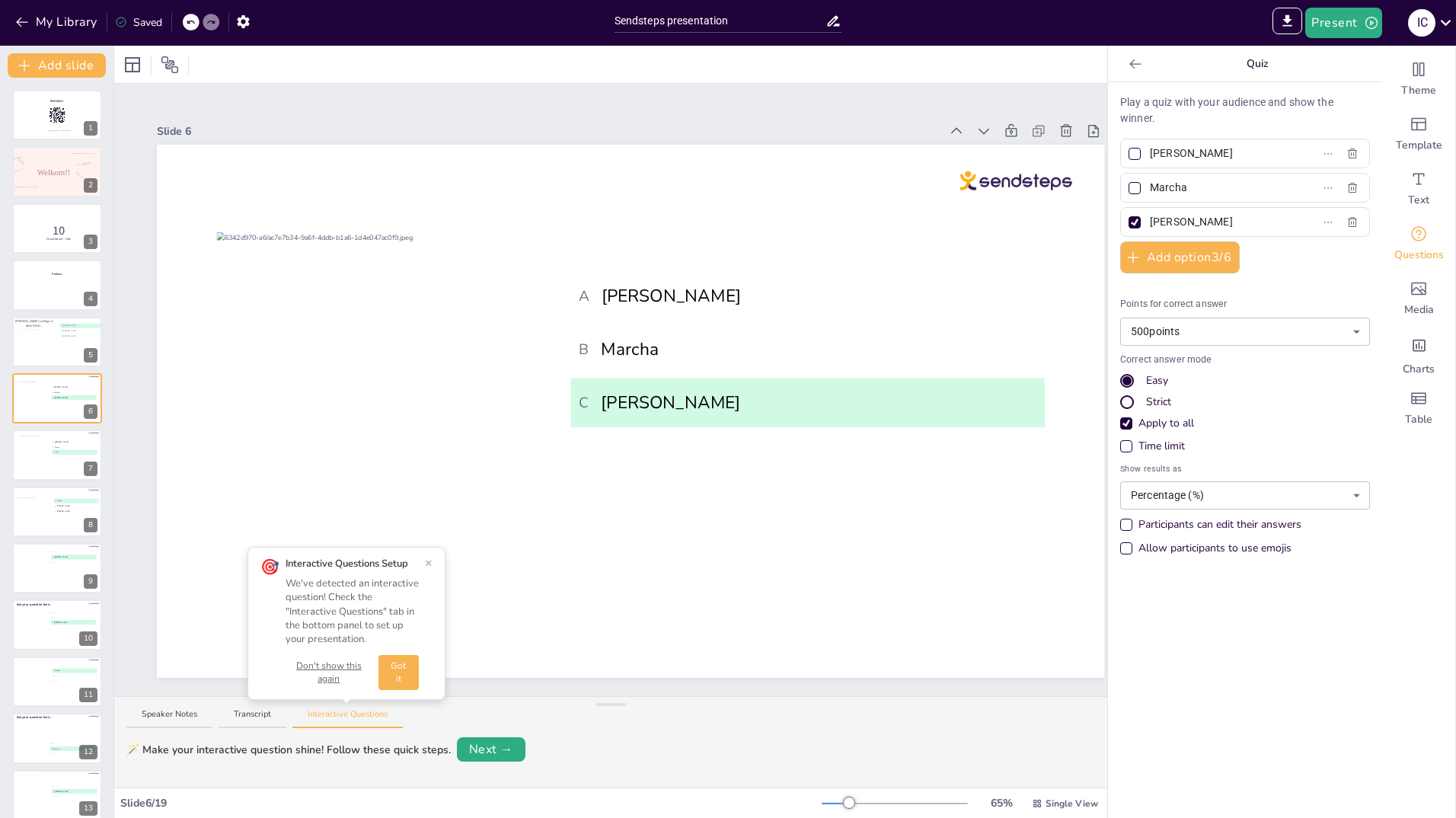
click at [432, 564] on button "×" at bounding box center [428, 563] width 8 height 12
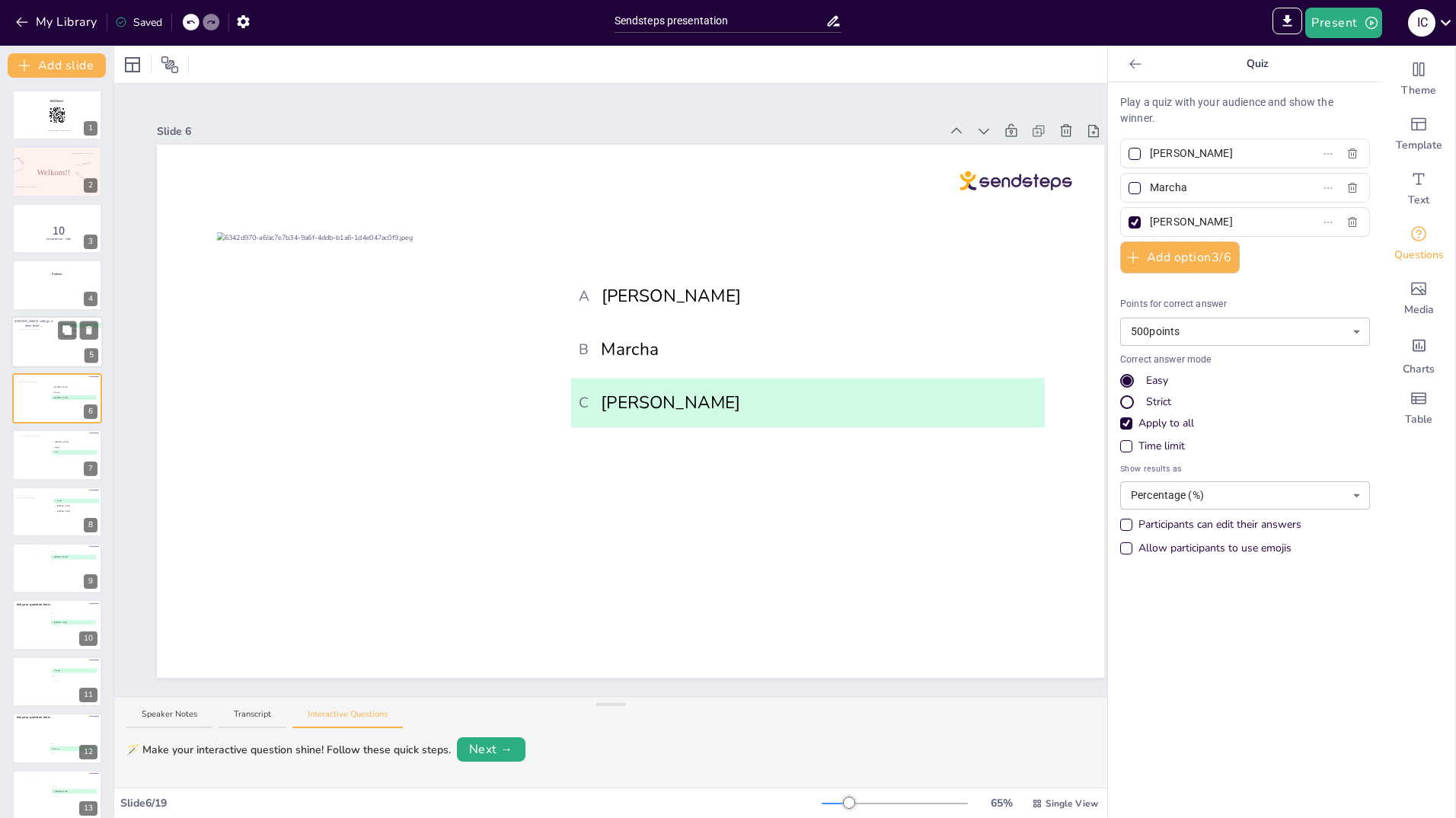
click at [27, 346] on div at bounding box center [40, 343] width 41 height 27
type input "[PERSON_NAME]"
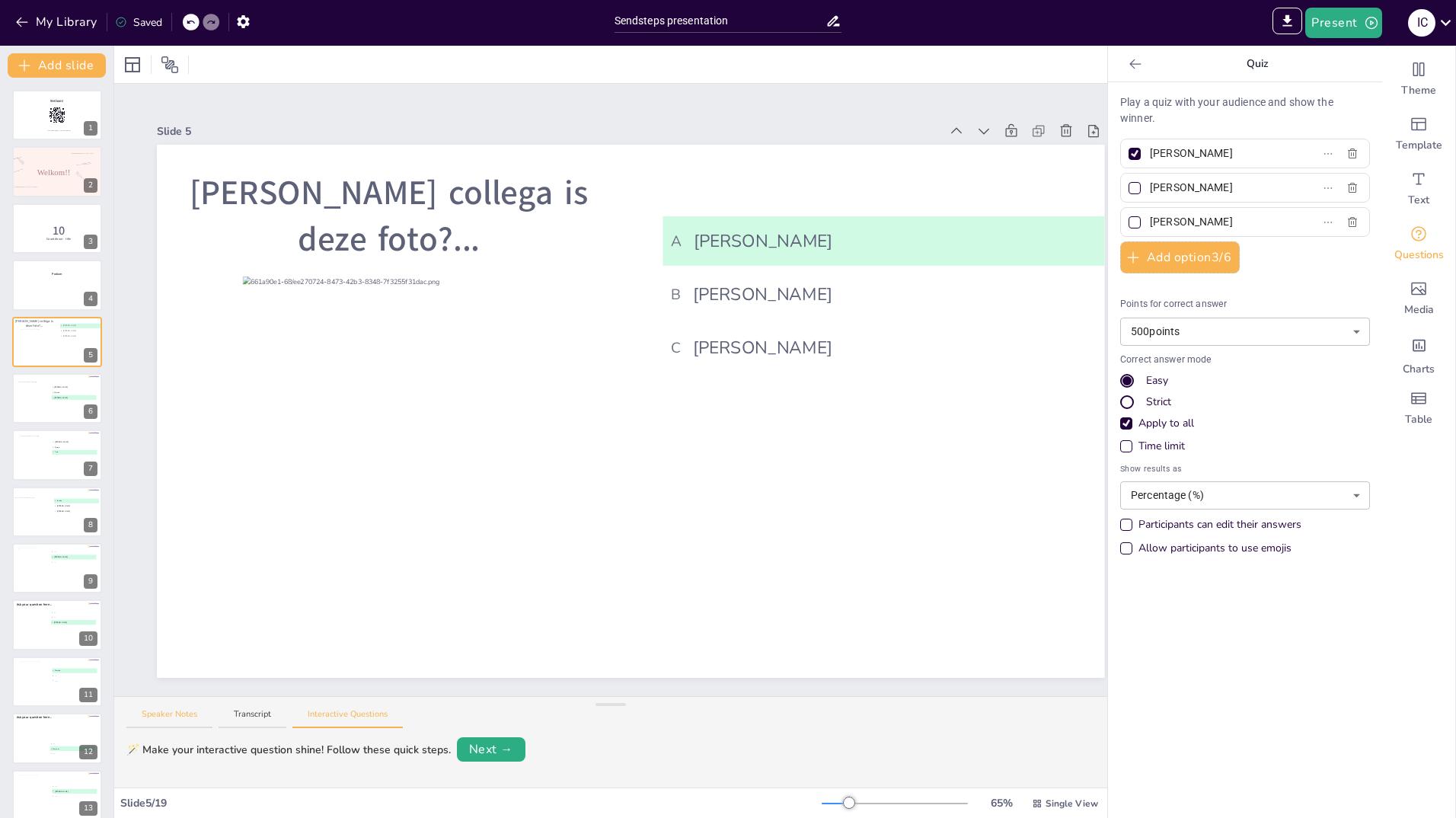
click at [171, 713] on button "Speaker Notes" at bounding box center [169, 718] width 86 height 20
click at [160, 745] on textarea at bounding box center [611, 754] width 969 height 42
click at [36, 402] on div at bounding box center [34, 402] width 34 height 43
type input "[PERSON_NAME]"
type input "Marcha"
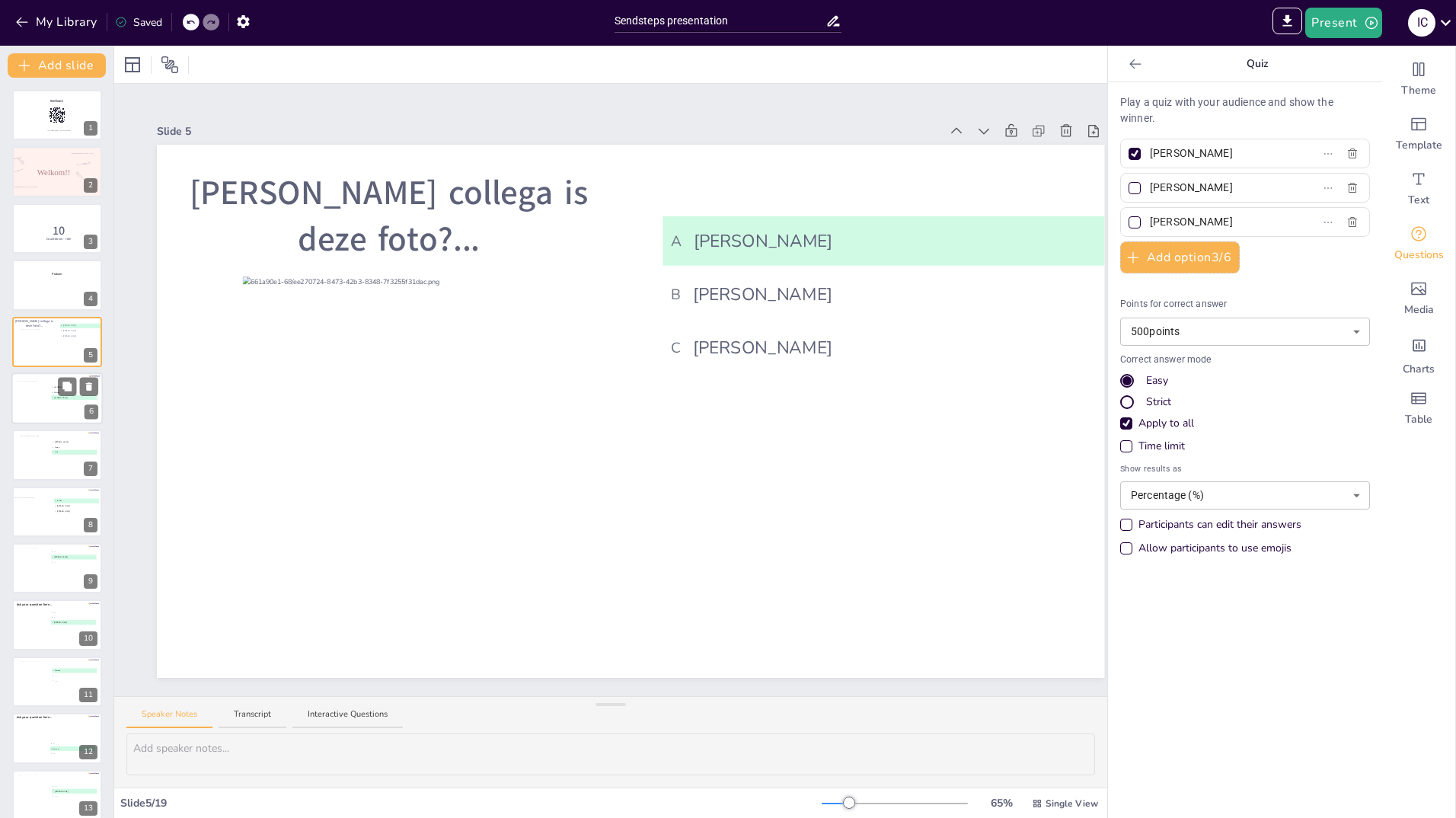
type input "[PERSON_NAME]"
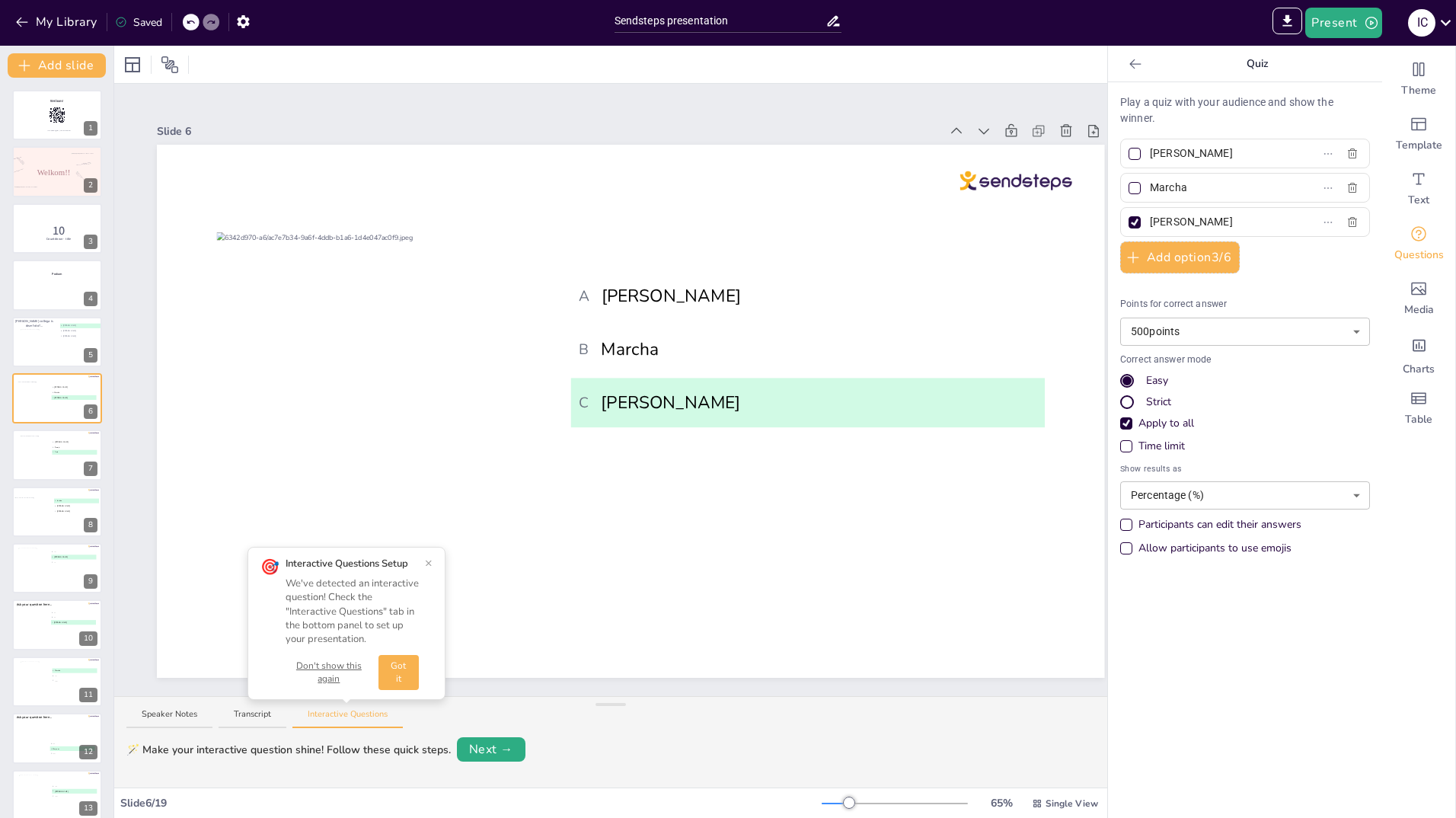
click at [428, 565] on button "×" at bounding box center [428, 563] width 8 height 12
click at [249, 755] on div "🪄 Make your interactive question shine! Follow these quick steps." at bounding box center [289, 750] width 325 height 16
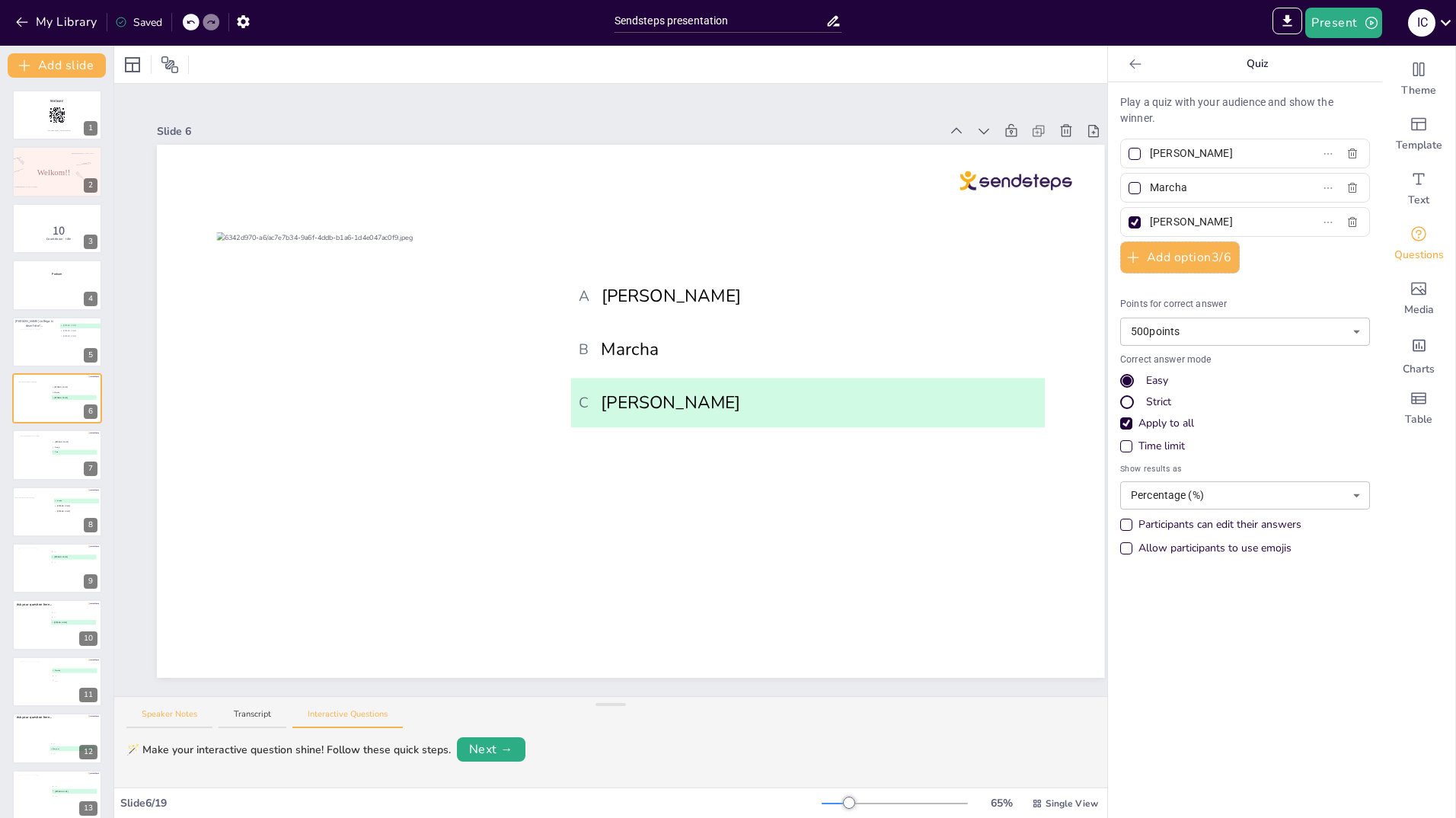
click at [177, 711] on button "Speaker Notes" at bounding box center [169, 718] width 86 height 20
click at [178, 754] on textarea at bounding box center [611, 754] width 969 height 42
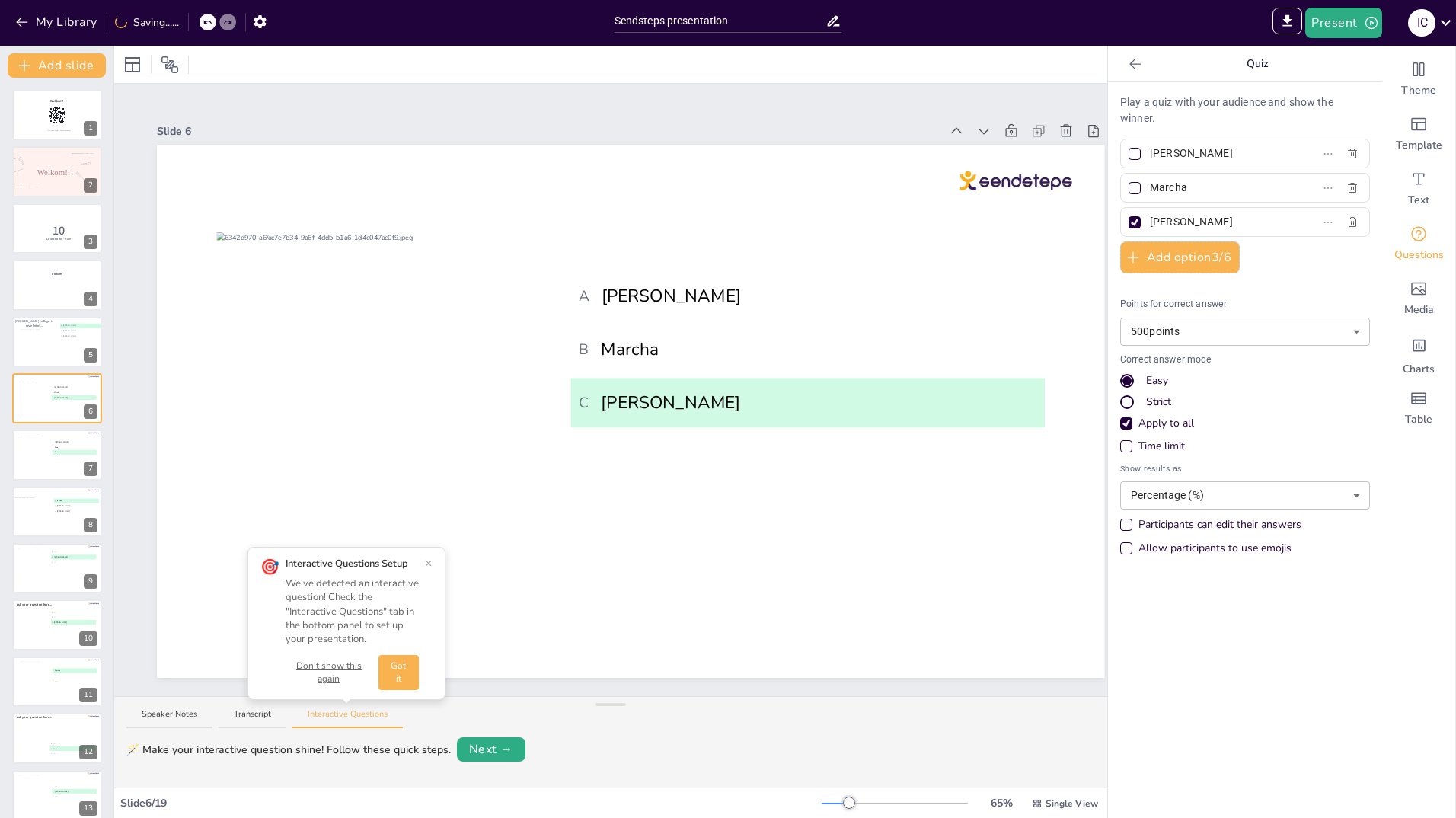
click at [429, 560] on button "×" at bounding box center [428, 563] width 8 height 12
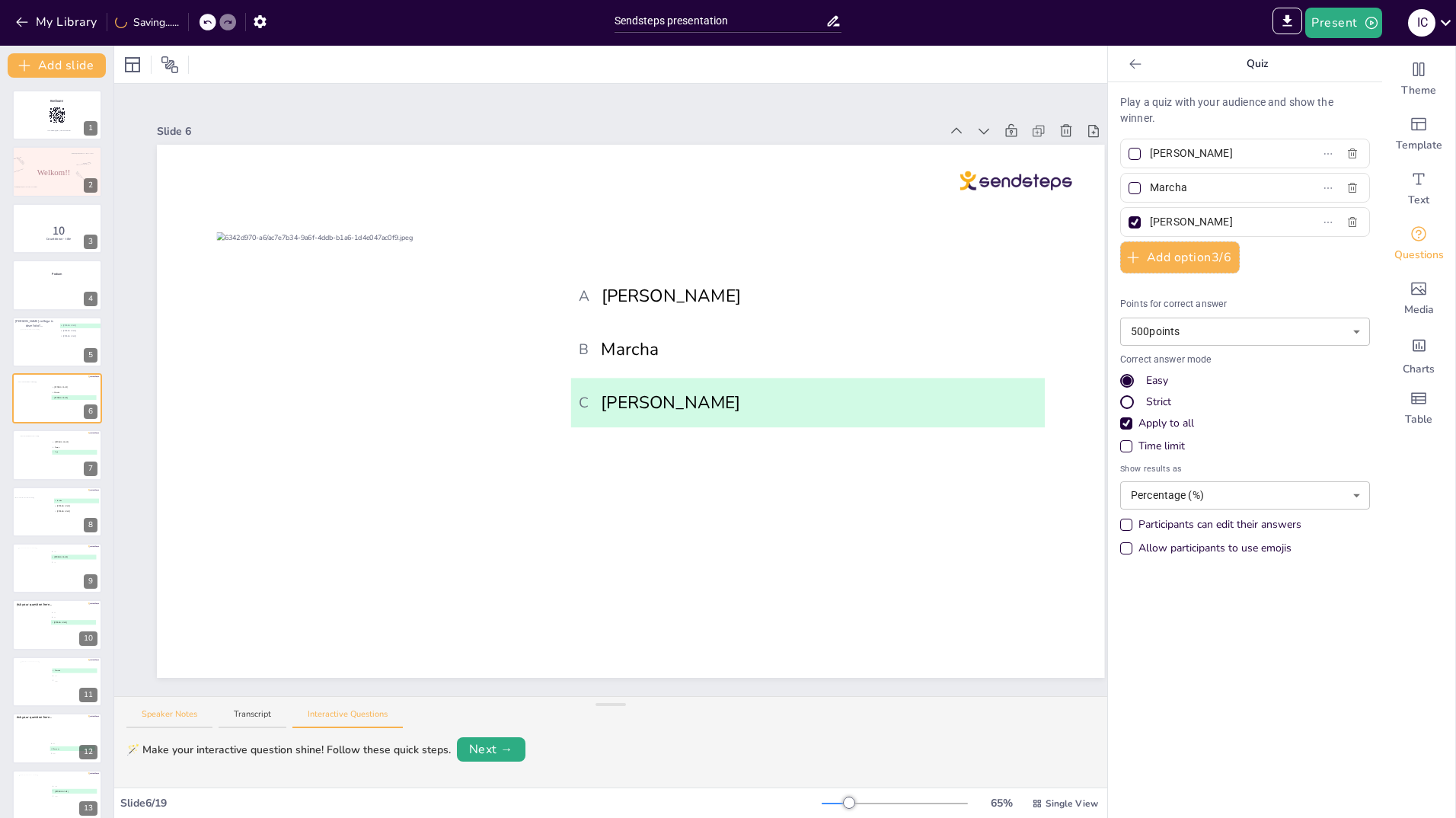
click at [175, 719] on button "Speaker Notes" at bounding box center [169, 718] width 86 height 20
click at [174, 750] on textarea "V" at bounding box center [611, 754] width 969 height 42
click at [336, 712] on button "Interactive Questions" at bounding box center [347, 718] width 111 height 20
click at [501, 747] on button "Next →" at bounding box center [490, 750] width 68 height 25
click at [545, 751] on button "Next →" at bounding box center [542, 750] width 63 height 21
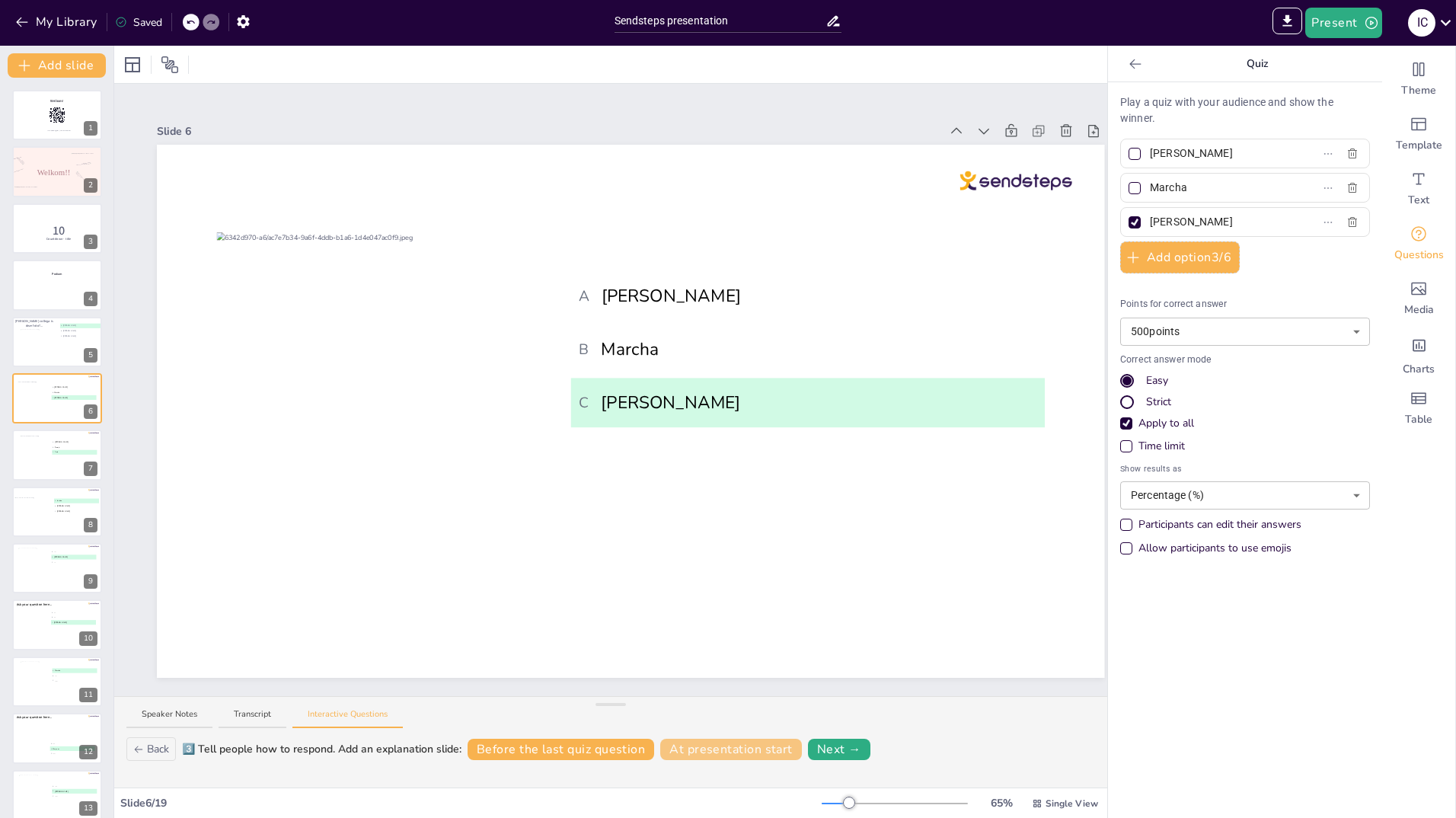
click at [728, 752] on button "At presentation start" at bounding box center [731, 750] width 142 height 21
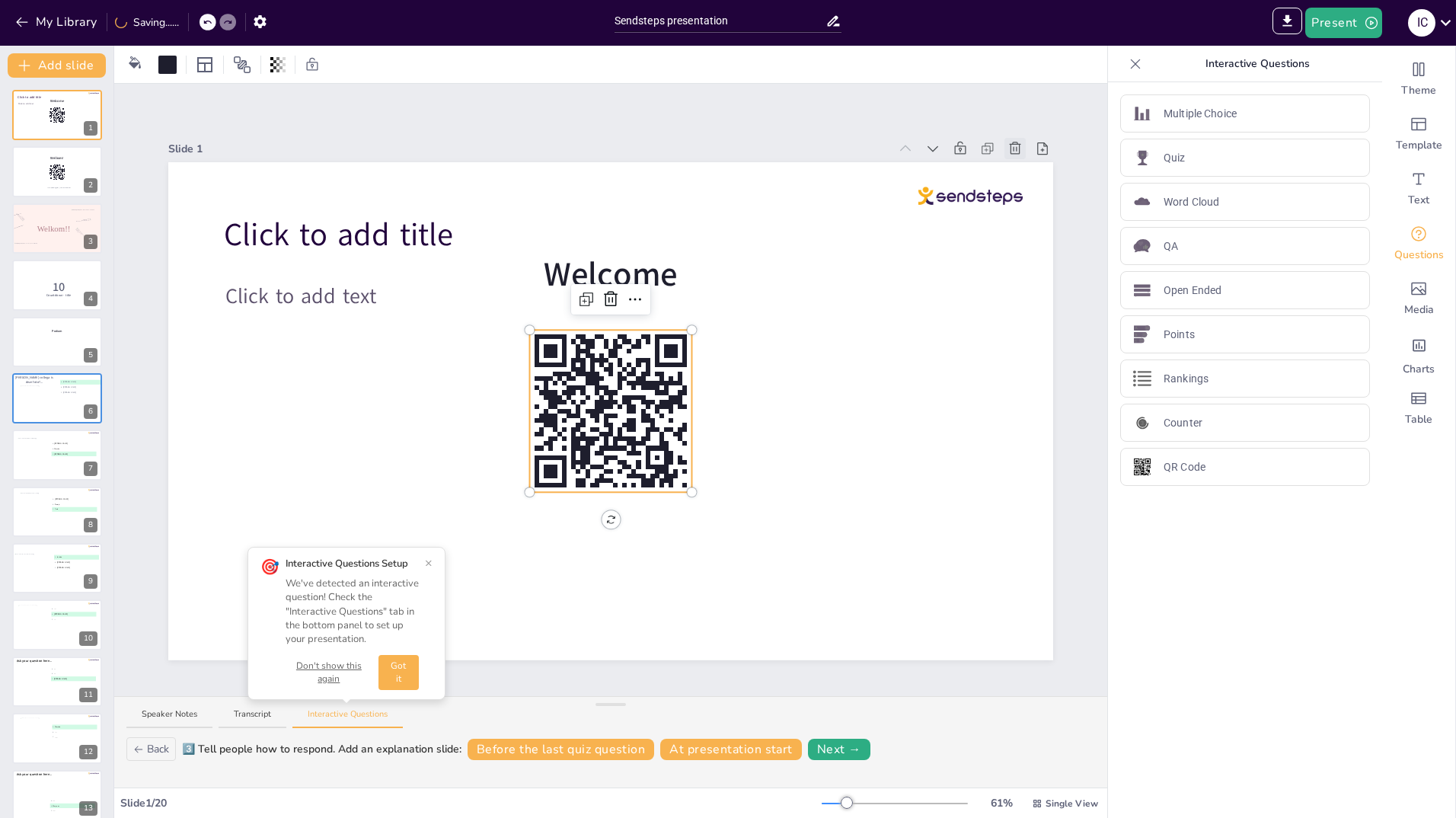
click at [1010, 142] on icon at bounding box center [1015, 148] width 12 height 12
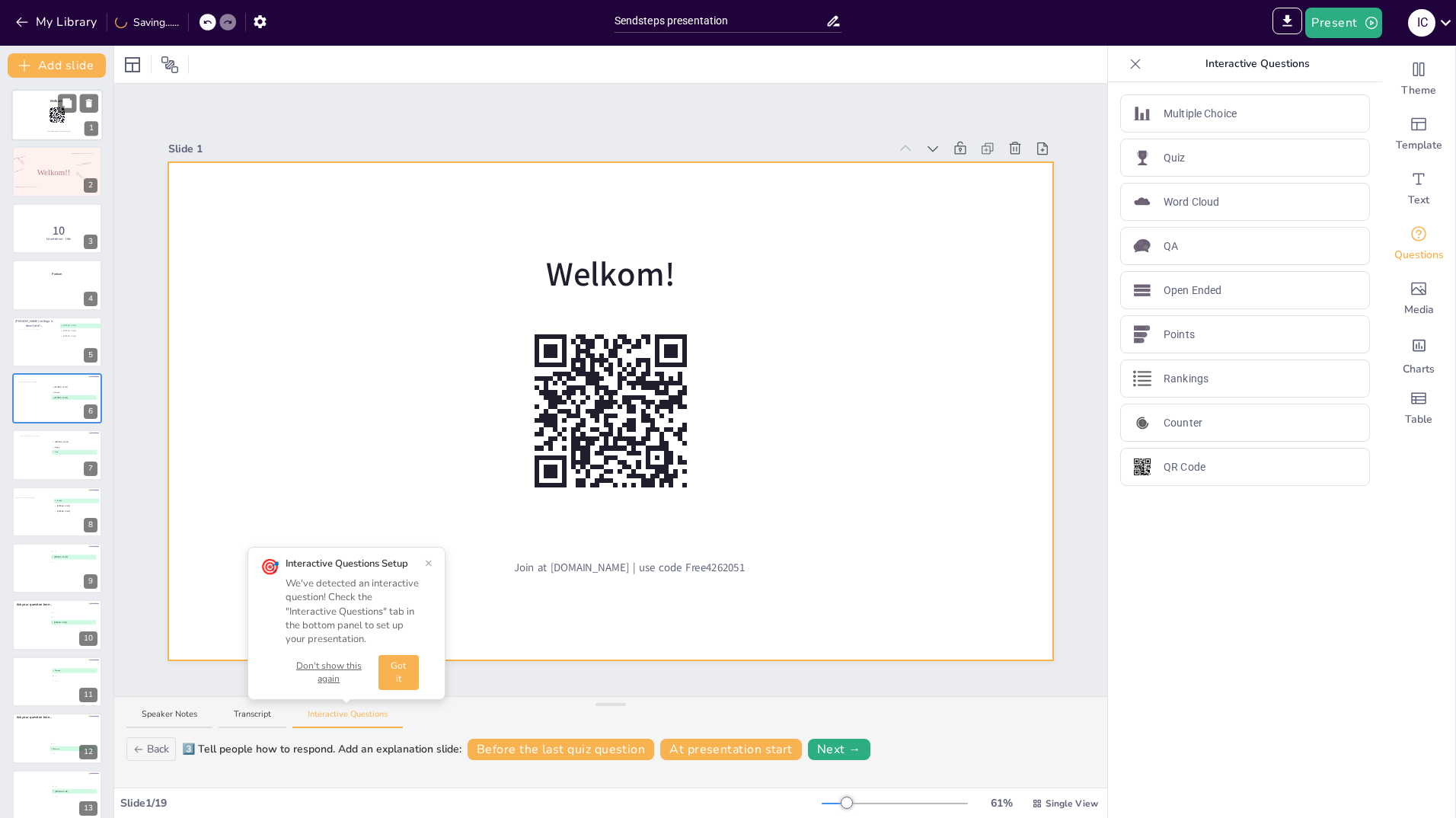
click at [35, 109] on div at bounding box center [57, 115] width 91 height 52
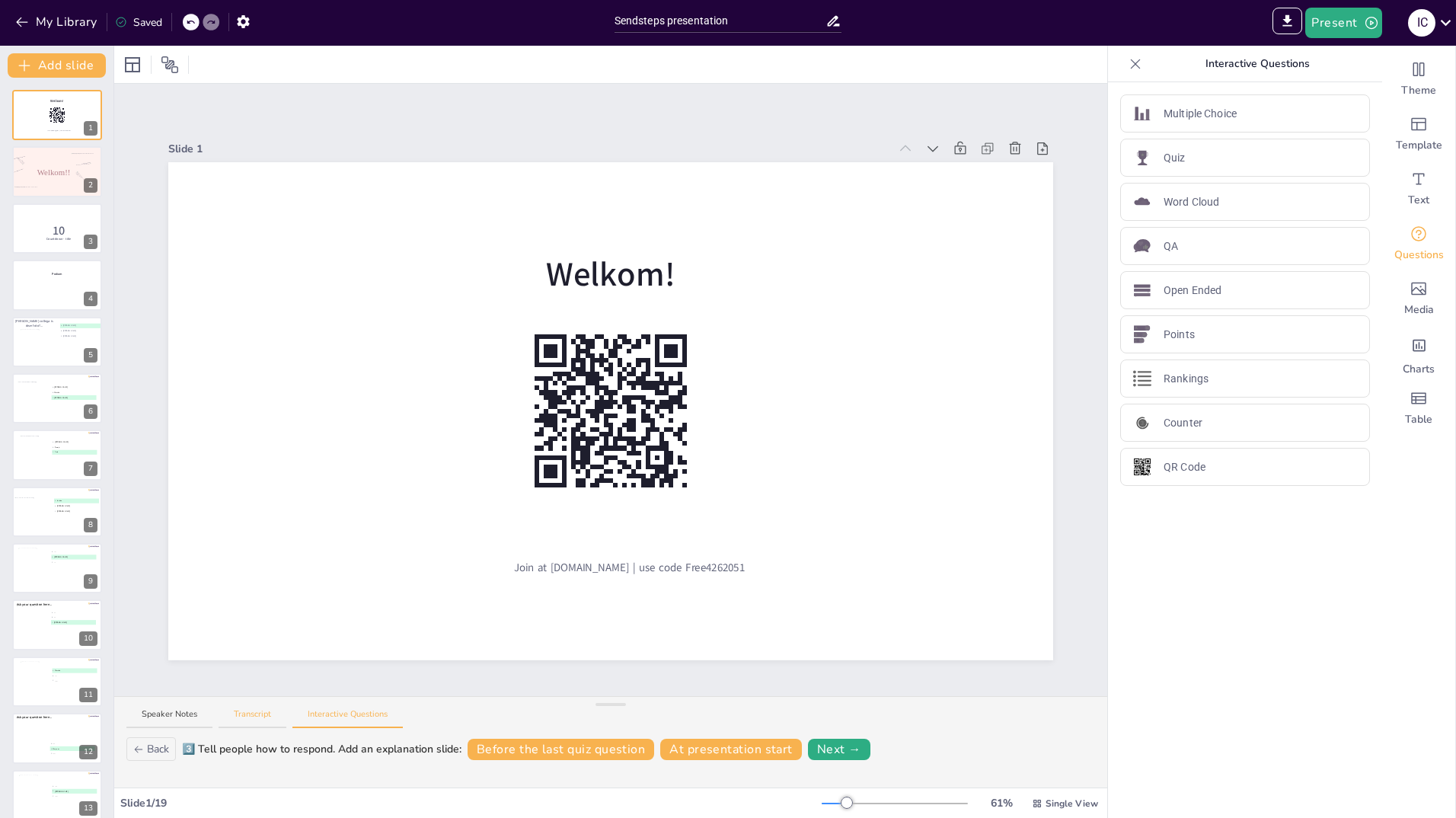
click at [244, 712] on button "Transcript" at bounding box center [252, 718] width 68 height 20
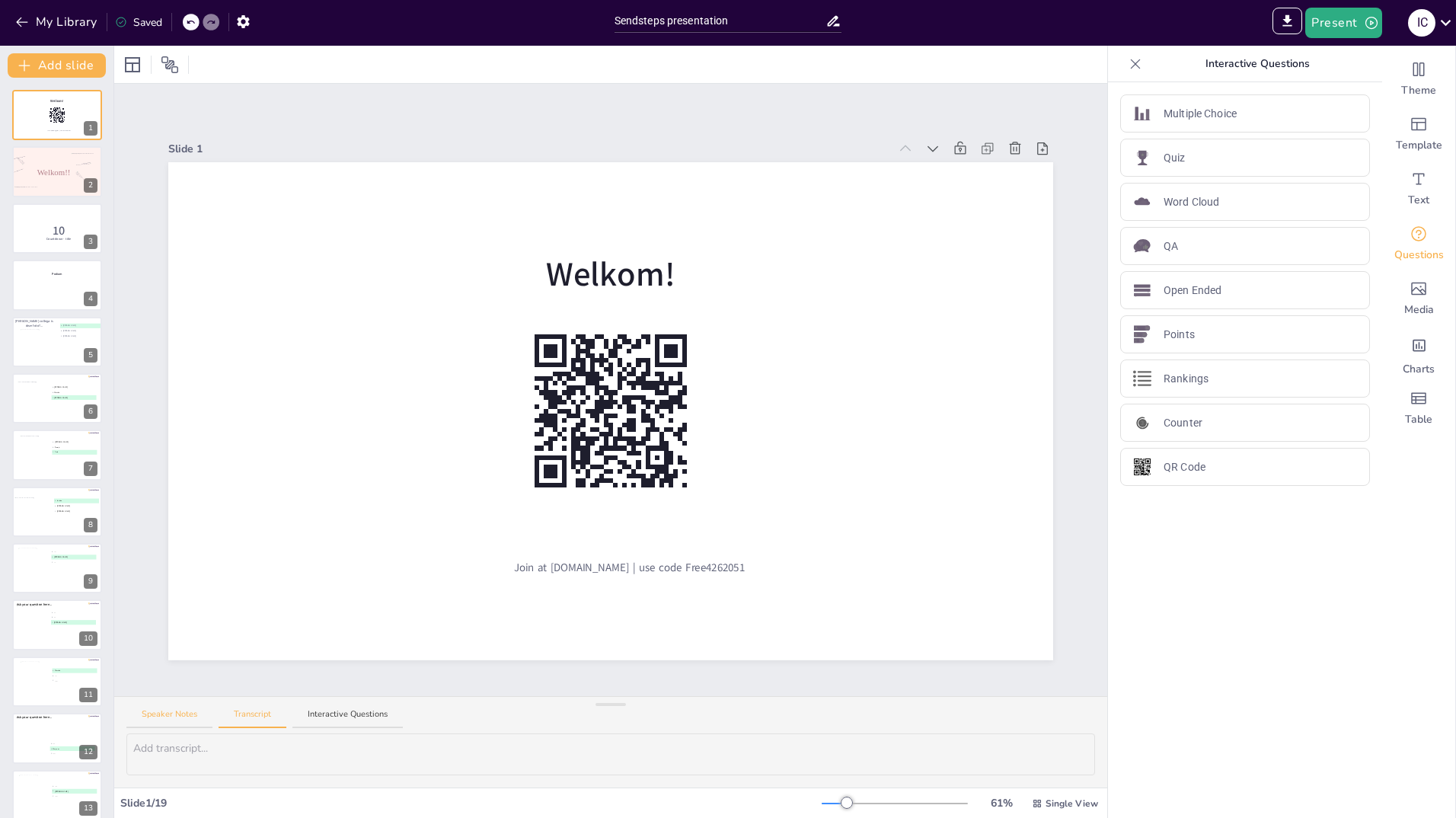
click at [170, 714] on button "Speaker Notes" at bounding box center [169, 718] width 86 height 20
click at [156, 748] on textarea at bounding box center [611, 754] width 969 height 42
click at [44, 172] on span "Welkom!!" at bounding box center [53, 171] width 35 height 9
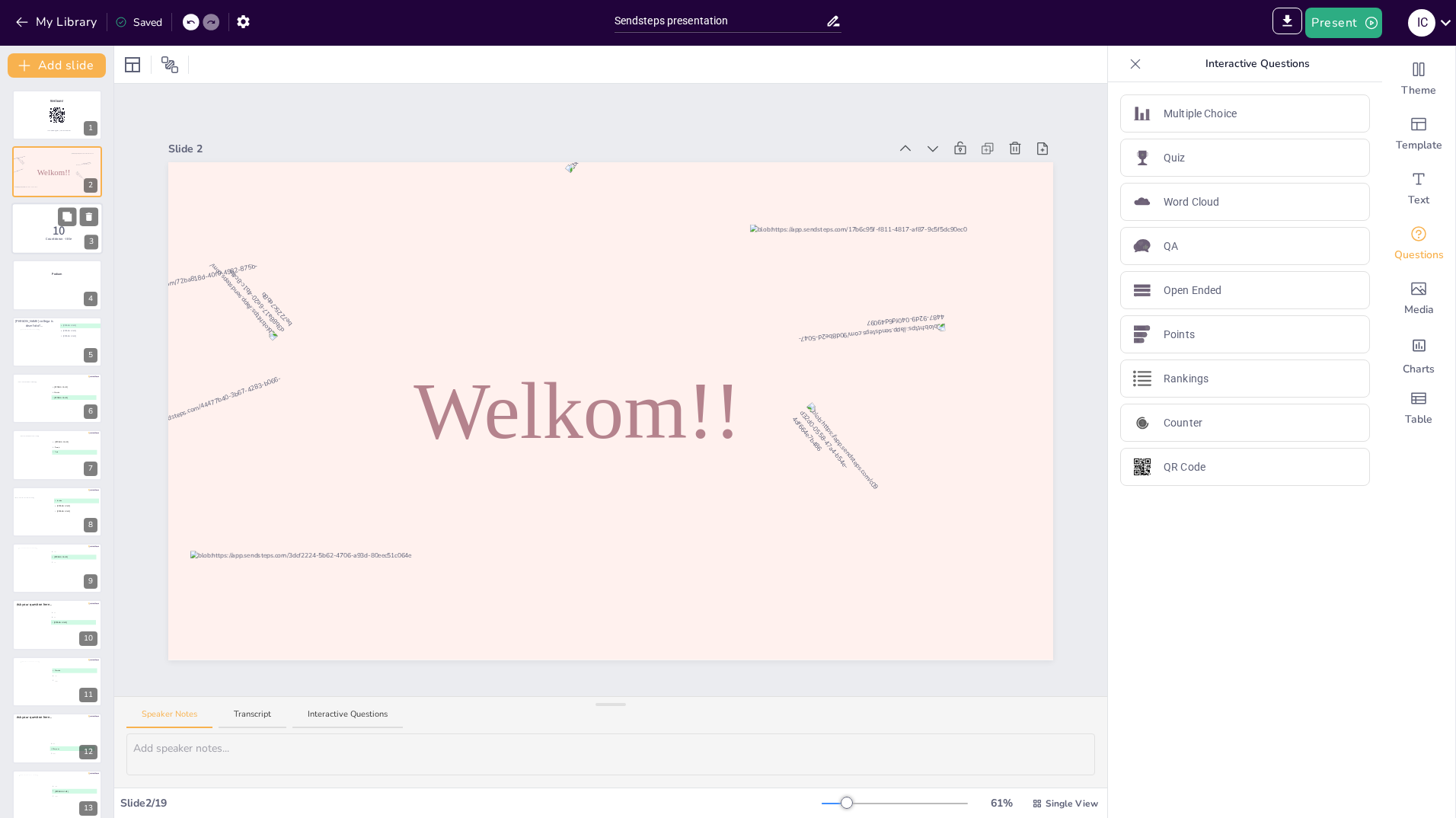
click at [40, 238] on p "Countdown - title" at bounding box center [59, 239] width 41 height 4
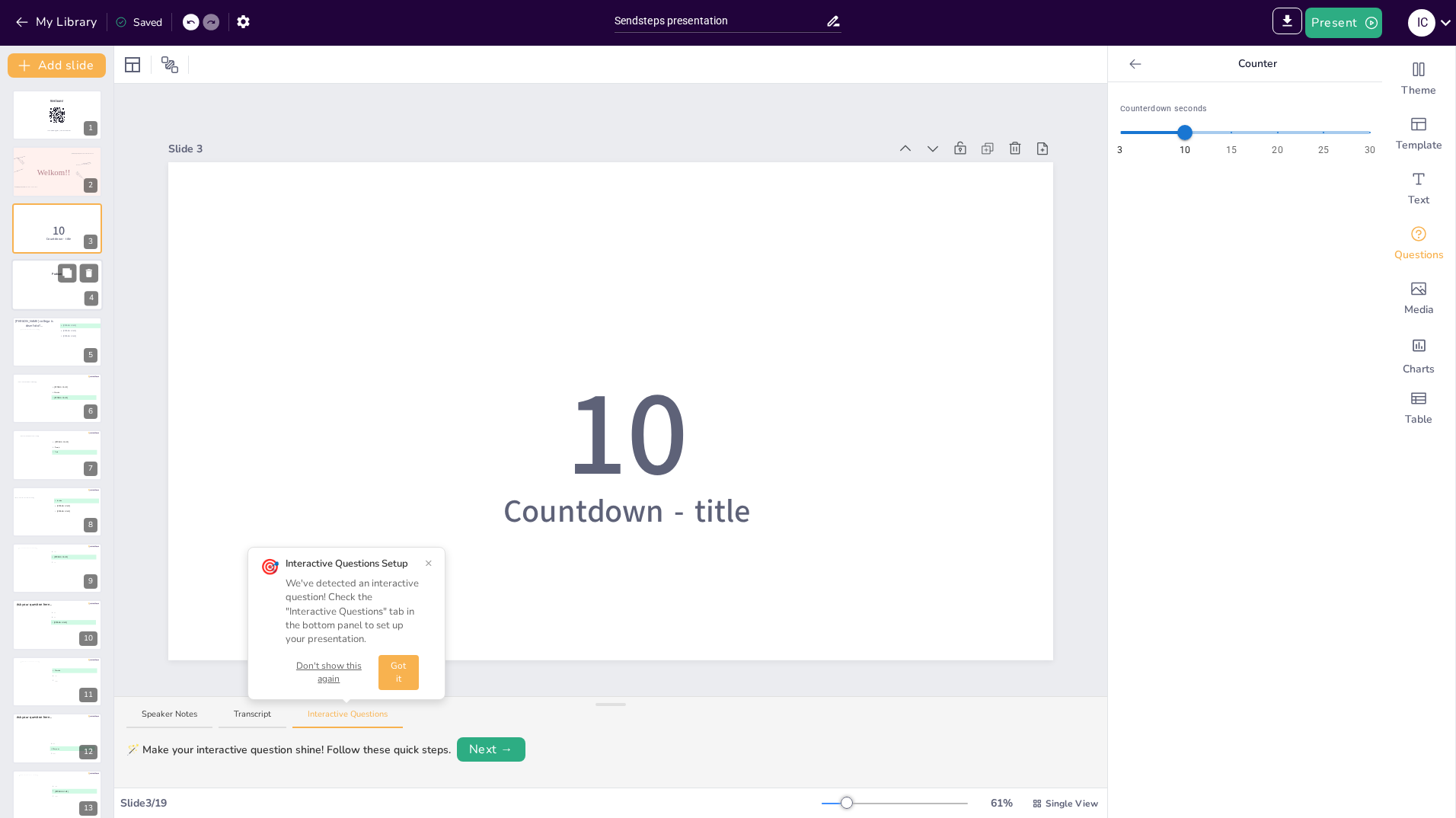
click at [40, 288] on div at bounding box center [57, 285] width 91 height 52
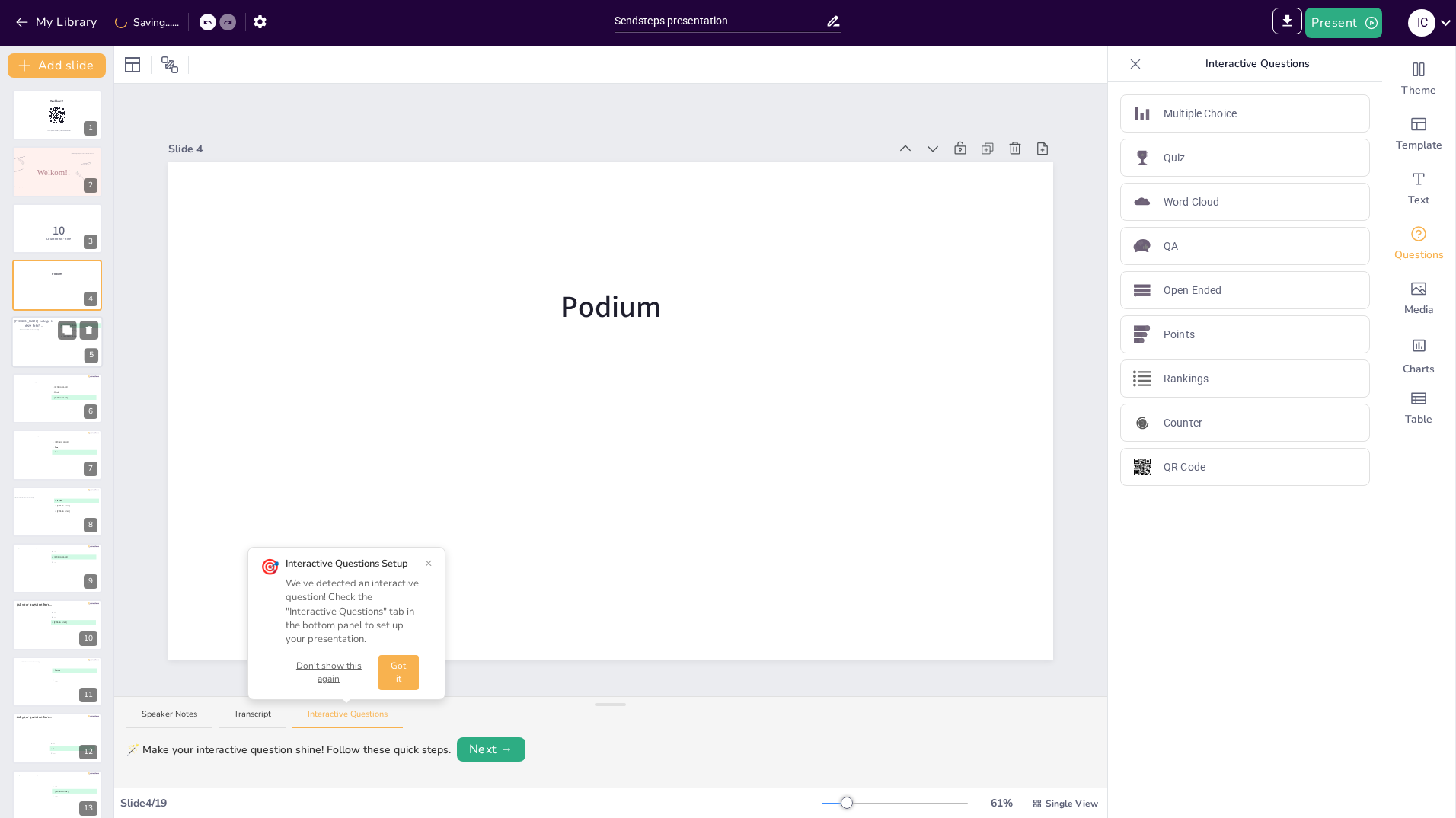
click at [37, 352] on div at bounding box center [40, 343] width 41 height 27
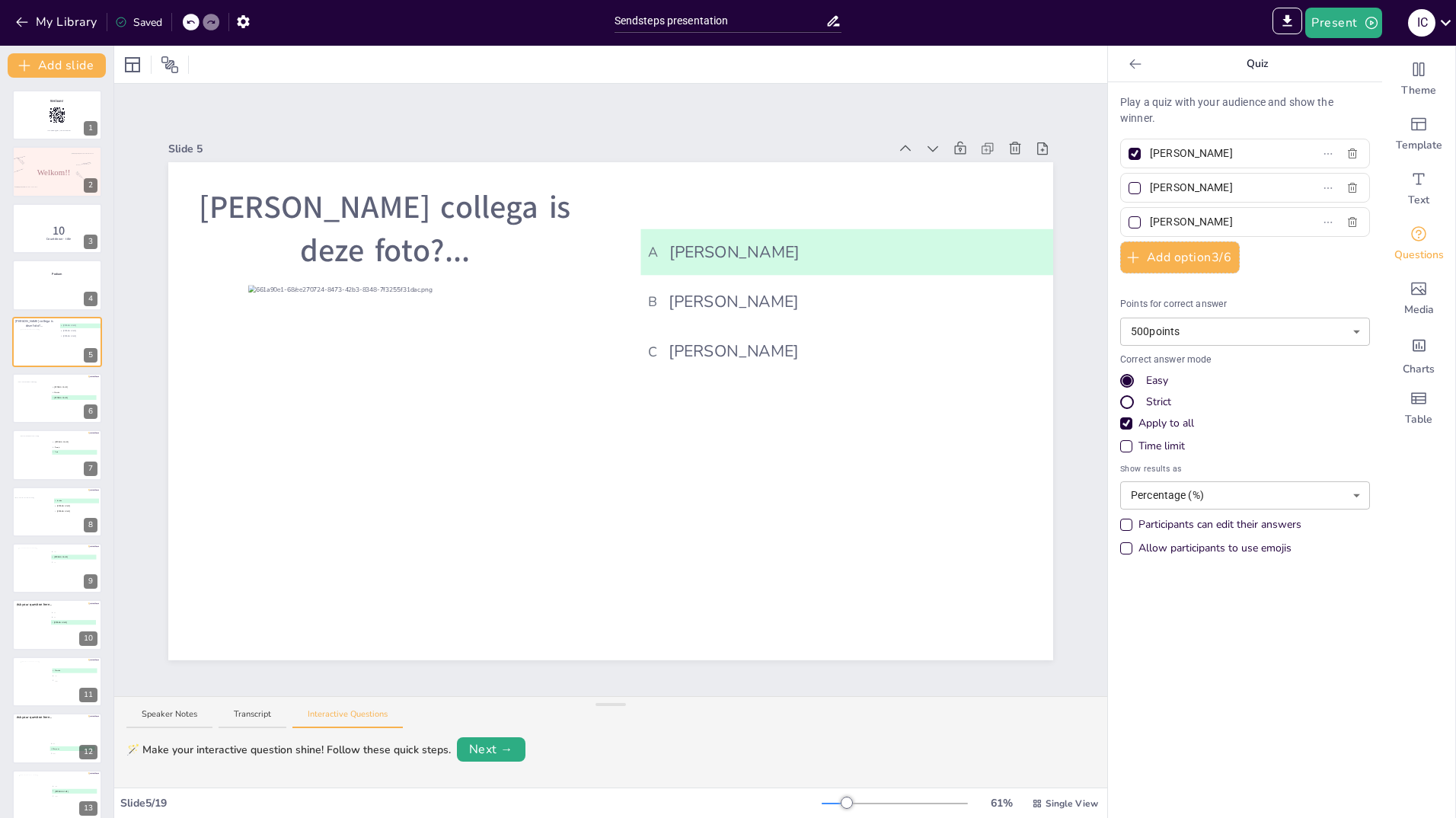
click at [143, 17] on div "Saved" at bounding box center [138, 22] width 47 height 16
click at [1331, 17] on button "Present" at bounding box center [1344, 23] width 76 height 30
click at [1340, 54] on li "Preview presentation" at bounding box center [1367, 57] width 119 height 25
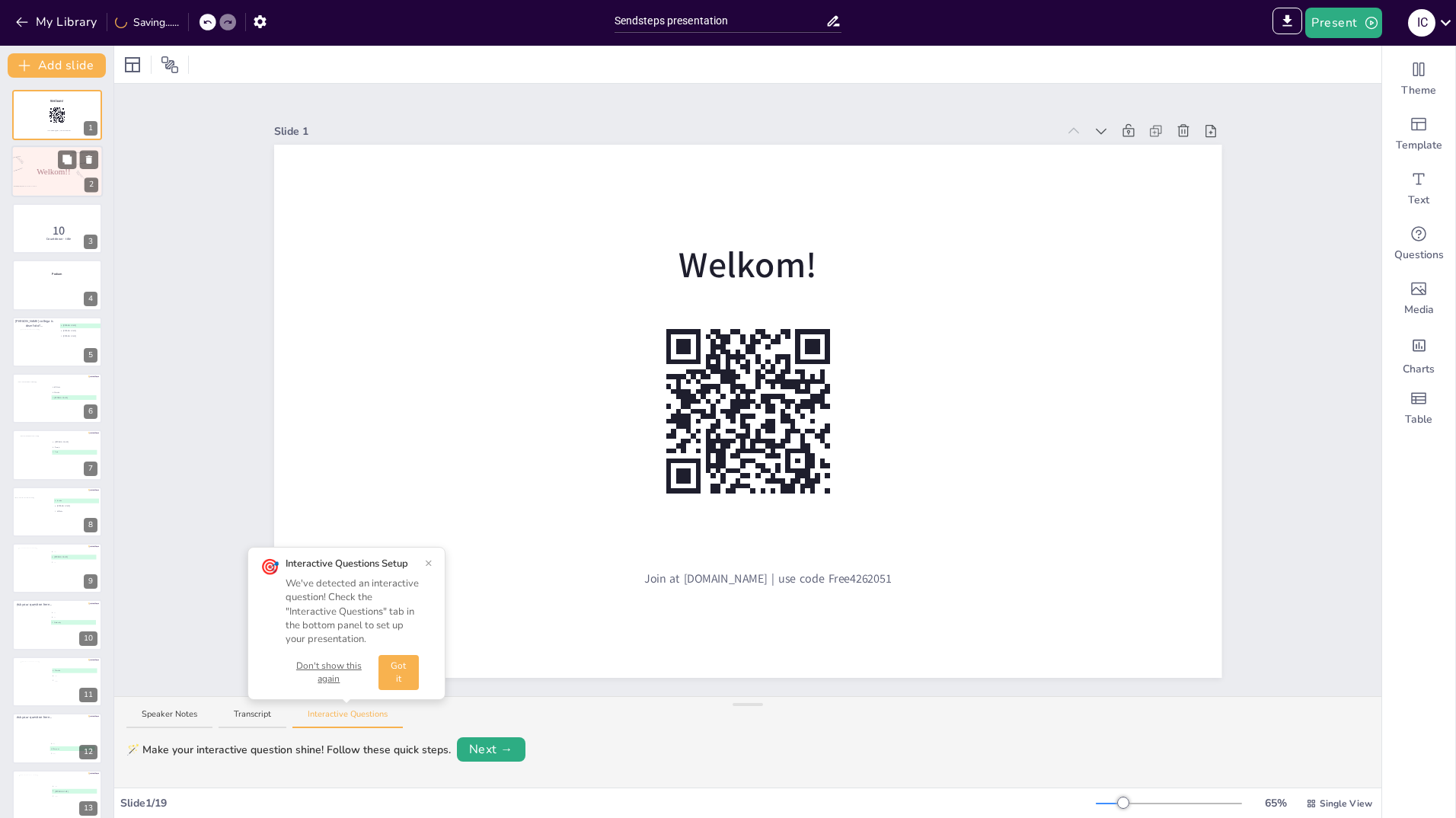
click at [33, 177] on p "Welkom!!" at bounding box center [53, 172] width 66 height 12
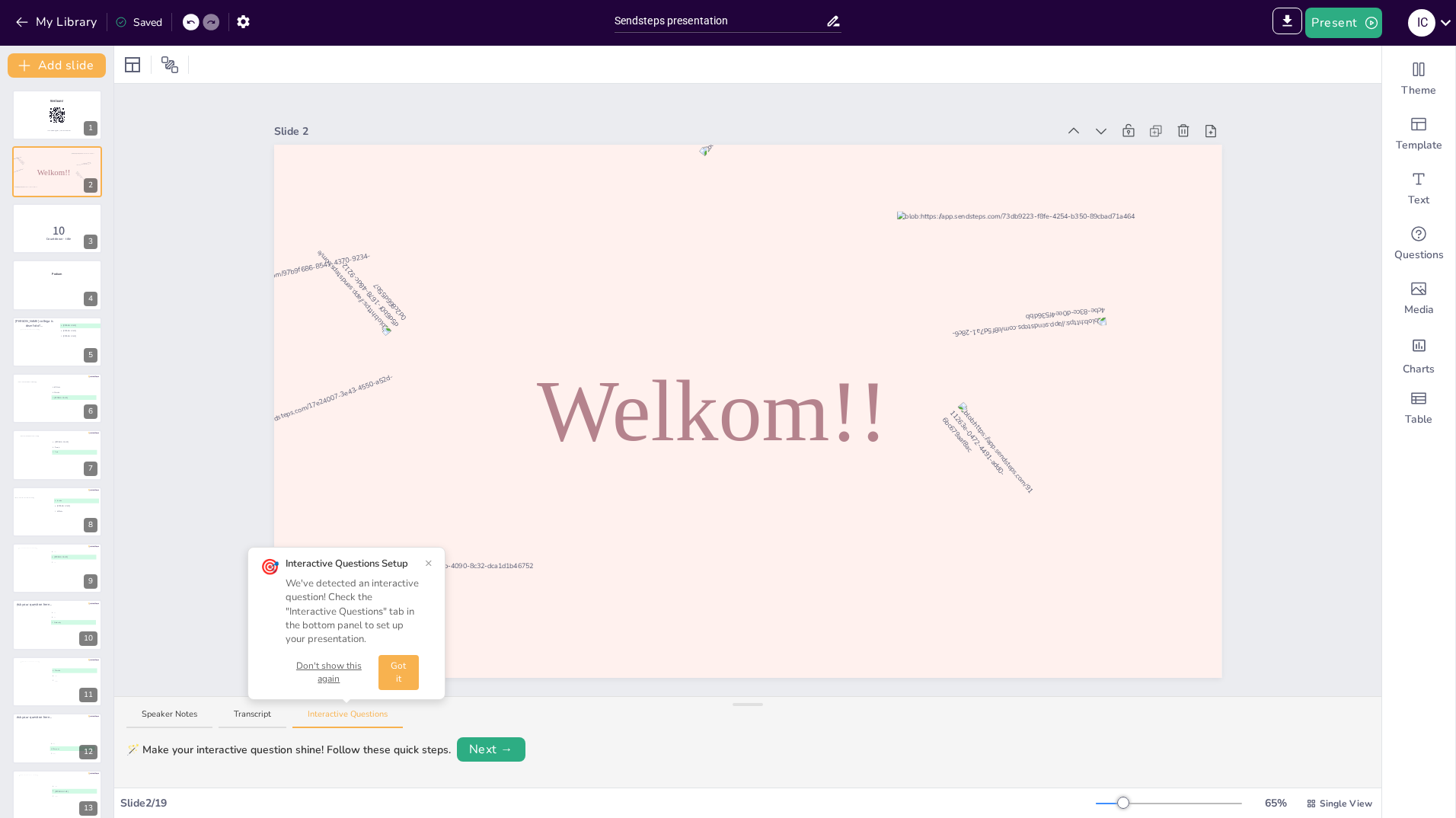
click at [429, 559] on button "×" at bounding box center [428, 563] width 8 height 12
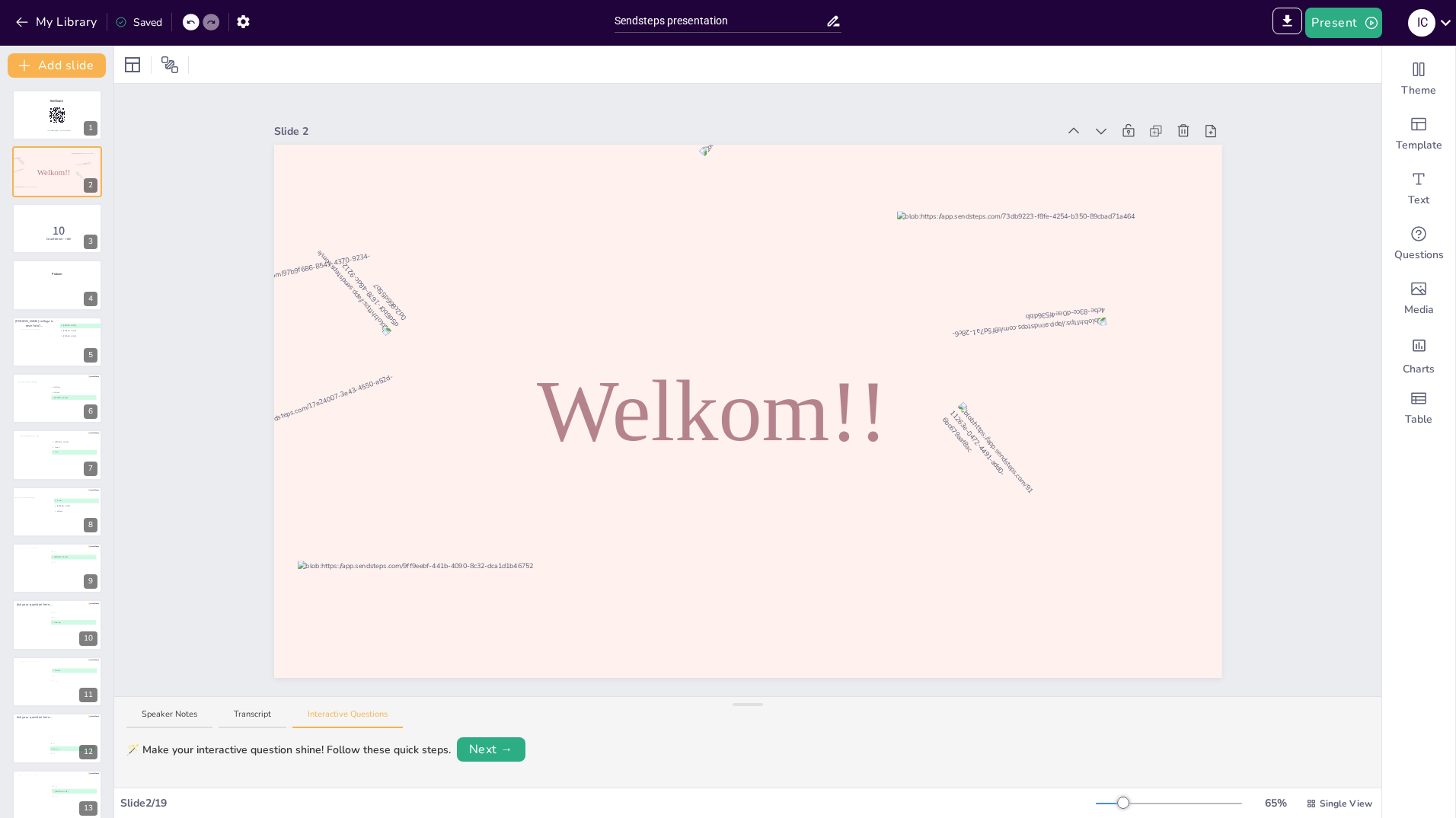
click at [146, 20] on div "Saved" at bounding box center [138, 22] width 47 height 16
click at [148, 19] on div "Saved" at bounding box center [138, 22] width 47 height 16
click at [740, 16] on input "Sendsteps presentation" at bounding box center [720, 20] width 212 height 22
type input "S"
type input "F"
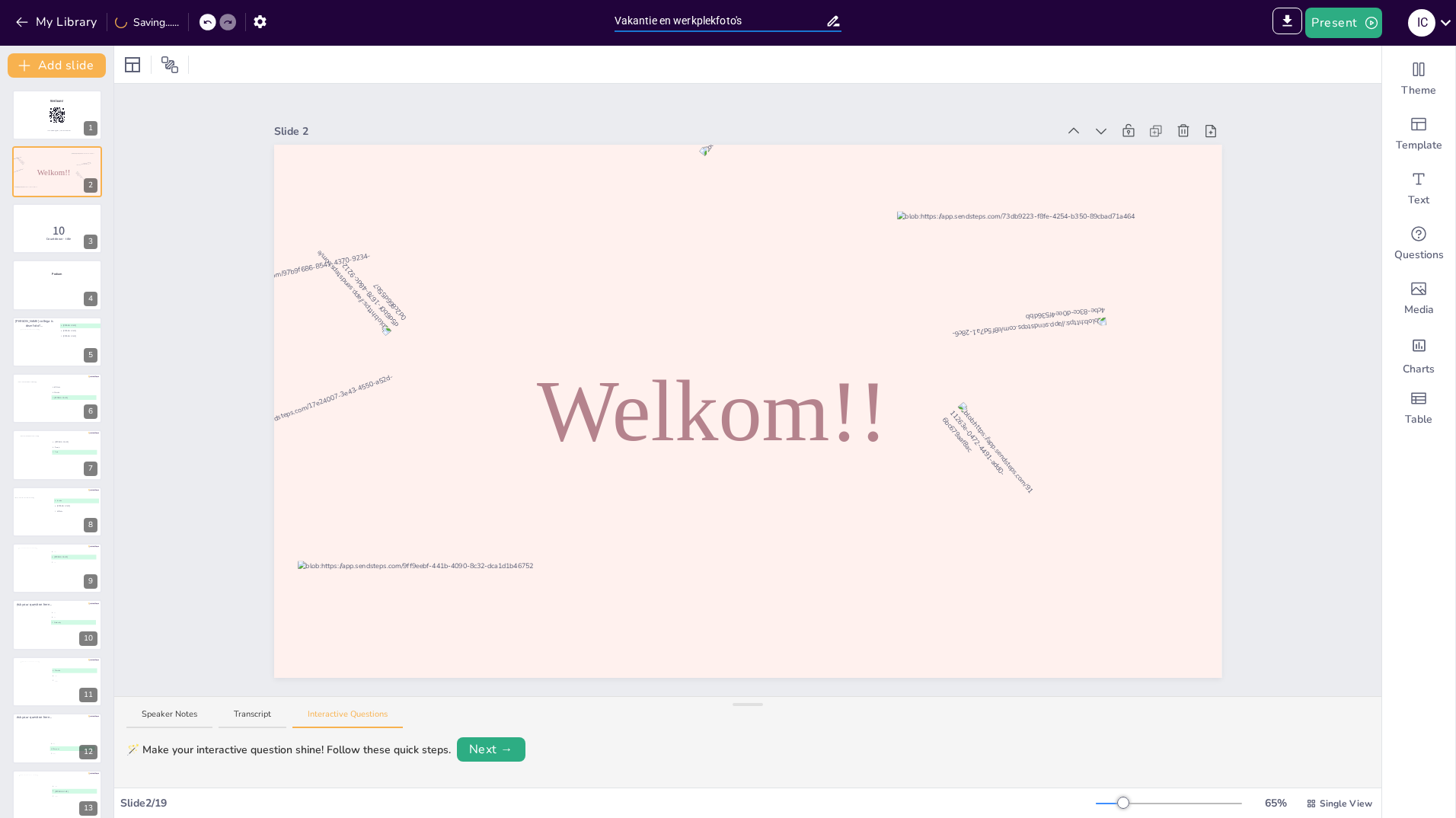
type input "Vakantie en werkplekfoto's"
click at [1086, 29] on div "IMPORT EXPORT Import Theme Export Theme Master Present I C" at bounding box center [1152, 23] width 607 height 30
click at [488, 23] on div "My Library Saving......" at bounding box center [304, 21] width 607 height 27
